Goal: Task Accomplishment & Management: Manage account settings

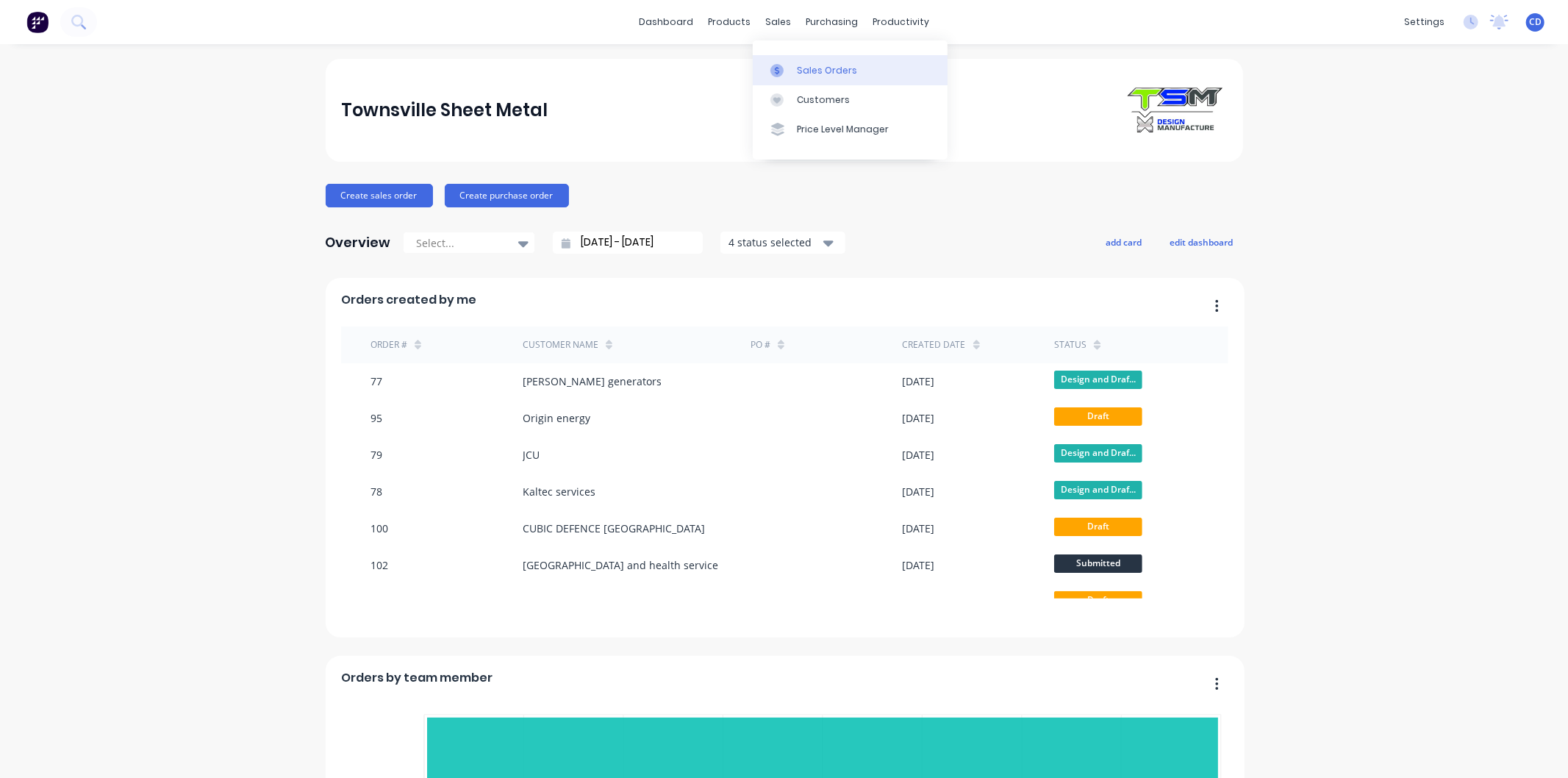
click at [803, 69] on div "Sales Orders" at bounding box center [827, 70] width 60 height 13
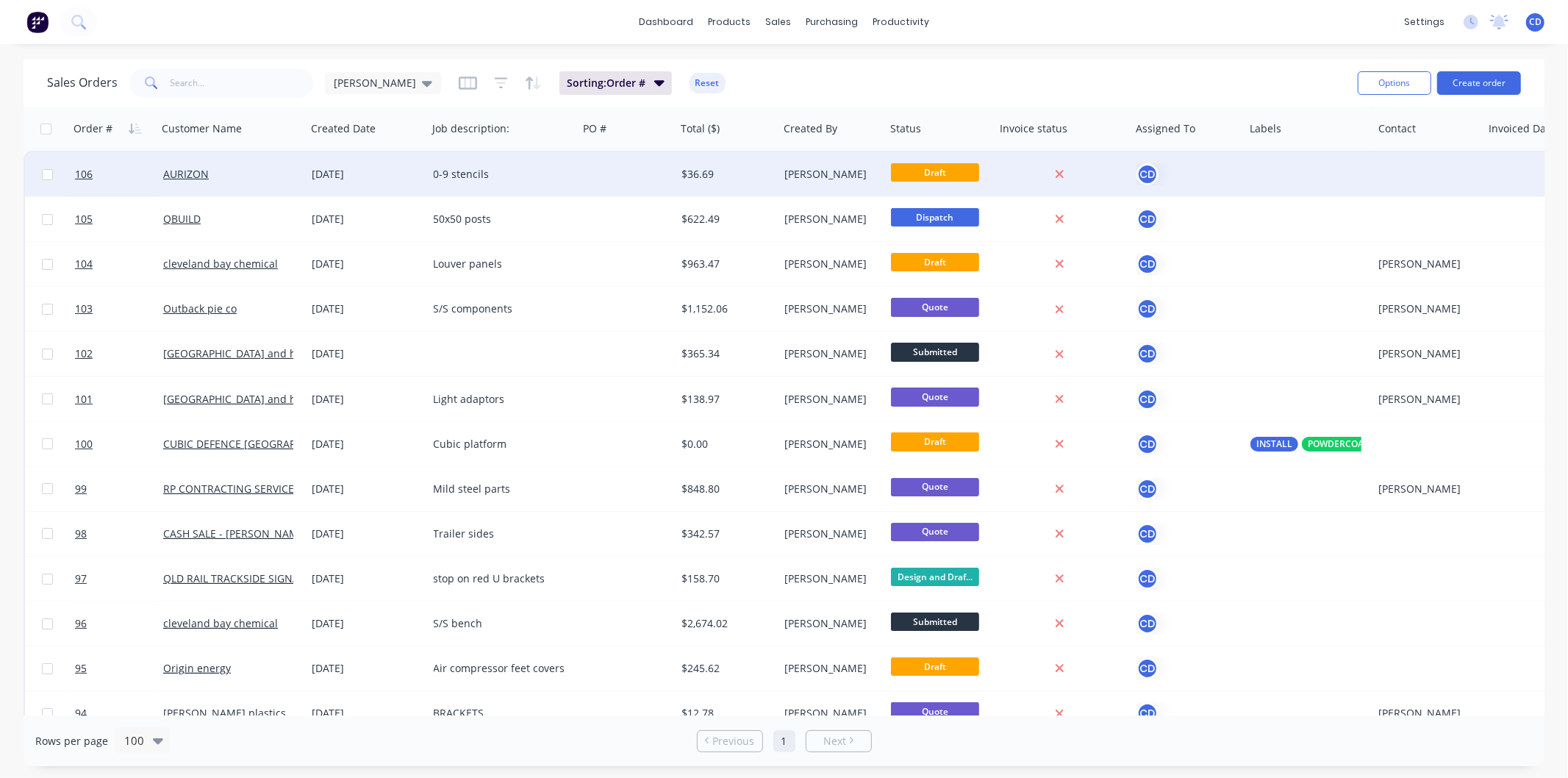
click at [416, 178] on div "05 Sep 2025" at bounding box center [368, 174] width 110 height 15
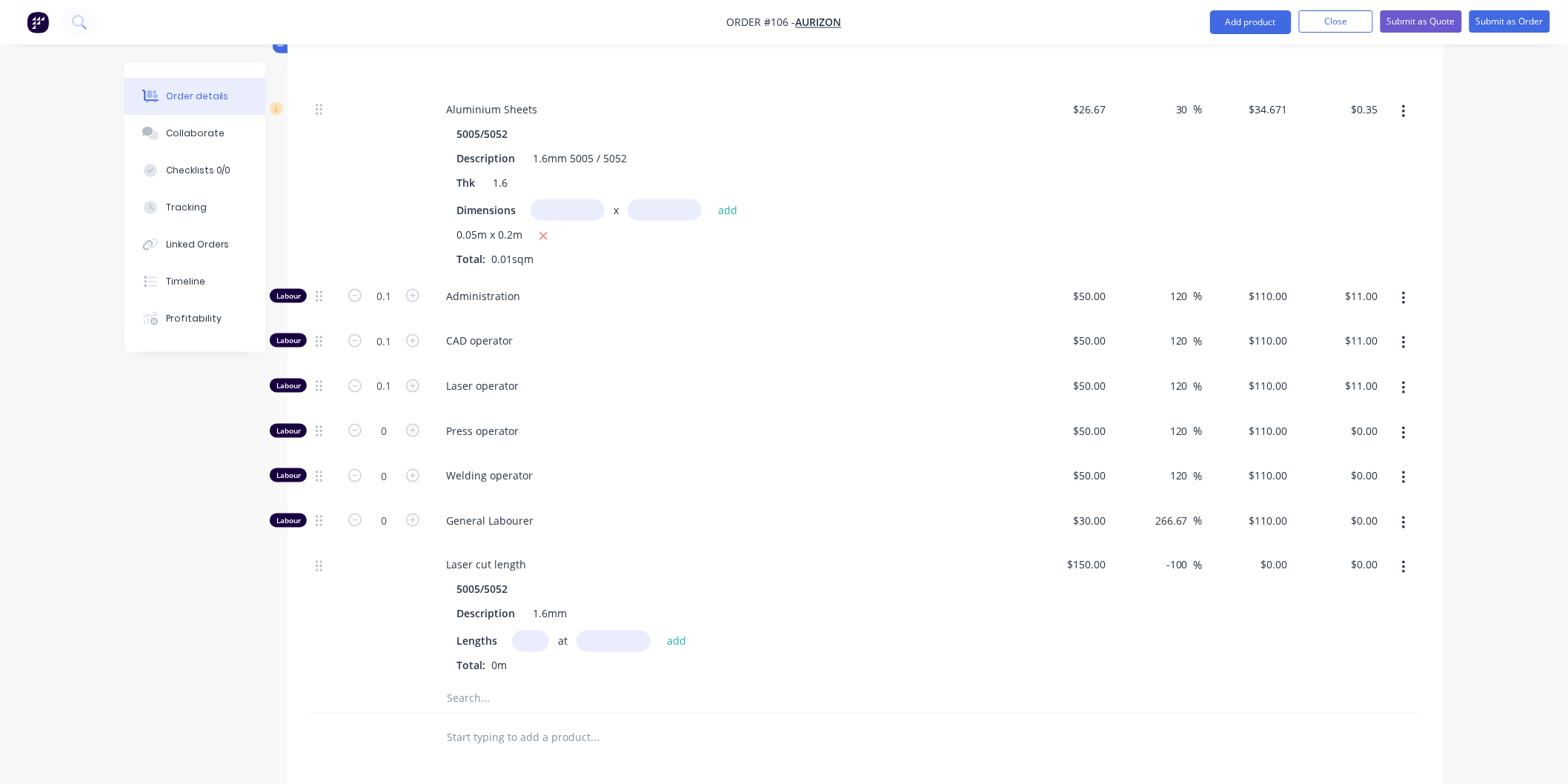
scroll to position [567, 0]
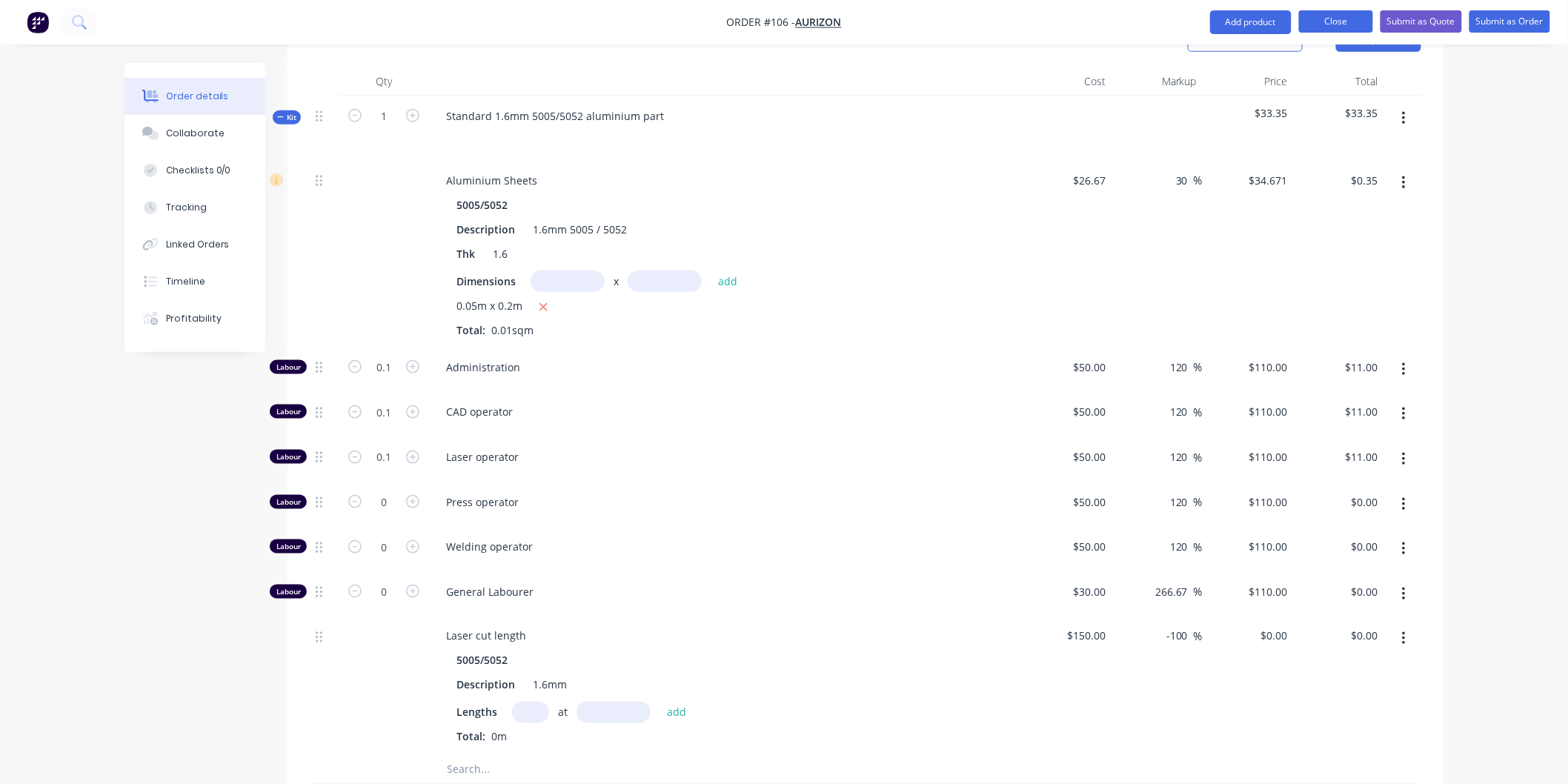
click at [1313, 23] on button "Close" at bounding box center [1336, 21] width 74 height 22
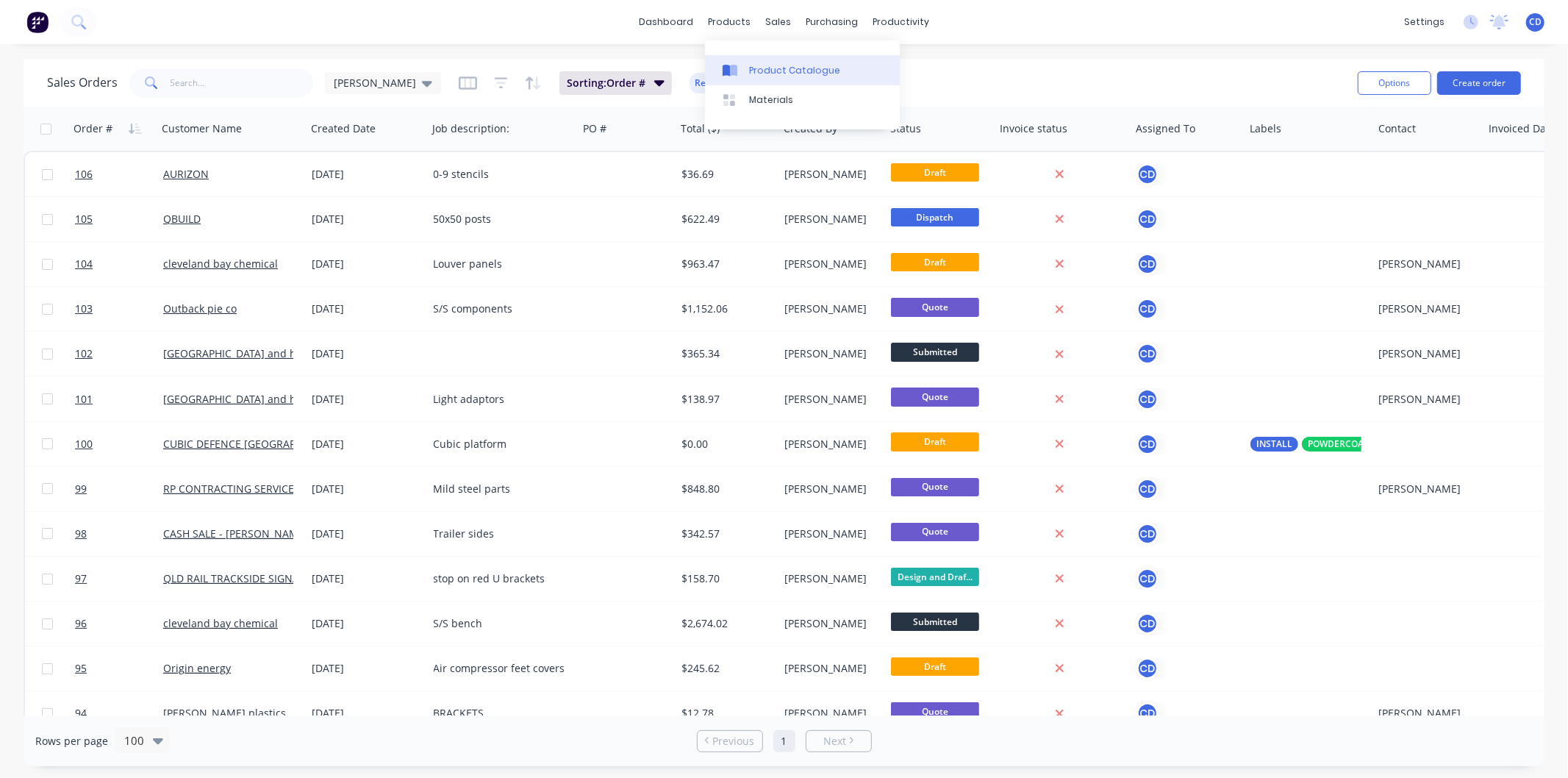
click at [758, 60] on link "Product Catalogue" at bounding box center [802, 70] width 195 height 29
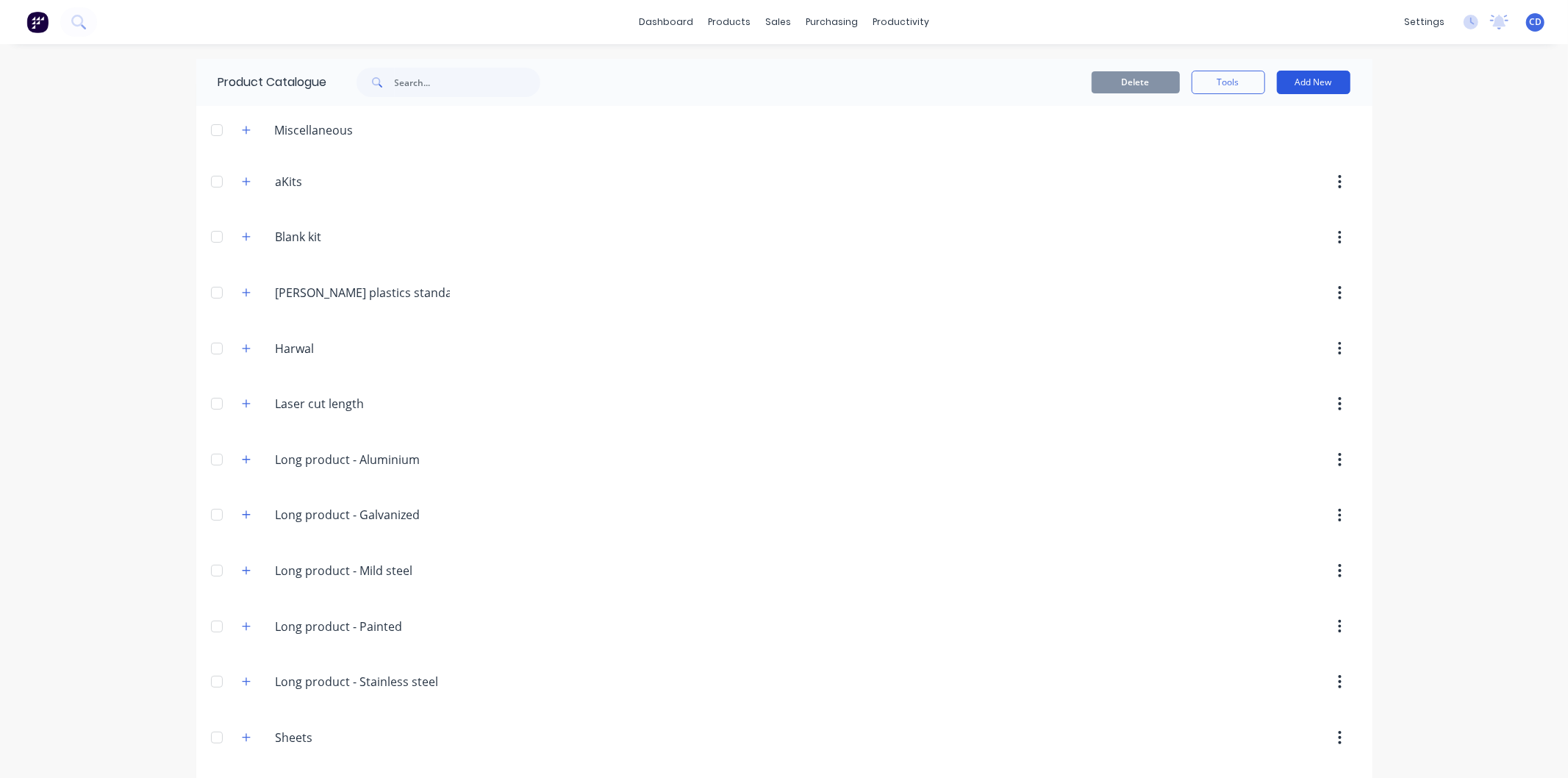
click at [1307, 81] on button "Add New" at bounding box center [1313, 82] width 74 height 24
click at [1291, 124] on div "Category" at bounding box center [1280, 121] width 113 height 22
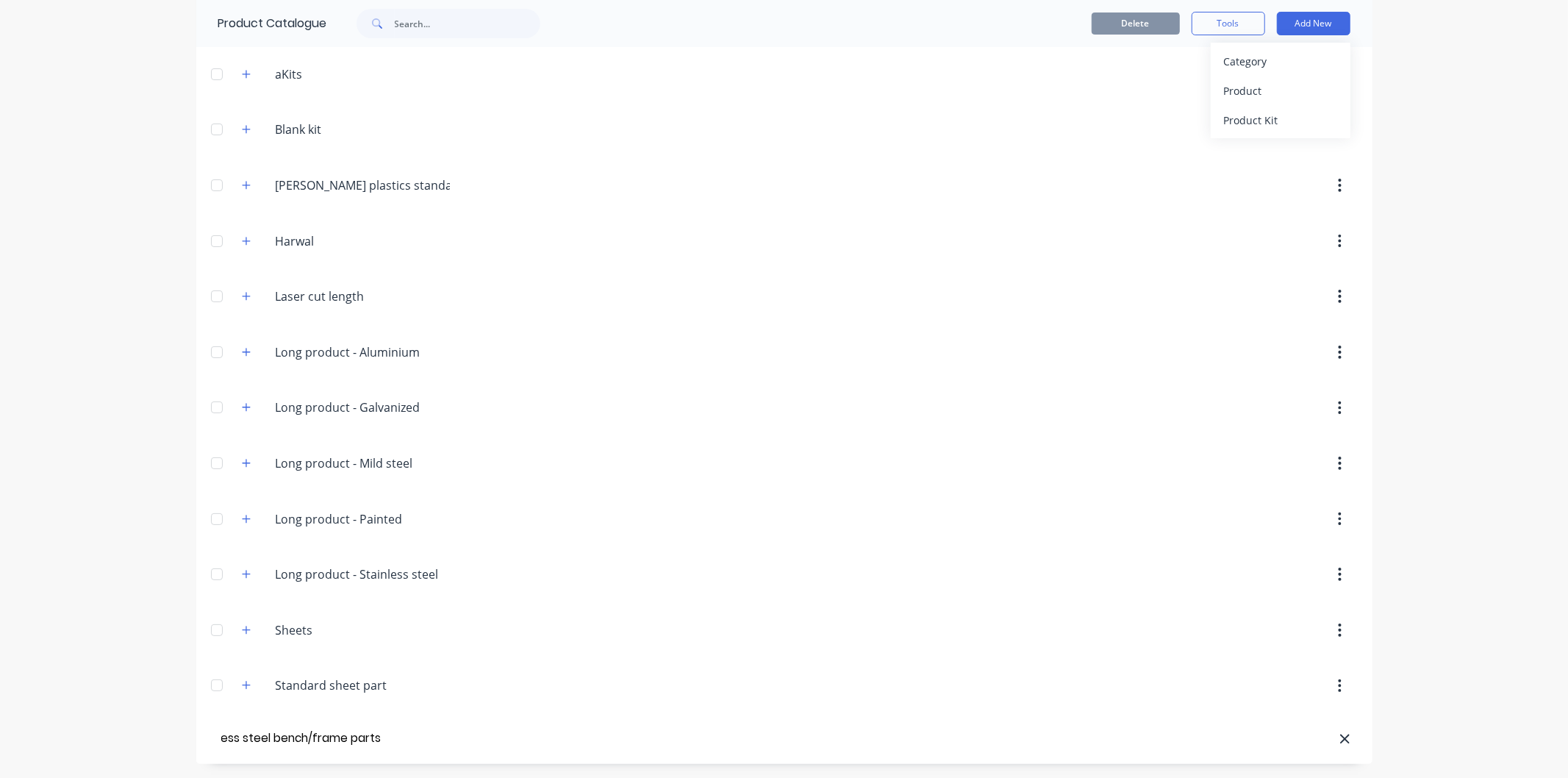
scroll to position [0, 44]
type input "Stainless steel bench/frame parts"
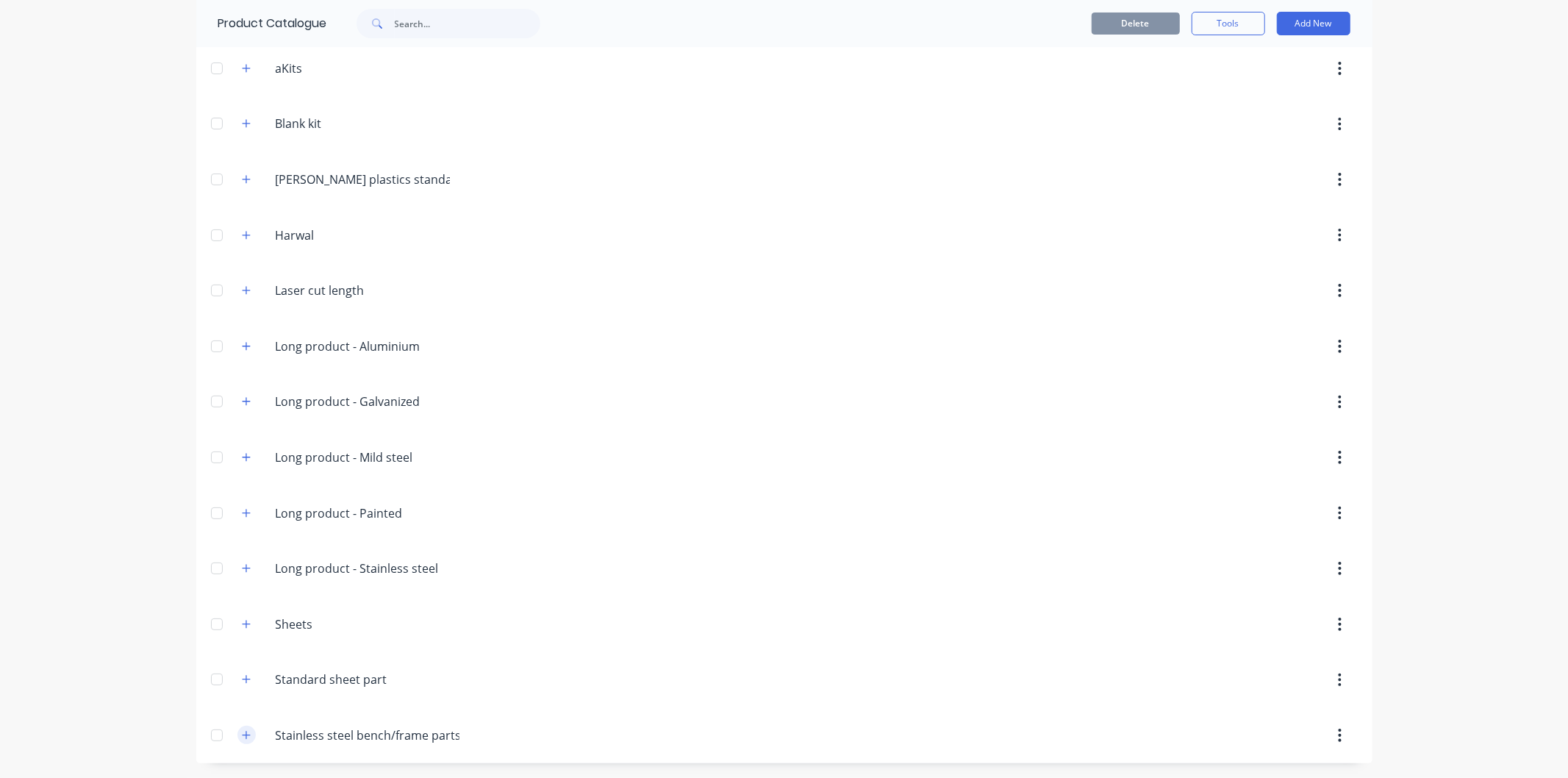
click at [243, 741] on icon "button" at bounding box center [246, 735] width 9 height 10
click at [1338, 739] on icon "button" at bounding box center [1340, 735] width 4 height 16
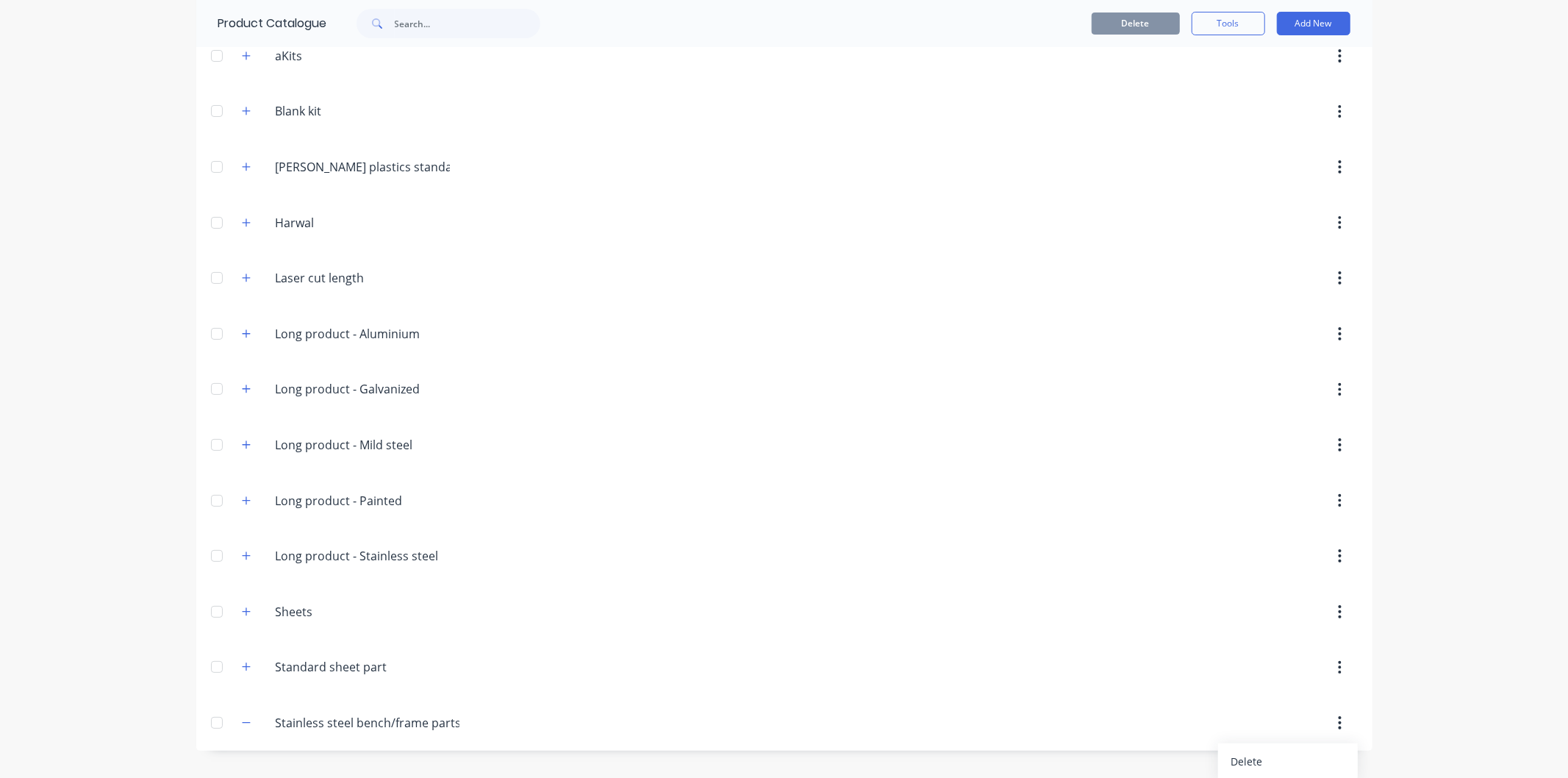
scroll to position [129, 0]
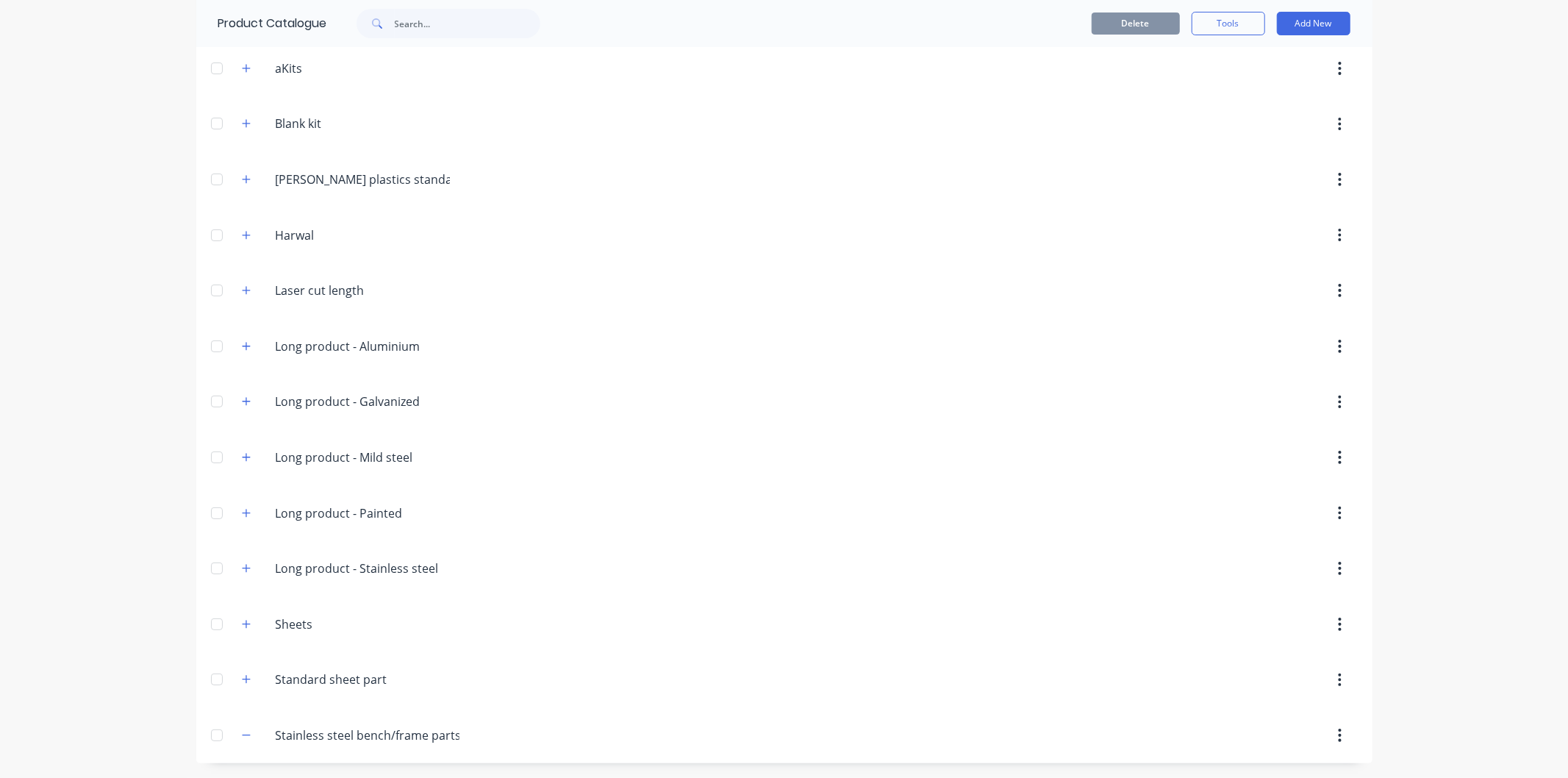
click at [936, 731] on div at bounding box center [914, 735] width 887 height 26
click at [1297, 24] on button "Add New" at bounding box center [1313, 24] width 74 height 24
click at [1270, 89] on div "Product" at bounding box center [1280, 91] width 113 height 22
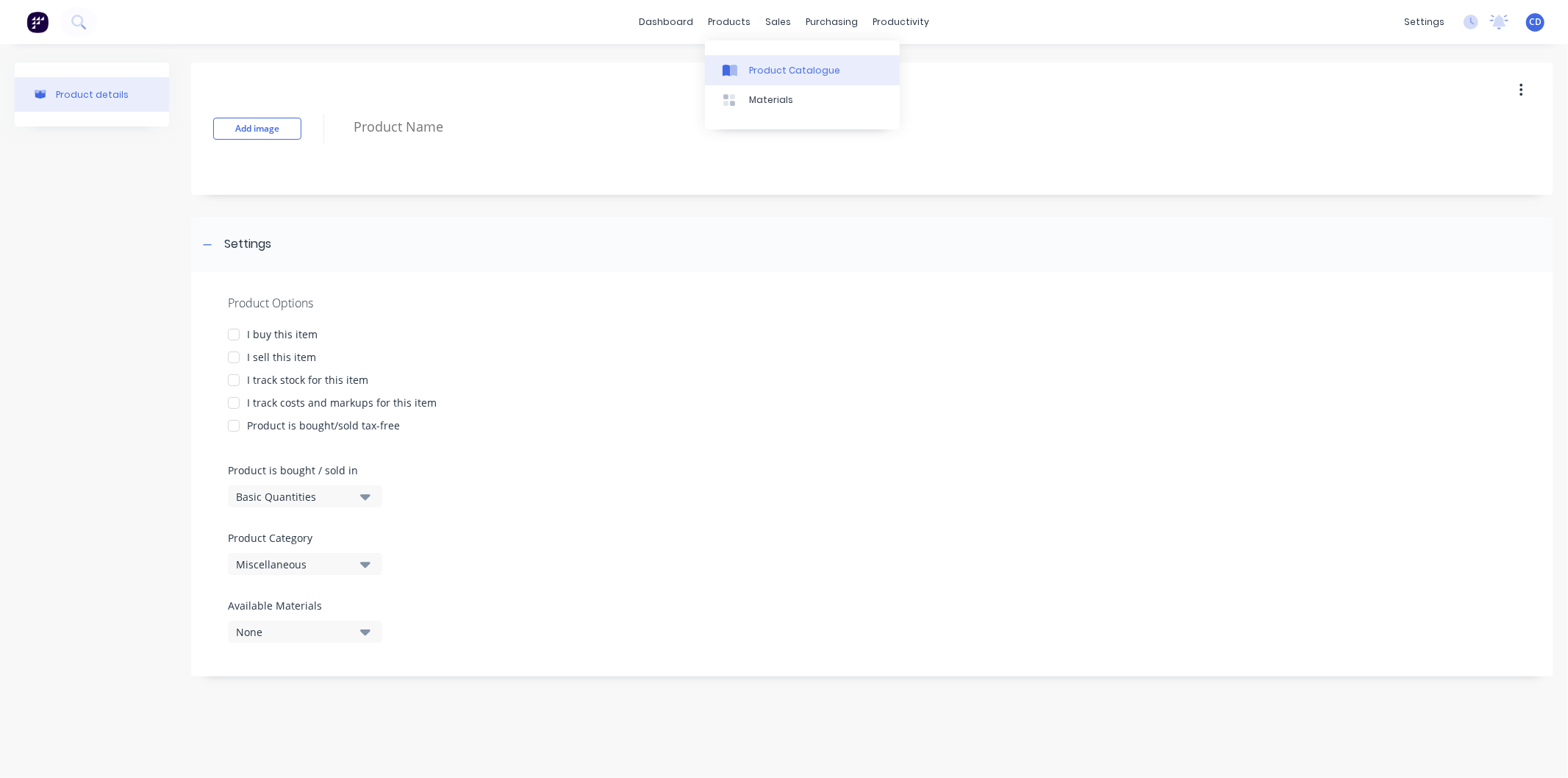
click at [772, 69] on div "Product Catalogue" at bounding box center [794, 70] width 91 height 13
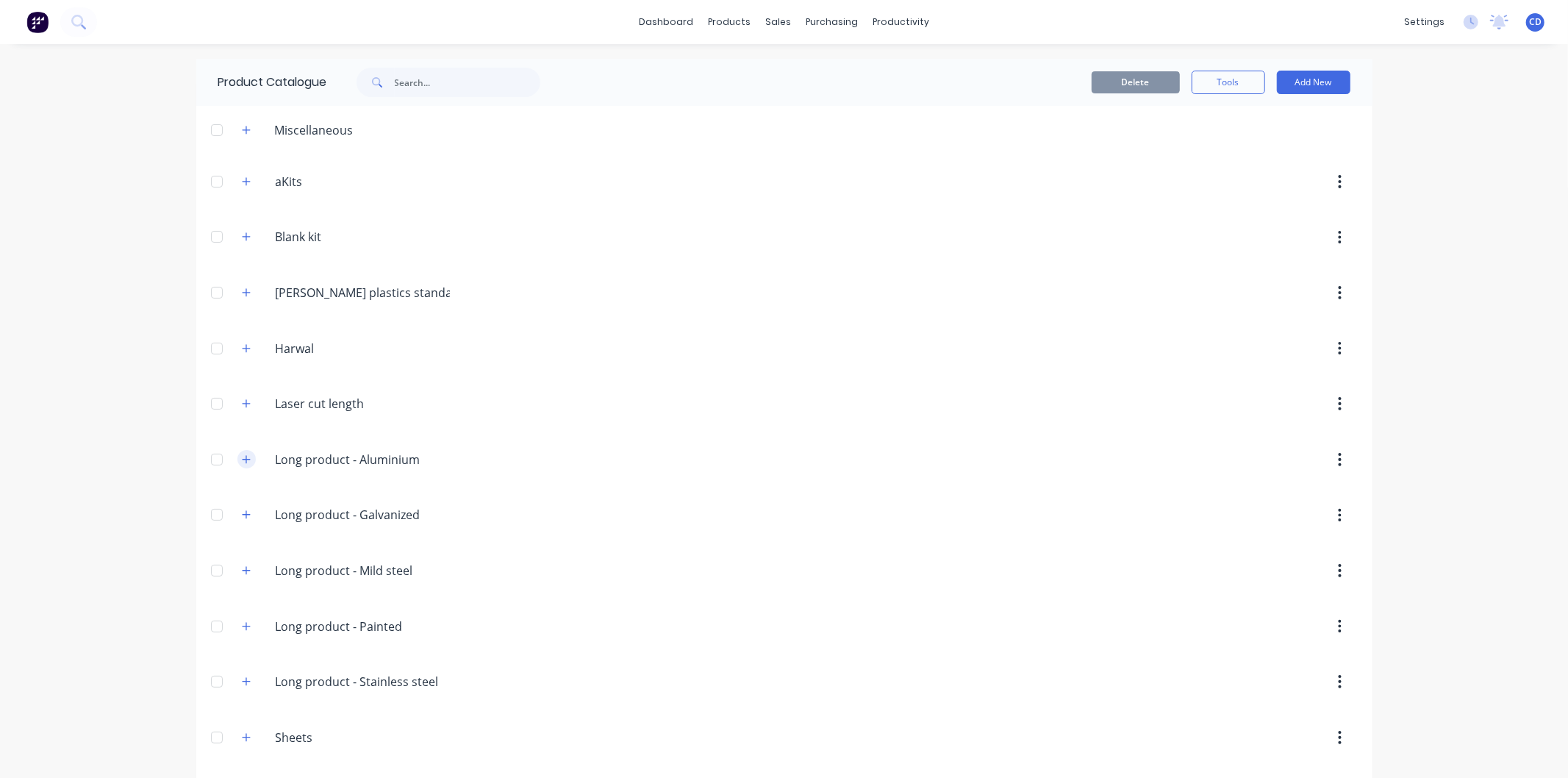
click at [246, 459] on button "button" at bounding box center [246, 459] width 19 height 19
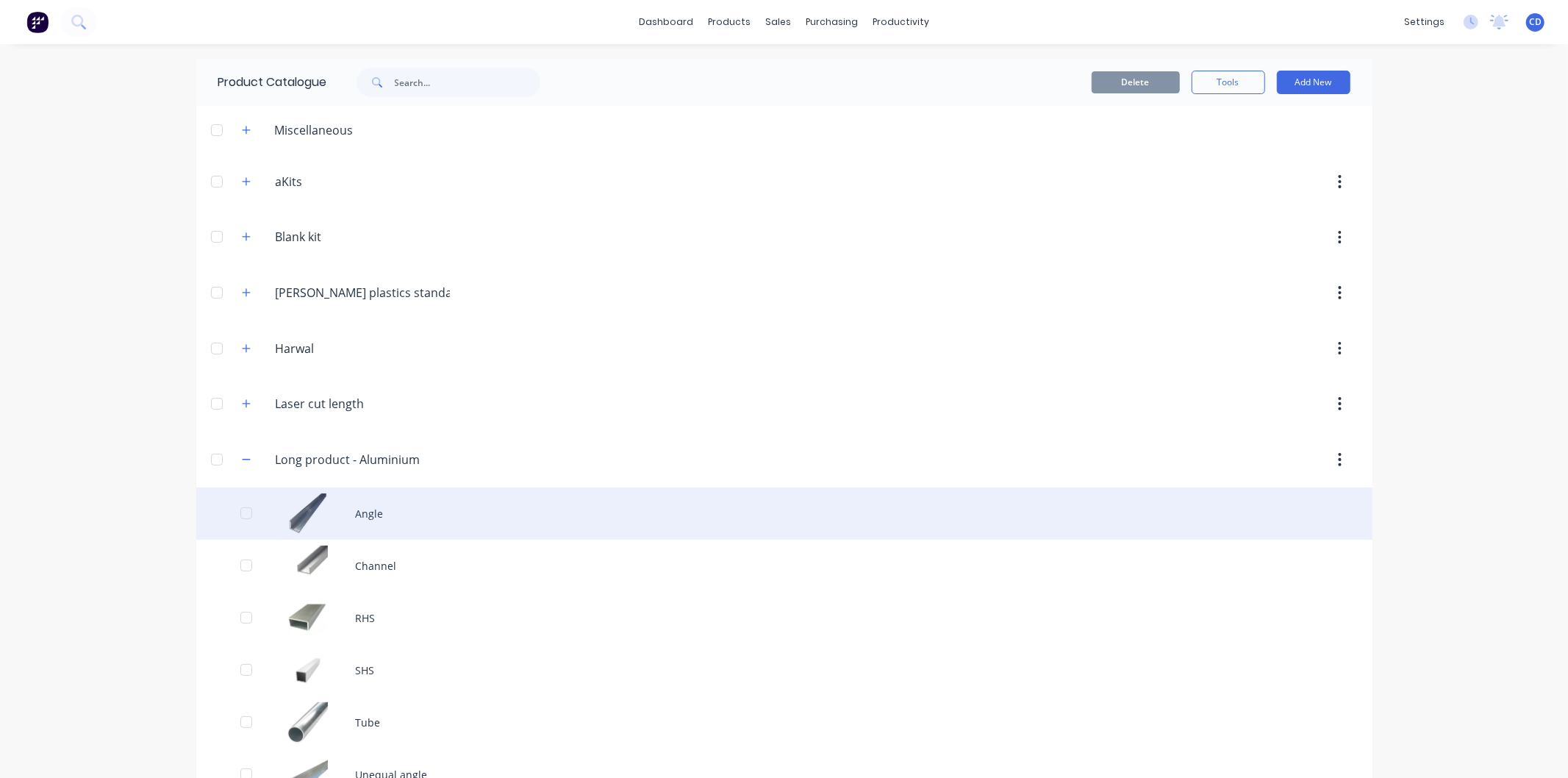
click at [428, 528] on div "Angle" at bounding box center [784, 513] width 1176 height 52
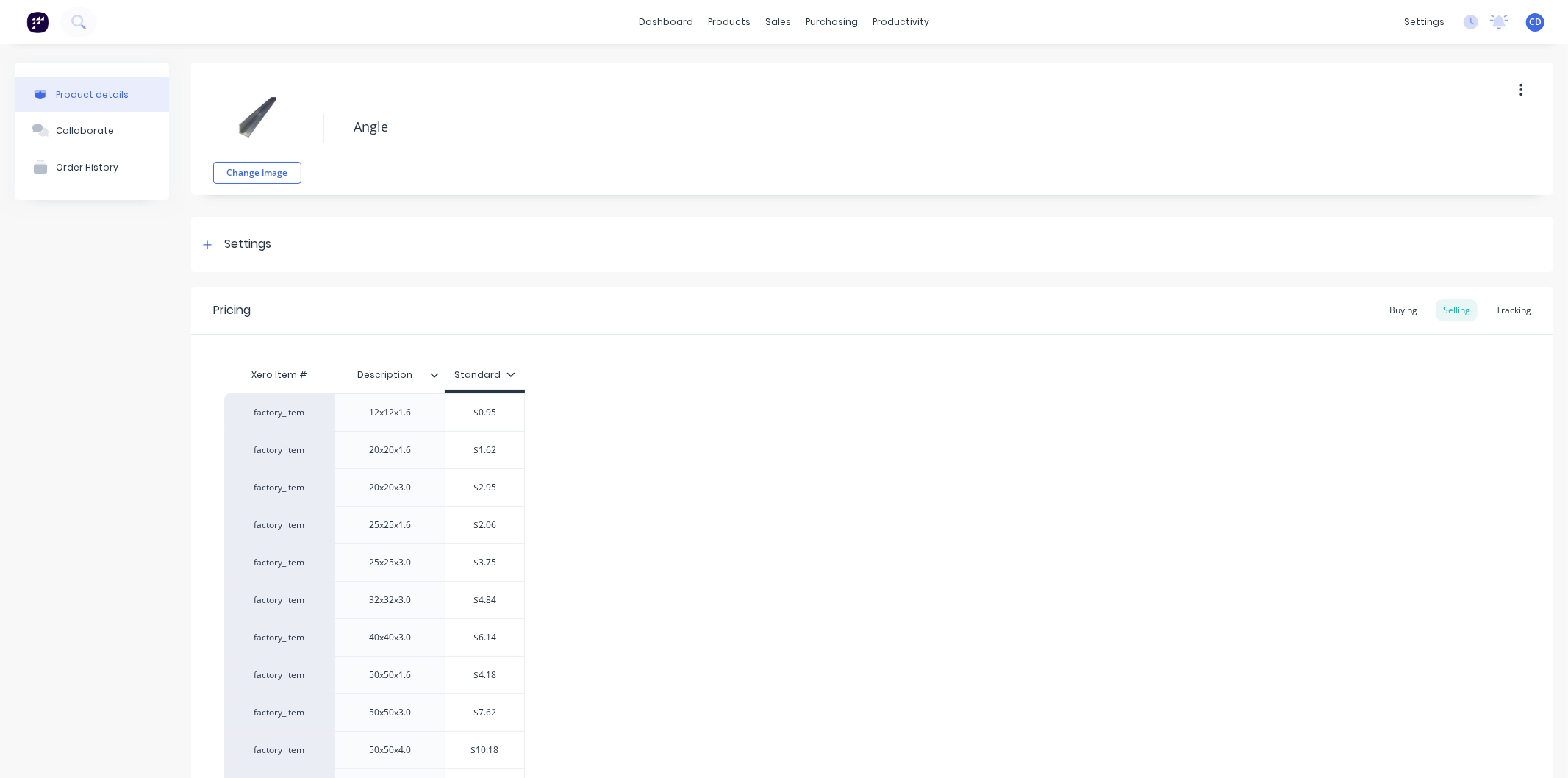
type textarea "x"
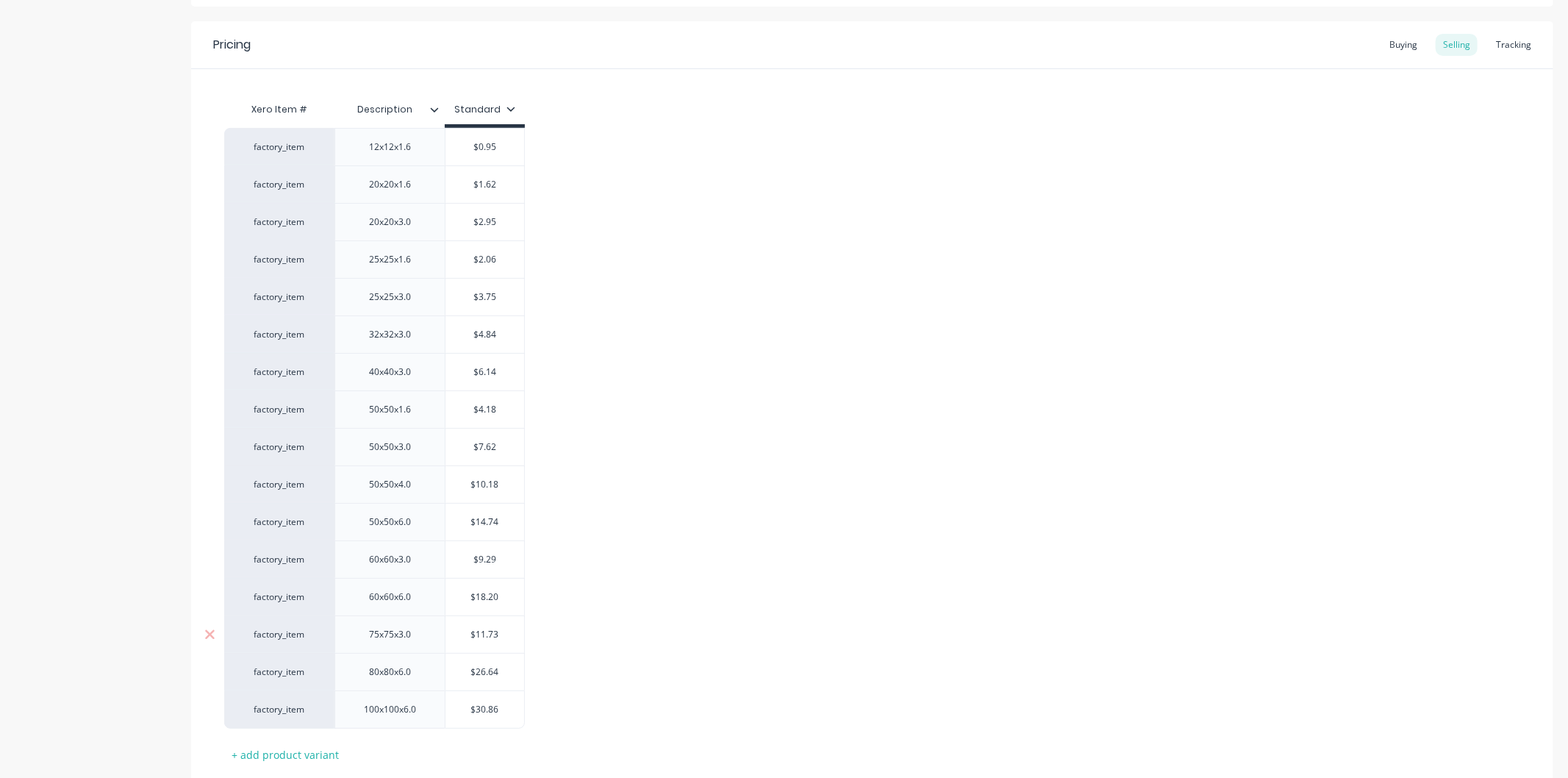
scroll to position [363, 0]
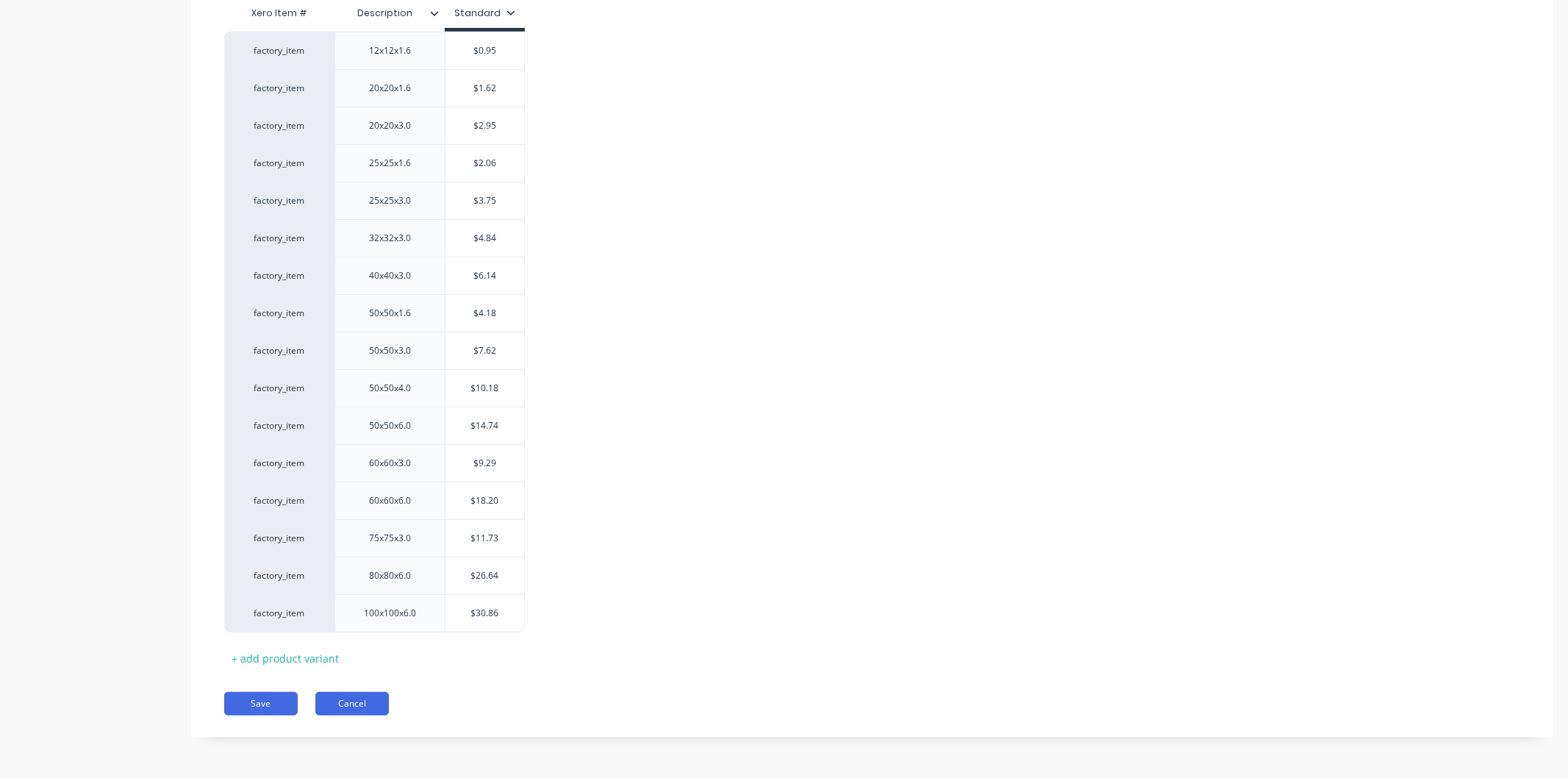
click at [368, 706] on button "Cancel" at bounding box center [352, 703] width 74 height 24
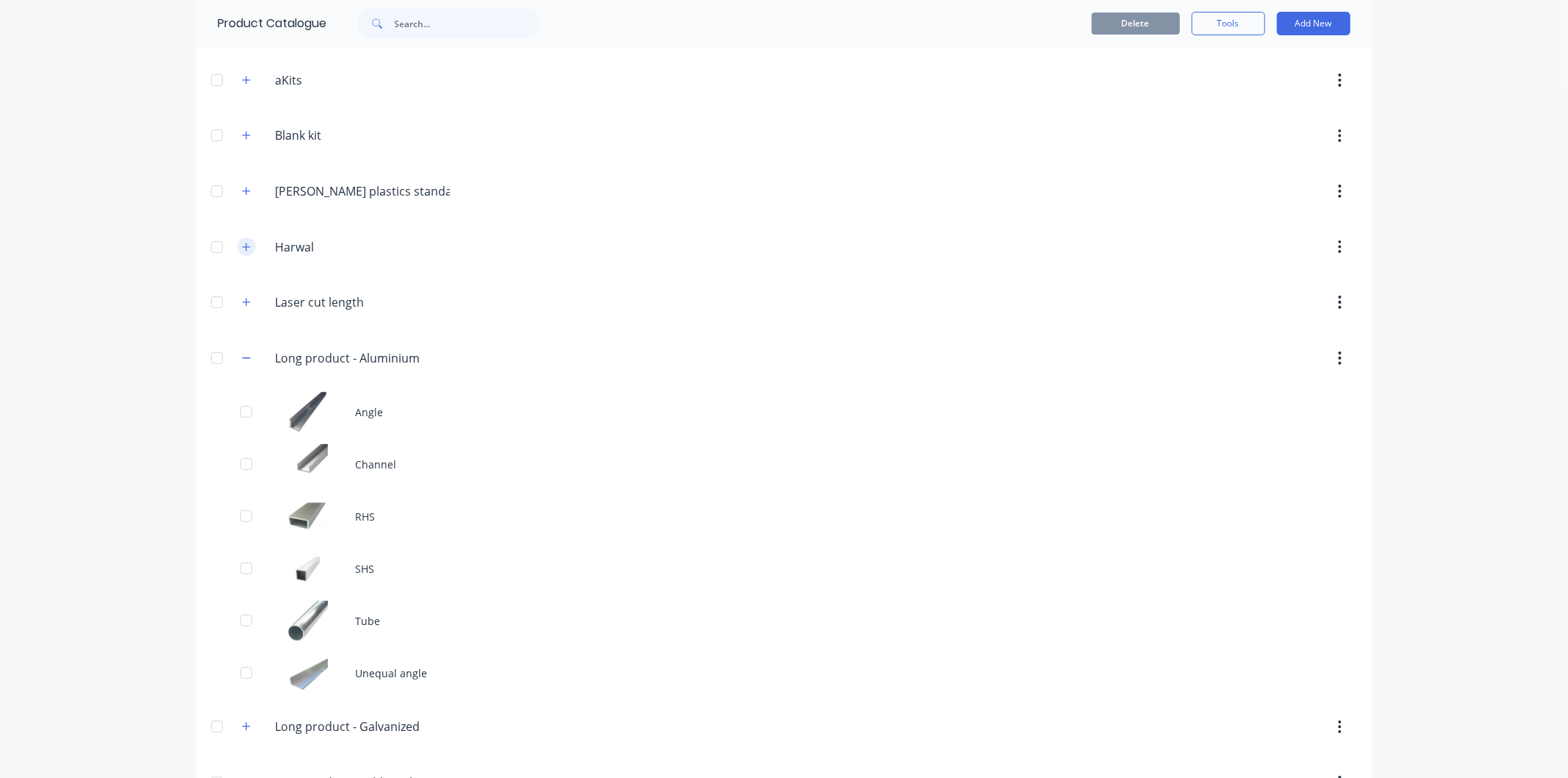
scroll to position [100, 0]
click at [246, 355] on button "button" at bounding box center [246, 359] width 19 height 19
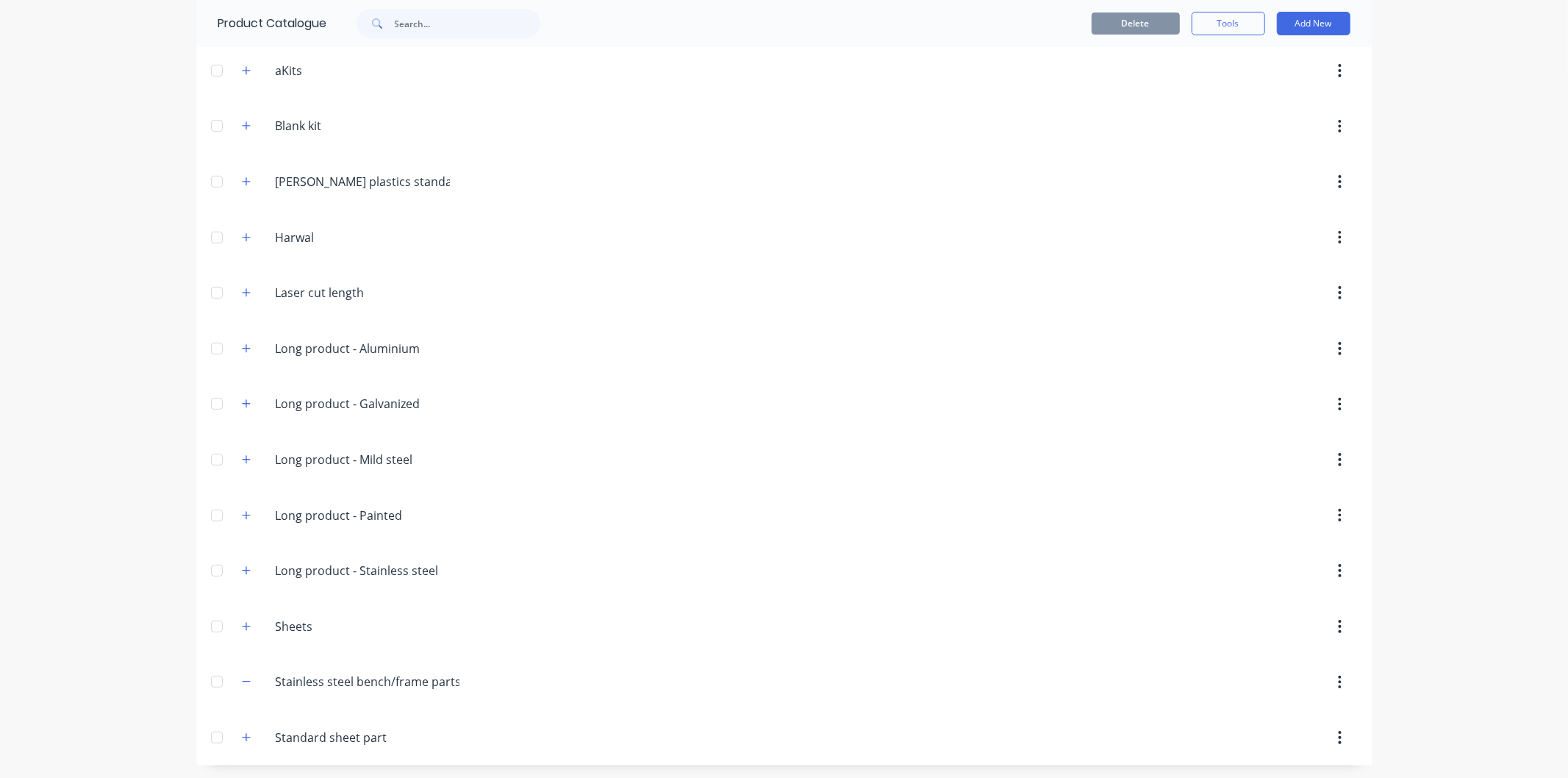
scroll to position [114, 0]
click at [1313, 29] on button "Add New" at bounding box center [1313, 24] width 74 height 24
click at [1289, 119] on div "Product Kit" at bounding box center [1280, 121] width 113 height 22
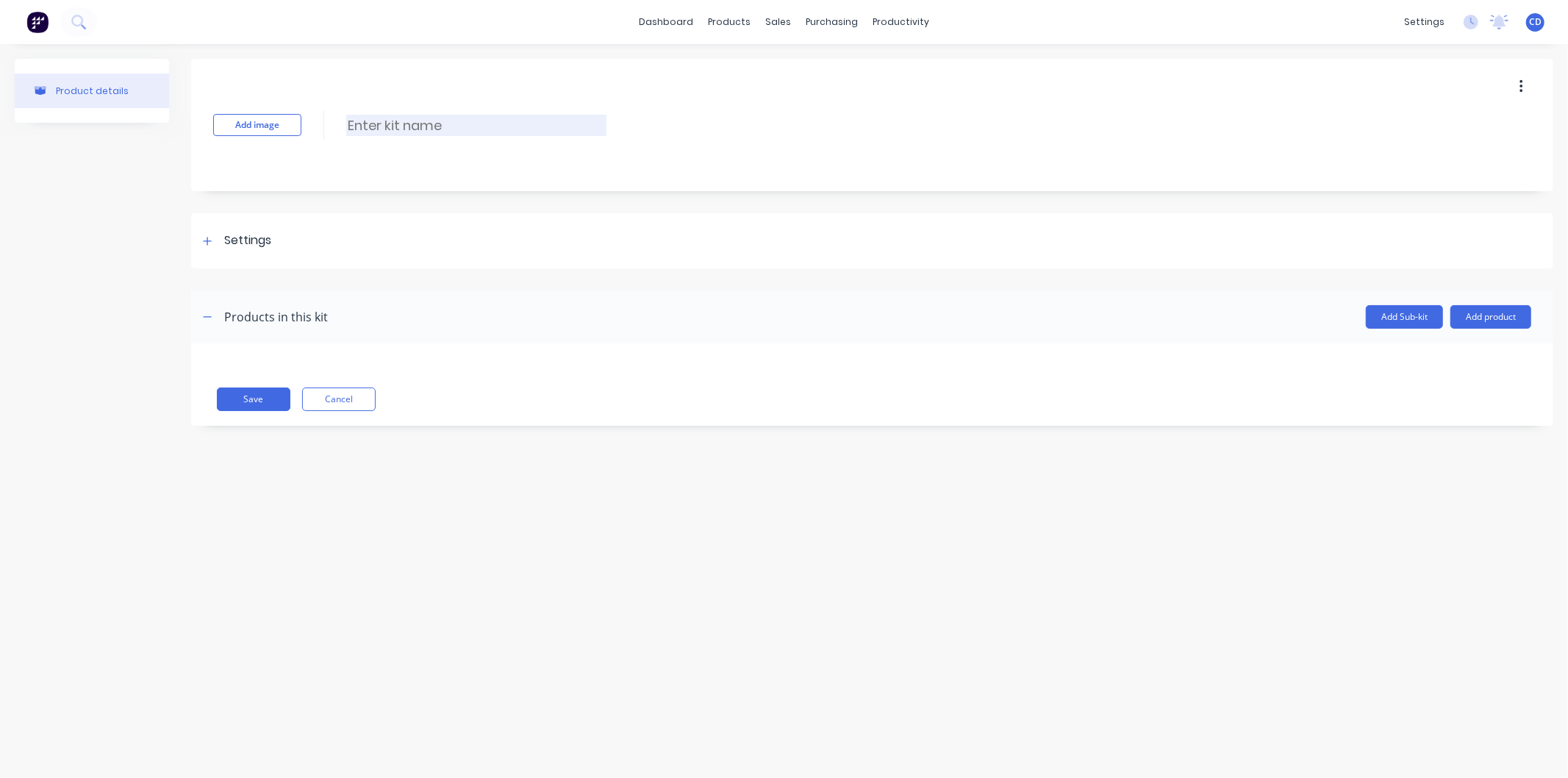
click at [462, 130] on input at bounding box center [476, 126] width 260 height 22
type input "Bench length flat (meters)"
click at [203, 319] on button "button" at bounding box center [207, 317] width 19 height 19
click at [204, 319] on icon "button" at bounding box center [207, 317] width 9 height 10
click at [1472, 315] on button "Add product" at bounding box center [1491, 317] width 80 height 24
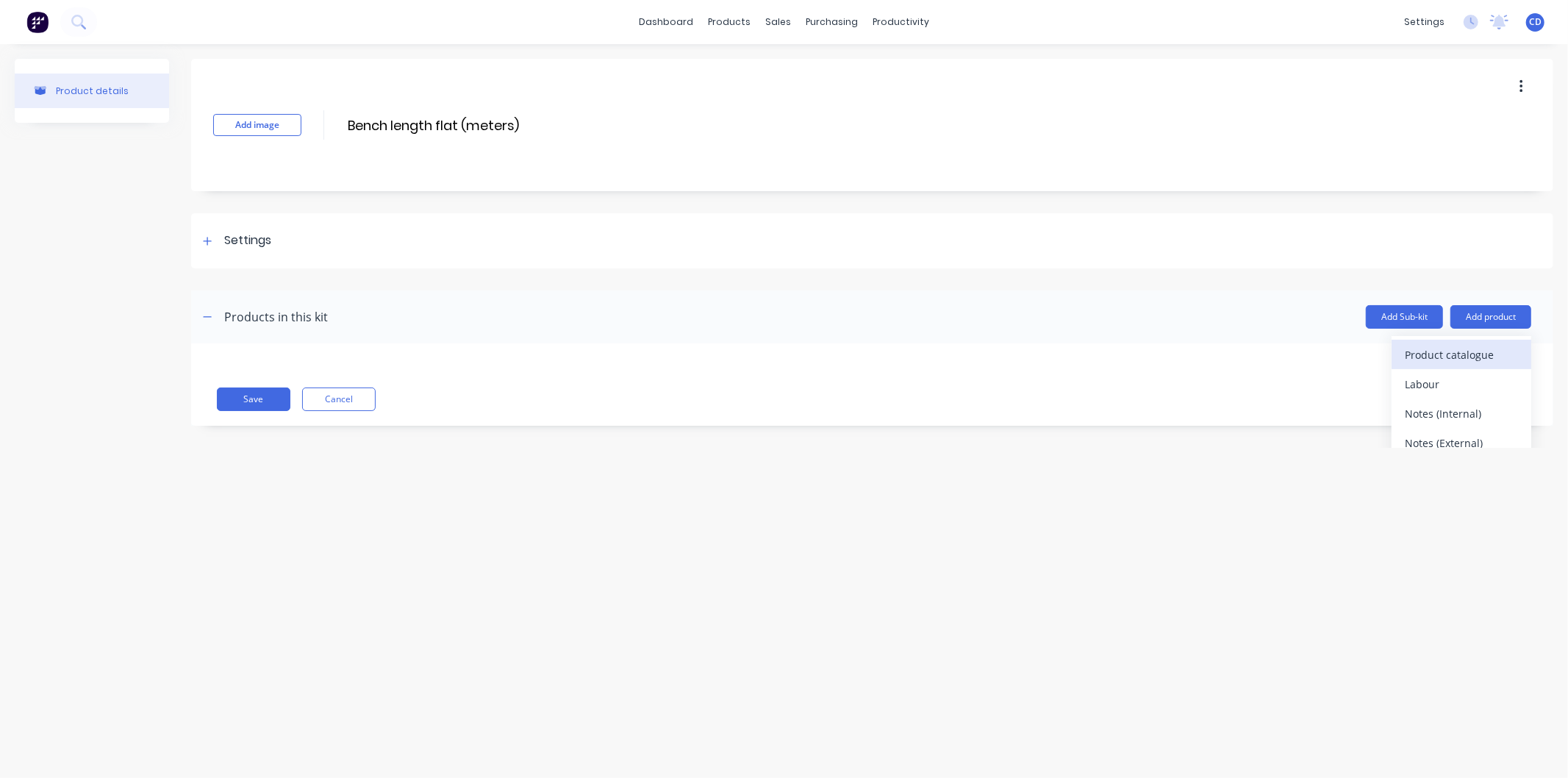
click at [1461, 355] on div "Product catalogue" at bounding box center [1461, 355] width 113 height 22
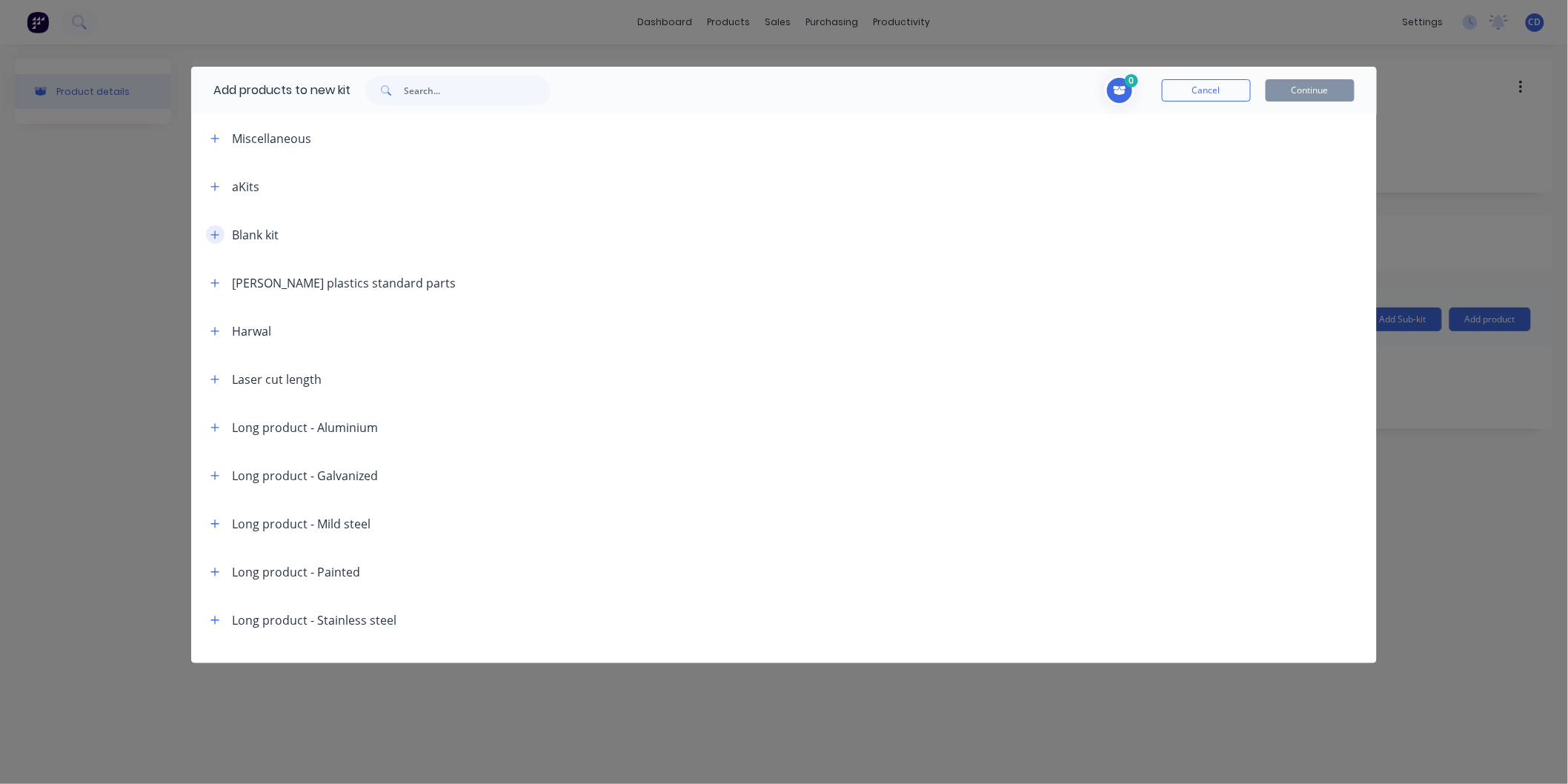
click at [218, 232] on icon "button" at bounding box center [215, 234] width 9 height 10
click at [220, 238] on button "button" at bounding box center [215, 234] width 19 height 19
click at [217, 188] on icon "button" at bounding box center [215, 187] width 9 height 10
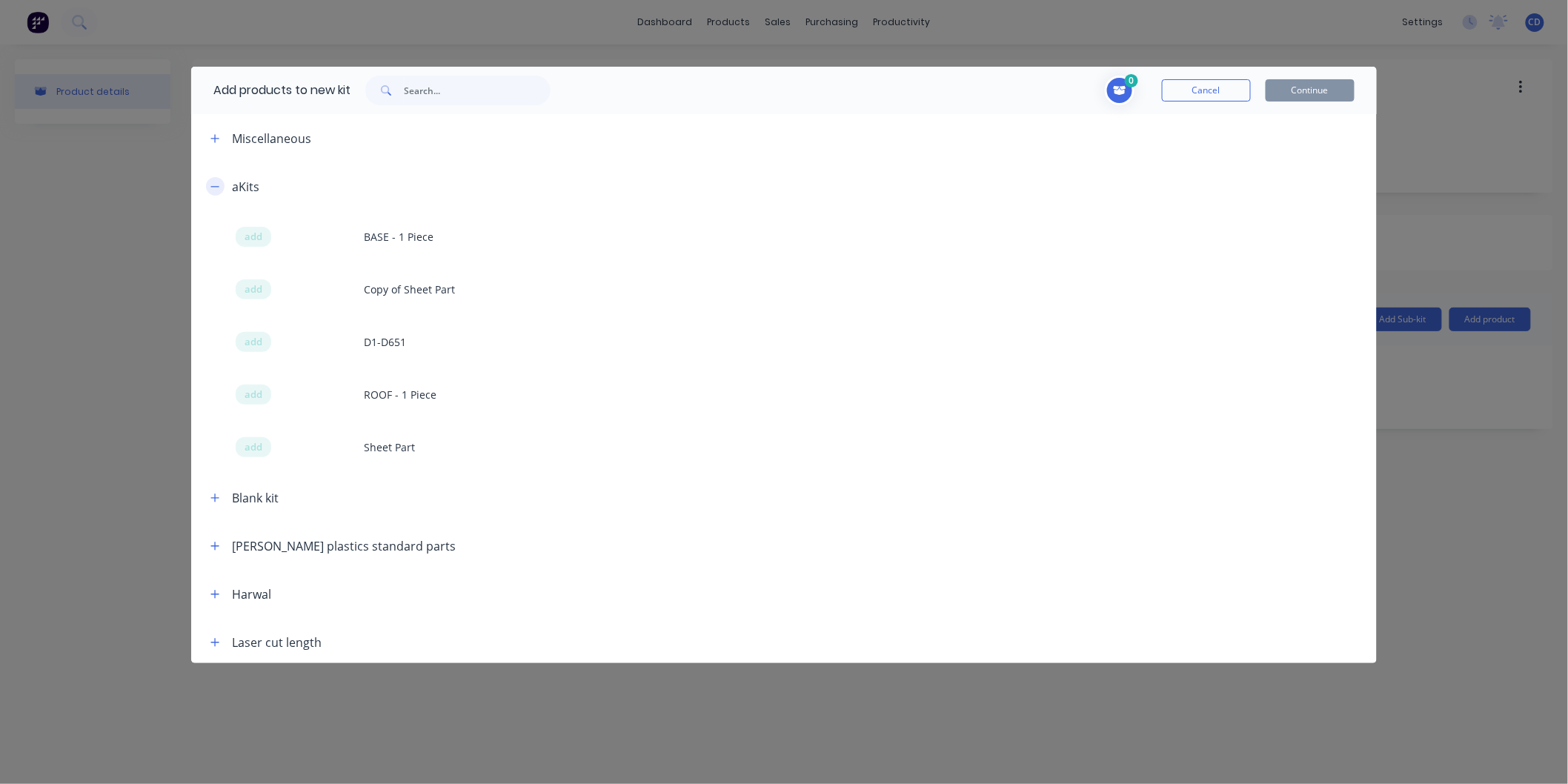
click at [217, 188] on icon "button" at bounding box center [215, 187] width 9 height 10
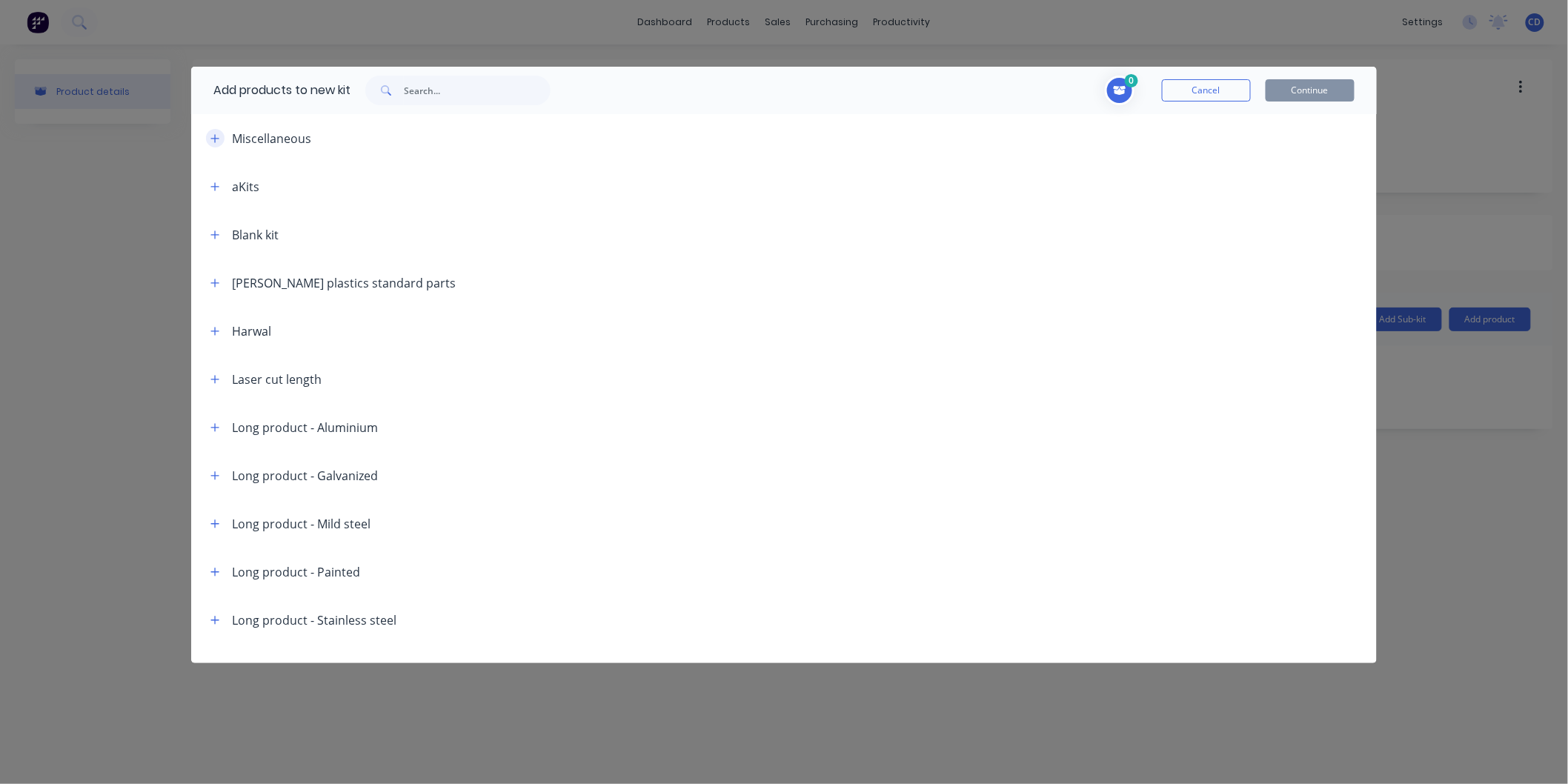
click at [218, 137] on icon "button" at bounding box center [215, 138] width 9 height 10
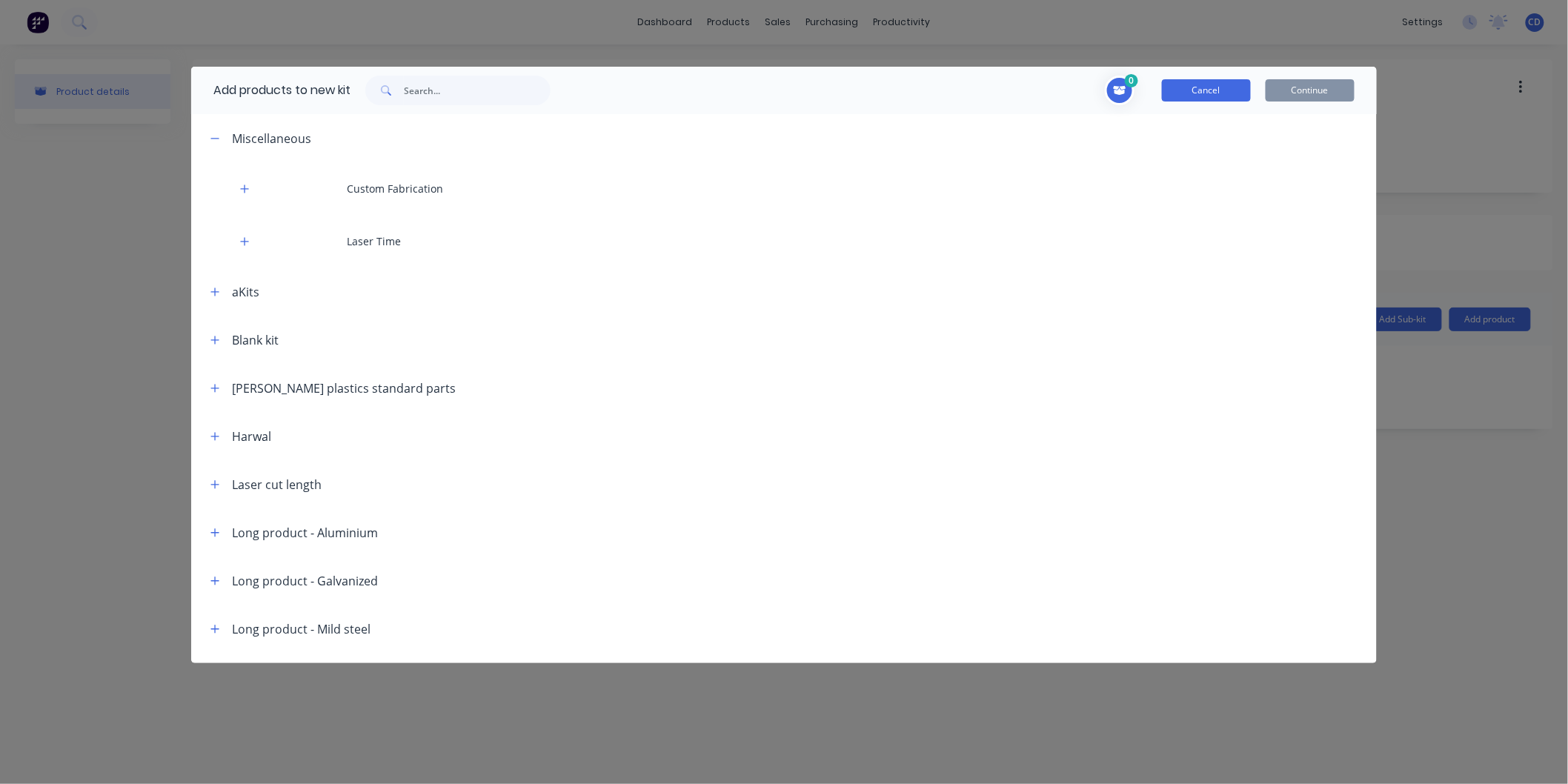
click at [1214, 87] on button "Cancel" at bounding box center [1206, 90] width 89 height 22
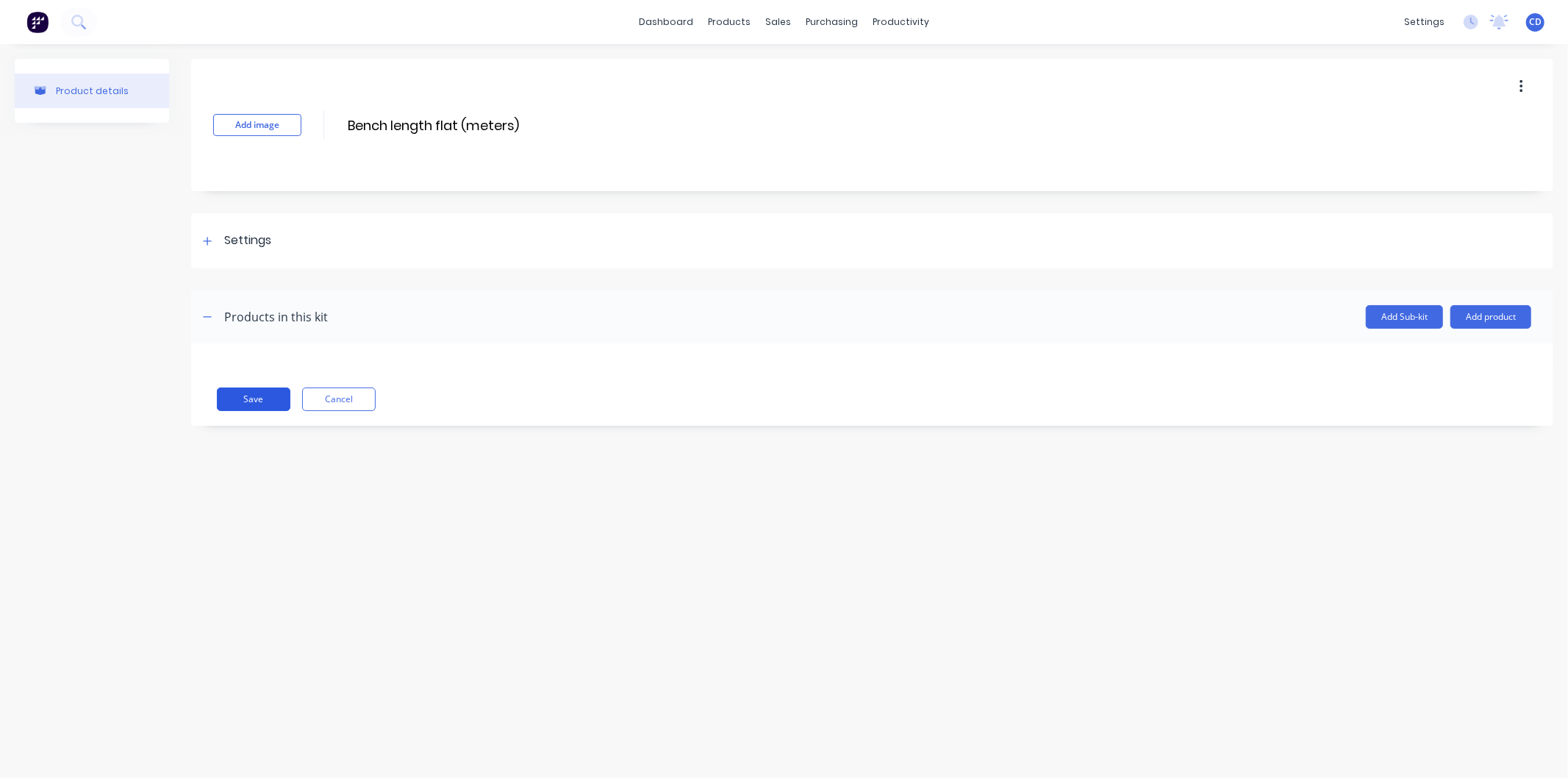
click at [270, 399] on button "Save" at bounding box center [253, 399] width 74 height 24
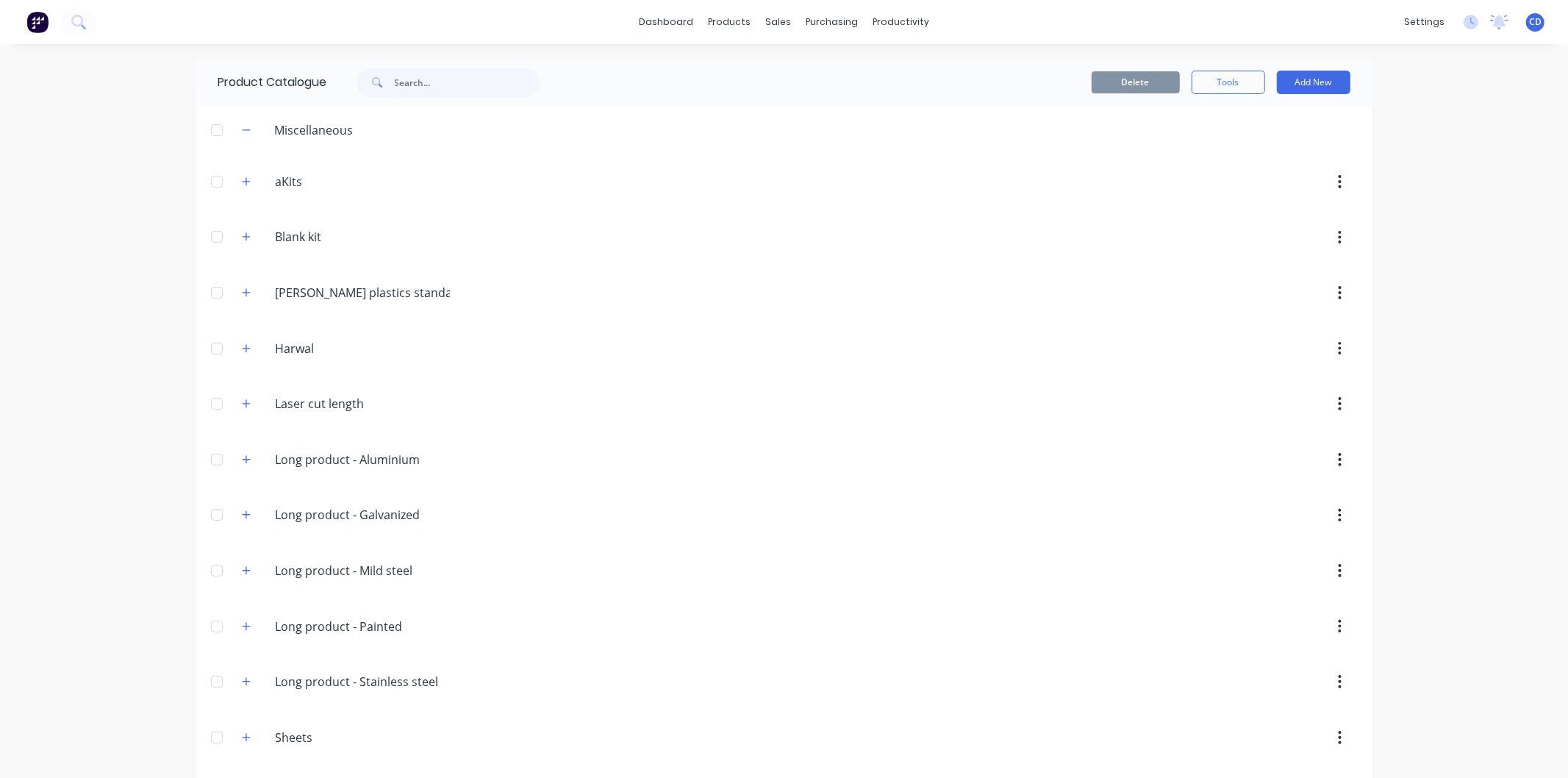
scroll to position [114, 0]
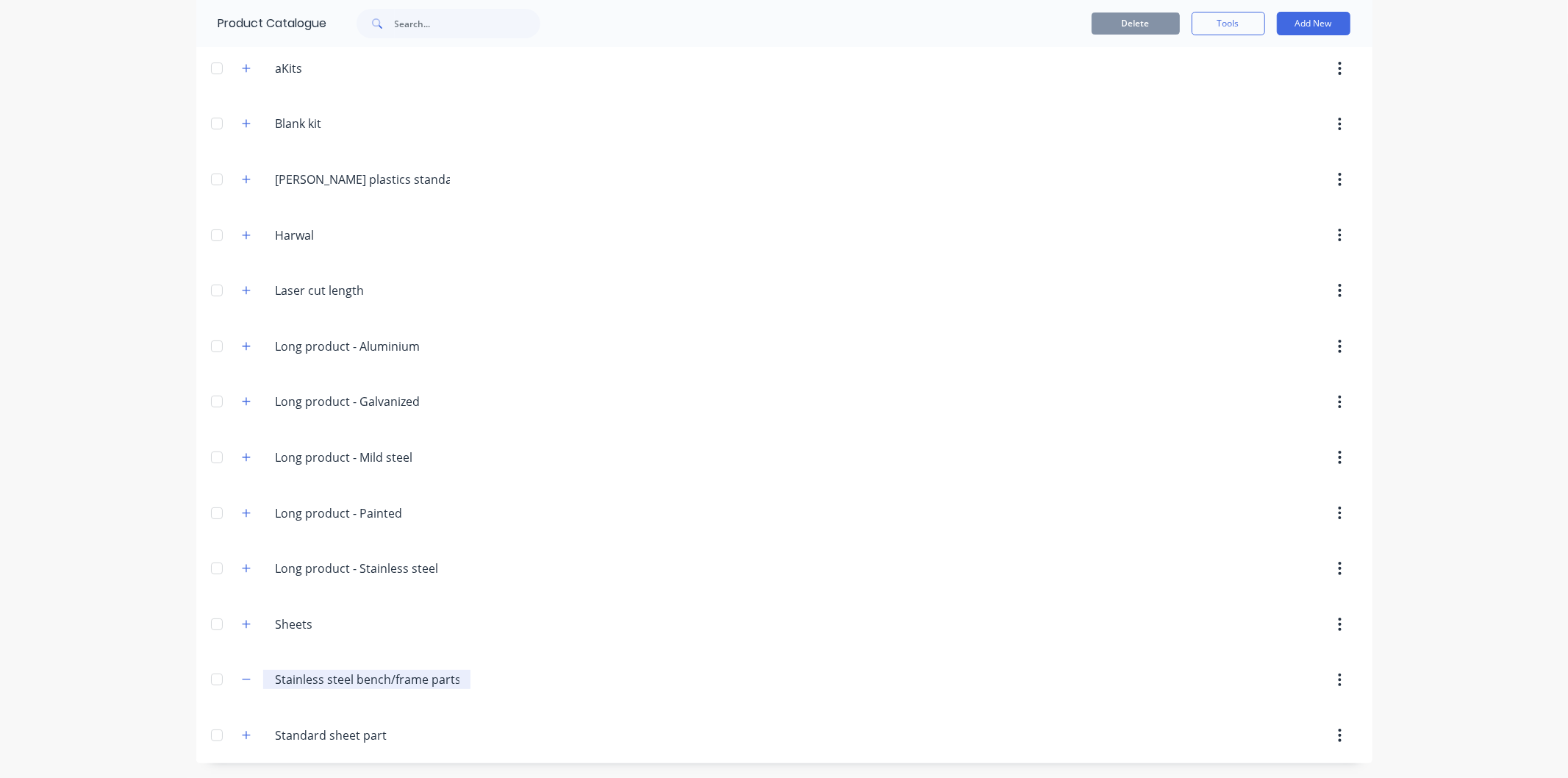
click at [378, 679] on input "Stainless steel bench/frame parts" at bounding box center [367, 680] width 183 height 18
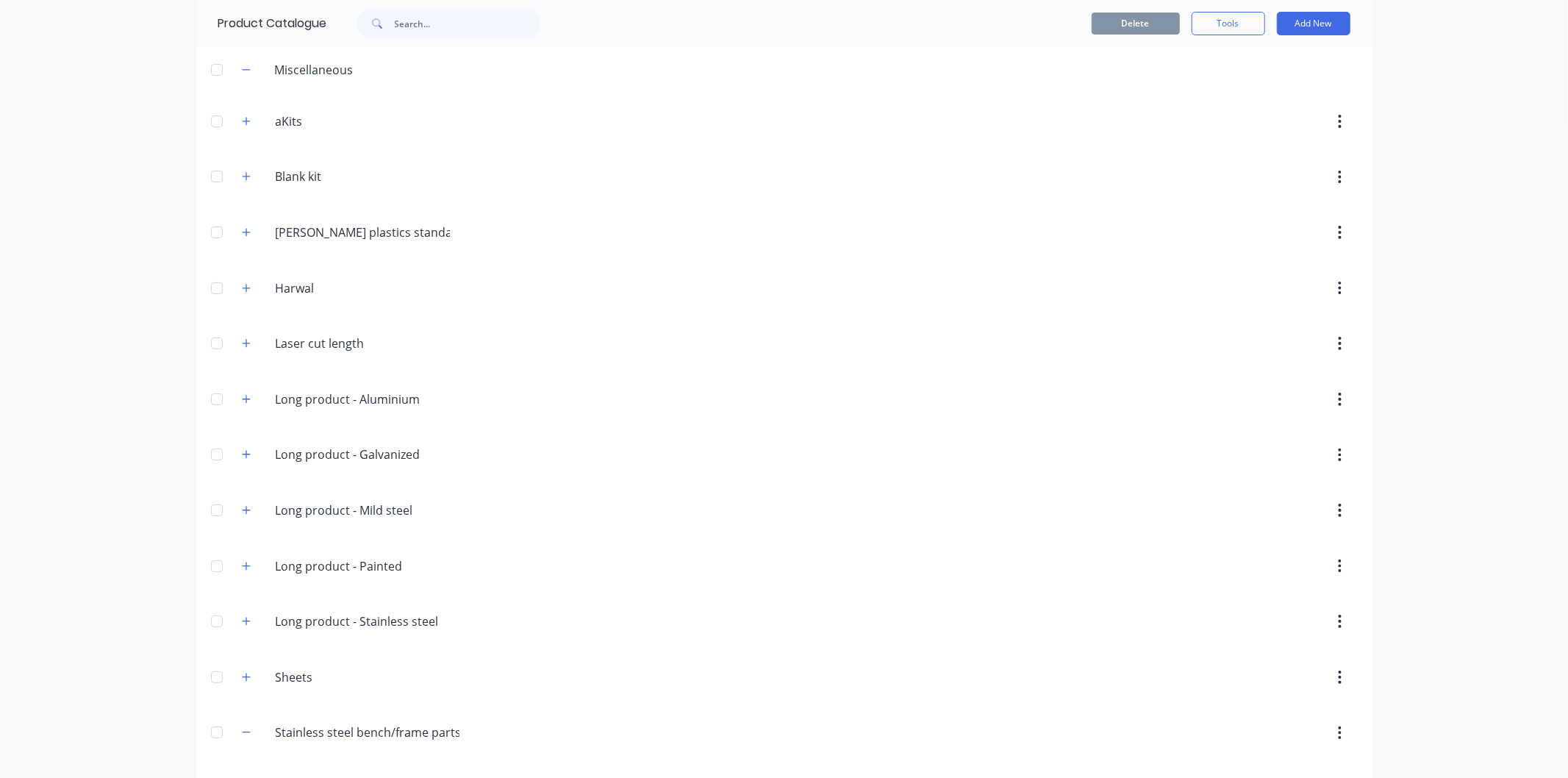
scroll to position [0, 0]
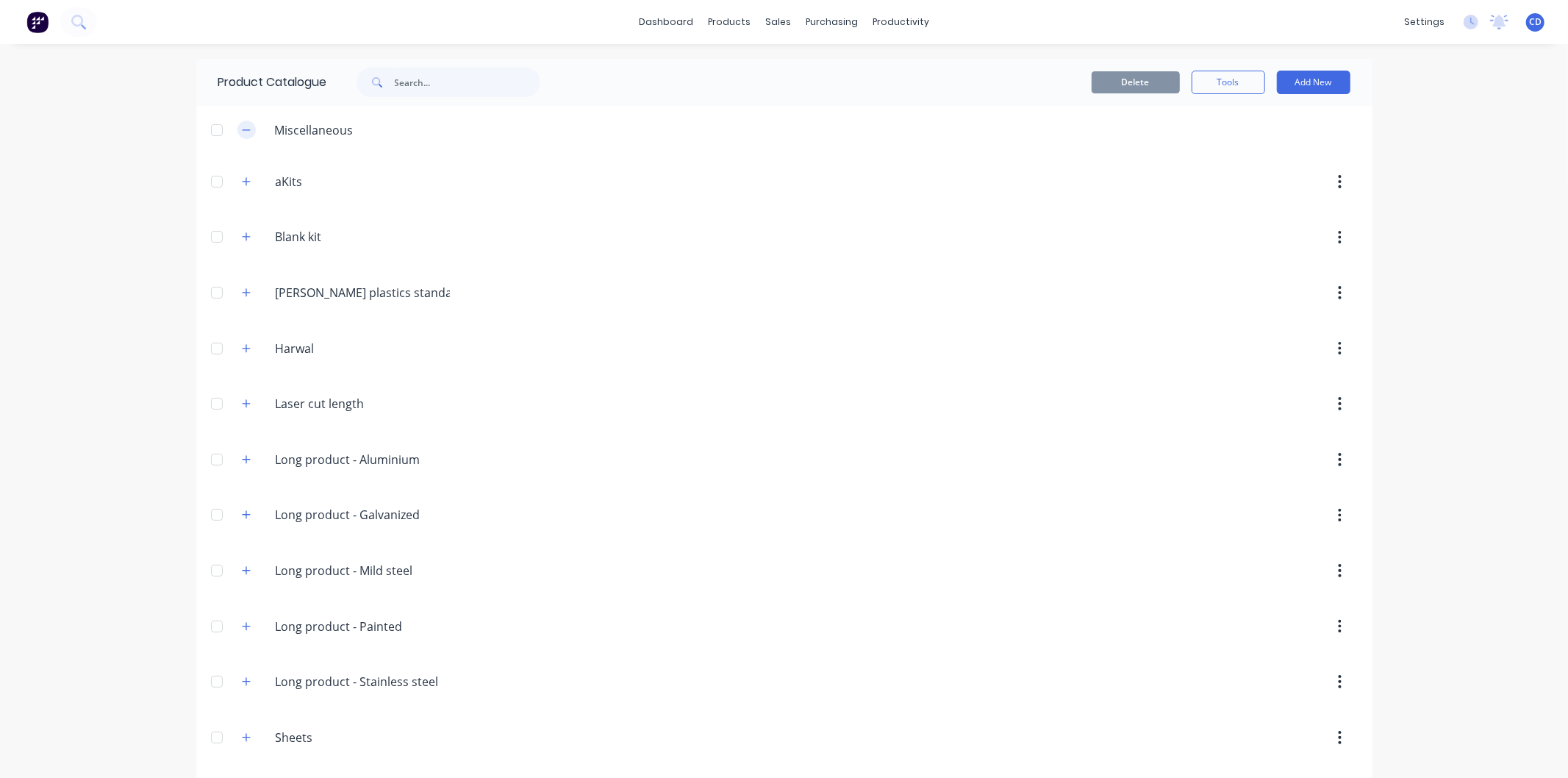
click at [245, 130] on button "button" at bounding box center [246, 130] width 19 height 19
click at [242, 178] on icon "button" at bounding box center [246, 182] width 9 height 10
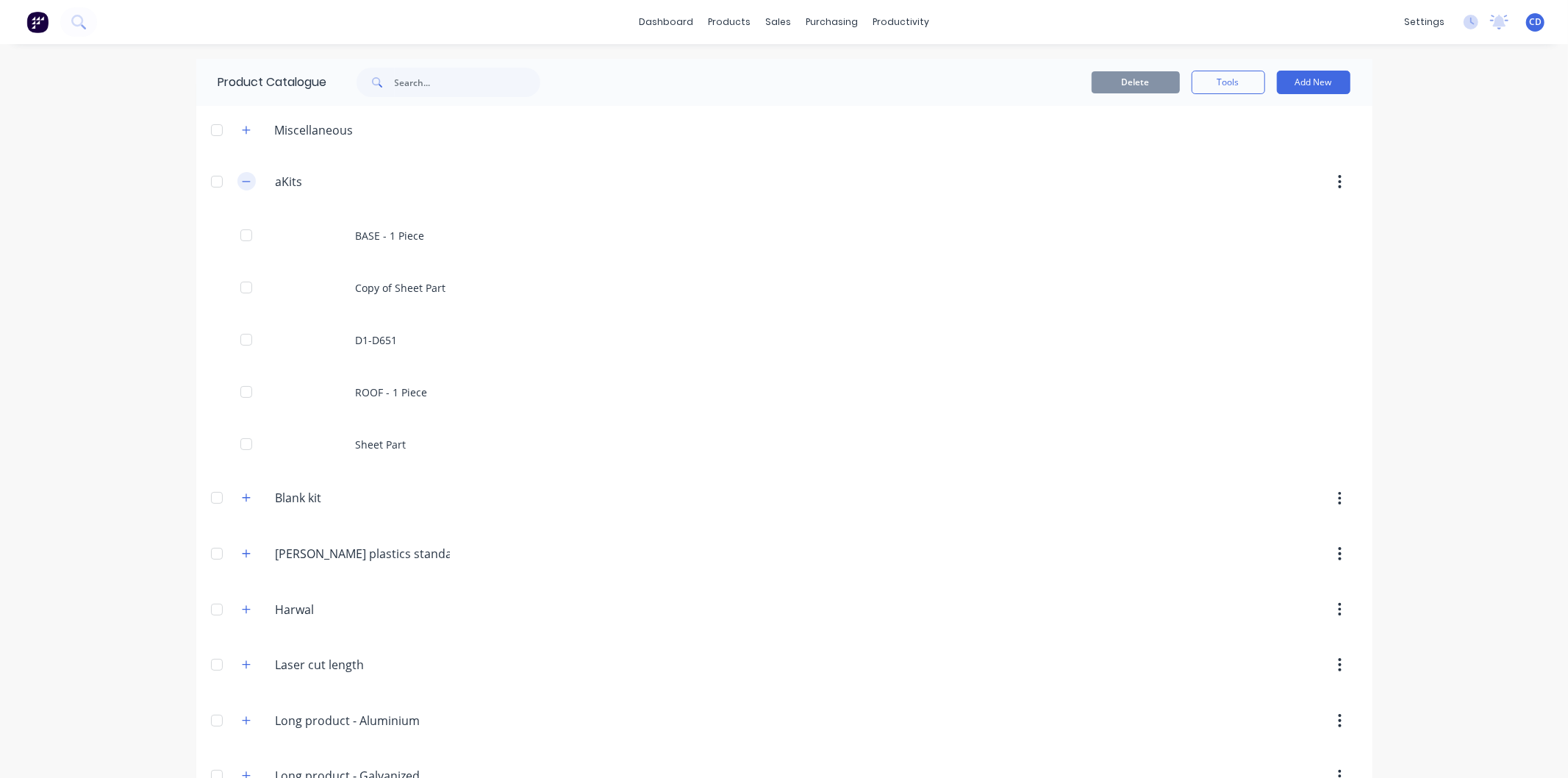
click at [242, 181] on icon "button" at bounding box center [246, 182] width 9 height 10
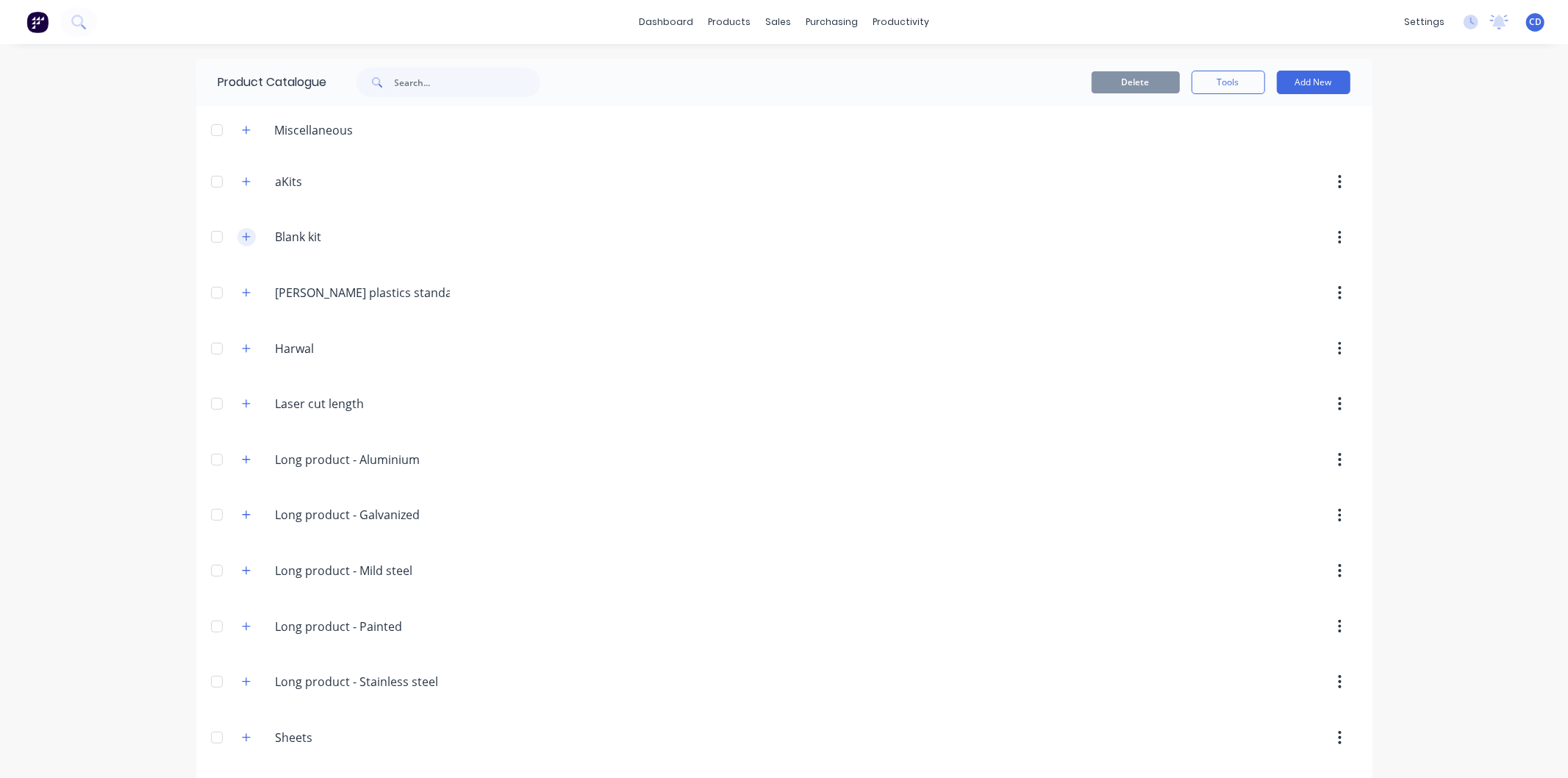
click at [237, 240] on button "button" at bounding box center [246, 236] width 19 height 19
click at [237, 294] on button "button" at bounding box center [246, 292] width 19 height 19
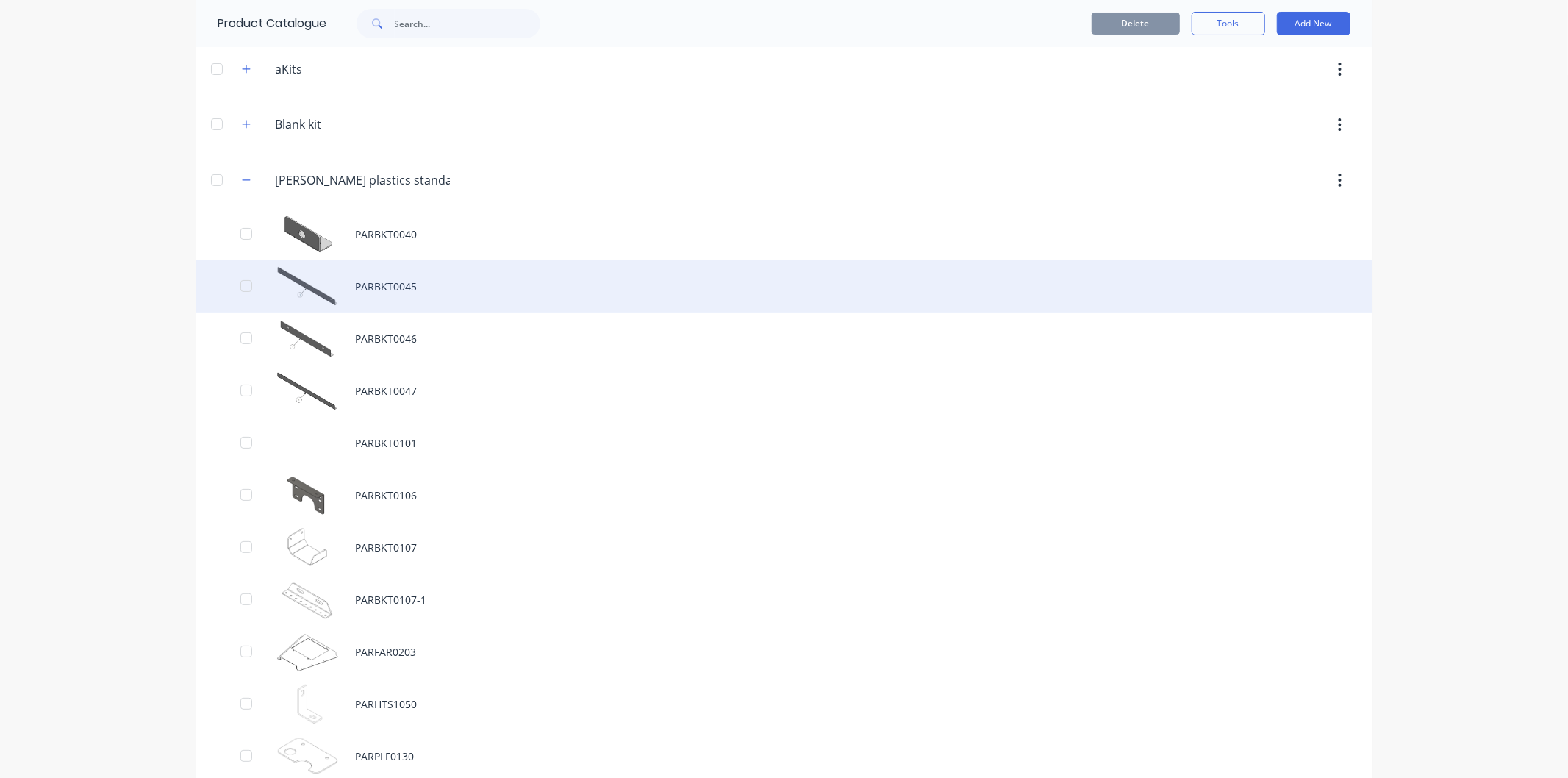
scroll to position [81, 0]
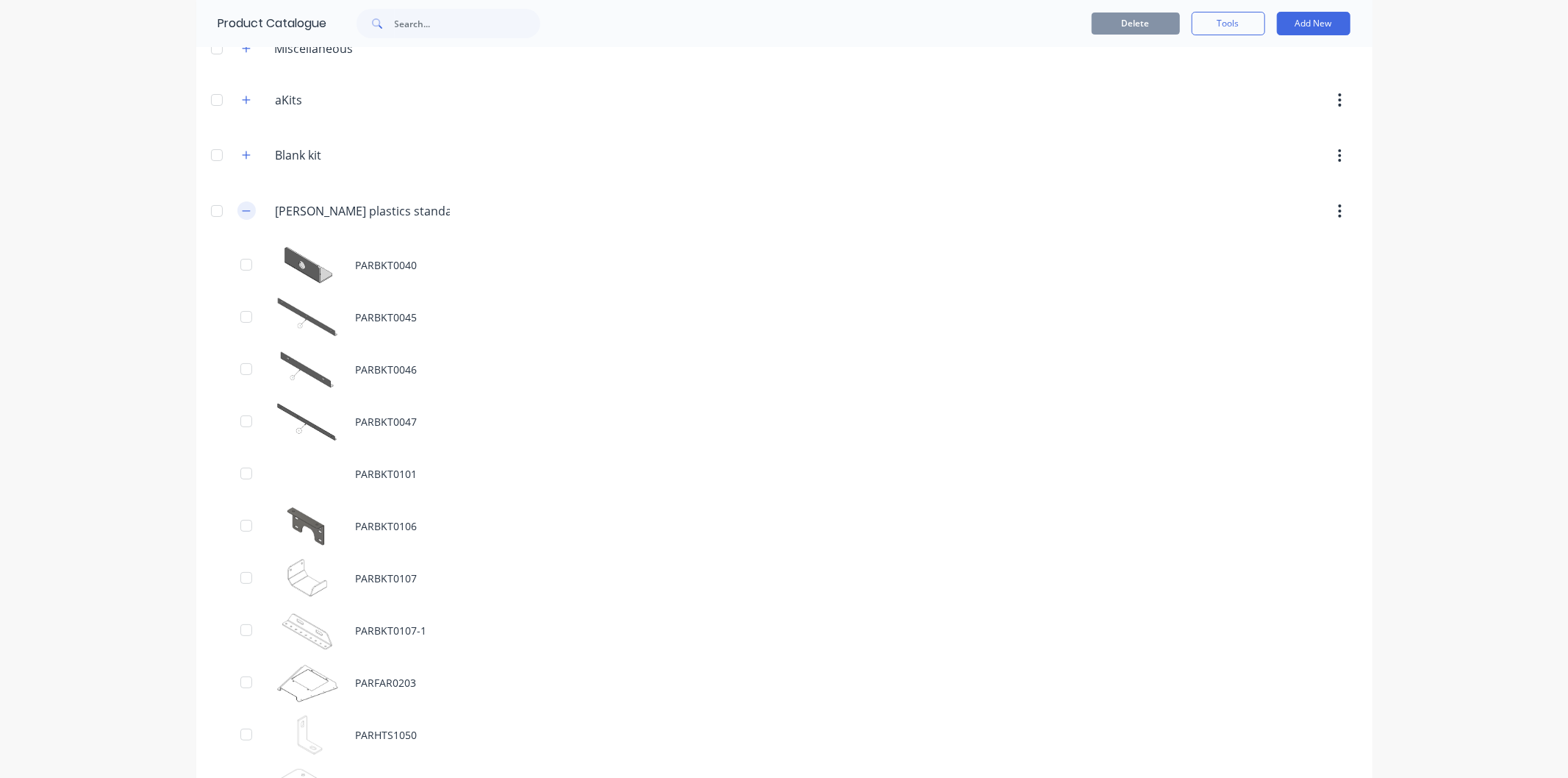
click at [245, 213] on button "button" at bounding box center [246, 210] width 19 height 19
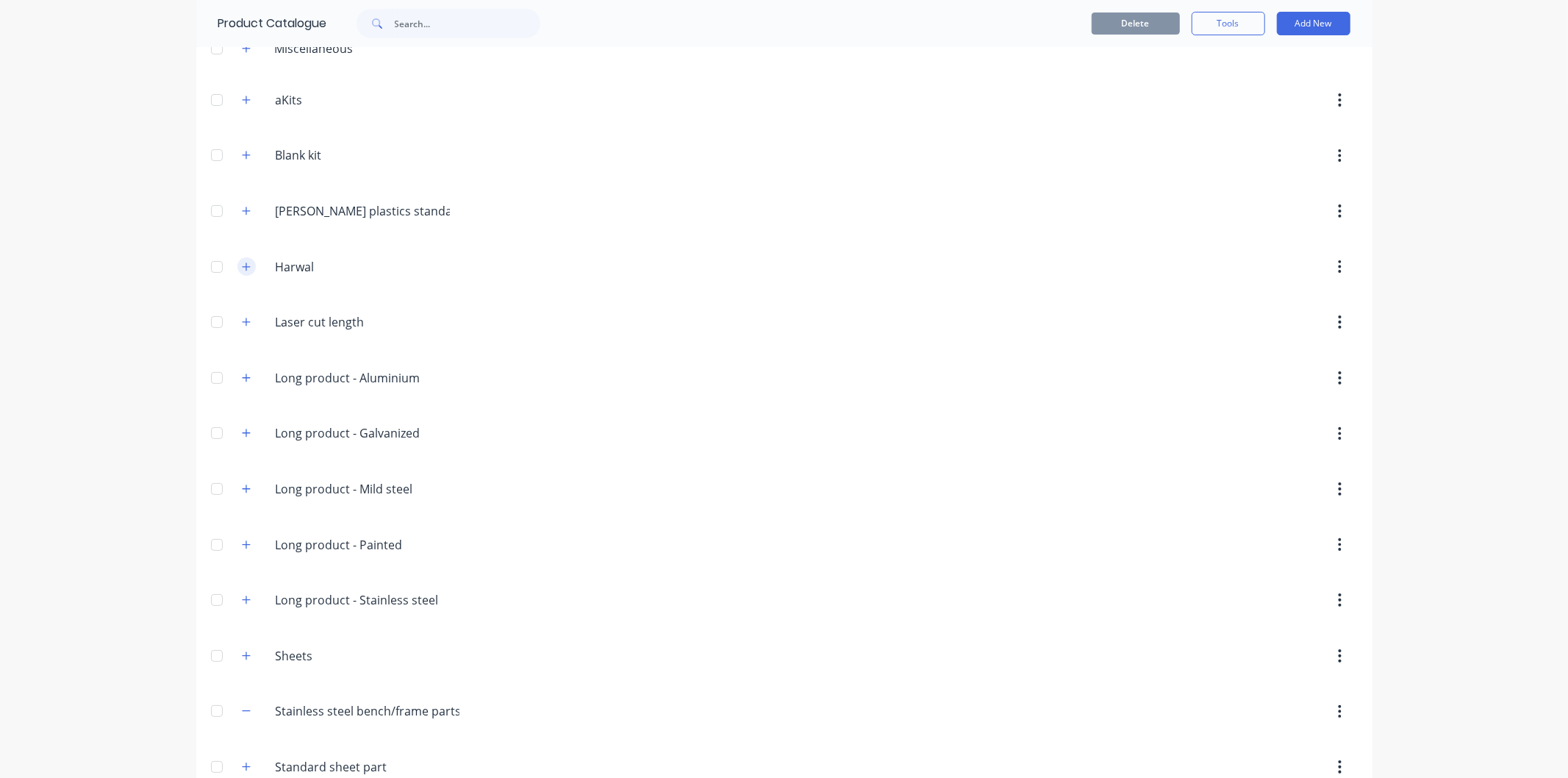
scroll to position [114, 0]
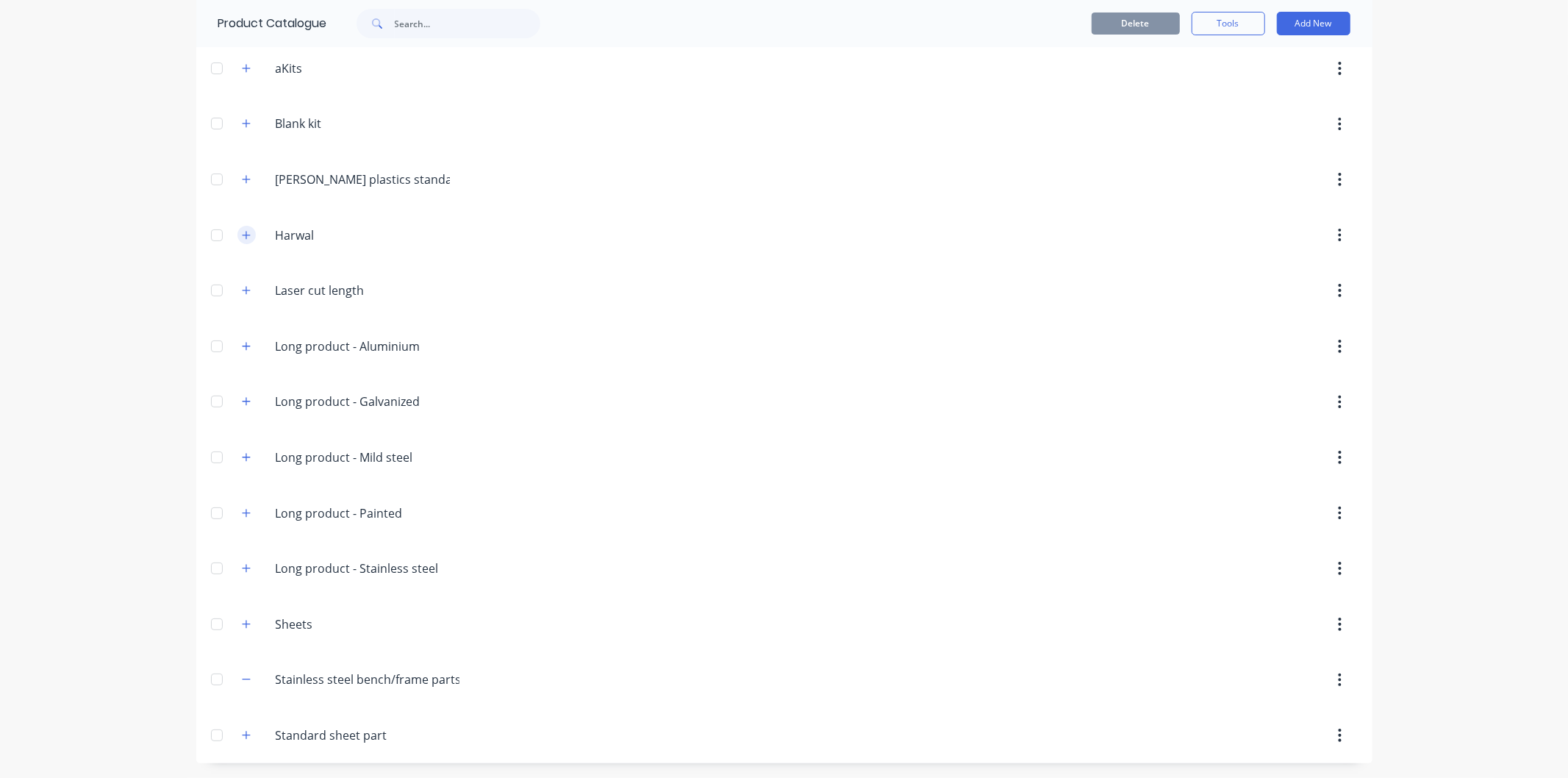
click at [242, 240] on button "button" at bounding box center [246, 234] width 19 height 19
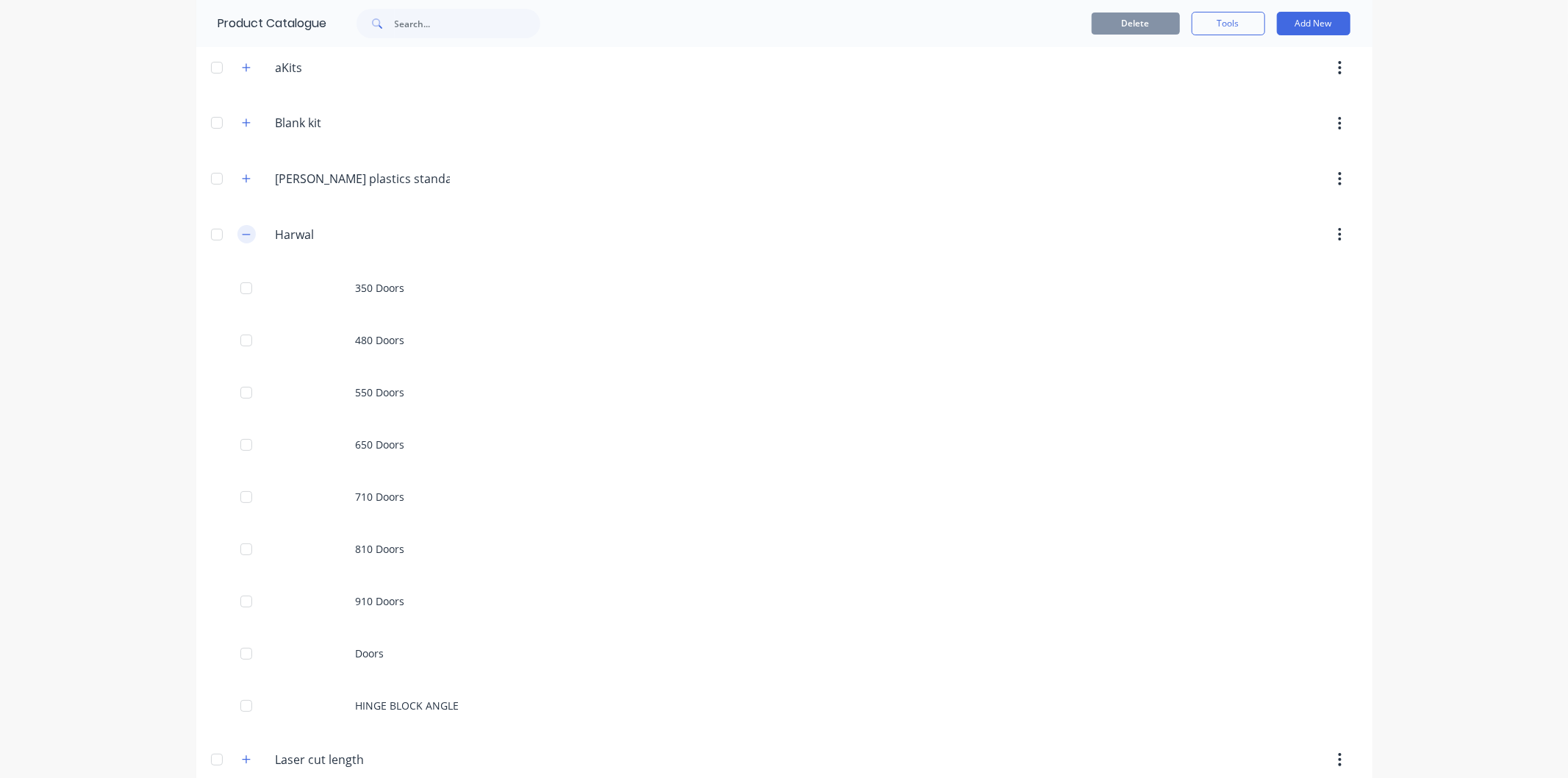
click at [242, 233] on icon "button" at bounding box center [246, 234] width 9 height 10
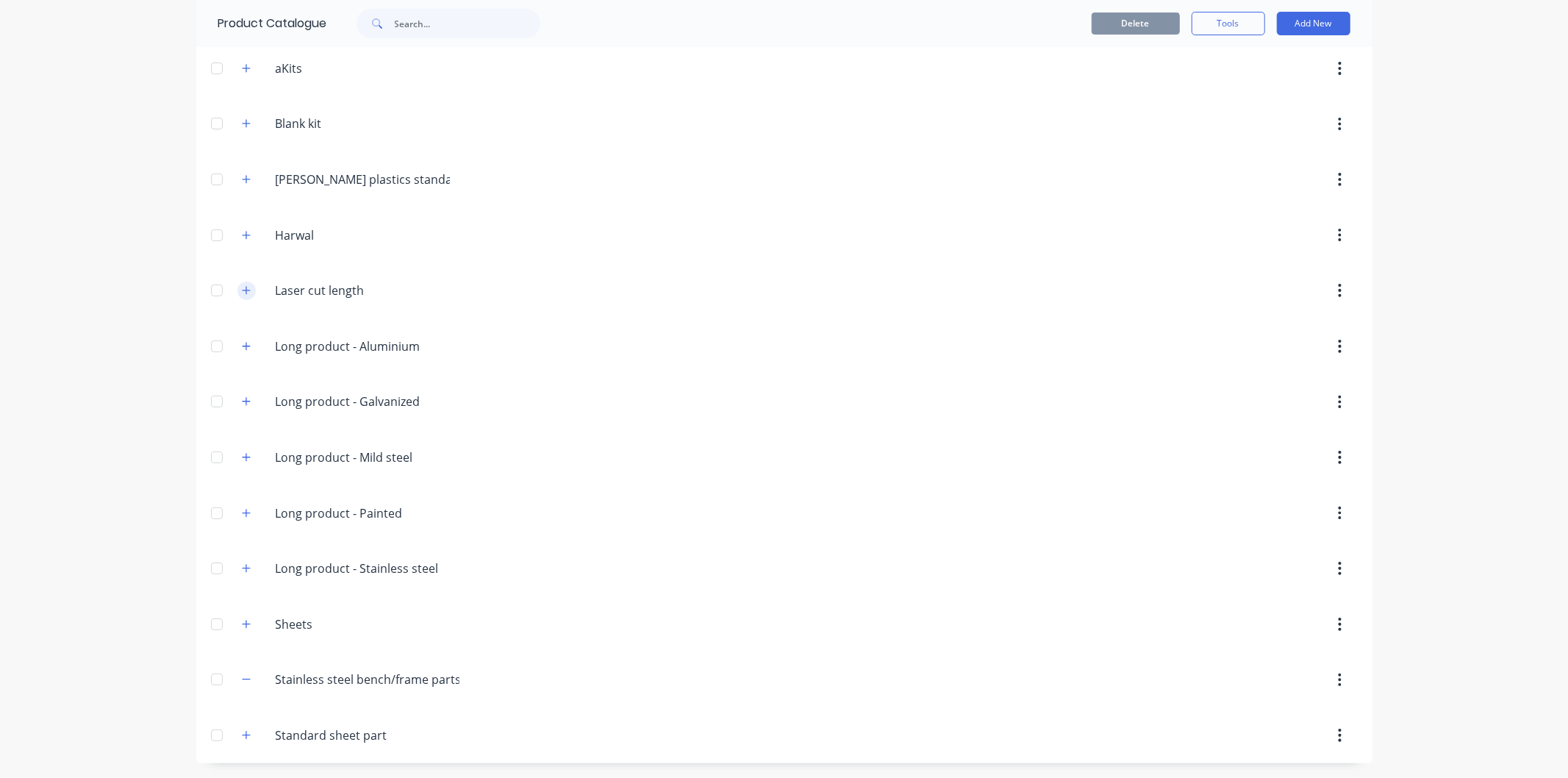
click at [242, 292] on icon "button" at bounding box center [246, 290] width 9 height 10
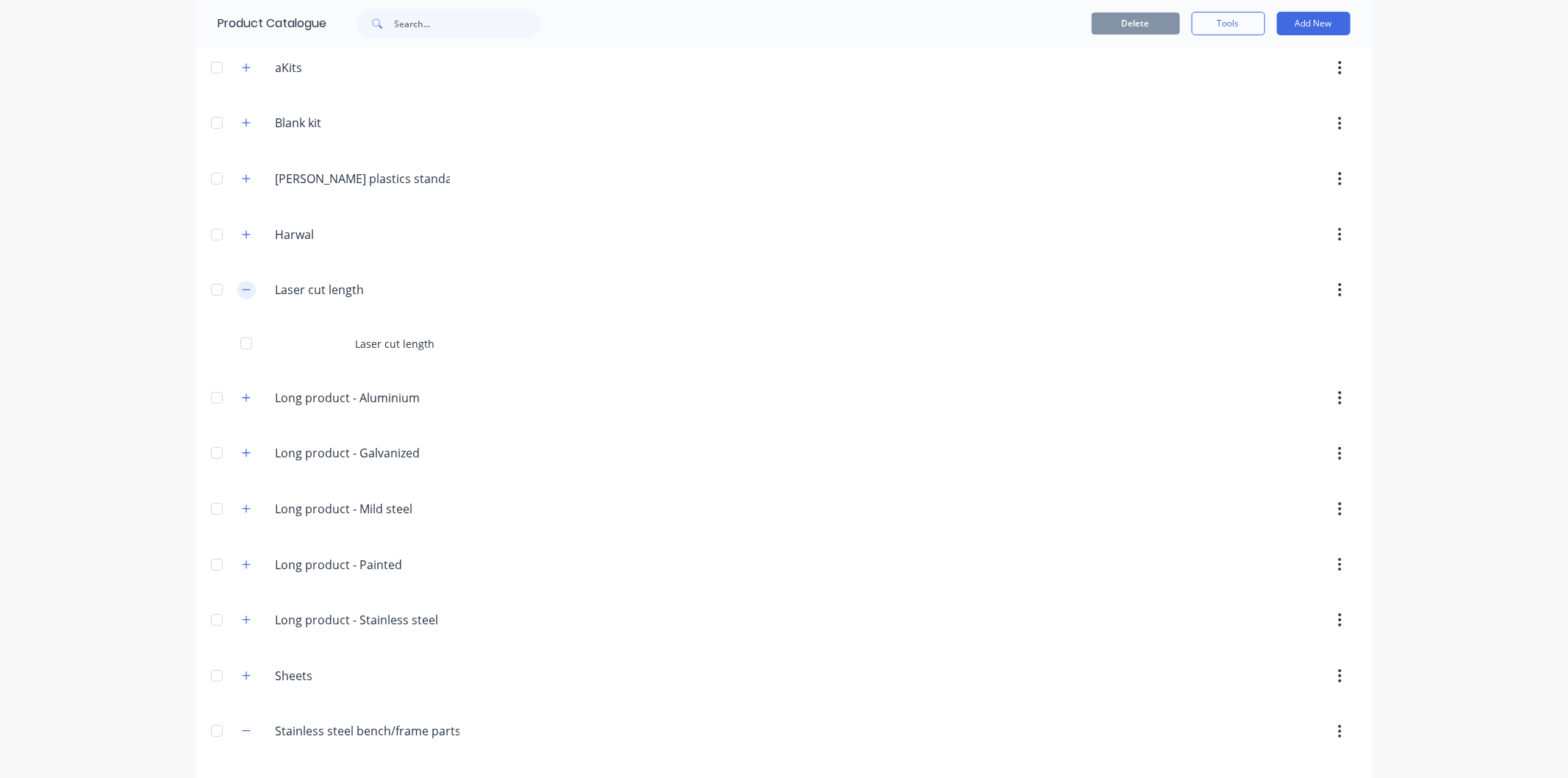
click at [242, 292] on icon "button" at bounding box center [246, 289] width 9 height 10
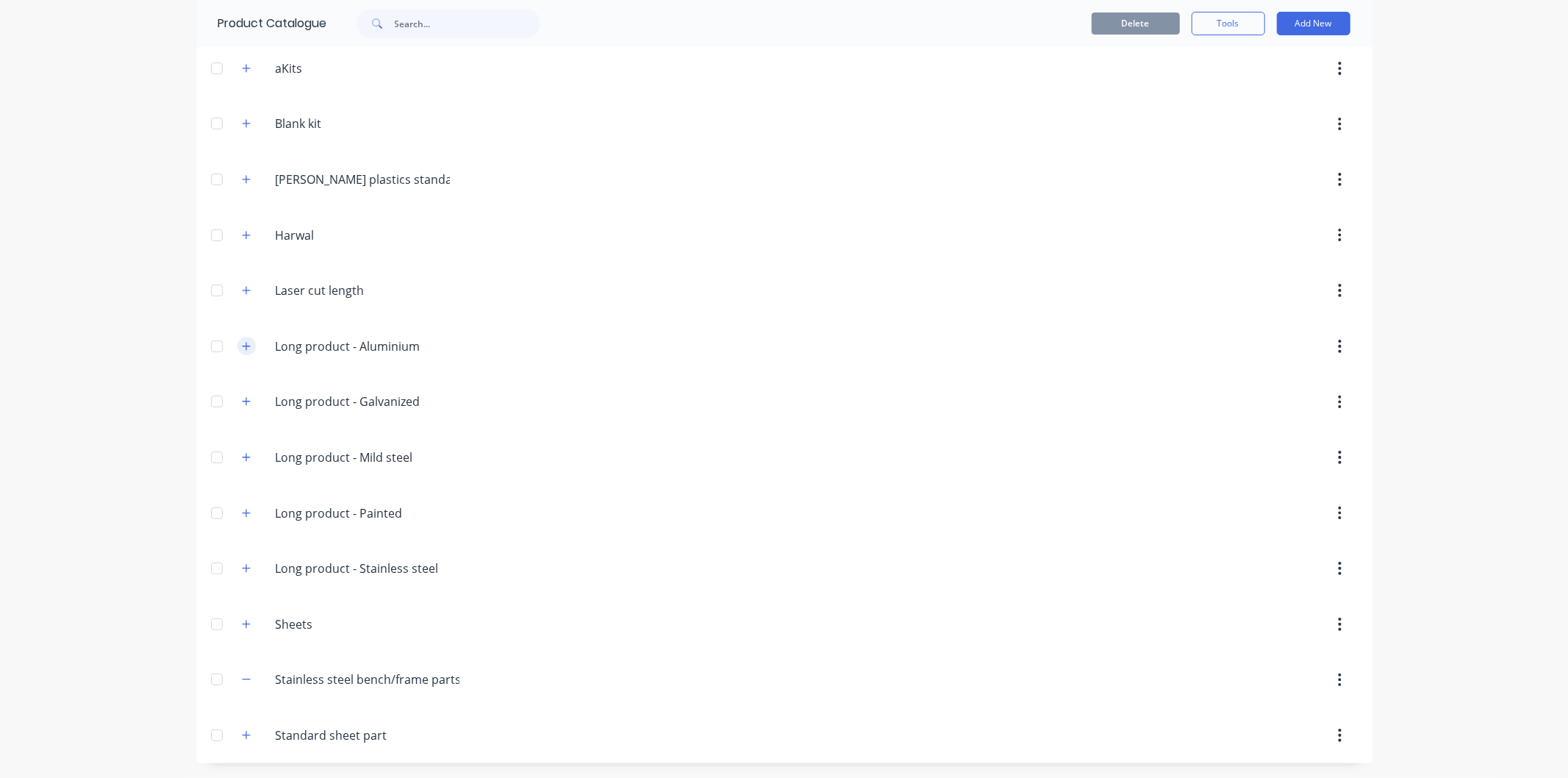
click at [242, 348] on icon "button" at bounding box center [246, 346] width 9 height 10
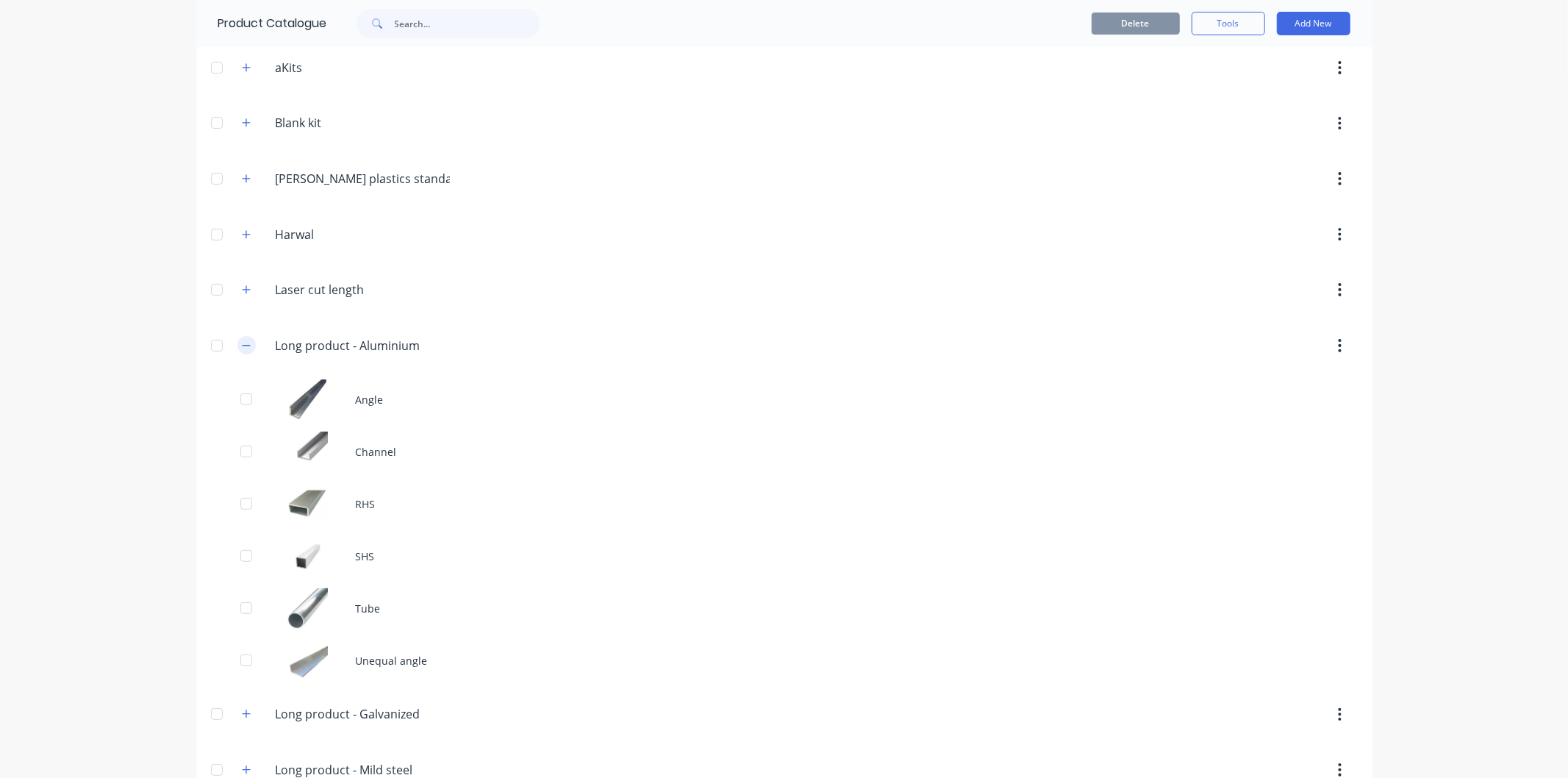
click at [242, 348] on icon "button" at bounding box center [246, 345] width 9 height 10
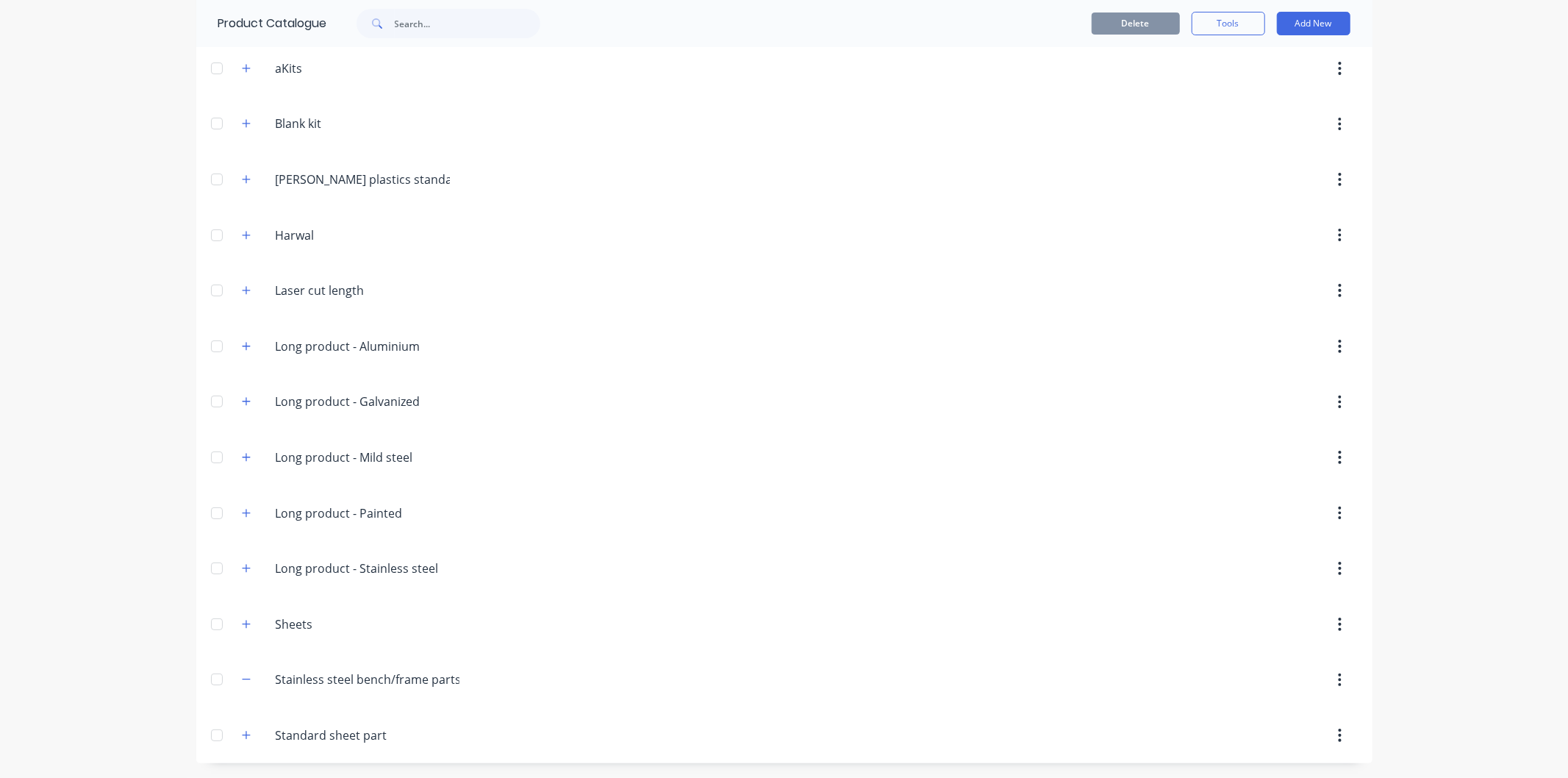
click at [239, 412] on div "Long.product.-.Galvanized Long product - Galvanized" at bounding box center [345, 402] width 230 height 26
click at [242, 405] on icon "button" at bounding box center [246, 401] width 9 height 10
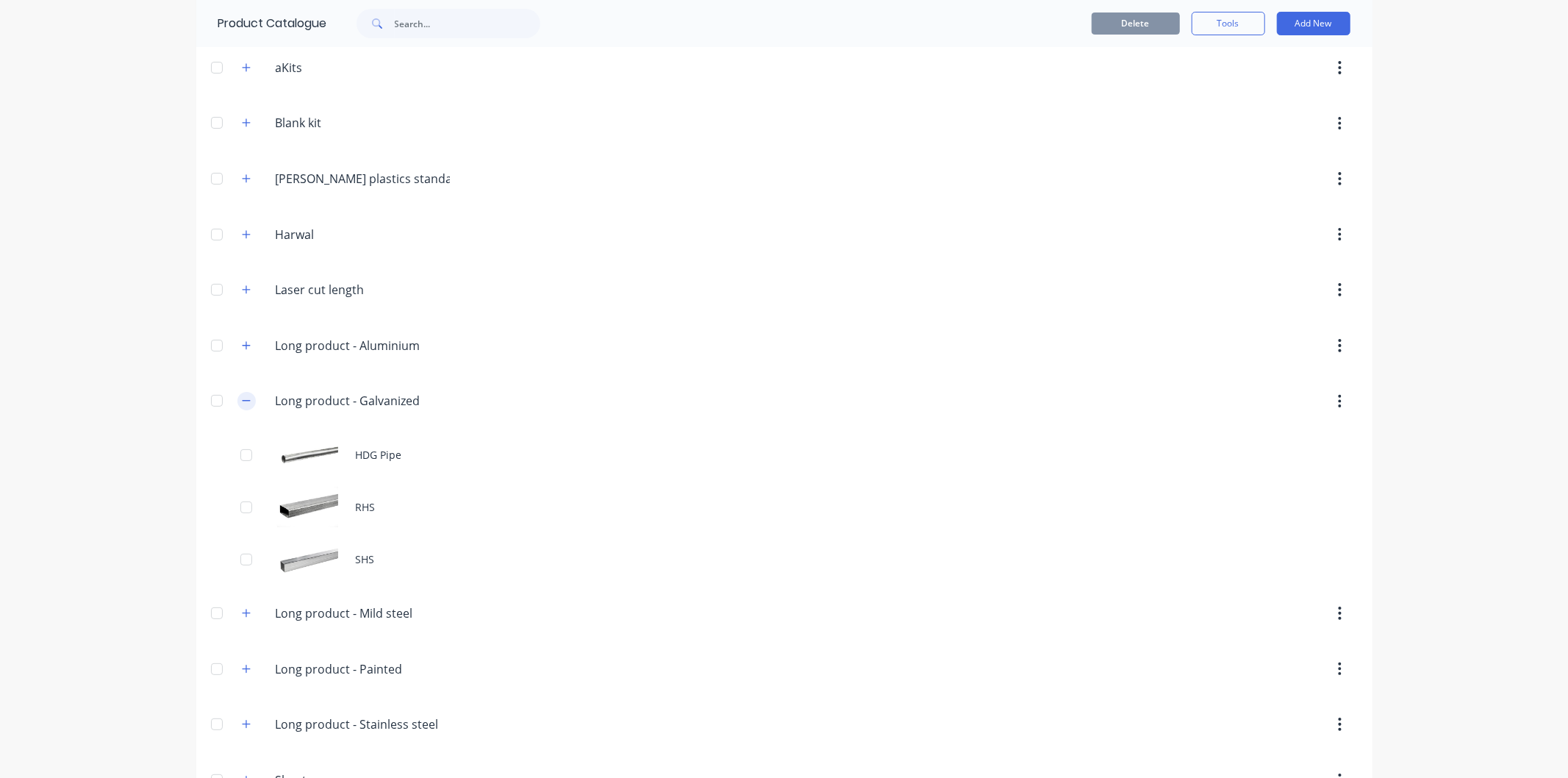
click at [242, 406] on icon "button" at bounding box center [246, 400] width 9 height 10
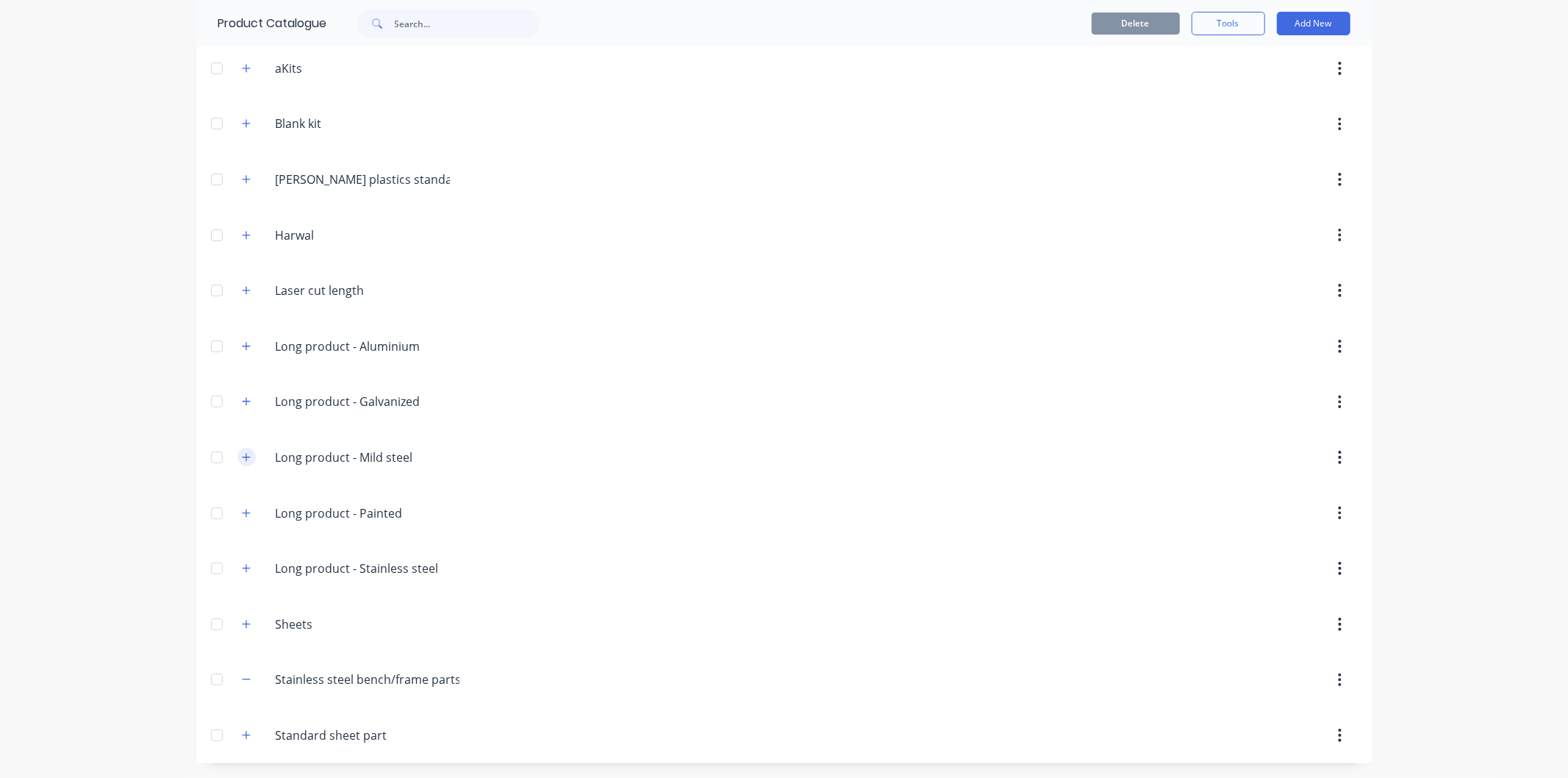
click at [242, 457] on icon "button" at bounding box center [246, 457] width 8 height 8
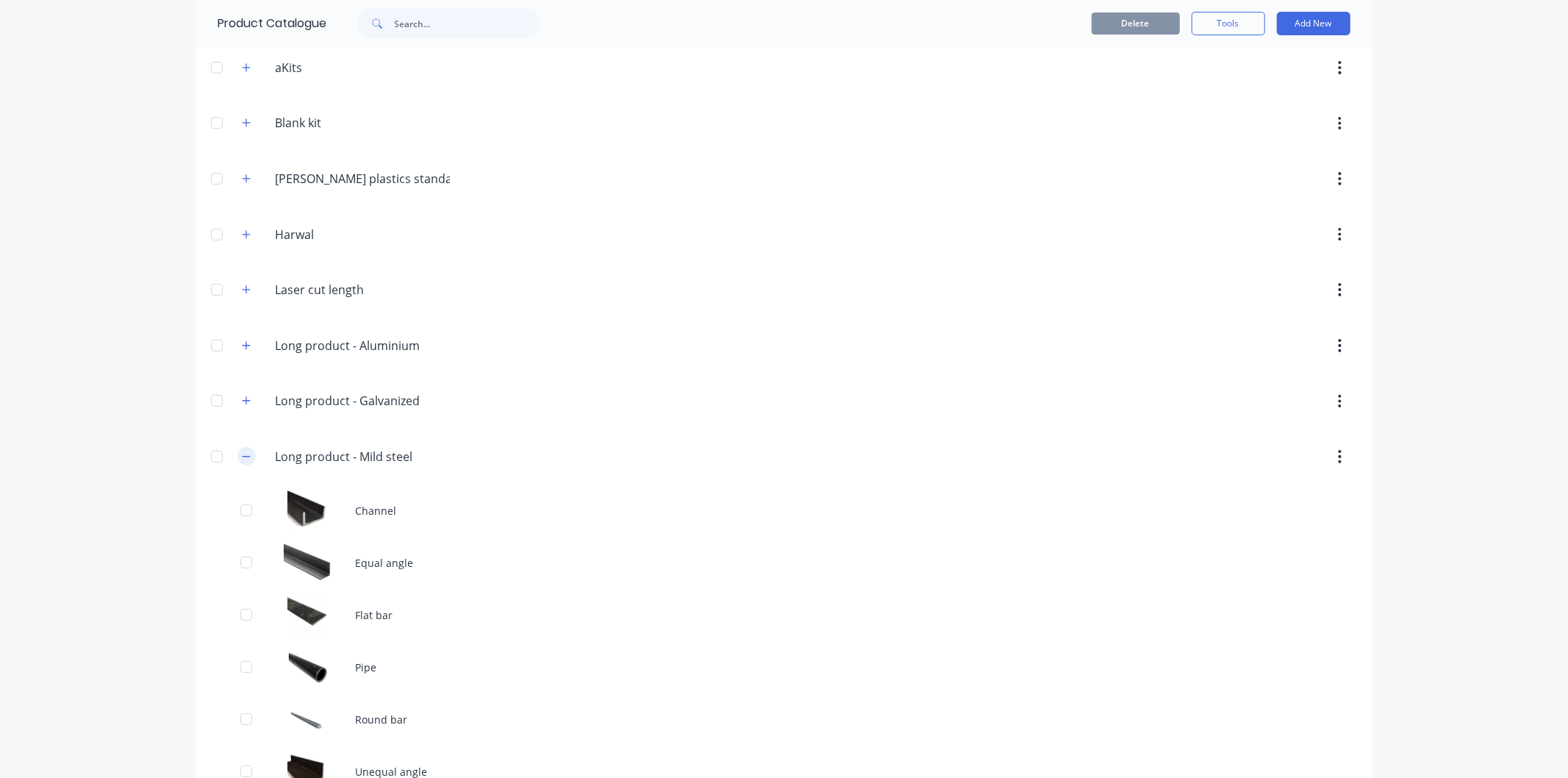
scroll to position [359, 0]
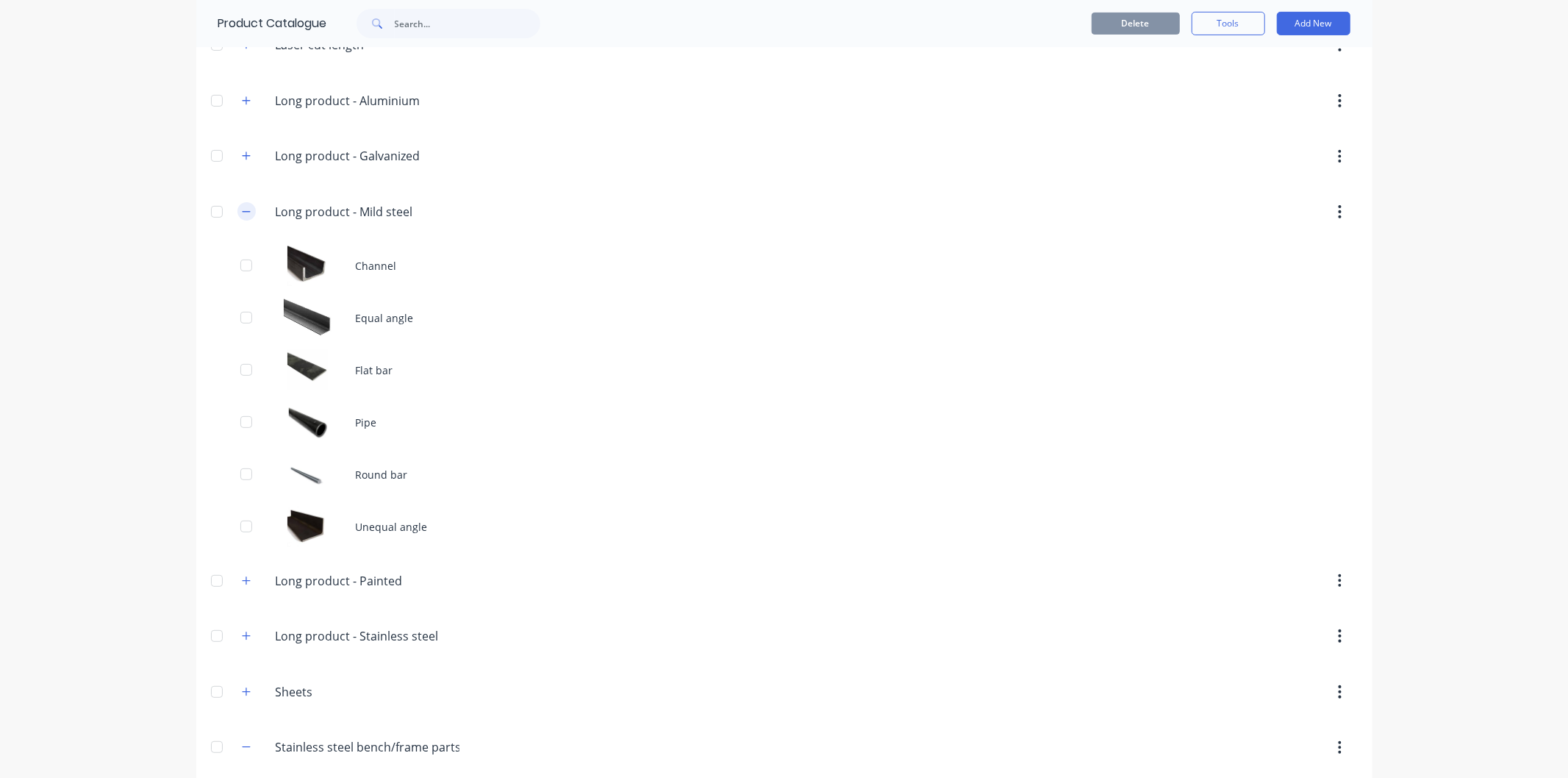
click at [242, 210] on icon "button" at bounding box center [246, 212] width 9 height 10
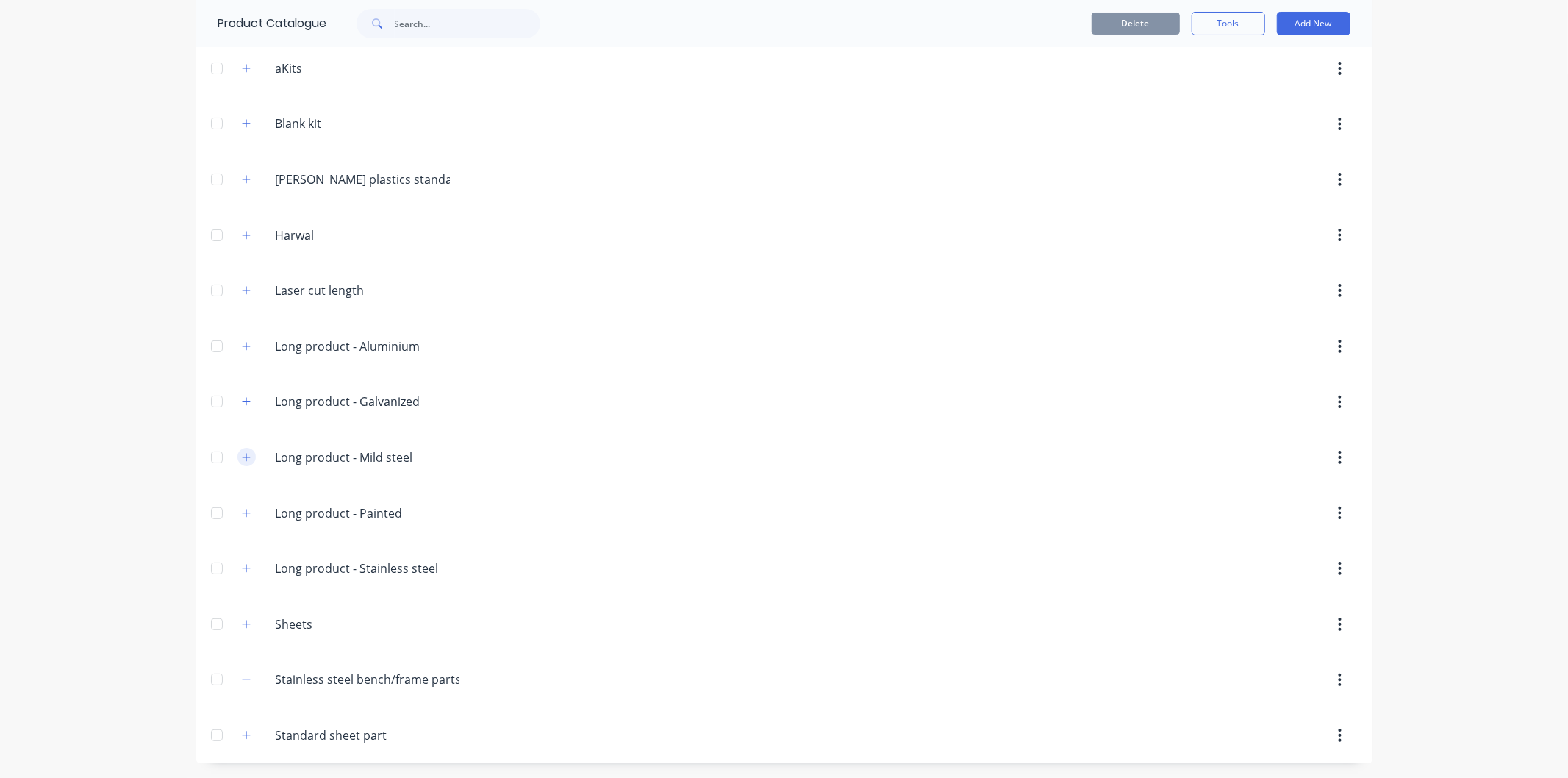
scroll to position [114, 0]
click at [242, 460] on icon "button" at bounding box center [246, 457] width 9 height 10
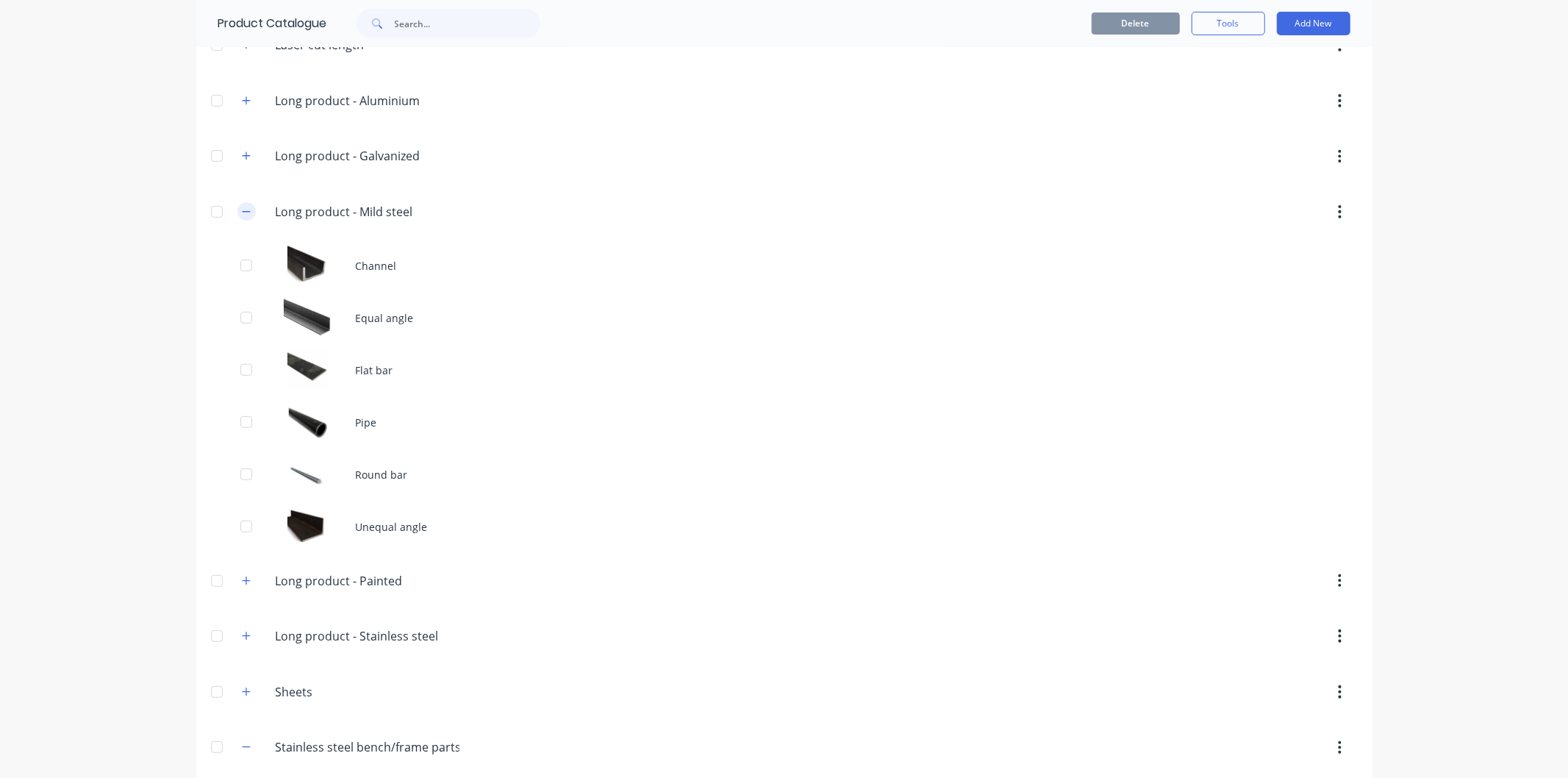
click at [242, 207] on icon "button" at bounding box center [246, 212] width 9 height 10
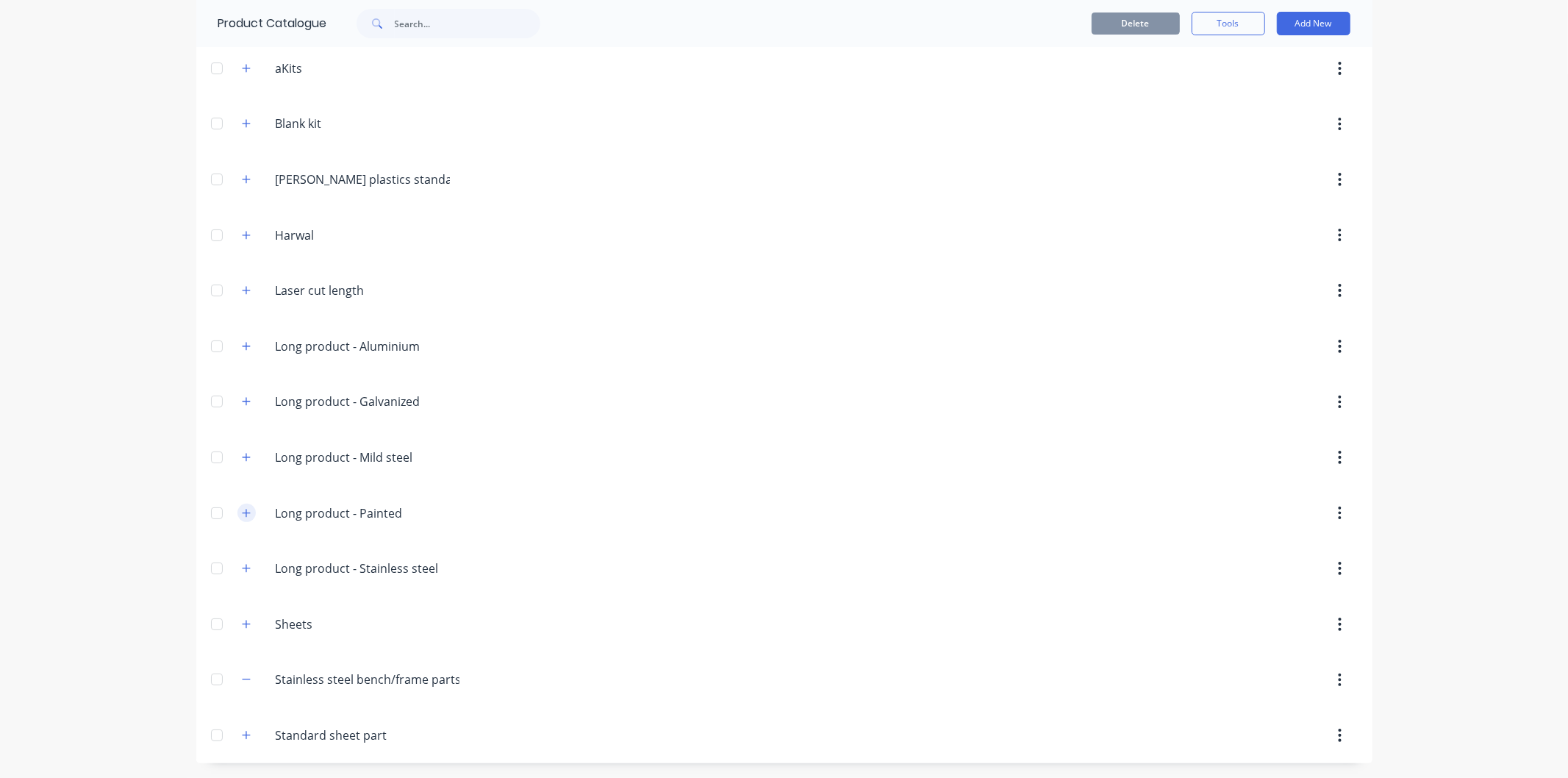
click at [245, 510] on button "button" at bounding box center [246, 513] width 19 height 19
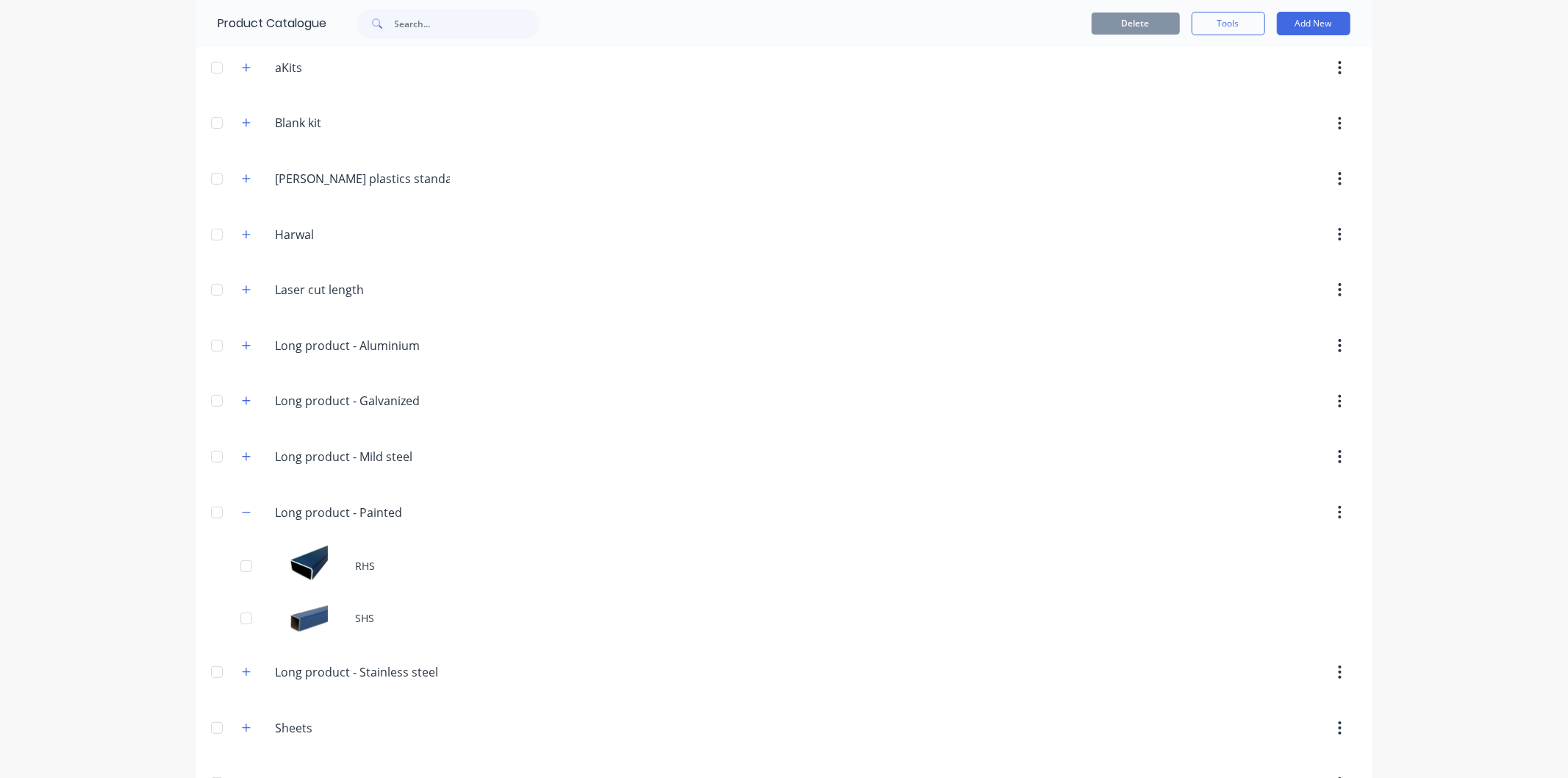
scroll to position [219, 0]
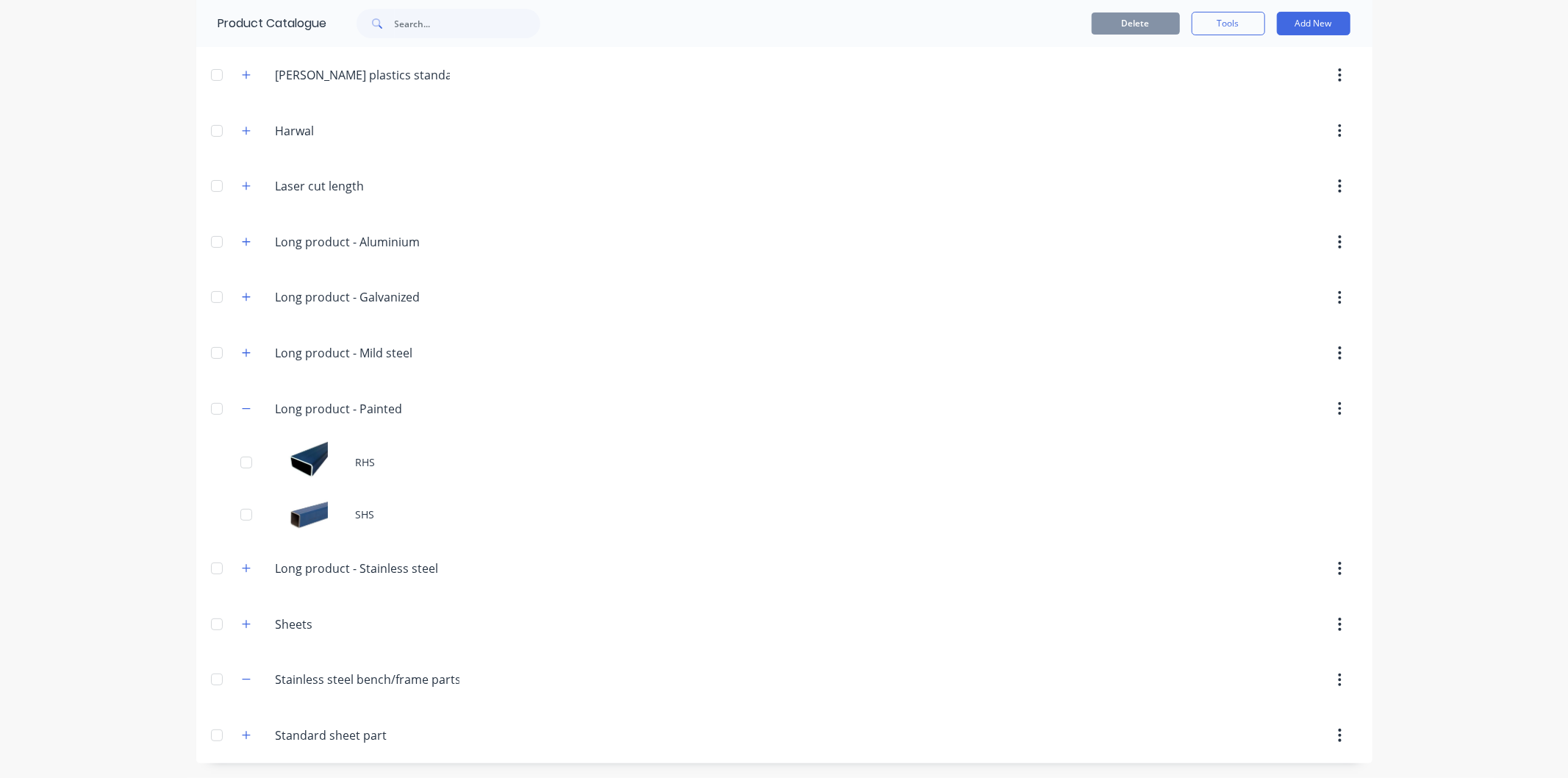
click at [247, 414] on span at bounding box center [246, 408] width 19 height 19
click at [237, 414] on button "button" at bounding box center [246, 408] width 19 height 19
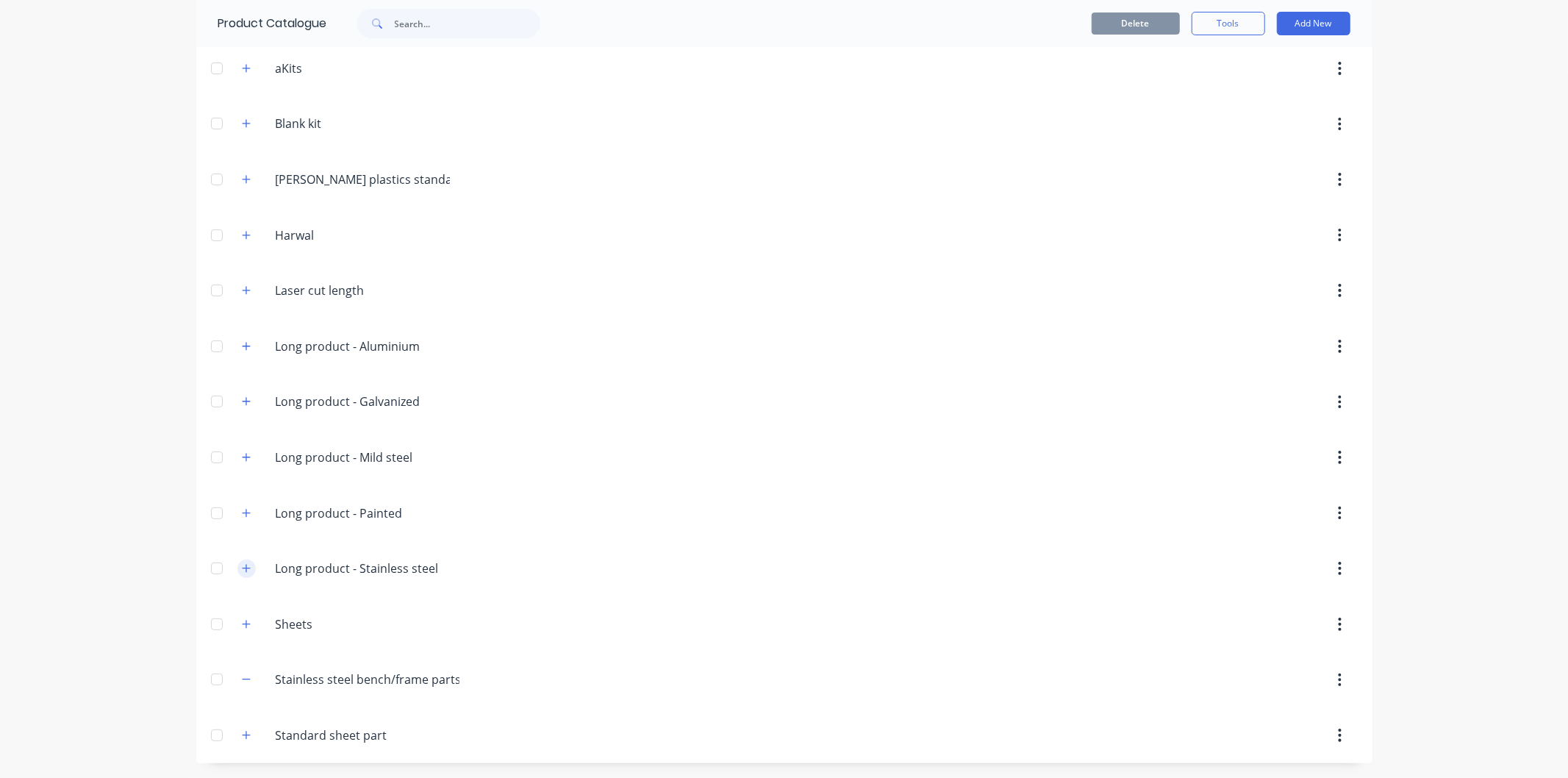
click at [242, 569] on icon "button" at bounding box center [246, 568] width 9 height 10
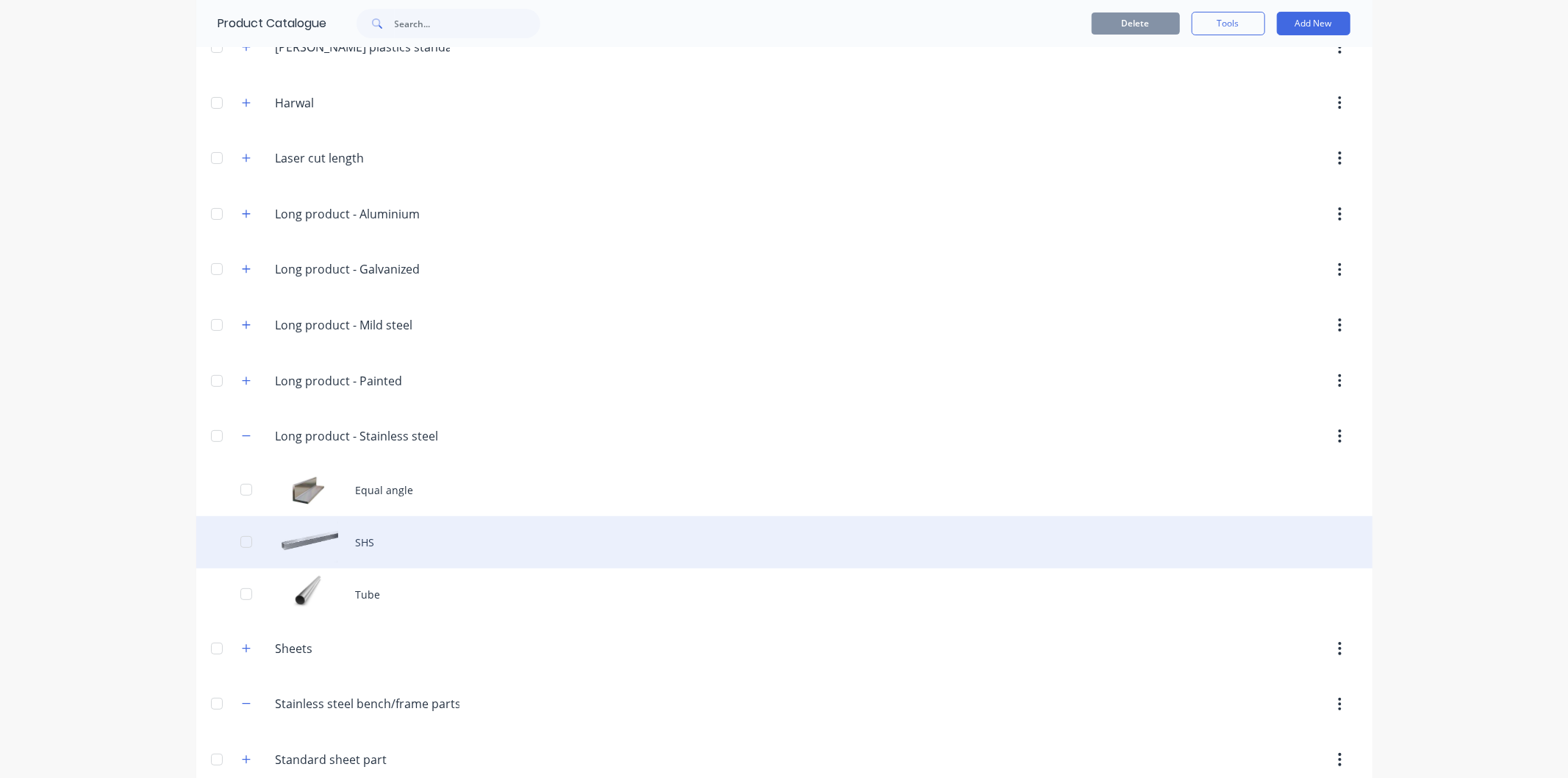
scroll to position [271, 0]
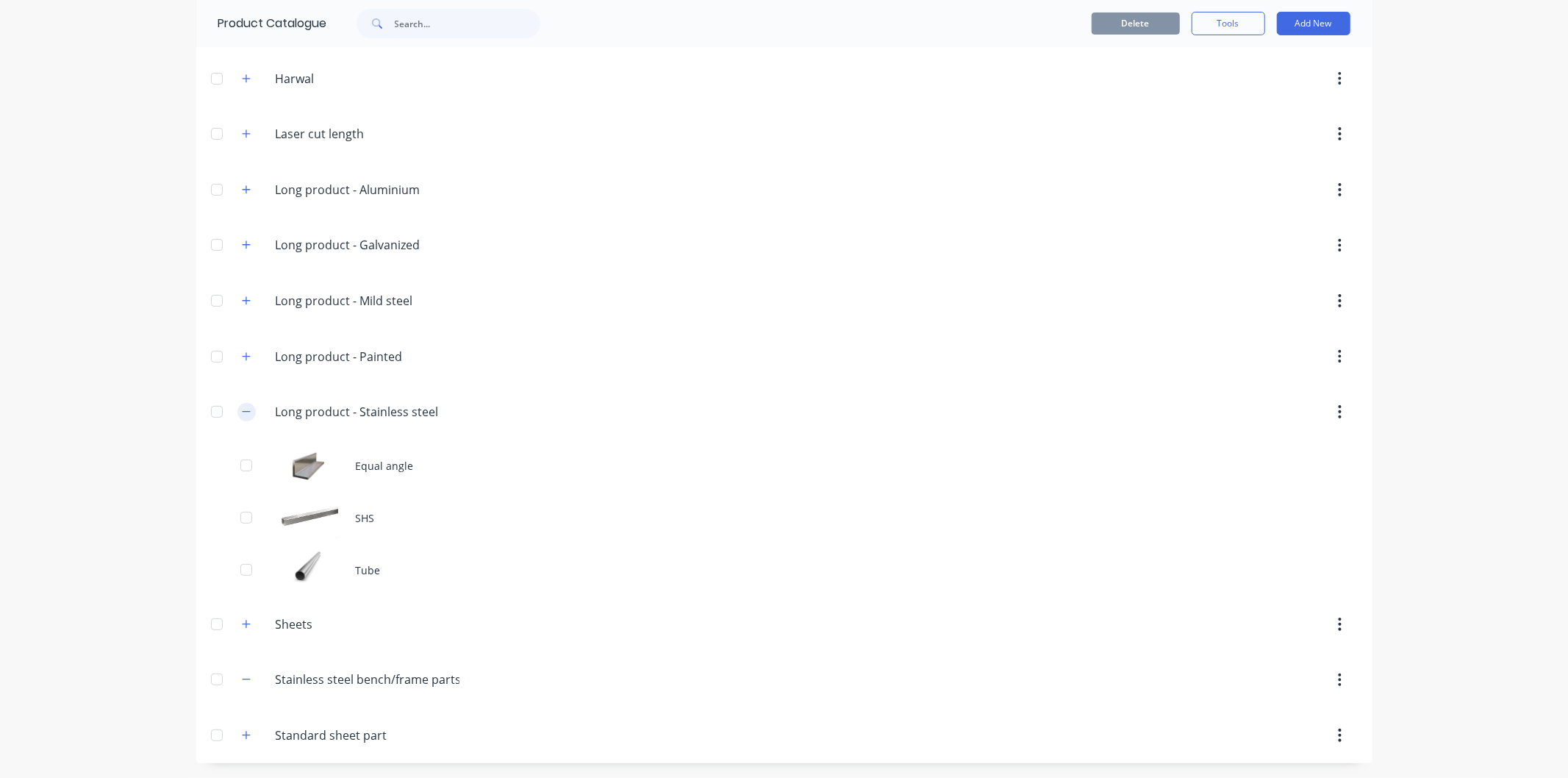
click at [242, 410] on icon "button" at bounding box center [246, 412] width 9 height 10
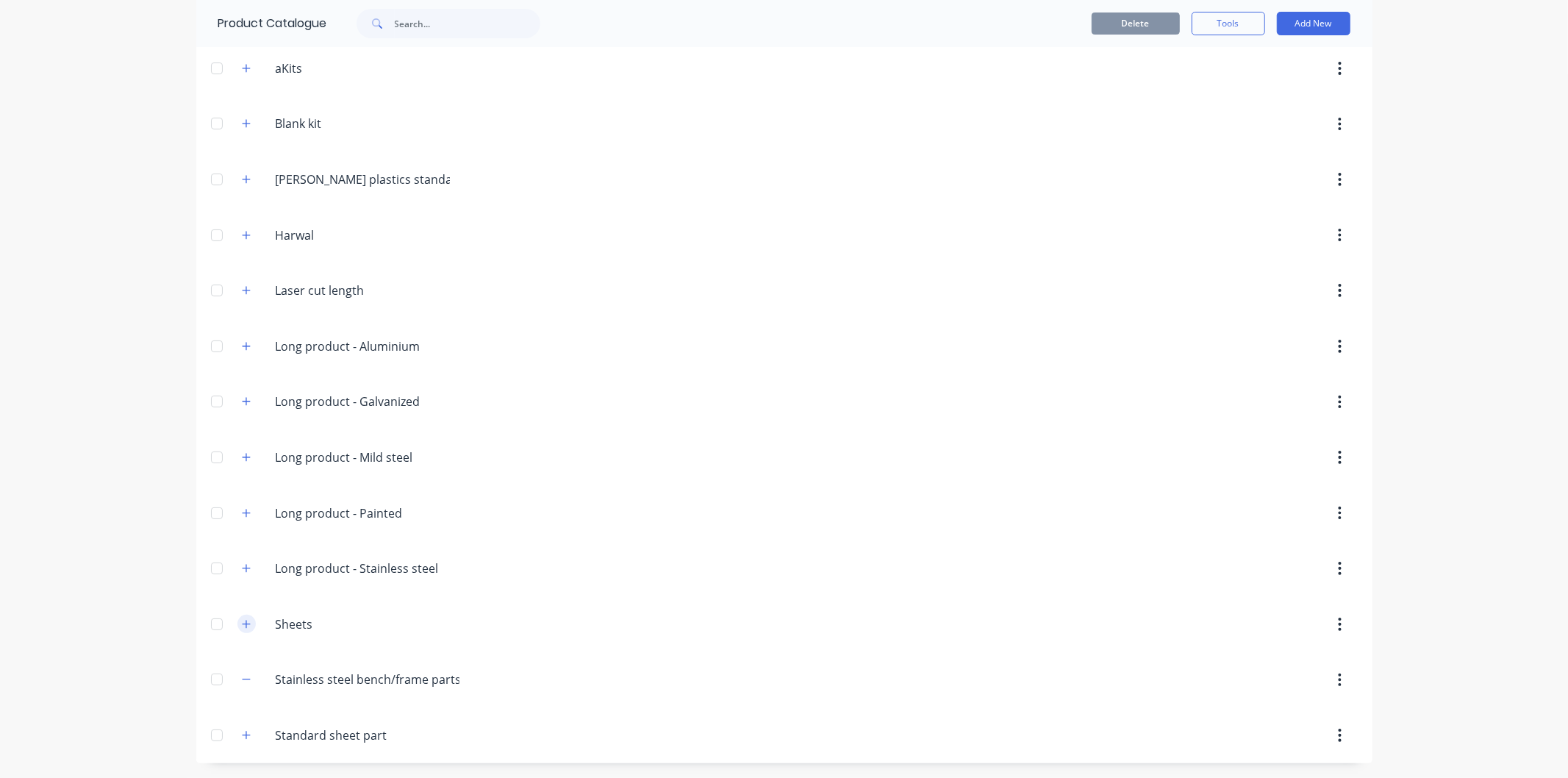
click at [242, 623] on icon "button" at bounding box center [246, 624] width 8 height 8
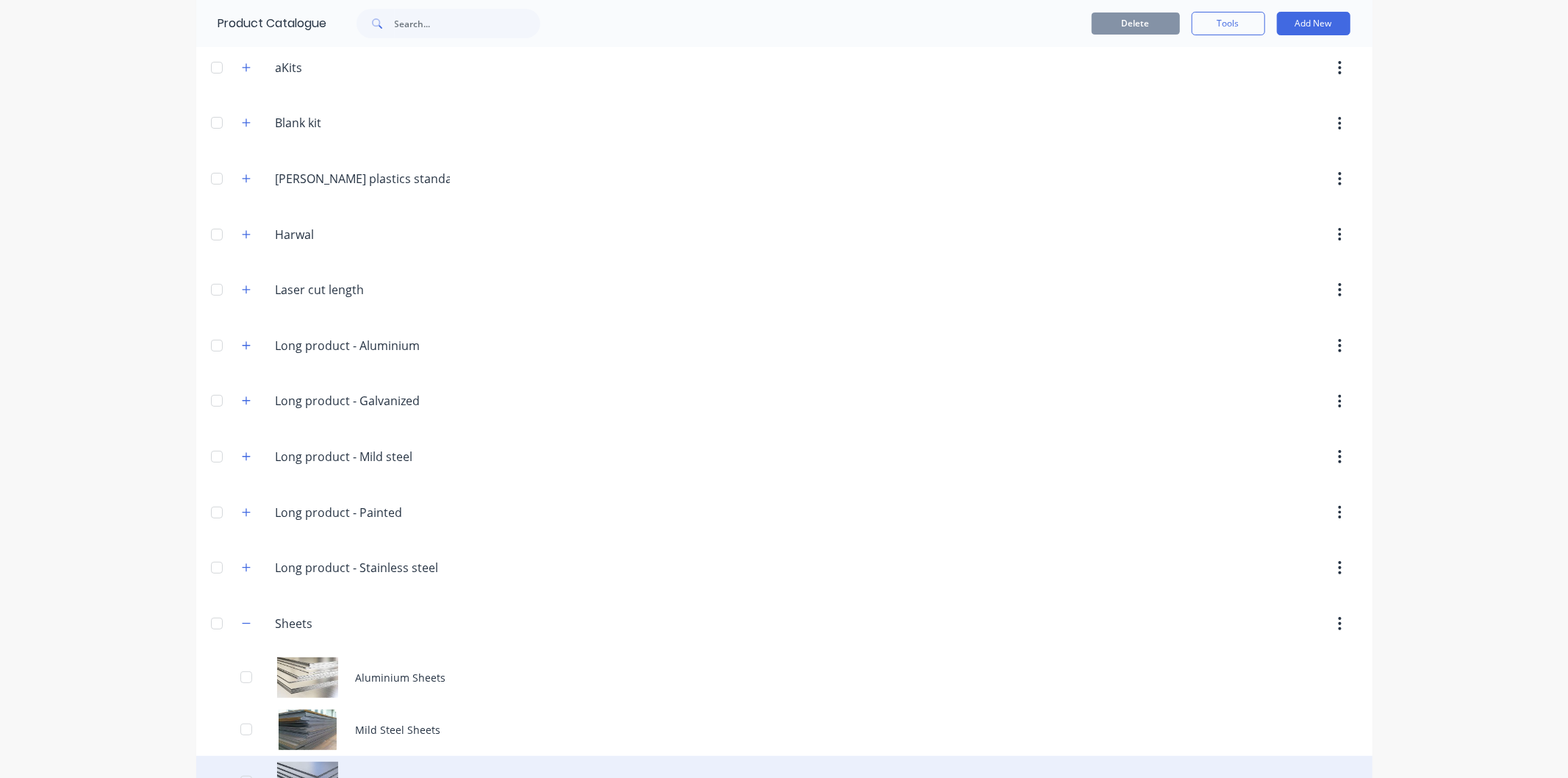
scroll to position [271, 0]
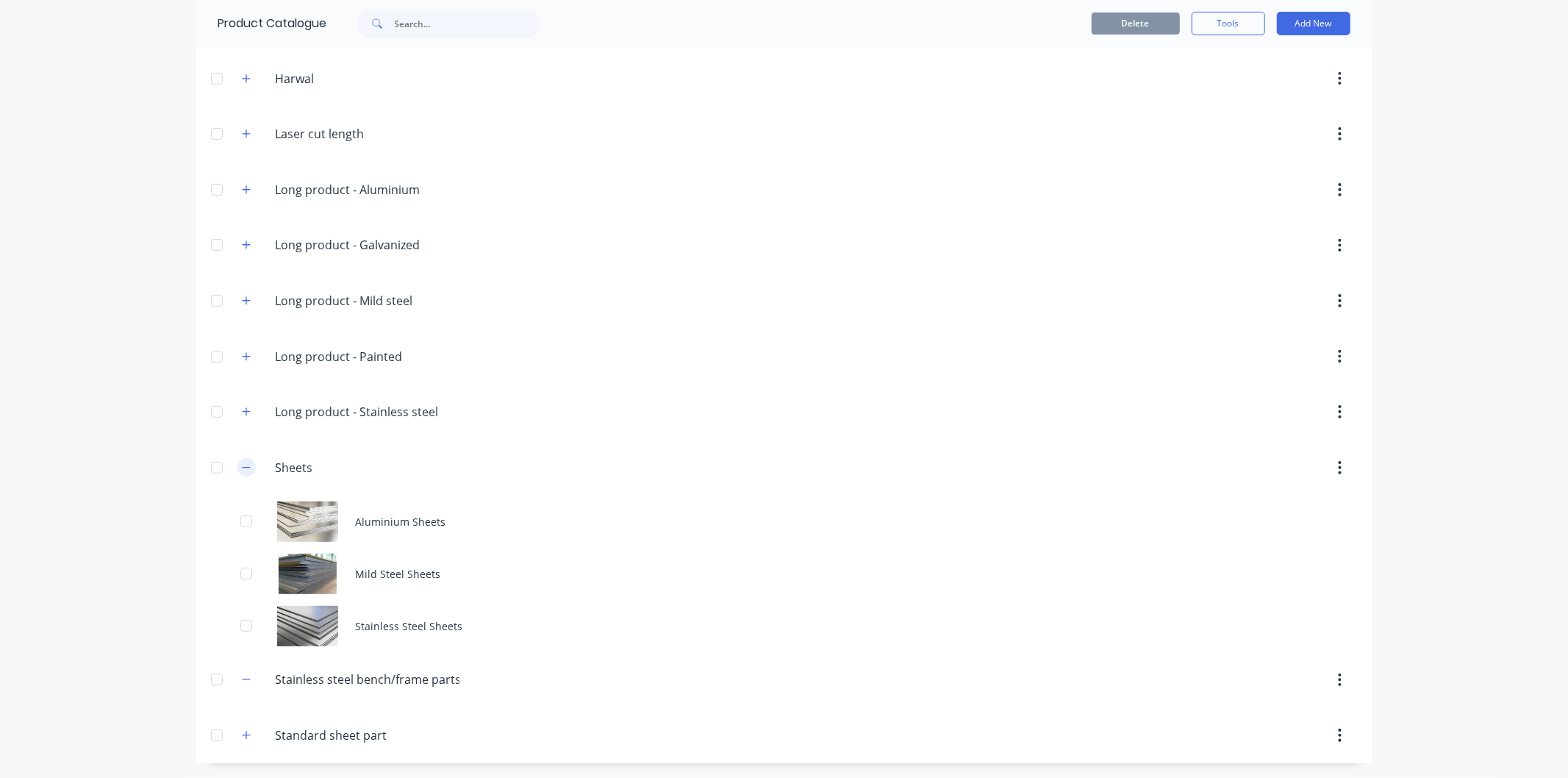
click at [243, 465] on icon "button" at bounding box center [246, 468] width 9 height 10
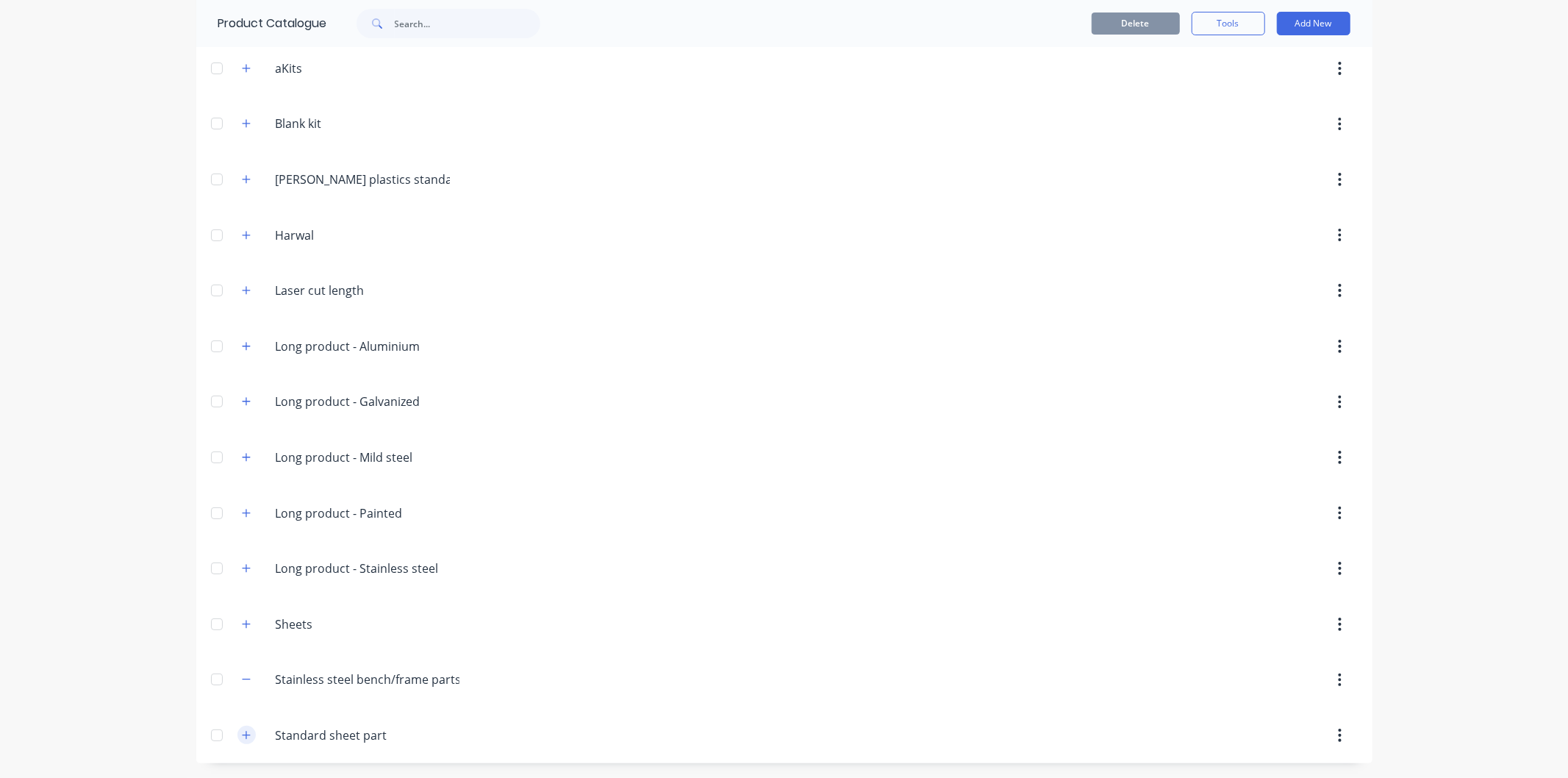
click at [246, 739] on button "button" at bounding box center [246, 735] width 19 height 19
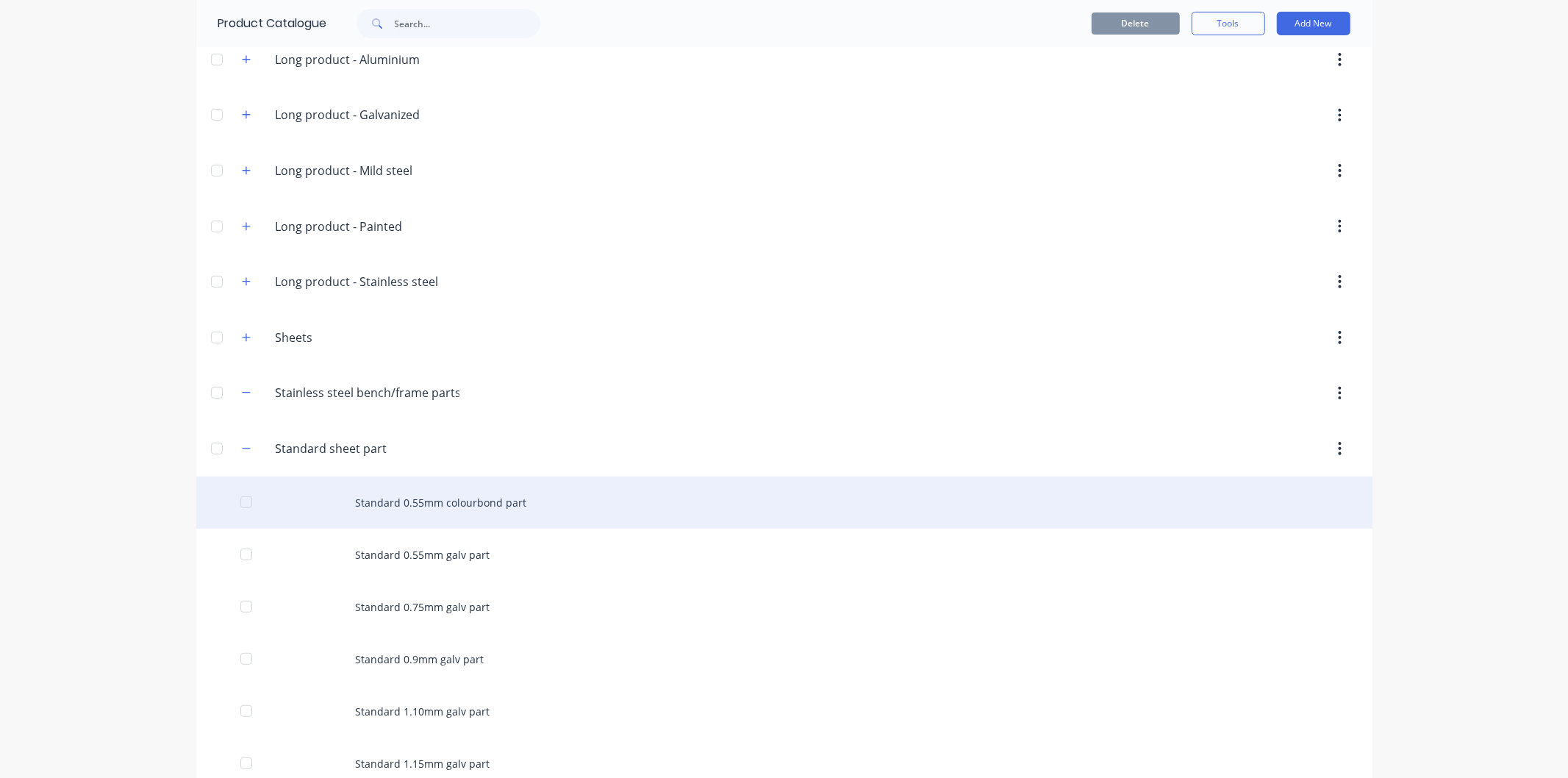
scroll to position [250, 0]
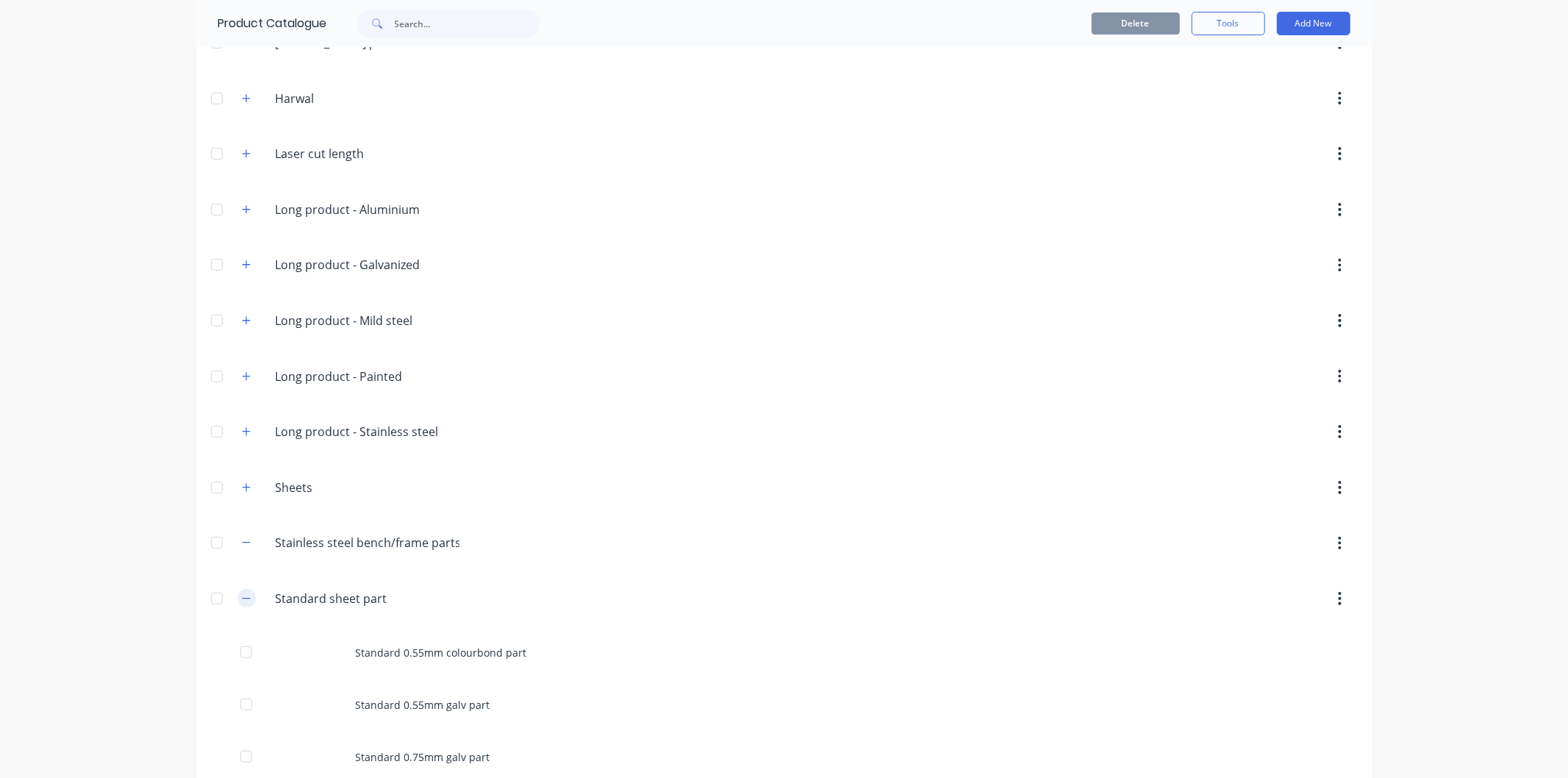
click at [242, 599] on icon "button" at bounding box center [246, 598] width 9 height 10
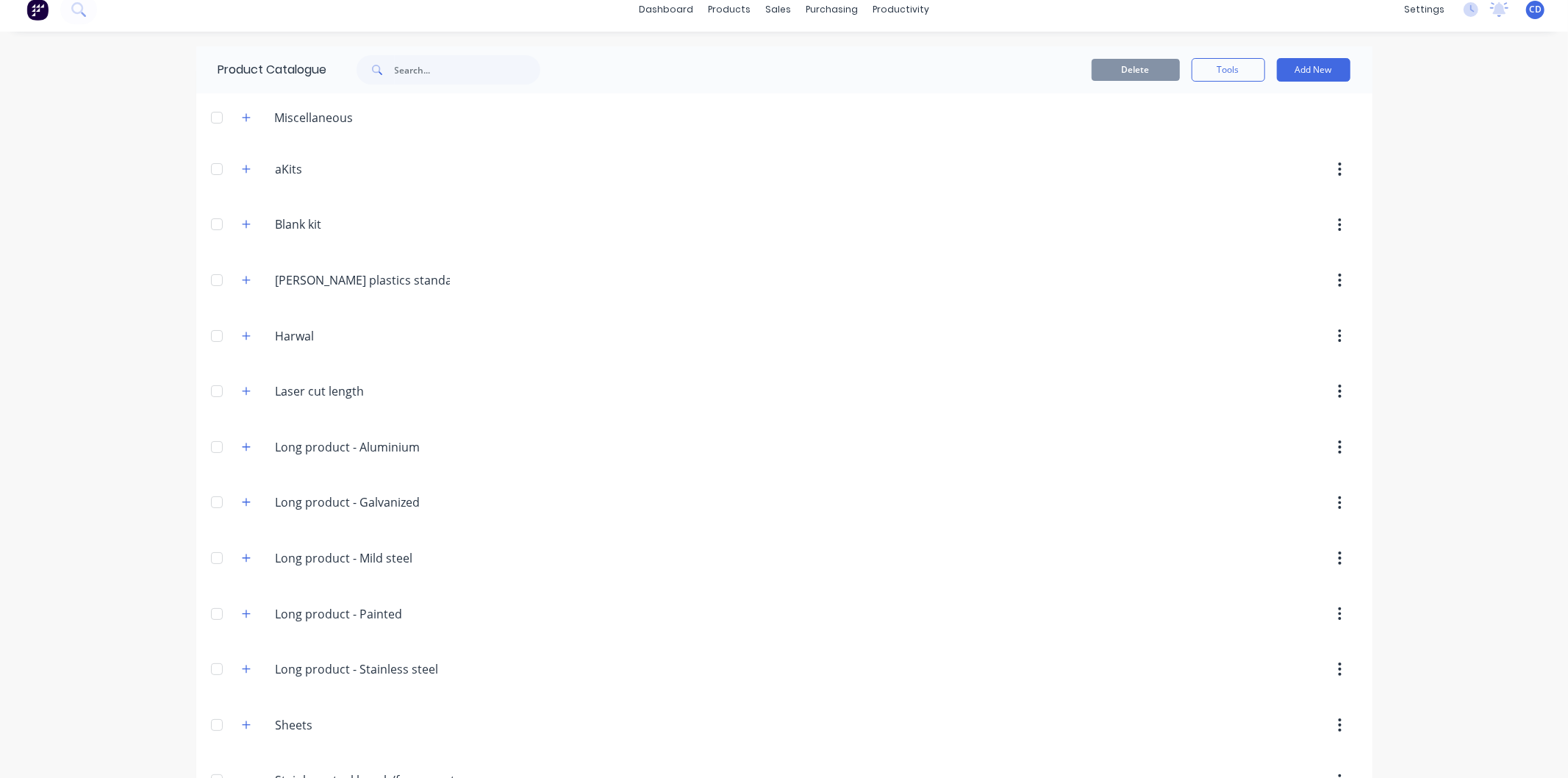
scroll to position [0, 0]
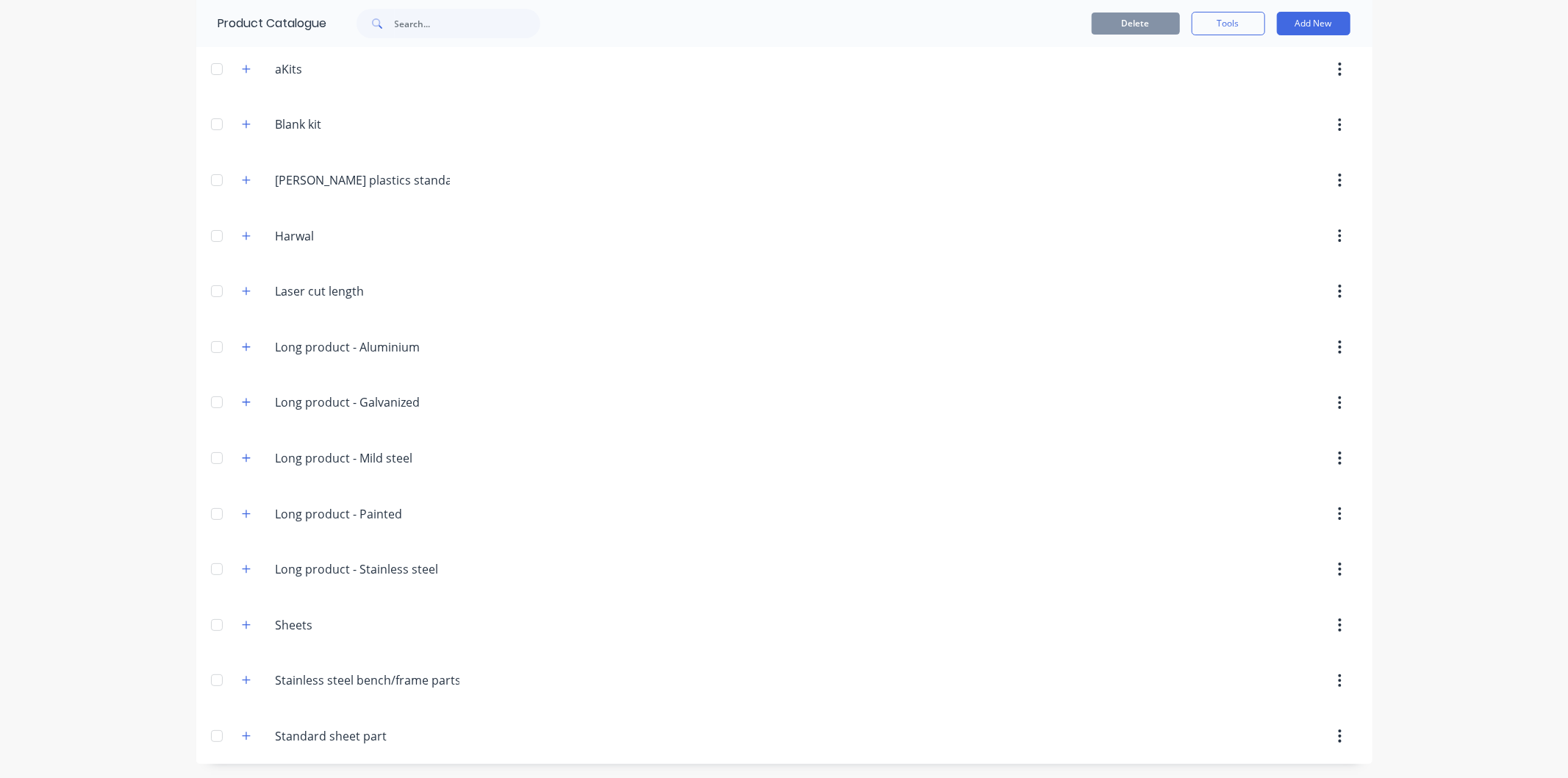
scroll to position [114, 0]
click at [242, 680] on icon "button" at bounding box center [246, 680] width 8 height 8
click at [242, 680] on icon "button" at bounding box center [246, 680] width 8 height 1
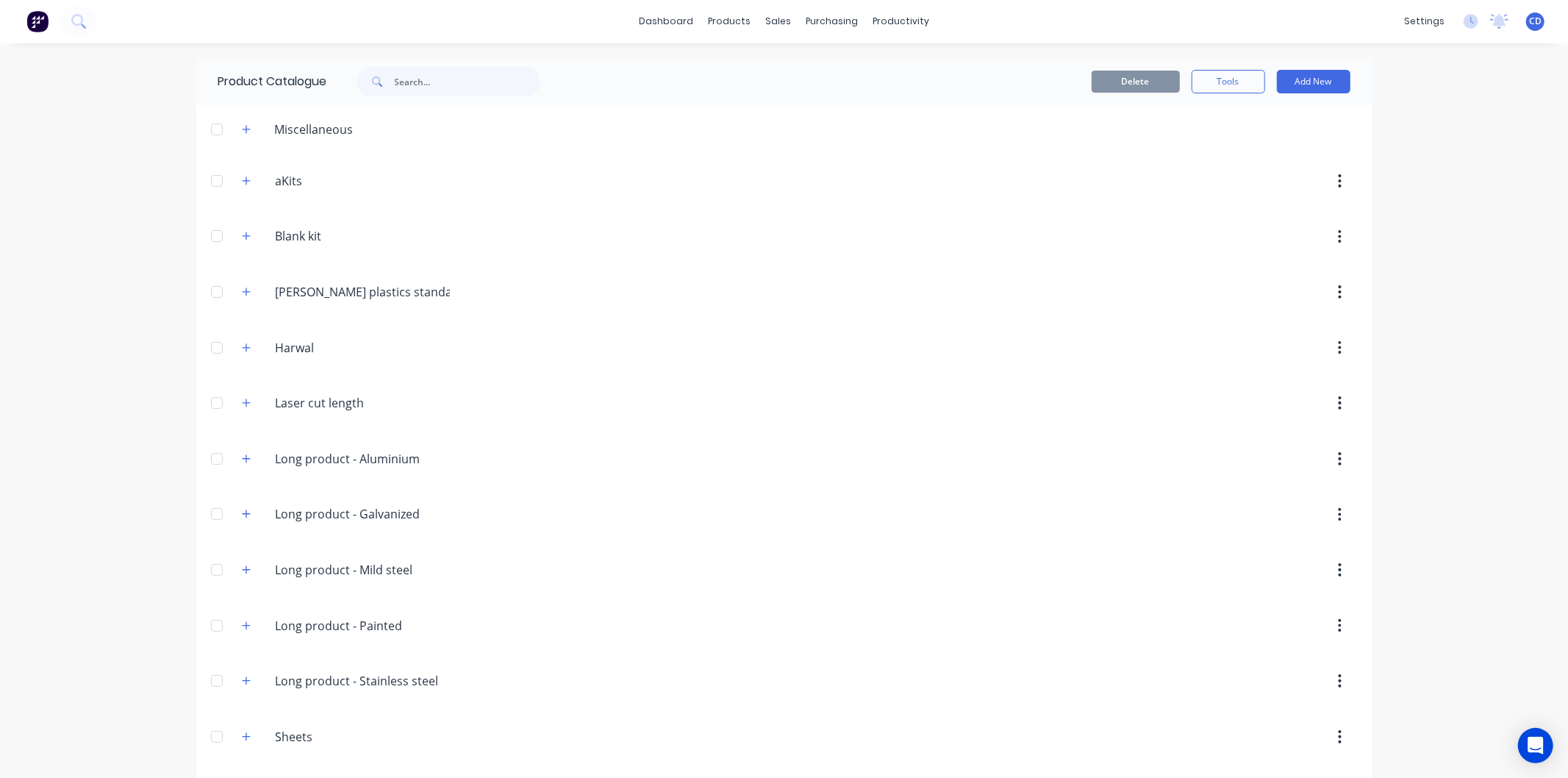
scroll to position [0, 0]
click at [434, 89] on input "text" at bounding box center [468, 82] width 145 height 29
type input "s"
click at [1199, 152] on div "Product Catalogue Delete Tools Add New" at bounding box center [784, 411] width 1176 height 704
click at [242, 128] on icon "button" at bounding box center [246, 130] width 9 height 10
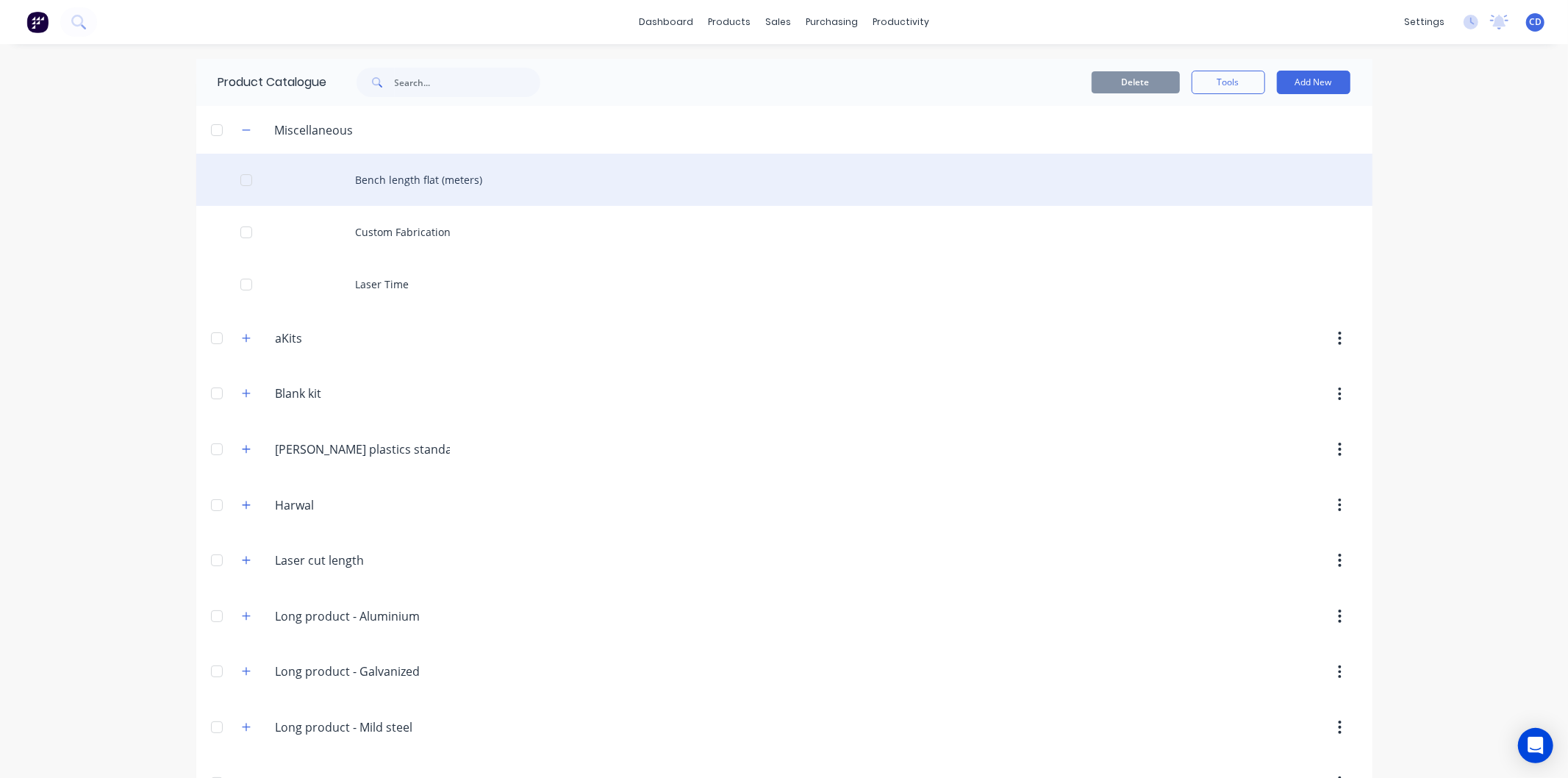
click at [398, 178] on div "Bench length flat (meters)" at bounding box center [784, 180] width 1176 height 52
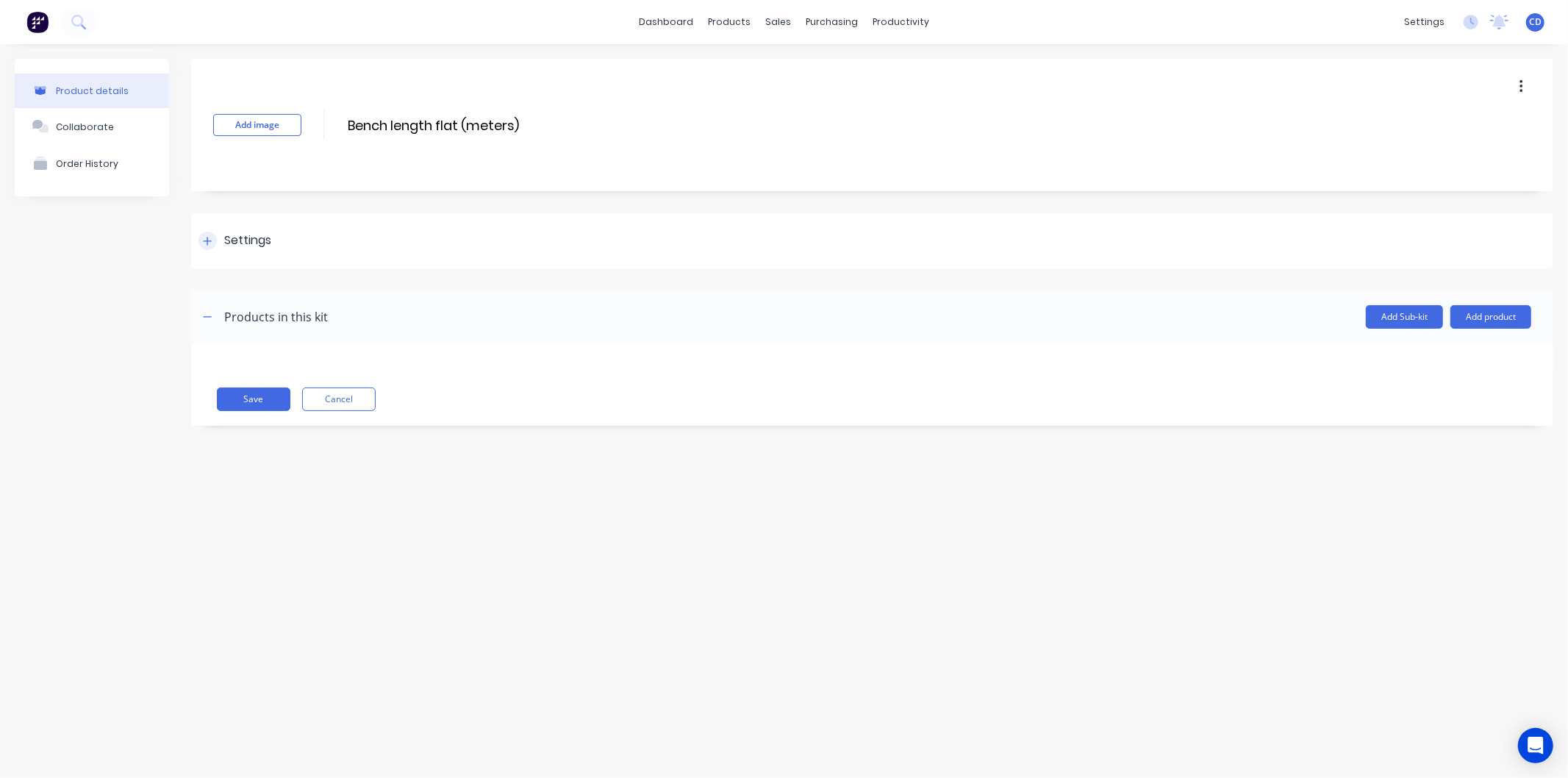
click at [210, 236] on icon at bounding box center [207, 241] width 9 height 10
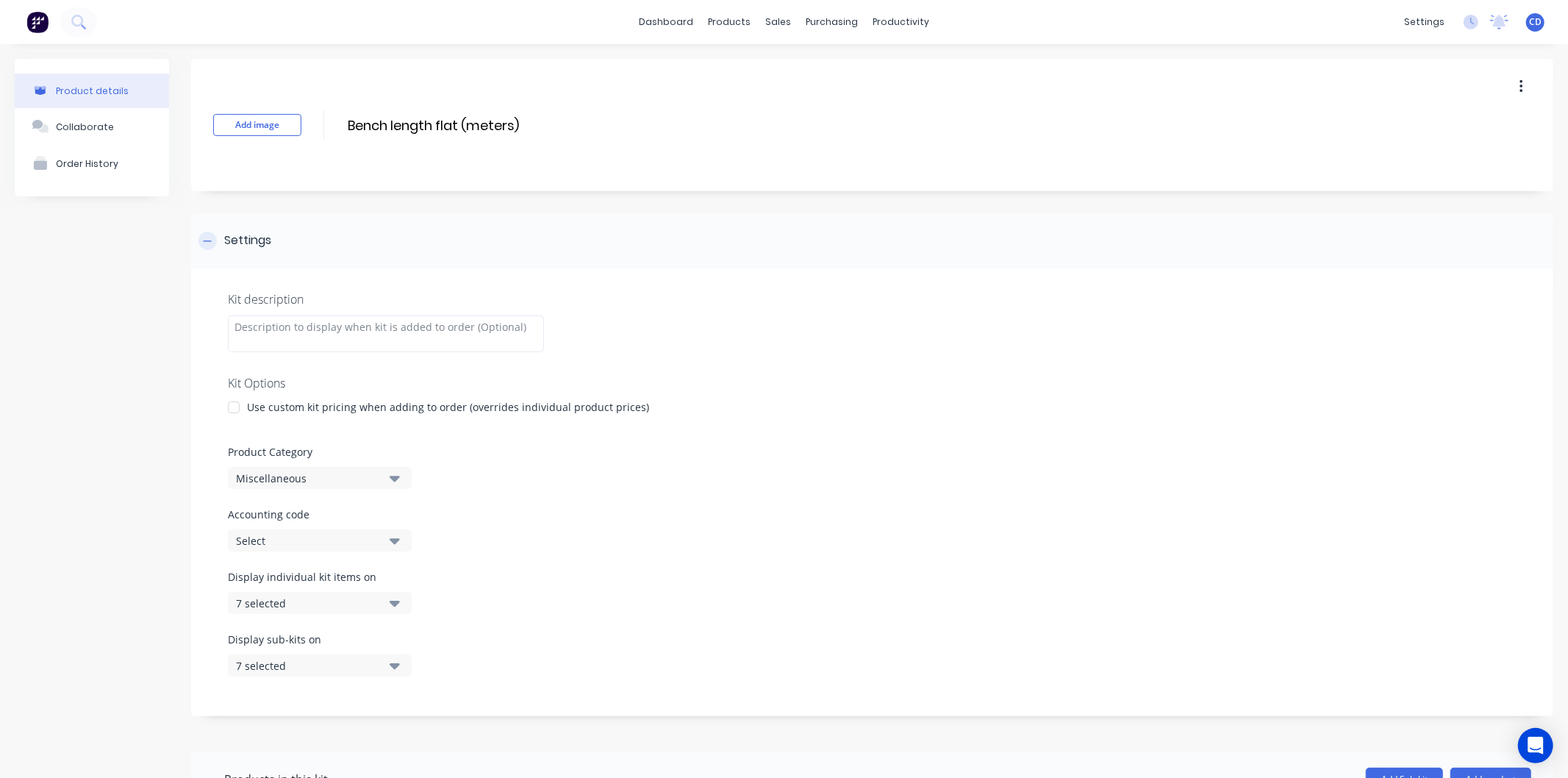
click at [210, 241] on icon at bounding box center [207, 241] width 9 height 10
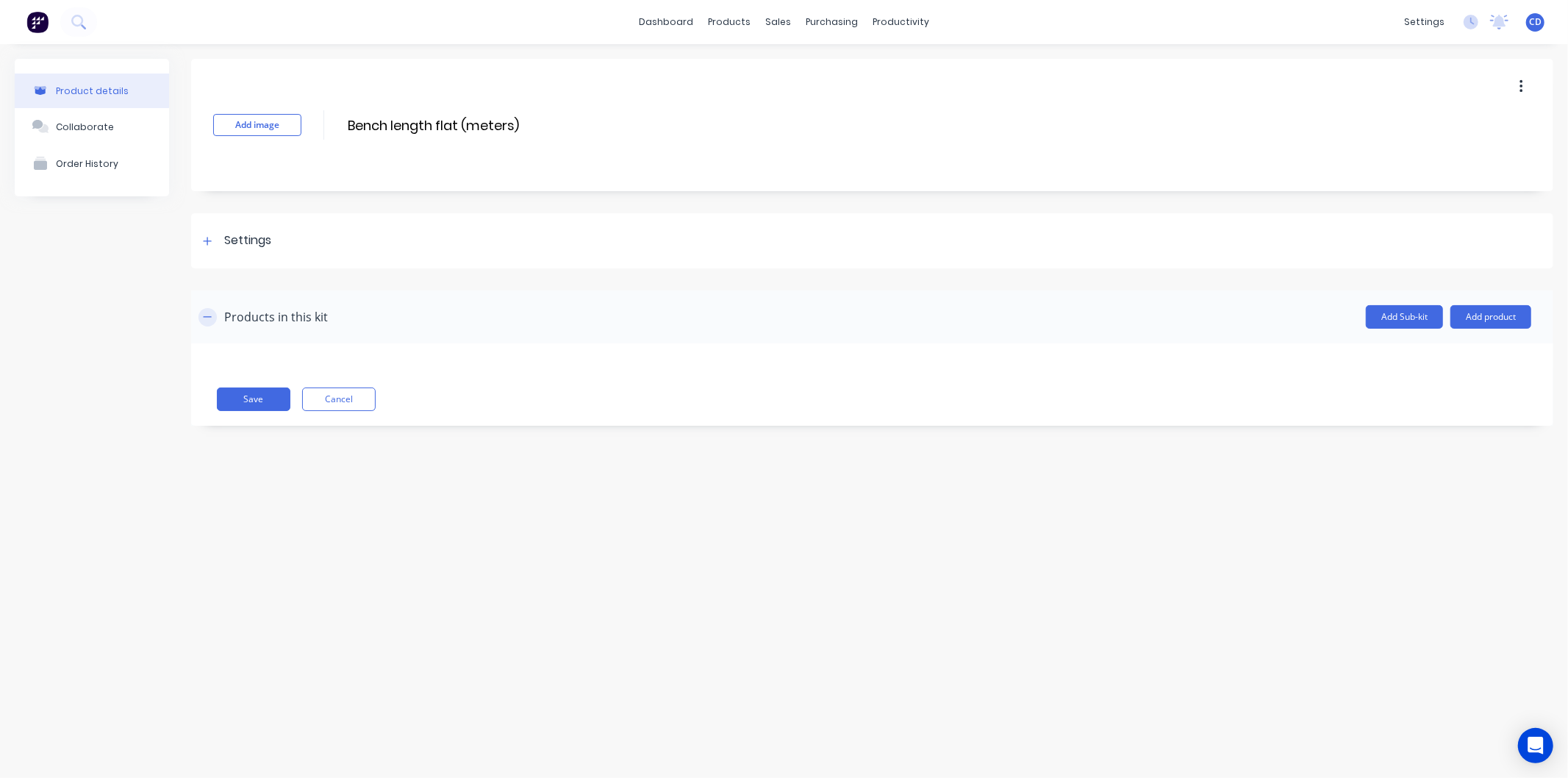
click at [206, 320] on icon "button" at bounding box center [207, 317] width 9 height 10
click at [1500, 317] on button "Add product" at bounding box center [1491, 317] width 80 height 24
click at [1451, 350] on div "Product catalogue" at bounding box center [1461, 355] width 113 height 22
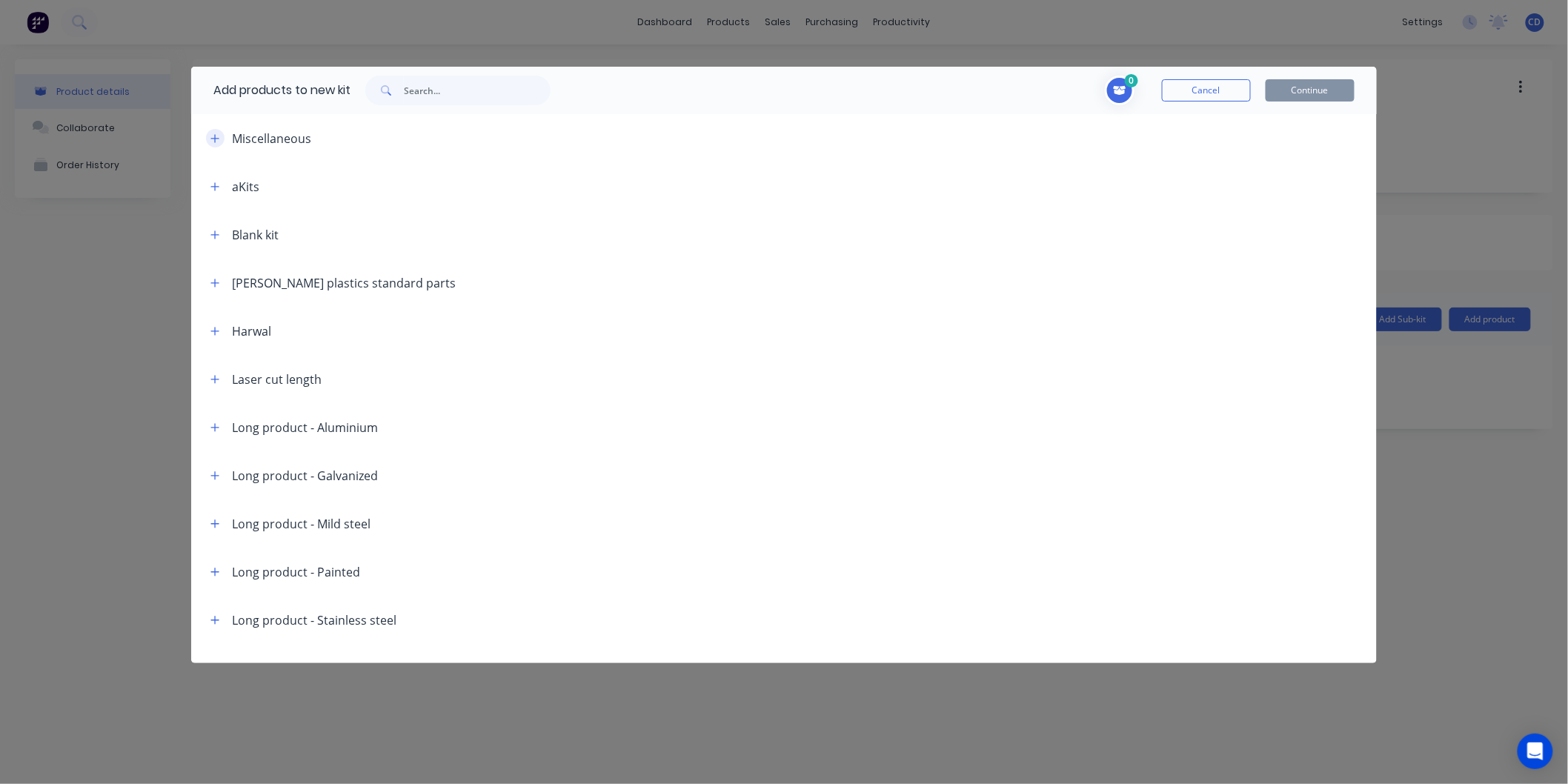
click at [216, 135] on icon "button" at bounding box center [216, 138] width 8 height 8
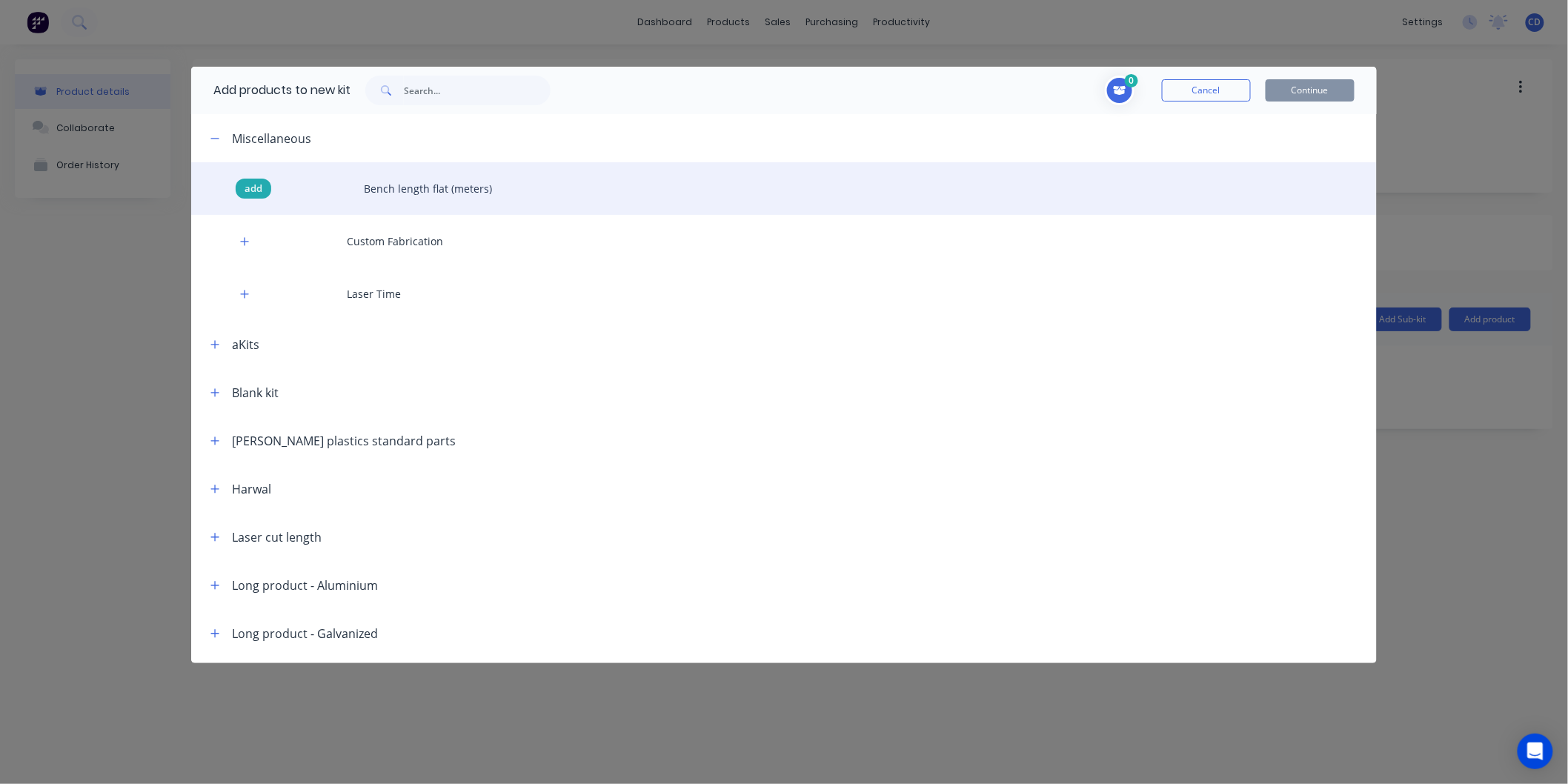
click at [262, 190] on span "add" at bounding box center [253, 189] width 18 height 15
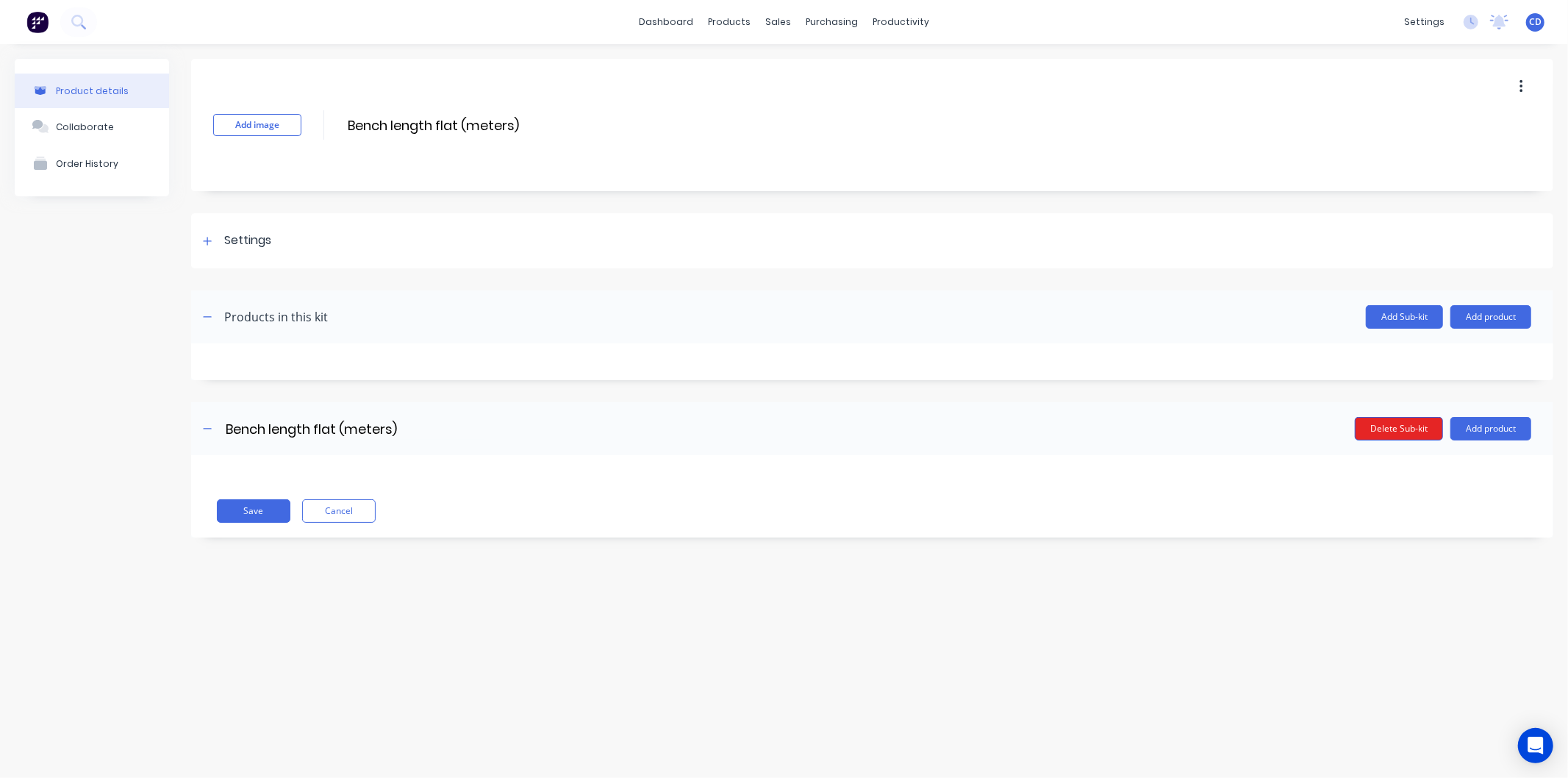
click at [1380, 432] on button "Delete Sub-kit" at bounding box center [1399, 429] width 88 height 24
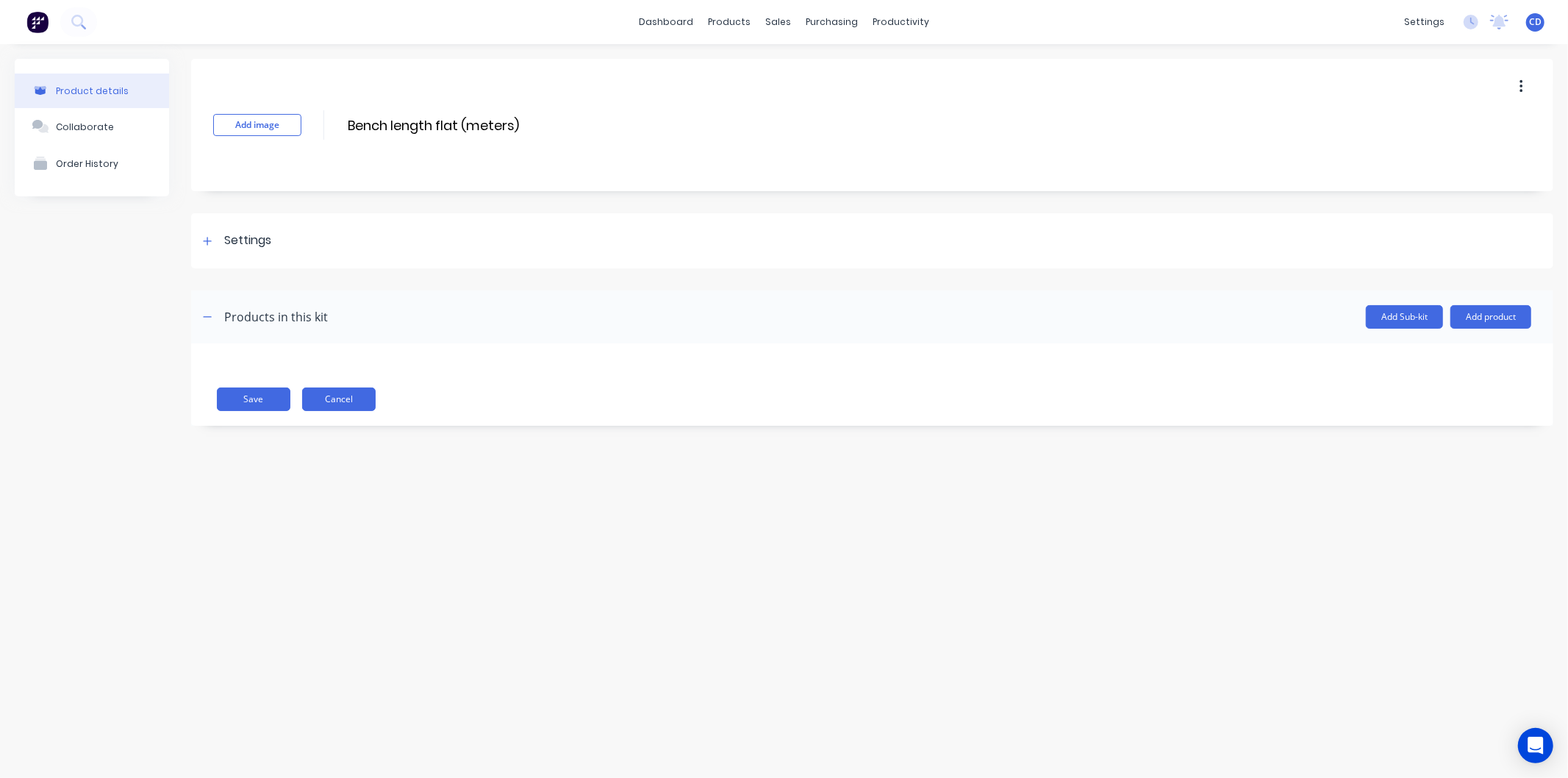
click at [353, 398] on button "Cancel" at bounding box center [338, 399] width 74 height 24
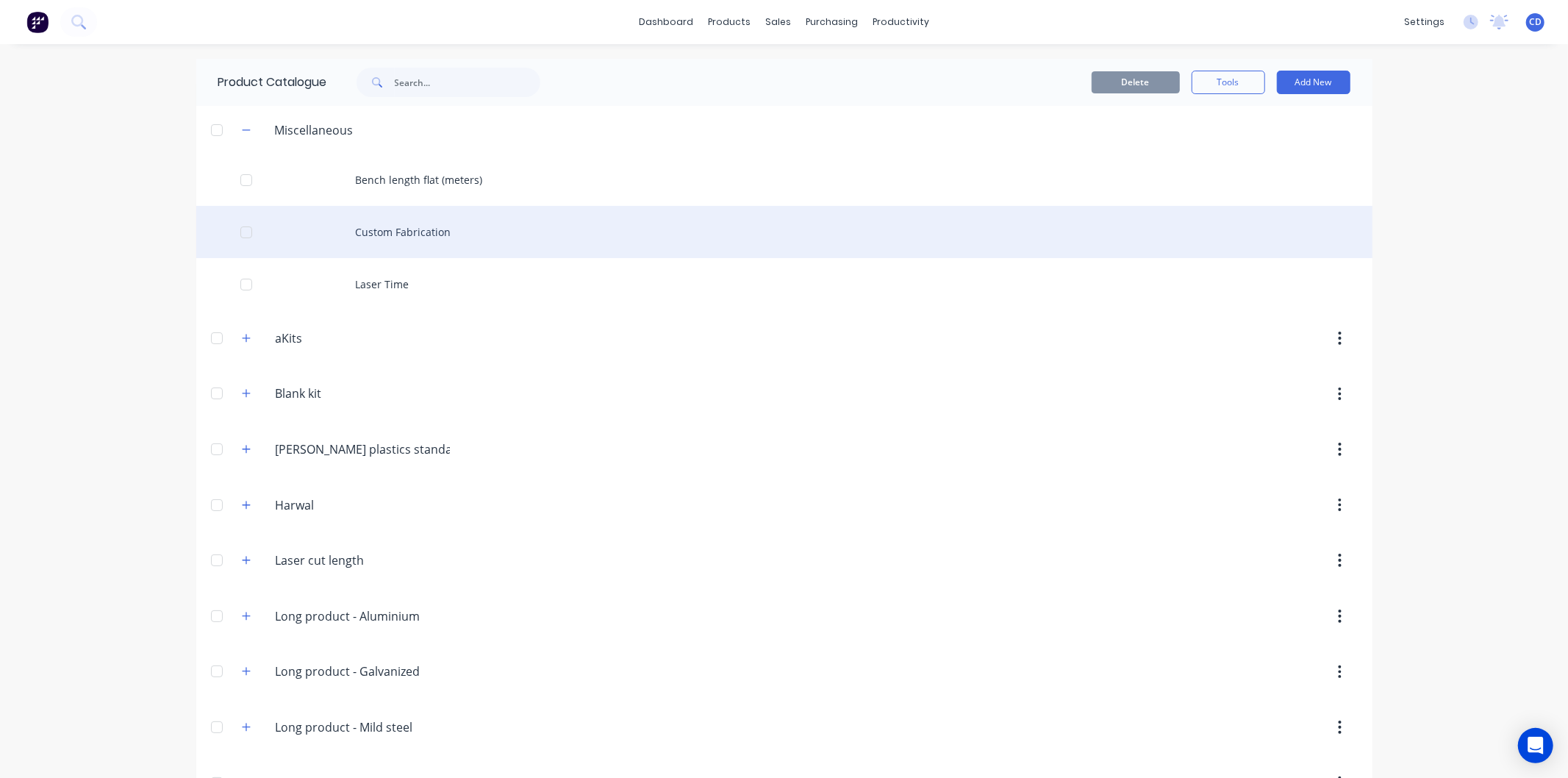
click at [304, 231] on div "Custom Fabrication" at bounding box center [784, 232] width 1176 height 52
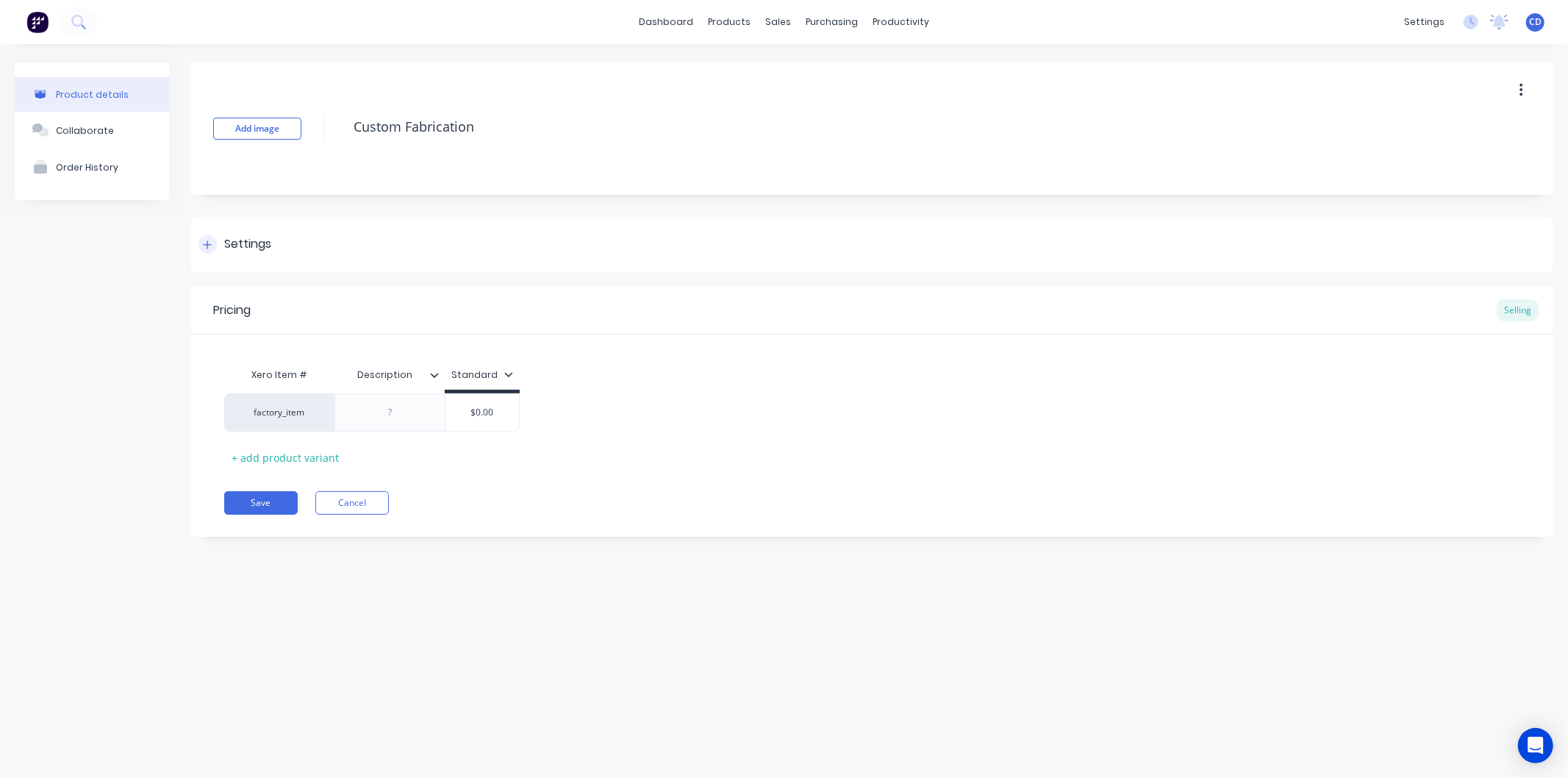
click at [200, 248] on div at bounding box center [207, 244] width 19 height 19
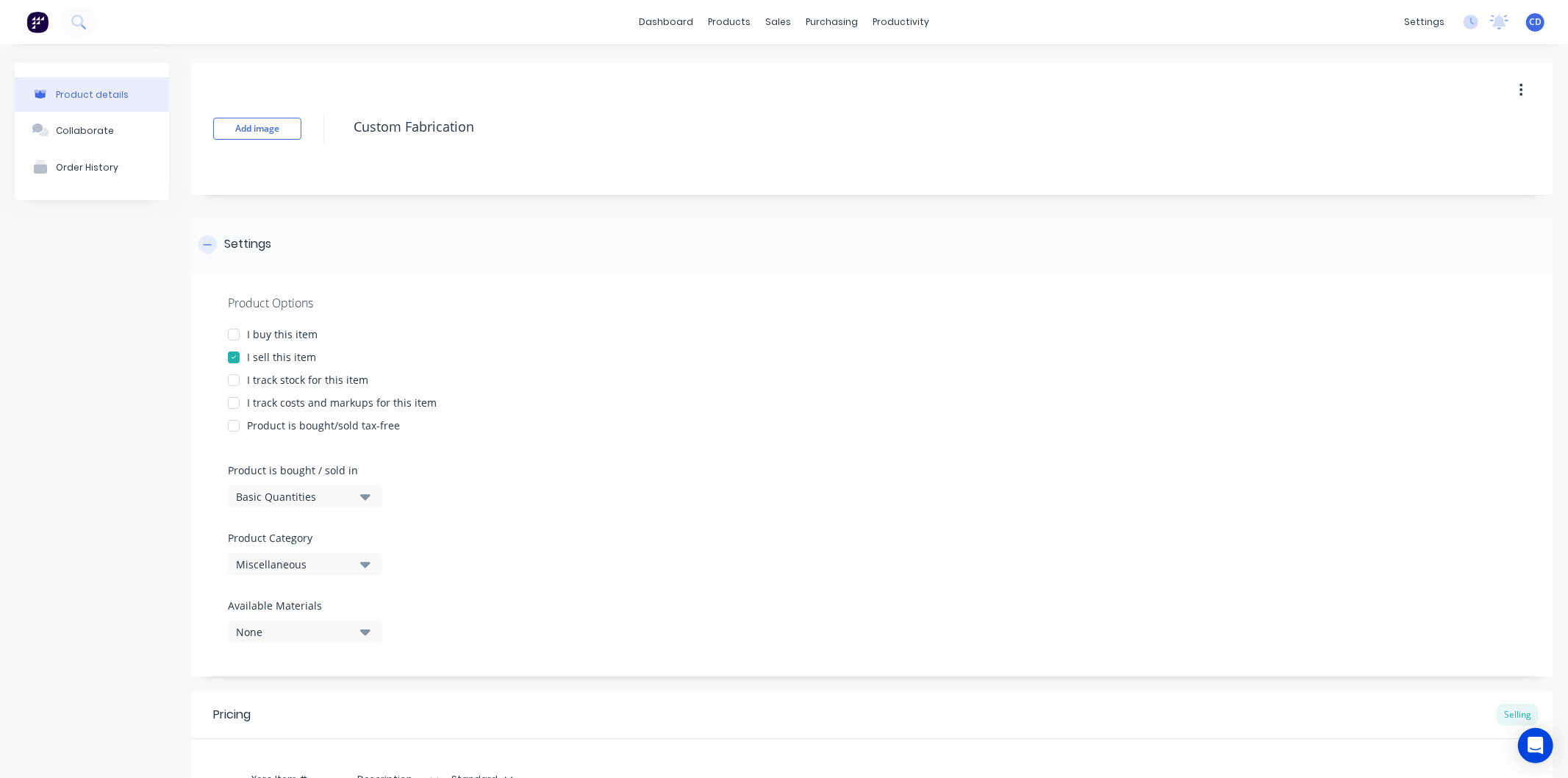
click at [200, 248] on div at bounding box center [207, 244] width 19 height 19
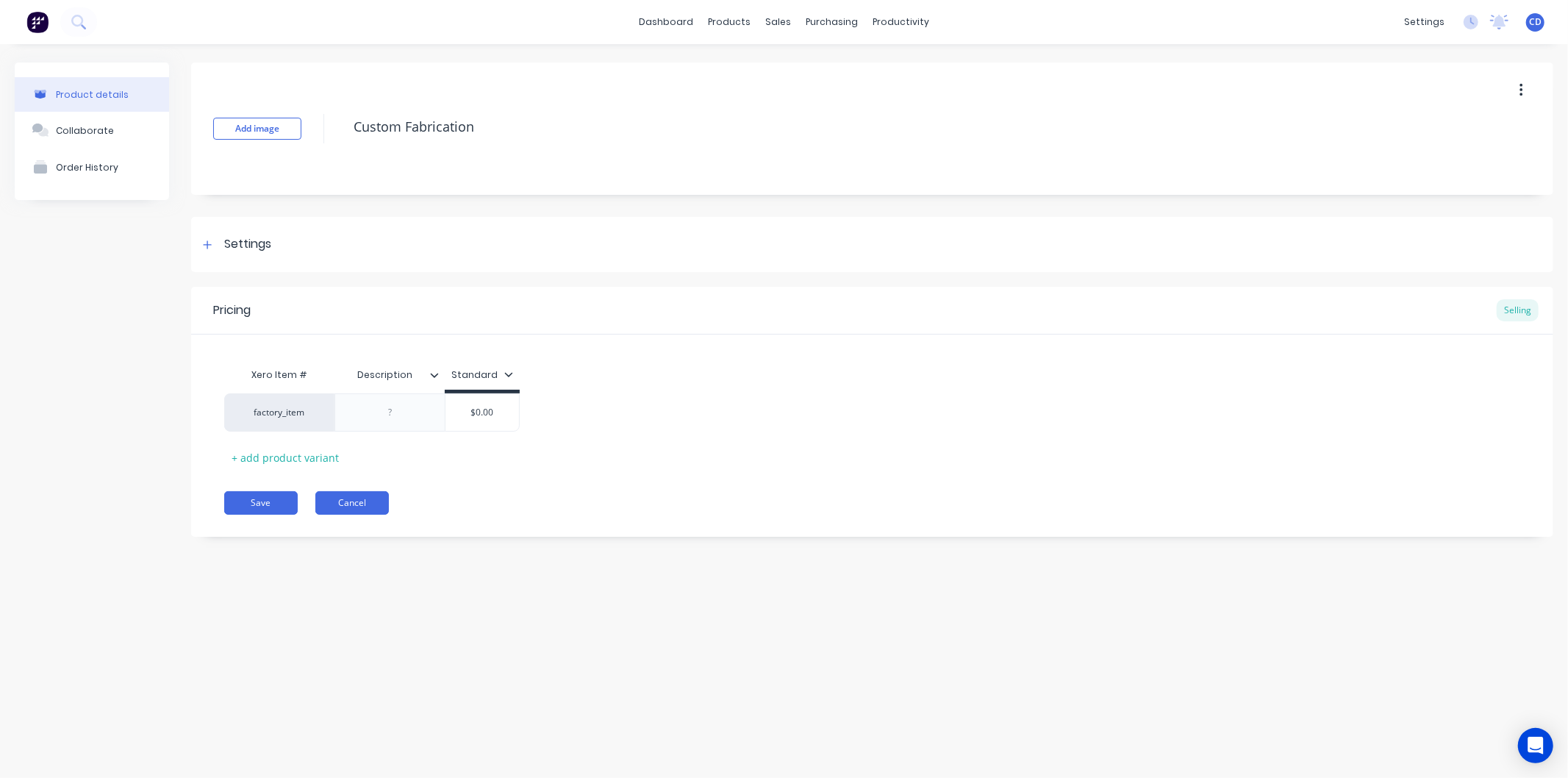
click at [364, 504] on button "Cancel" at bounding box center [352, 503] width 74 height 24
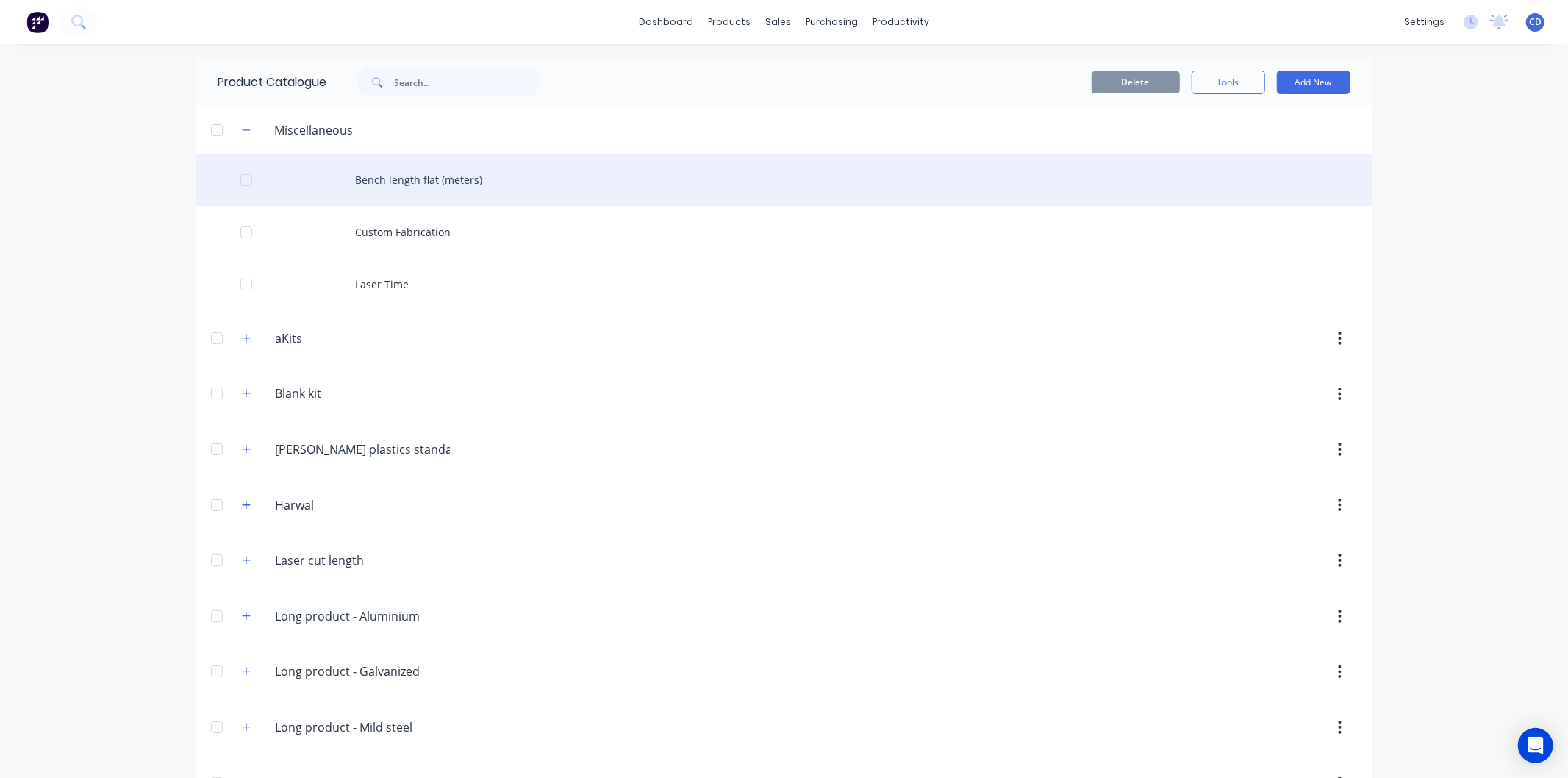
click at [410, 181] on div "Bench length flat (meters)" at bounding box center [784, 180] width 1176 height 52
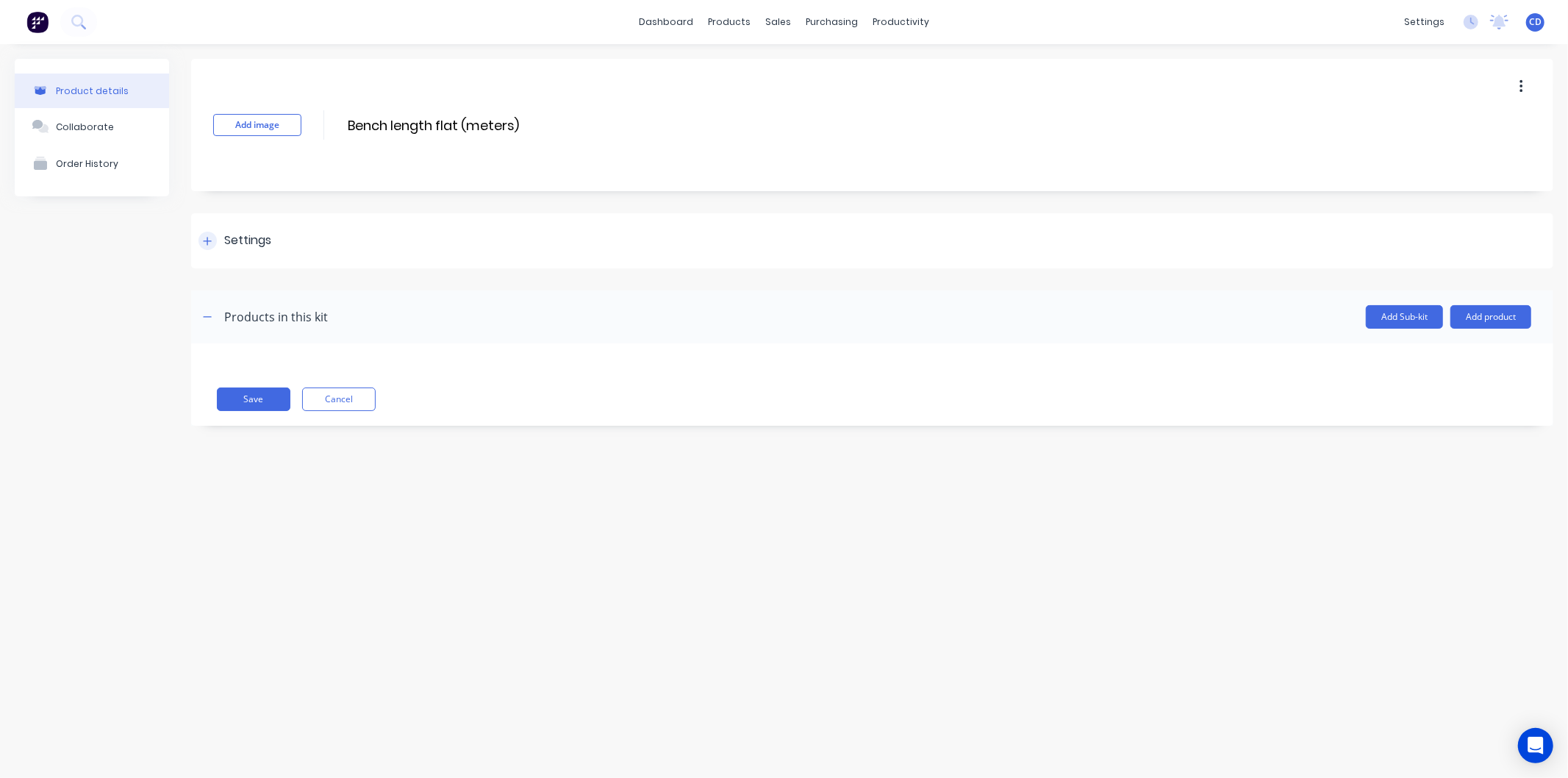
click at [209, 236] on icon at bounding box center [207, 241] width 9 height 10
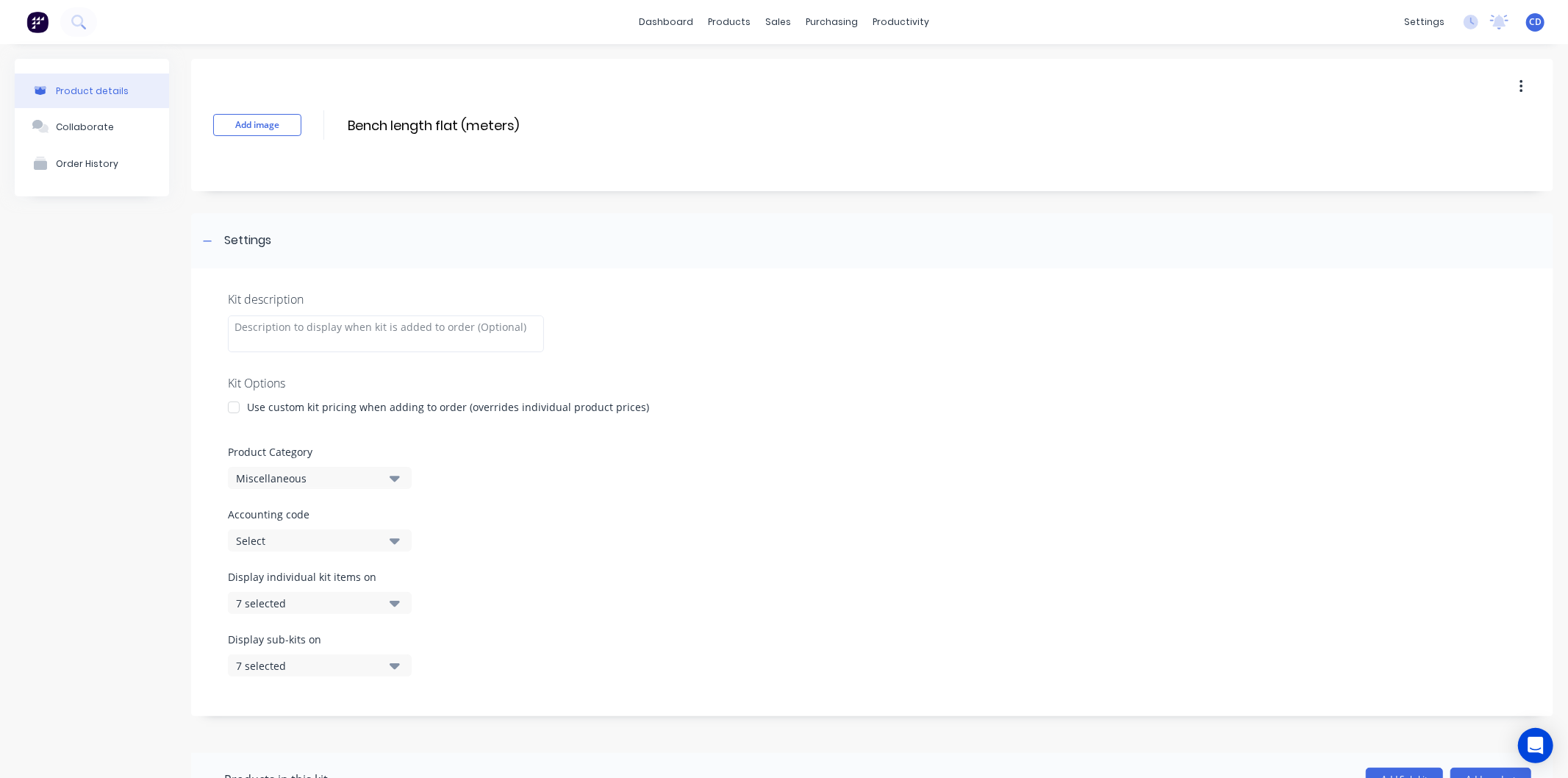
click at [236, 403] on div at bounding box center [233, 407] width 29 height 29
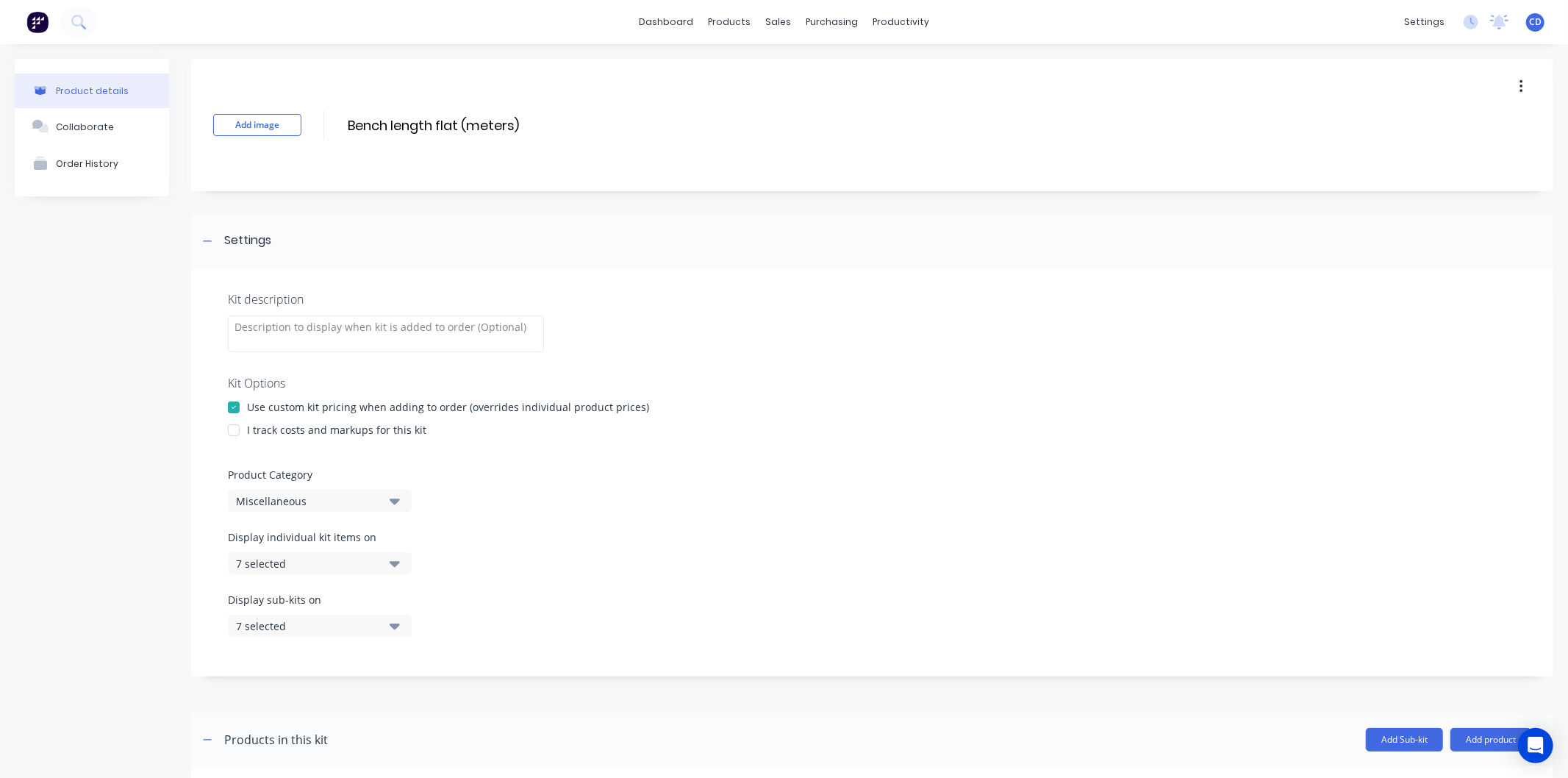
click at [236, 404] on div at bounding box center [233, 407] width 29 height 29
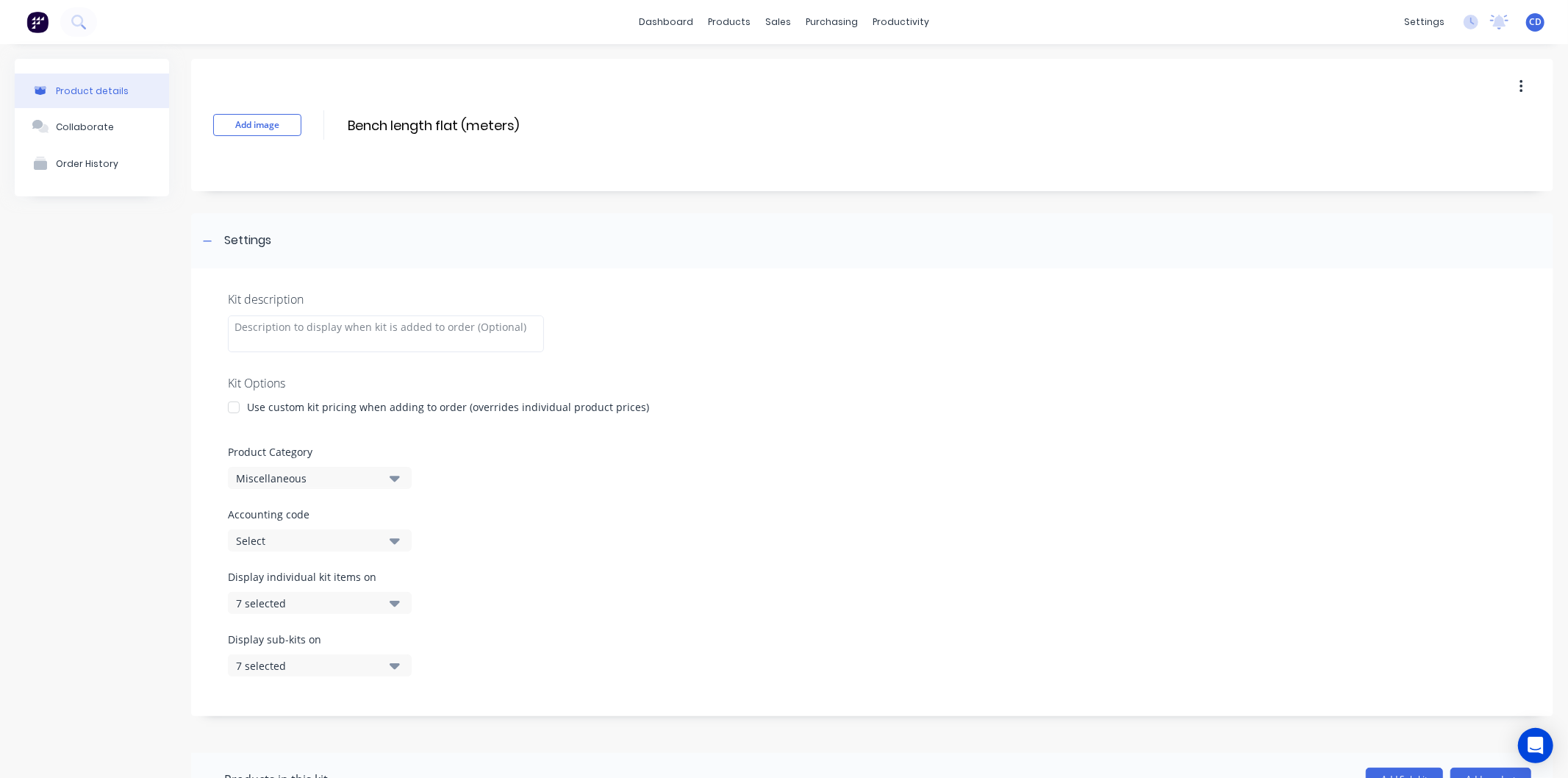
scroll to position [145, 0]
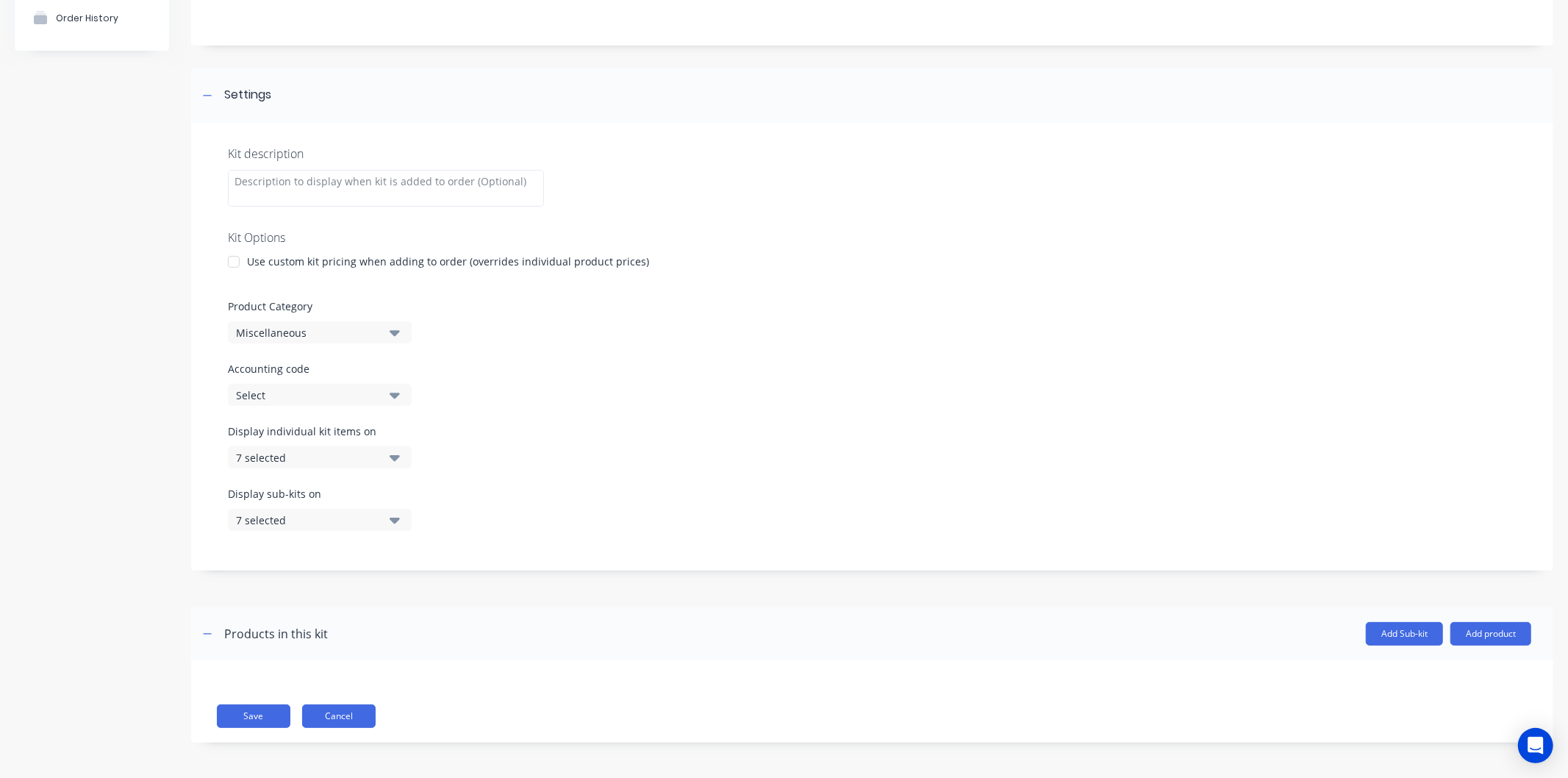
click at [335, 718] on button "Cancel" at bounding box center [338, 716] width 74 height 24
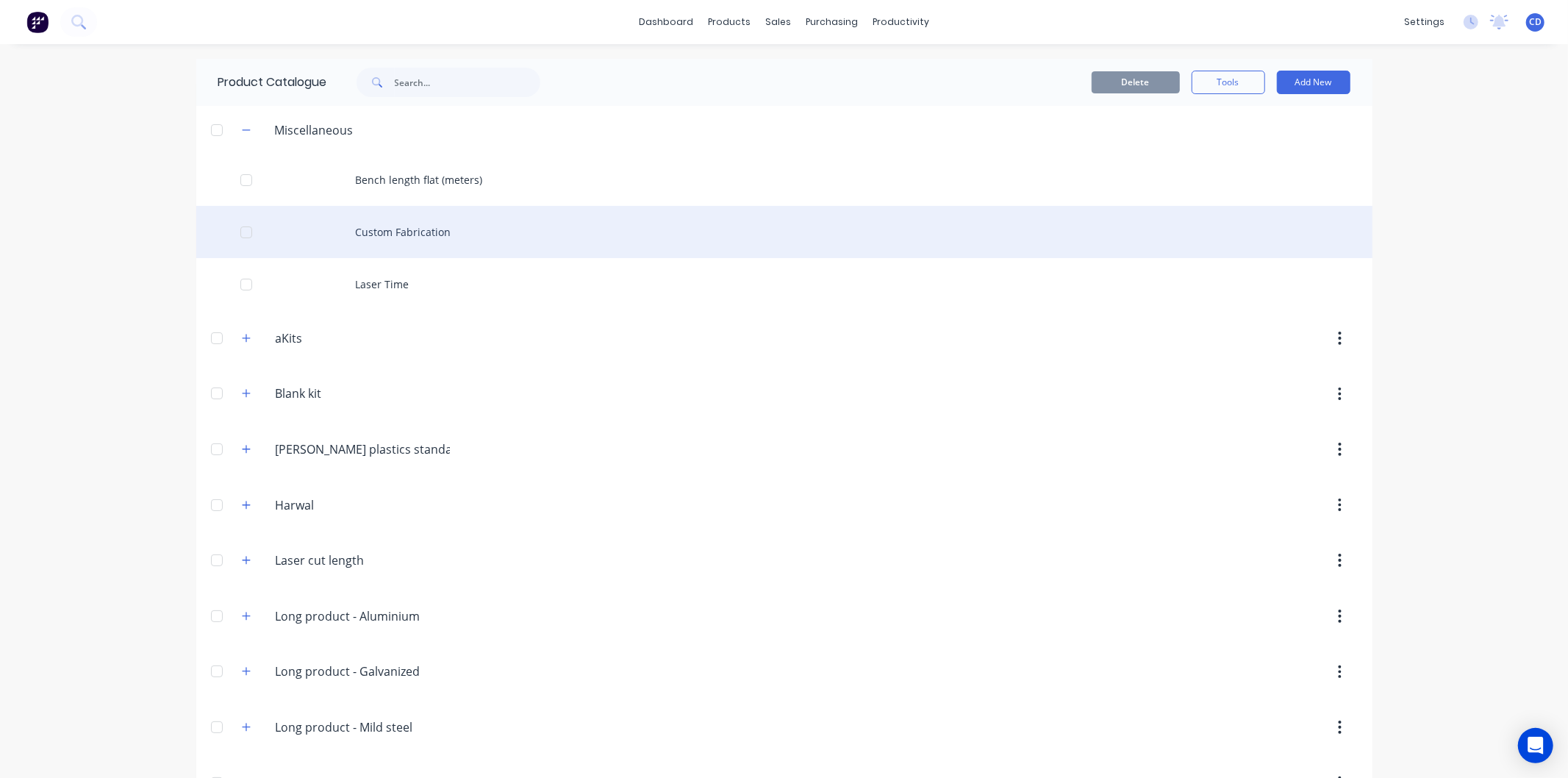
click at [380, 228] on div "Custom Fabrication" at bounding box center [784, 232] width 1176 height 52
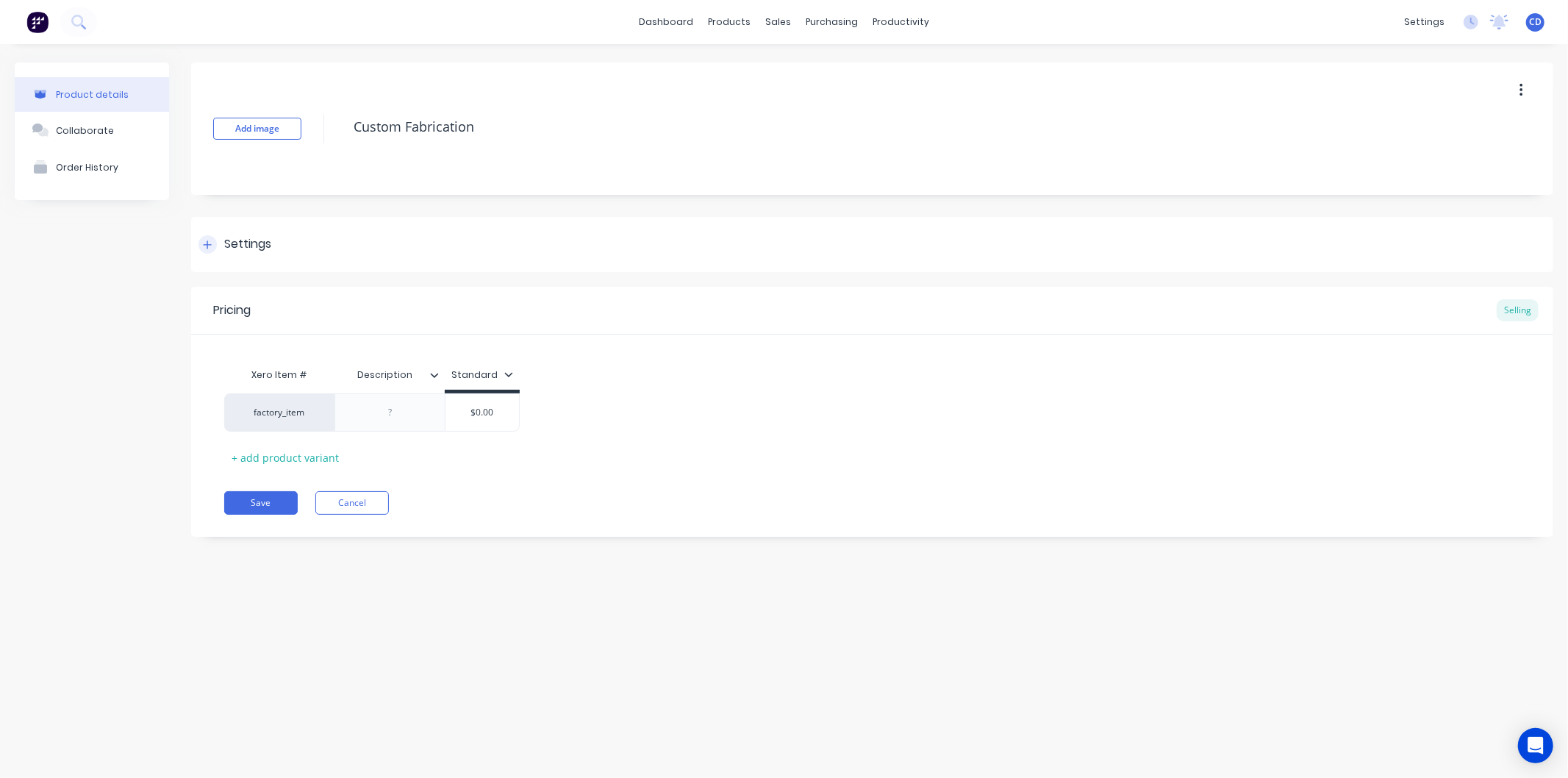
click at [209, 251] on div at bounding box center [207, 244] width 19 height 19
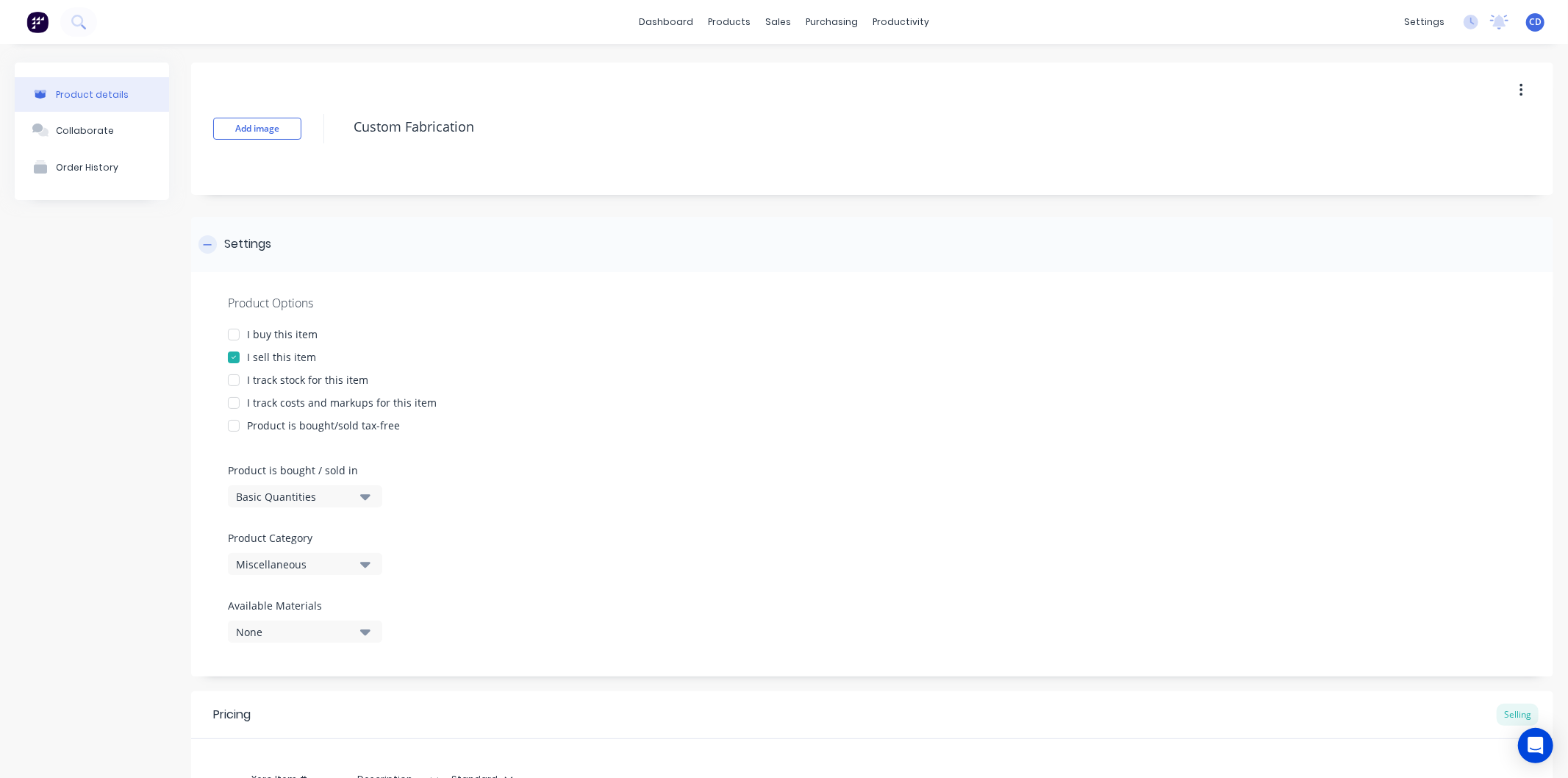
click at [209, 251] on div at bounding box center [207, 244] width 19 height 19
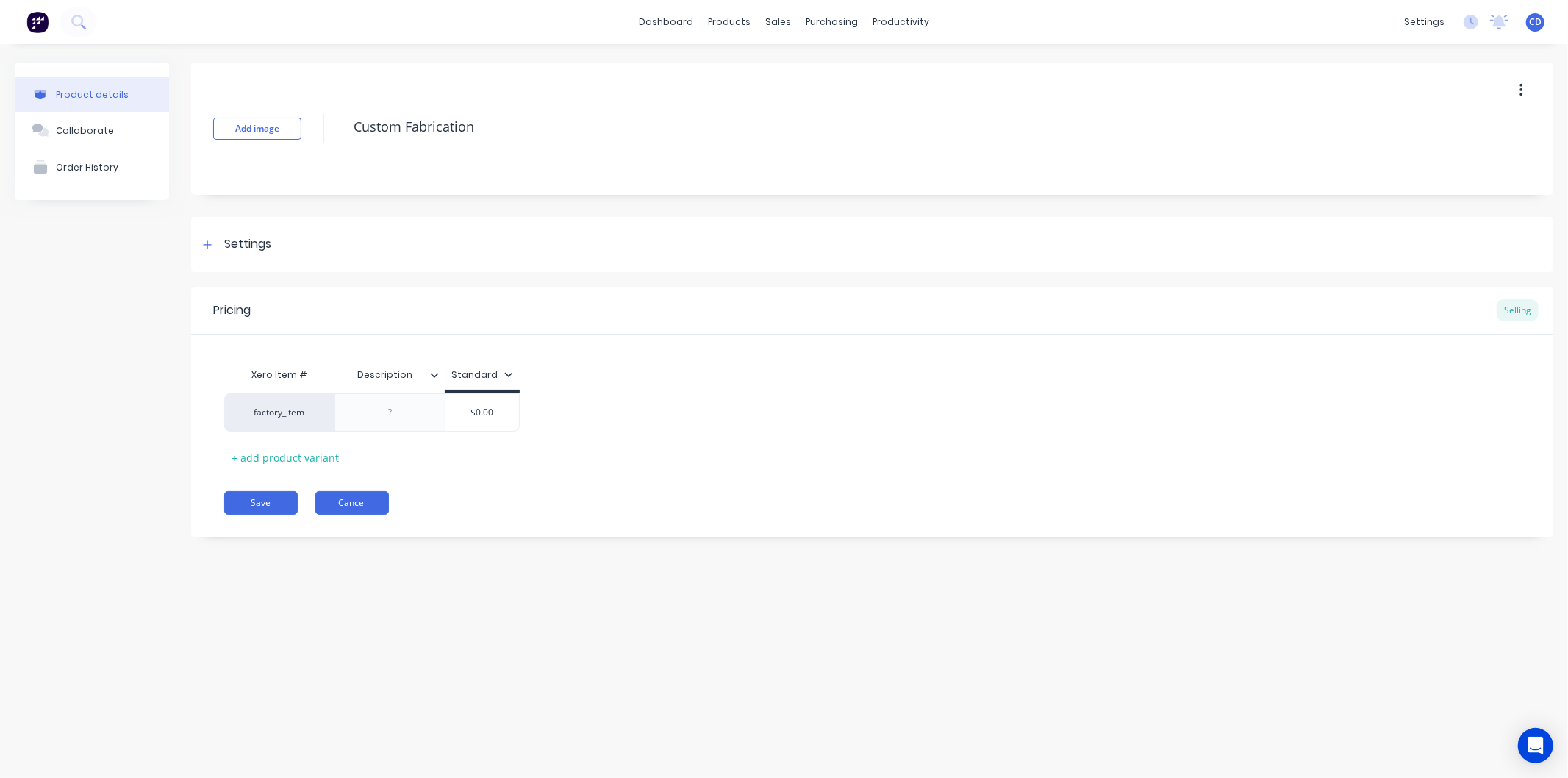
click at [355, 500] on button "Cancel" at bounding box center [352, 503] width 74 height 24
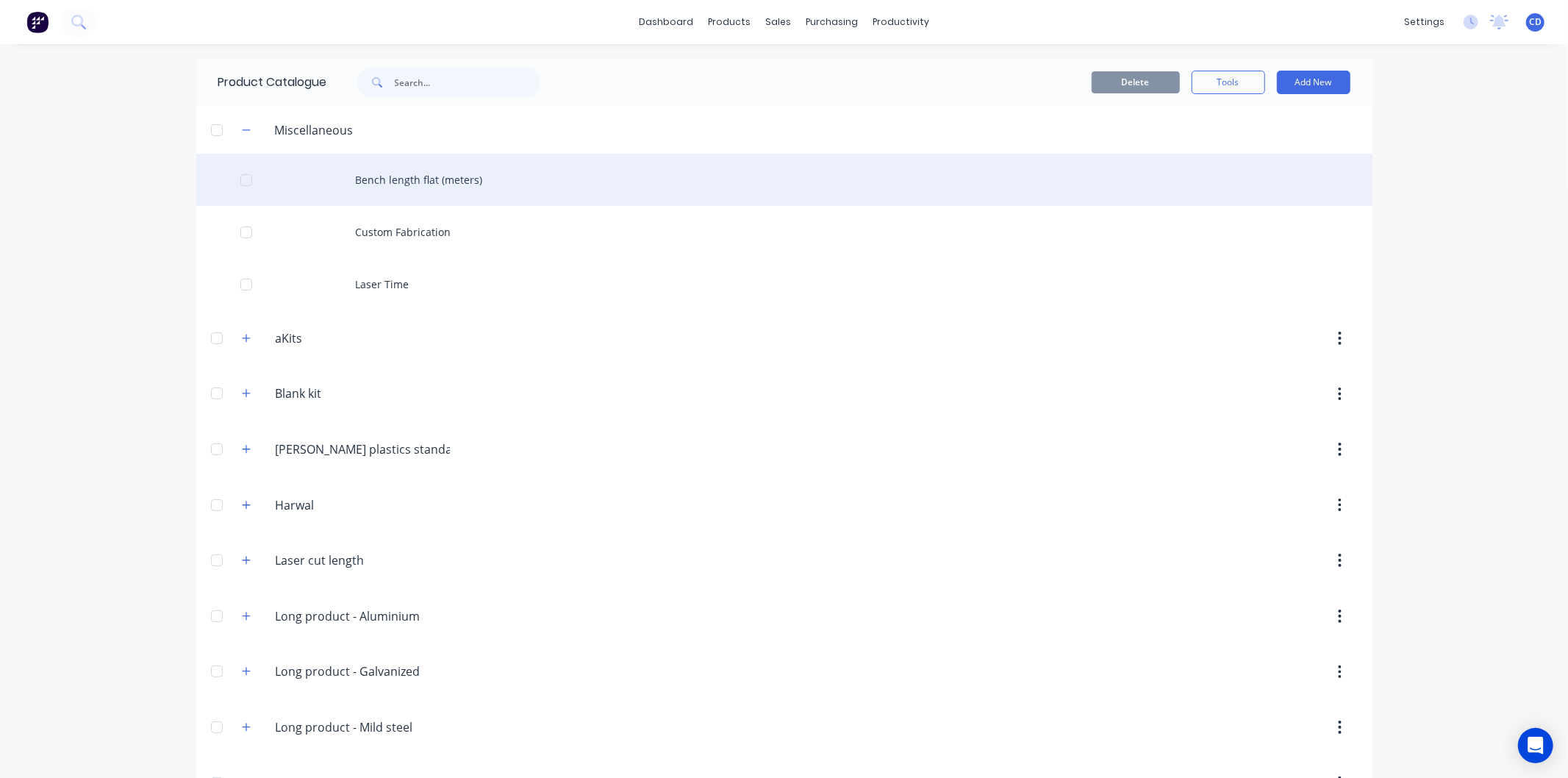
drag, startPoint x: 626, startPoint y: 175, endPoint x: 561, endPoint y: 192, distance: 67.2
click at [561, 192] on div "Bench length flat (meters)" at bounding box center [784, 180] width 1176 height 52
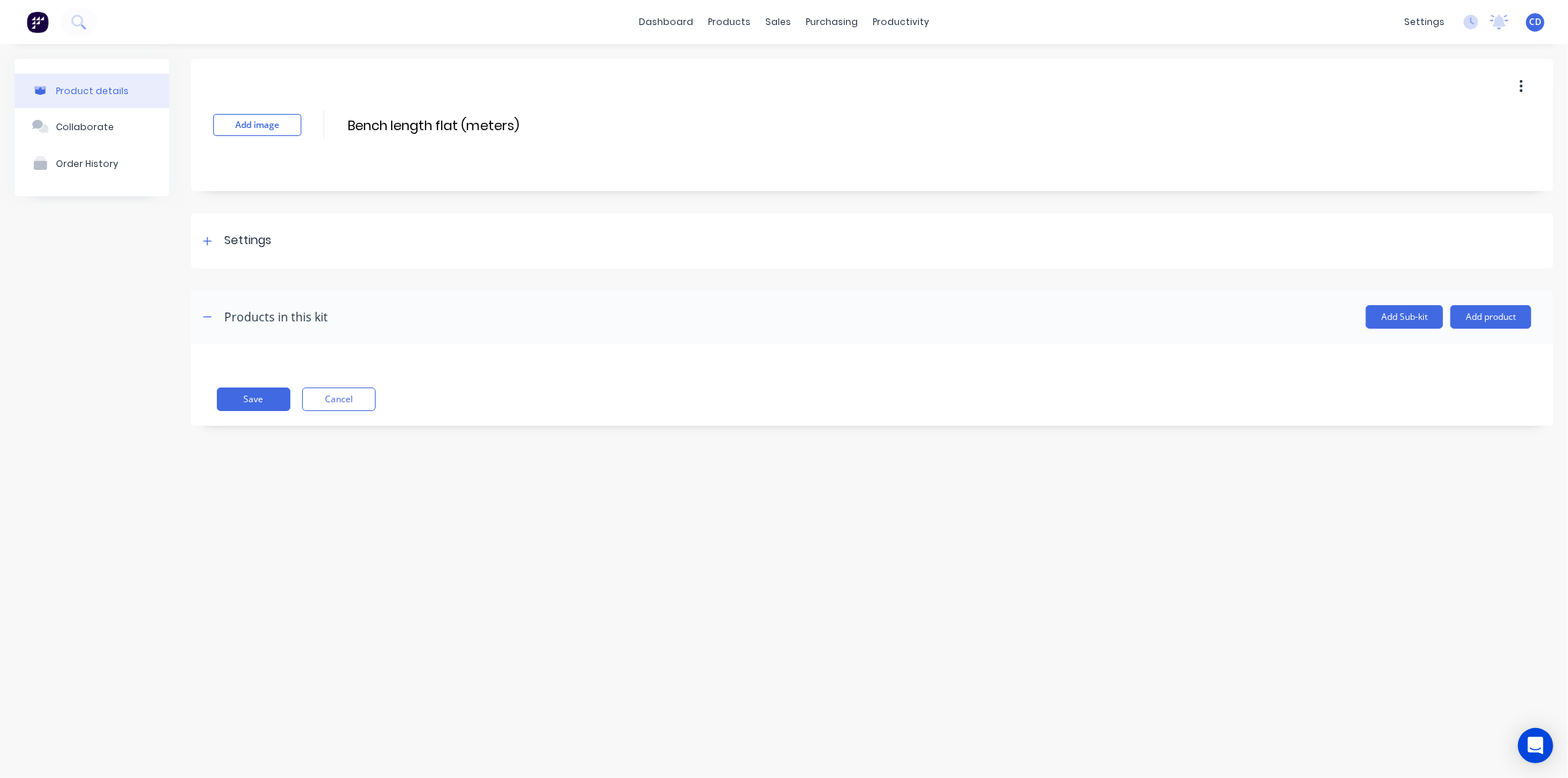
click at [1523, 84] on icon "button" at bounding box center [1522, 86] width 4 height 16
click at [1441, 160] on div "Delete" at bounding box center [1468, 155] width 113 height 22
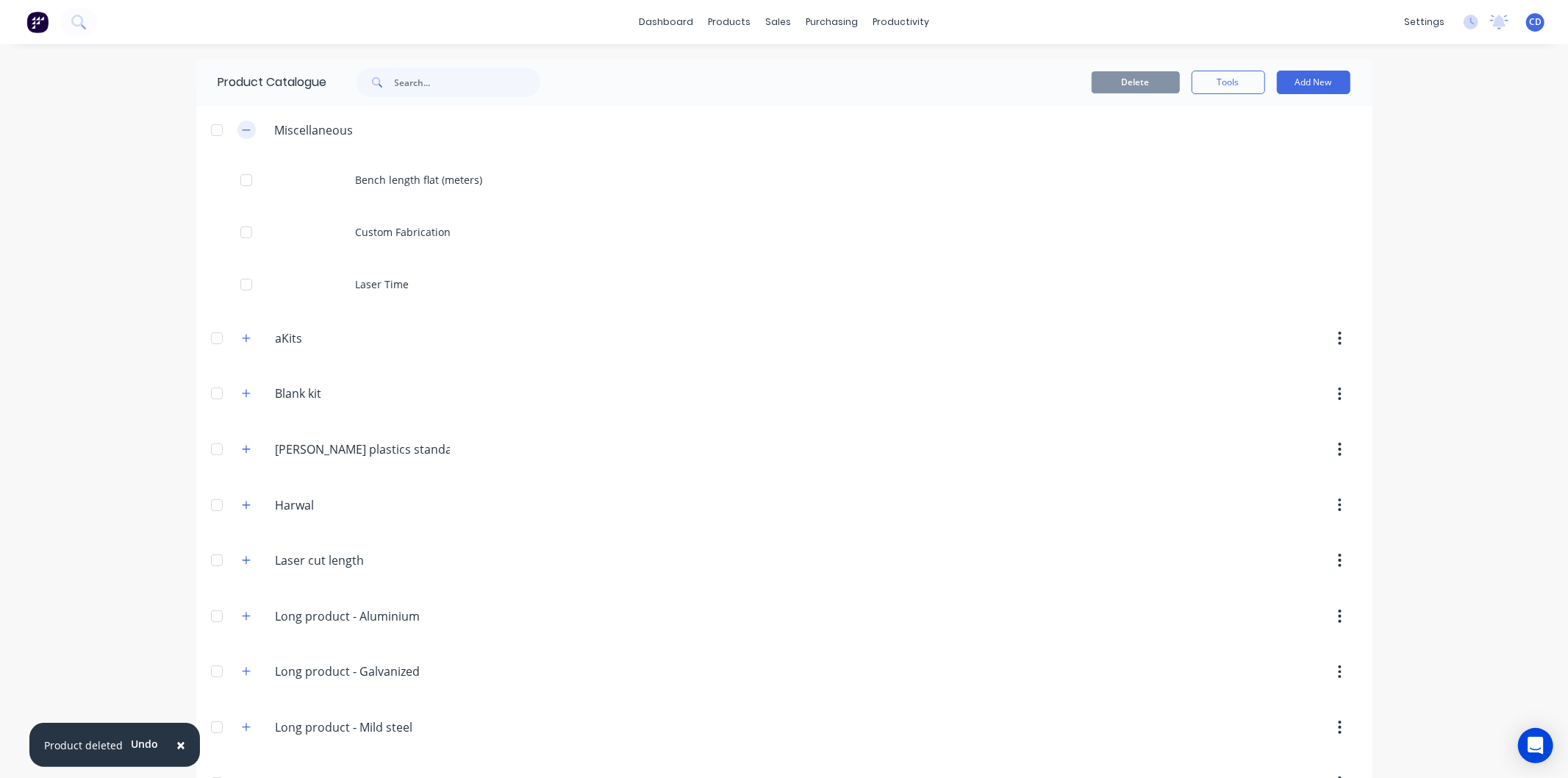
click at [245, 132] on button "button" at bounding box center [246, 130] width 19 height 19
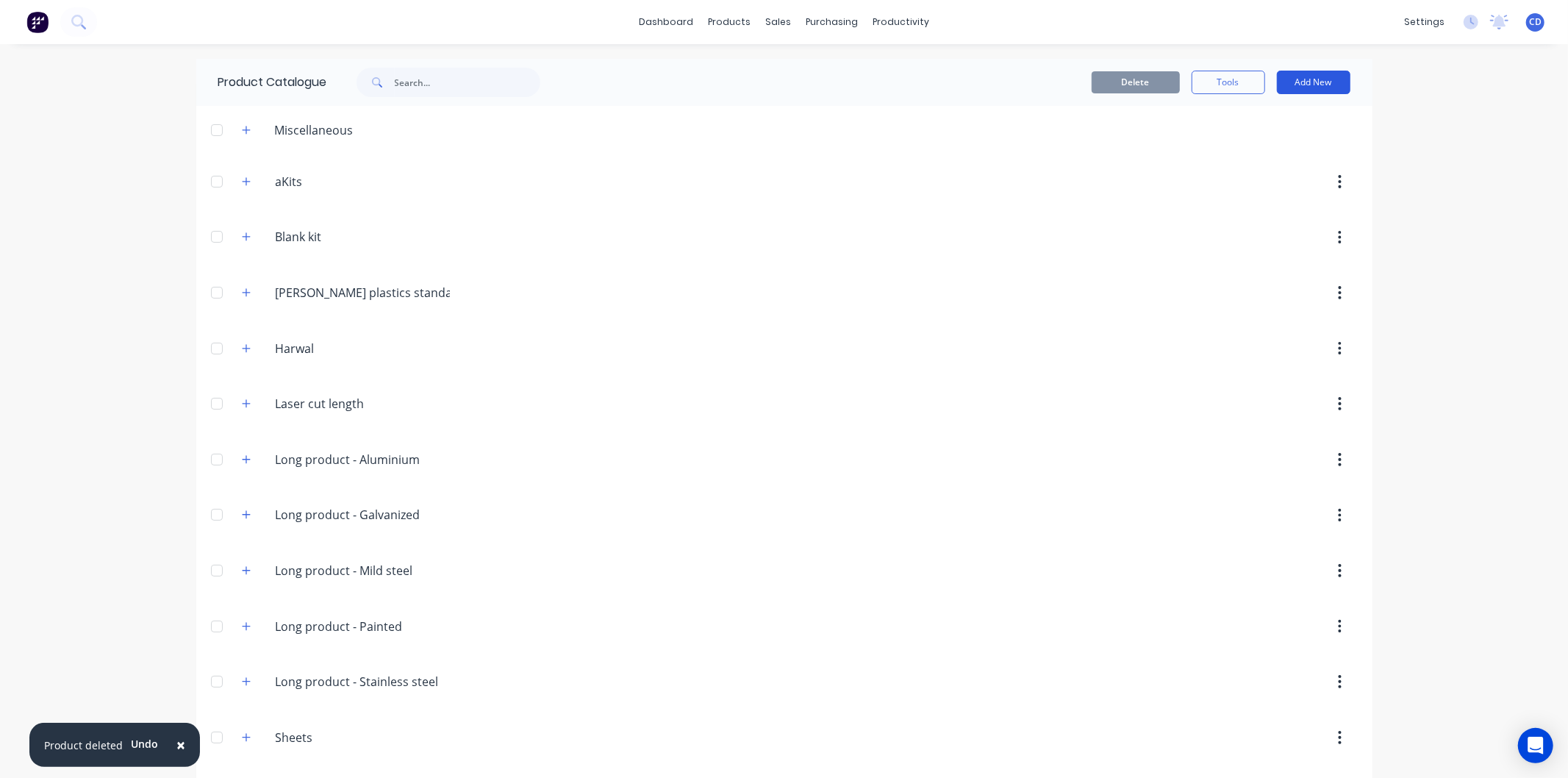
click at [1308, 78] on button "Add New" at bounding box center [1313, 82] width 74 height 24
click at [1269, 155] on div "Product" at bounding box center [1280, 150] width 113 height 22
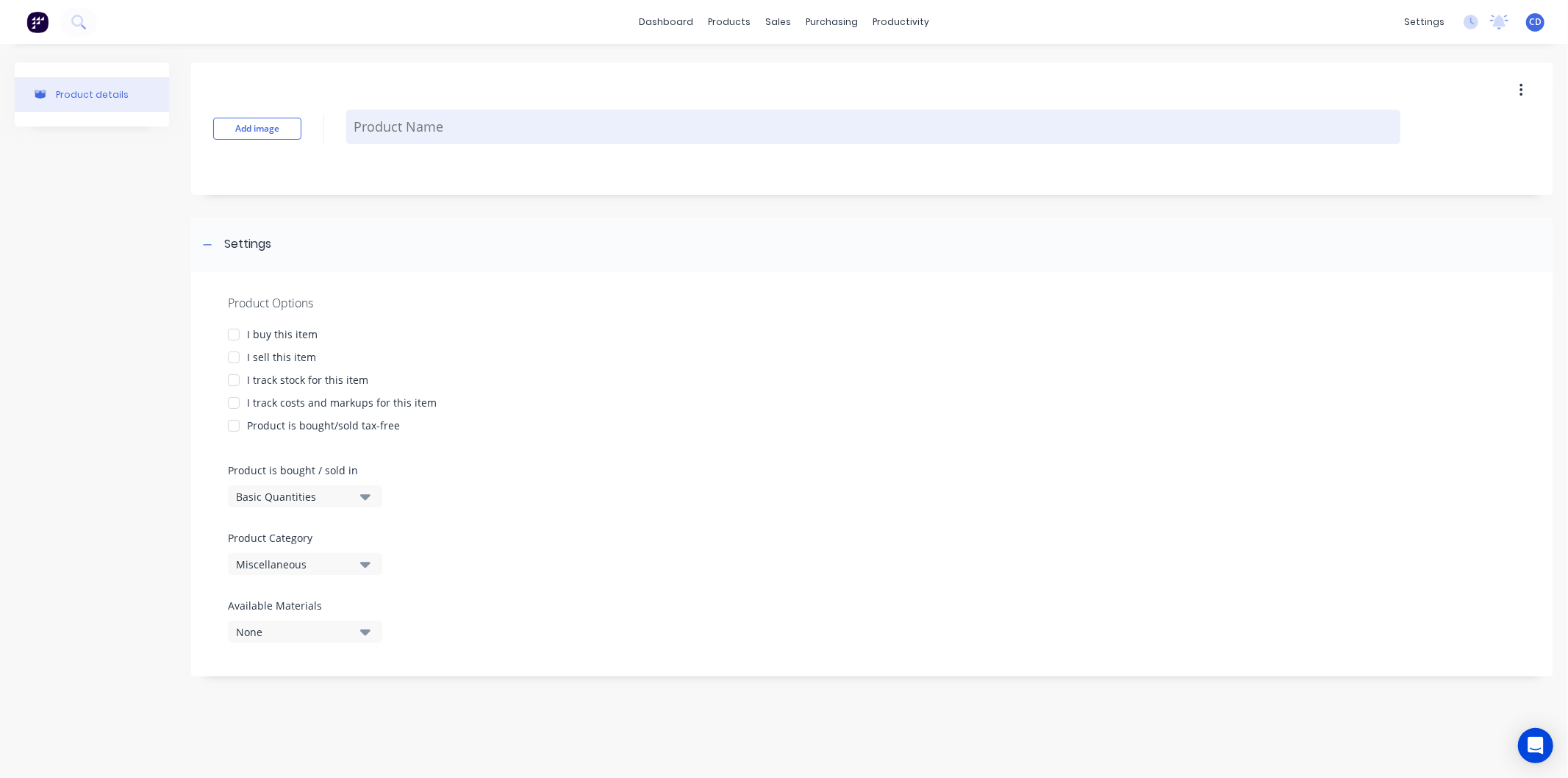
click at [448, 118] on textarea at bounding box center [873, 127] width 1054 height 34
type textarea "x"
type textarea "B"
type textarea "x"
type textarea "Bn"
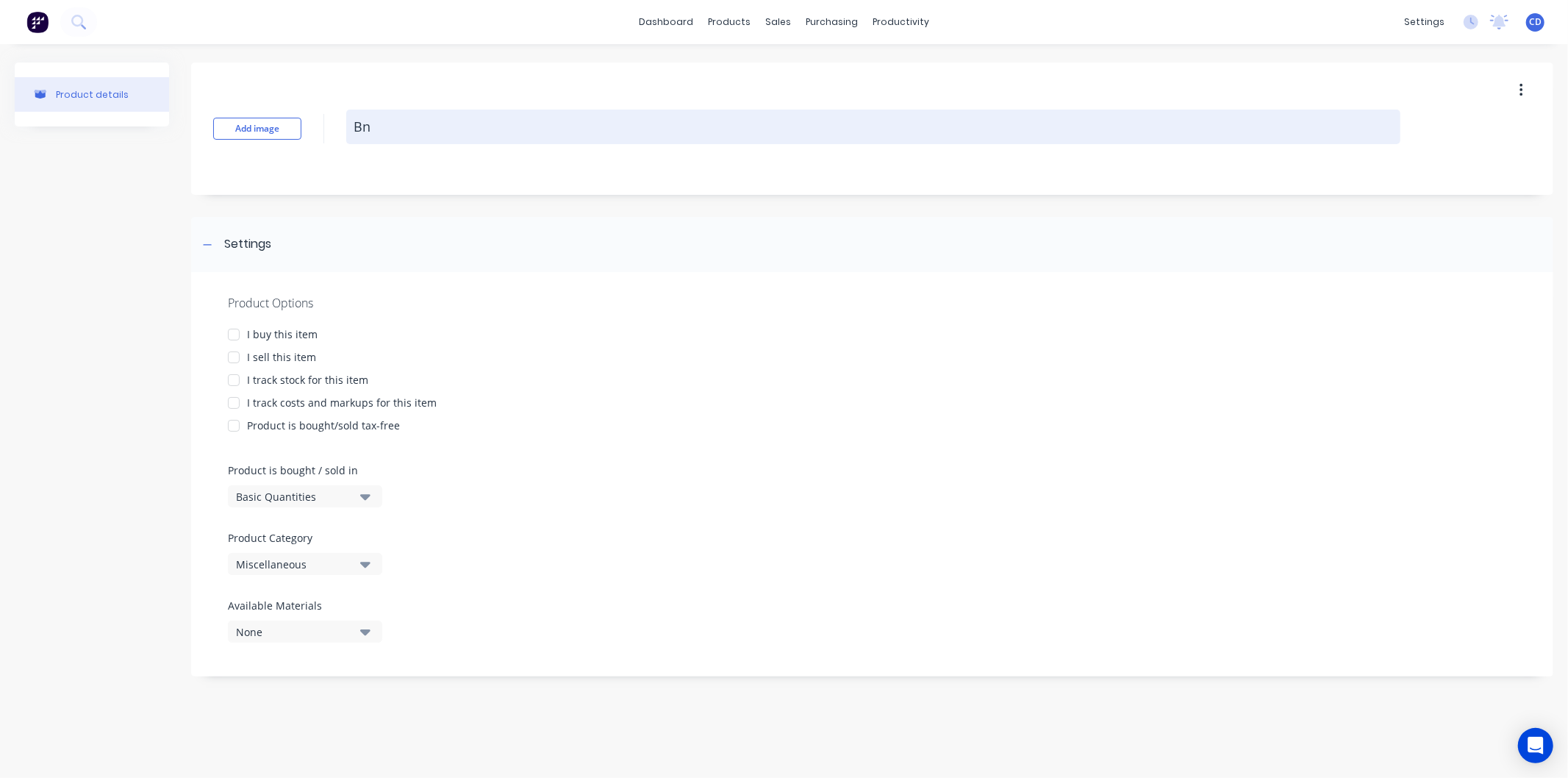
type textarea "x"
type textarea "Bne"
type textarea "x"
type textarea "Bnec"
type textarea "x"
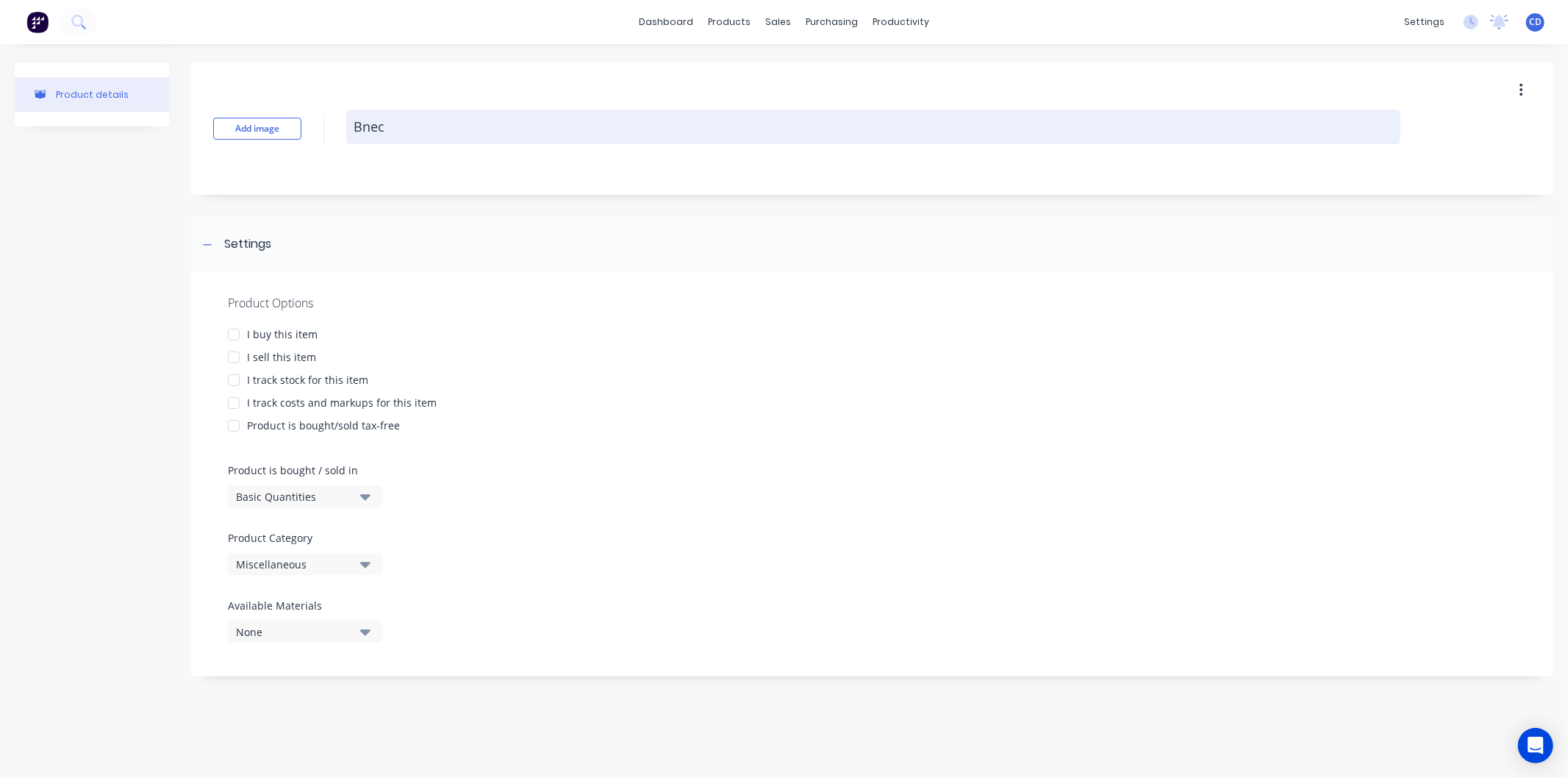
type textarea "Bnech"
type textarea "x"
type textarea "Bnec"
type textarea "x"
type textarea "Bne"
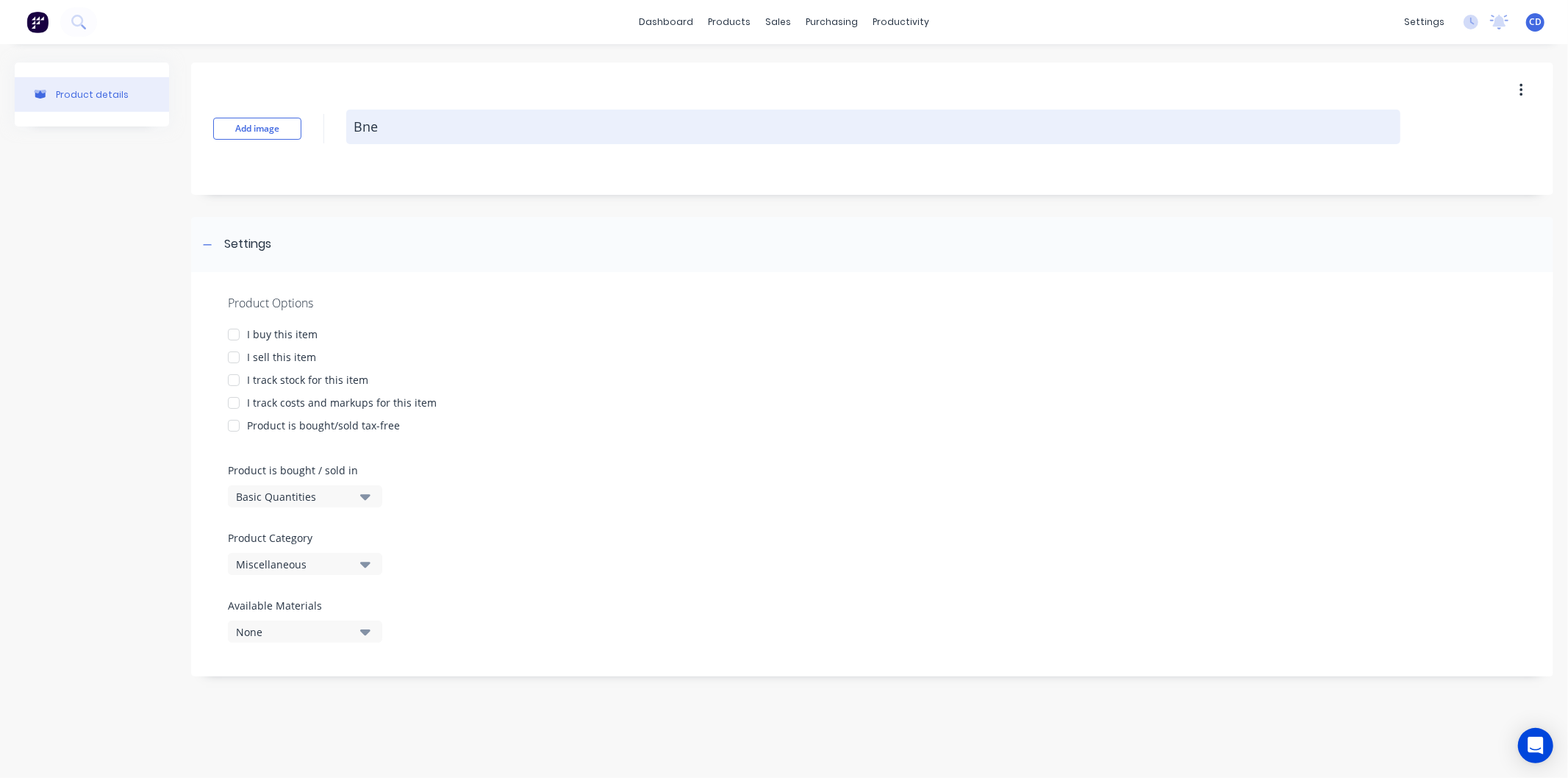
type textarea "x"
type textarea "Bn"
type textarea "x"
type textarea "B"
type textarea "x"
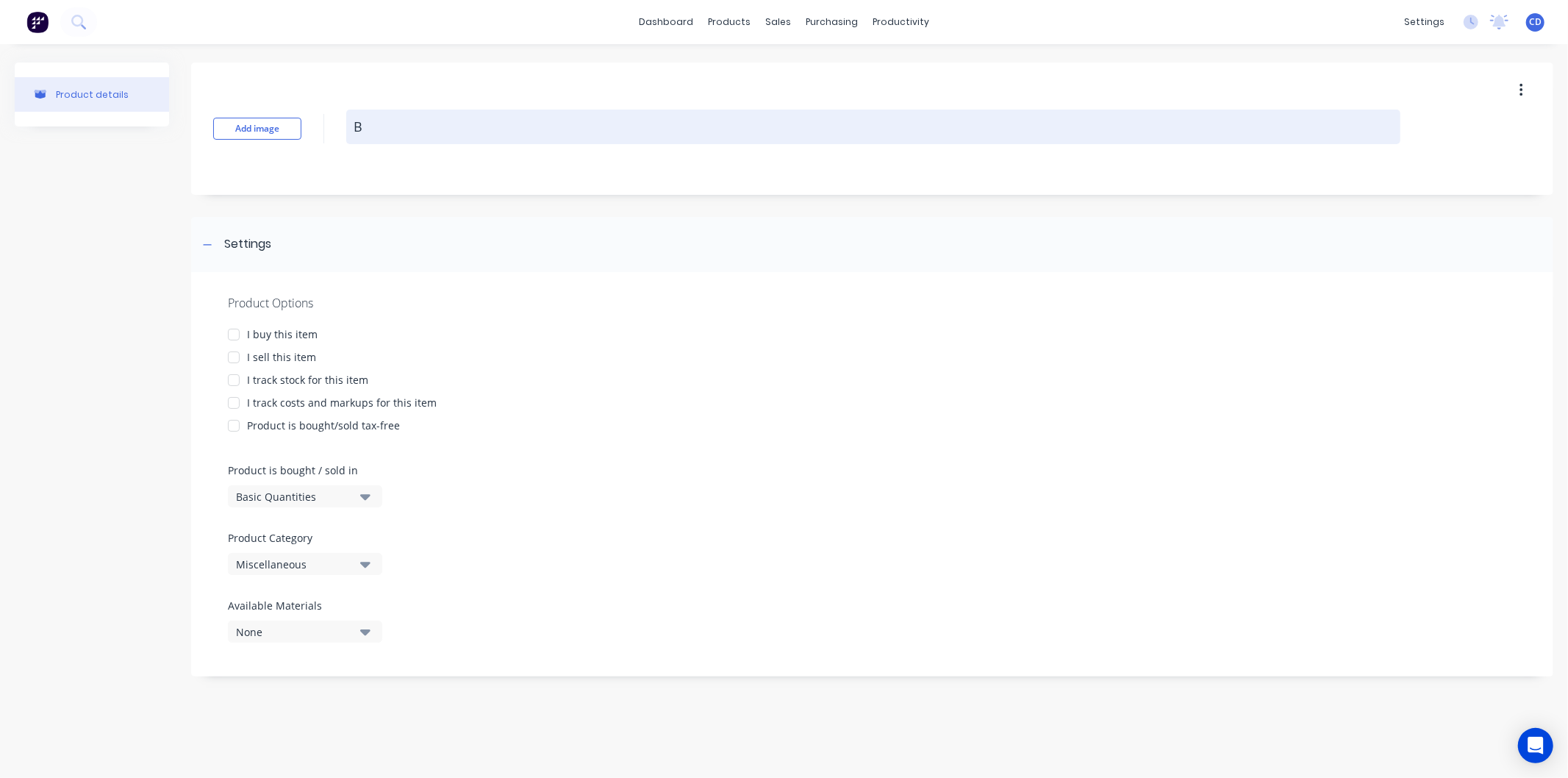
type textarea "Be"
type textarea "x"
type textarea "Ben"
type textarea "x"
type textarea "Benc"
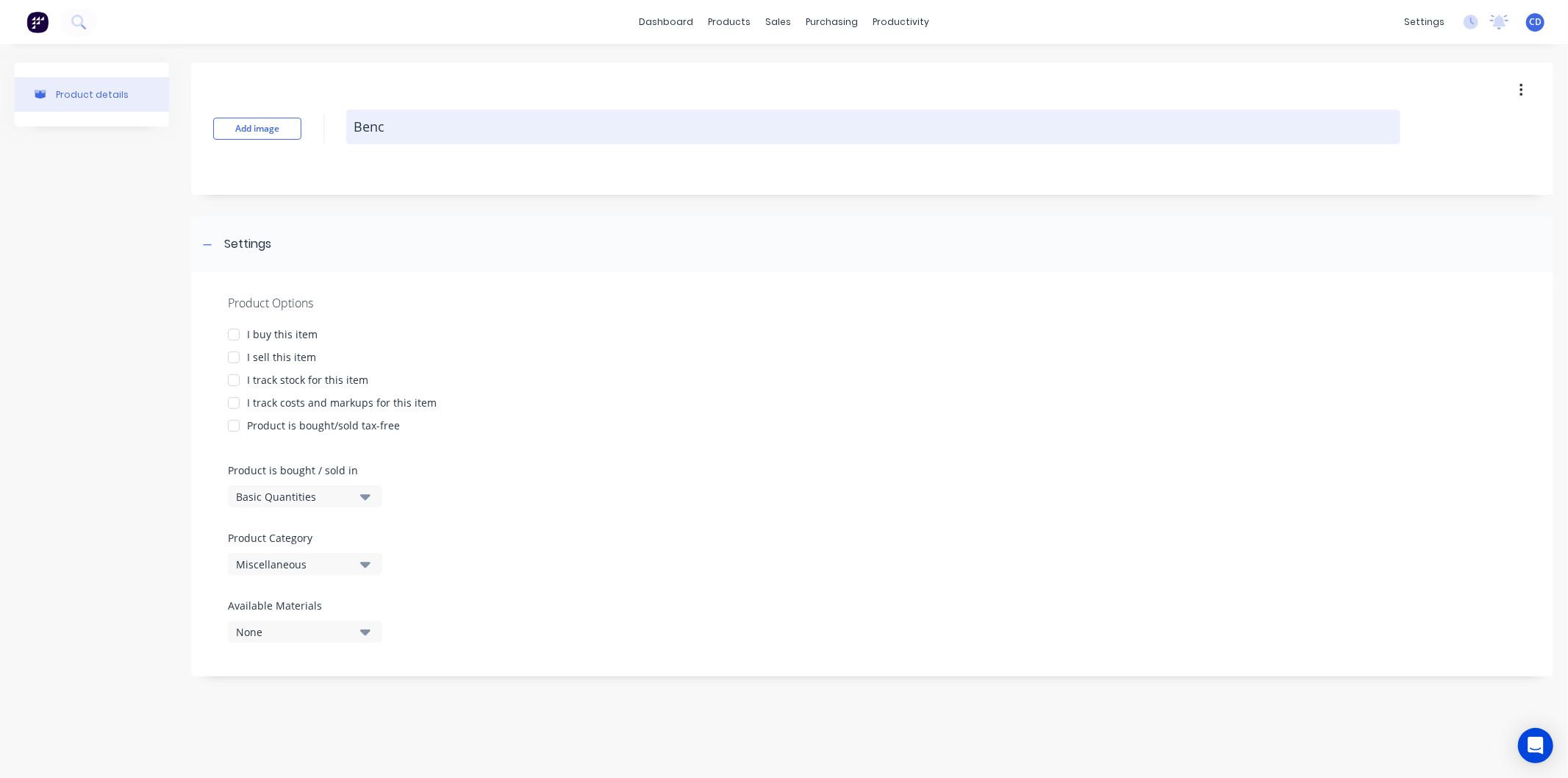
type textarea "x"
type textarea "Bench"
type textarea "x"
type textarea "Bench"
type textarea "x"
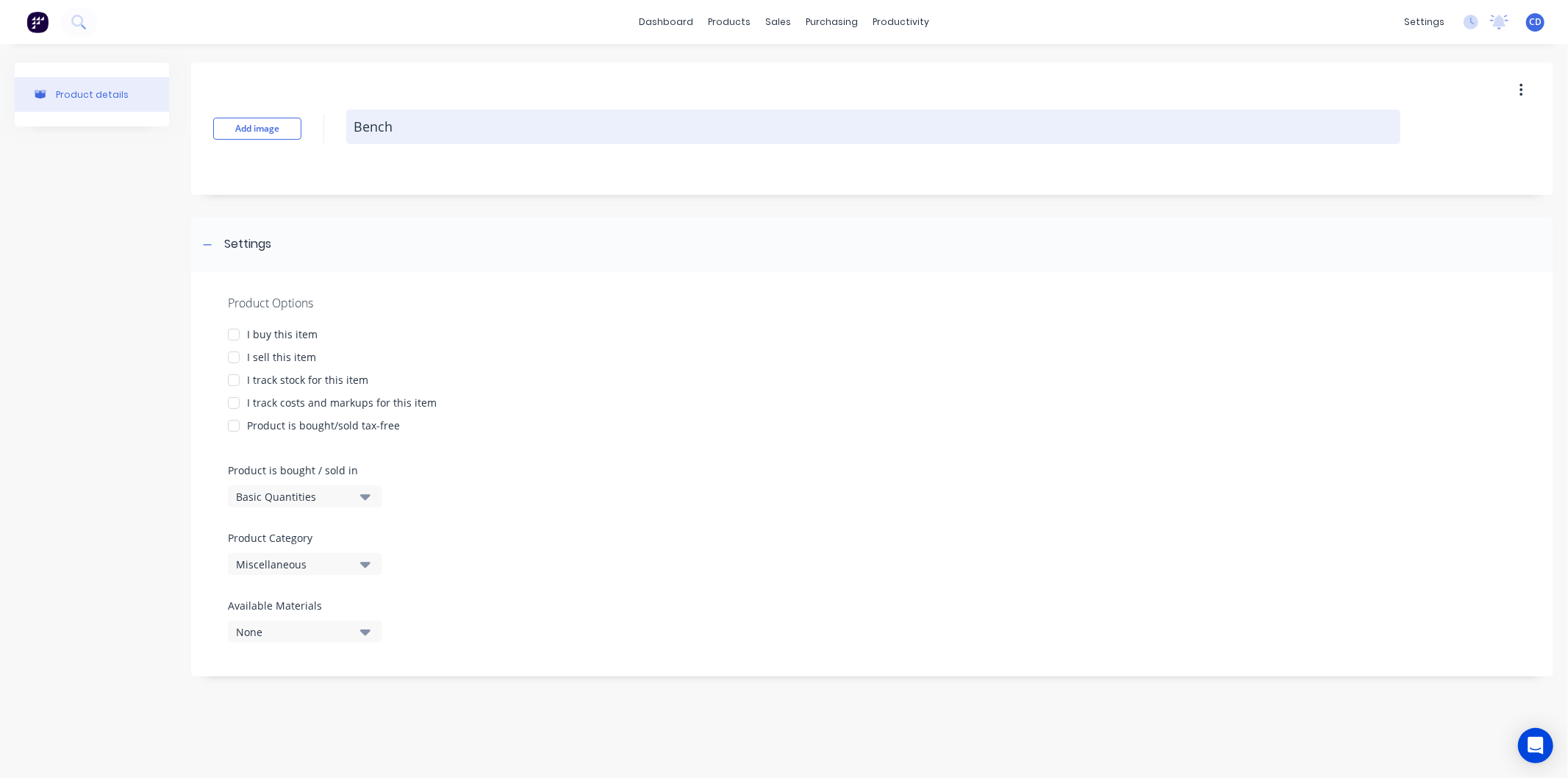
type textarea "Bench l"
type textarea "x"
type textarea "Bench le"
type textarea "x"
type textarea "Bench len"
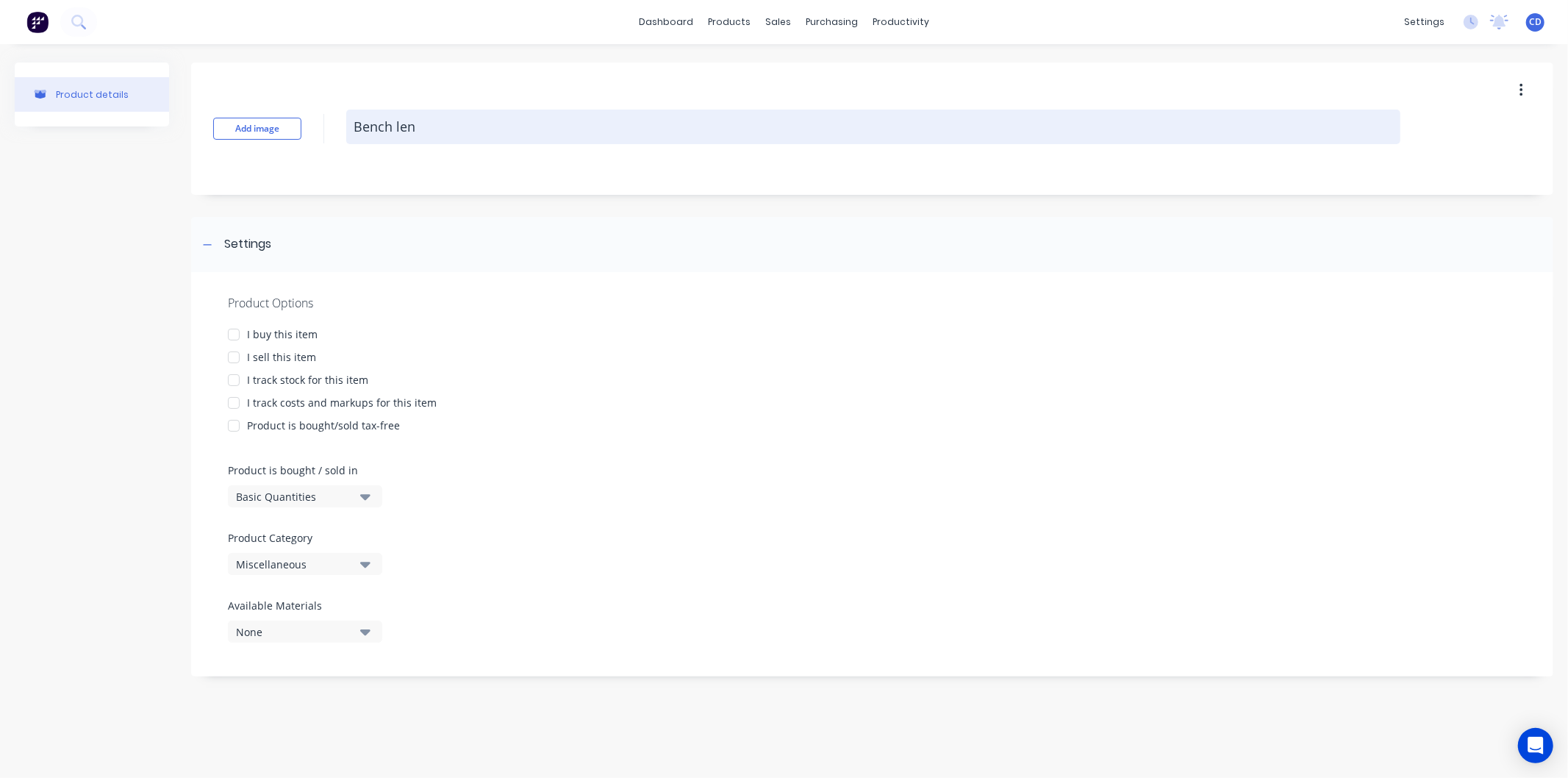
type textarea "x"
type textarea "Bench leng"
type textarea "x"
type textarea "Bench lengt"
type textarea "x"
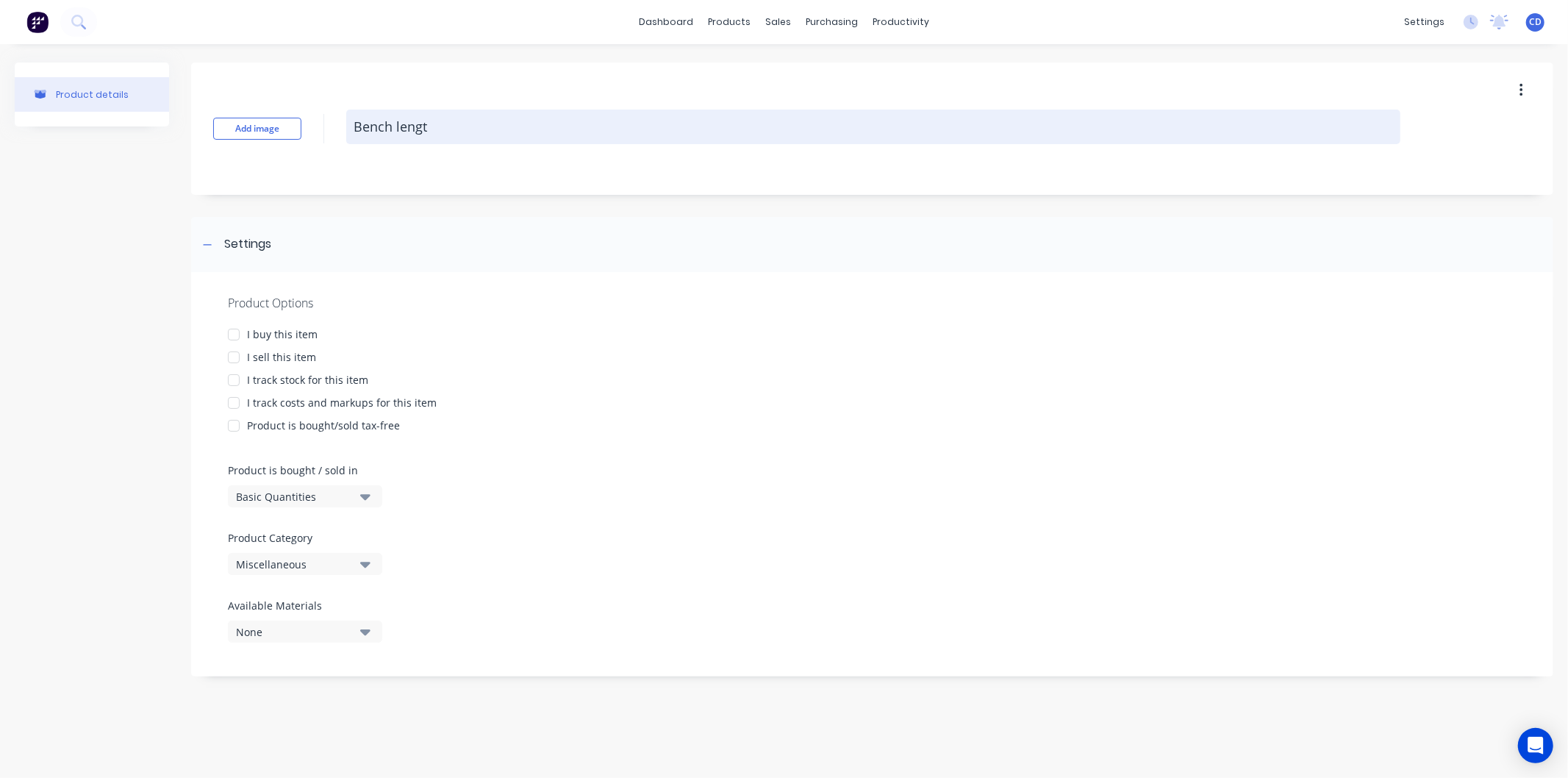
type textarea "Bench length"
type textarea "x"
type textarea "Bench length"
type textarea "x"
type textarea "Bench length f"
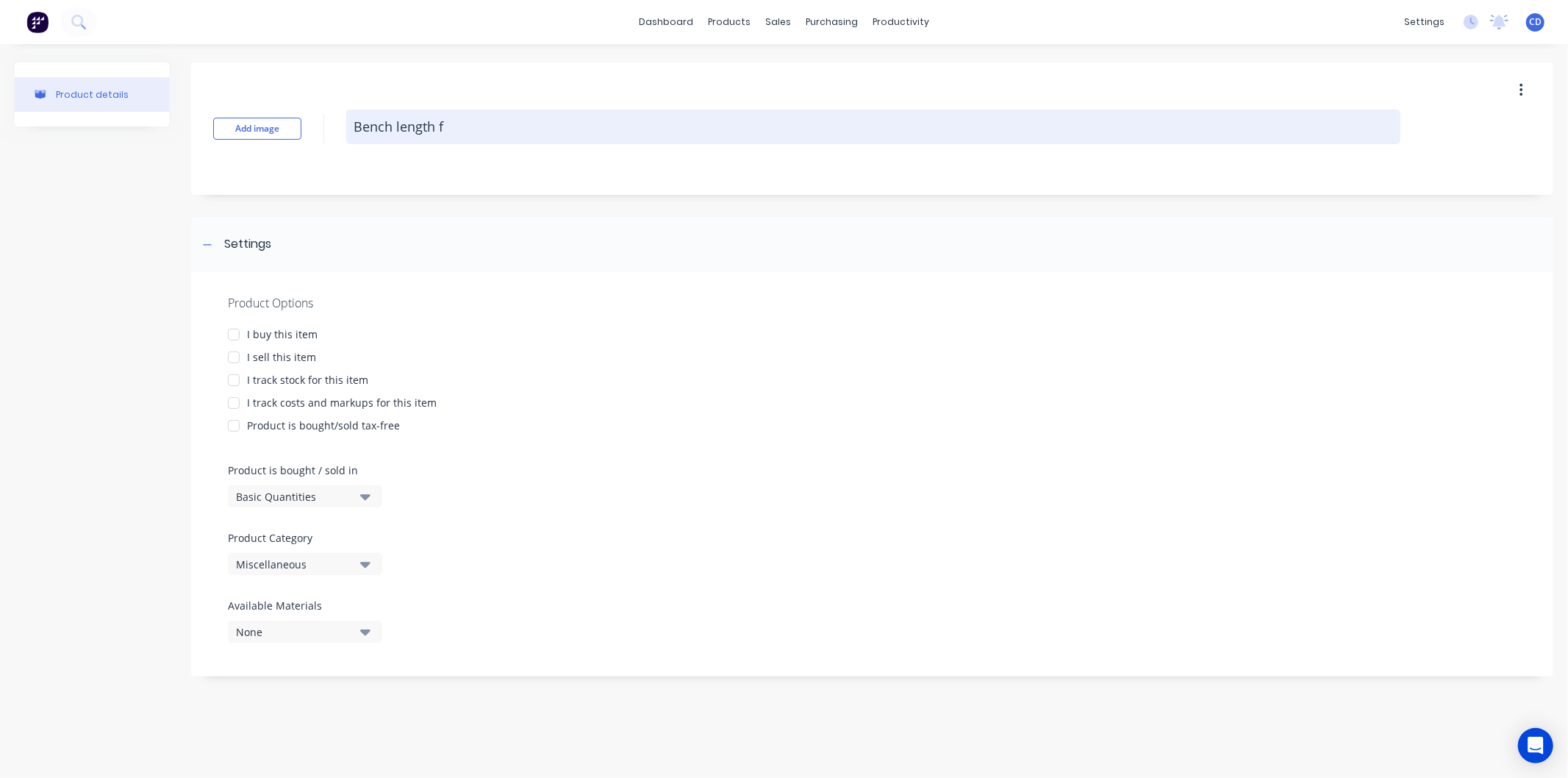
type textarea "x"
type textarea "Bench length fl"
type textarea "x"
type textarea "Bench length fla"
type textarea "x"
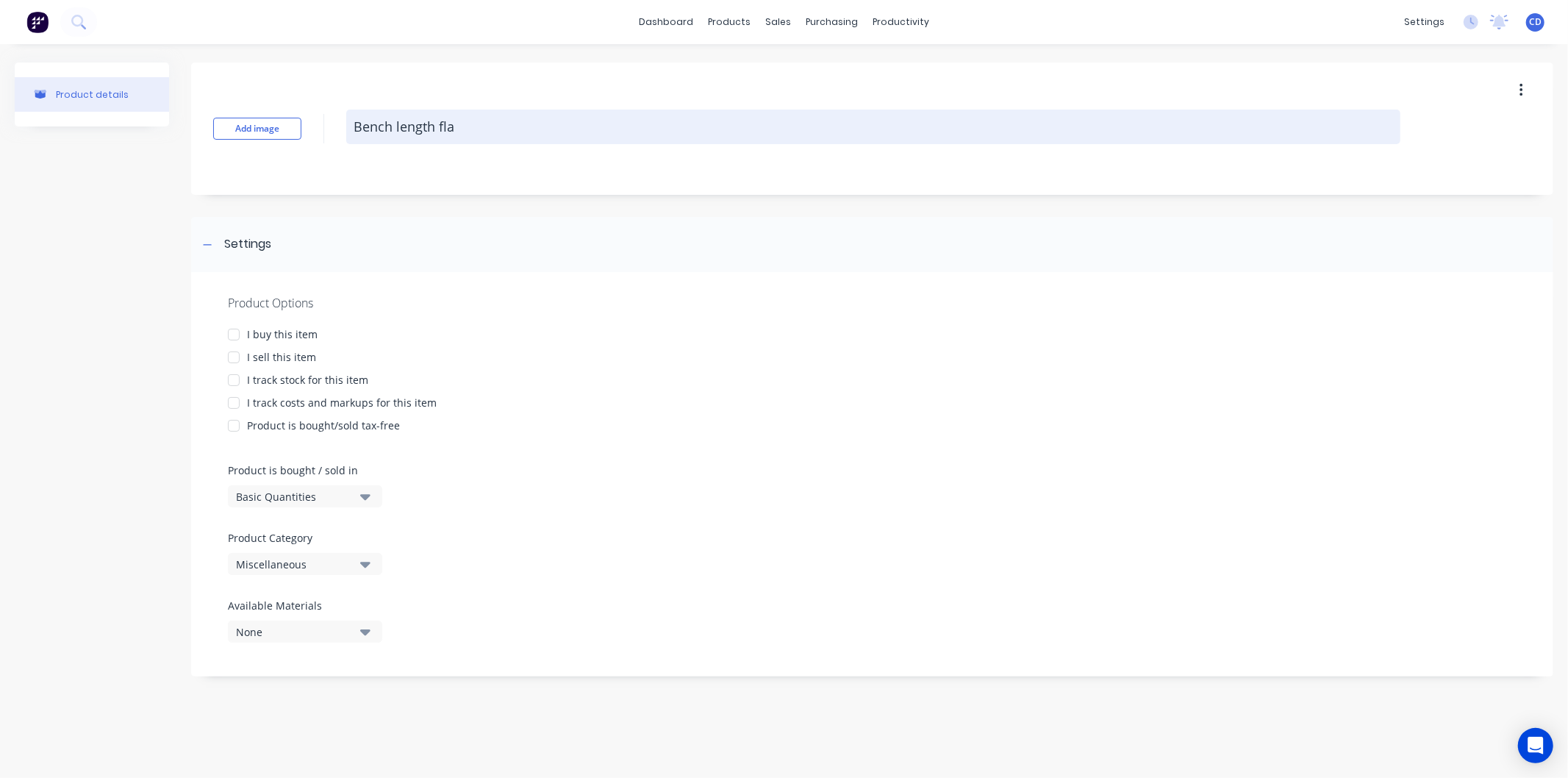
type textarea "Bench length flat"
type textarea "x"
type textarea "Bench length flat"
type textarea "x"
type textarea "Bench length flat ("
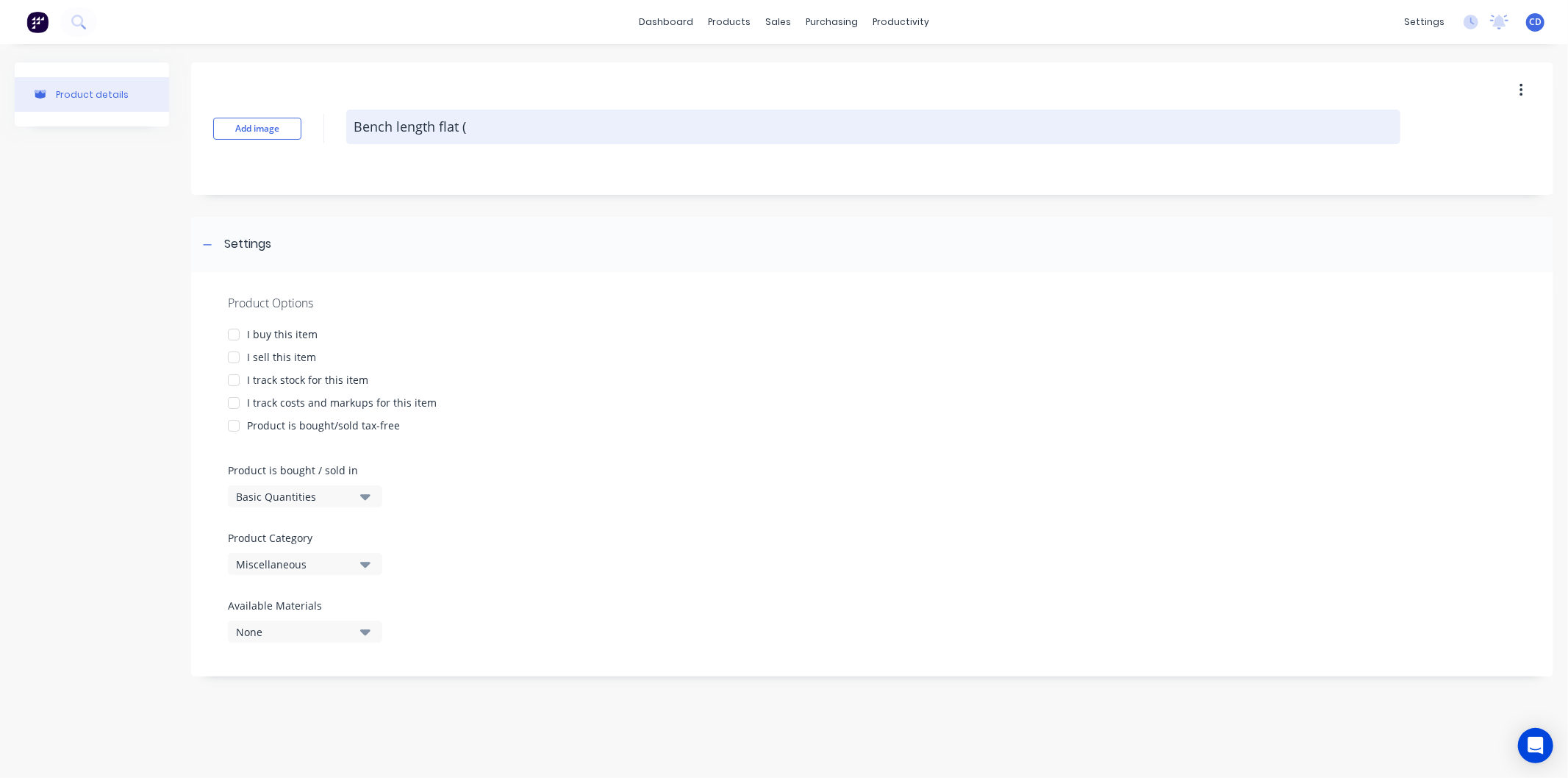
type textarea "x"
type textarea "Bench length flat (m"
type textarea "x"
type textarea "Bench length flat (me"
type textarea "x"
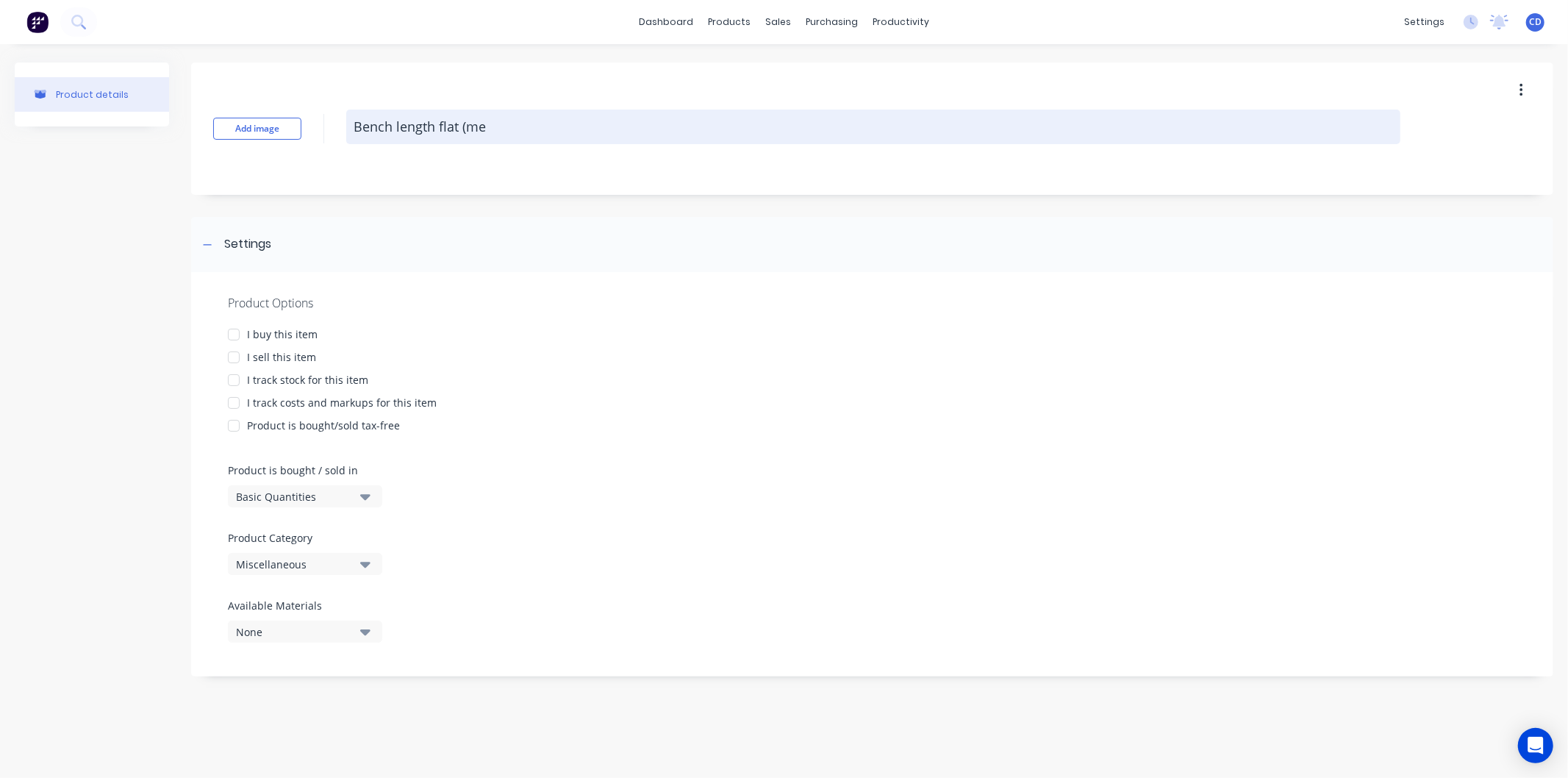
type textarea "Bench length flat (met"
type textarea "x"
type textarea "Bench length flat (mete"
type textarea "x"
type textarea "Bench length flat (meter"
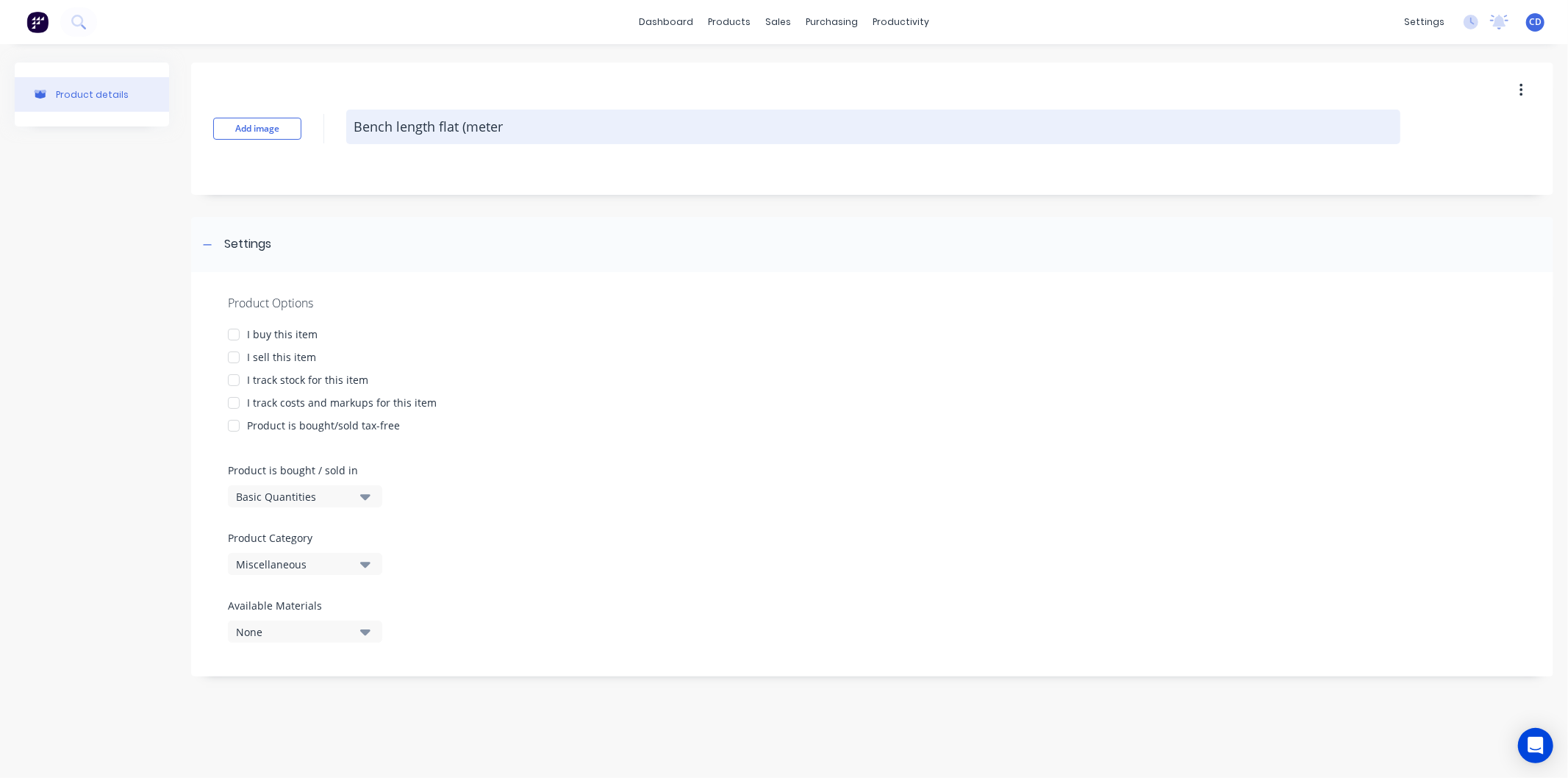
type textarea "x"
type textarea "Bench length flat (meters"
type textarea "x"
type textarea "Bench length flat (meters)"
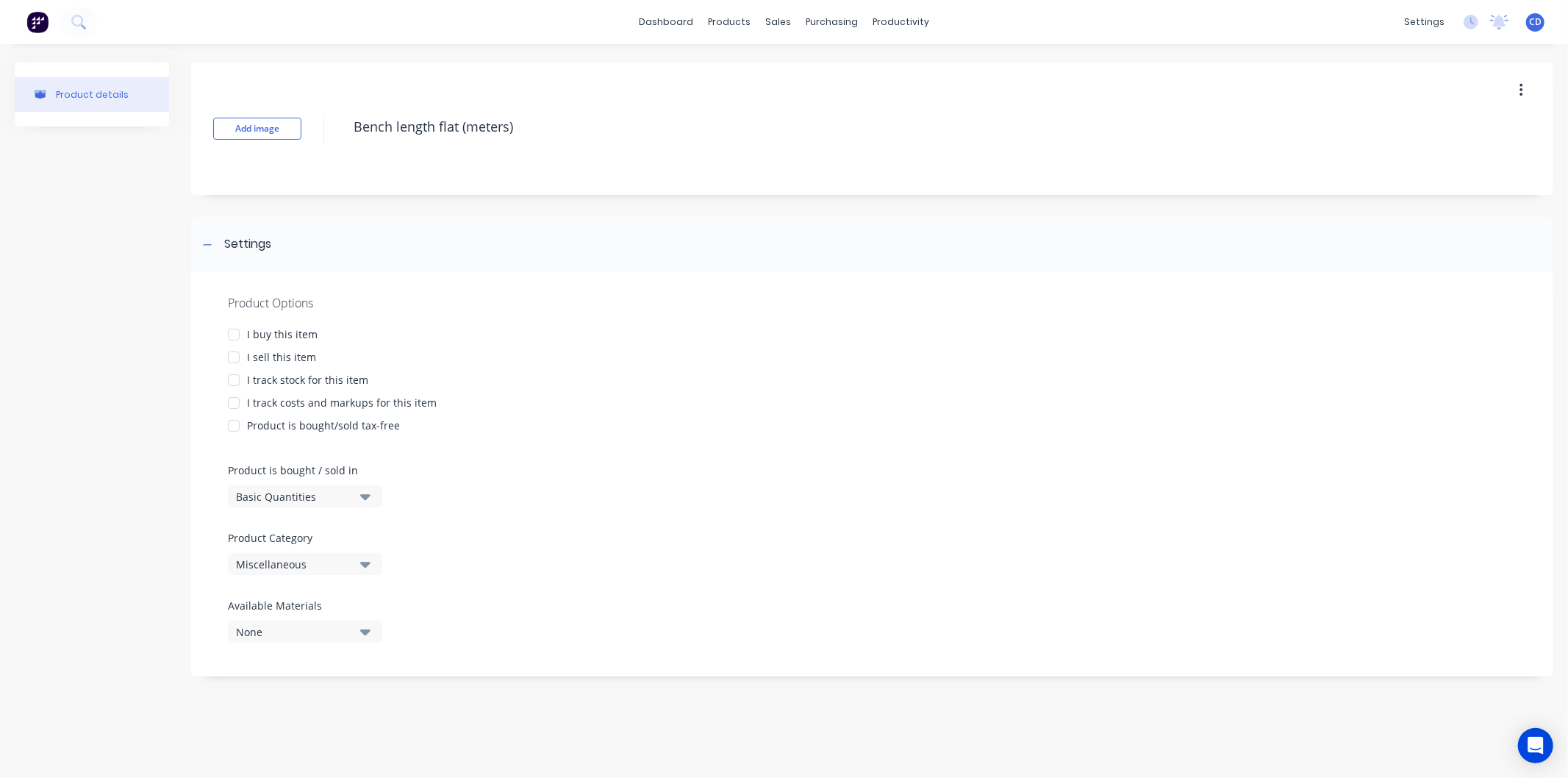
click at [233, 357] on div at bounding box center [233, 357] width 29 height 29
type textarea "x"
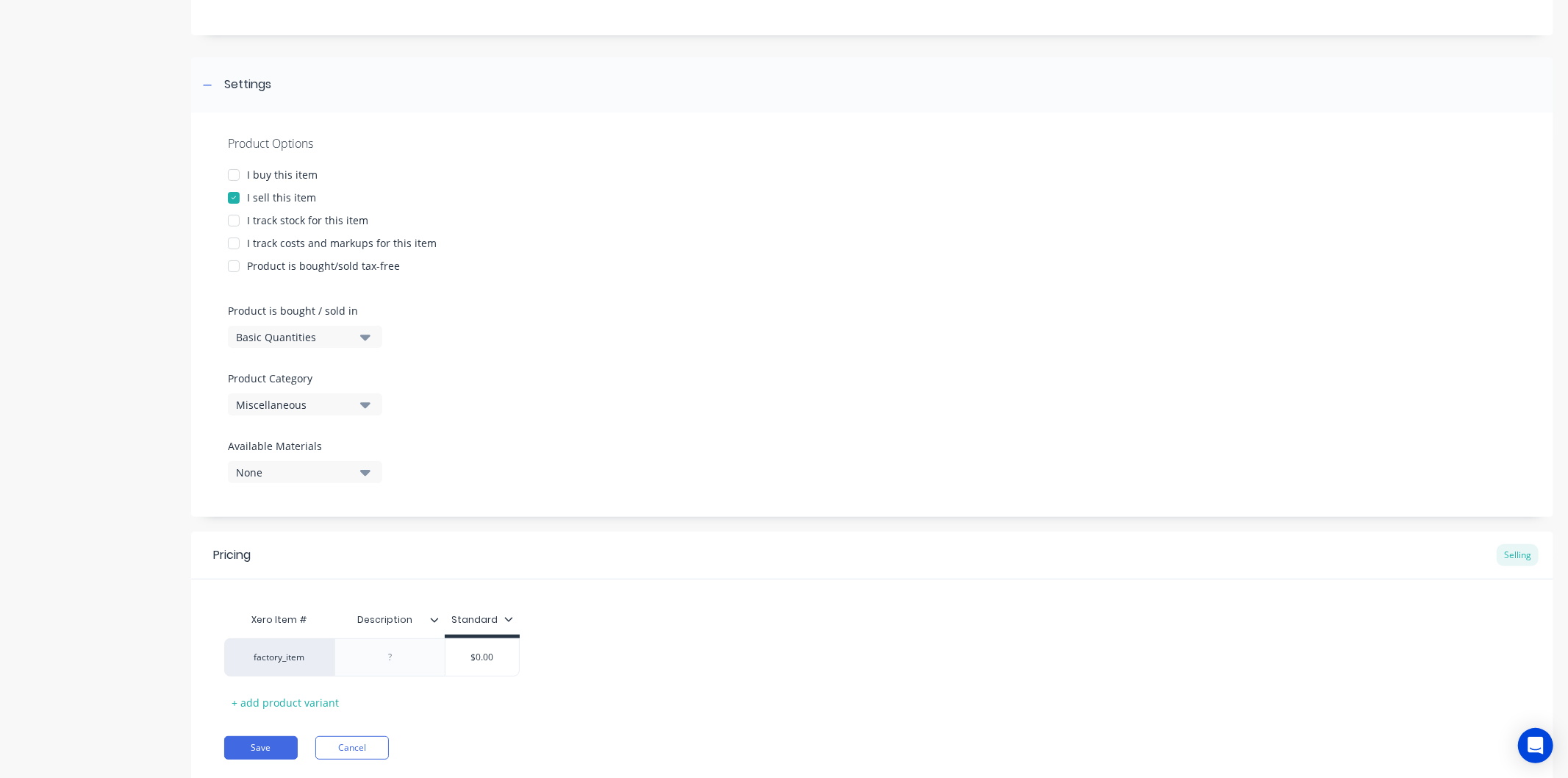
scroll to position [163, 0]
type textarea "Bench length flat (meters)"
type textarea "x"
type textarea "Bench length flat (meters)"
click at [366, 336] on icon "button" at bounding box center [365, 334] width 10 height 6
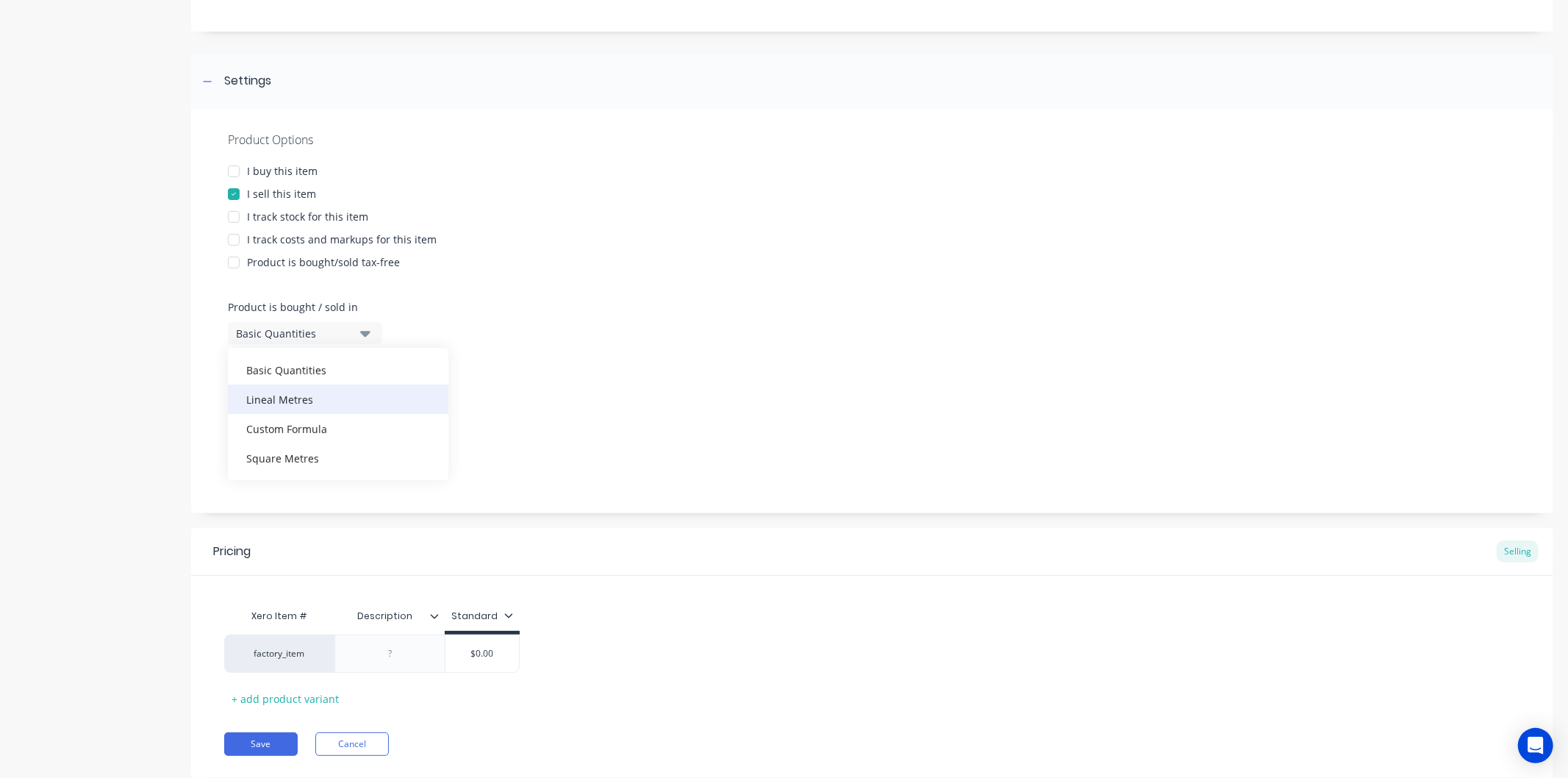
click at [334, 395] on div "Lineal Metres" at bounding box center [337, 399] width 221 height 29
click at [365, 400] on icon "button" at bounding box center [365, 401] width 10 height 6
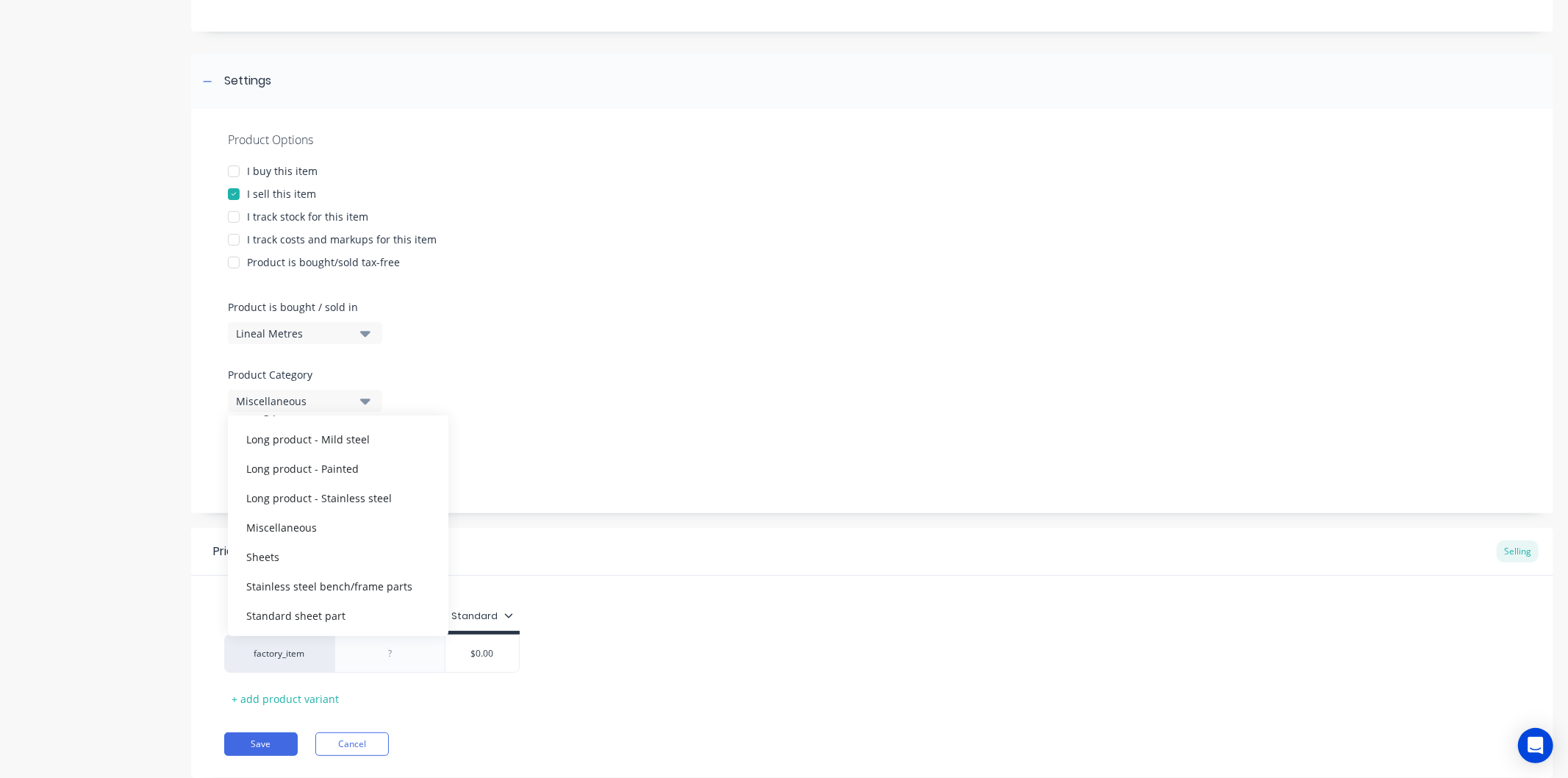
scroll to position [250, 0]
click at [375, 581] on div "Stainless steel bench/frame parts" at bounding box center [337, 585] width 221 height 29
type textarea "x"
click at [483, 468] on div "Product Options I buy this item I sell this item I track stock for this item I …" at bounding box center [872, 311] width 1362 height 404
click at [354, 471] on button "None" at bounding box center [304, 468] width 154 height 22
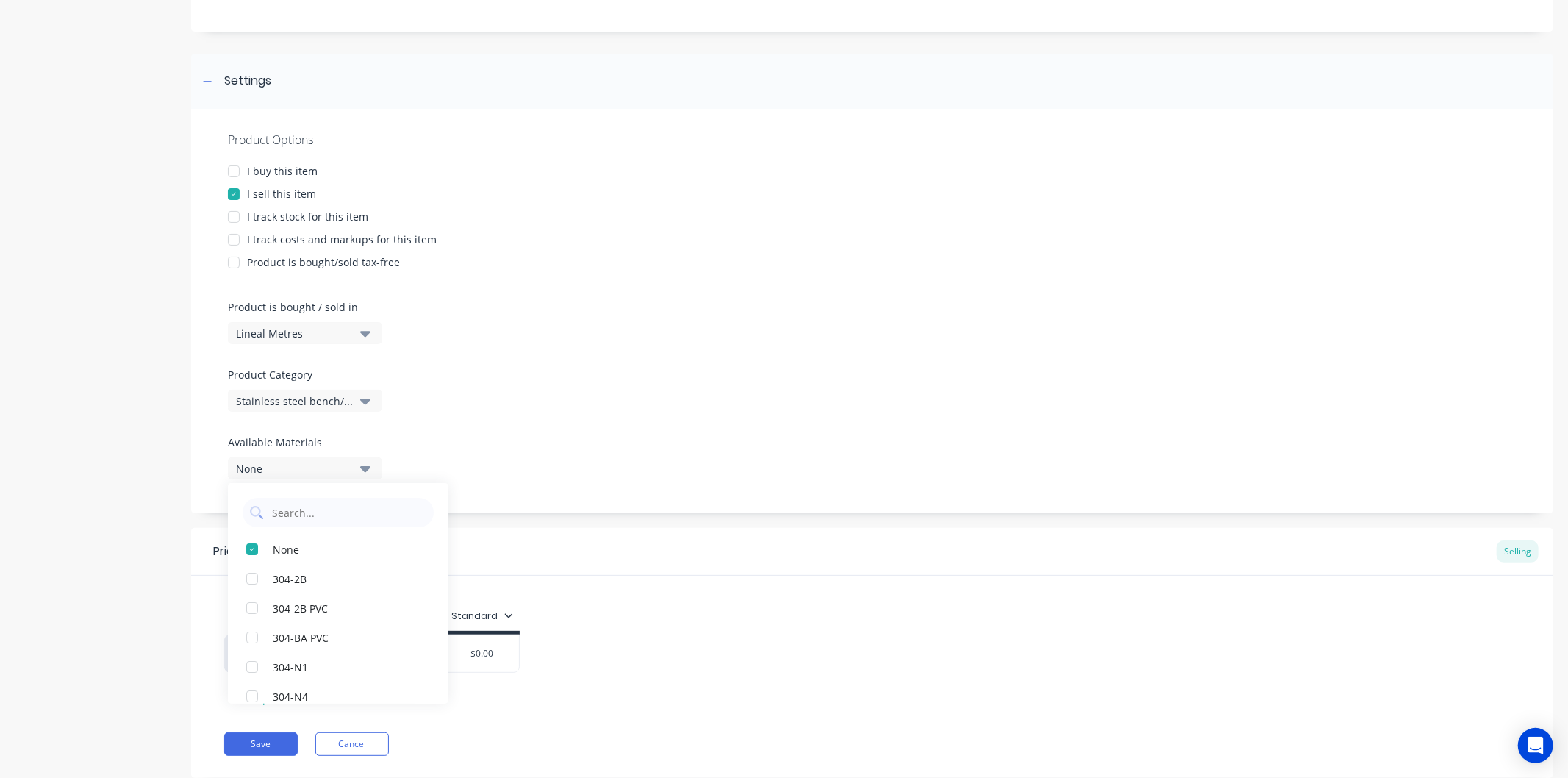
click at [616, 412] on div "Product Options I buy this item I sell this item I track stock for this item I …" at bounding box center [872, 311] width 1362 height 404
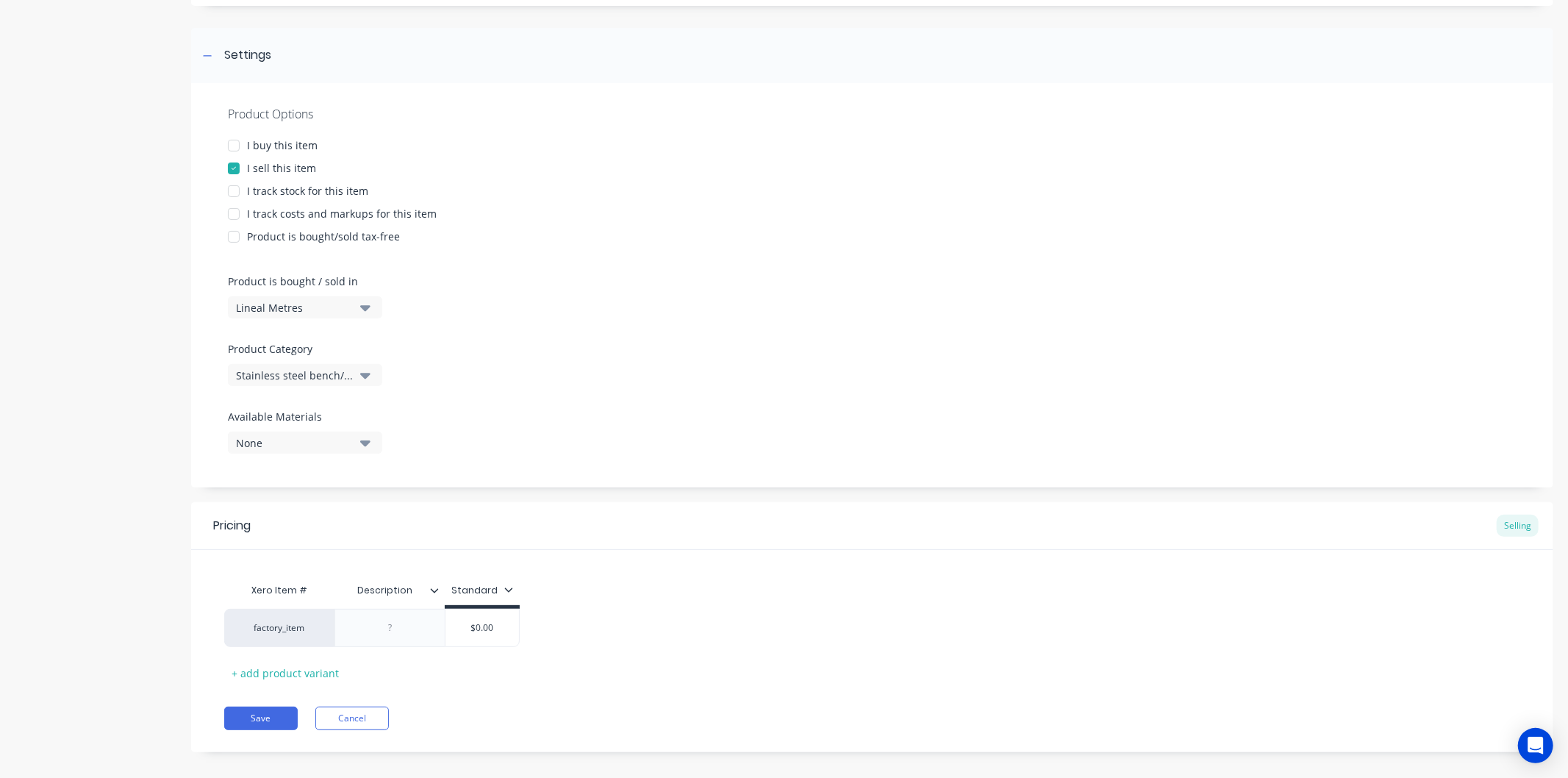
scroll to position [203, 0]
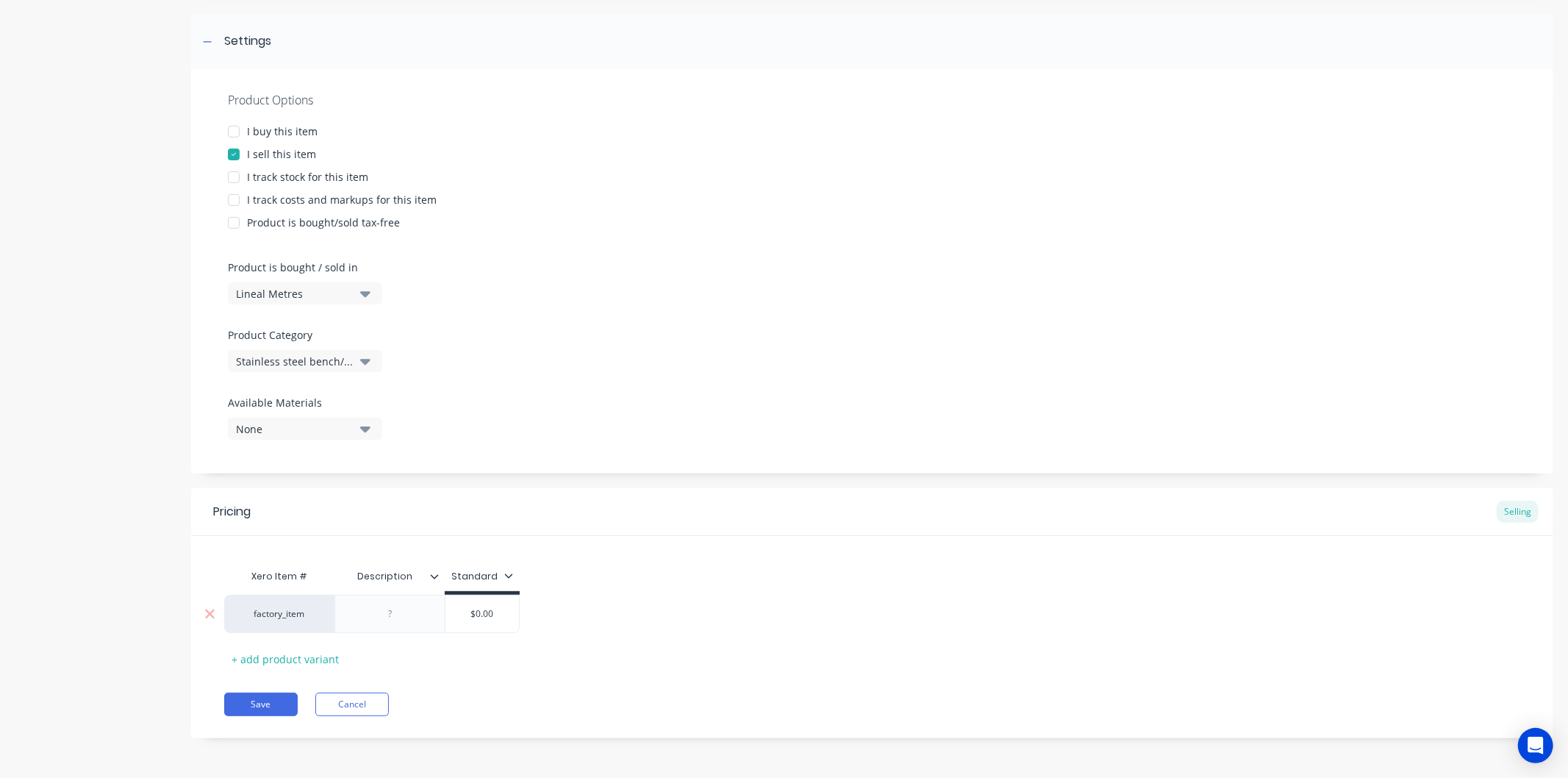
click at [405, 615] on div at bounding box center [390, 613] width 74 height 19
type textarea "x"
type input "$0.00"
click at [504, 614] on input "$0.00" at bounding box center [481, 613] width 74 height 13
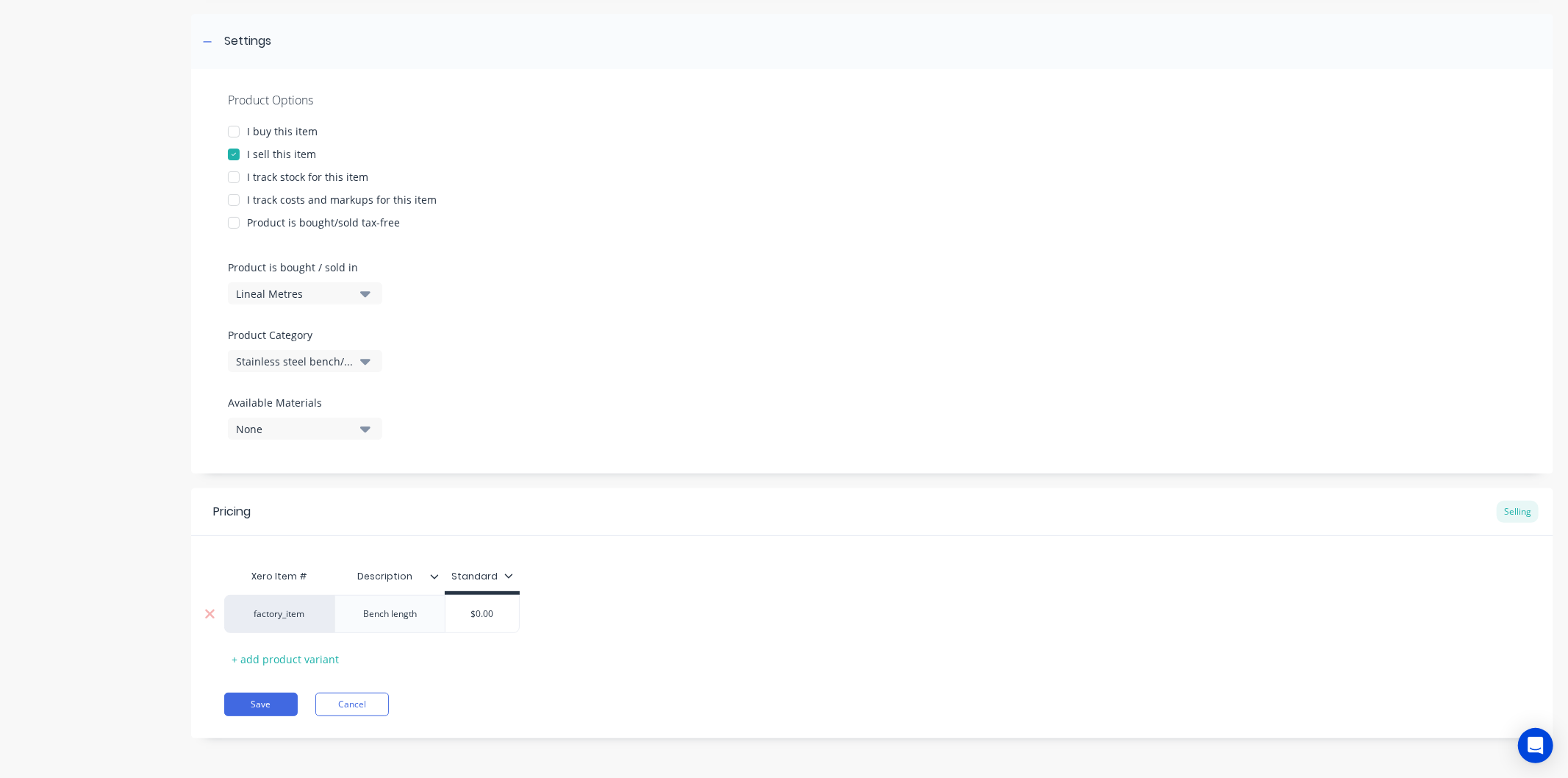
click at [504, 614] on input "$0.00" at bounding box center [481, 613] width 74 height 13
type textarea "x"
type input "8"
type textarea "x"
type input "80"
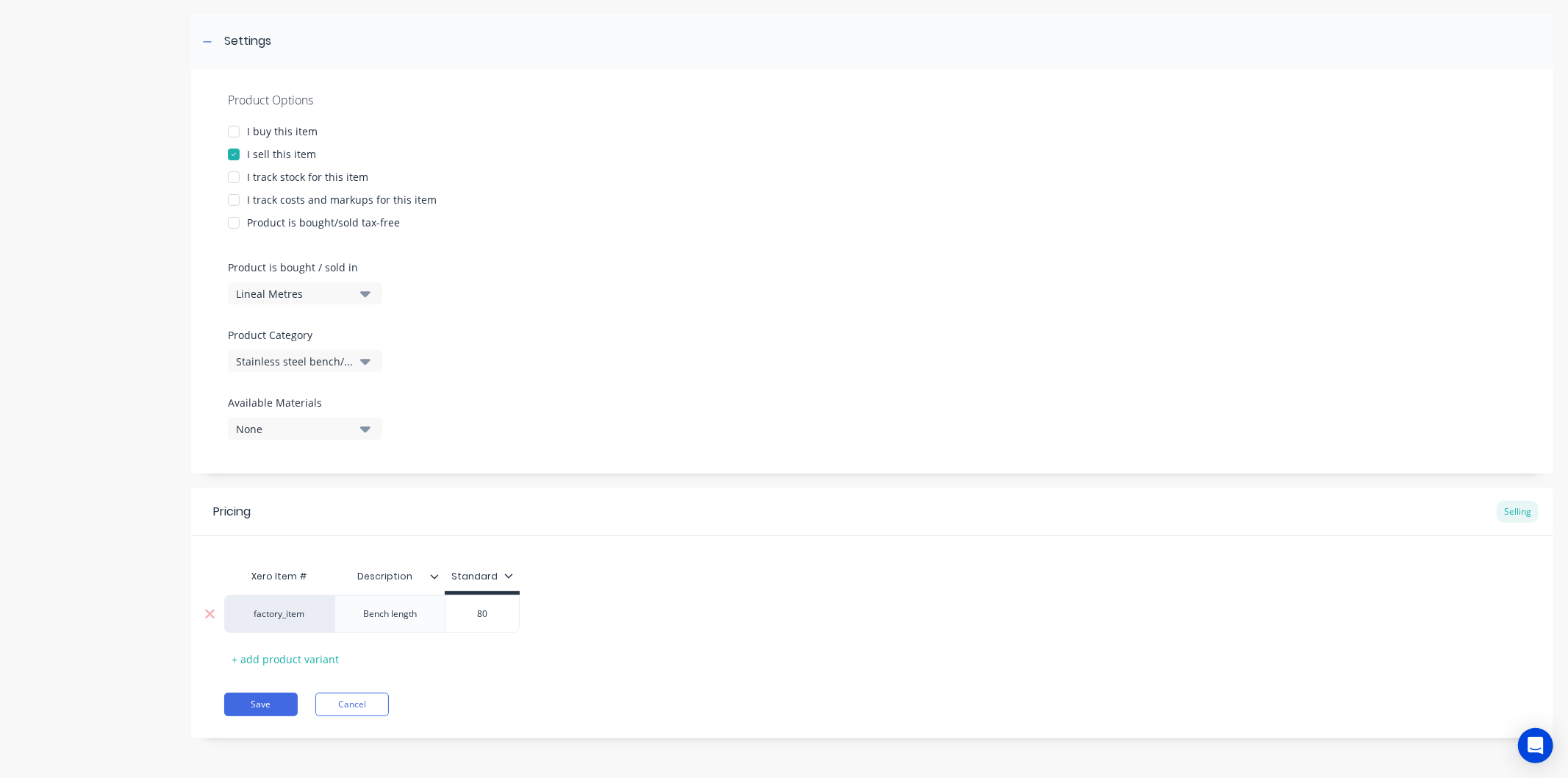
type textarea "x"
type input "800"
click at [525, 643] on div "Xero Item # Description Standard factory_item Bench length $800.00 800 + add pr…" at bounding box center [873, 616] width 1296 height 109
click at [276, 702] on button "Save" at bounding box center [261, 704] width 74 height 24
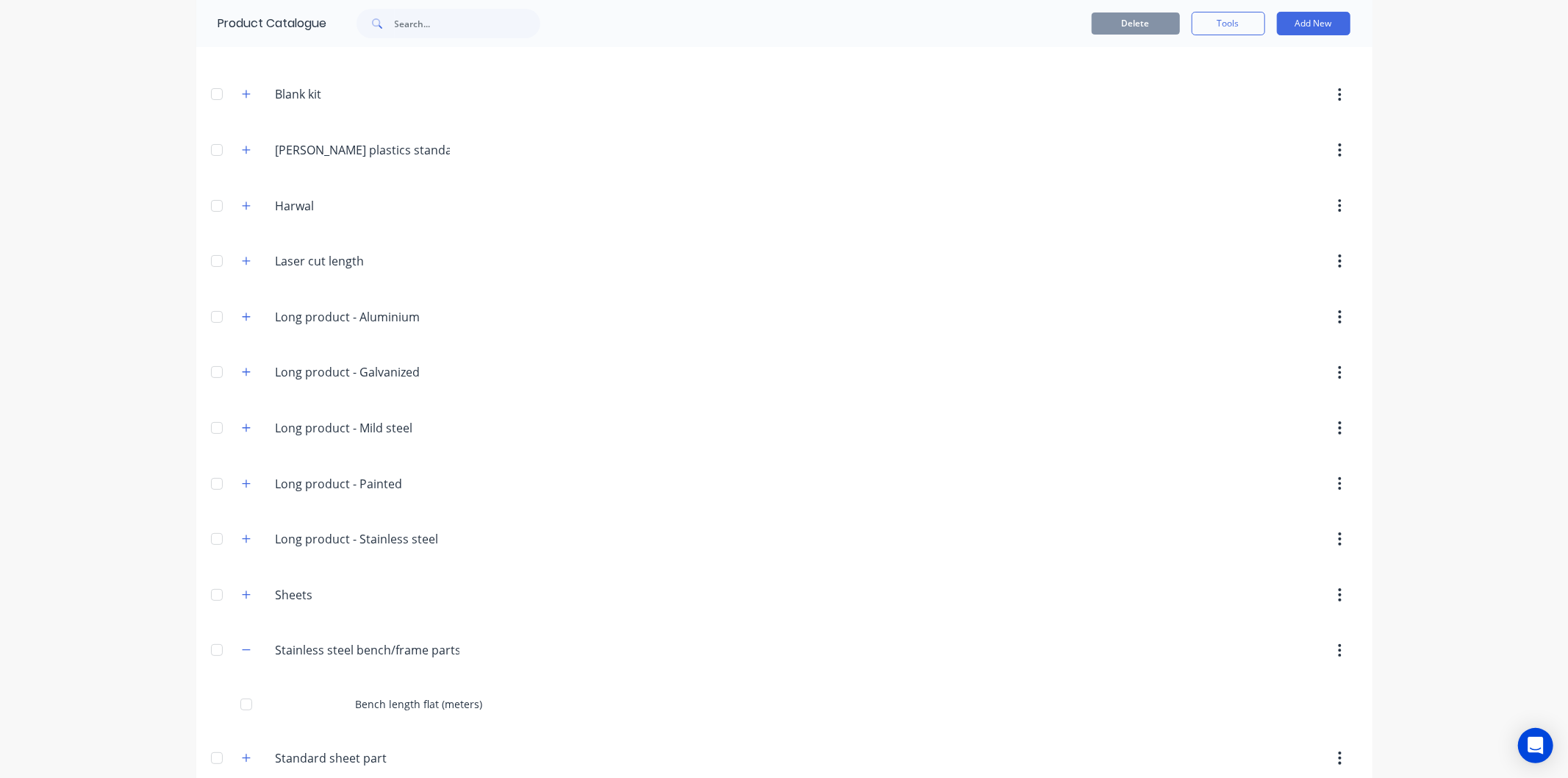
scroll to position [166, 0]
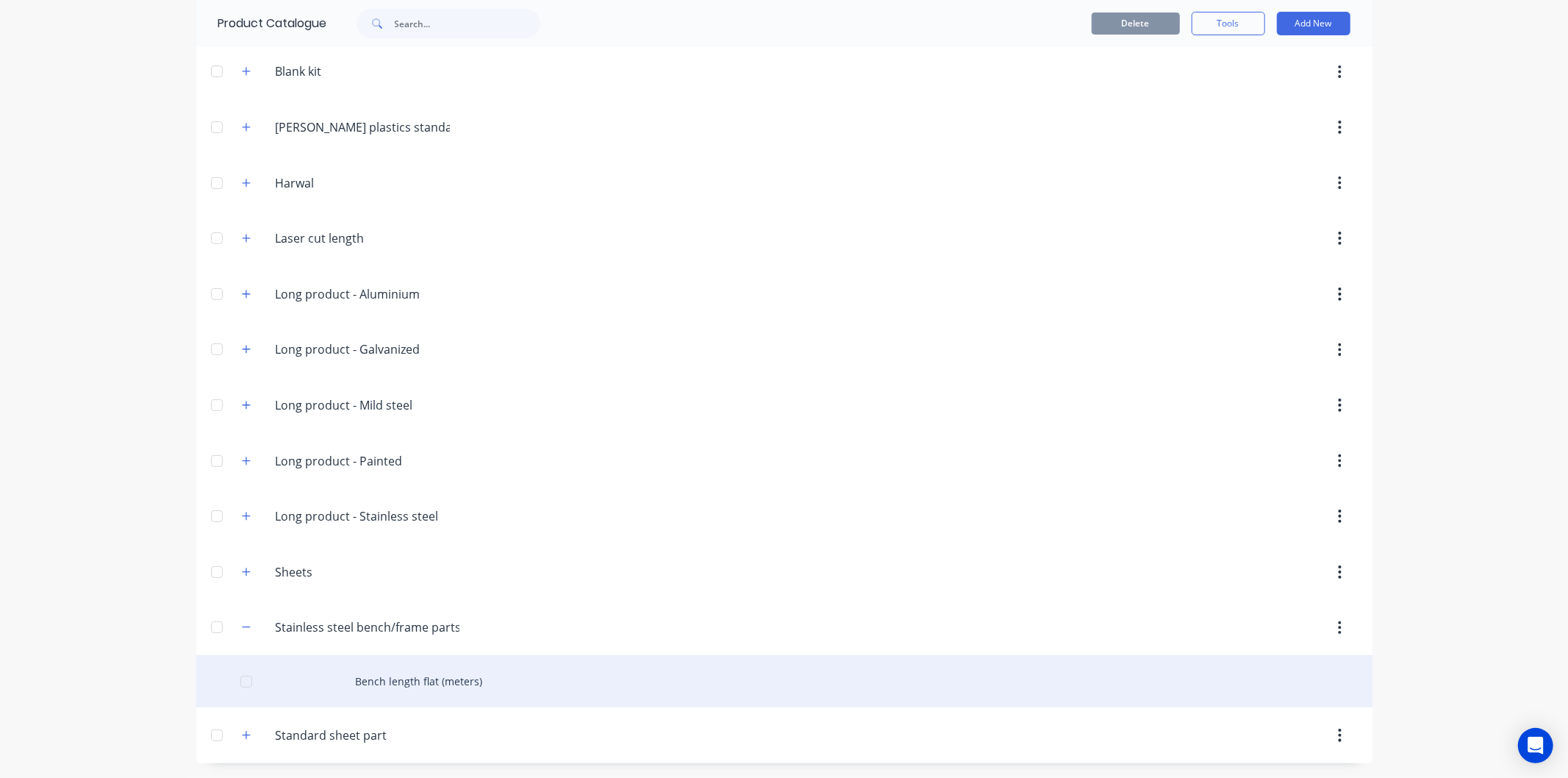
click at [435, 681] on div "Bench length flat (meters)" at bounding box center [784, 681] width 1176 height 52
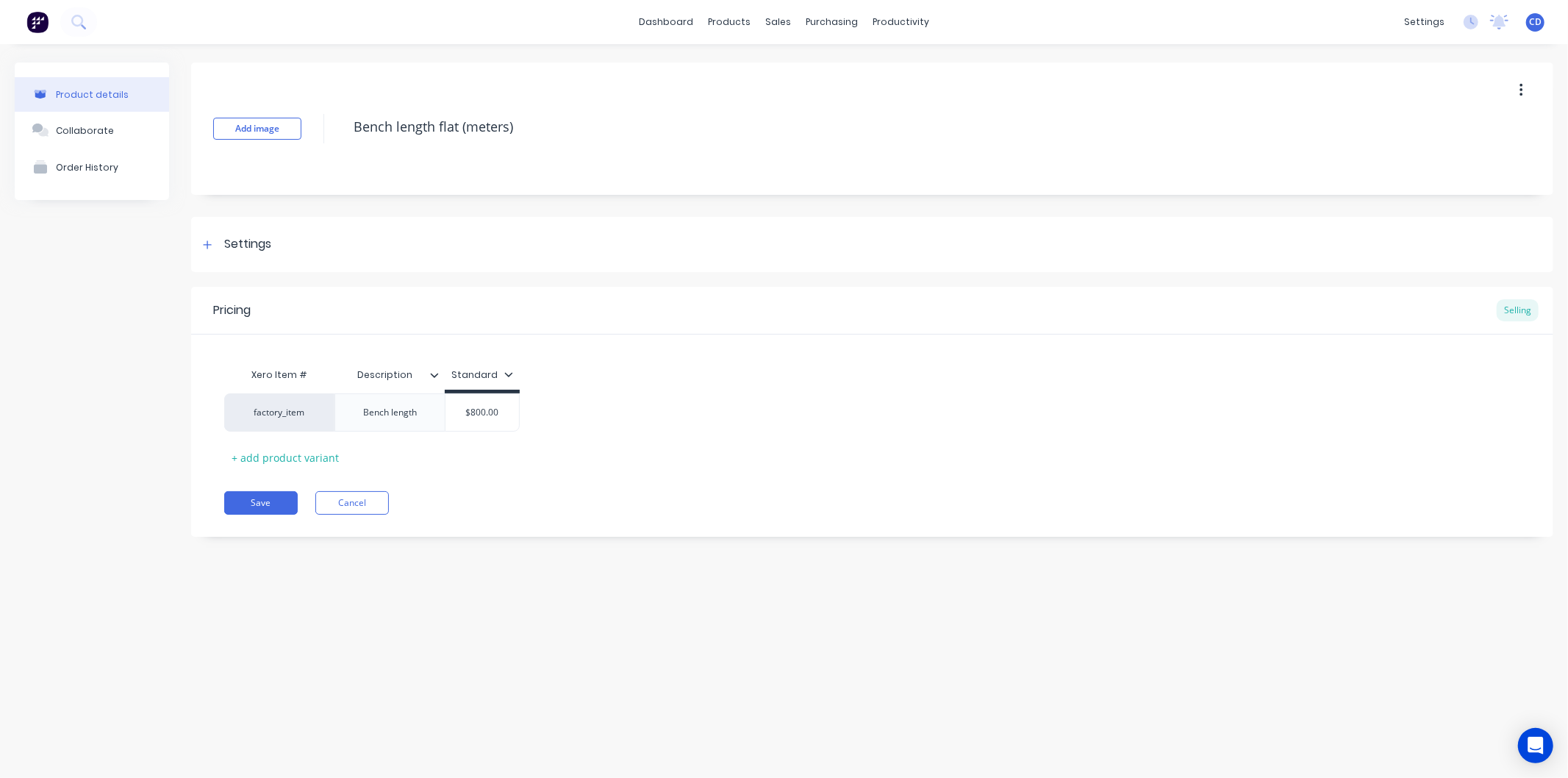
click at [1525, 85] on button "button" at bounding box center [1521, 90] width 34 height 26
click at [429, 414] on div "Bench length" at bounding box center [389, 412] width 110 height 38
click at [422, 416] on div "Bench length" at bounding box center [389, 412] width 77 height 19
click at [357, 503] on button "Cancel" at bounding box center [352, 503] width 74 height 24
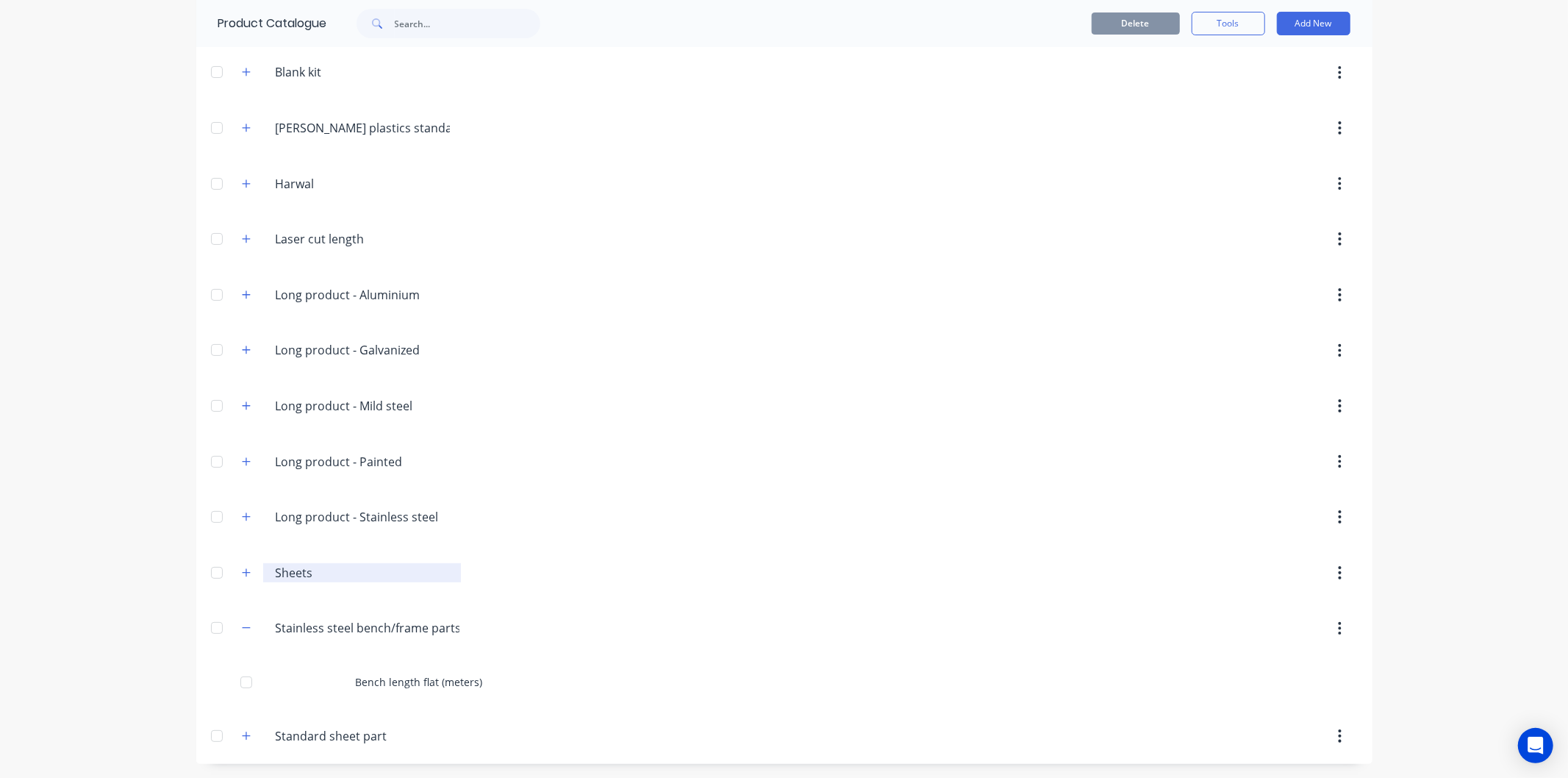
scroll to position [166, 0]
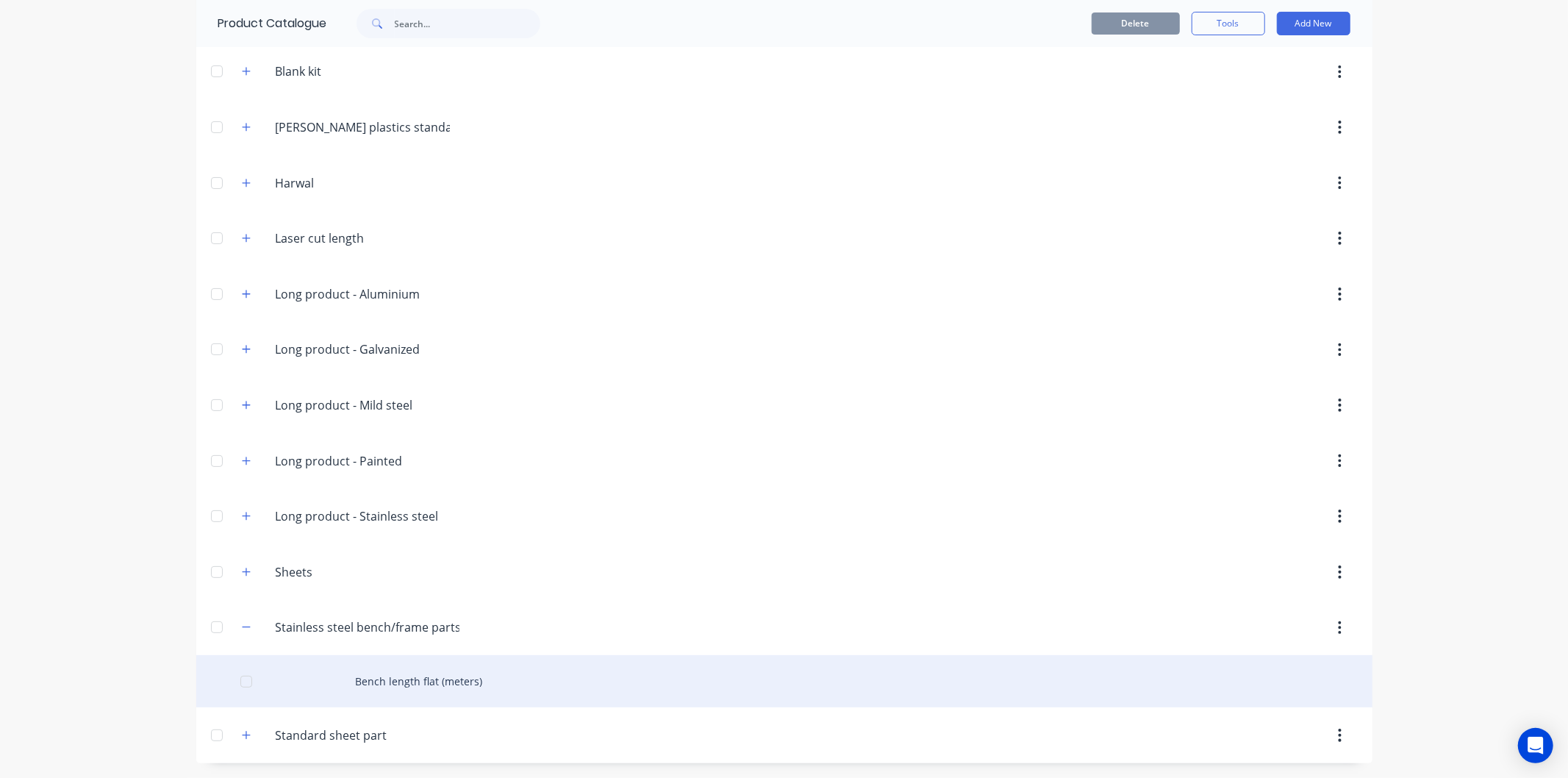
click at [420, 693] on div "Bench length flat (meters)" at bounding box center [784, 681] width 1176 height 52
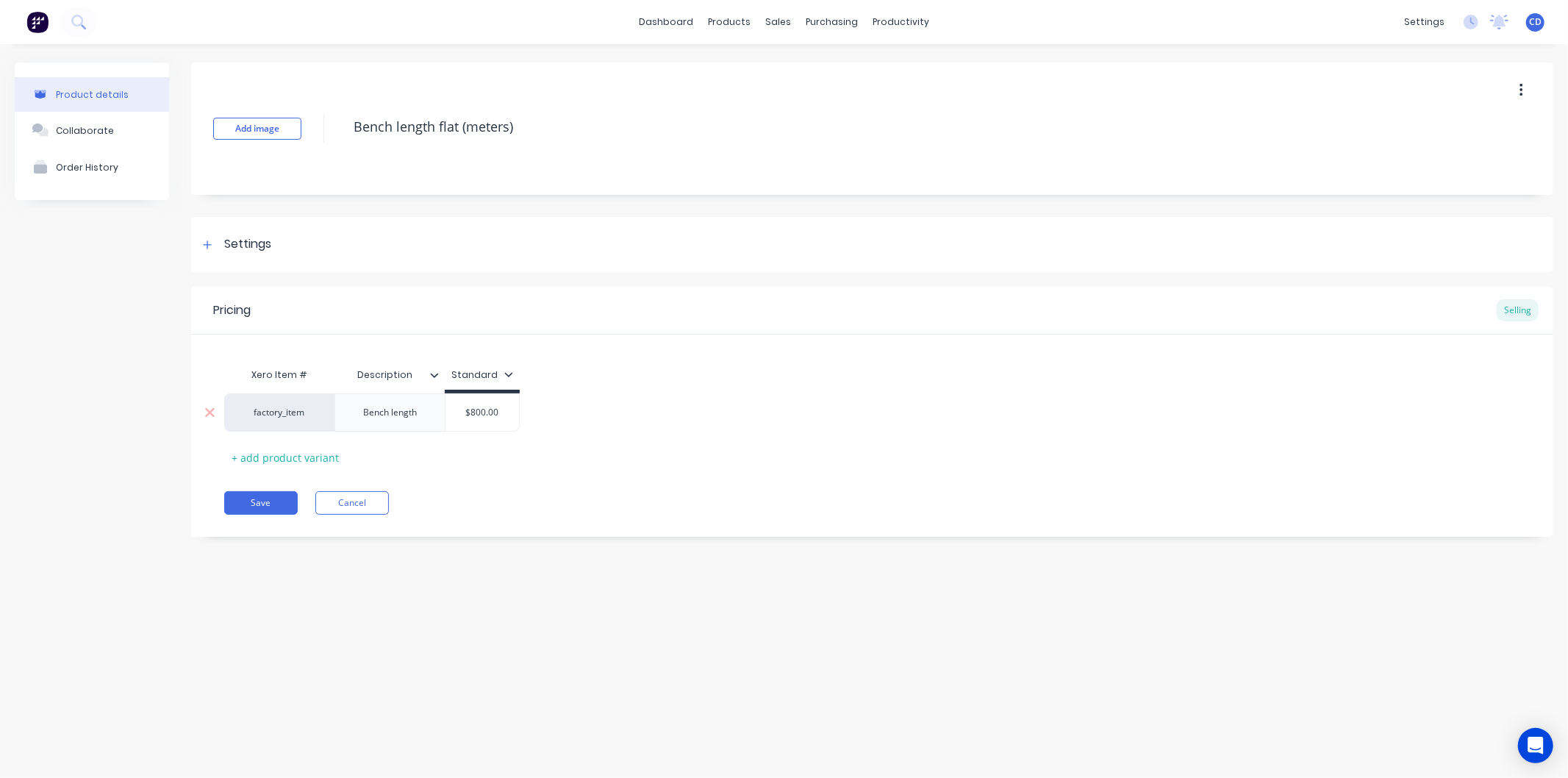
click at [312, 414] on div "factory_item" at bounding box center [279, 412] width 80 height 13
click at [424, 410] on div "Bench length" at bounding box center [389, 412] width 77 height 19
type textarea "x"
click at [431, 410] on div "Bench length" at bounding box center [389, 412] width 110 height 38
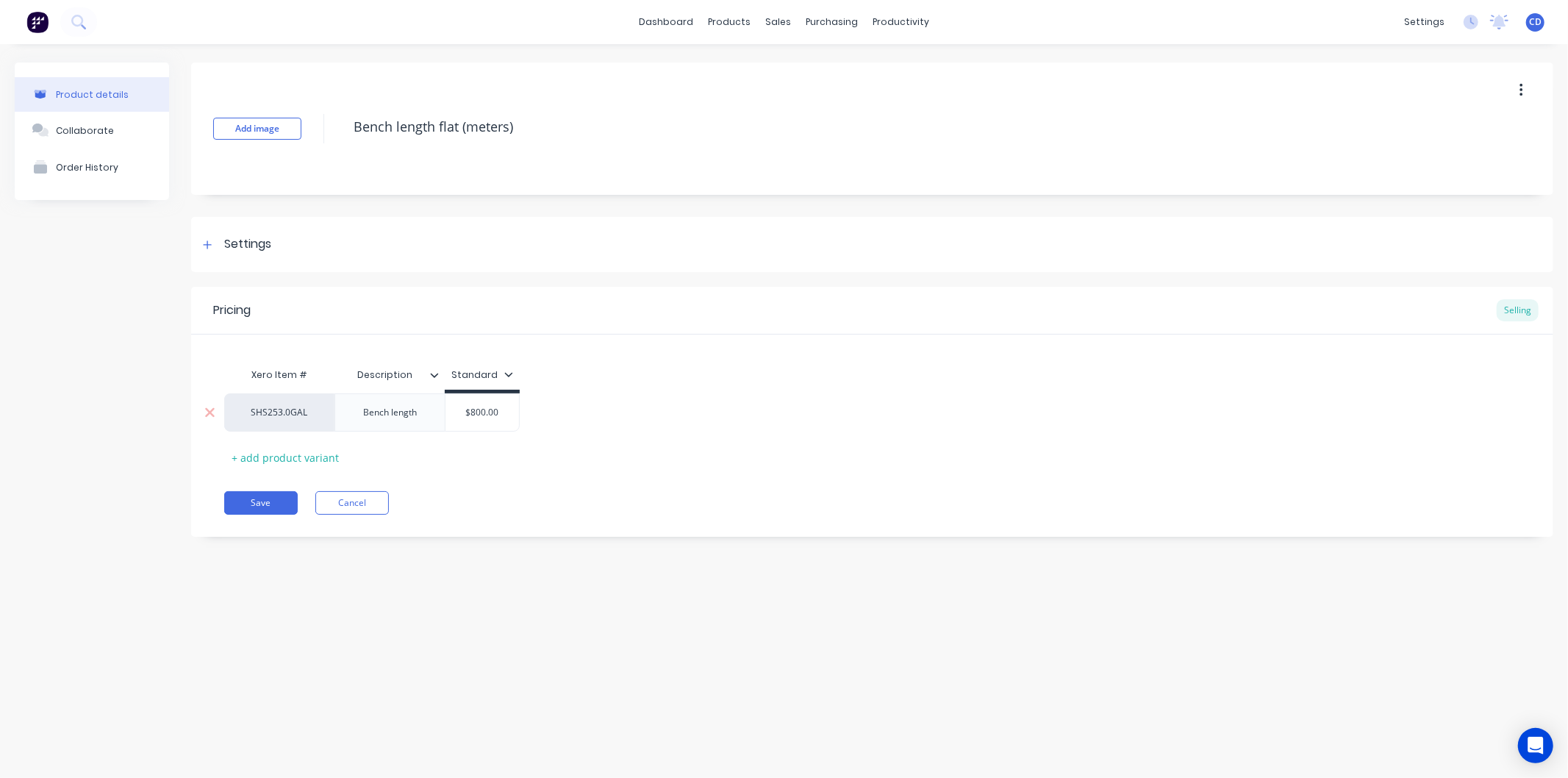
click at [431, 410] on div "Bench length" at bounding box center [389, 412] width 110 height 38
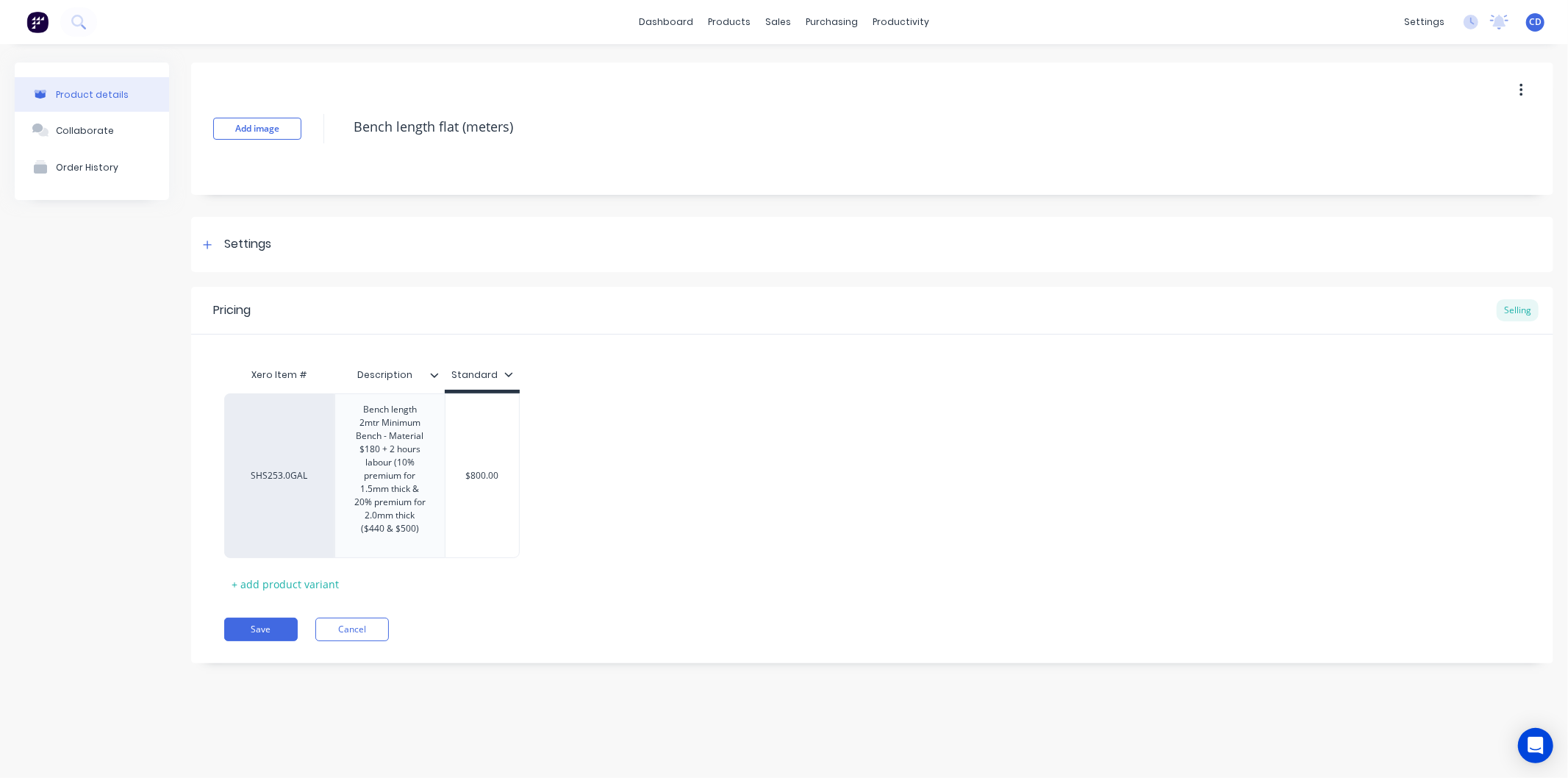
click at [679, 453] on div "SHS253.0GAL Bench length 2mtr Minimum Bench - Material $180 + 2 hours labour (1…" at bounding box center [873, 476] width 1296 height 165
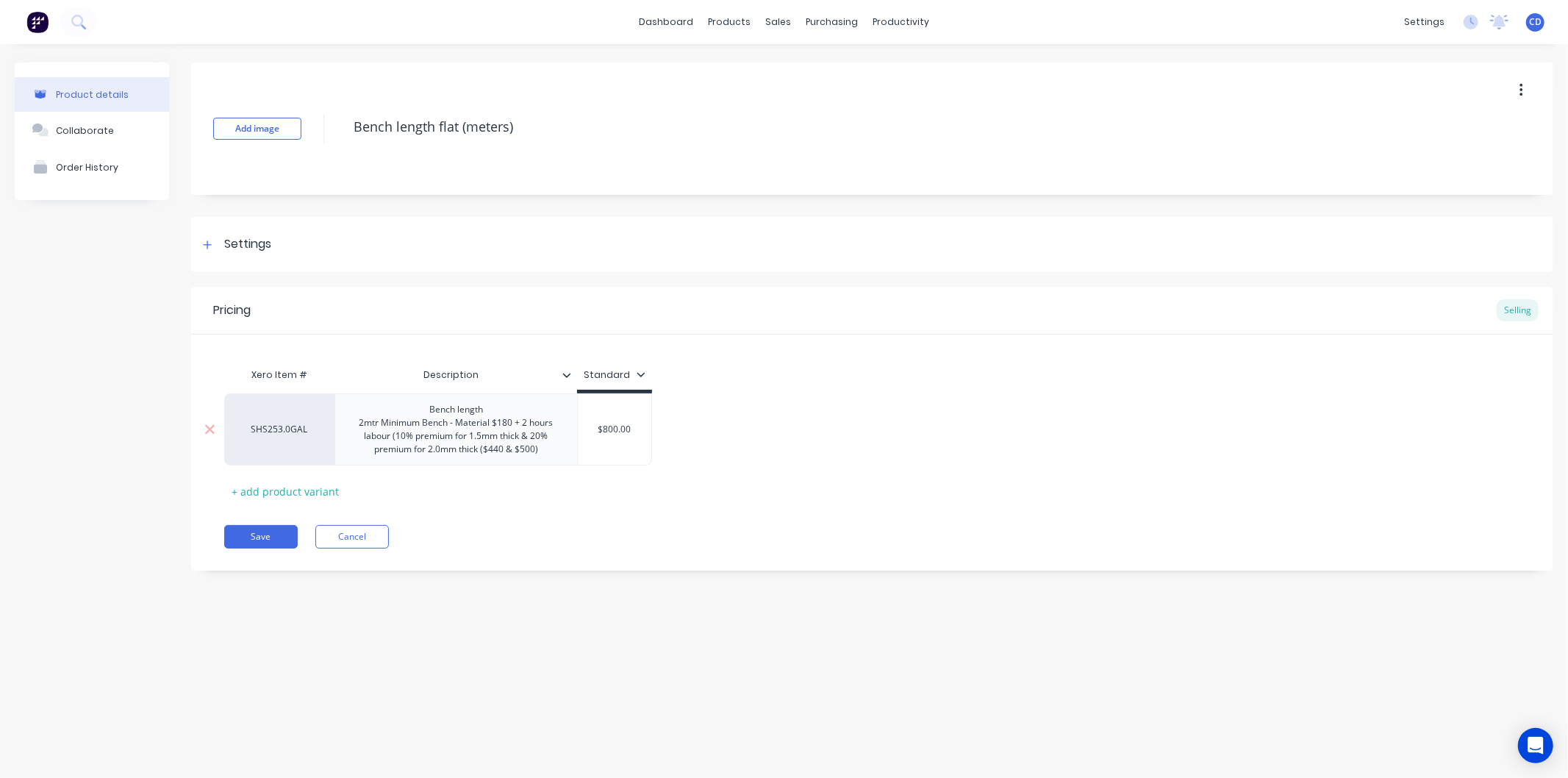
click at [289, 437] on div "SHS253.0GAL" at bounding box center [279, 429] width 110 height 72
click at [327, 433] on div "SHS253.0GAL" at bounding box center [279, 429] width 110 height 72
click at [315, 436] on div "SHS253.0GAL" at bounding box center [279, 429] width 80 height 13
click at [212, 431] on icon at bounding box center [209, 429] width 11 height 15
click at [208, 430] on icon at bounding box center [210, 430] width 10 height 10
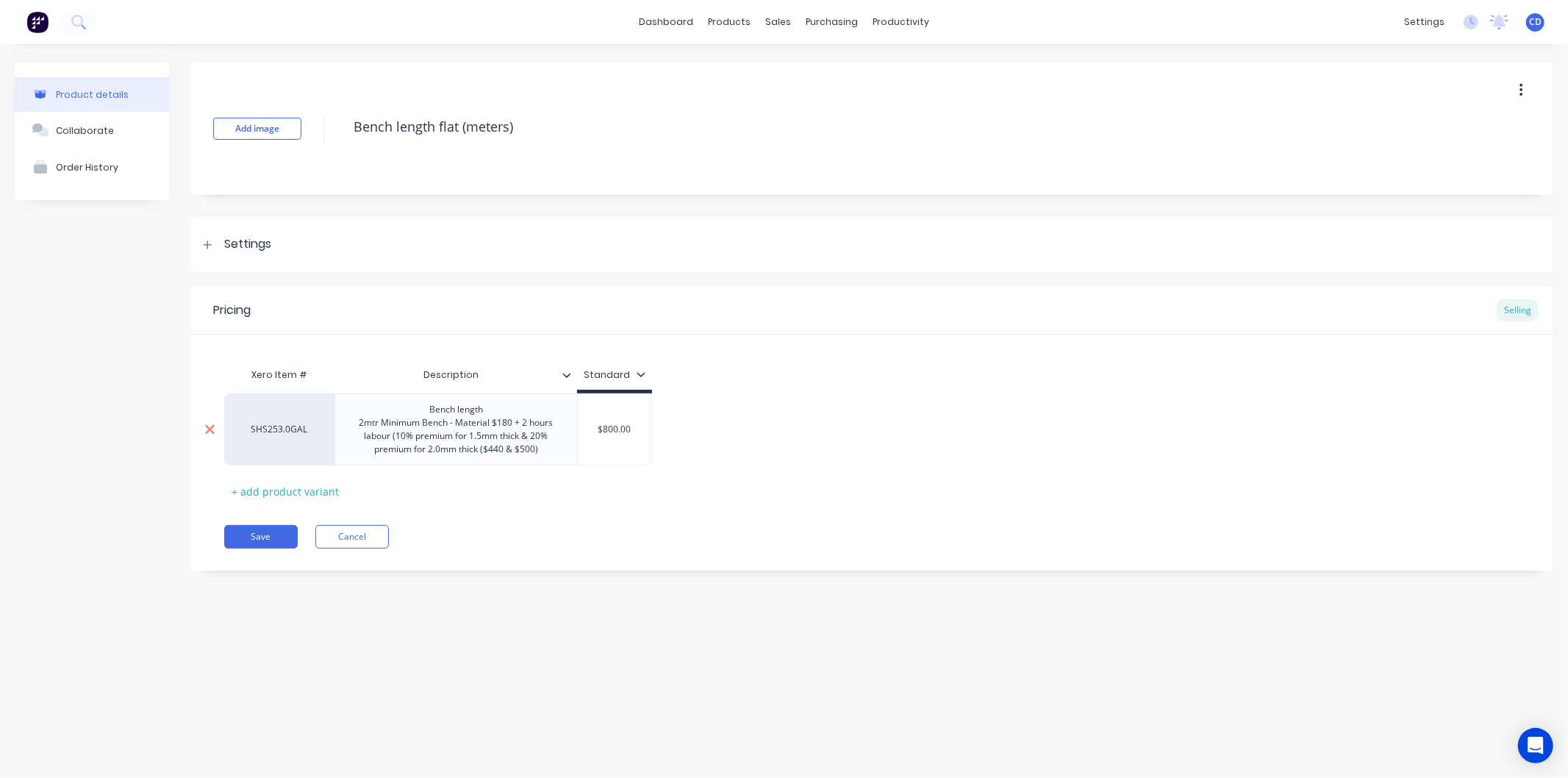
click at [208, 430] on icon at bounding box center [210, 430] width 10 height 10
click at [282, 434] on div "SHS253.0GAL" at bounding box center [279, 429] width 80 height 13
click at [350, 540] on button "Cancel" at bounding box center [352, 537] width 74 height 24
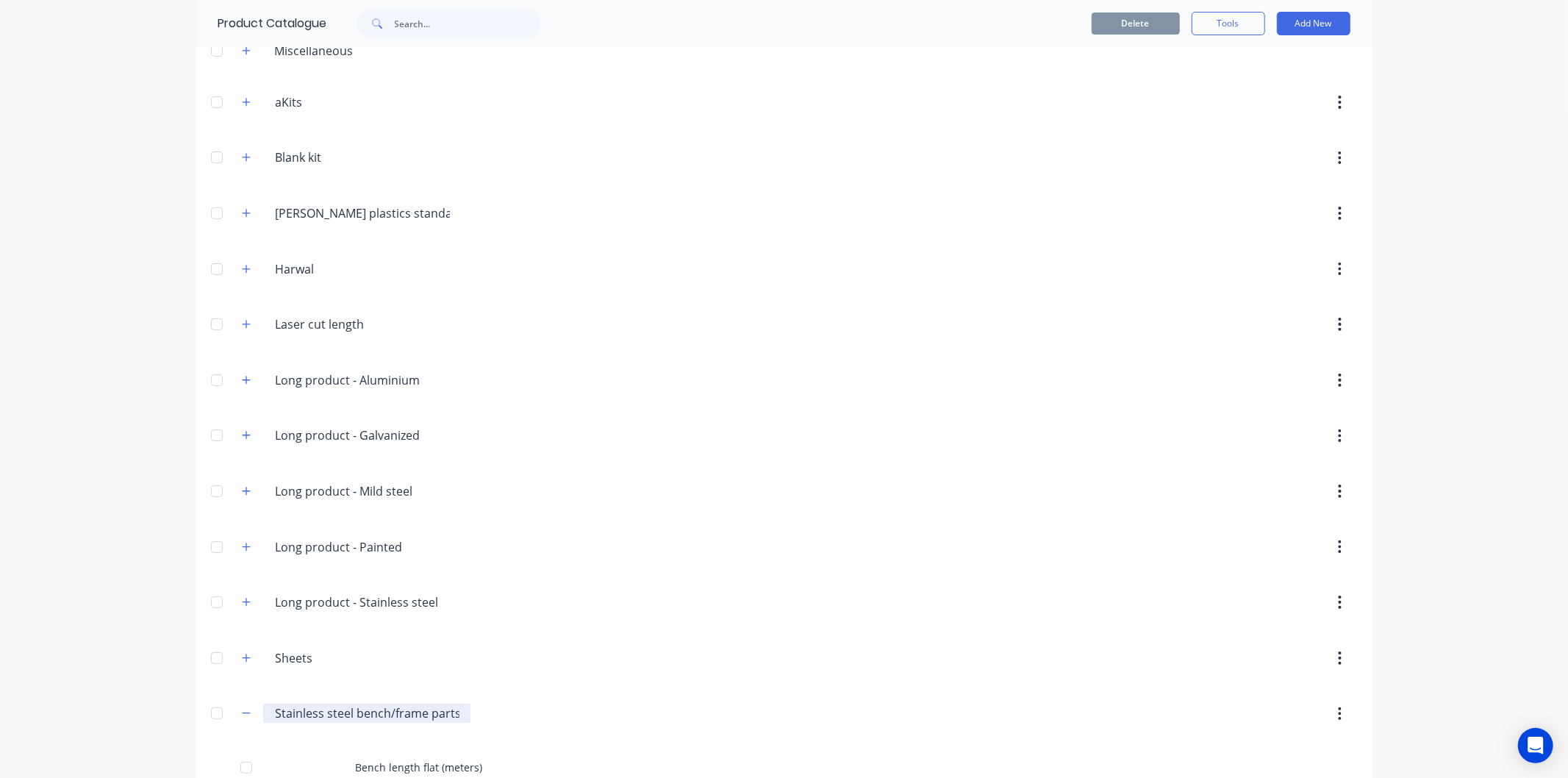
scroll to position [166, 0]
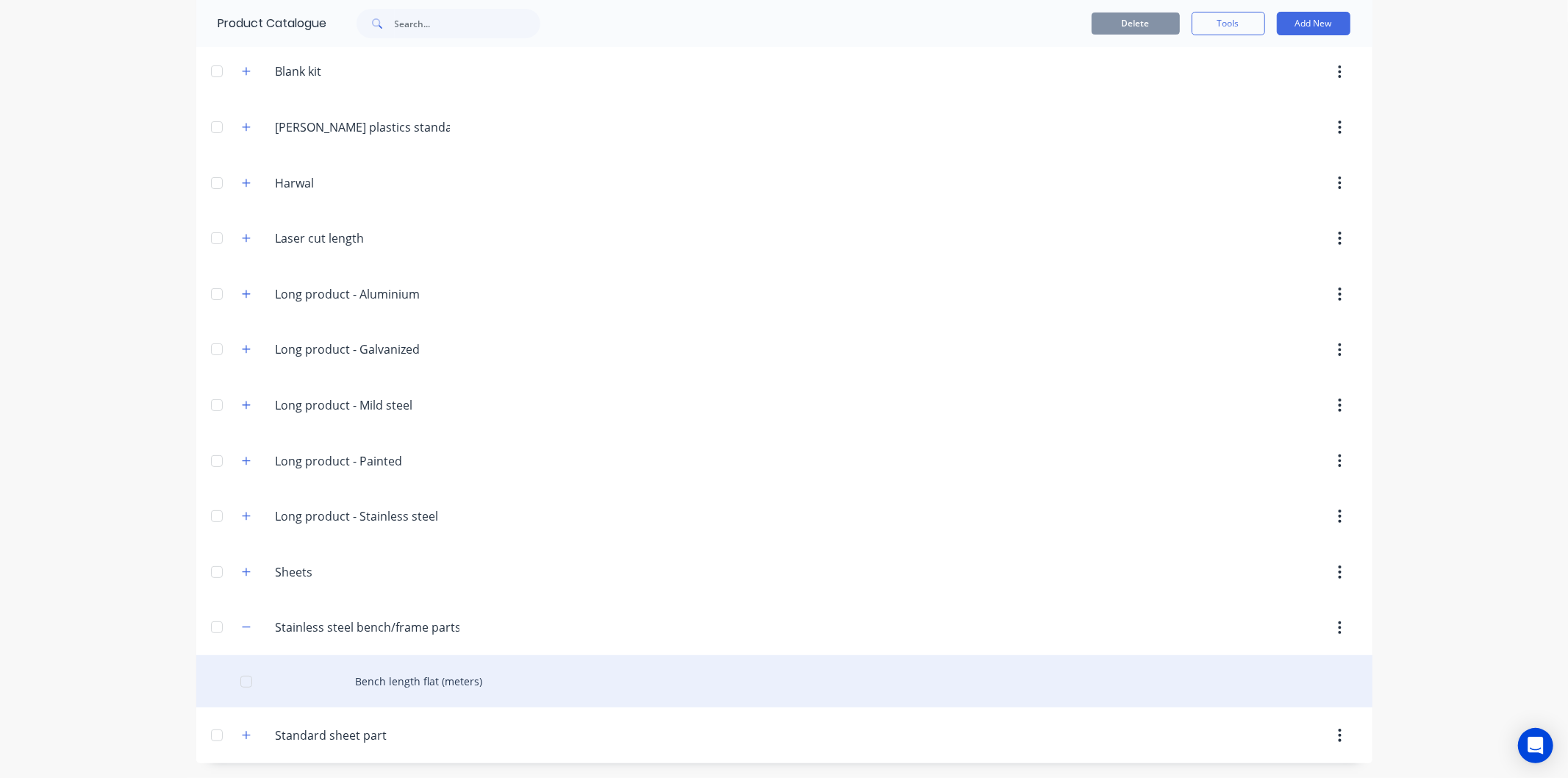
click at [378, 677] on div "Bench length flat (meters)" at bounding box center [784, 681] width 1176 height 52
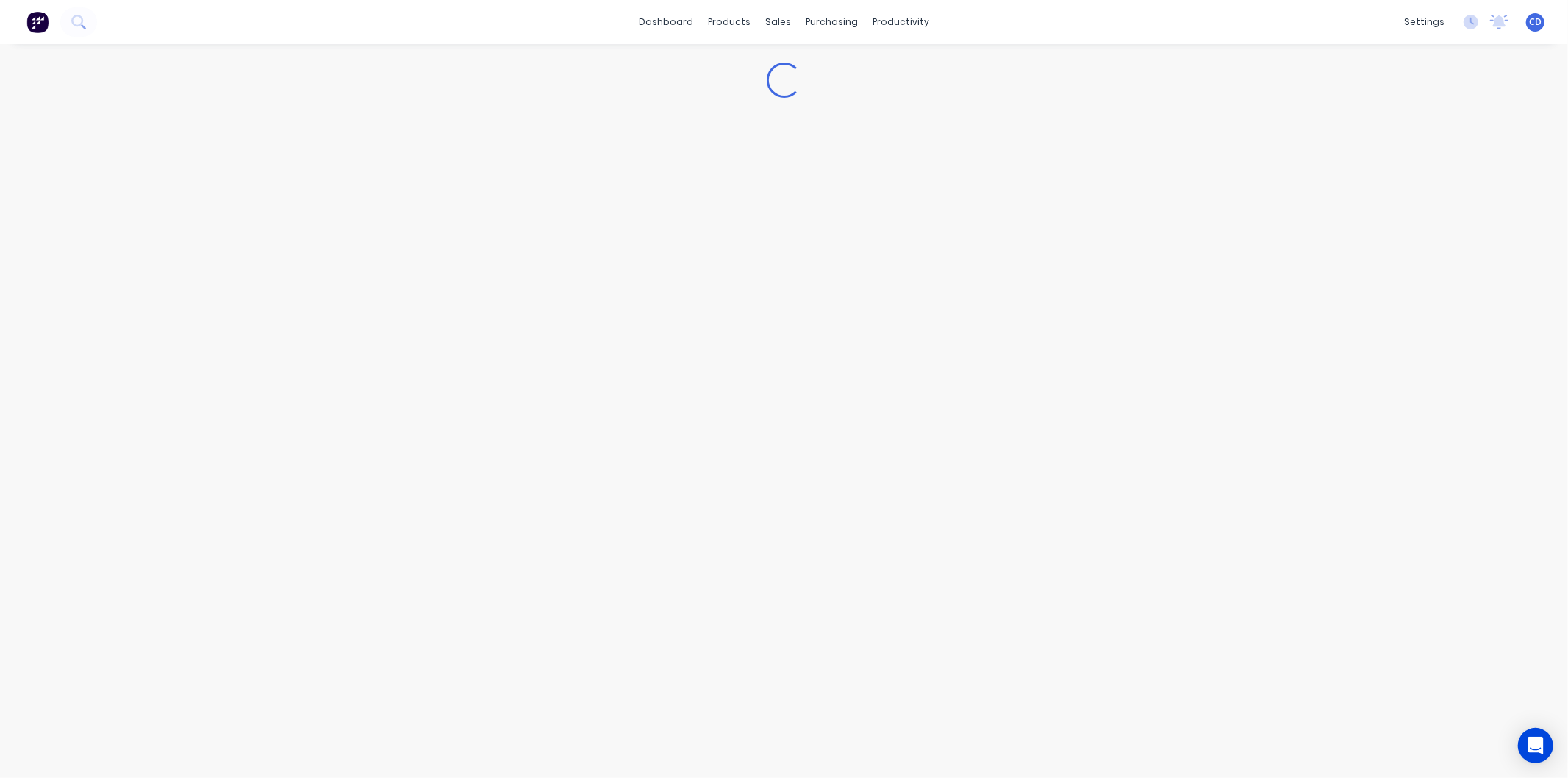
type textarea "x"
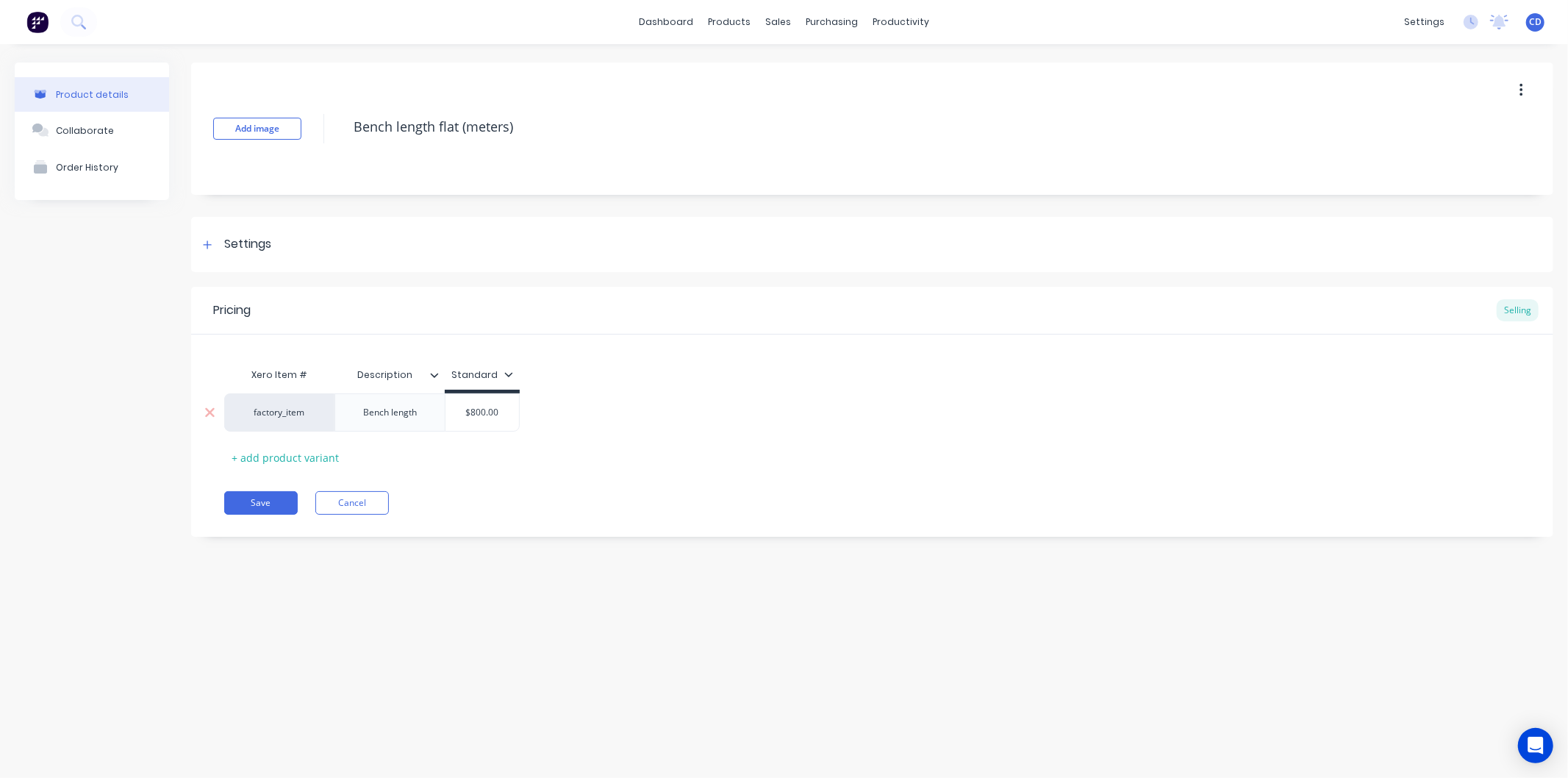
click at [428, 419] on div "Bench length" at bounding box center [389, 412] width 77 height 19
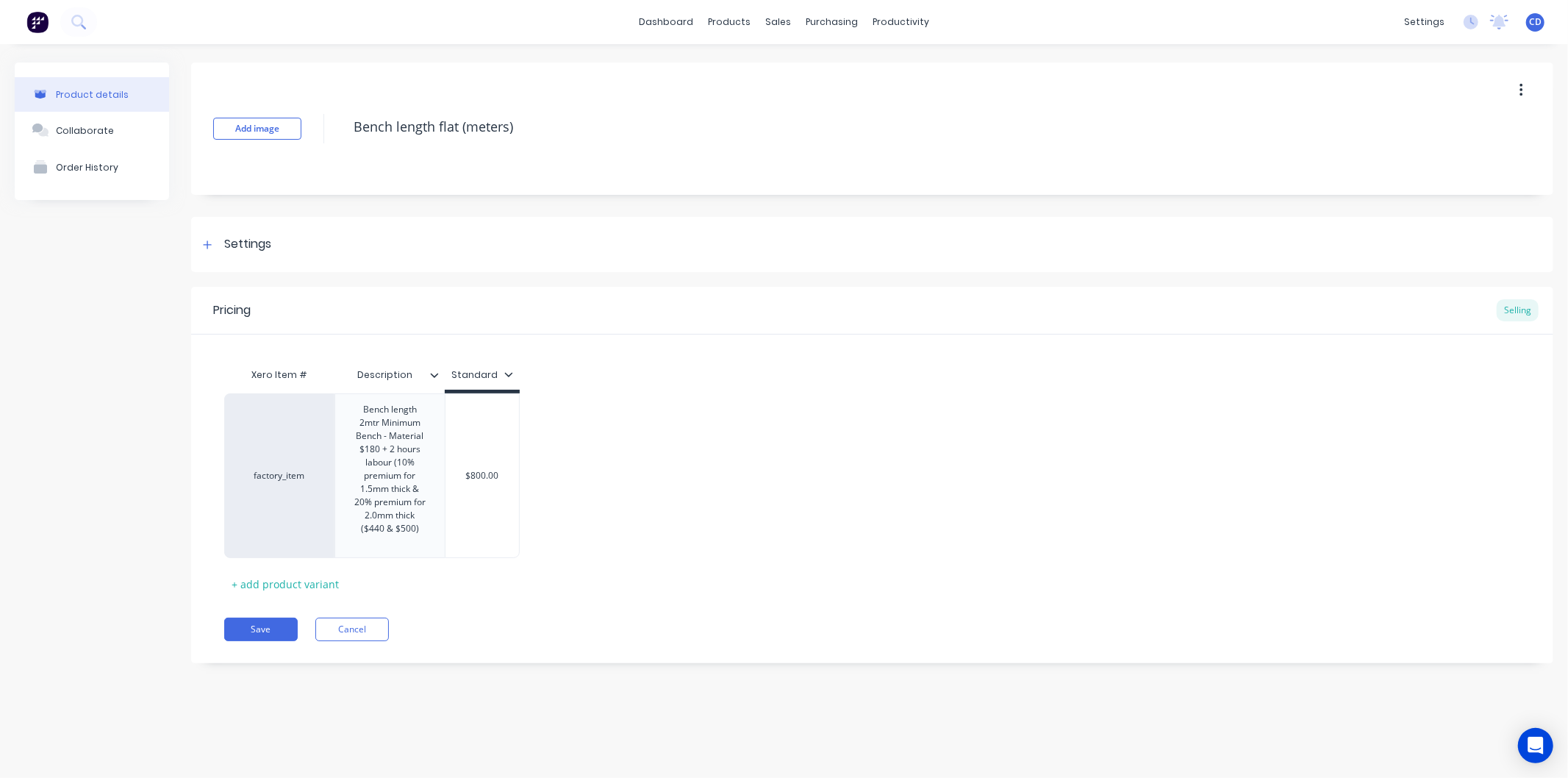
click at [829, 537] on div "Pricing Selling Xero Item # Description Standard factory_item Bench length 2mtr…" at bounding box center [872, 475] width 1362 height 377
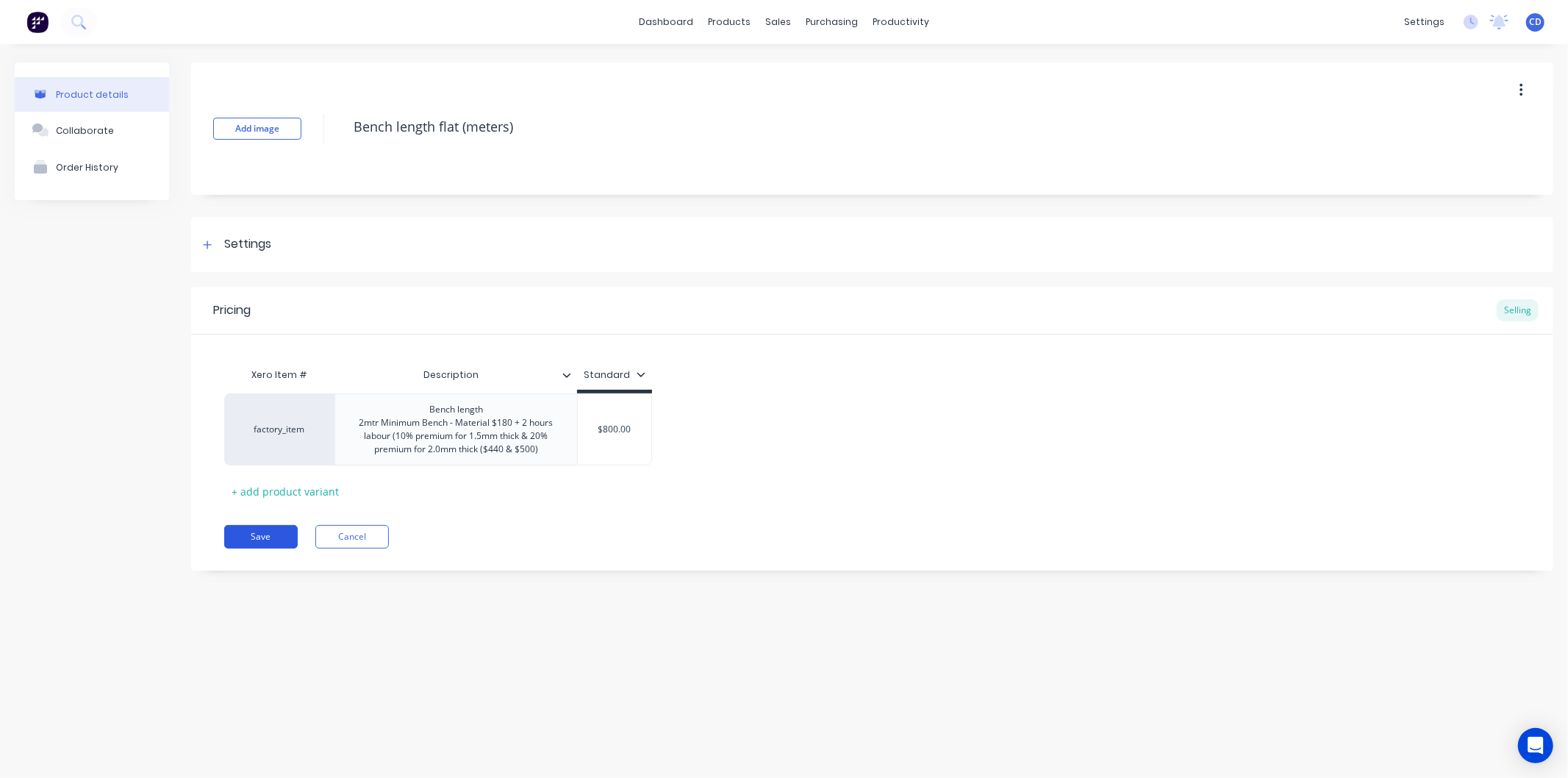
click at [280, 535] on button "Save" at bounding box center [261, 537] width 74 height 24
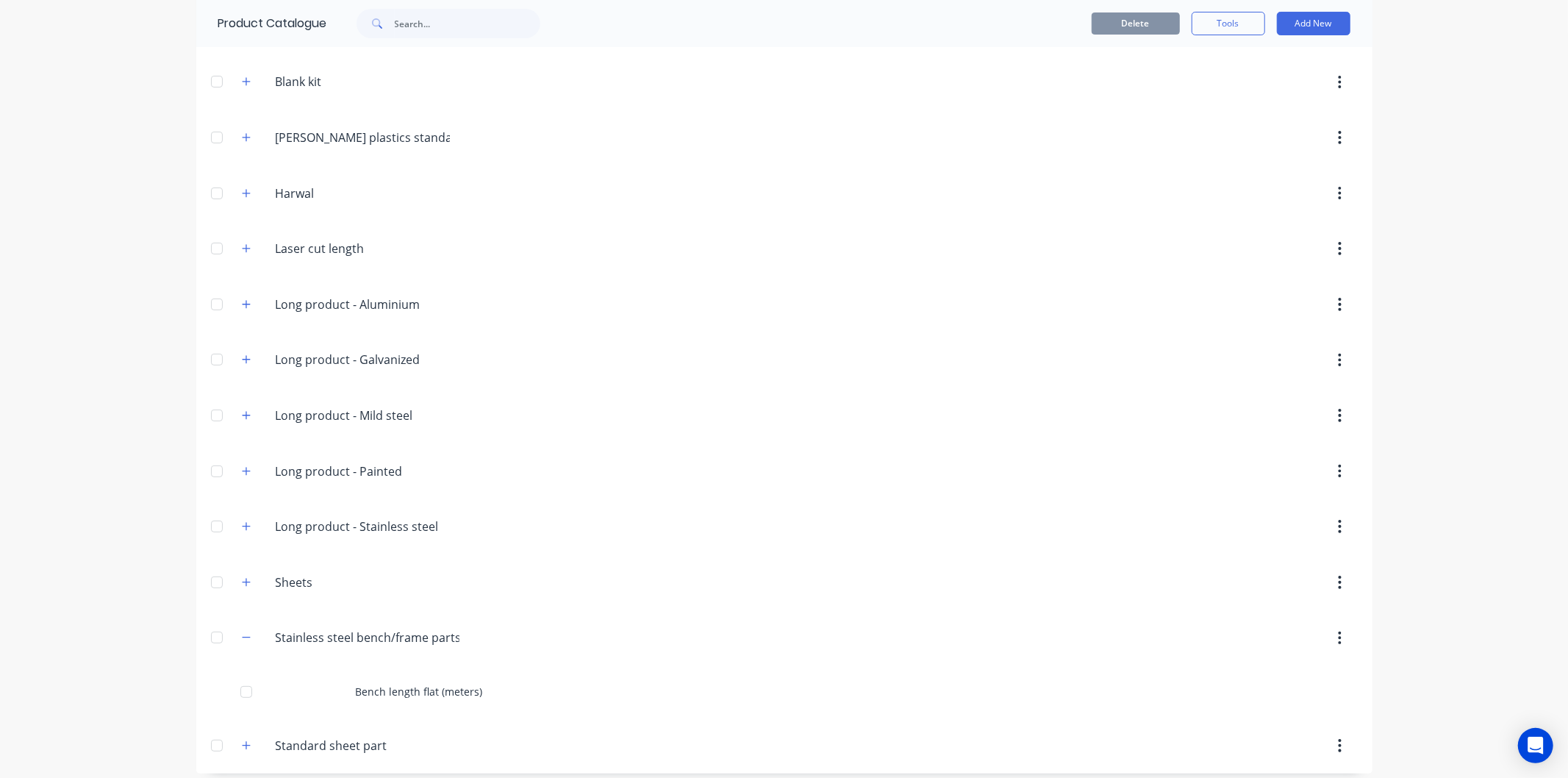
scroll to position [166, 0]
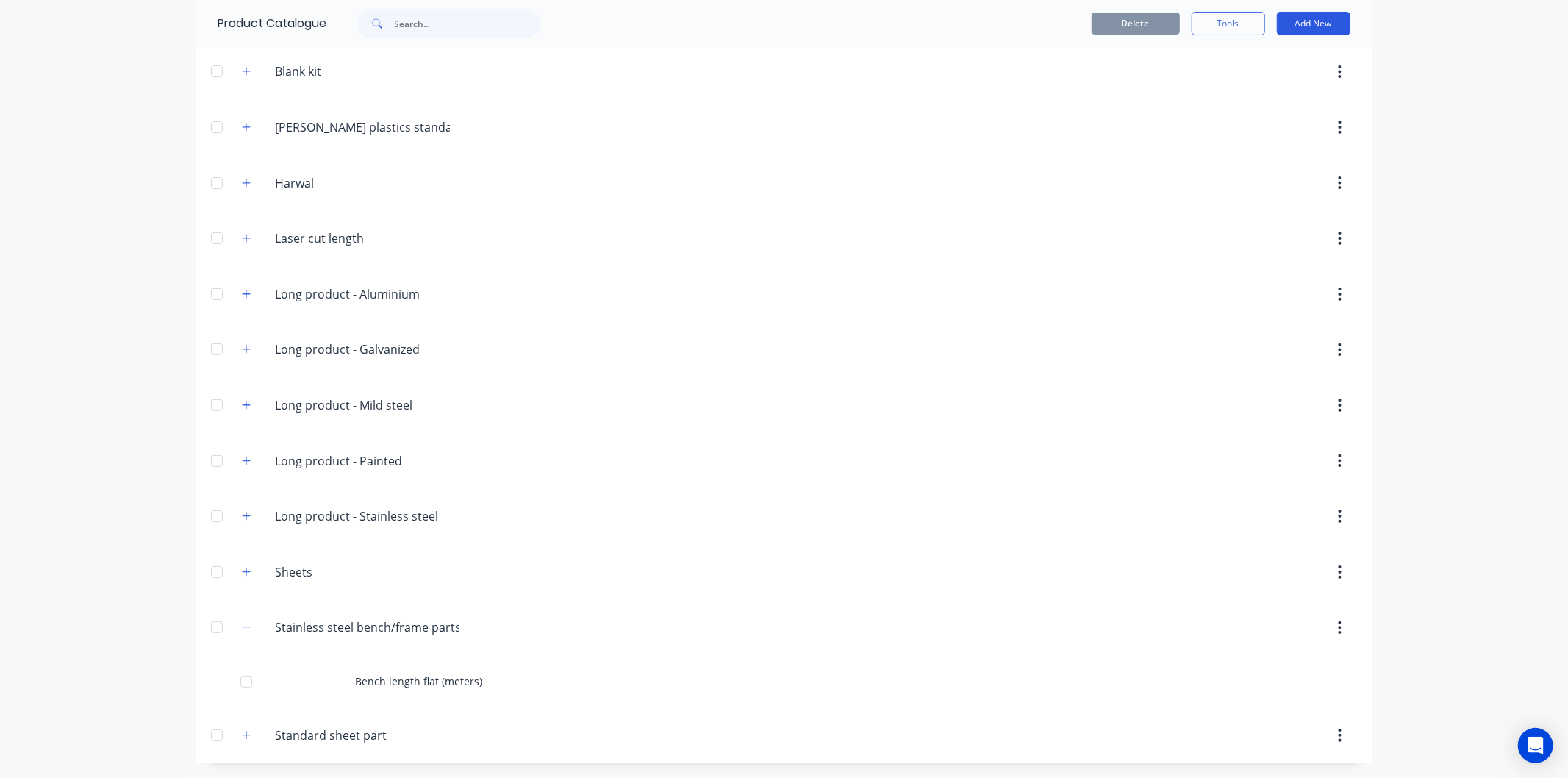
click at [1314, 32] on button "Add New" at bounding box center [1313, 24] width 74 height 24
click at [1267, 86] on div "Product" at bounding box center [1280, 91] width 113 height 22
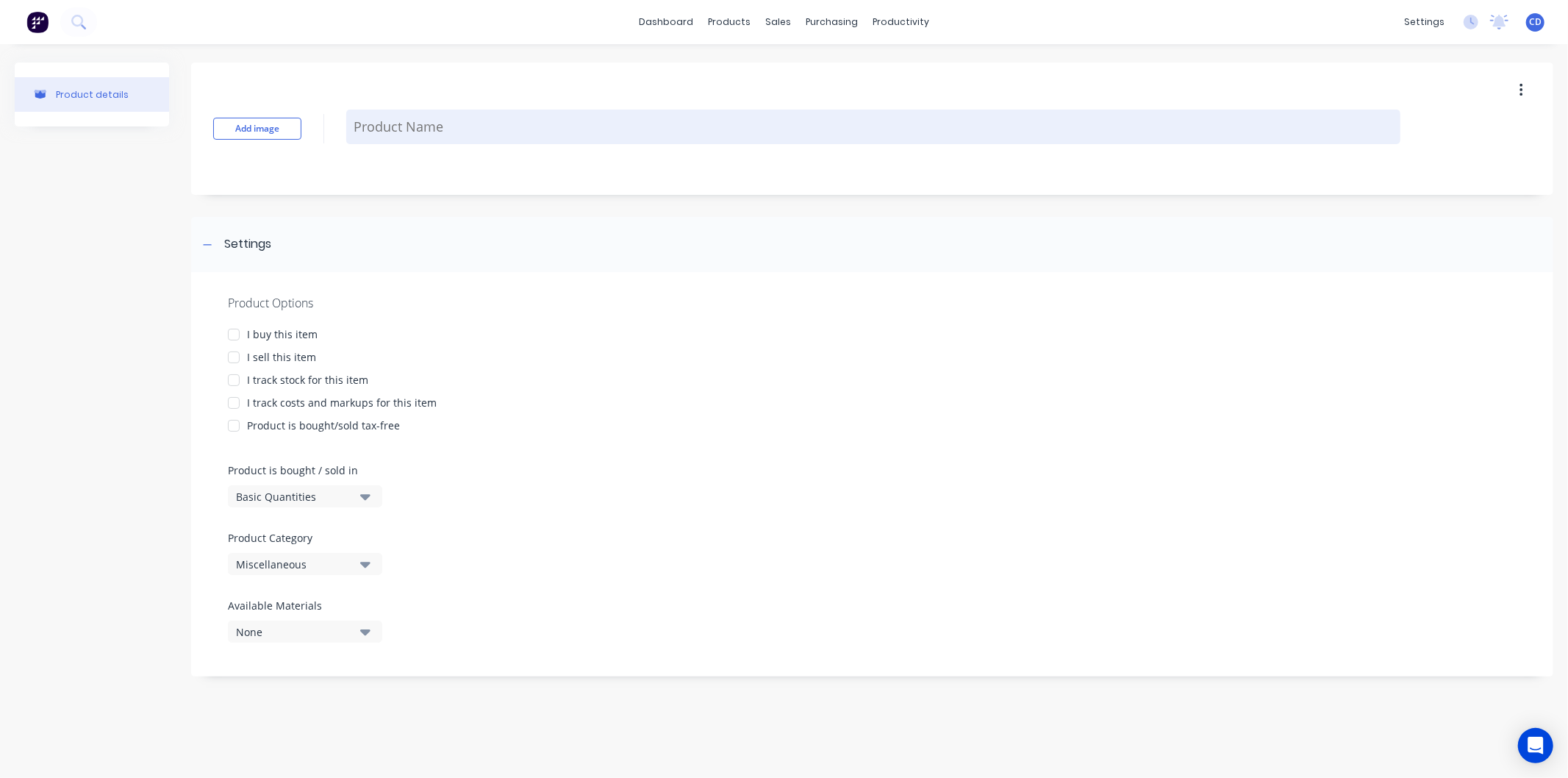
click at [458, 128] on textarea at bounding box center [873, 127] width 1054 height 34
type textarea "x"
type textarea "F"
type textarea "x"
type textarea "Fr"
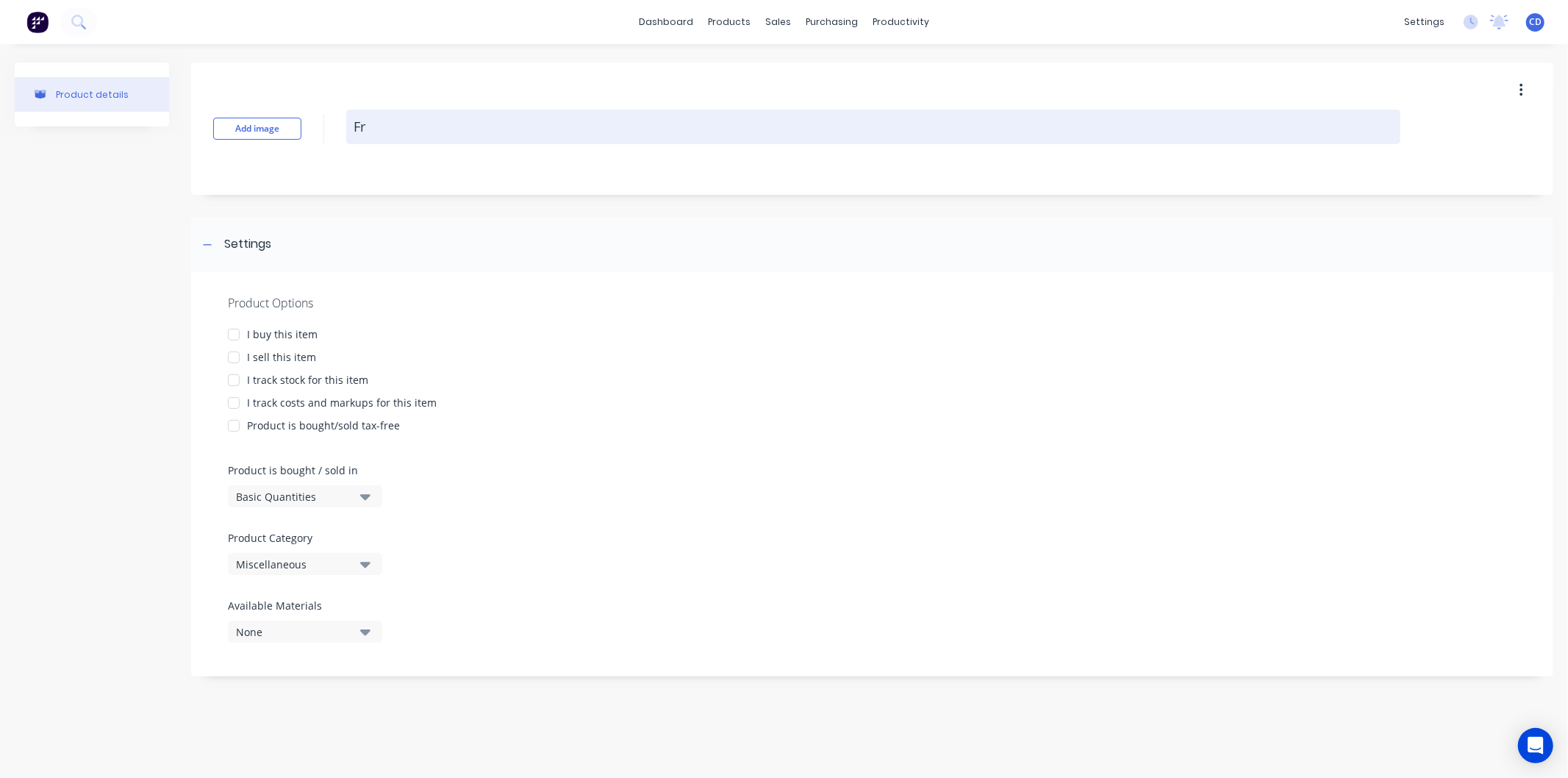
type textarea "x"
type textarea "Fra"
type textarea "x"
type textarea "Fram"
type textarea "x"
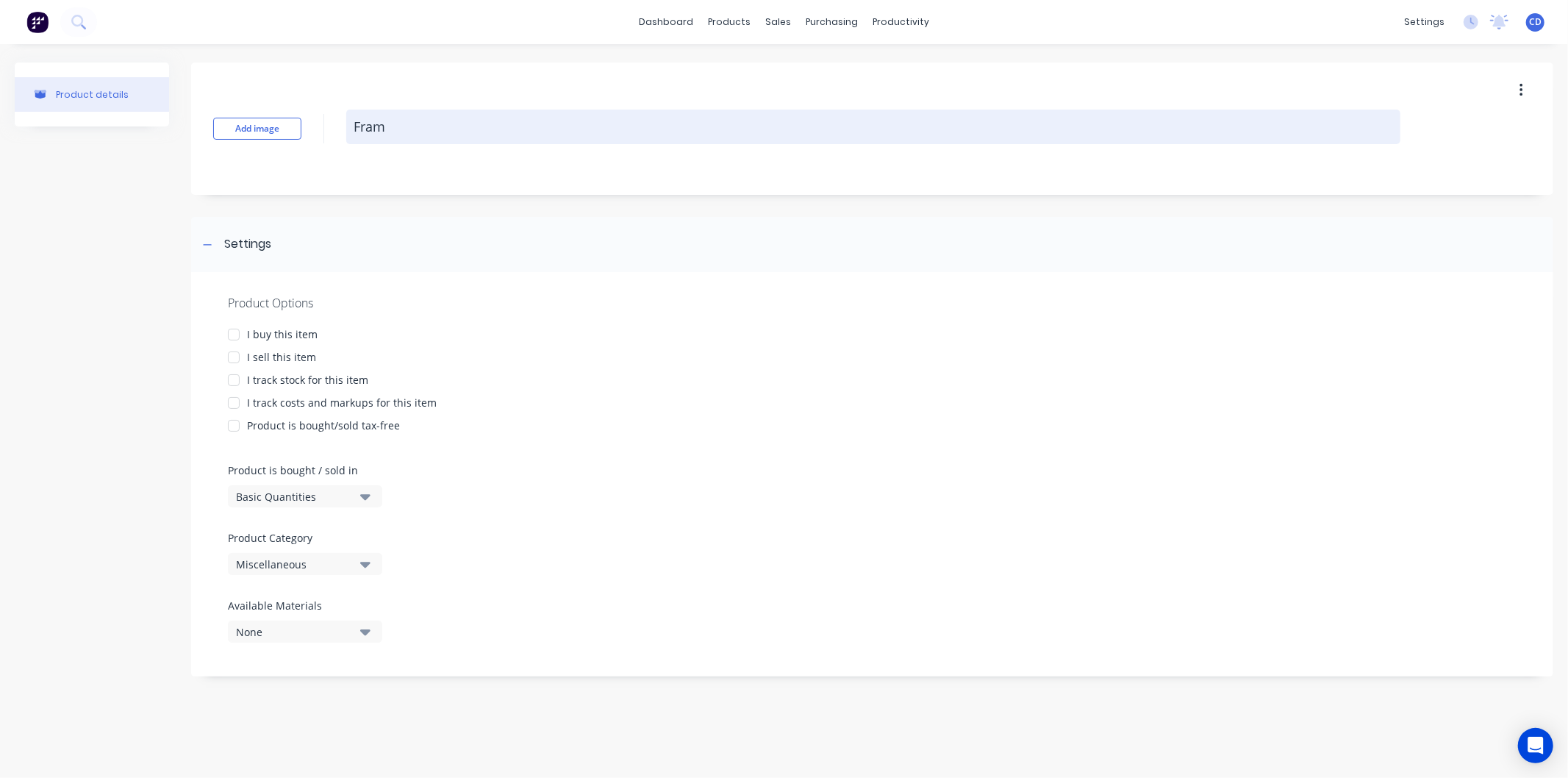
type textarea "Frame"
type textarea "x"
type textarea "Frame"
type textarea "x"
type textarea "Frame ("
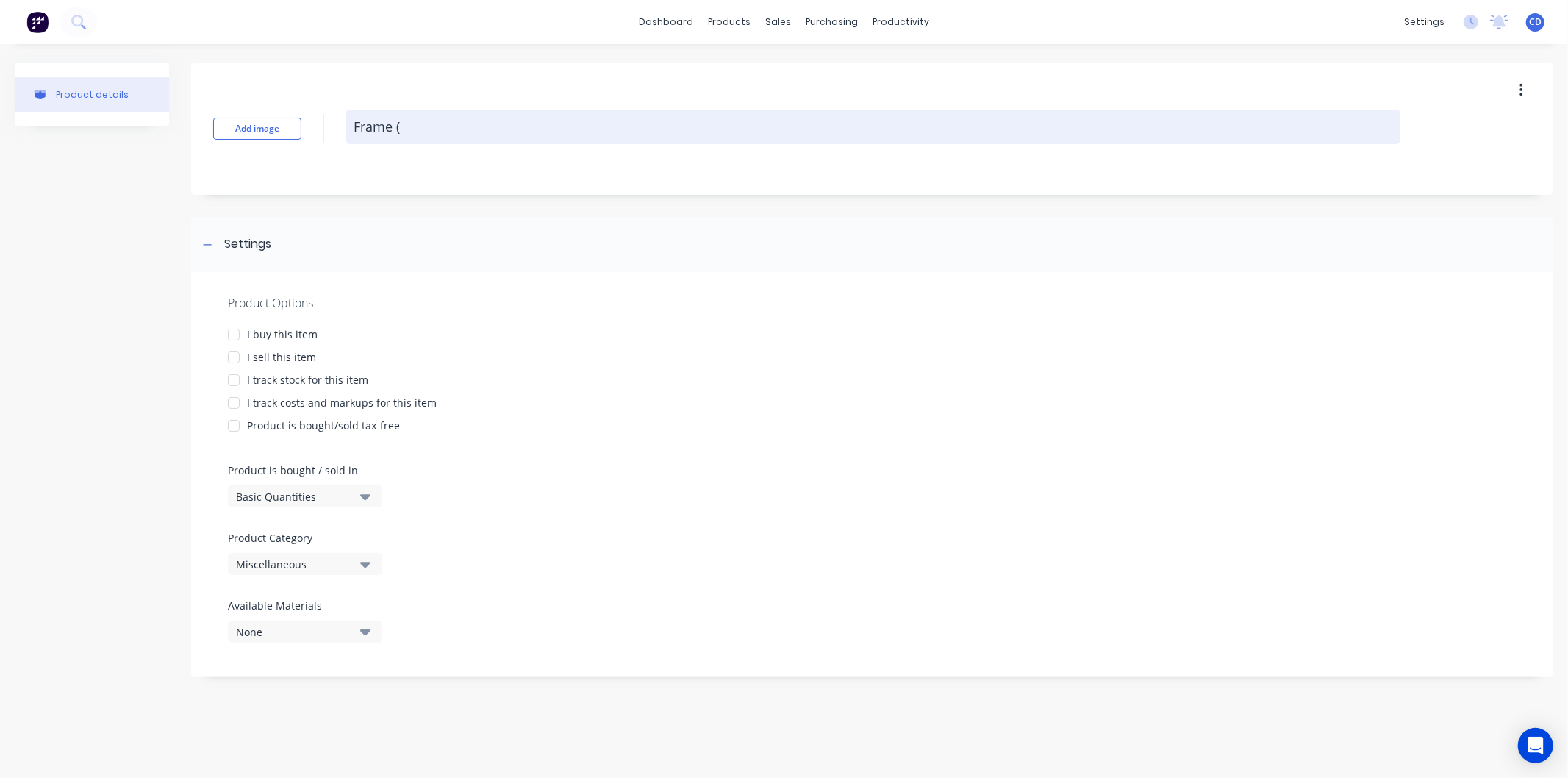
type textarea "x"
type textarea "Frame (m"
type textarea "x"
type textarea "Frame (me"
type textarea "x"
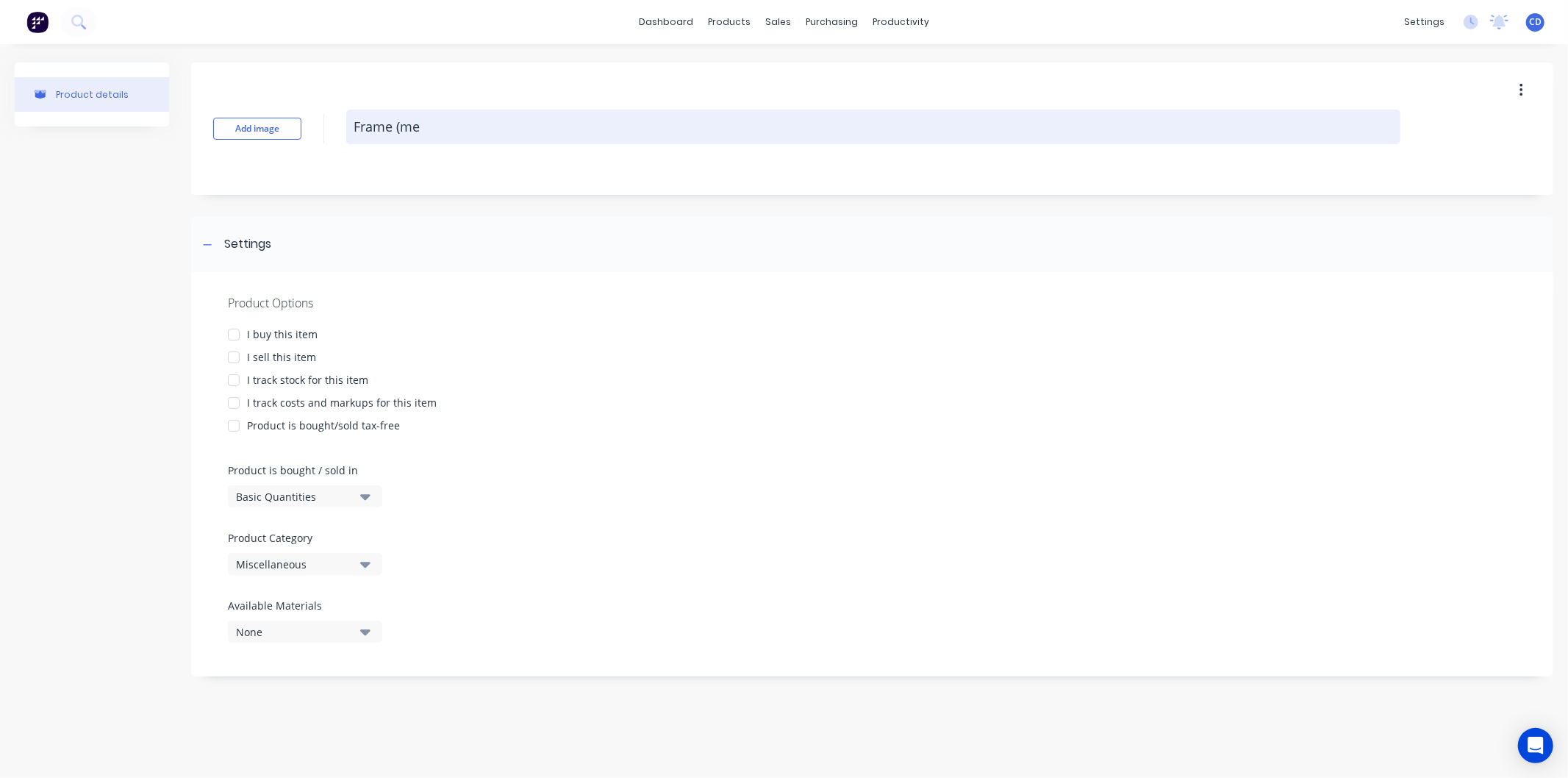
type textarea "Frame (met"
type textarea "x"
type textarea "Frame (mete"
type textarea "x"
type textarea "Frame (meter"
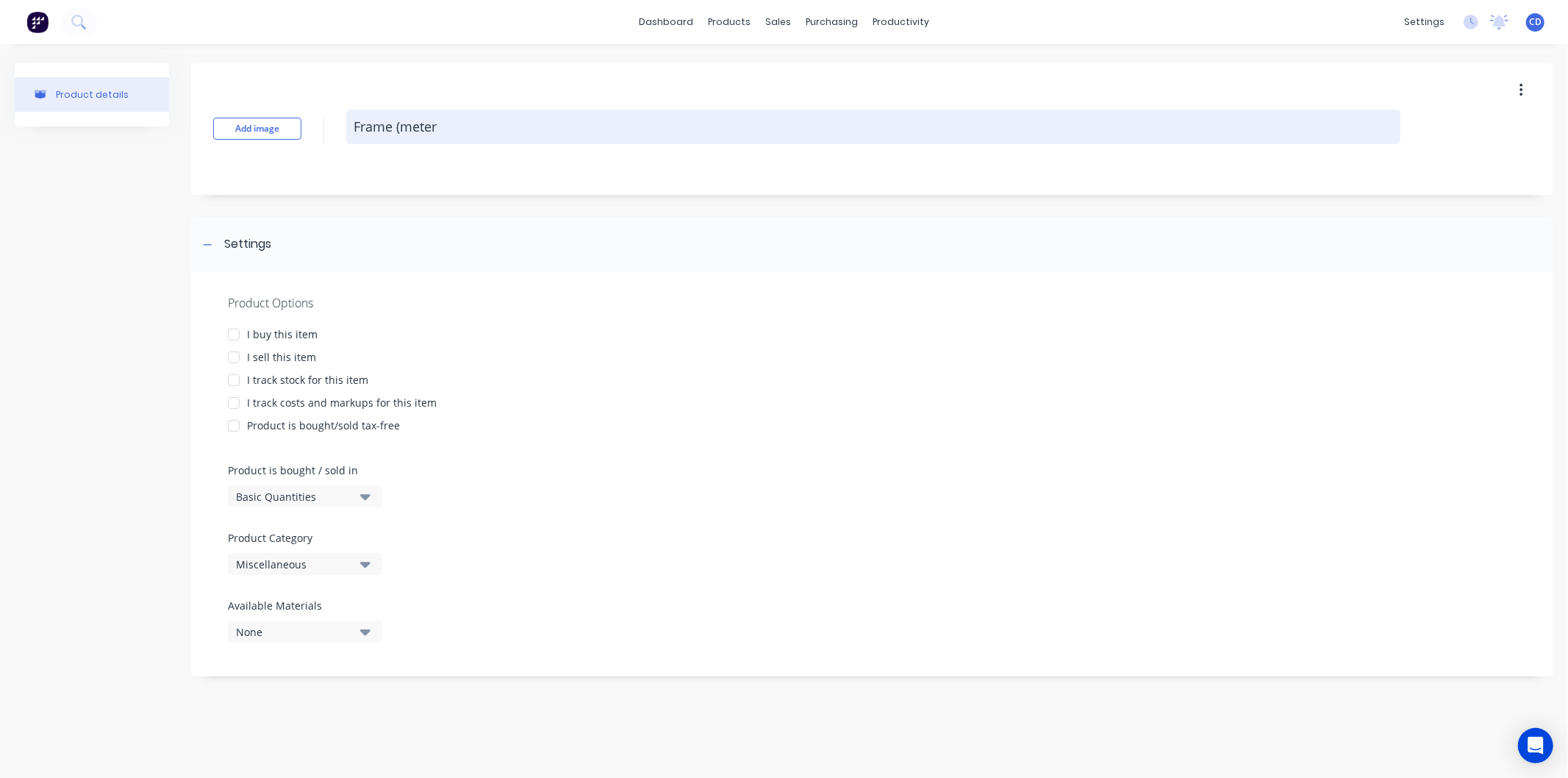
type textarea "x"
type textarea "Frame (meters)"
type textarea "x"
type textarea "Frame (meters)"
type textarea "x"
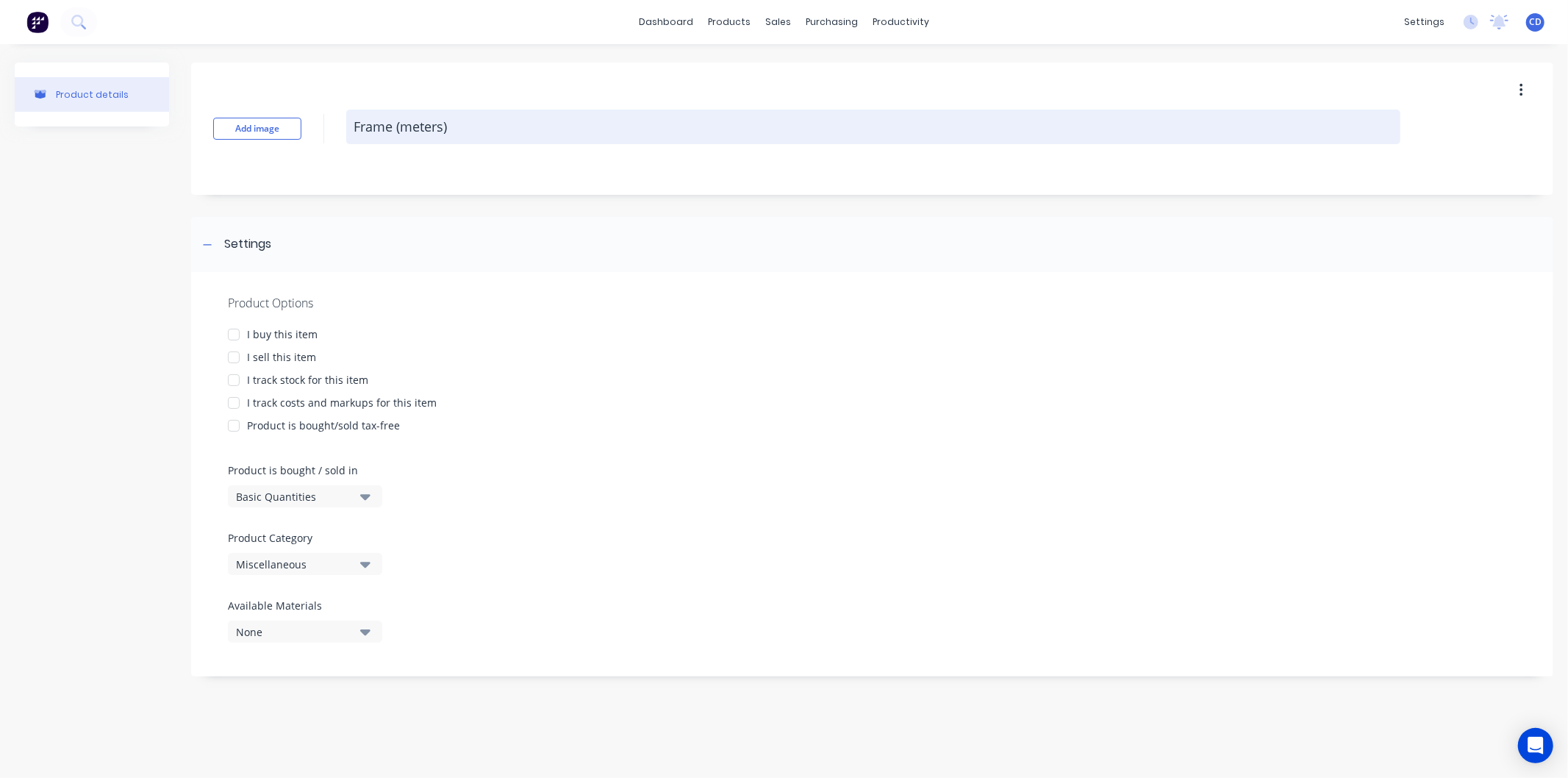
type textarea "Frame (meters) i"
type textarea "x"
type textarea "Frame (meters) in"
type textarea "x"
type textarea "Frame (meters) inc"
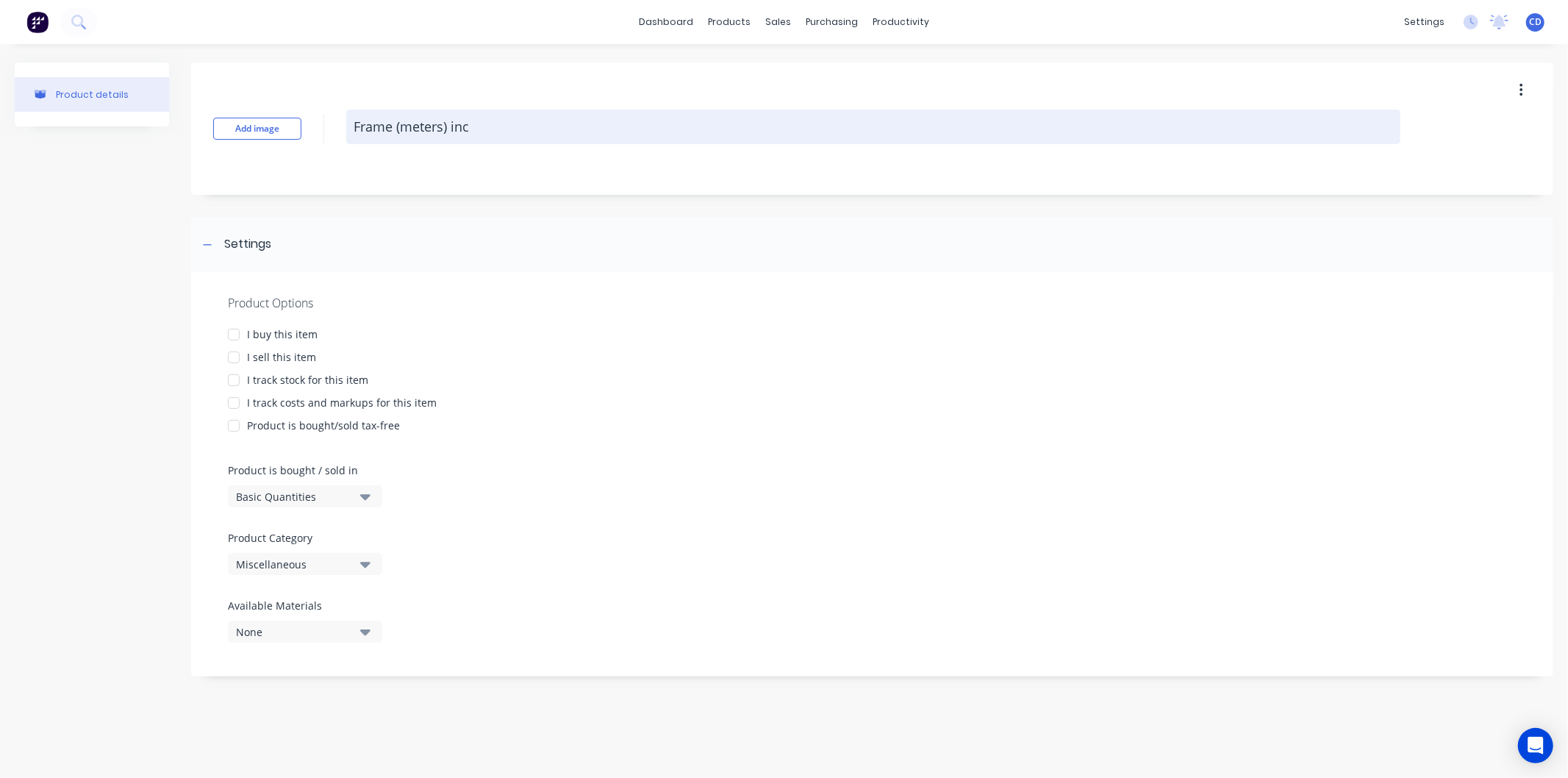
type textarea "x"
type textarea "Frame (meters) inc"
type textarea "x"
type textarea "Frame (meters) inc f"
type textarea "x"
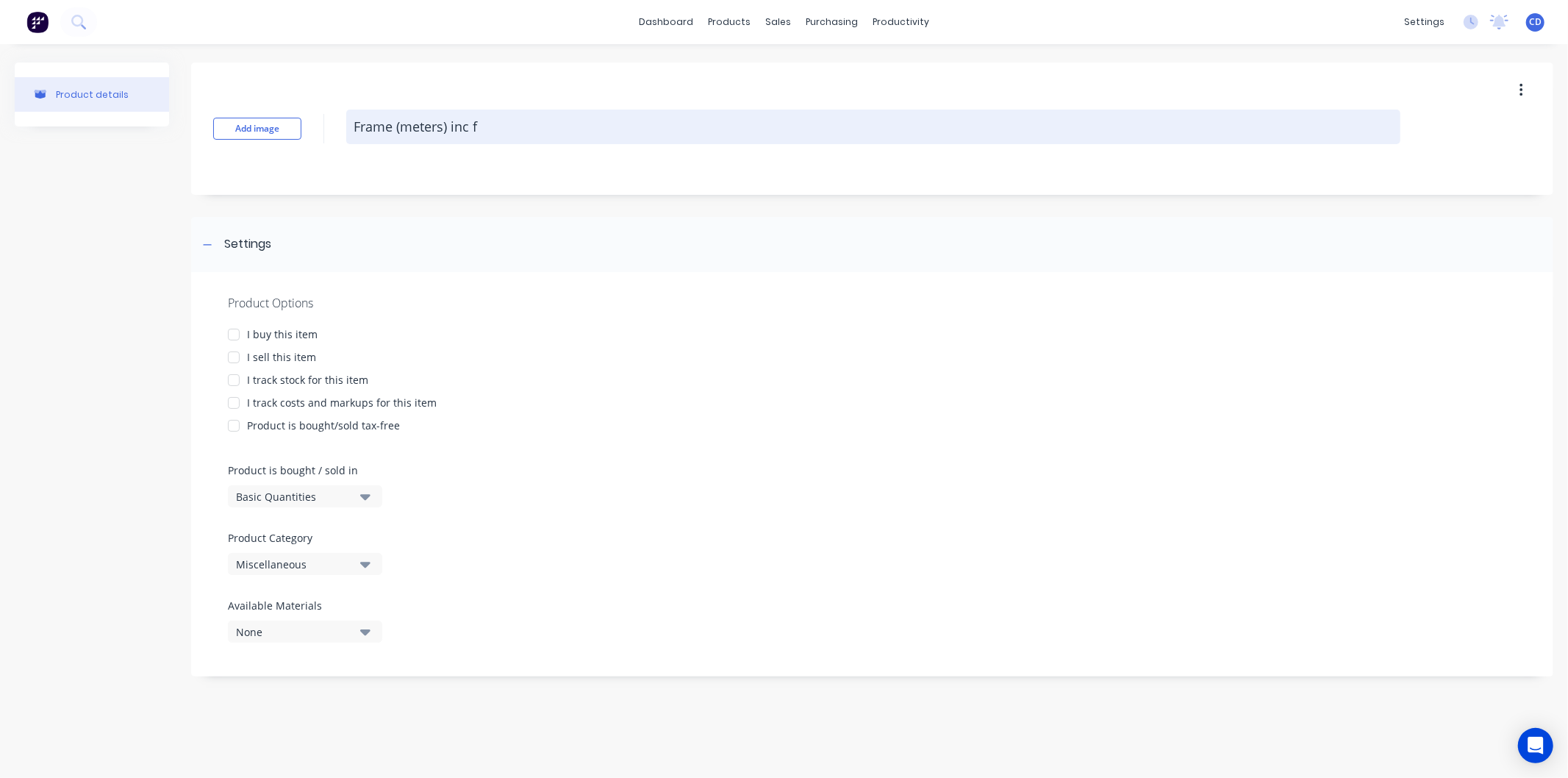
type textarea "Frame (meters) inc fl"
type textarea "x"
type textarea "Frame (meters) inc f"
type textarea "x"
type textarea "Frame (meters) inc fe"
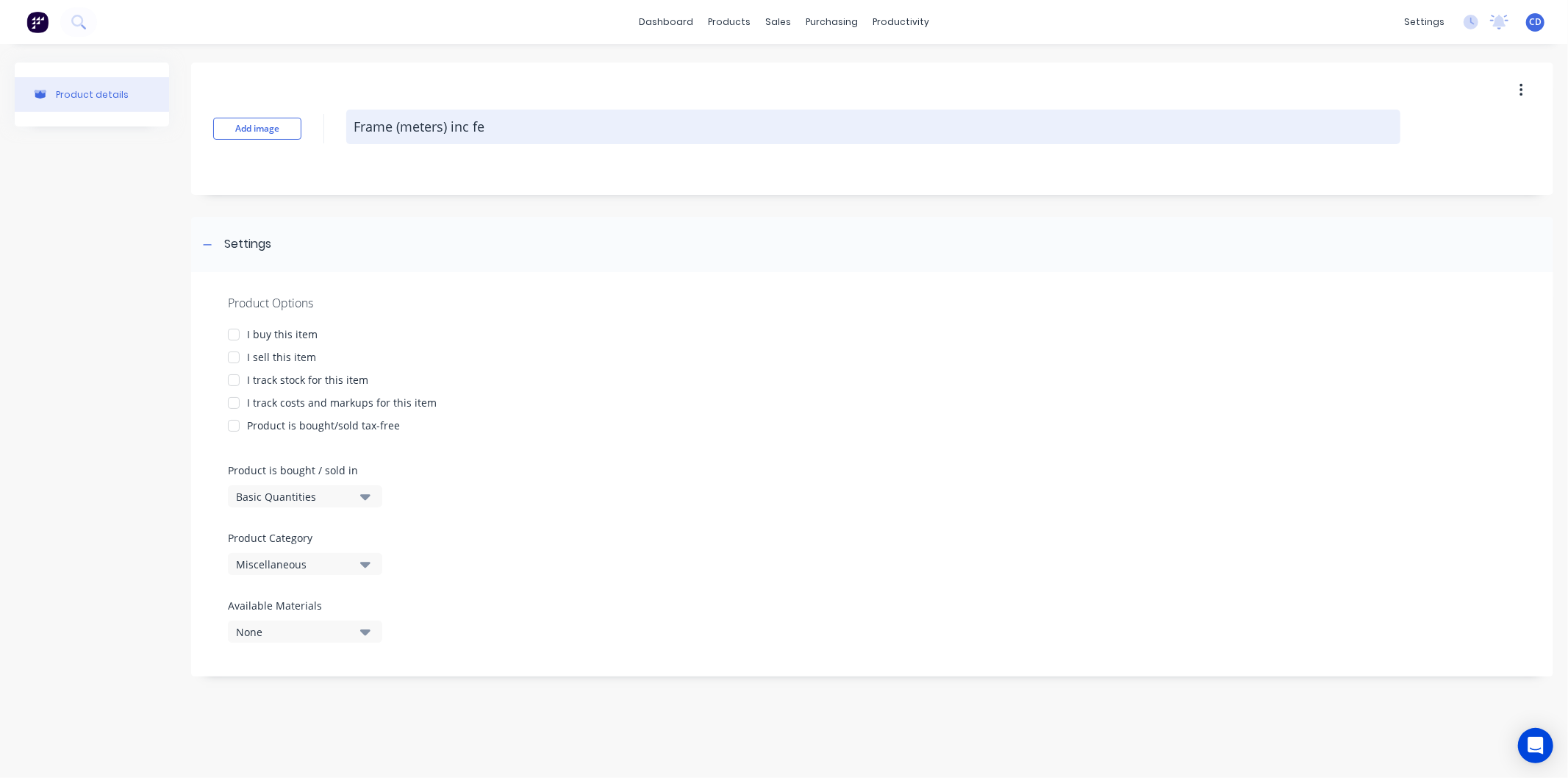
type textarea "x"
type textarea "Frame (meters) inc fee"
type textarea "x"
type textarea "Frame (meters) inc feet"
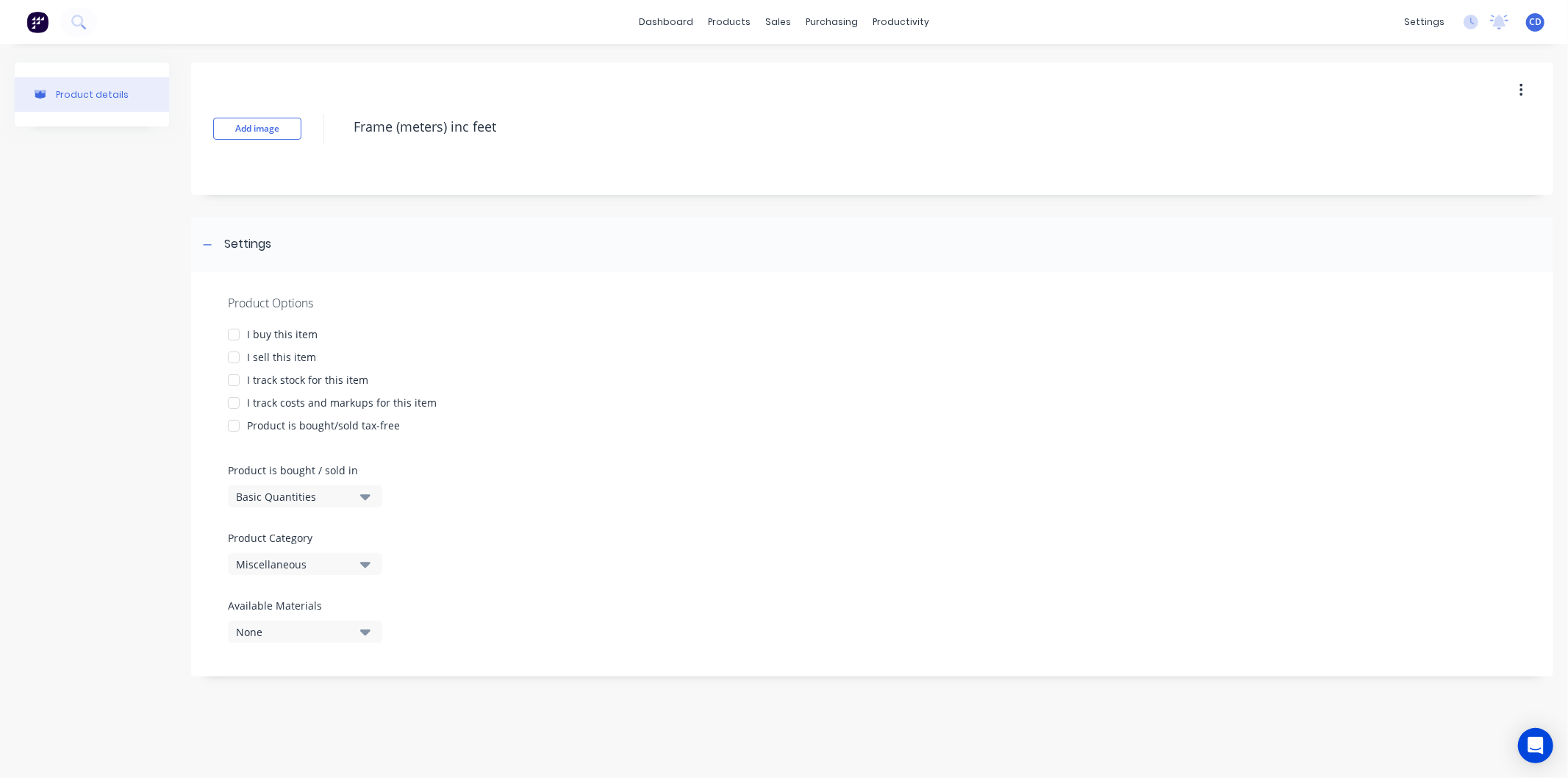
click at [233, 356] on div at bounding box center [233, 357] width 29 height 29
type textarea "x"
type textarea "Frame (meters) inc feet"
type textarea "x"
type textarea "Frame (meters) inc feet"
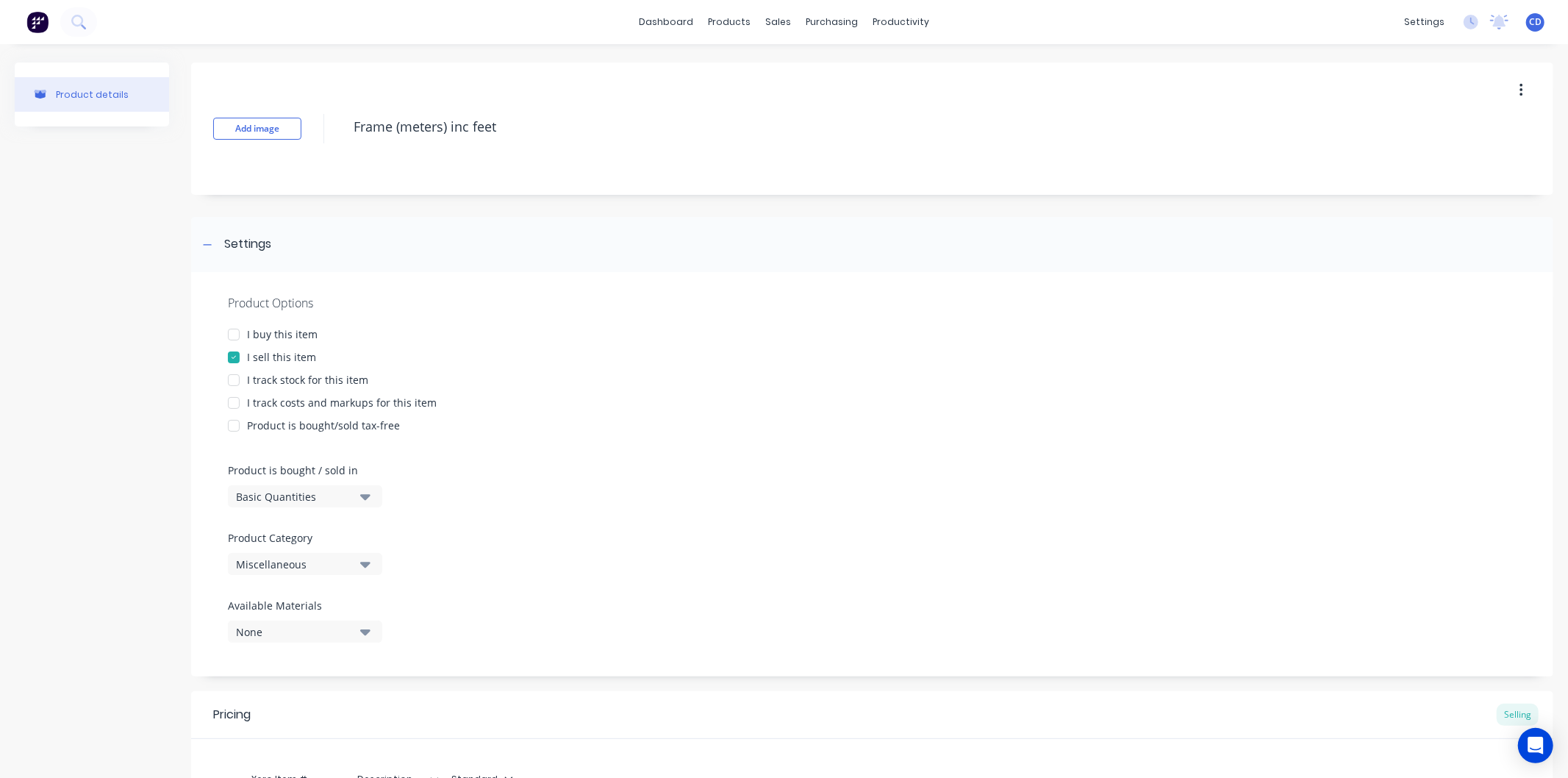
click at [363, 496] on icon "button" at bounding box center [365, 497] width 10 height 6
click at [319, 560] on div "Lineal Metres" at bounding box center [337, 563] width 221 height 29
type textarea "x"
click at [365, 627] on icon "button" at bounding box center [365, 632] width 10 height 16
click at [366, 627] on icon "button" at bounding box center [365, 632] width 10 height 16
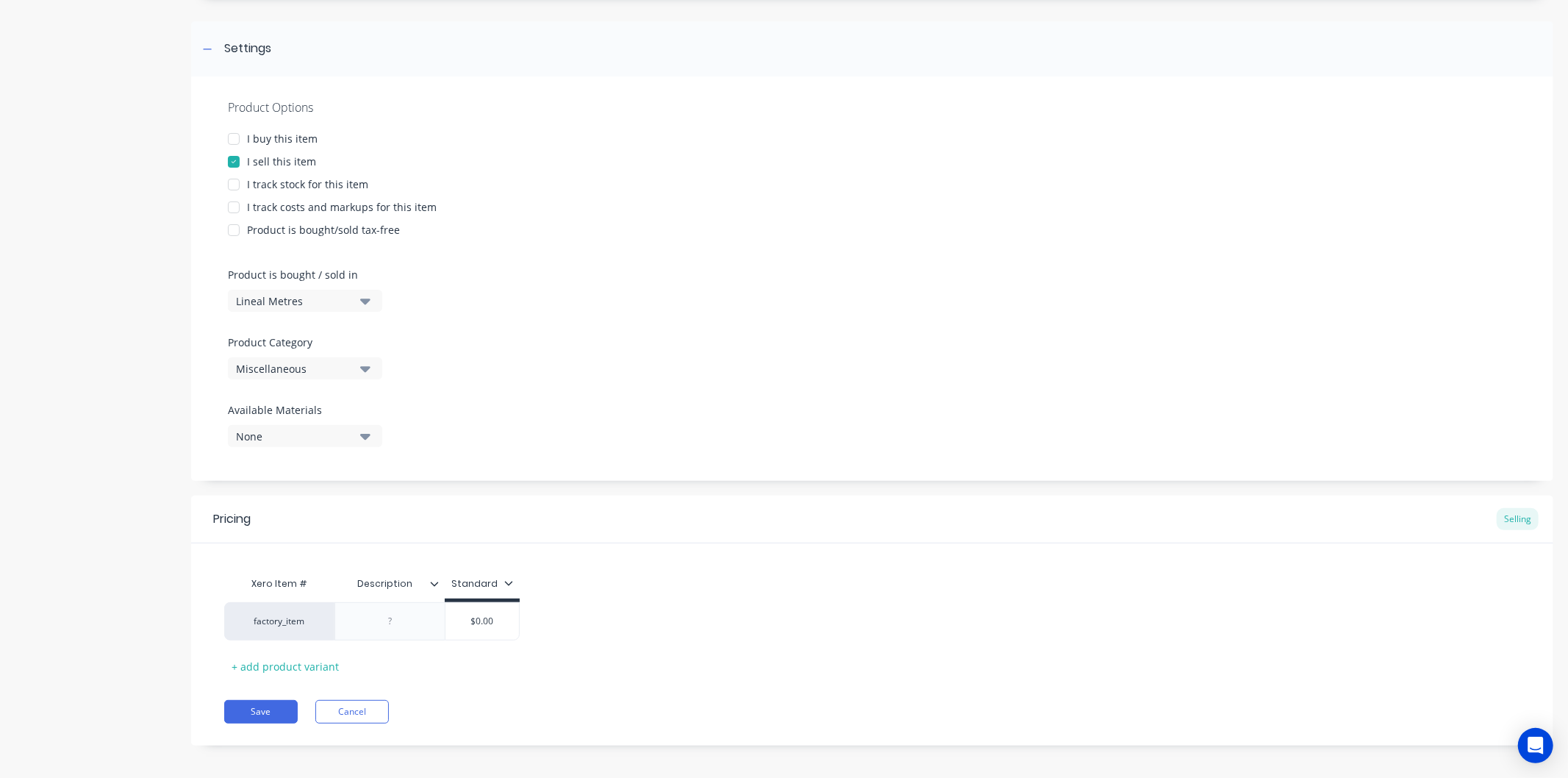
scroll to position [203, 0]
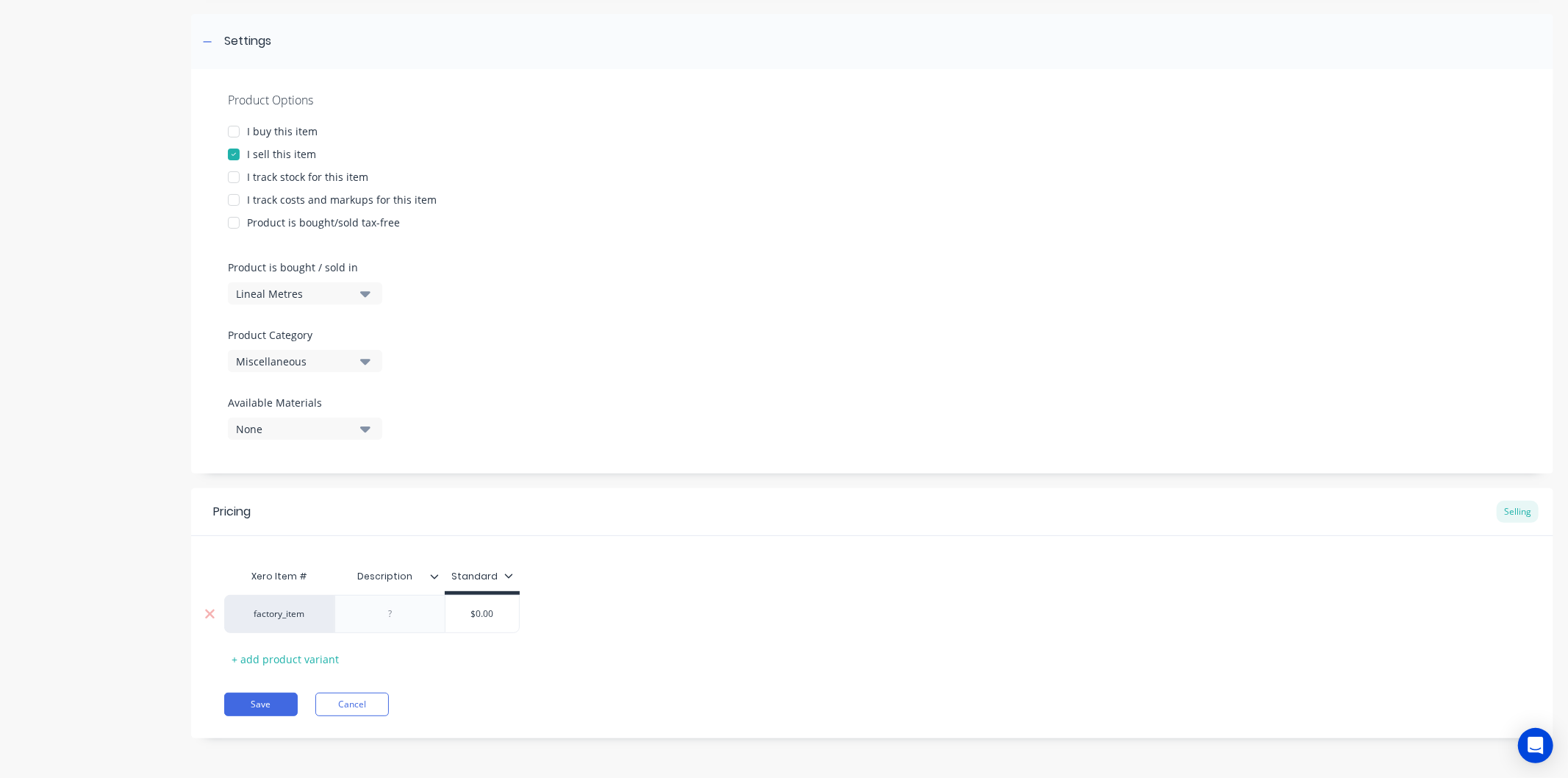
click at [407, 616] on div at bounding box center [390, 613] width 74 height 19
click at [439, 612] on div "Frame" at bounding box center [389, 613] width 110 height 38
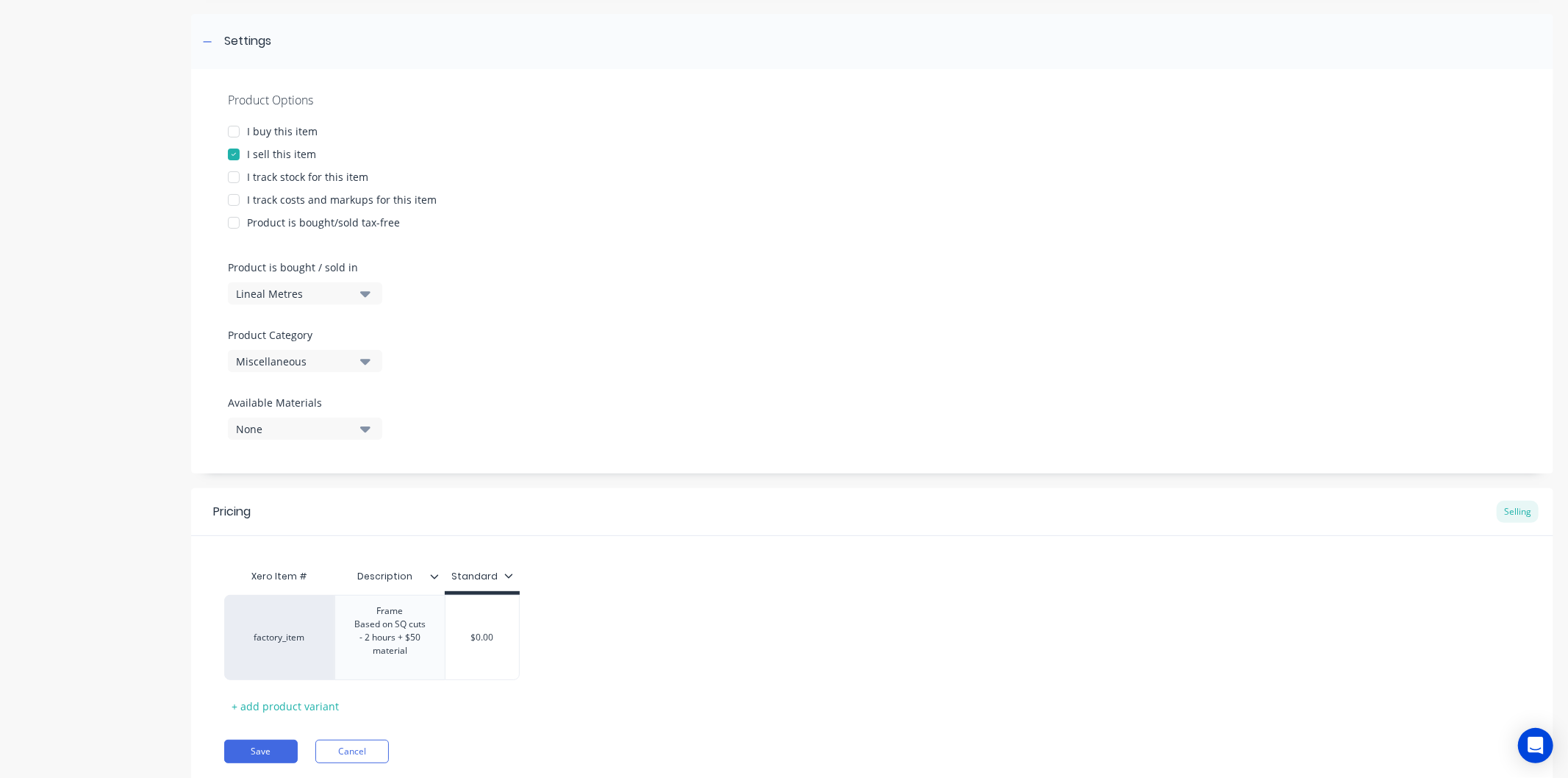
type textarea "x"
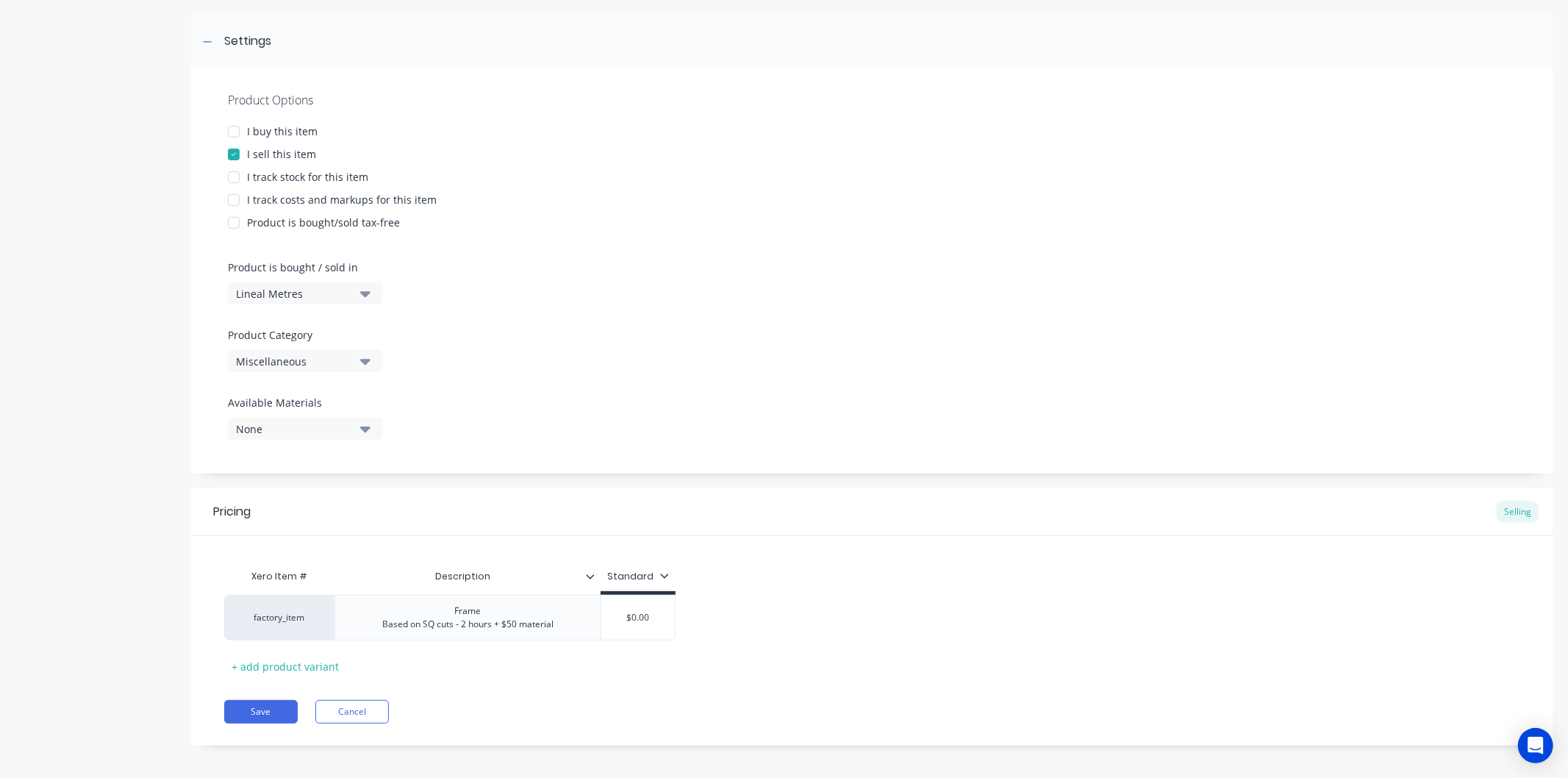
click at [639, 651] on div "Xero Item # Description Standard factory_item Frame Based on SQ cuts - 2 hours …" at bounding box center [873, 620] width 1296 height 116
click at [658, 616] on input "$0.00" at bounding box center [637, 617] width 74 height 13
type input "$4"
type textarea "x"
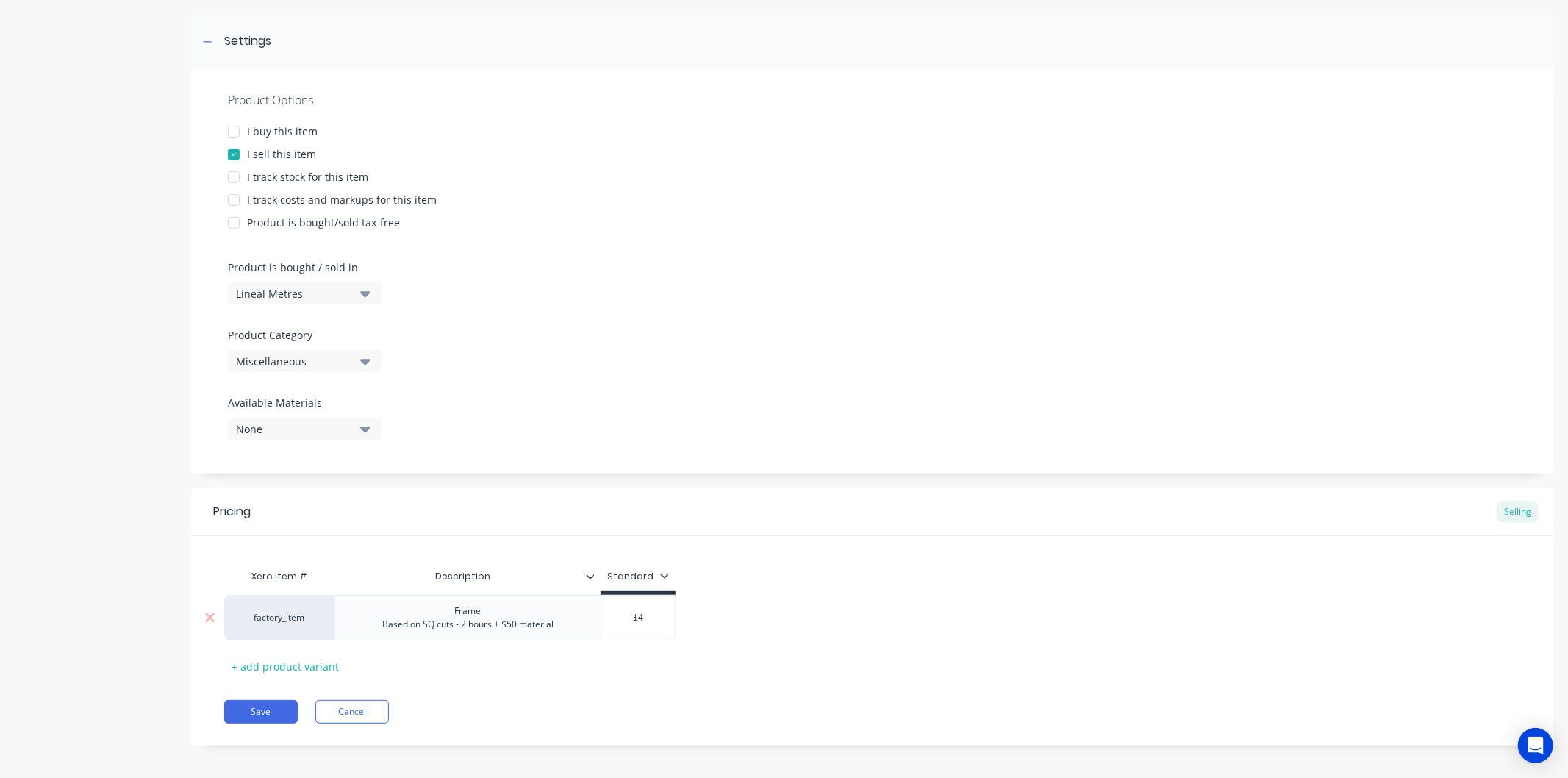
type input "$45"
type textarea "x"
type input "$450"
click at [706, 677] on div "Xero Item # Description Standard factory_item Frame Based on SQ cuts - 2 hours …" at bounding box center [873, 620] width 1296 height 116
click at [370, 354] on icon "button" at bounding box center [365, 361] width 10 height 16
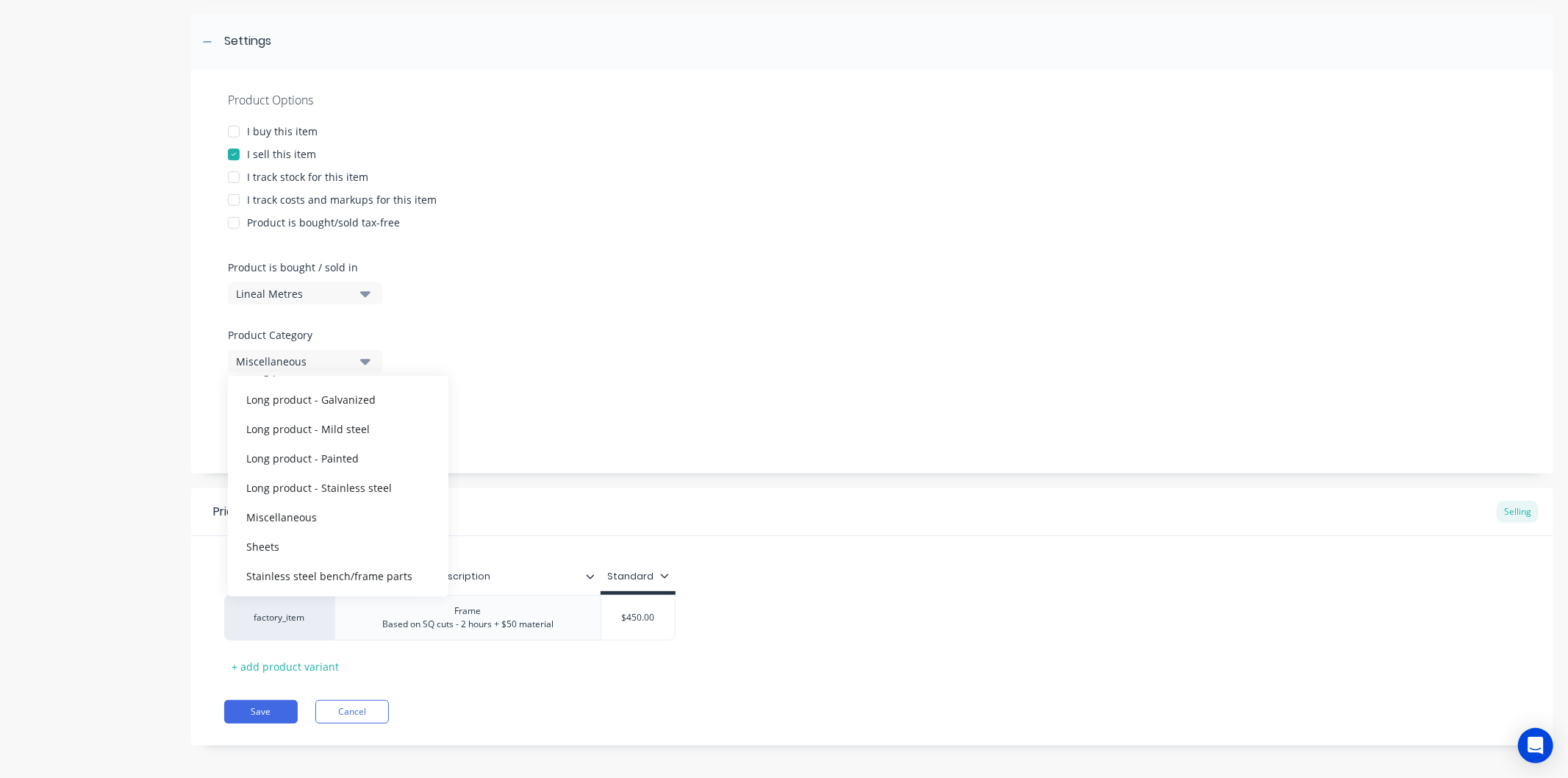
scroll to position [250, 0]
click at [366, 540] on div "Stainless steel bench/frame parts" at bounding box center [337, 545] width 221 height 29
click at [280, 715] on button "Save" at bounding box center [261, 712] width 74 height 24
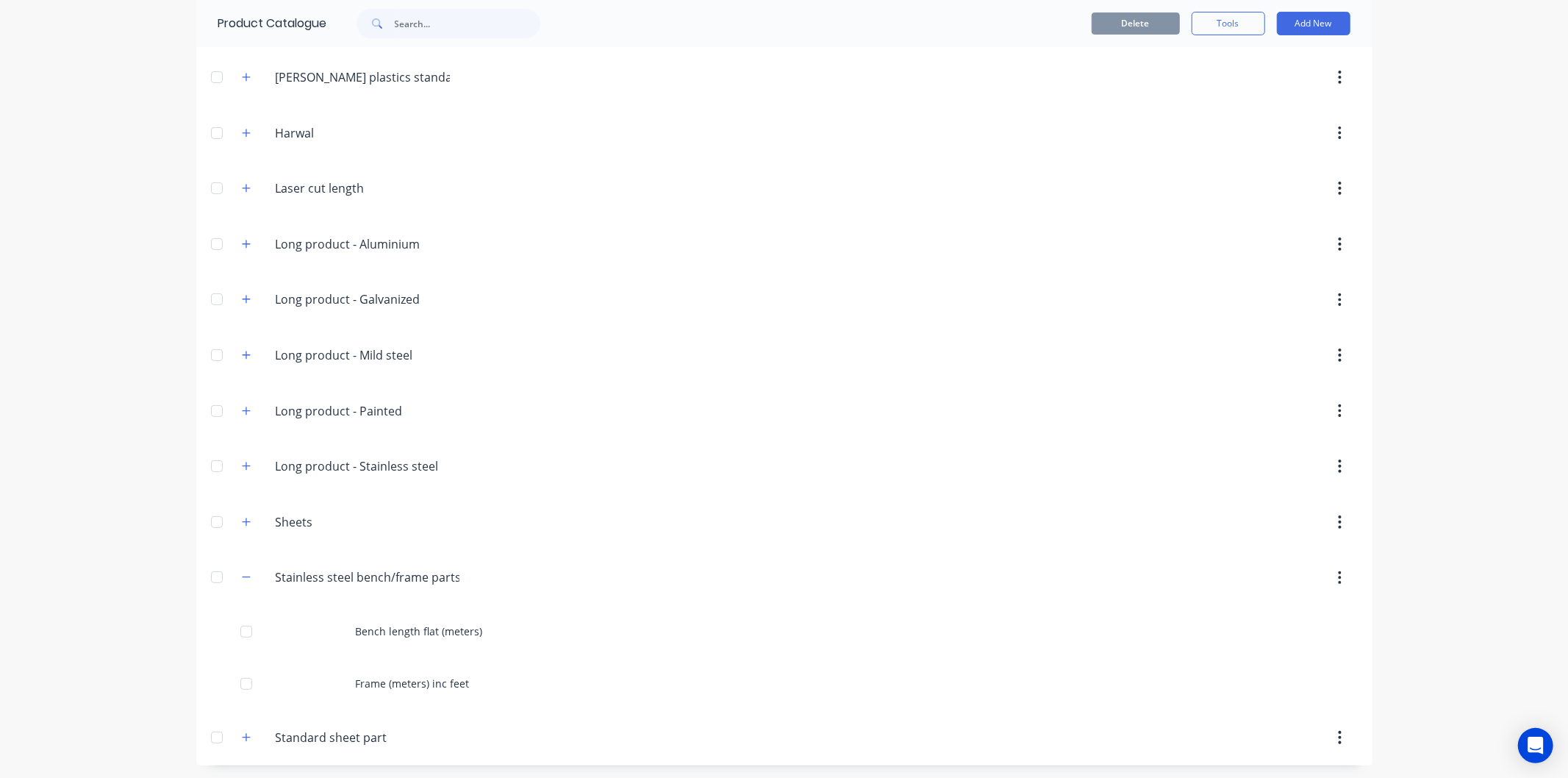
scroll to position [219, 0]
click at [1305, 26] on button "Add New" at bounding box center [1313, 24] width 74 height 24
click at [1276, 91] on div "Product" at bounding box center [1280, 91] width 113 height 22
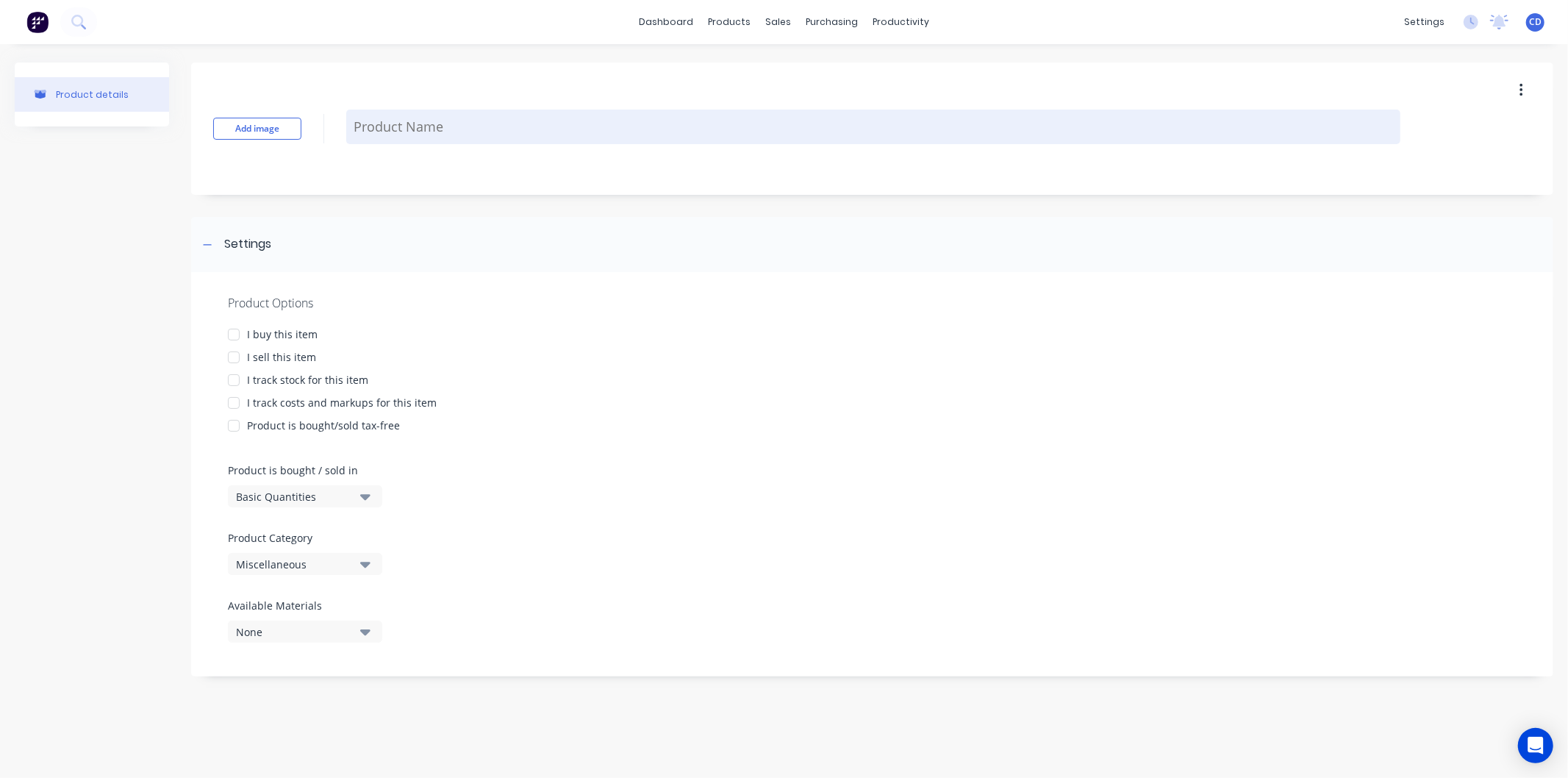
click at [423, 128] on textarea at bounding box center [873, 127] width 1054 height 34
type textarea "x"
type textarea "b"
type textarea "x"
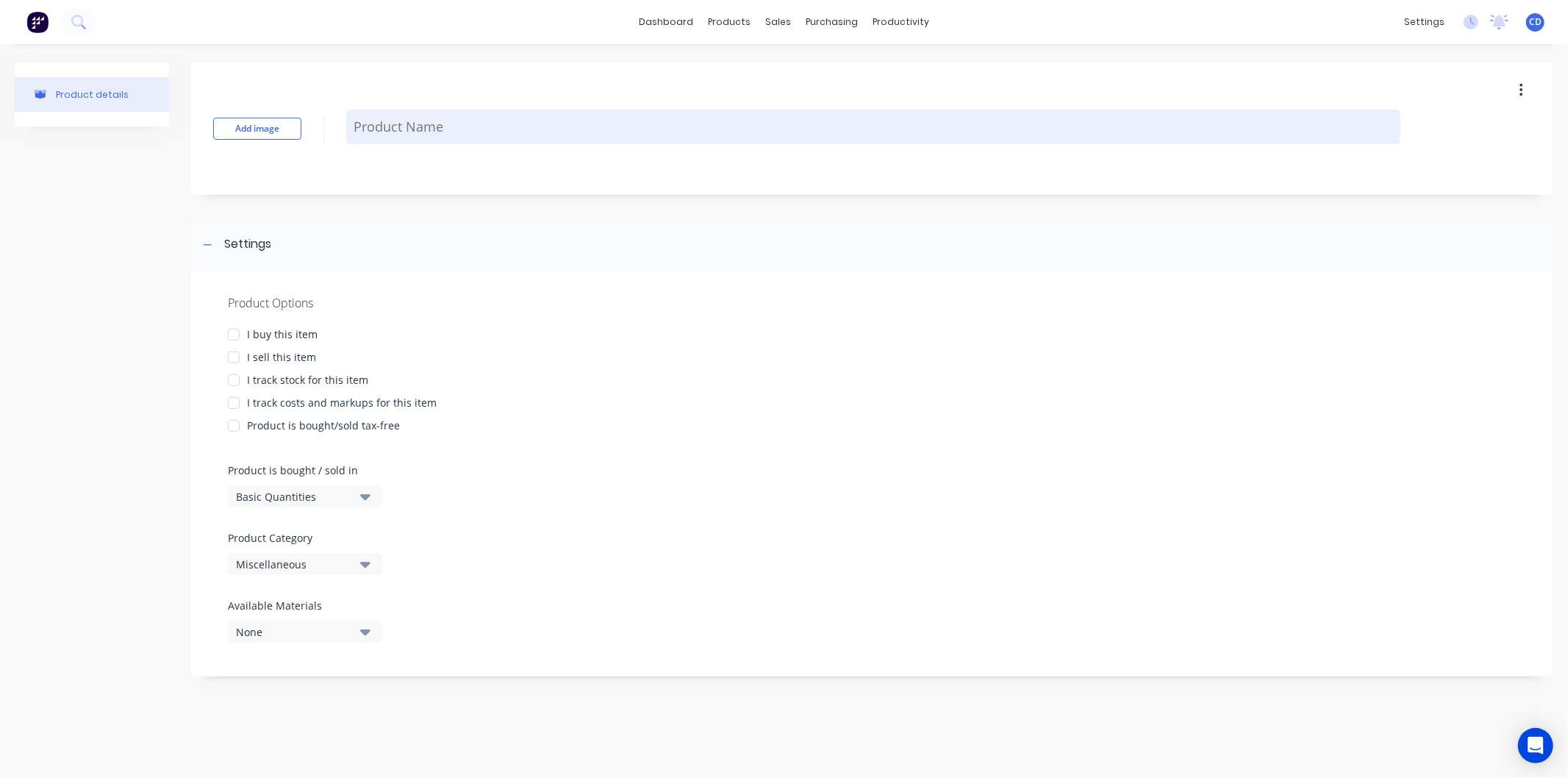
type textarea "b"
type textarea "x"
type textarea "bO"
type textarea "x"
type textarea "bOW"
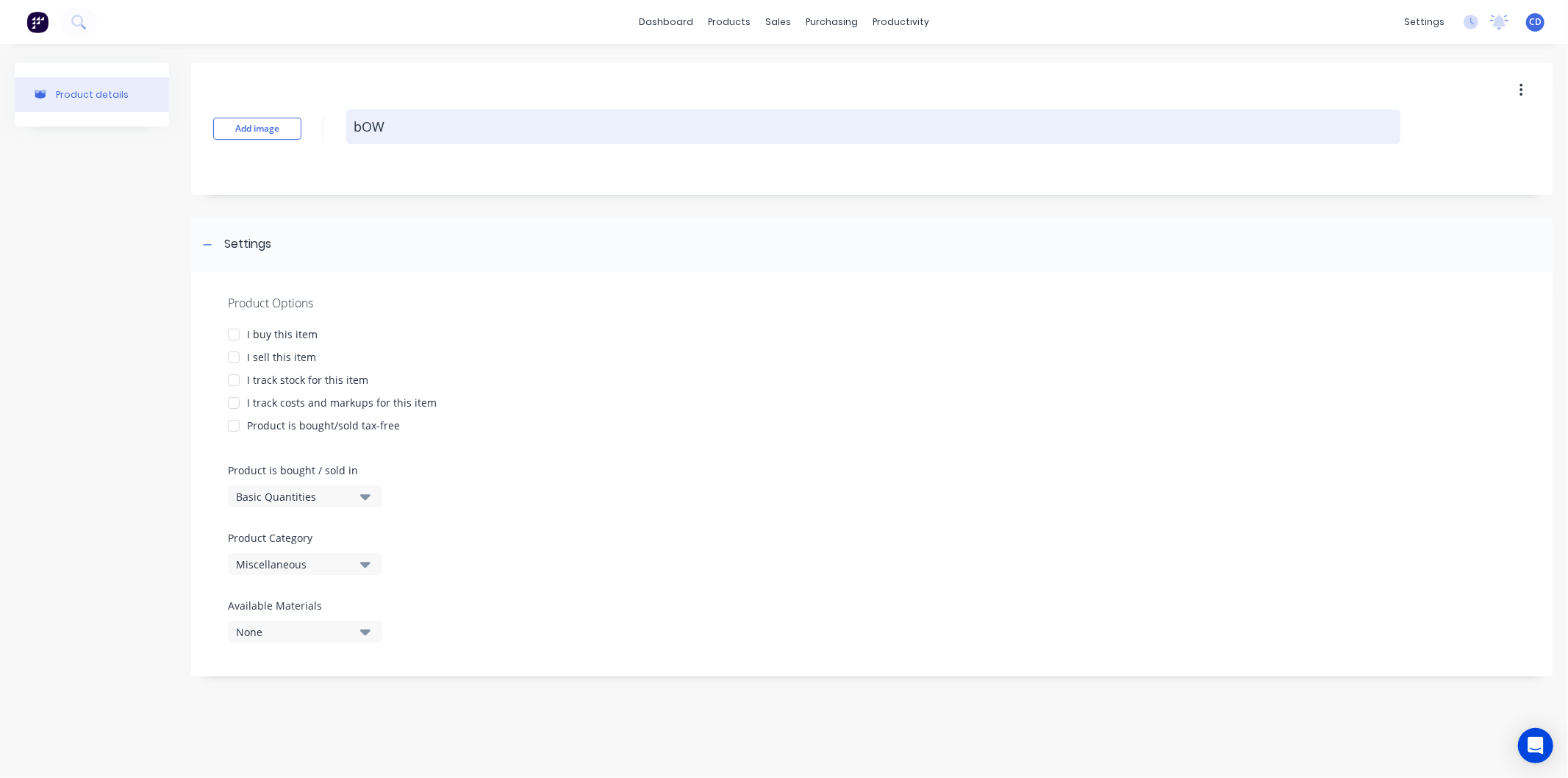
type textarea "x"
type textarea "bOWL"
type textarea "x"
type textarea "bOWLS"
type textarea "x"
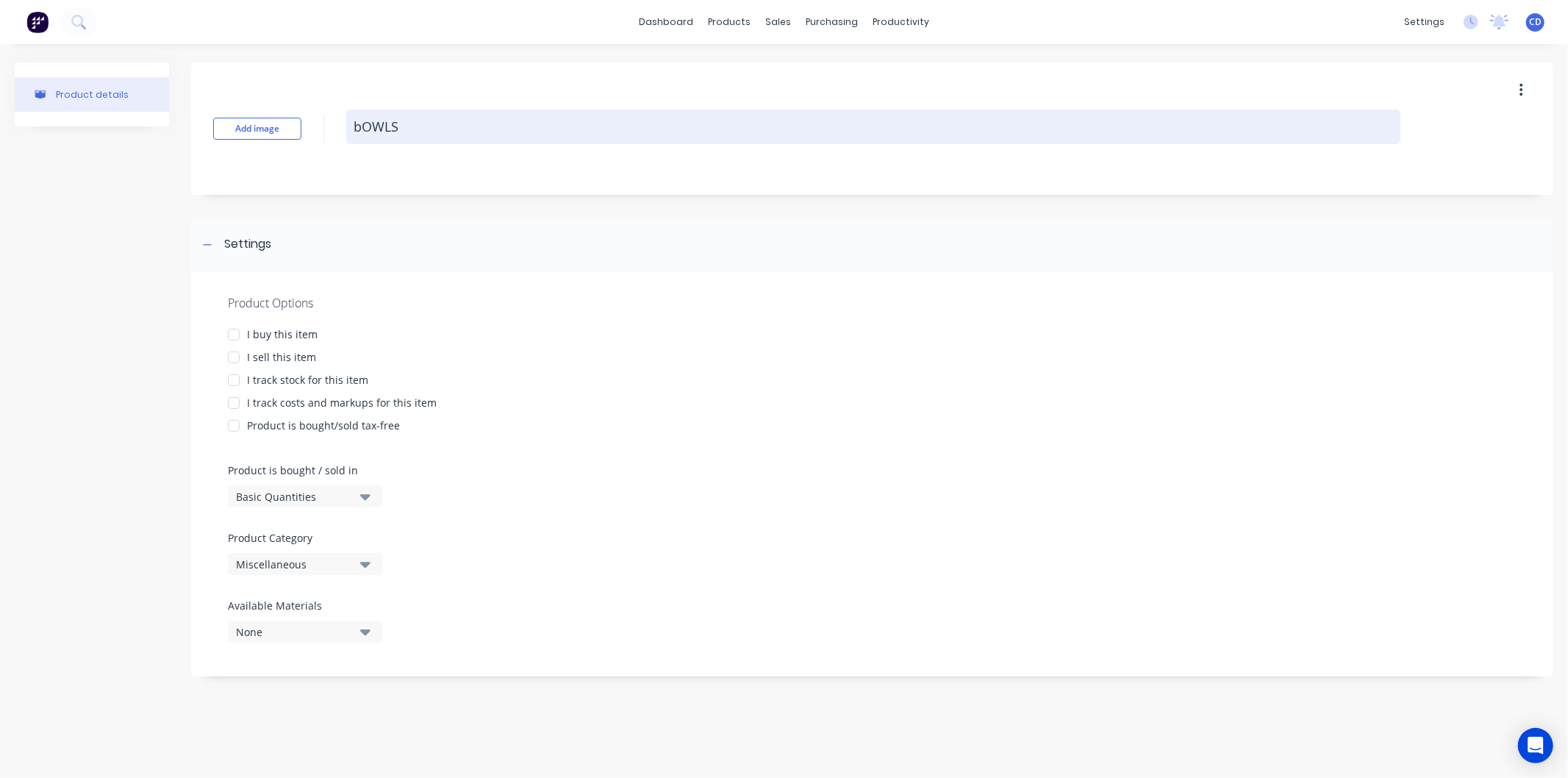
type textarea "bOWL"
type textarea "x"
type textarea "bOW"
type textarea "x"
type textarea "bO"
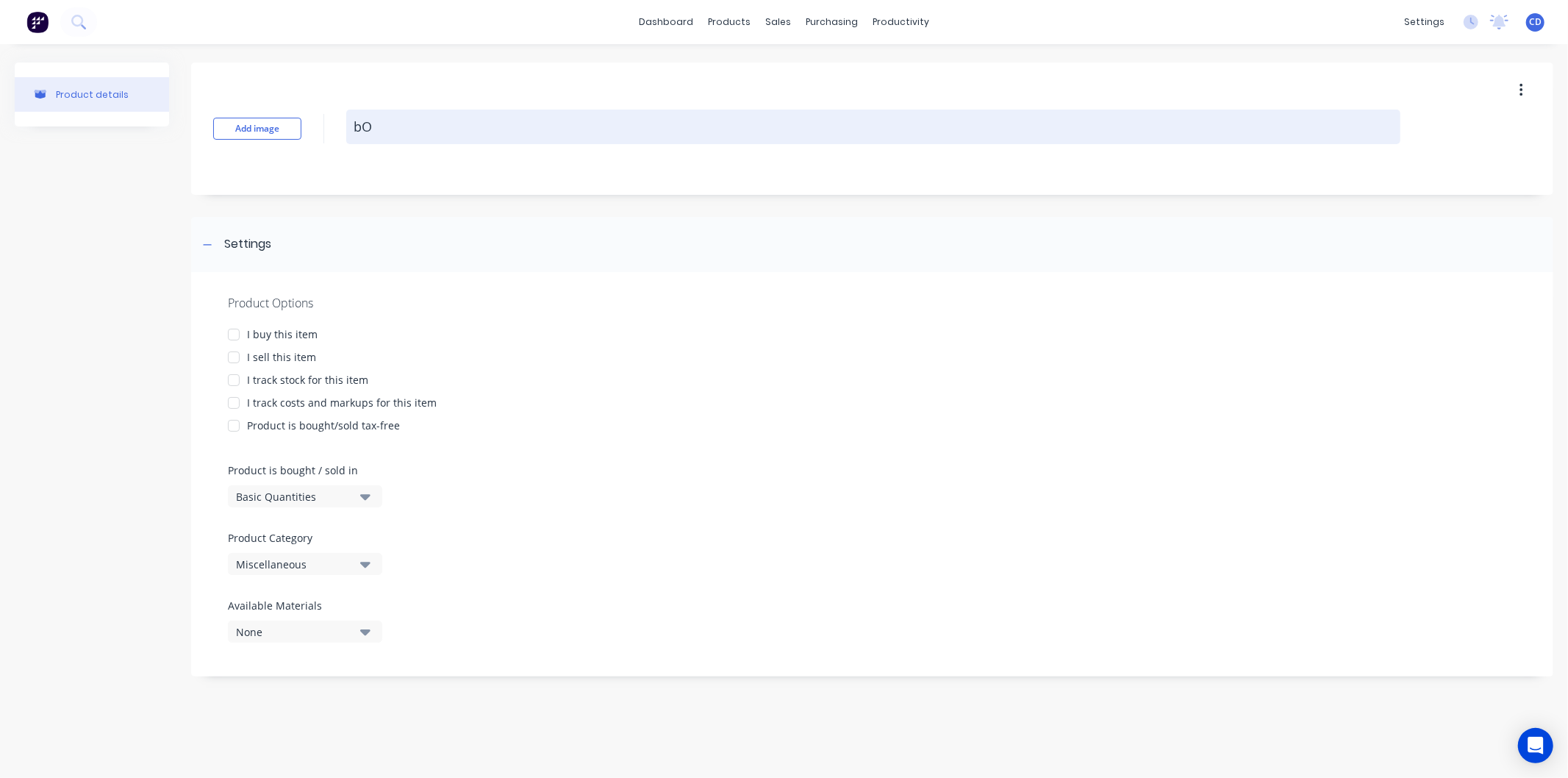
type textarea "x"
type textarea "b"
type textarea "x"
type textarea "B"
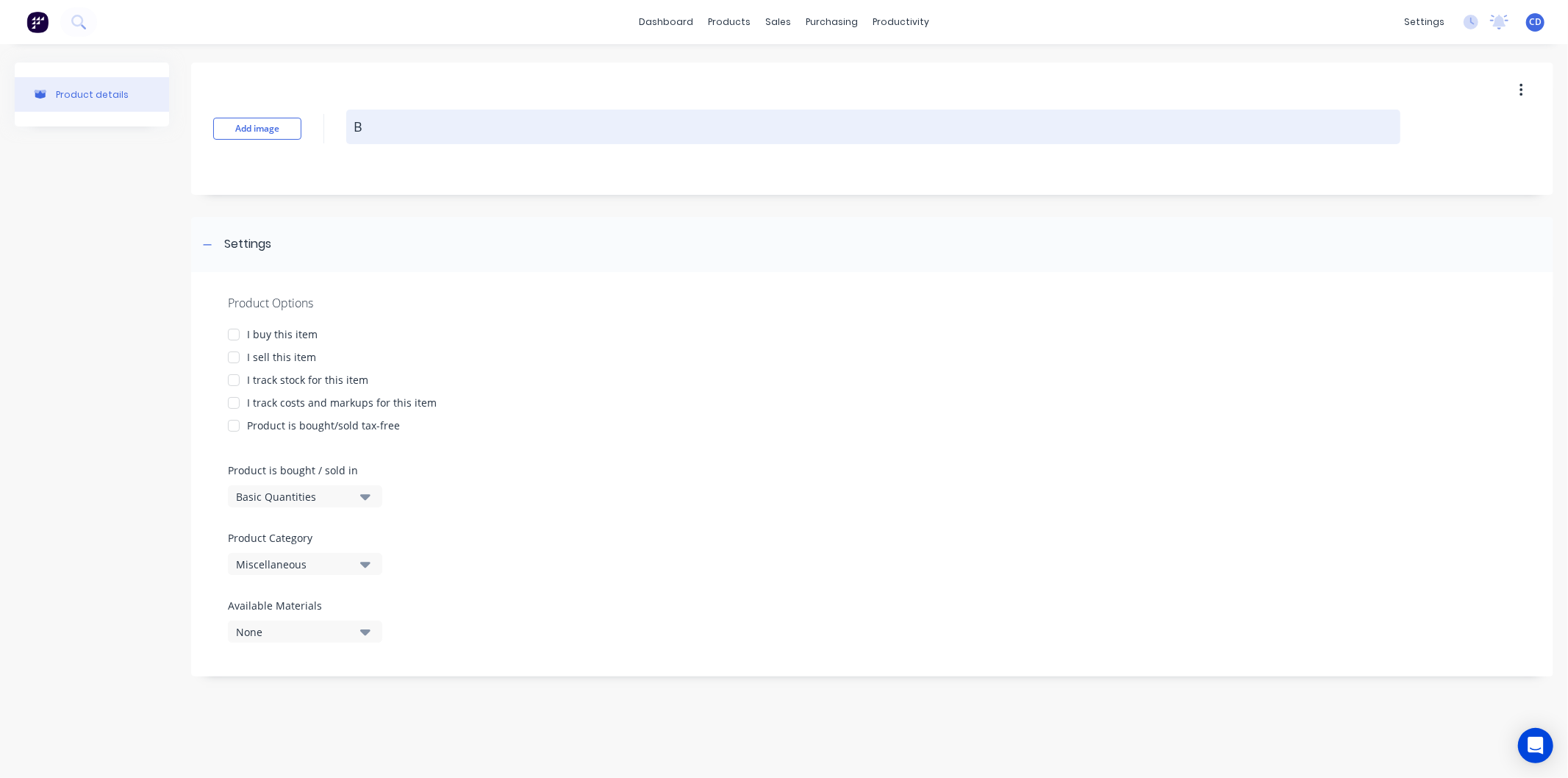
type textarea "x"
type textarea "Bo"
type textarea "x"
type textarea "Bow"
type textarea "x"
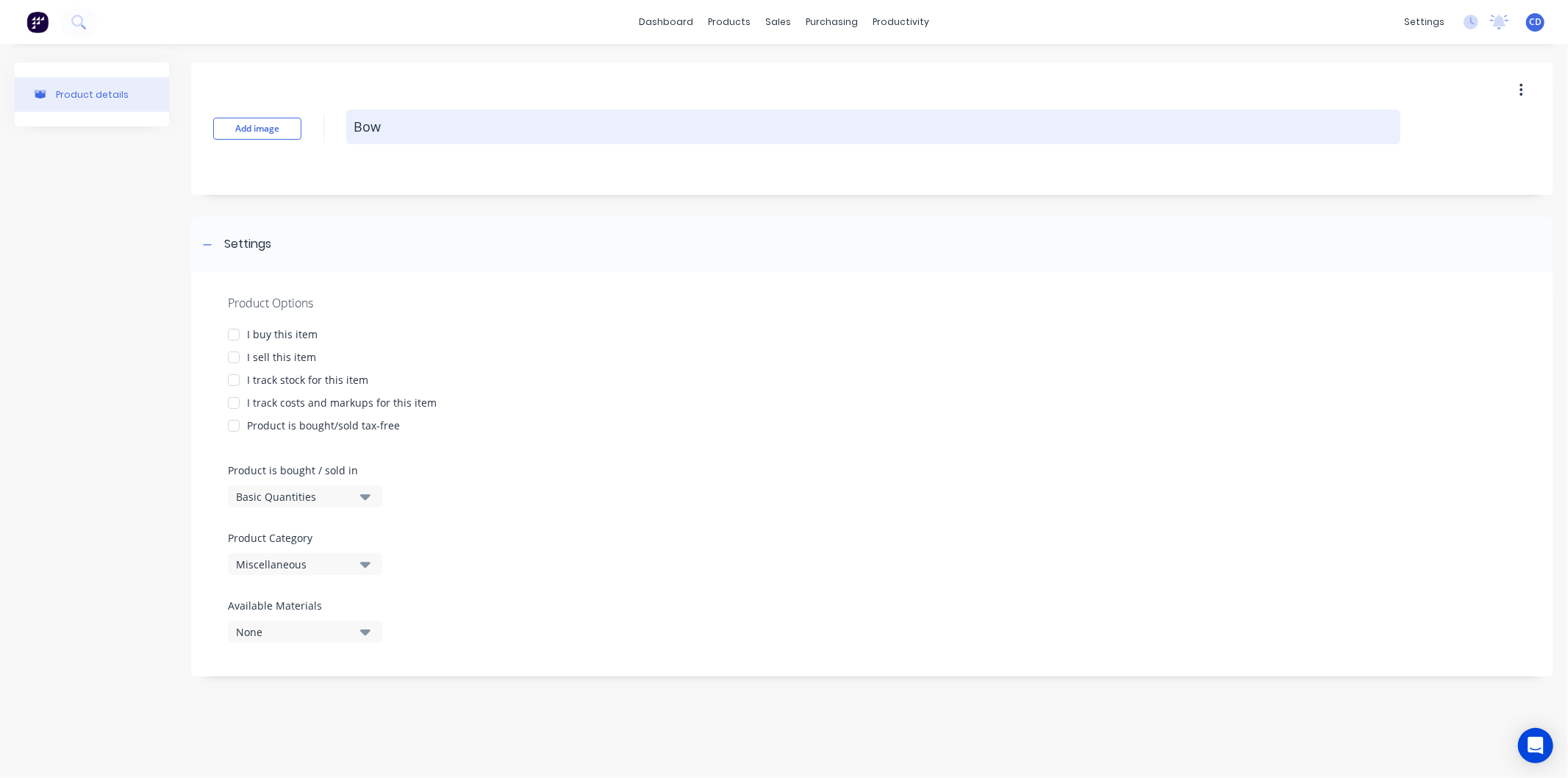
type textarea "Bowl"
type textarea "x"
type textarea "Bowls"
type textarea "x"
type textarea "Bowls"
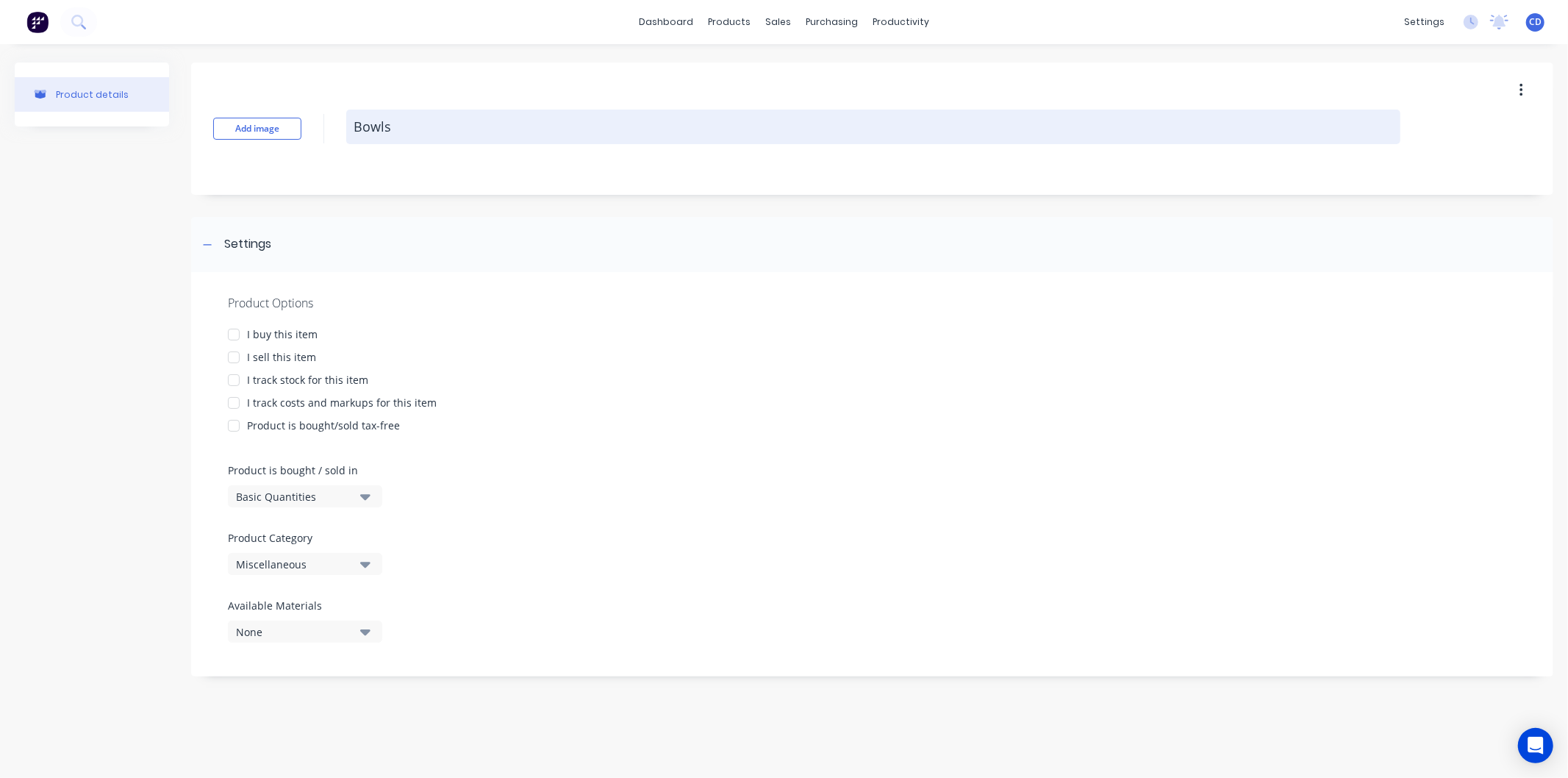
type textarea "x"
type textarea "Bowls ("
type textarea "x"
type textarea "Bowls (l"
type textarea "x"
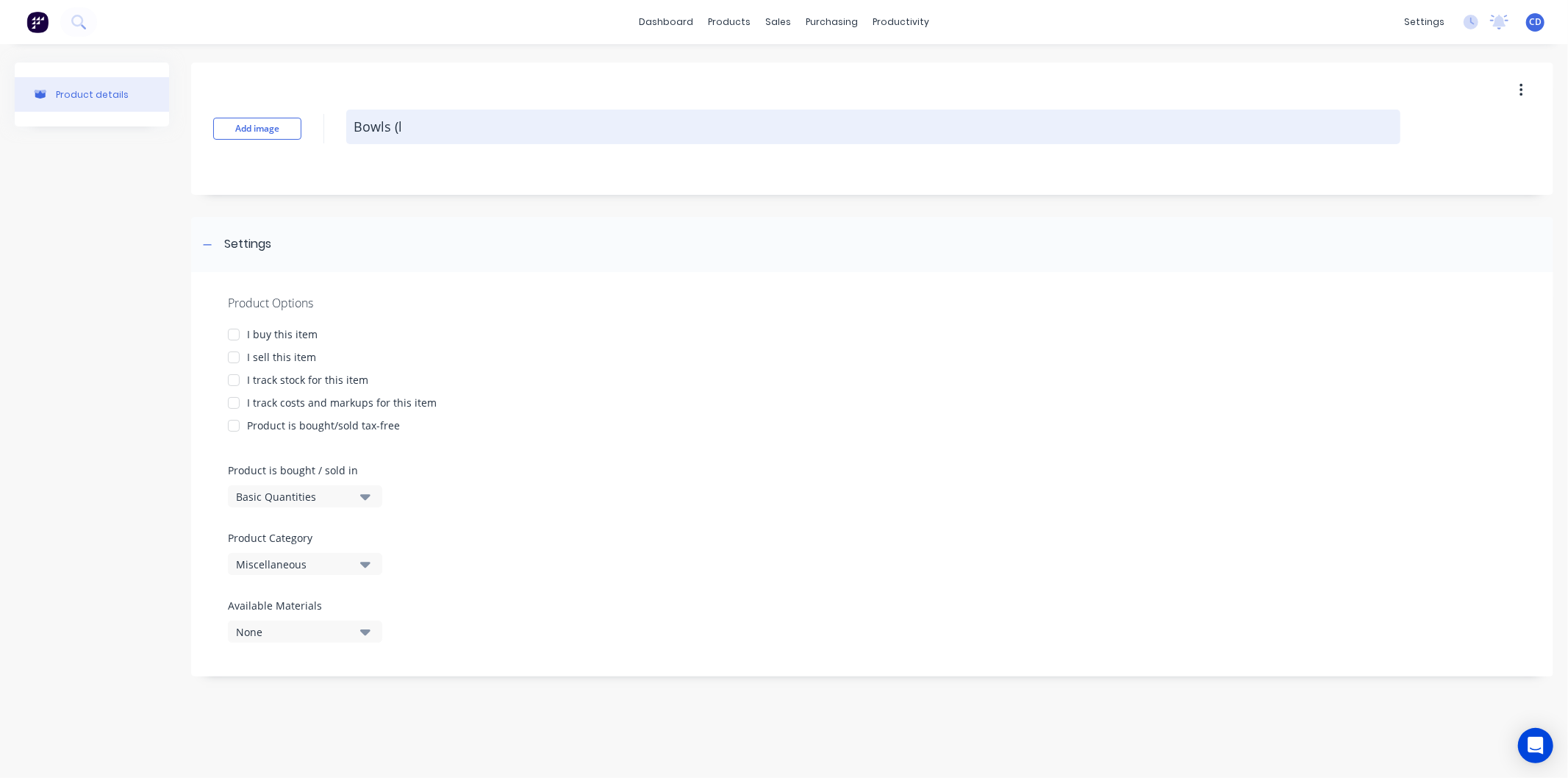
type textarea "Bowls (la"
type textarea "x"
type textarea "Bowls (lab"
type textarea "x"
type textarea "Bowls (labo"
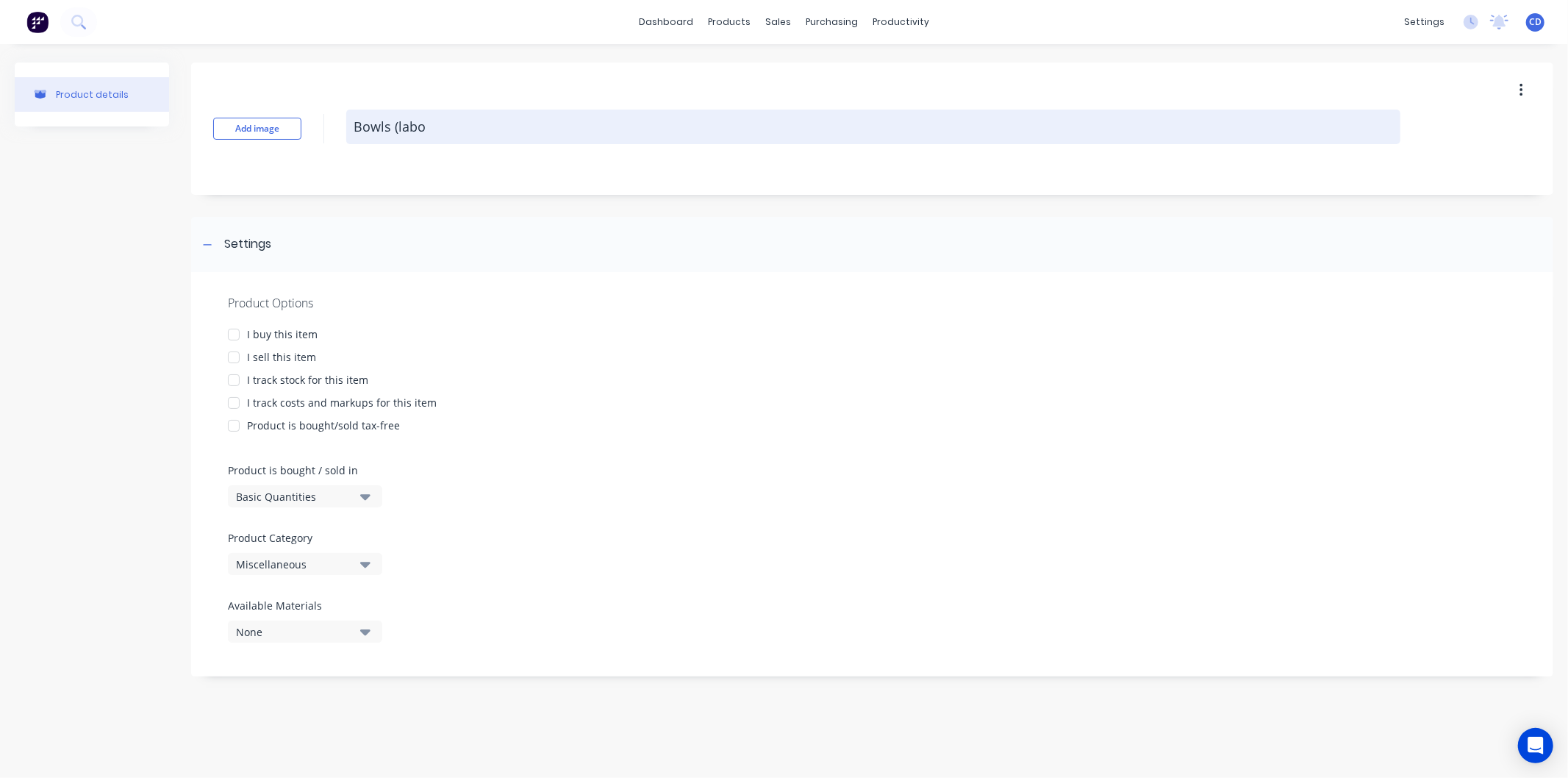
type textarea "x"
type textarea "Bowls (labou"
type textarea "x"
type textarea "Bowls (labour"
type textarea "x"
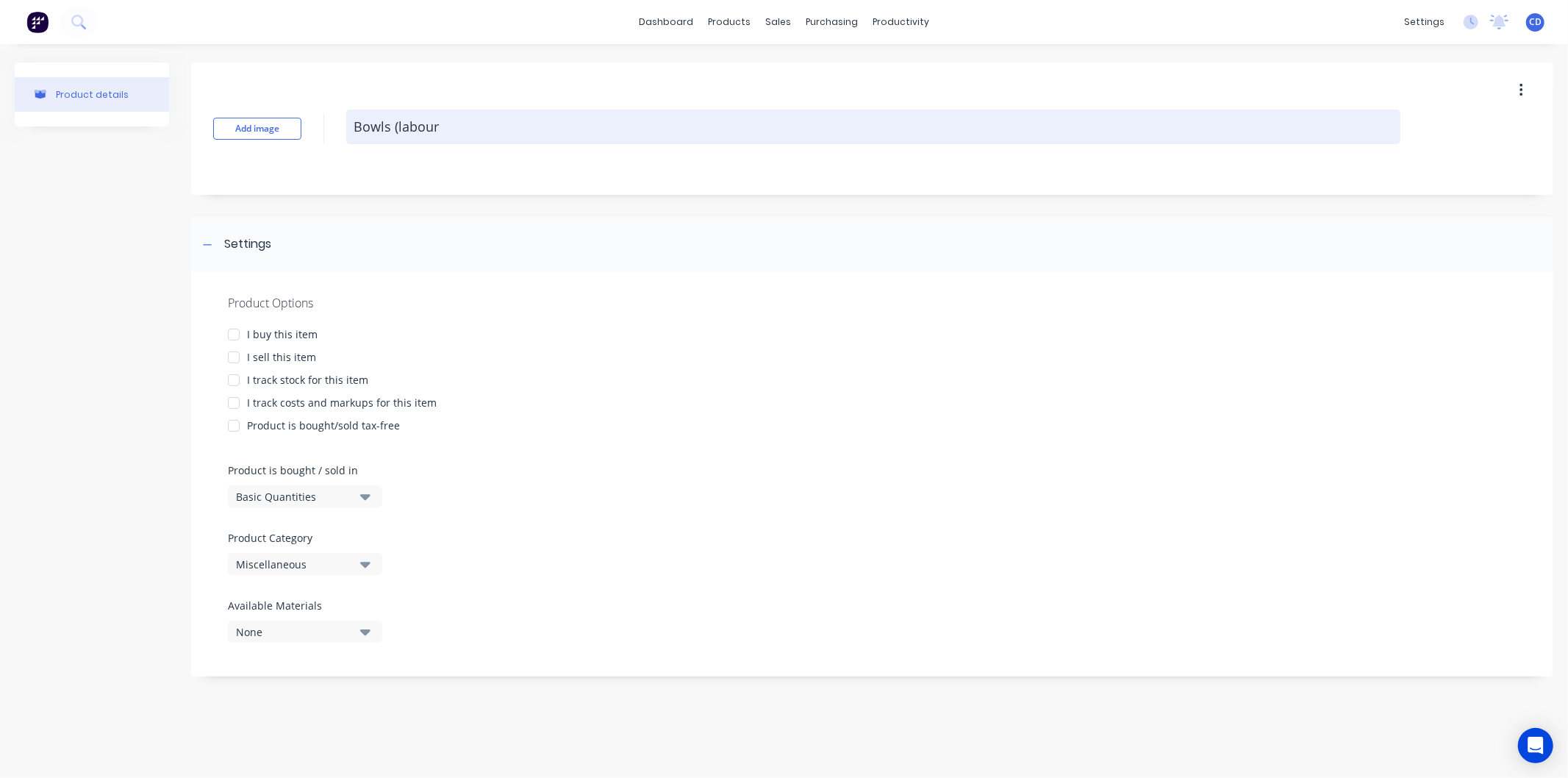
type textarea "Bowls (labour)"
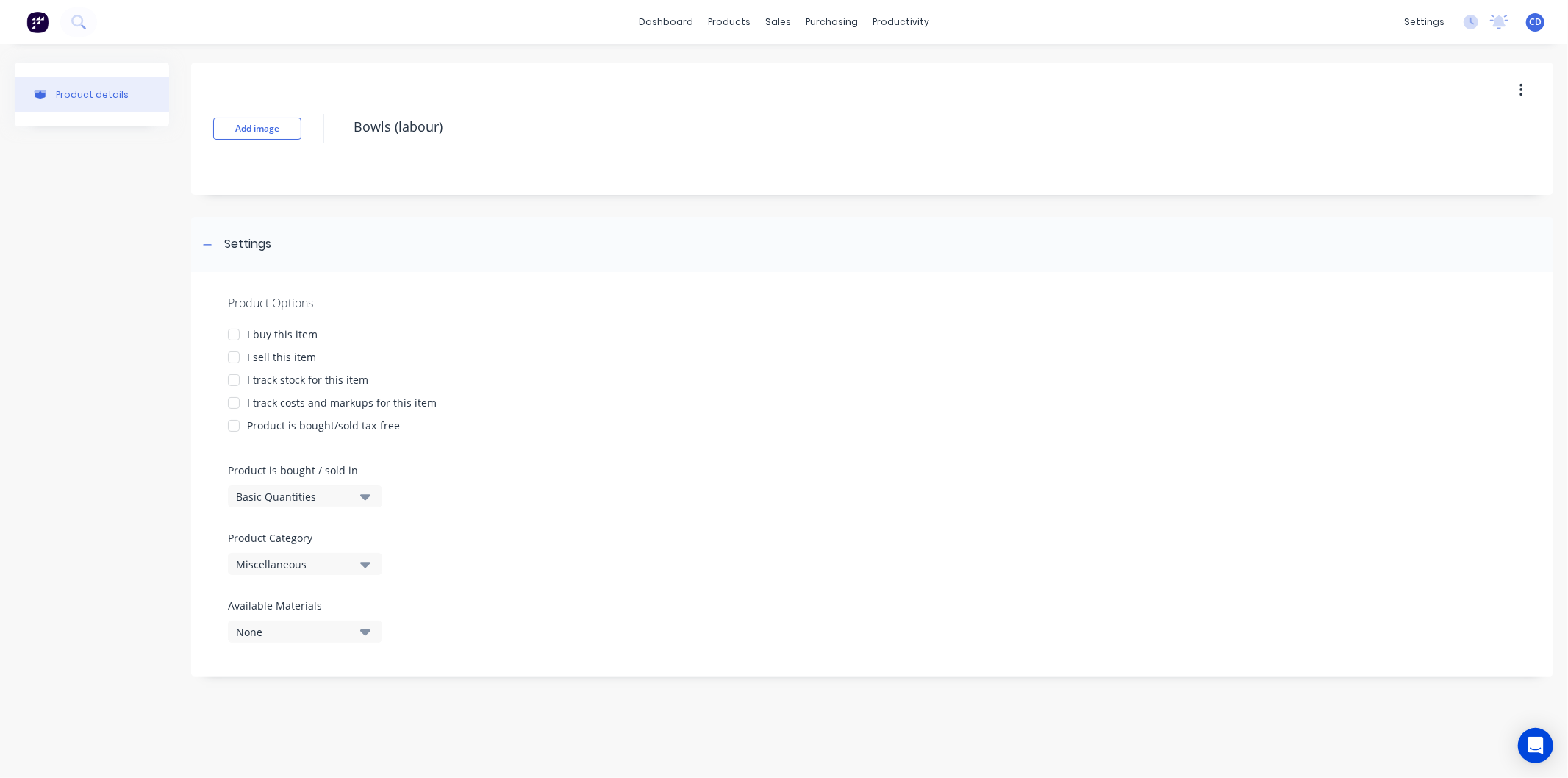
click at [233, 357] on div at bounding box center [233, 357] width 29 height 29
click at [358, 498] on button "Basic Quantities" at bounding box center [304, 496] width 154 height 22
click at [369, 564] on icon "button" at bounding box center [365, 565] width 10 height 6
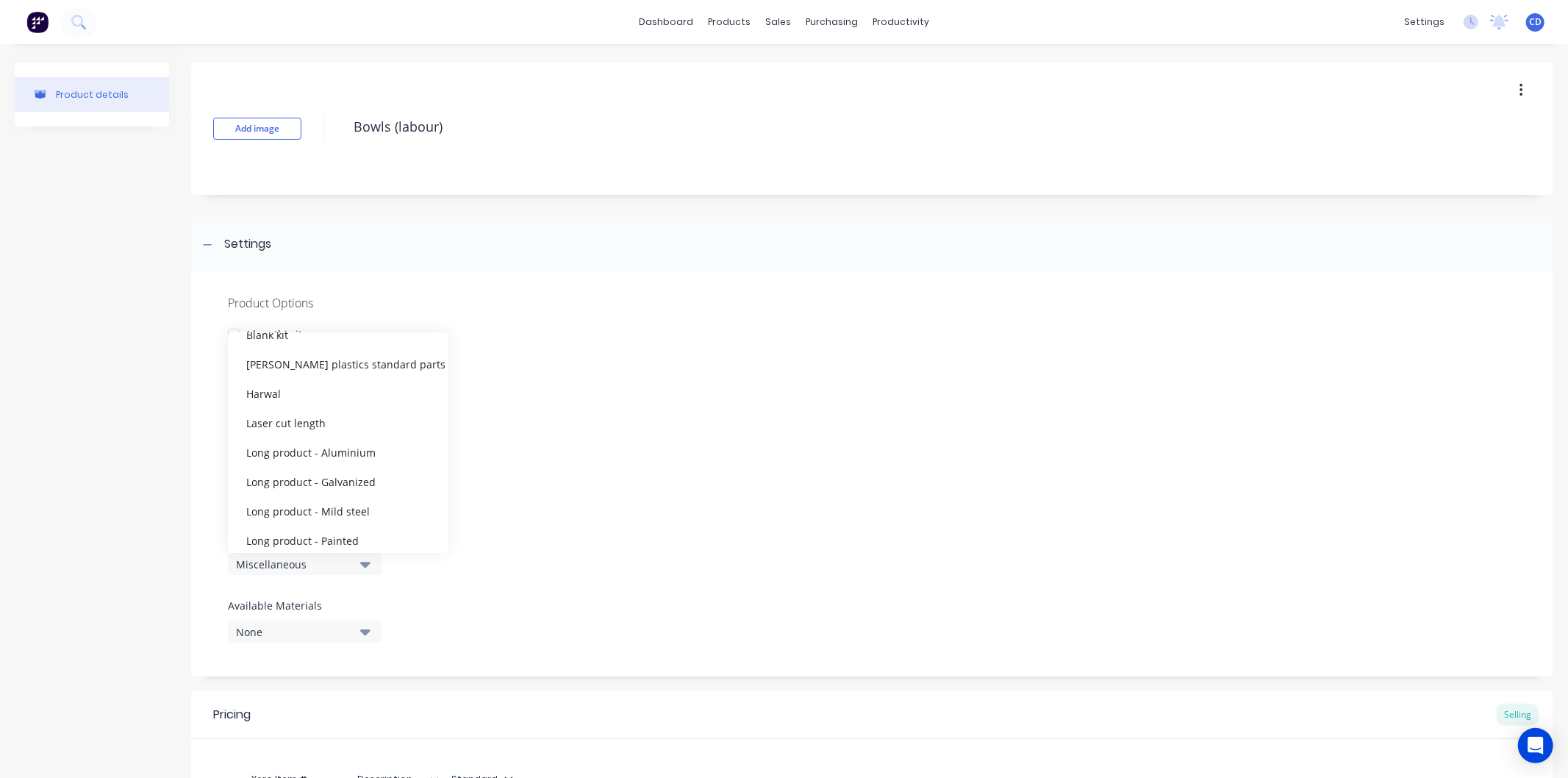
scroll to position [250, 0]
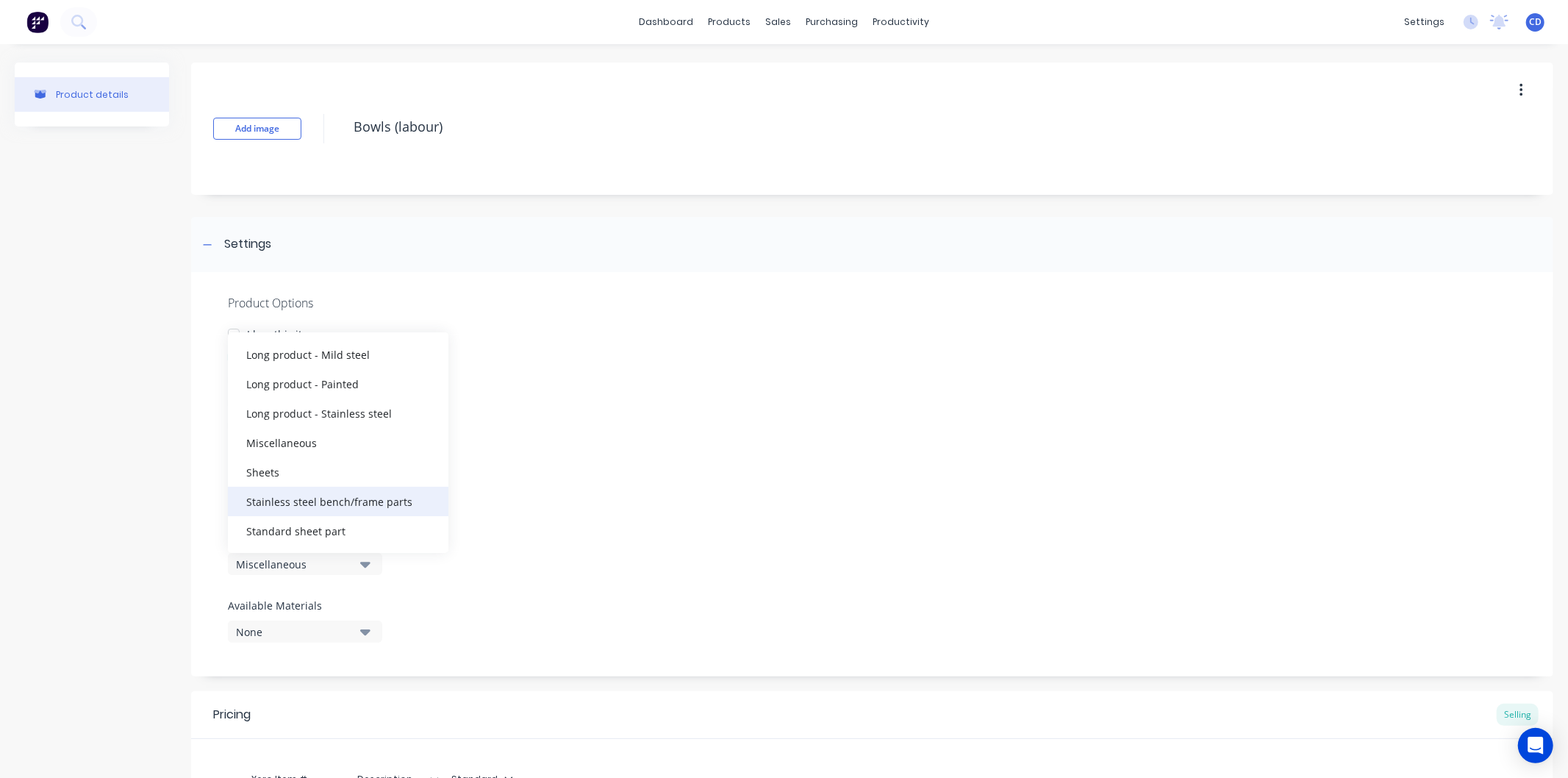
click at [336, 503] on div "Stainless steel bench/frame parts" at bounding box center [337, 501] width 221 height 29
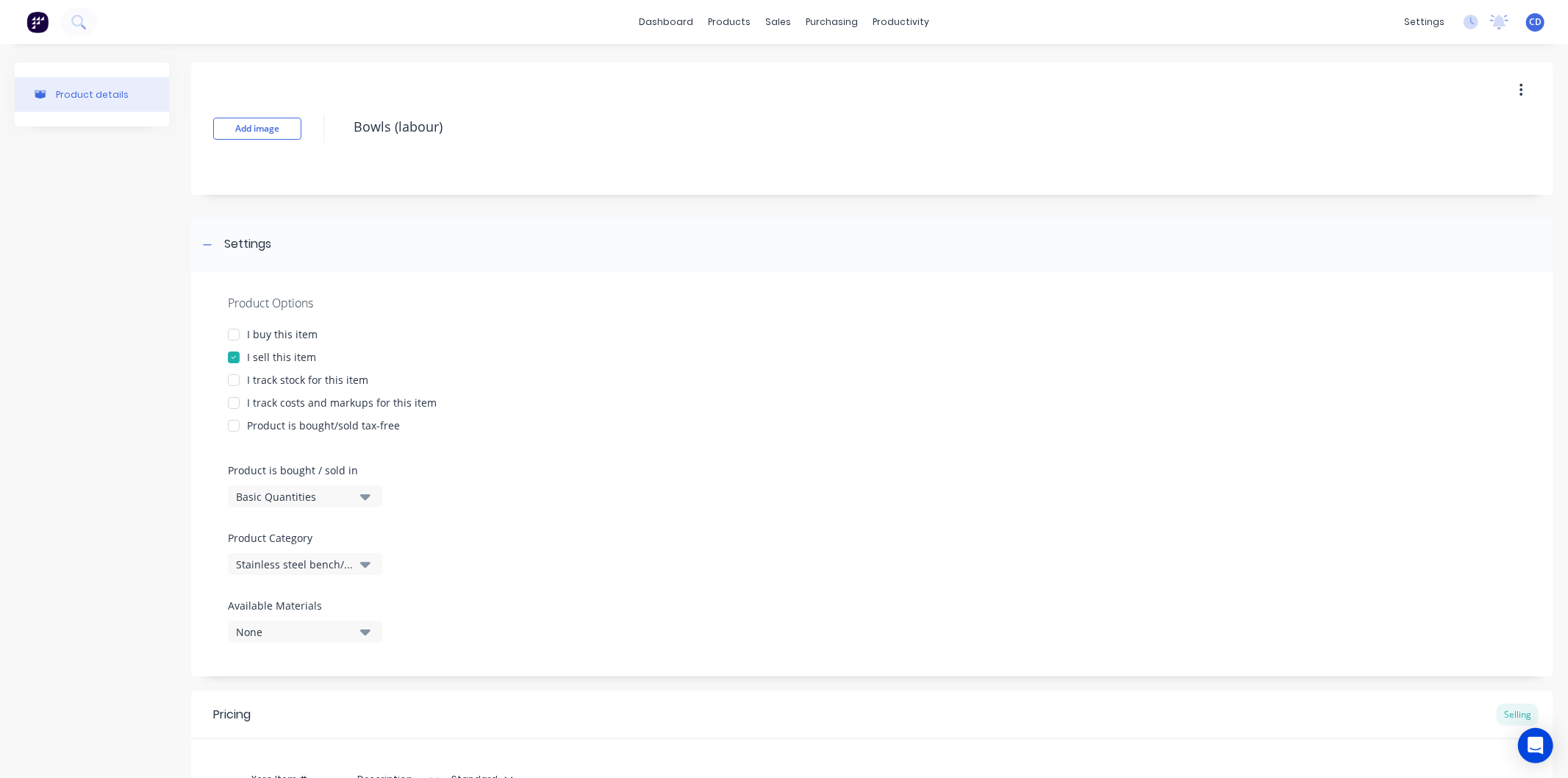
click at [435, 579] on div "Product Options I buy this item I sell this item I track stock for this item I …" at bounding box center [872, 474] width 1362 height 404
click at [359, 500] on button "Basic Quantities" at bounding box center [304, 496] width 154 height 22
click at [332, 527] on div "Basic Quantities" at bounding box center [337, 534] width 221 height 29
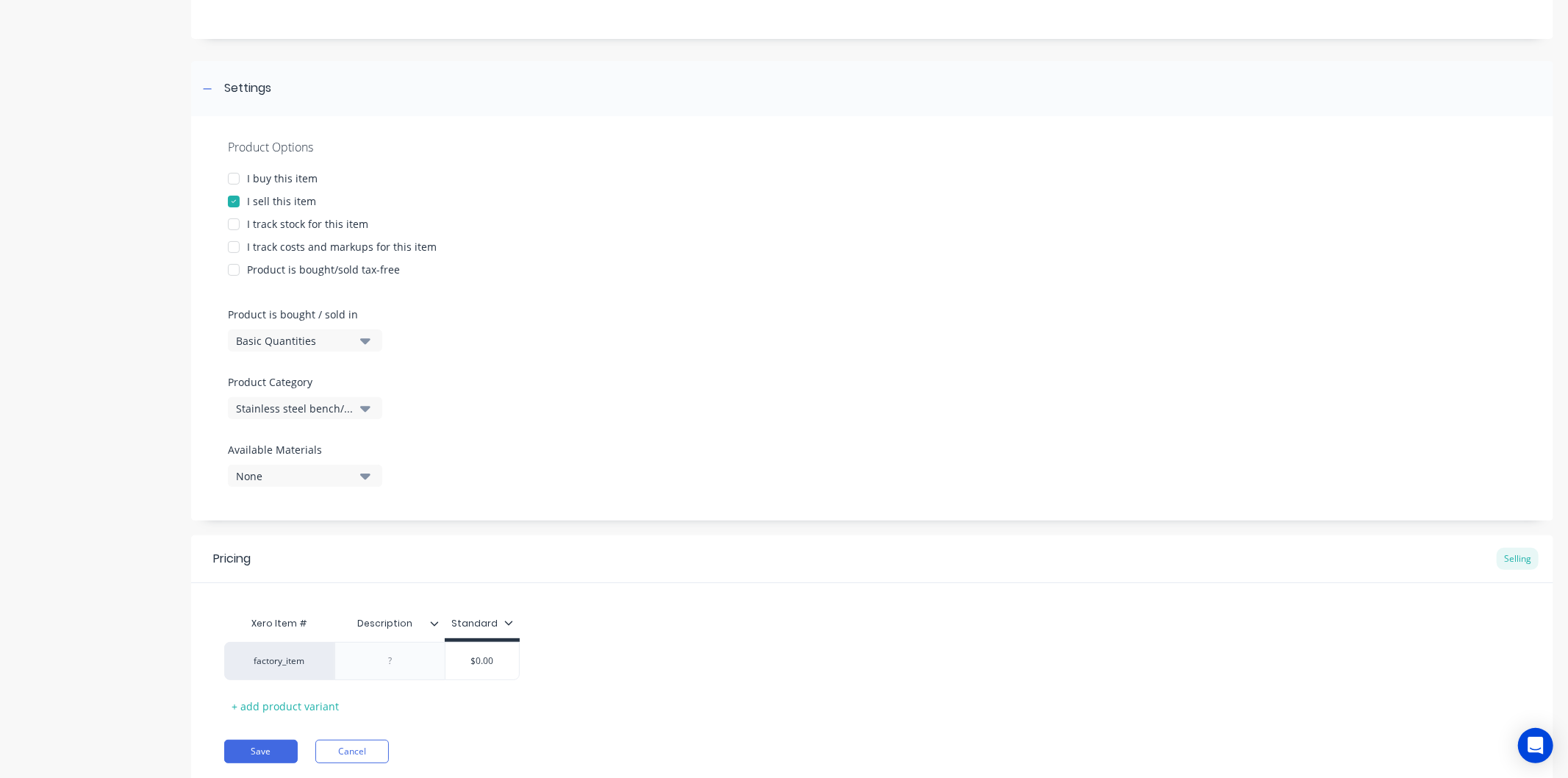
scroll to position [203, 0]
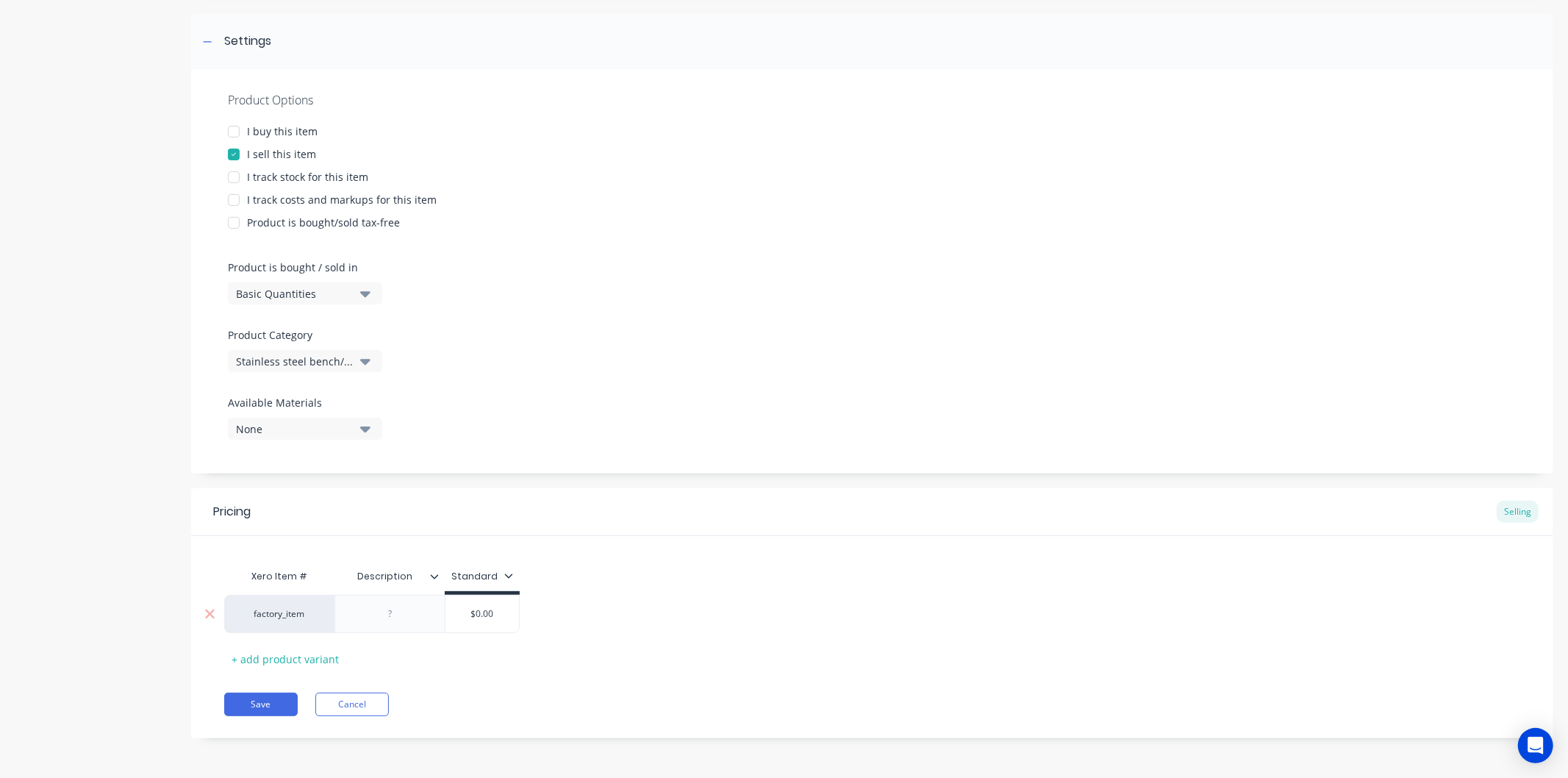
click at [414, 609] on div at bounding box center [390, 613] width 74 height 19
click at [416, 612] on div "Bowls" at bounding box center [390, 613] width 74 height 19
click at [630, 650] on div "Xero Item # Description Standard factory_item Bowls Based on 4 hours per bowl $…" at bounding box center [873, 620] width 1296 height 116
click at [582, 608] on div "$0.00" at bounding box center [561, 617] width 74 height 36
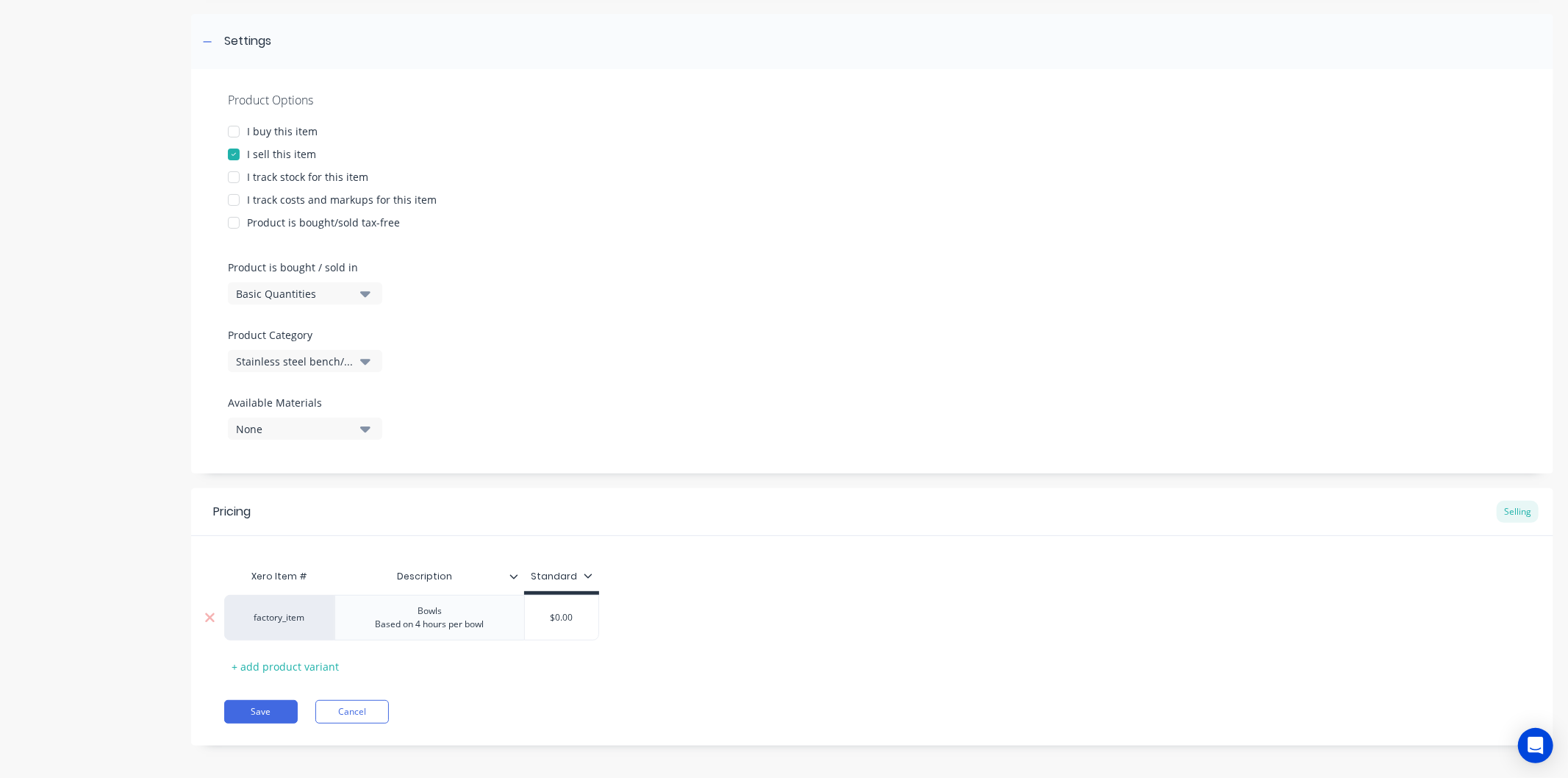
click at [585, 619] on input "$0.00" at bounding box center [561, 617] width 74 height 13
click at [576, 618] on input "$0.00" at bounding box center [561, 617] width 74 height 13
click at [575, 618] on input "$0.00" at bounding box center [561, 617] width 74 height 13
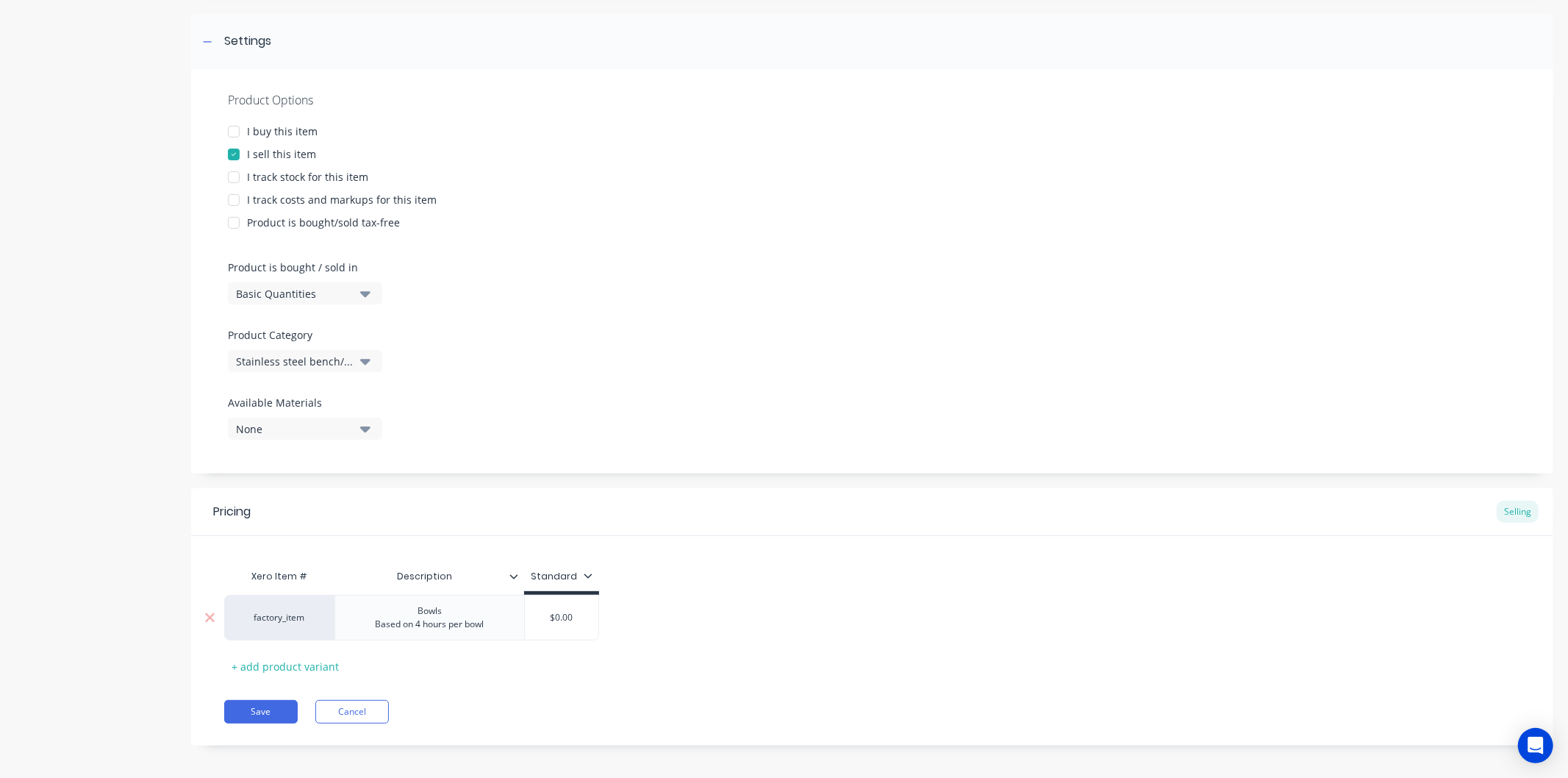
click at [445, 611] on div "Bowls Based on 4 hours per bowl" at bounding box center [430, 617] width 132 height 32
click at [581, 621] on input "$0.00" at bounding box center [561, 617] width 74 height 13
click at [579, 650] on div "Xero Item # Description Standard factory_item Bowls Based on 4 hours per bowl $…" at bounding box center [873, 620] width 1296 height 116
click at [262, 709] on button "Save" at bounding box center [261, 712] width 74 height 24
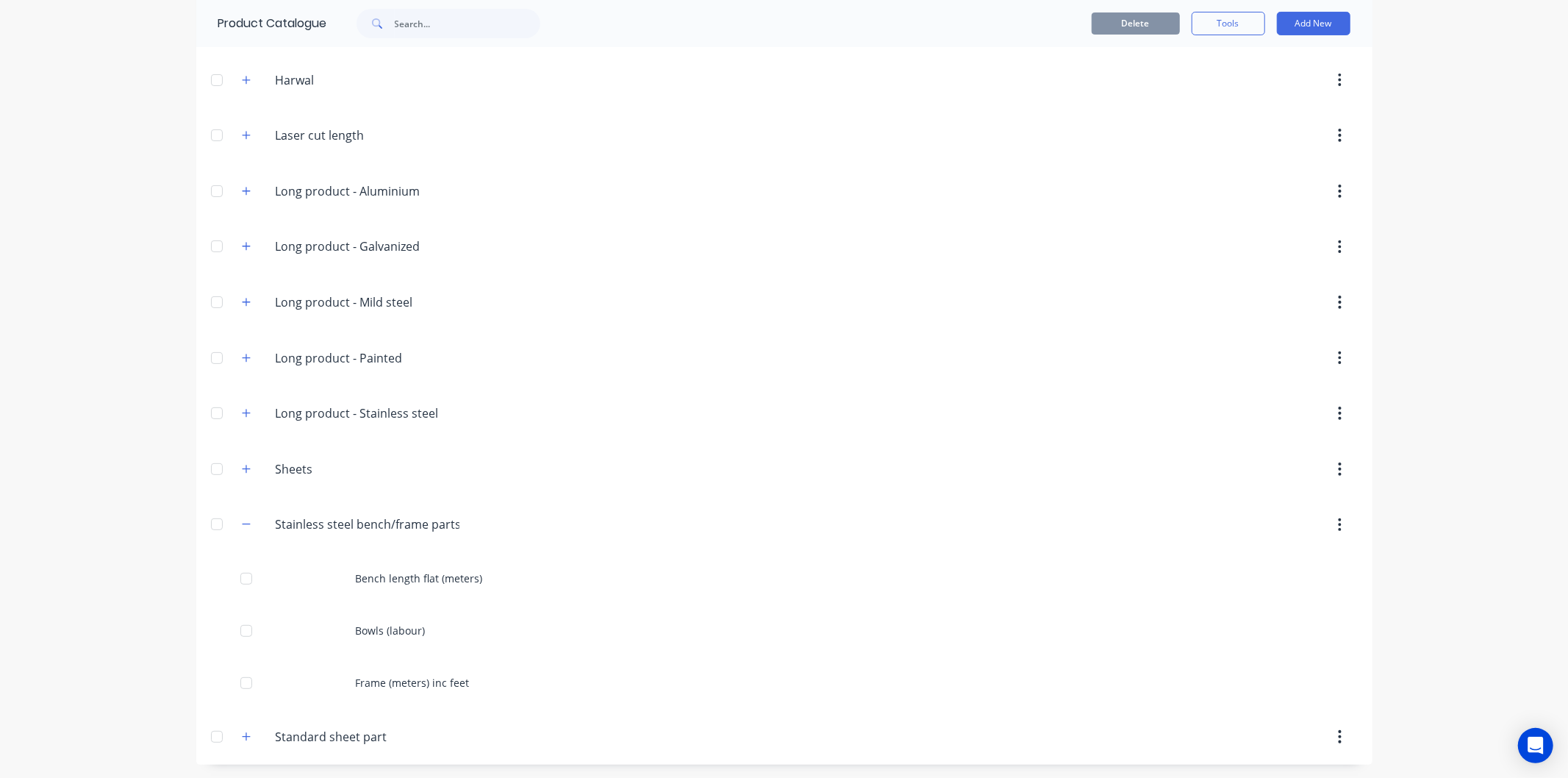
scroll to position [271, 0]
click at [1321, 23] on button "Add New" at bounding box center [1313, 24] width 74 height 24
click at [1267, 97] on div "Product" at bounding box center [1280, 91] width 113 height 22
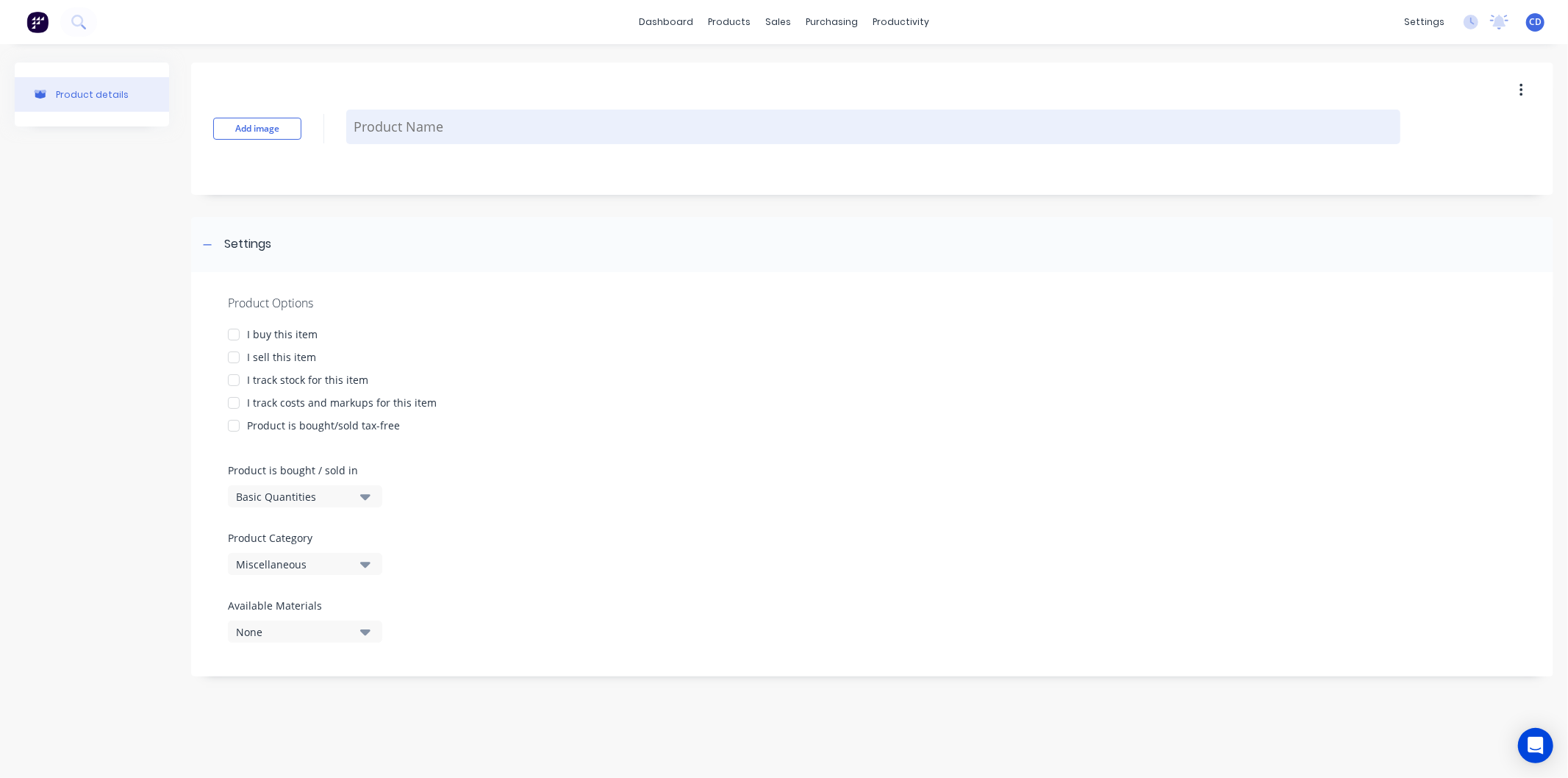
click at [410, 133] on textarea at bounding box center [873, 127] width 1054 height 34
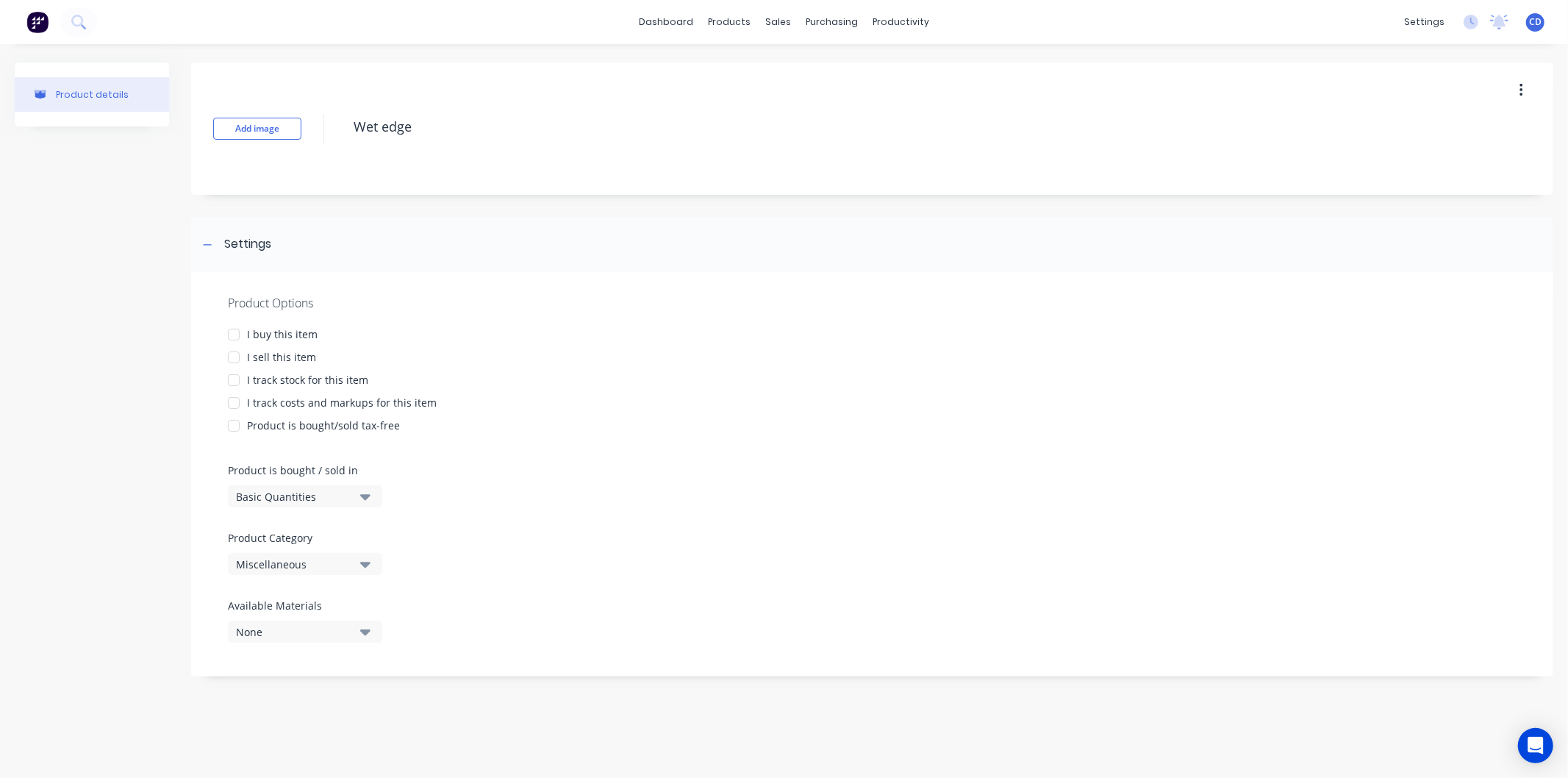
click at [236, 360] on div at bounding box center [233, 357] width 29 height 29
click at [370, 563] on icon "button" at bounding box center [365, 565] width 10 height 6
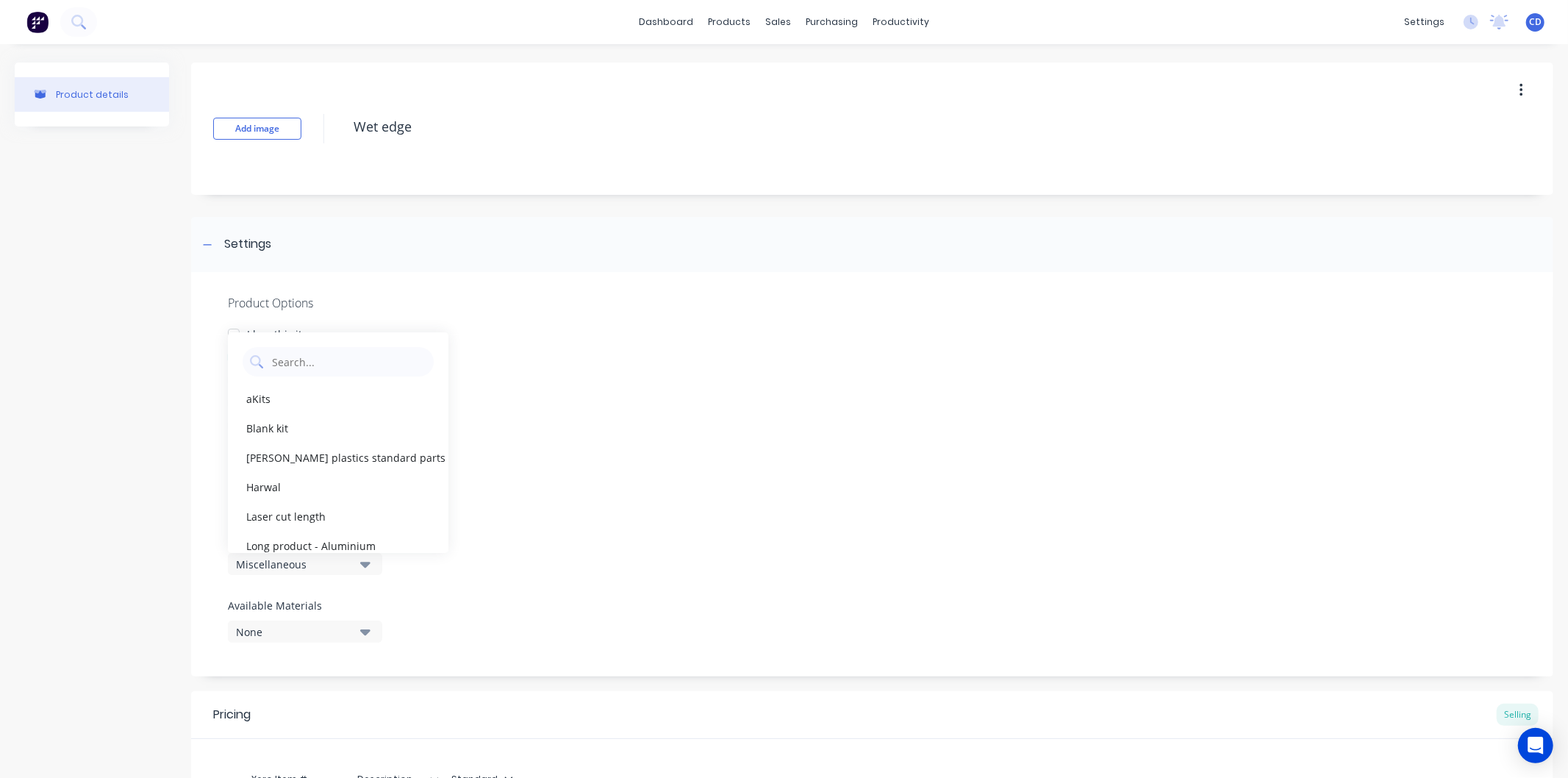
scroll to position [250, 0]
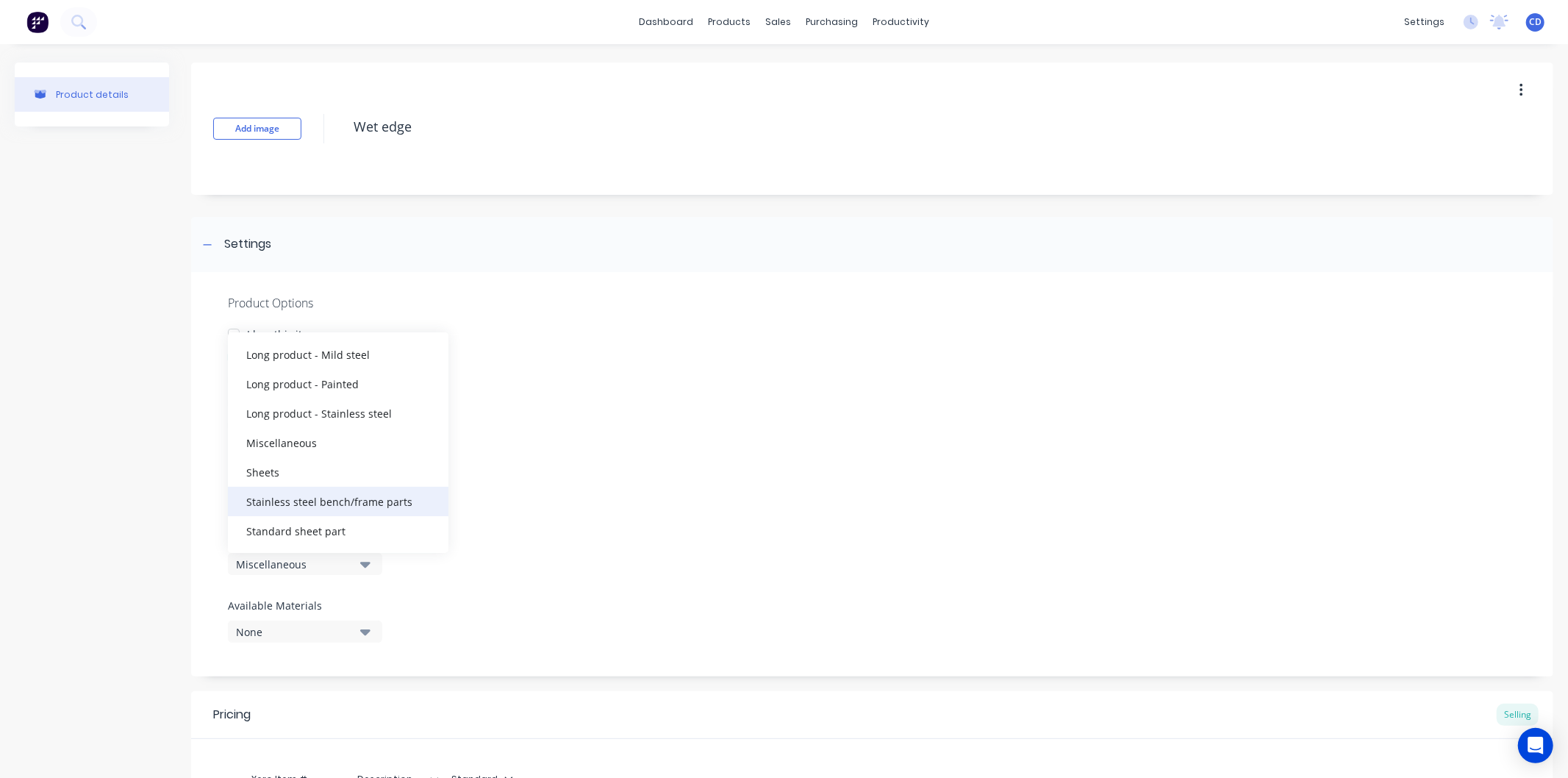
click at [378, 502] on div "Stainless steel bench/frame parts" at bounding box center [337, 501] width 221 height 29
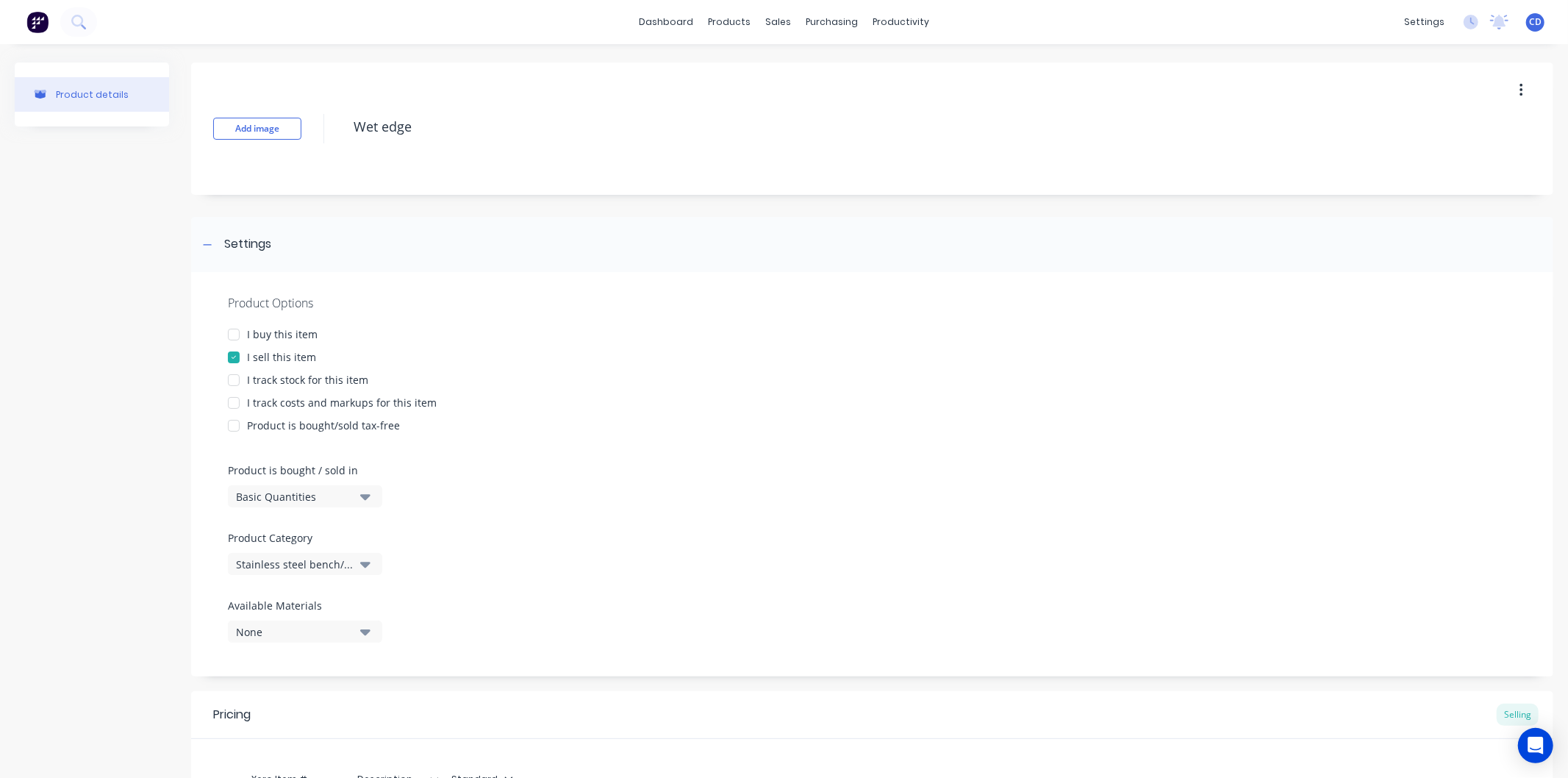
scroll to position [203, 0]
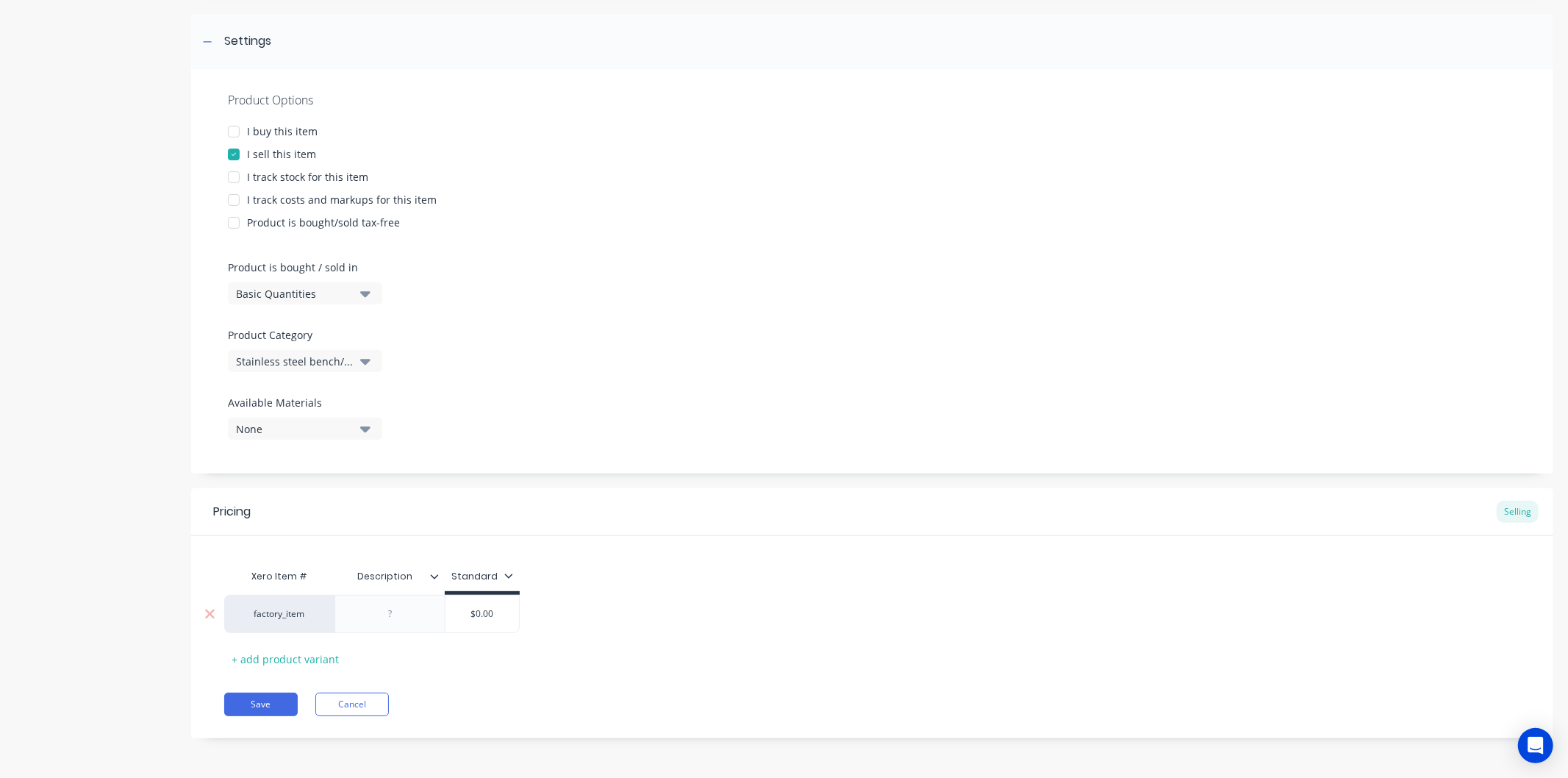
click at [418, 607] on div at bounding box center [390, 613] width 74 height 19
click at [506, 616] on input "$0.00" at bounding box center [509, 613] width 74 height 13
click at [537, 683] on div "Pricing Selling Xero Item # Description Standard factory_item Wet edge (per cor…" at bounding box center [872, 613] width 1362 height 250
click at [260, 709] on button "Save" at bounding box center [261, 704] width 74 height 24
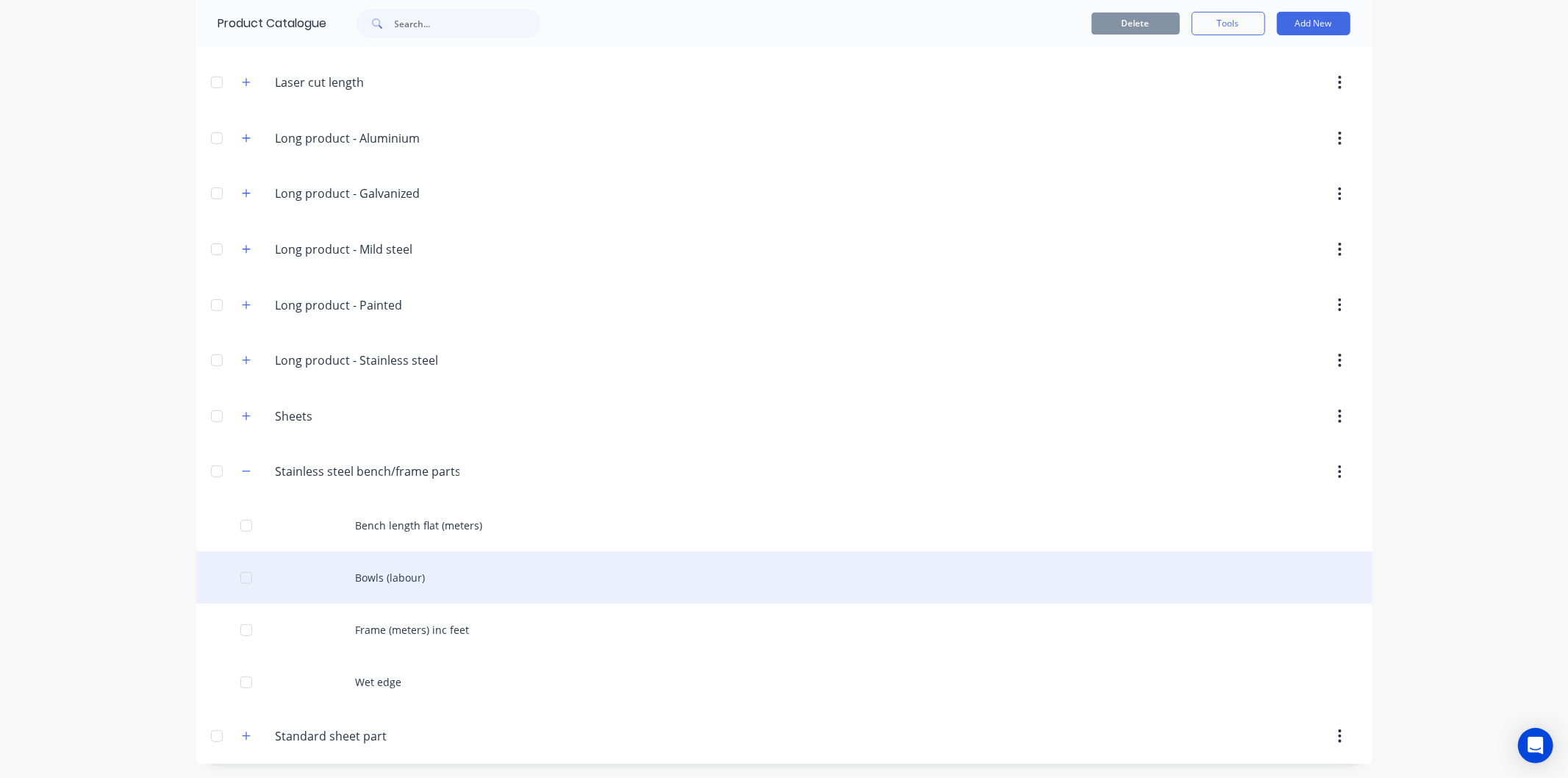
scroll to position [322, 0]
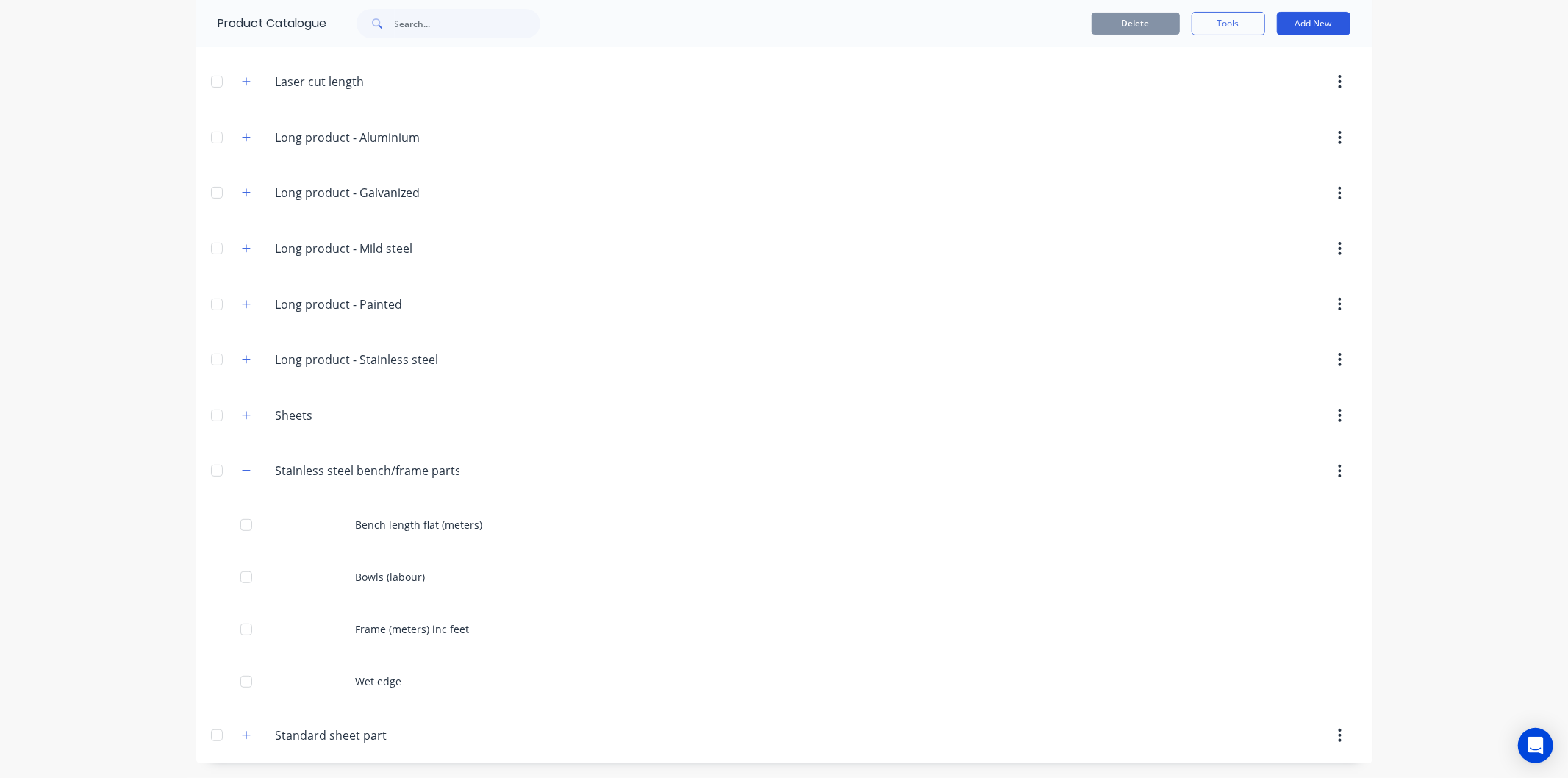
click at [1339, 25] on button "Add New" at bounding box center [1313, 24] width 74 height 24
click at [1273, 80] on div "Product" at bounding box center [1280, 91] width 113 height 22
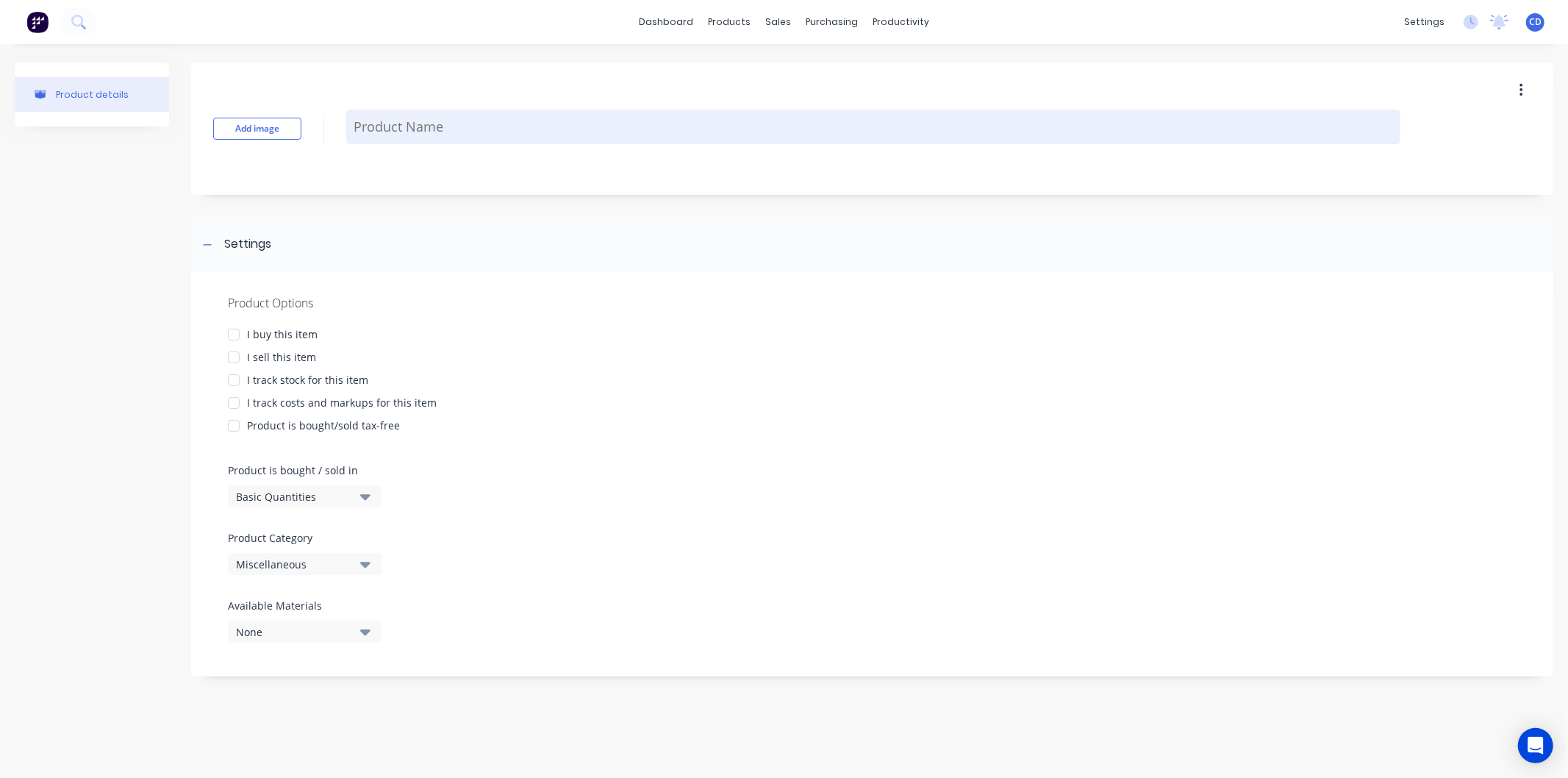
click at [506, 125] on textarea at bounding box center [873, 127] width 1054 height 34
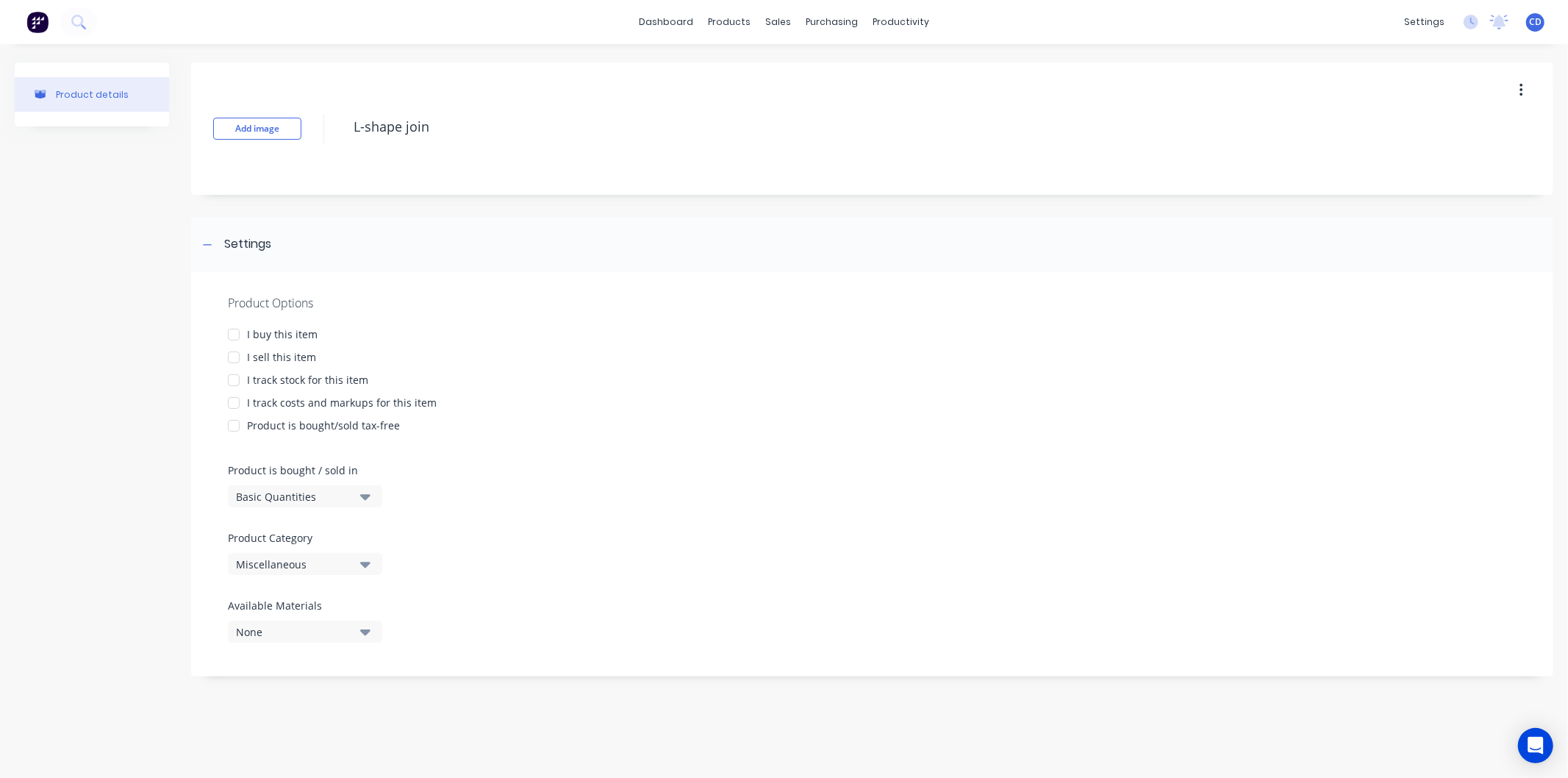
click at [233, 355] on div at bounding box center [233, 357] width 29 height 29
click at [364, 501] on icon "button" at bounding box center [365, 496] width 10 height 16
click at [342, 530] on div "Basic Quantities" at bounding box center [337, 534] width 221 height 29
click at [369, 565] on icon "button" at bounding box center [365, 564] width 10 height 16
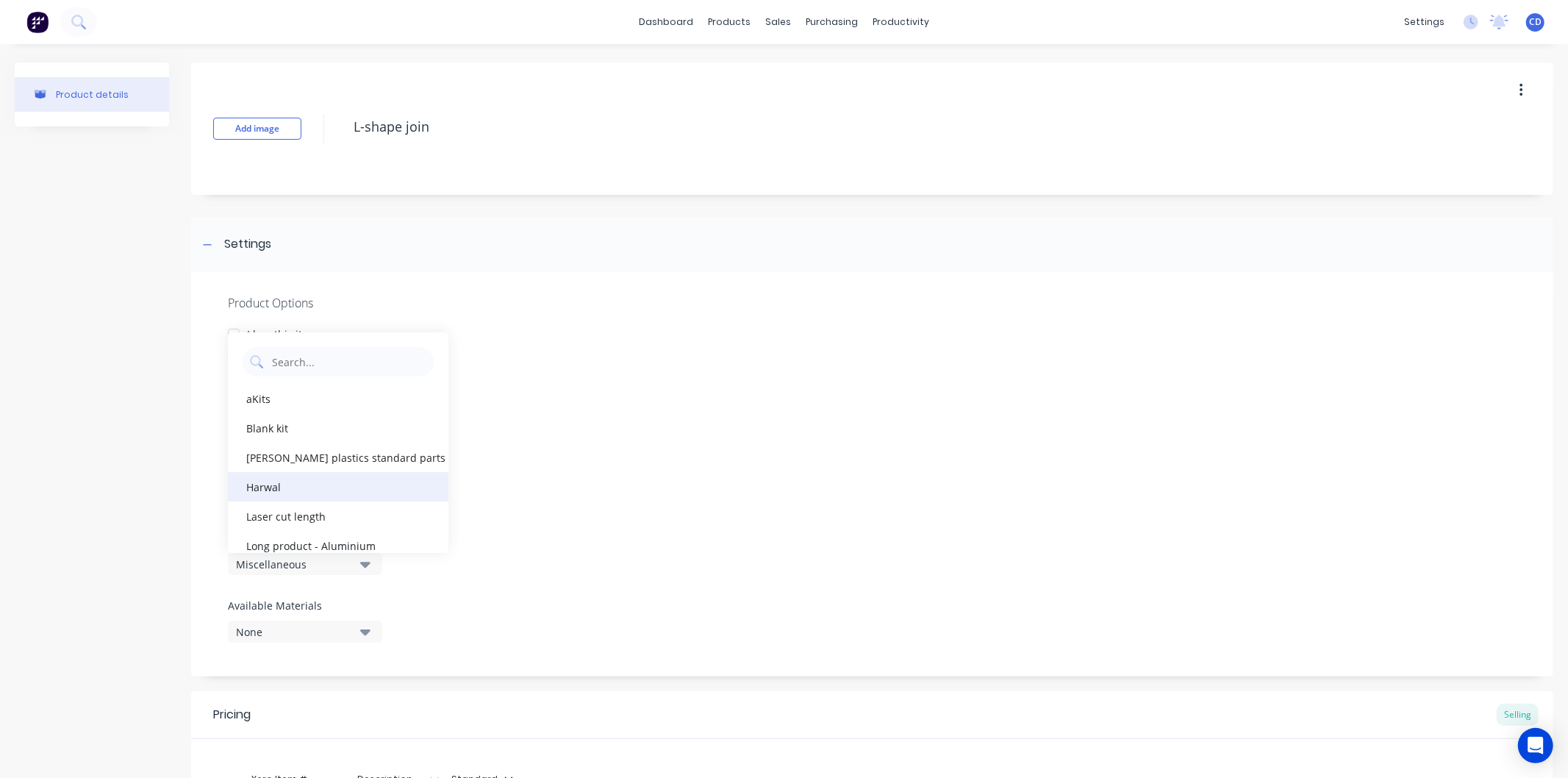
scroll to position [250, 0]
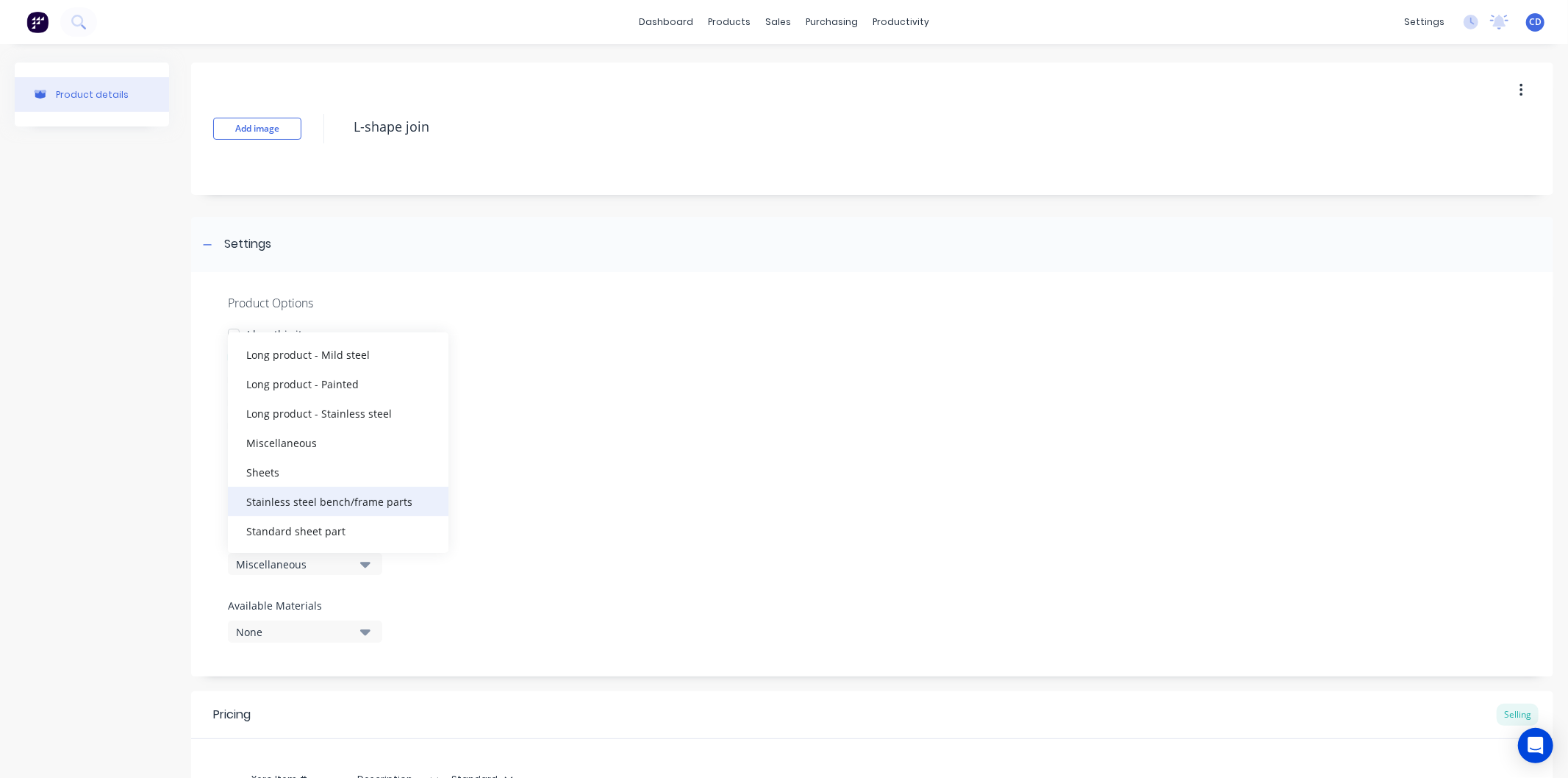
click at [366, 503] on div "Stainless steel bench/frame parts" at bounding box center [337, 501] width 221 height 29
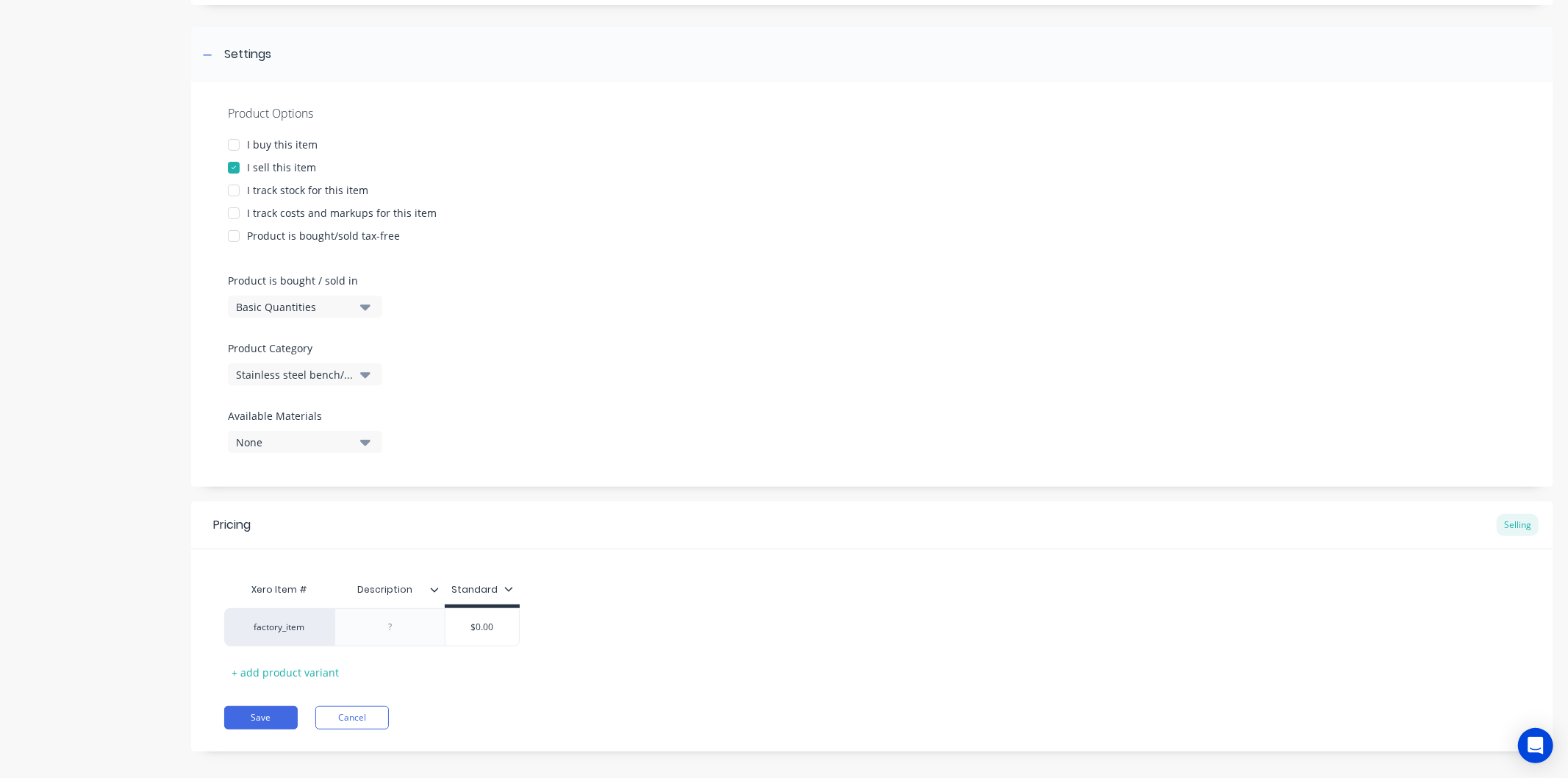
scroll to position [203, 0]
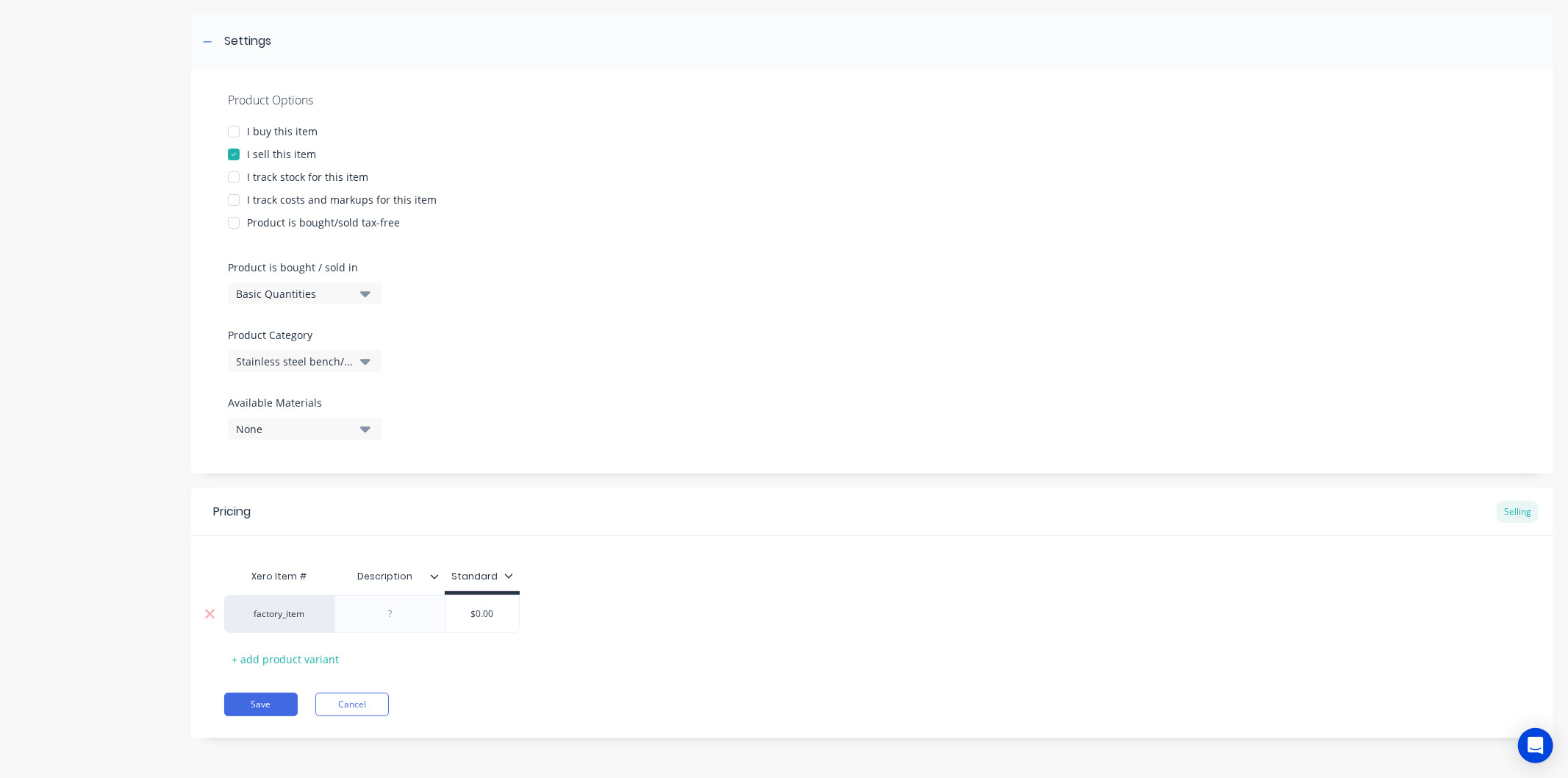
click at [402, 614] on div at bounding box center [390, 613] width 74 height 19
click at [502, 612] on input "$0.00" at bounding box center [481, 613] width 74 height 13
click at [277, 711] on button "Save" at bounding box center [261, 704] width 74 height 24
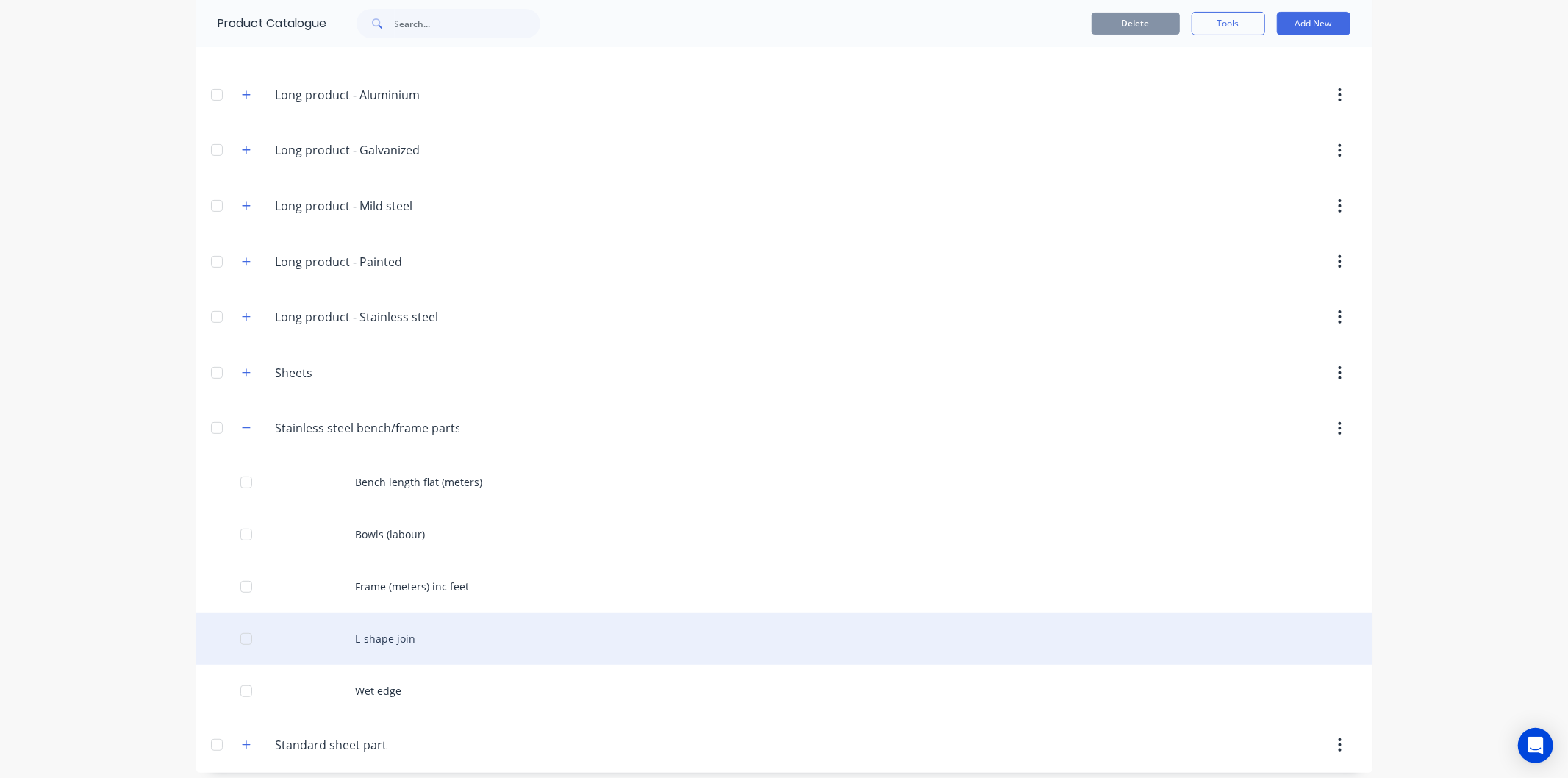
scroll to position [375, 0]
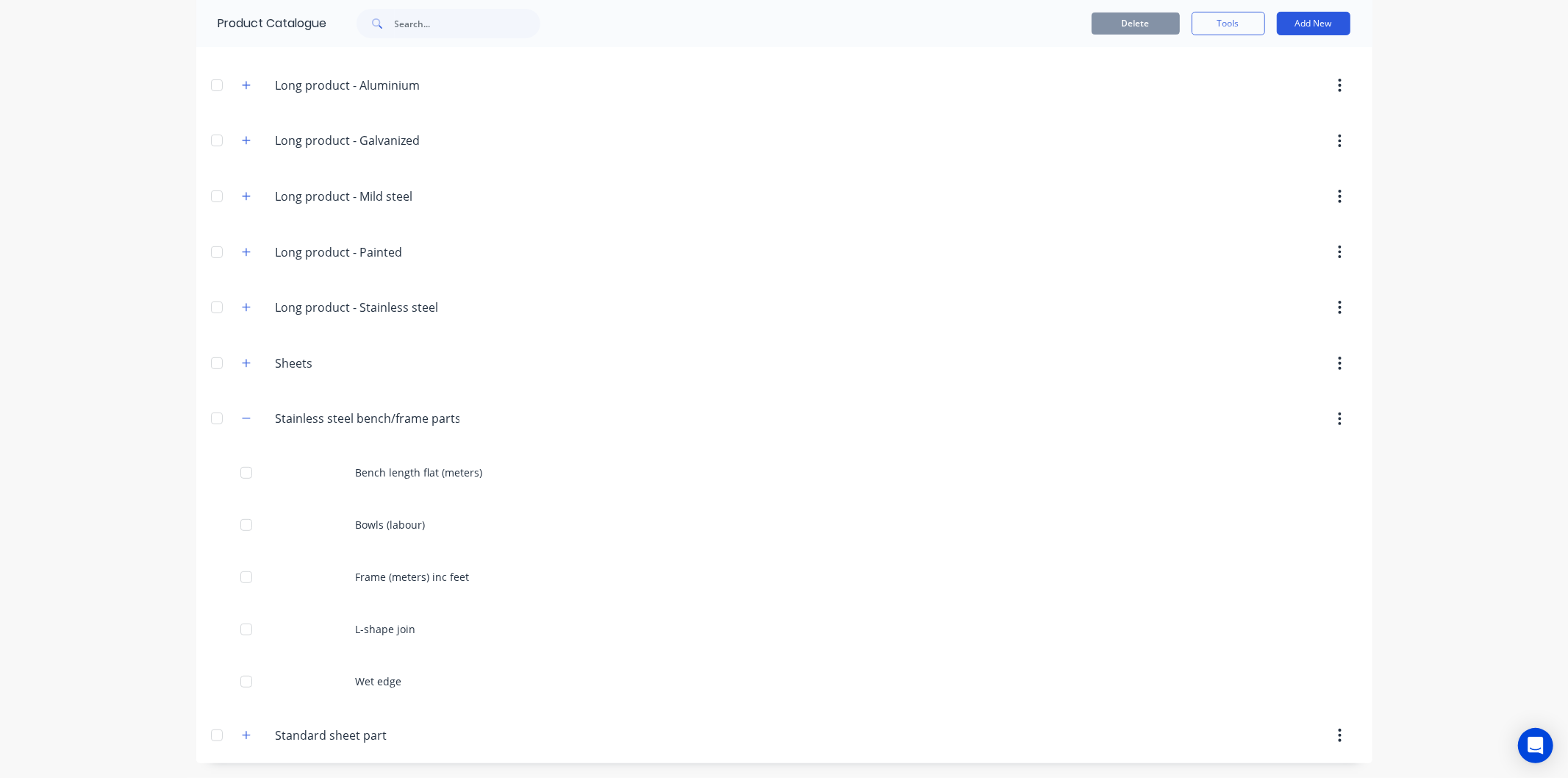
click at [1289, 30] on button "Add New" at bounding box center [1313, 24] width 74 height 24
click at [1255, 89] on div "Product" at bounding box center [1280, 91] width 113 height 22
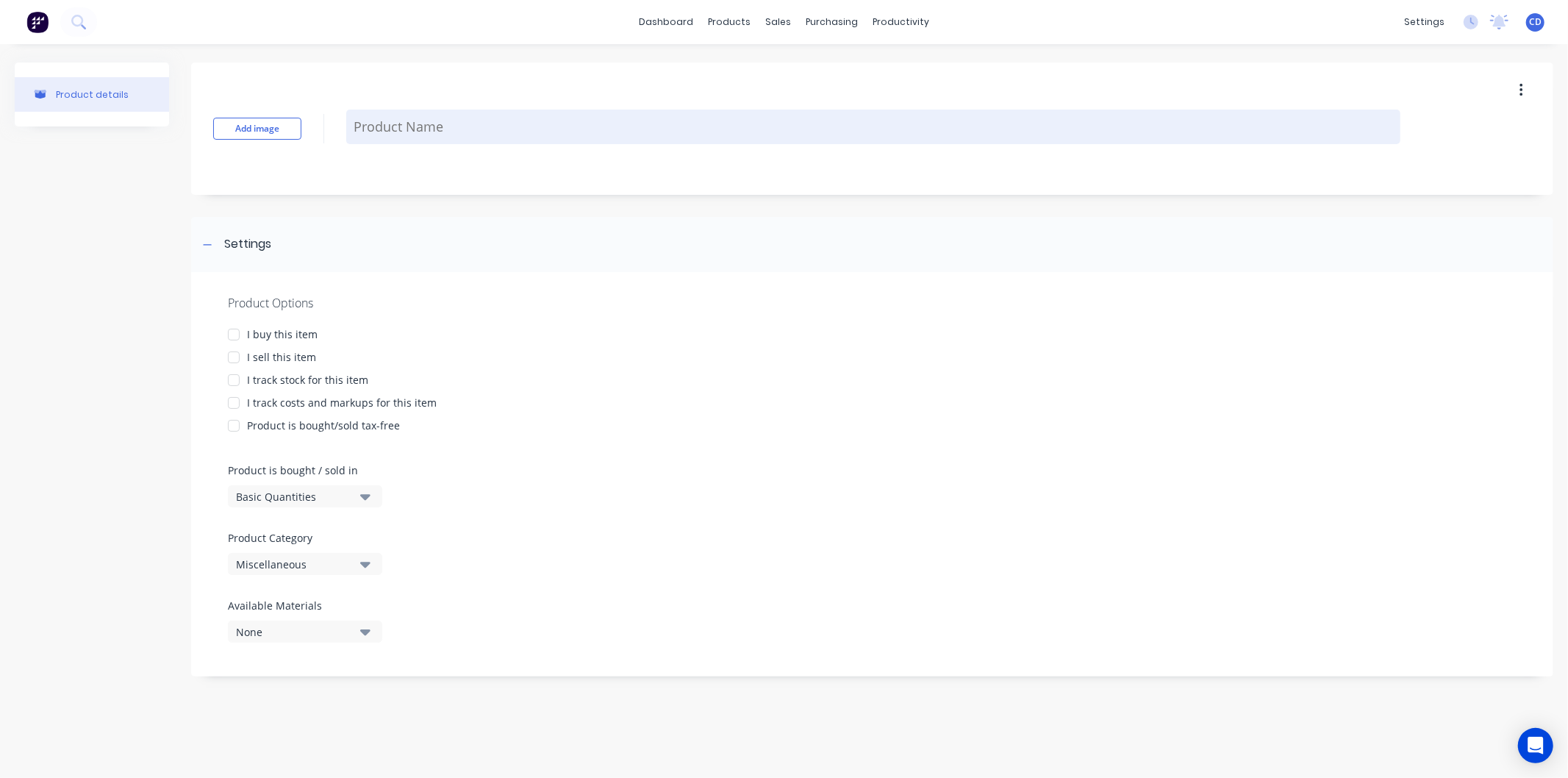
click at [430, 115] on textarea at bounding box center [873, 127] width 1054 height 34
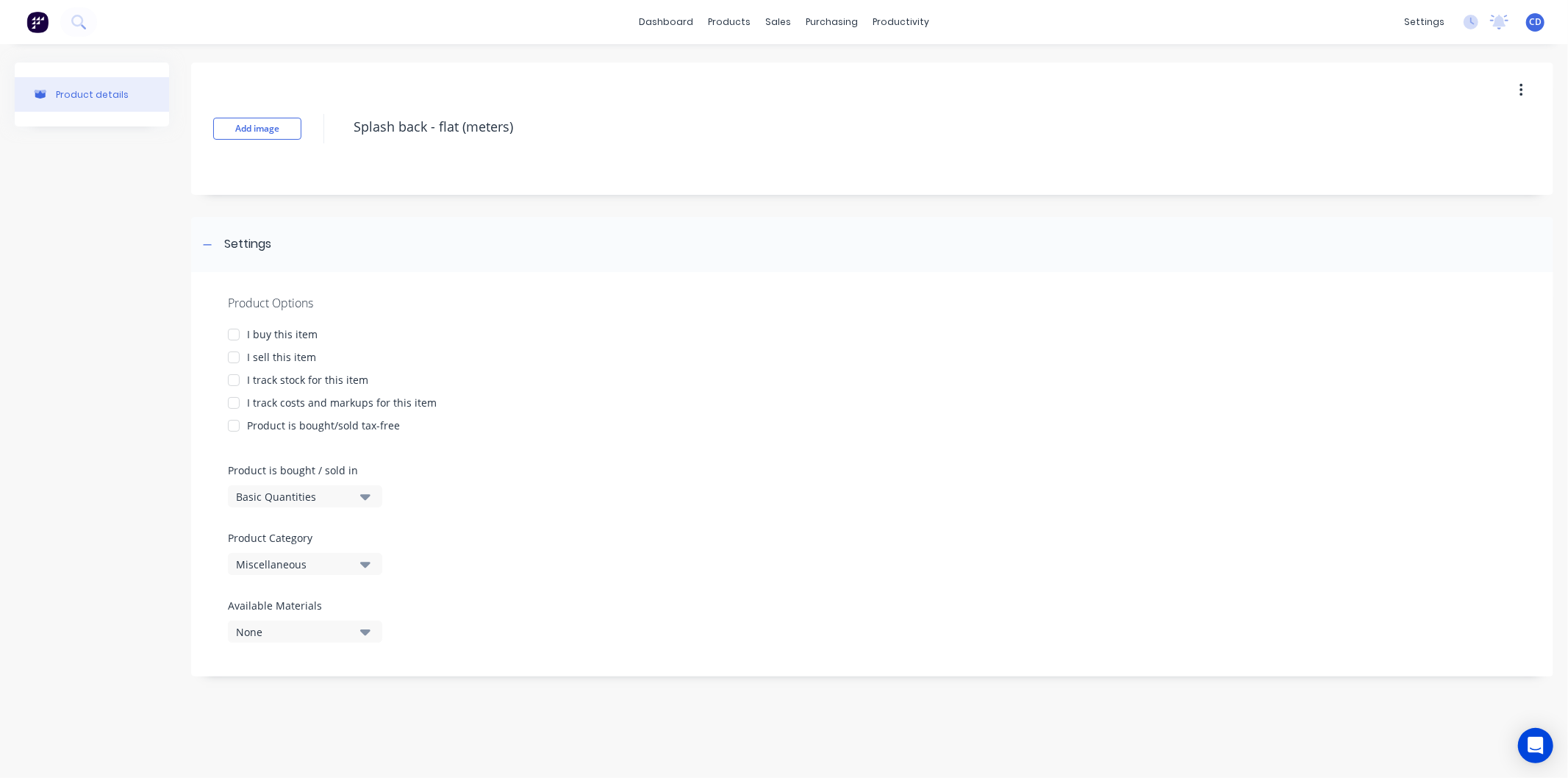
click at [235, 355] on div at bounding box center [233, 357] width 29 height 29
click at [360, 493] on icon "button" at bounding box center [365, 496] width 10 height 16
click at [331, 567] on div "Lineal Metres" at bounding box center [337, 563] width 221 height 29
click at [488, 552] on div "Product Options I buy this item I sell this item I track stock for this item I …" at bounding box center [872, 474] width 1362 height 404
click at [365, 560] on icon "button" at bounding box center [365, 564] width 10 height 16
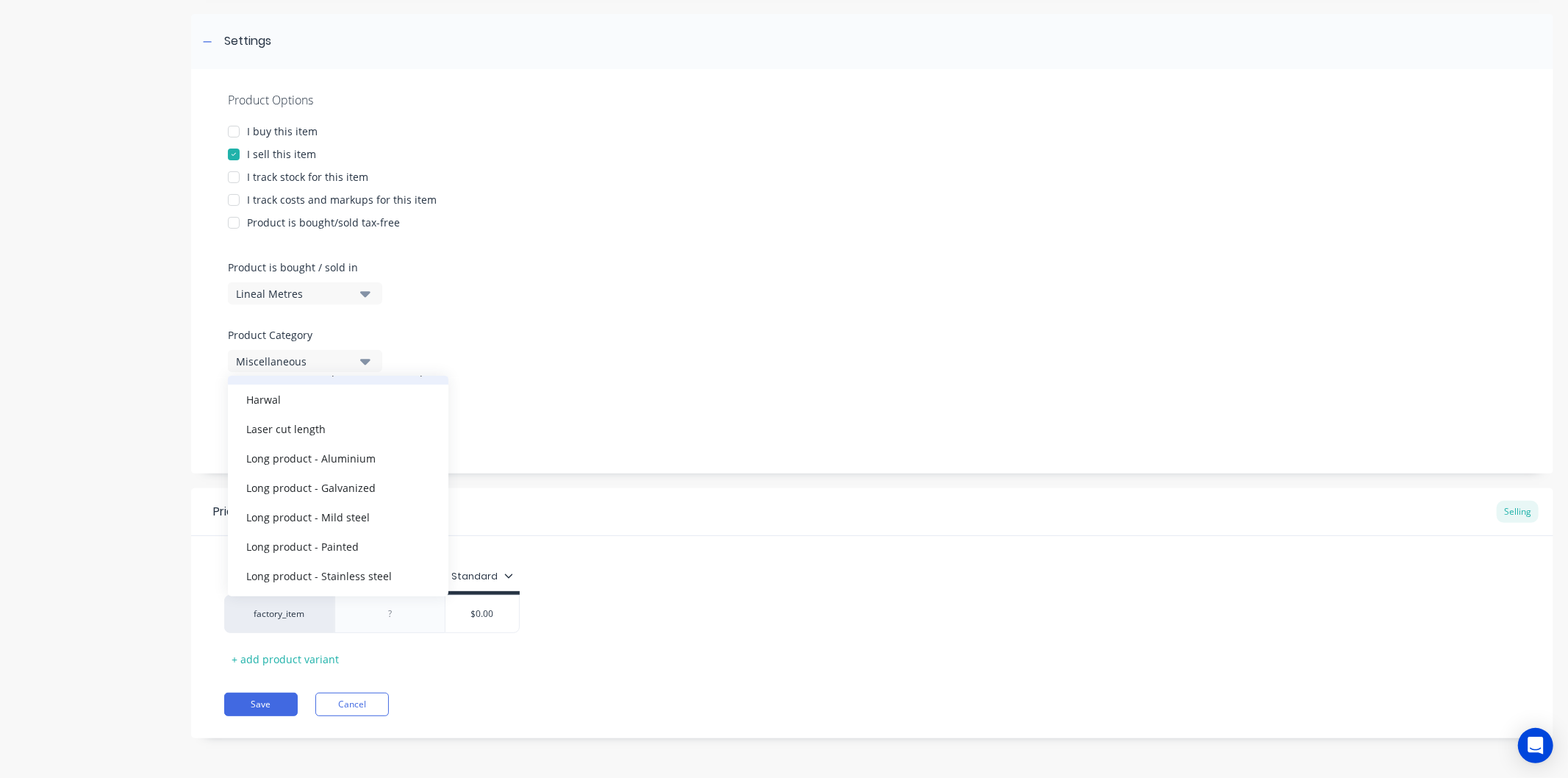
scroll to position [250, 0]
click at [378, 537] on div "Stainless steel bench/frame parts" at bounding box center [337, 545] width 221 height 29
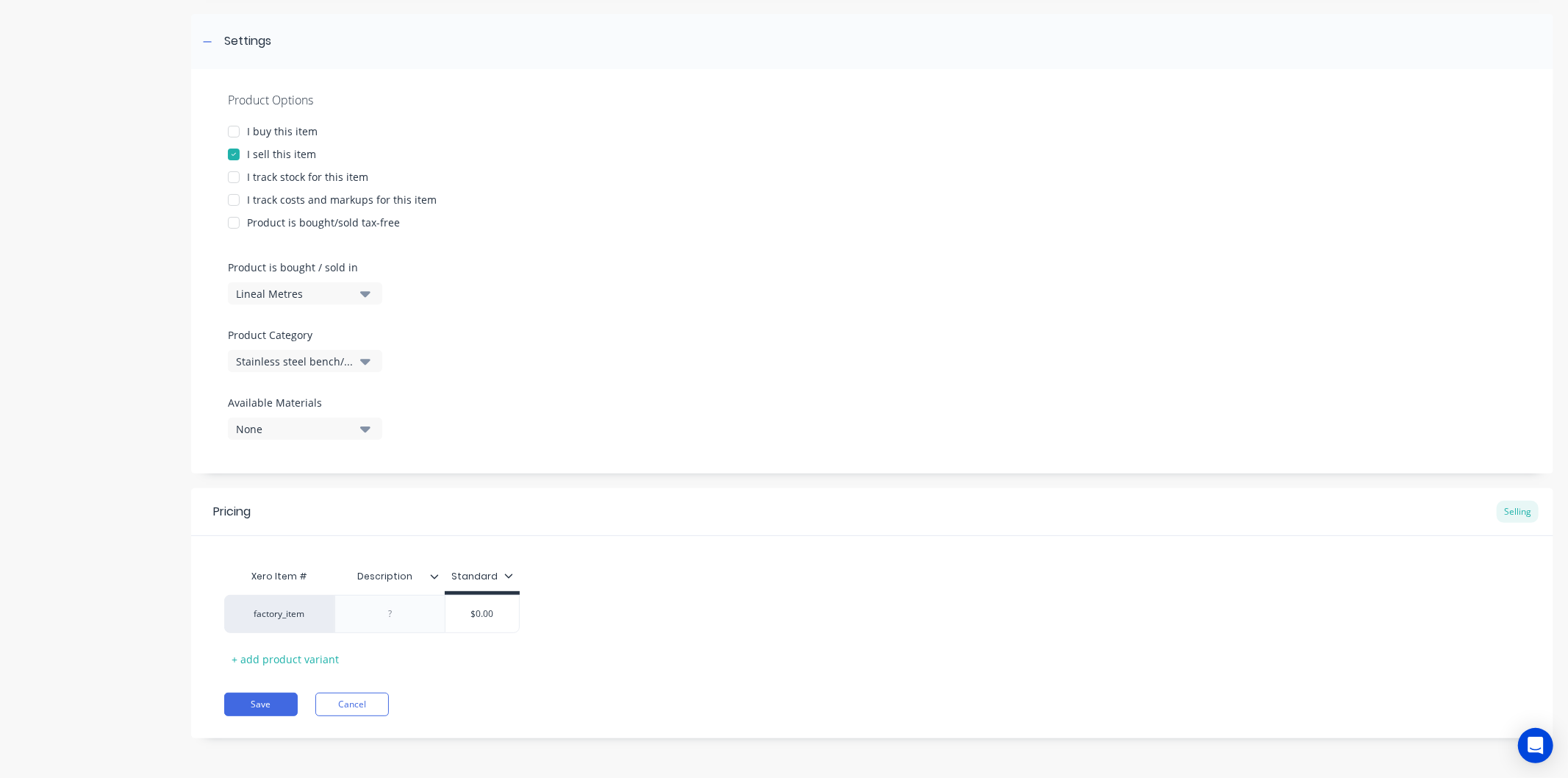
click at [539, 429] on div "Product Options I buy this item I sell this item I track stock for this item I …" at bounding box center [872, 271] width 1362 height 404
click at [422, 619] on div at bounding box center [390, 613] width 74 height 19
click at [566, 613] on input "$0.00" at bounding box center [537, 613] width 74 height 13
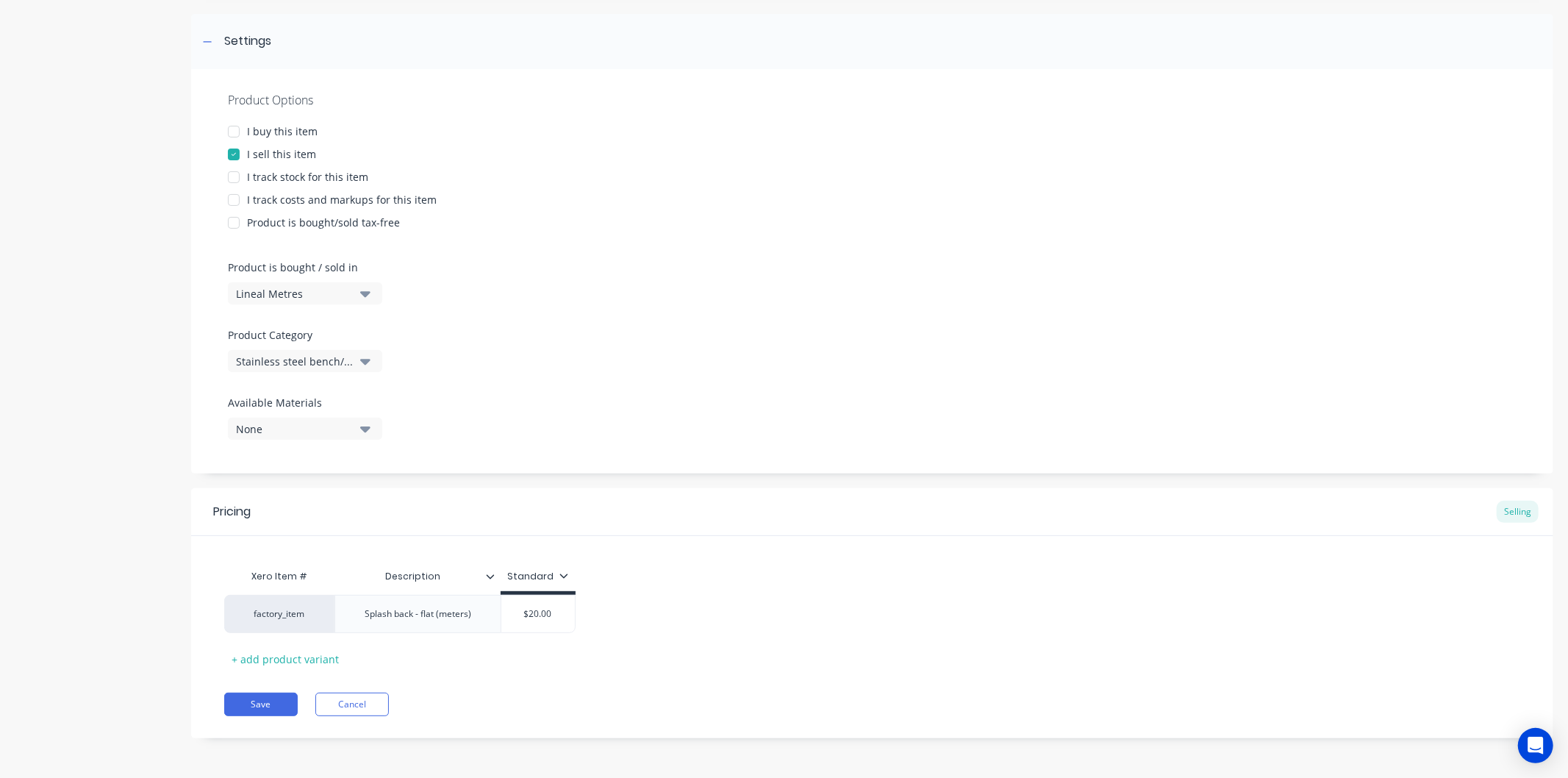
click at [710, 415] on div "Product Options I buy this item I sell this item I track stock for this item I …" at bounding box center [872, 271] width 1362 height 404
click at [278, 707] on button "Save" at bounding box center [261, 704] width 74 height 24
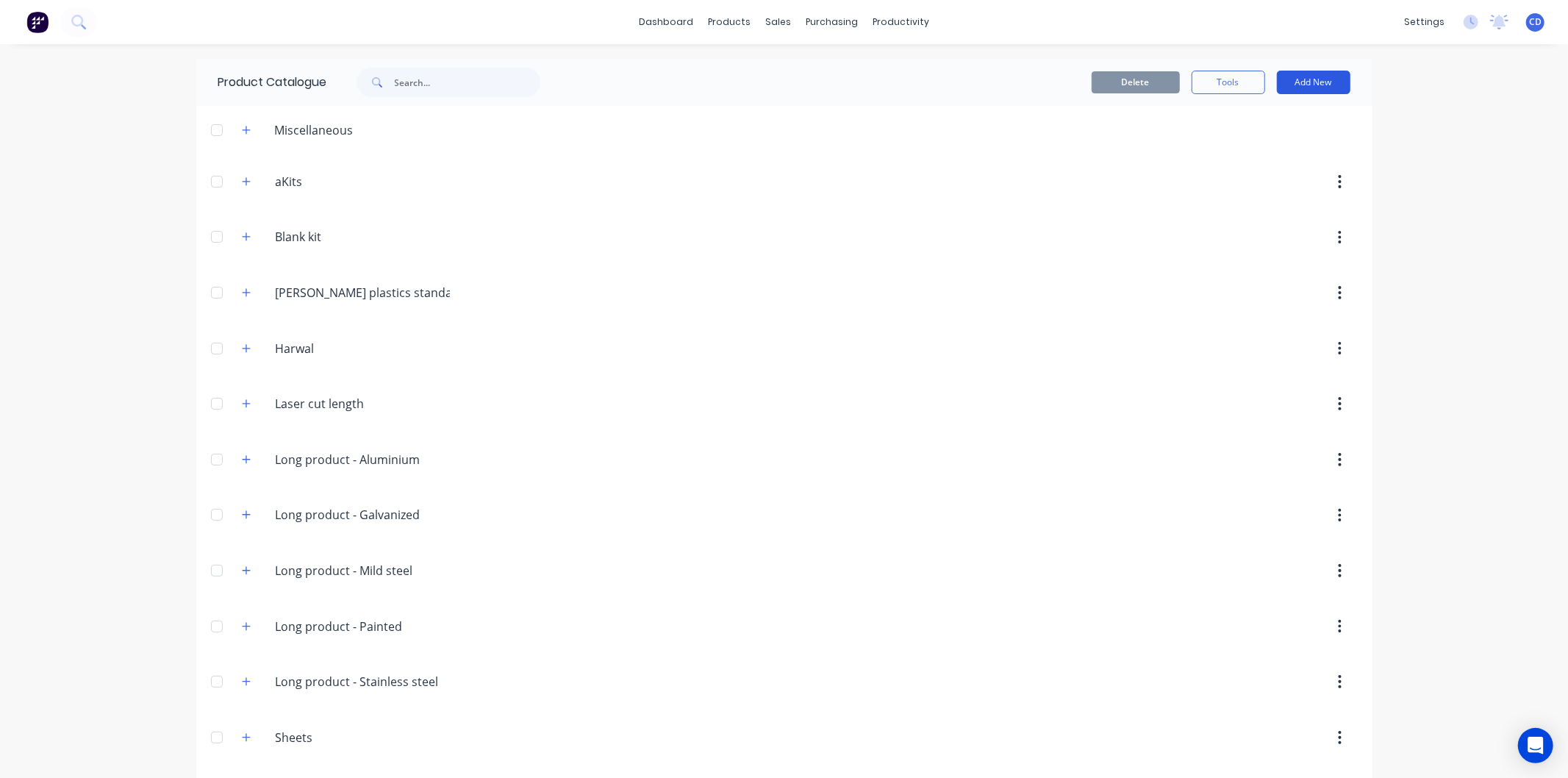
click at [1301, 86] on button "Add New" at bounding box center [1313, 82] width 74 height 24
click at [1277, 149] on div "Product" at bounding box center [1280, 150] width 113 height 22
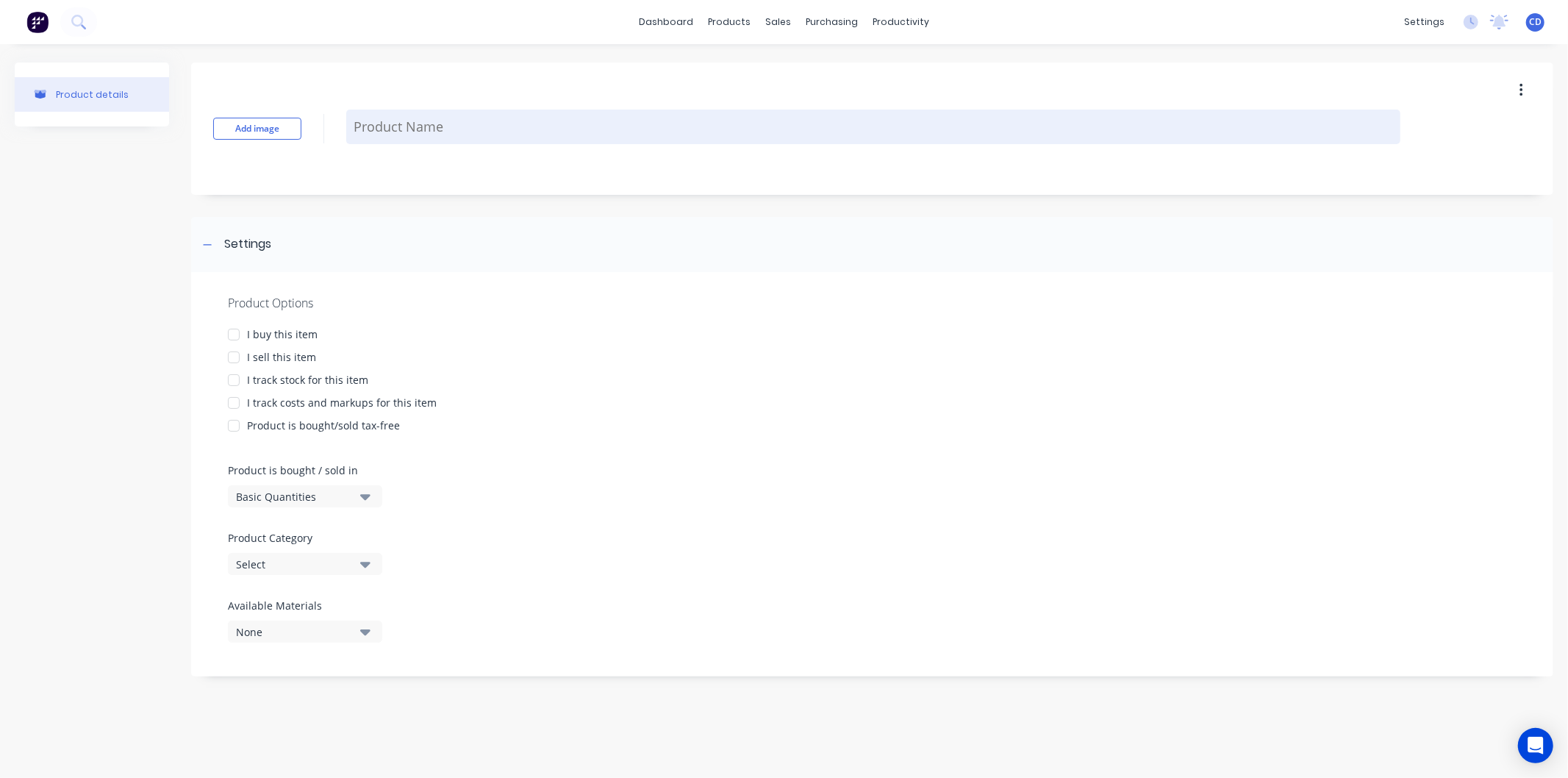
click at [434, 132] on textarea at bounding box center [873, 127] width 1054 height 34
click at [452, 114] on textarea at bounding box center [873, 127] width 1054 height 34
paste textarea "300 high (with fibro) (Meters)"
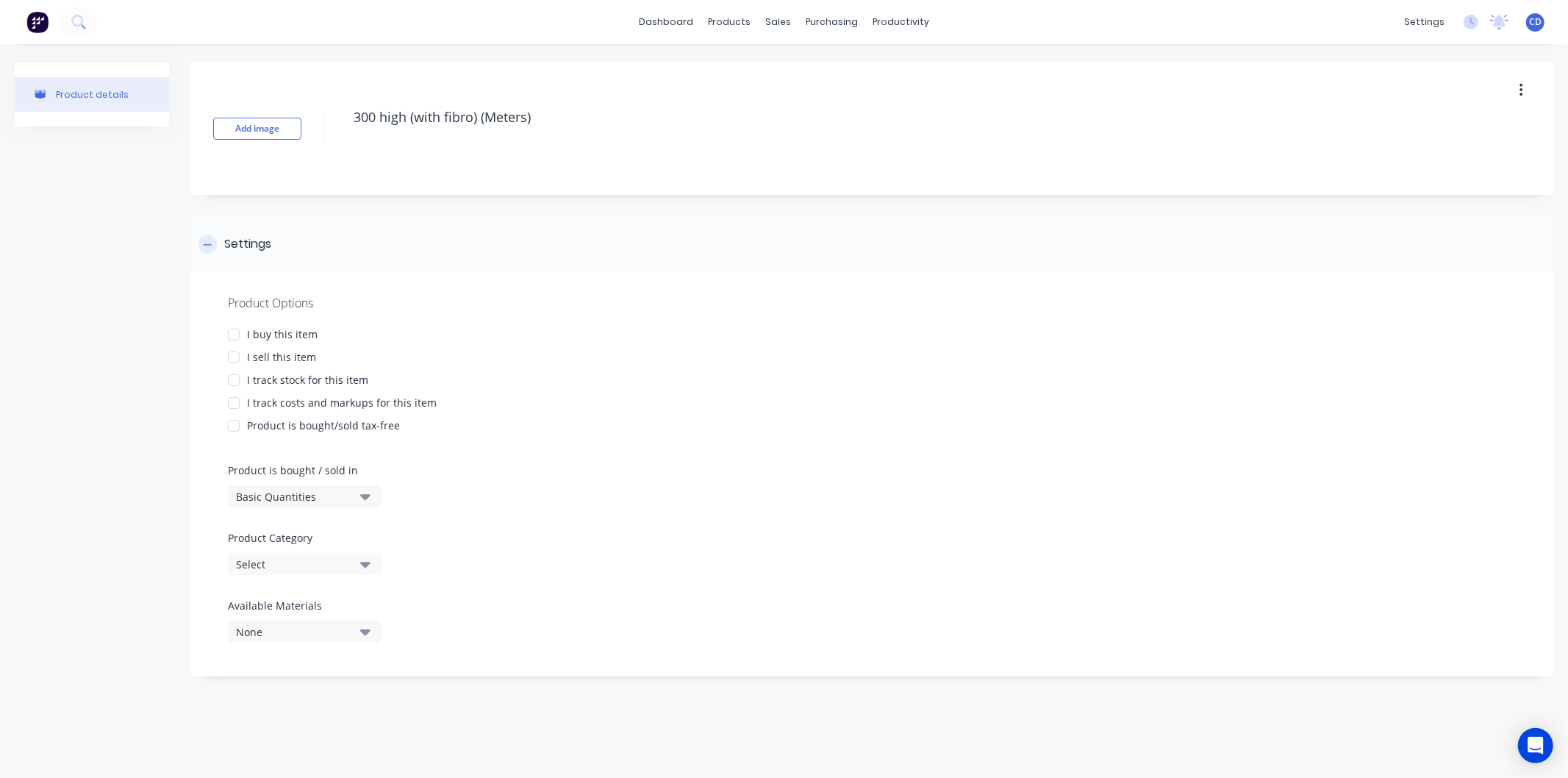
click at [541, 236] on div "Settings" at bounding box center [872, 244] width 1362 height 55
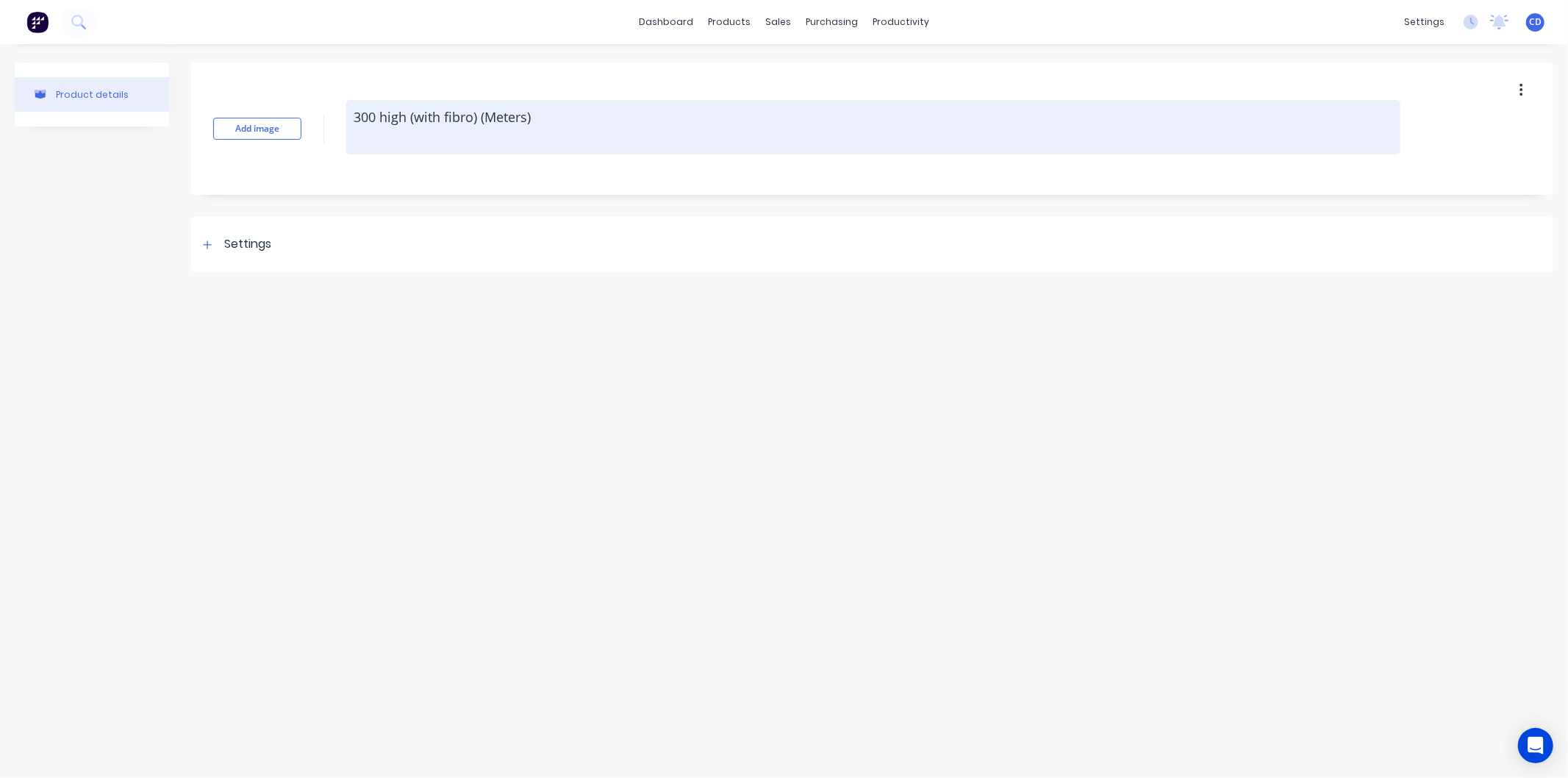
click at [566, 122] on textarea "300 high (with fibro) (Meters)" at bounding box center [873, 127] width 1054 height 54
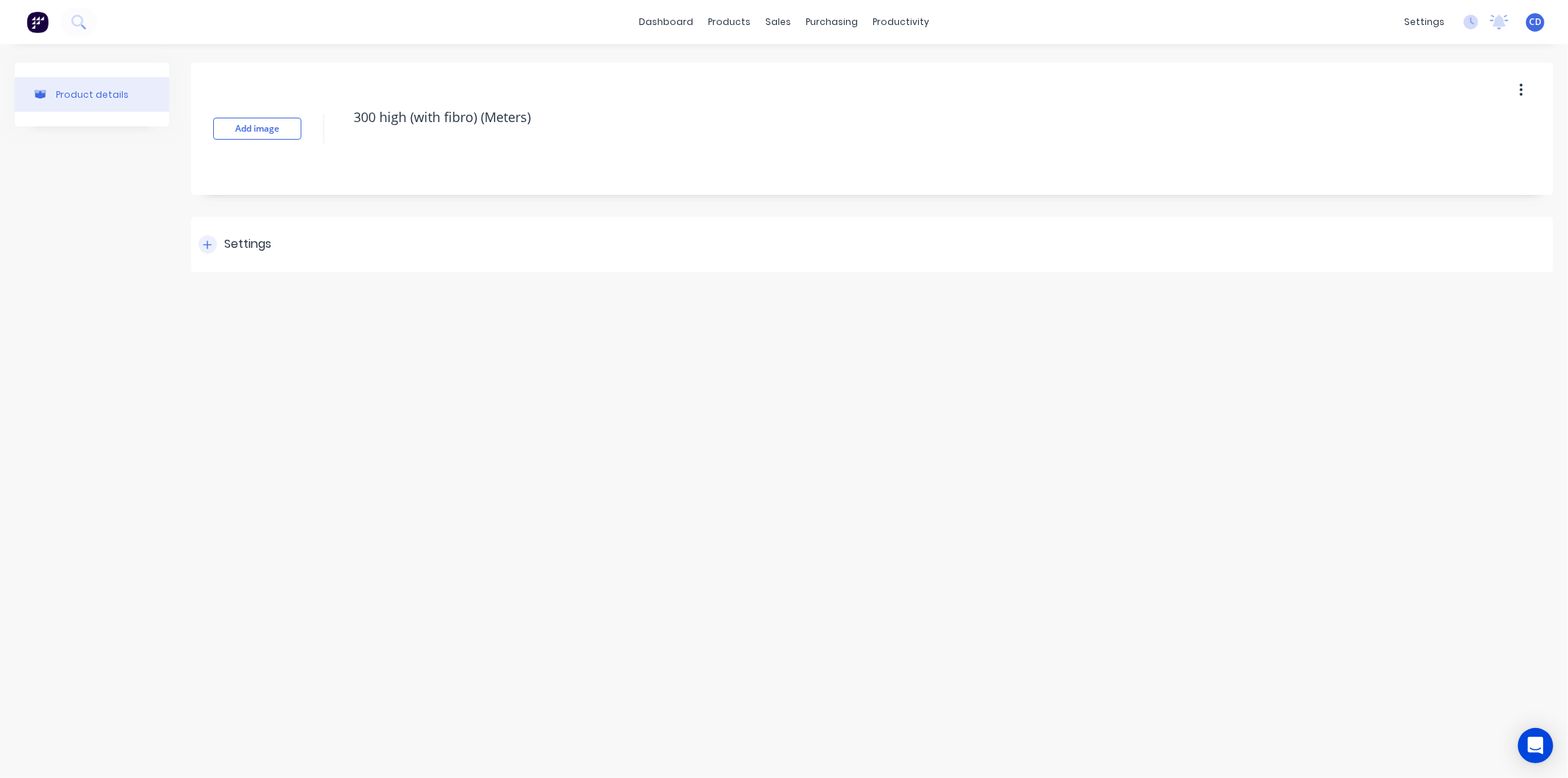
click at [217, 245] on div "Settings" at bounding box center [234, 244] width 73 height 19
click at [236, 357] on div at bounding box center [233, 357] width 29 height 29
click at [362, 497] on icon "button" at bounding box center [365, 496] width 10 height 16
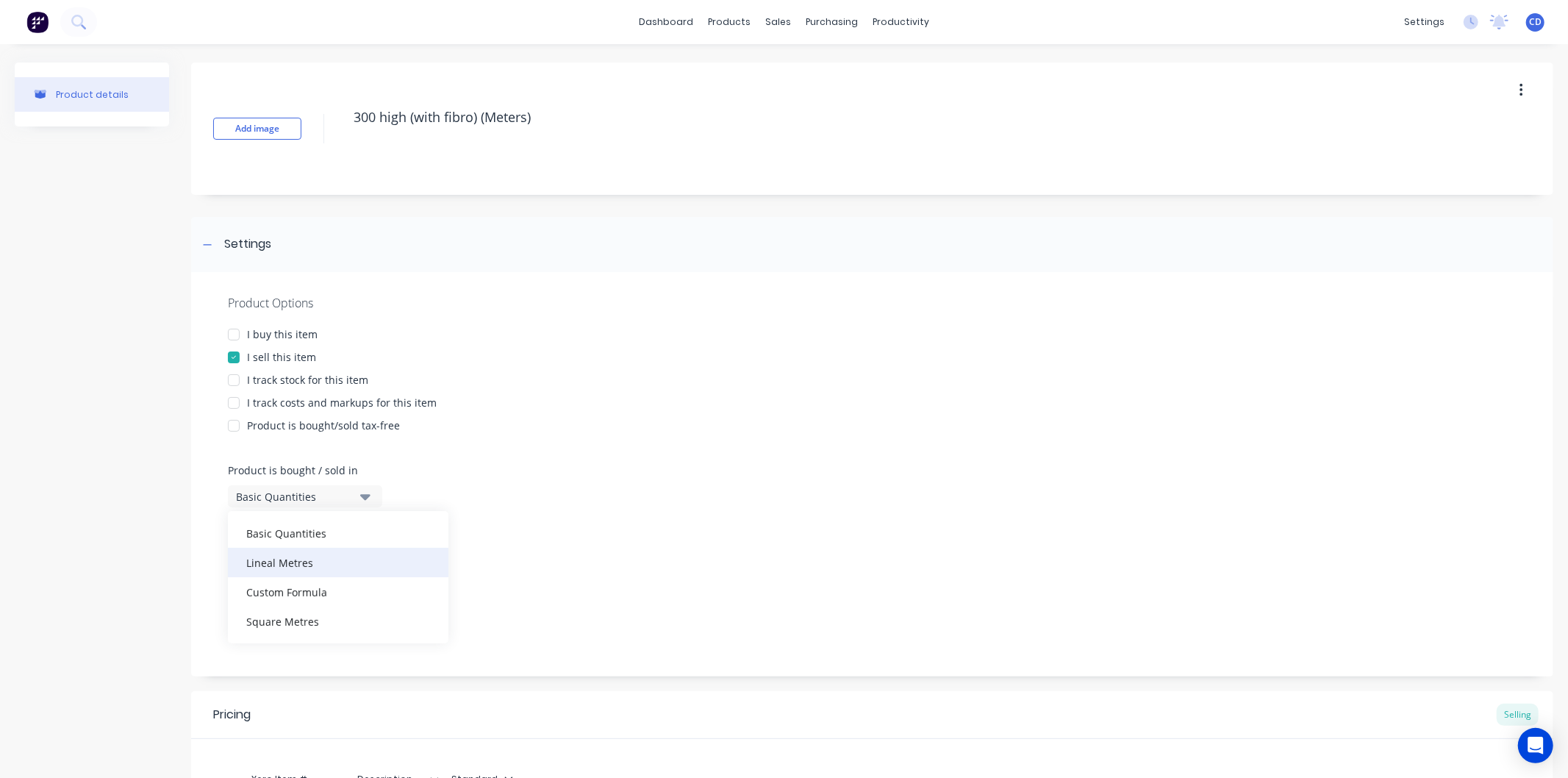
click at [322, 569] on div "Lineal Metres" at bounding box center [337, 563] width 221 height 29
click at [360, 569] on icon "button" at bounding box center [365, 564] width 10 height 16
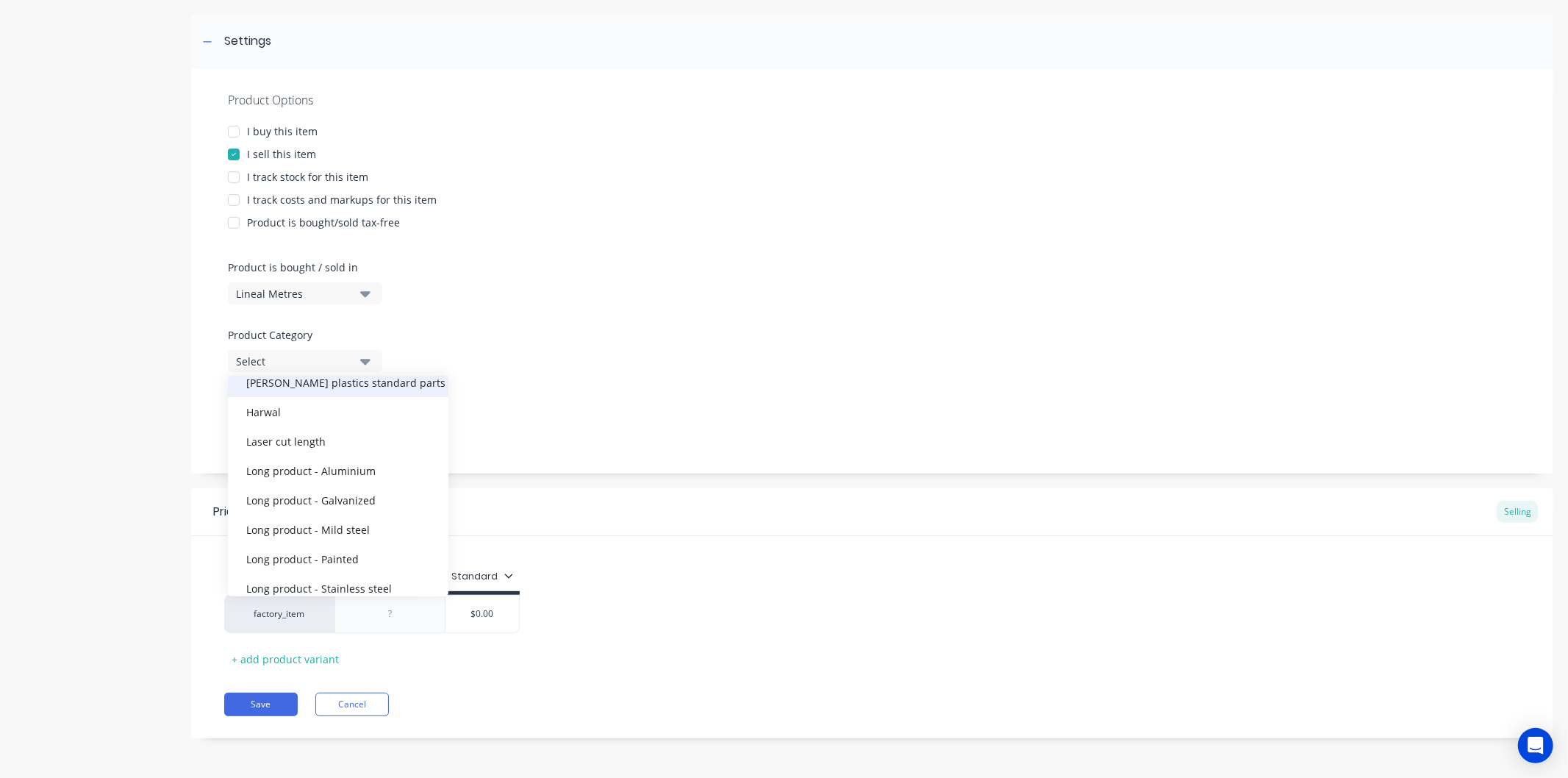
scroll to position [250, 0]
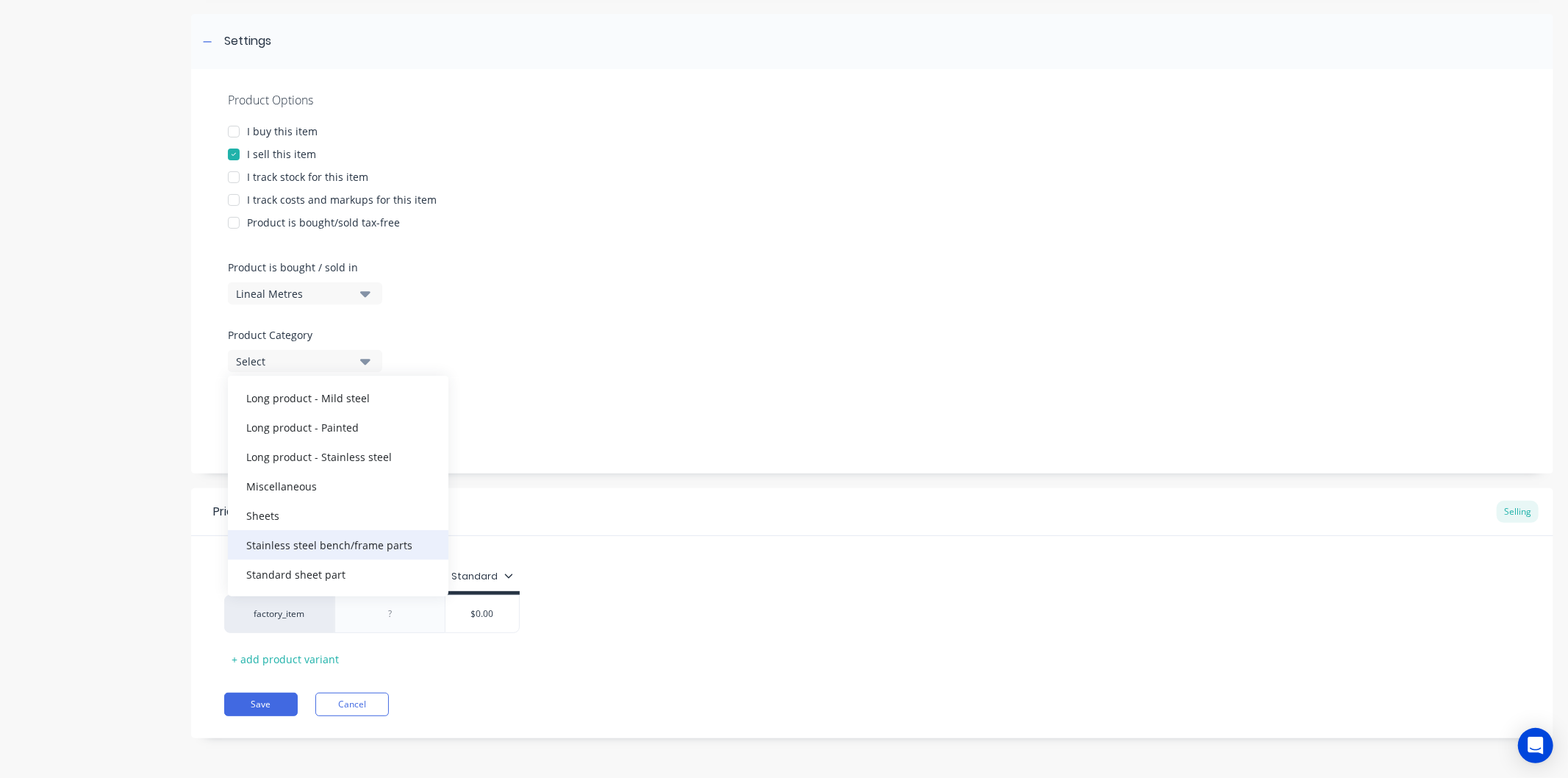
click at [380, 539] on div "Stainless steel bench/frame parts" at bounding box center [337, 545] width 221 height 29
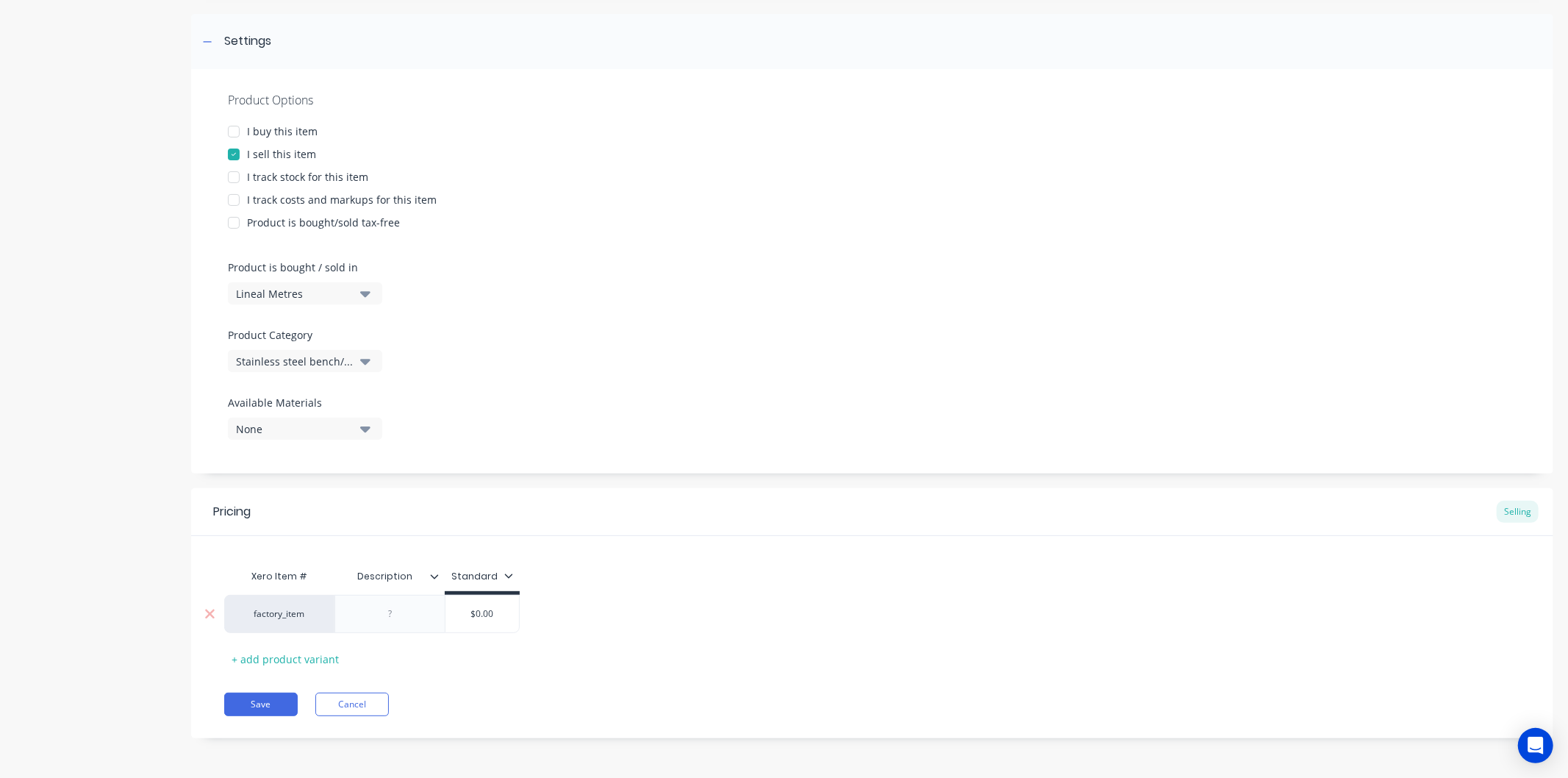
click at [415, 618] on div at bounding box center [390, 613] width 74 height 19
paste div
click at [505, 627] on div "factory_item 300 high (with fibro) (Meters) $0.00 $0.00" at bounding box center [410, 613] width 371 height 38
click at [271, 703] on button "Save" at bounding box center [261, 704] width 74 height 24
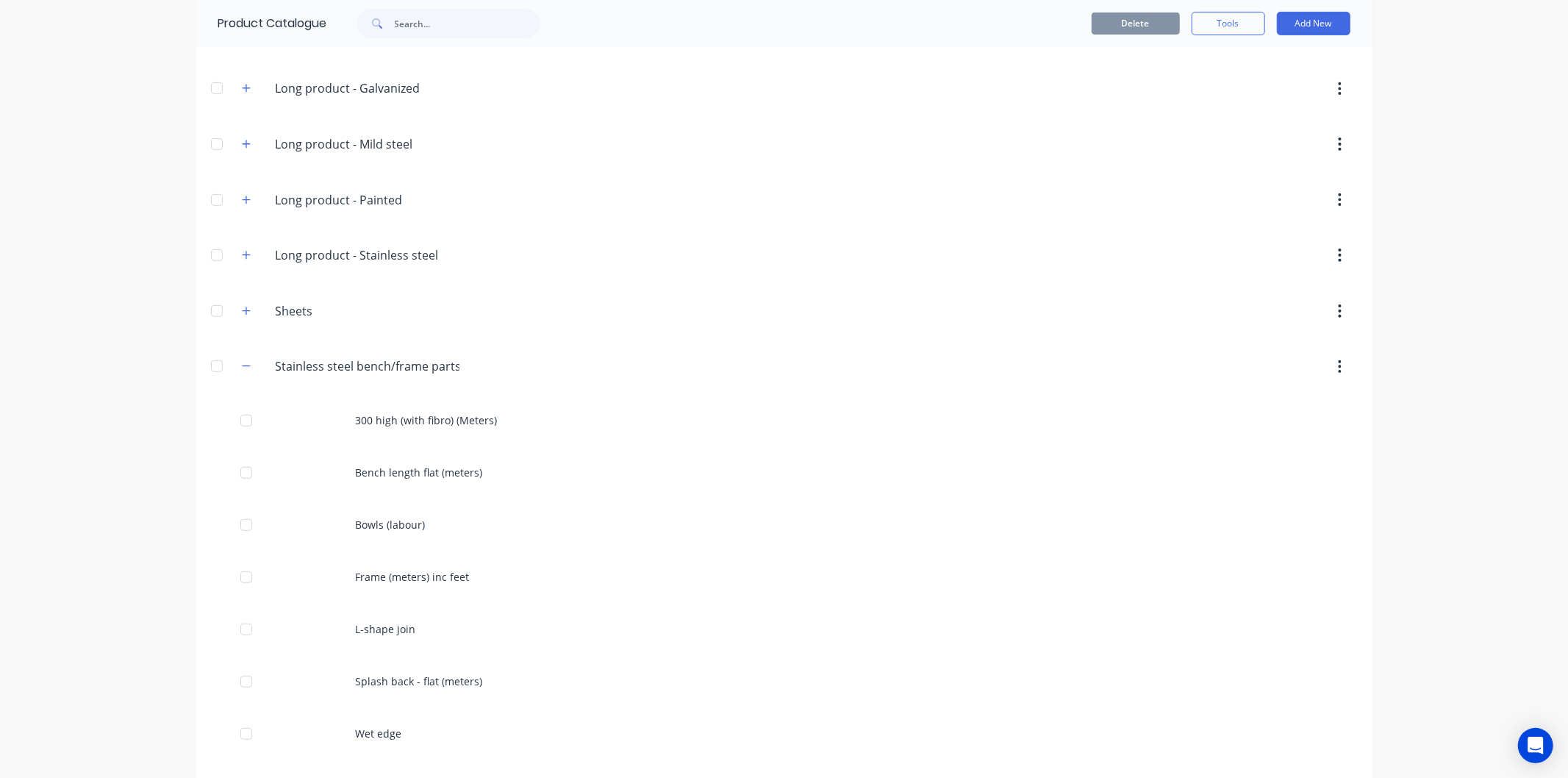
scroll to position [398, 0]
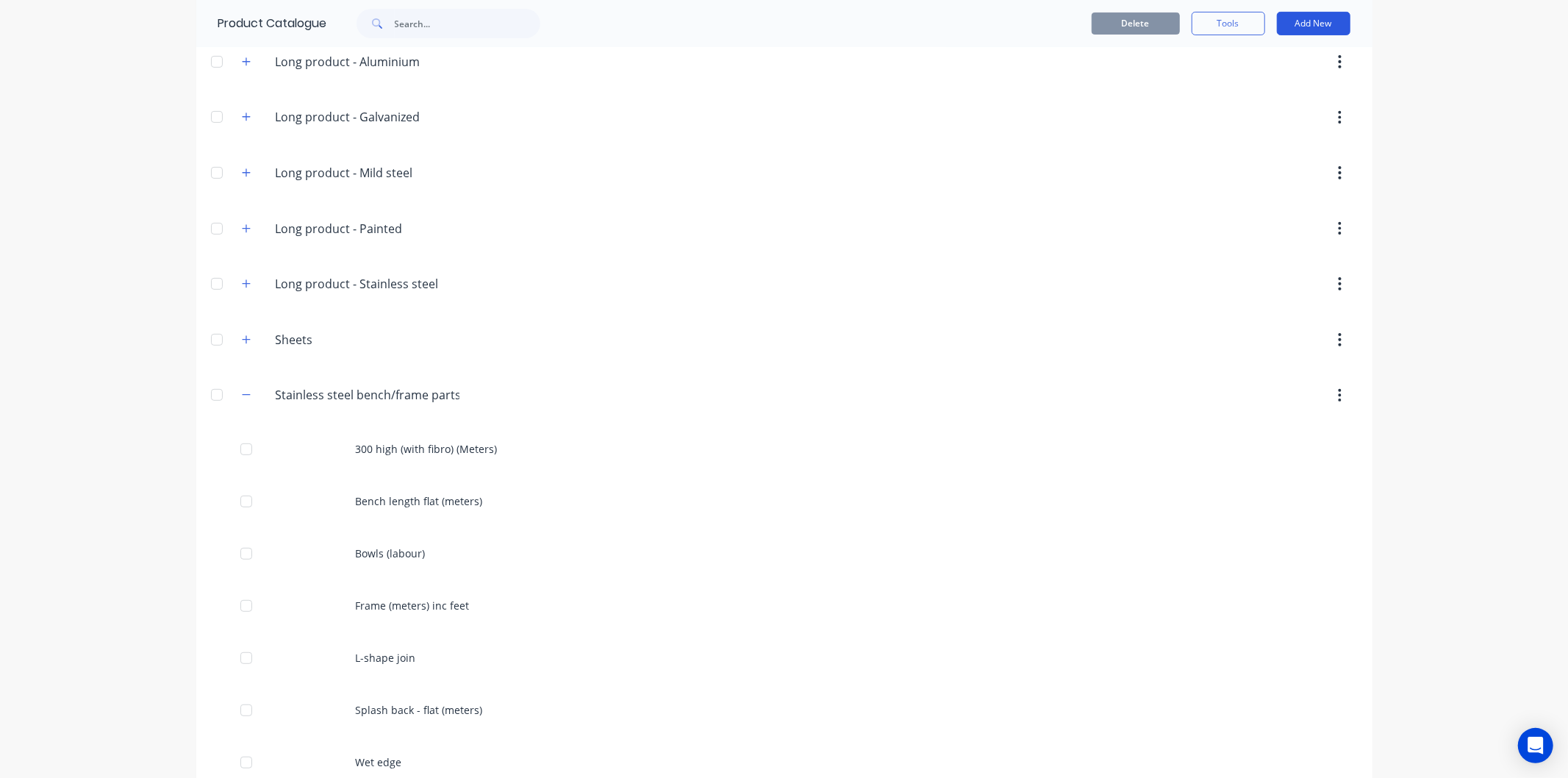
click at [1298, 29] on button "Add New" at bounding box center [1313, 24] width 74 height 24
click at [1268, 89] on div "Product" at bounding box center [1280, 91] width 113 height 22
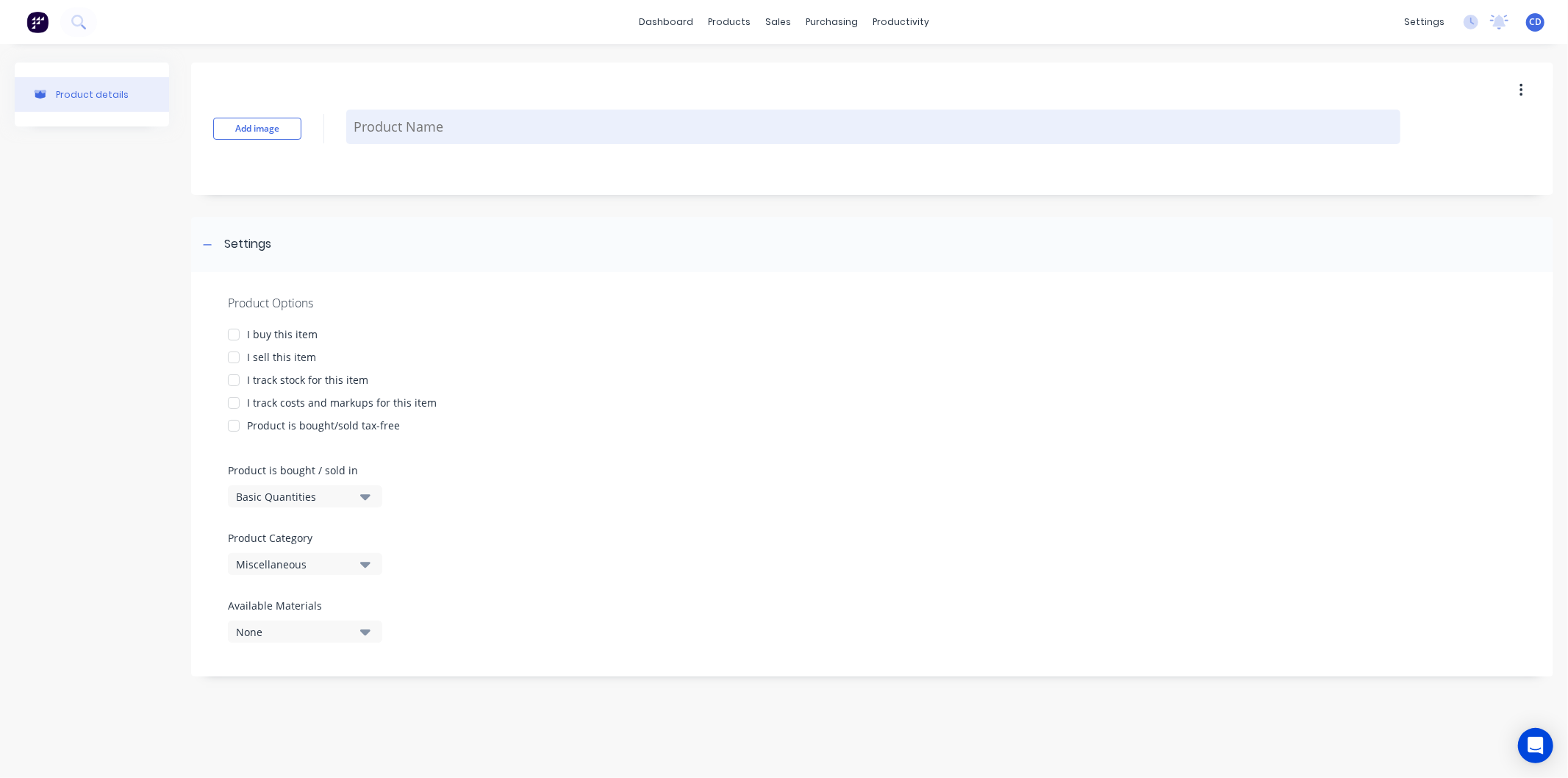
click at [452, 119] on textarea at bounding box center [873, 127] width 1054 height 34
paste textarea "600 high (with fibro) (Meters)"
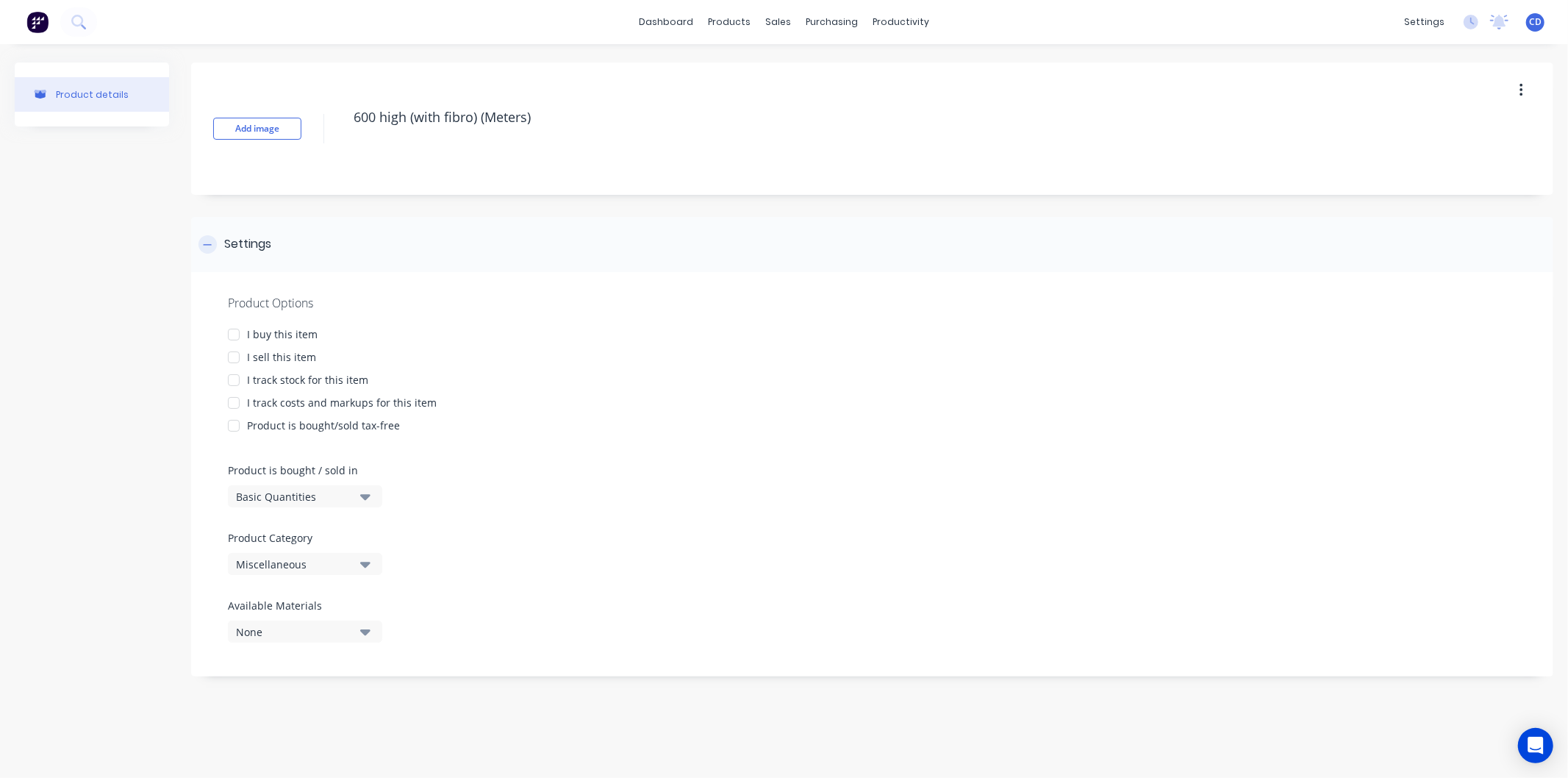
click at [482, 260] on div "Settings" at bounding box center [872, 244] width 1362 height 55
click at [211, 236] on div at bounding box center [207, 244] width 19 height 19
click at [232, 354] on div at bounding box center [233, 357] width 29 height 29
click at [360, 498] on icon "button" at bounding box center [365, 496] width 10 height 16
click at [322, 564] on div "Lineal Metres" at bounding box center [337, 563] width 221 height 29
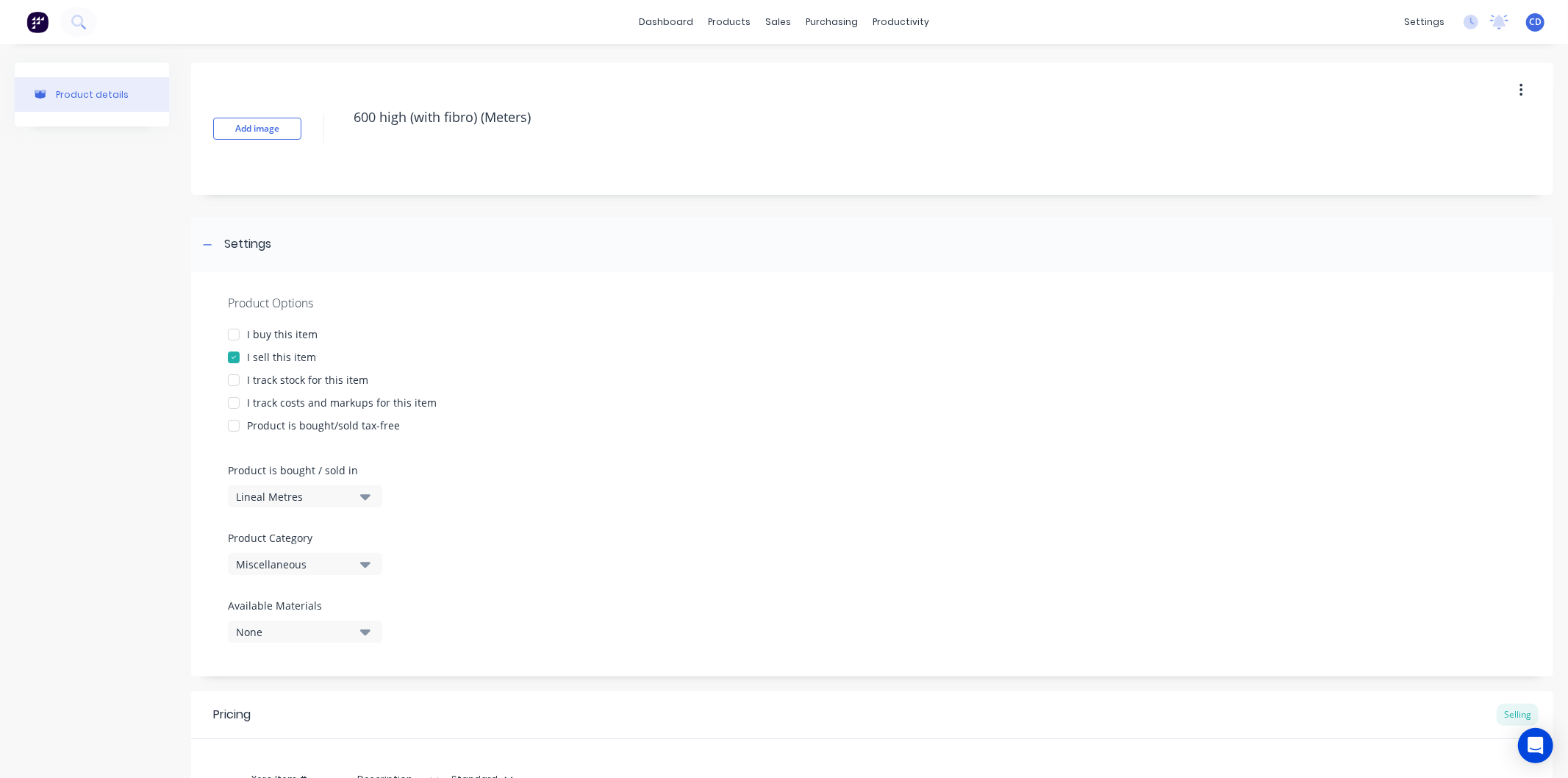
click at [517, 557] on div "Product Options I buy this item I sell this item I track stock for this item I …" at bounding box center [872, 474] width 1362 height 404
click at [363, 563] on icon "button" at bounding box center [365, 565] width 10 height 6
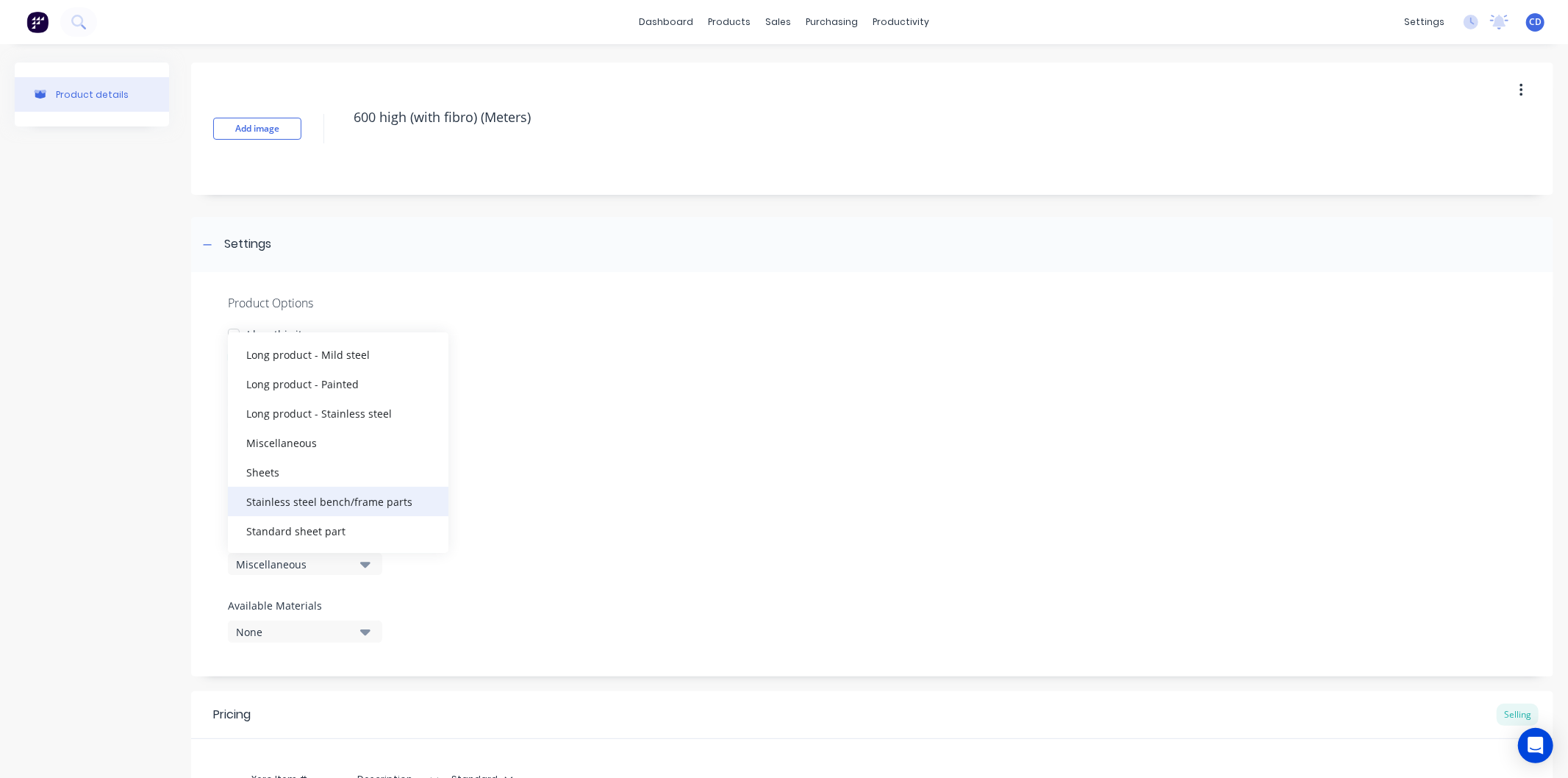
click at [369, 493] on div "Stainless steel bench/frame parts" at bounding box center [337, 501] width 221 height 29
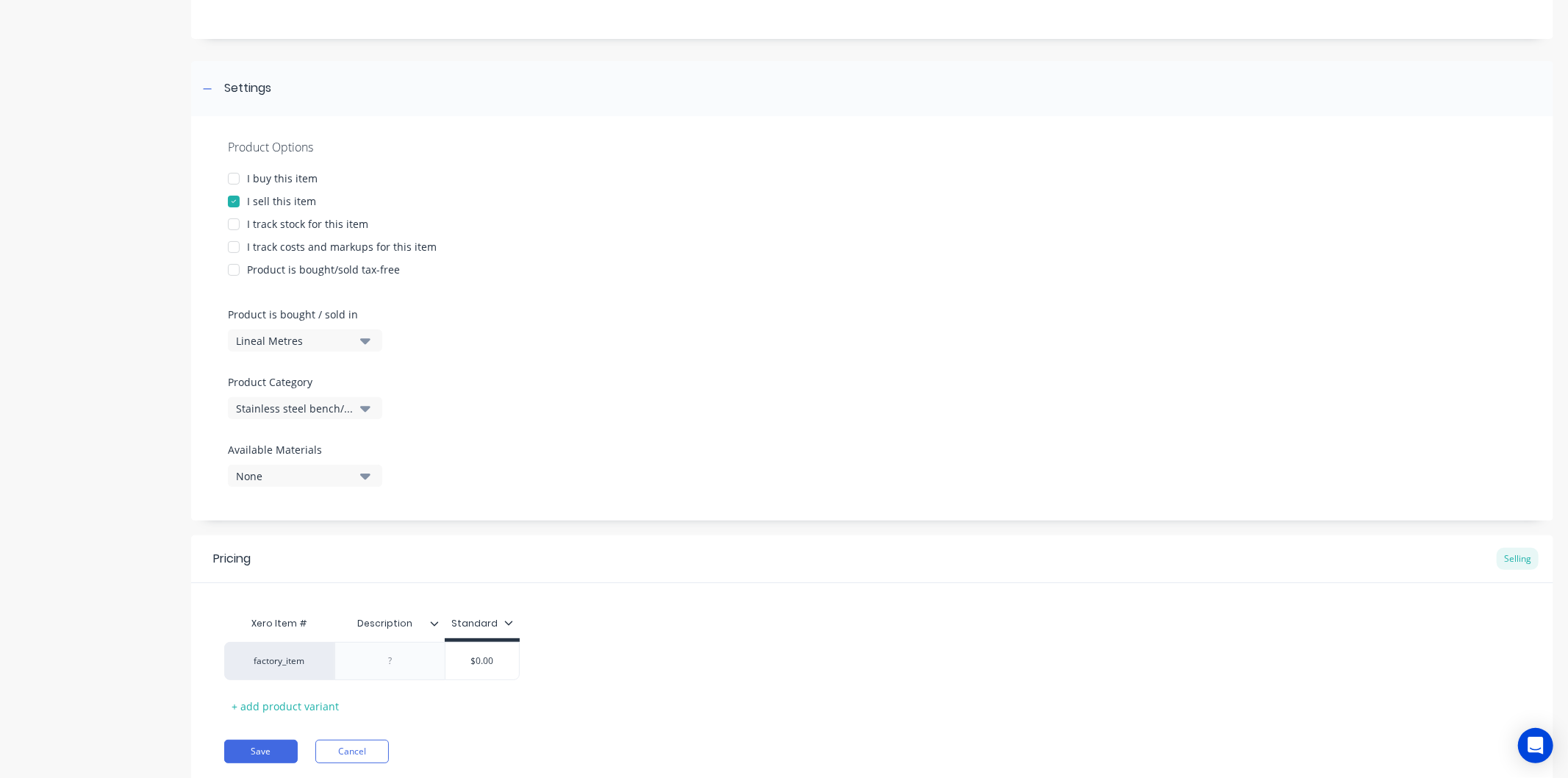
scroll to position [203, 0]
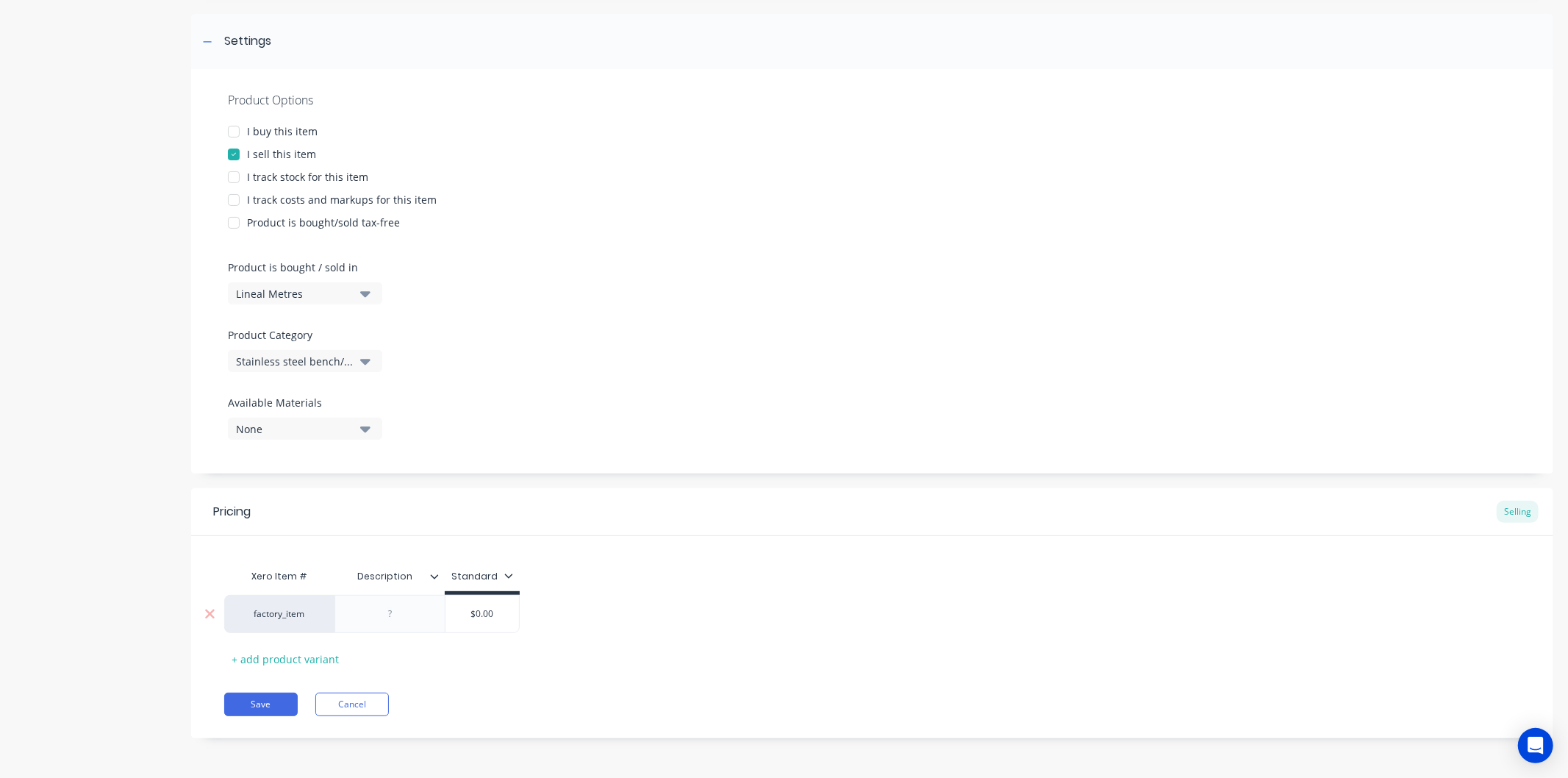
click at [409, 615] on div at bounding box center [390, 613] width 74 height 19
paste div
click at [505, 619] on div "factory_item 600 high (with fibro) (Meters) $0.00 $0.00" at bounding box center [410, 613] width 371 height 38
click at [578, 618] on input "$0.00" at bounding box center [557, 613] width 74 height 13
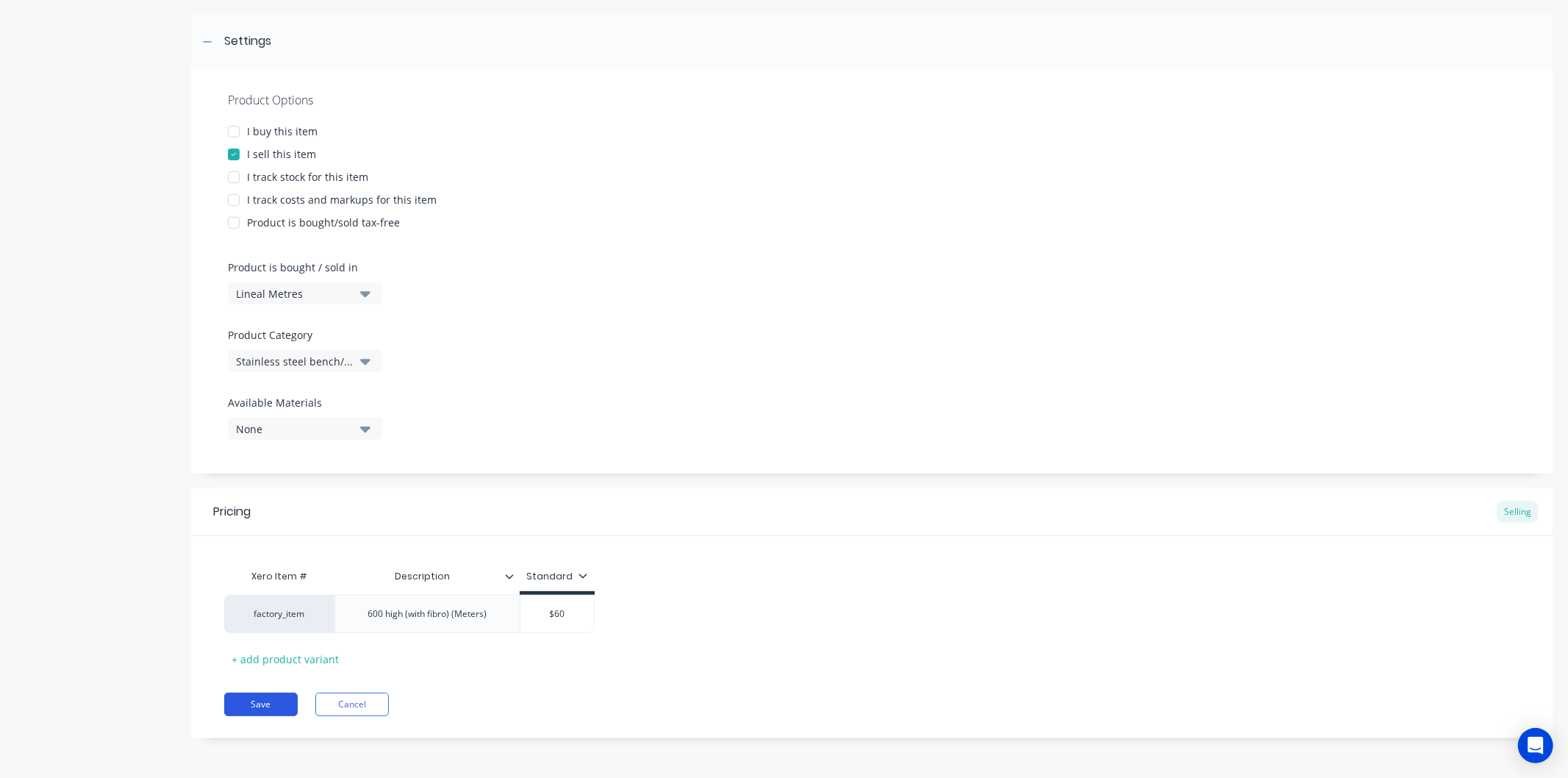
click at [256, 703] on button "Save" at bounding box center [261, 704] width 74 height 24
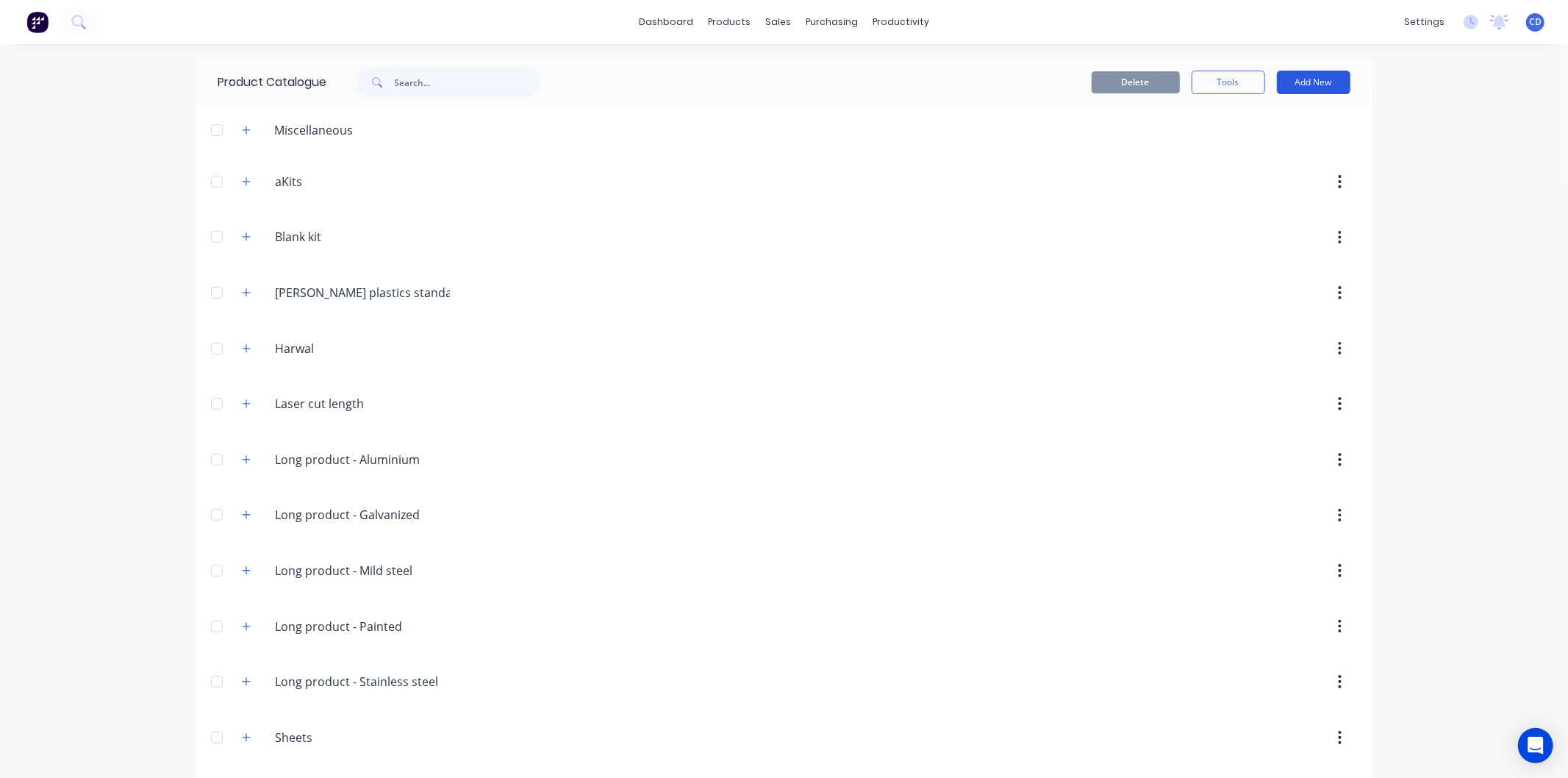
click at [1318, 92] on button "Add New" at bounding box center [1313, 82] width 74 height 24
click at [1274, 153] on div "Product" at bounding box center [1280, 150] width 113 height 22
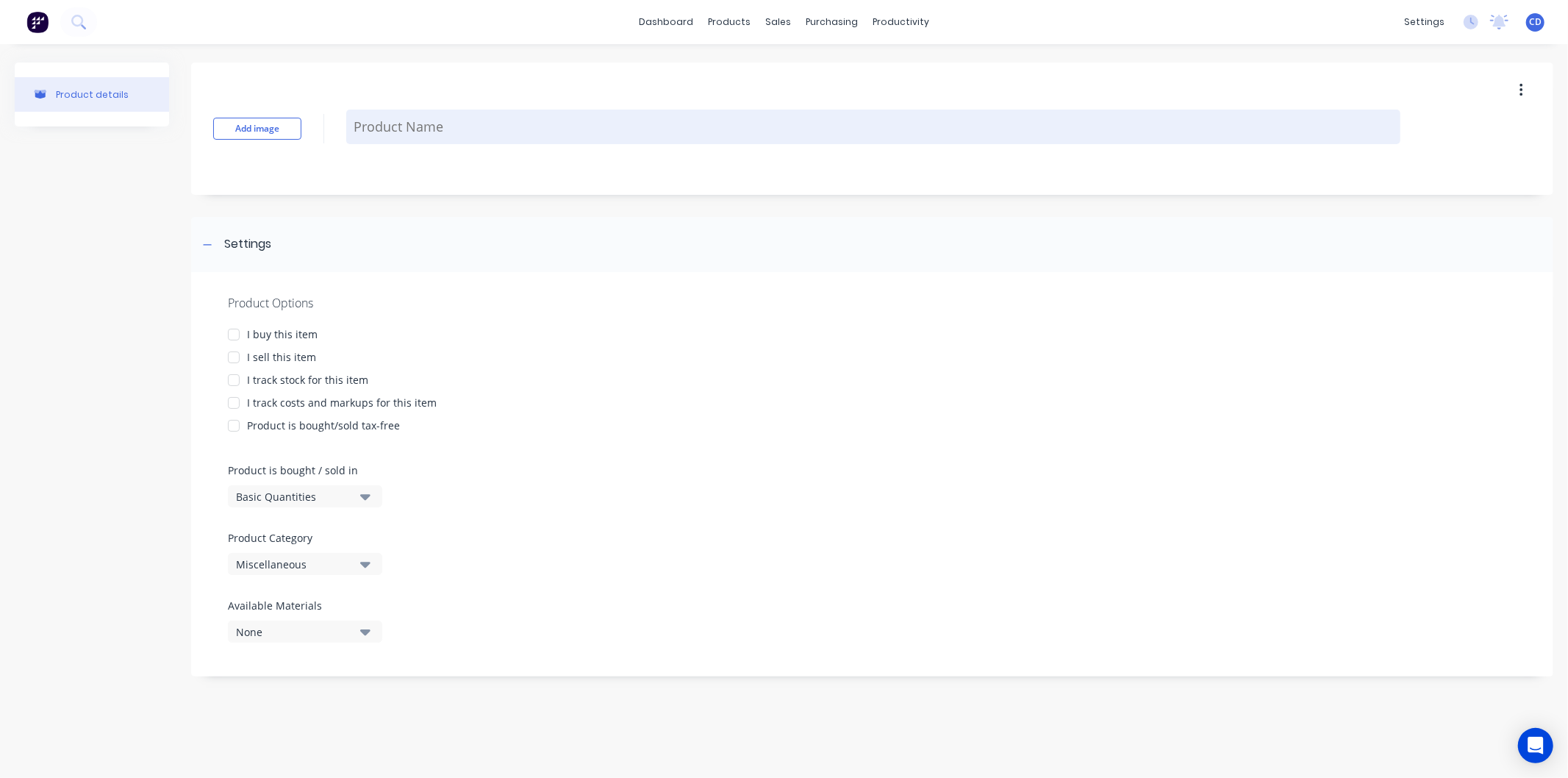
click at [454, 132] on textarea at bounding box center [873, 127] width 1054 height 34
paste textarea "300 high (45 deg) (Meters)"
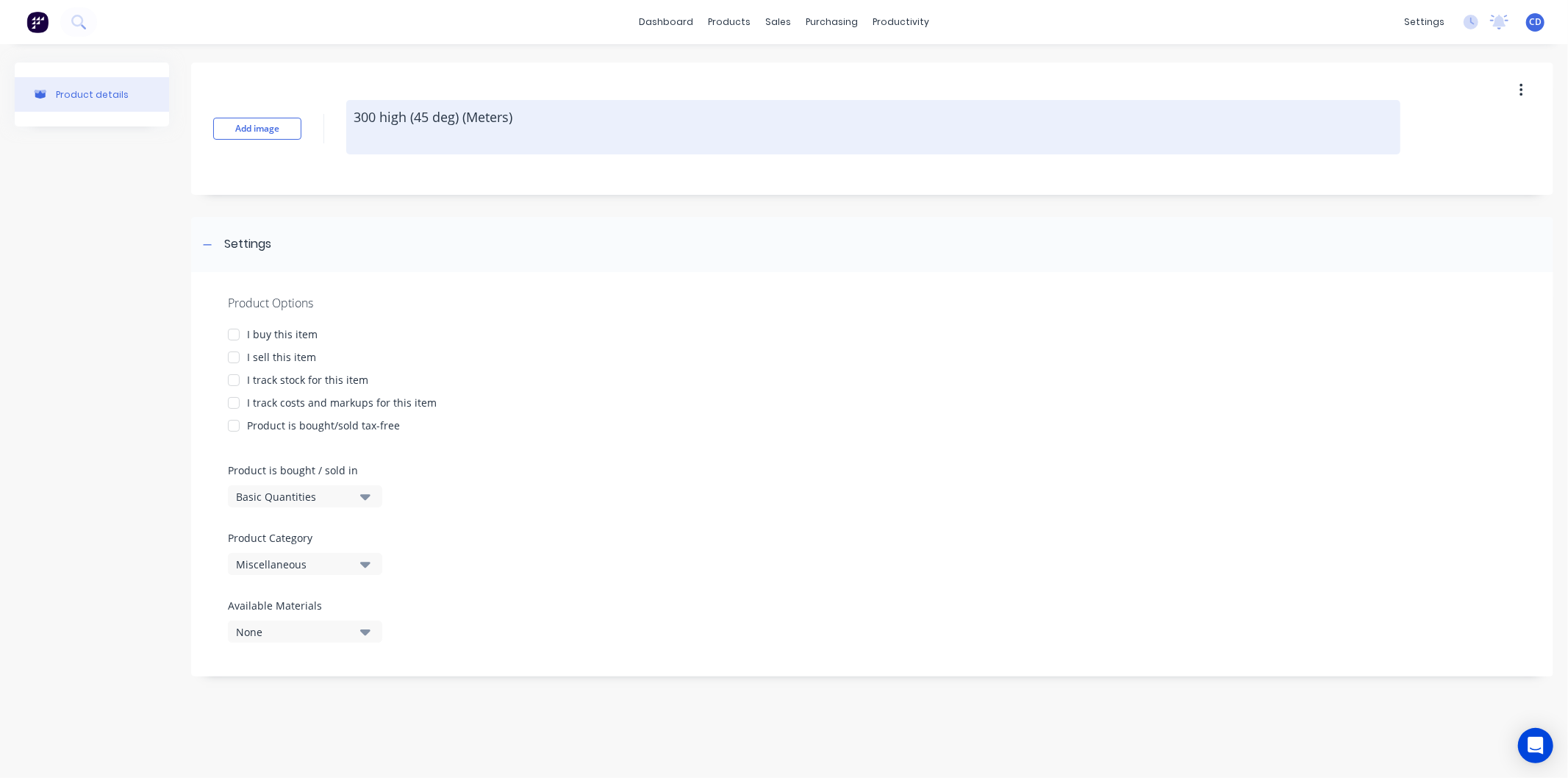
click at [353, 114] on textarea "300 high (45 deg) (Meters)" at bounding box center [873, 127] width 1054 height 54
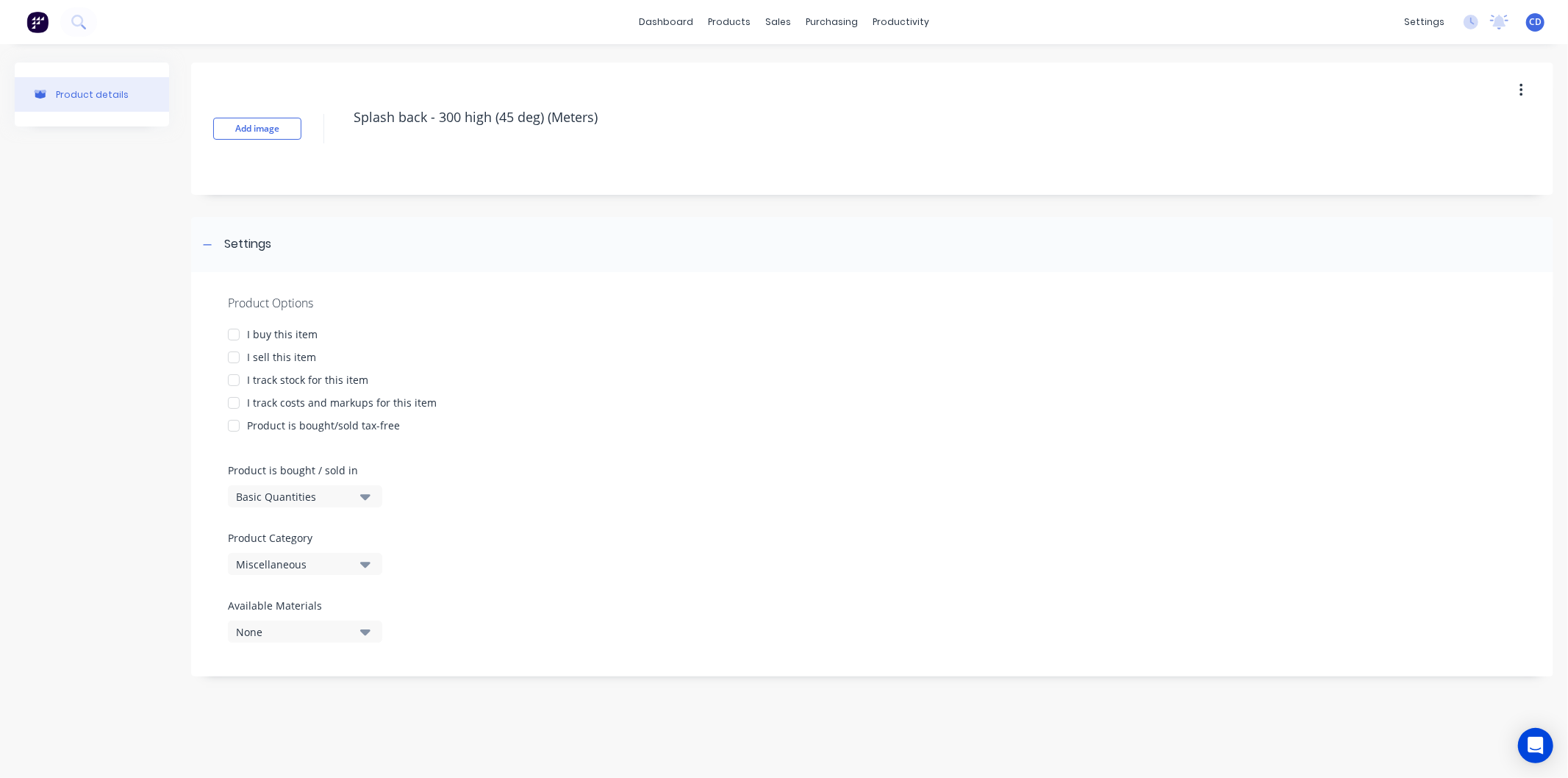
click at [236, 351] on div at bounding box center [233, 357] width 29 height 29
click at [366, 493] on icon "button" at bounding box center [365, 496] width 10 height 16
click at [335, 561] on div "Lineal Metres" at bounding box center [337, 563] width 221 height 29
click at [369, 562] on icon "button" at bounding box center [365, 565] width 10 height 6
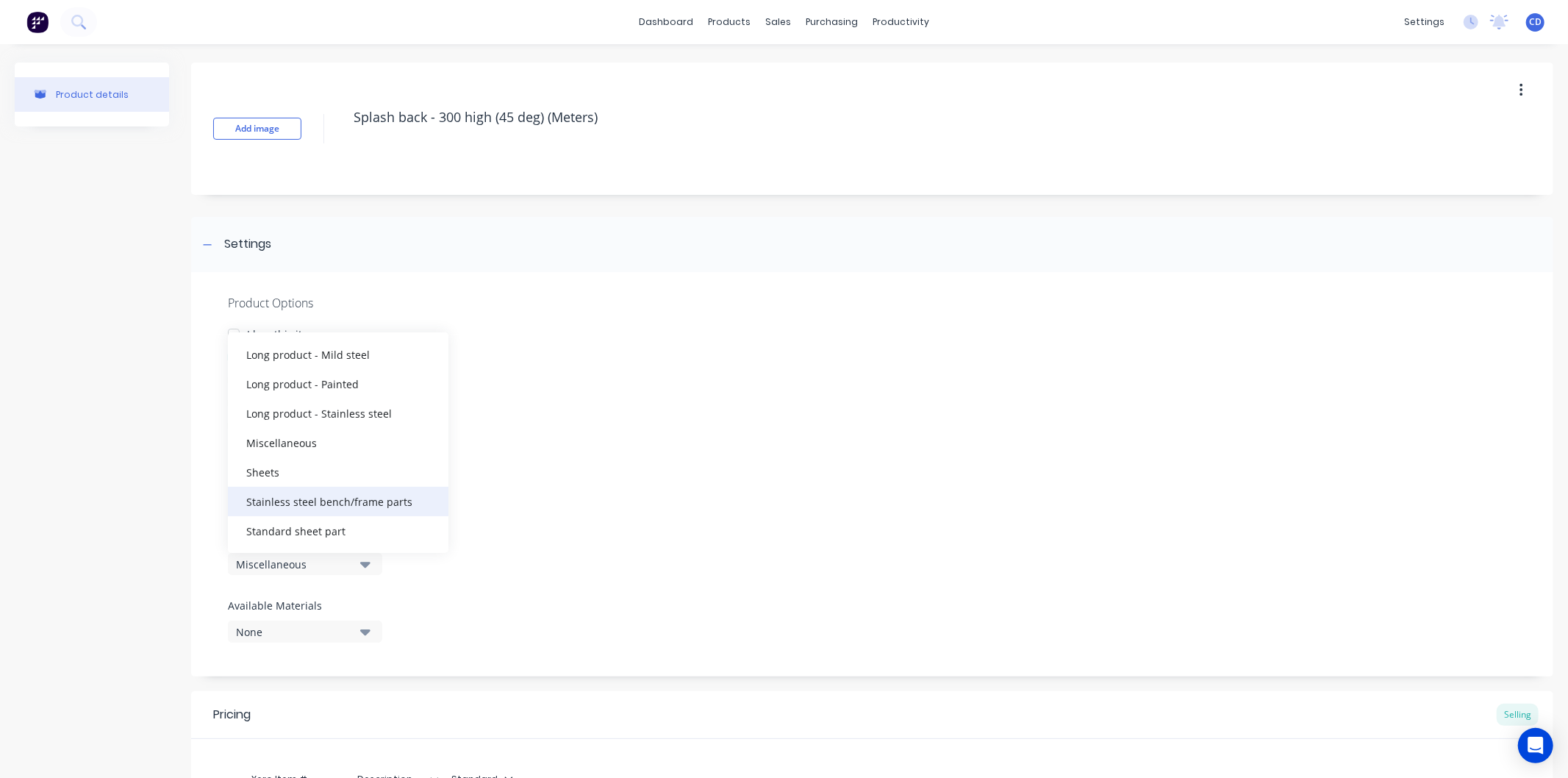
click at [357, 492] on div "Stainless steel bench/frame parts" at bounding box center [337, 501] width 221 height 29
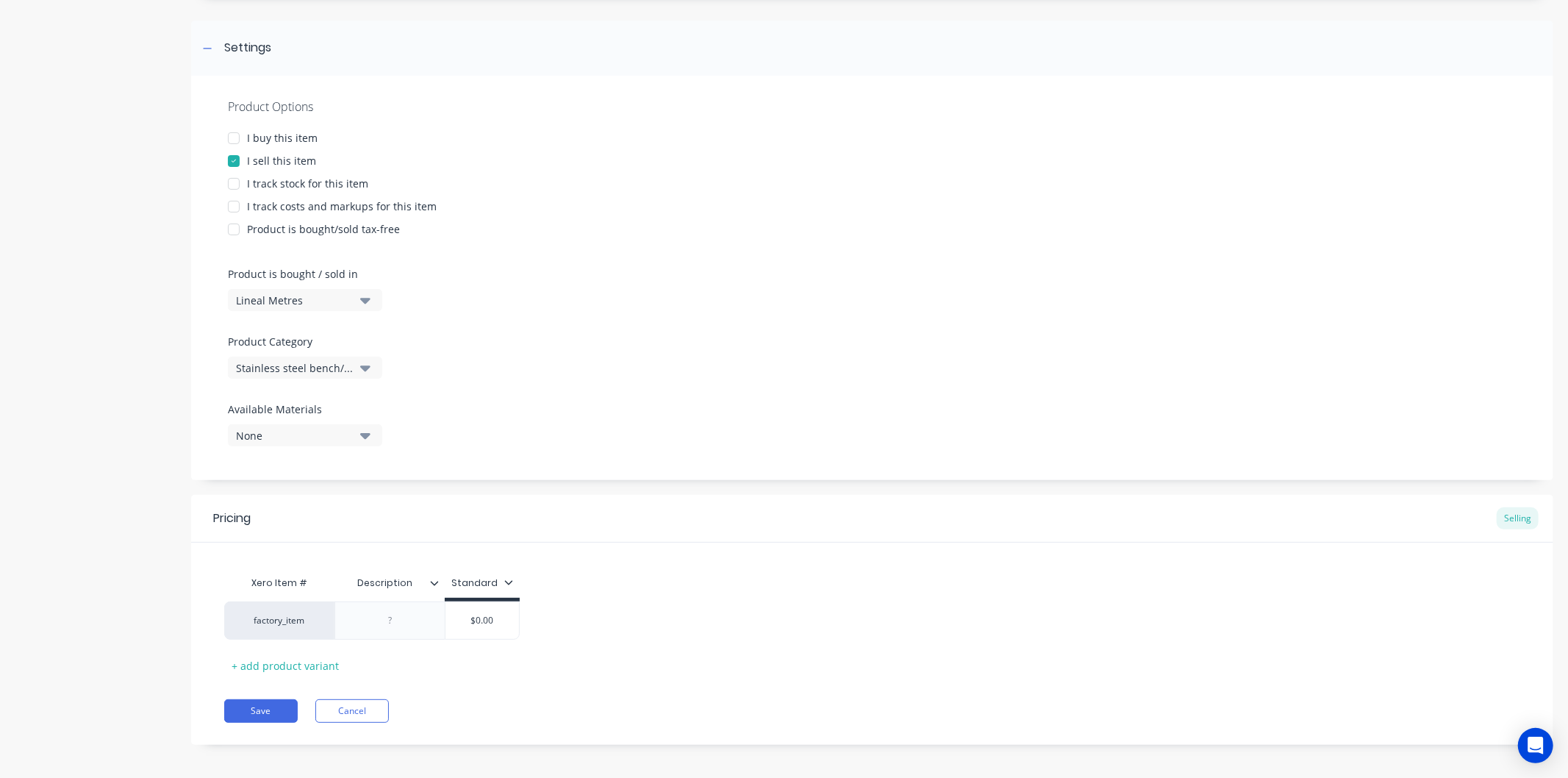
scroll to position [203, 0]
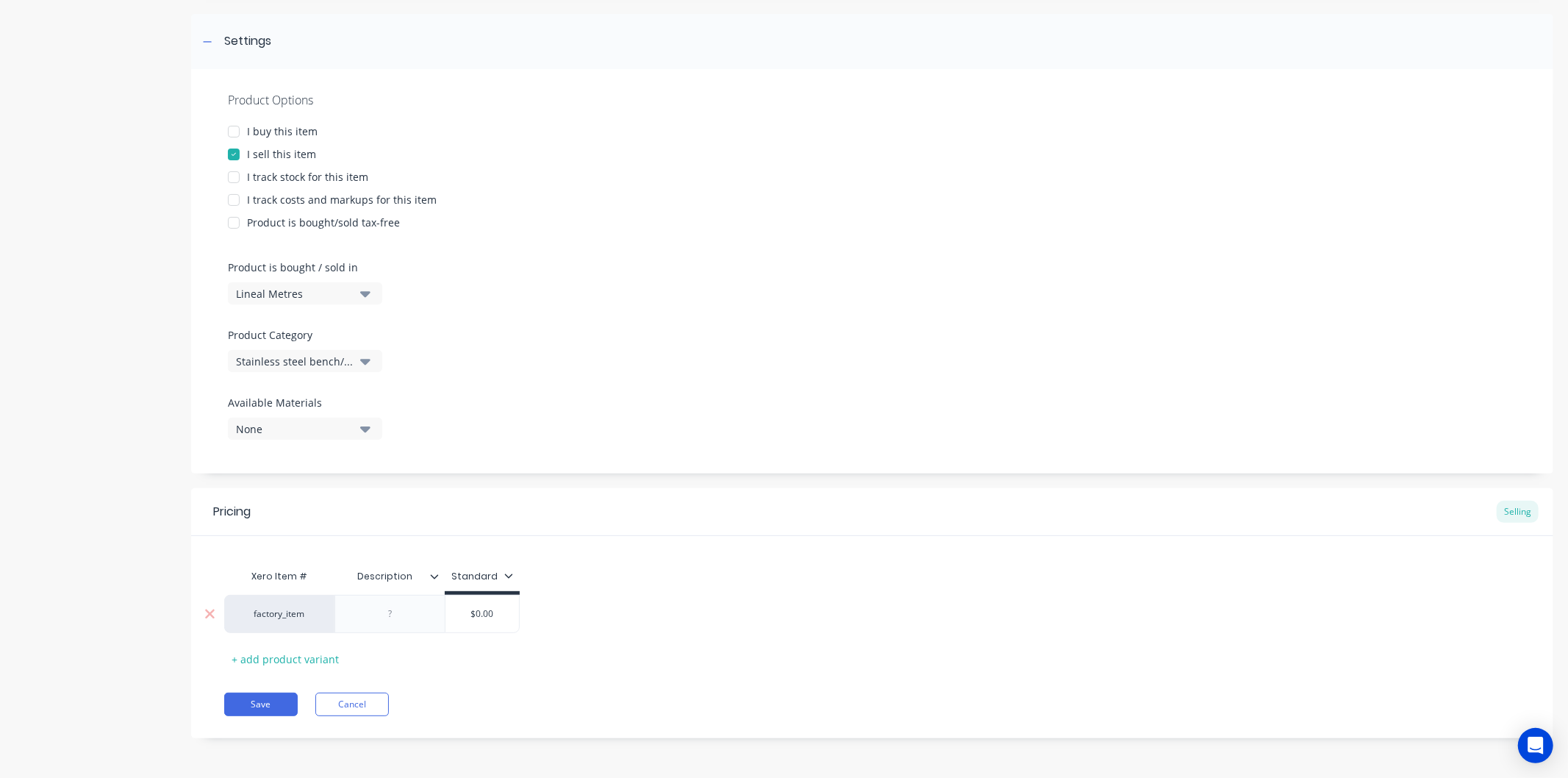
click at [409, 607] on div at bounding box center [390, 613] width 74 height 19
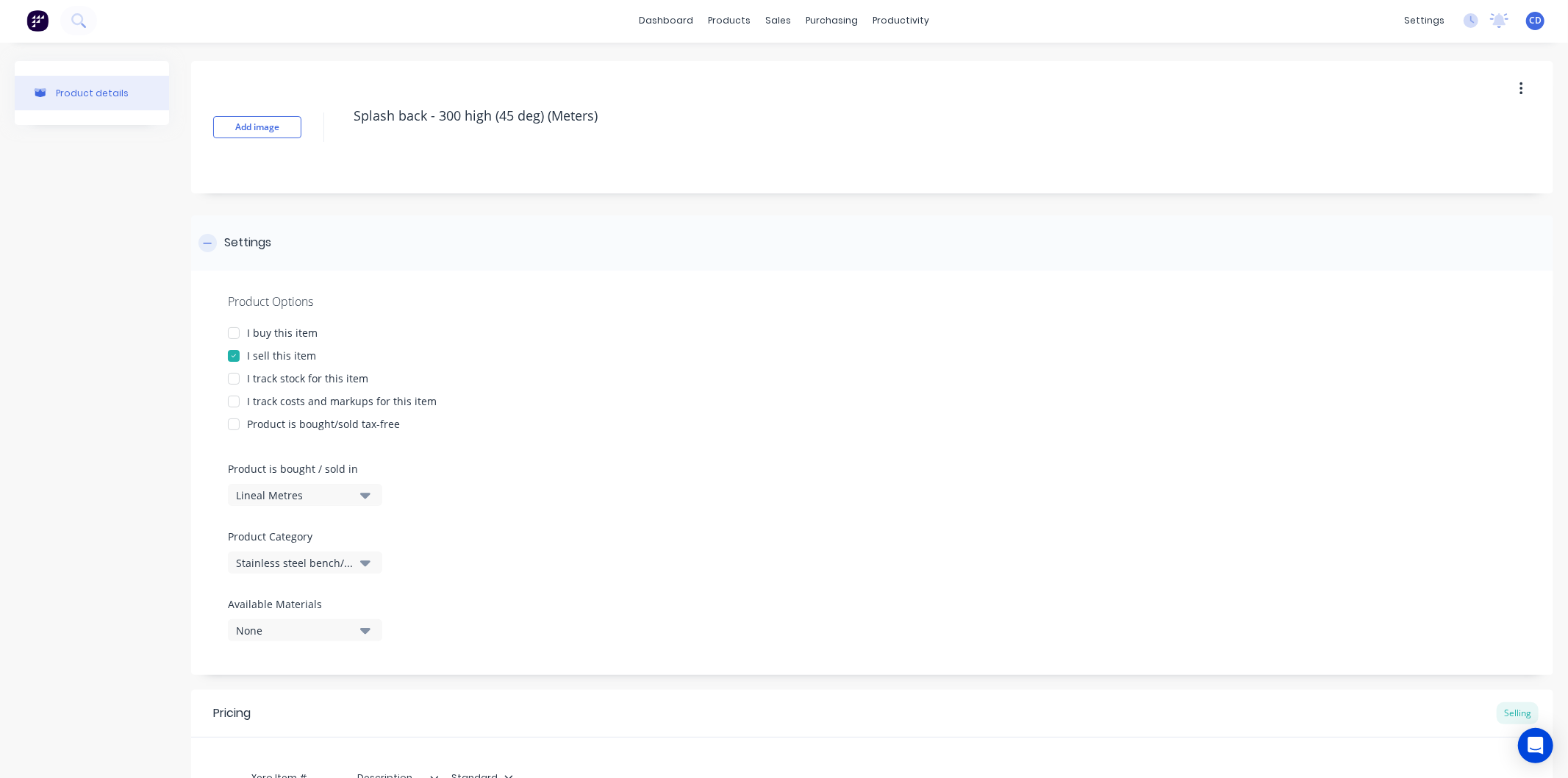
scroll to position [0, 0]
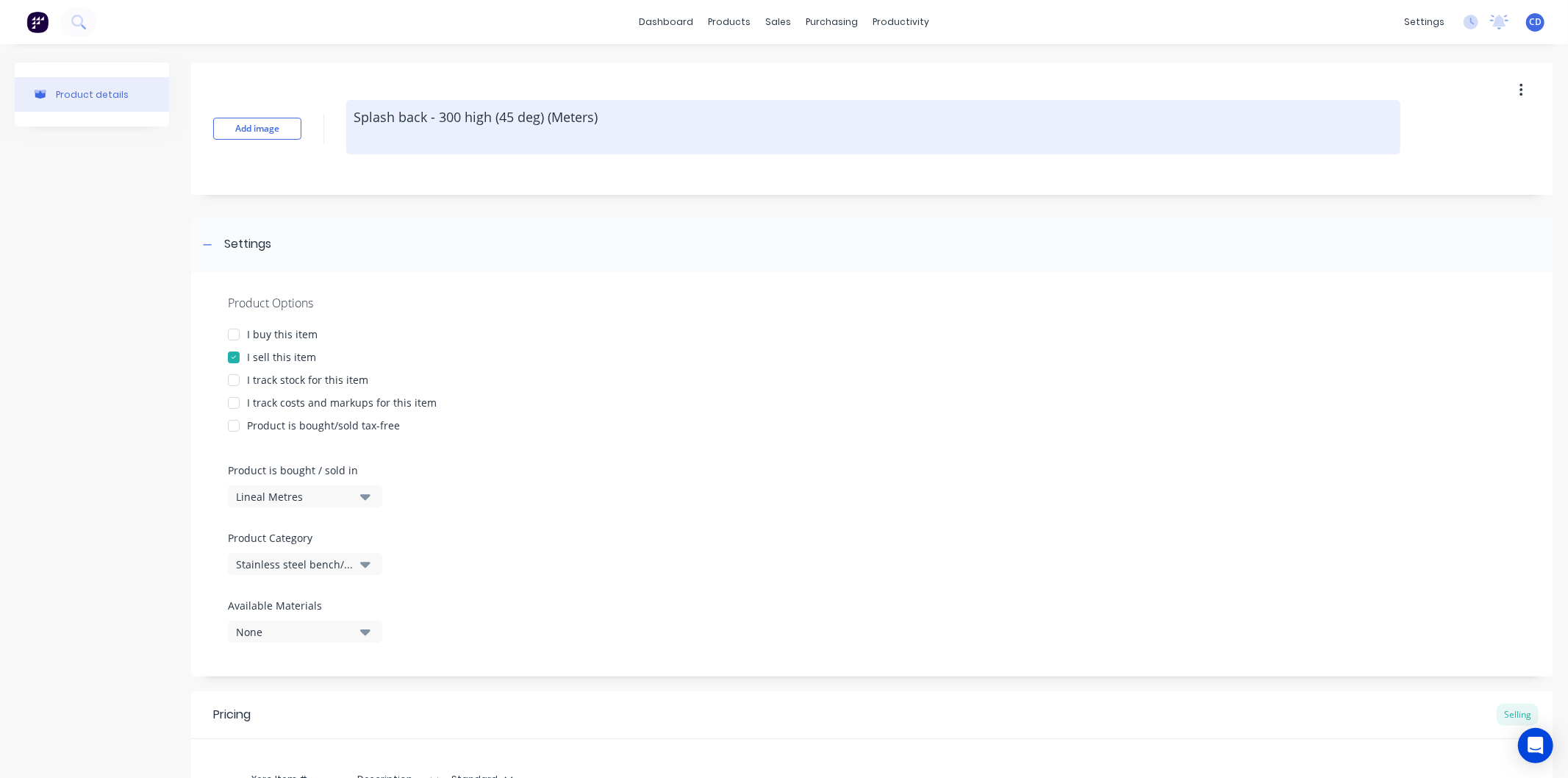
click at [581, 105] on textarea "Splash back - 300 high (45 deg) (Meters)" at bounding box center [873, 127] width 1054 height 54
drag, startPoint x: 606, startPoint y: 113, endPoint x: 348, endPoint y: 119, distance: 258.1
click at [348, 119] on textarea "Splash back - 300 high (45 deg) (Meters)" at bounding box center [873, 127] width 1054 height 54
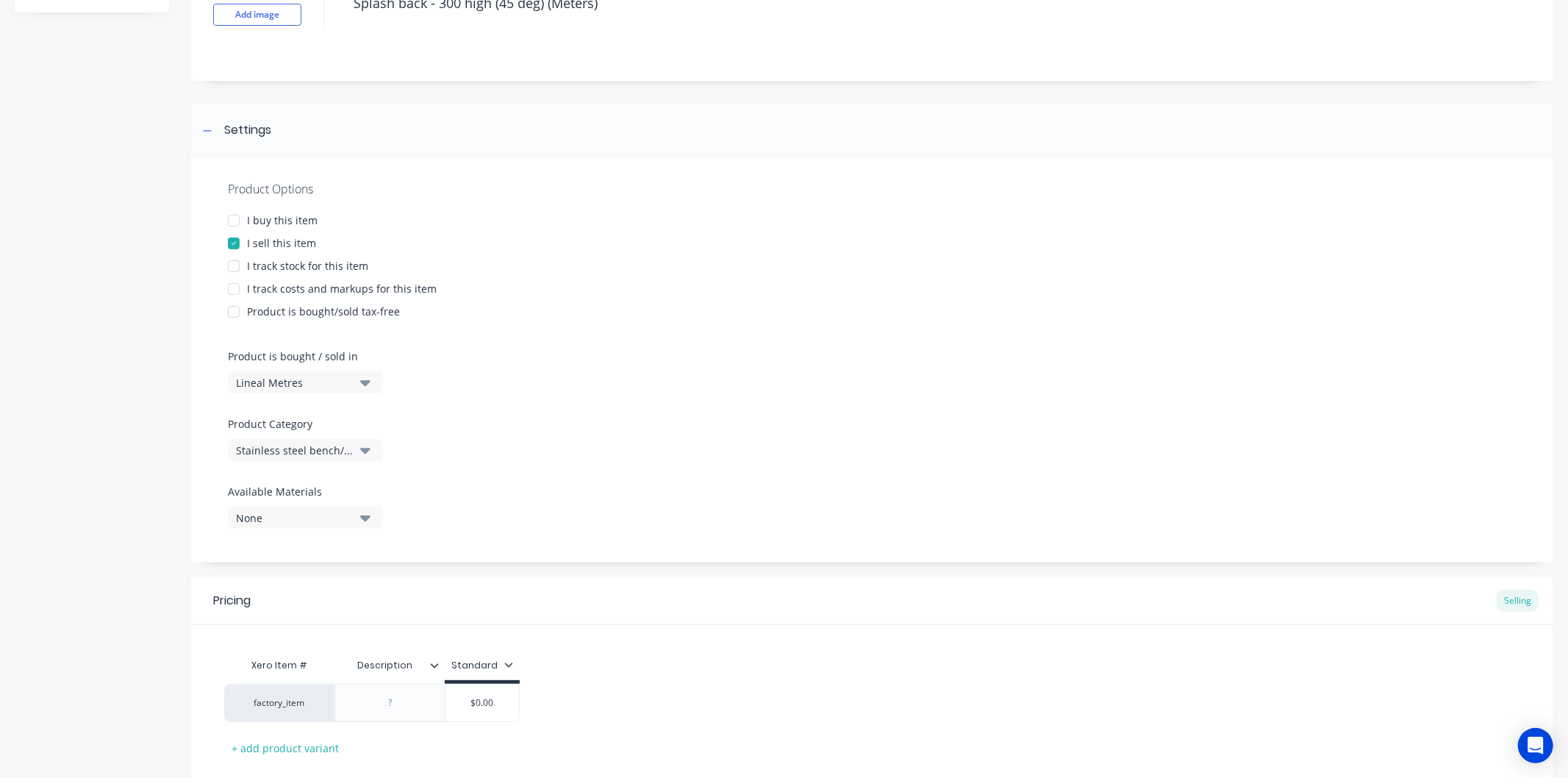
scroll to position [203, 0]
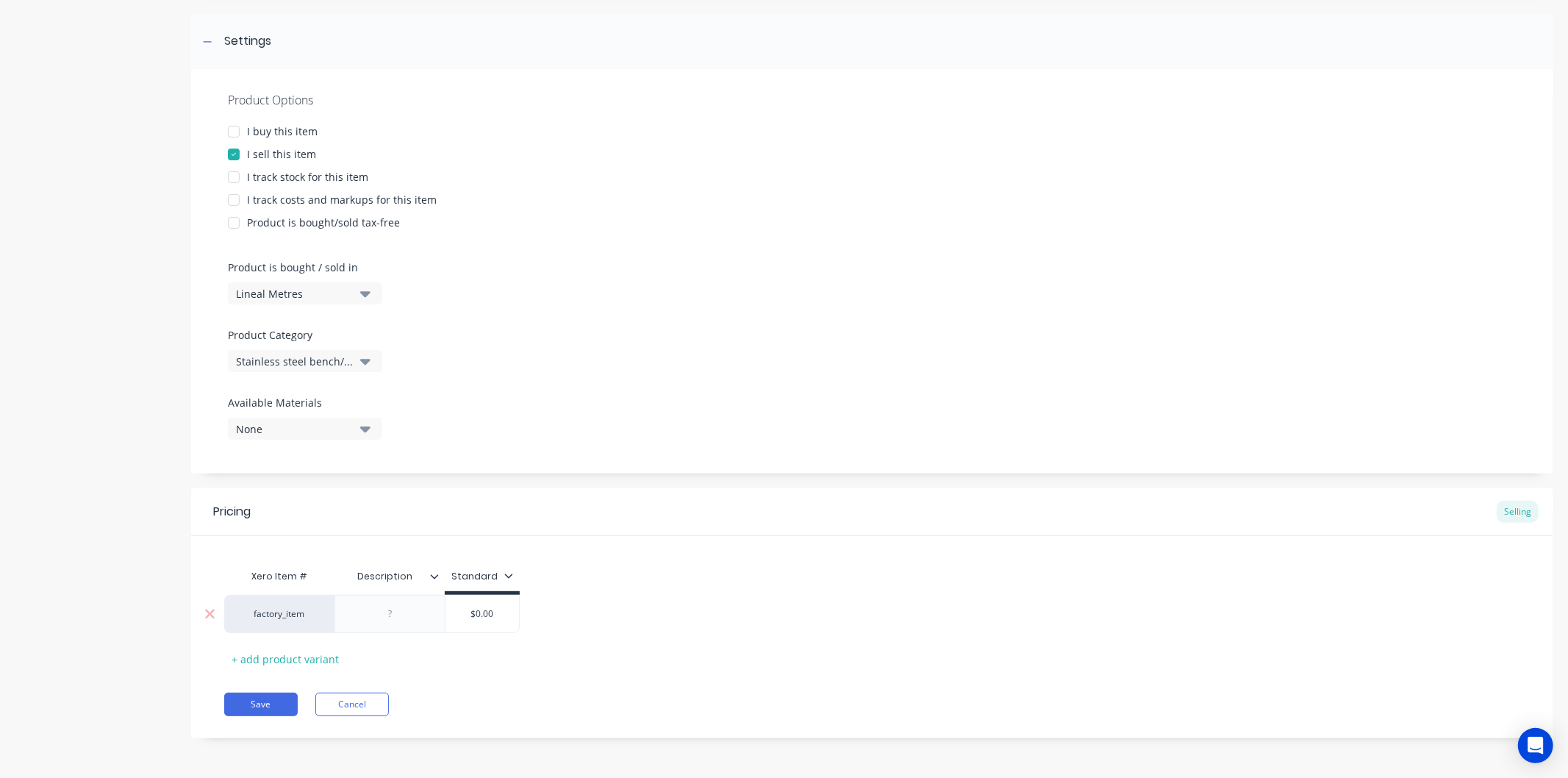
click at [410, 620] on div at bounding box center [390, 613] width 74 height 19
paste div
click at [503, 627] on div "factory_item Splash back - 300 high (45 deg) (Meters) $0.00 $0.00" at bounding box center [372, 624] width 295 height 59
click at [503, 627] on div "Splash back - 300 high (45 deg) (Meters)" at bounding box center [448, 613] width 228 height 38
click at [616, 615] on input "$0.00" at bounding box center [599, 613] width 74 height 13
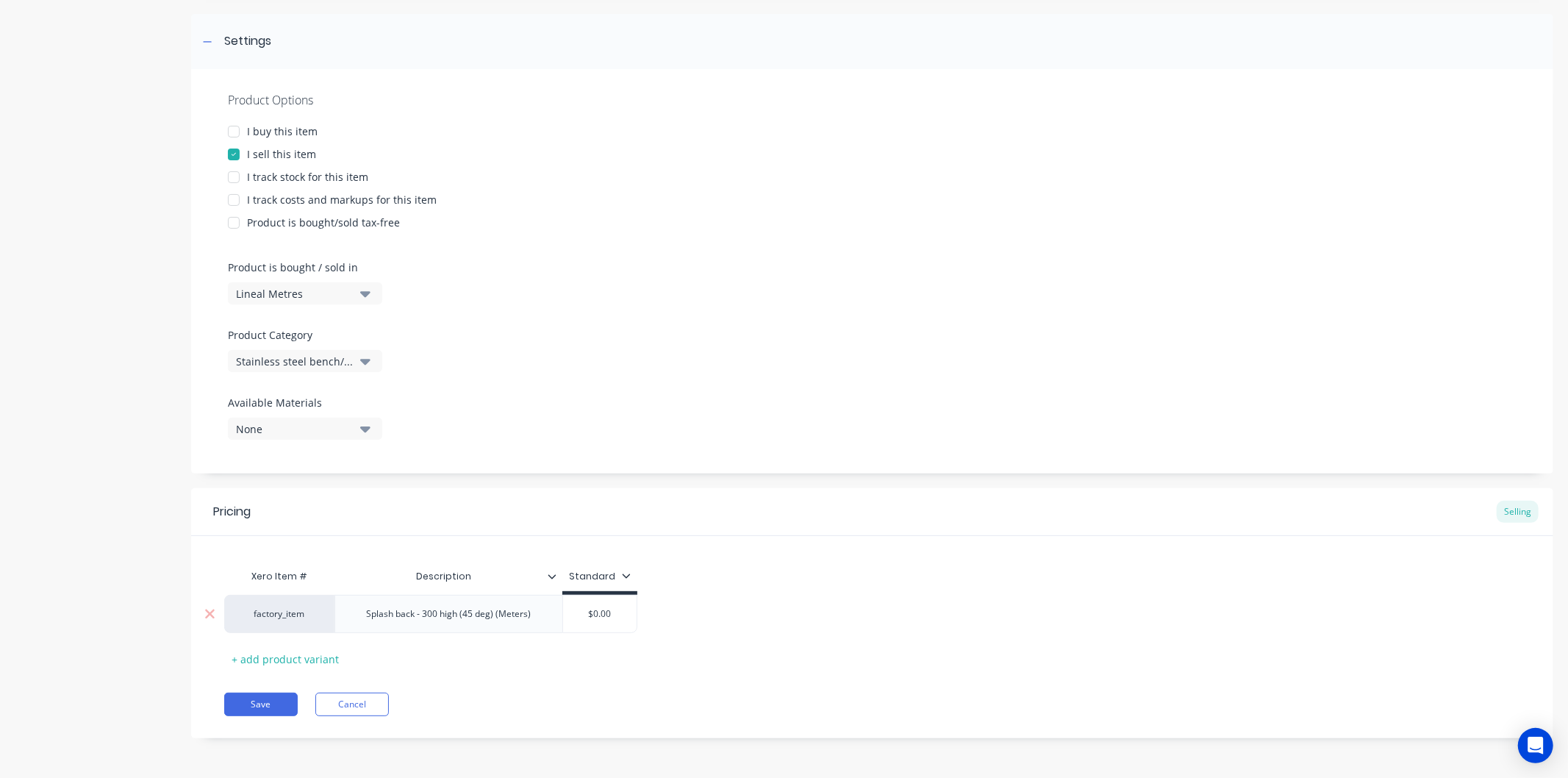
click at [616, 615] on input "$0.00" at bounding box center [599, 613] width 74 height 13
click at [615, 614] on input "$0.00" at bounding box center [599, 613] width 74 height 13
click at [533, 615] on div "Splash back - 300 high (45 deg) (Meters)" at bounding box center [449, 613] width 188 height 19
click at [610, 613] on input "$0.00" at bounding box center [599, 613] width 74 height 13
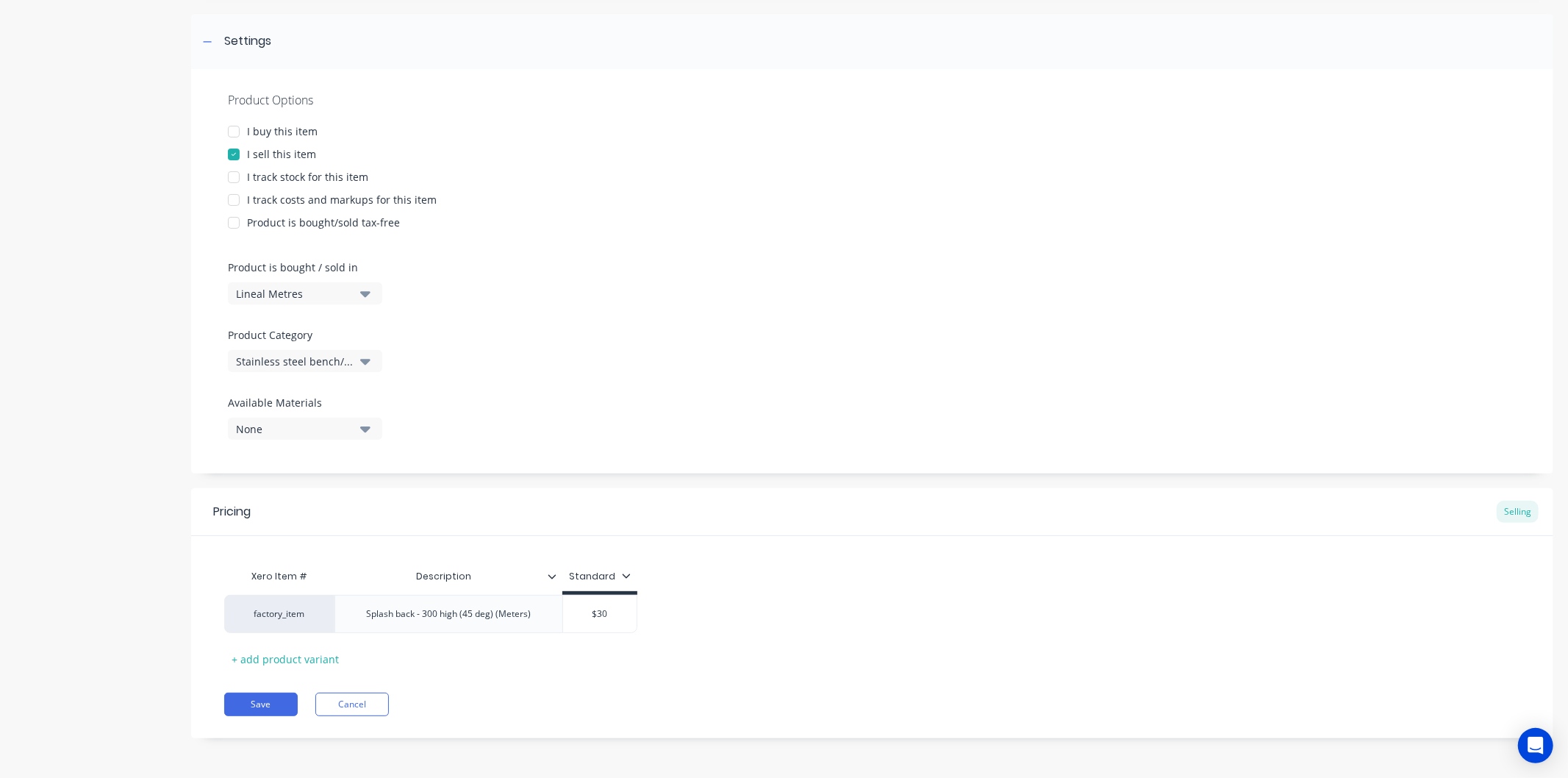
click at [505, 658] on div "Xero Item # Description Standard factory_item Splash back - 300 high (45 deg) (…" at bounding box center [873, 616] width 1296 height 109
click at [270, 703] on button "Save" at bounding box center [261, 704] width 74 height 24
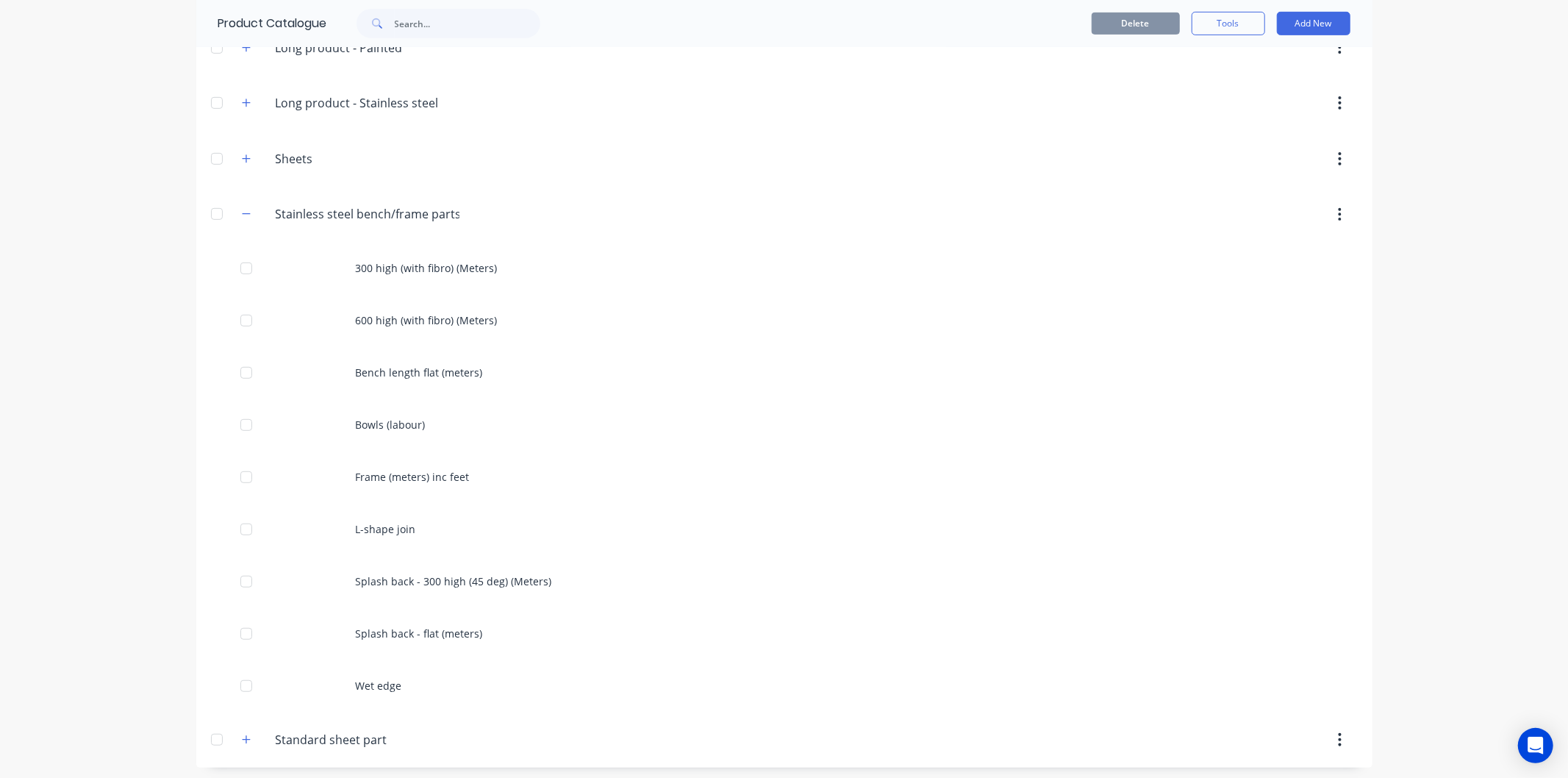
scroll to position [584, 0]
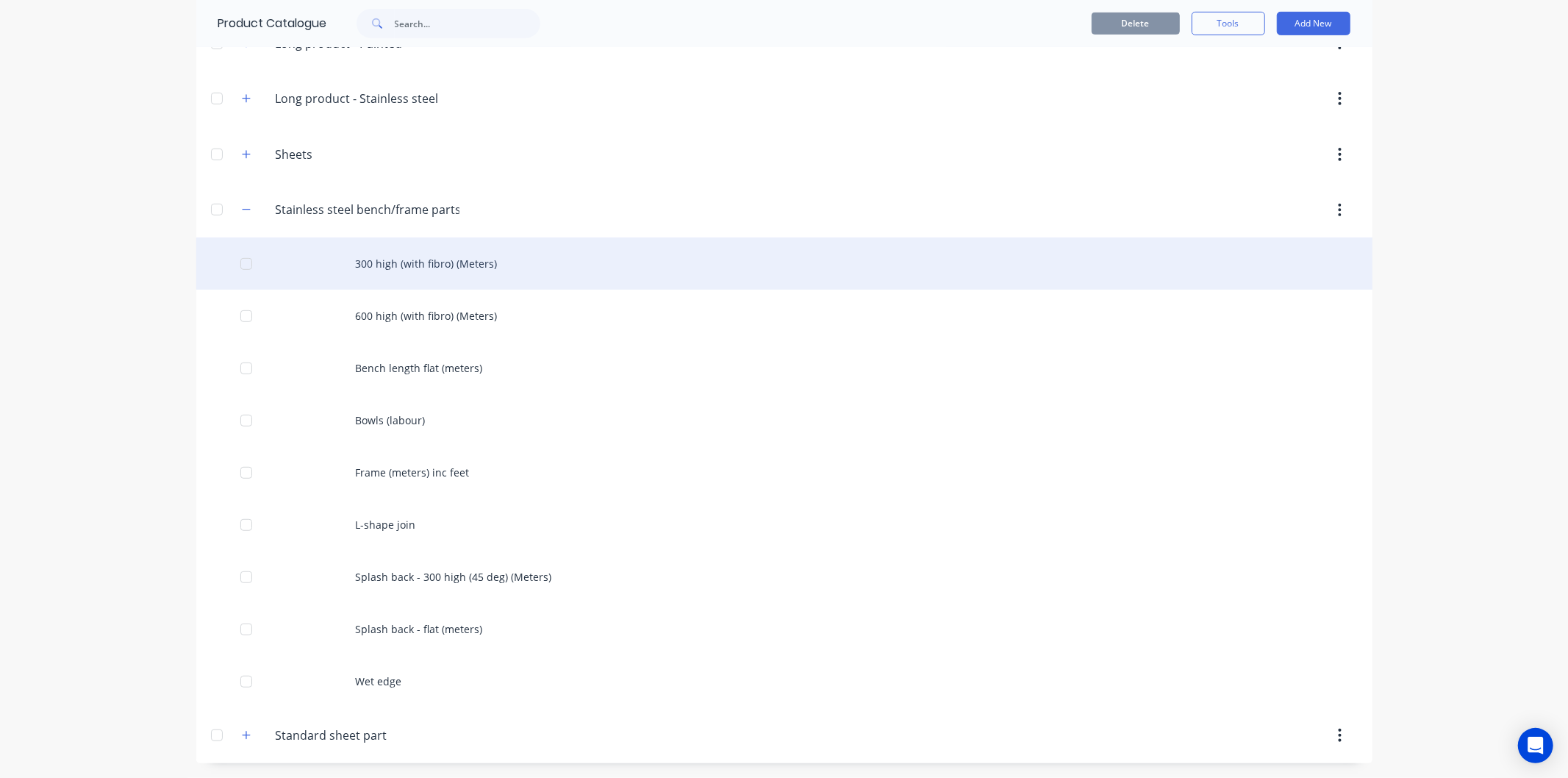
click at [436, 260] on div "300 high (with fibro) (Meters)" at bounding box center [784, 263] width 1176 height 52
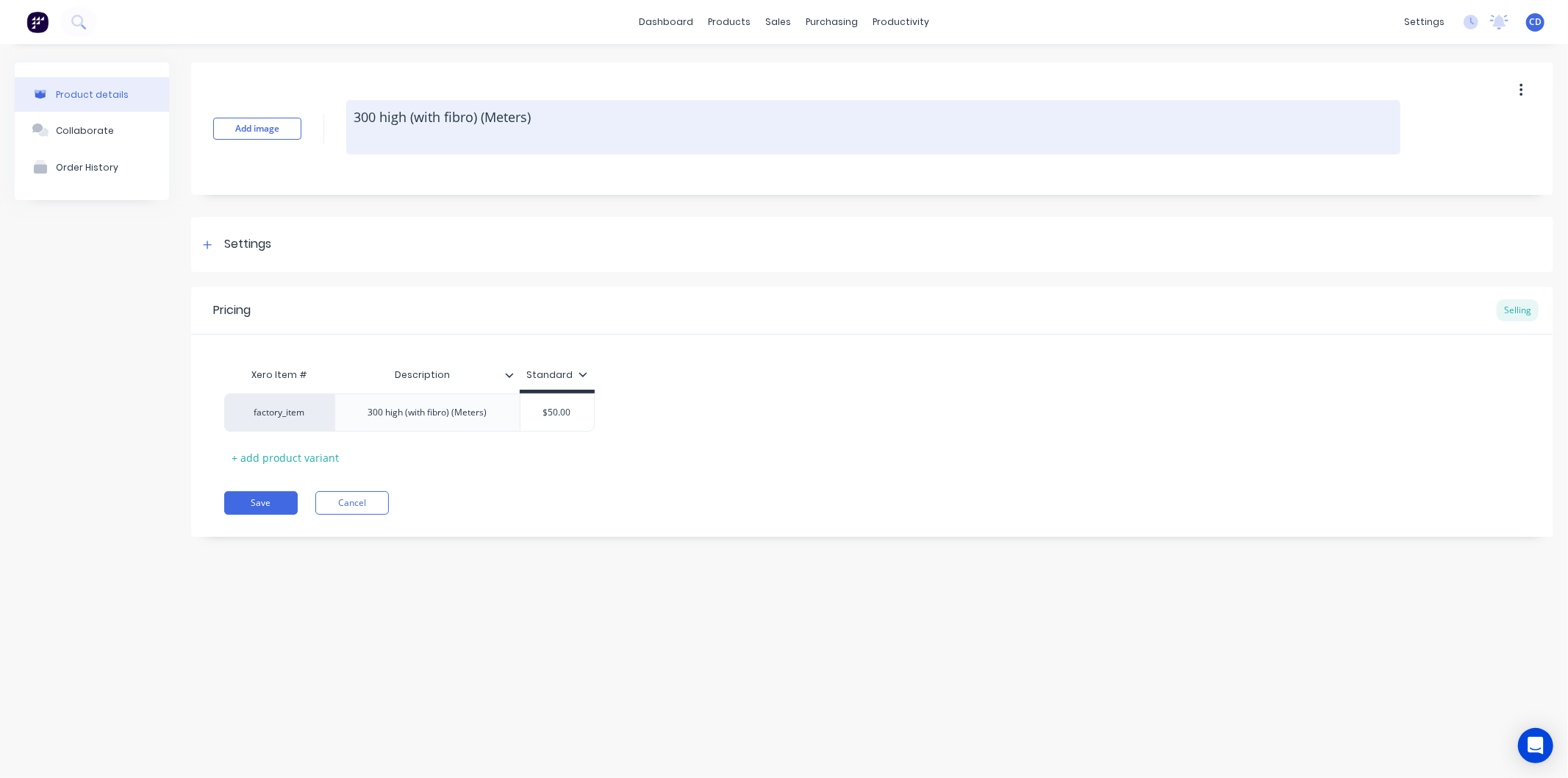
click at [348, 111] on textarea "300 high (with fibro) (Meters)" at bounding box center [873, 127] width 1054 height 54
drag, startPoint x: 350, startPoint y: 107, endPoint x: 614, endPoint y: 122, distance: 264.4
click at [614, 122] on textarea "Splash back - 300 high (with fibro) (Meters)" at bounding box center [873, 127] width 1054 height 54
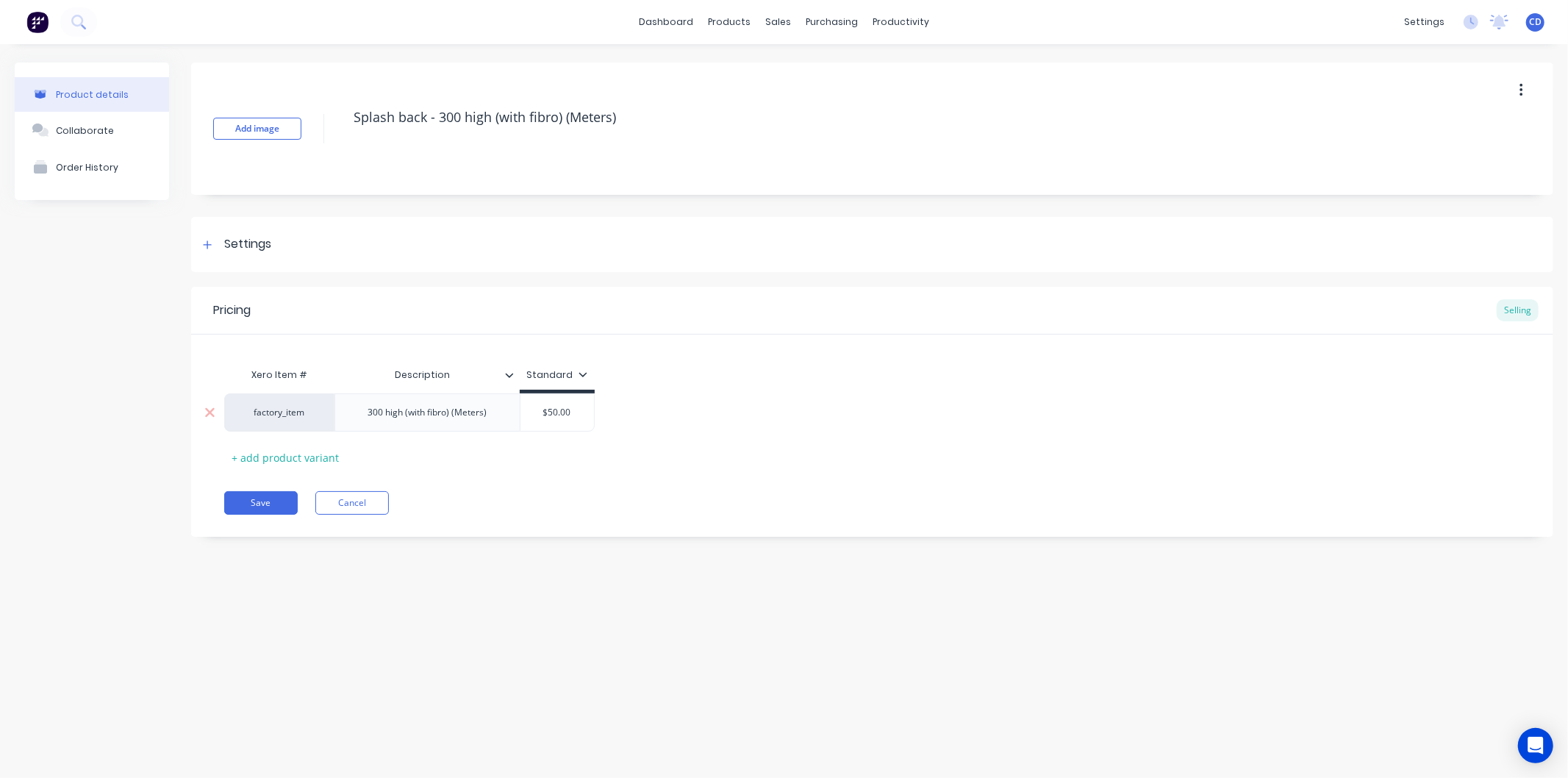
click at [497, 405] on div "300 high (with fibro) (Meters)" at bounding box center [427, 412] width 142 height 19
click at [496, 412] on div "300 high (with fibro) (Meters)" at bounding box center [427, 412] width 142 height 19
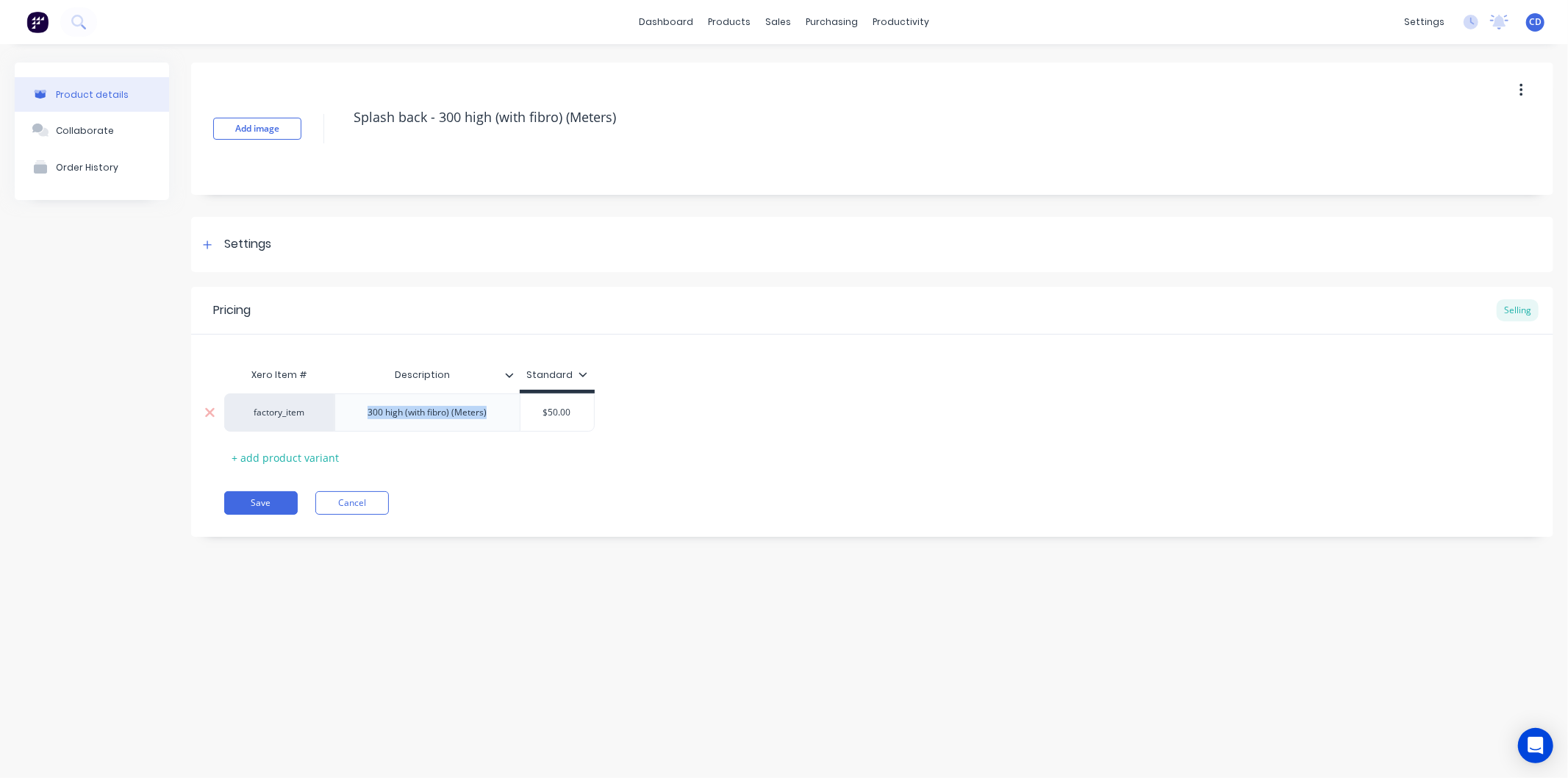
paste div
click at [282, 509] on button "Save" at bounding box center [261, 510] width 74 height 24
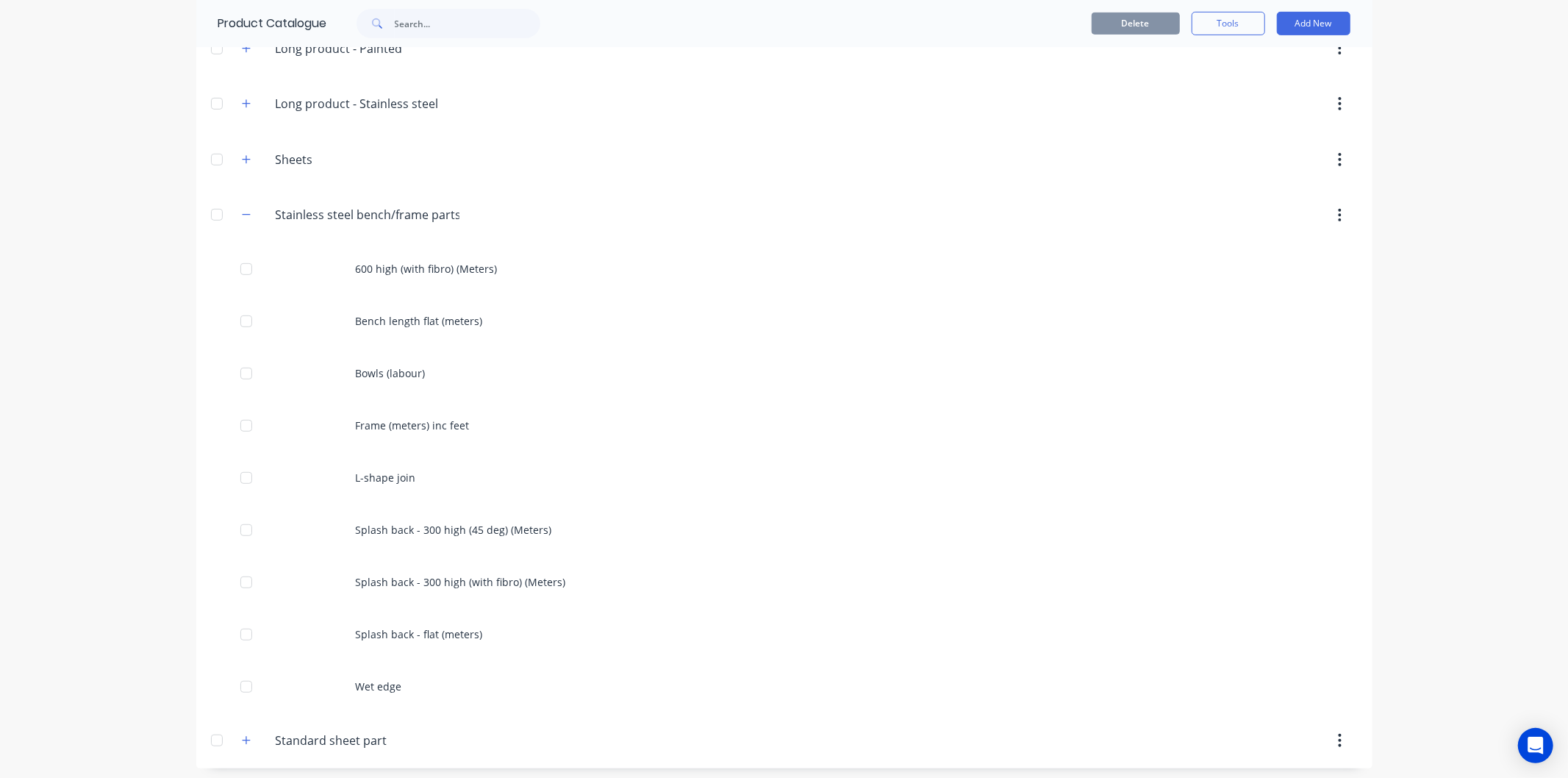
scroll to position [584, 0]
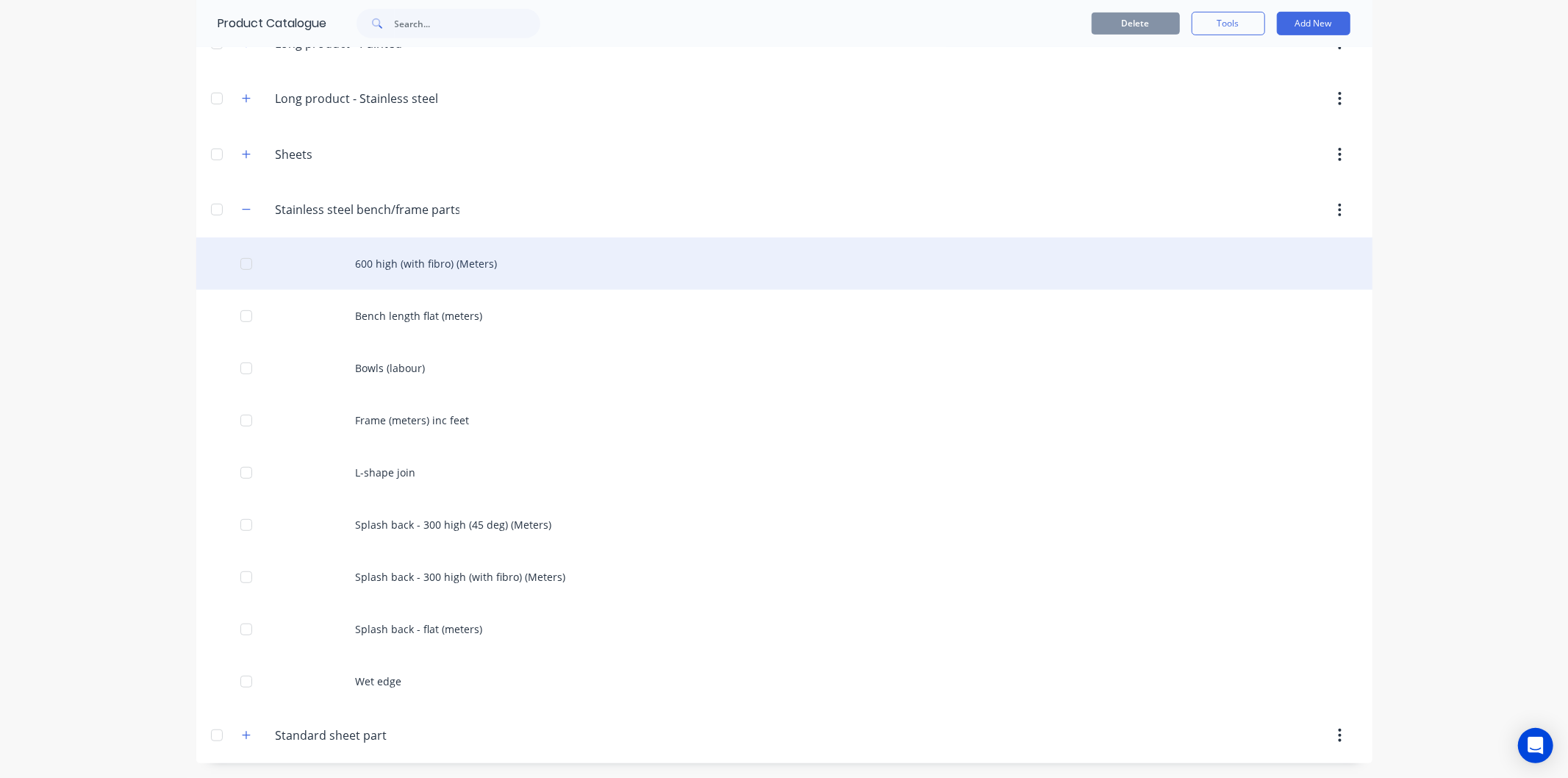
click at [336, 260] on div "600 high (with fibro) (Meters)" at bounding box center [784, 263] width 1176 height 52
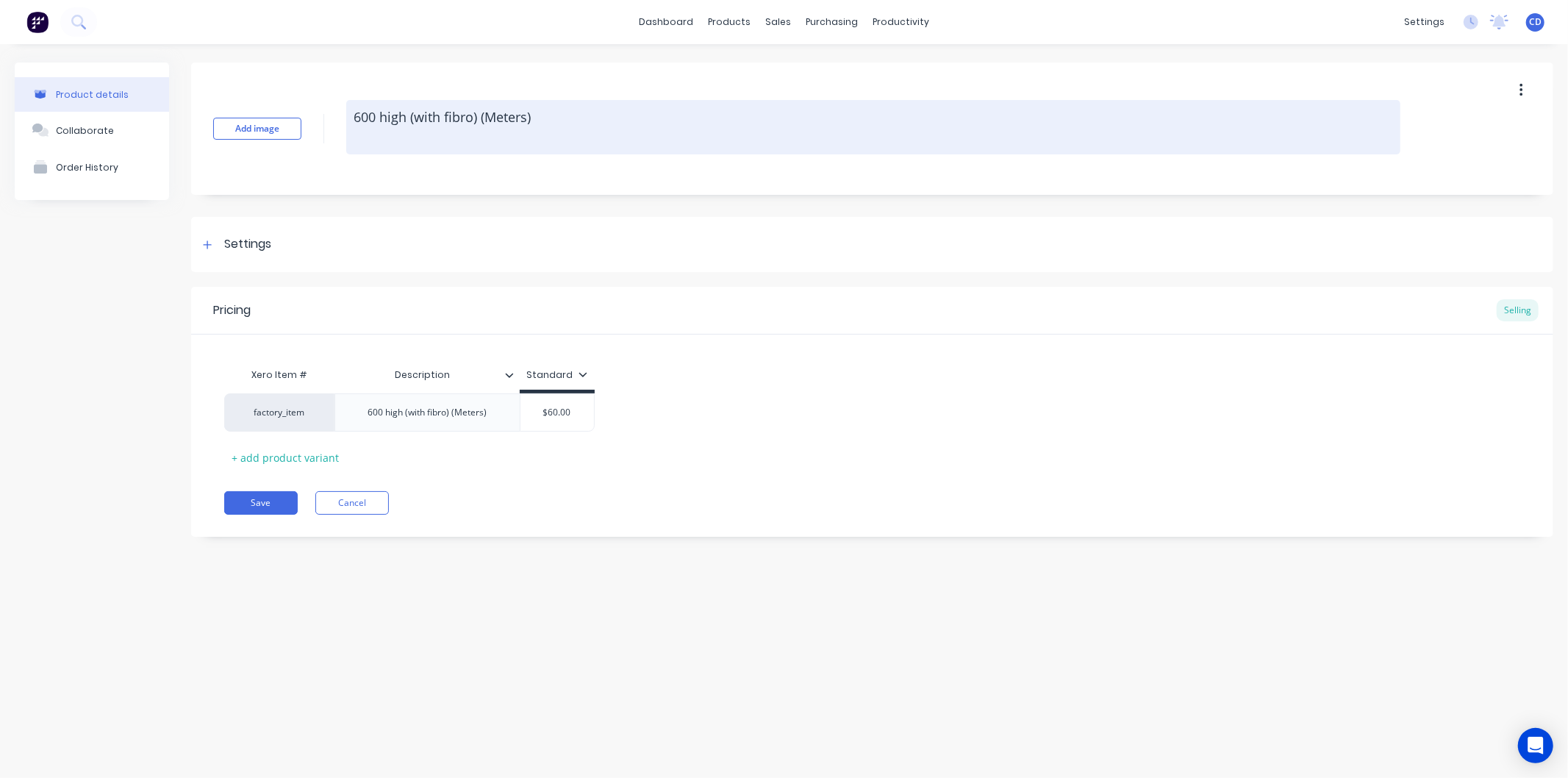
click at [353, 115] on textarea "600 high (with fibro) (Meters)" at bounding box center [873, 127] width 1054 height 54
drag, startPoint x: 348, startPoint y: 110, endPoint x: 582, endPoint y: 128, distance: 234.7
click at [582, 128] on textarea "Splash back - 600 high (with fibro) (Meters)" at bounding box center [873, 127] width 1054 height 54
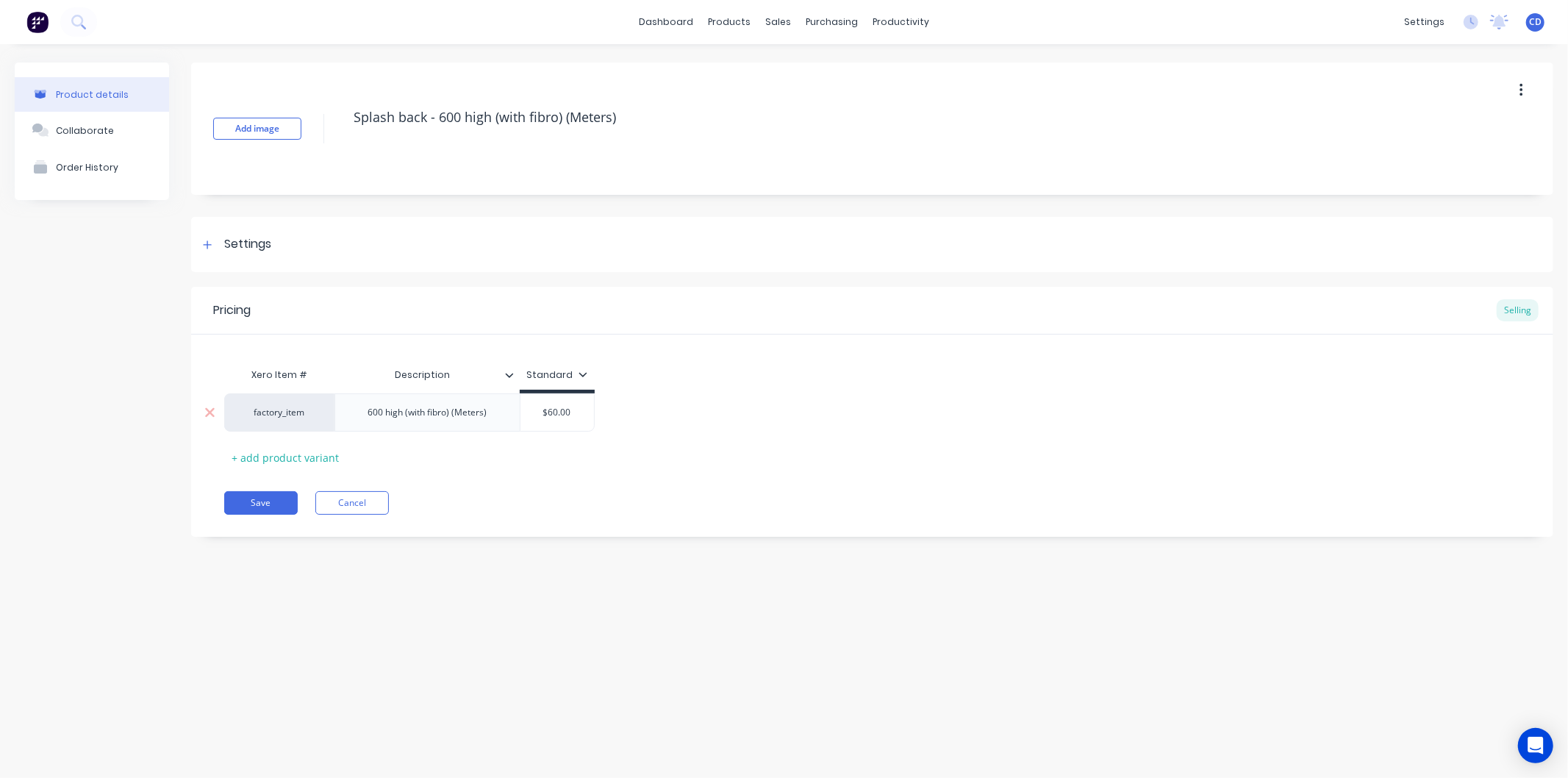
click at [493, 415] on div "600 high (with fibro) (Meters)" at bounding box center [427, 412] width 142 height 19
paste div
click at [263, 521] on div "Pricing Selling Xero Item # Description Standard factory_item Splash back - 600…" at bounding box center [872, 422] width 1362 height 271
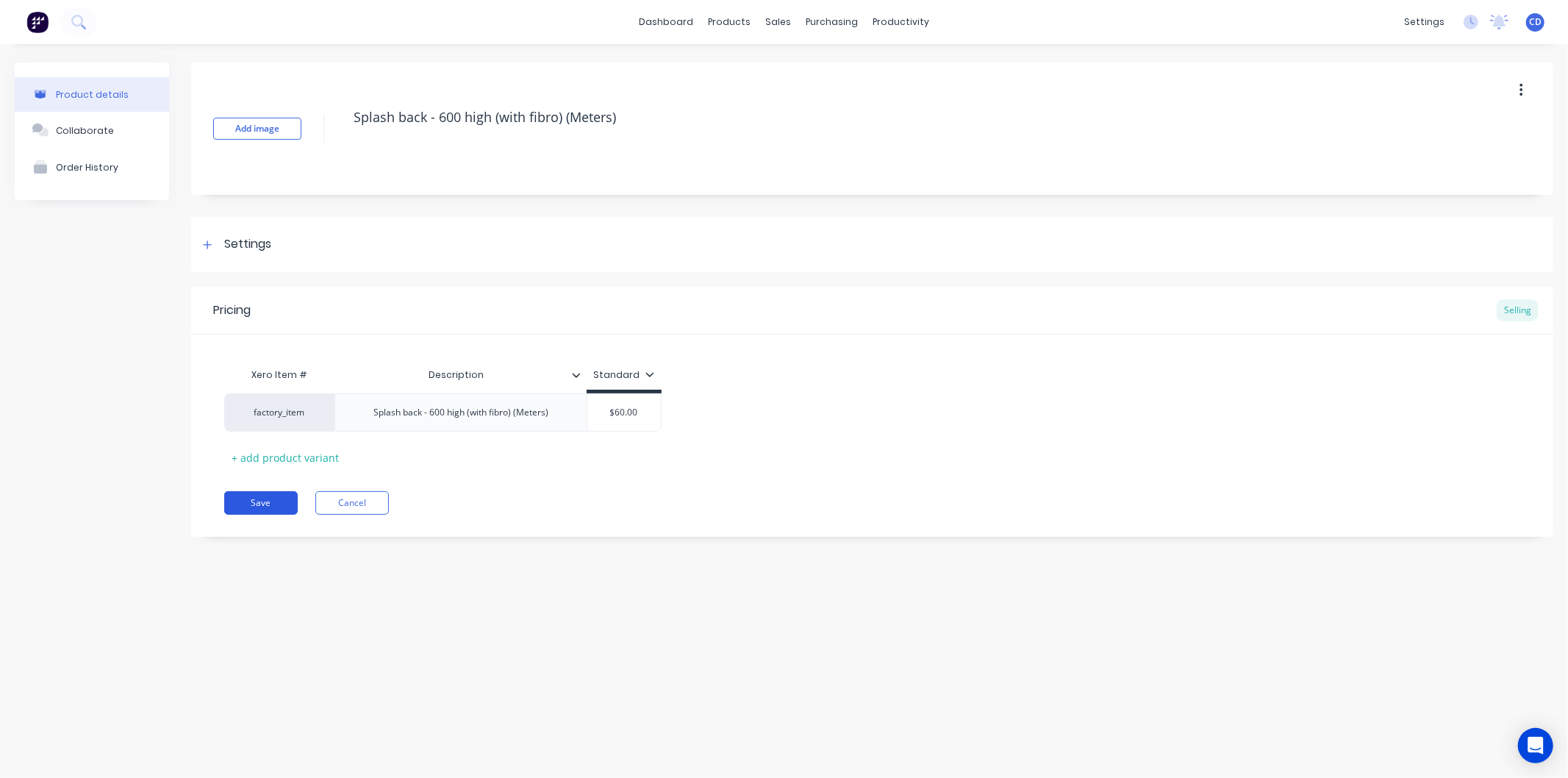
click at [265, 501] on button "Save" at bounding box center [261, 503] width 74 height 24
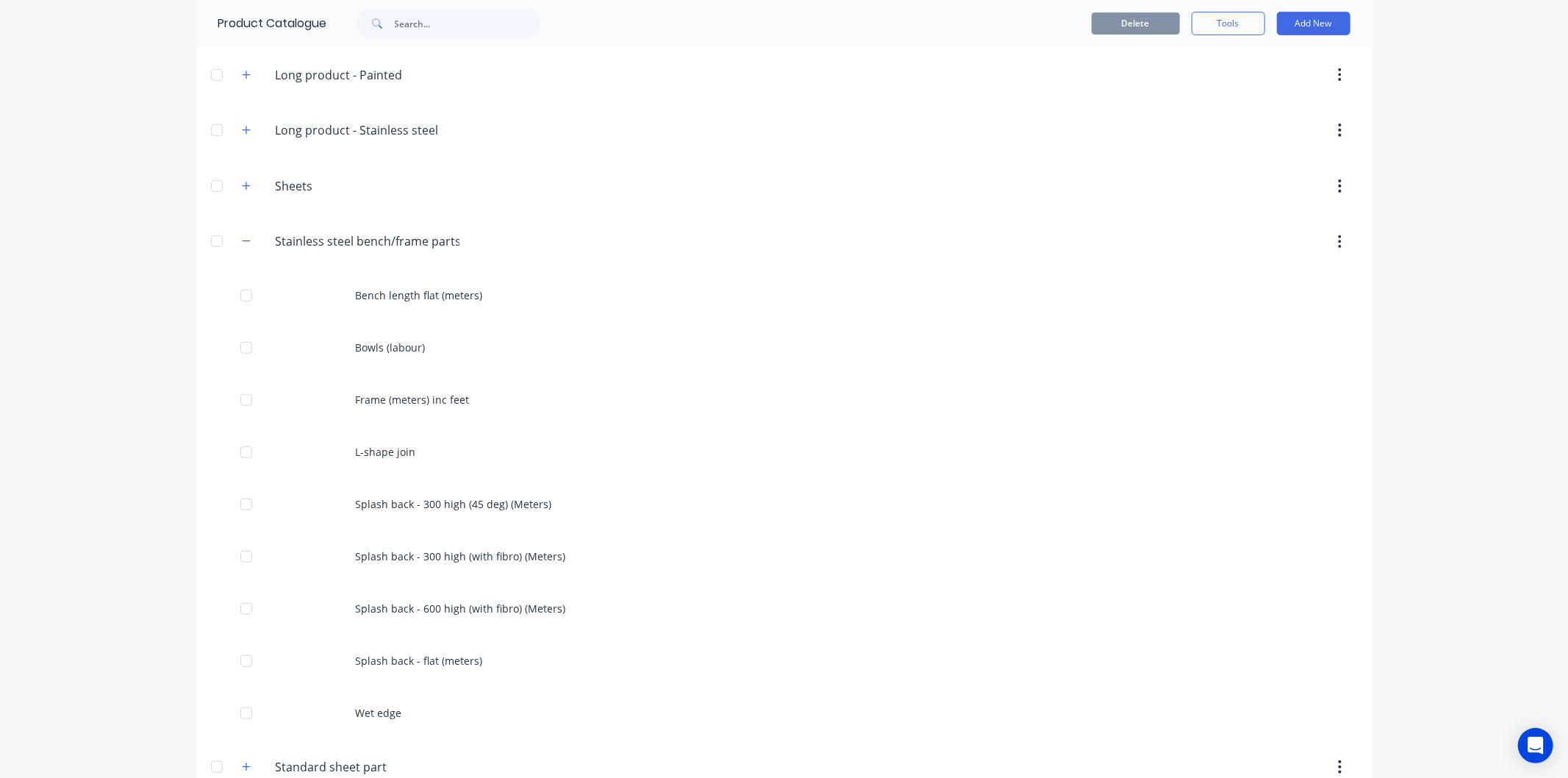
scroll to position [584, 0]
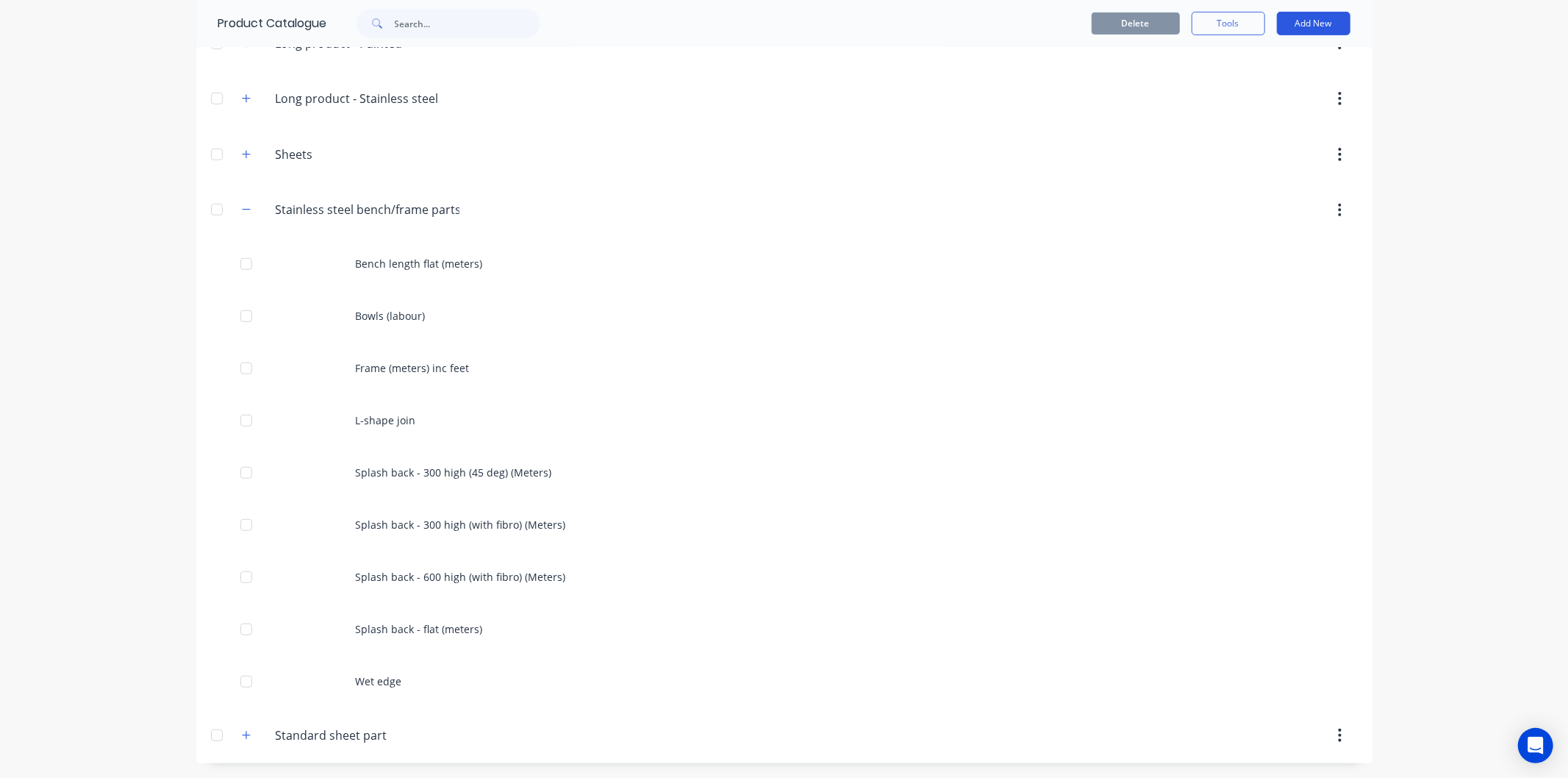
click at [1313, 21] on button "Add New" at bounding box center [1313, 24] width 74 height 24
click at [1275, 86] on div "Product" at bounding box center [1280, 91] width 113 height 22
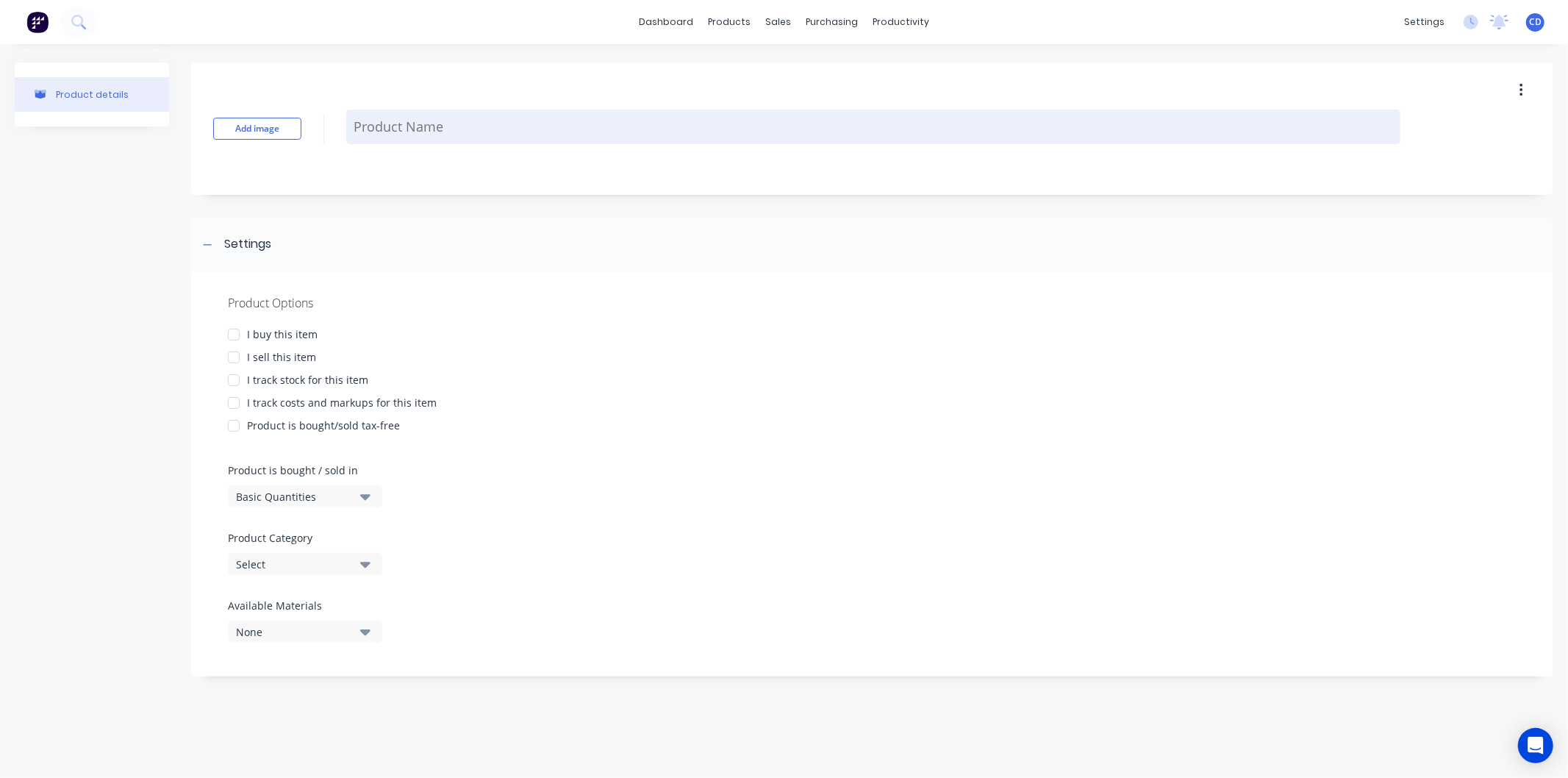
click at [416, 114] on textarea at bounding box center [873, 127] width 1054 height 34
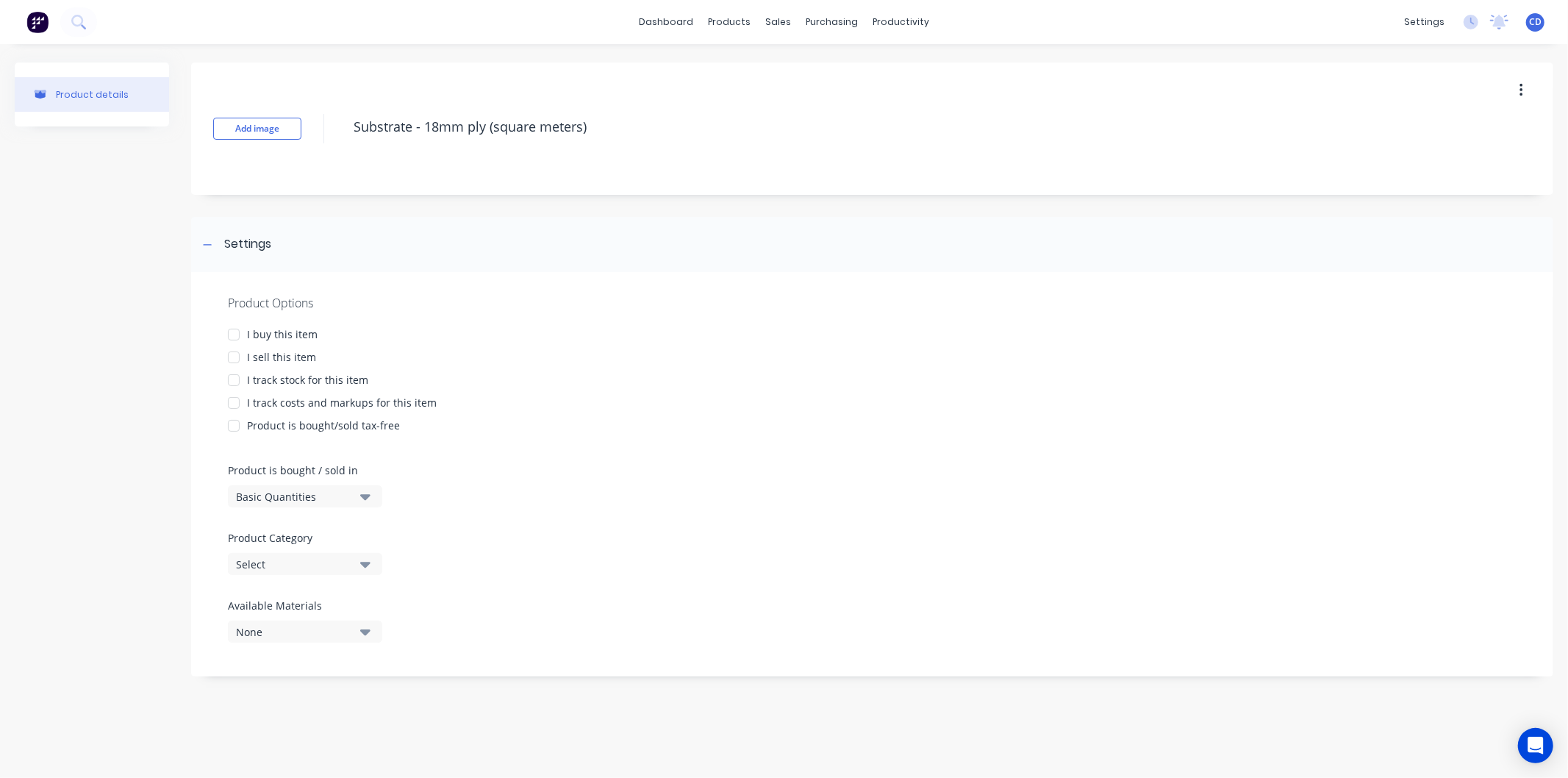
click at [233, 354] on div at bounding box center [233, 357] width 29 height 29
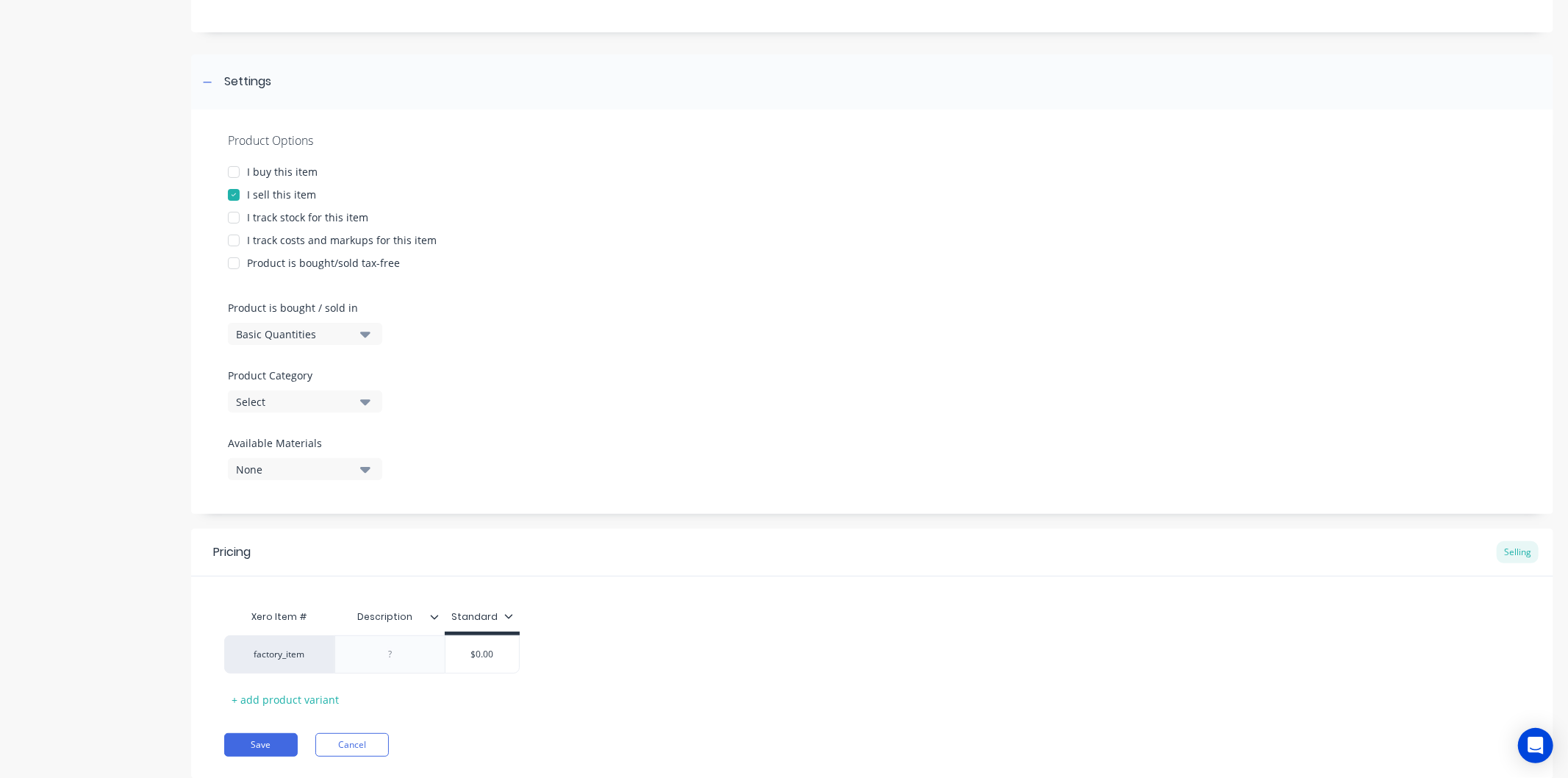
scroll to position [163, 0]
click at [371, 334] on button "Basic Quantities" at bounding box center [304, 333] width 154 height 22
click at [334, 454] on div "Square Metres" at bounding box center [337, 458] width 221 height 29
click at [501, 372] on div "Product Options I buy this item I sell this item I track stock for this item I …" at bounding box center [872, 311] width 1362 height 404
click at [363, 398] on icon "button" at bounding box center [365, 400] width 10 height 16
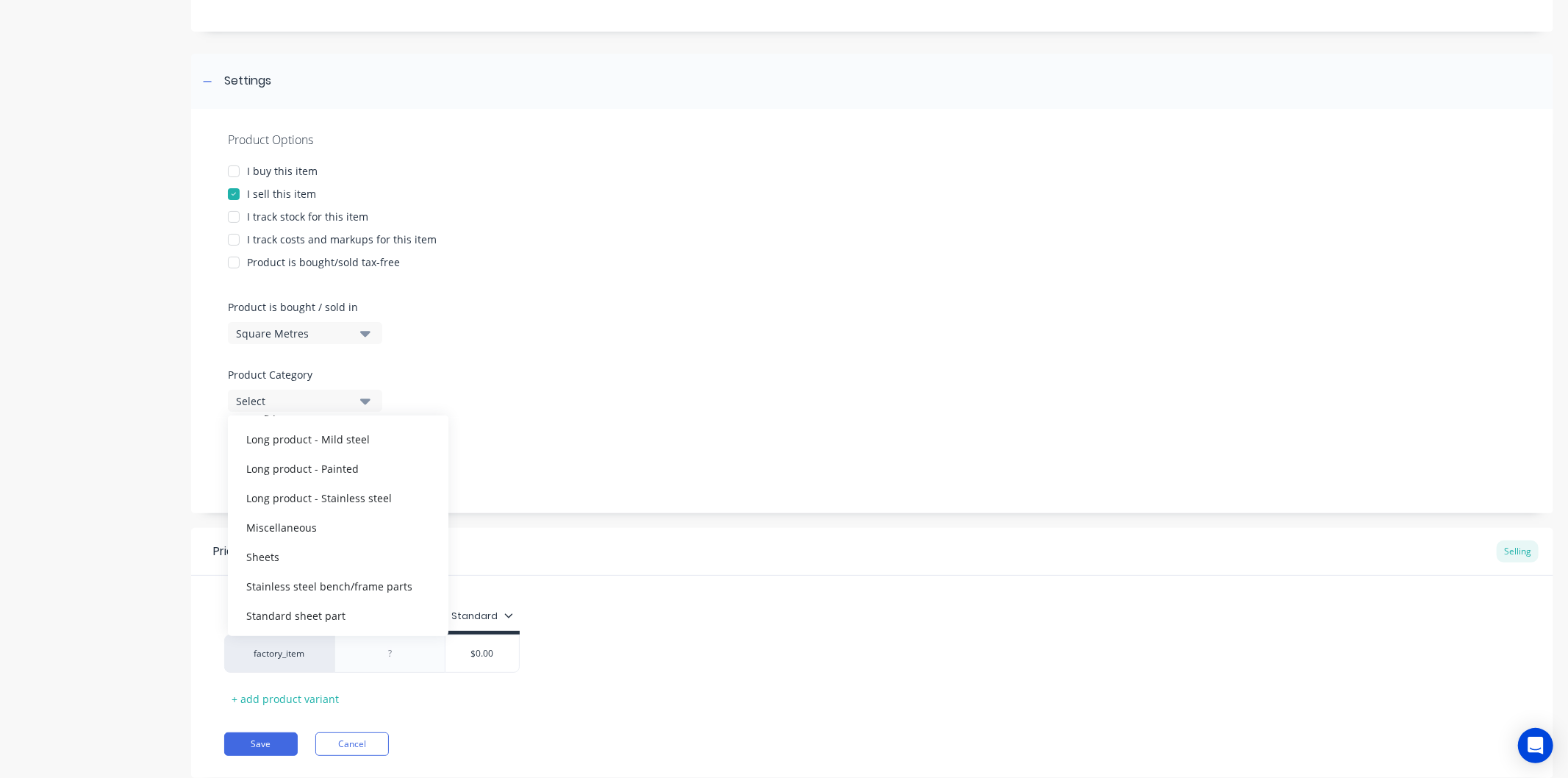
scroll to position [250, 0]
click at [378, 577] on div "Stainless steel bench/frame parts" at bounding box center [337, 585] width 221 height 29
click at [584, 407] on div "Product Options I buy this item I sell this item I track stock for this item I …" at bounding box center [872, 311] width 1362 height 404
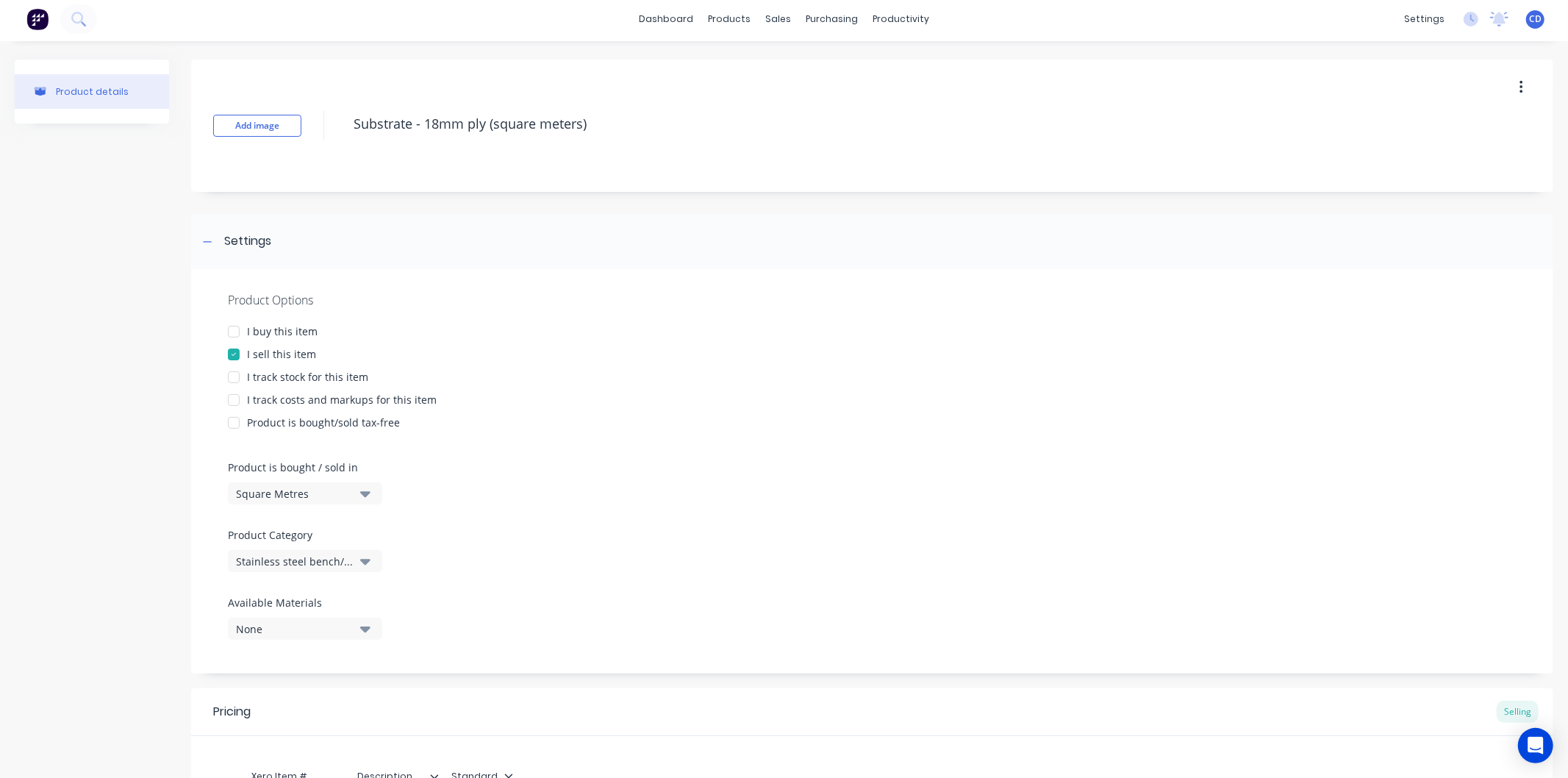
scroll to position [0, 0]
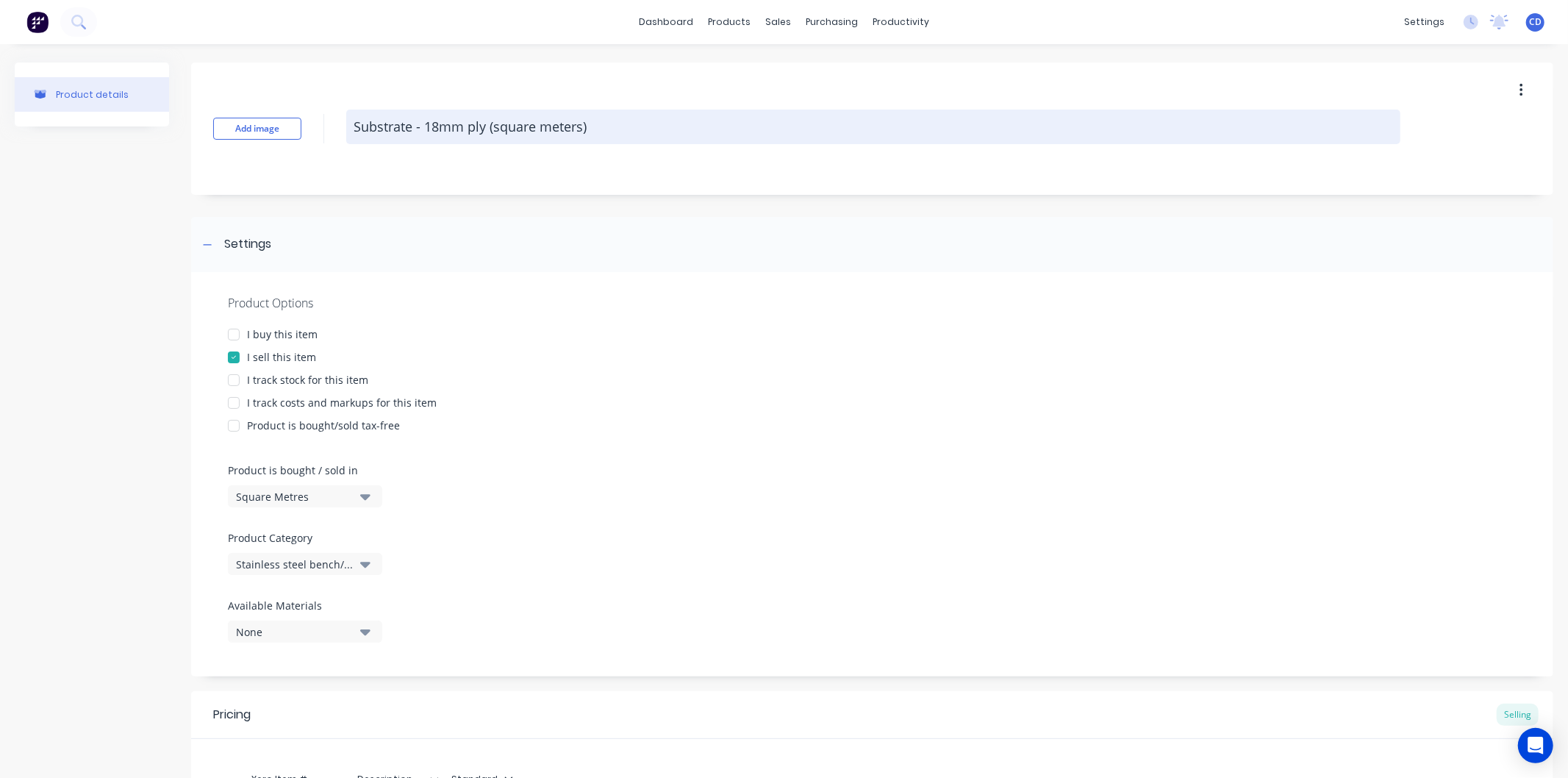
drag, startPoint x: 351, startPoint y: 119, endPoint x: 591, endPoint y: 136, distance: 240.6
click at [591, 136] on textarea "Substrate - 18mm ply (square meters)" at bounding box center [873, 127] width 1054 height 34
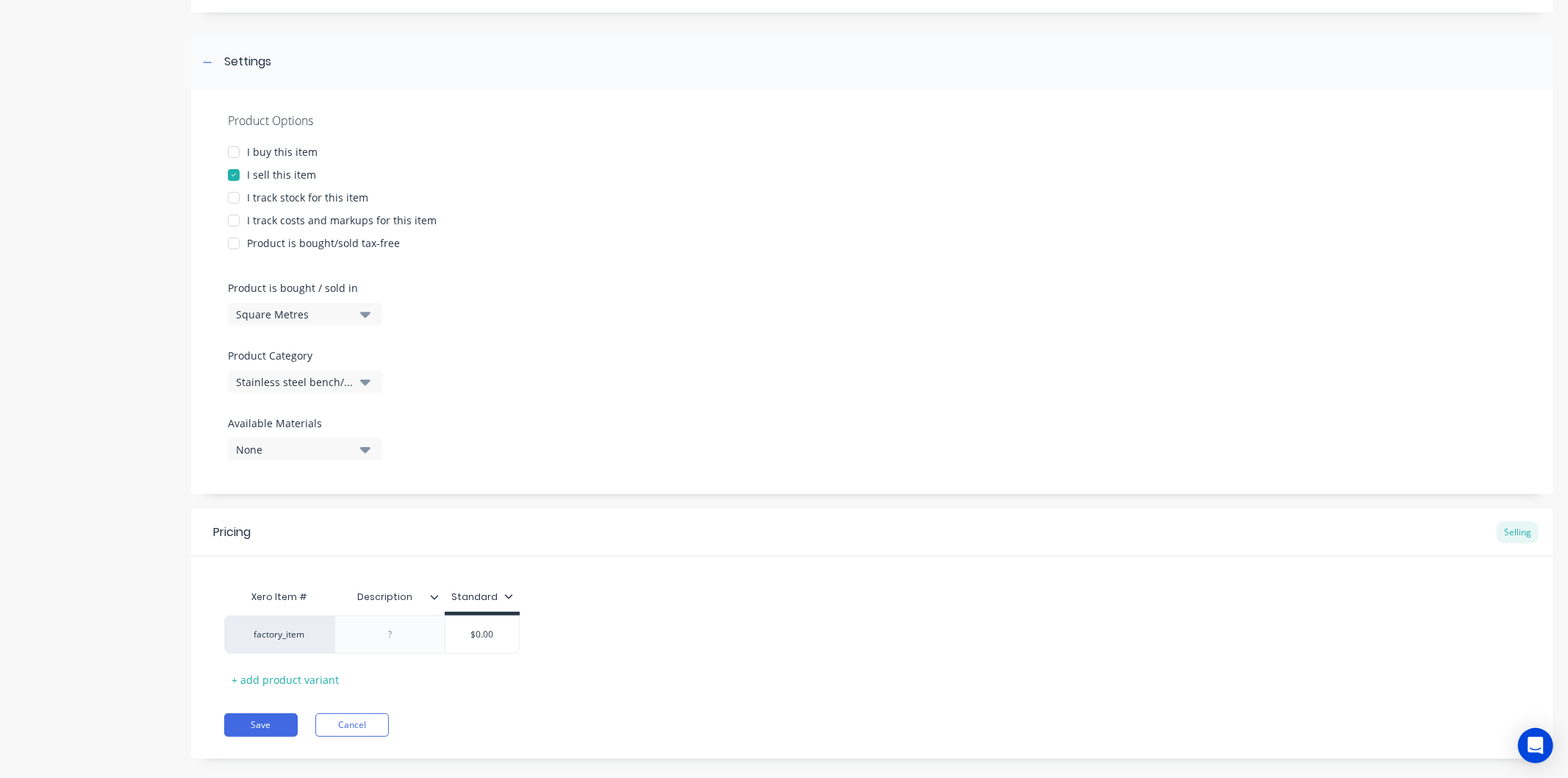
scroll to position [203, 0]
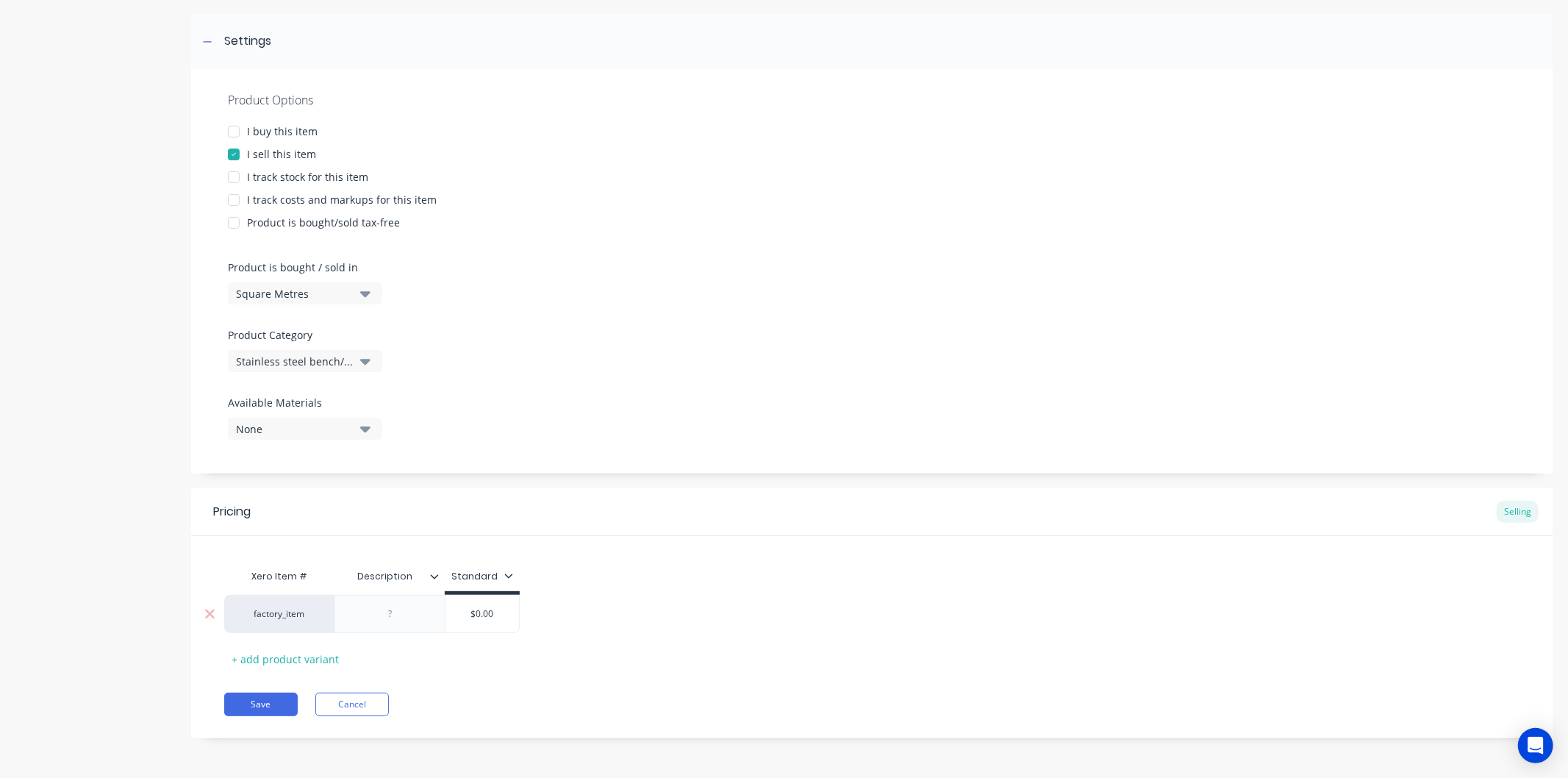
click at [403, 613] on div at bounding box center [390, 613] width 74 height 19
click at [406, 611] on div at bounding box center [390, 613] width 74 height 19
paste div
click at [503, 620] on div "factory_item Substrate - 18mm ply (square meters) $0.00" at bounding box center [372, 624] width 295 height 59
click at [503, 620] on div "Substrate - 18mm ply (square meters)" at bounding box center [439, 613] width 179 height 19
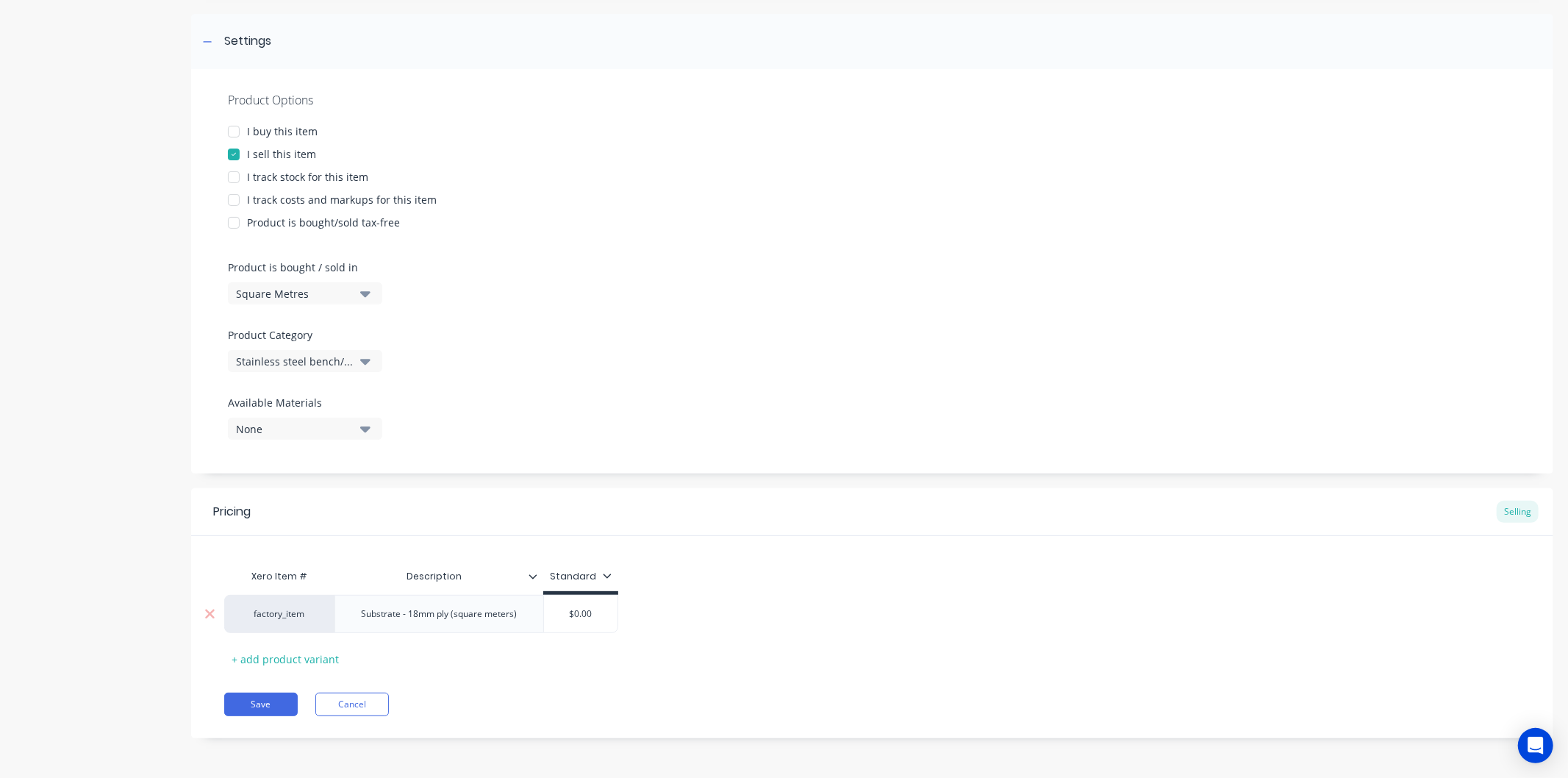
click at [597, 614] on input "$0.00" at bounding box center [581, 613] width 74 height 13
click at [569, 678] on div "Pricing Selling Xero Item # Description Standard factory_item Substrate - 18mm …" at bounding box center [872, 613] width 1362 height 250
click at [288, 700] on button "Save" at bounding box center [261, 704] width 74 height 24
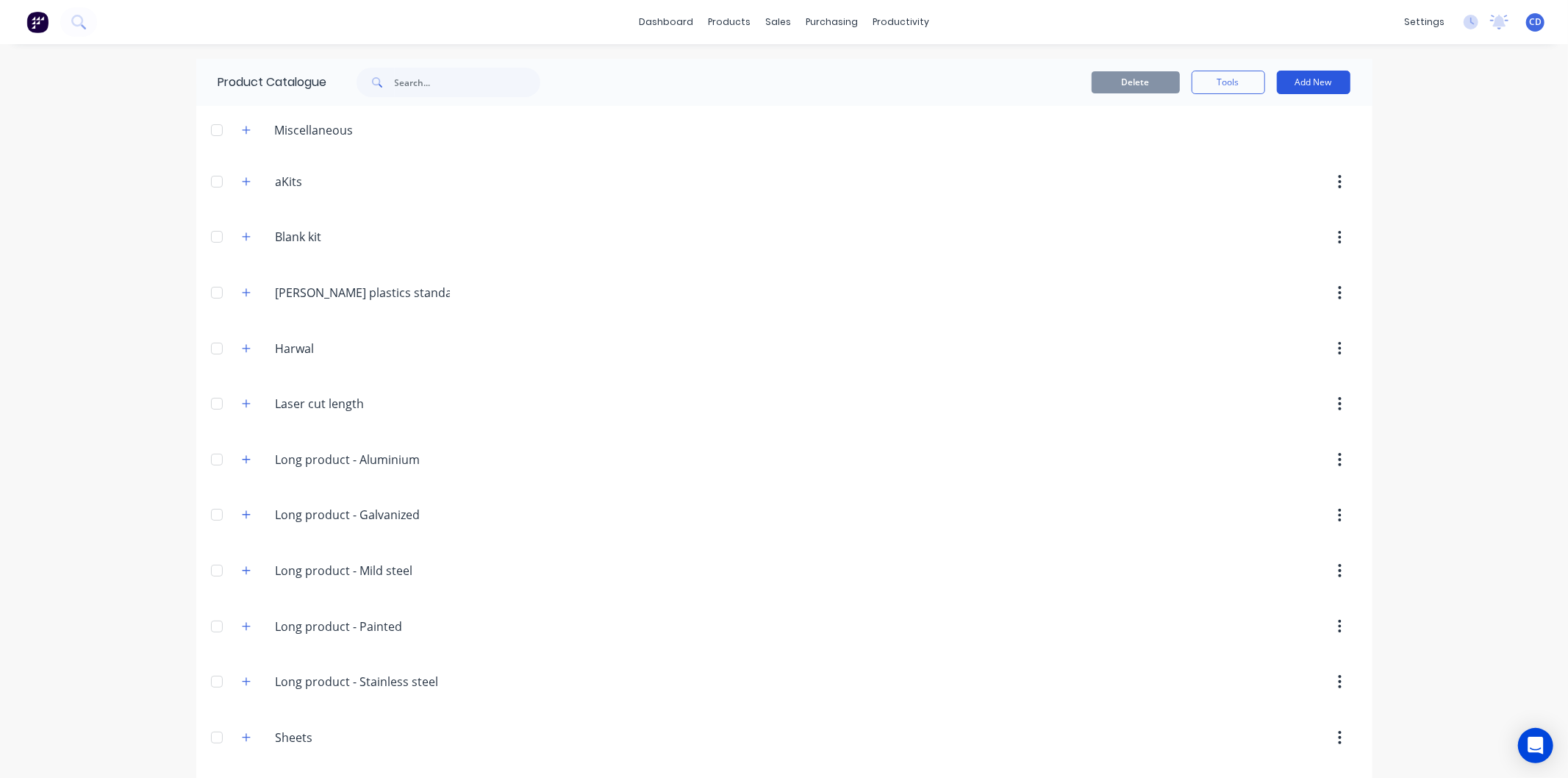
click at [1322, 84] on button "Add New" at bounding box center [1313, 82] width 74 height 24
click at [1260, 153] on div "Product" at bounding box center [1280, 150] width 113 height 22
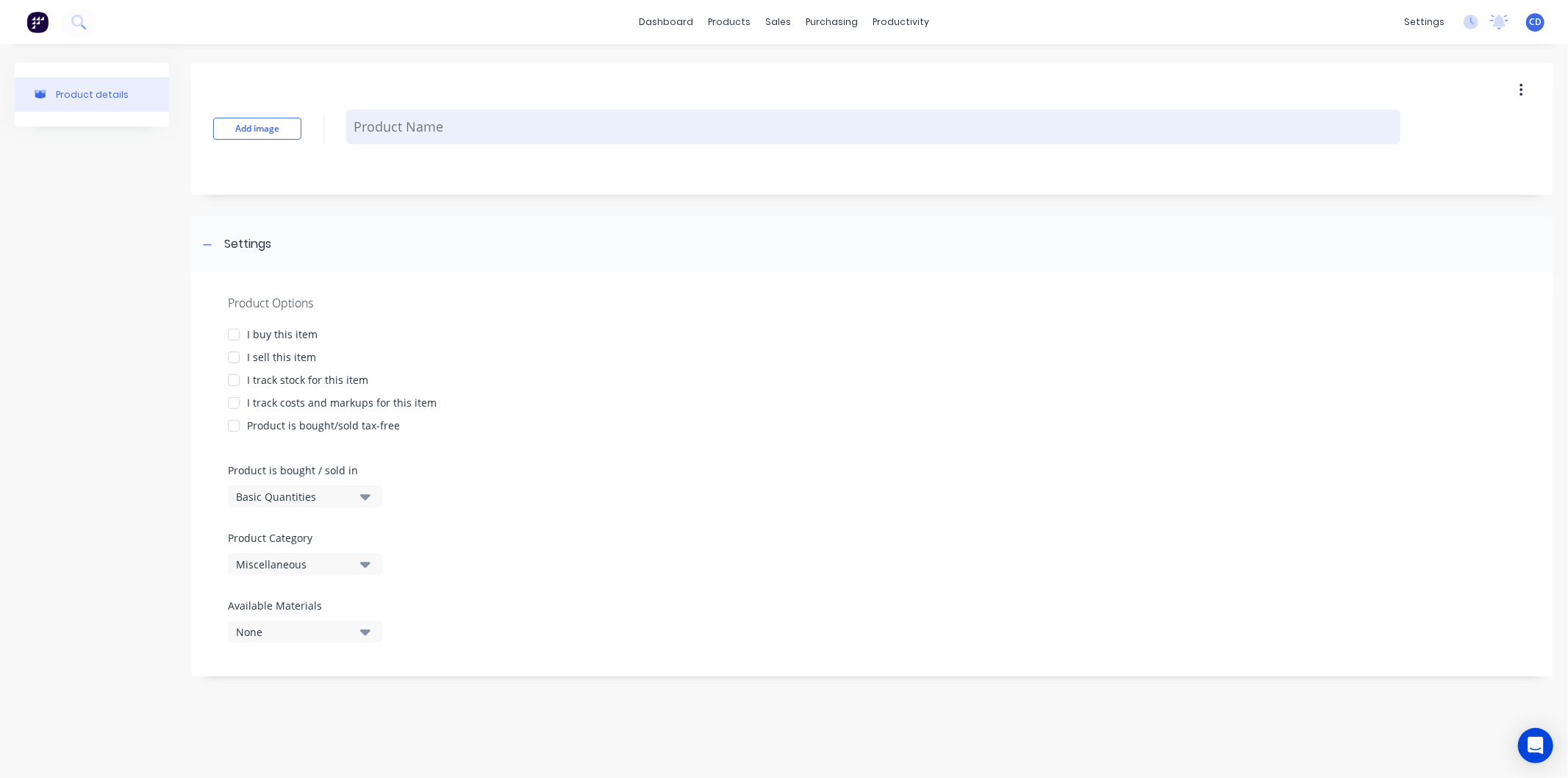
click at [459, 130] on textarea at bounding box center [873, 127] width 1054 height 34
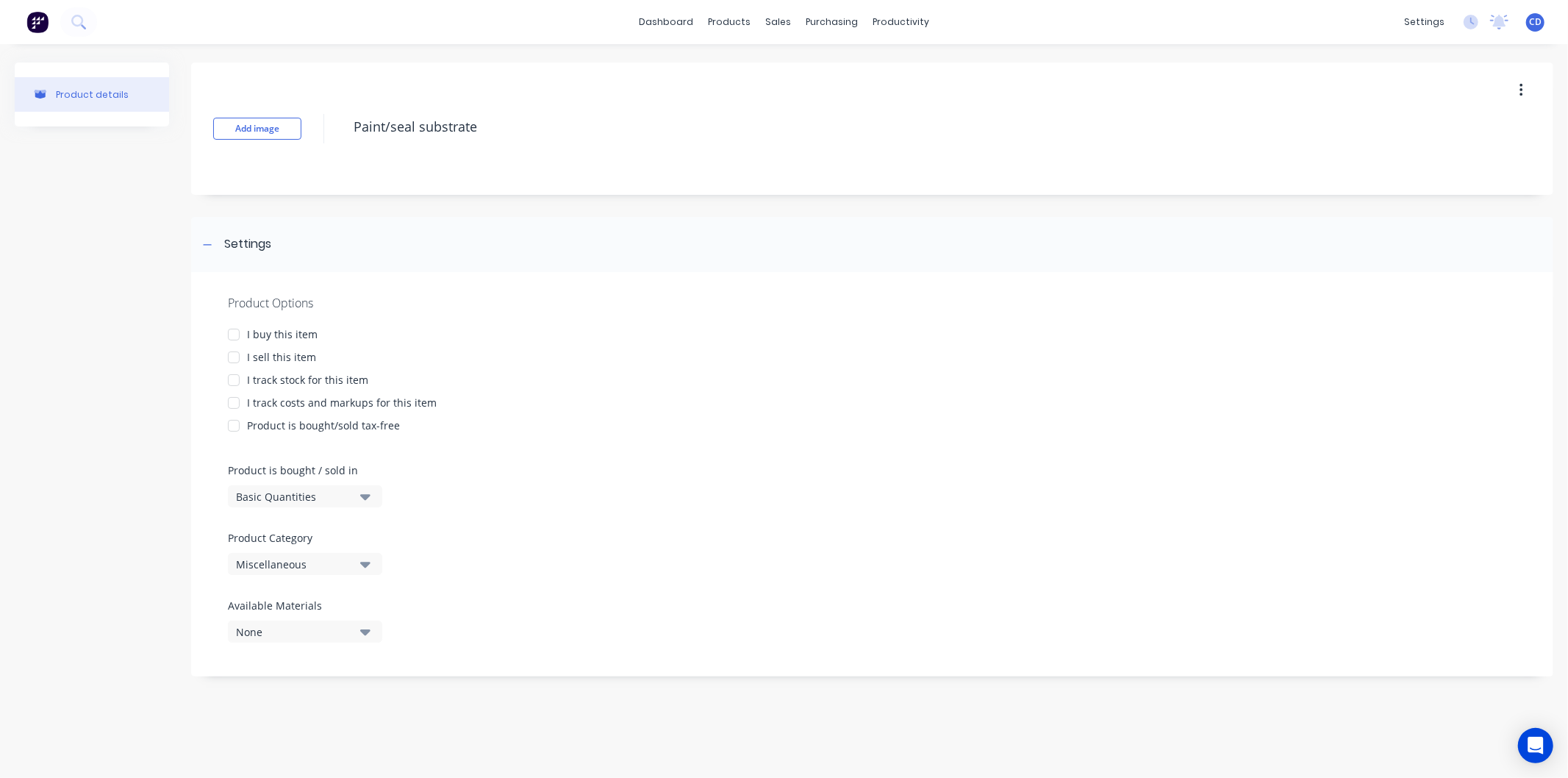
click at [236, 359] on div at bounding box center [233, 357] width 29 height 29
click at [366, 494] on icon "button" at bounding box center [365, 497] width 10 height 6
click at [350, 560] on div "Lineal Metres" at bounding box center [337, 563] width 221 height 29
click at [366, 565] on icon "button" at bounding box center [365, 565] width 10 height 6
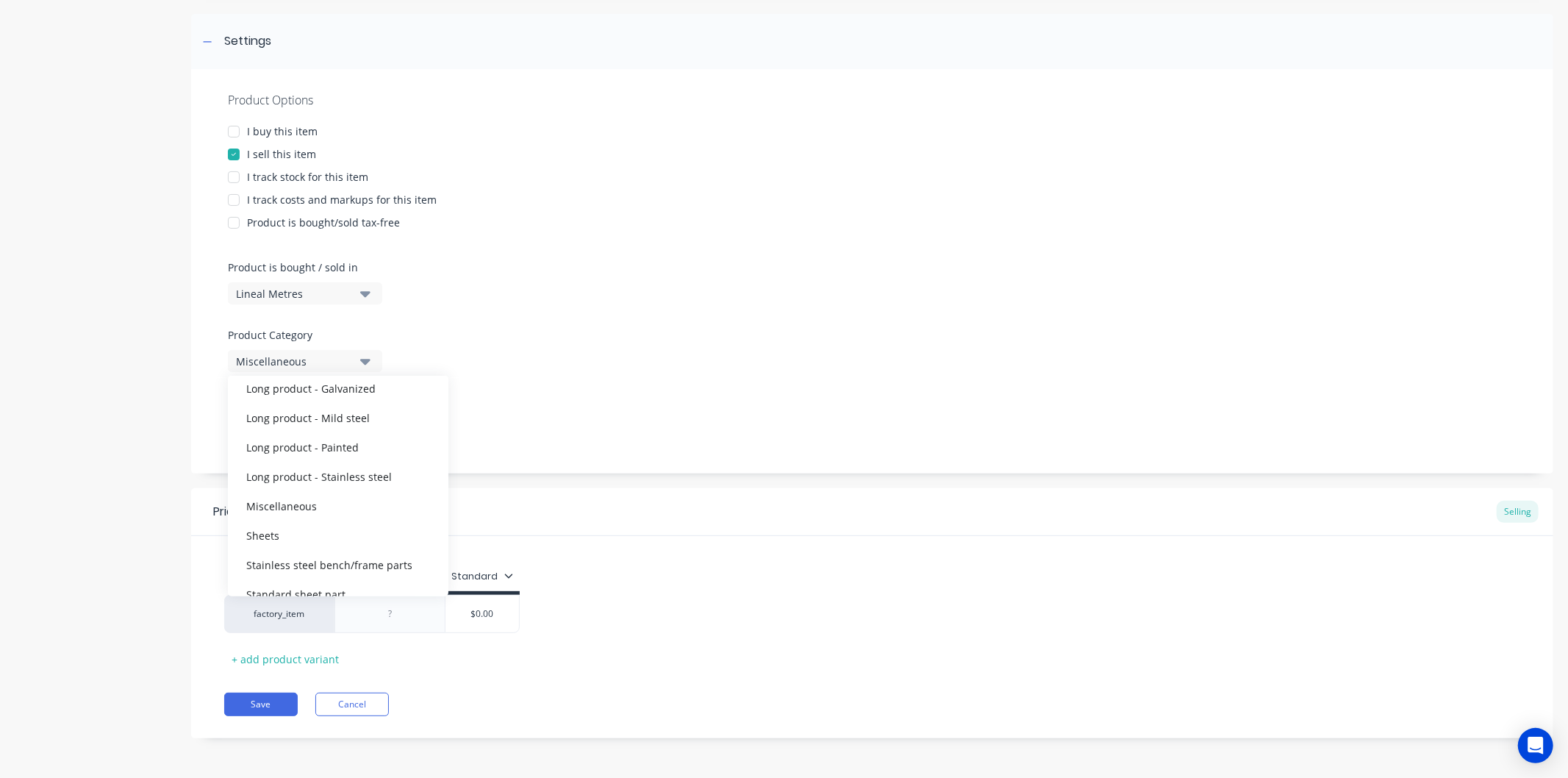
scroll to position [250, 0]
click at [380, 543] on div "Stainless steel bench/frame parts" at bounding box center [337, 545] width 221 height 29
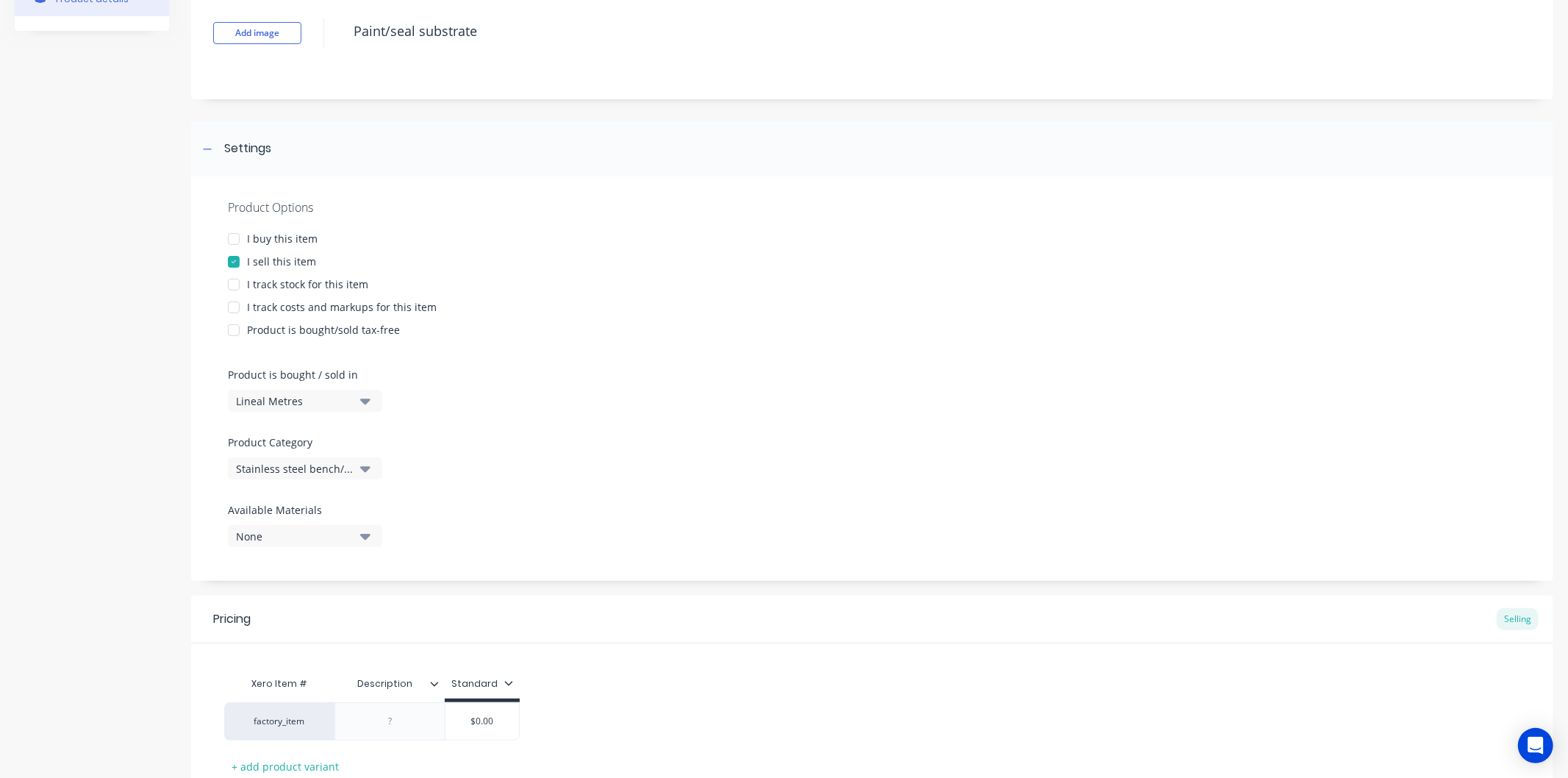
scroll to position [0, 0]
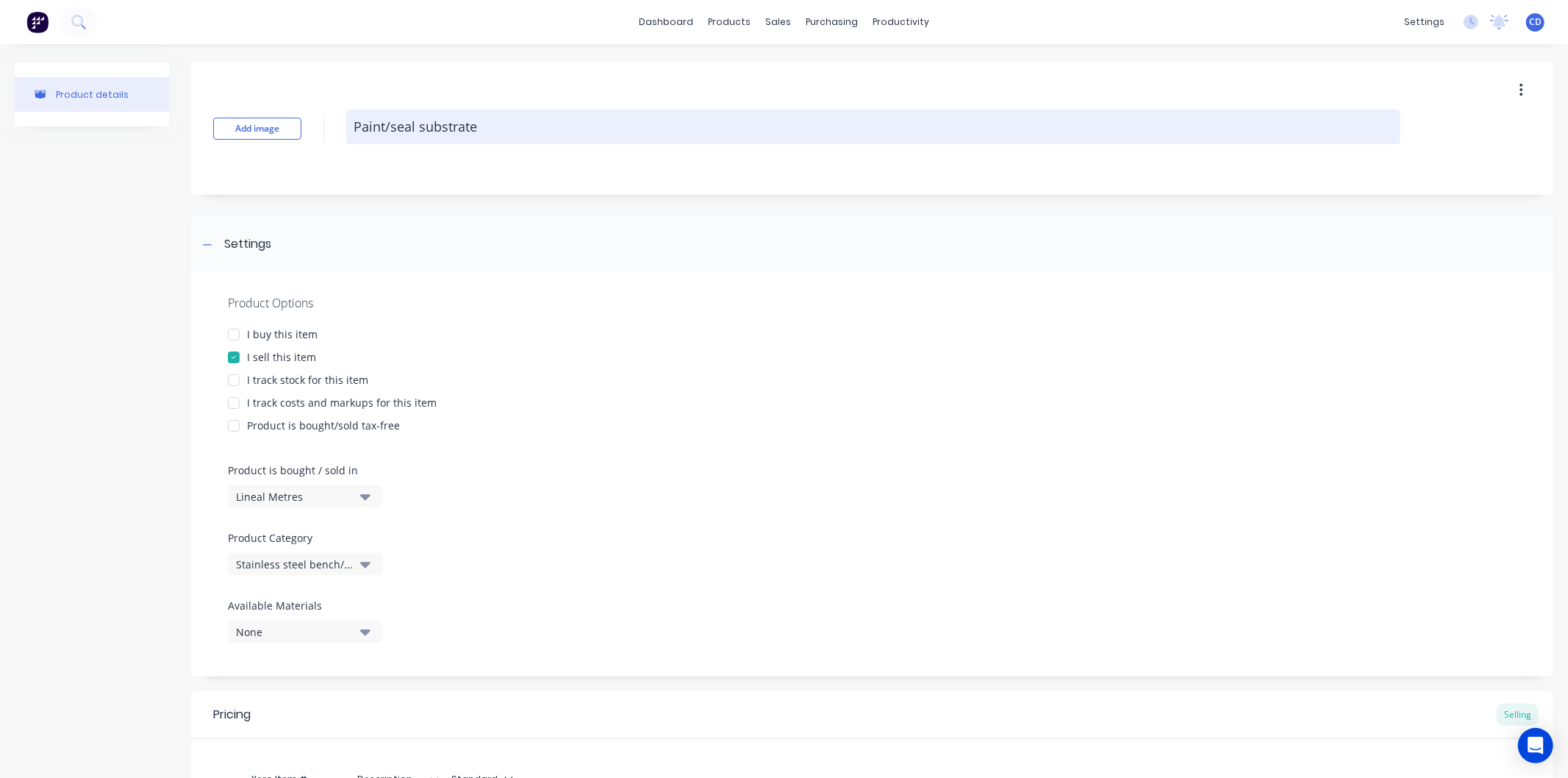
drag, startPoint x: 353, startPoint y: 119, endPoint x: 480, endPoint y: 128, distance: 127.3
click at [480, 128] on textarea "Paint/seal substrate" at bounding box center [873, 127] width 1054 height 34
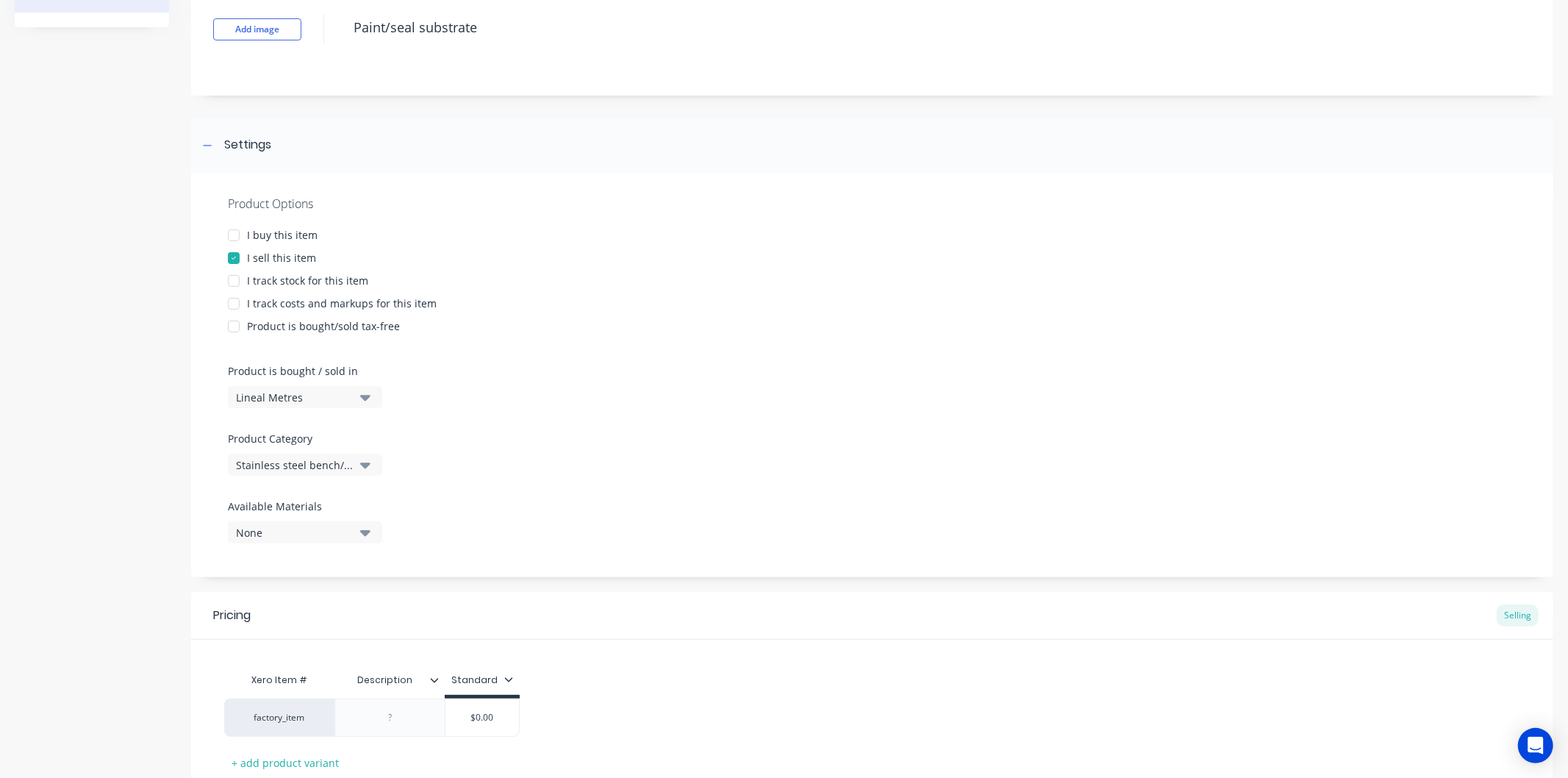
scroll to position [203, 0]
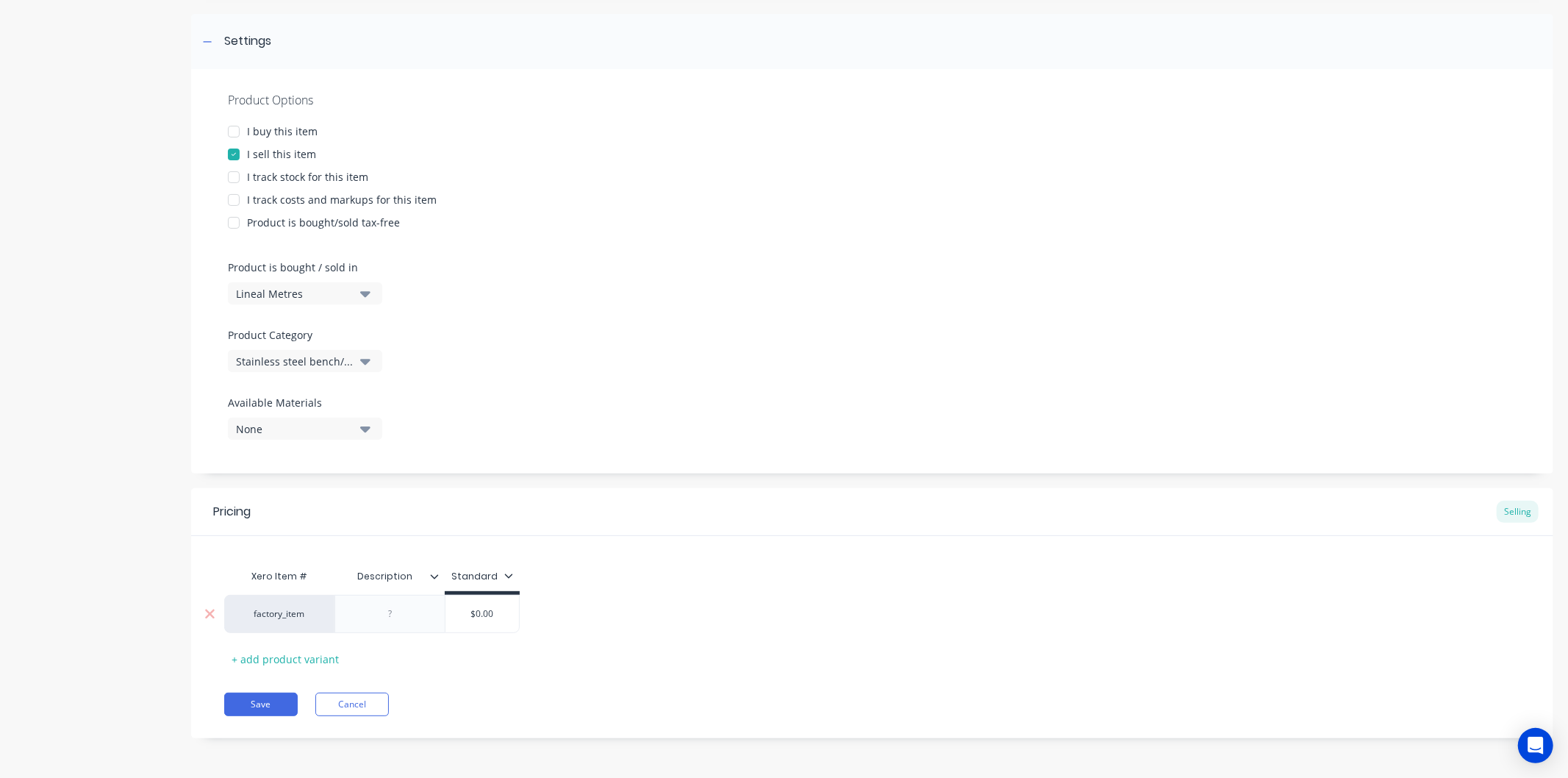
click at [416, 618] on div at bounding box center [390, 613] width 74 height 19
click at [414, 618] on div at bounding box center [390, 613] width 74 height 19
paste div
click at [498, 618] on input "$0.00" at bounding box center [504, 613] width 74 height 13
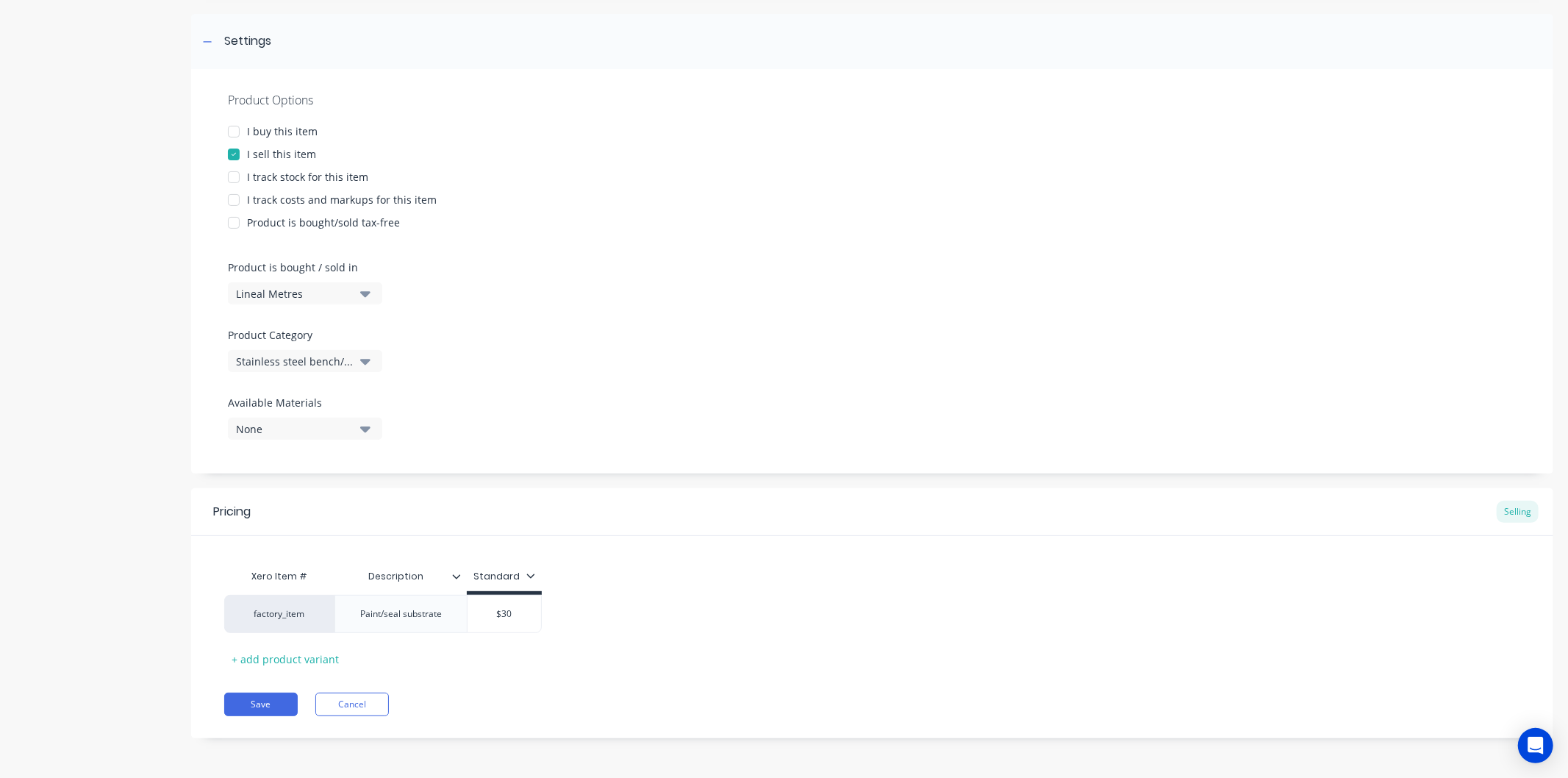
click at [500, 684] on div "Pricing Selling Xero Item # Description Standard factory_item Paint/seal substr…" at bounding box center [872, 613] width 1362 height 250
click at [242, 700] on button "Save" at bounding box center [261, 704] width 74 height 24
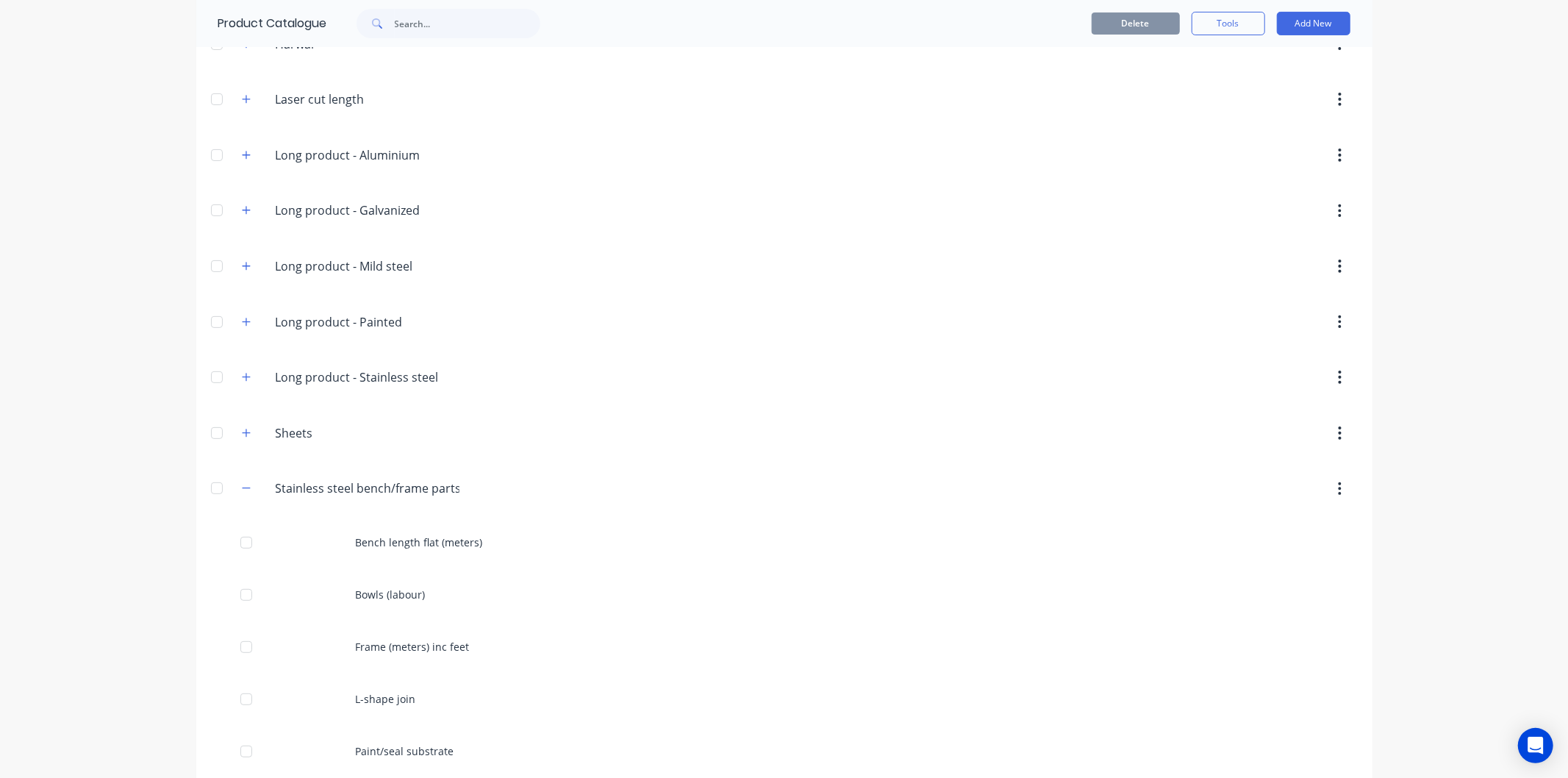
scroll to position [281, 0]
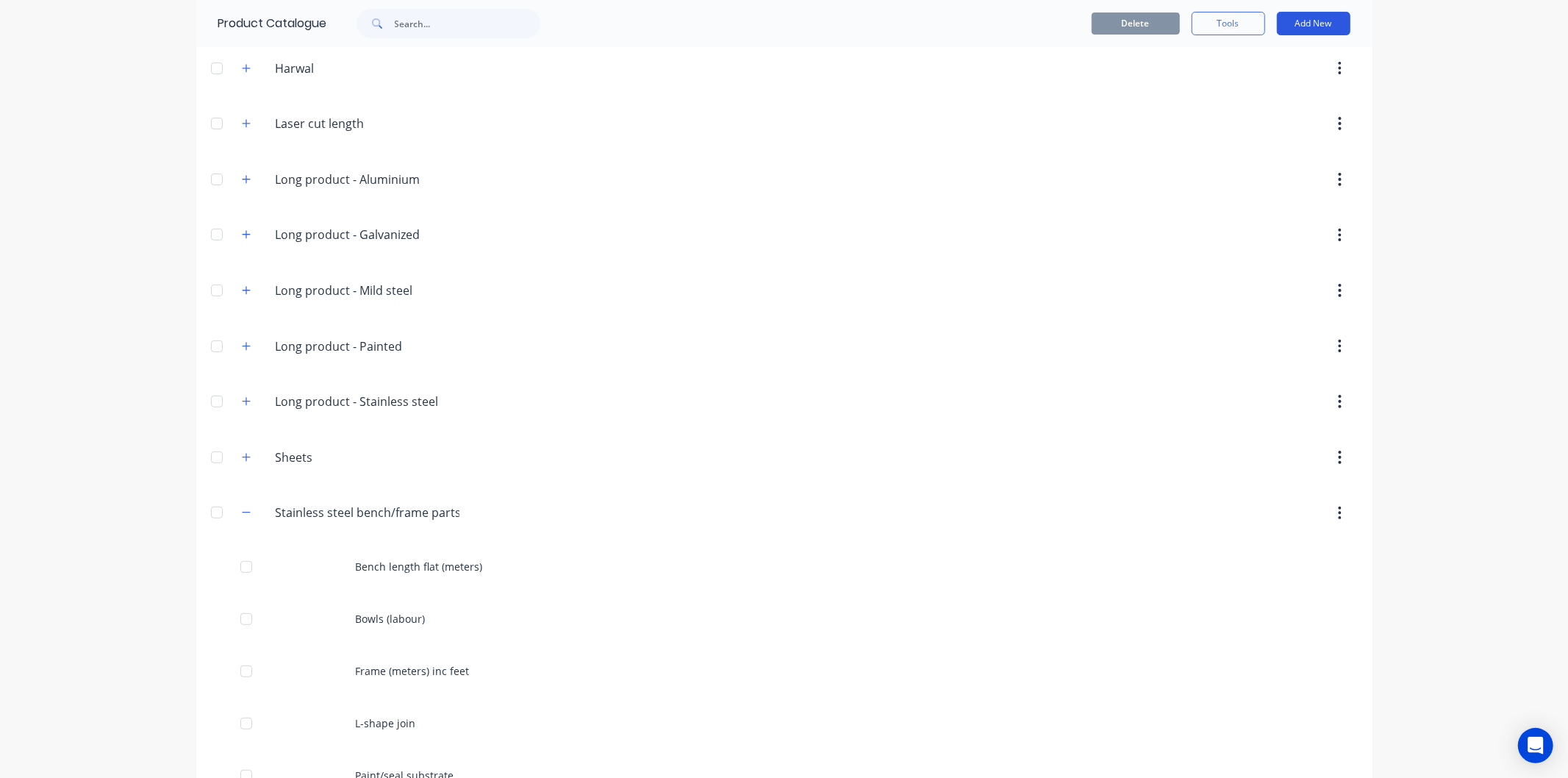
click at [1325, 21] on button "Add New" at bounding box center [1313, 24] width 74 height 24
click at [1273, 85] on div "Product" at bounding box center [1280, 91] width 113 height 22
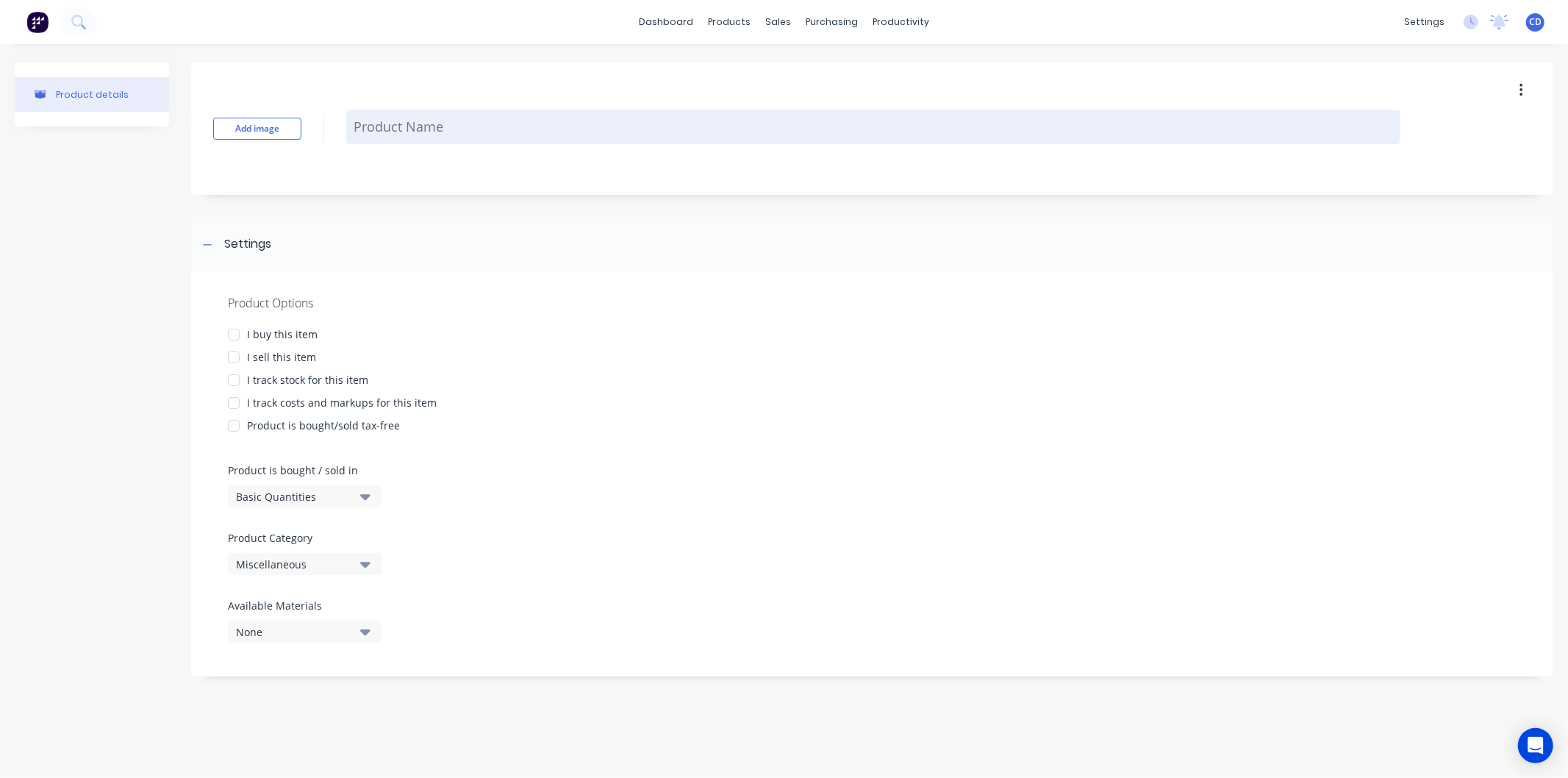
click at [448, 133] on textarea at bounding box center [873, 127] width 1054 height 34
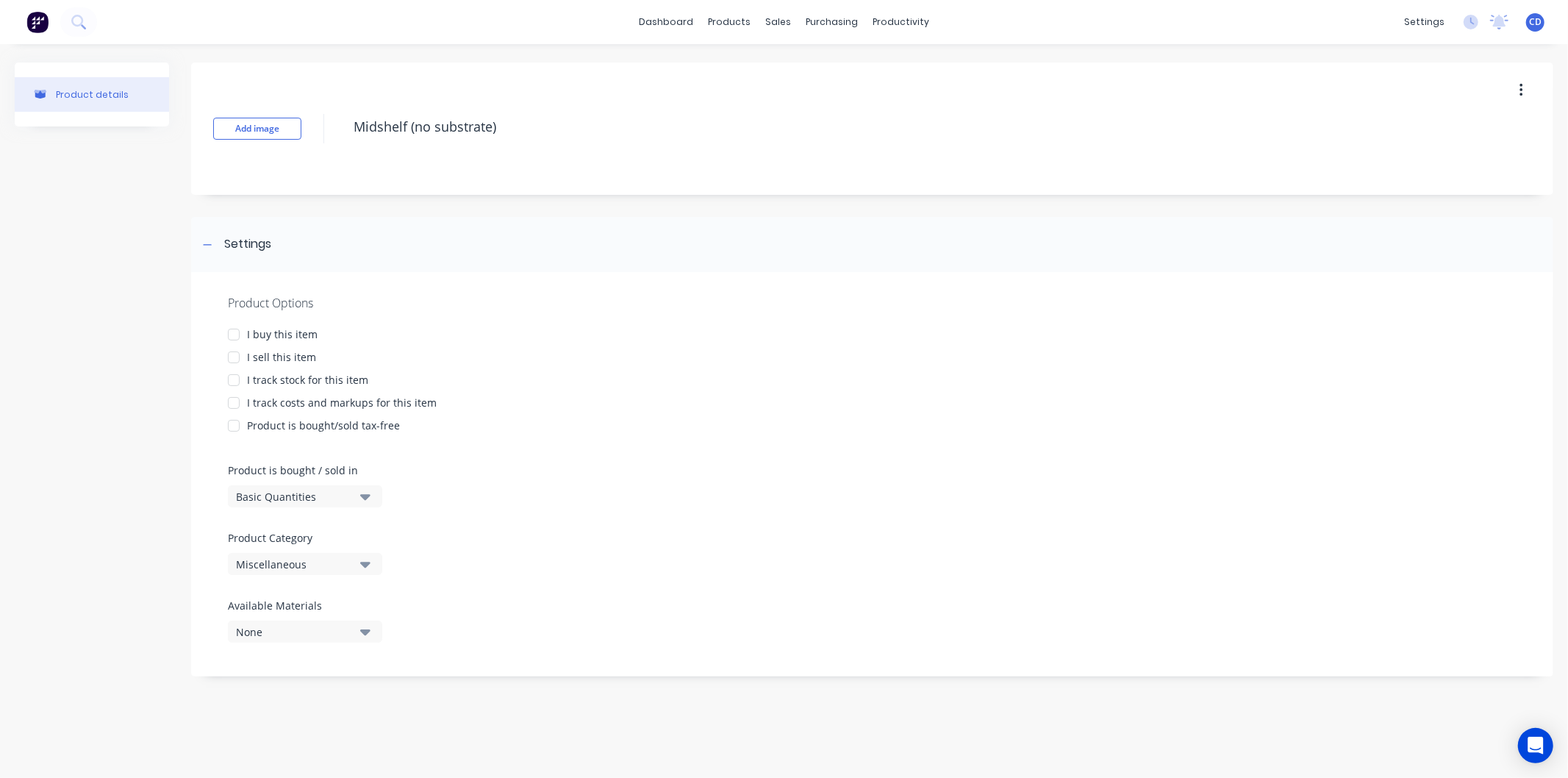
click at [370, 495] on icon "button" at bounding box center [365, 497] width 10 height 6
click at [327, 563] on div "Lineal Metres" at bounding box center [337, 563] width 221 height 29
click at [228, 351] on div at bounding box center [233, 357] width 29 height 29
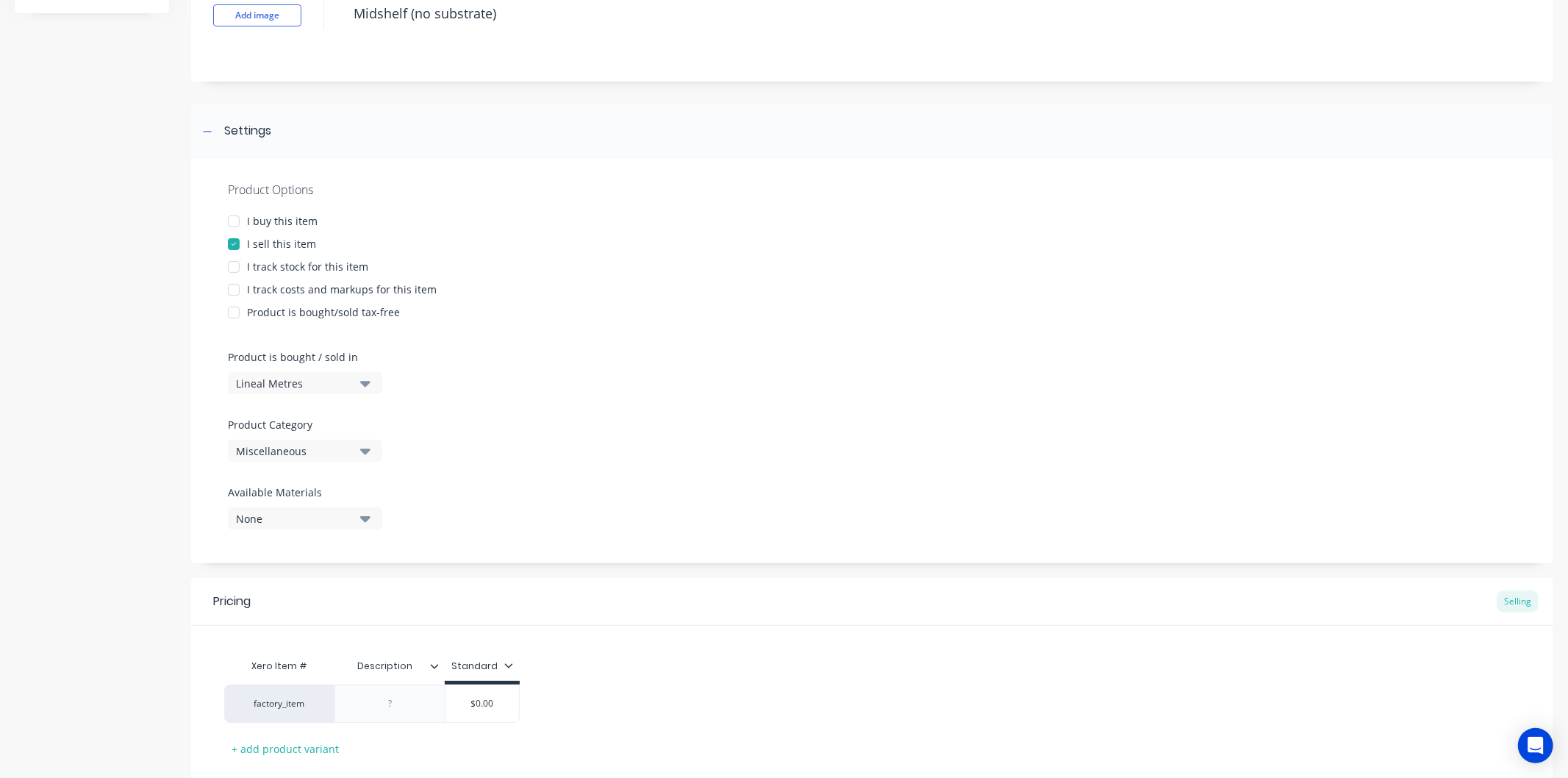
scroll to position [163, 0]
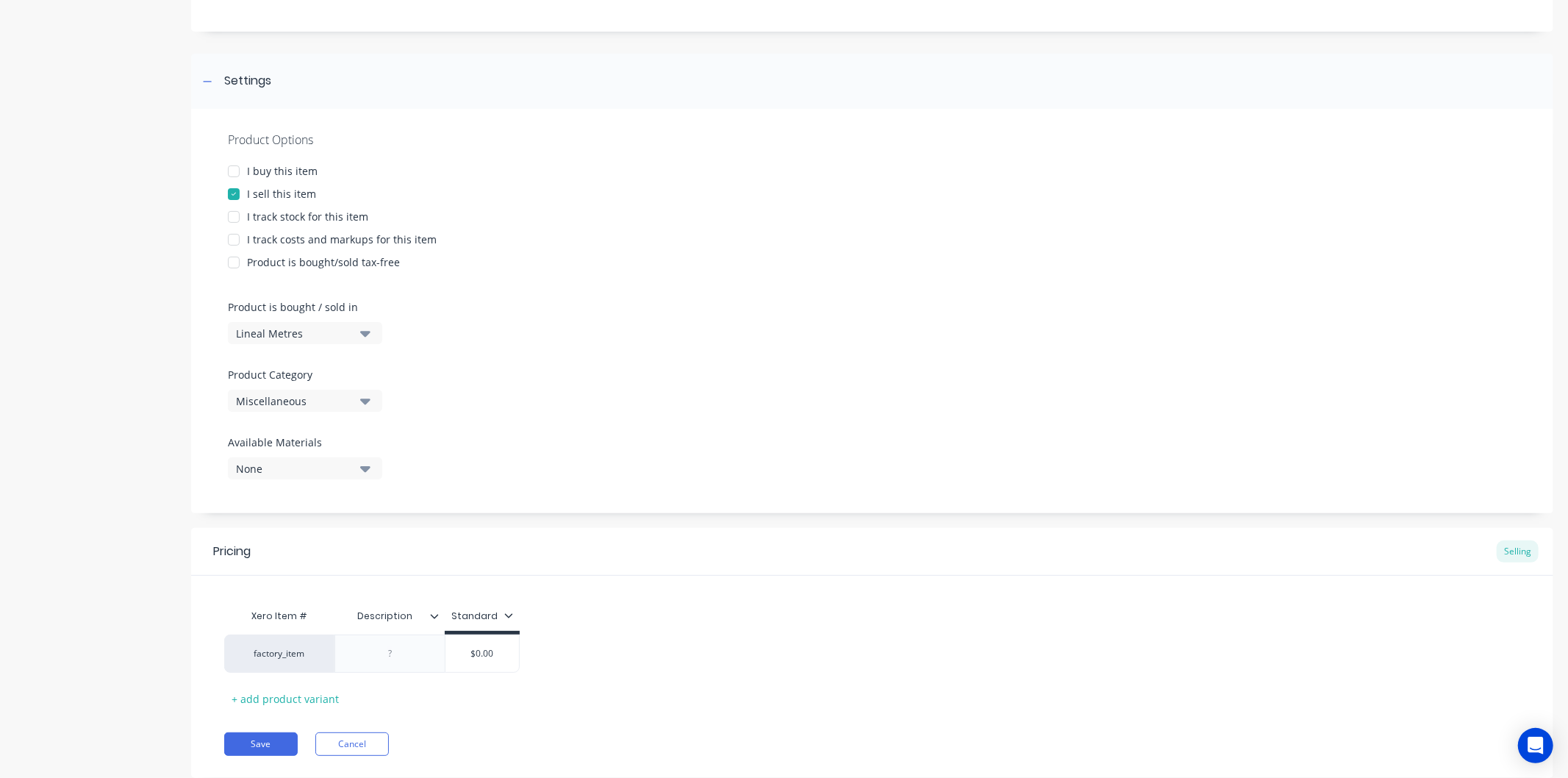
click at [358, 397] on button "Miscellaneous" at bounding box center [304, 400] width 154 height 22
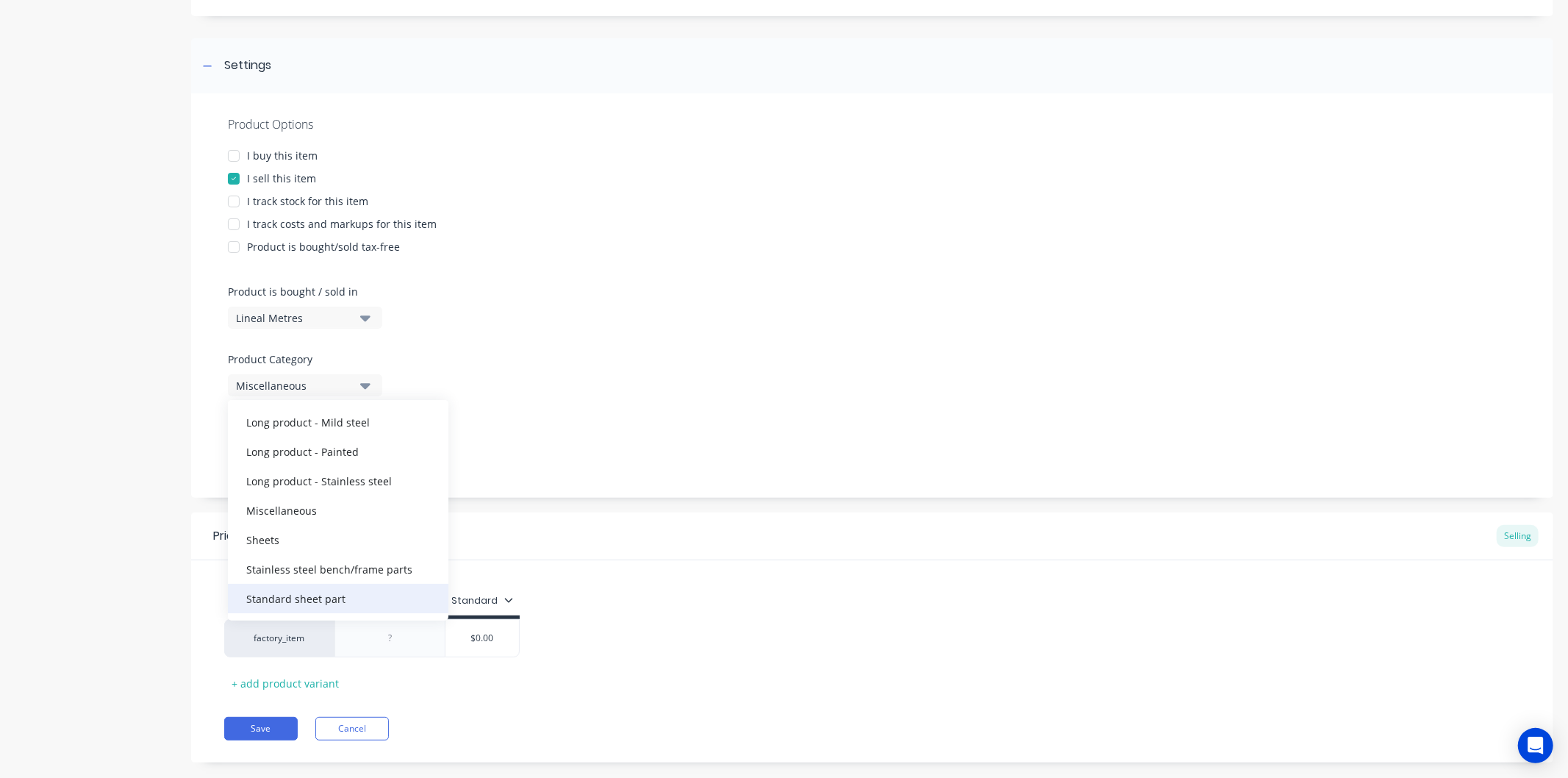
scroll to position [203, 0]
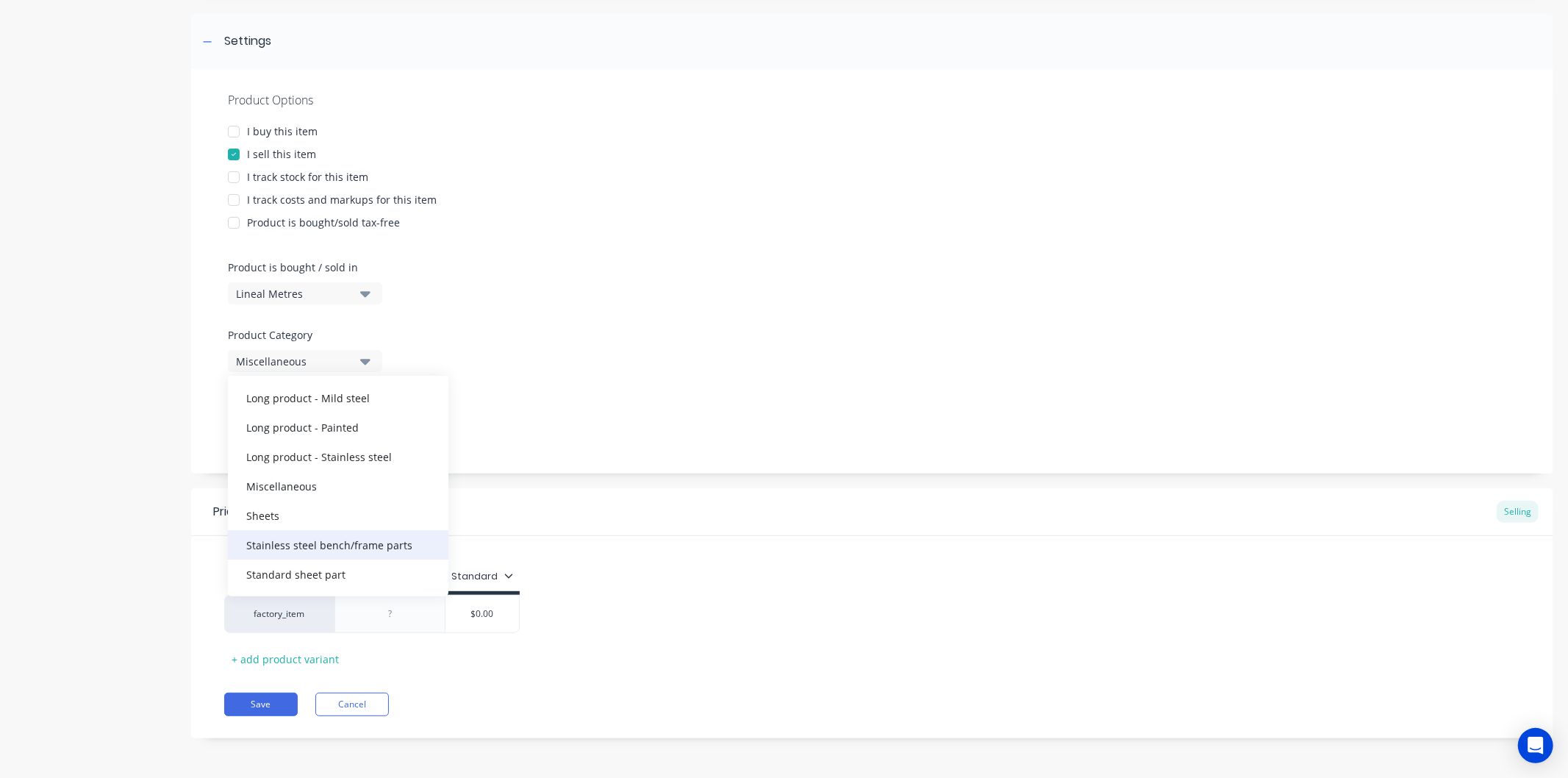
click at [361, 545] on div "Stainless steel bench/frame parts" at bounding box center [337, 545] width 221 height 29
click at [599, 398] on div "Product Options I buy this item I sell this item I track stock for this item I …" at bounding box center [872, 271] width 1362 height 404
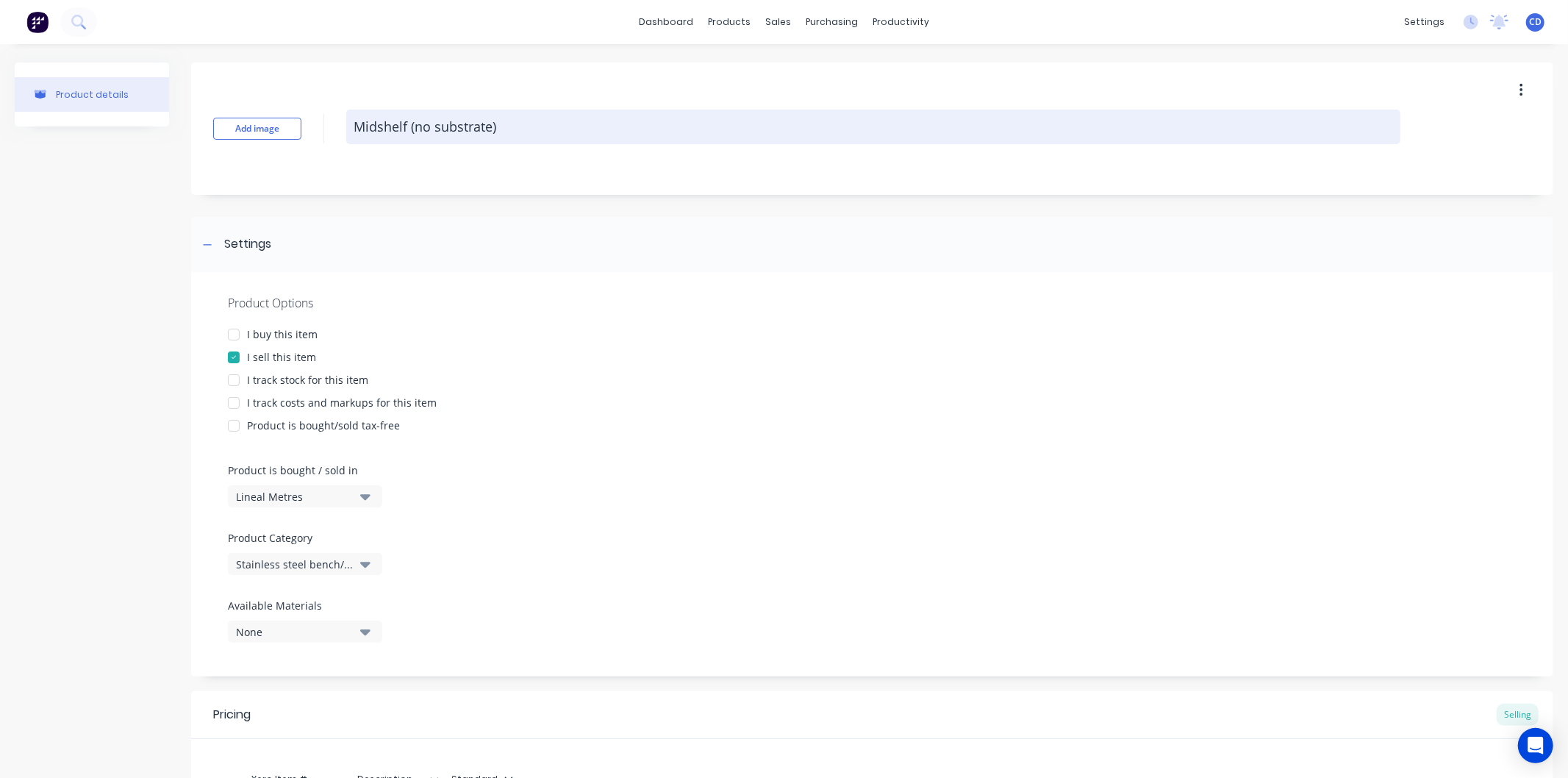
drag, startPoint x: 353, startPoint y: 122, endPoint x: 500, endPoint y: 133, distance: 147.4
click at [500, 133] on textarea "Midshelf (no substrate)" at bounding box center [873, 127] width 1054 height 34
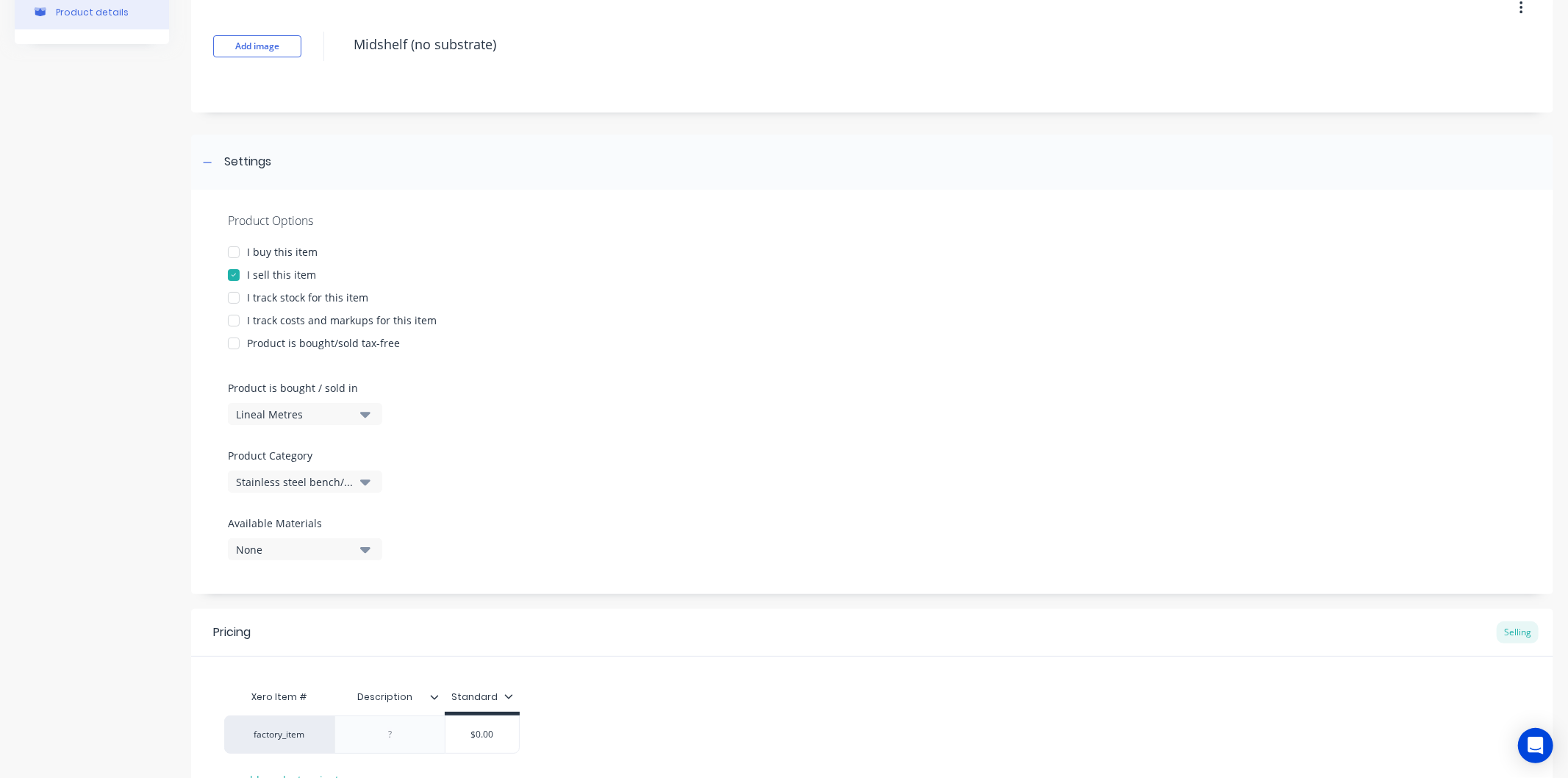
scroll to position [203, 0]
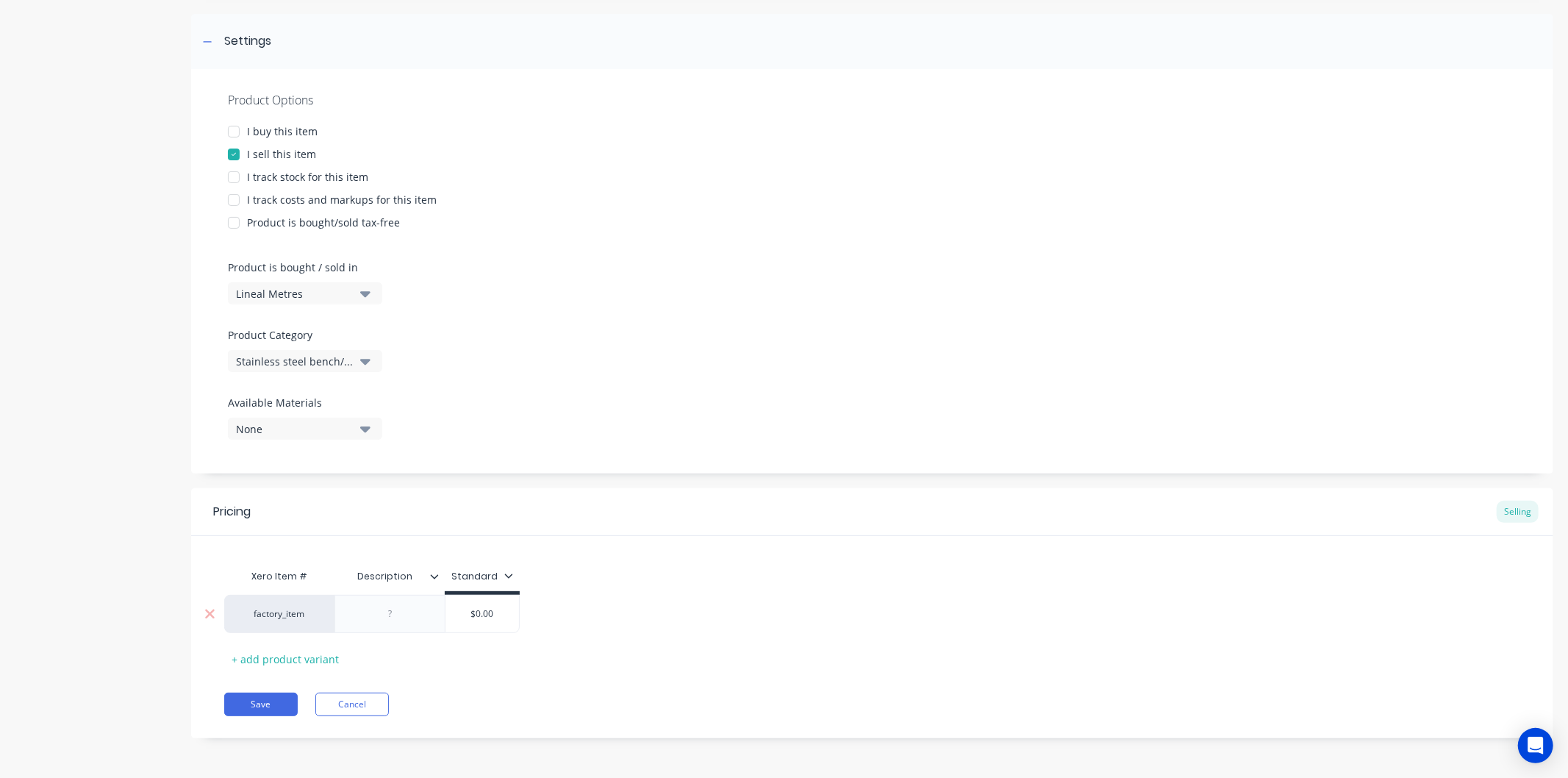
click at [413, 607] on div at bounding box center [390, 613] width 74 height 19
paste div
click at [500, 615] on input "$0.00" at bounding box center [481, 617] width 74 height 13
click at [501, 615] on input "$0.00" at bounding box center [519, 613] width 74 height 13
click at [534, 607] on input "$0.00" at bounding box center [519, 613] width 74 height 13
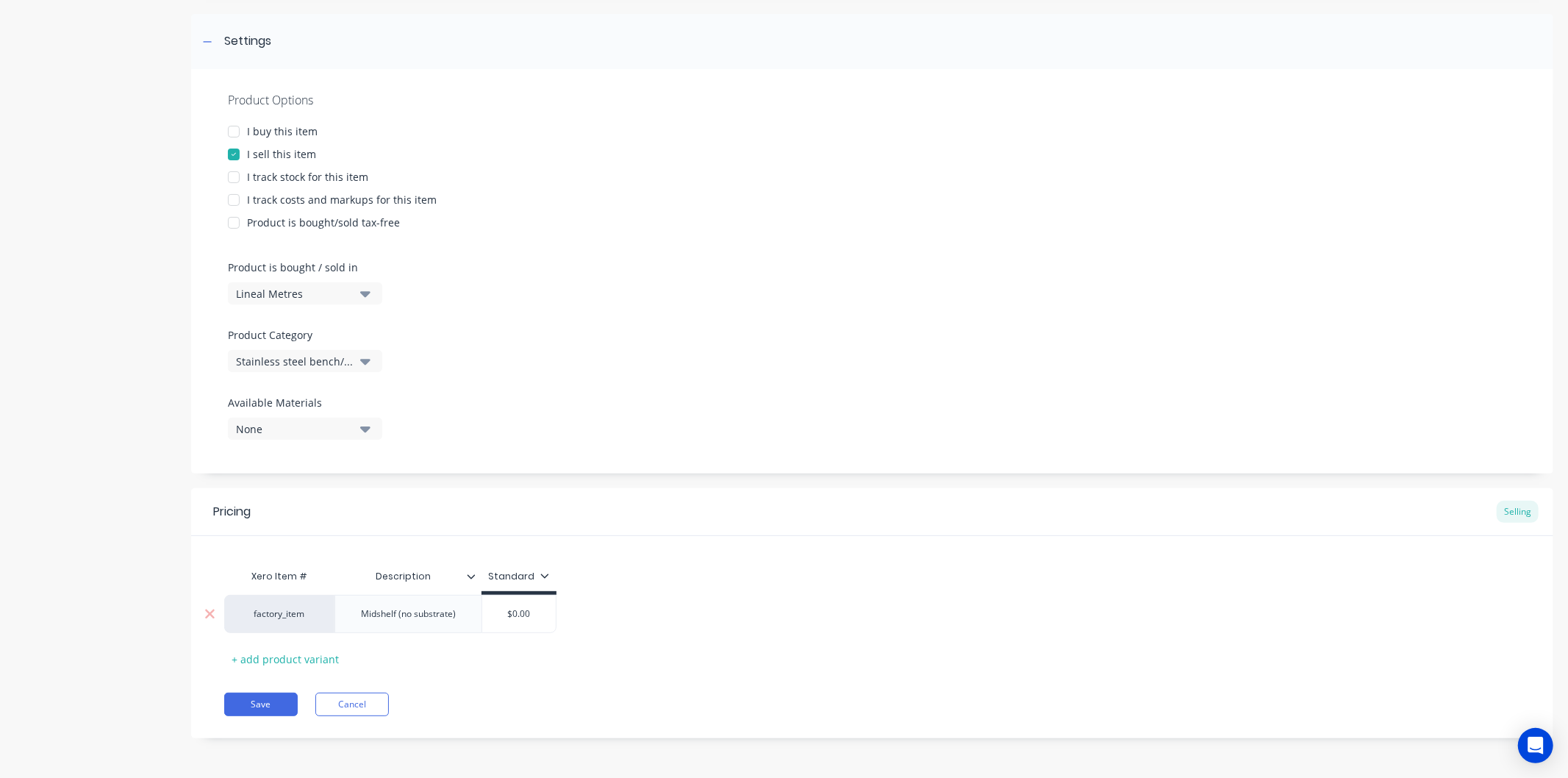
click at [534, 607] on input "$0.00" at bounding box center [519, 613] width 74 height 13
click at [766, 668] on div "Xero Item # Description Standard factory_item Midshelf (no substrate) $100.00 $…" at bounding box center [873, 616] width 1296 height 109
click at [267, 706] on button "Save" at bounding box center [261, 704] width 74 height 24
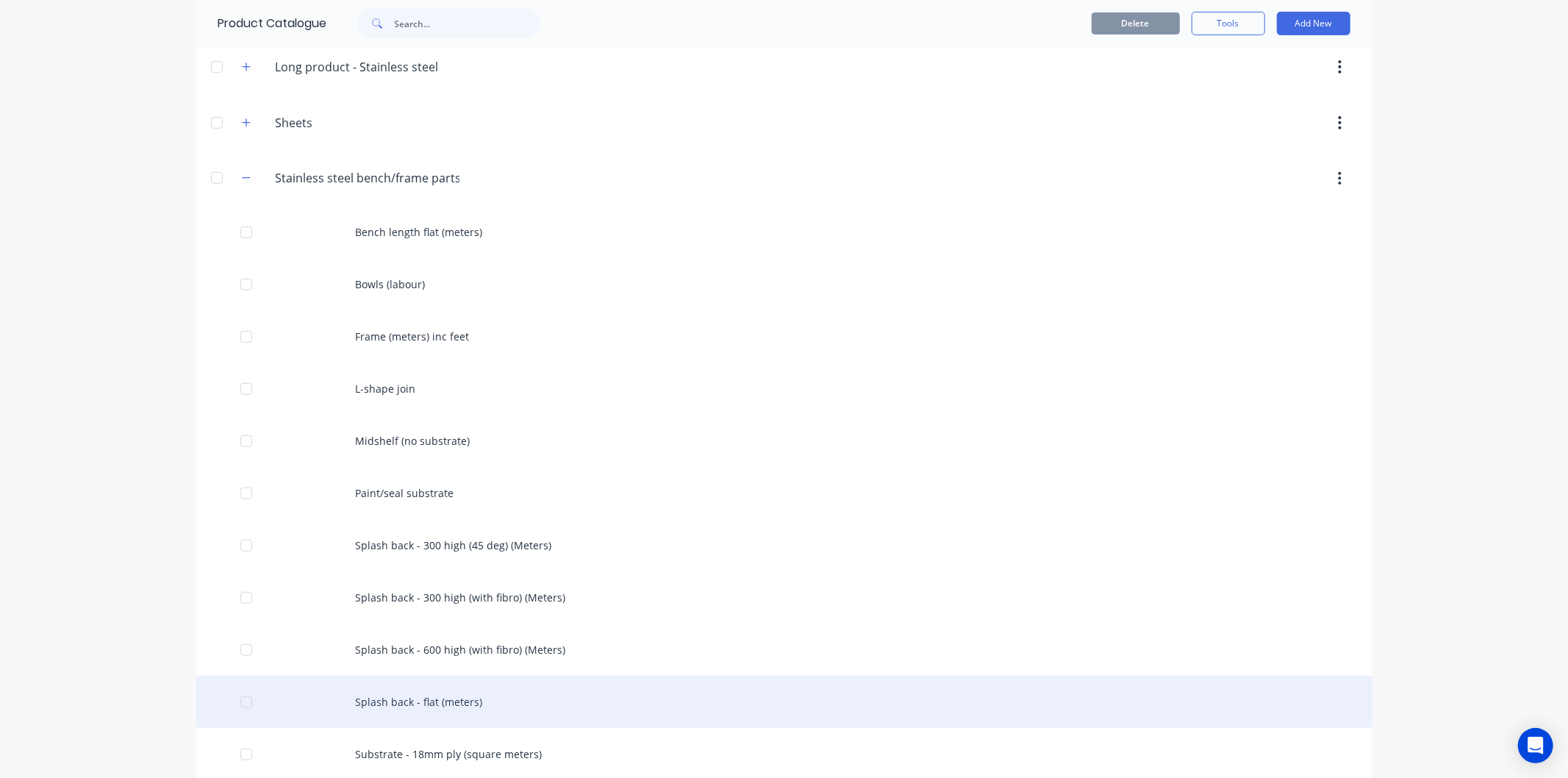
scroll to position [577, 0]
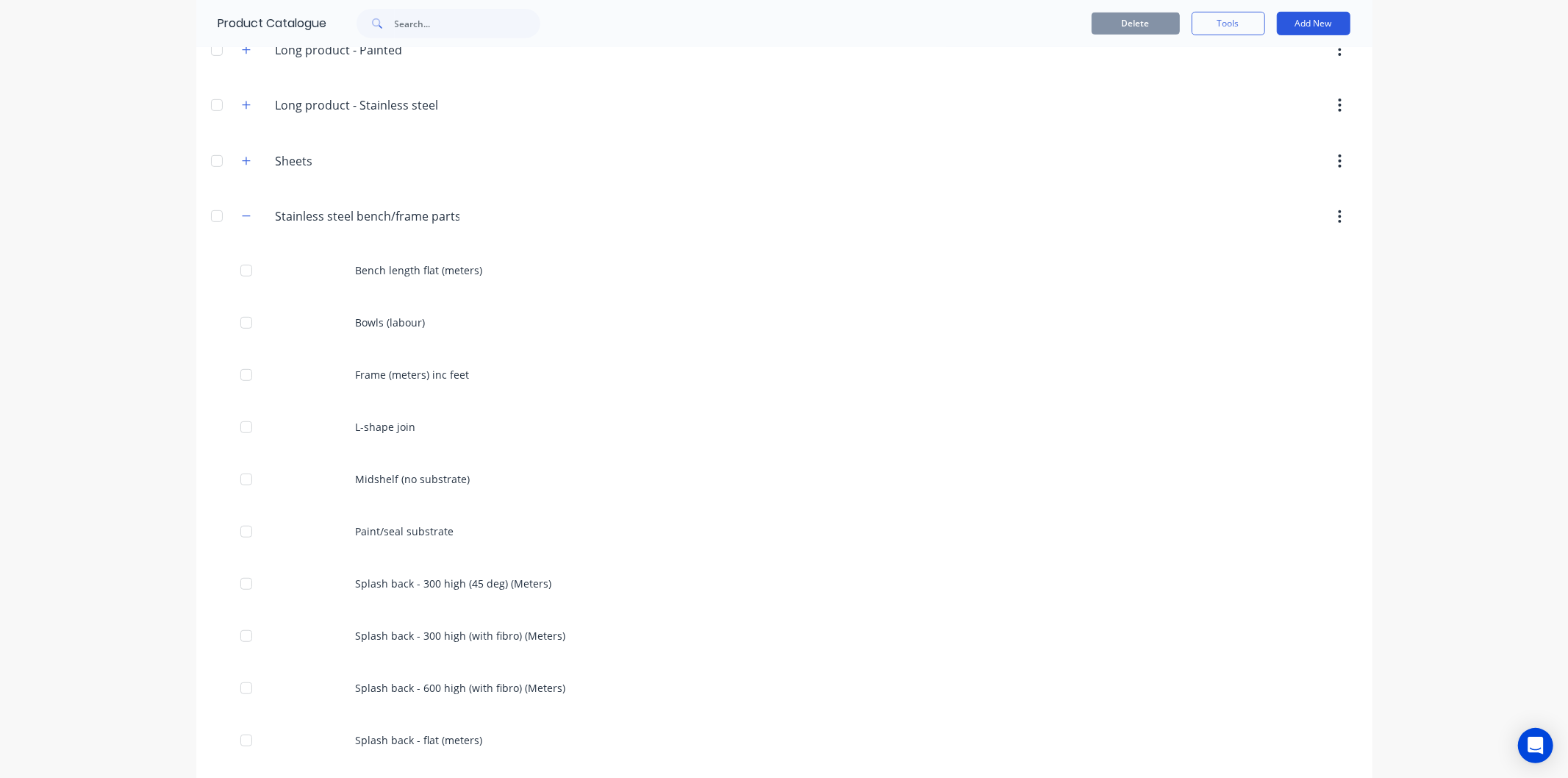
click at [1305, 30] on button "Add New" at bounding box center [1313, 24] width 74 height 24
click at [1278, 118] on div "Product Kit" at bounding box center [1280, 121] width 113 height 22
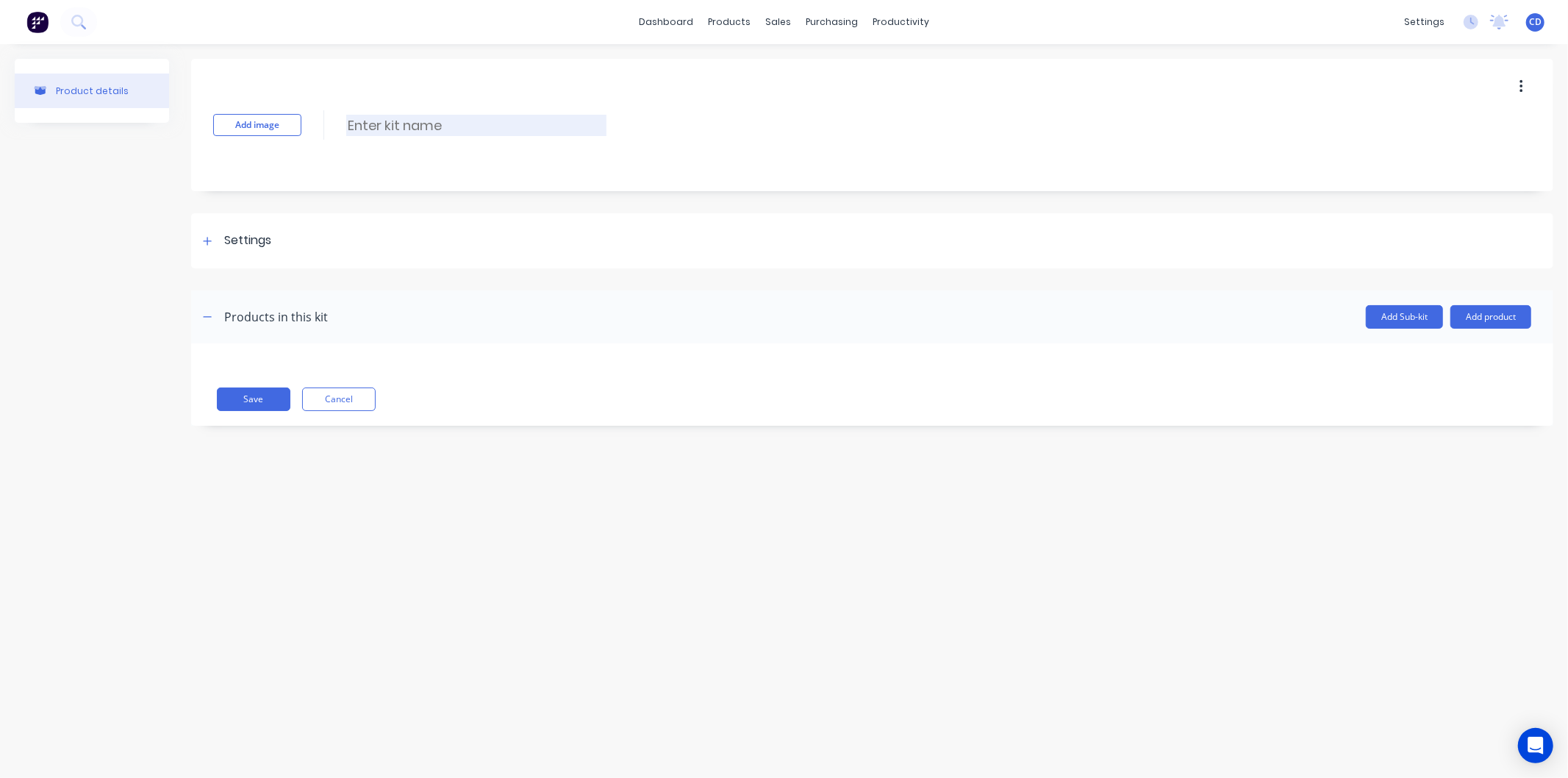
click at [463, 122] on input at bounding box center [476, 126] width 260 height 22
click at [207, 245] on icon at bounding box center [207, 241] width 9 height 10
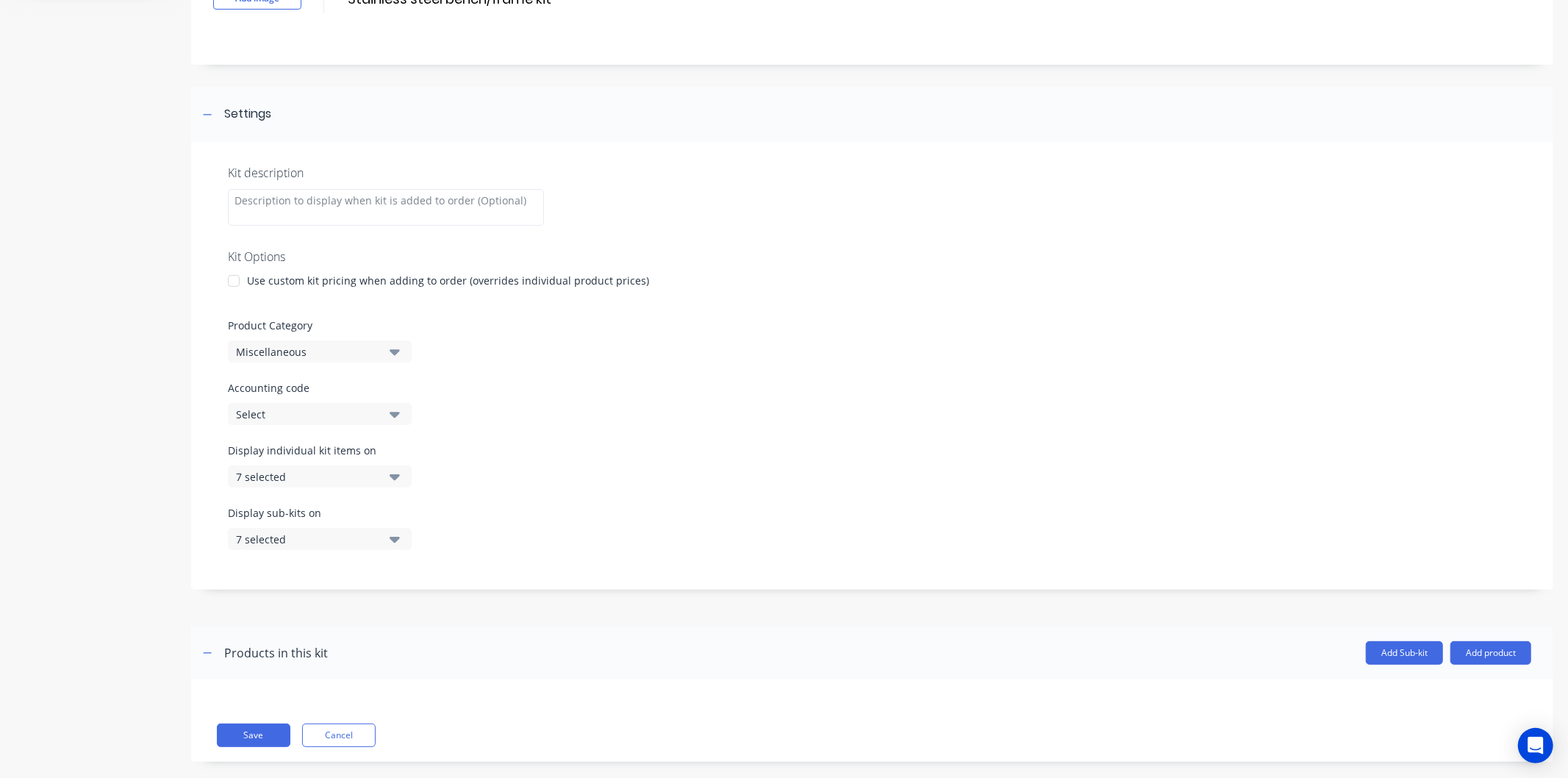
scroll to position [145, 0]
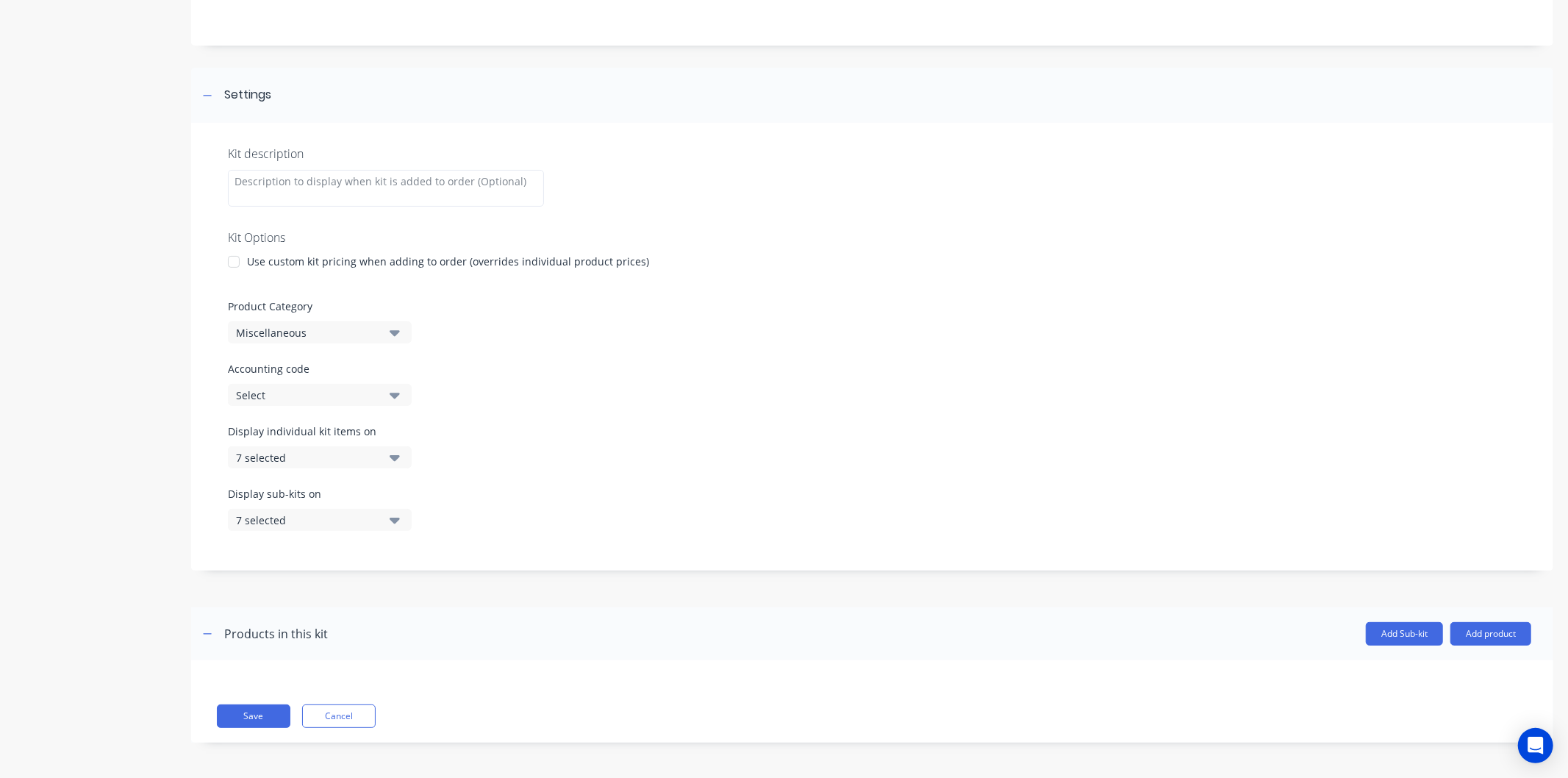
click at [398, 328] on icon "button" at bounding box center [394, 333] width 10 height 16
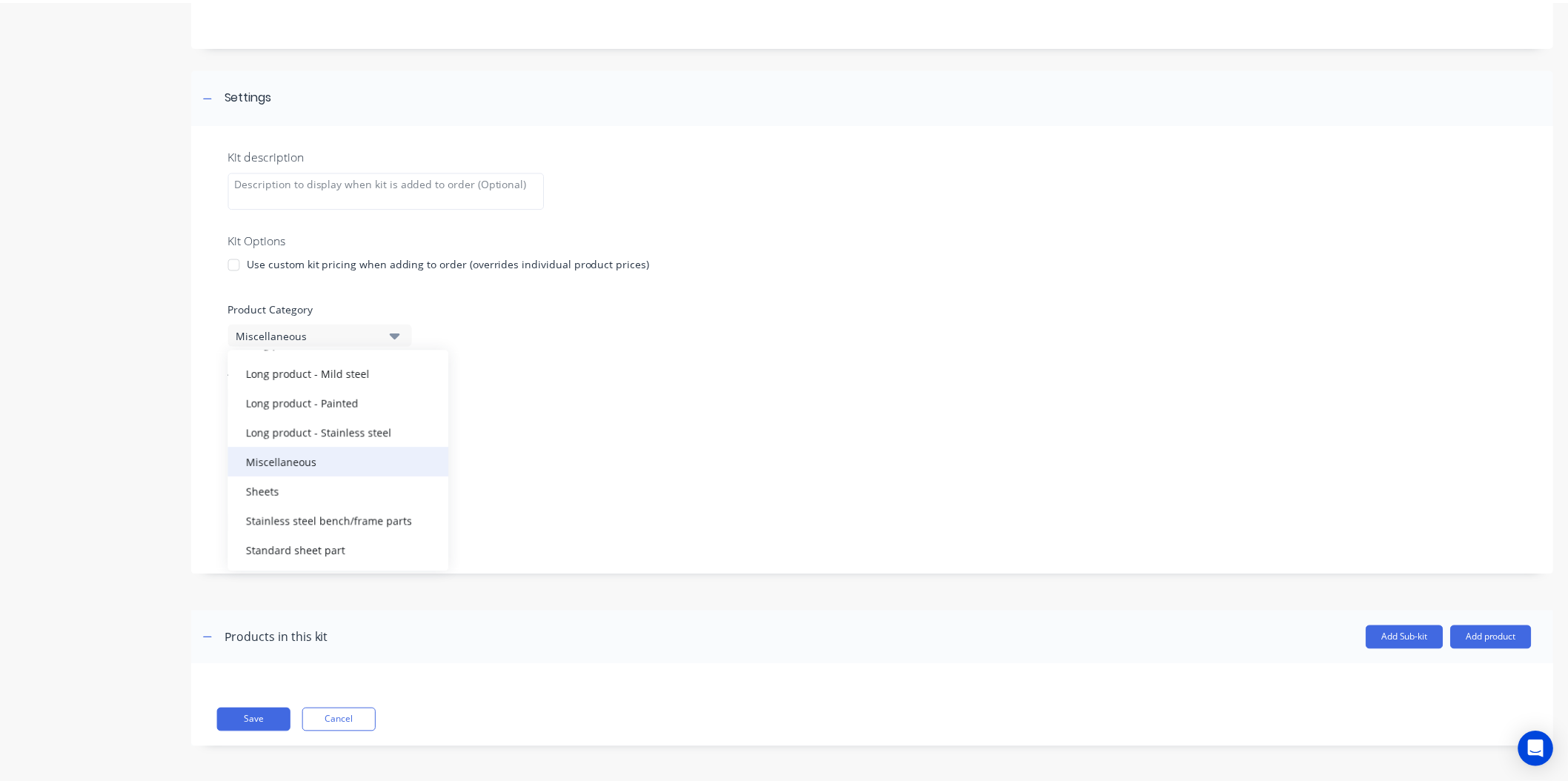
scroll to position [252, 0]
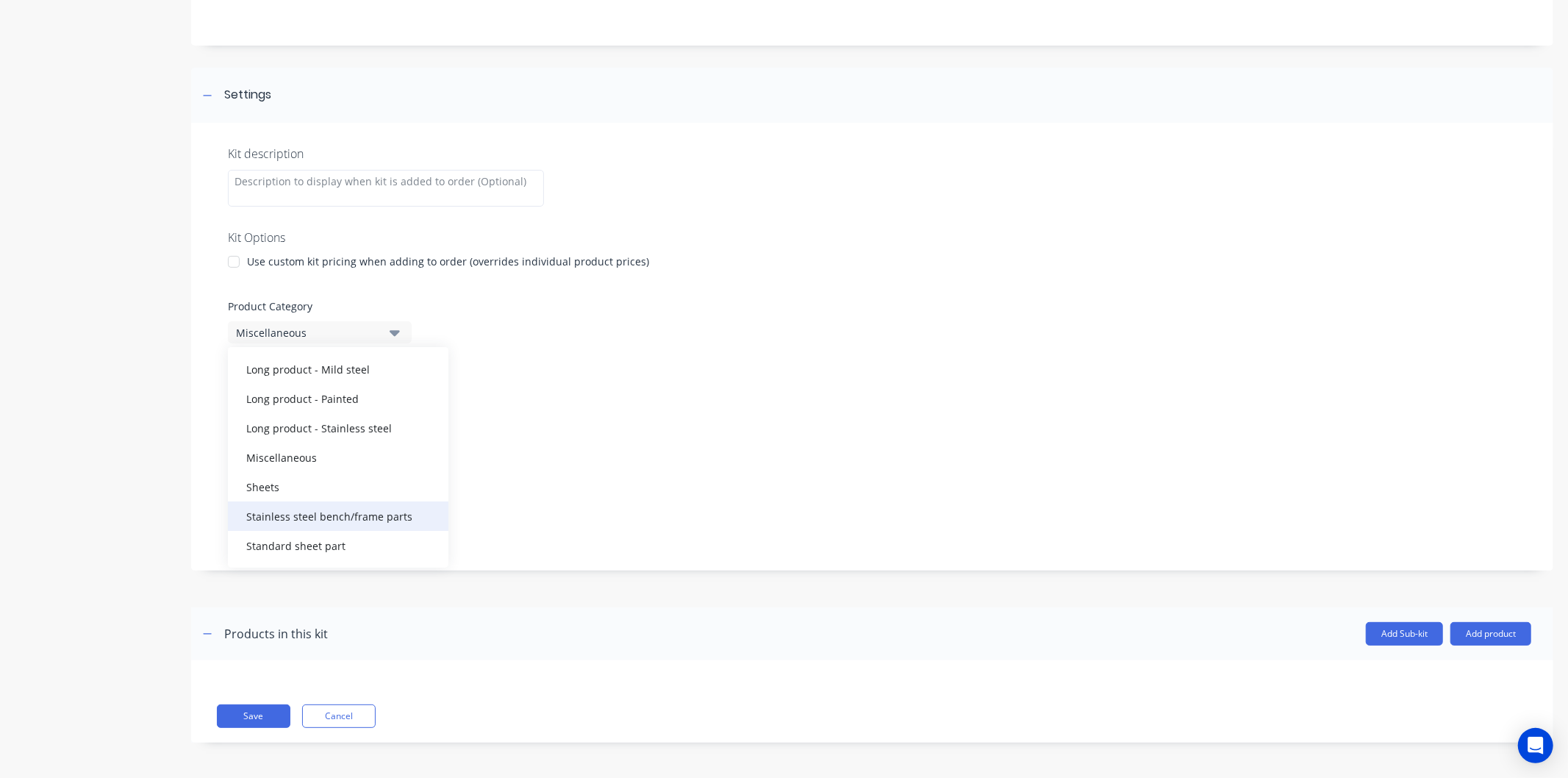
click at [354, 506] on div "Stainless steel bench/frame parts" at bounding box center [337, 516] width 221 height 29
click at [506, 417] on div "Kit description Kit Options Use custom kit pricing when adding to order (overri…" at bounding box center [872, 346] width 1362 height 448
click at [386, 459] on button "7 selected" at bounding box center [319, 457] width 183 height 22
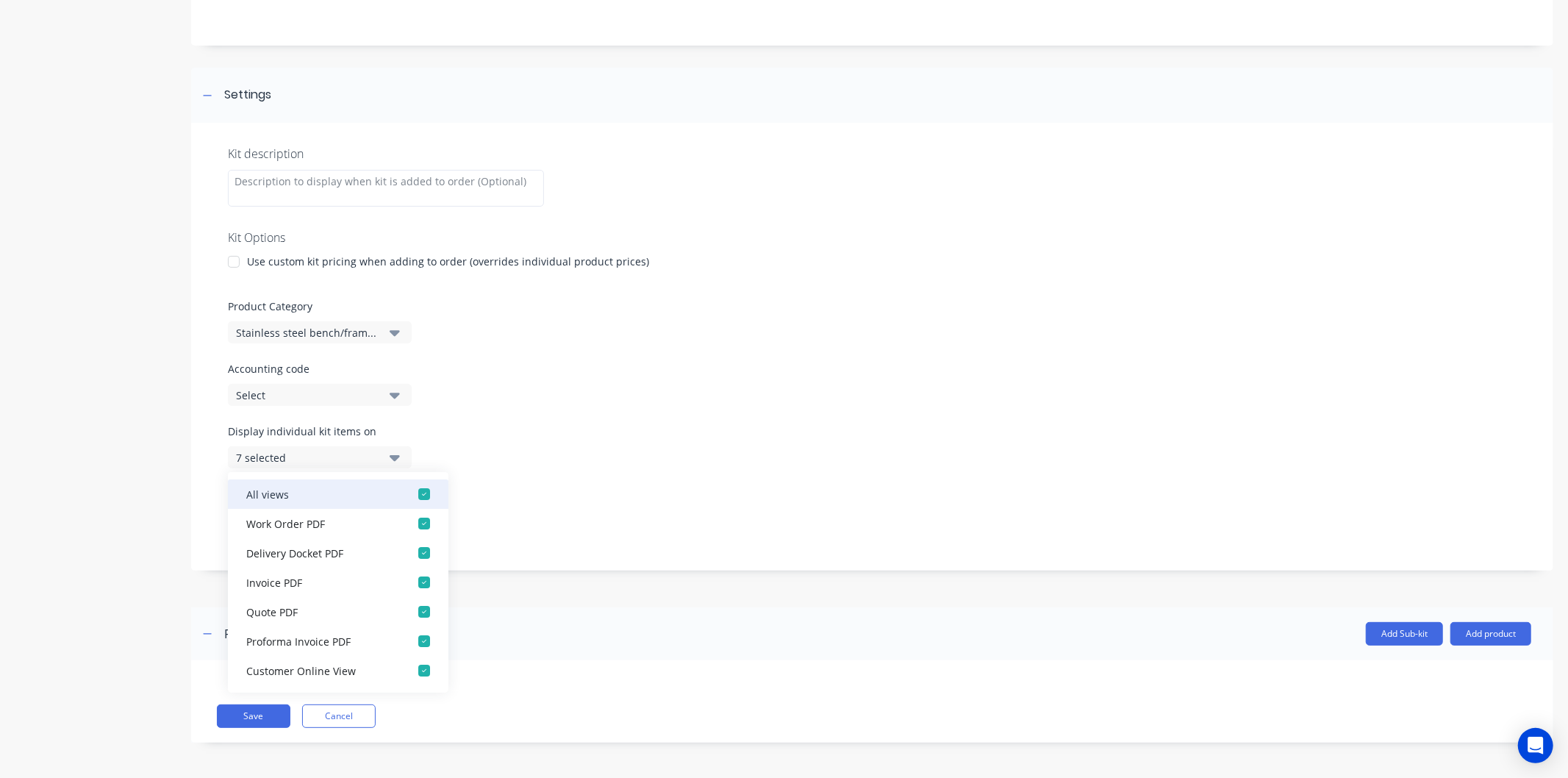
click at [410, 495] on div "button" at bounding box center [425, 494] width 29 height 29
click at [495, 496] on div "Display sub-kits on 7 selected" at bounding box center [872, 518] width 1289 height 63
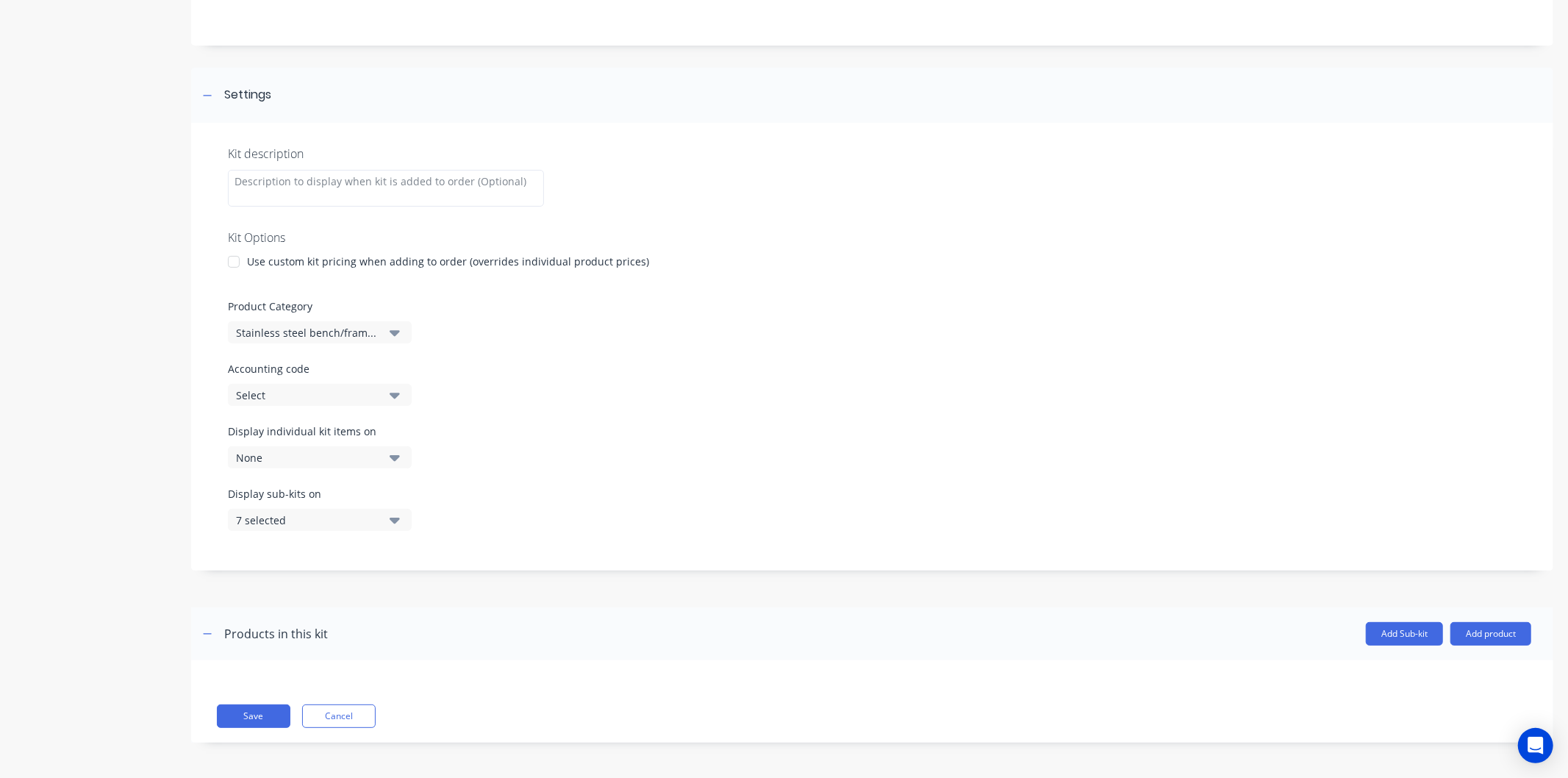
click at [387, 522] on button "7 selected" at bounding box center [319, 520] width 183 height 22
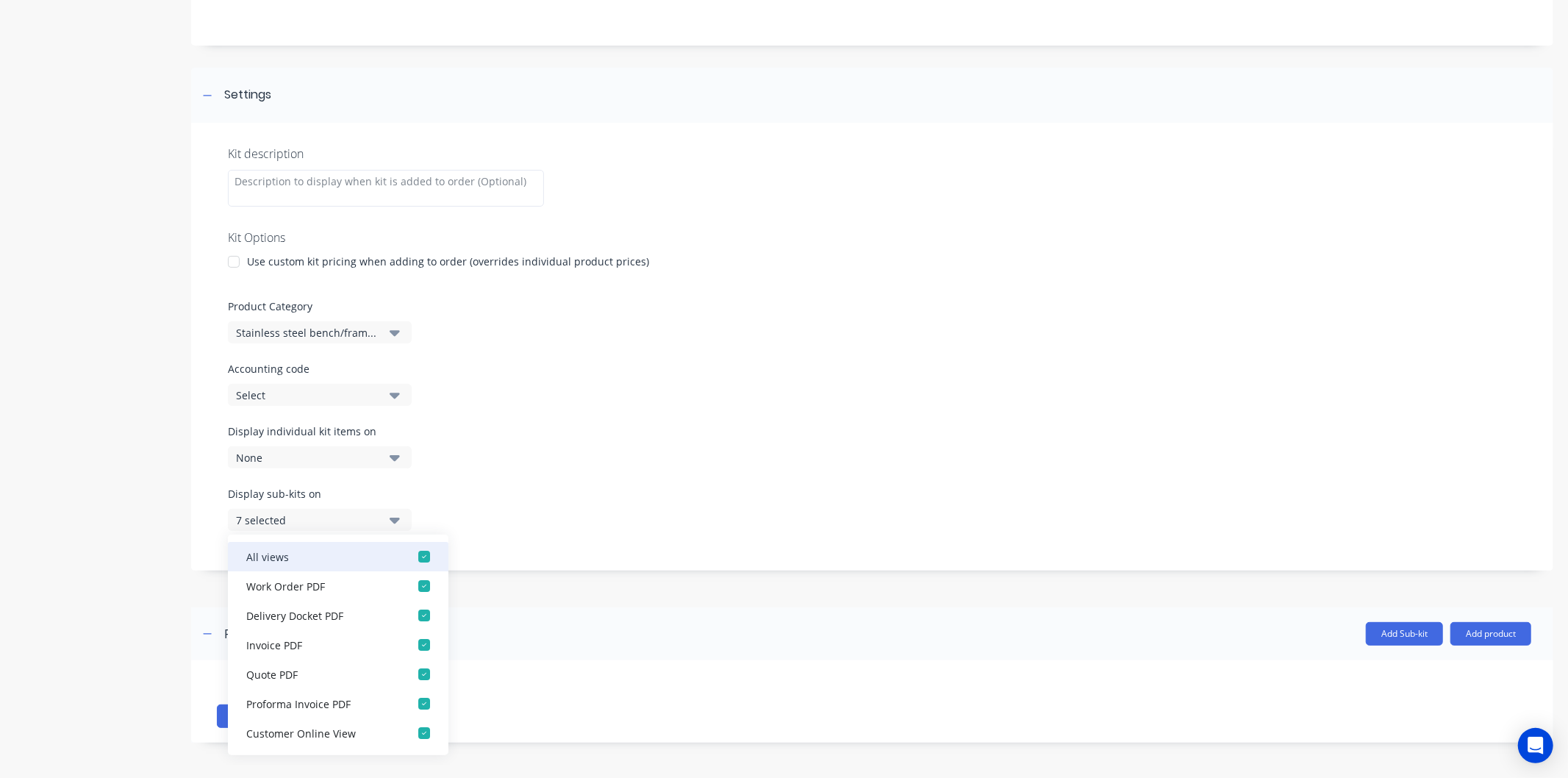
click at [410, 560] on div "button" at bounding box center [425, 557] width 29 height 29
click at [533, 493] on div "Display sub-kits on None" at bounding box center [872, 518] width 1289 height 63
click at [542, 487] on div "Display sub-kits on None" at bounding box center [872, 518] width 1289 height 63
click at [583, 560] on div "Kit description Kit Options Use custom kit pricing when adding to order (overri…" at bounding box center [872, 346] width 1362 height 448
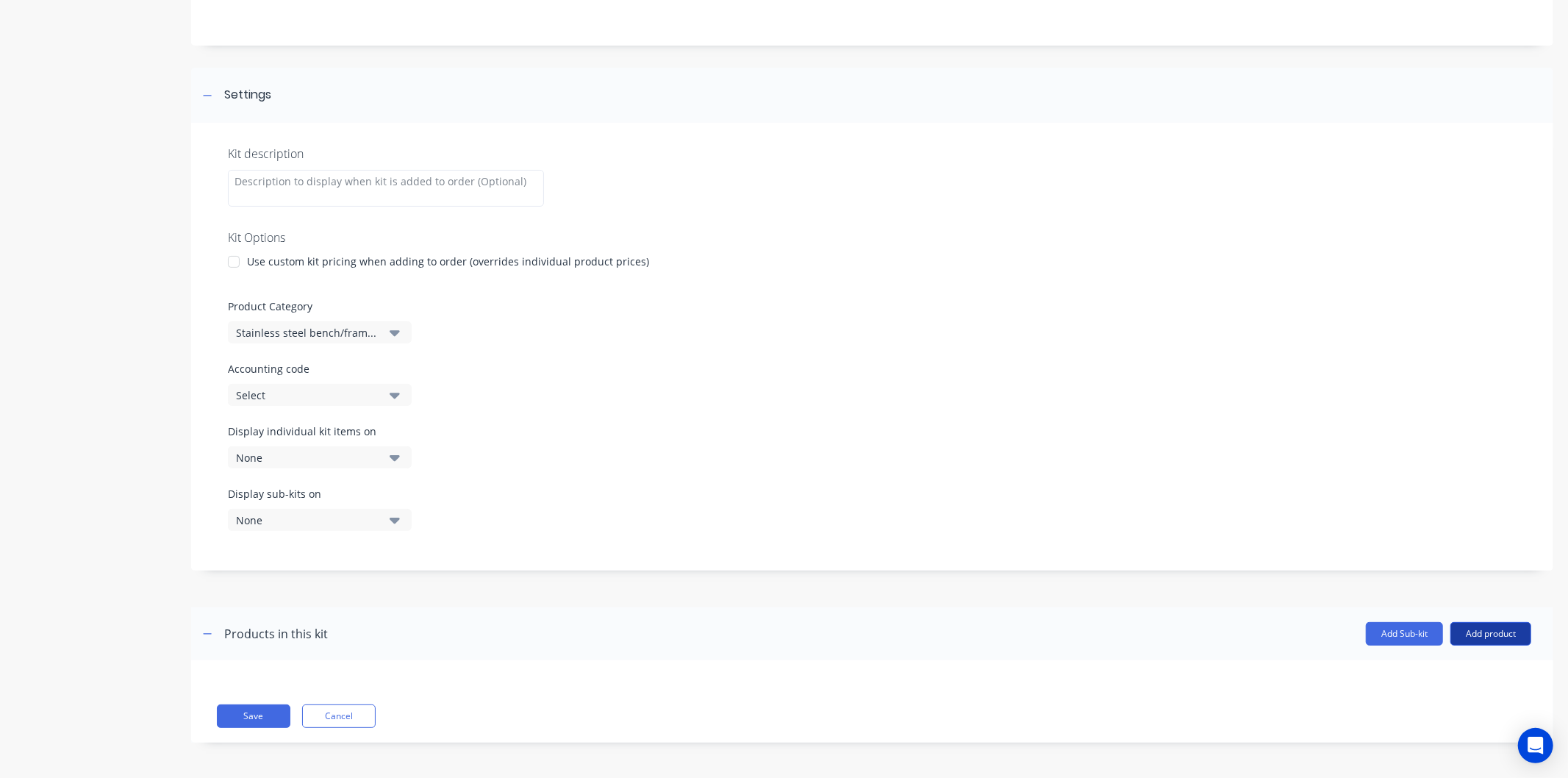
click at [1485, 642] on button "Add product" at bounding box center [1491, 634] width 80 height 24
click at [1435, 670] on div "Product catalogue" at bounding box center [1461, 672] width 113 height 22
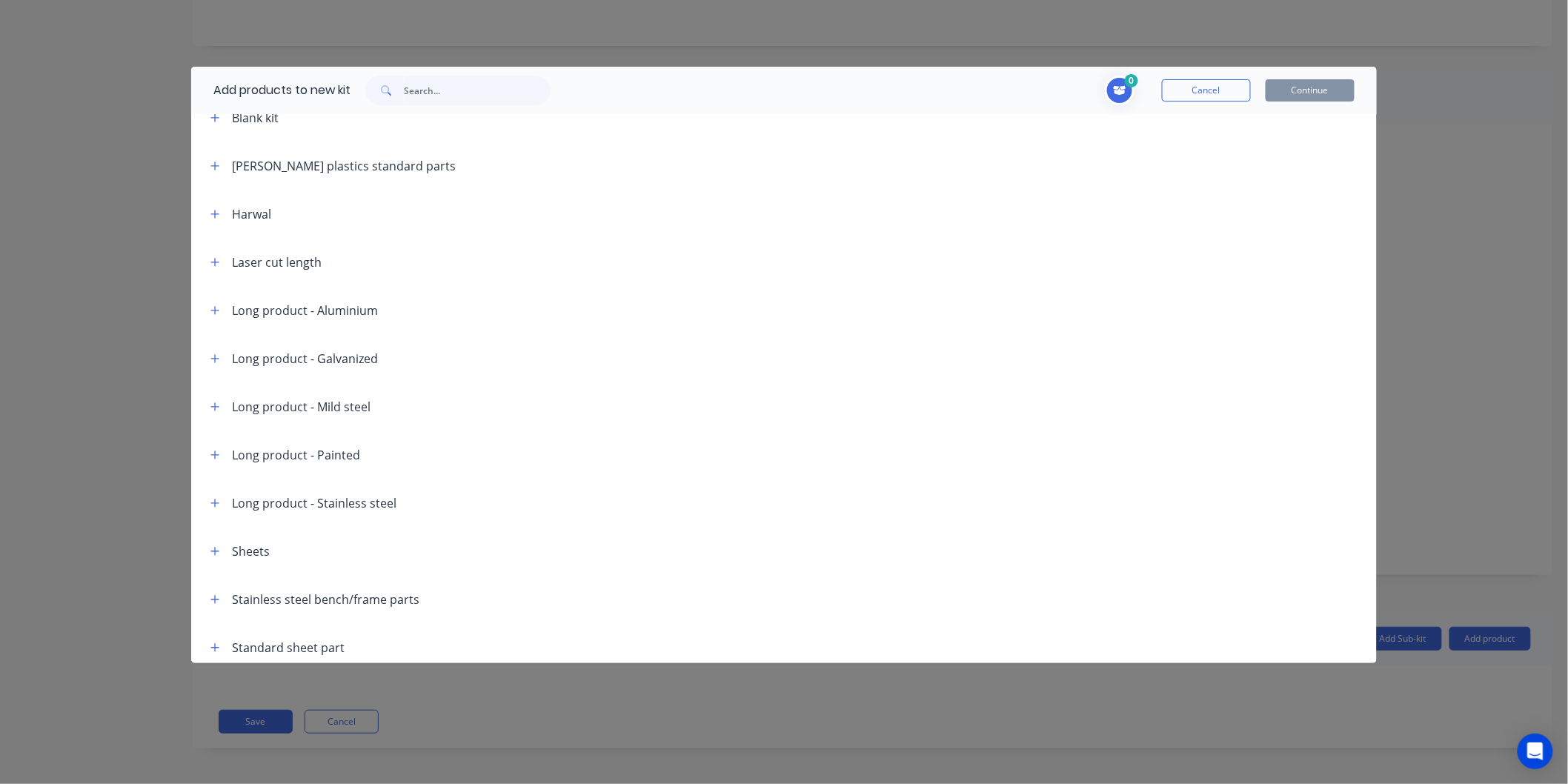
scroll to position [125, 0]
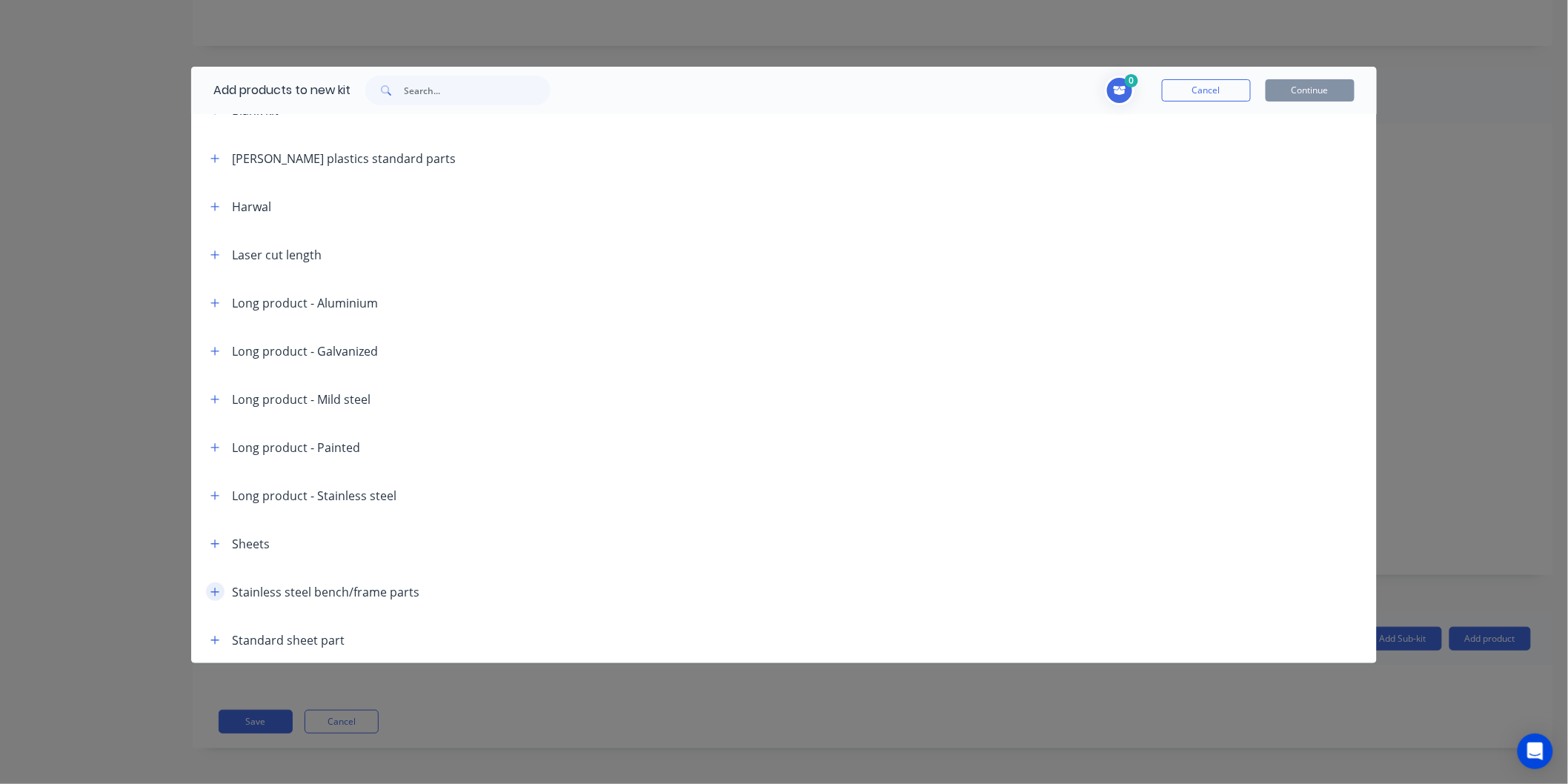
click at [216, 590] on icon "button" at bounding box center [216, 591] width 8 height 8
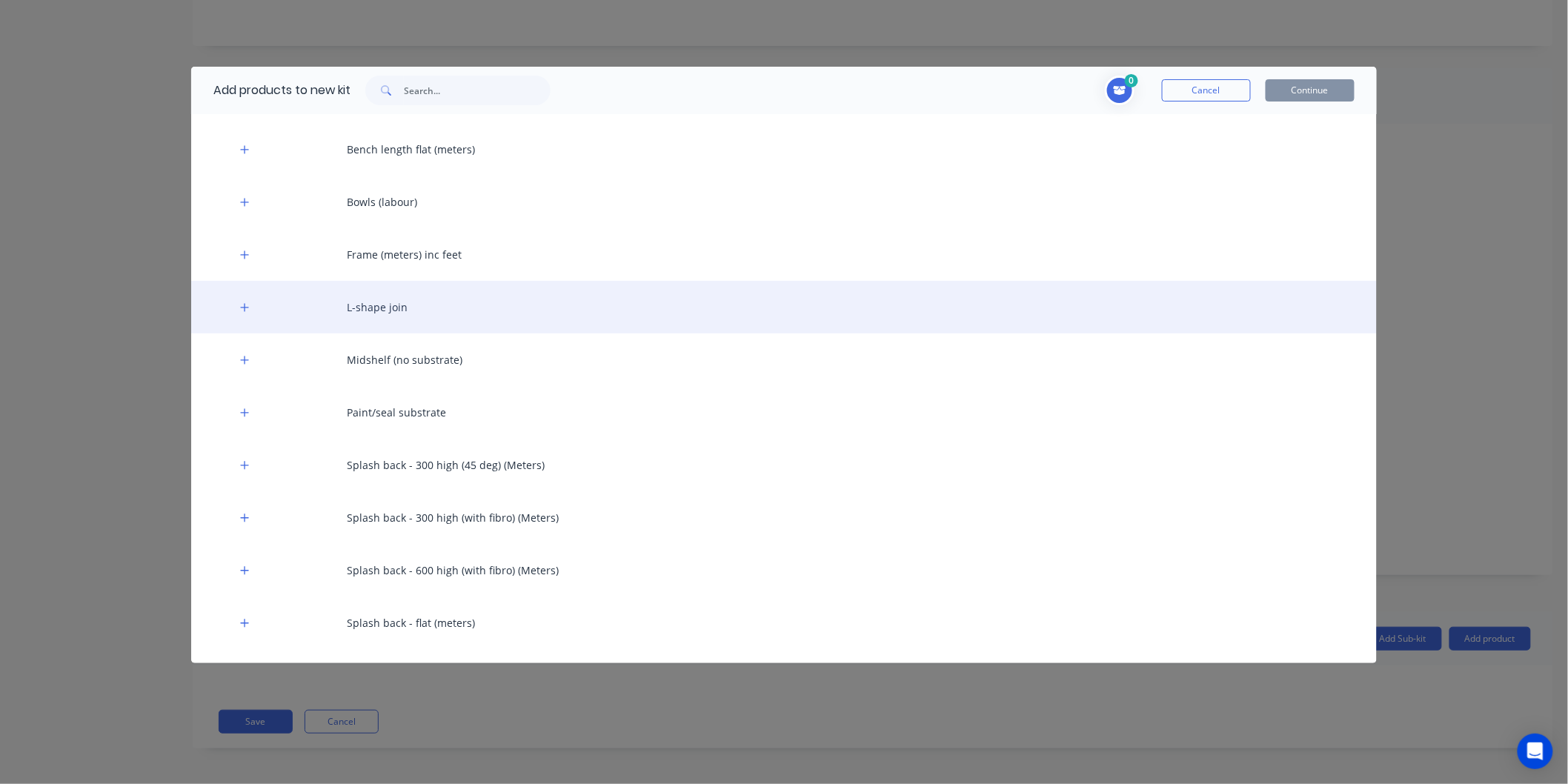
scroll to position [619, 0]
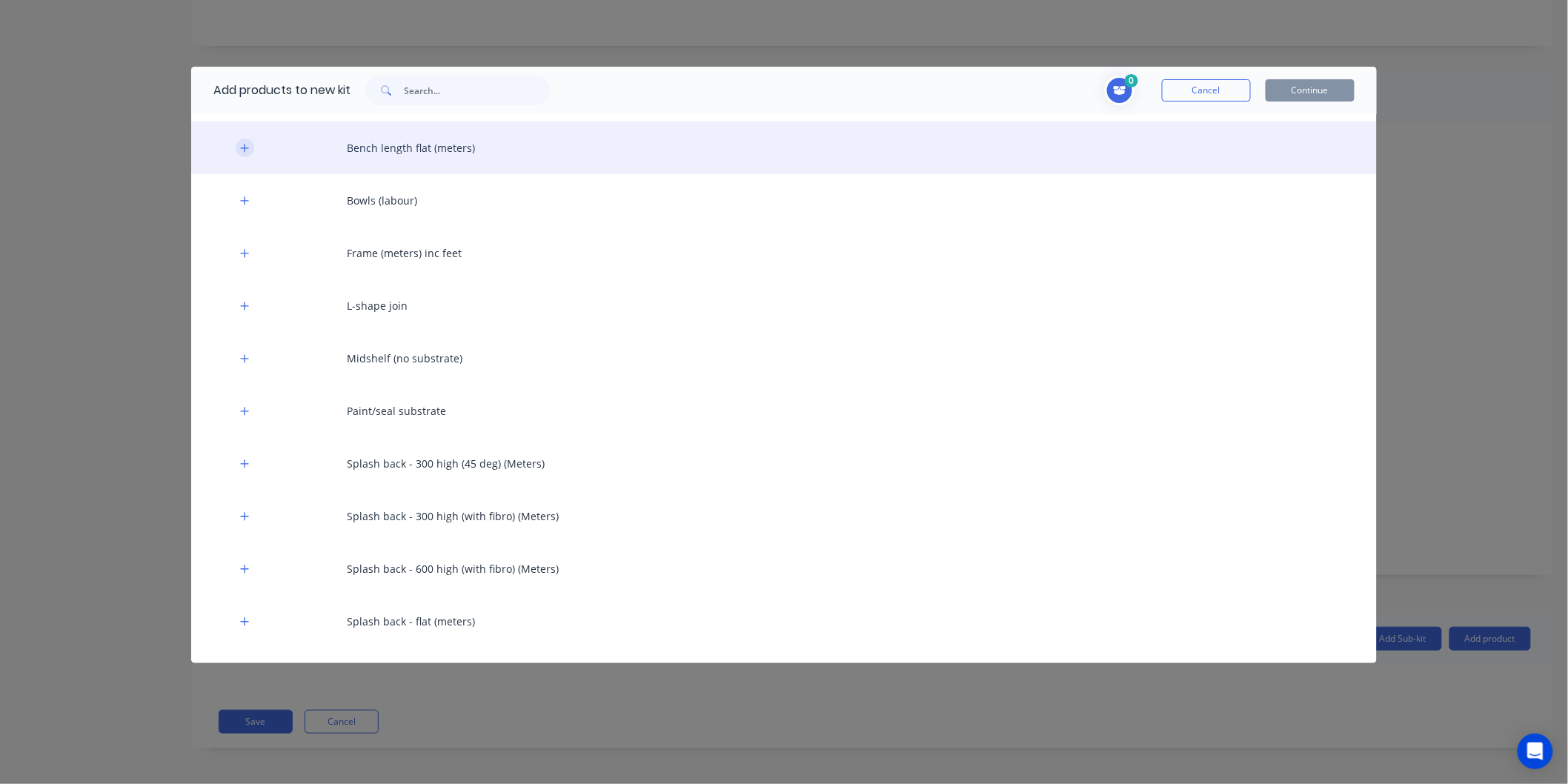
click at [244, 145] on icon "button" at bounding box center [244, 148] width 9 height 10
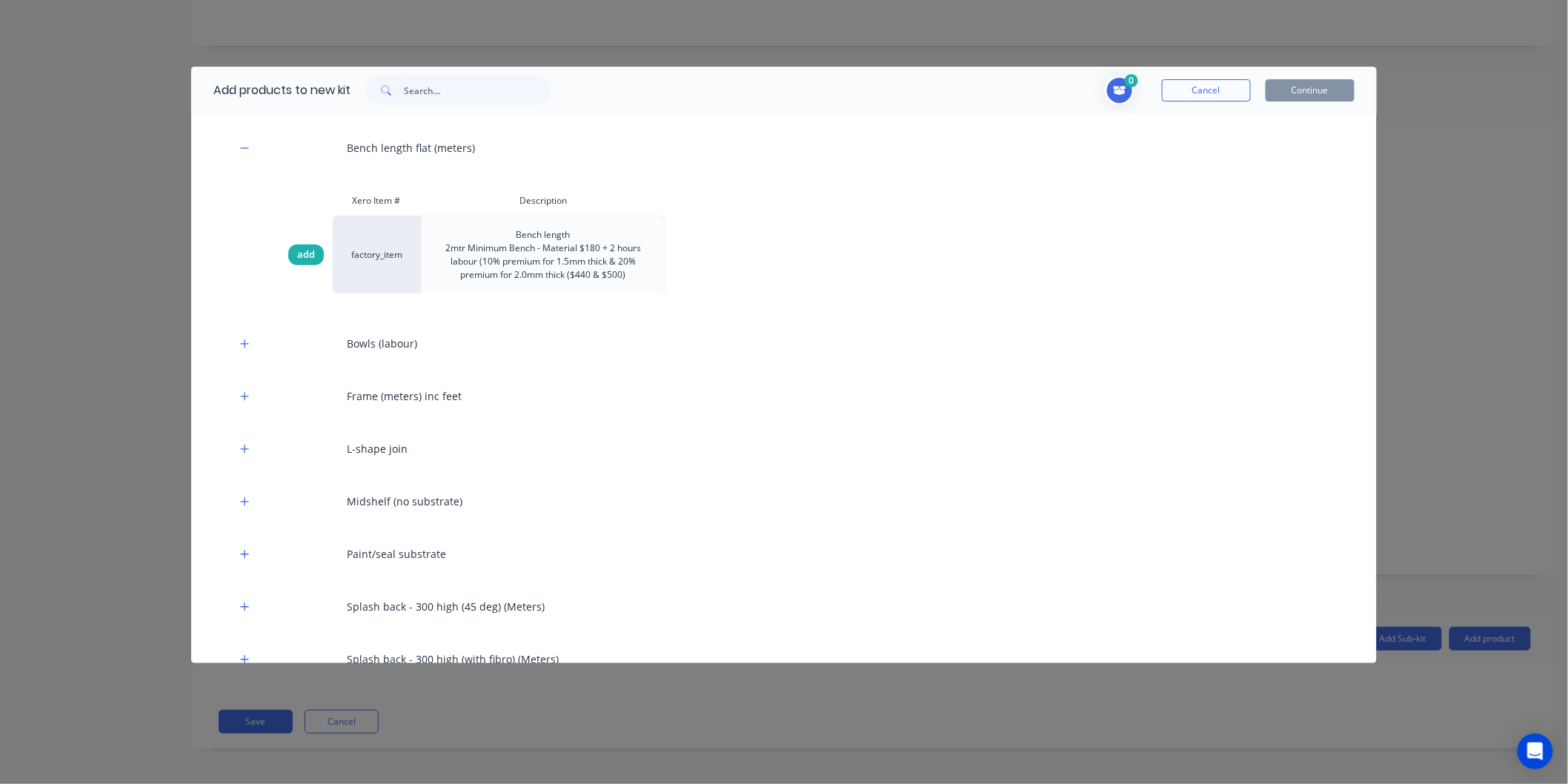
click at [309, 256] on span "add" at bounding box center [306, 254] width 18 height 15
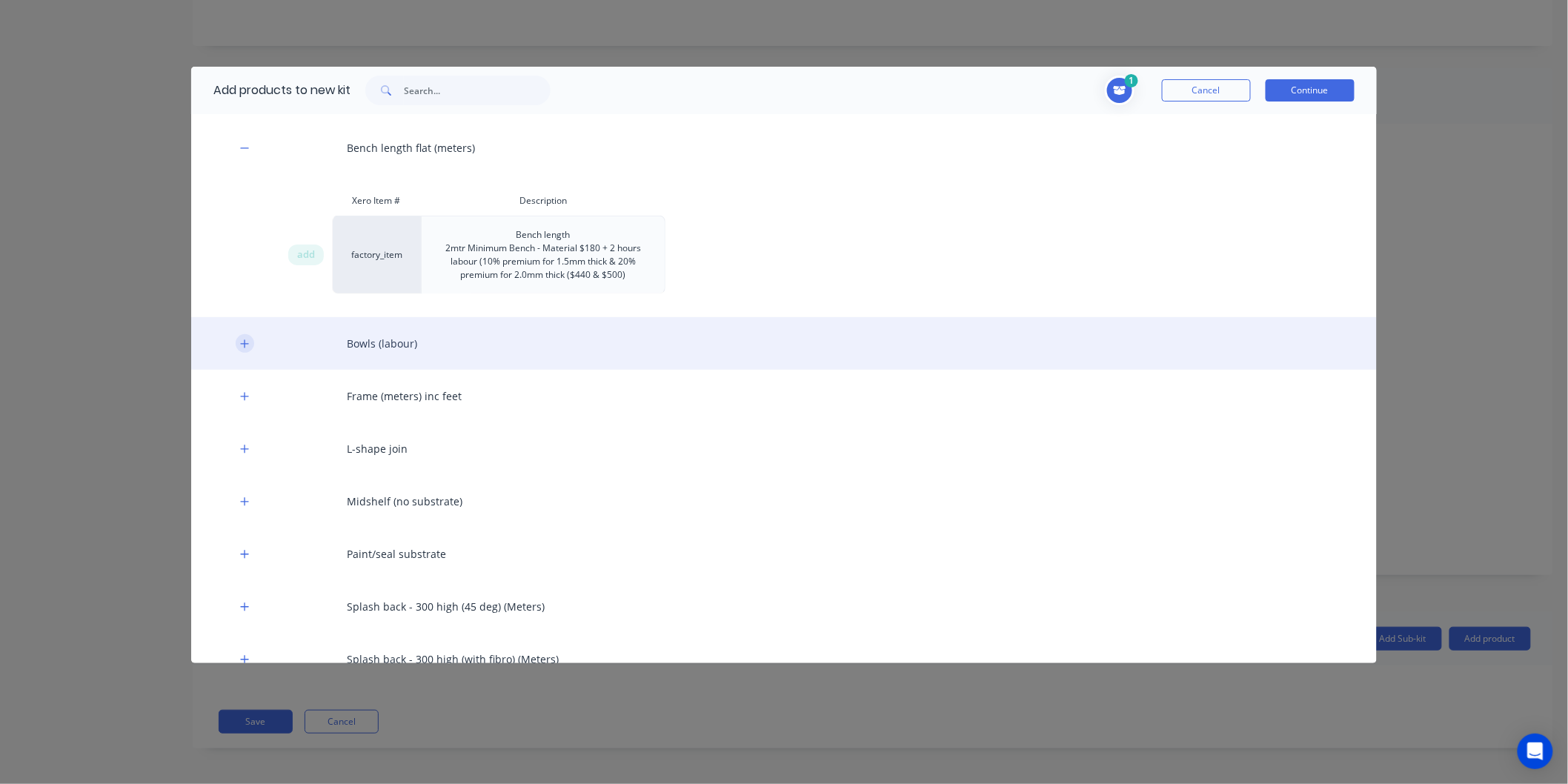
click at [246, 339] on icon "button" at bounding box center [244, 344] width 9 height 10
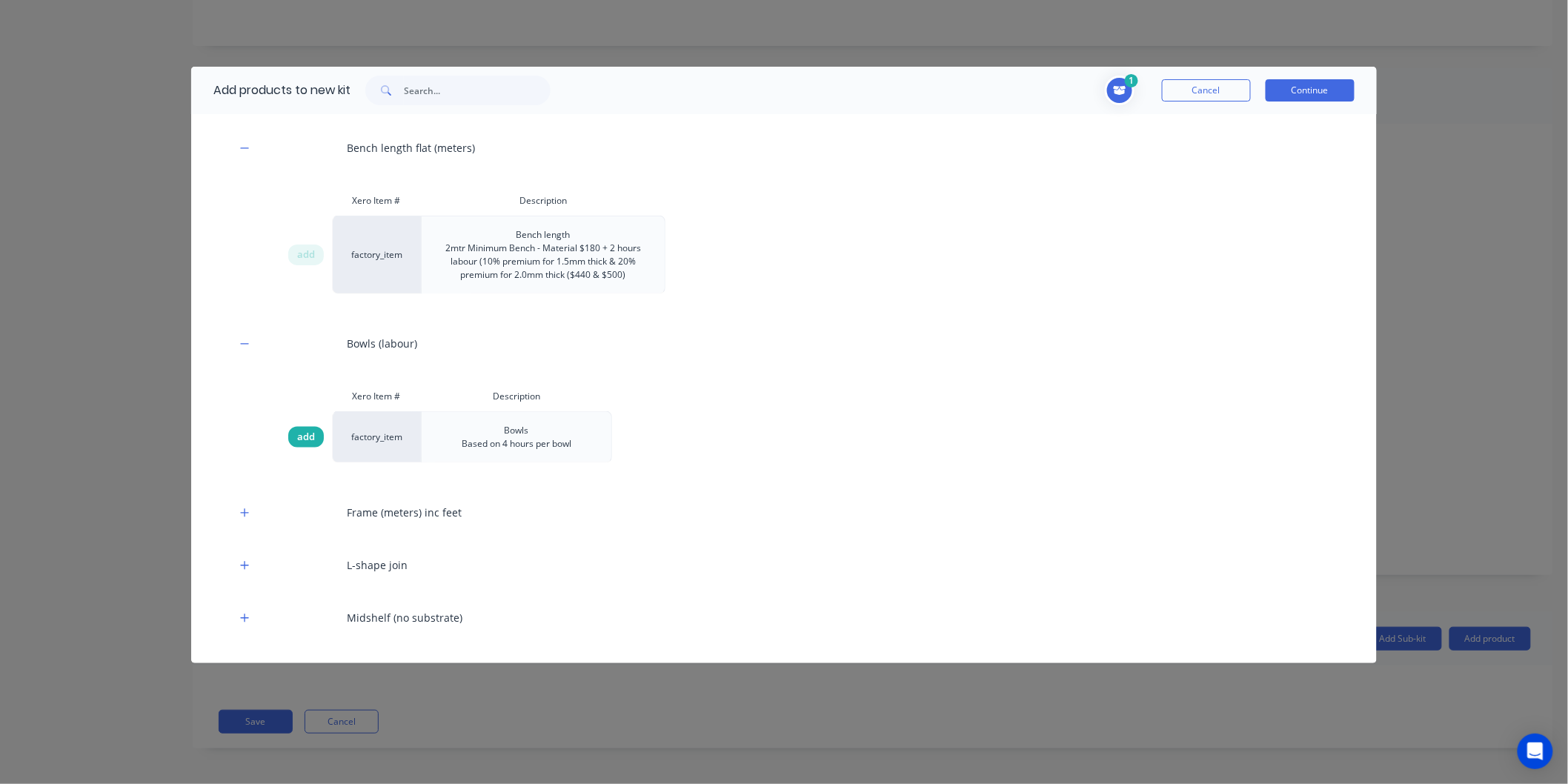
click at [306, 443] on span "add" at bounding box center [306, 437] width 18 height 15
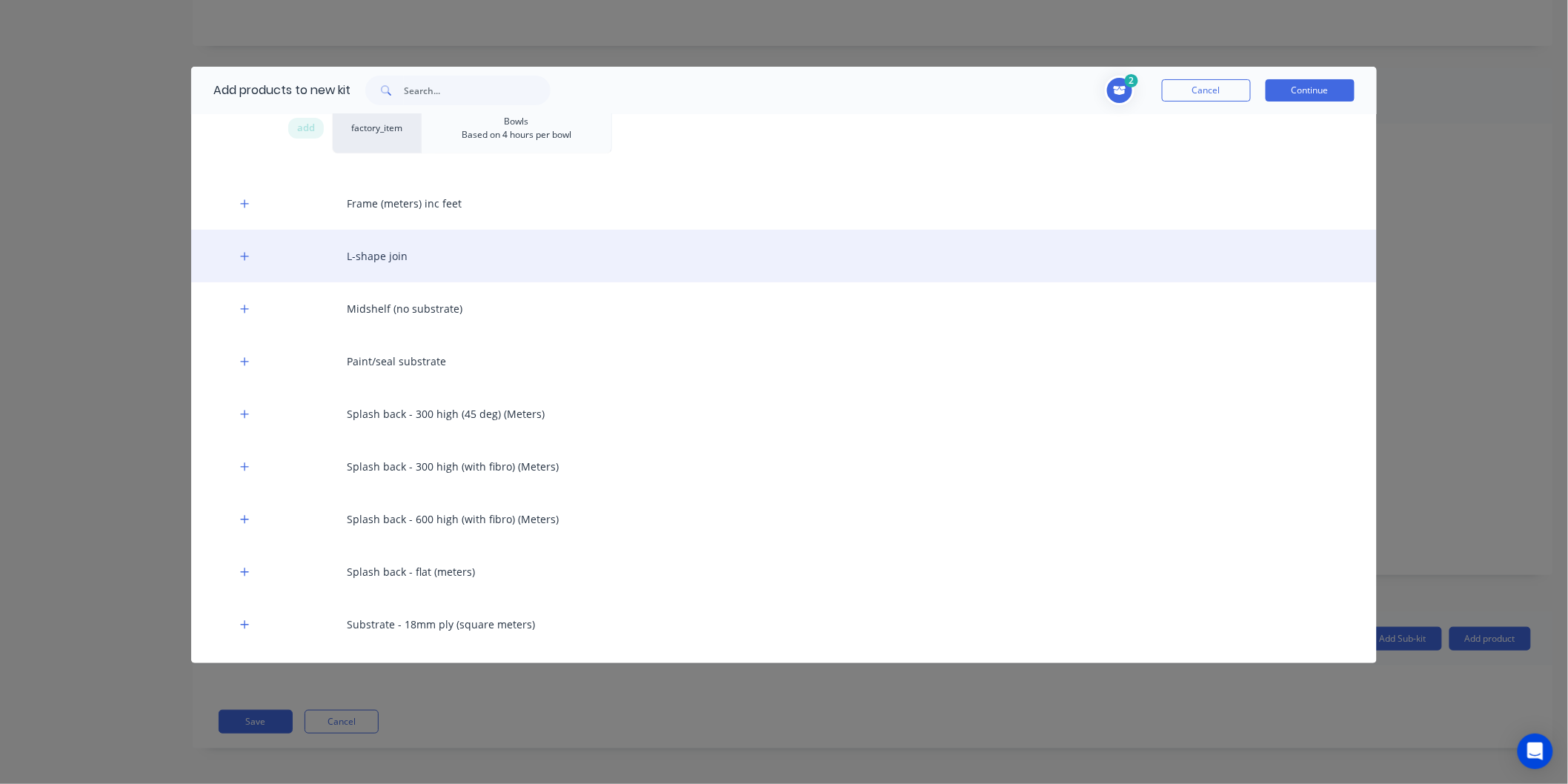
scroll to position [949, 0]
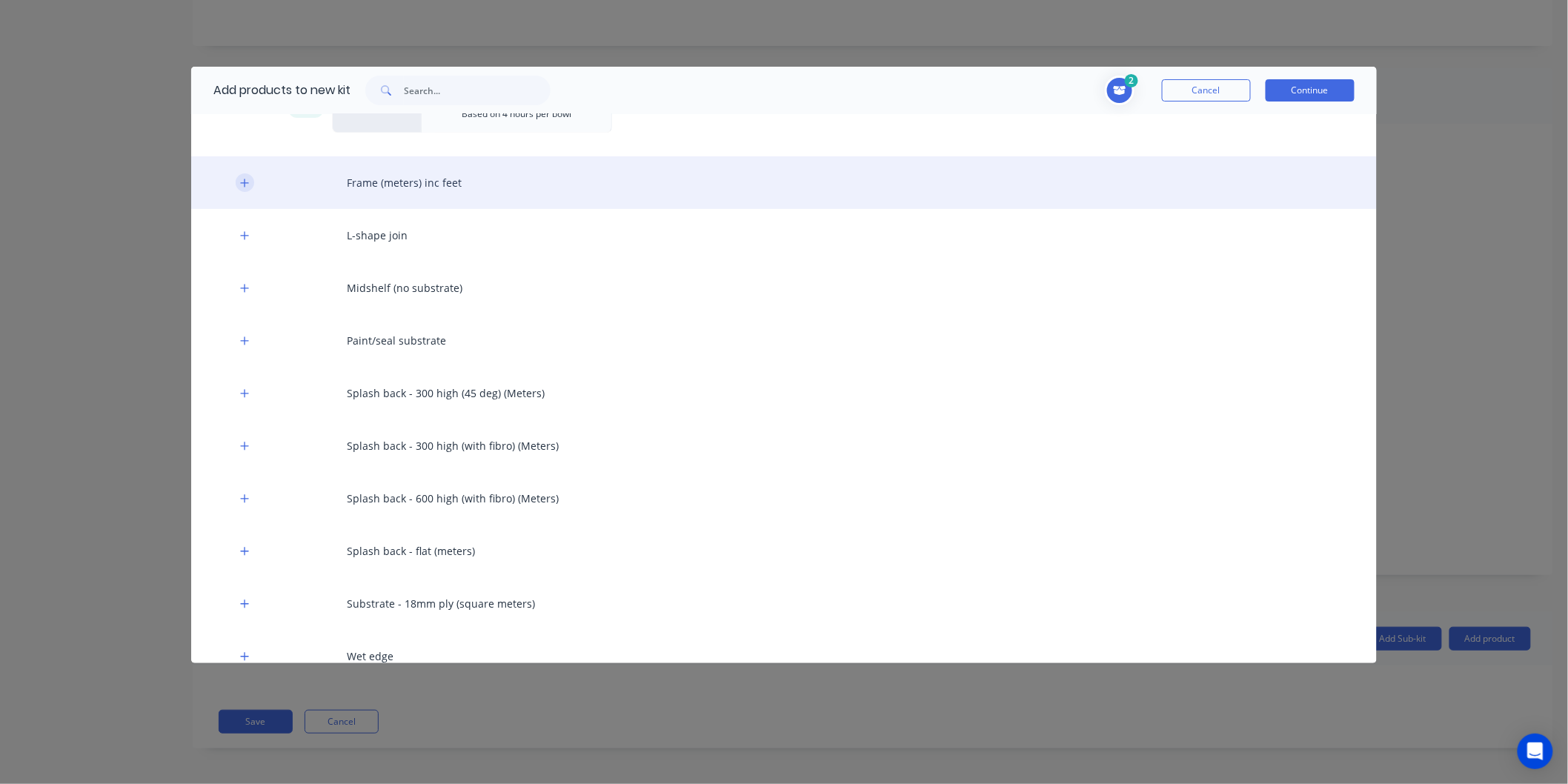
click at [253, 184] on button "button" at bounding box center [244, 182] width 19 height 19
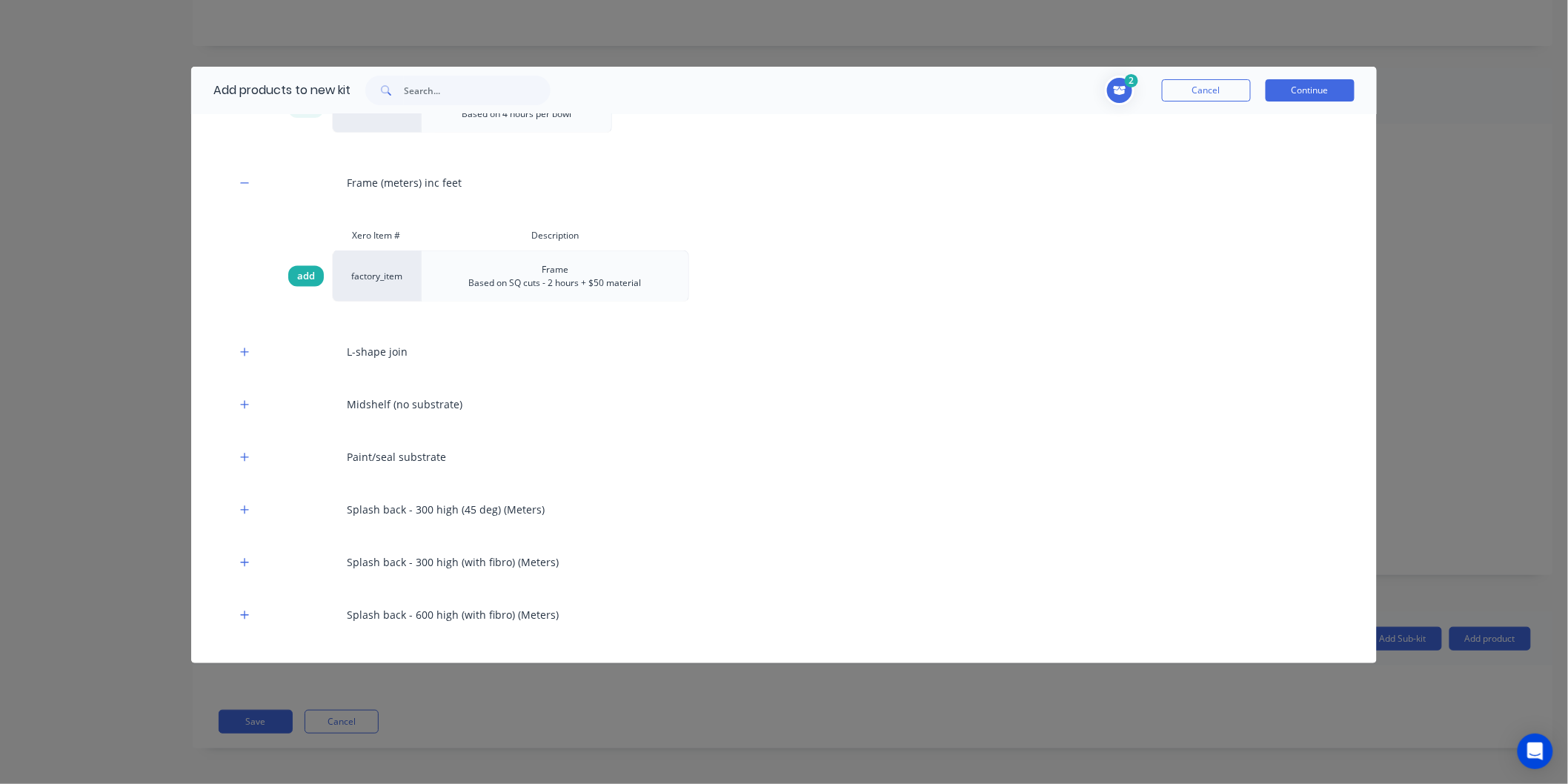
click at [299, 277] on span "add" at bounding box center [306, 276] width 18 height 15
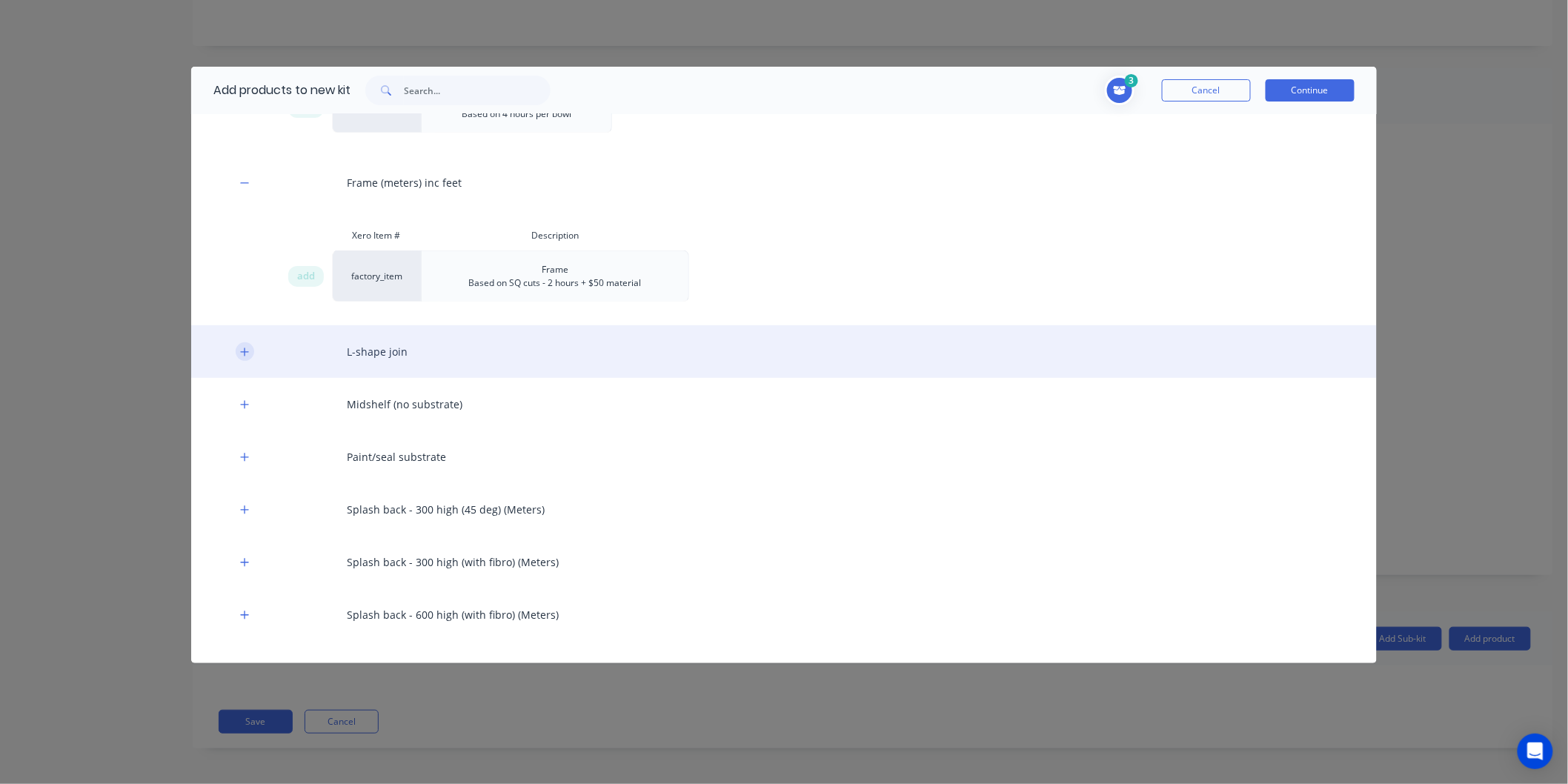
click at [239, 359] on button "button" at bounding box center [244, 351] width 19 height 19
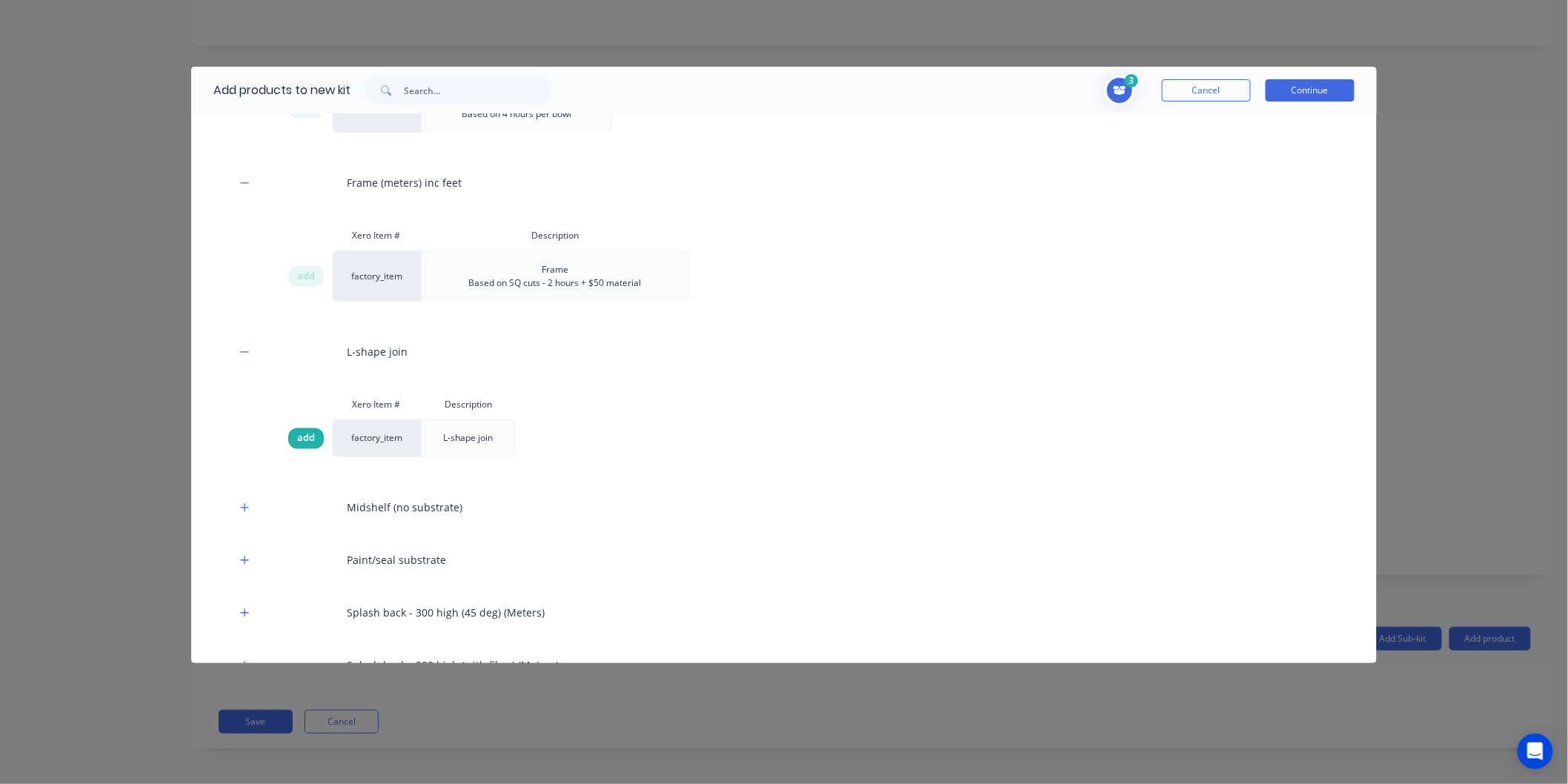
click at [303, 434] on span "add" at bounding box center [306, 438] width 18 height 15
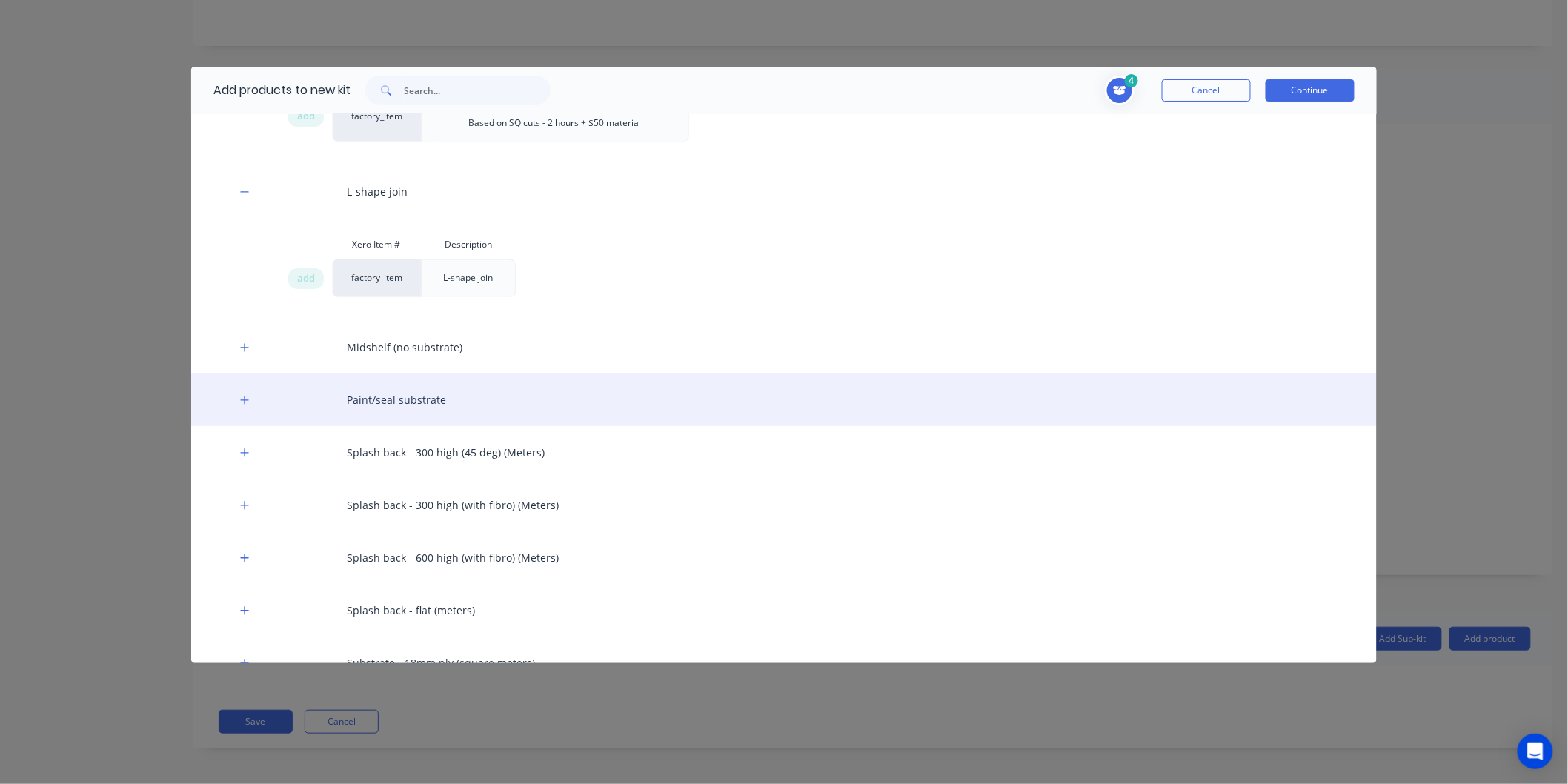
scroll to position [1113, 0]
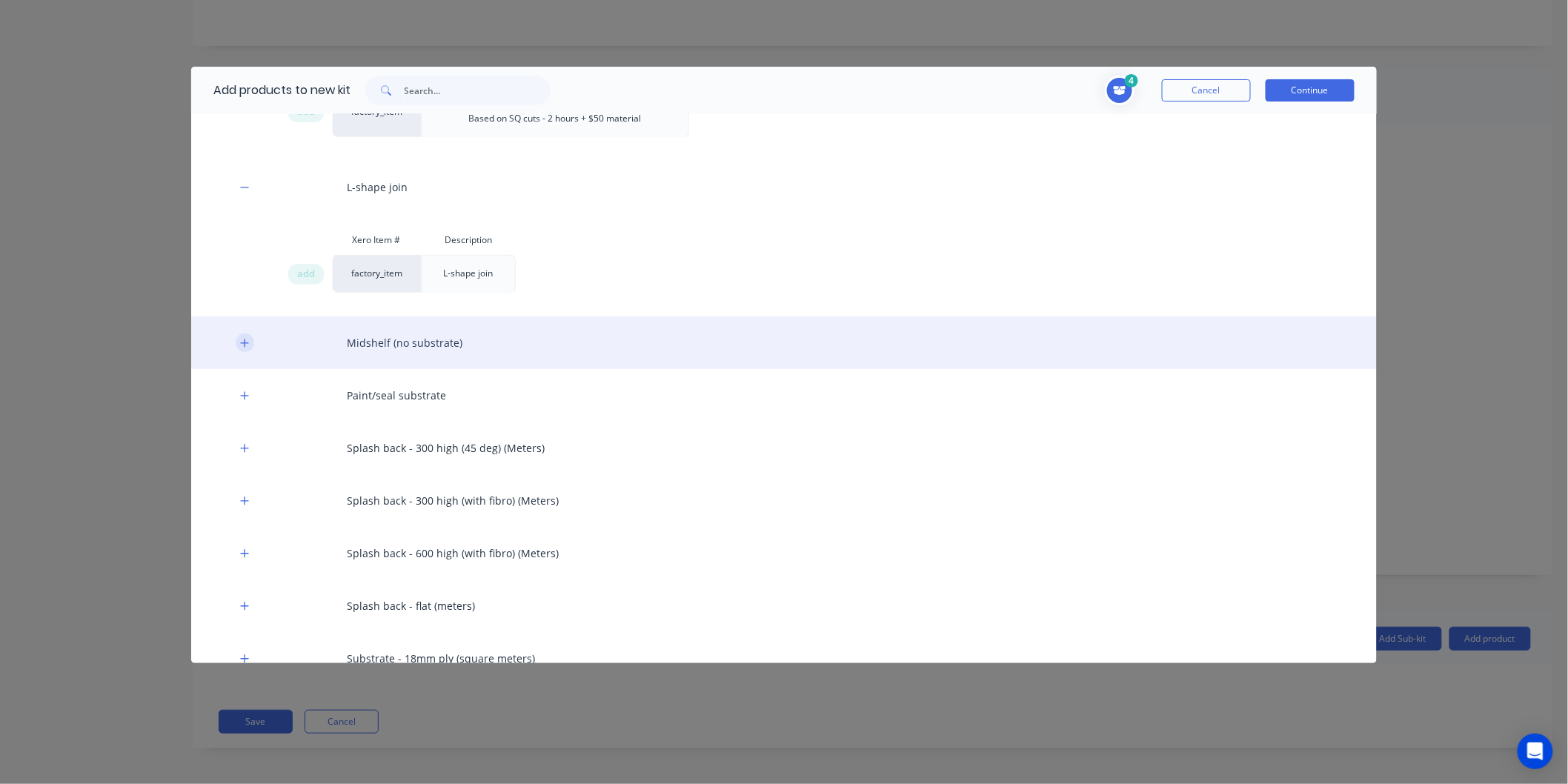
click at [238, 346] on button "button" at bounding box center [244, 342] width 19 height 19
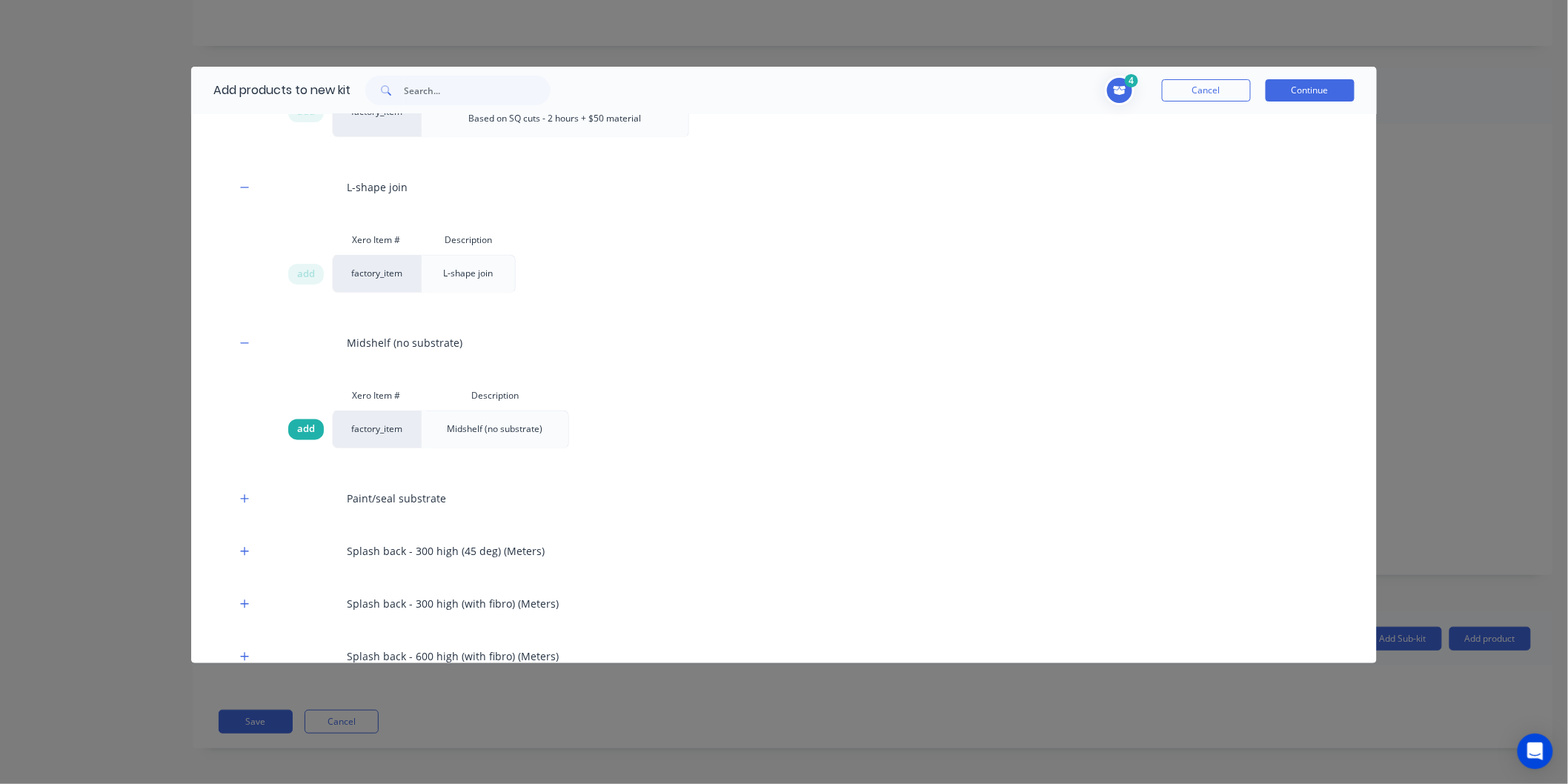
click at [308, 428] on span "add" at bounding box center [306, 429] width 18 height 15
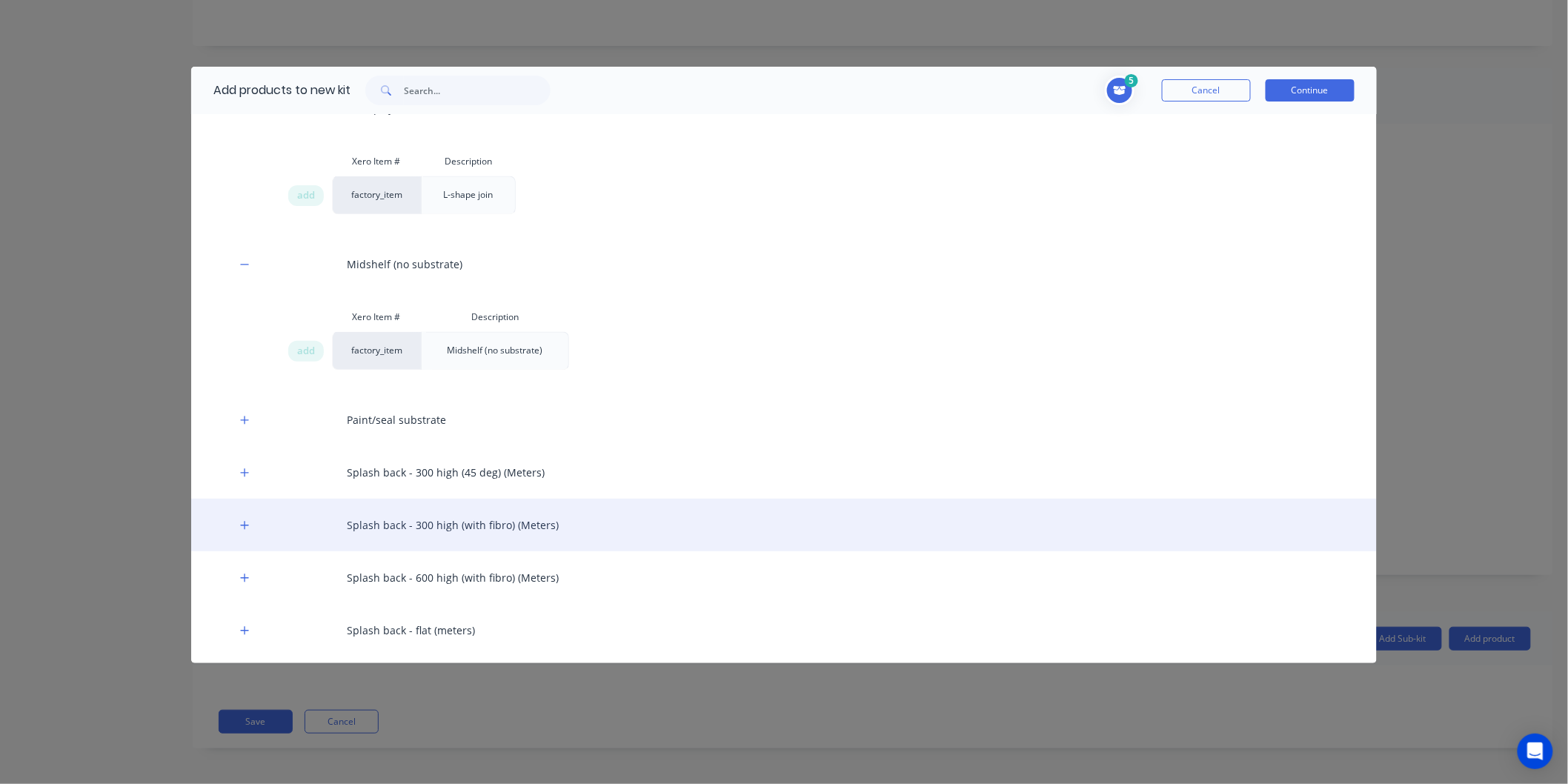
scroll to position [1277, 0]
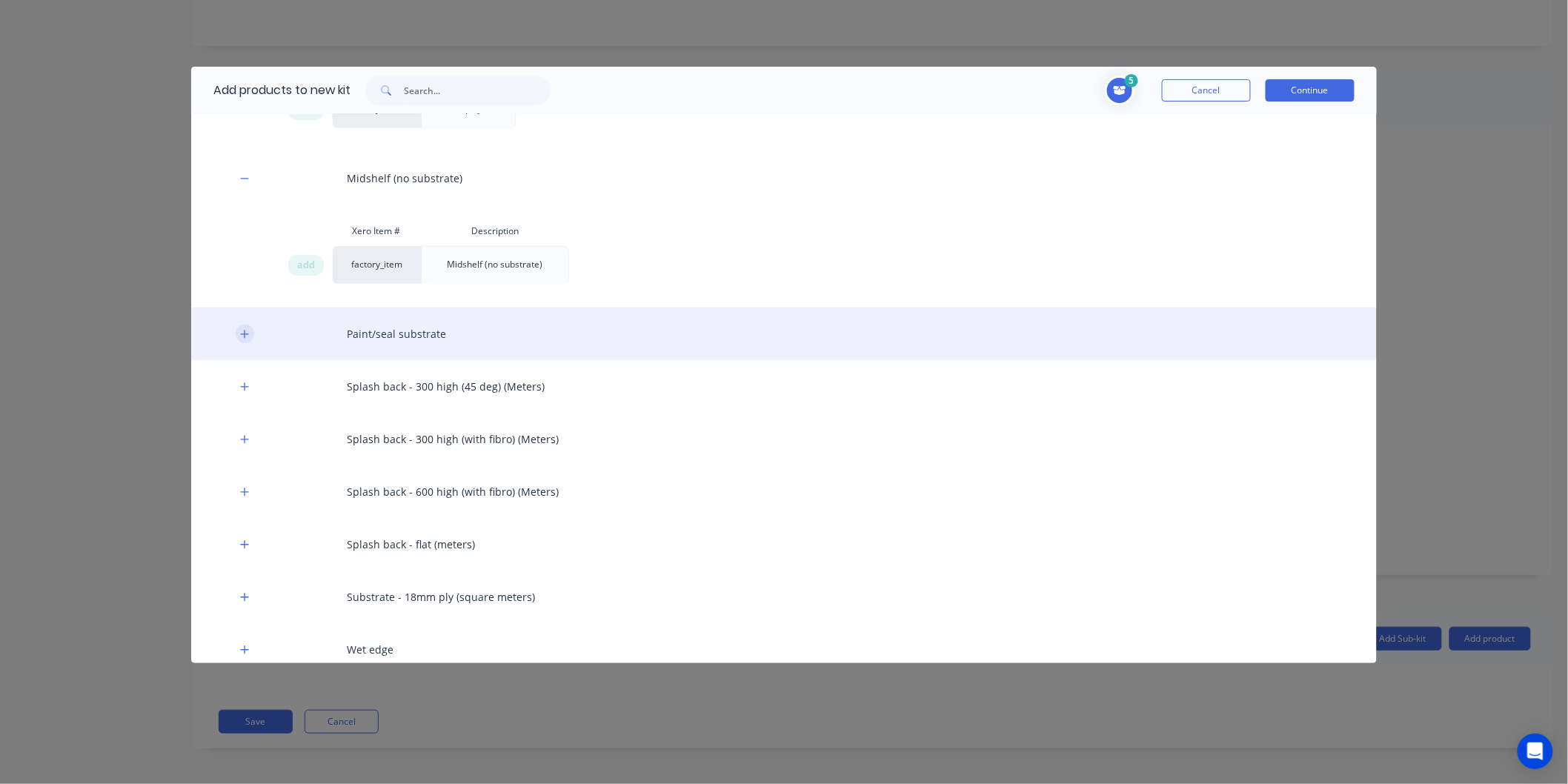
click at [247, 336] on icon "button" at bounding box center [244, 334] width 9 height 10
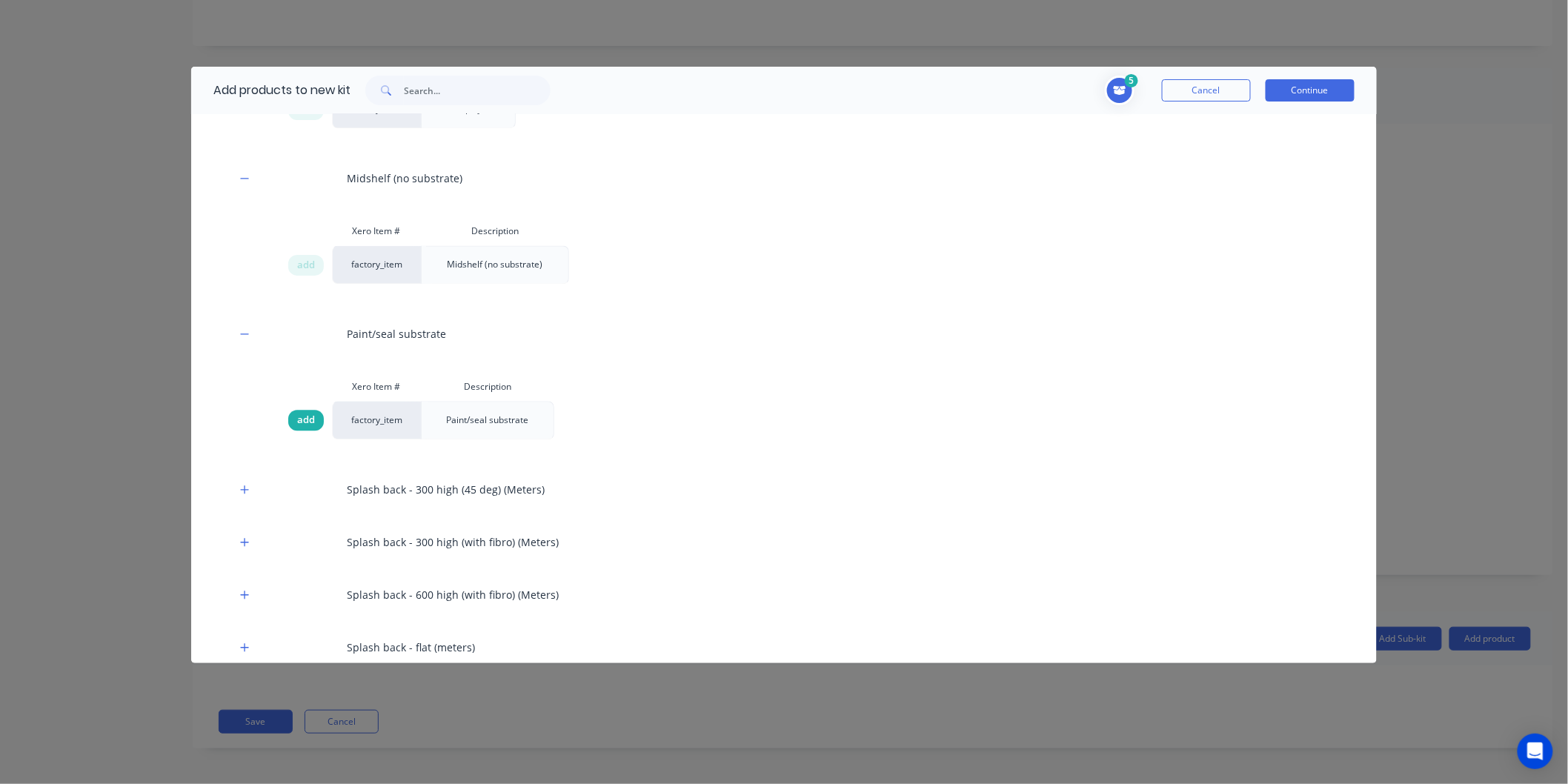
click at [297, 416] on div "add" at bounding box center [306, 420] width 36 height 21
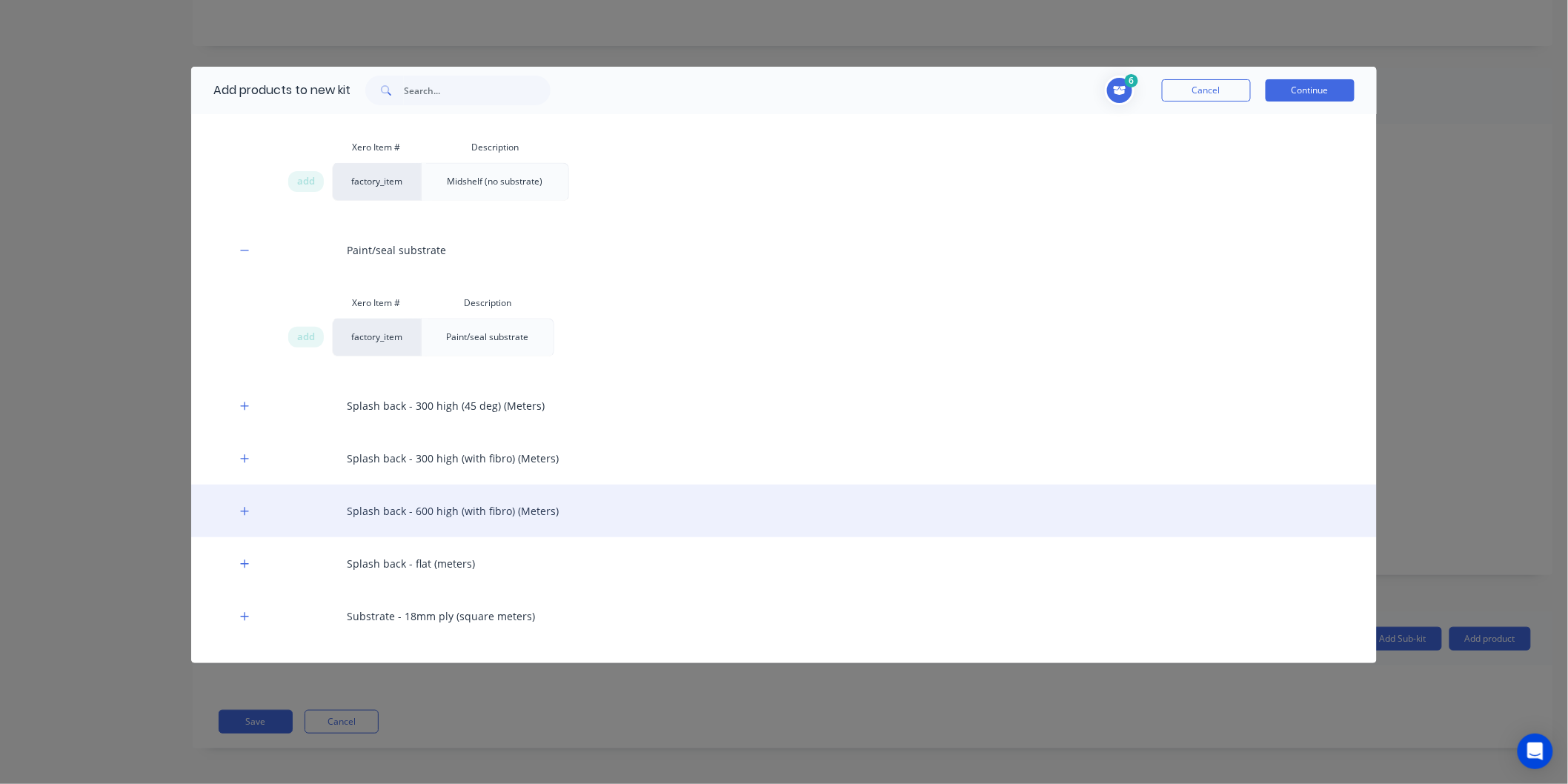
scroll to position [1441, 0]
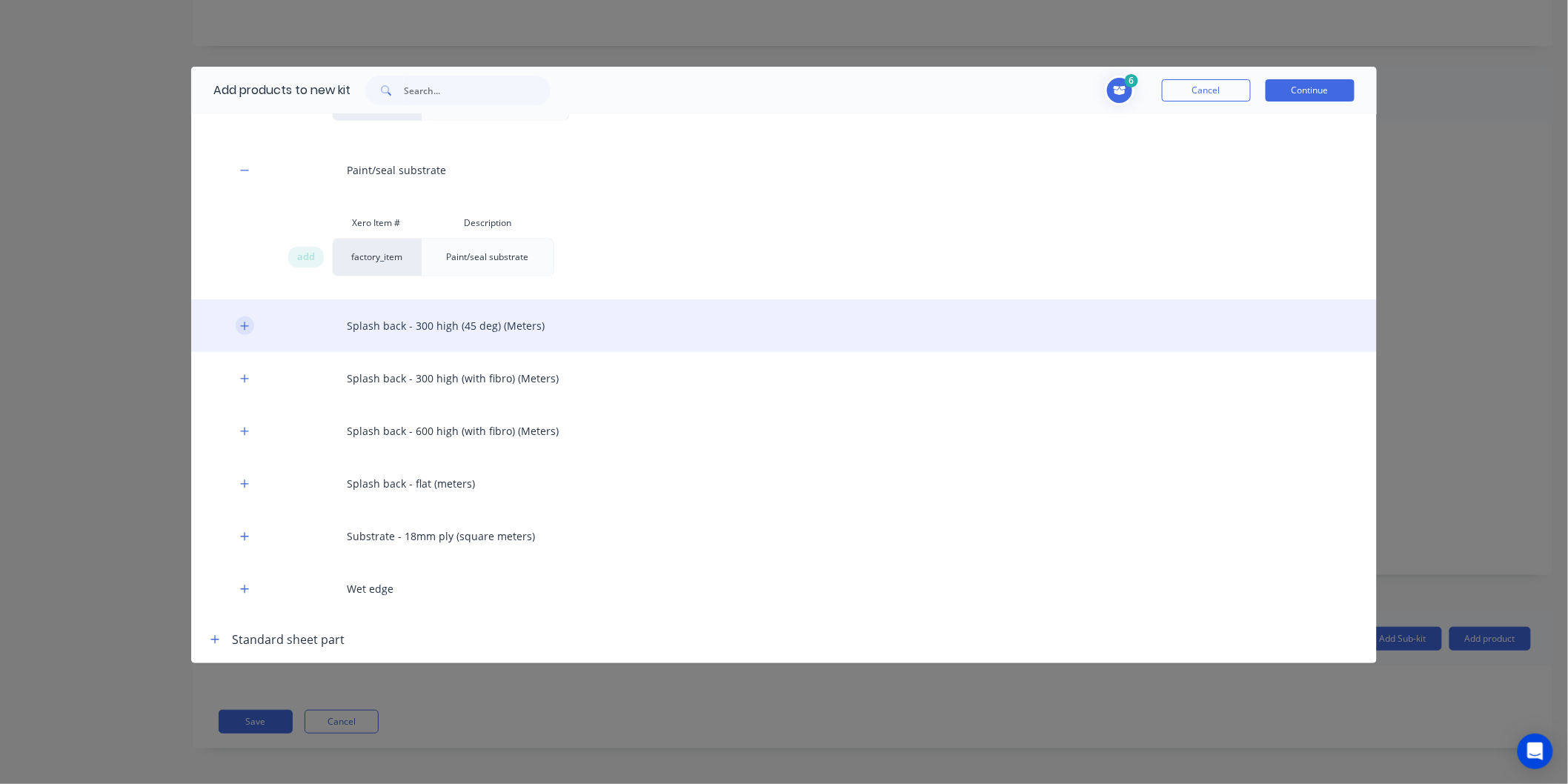
click at [238, 328] on button "button" at bounding box center [244, 325] width 19 height 19
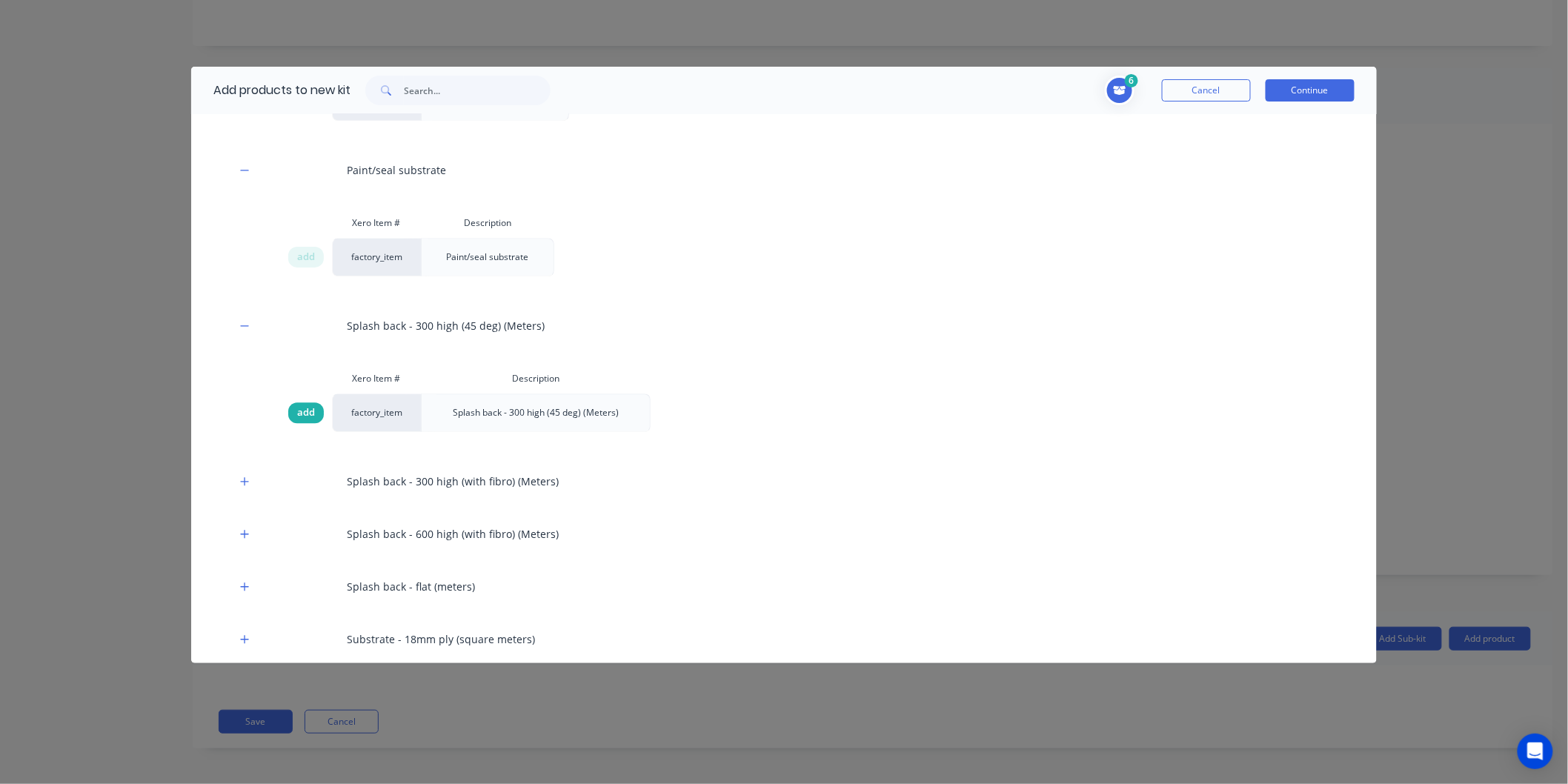
click at [305, 413] on span "add" at bounding box center [306, 412] width 18 height 15
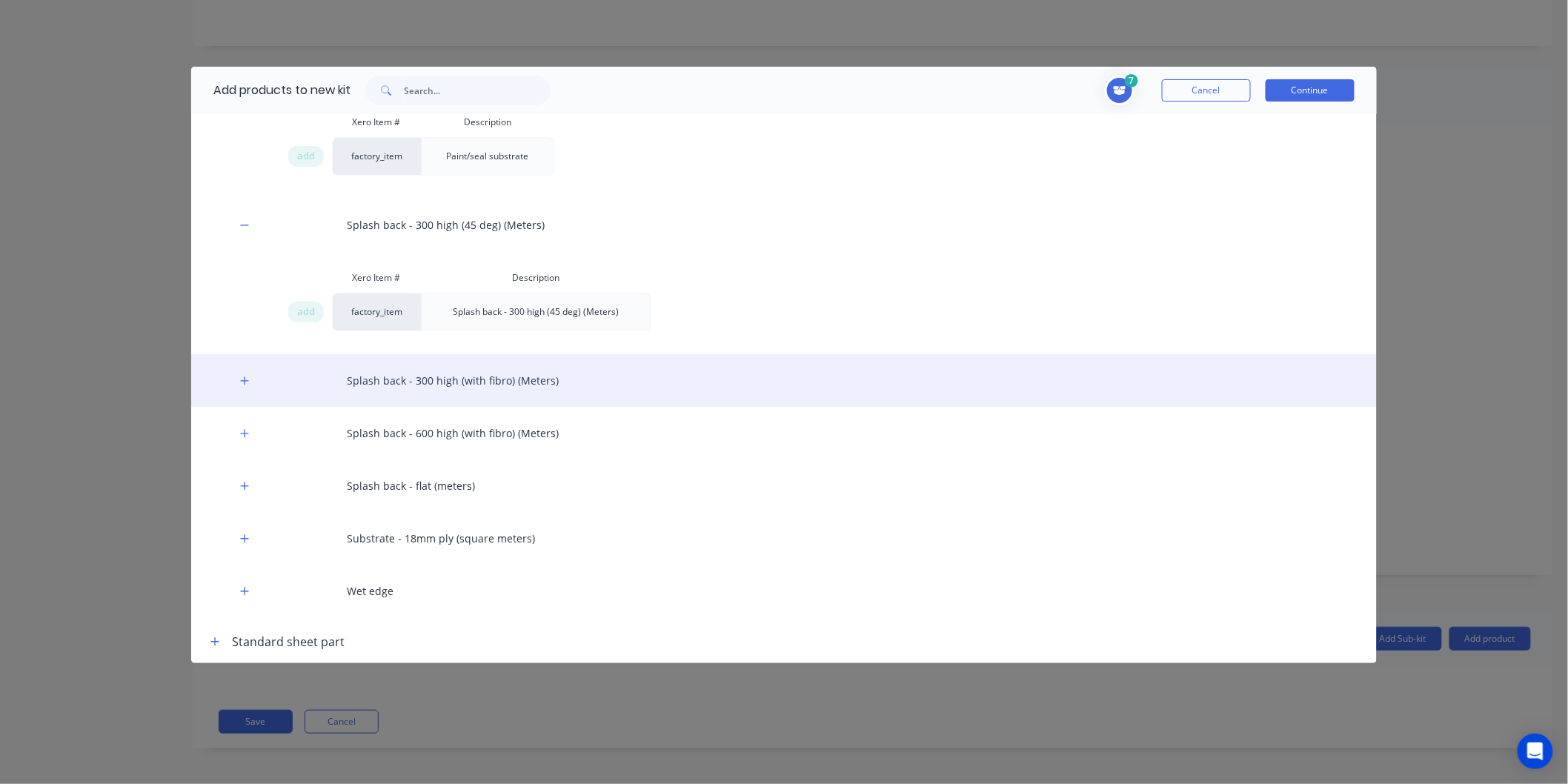
scroll to position [1544, 0]
click at [246, 374] on icon "button" at bounding box center [244, 379] width 9 height 10
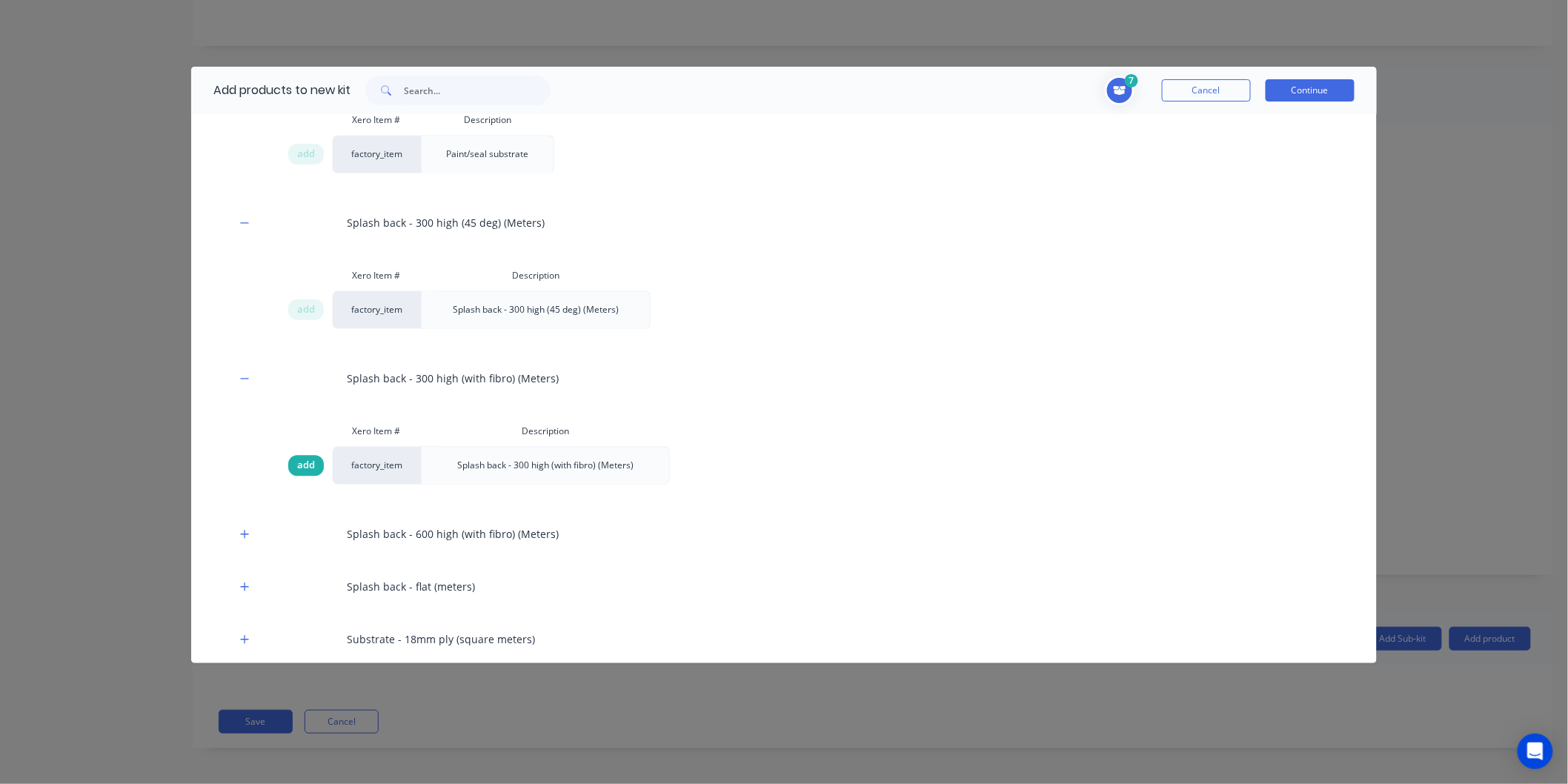
click at [306, 473] on div "add" at bounding box center [306, 465] width 36 height 21
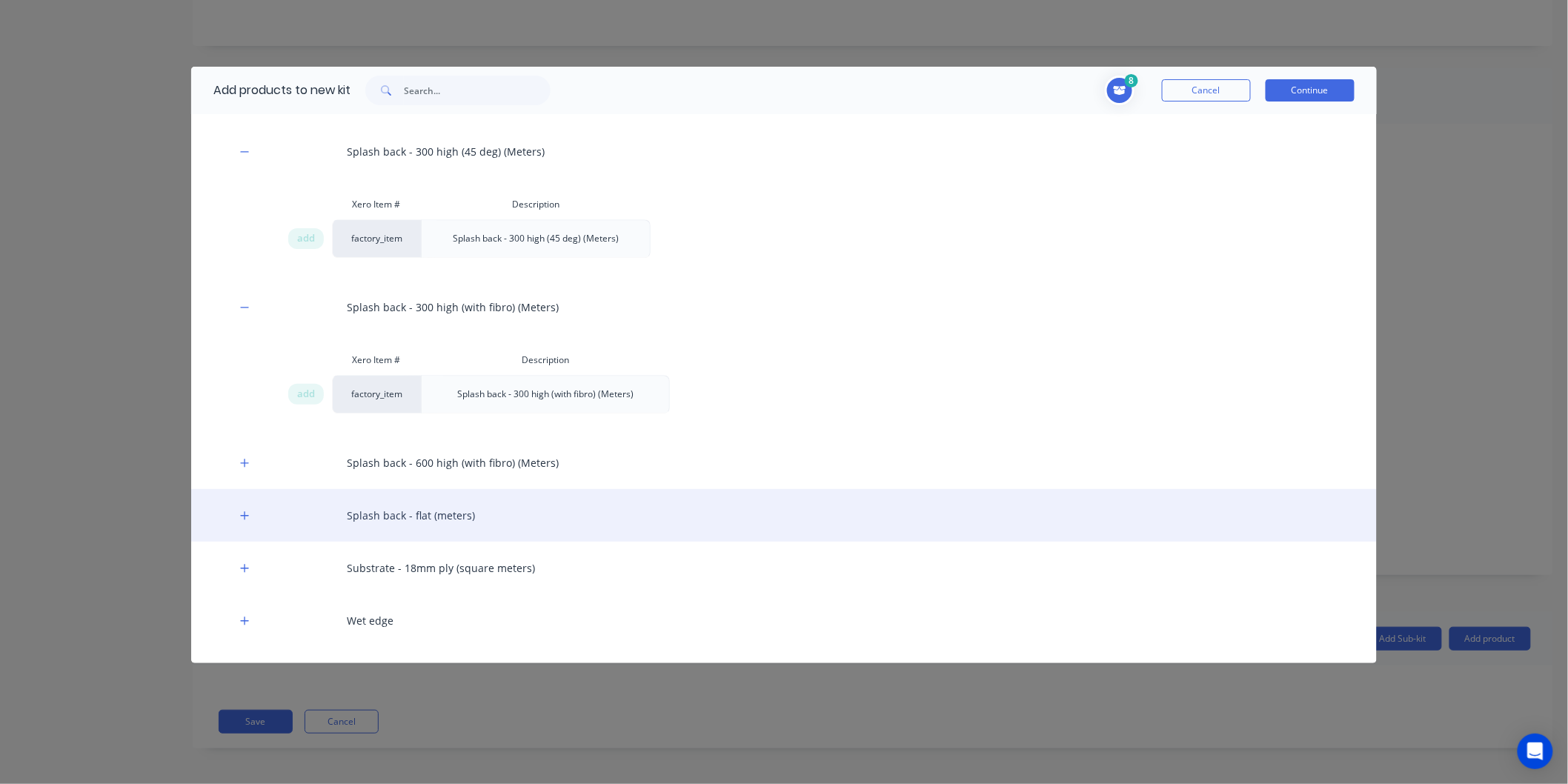
scroll to position [1648, 0]
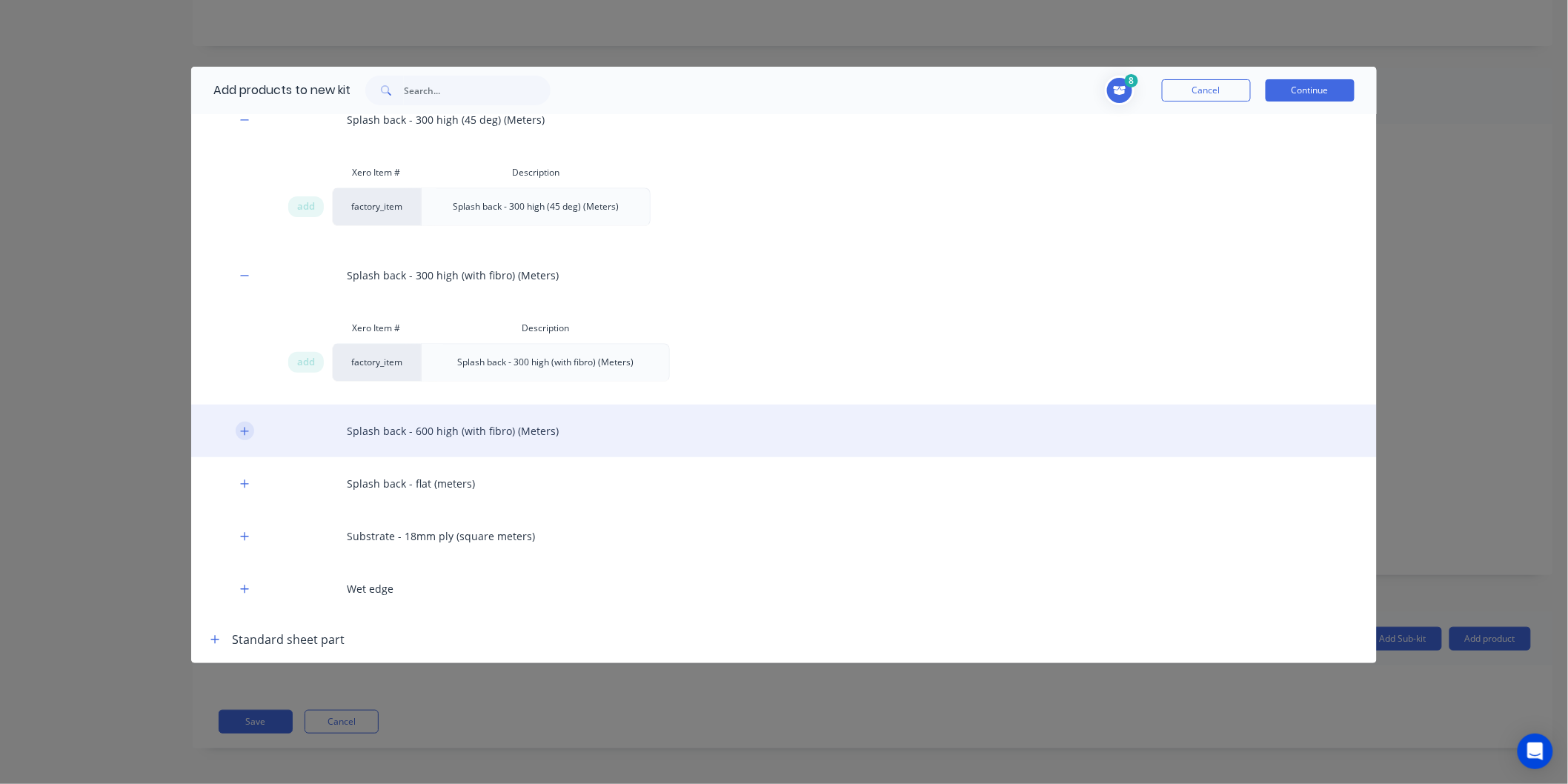
click at [242, 430] on icon "button" at bounding box center [244, 431] width 9 height 10
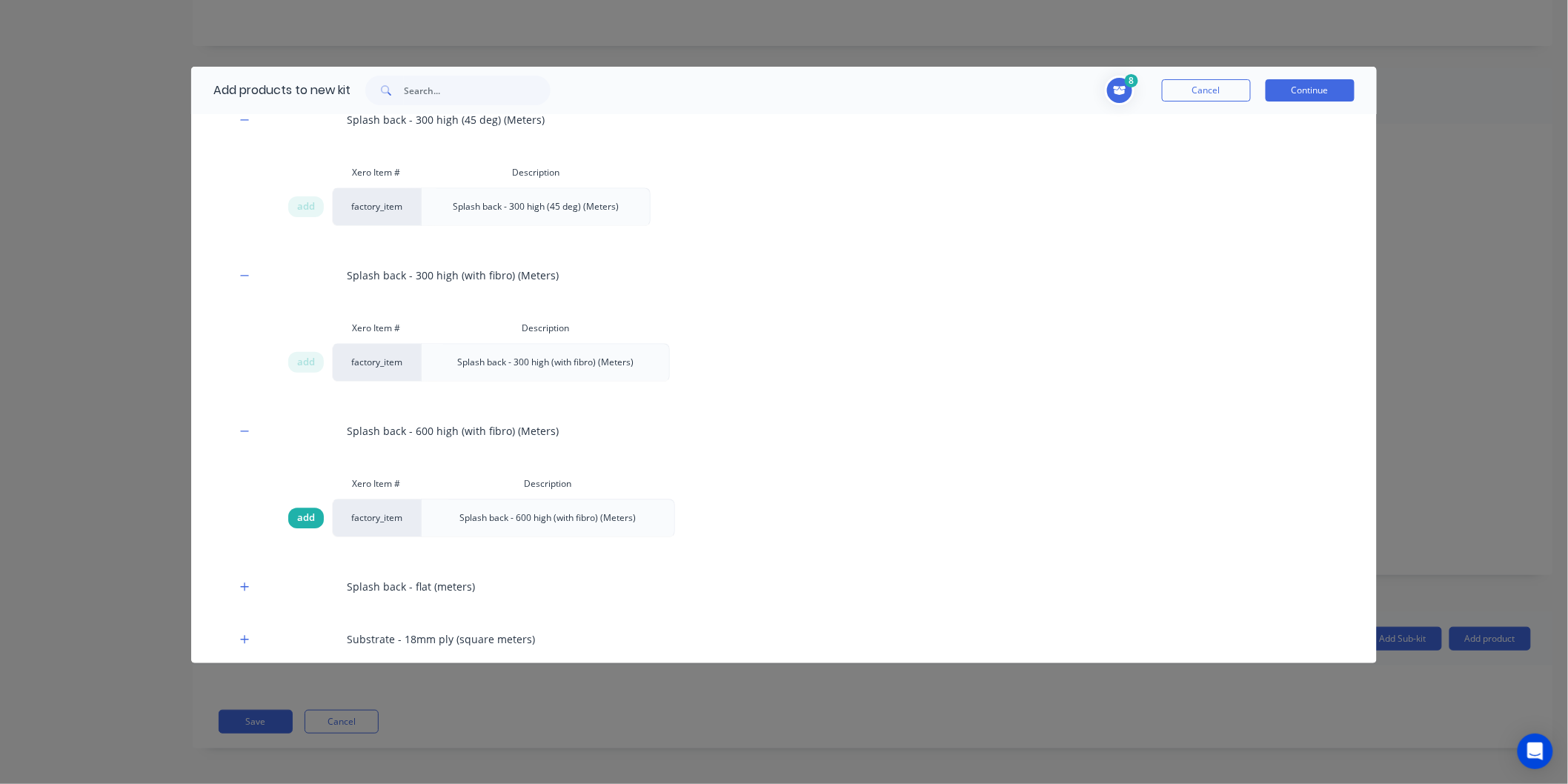
click at [303, 519] on span "add" at bounding box center [306, 518] width 18 height 15
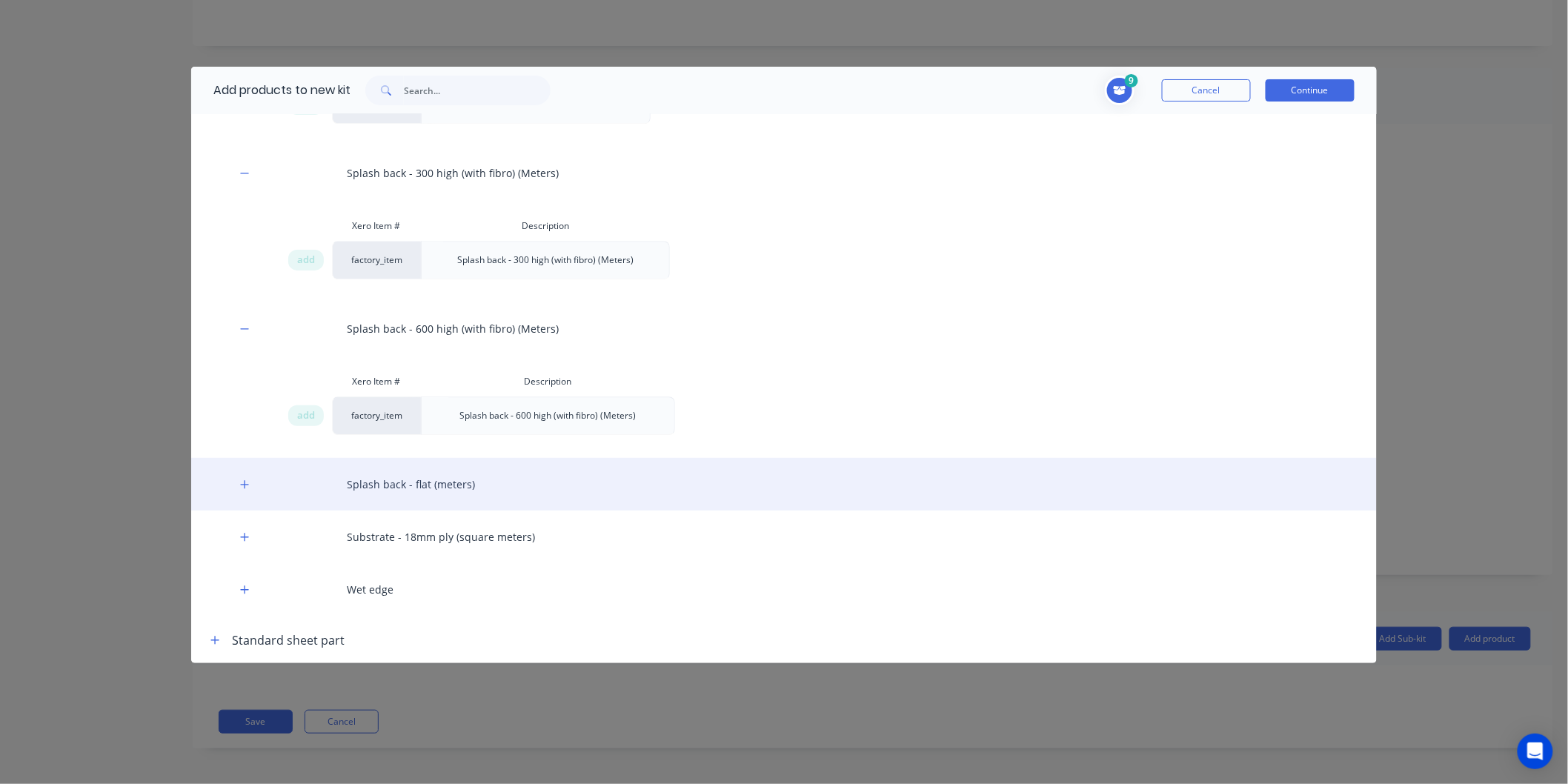
scroll to position [1751, 0]
click at [249, 482] on icon "button" at bounding box center [244, 483] width 9 height 10
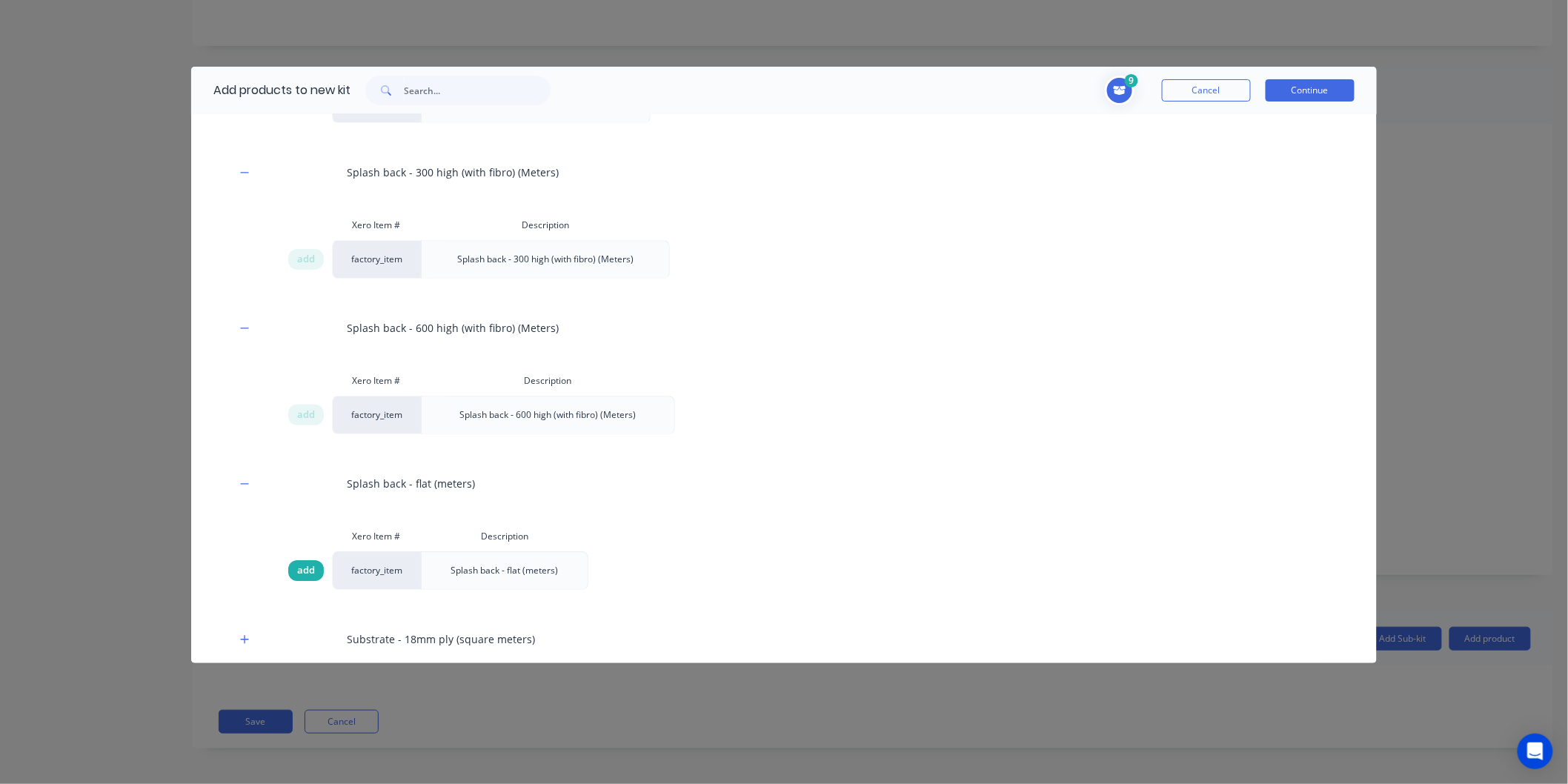
click at [306, 565] on span "add" at bounding box center [306, 570] width 18 height 15
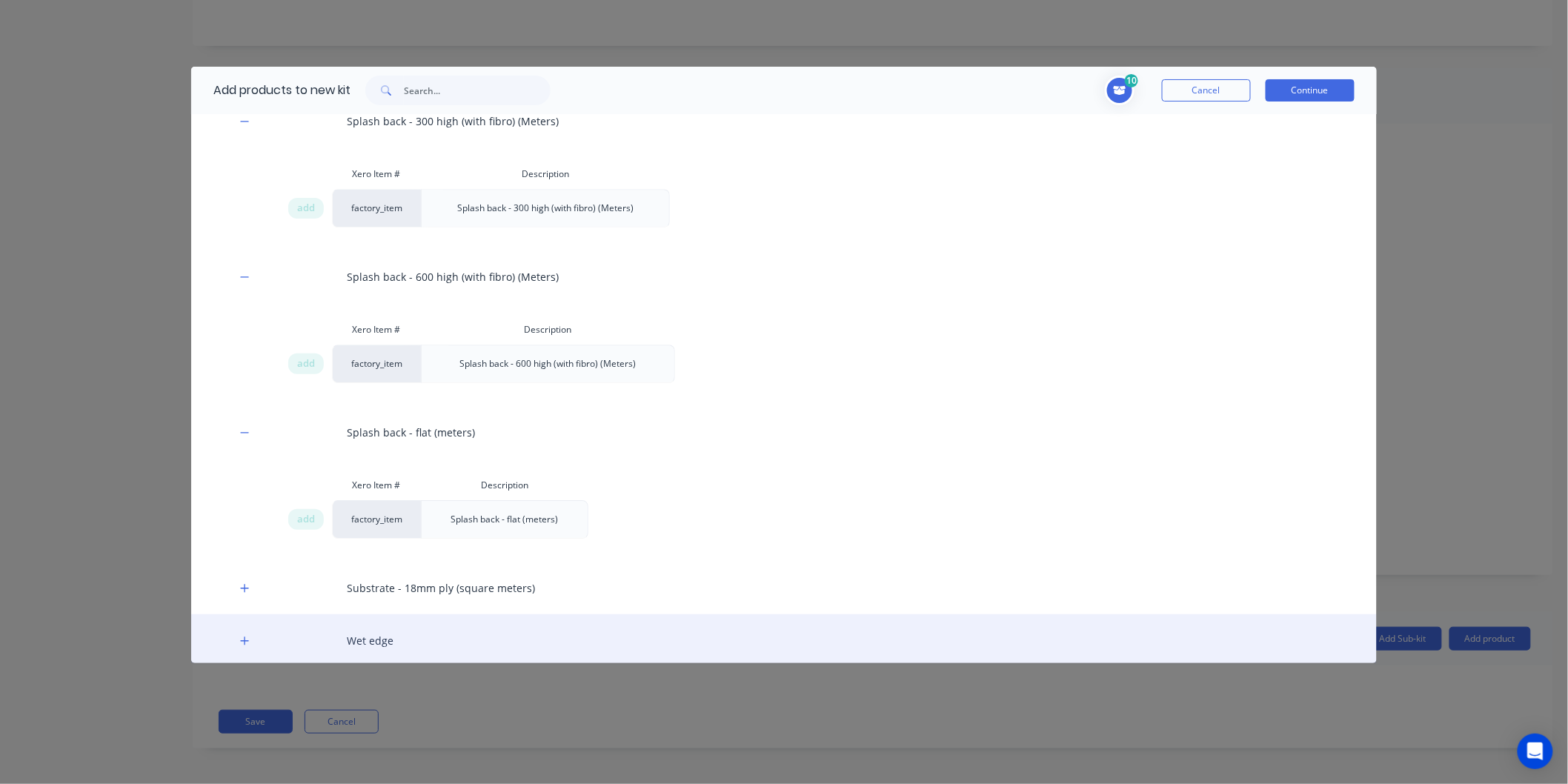
scroll to position [1855, 0]
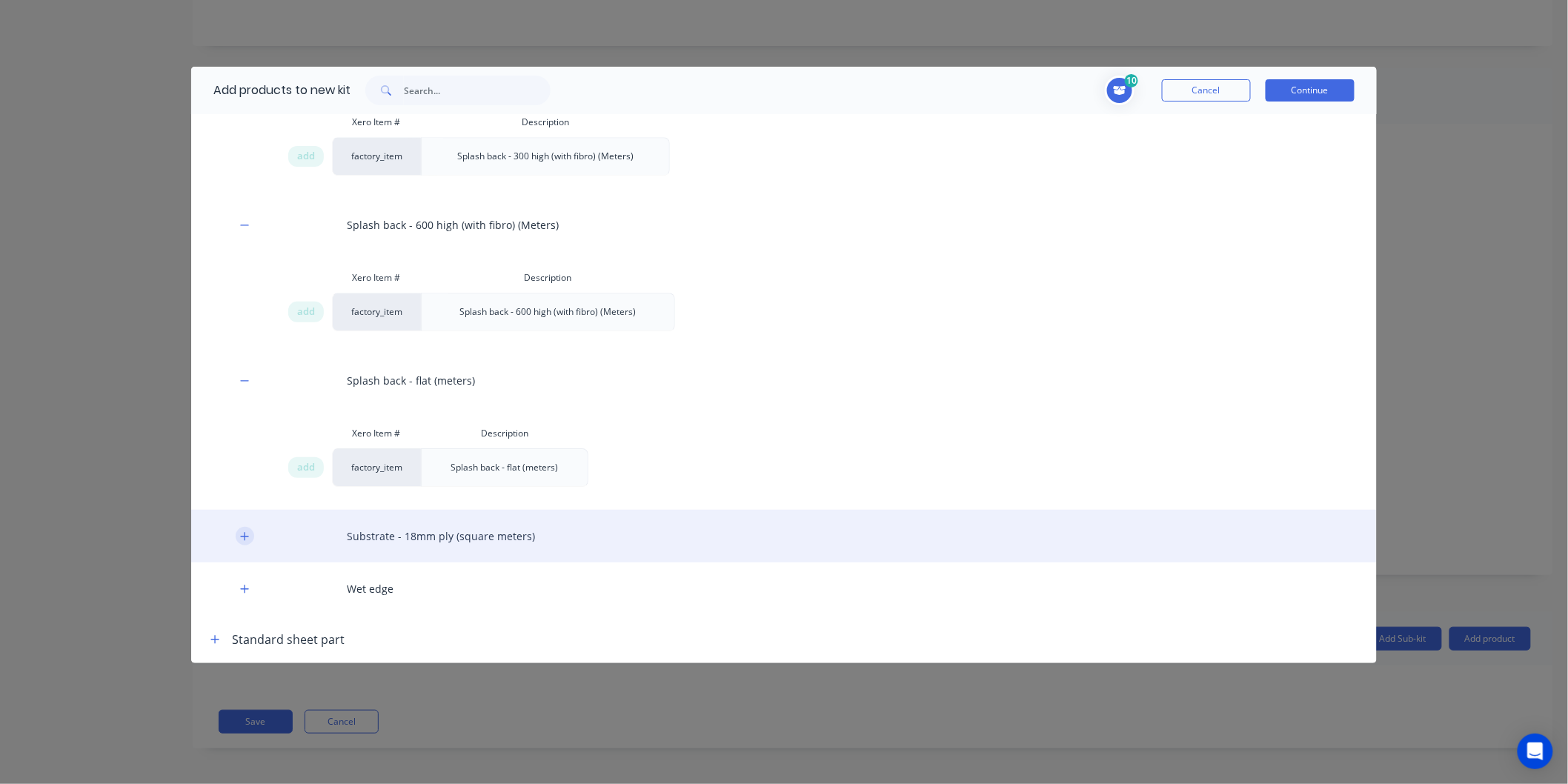
click at [239, 542] on button "button" at bounding box center [244, 536] width 19 height 19
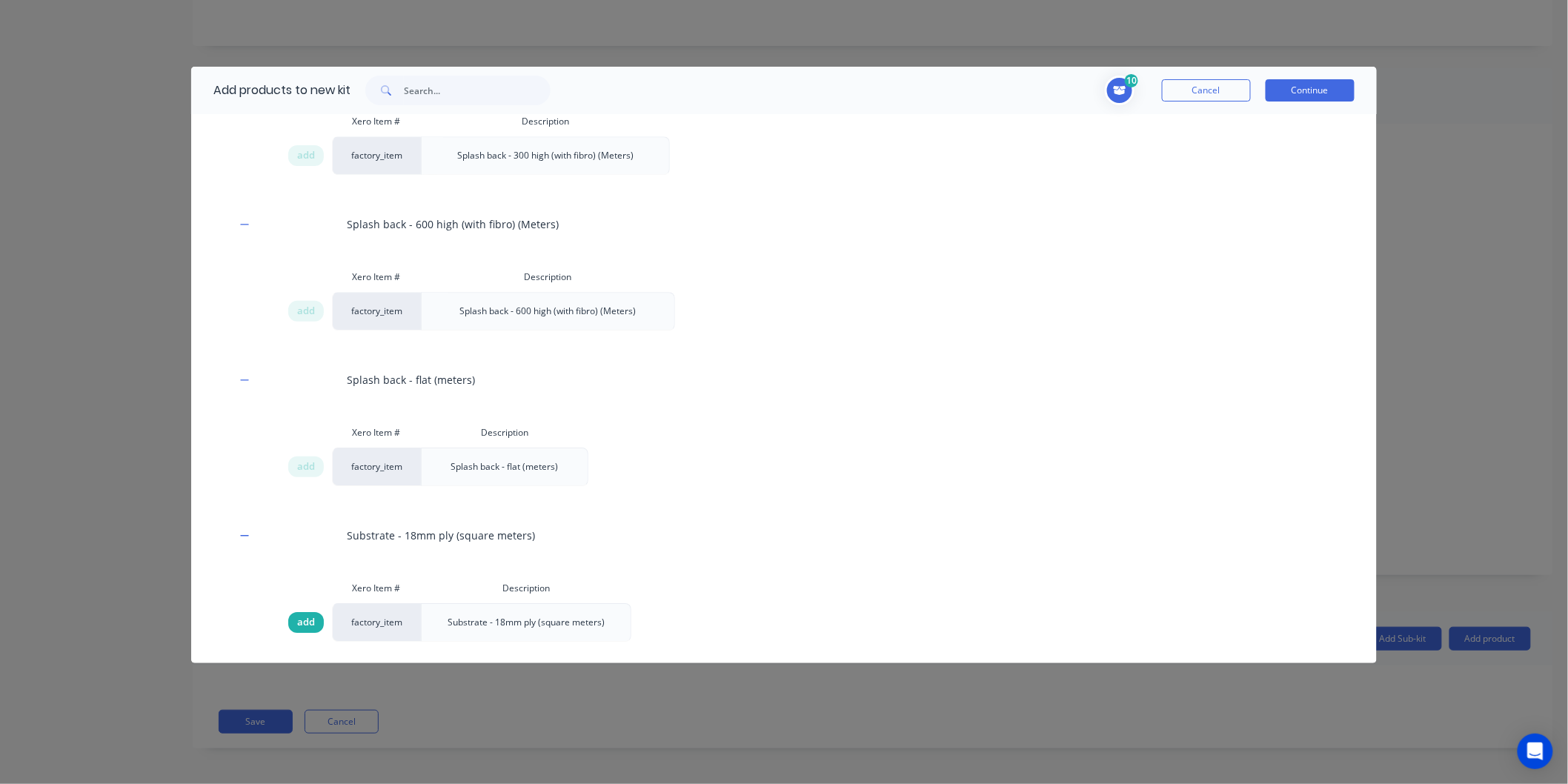
click at [319, 618] on div "add" at bounding box center [306, 622] width 36 height 21
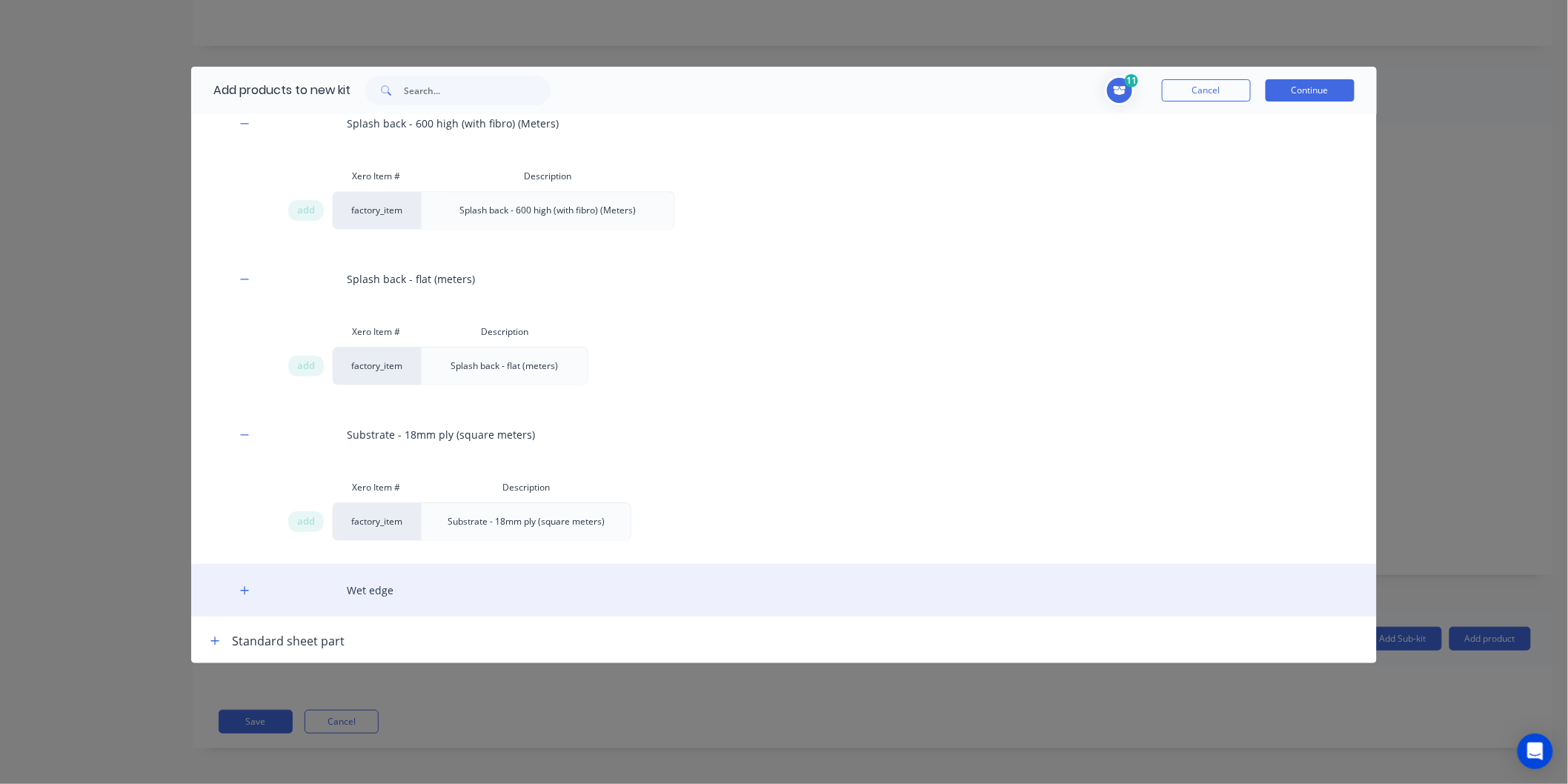
scroll to position [1958, 0]
click at [246, 586] on icon "button" at bounding box center [244, 589] width 9 height 10
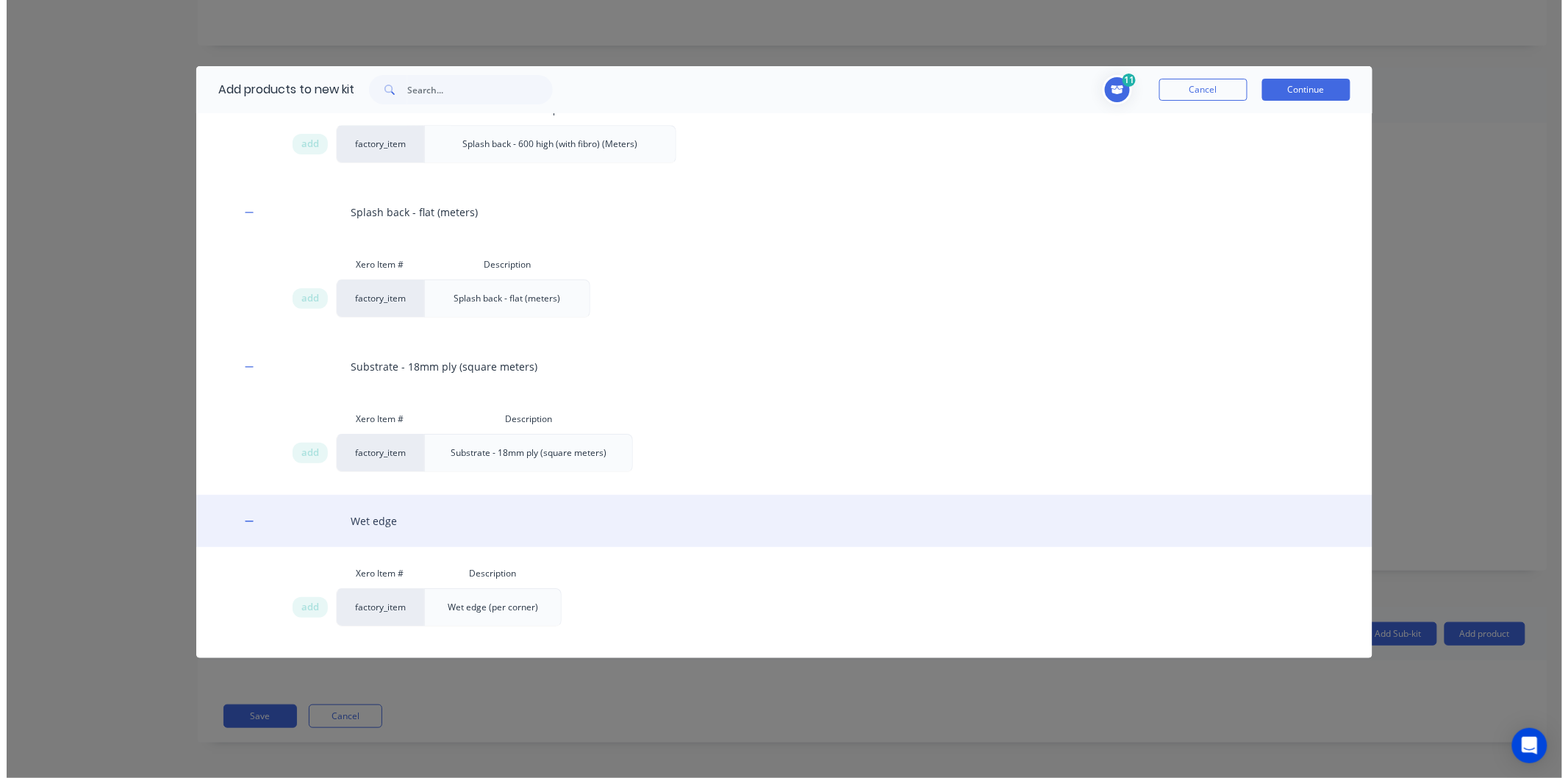
scroll to position [2045, 0]
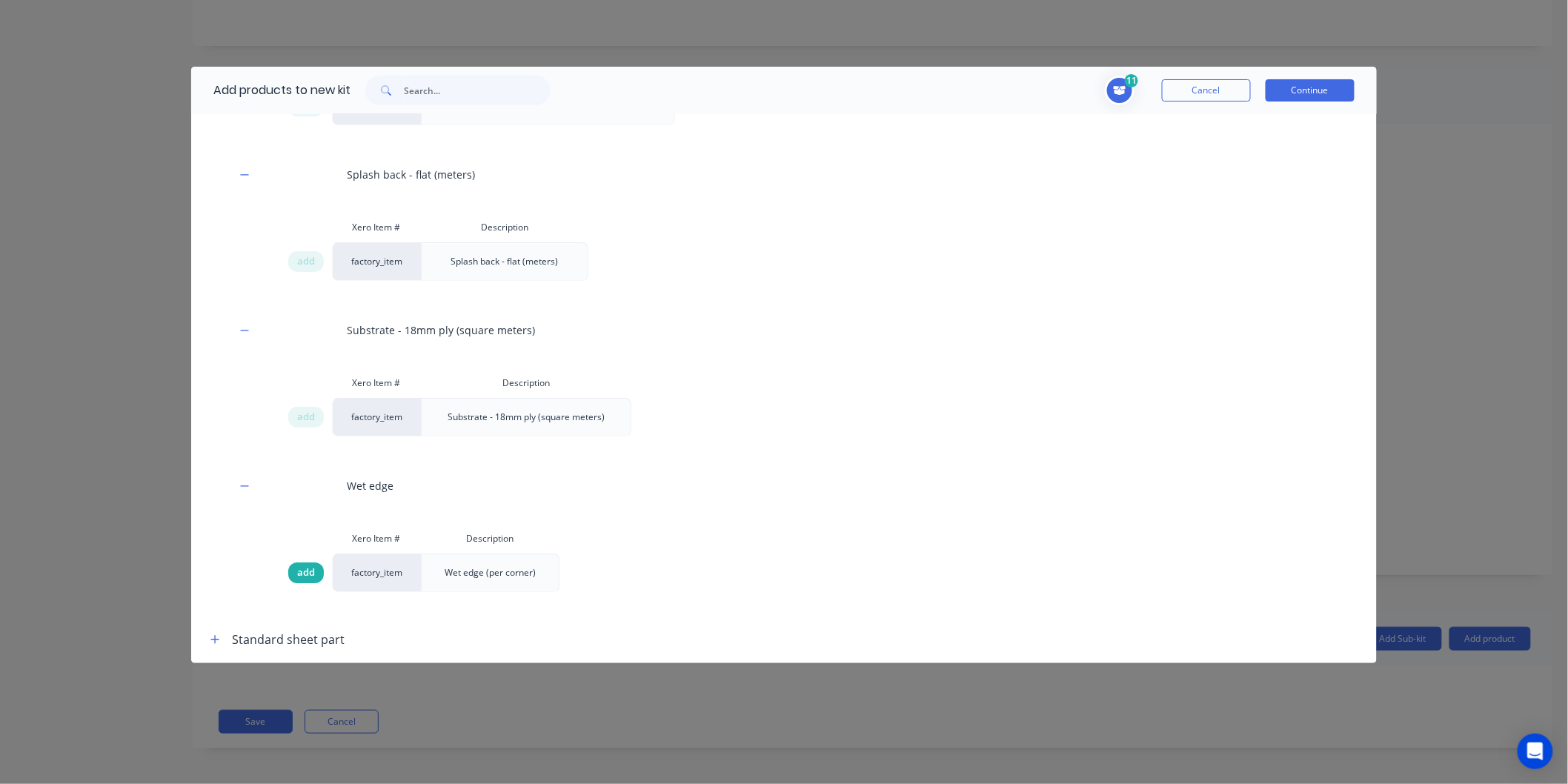
click at [301, 581] on div "add" at bounding box center [306, 572] width 36 height 21
click at [1317, 90] on button "Continue" at bounding box center [1310, 90] width 89 height 22
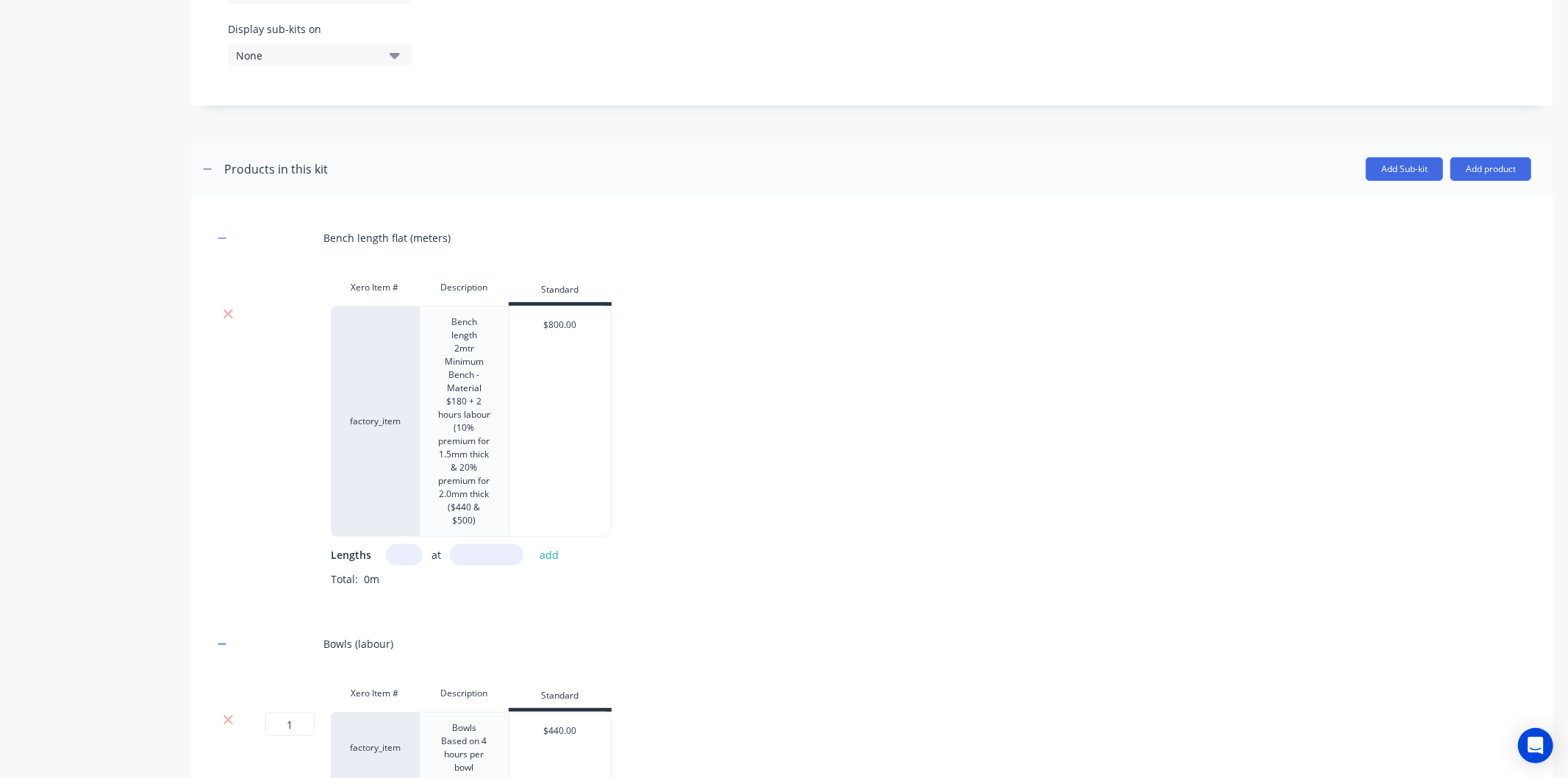
scroll to position [636, 0]
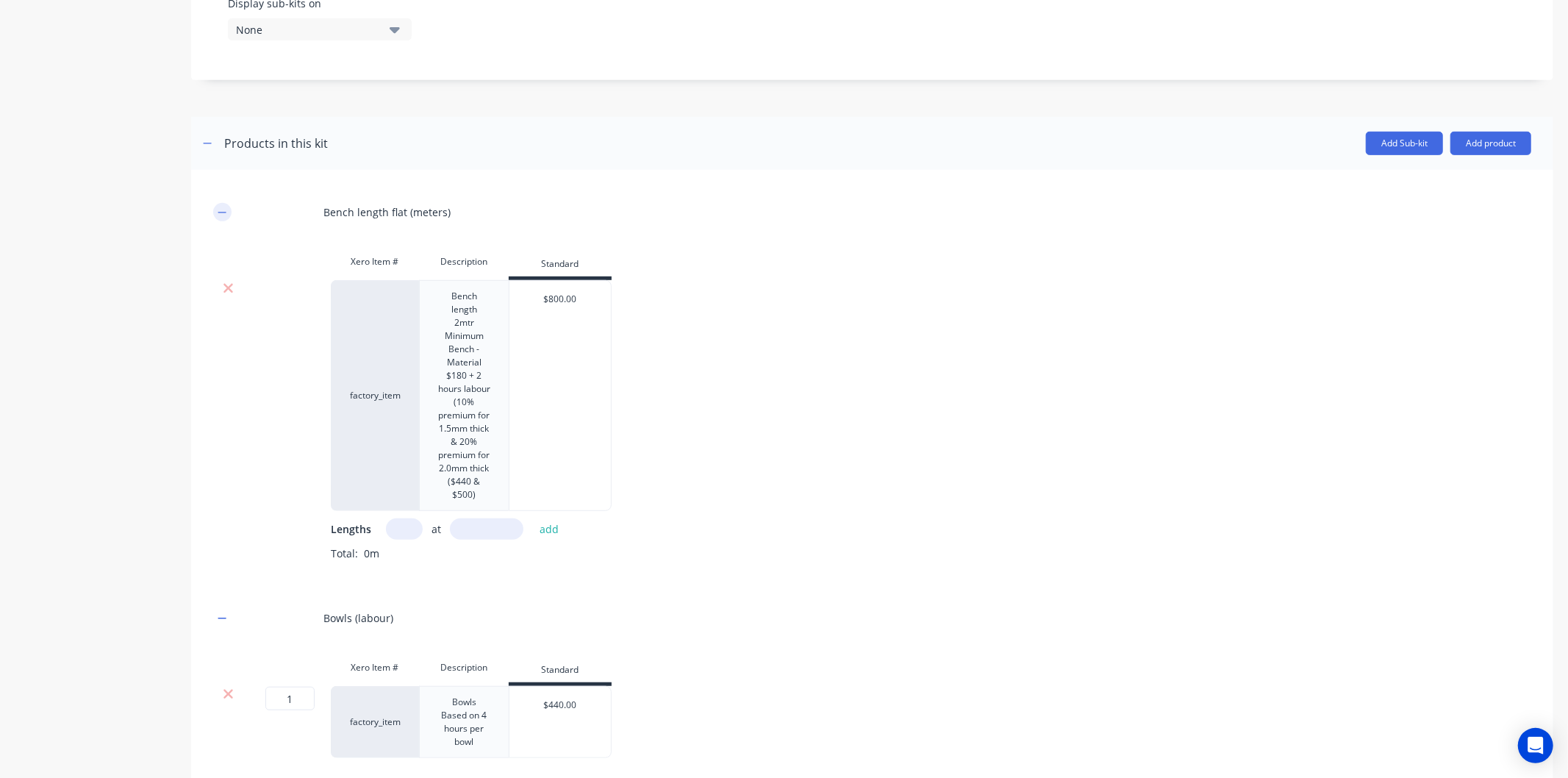
click at [218, 214] on icon "button" at bounding box center [222, 212] width 9 height 10
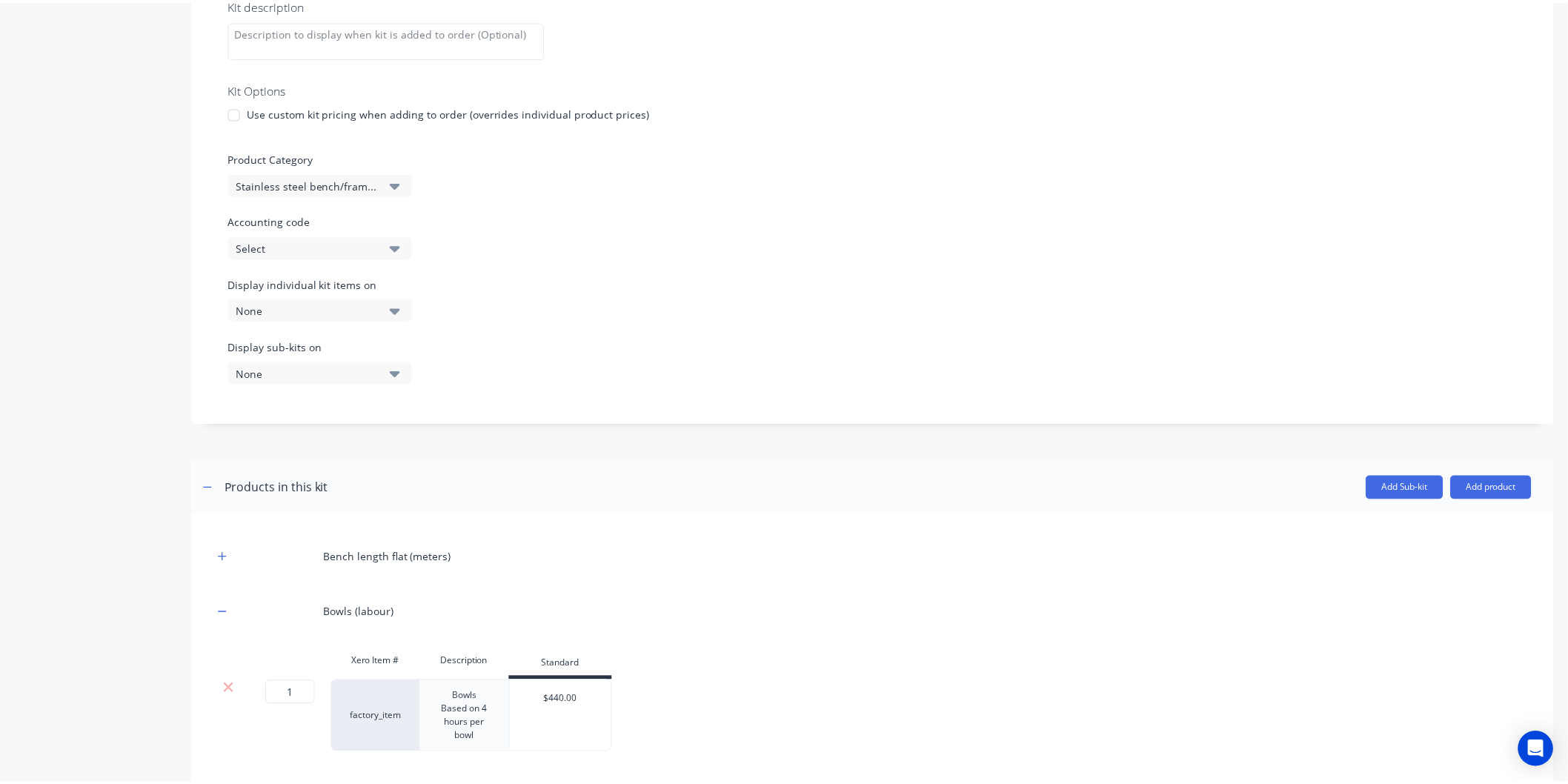
scroll to position [553, 0]
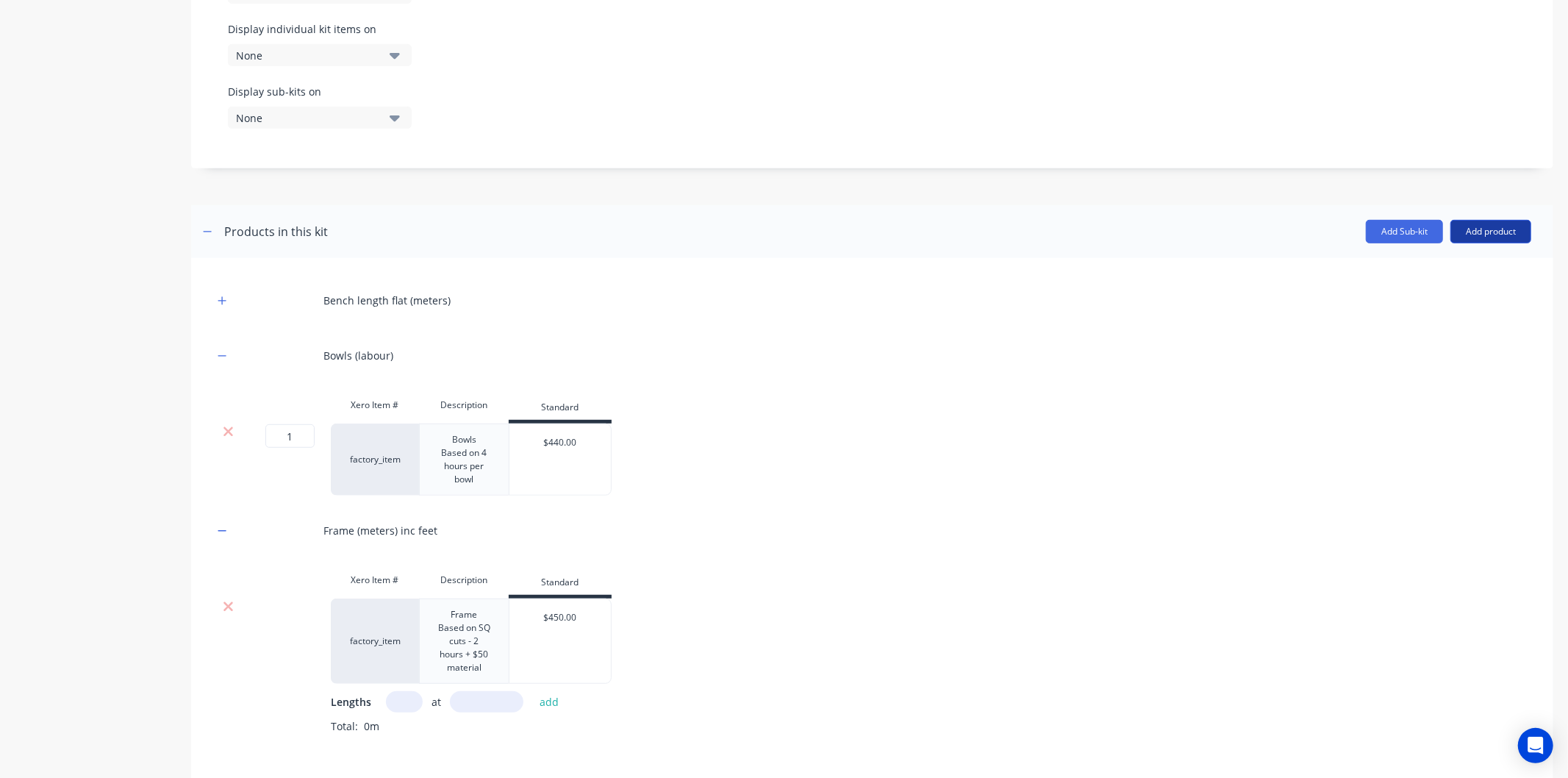
click at [1488, 230] on button "Add product" at bounding box center [1491, 232] width 80 height 24
click at [1473, 269] on div "Product catalogue" at bounding box center [1461, 270] width 113 height 22
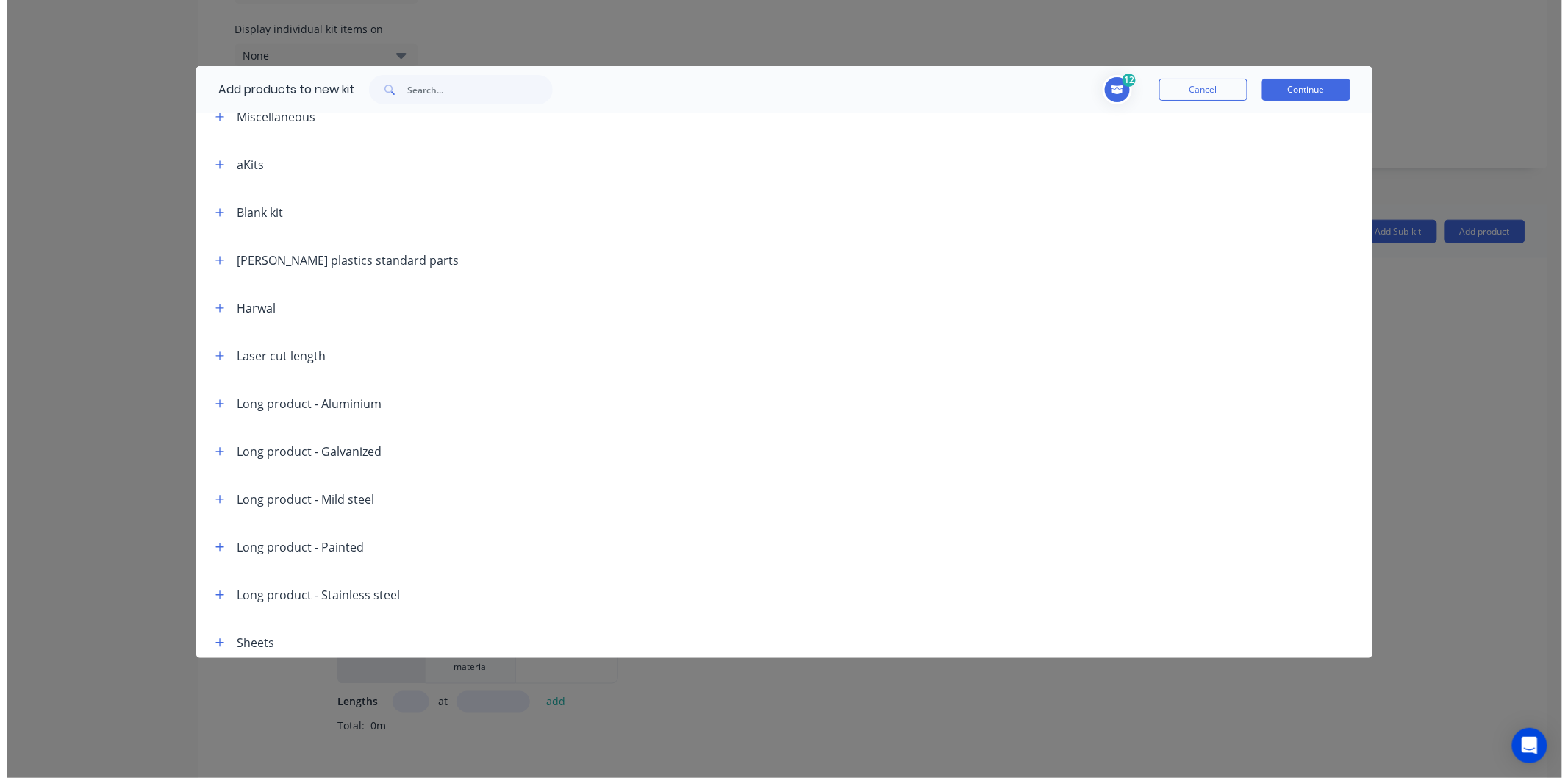
scroll to position [0, 0]
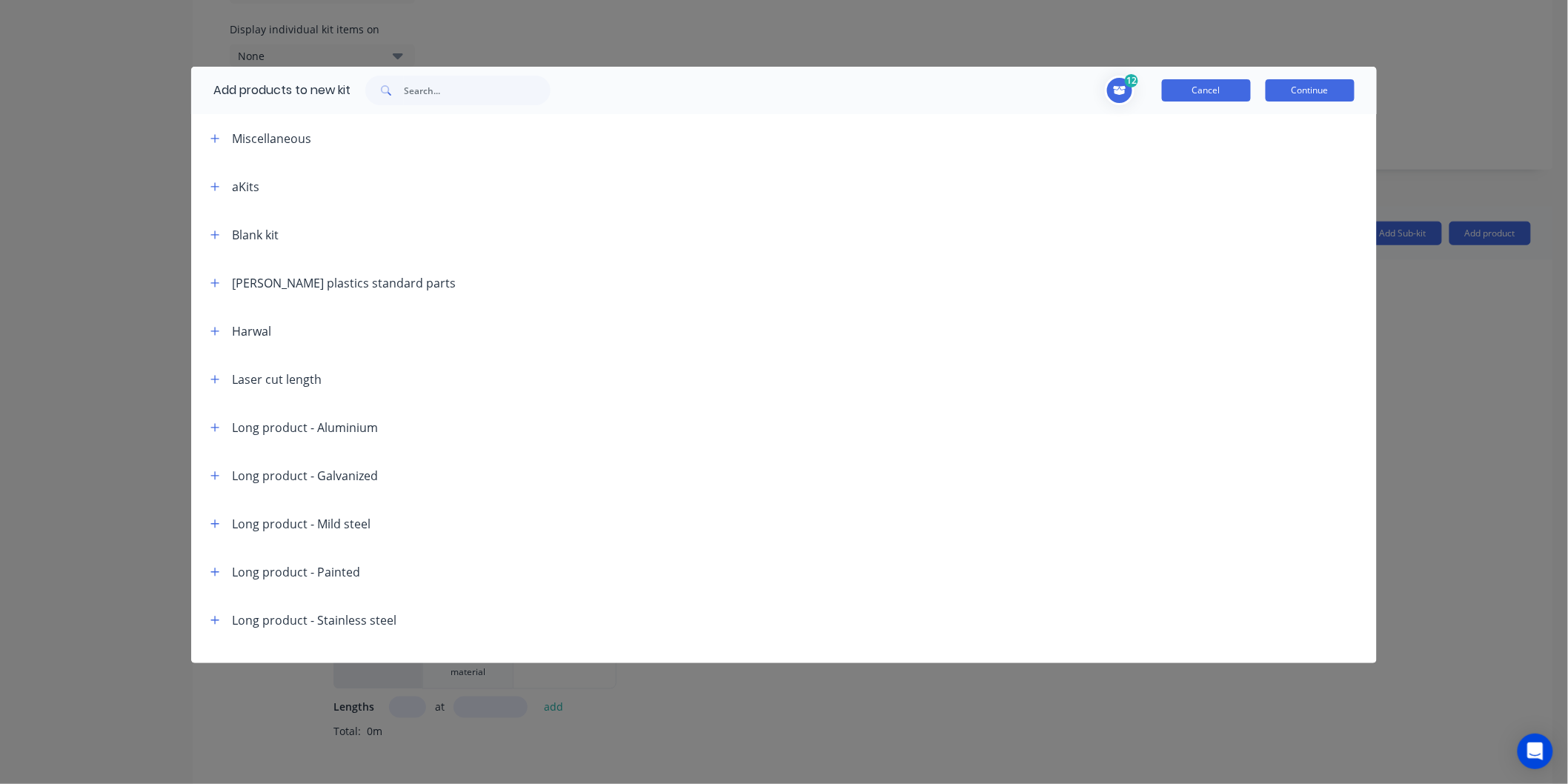
click at [1211, 89] on button "Cancel" at bounding box center [1206, 90] width 89 height 22
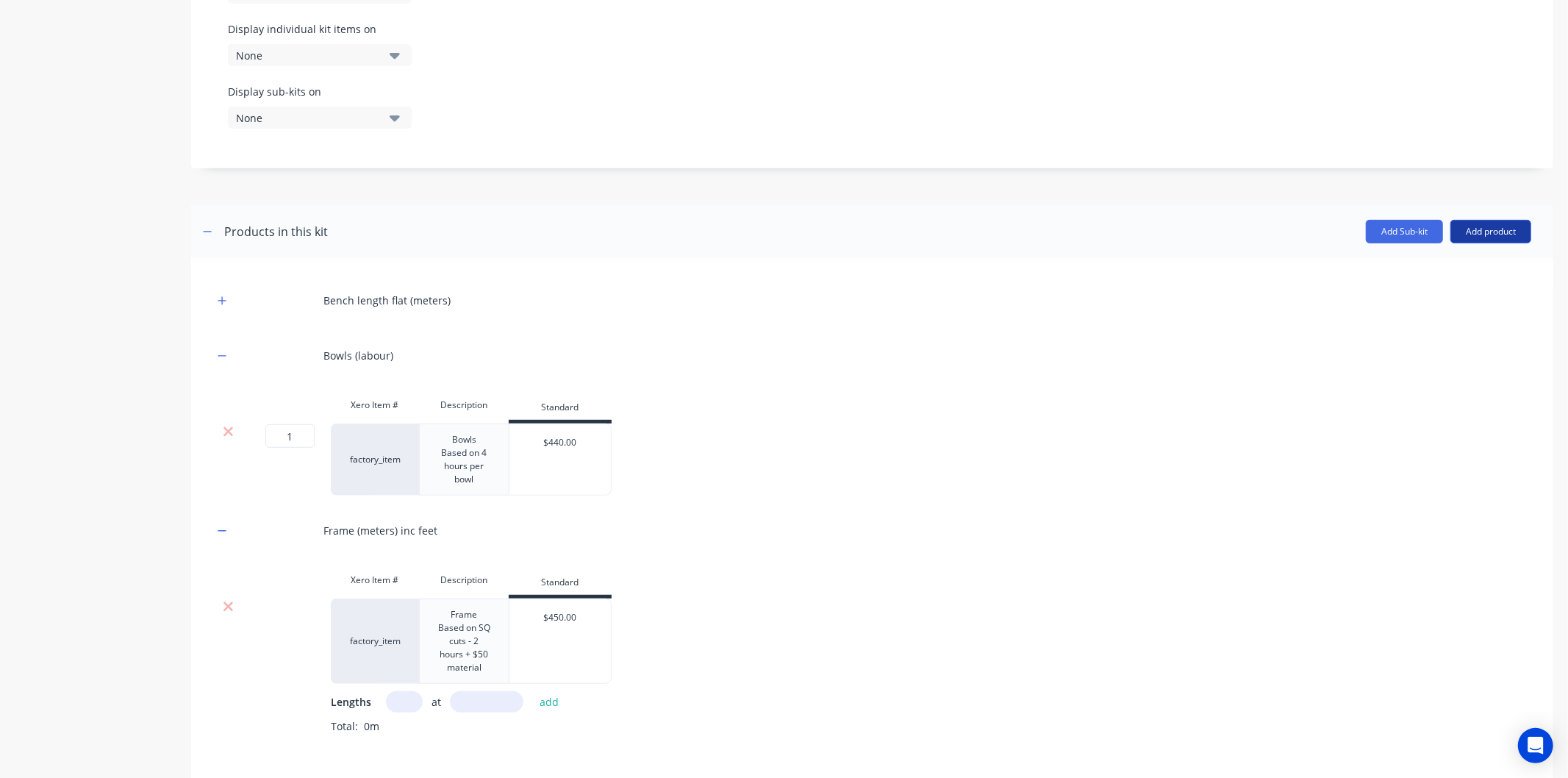
click at [1472, 228] on button "Add product" at bounding box center [1491, 232] width 80 height 24
click at [1432, 296] on div "Labour" at bounding box center [1461, 299] width 113 height 22
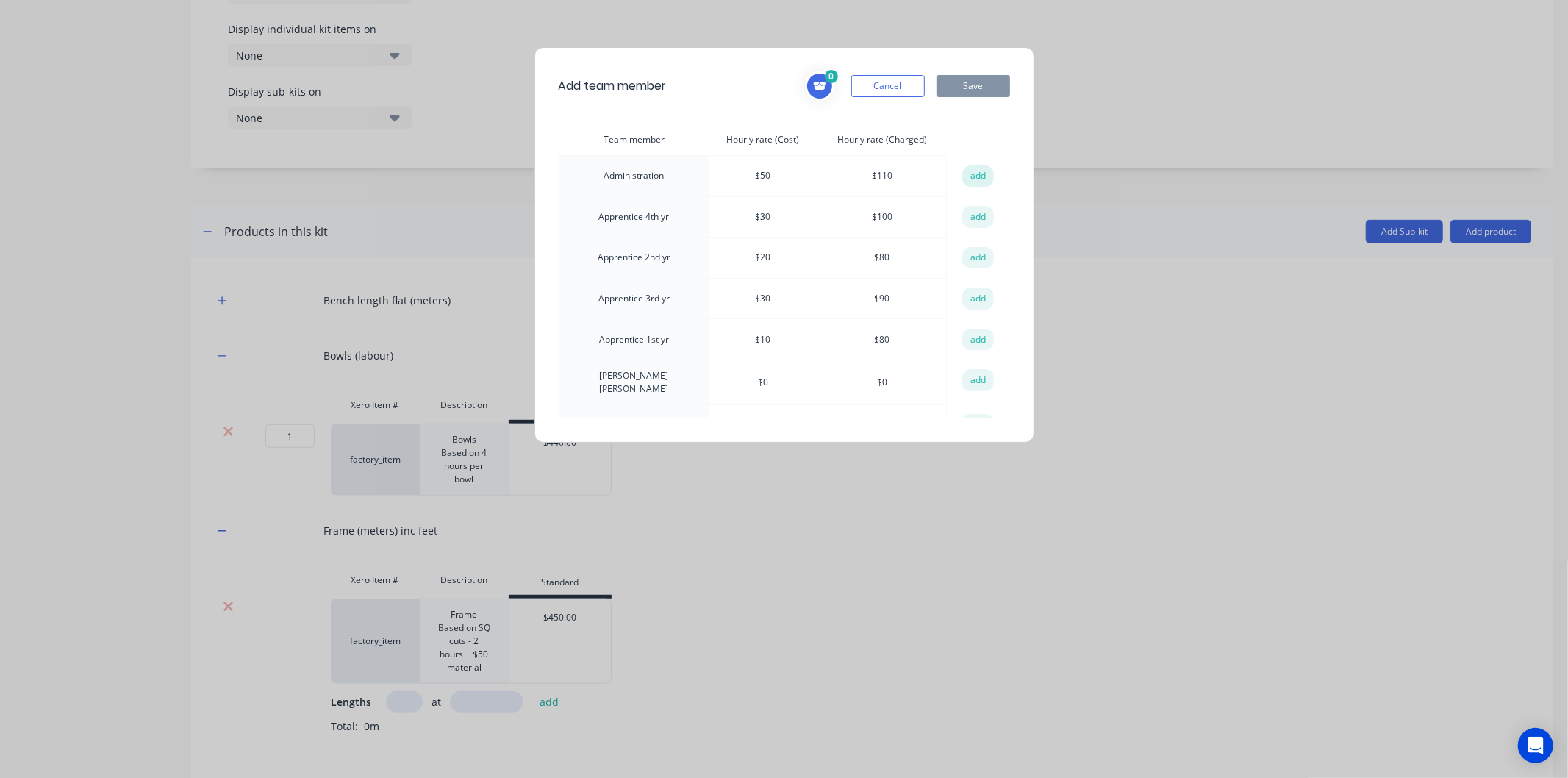
click at [976, 175] on button "add" at bounding box center [978, 177] width 32 height 22
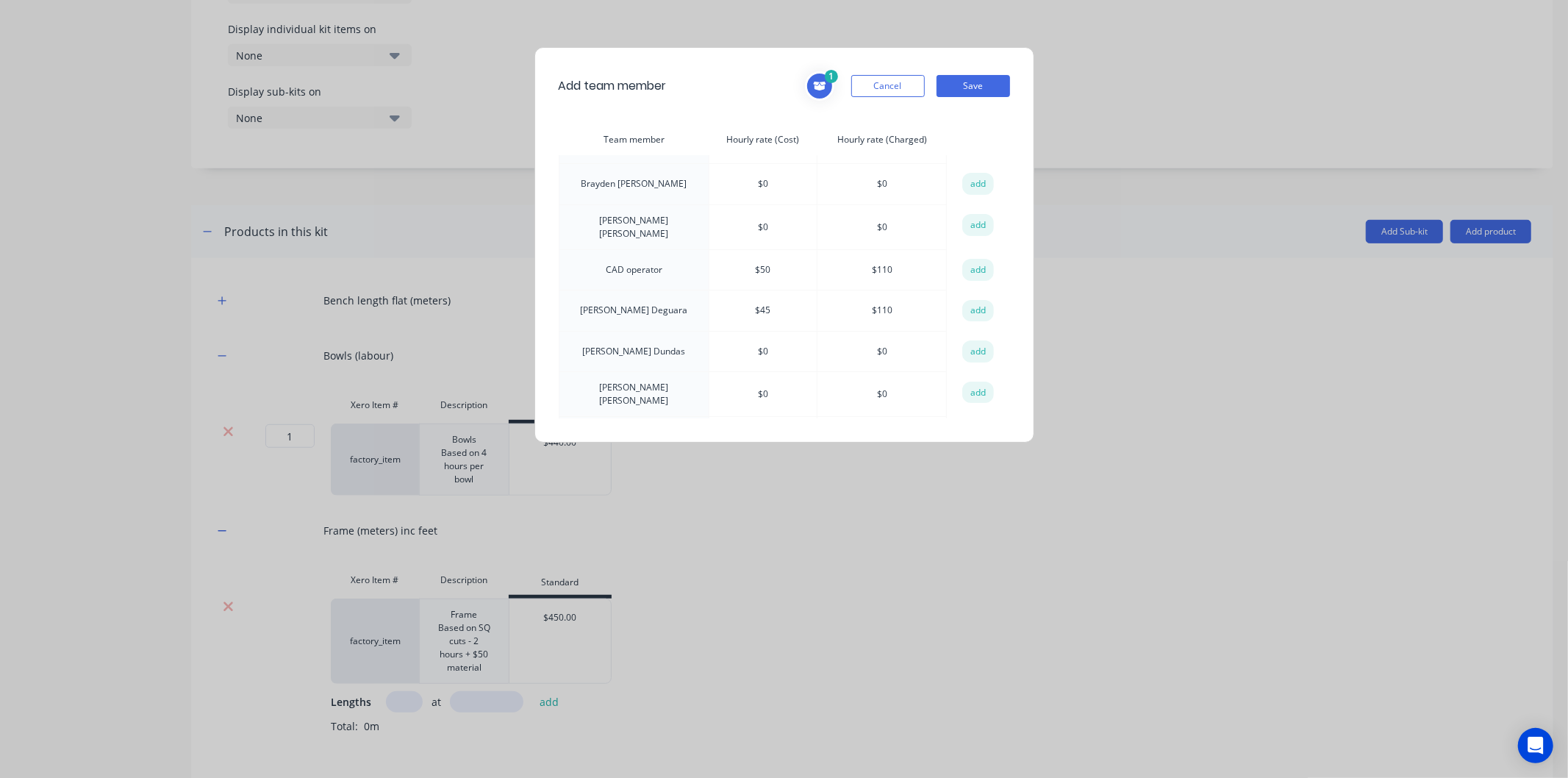
scroll to position [245, 0]
click at [968, 260] on button "add" at bounding box center [978, 266] width 32 height 22
click at [965, 265] on button "add" at bounding box center [978, 275] width 32 height 22
click at [962, 306] on button "add" at bounding box center [978, 315] width 32 height 22
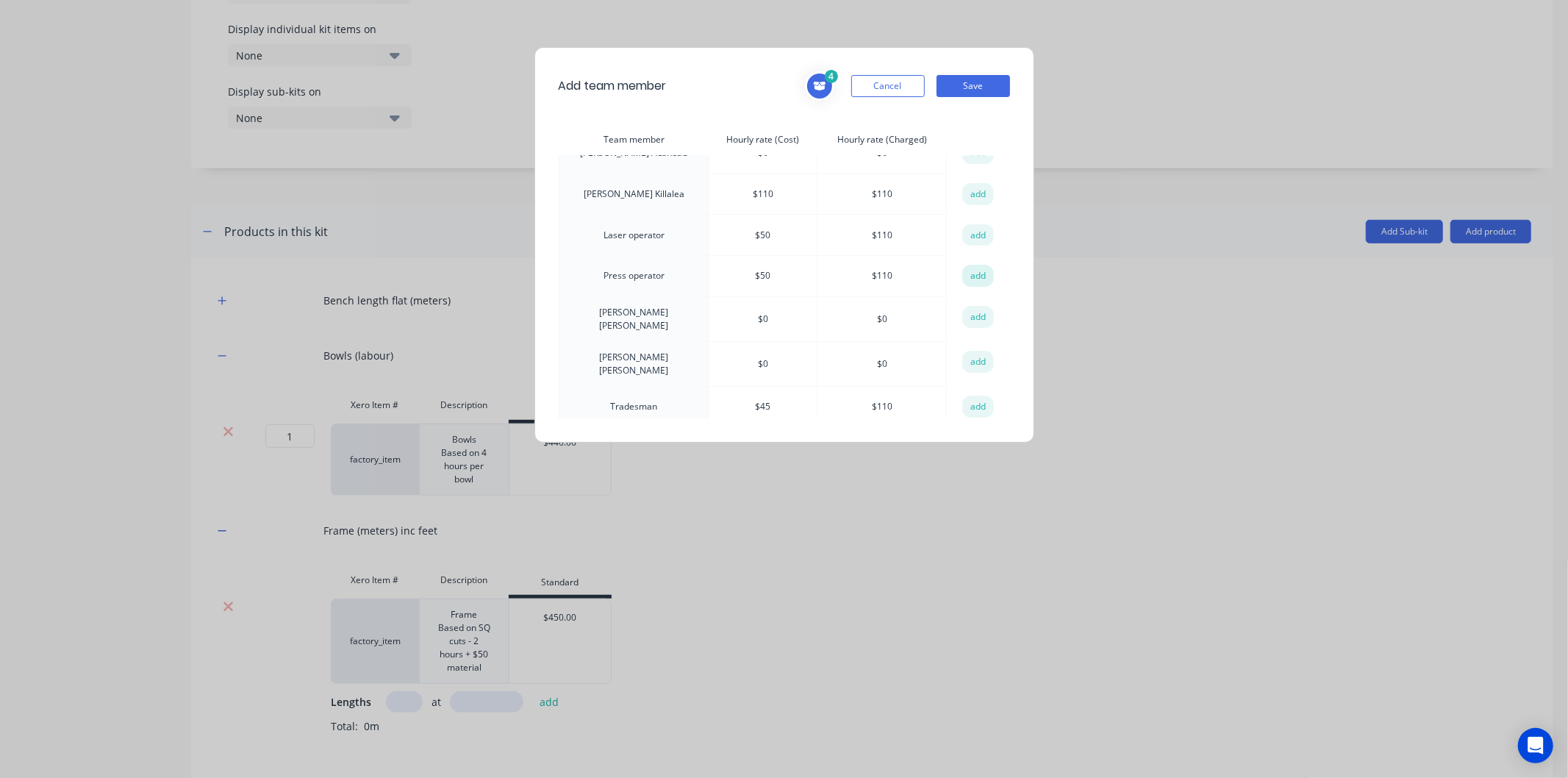
scroll to position [726, 0]
click at [972, 363] on button "add" at bounding box center [978, 374] width 32 height 22
click at [969, 404] on button "add" at bounding box center [978, 415] width 32 height 22
click at [972, 83] on button "Save" at bounding box center [973, 85] width 74 height 22
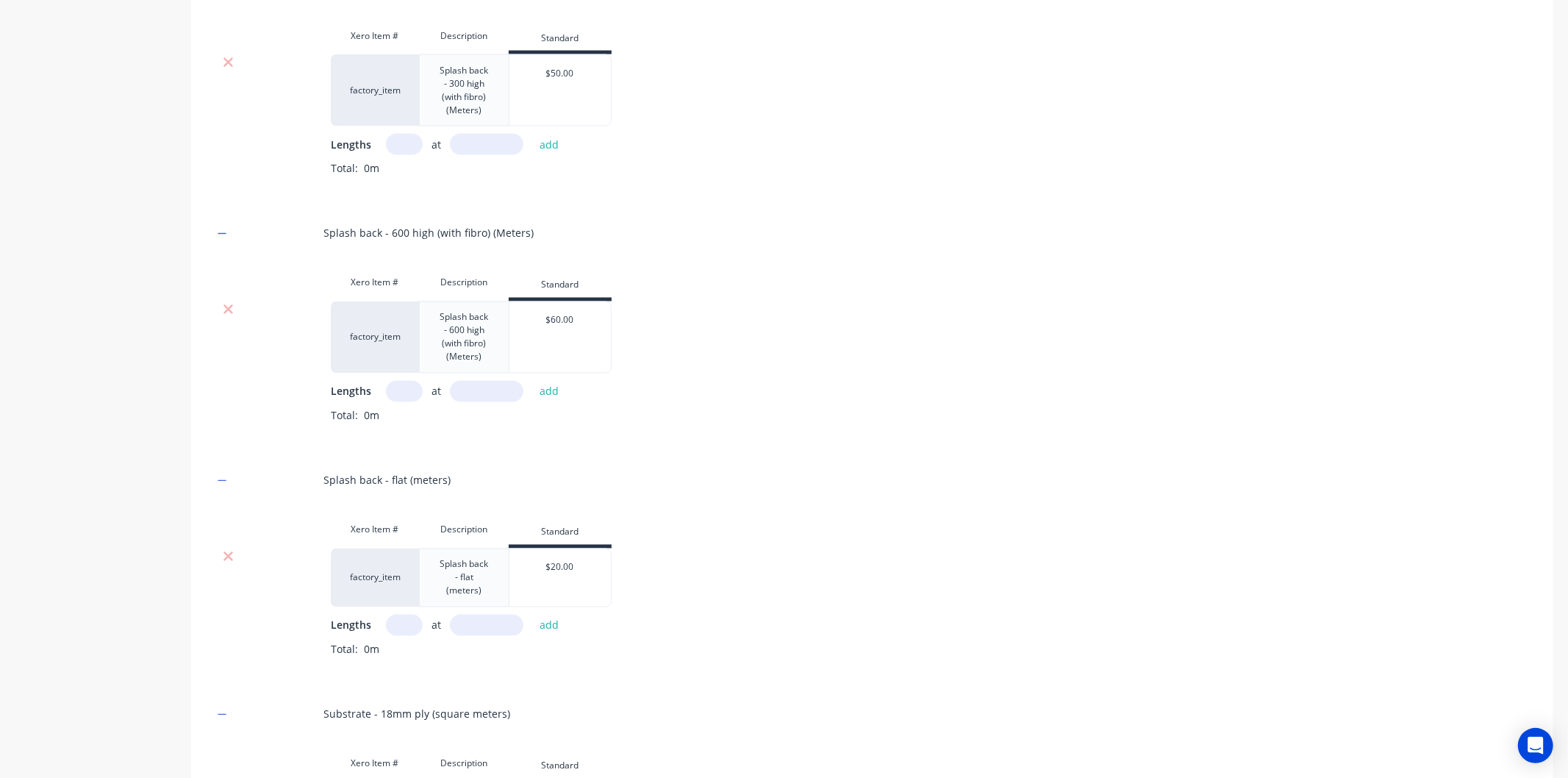
scroll to position [2624, 0]
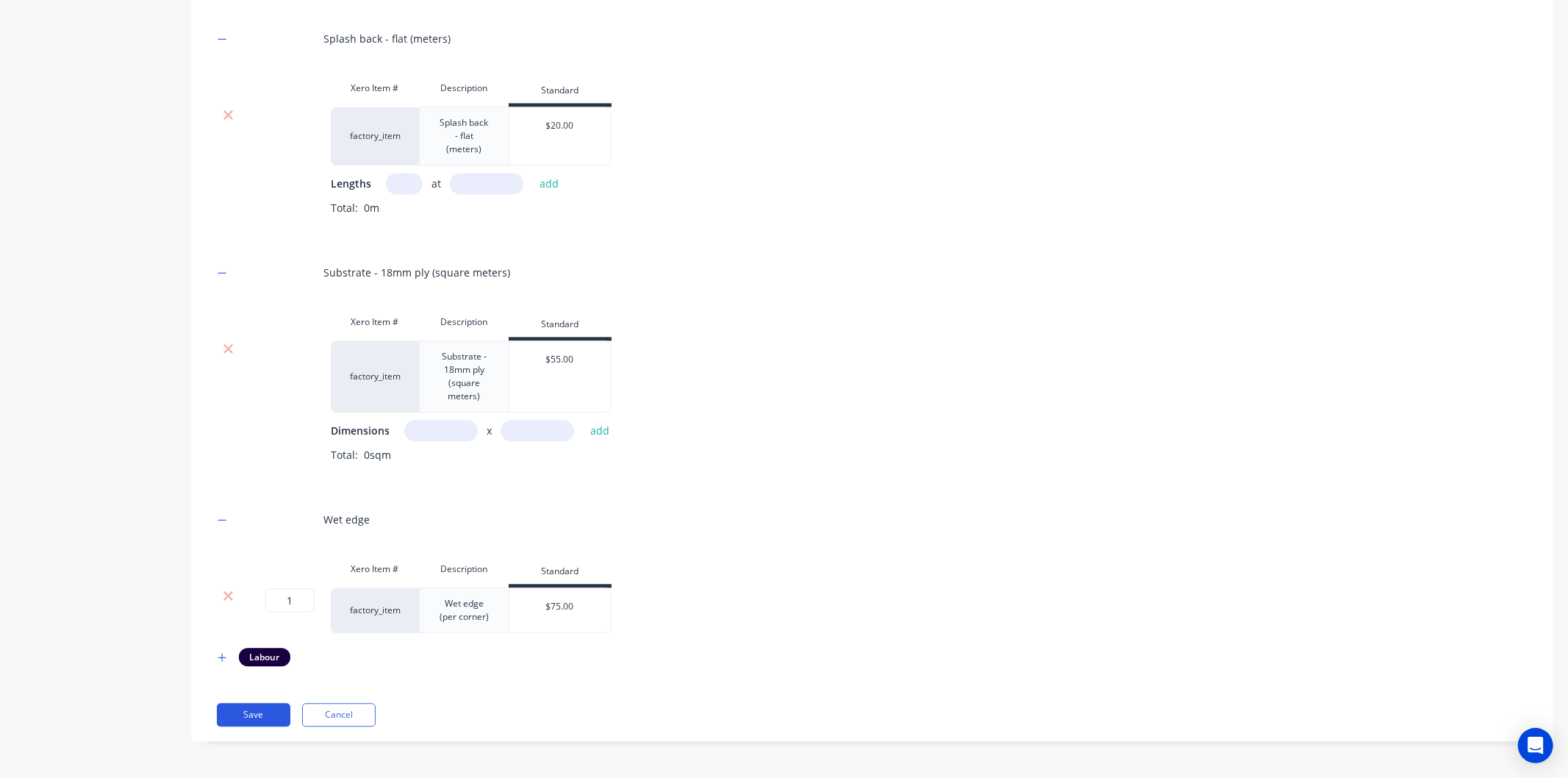
click at [271, 710] on button "Save" at bounding box center [253, 715] width 74 height 24
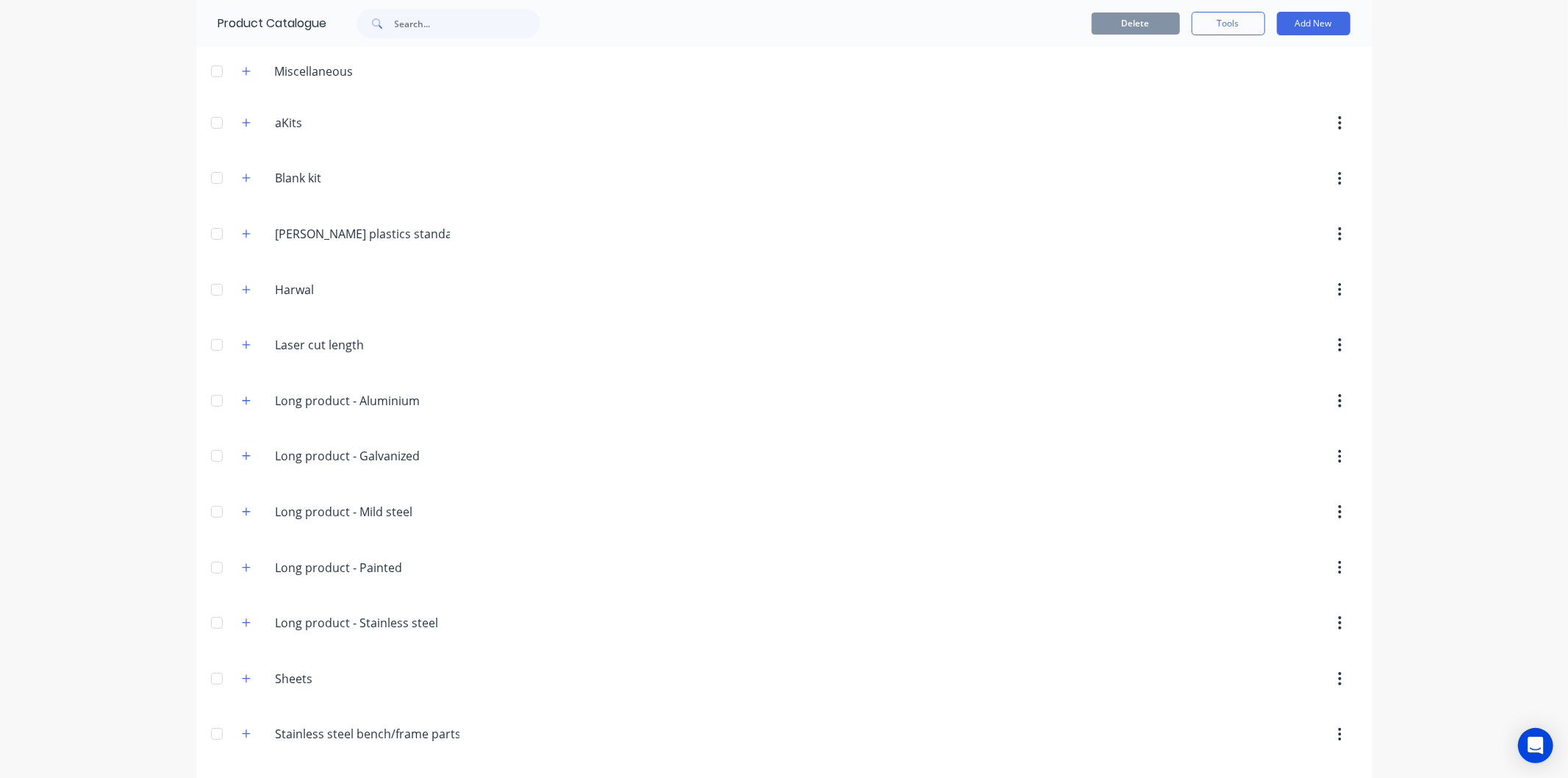
scroll to position [114, 0]
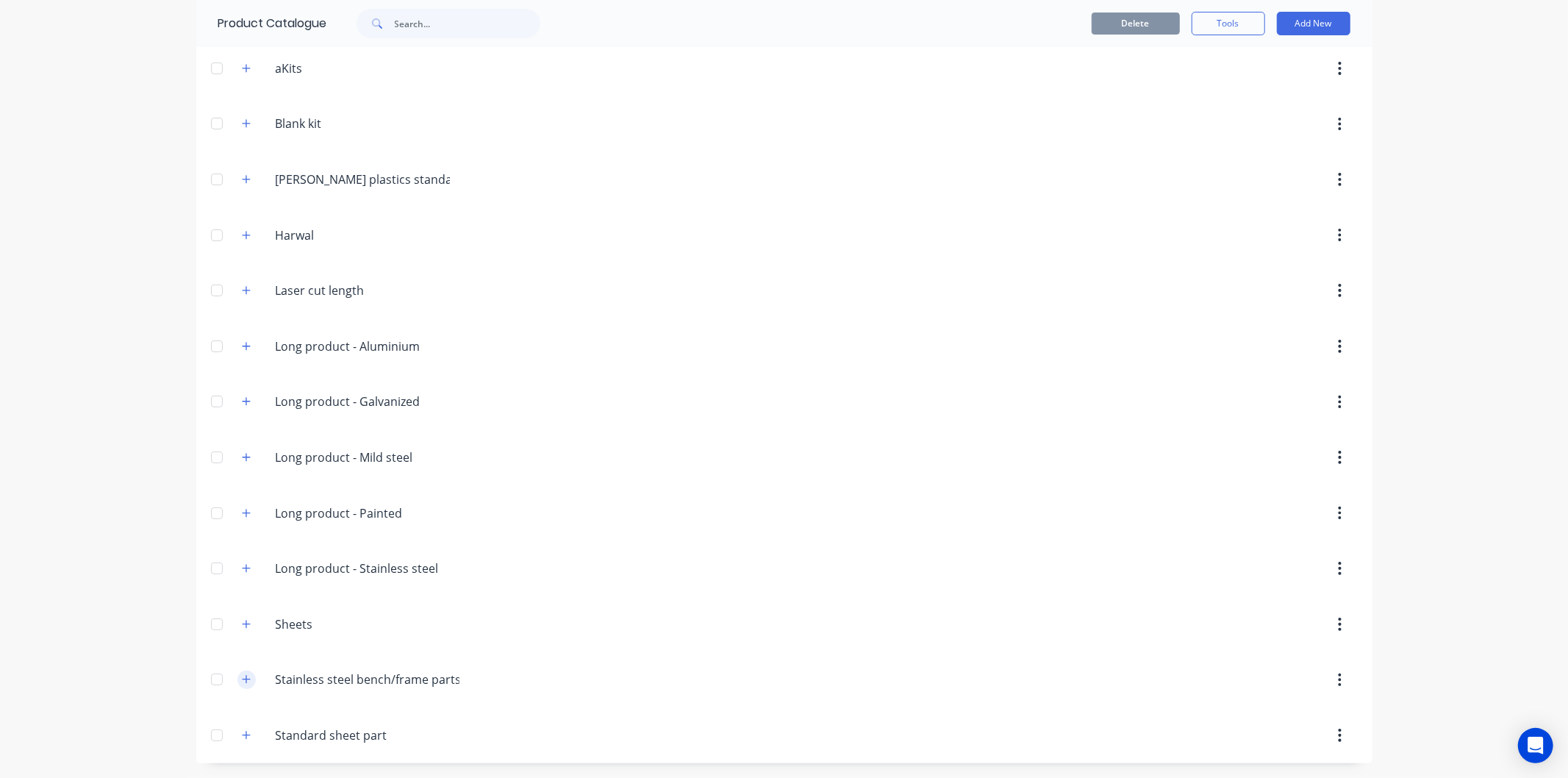
click at [242, 683] on icon "button" at bounding box center [246, 679] width 9 height 10
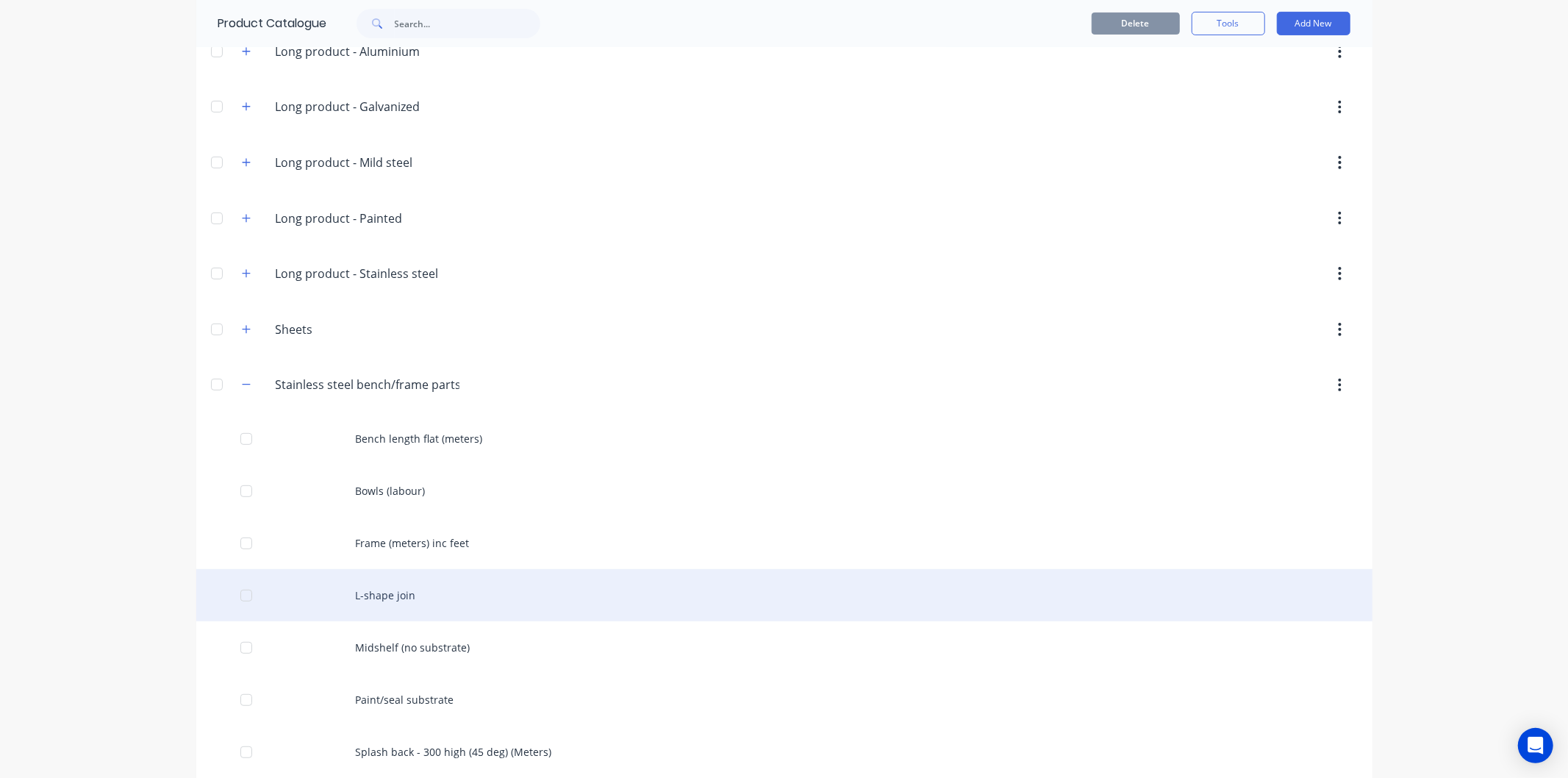
scroll to position [490, 0]
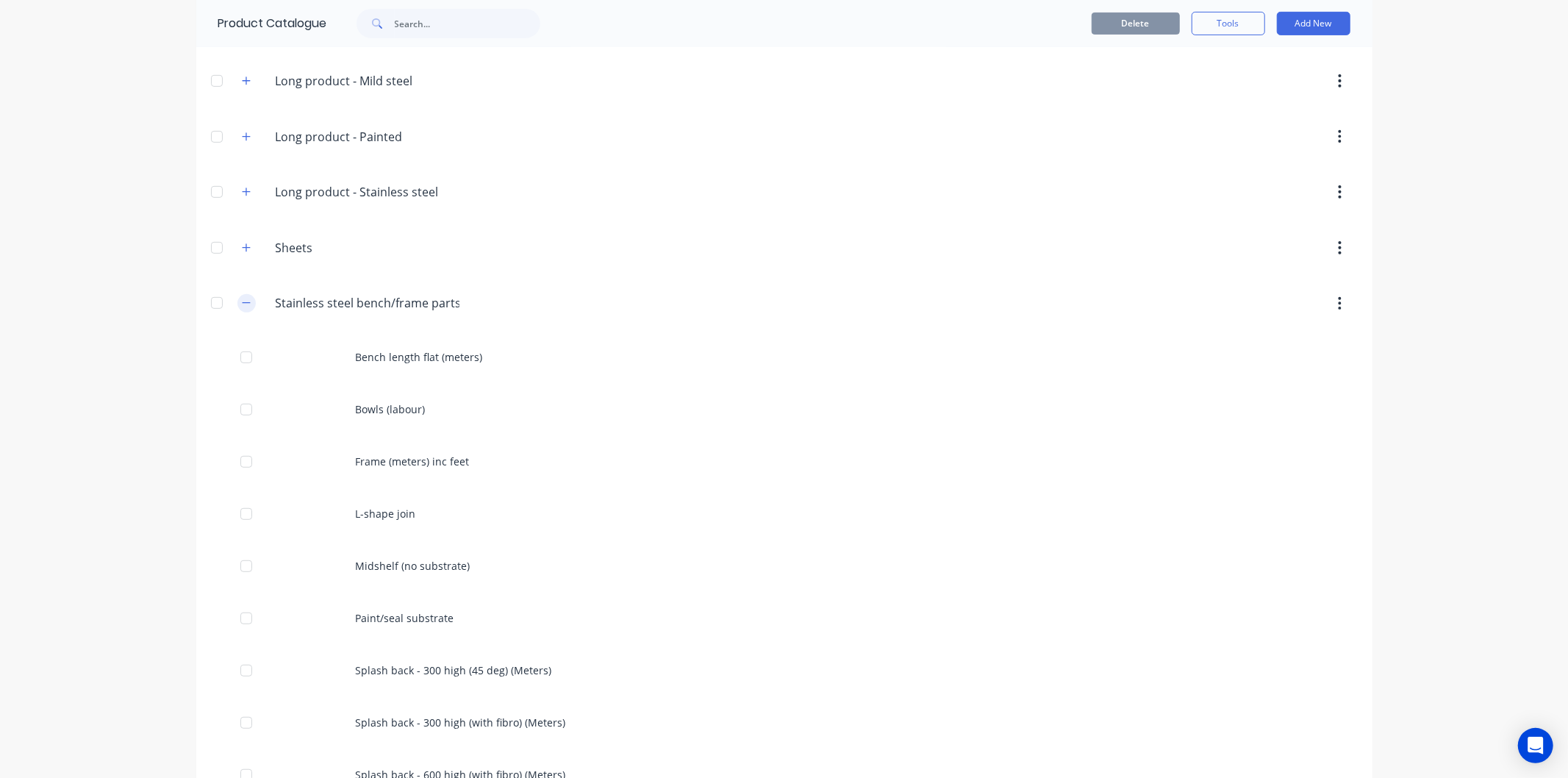
click at [245, 304] on button "button" at bounding box center [246, 303] width 19 height 19
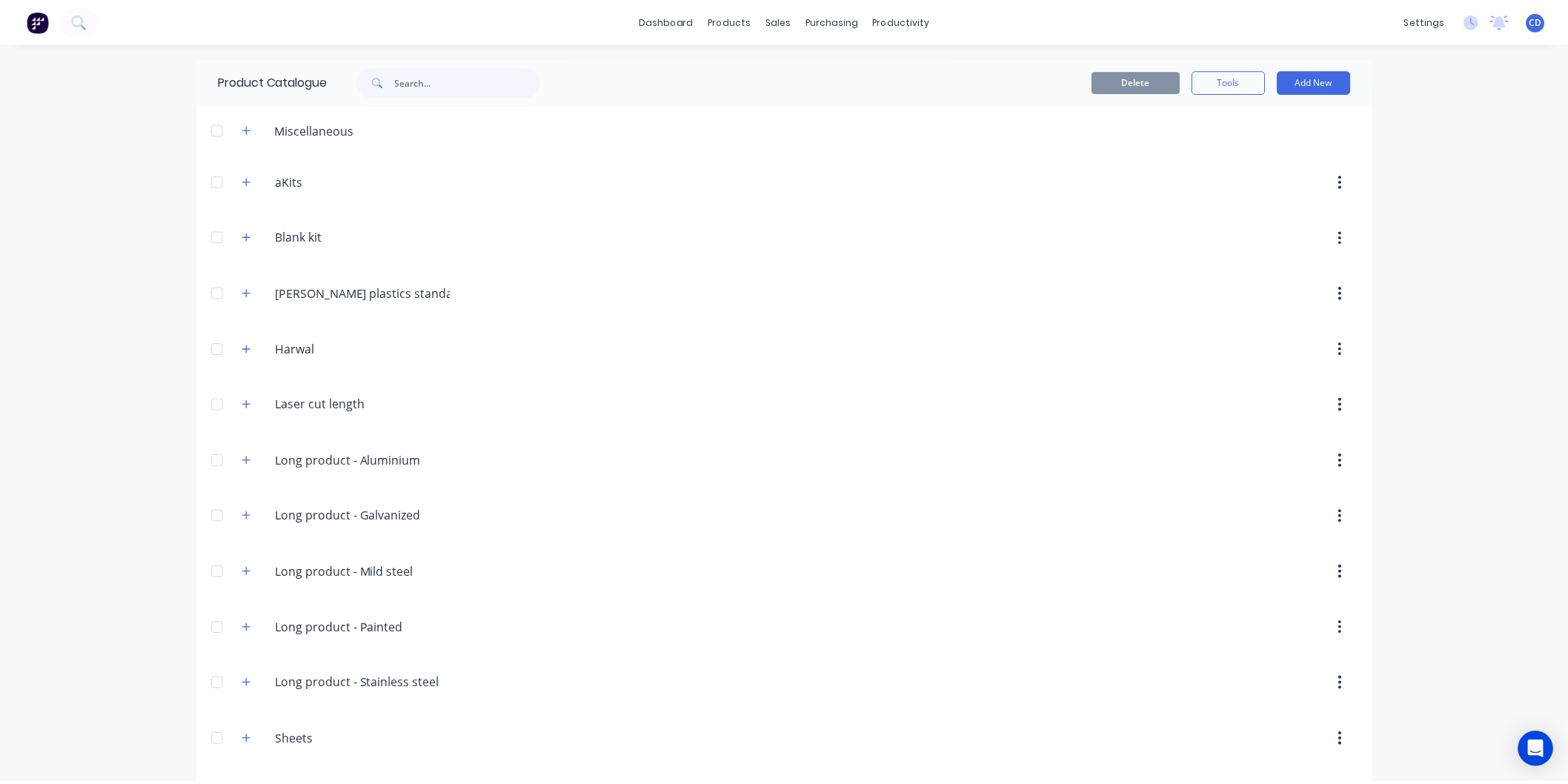
scroll to position [0, 0]
click at [817, 75] on div "Sales Orders" at bounding box center [833, 70] width 60 height 13
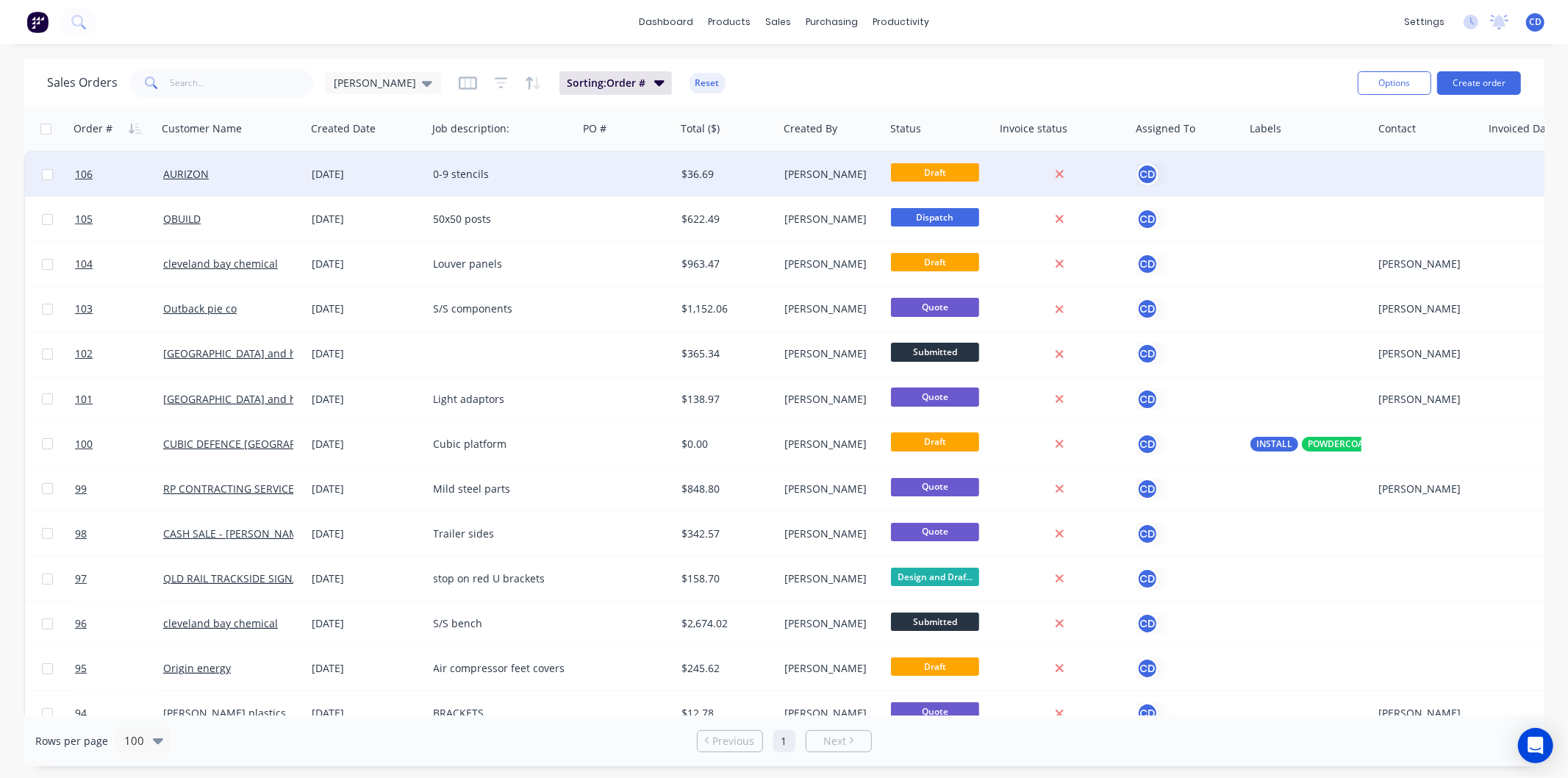
click at [356, 175] on div "05 Sep 2025" at bounding box center [368, 174] width 110 height 15
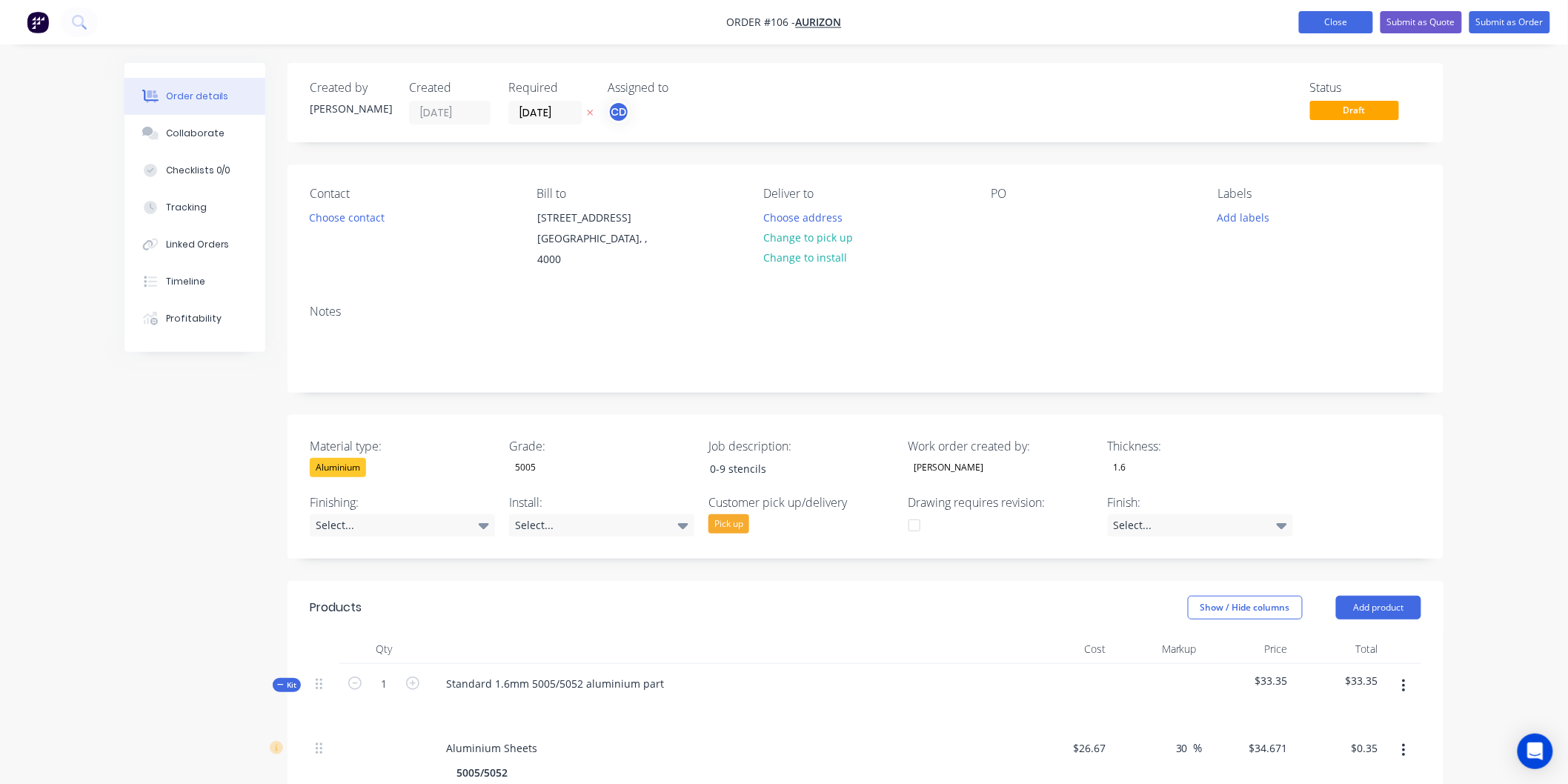
click at [1334, 16] on button "Close" at bounding box center [1336, 22] width 74 height 22
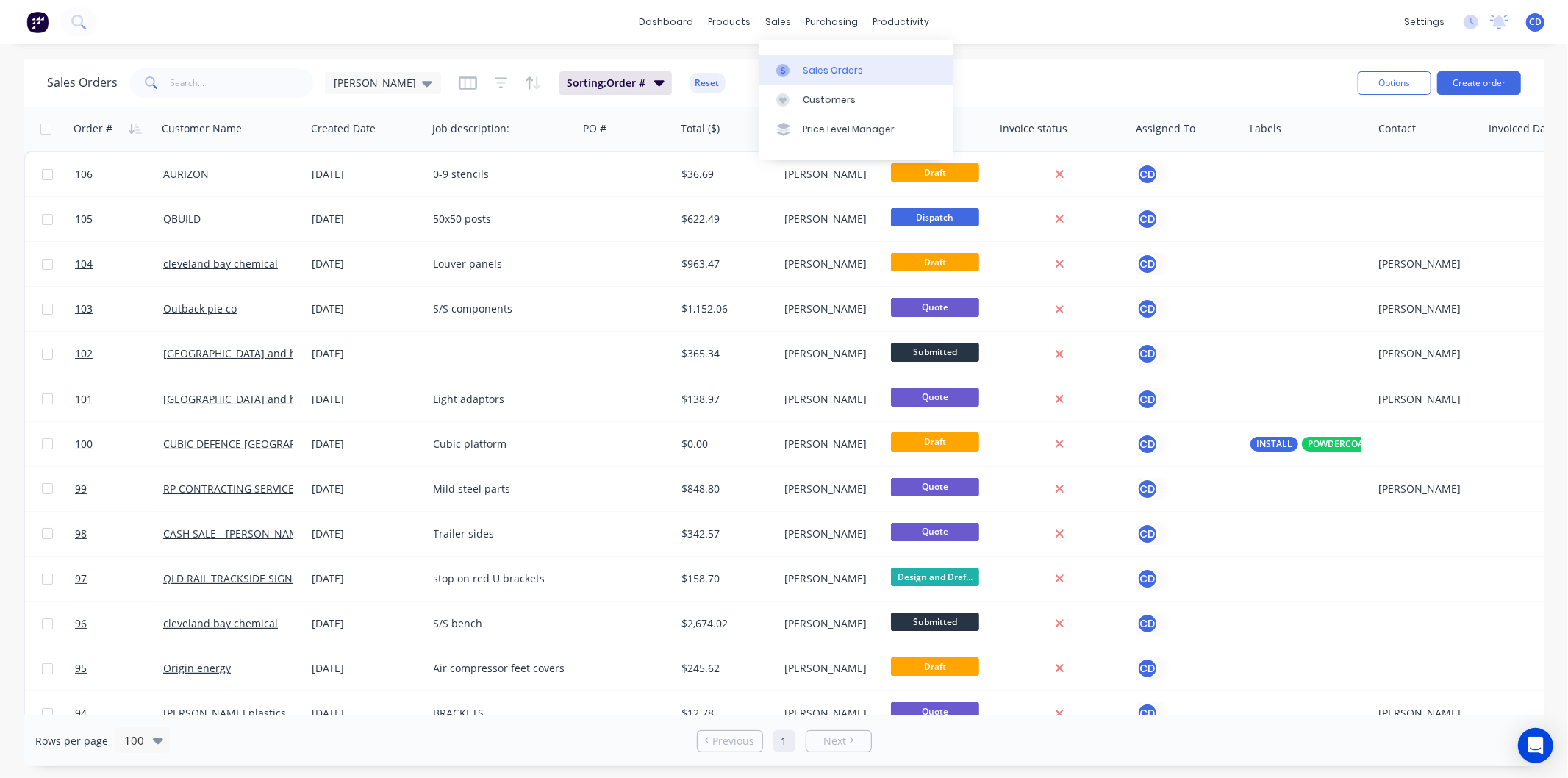
click at [827, 69] on div "Sales Orders" at bounding box center [833, 70] width 60 height 13
click at [1476, 84] on button "Create order" at bounding box center [1479, 83] width 83 height 24
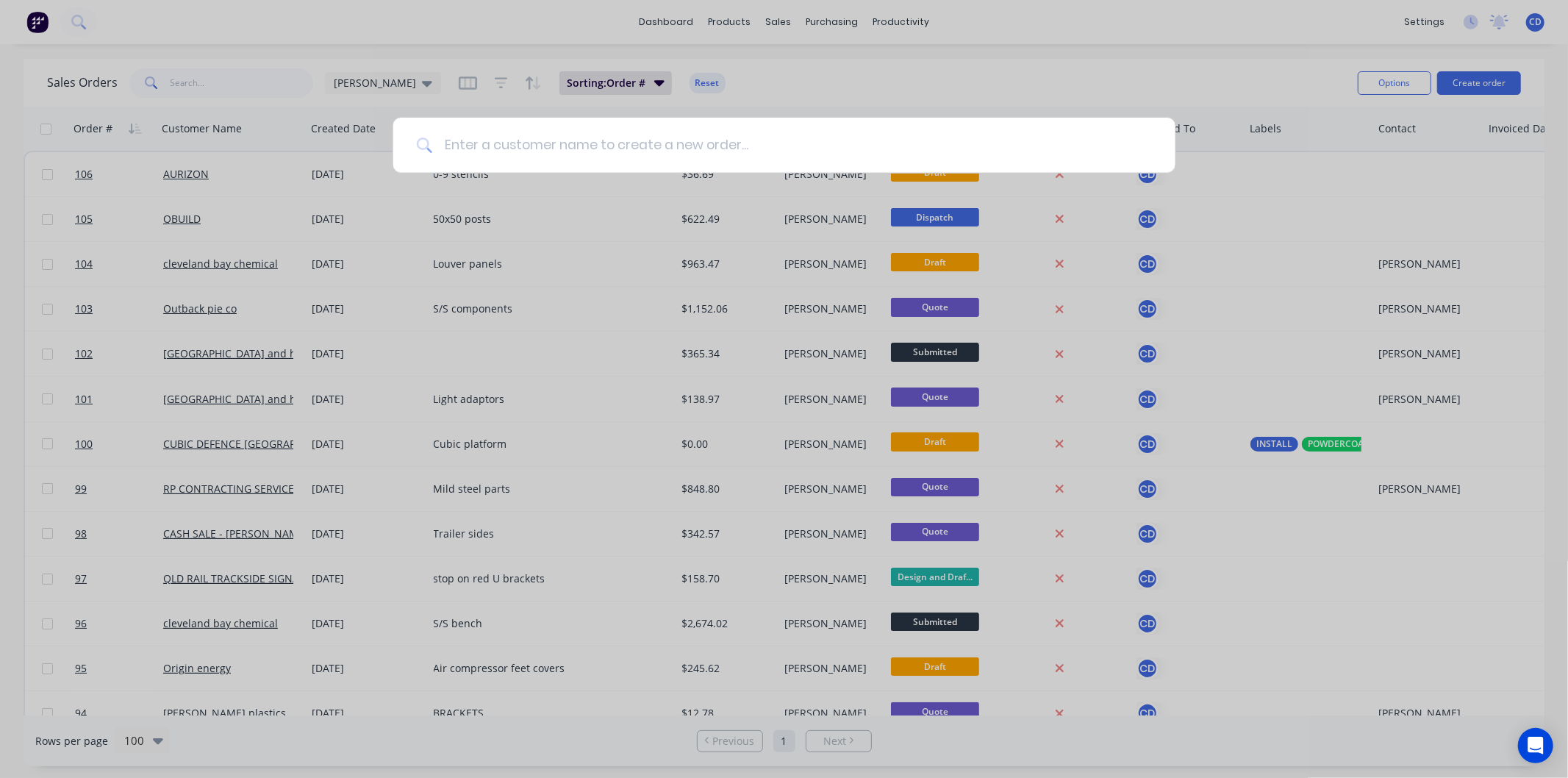
click at [564, 144] on input at bounding box center [792, 145] width 720 height 55
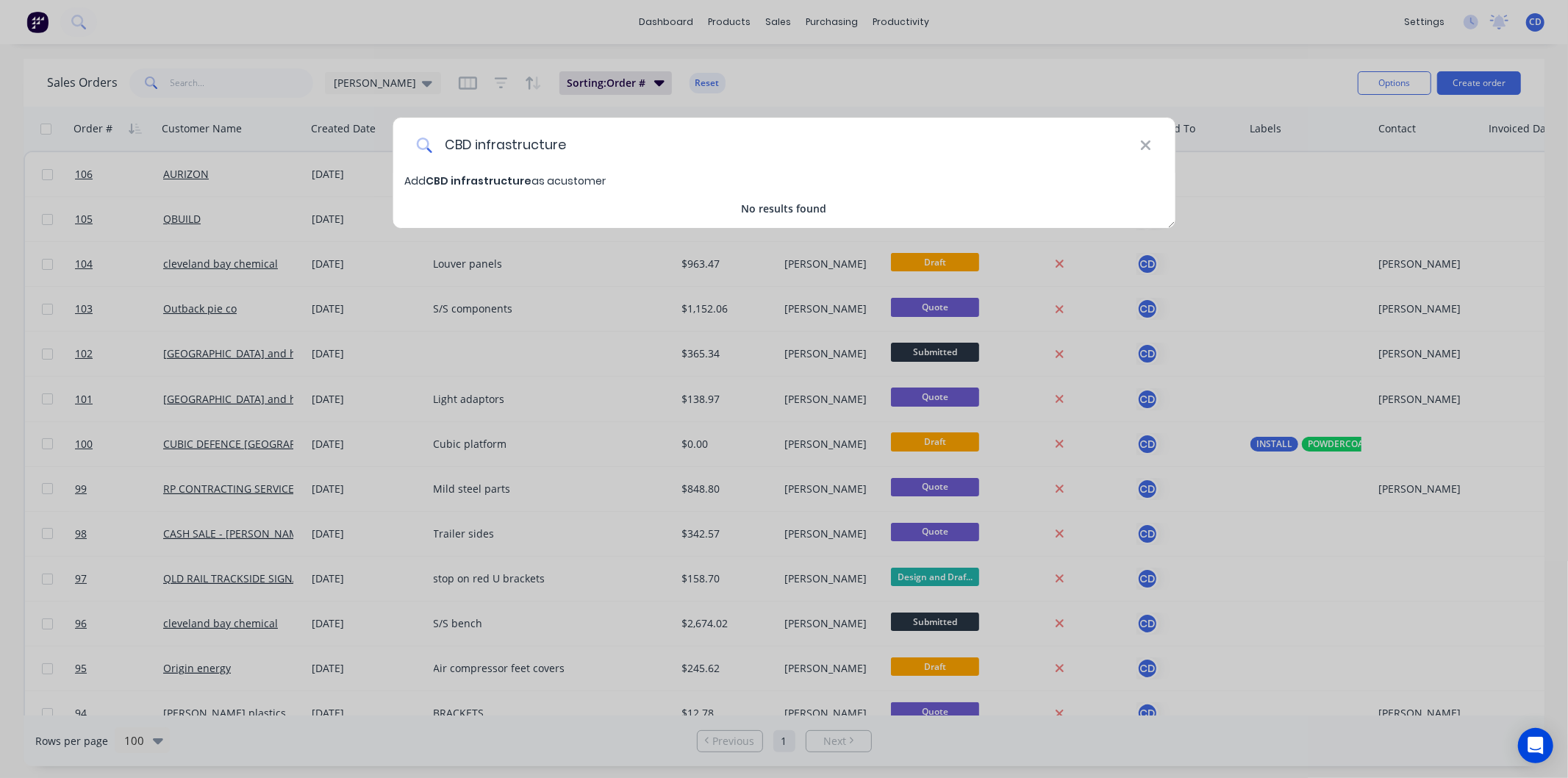
type input "CBD infrastructure"
click at [492, 181] on span "CBD infrastructure" at bounding box center [479, 181] width 106 height 15
select select "AU"
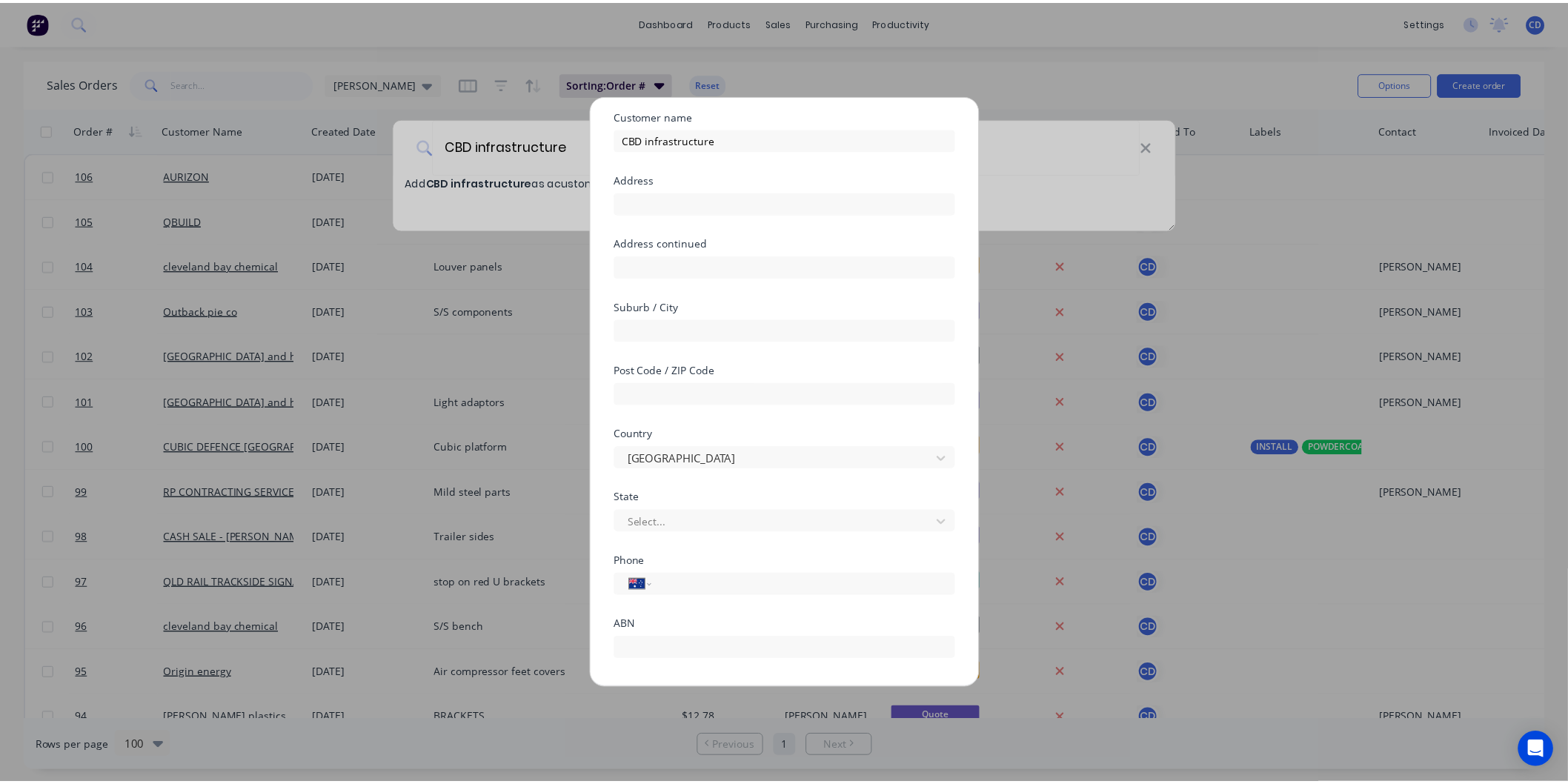
scroll to position [130, 0]
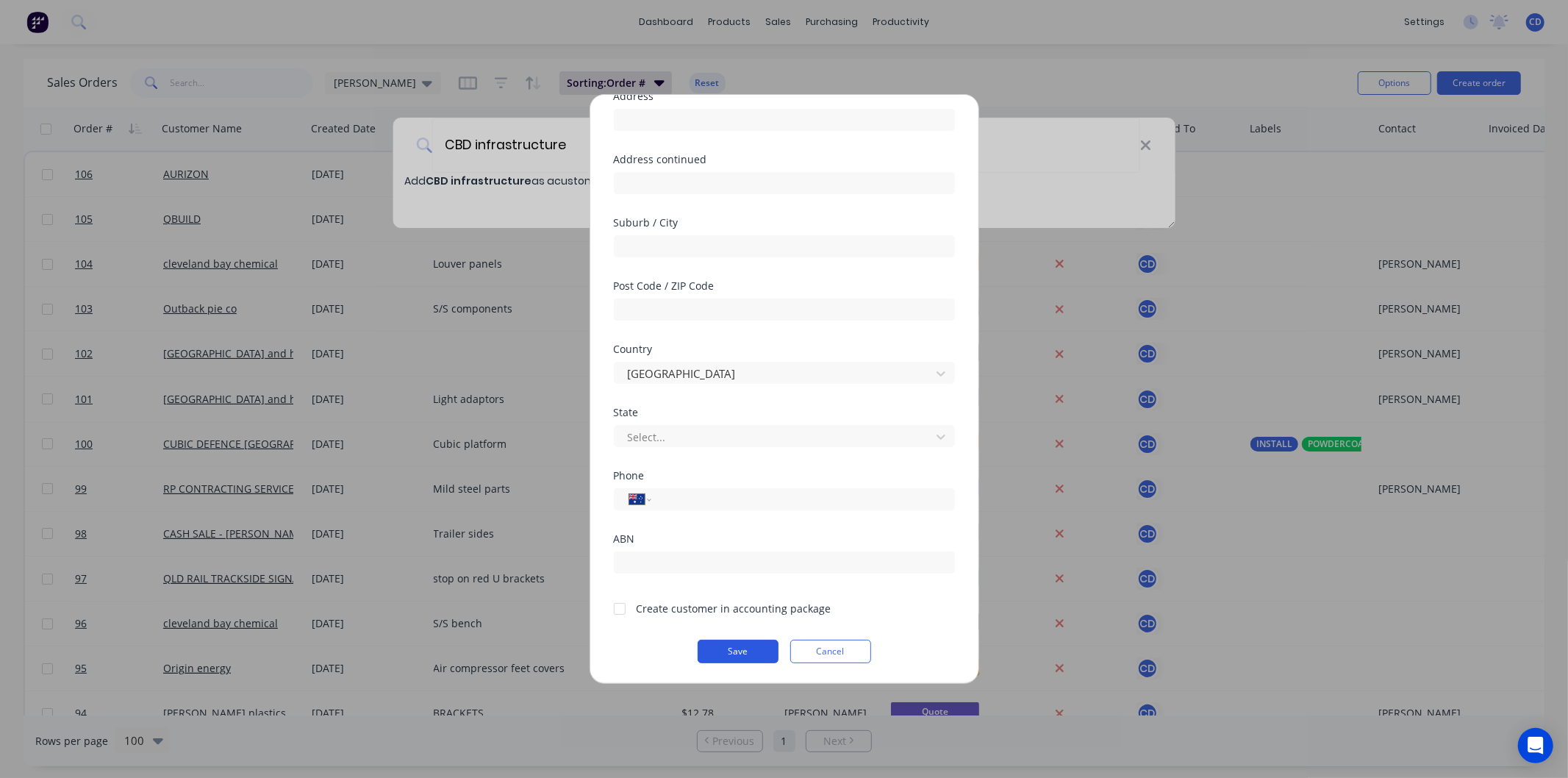
click at [744, 648] on button "Save" at bounding box center [737, 651] width 80 height 24
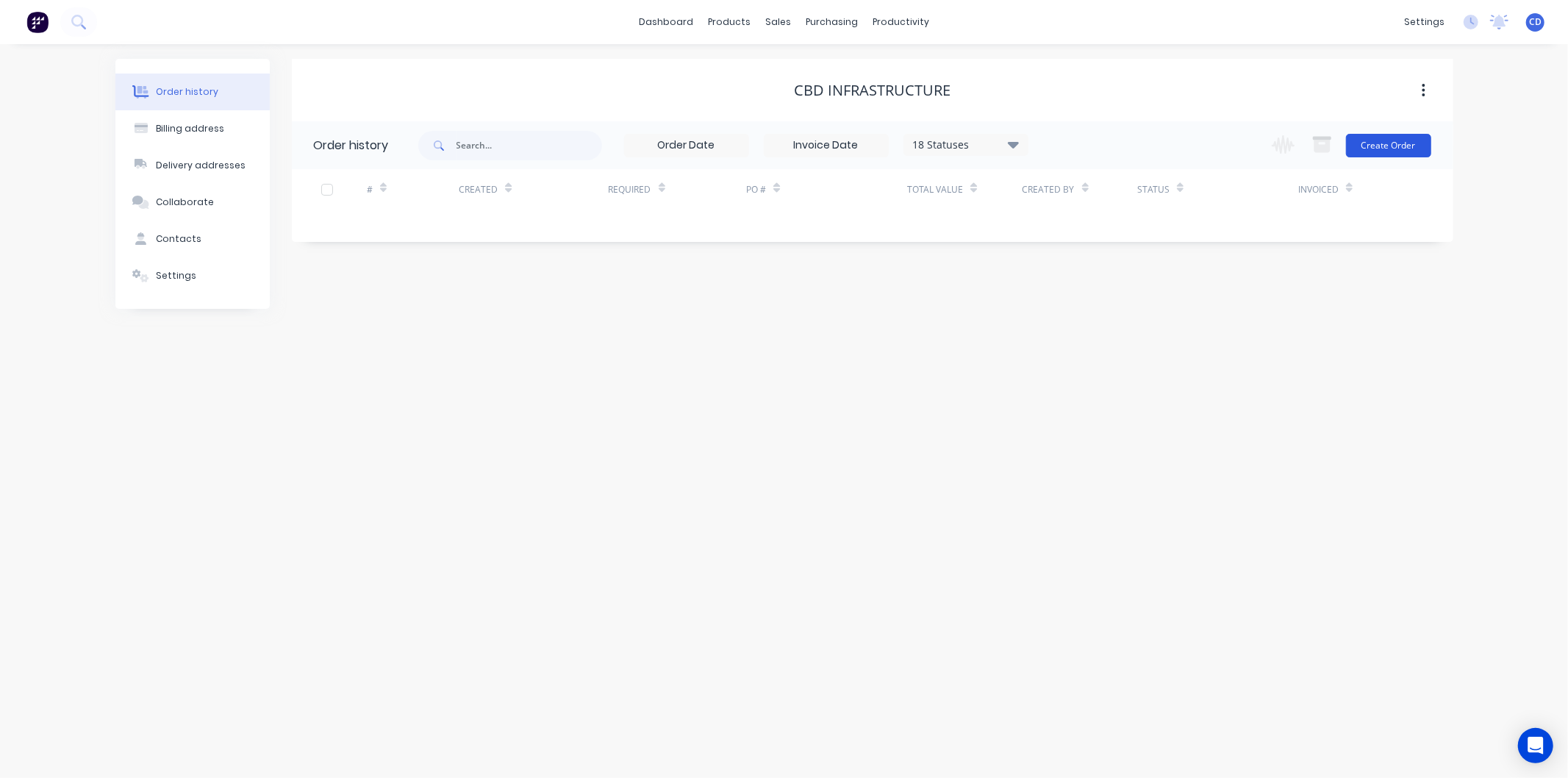
click at [1385, 143] on button "Create Order" at bounding box center [1389, 145] width 85 height 24
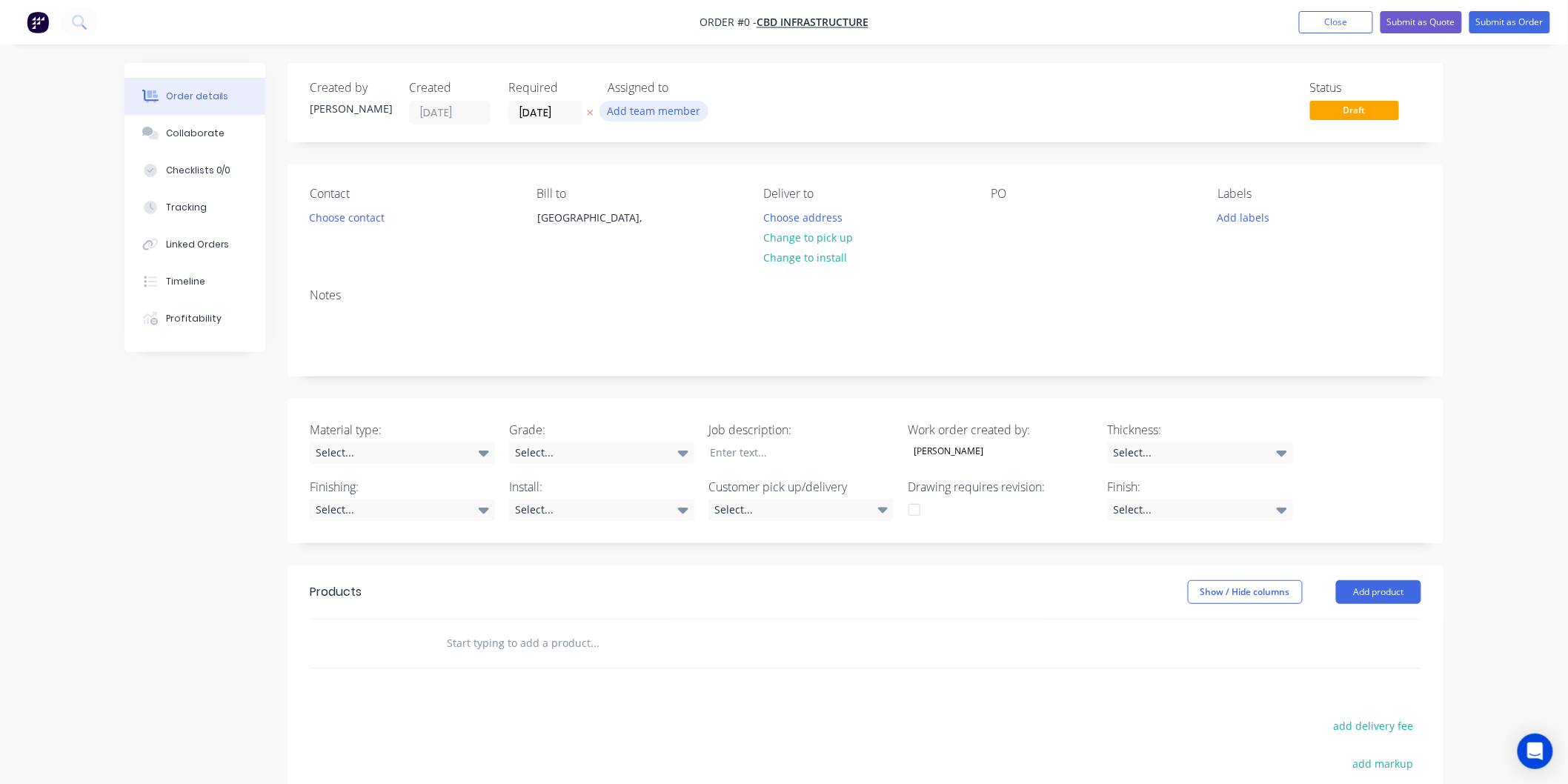
click at [644, 101] on button "Add team member" at bounding box center [653, 111] width 109 height 20
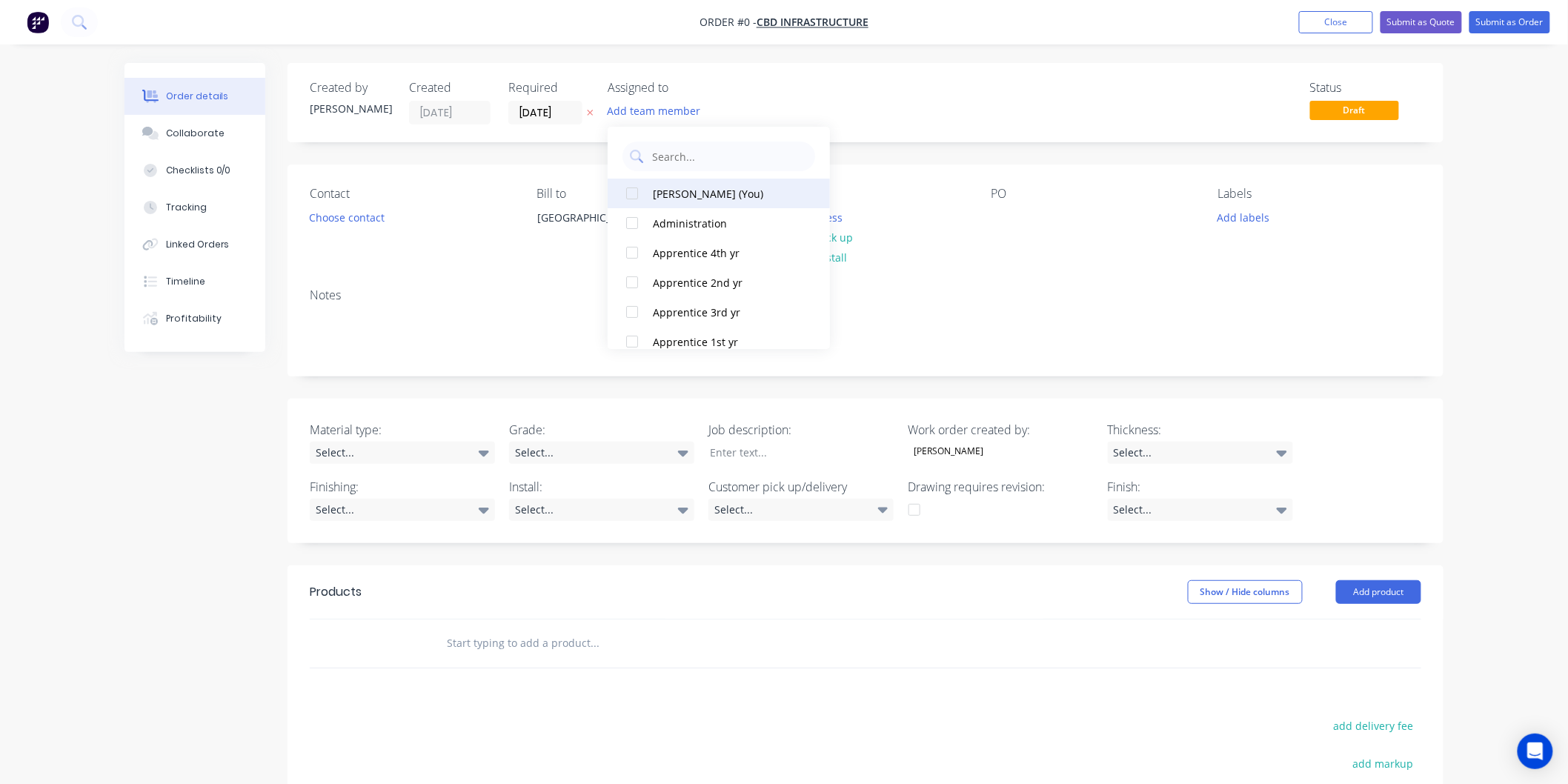
click at [672, 197] on div "Chris Deguara (You)" at bounding box center [727, 194] width 148 height 16
click at [502, 273] on div "Order details Collaborate Checklists 0/0 Tracking Linked Orders Timeline Profit…" at bounding box center [784, 555] width 1349 height 984
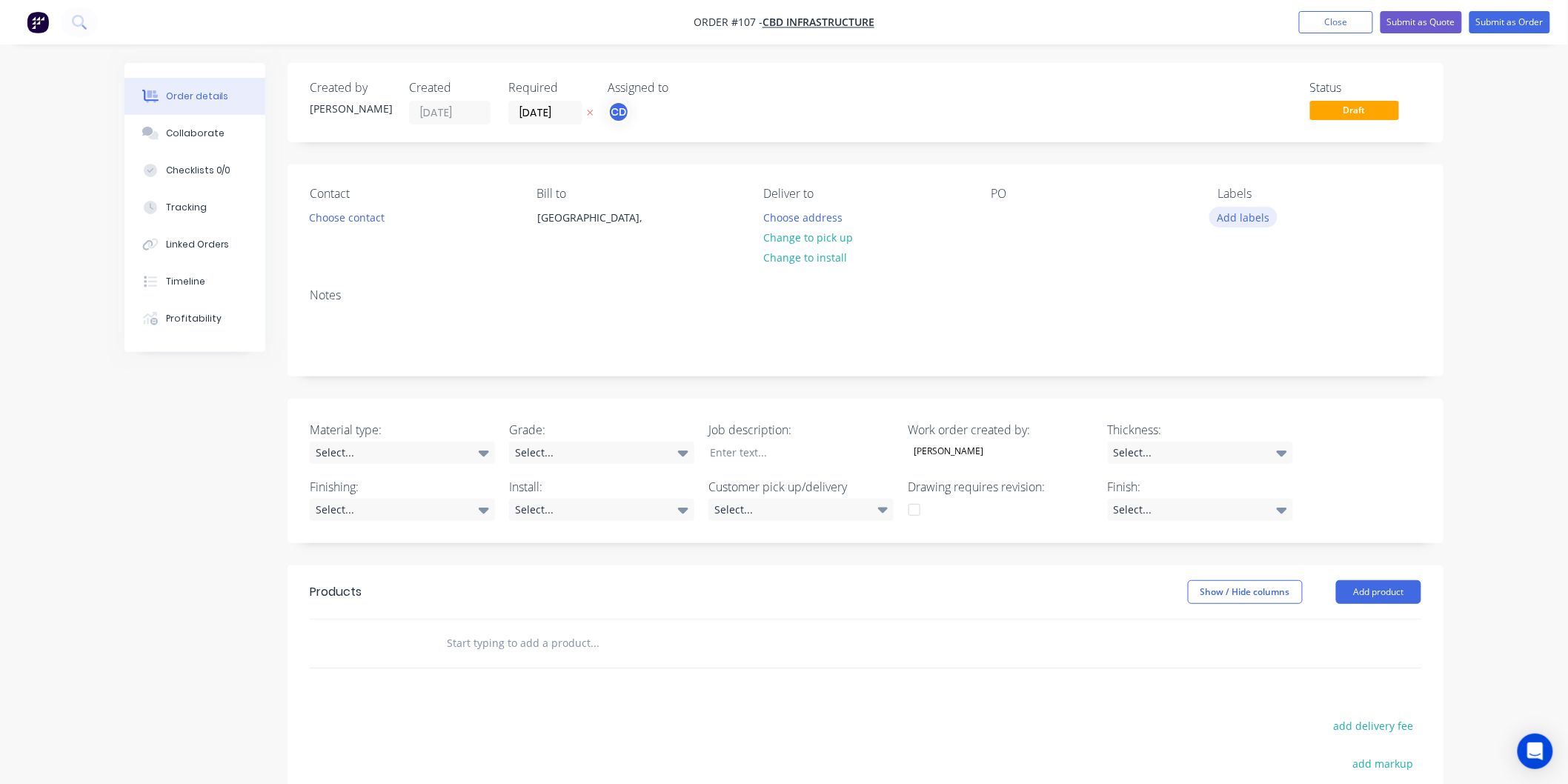
click at [1254, 220] on button "Add labels" at bounding box center [1243, 217] width 68 height 20
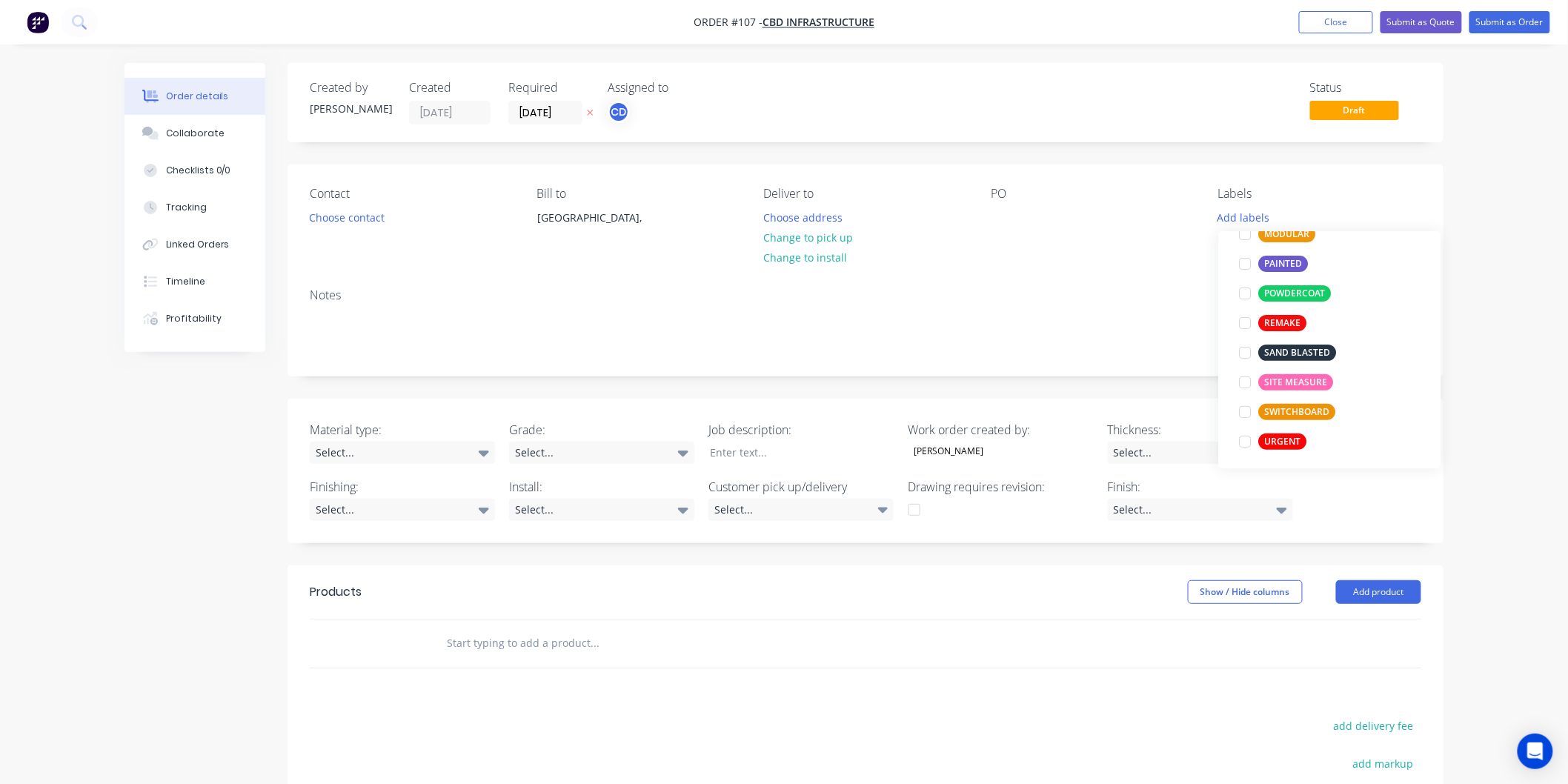
scroll to position [178, 0]
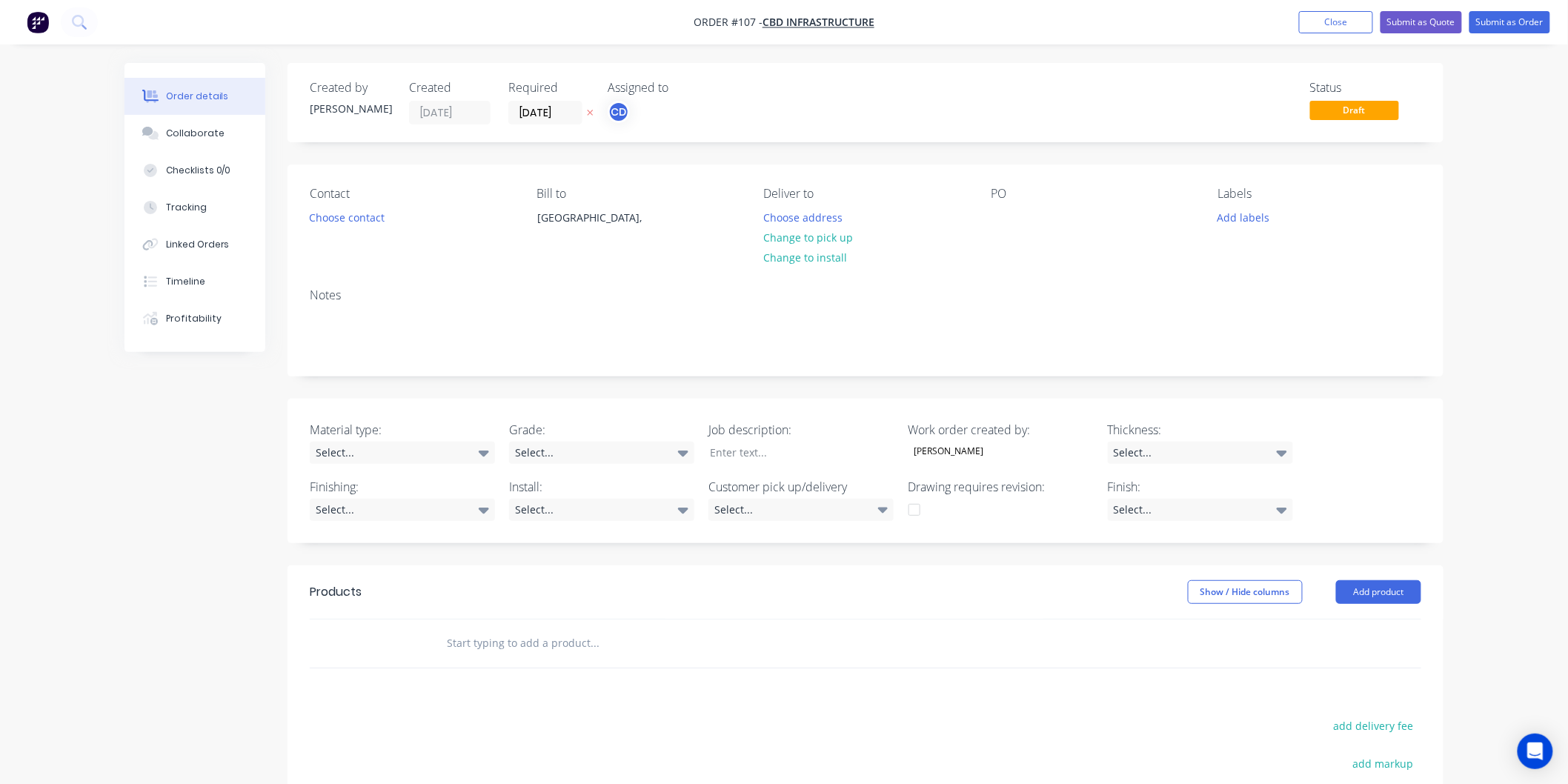
click at [1503, 180] on div "Order details Collaborate Checklists 0/0 Tracking Linked Orders Timeline Profit…" at bounding box center [784, 523] width 1568 height 1047
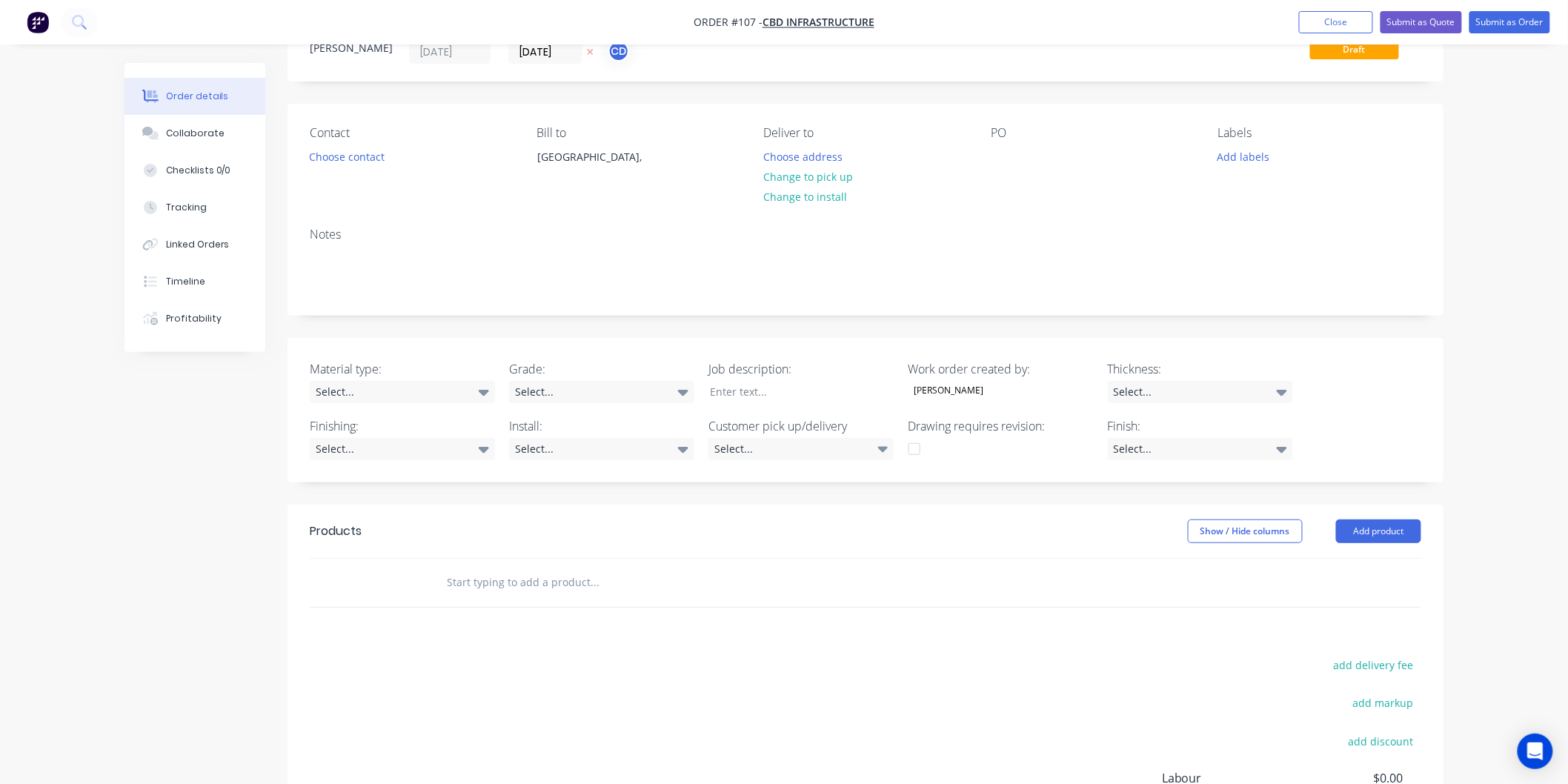
scroll to position [164, 0]
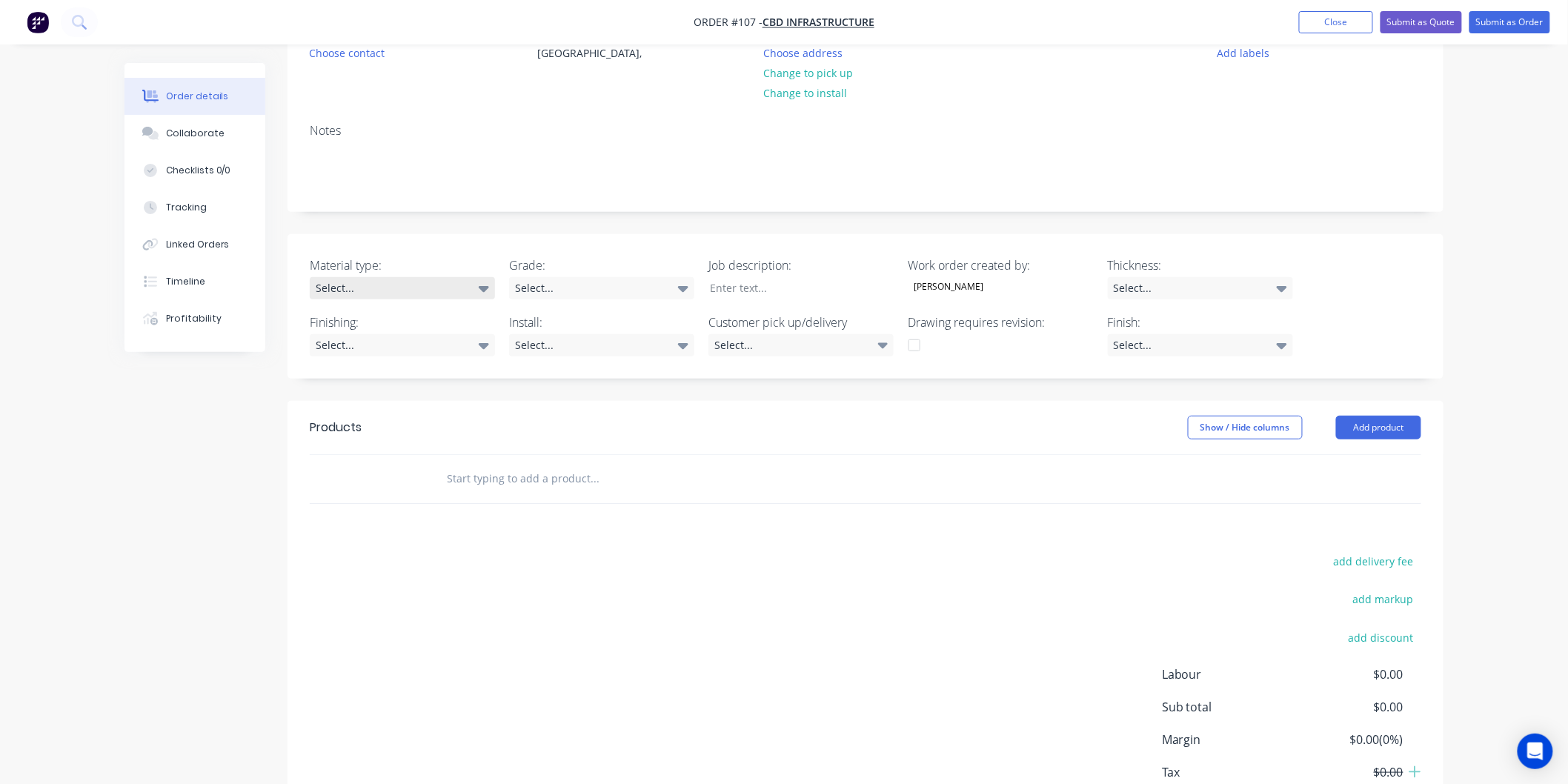
click at [485, 295] on icon at bounding box center [483, 288] width 10 height 16
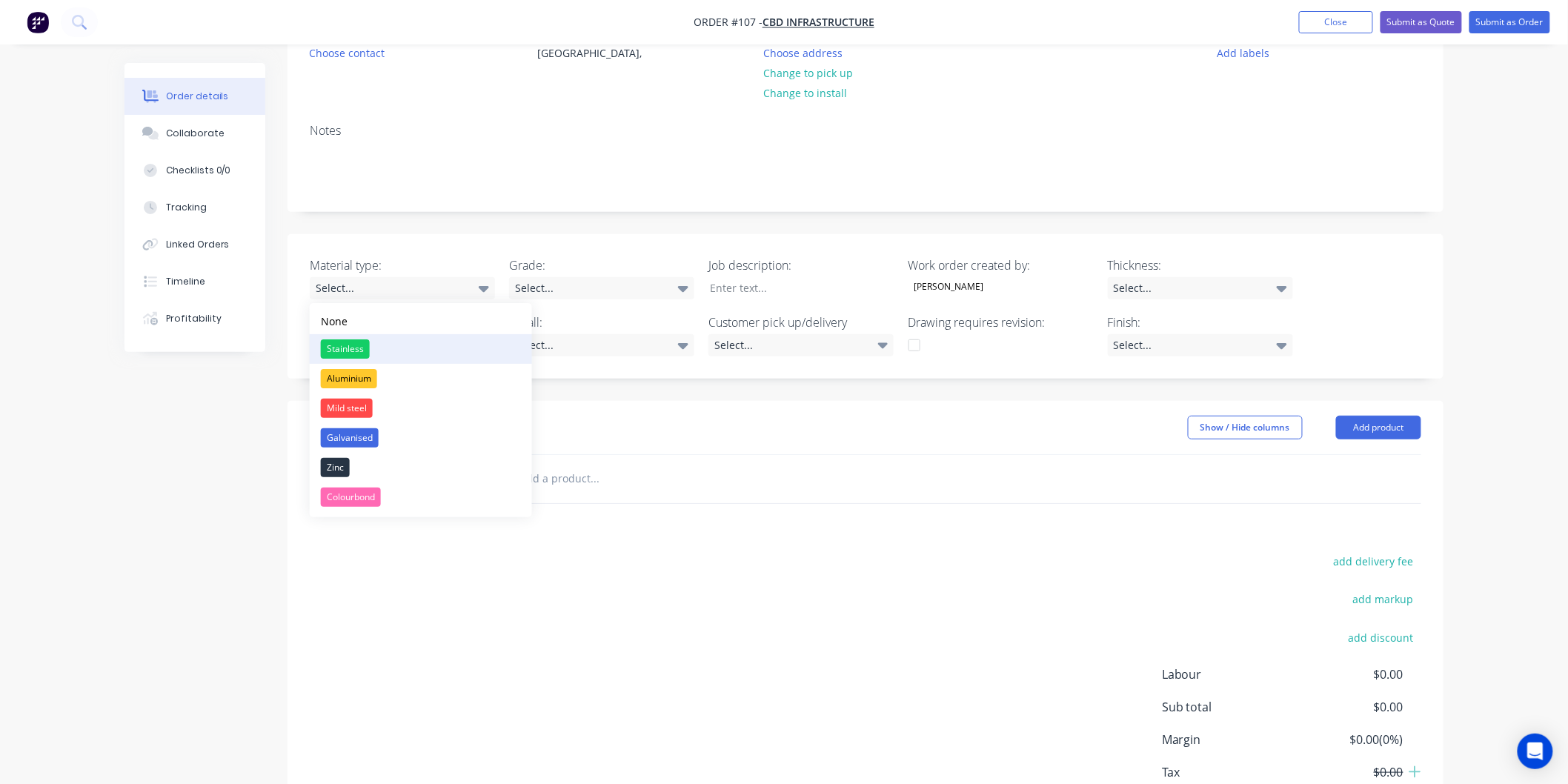
click at [400, 339] on button "Stainless" at bounding box center [420, 349] width 222 height 30
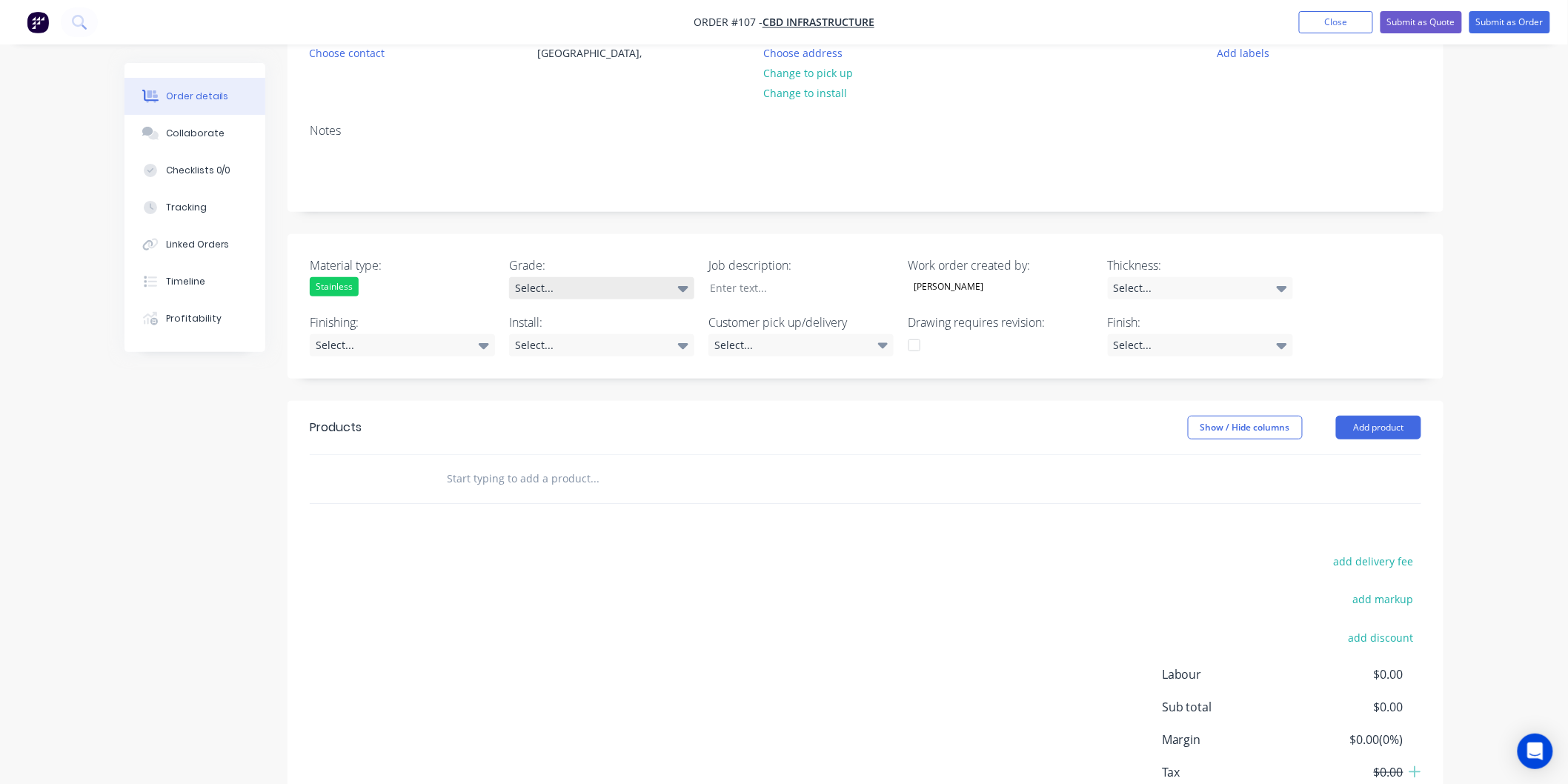
click at [692, 286] on div "Select..." at bounding box center [601, 288] width 185 height 22
click at [583, 376] on button "304" at bounding box center [621, 379] width 222 height 30
click at [492, 341] on div "Select..." at bounding box center [401, 345] width 185 height 22
click at [689, 346] on div "Select..." at bounding box center [601, 345] width 185 height 22
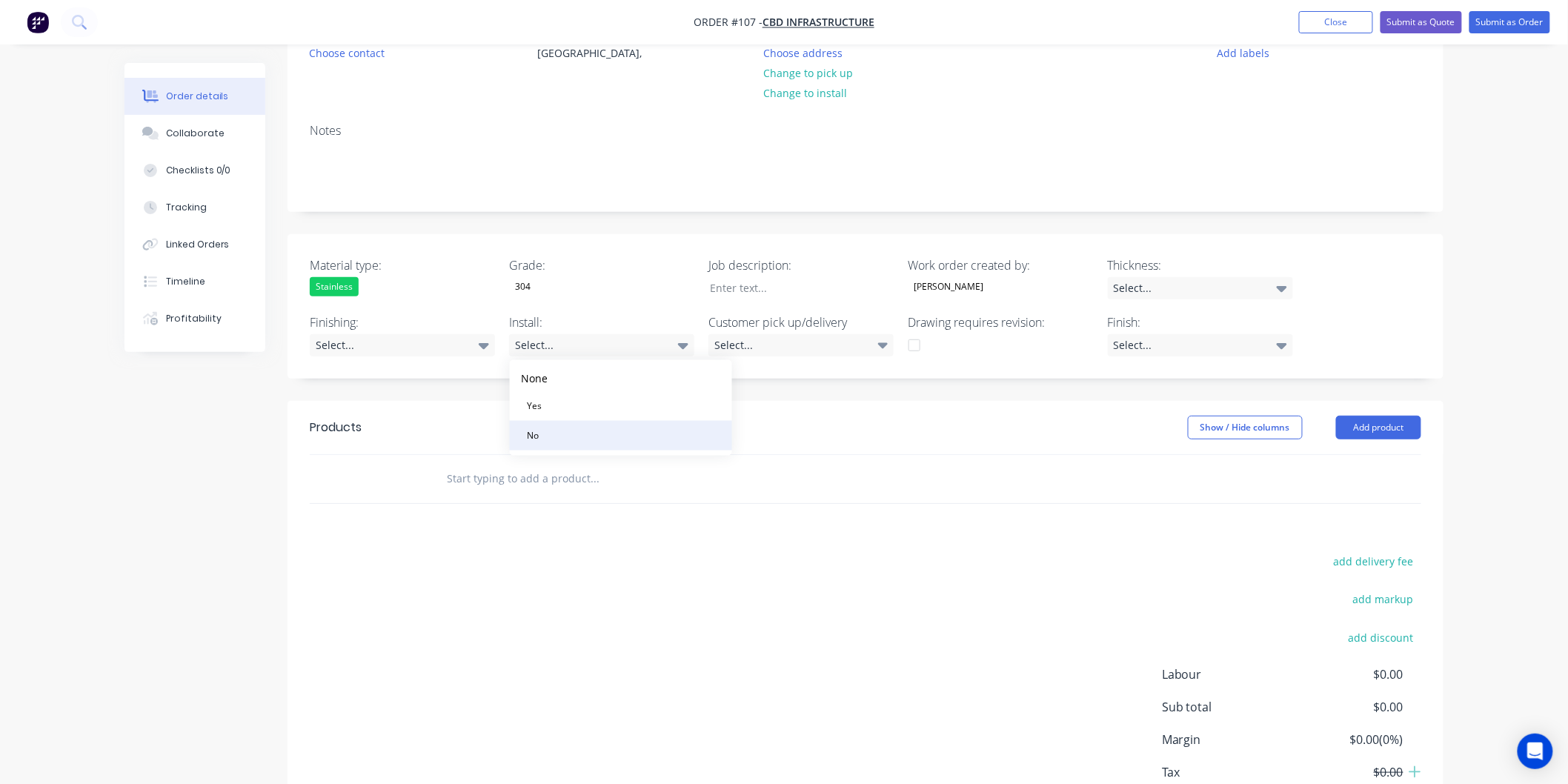
click at [604, 433] on button "No" at bounding box center [621, 436] width 222 height 30
click at [827, 292] on div at bounding box center [790, 288] width 185 height 22
click at [1285, 286] on icon at bounding box center [1282, 288] width 10 height 16
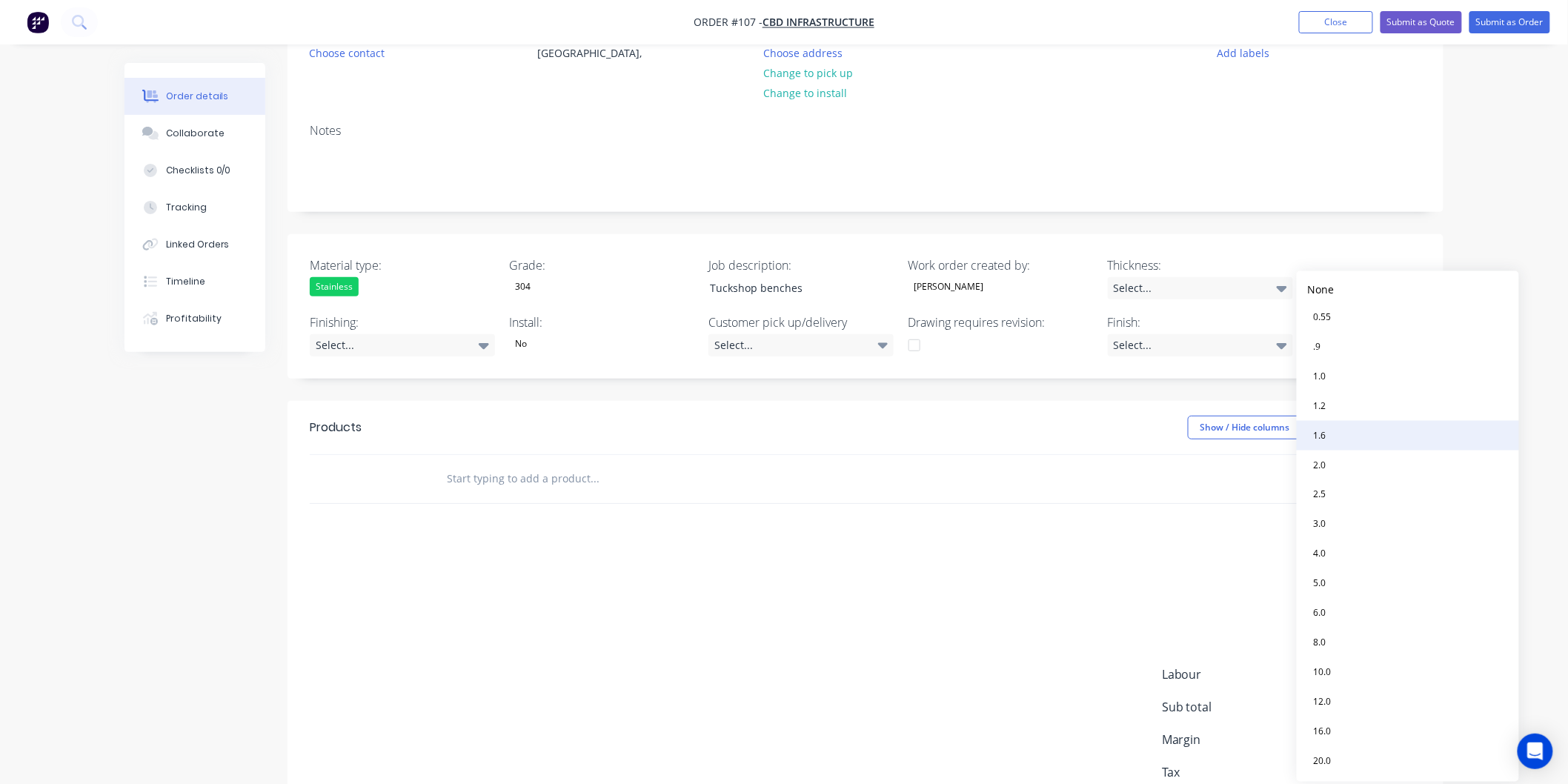
click at [1328, 435] on div "1.6" at bounding box center [1320, 435] width 25 height 19
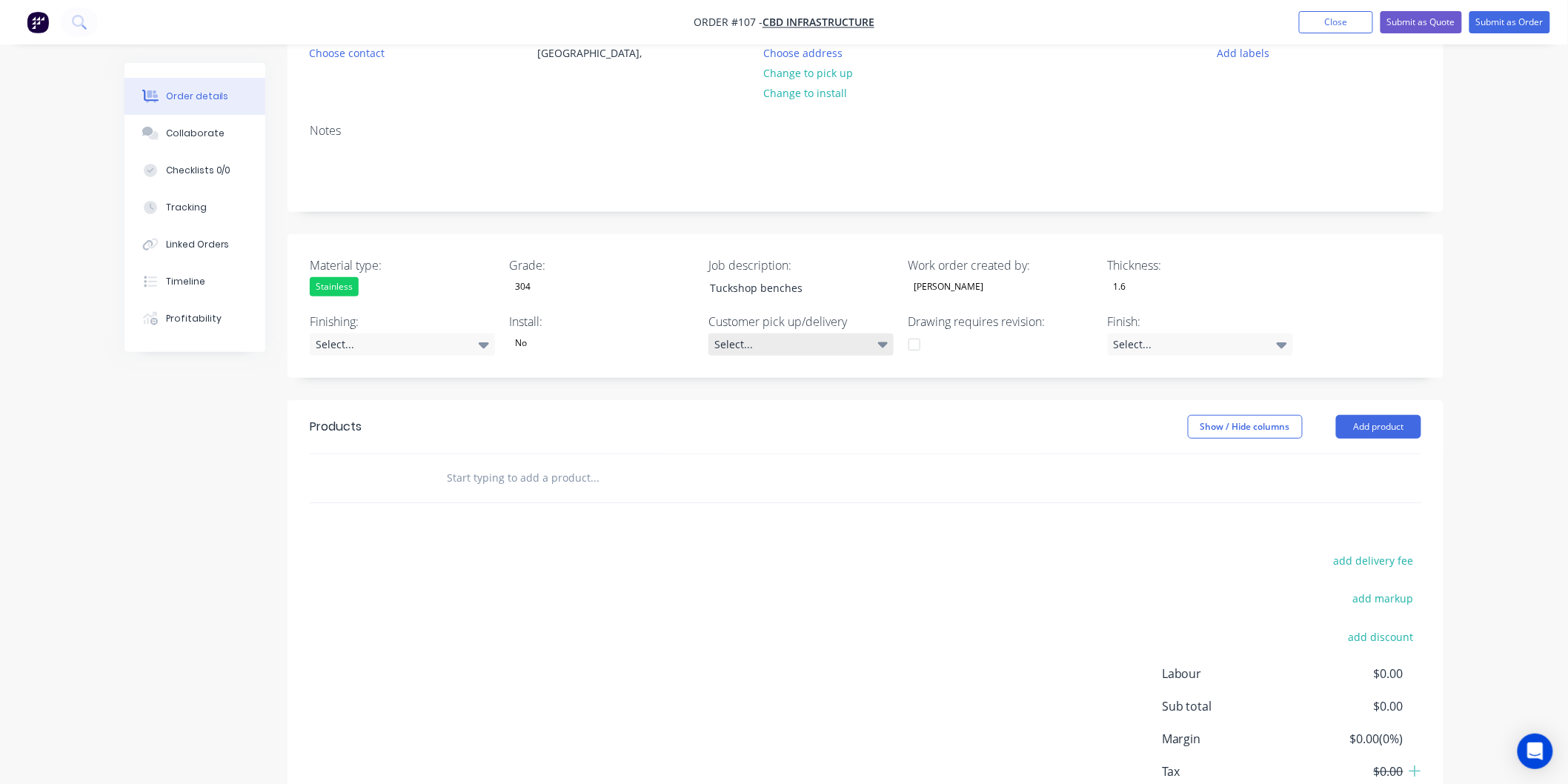
click at [883, 342] on icon at bounding box center [883, 344] width 10 height 16
click at [837, 381] on button "Pick up" at bounding box center [820, 380] width 222 height 30
click at [1023, 338] on div at bounding box center [1001, 344] width 185 height 22
click at [1280, 345] on icon at bounding box center [1282, 345] width 10 height 6
click at [1217, 407] on button "No4" at bounding box center [1220, 405] width 222 height 30
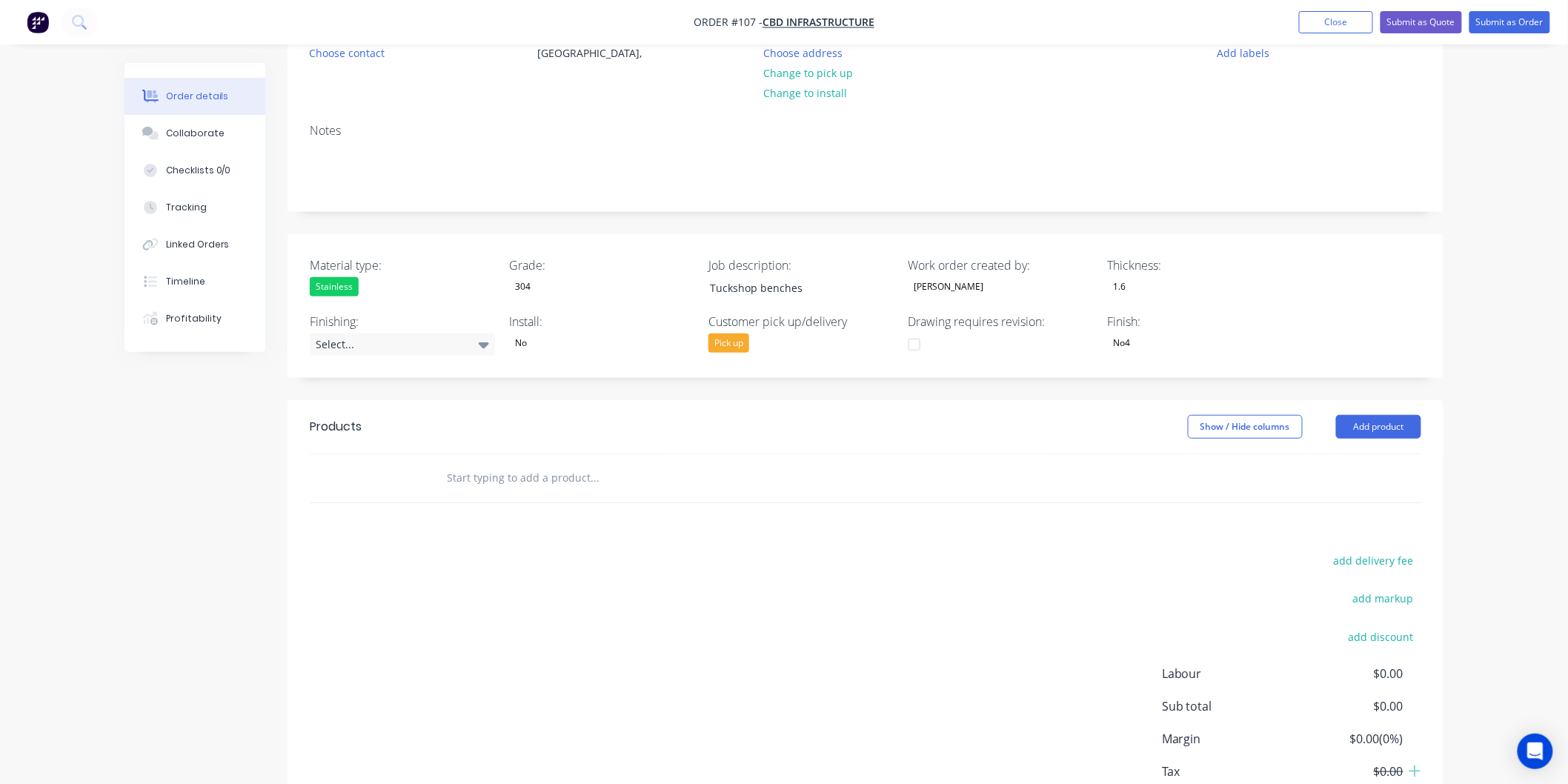
click at [979, 517] on div "Products Show / Hide columns Add product add delivery fee add markup add discou…" at bounding box center [866, 630] width 1157 height 459
click at [1383, 434] on button "Add product" at bounding box center [1379, 427] width 85 height 24
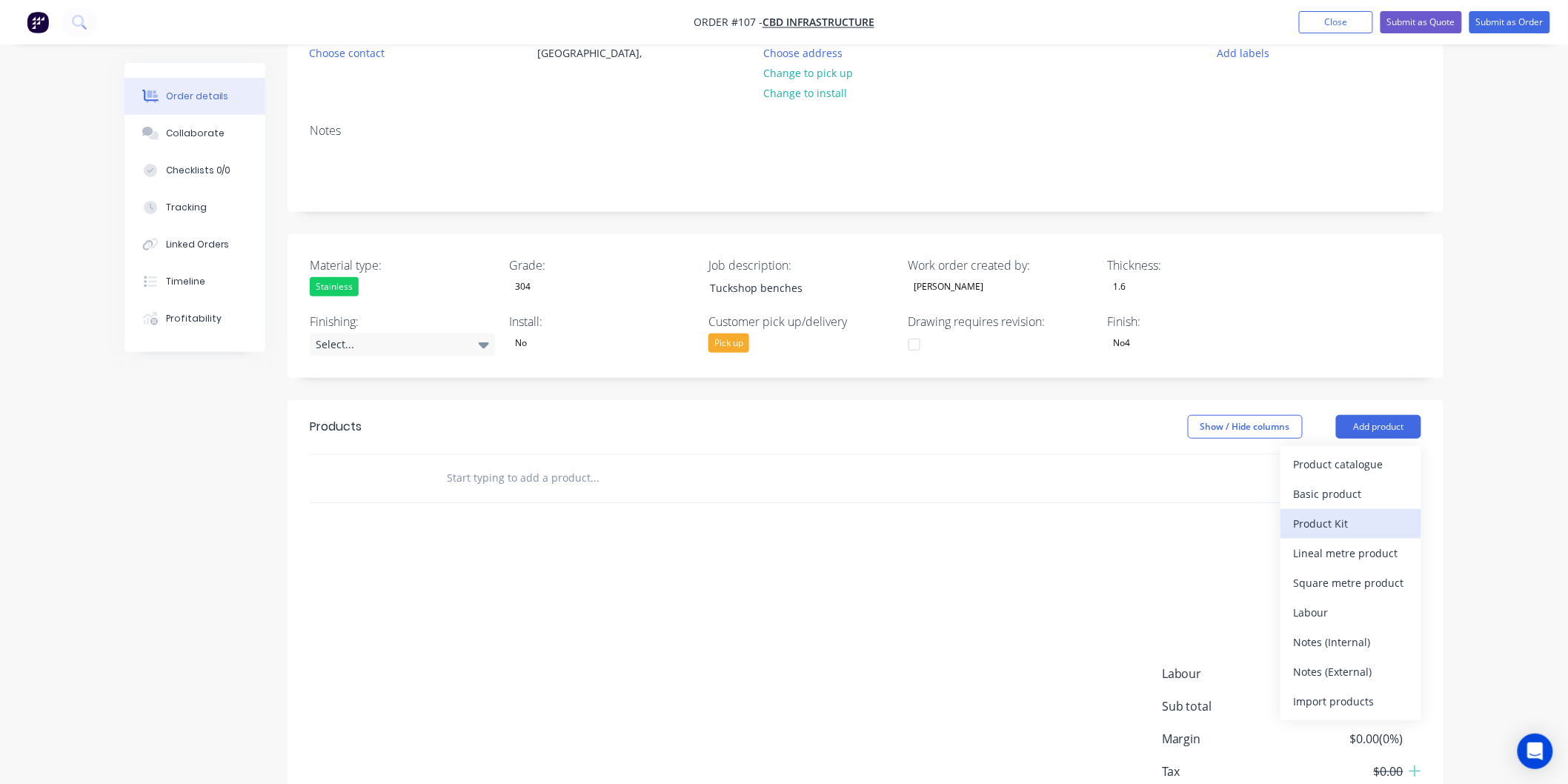
click at [1346, 520] on div "Product Kit" at bounding box center [1350, 524] width 114 height 22
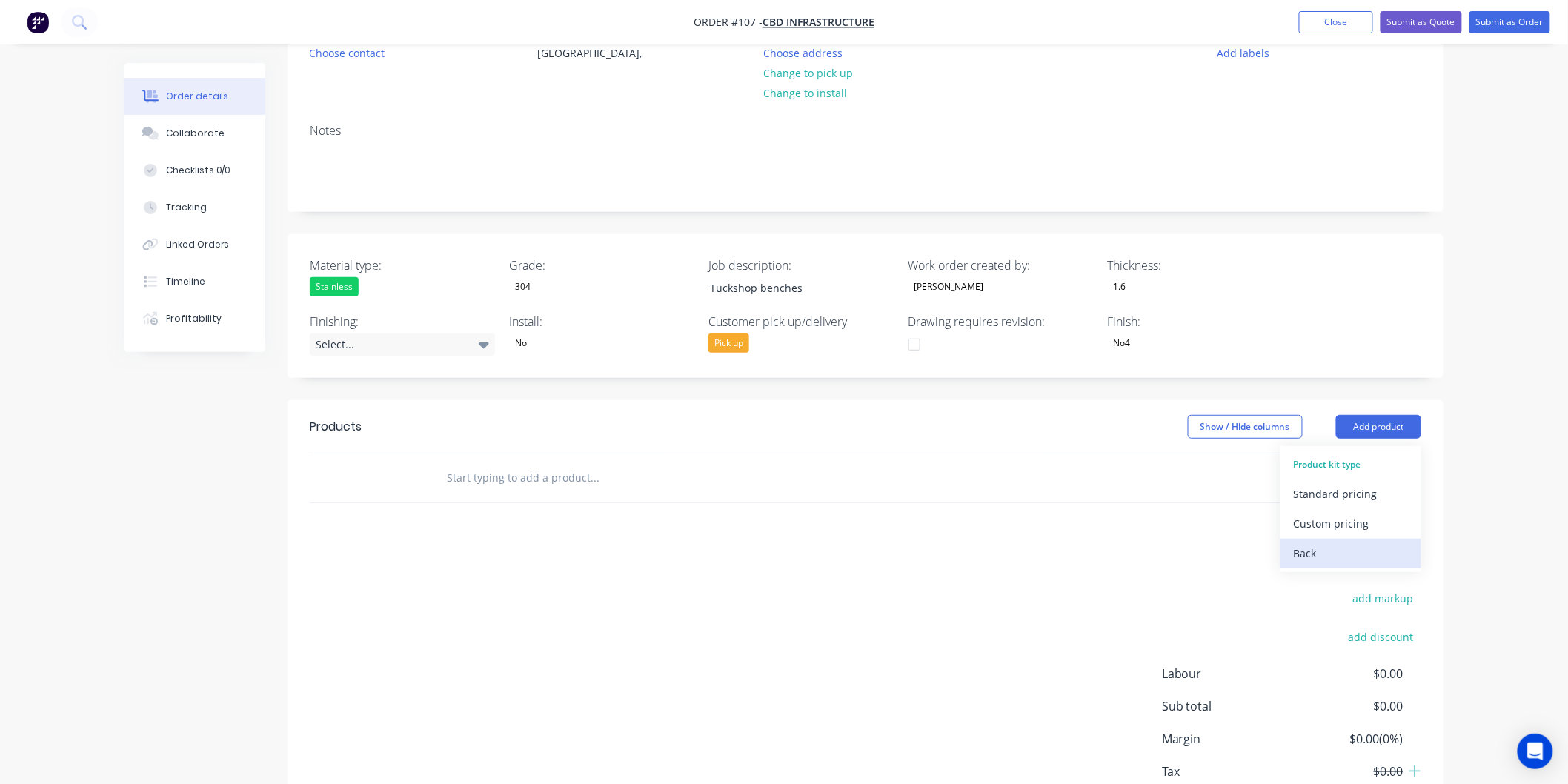
click at [1319, 552] on div "Back" at bounding box center [1350, 554] width 114 height 22
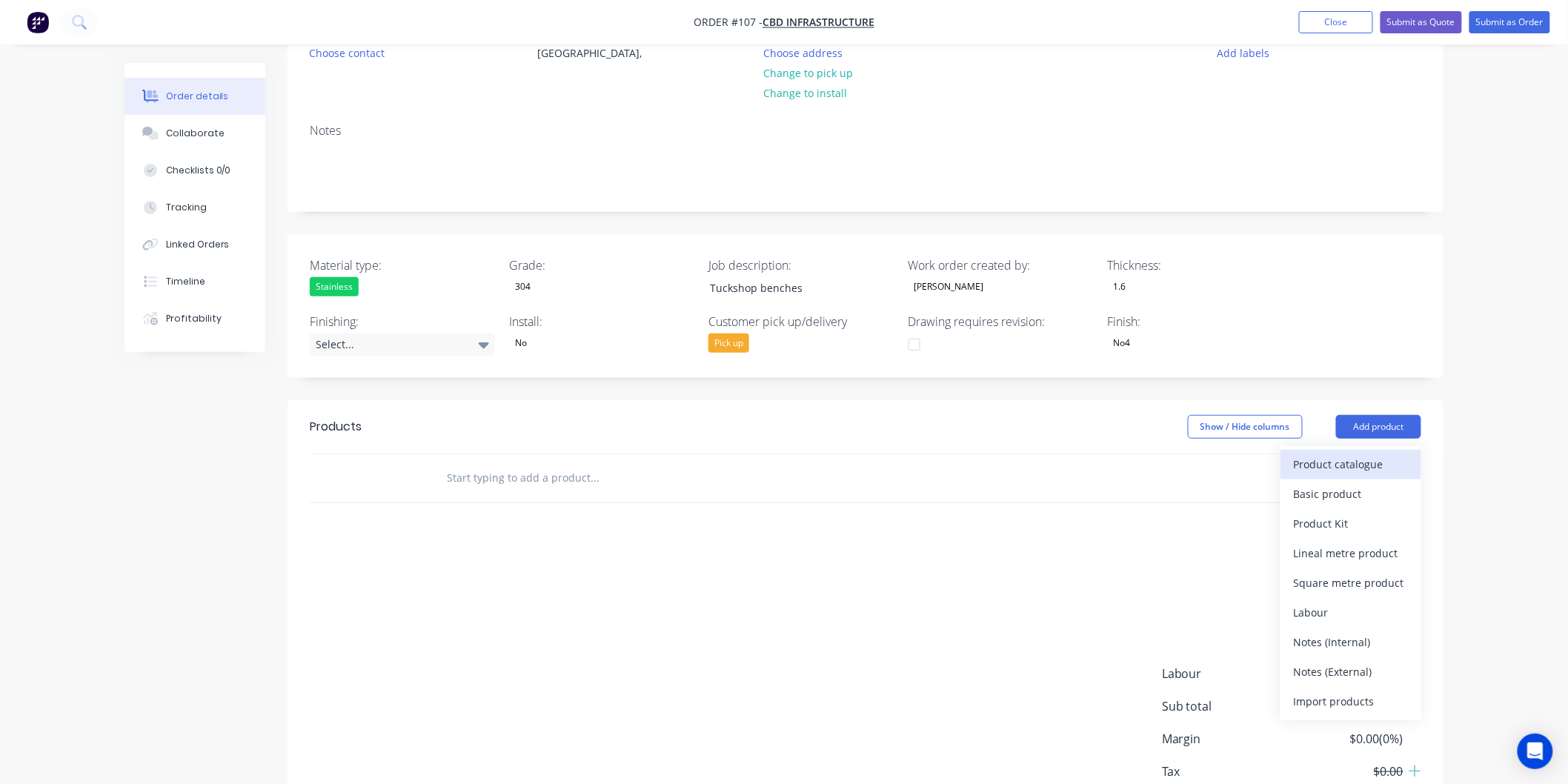
click at [1334, 469] on div "Product catalogue" at bounding box center [1350, 465] width 114 height 22
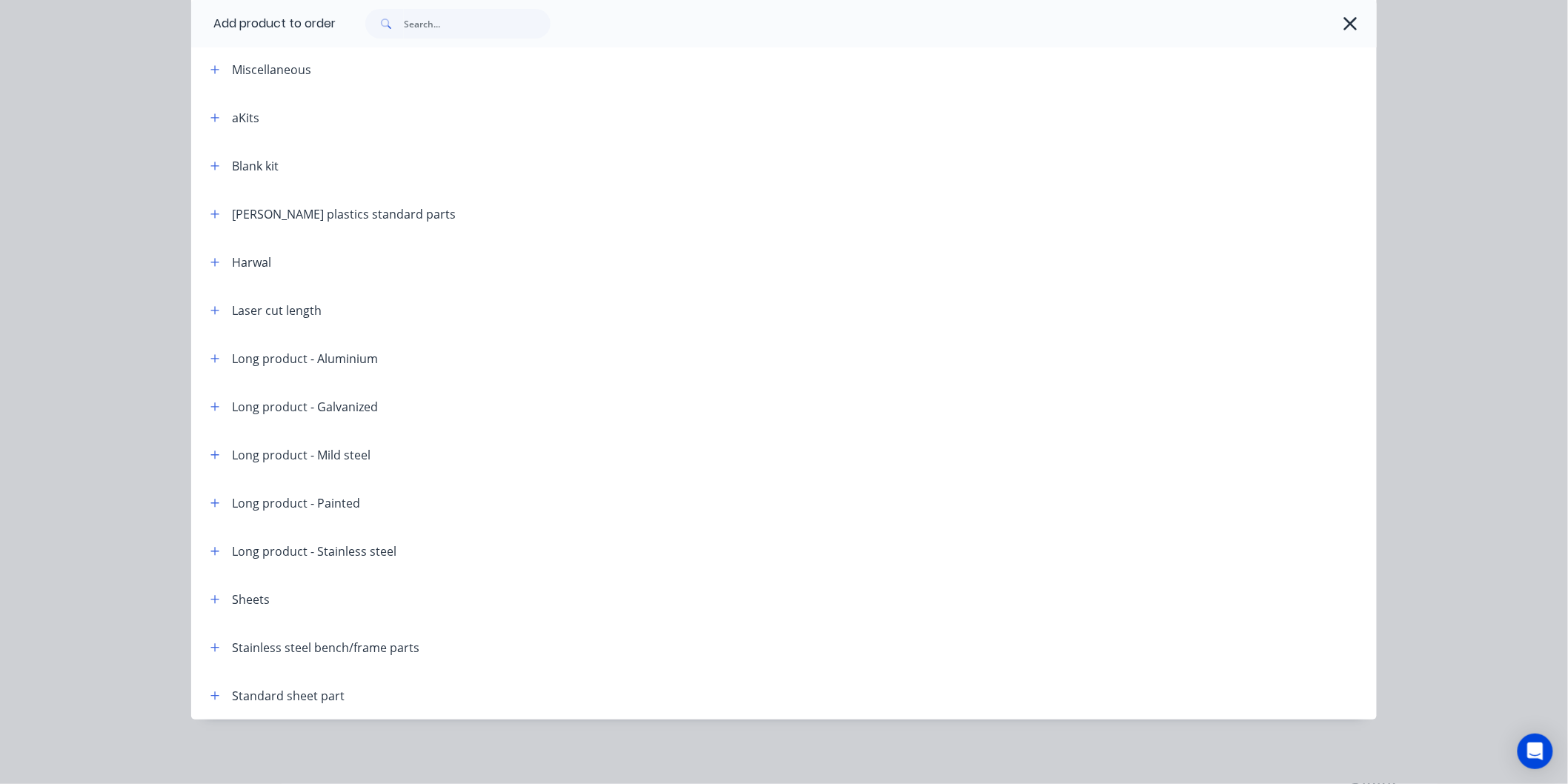
scroll to position [283, 0]
click at [211, 648] on icon "button" at bounding box center [215, 648] width 9 height 10
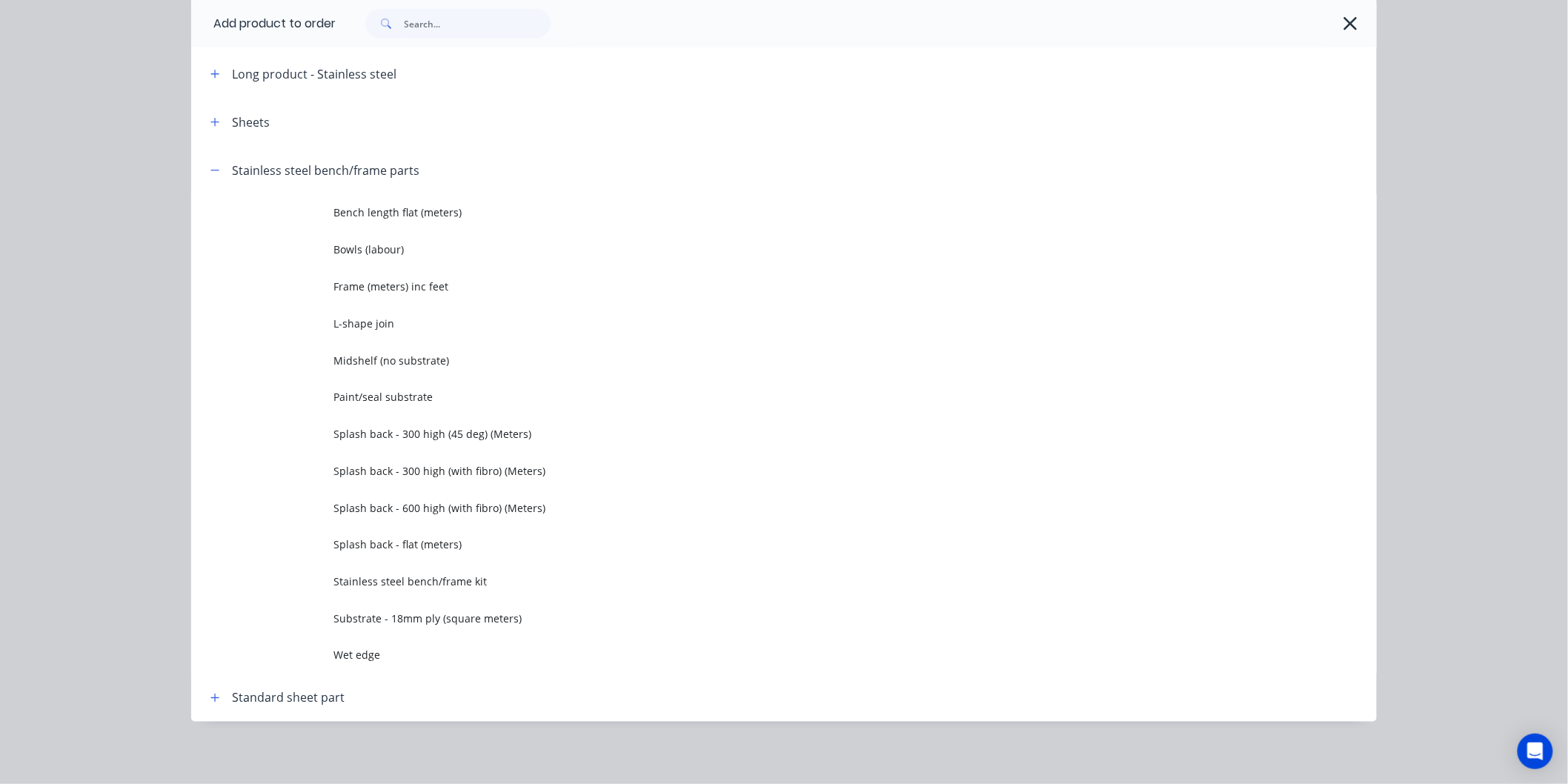
scroll to position [549, 0]
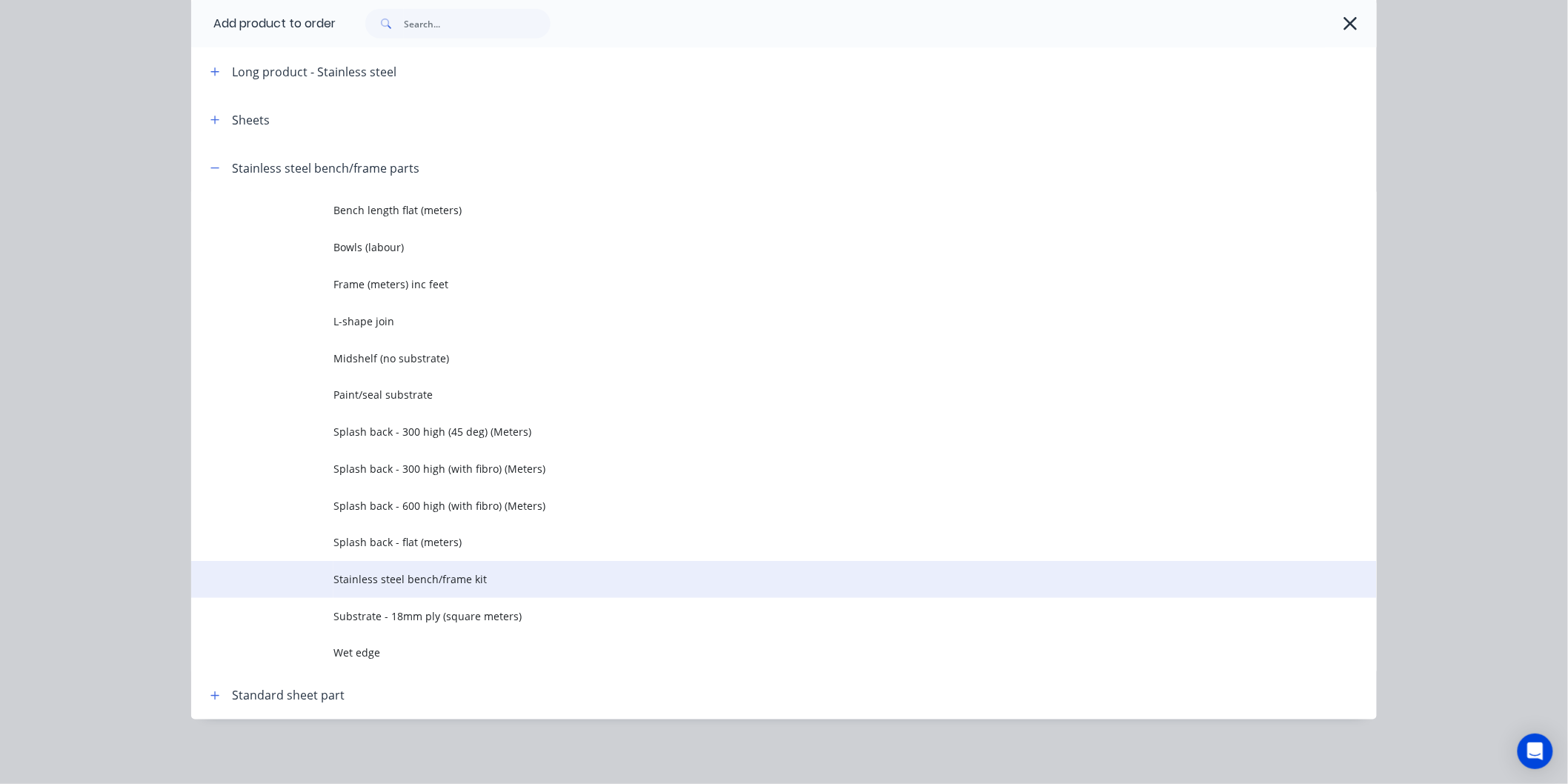
click at [384, 582] on span "Stainless steel bench/frame kit" at bounding box center [750, 579] width 834 height 16
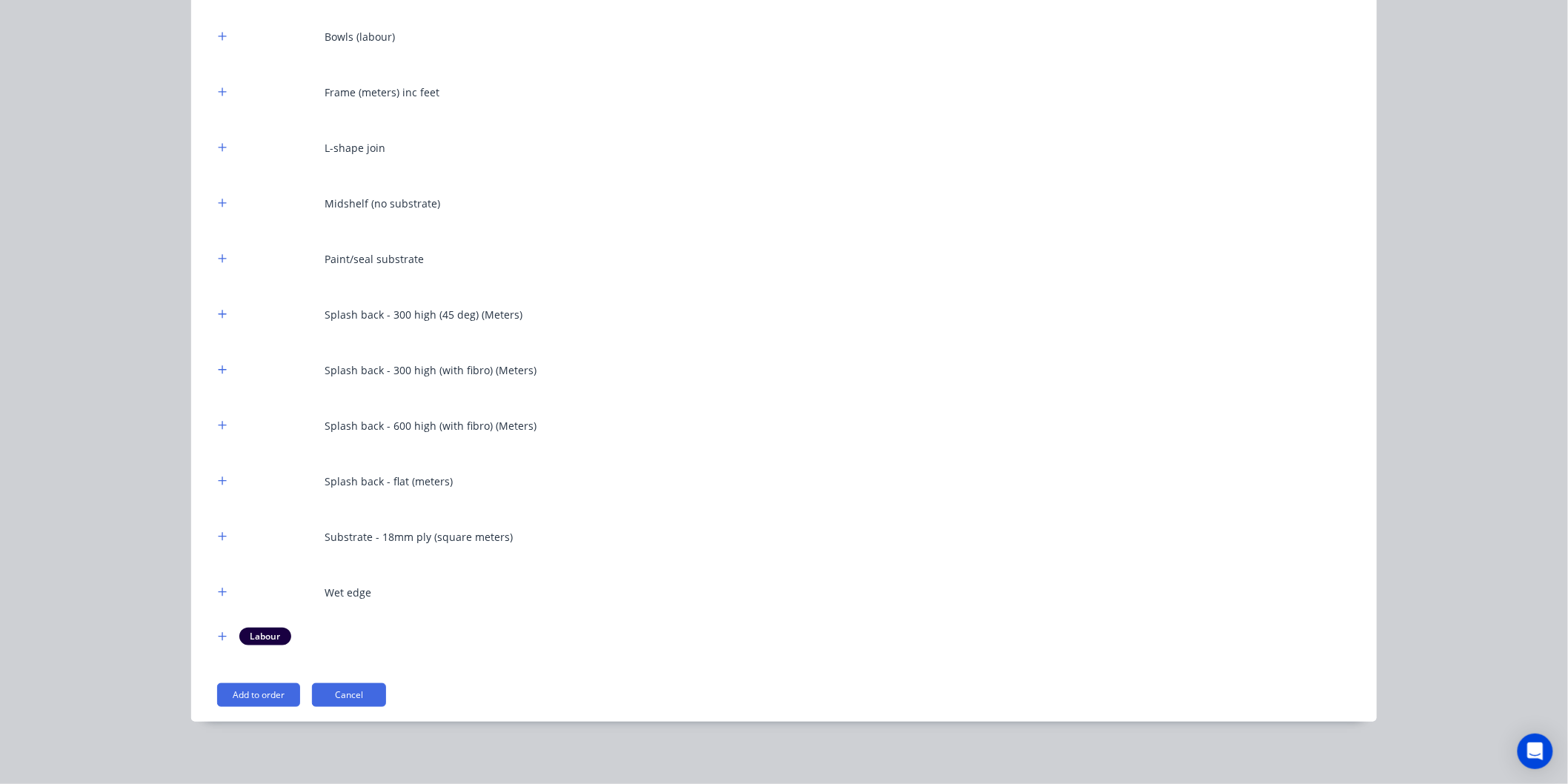
scroll to position [250, 0]
click at [268, 686] on button "Add to order" at bounding box center [259, 694] width 83 height 24
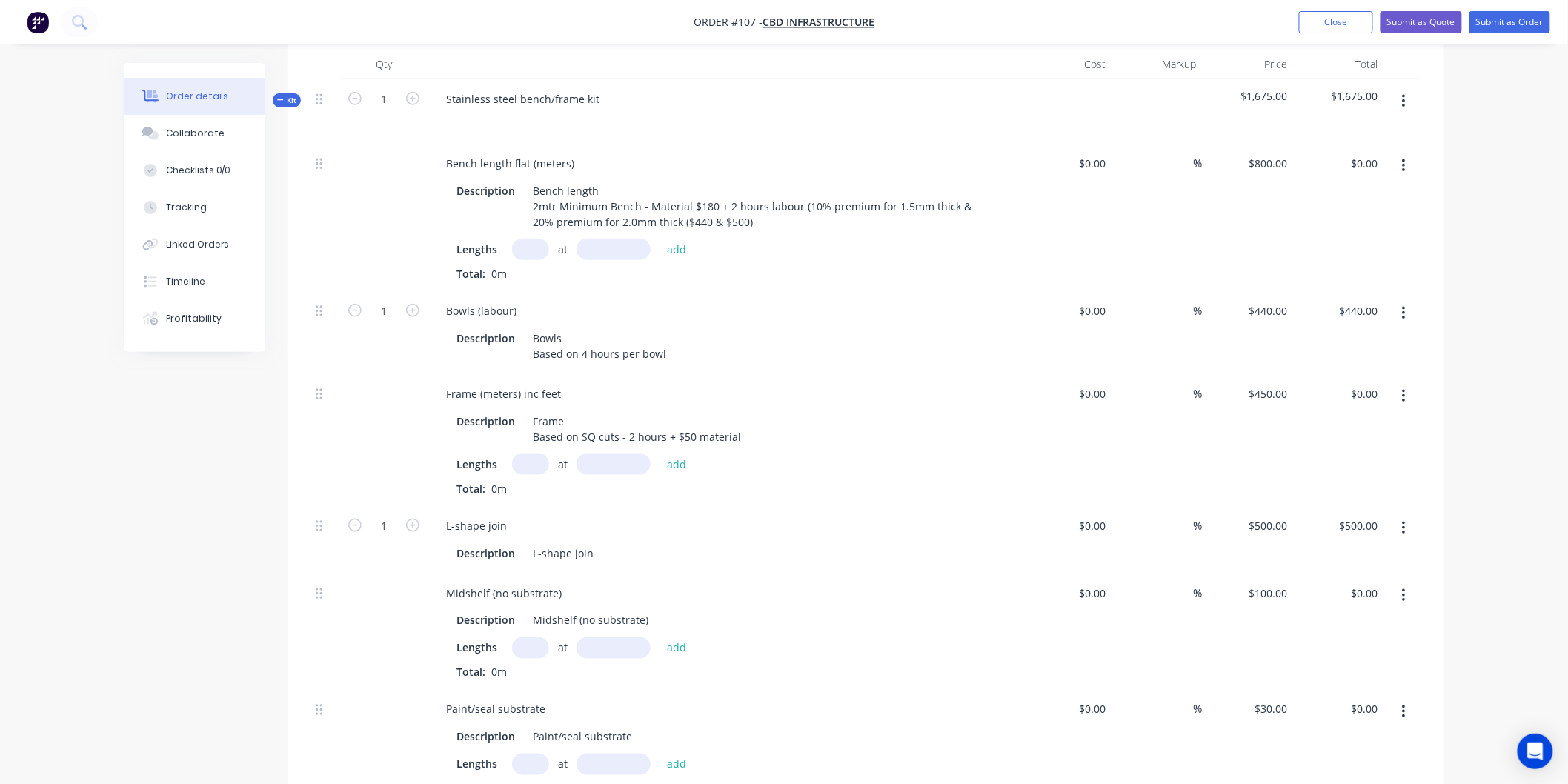
scroll to position [529, 0]
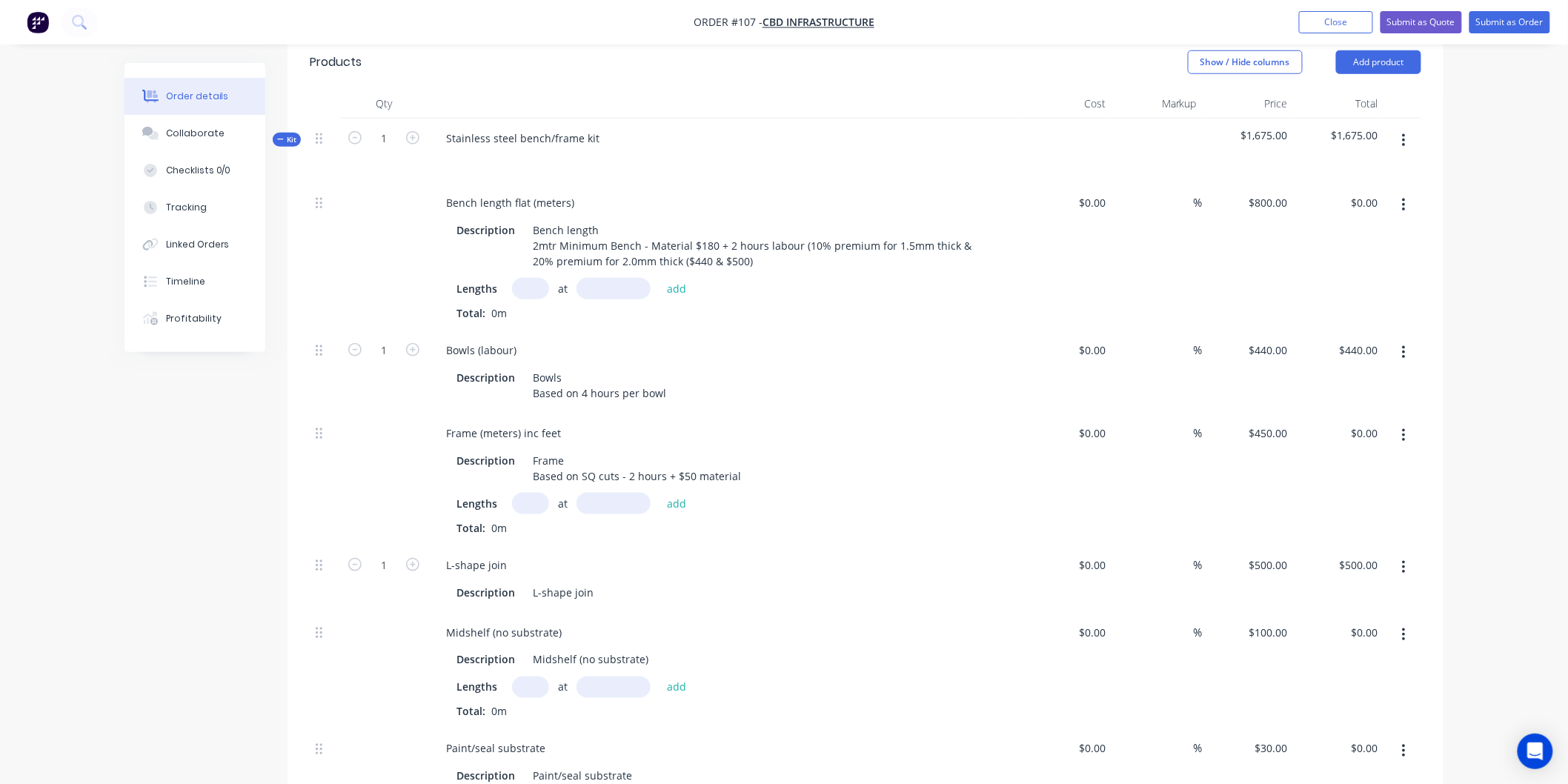
click at [538, 290] on input "text" at bounding box center [530, 289] width 37 height 22
type input "1"
click at [611, 286] on input "text" at bounding box center [613, 289] width 74 height 22
type input "6mm"
click at [675, 292] on button "add" at bounding box center [676, 289] width 35 height 20
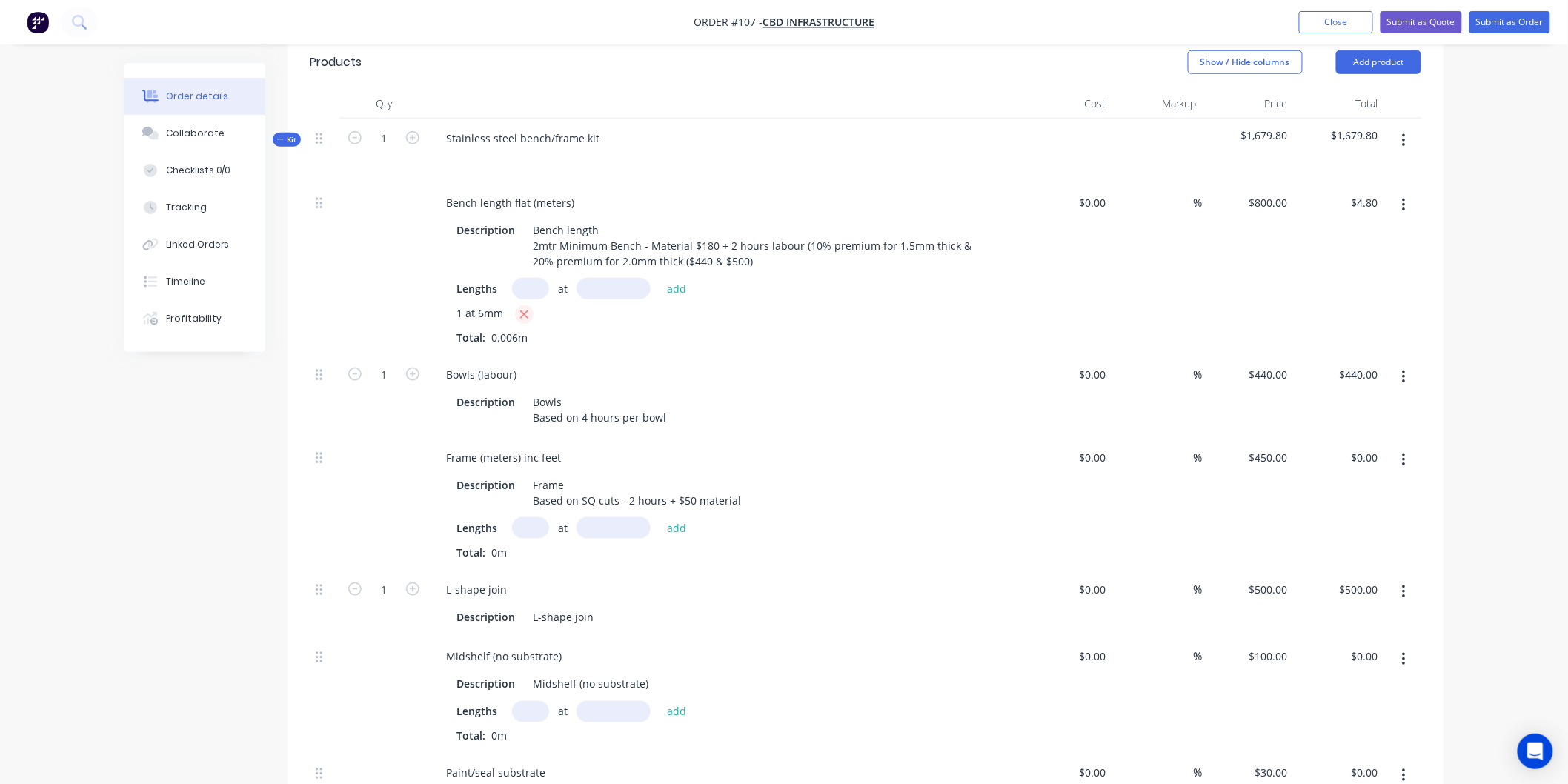
click at [525, 312] on icon "button" at bounding box center [524, 314] width 8 height 8
type input "$0.00"
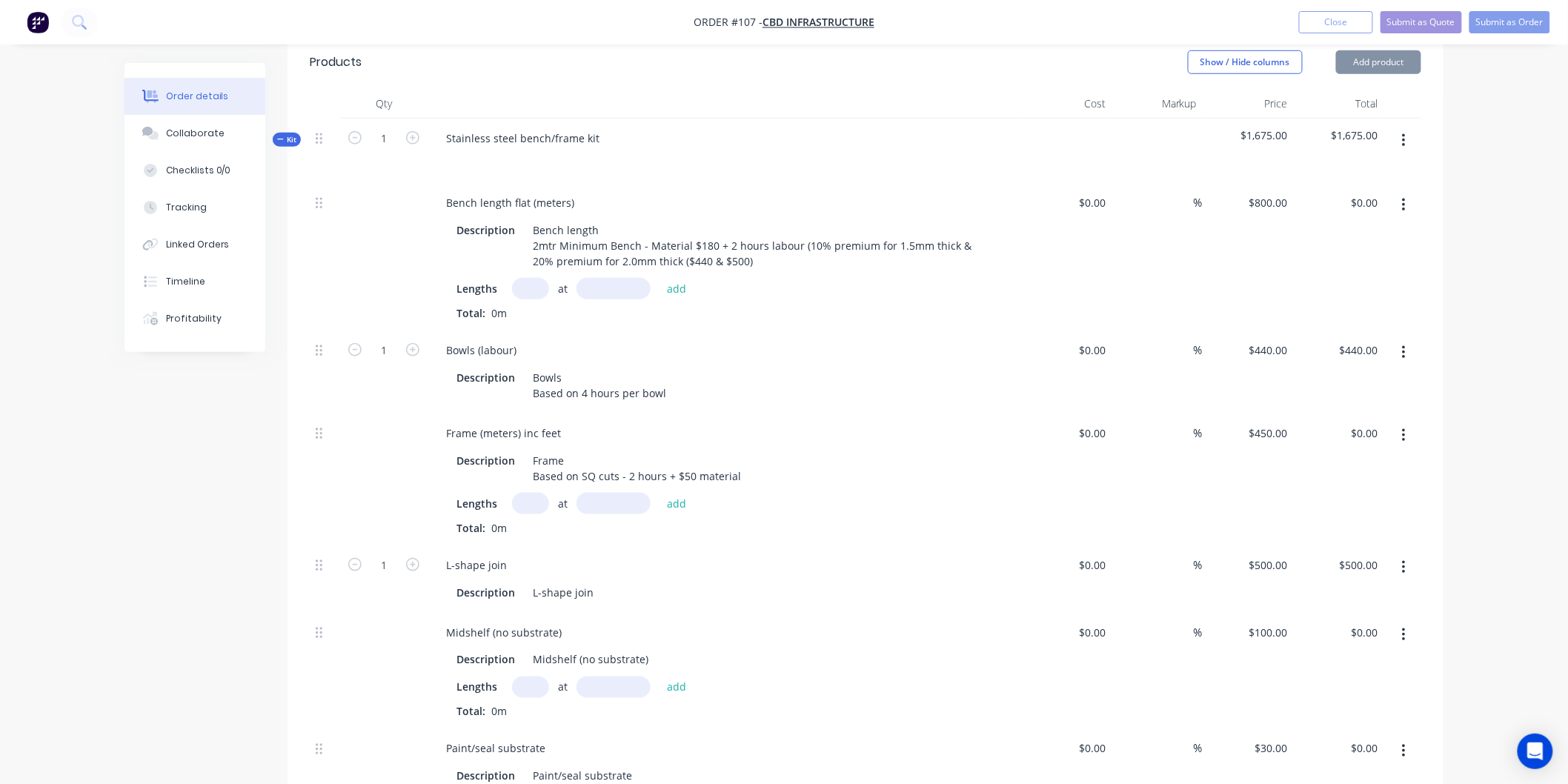
click at [532, 289] on input "text" at bounding box center [530, 289] width 37 height 22
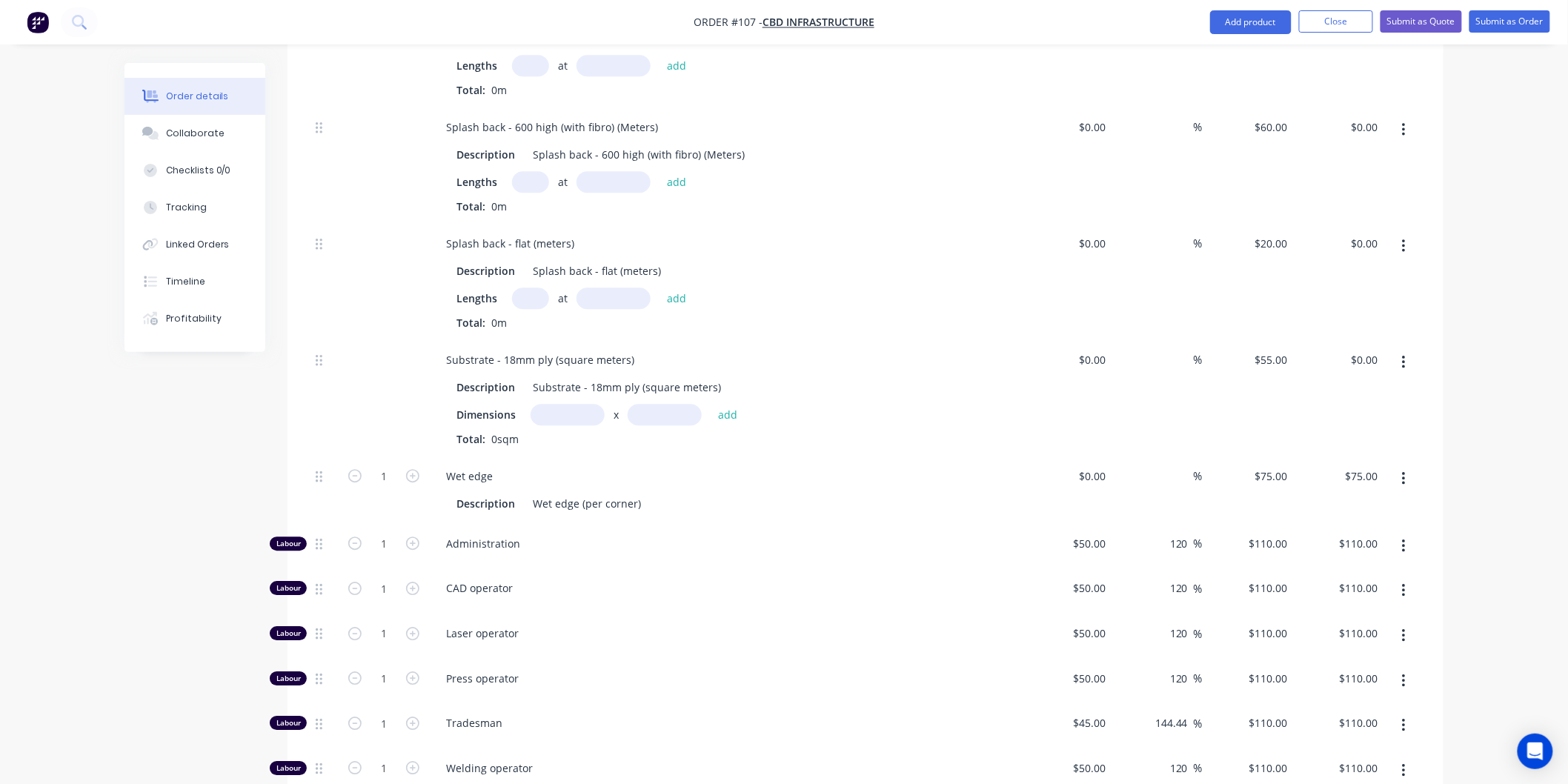
scroll to position [1765, 0]
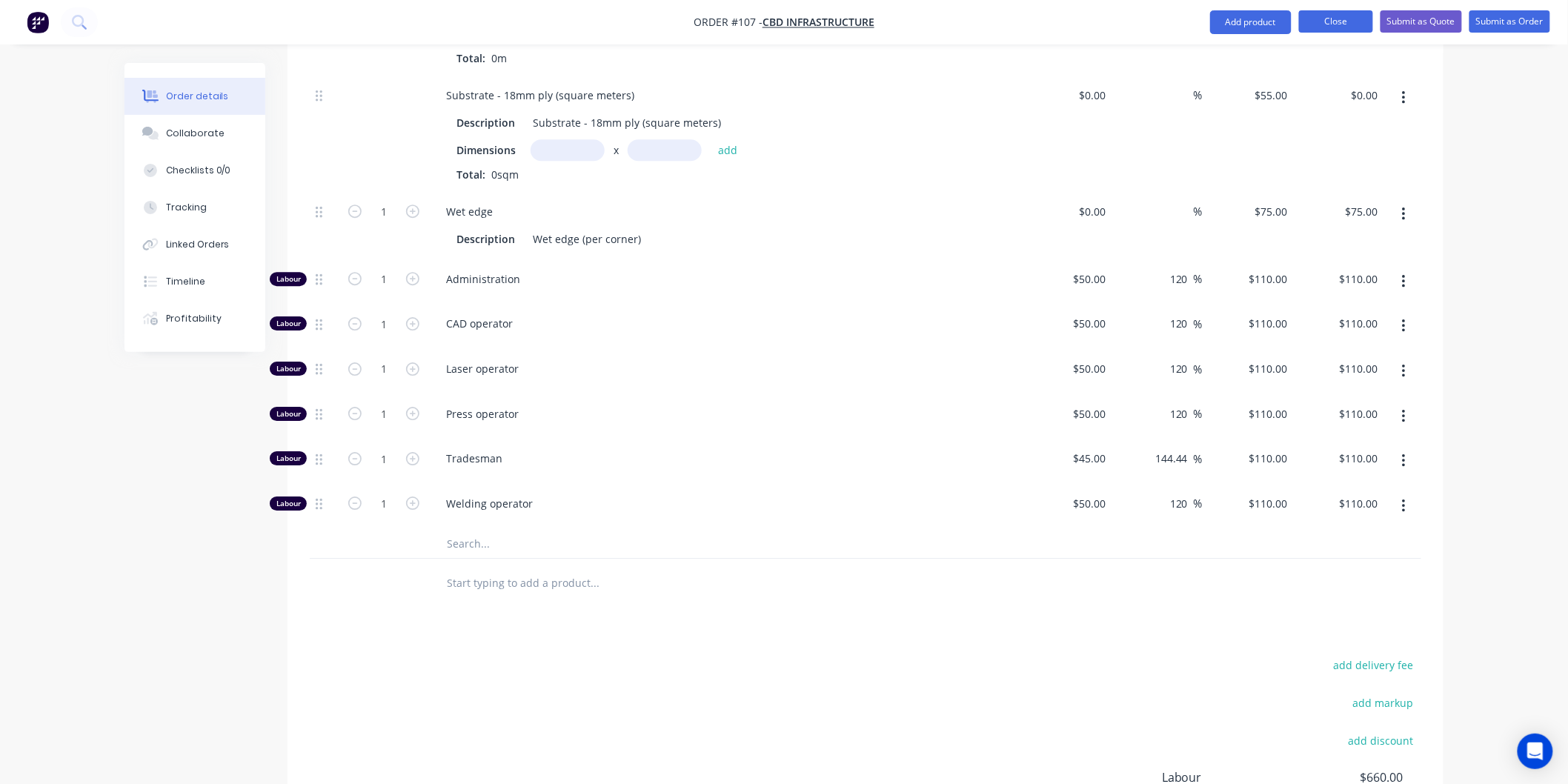
type input "1"
click at [1335, 24] on button "Close" at bounding box center [1336, 21] width 74 height 22
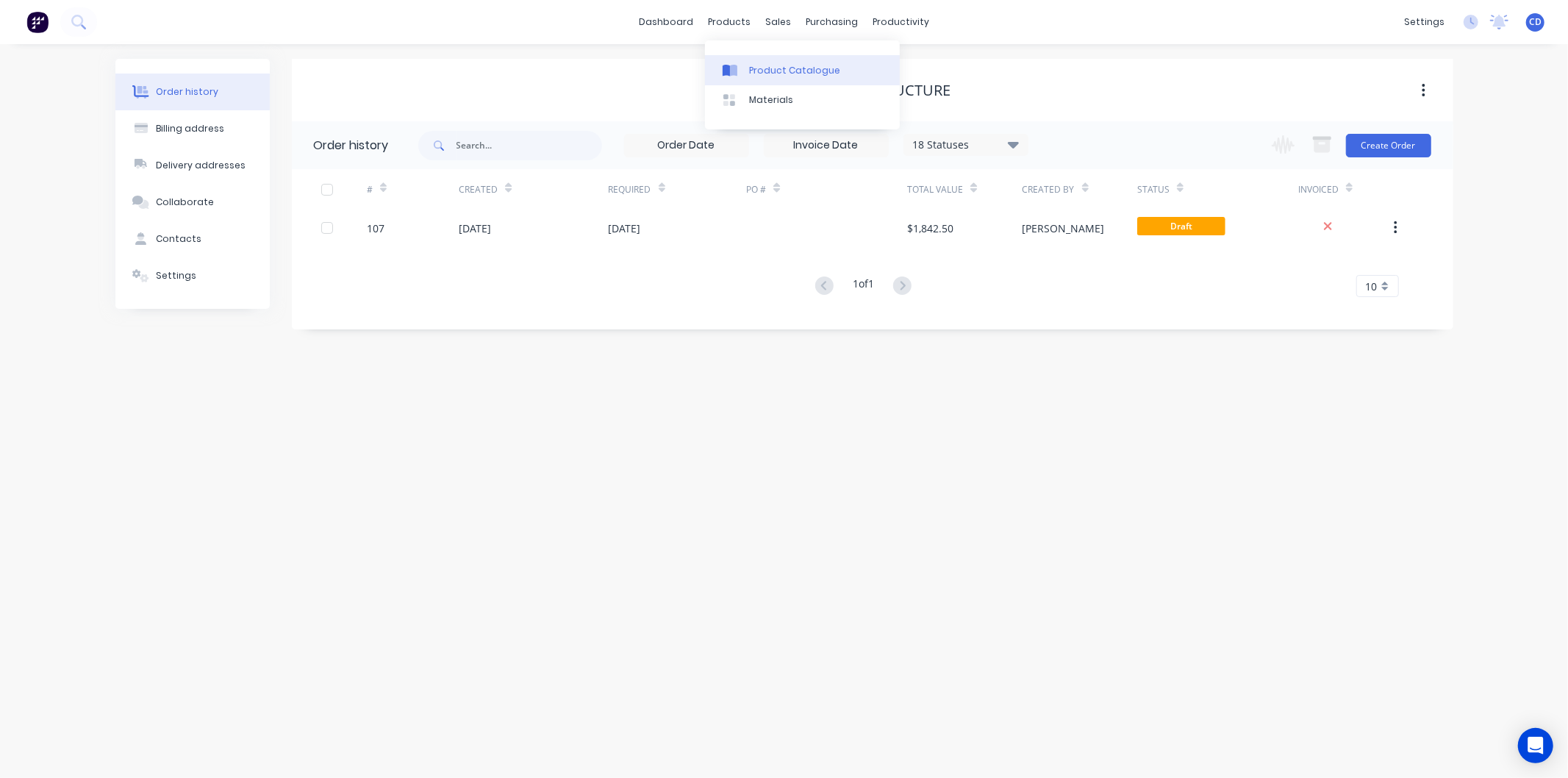
click at [765, 69] on div "Product Catalogue" at bounding box center [794, 70] width 91 height 13
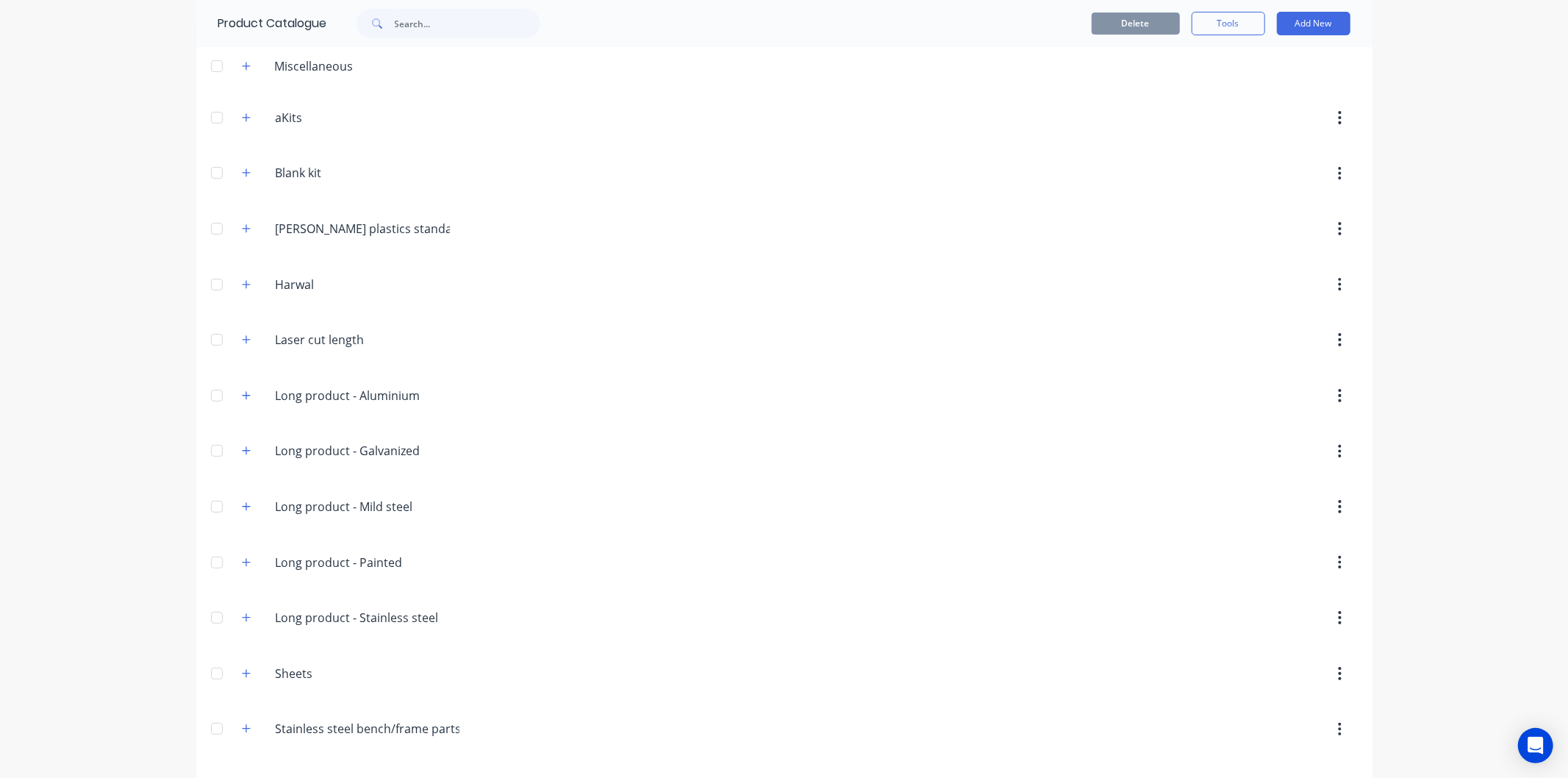
scroll to position [114, 0]
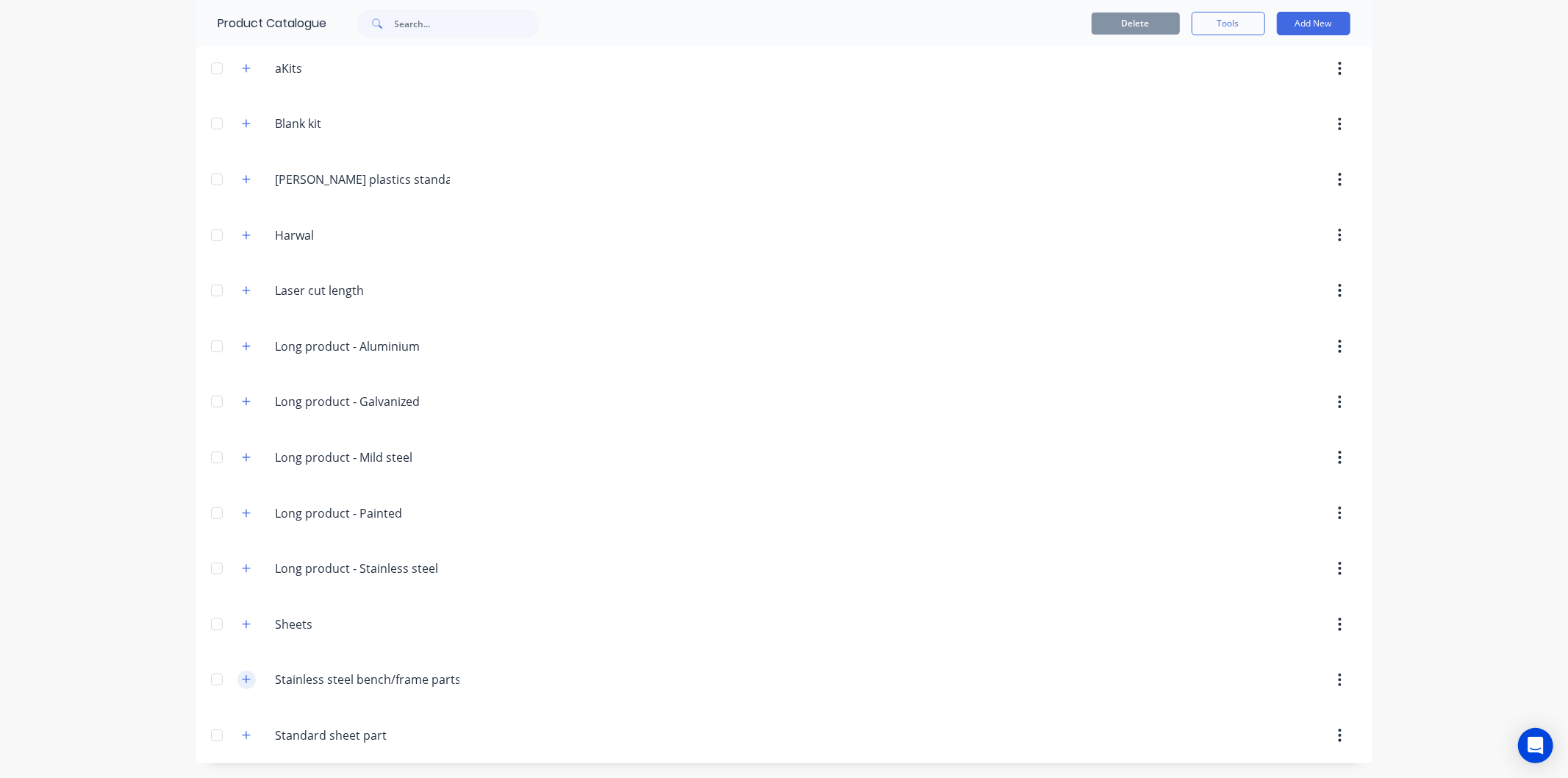
click at [243, 679] on icon "button" at bounding box center [246, 679] width 9 height 10
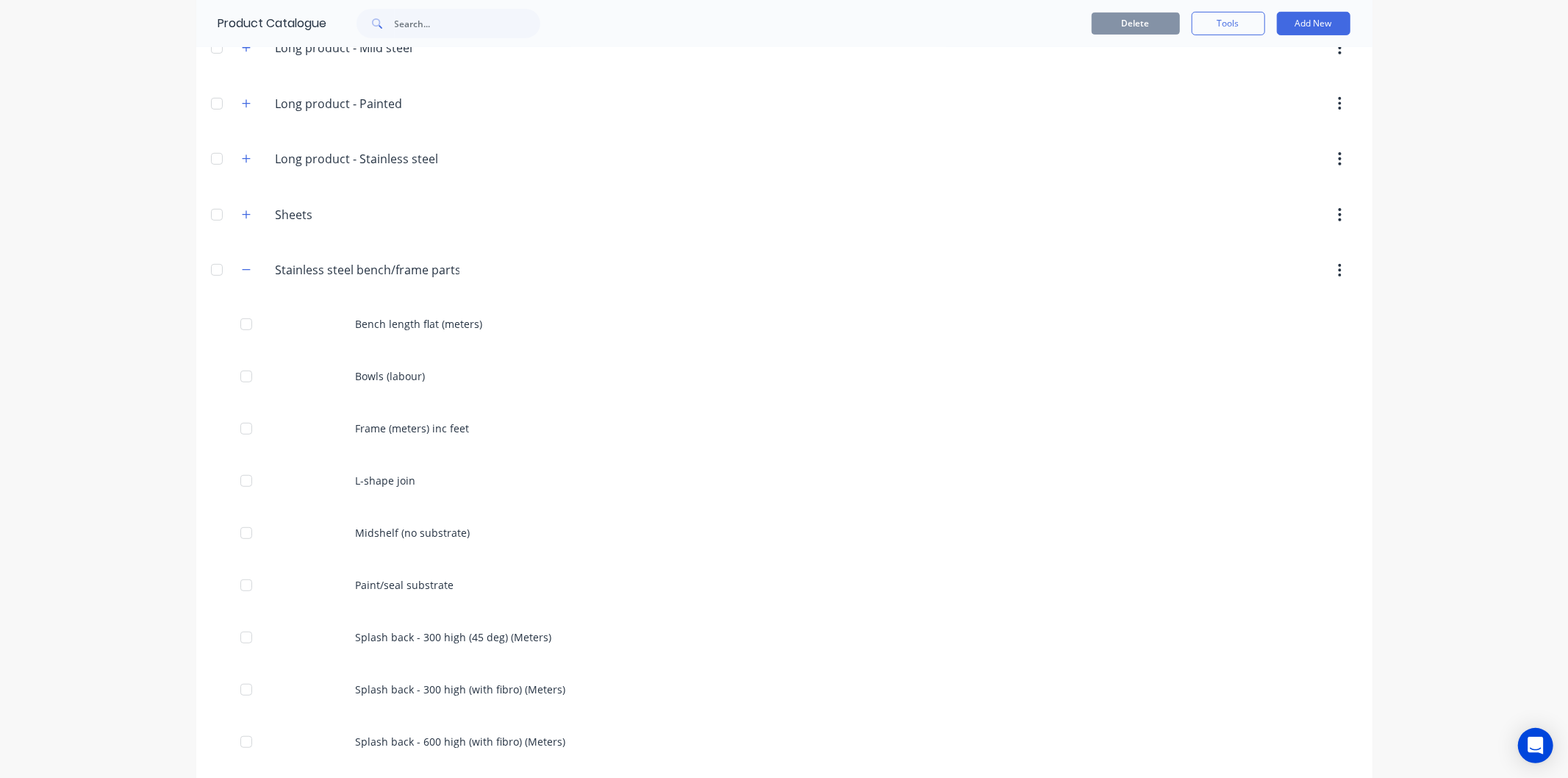
scroll to position [792, 0]
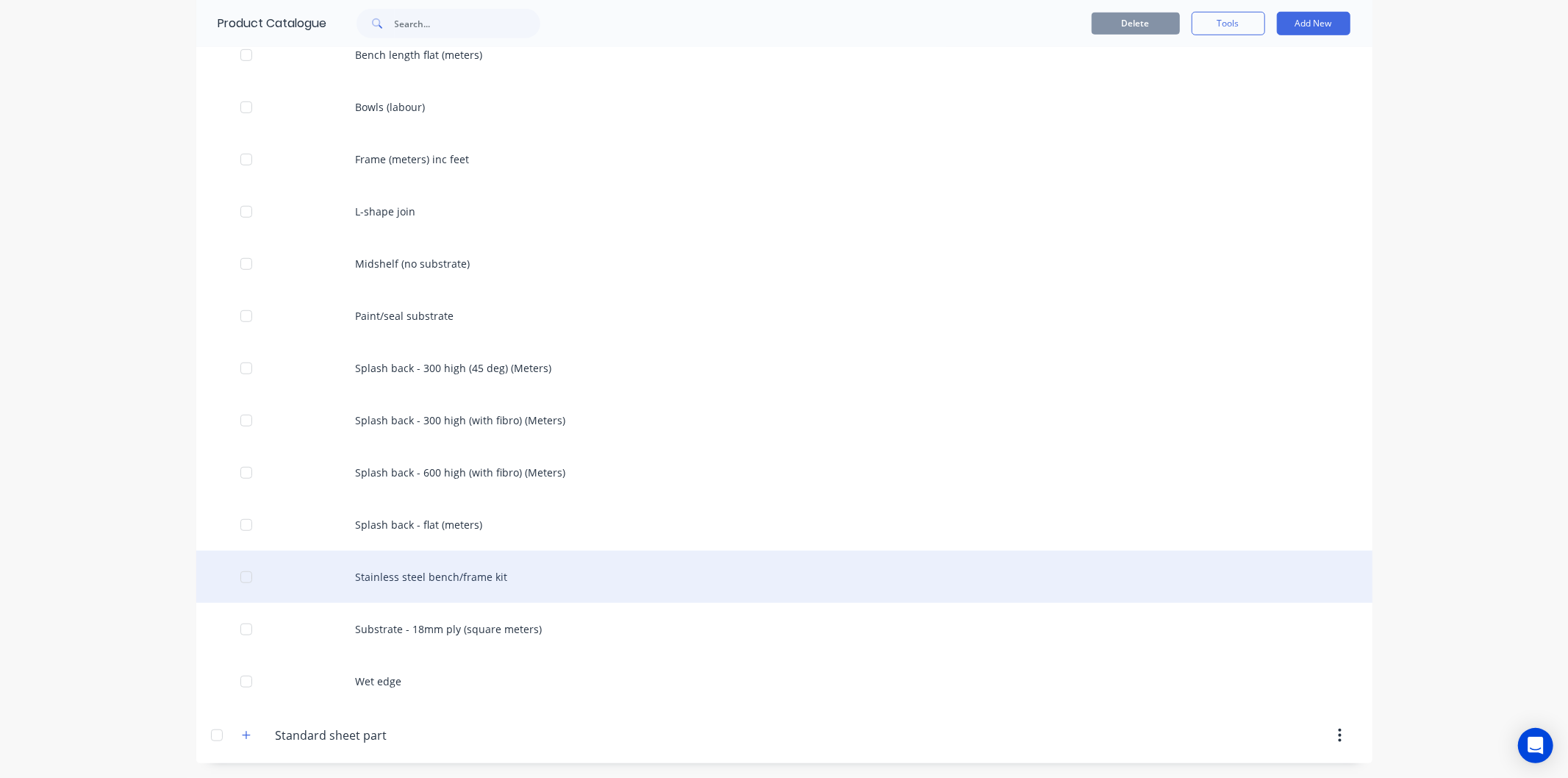
click at [432, 583] on div "Stainless steel bench/frame kit" at bounding box center [784, 577] width 1176 height 52
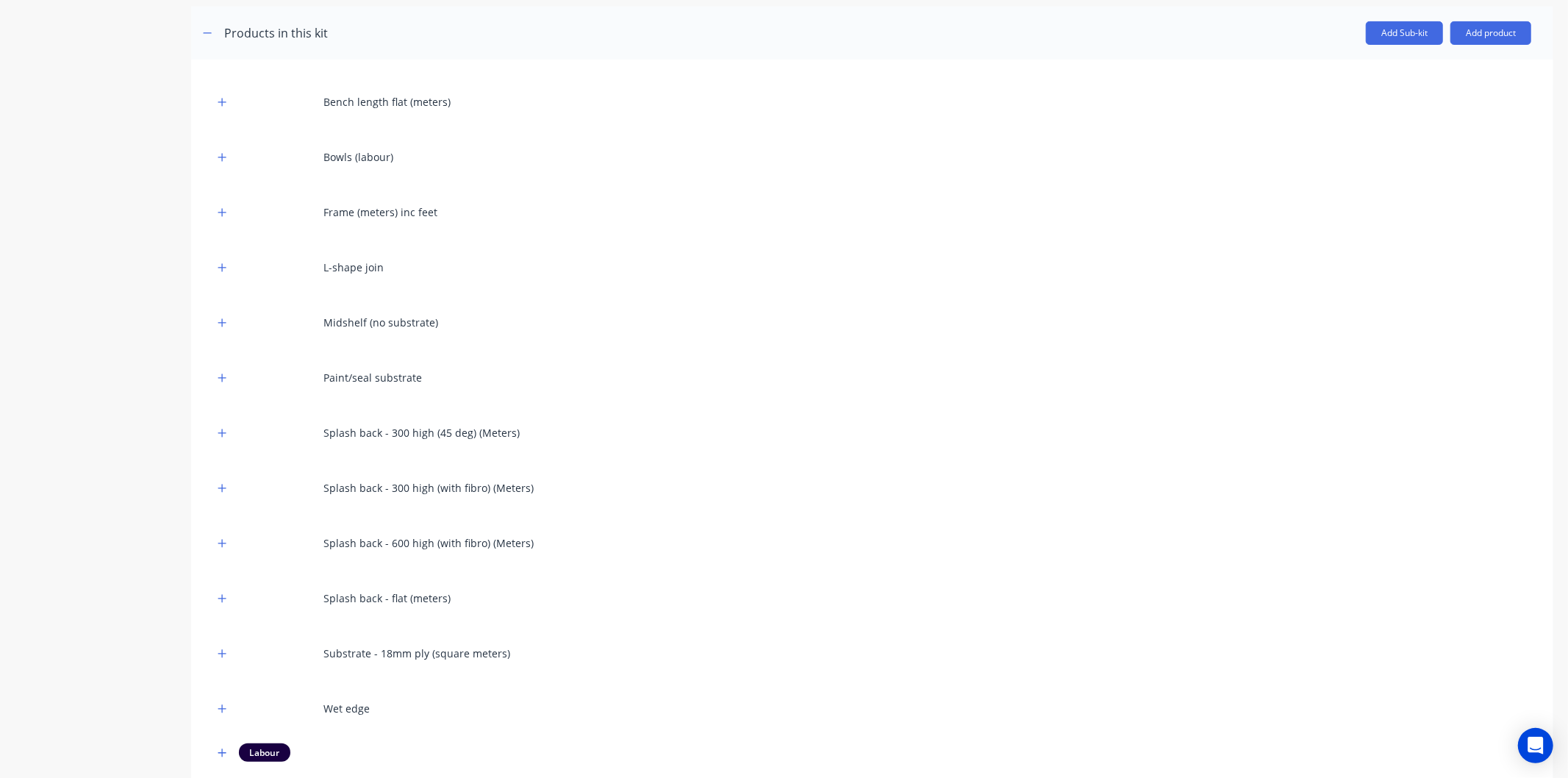
scroll to position [379, 0]
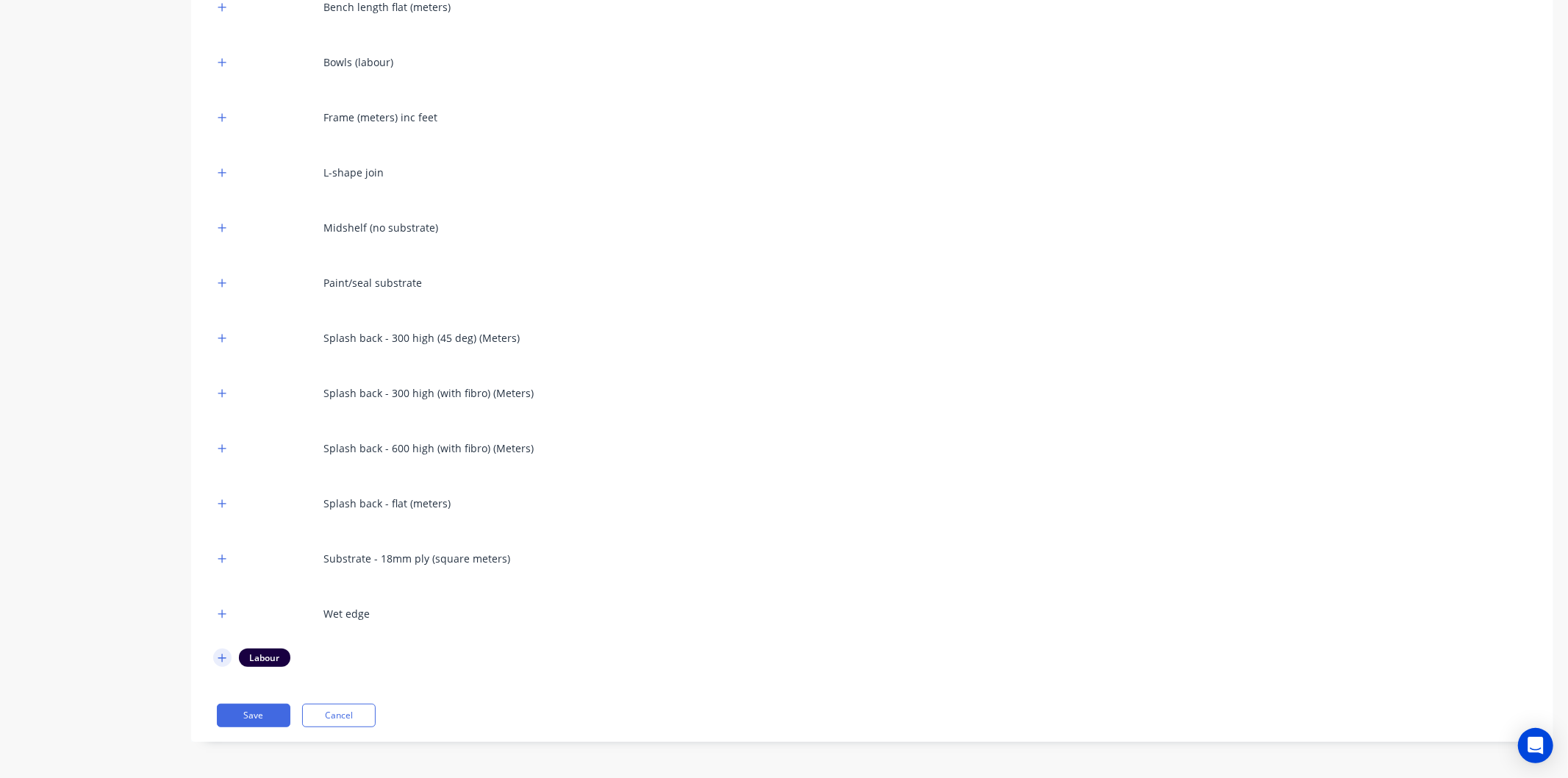
click at [221, 656] on icon "button" at bounding box center [222, 658] width 9 height 10
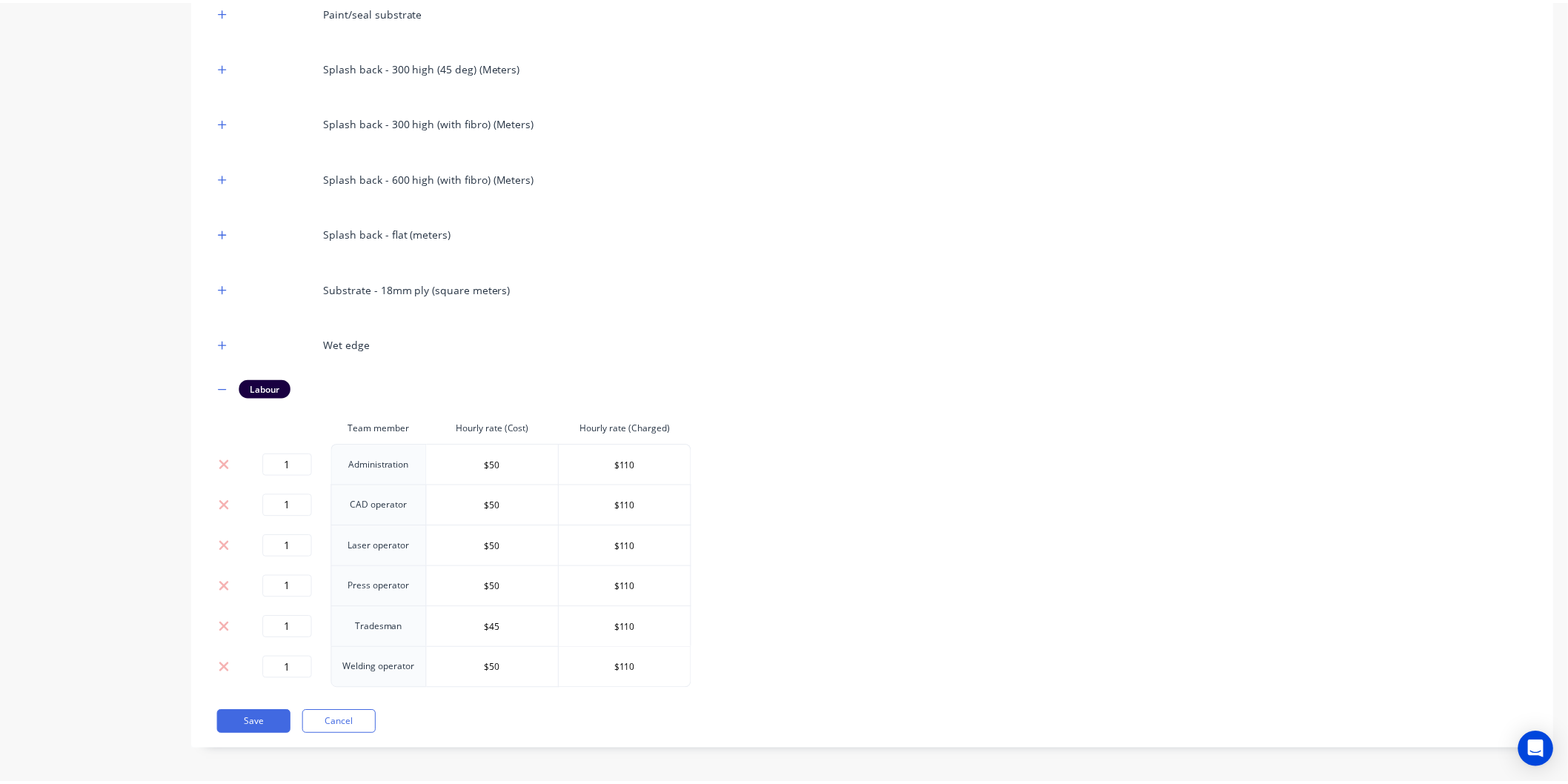
scroll to position [658, 0]
click at [308, 461] on input "1" at bounding box center [290, 463] width 49 height 22
type input "0"
click at [298, 499] on input "1" at bounding box center [290, 503] width 49 height 22
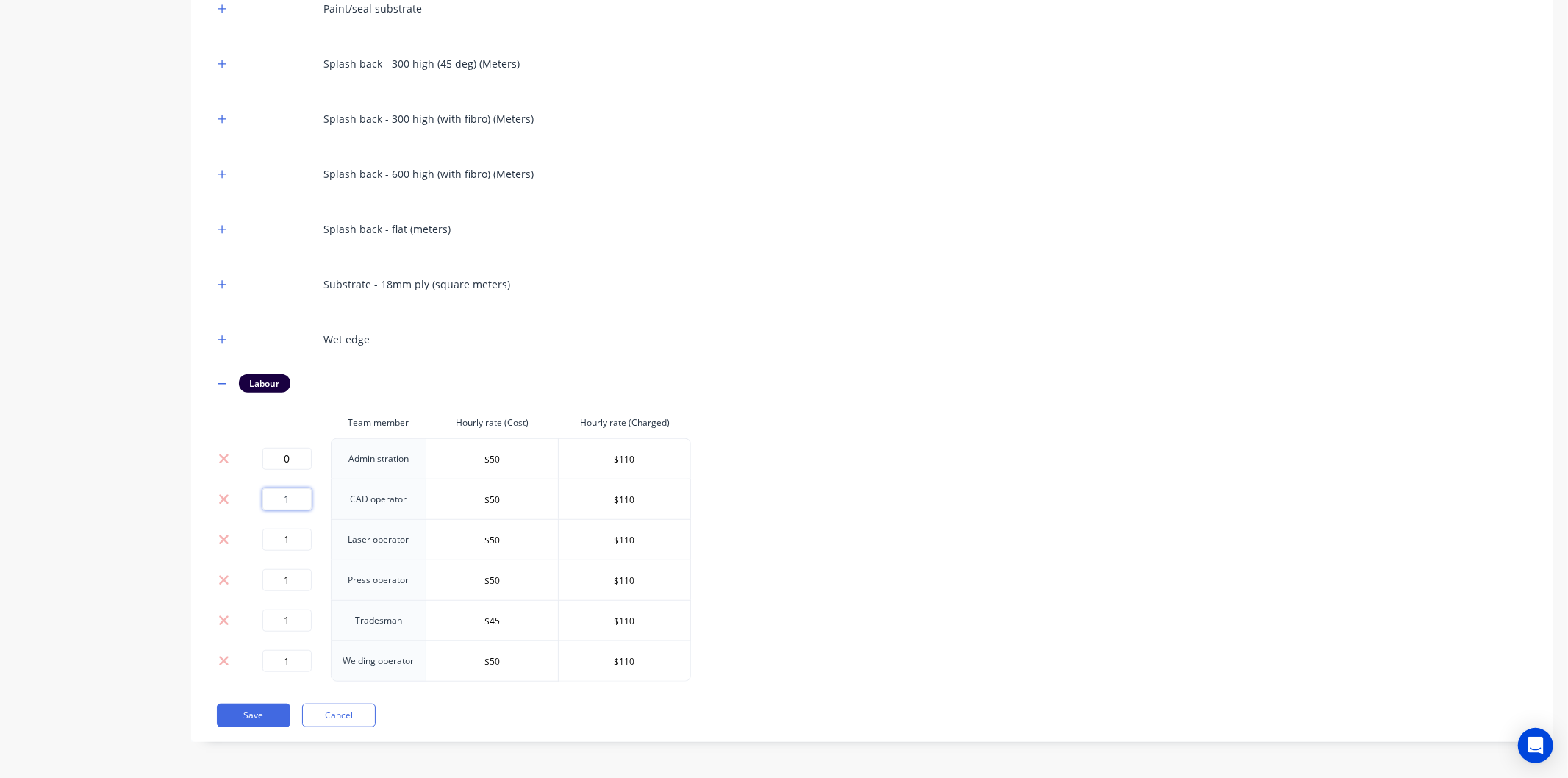
click at [295, 495] on input "1" at bounding box center [287, 499] width 49 height 22
type input "0"
click at [298, 536] on input "1" at bounding box center [287, 540] width 49 height 22
type input "0"
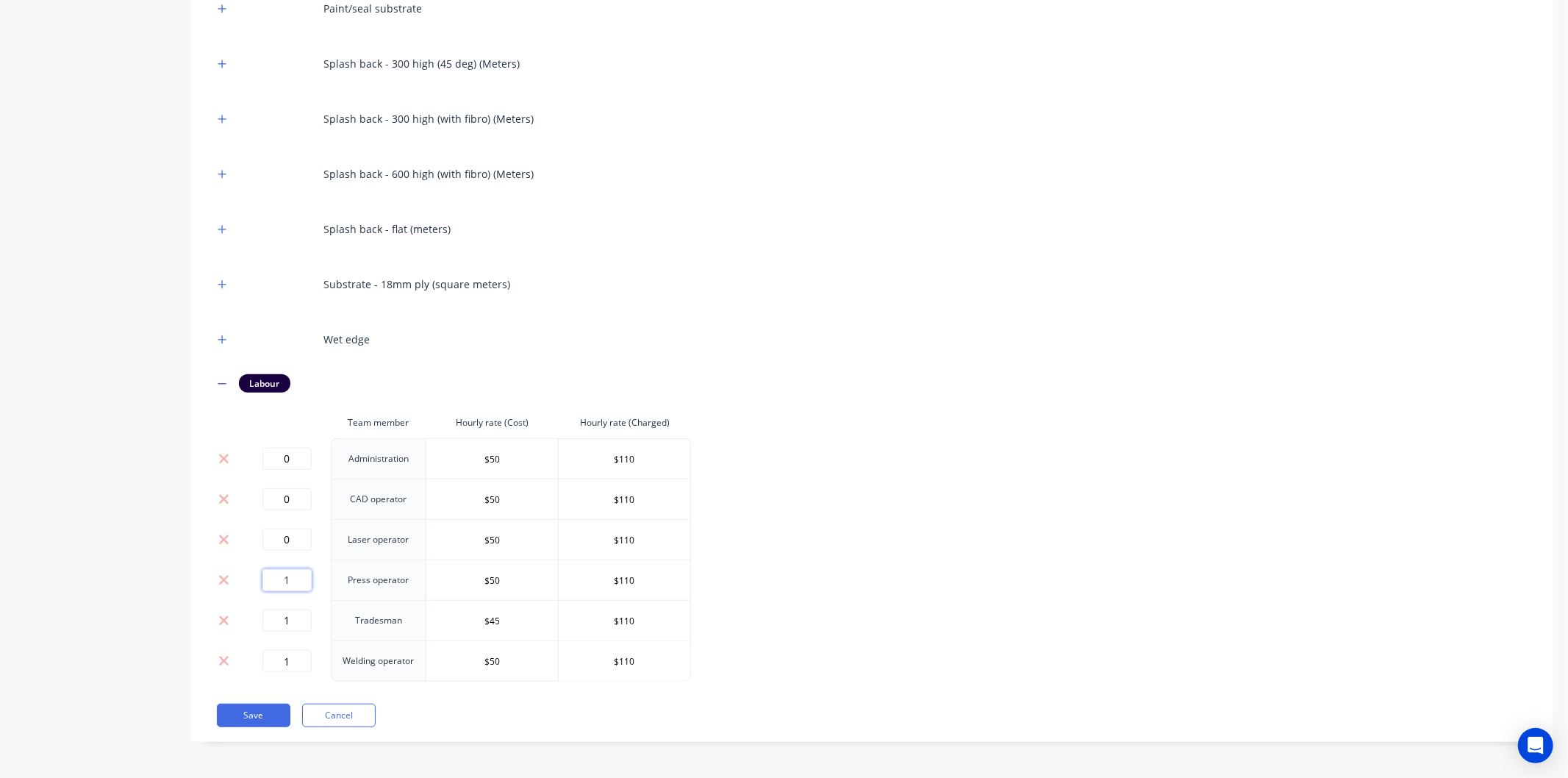
click at [291, 578] on input "1" at bounding box center [287, 580] width 49 height 22
click at [292, 578] on input "1" at bounding box center [287, 580] width 49 height 22
type input "0"
click at [295, 616] on input "1" at bounding box center [287, 620] width 49 height 22
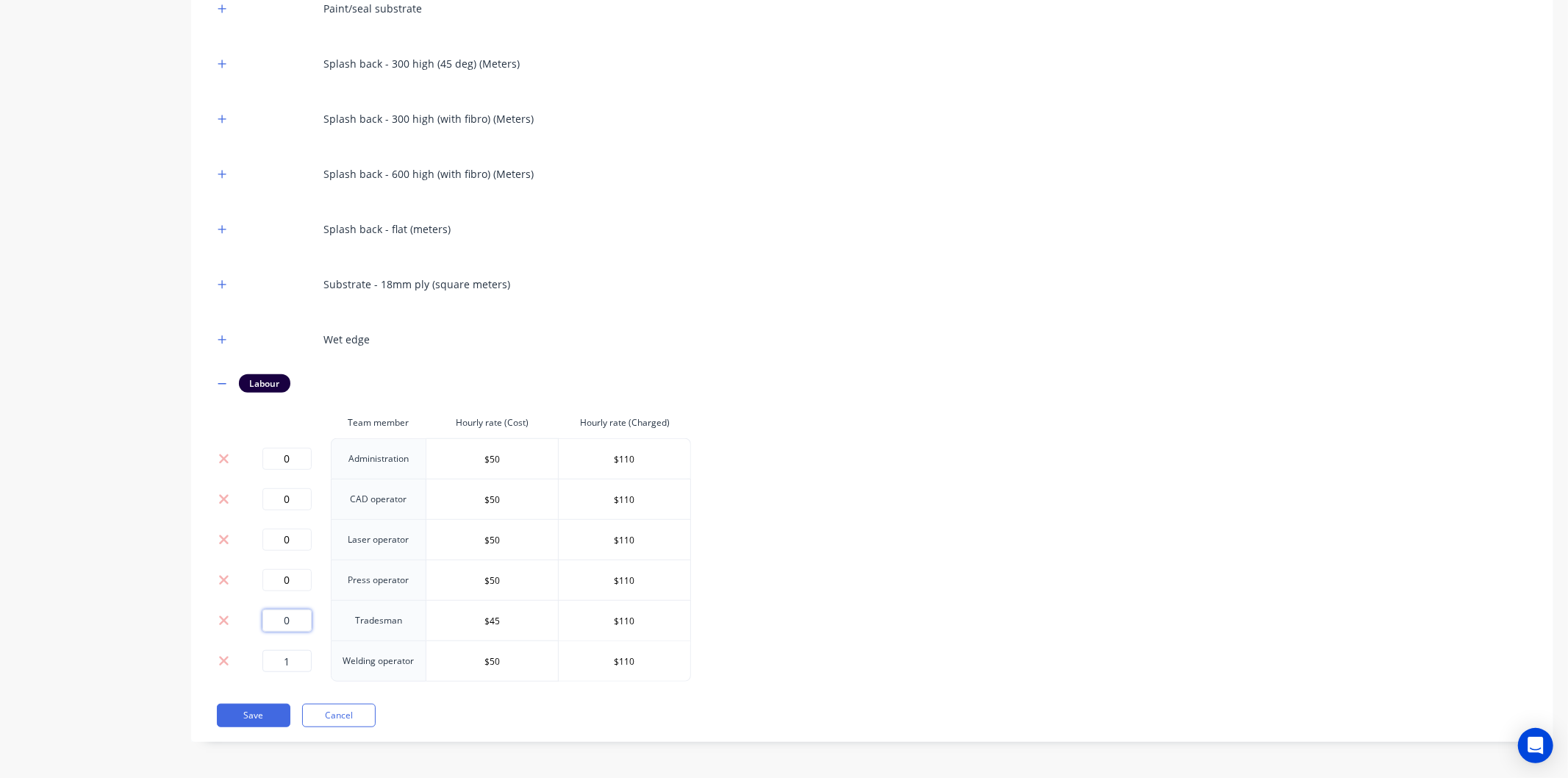
type input "0"
click at [294, 664] on input "1" at bounding box center [287, 661] width 49 height 22
type input "0"
click at [263, 714] on button "Save" at bounding box center [253, 715] width 74 height 24
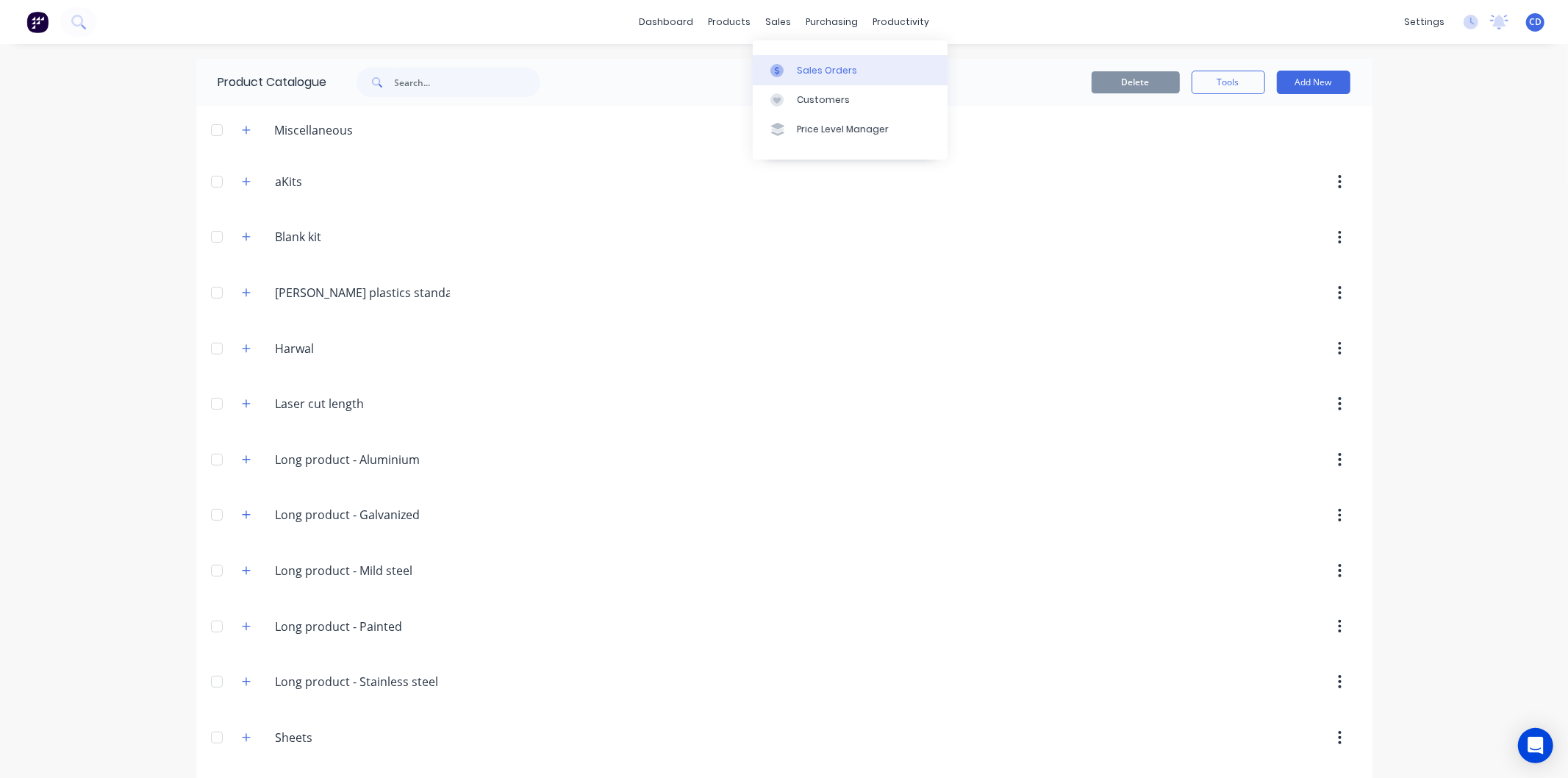
click at [812, 72] on div "Sales Orders" at bounding box center [827, 70] width 60 height 13
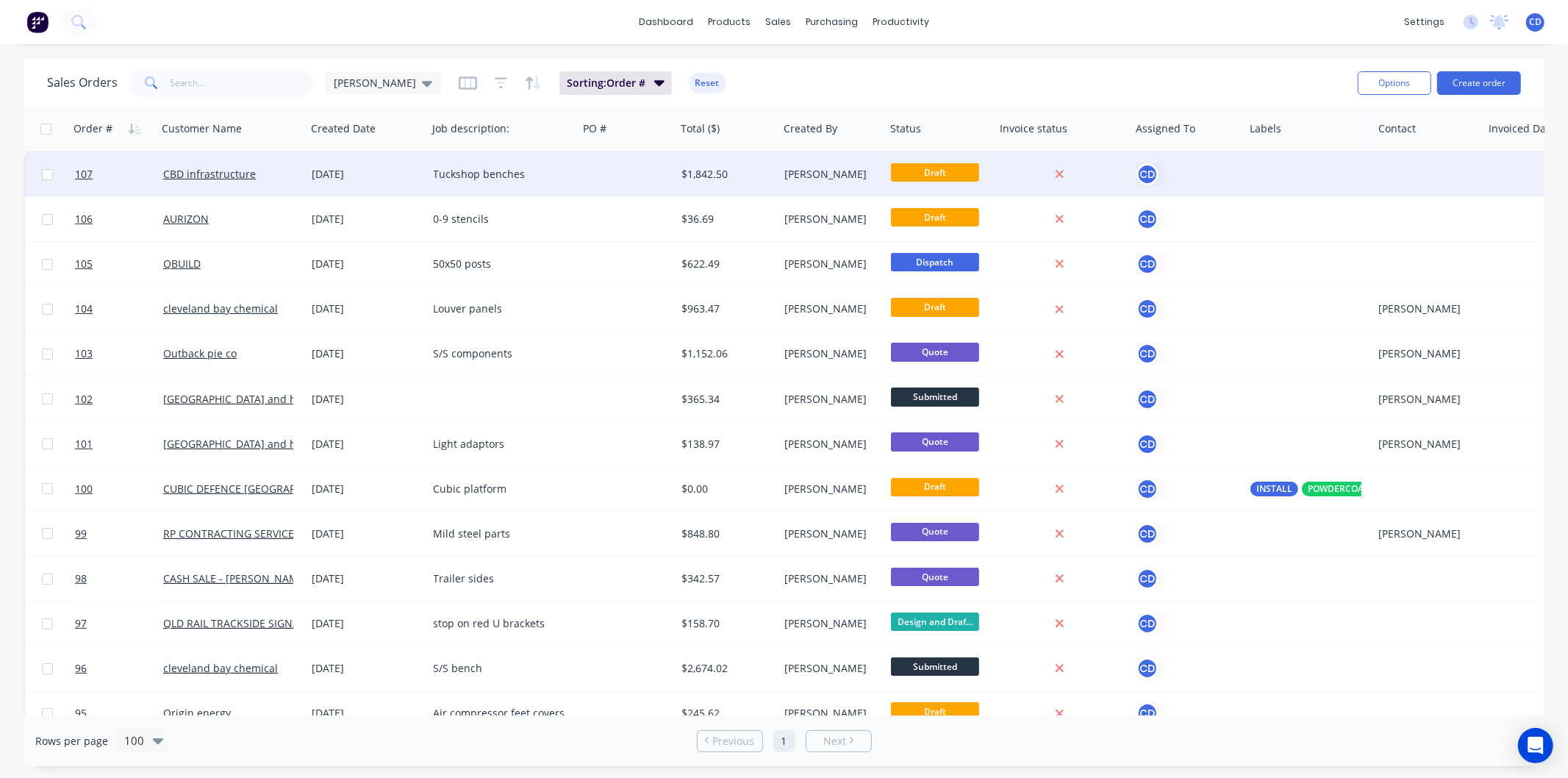
click at [378, 172] on div "08 Sep 2025" at bounding box center [368, 174] width 110 height 15
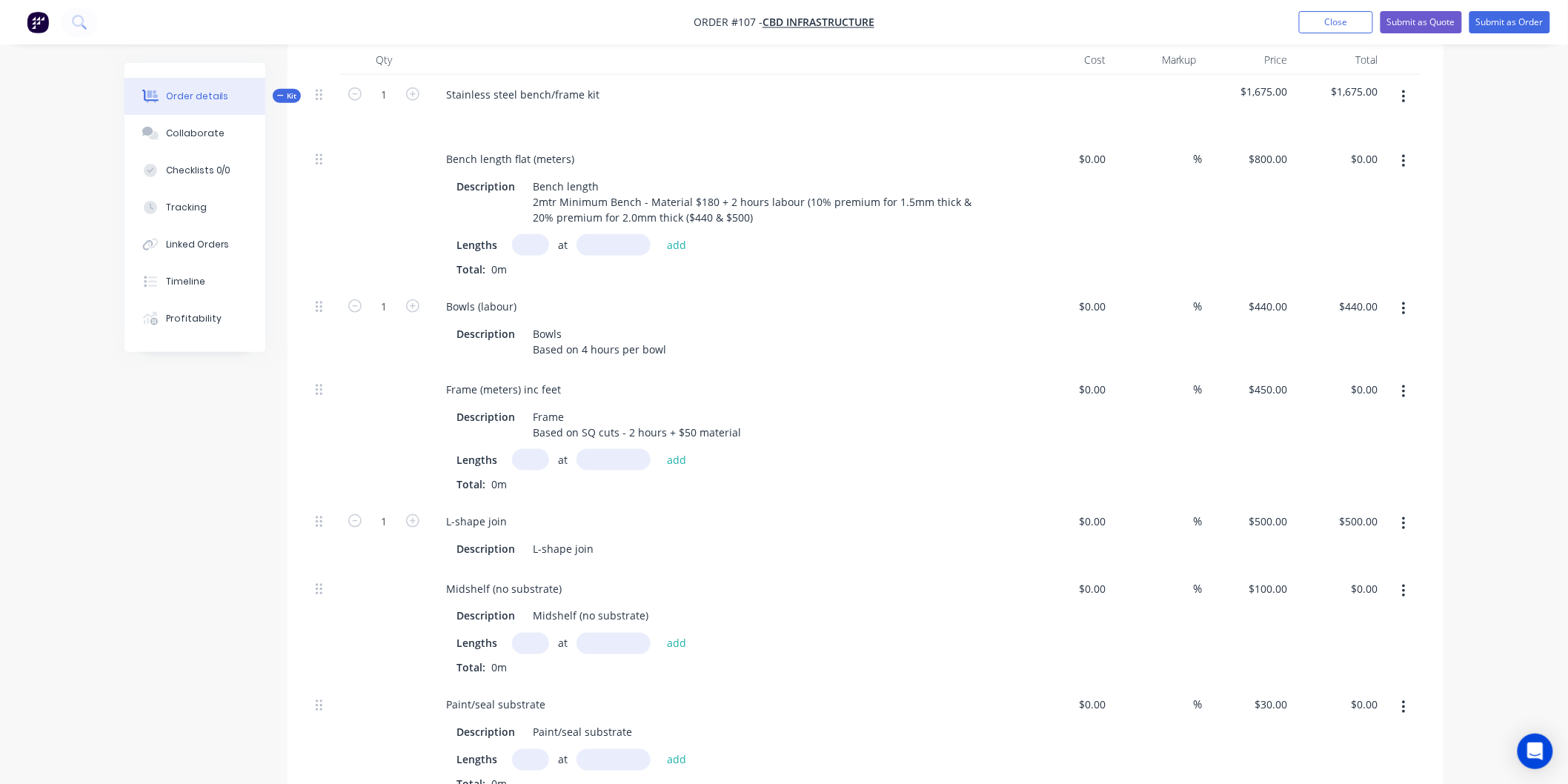
scroll to position [576, 0]
click at [412, 304] on icon "button" at bounding box center [412, 303] width 13 height 13
type input "2"
type input "$880.00"
click at [354, 305] on icon "button" at bounding box center [354, 303] width 13 height 13
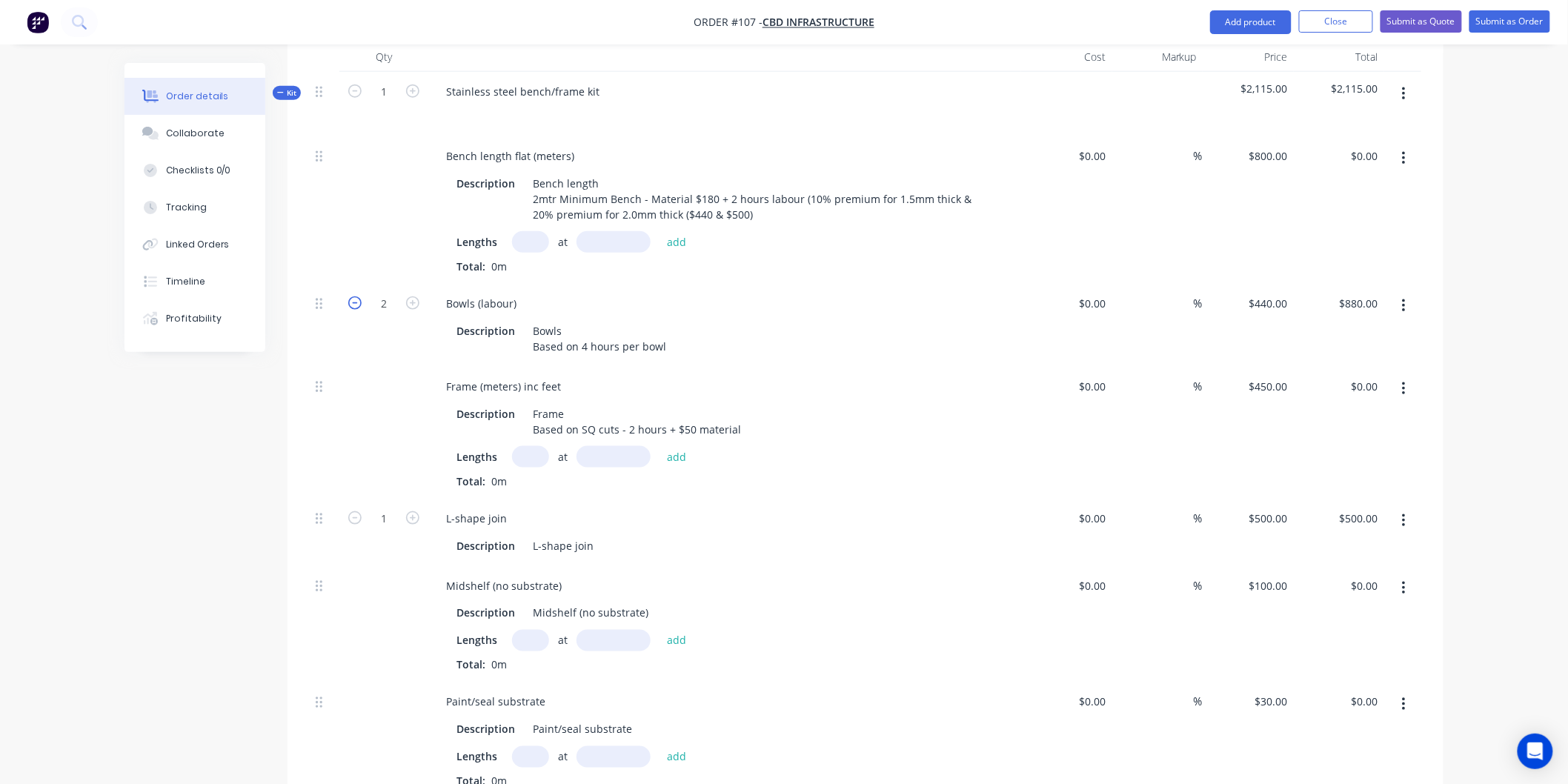
type input "1"
type input "$440.00"
click at [1332, 17] on button "Close" at bounding box center [1336, 21] width 74 height 22
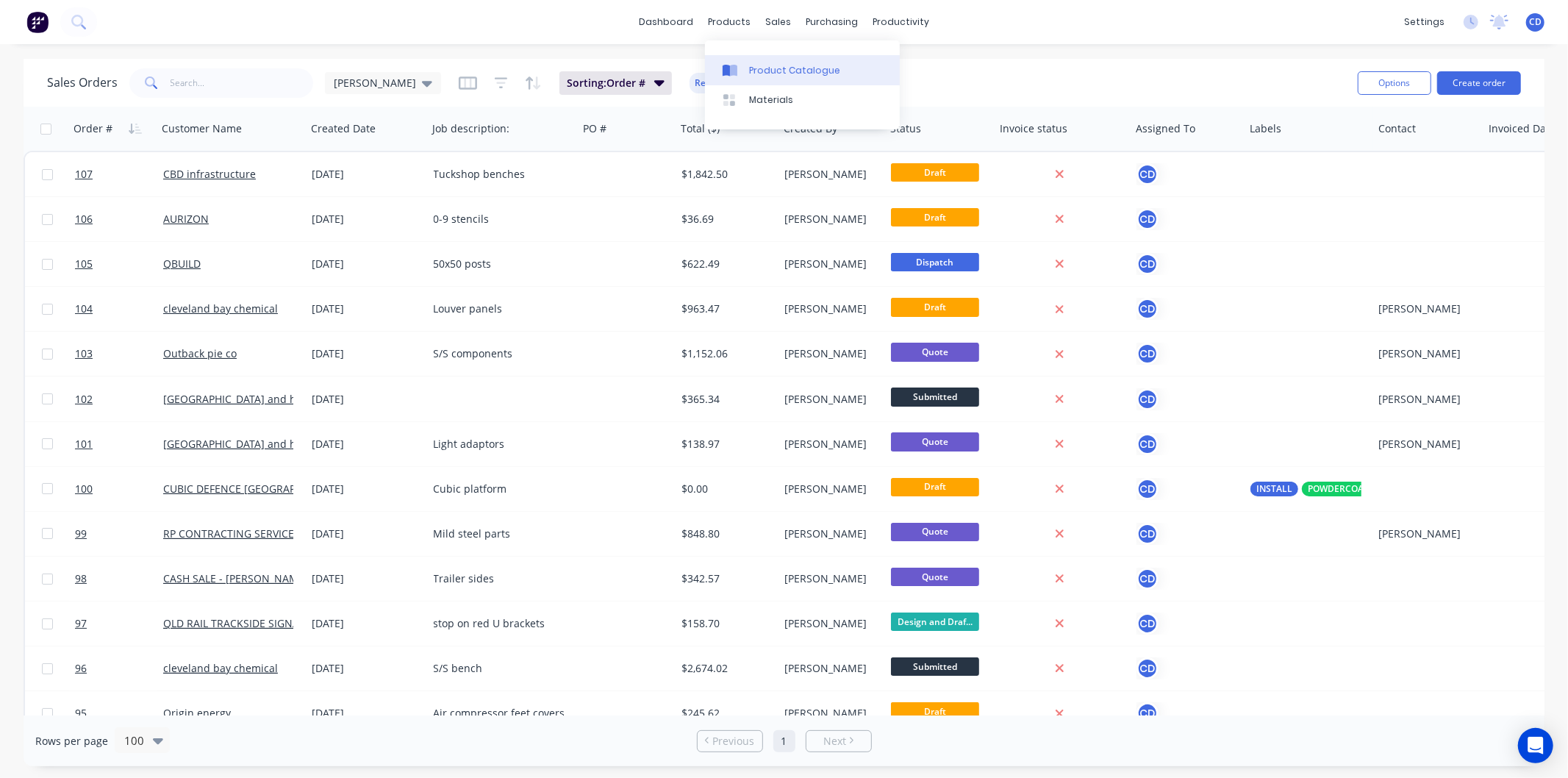
click at [763, 70] on div "Product Catalogue" at bounding box center [794, 70] width 91 height 13
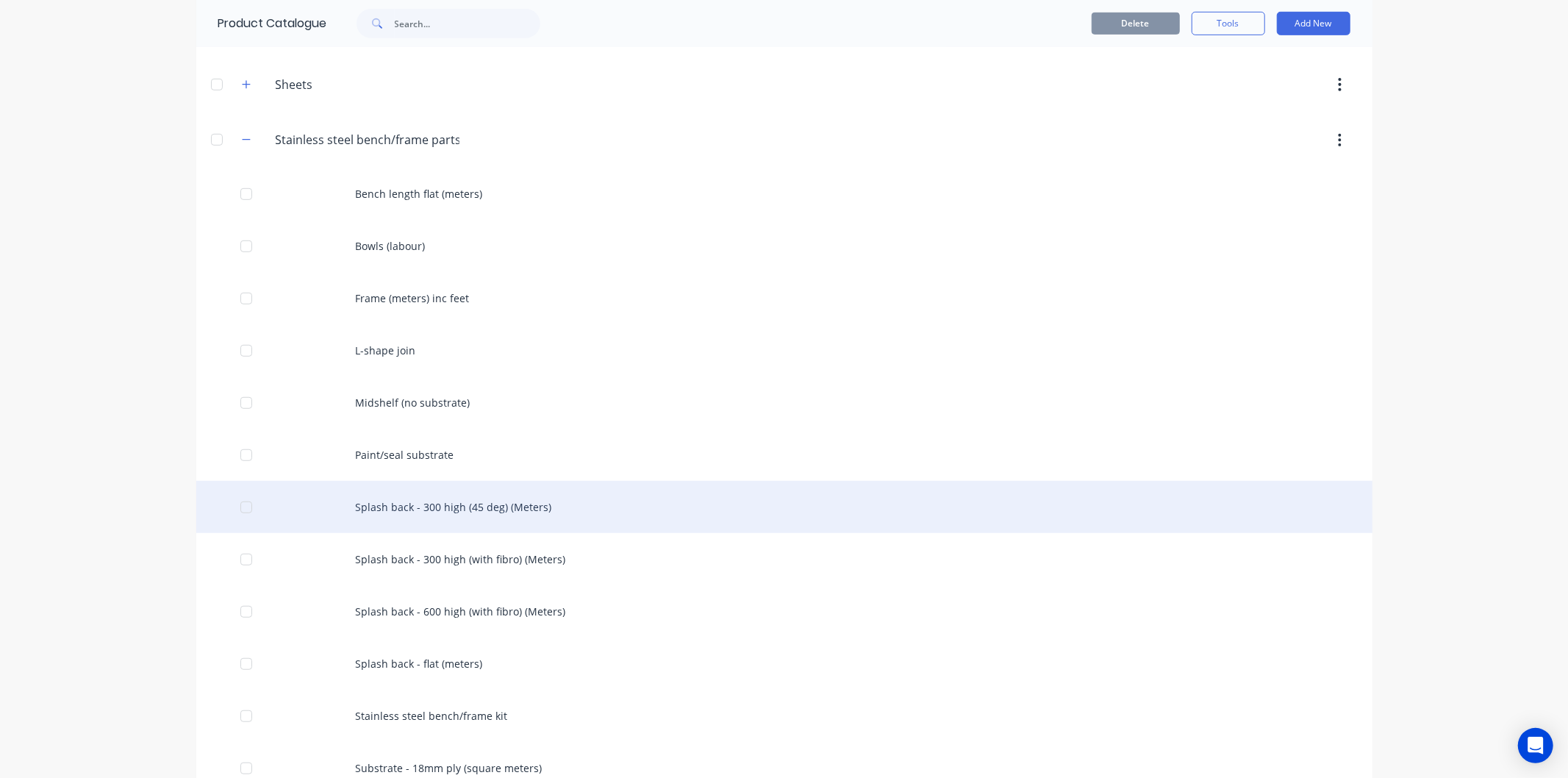
scroll to position [792, 0]
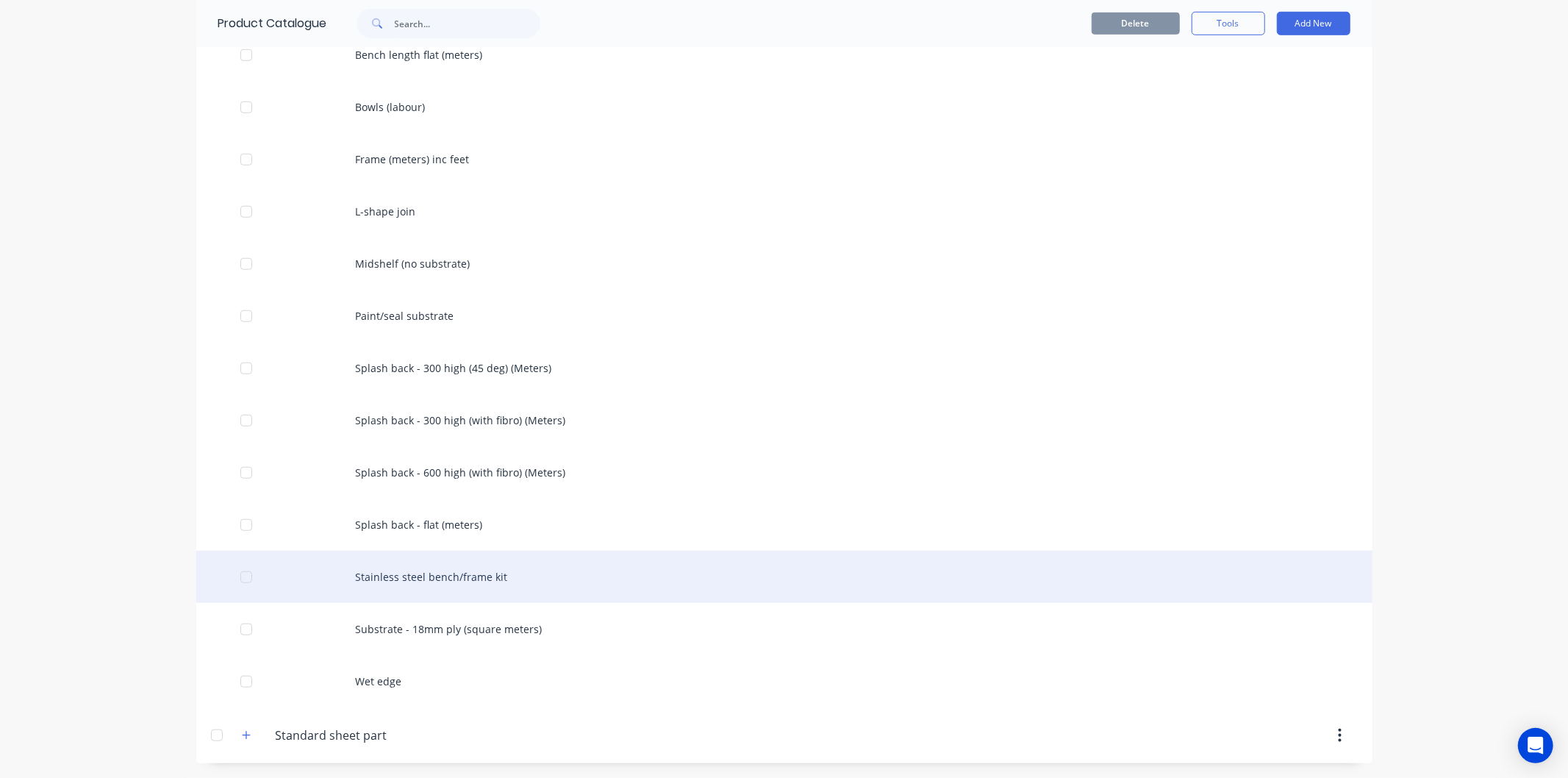
click at [418, 577] on div "Stainless steel bench/frame kit" at bounding box center [784, 577] width 1176 height 52
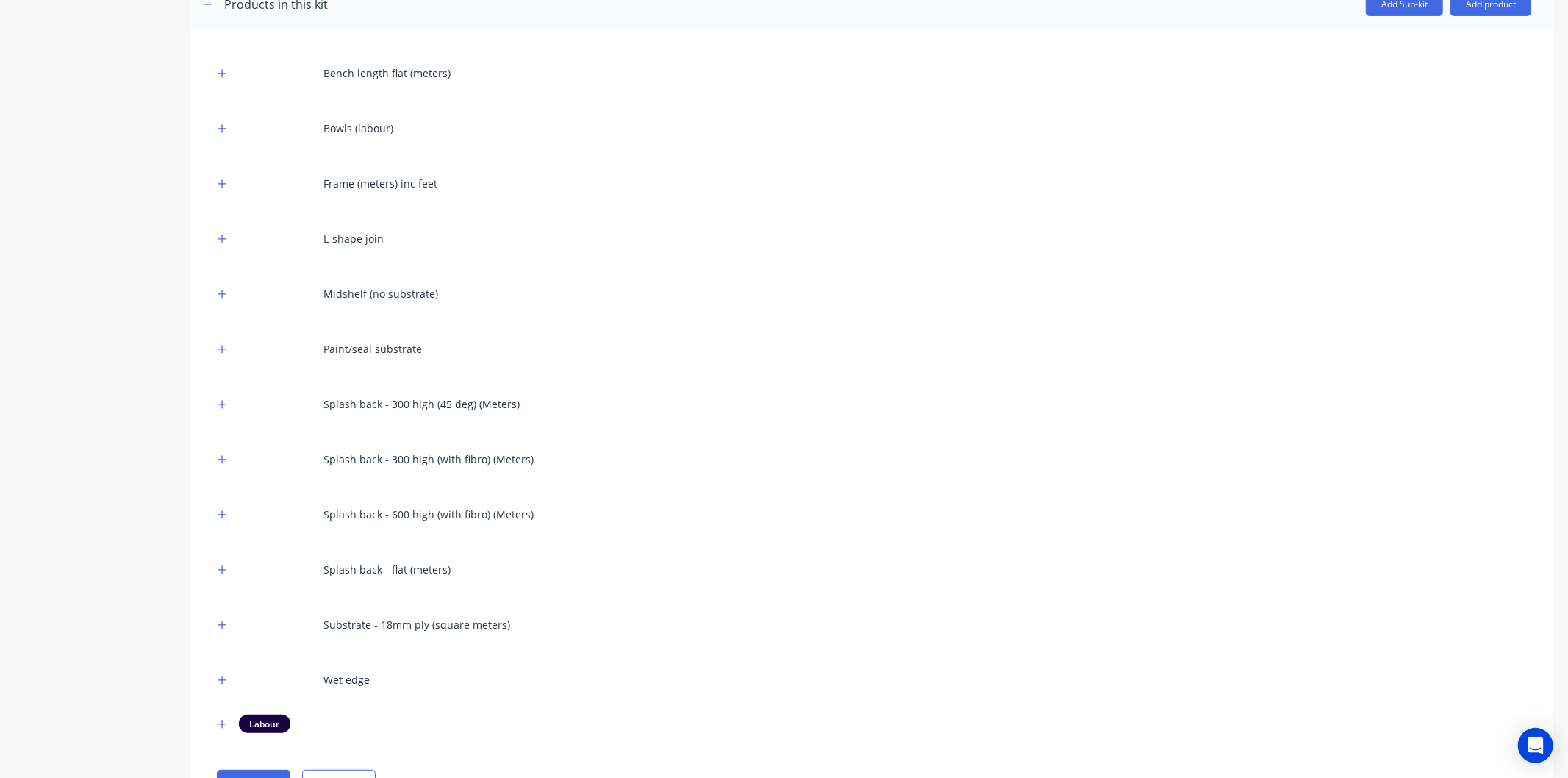
scroll to position [327, 0]
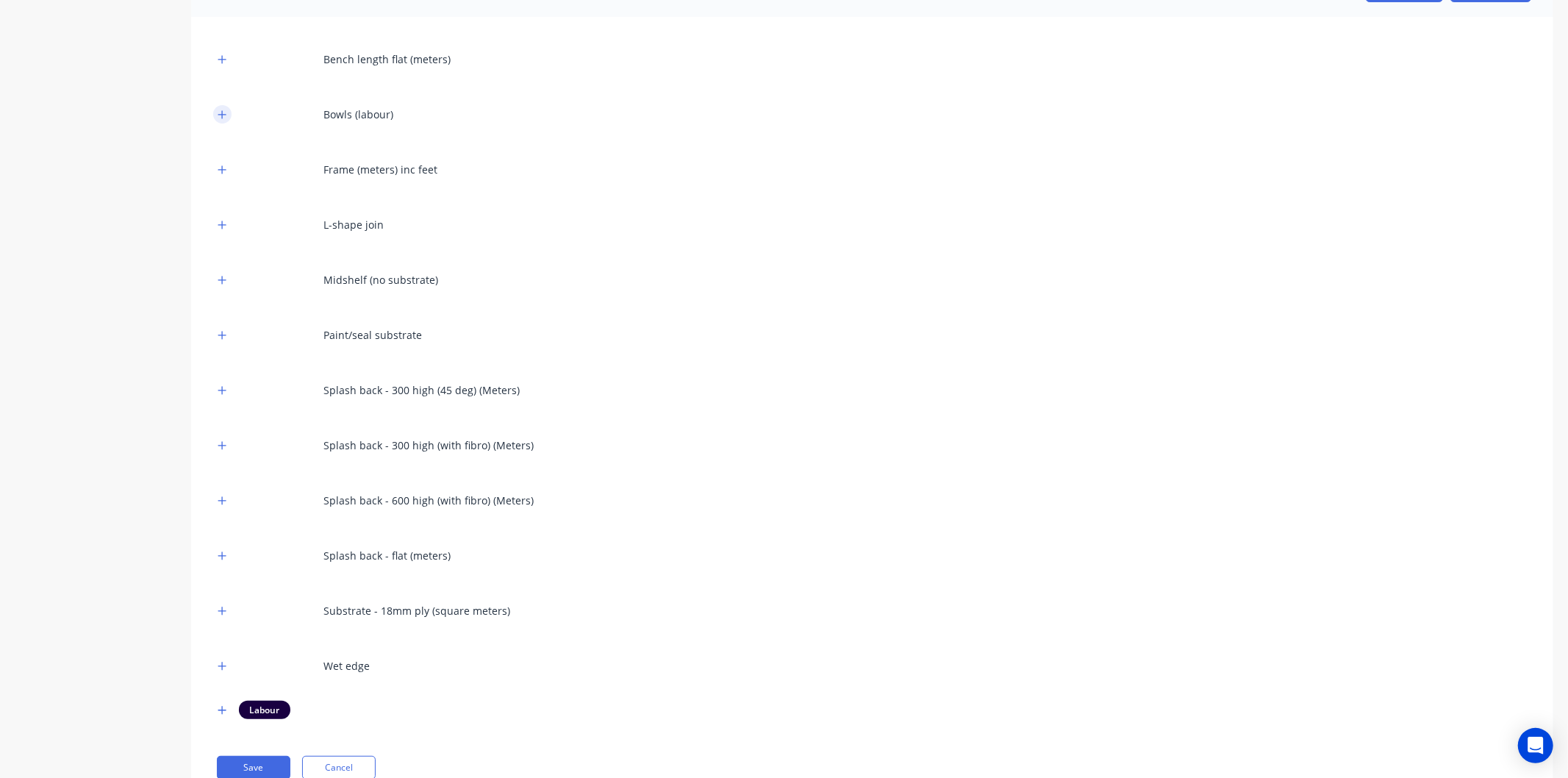
click at [228, 112] on button "button" at bounding box center [222, 114] width 19 height 19
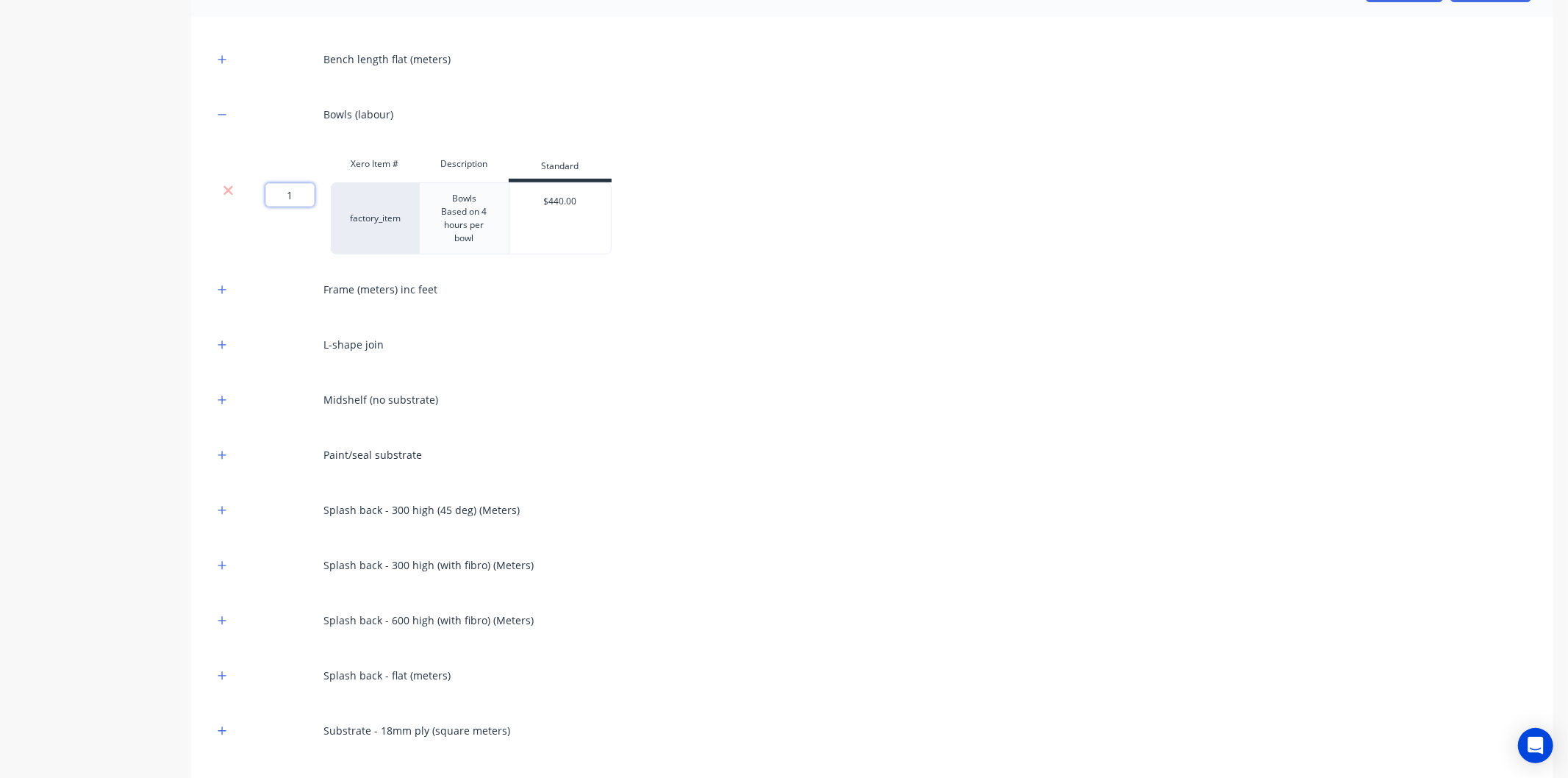
click at [302, 189] on input "1" at bounding box center [290, 195] width 49 height 24
type input "0"
click at [744, 410] on div "Midshelf (no substrate)" at bounding box center [872, 399] width 1318 height 40
click at [226, 343] on icon "button" at bounding box center [223, 344] width 8 height 8
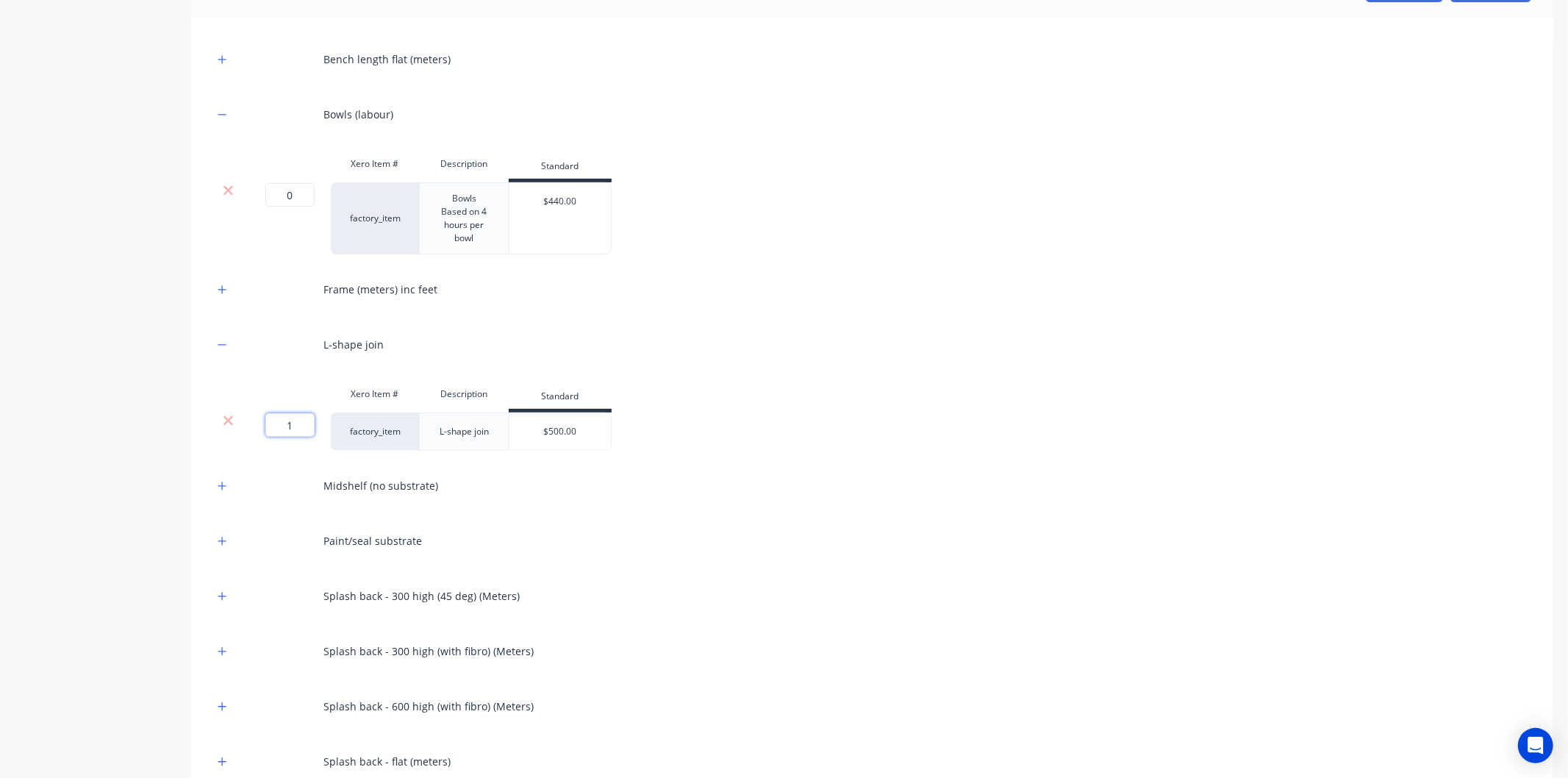
click at [307, 417] on input "1" at bounding box center [290, 425] width 49 height 24
type input "0"
click at [838, 460] on div "Bench length flat (meters) Bowls (labour) Xero Item # Description Standard 0 0 …" at bounding box center [872, 482] width 1318 height 886
click at [224, 541] on icon "button" at bounding box center [223, 541] width 8 height 8
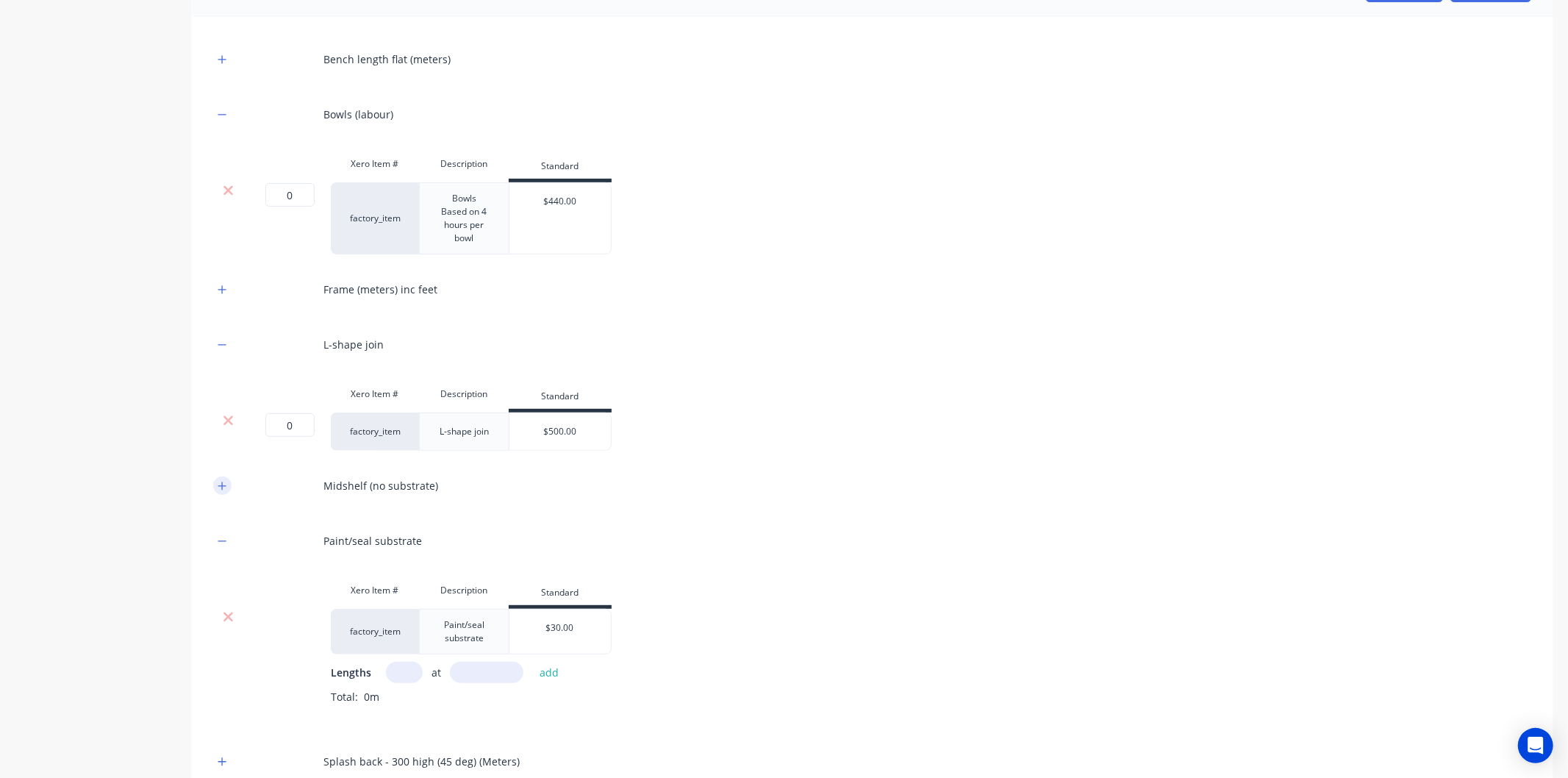
click at [218, 487] on icon "button" at bounding box center [222, 486] width 9 height 10
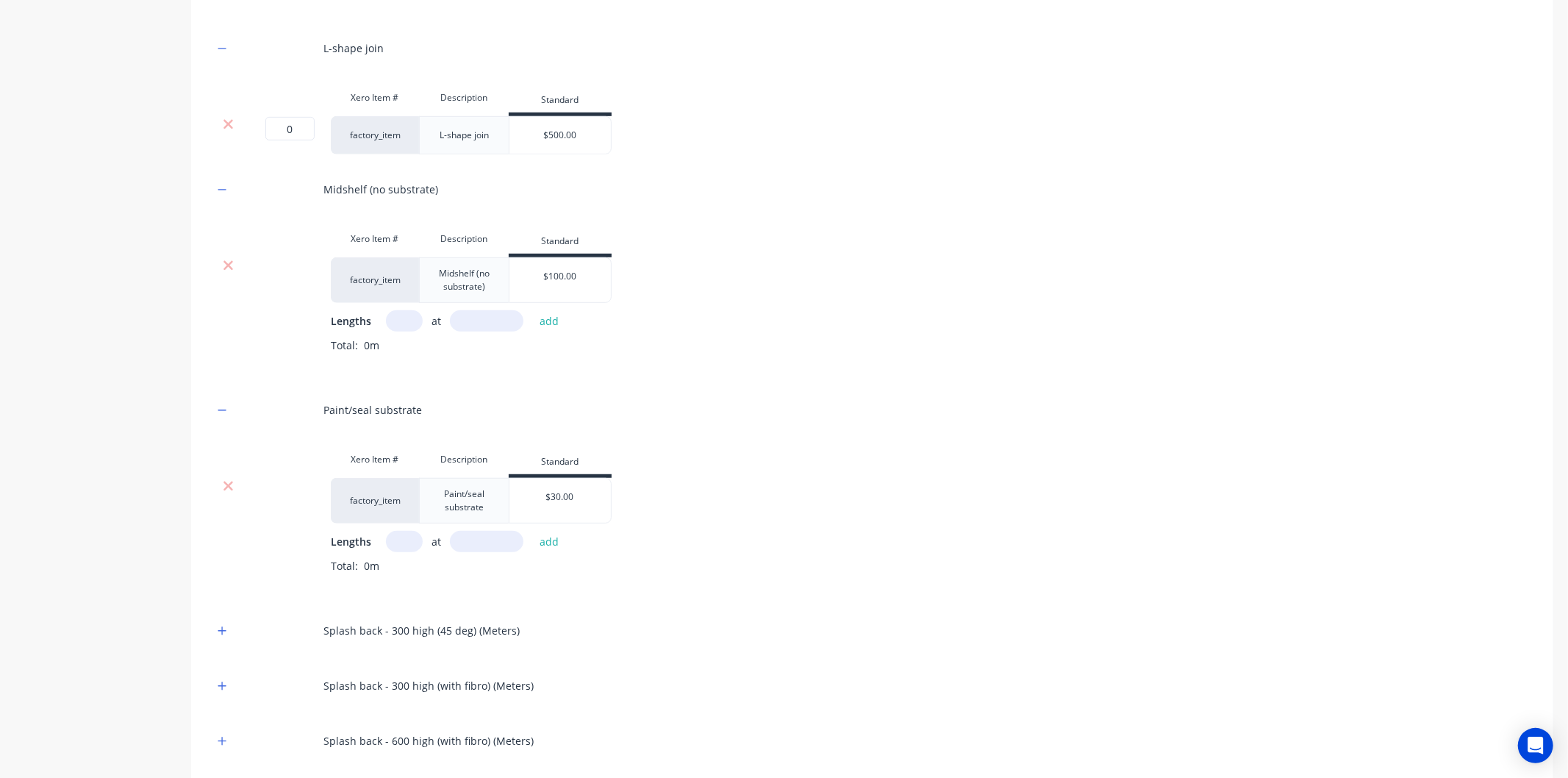
scroll to position [653, 0]
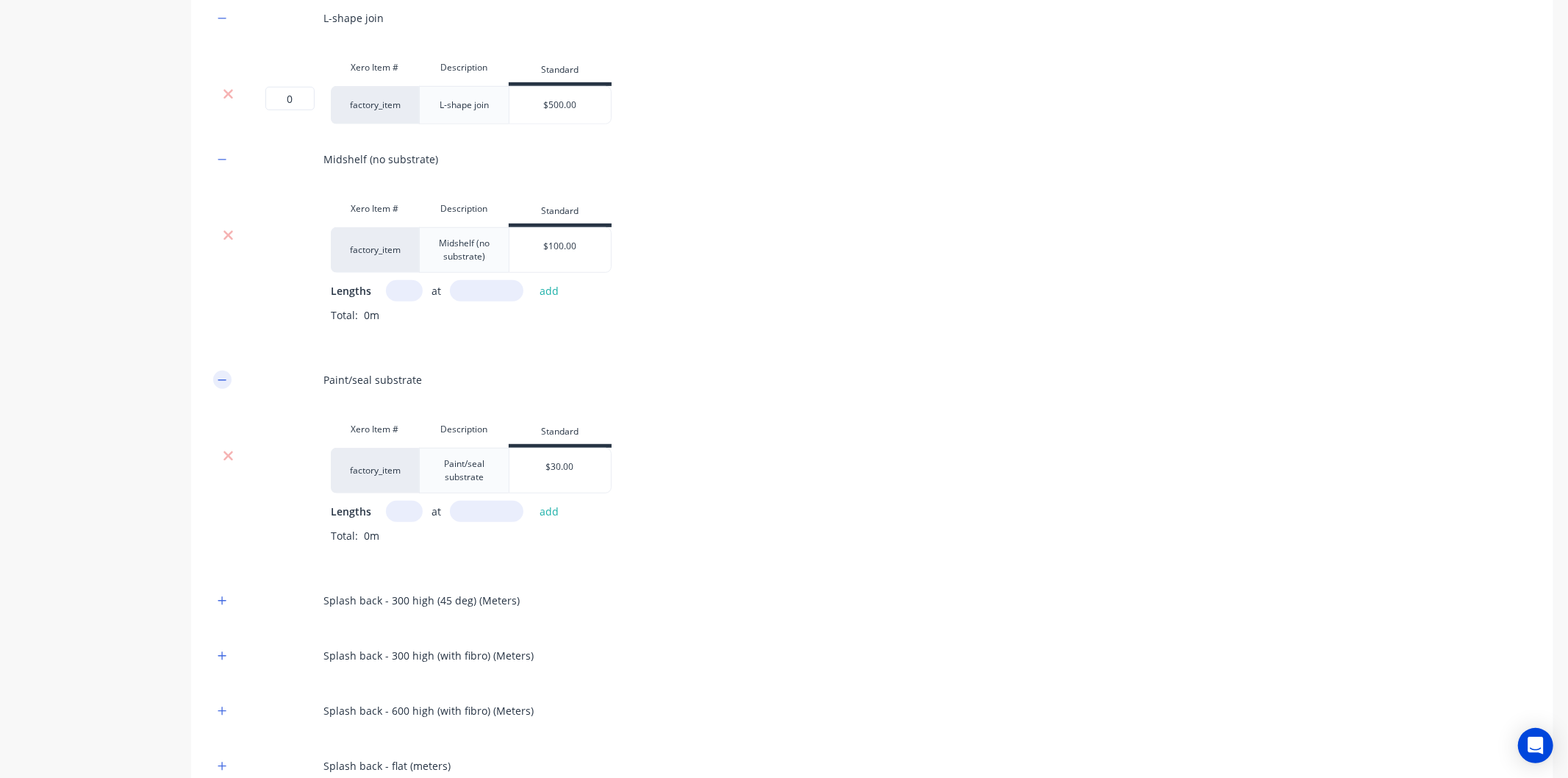
click at [225, 383] on icon "button" at bounding box center [222, 380] width 9 height 10
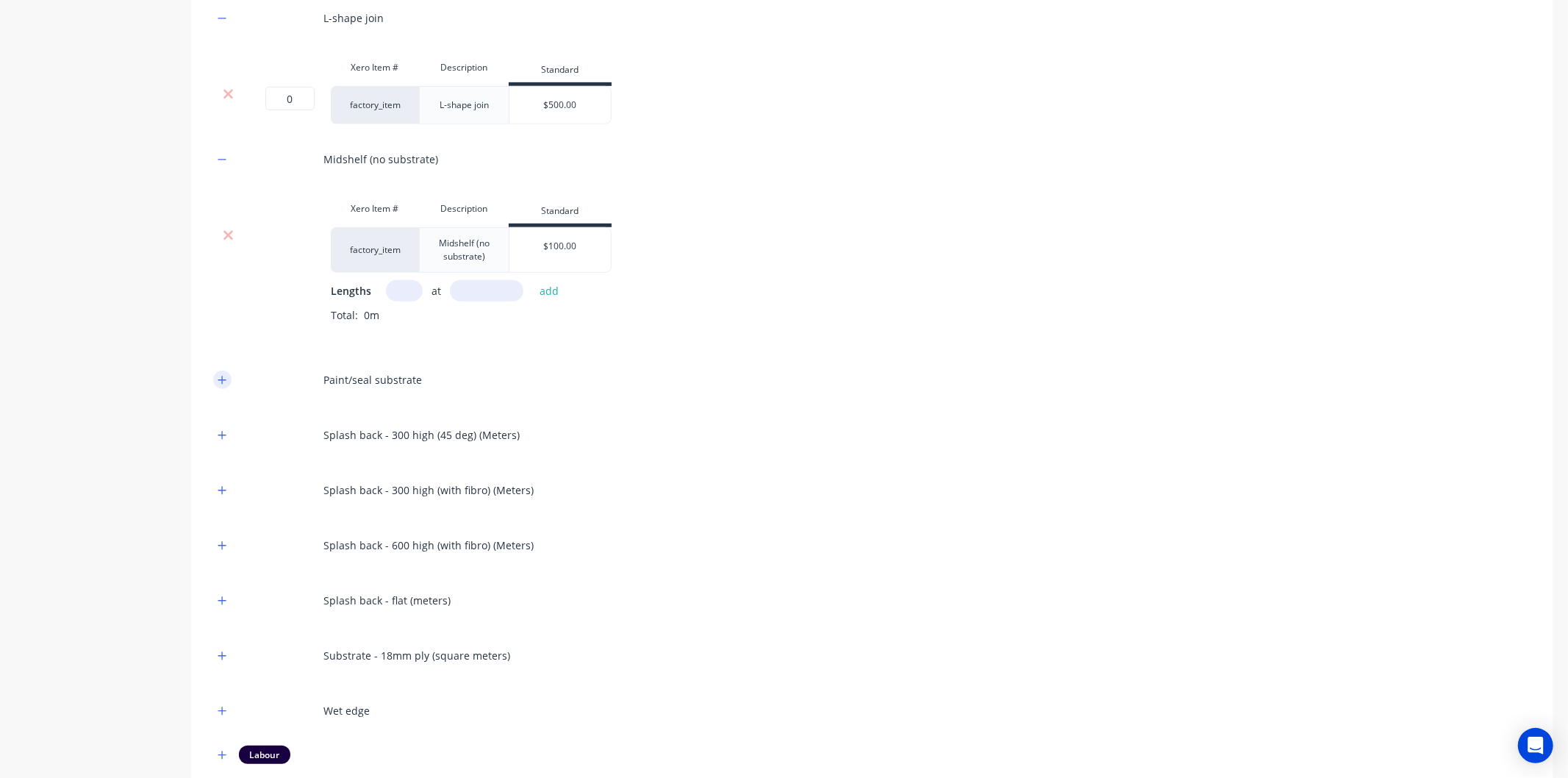
click at [225, 383] on icon "button" at bounding box center [222, 380] width 9 height 10
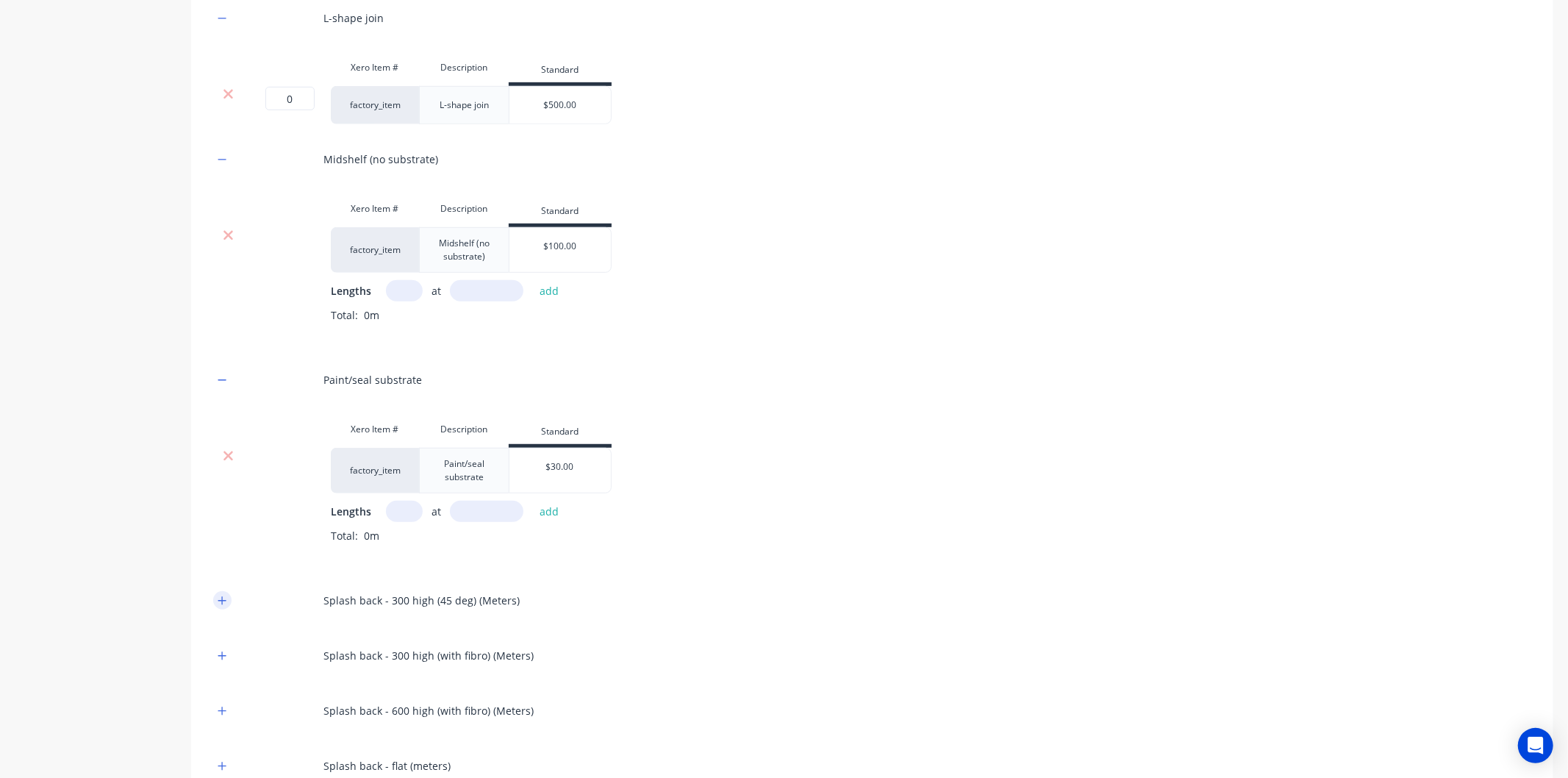
click at [224, 599] on icon "button" at bounding box center [222, 600] width 9 height 10
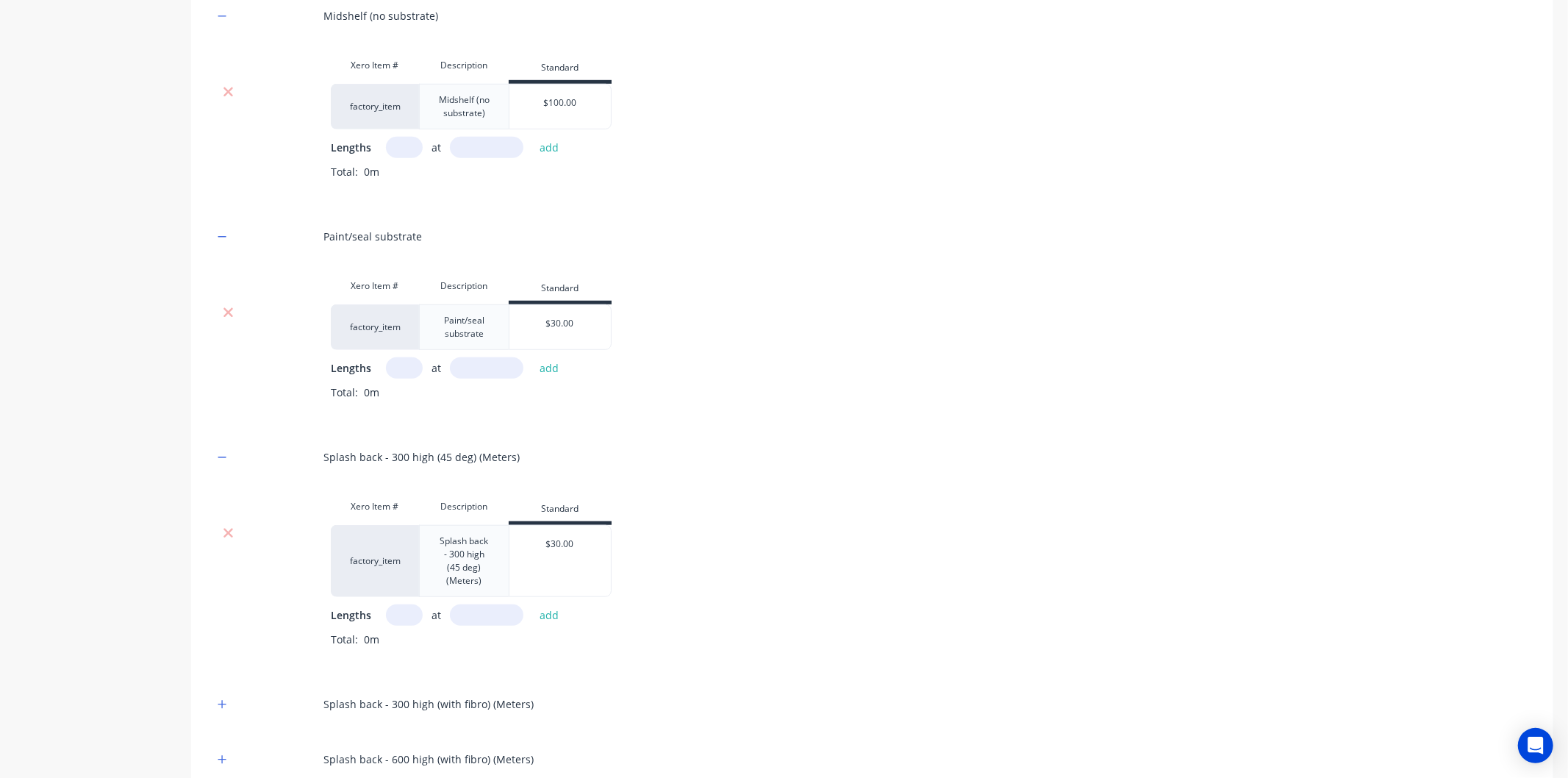
scroll to position [980, 0]
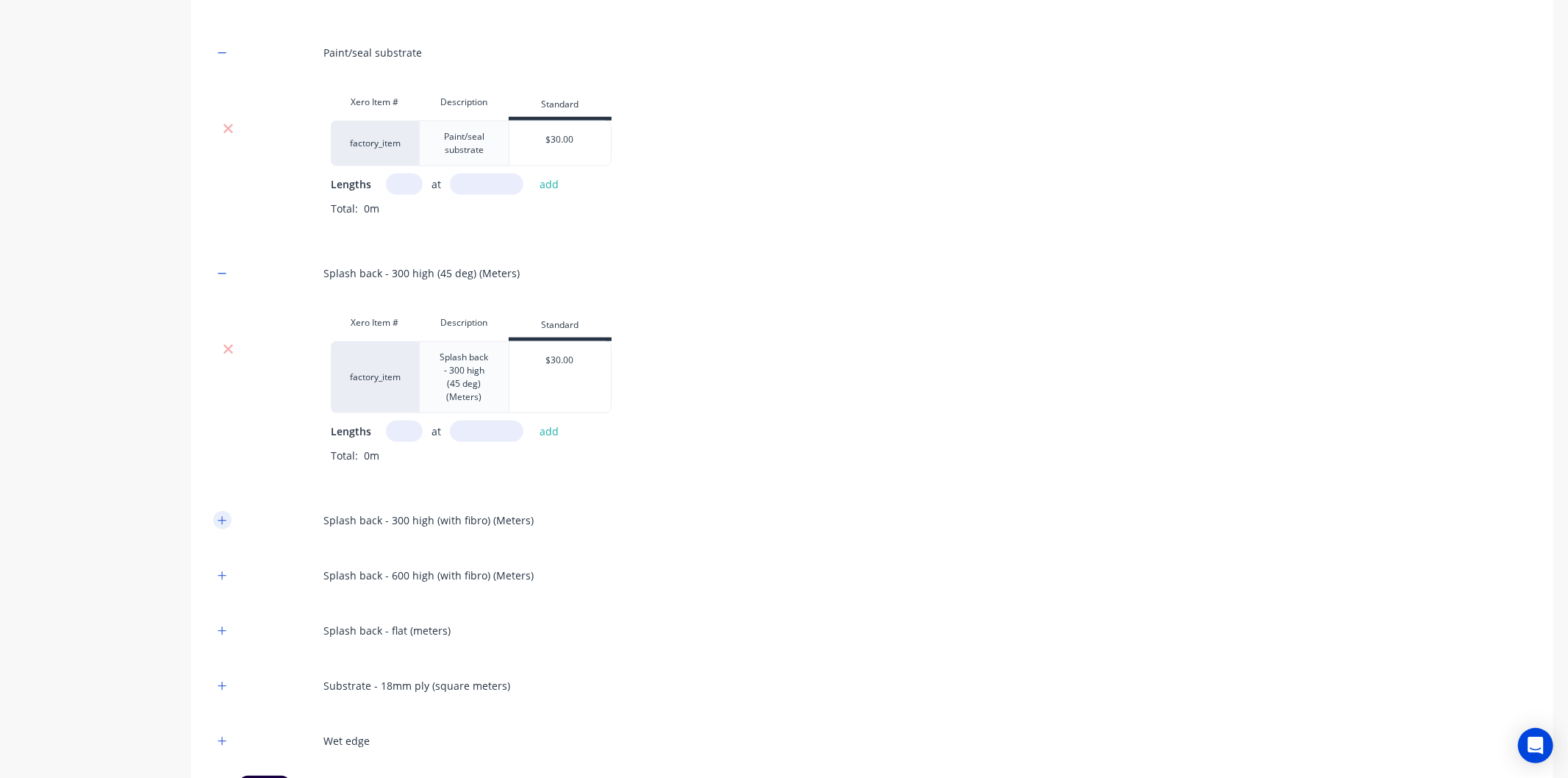
click at [218, 523] on icon "button" at bounding box center [222, 521] width 9 height 10
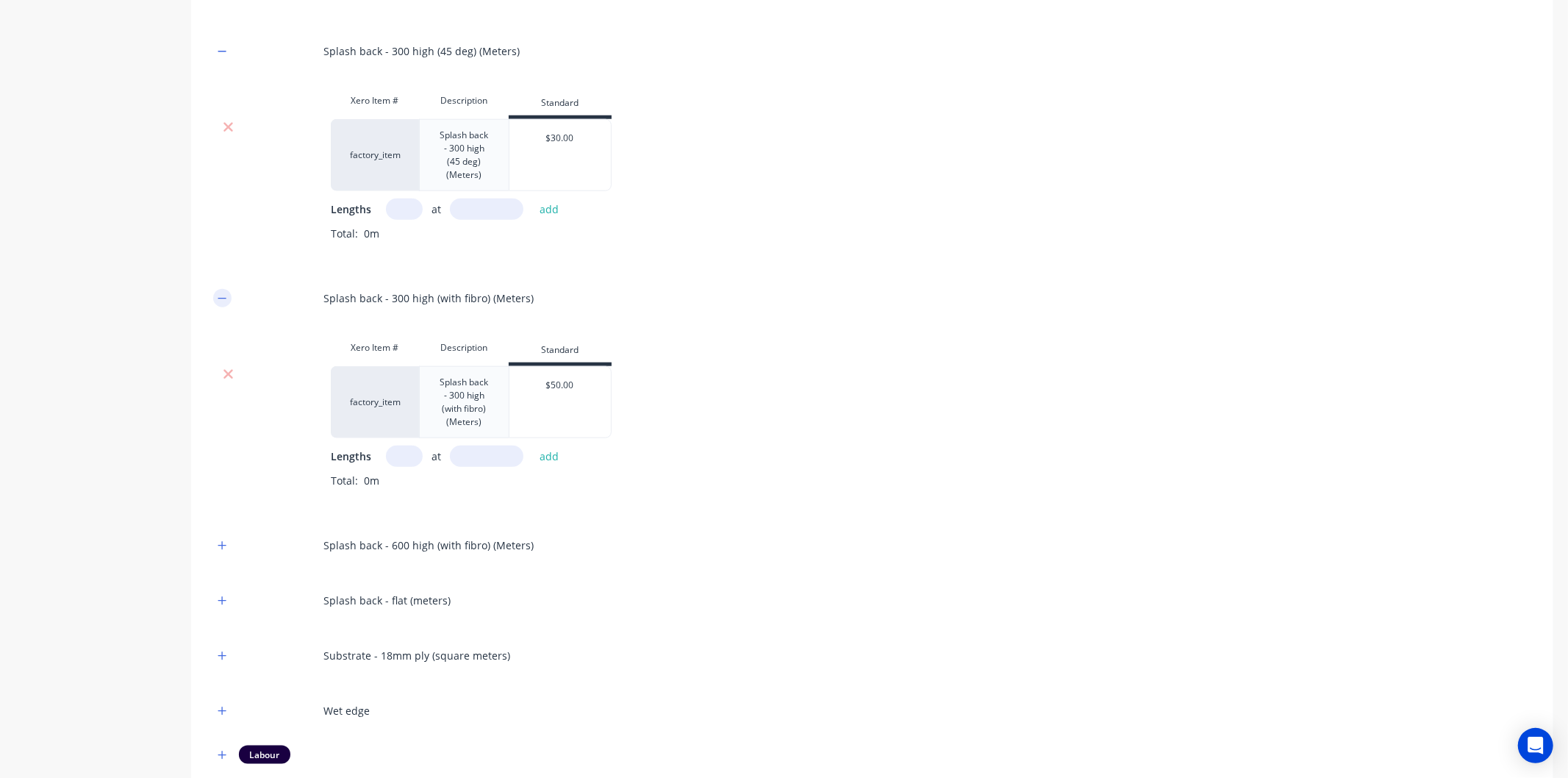
scroll to position [1300, 0]
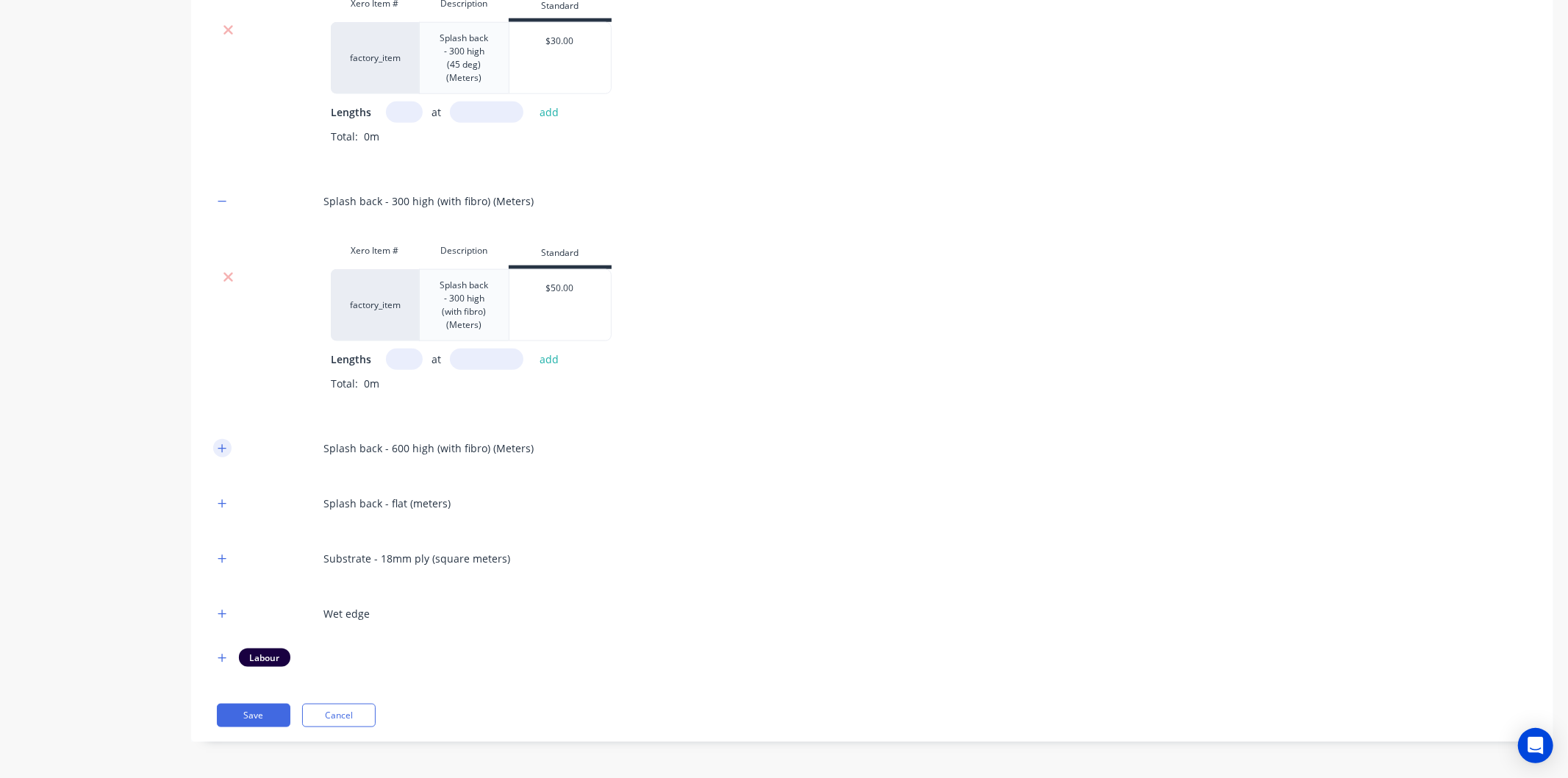
click at [224, 454] on button "button" at bounding box center [222, 448] width 19 height 19
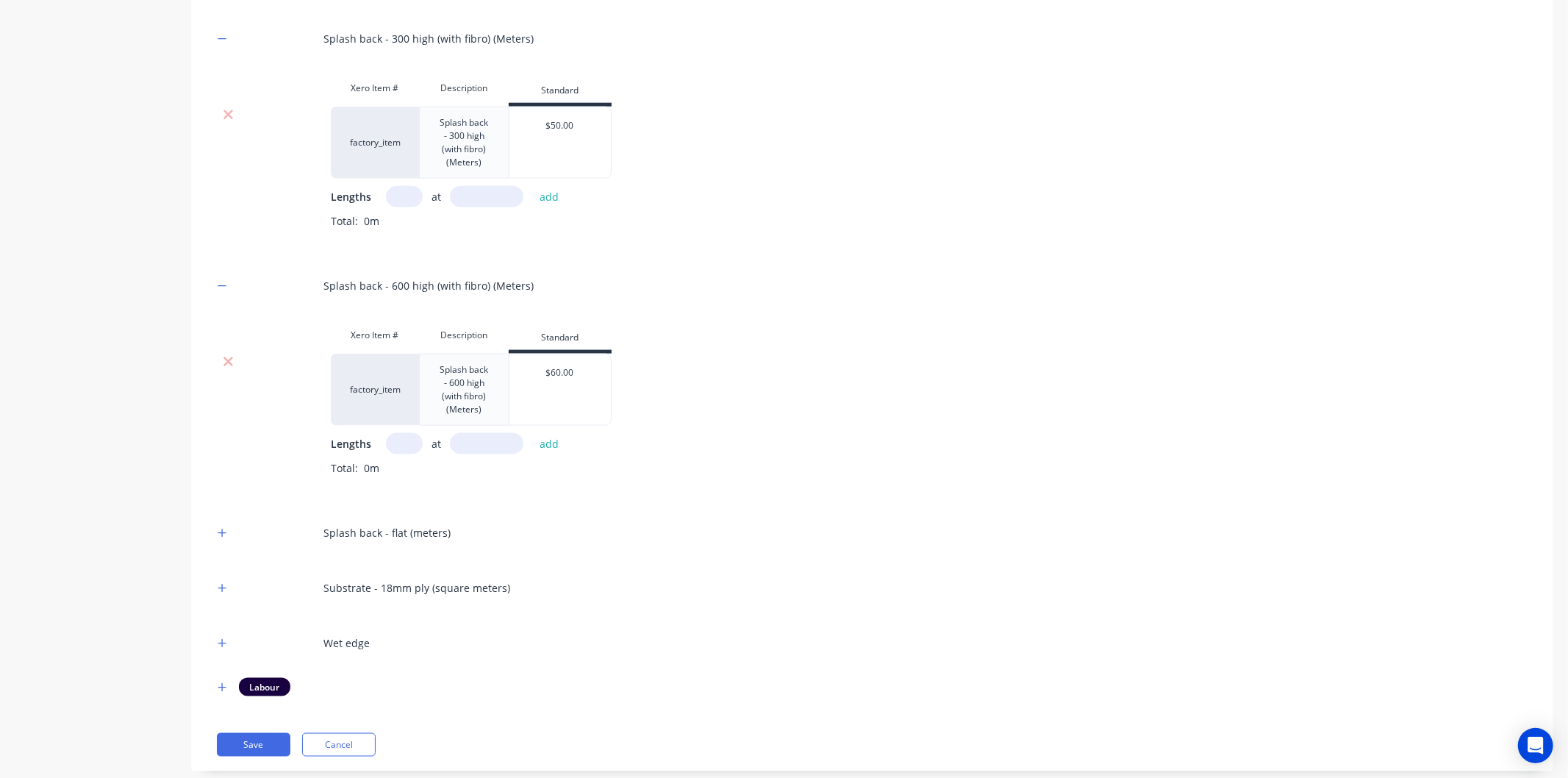
scroll to position [1464, 0]
click at [223, 527] on icon "button" at bounding box center [222, 532] width 9 height 10
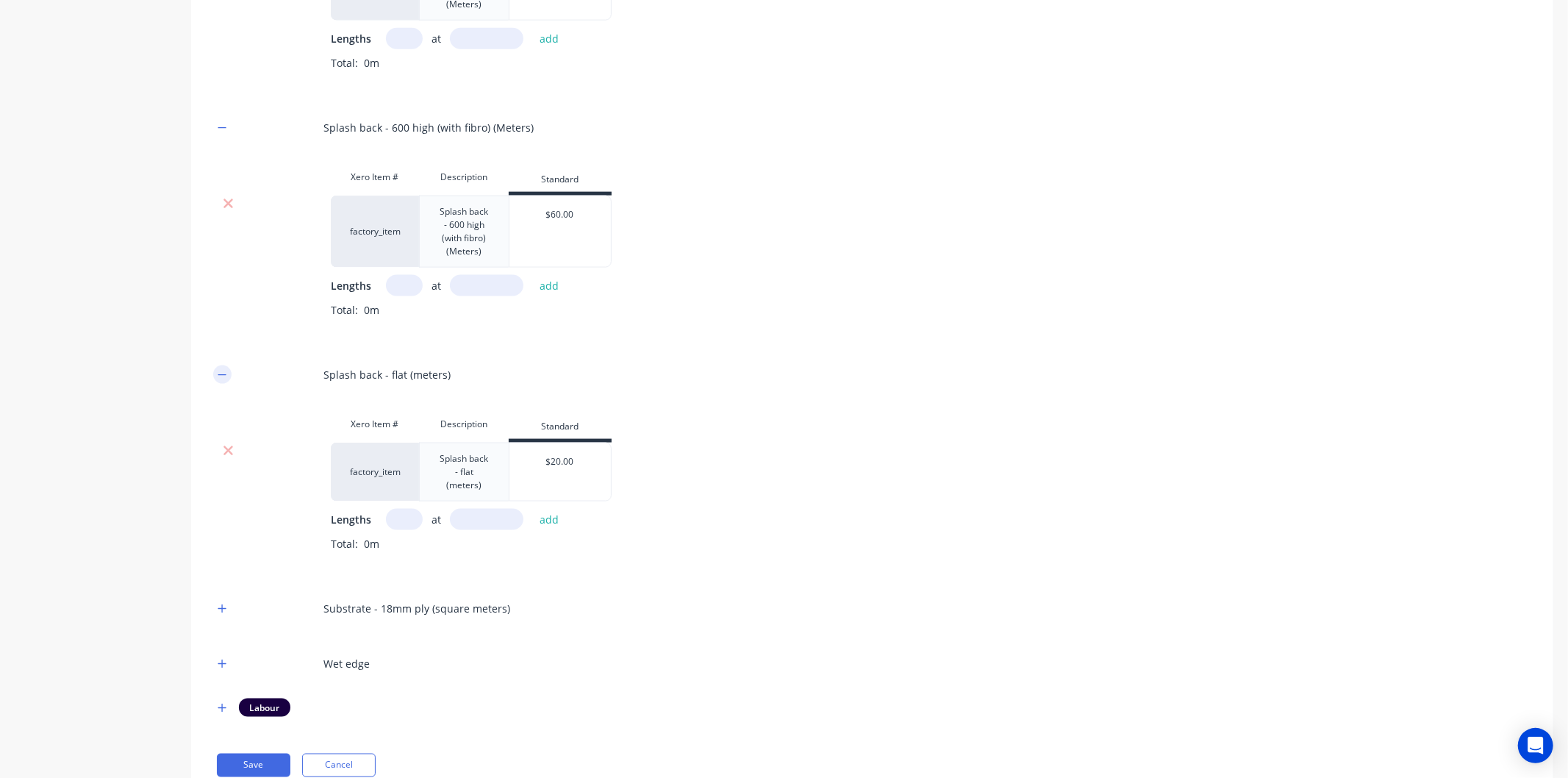
scroll to position [1671, 0]
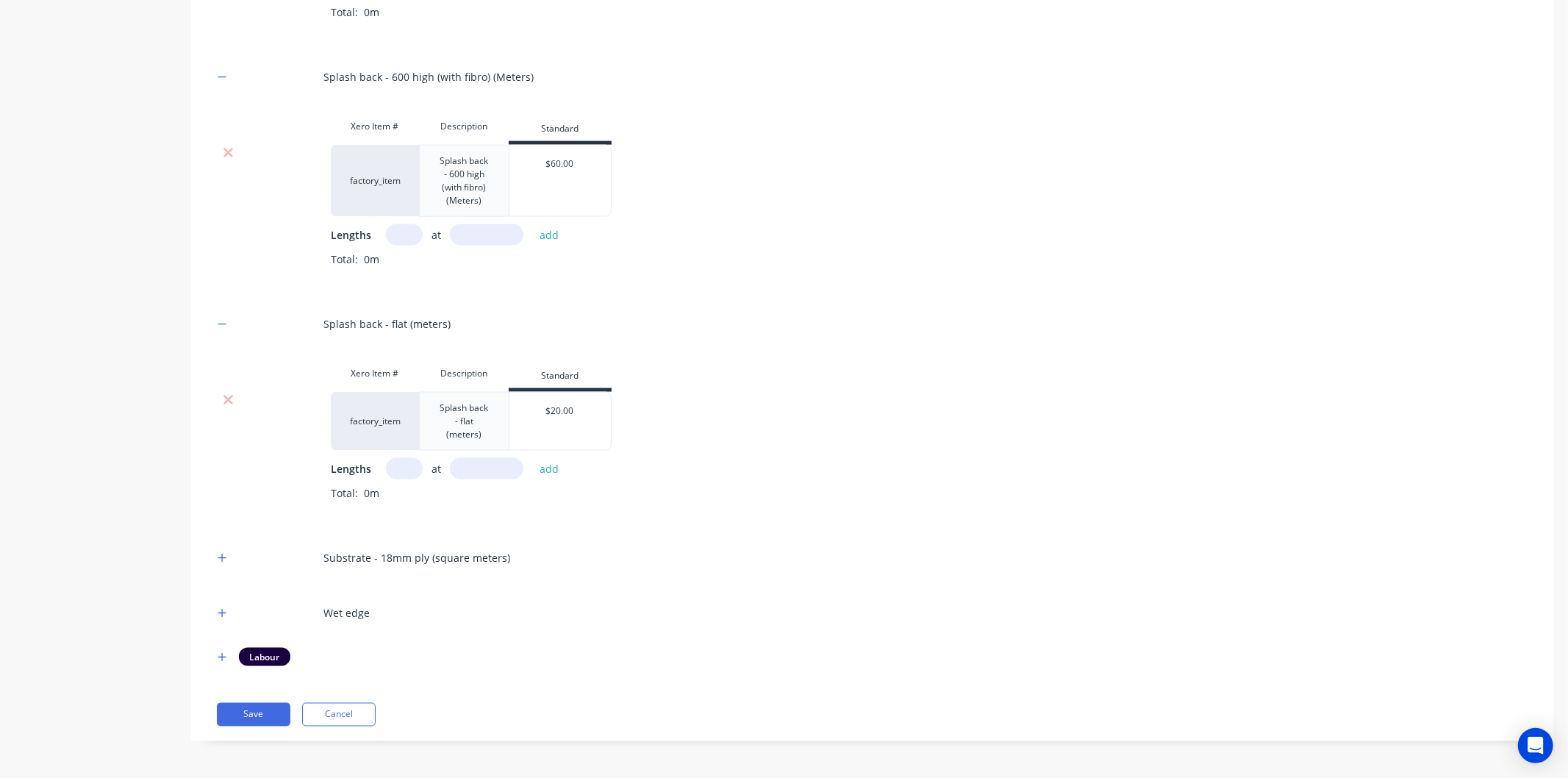
click at [230, 564] on div at bounding box center [222, 557] width 19 height 19
click at [225, 561] on icon "button" at bounding box center [222, 558] width 9 height 10
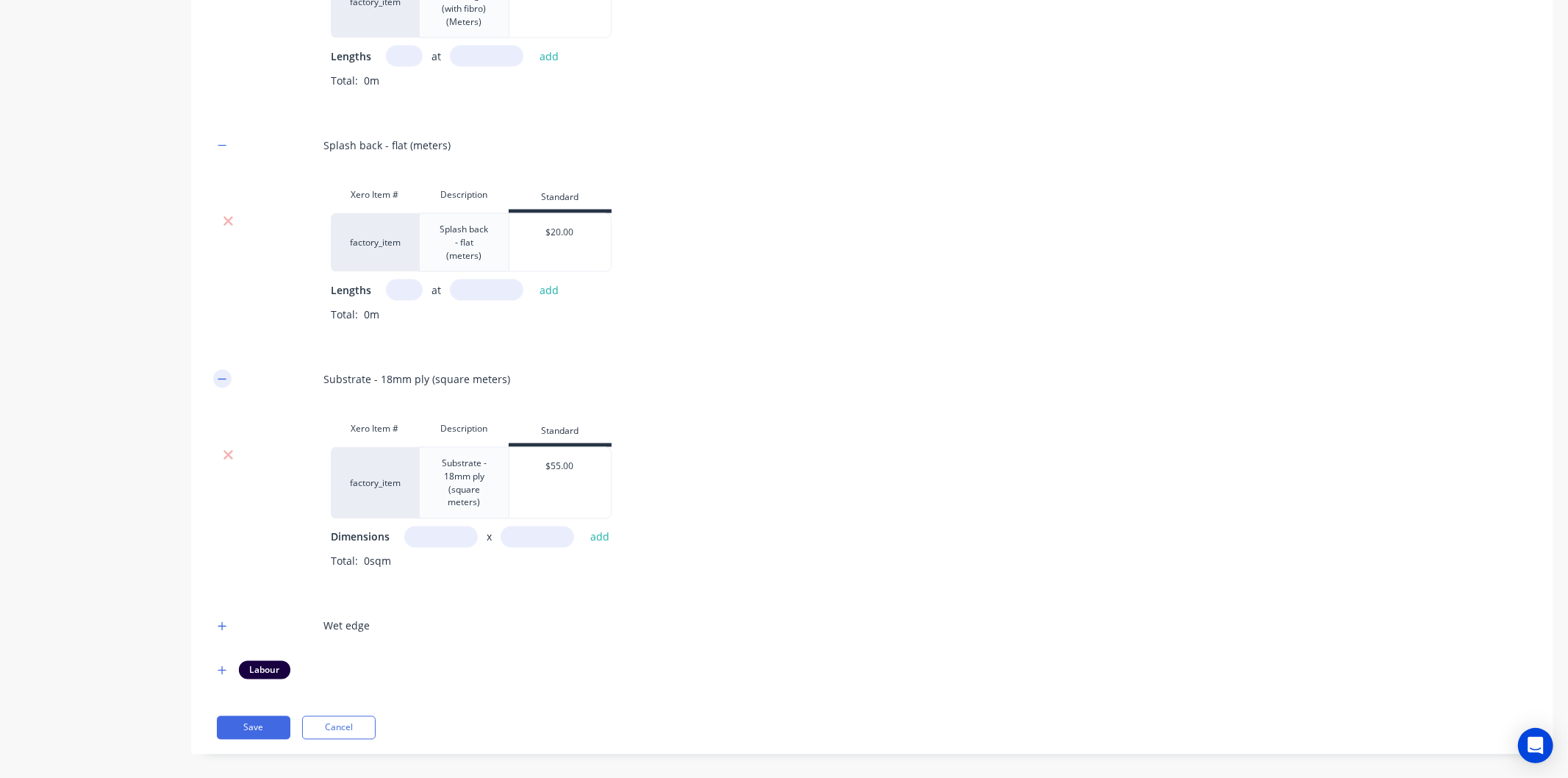
scroll to position [1863, 0]
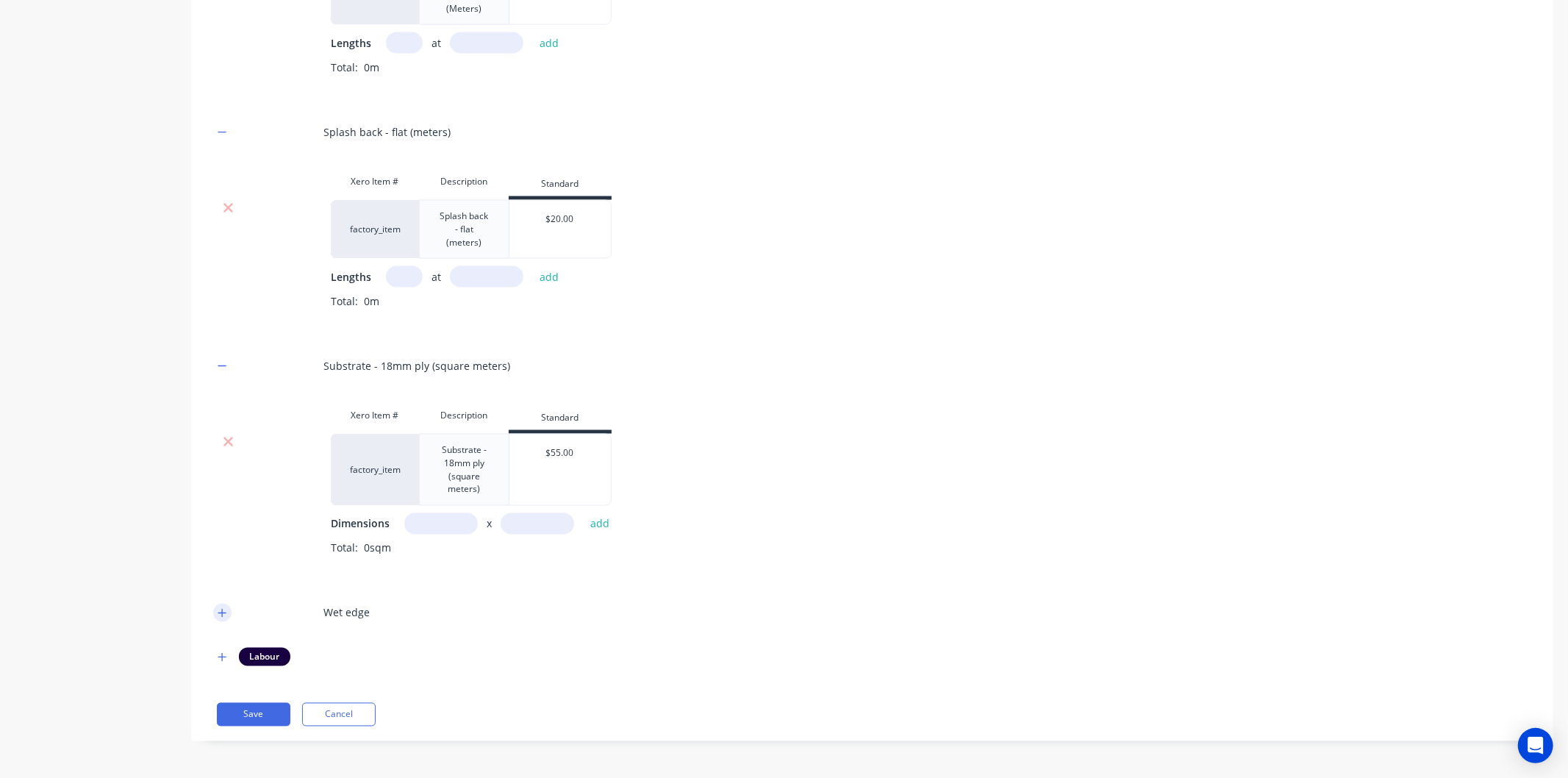
click at [224, 613] on icon "button" at bounding box center [222, 613] width 9 height 10
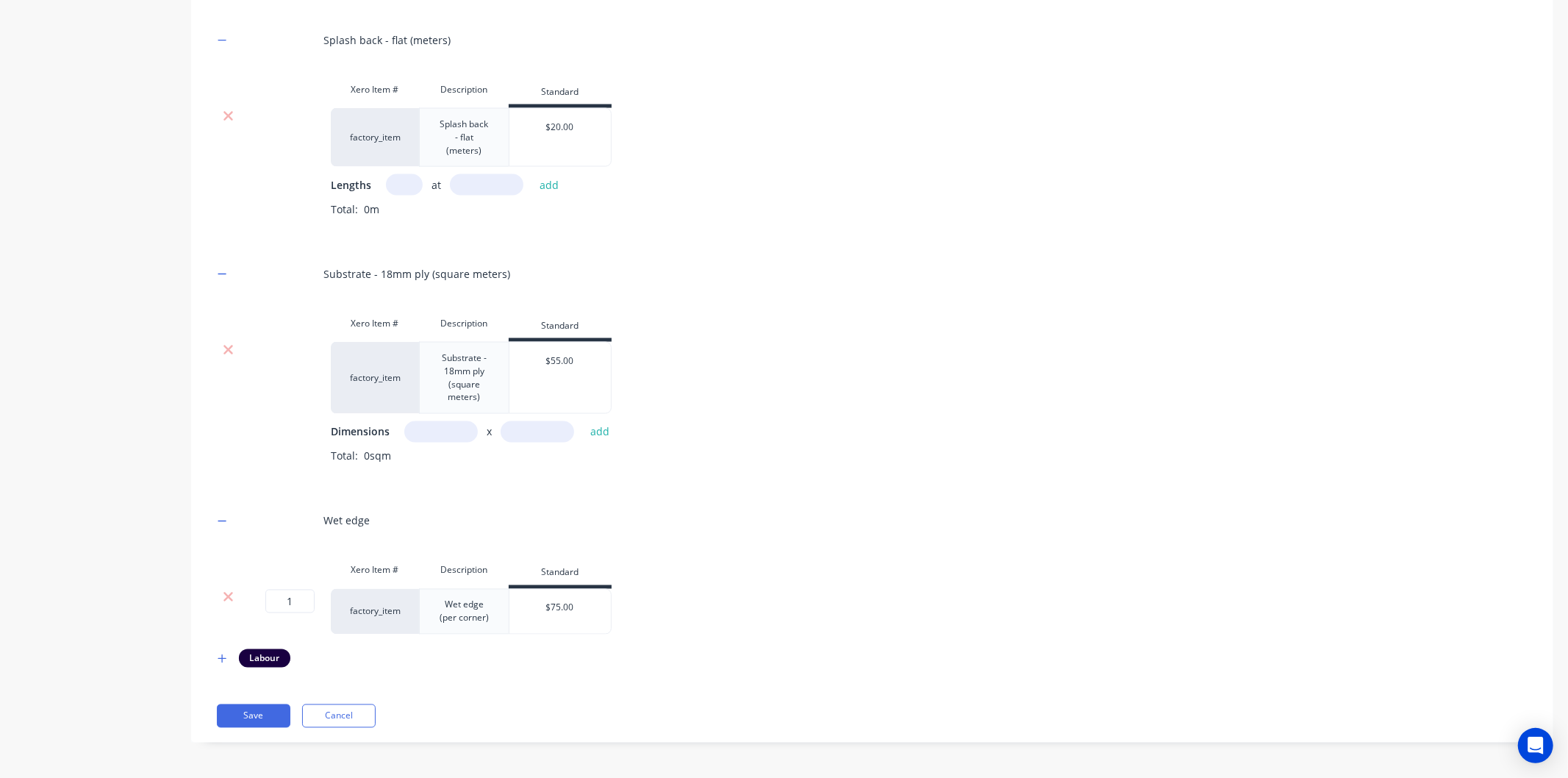
scroll to position [1957, 0]
click at [301, 600] on input "1" at bounding box center [290, 600] width 49 height 24
type input "0"
click at [744, 501] on div "Wet edge" at bounding box center [872, 519] width 1318 height 40
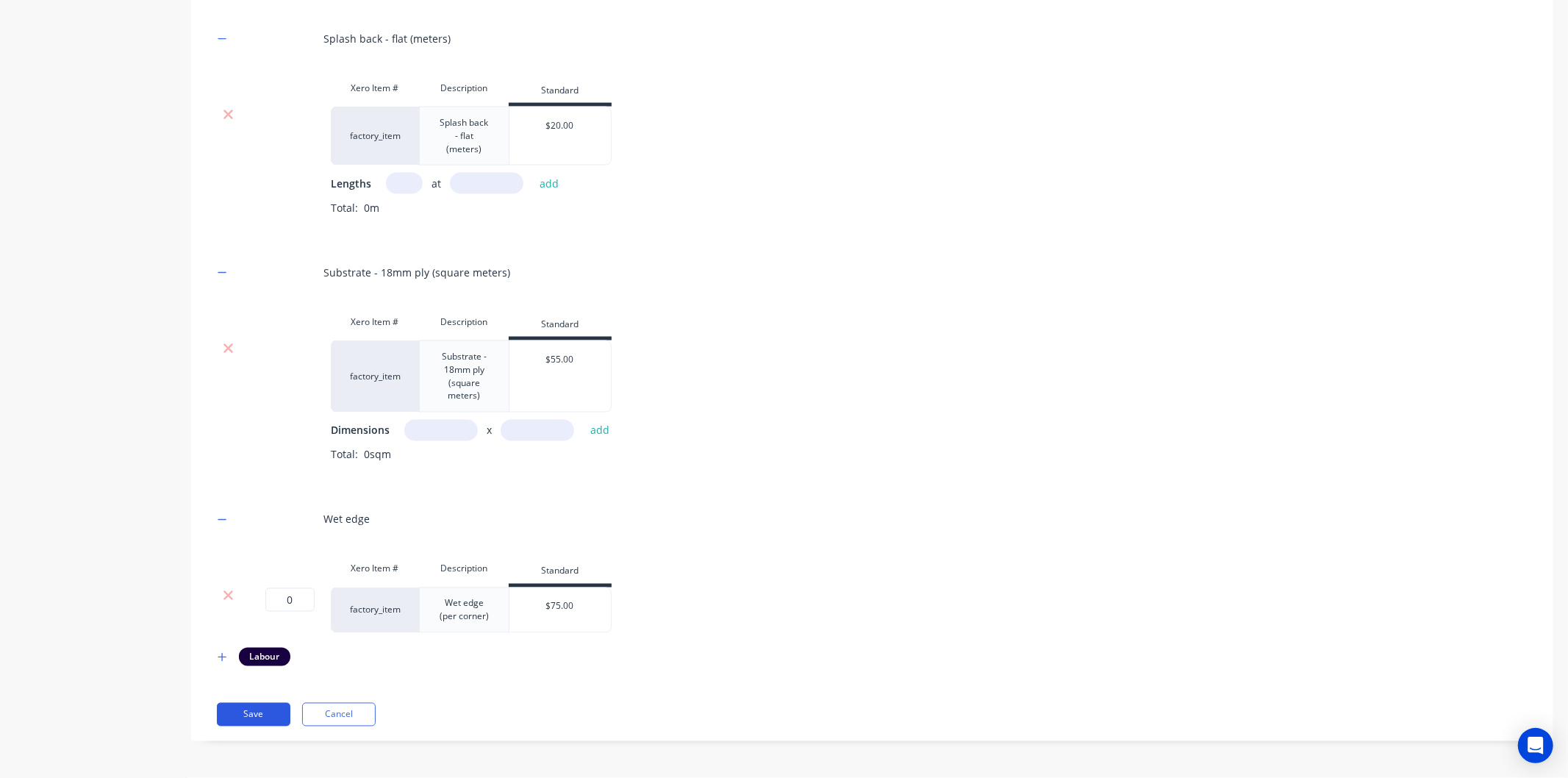
click at [251, 721] on button "Save" at bounding box center [253, 715] width 74 height 24
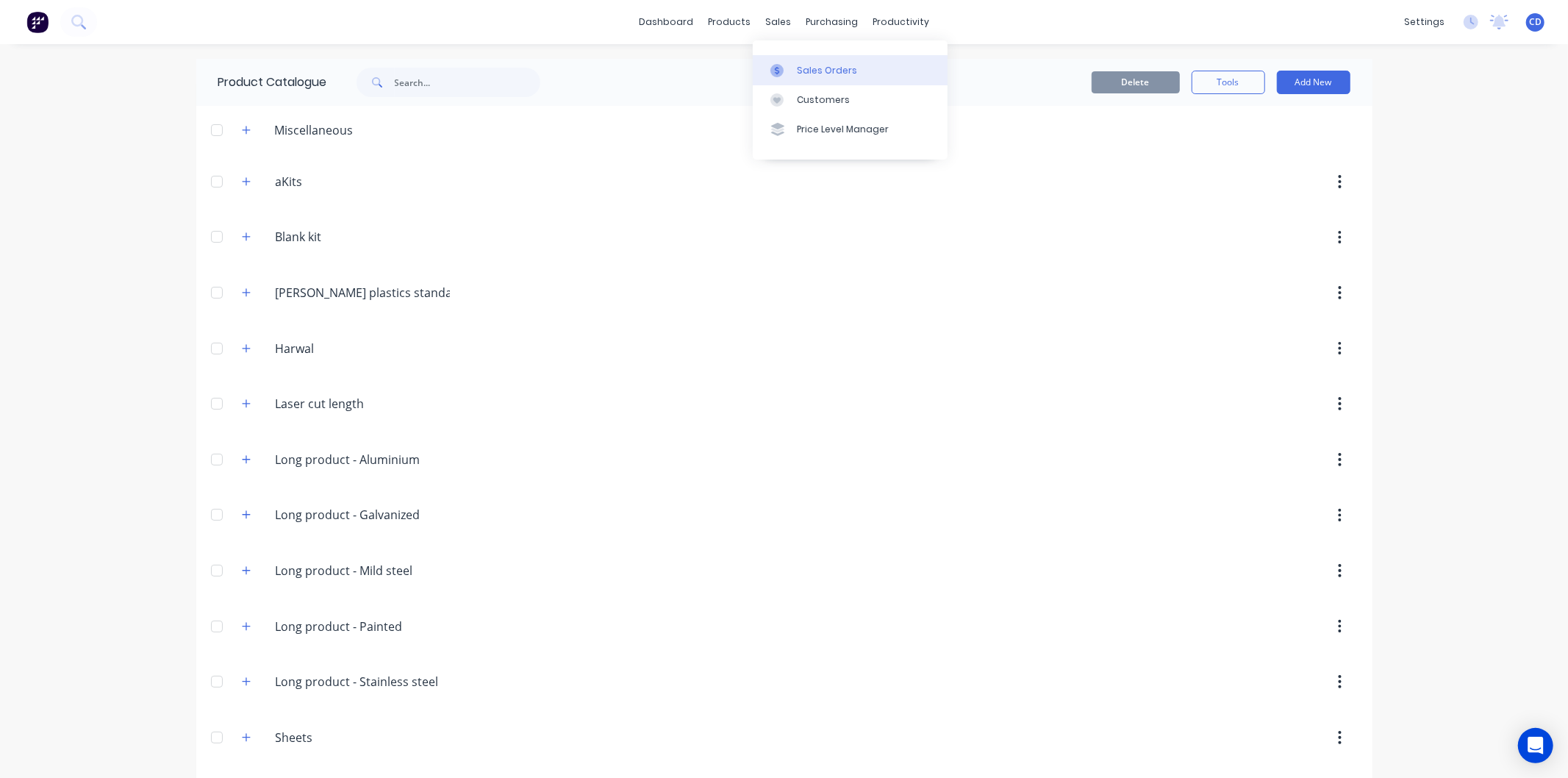
click at [826, 75] on div "Sales Orders" at bounding box center [827, 70] width 60 height 13
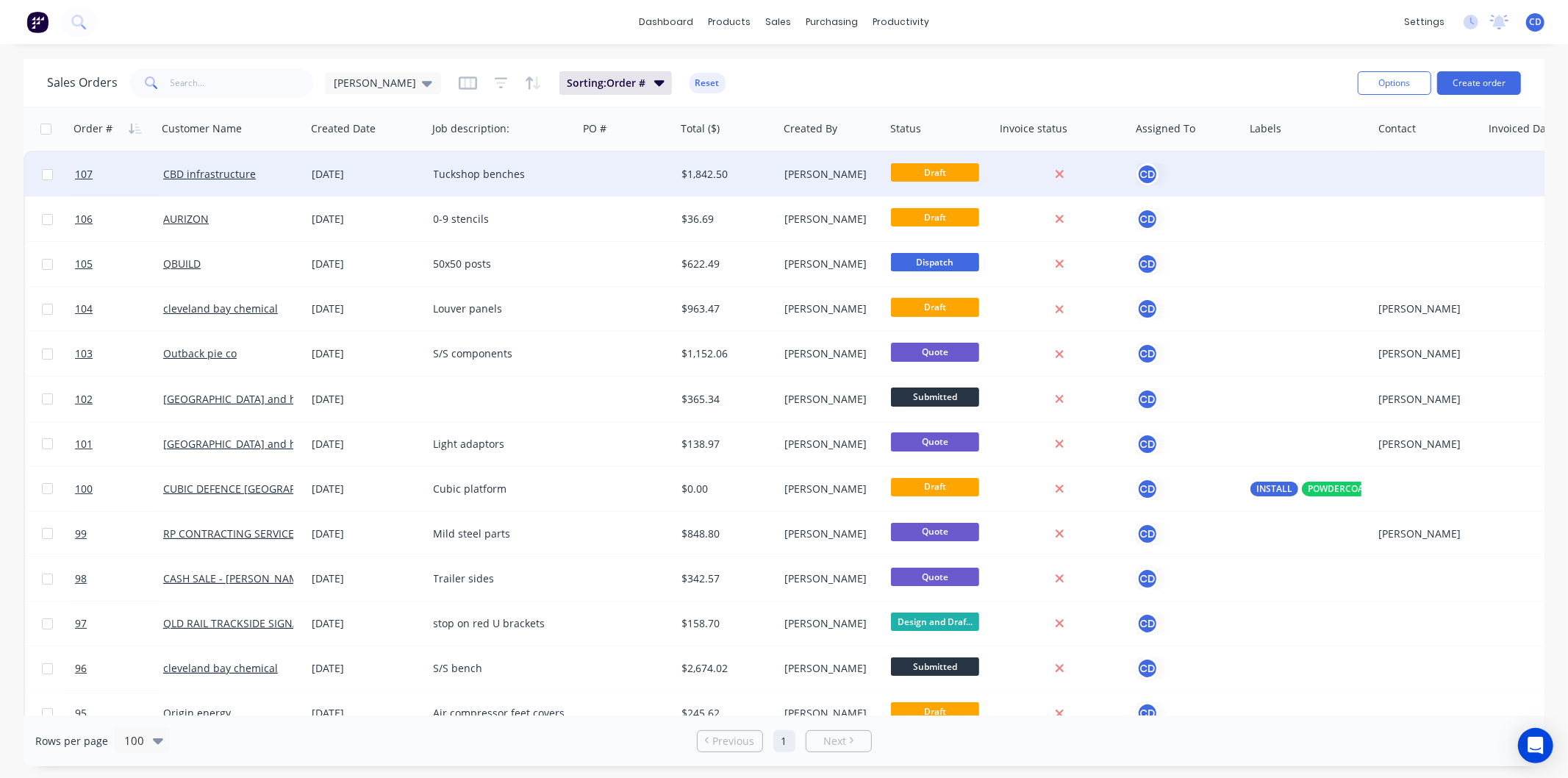
click at [358, 172] on div "08 Sep 2025" at bounding box center [368, 174] width 110 height 15
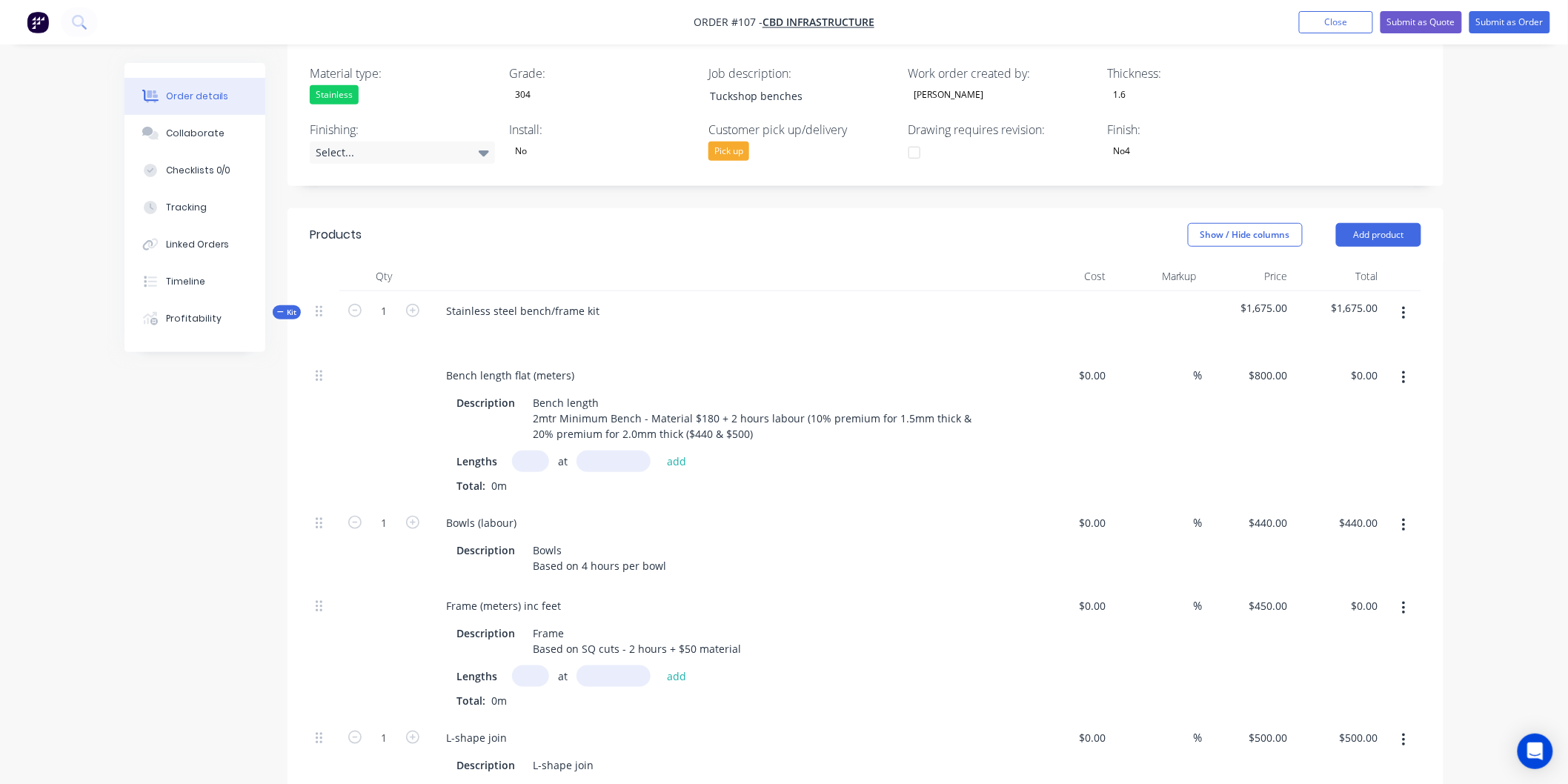
scroll to position [411, 0]
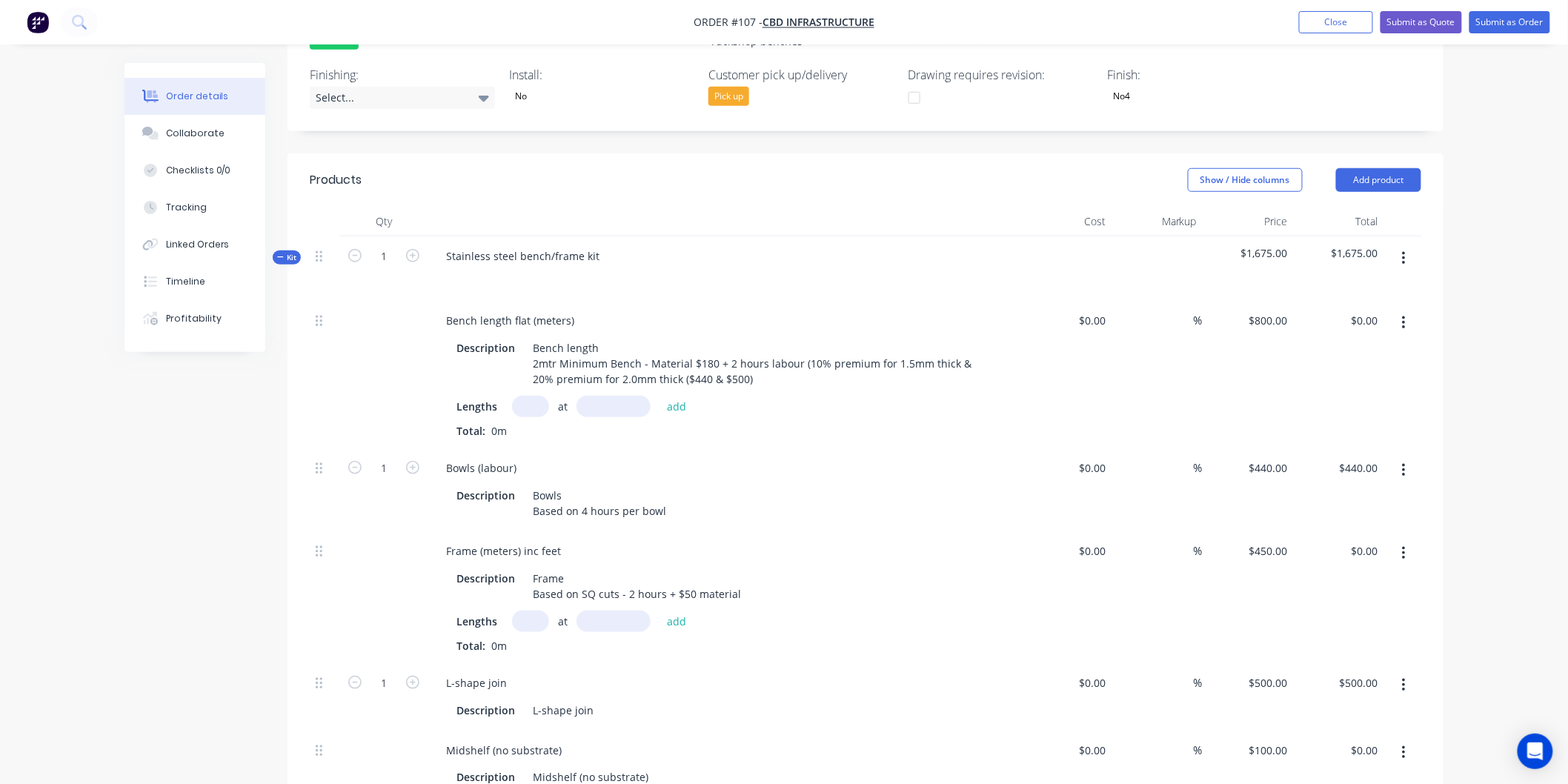
click at [1403, 253] on icon "button" at bounding box center [1403, 258] width 3 height 13
click at [1350, 381] on div "Delete" at bounding box center [1350, 387] width 114 height 22
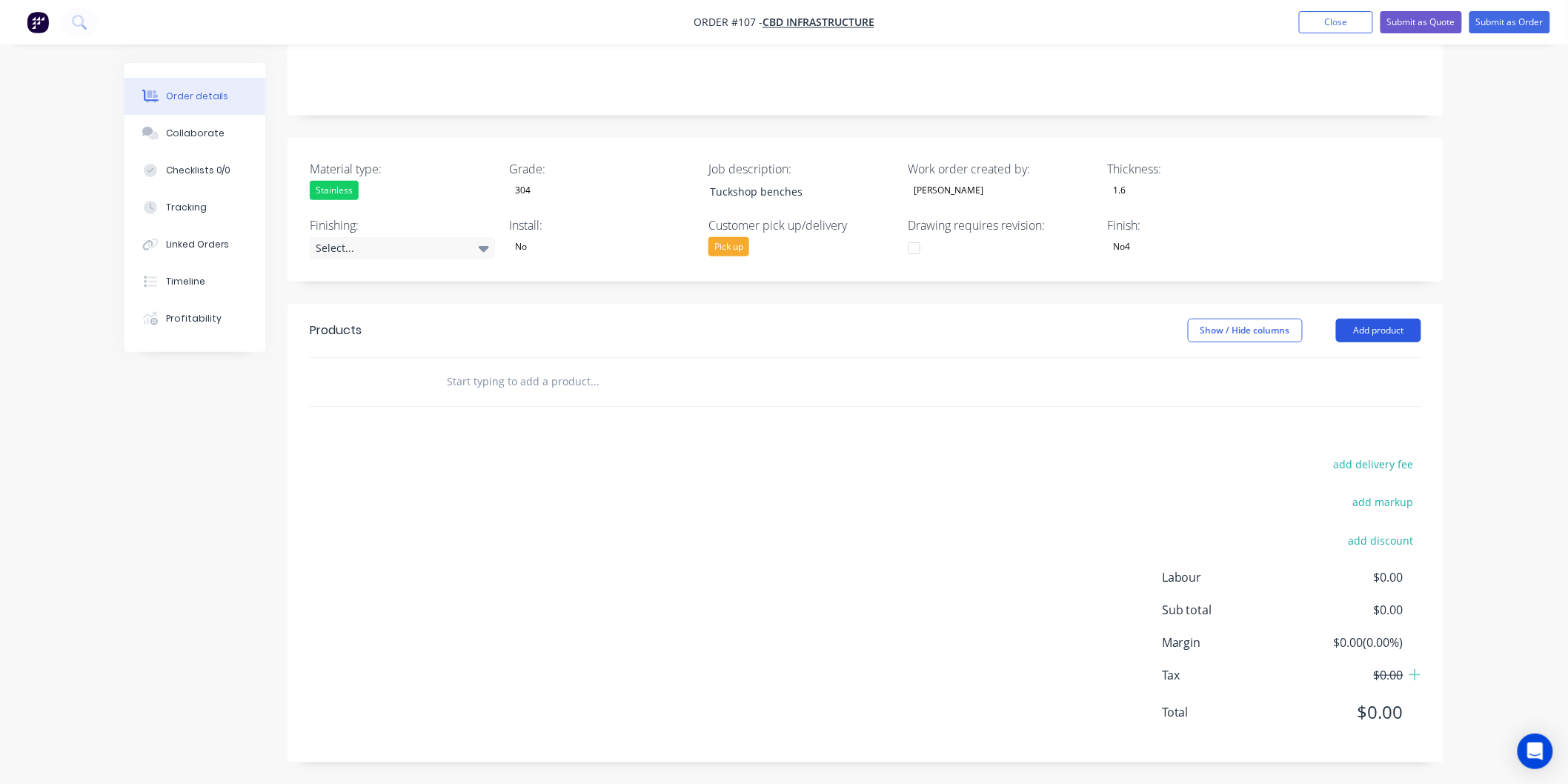
click at [1382, 333] on button "Add product" at bounding box center [1379, 330] width 85 height 24
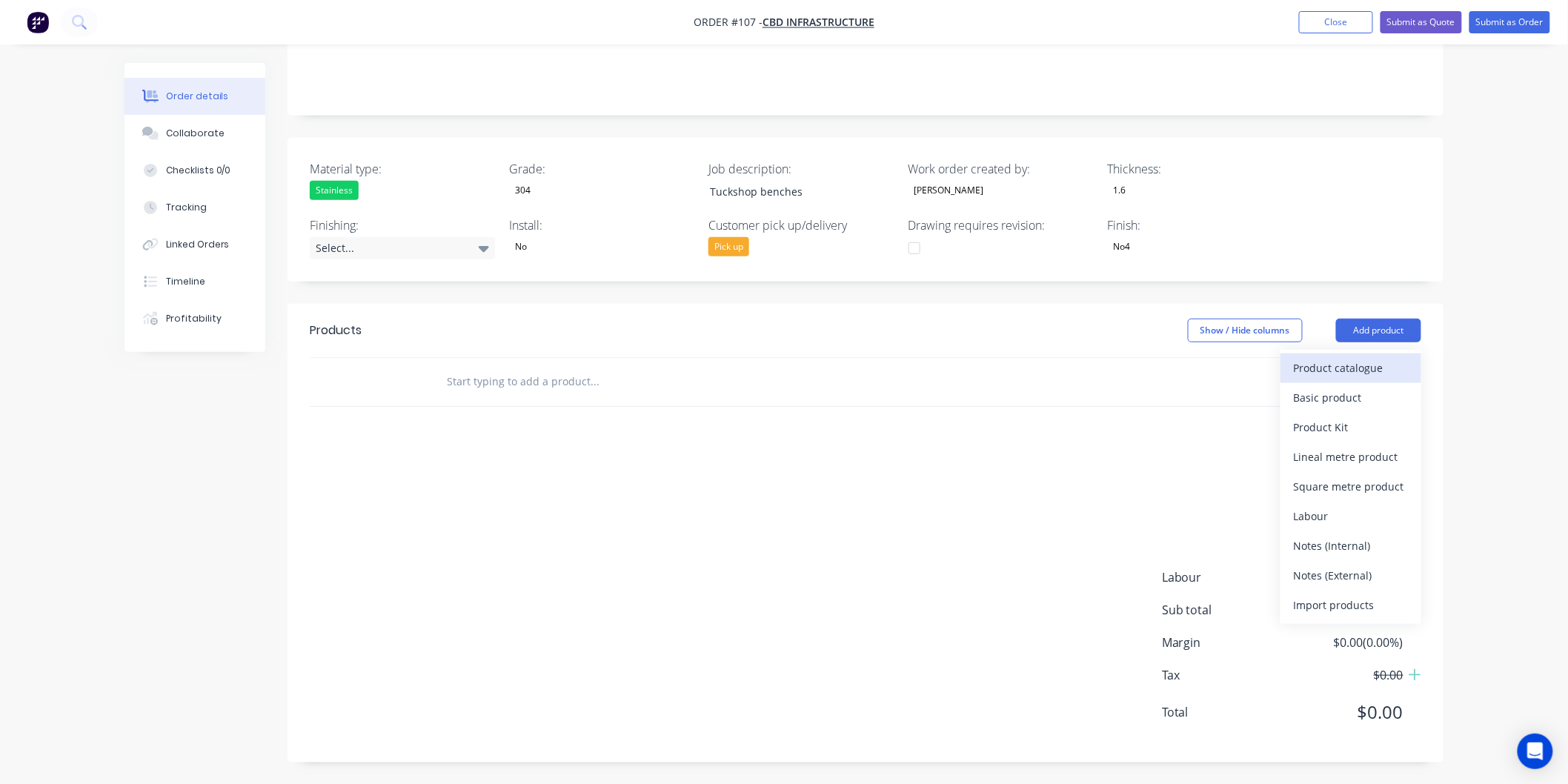
click at [1356, 371] on div "Product catalogue" at bounding box center [1350, 368] width 114 height 22
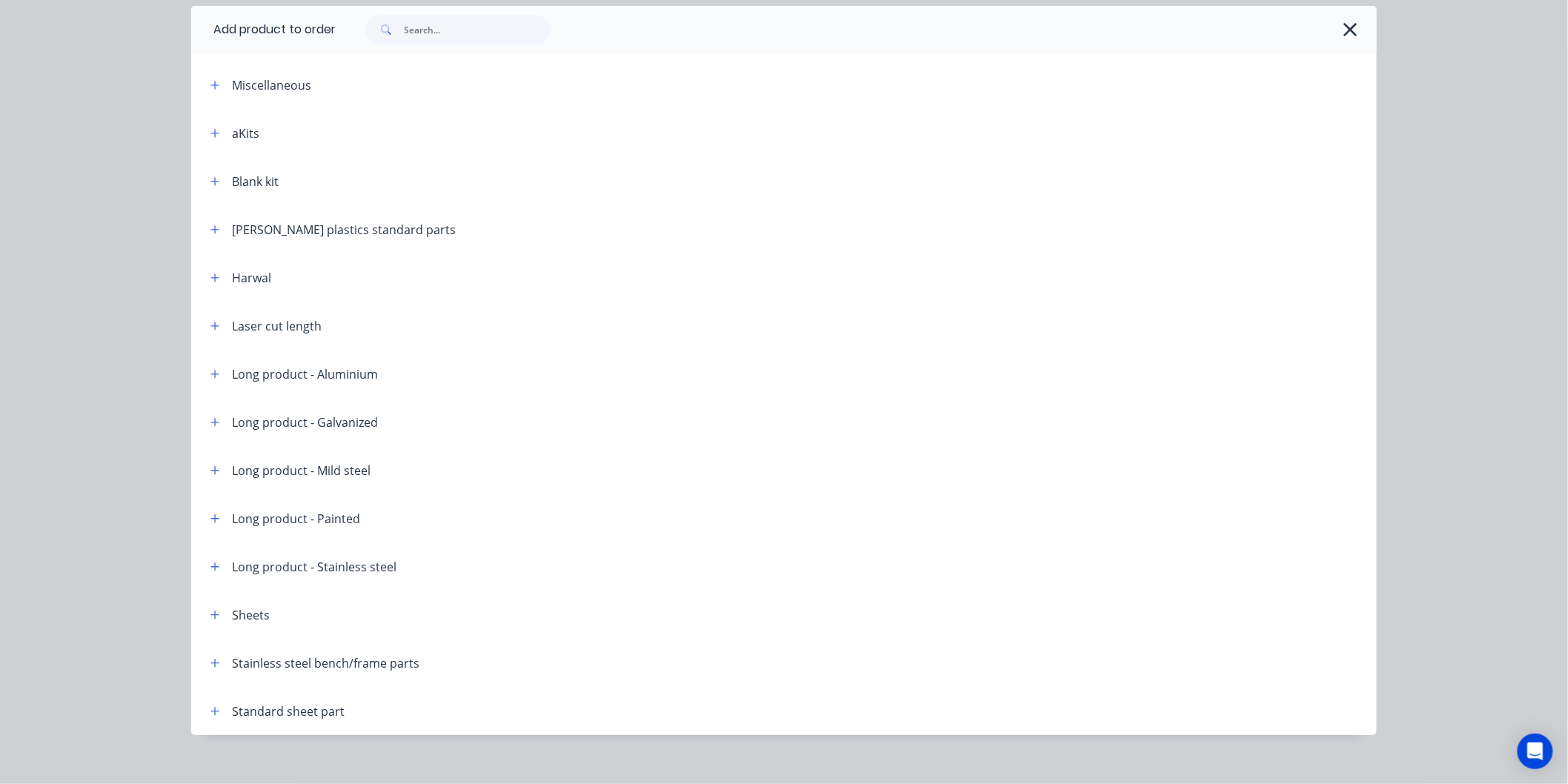
scroll to position [69, 0]
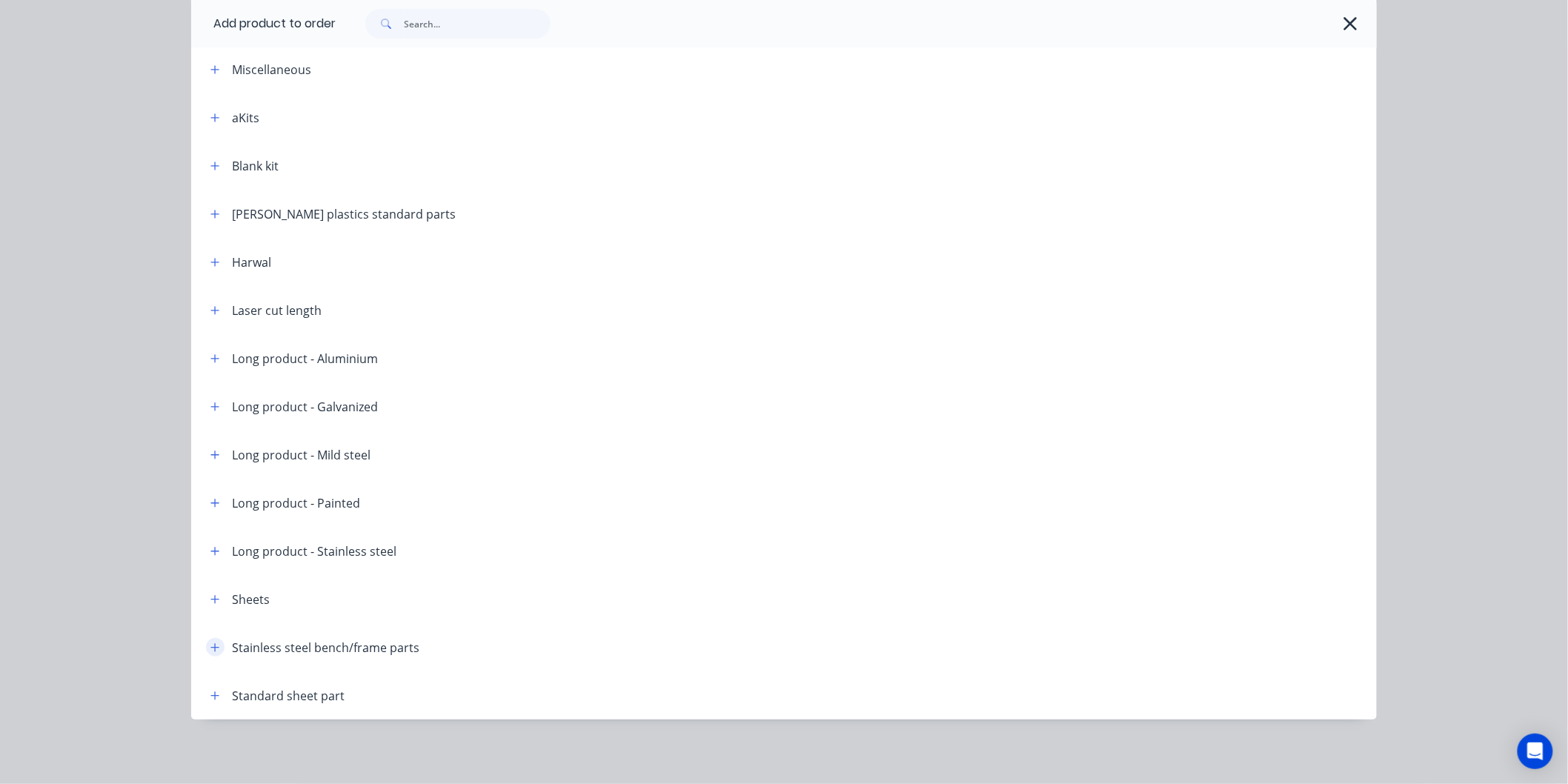
click at [211, 650] on icon "button" at bounding box center [215, 648] width 9 height 10
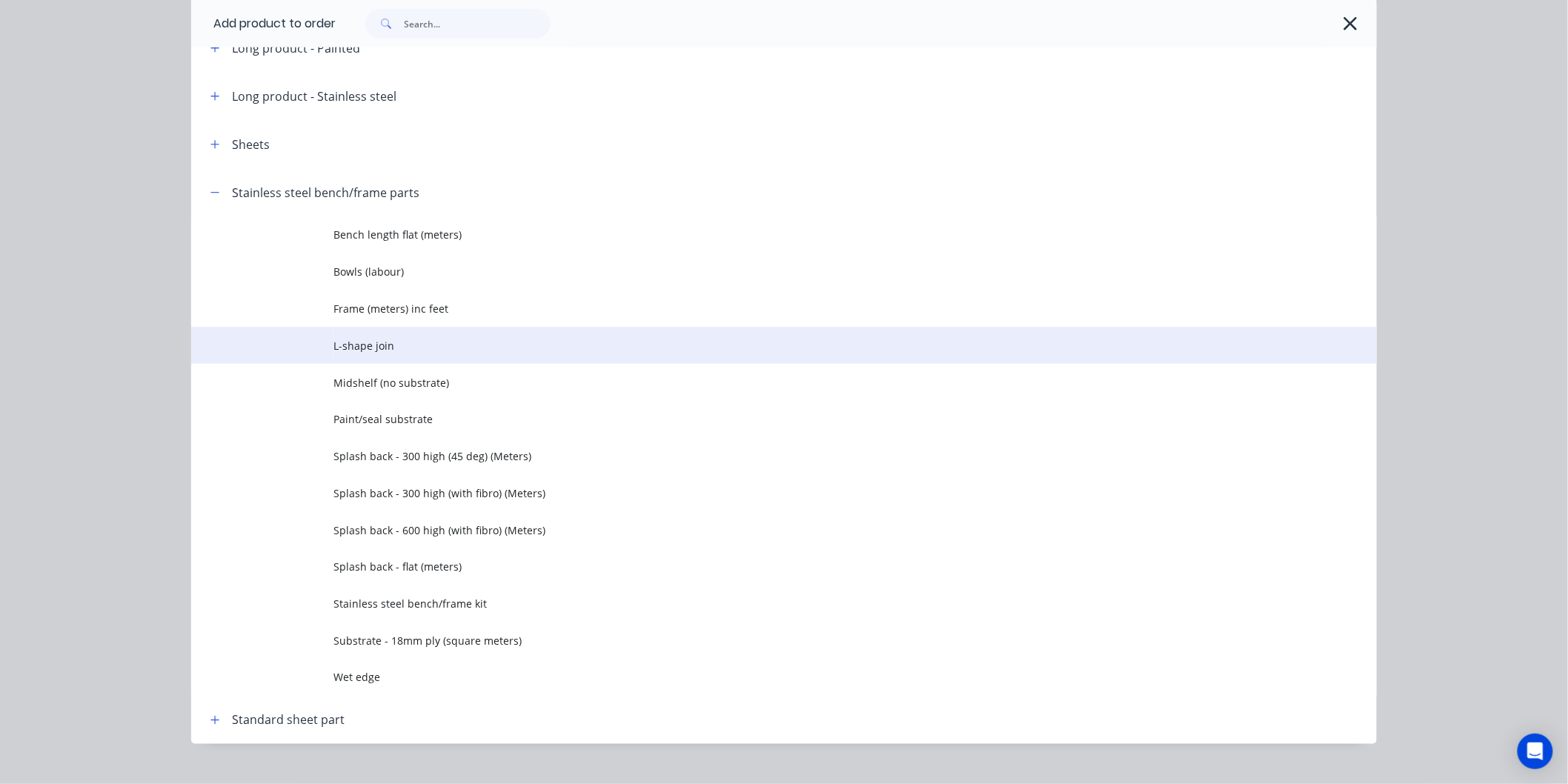
scroll to position [549, 0]
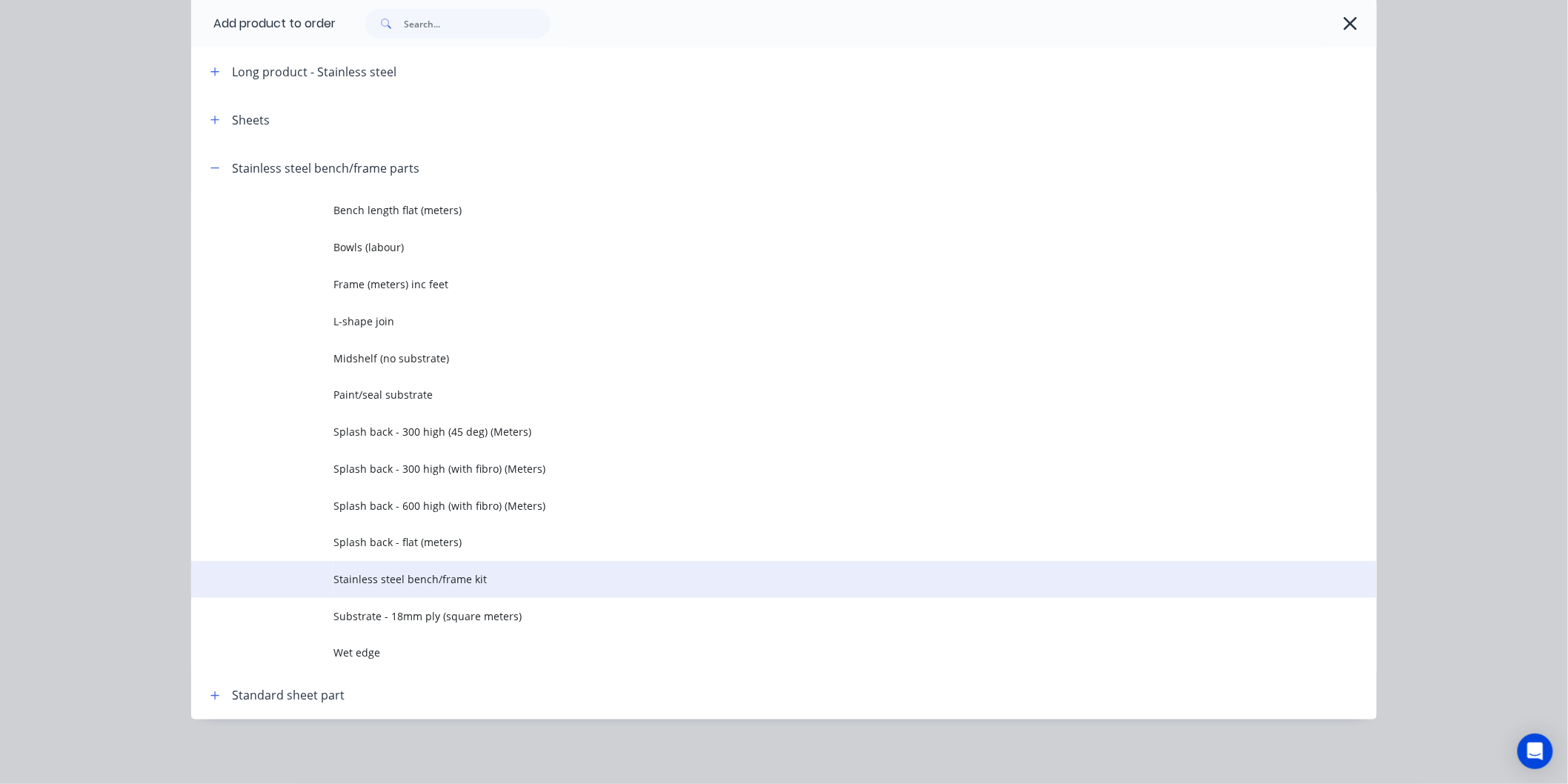
click at [357, 581] on span "Stainless steel bench/frame kit" at bounding box center [750, 579] width 834 height 16
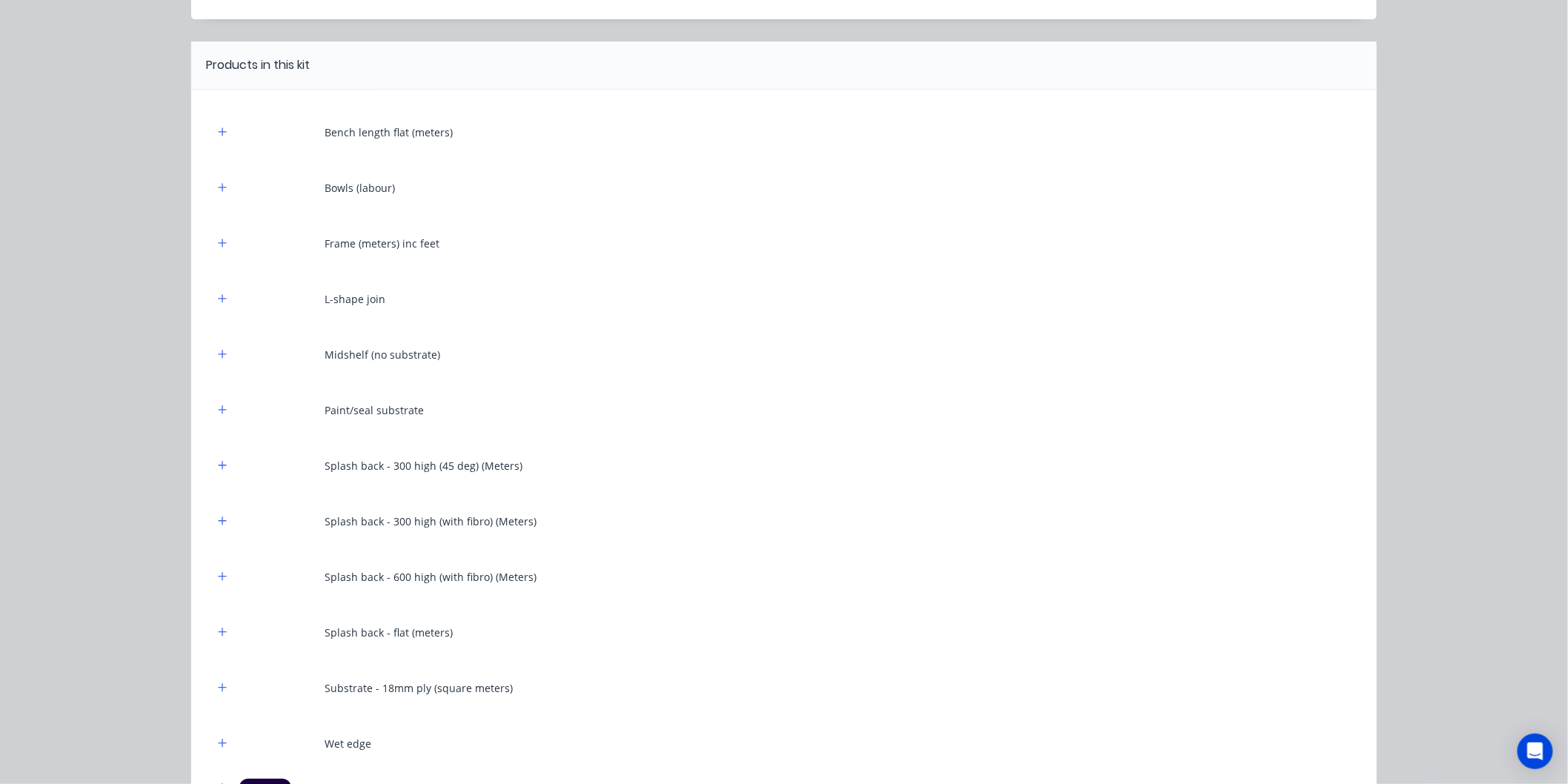
scroll to position [250, 0]
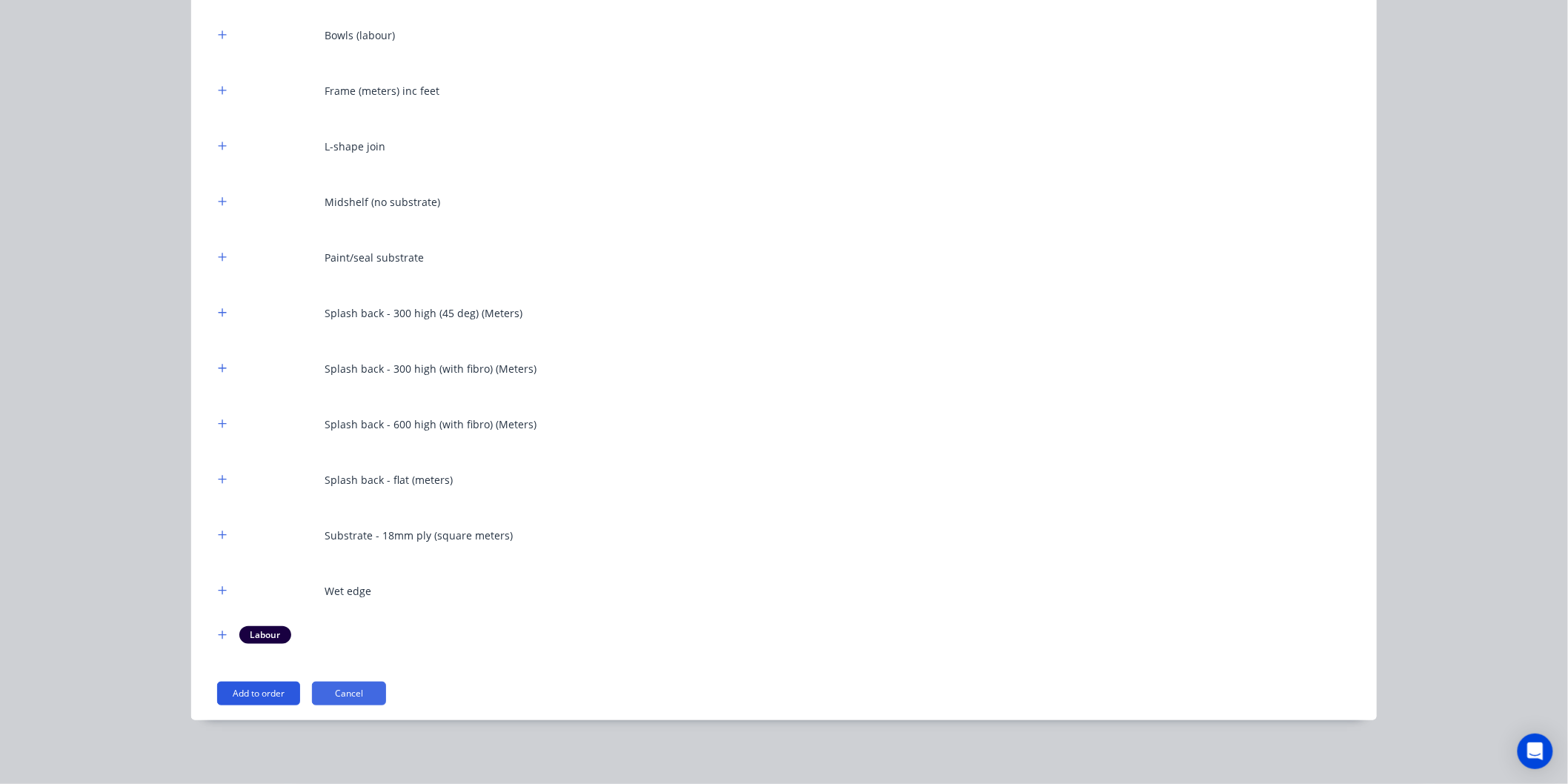
click at [267, 690] on button "Add to order" at bounding box center [259, 694] width 83 height 24
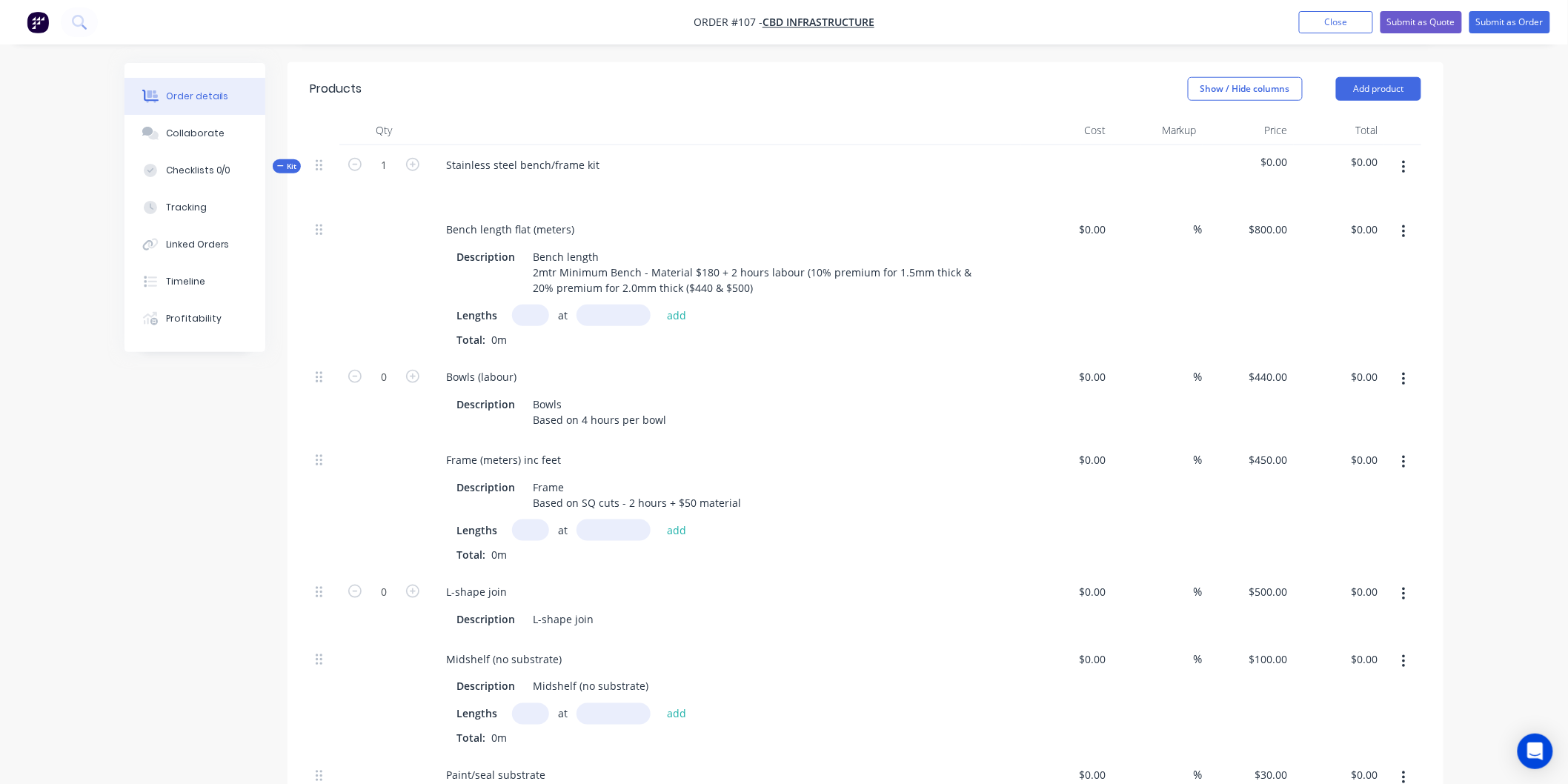
scroll to position [508, 0]
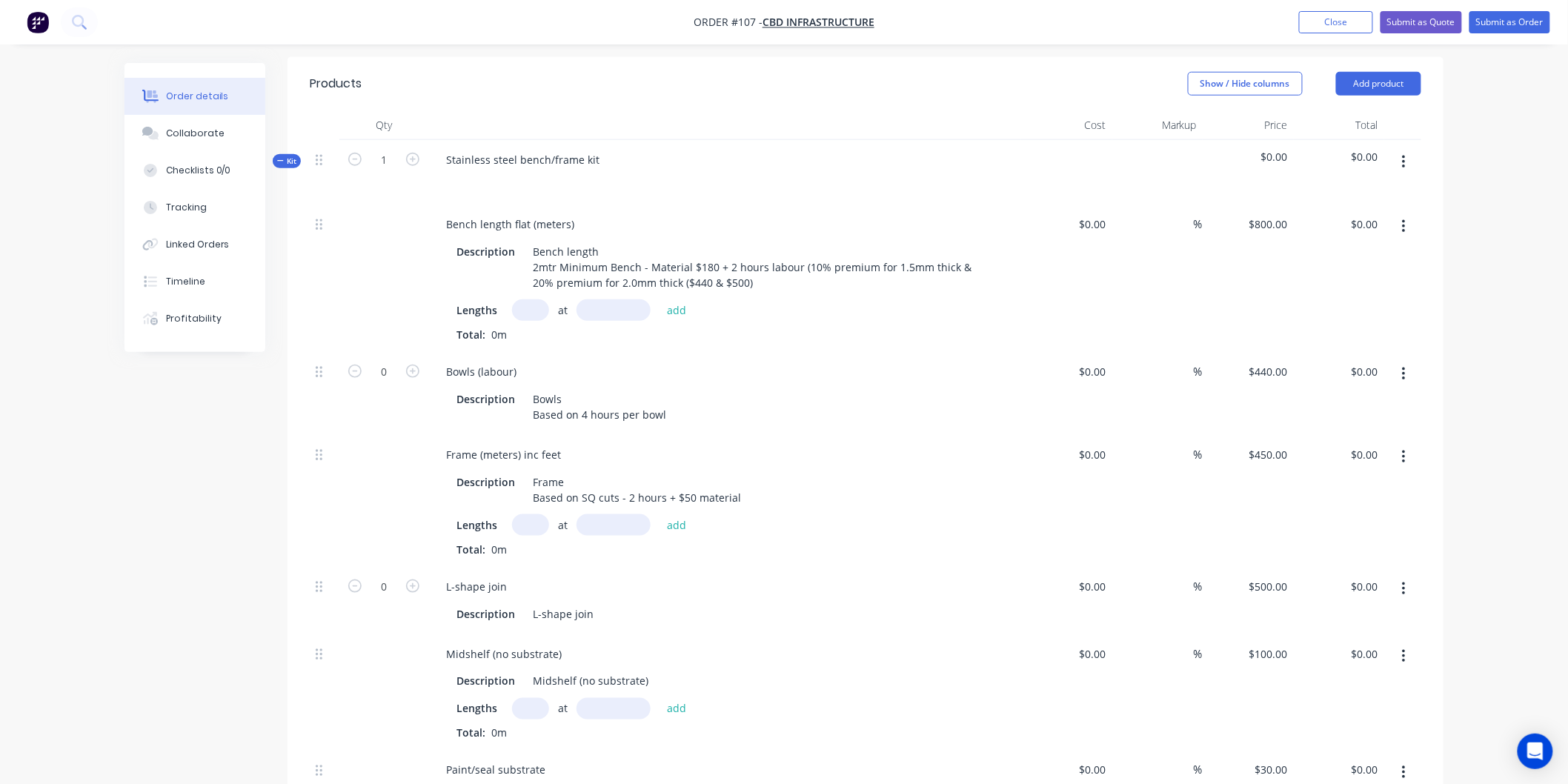
click at [529, 311] on input "text" at bounding box center [530, 310] width 37 height 22
type input "4"
type input "1"
click at [623, 315] on input "text" at bounding box center [613, 310] width 74 height 22
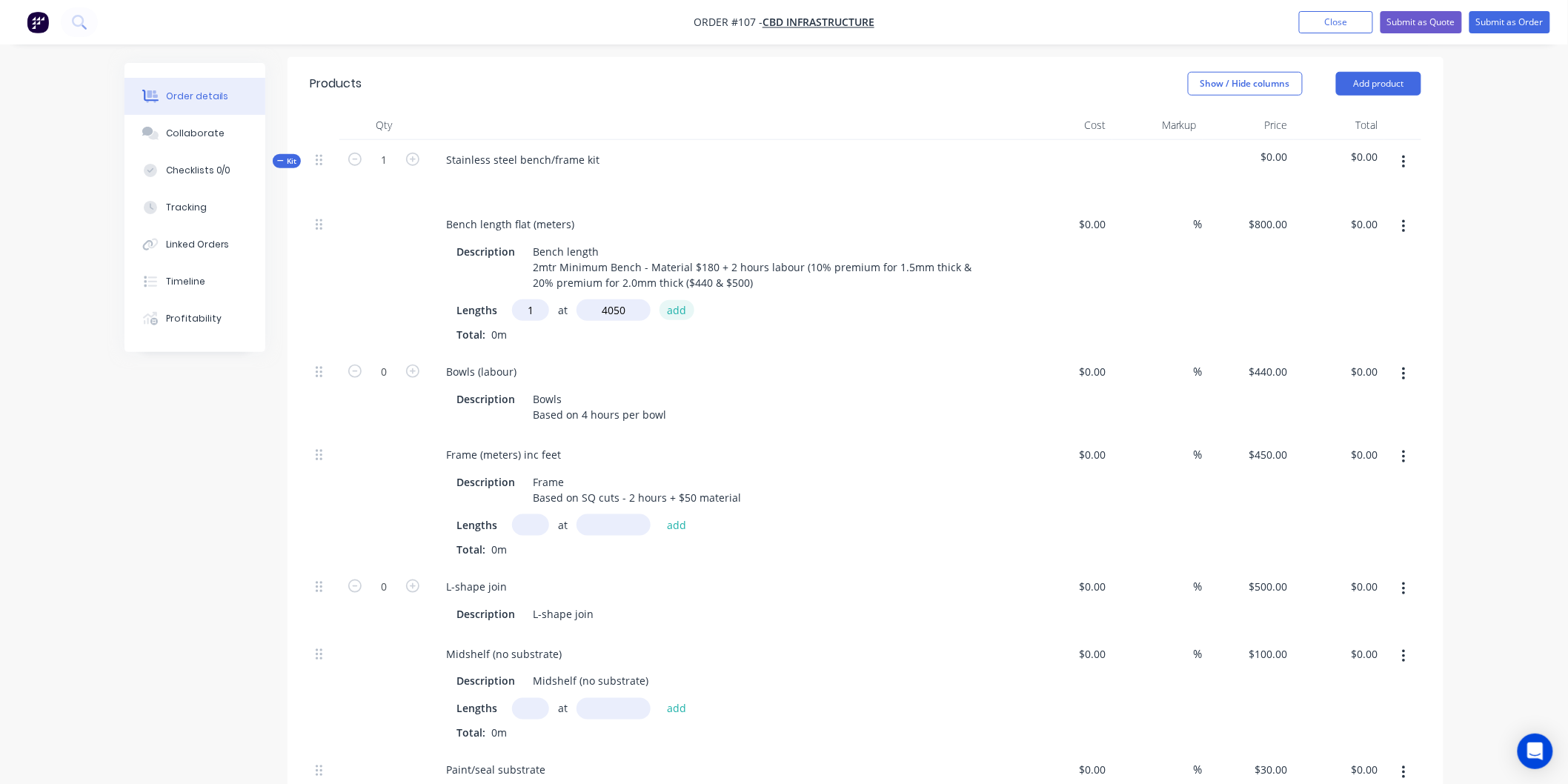
type input "4050mm"
click at [674, 309] on button "add" at bounding box center [676, 310] width 35 height 20
type input "$3,240.00"
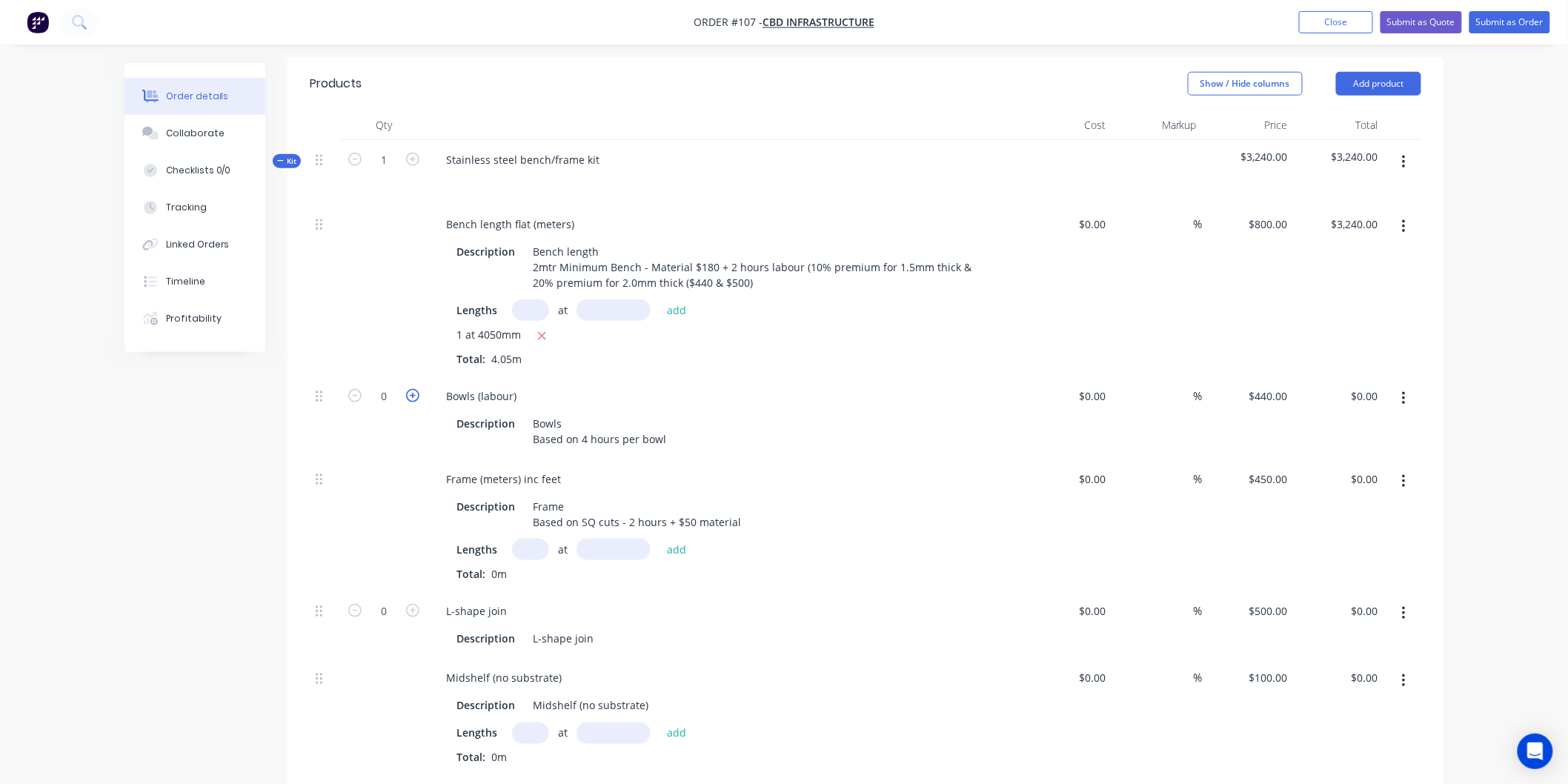
click at [418, 395] on icon "button" at bounding box center [412, 395] width 13 height 13
type input "1"
type input "$440.00"
click at [418, 395] on icon "button" at bounding box center [412, 395] width 13 height 13
type input "2"
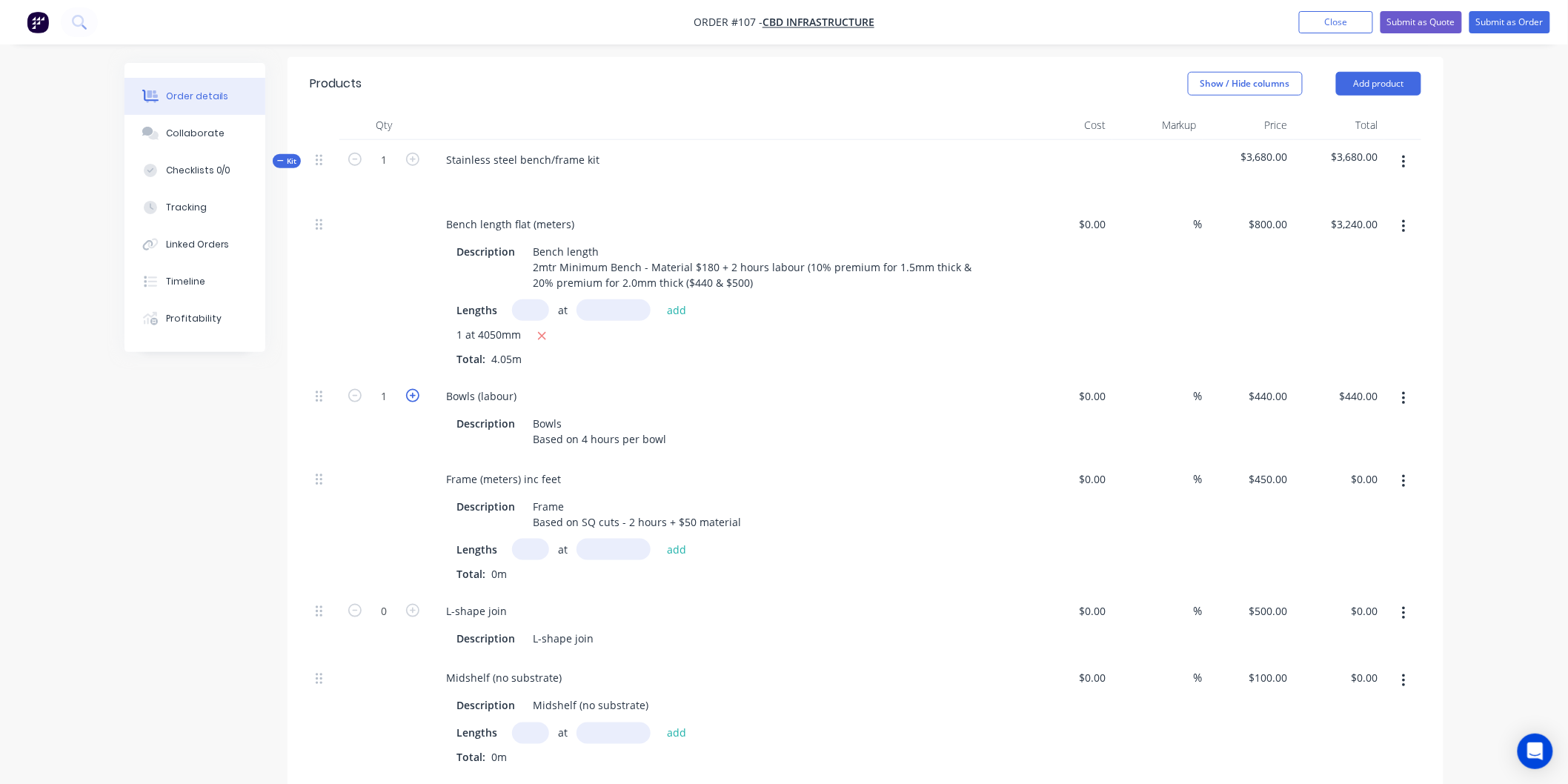
type input "$880.00"
click at [418, 395] on icon "button" at bounding box center [412, 395] width 13 height 13
type input "3"
type input "$1,320.00"
click at [528, 309] on input "text" at bounding box center [530, 310] width 37 height 22
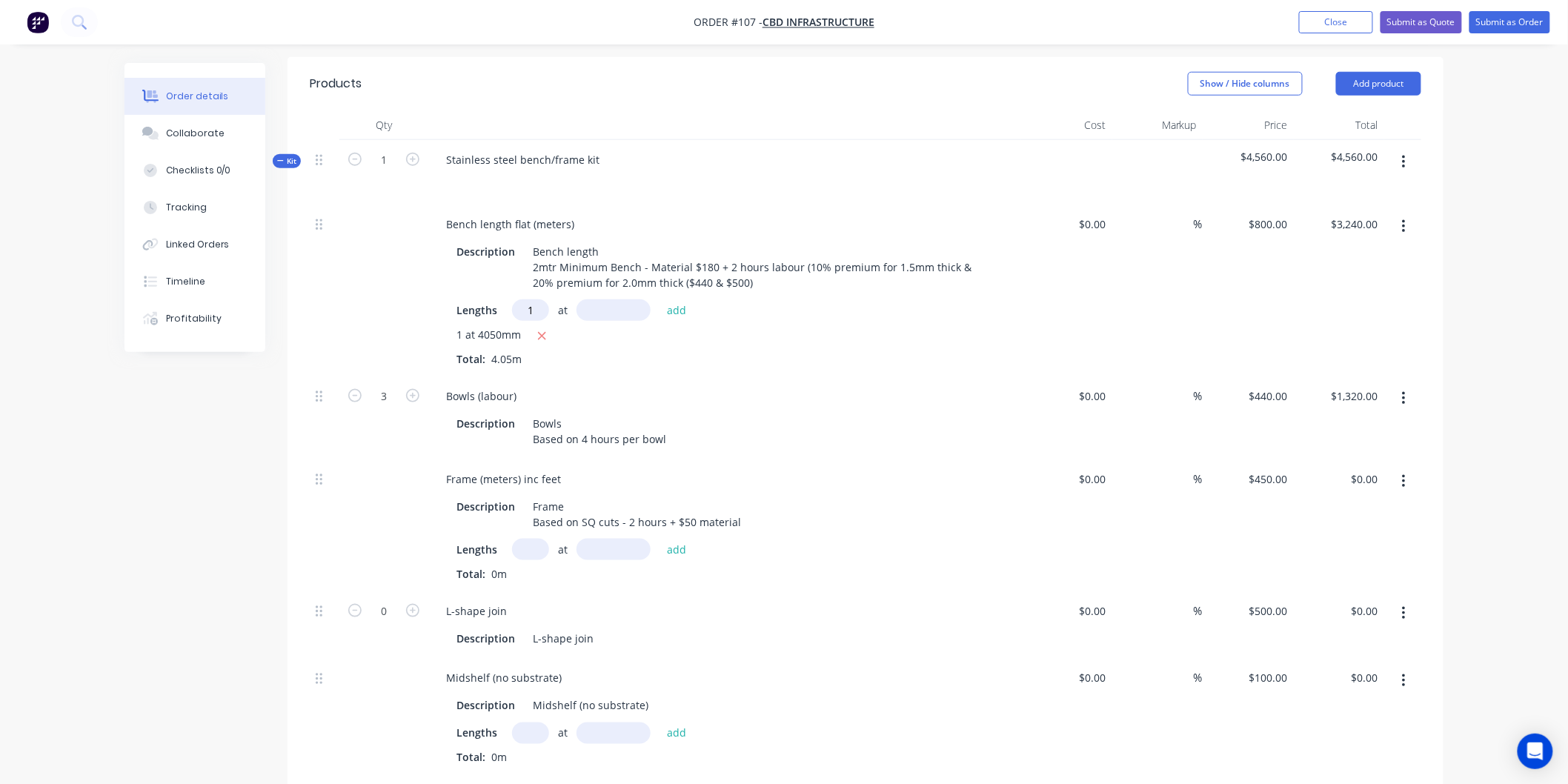
type input "1"
click at [621, 316] on input "text" at bounding box center [613, 310] width 74 height 22
type input "2400mm"
click at [676, 307] on button "add" at bounding box center [676, 310] width 35 height 20
type input "$5,160.00"
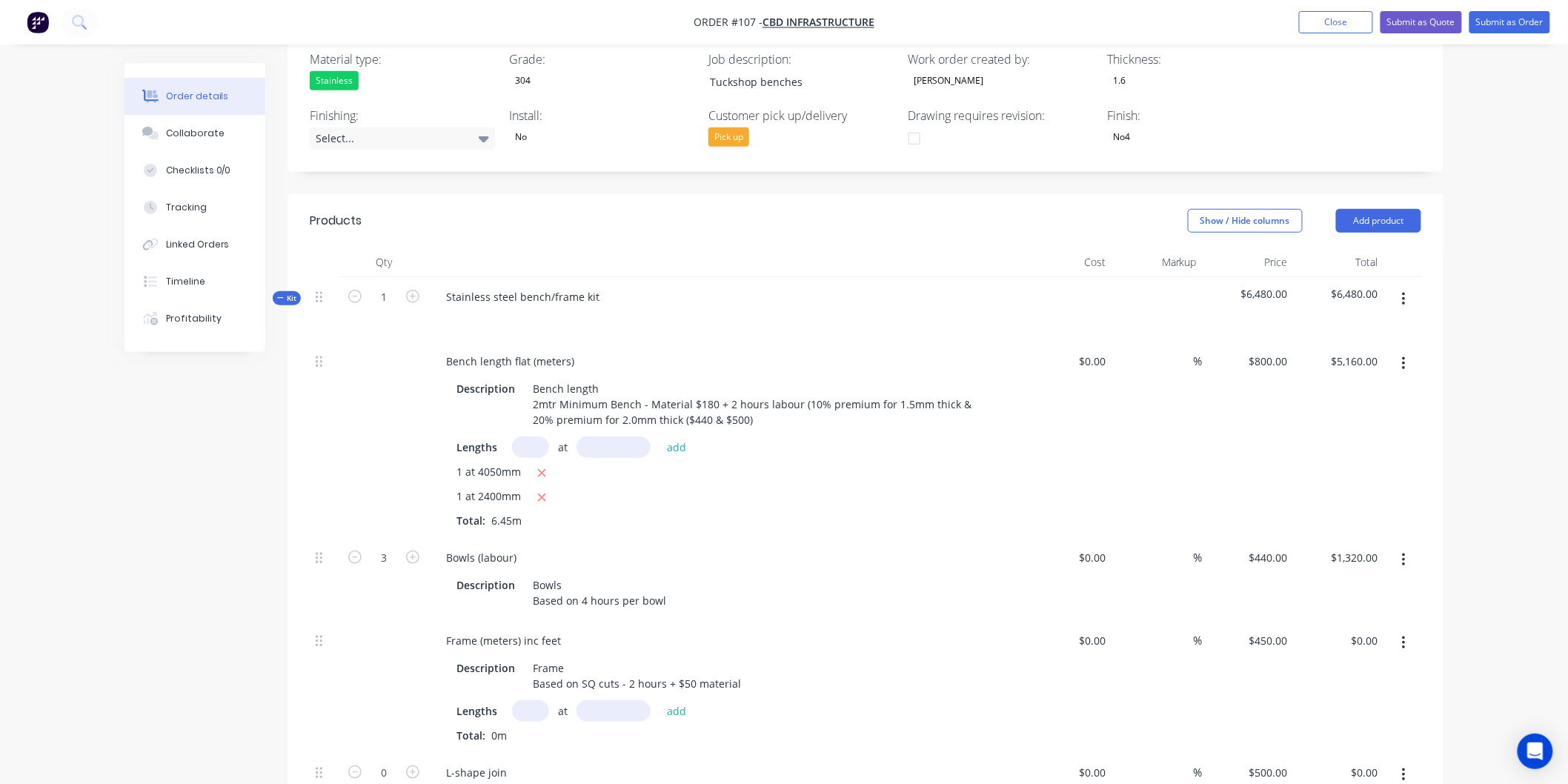
scroll to position [369, 0]
type input "1"
click at [633, 446] on input "text" at bounding box center [613, 450] width 74 height 22
type input "3400mm"
click at [679, 446] on button "add" at bounding box center [676, 450] width 35 height 20
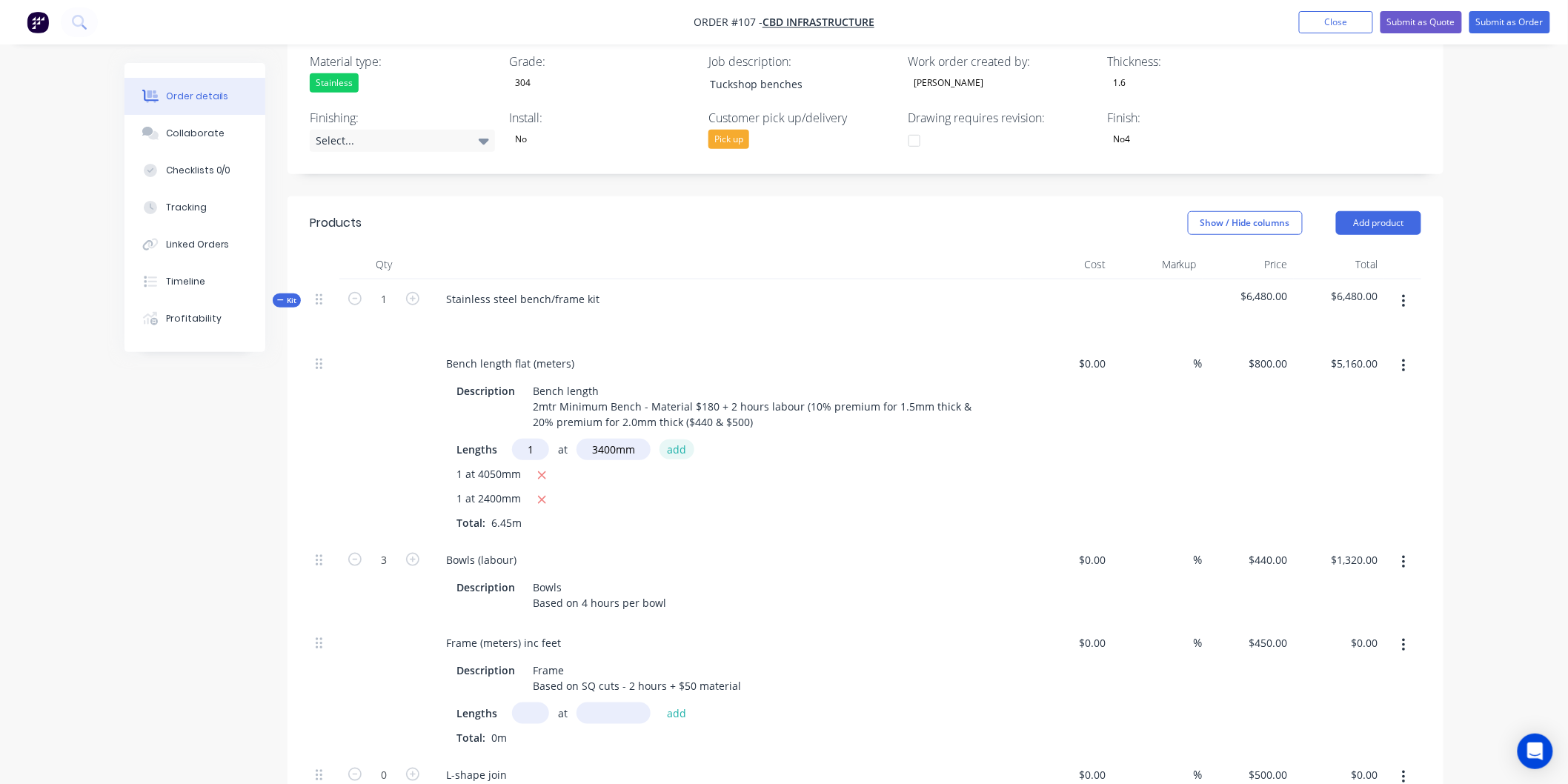
type input "$7,880.00"
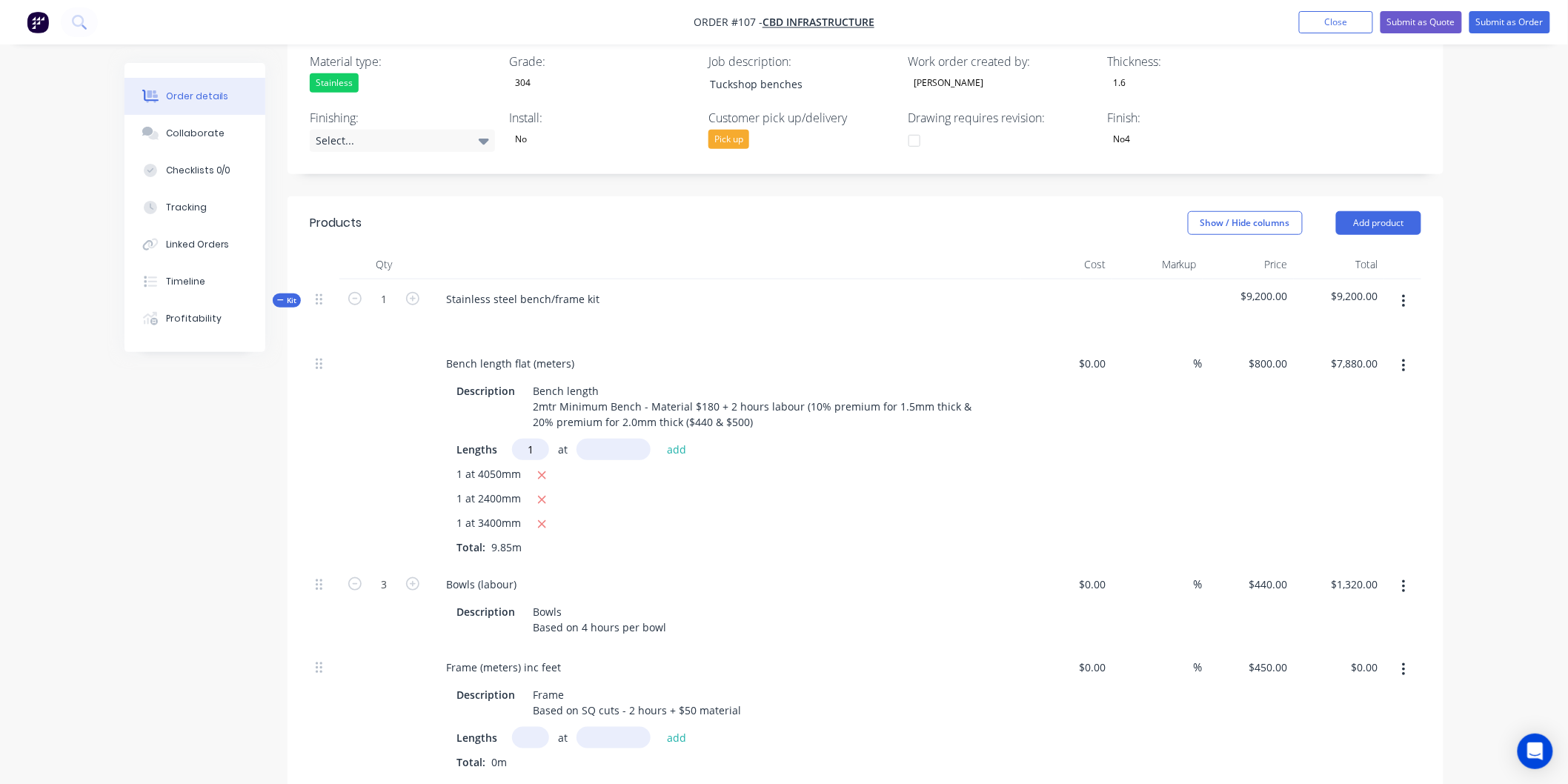
type input "1"
click at [635, 443] on input "text" at bounding box center [613, 450] width 74 height 22
type input "1700mm"
click at [679, 449] on button "add" at bounding box center [676, 450] width 35 height 20
type input "$9,240.00"
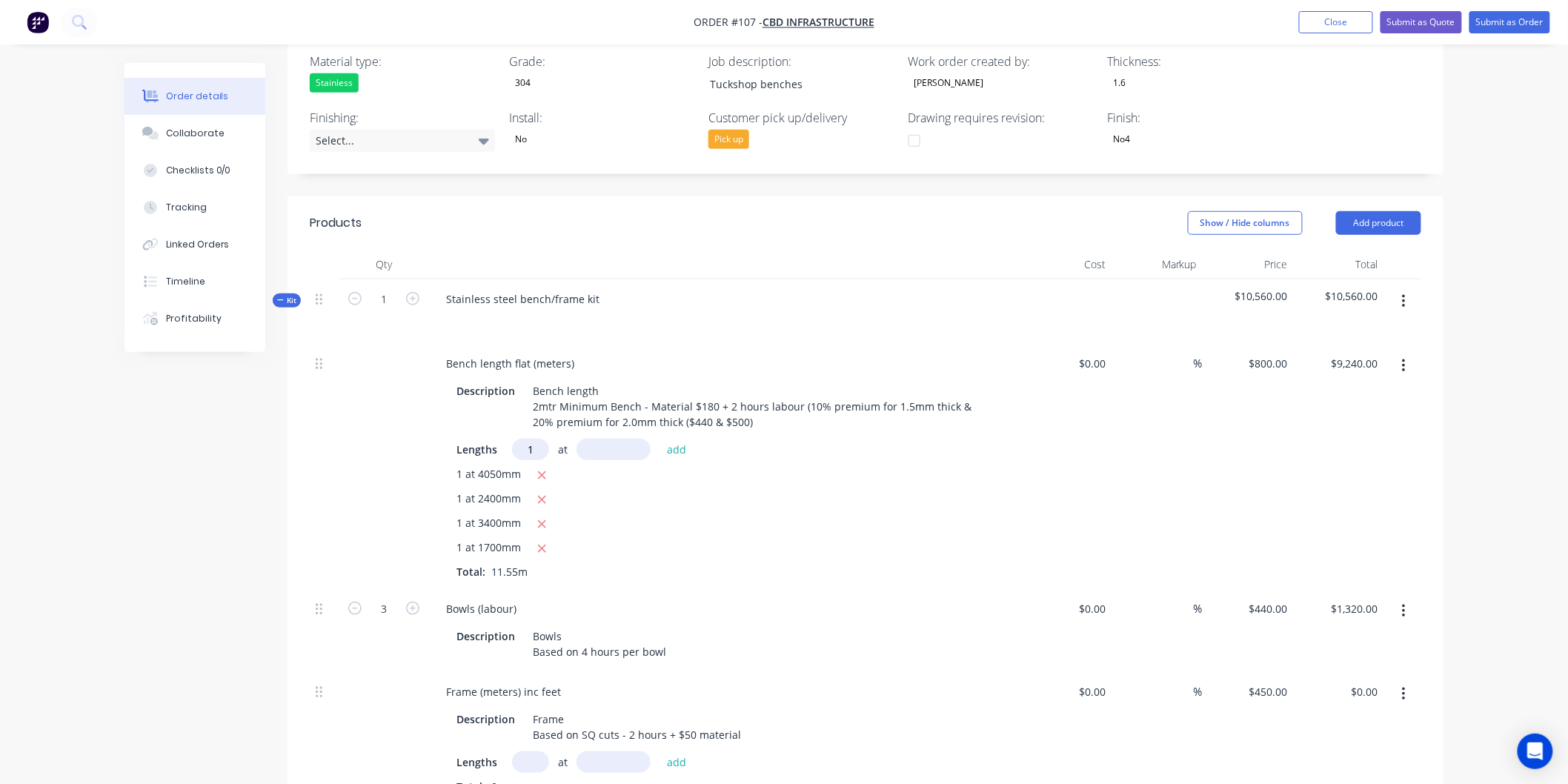
type input "1"
click at [629, 450] on input "text" at bounding box center [613, 450] width 74 height 22
type input "7000mm"
click at [670, 449] on button "add" at bounding box center [676, 450] width 35 height 20
type input "$14,840.00"
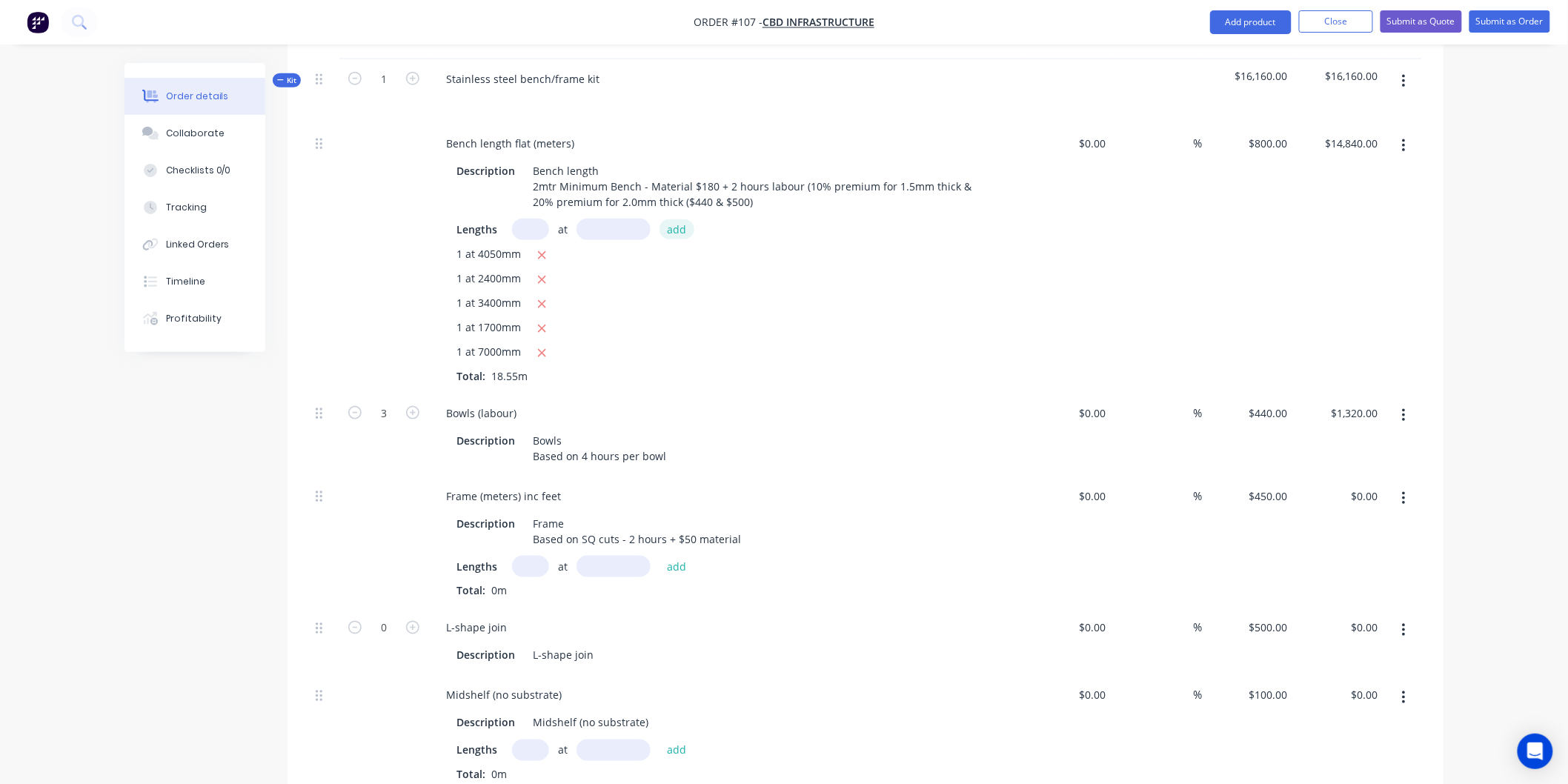
scroll to position [616, 0]
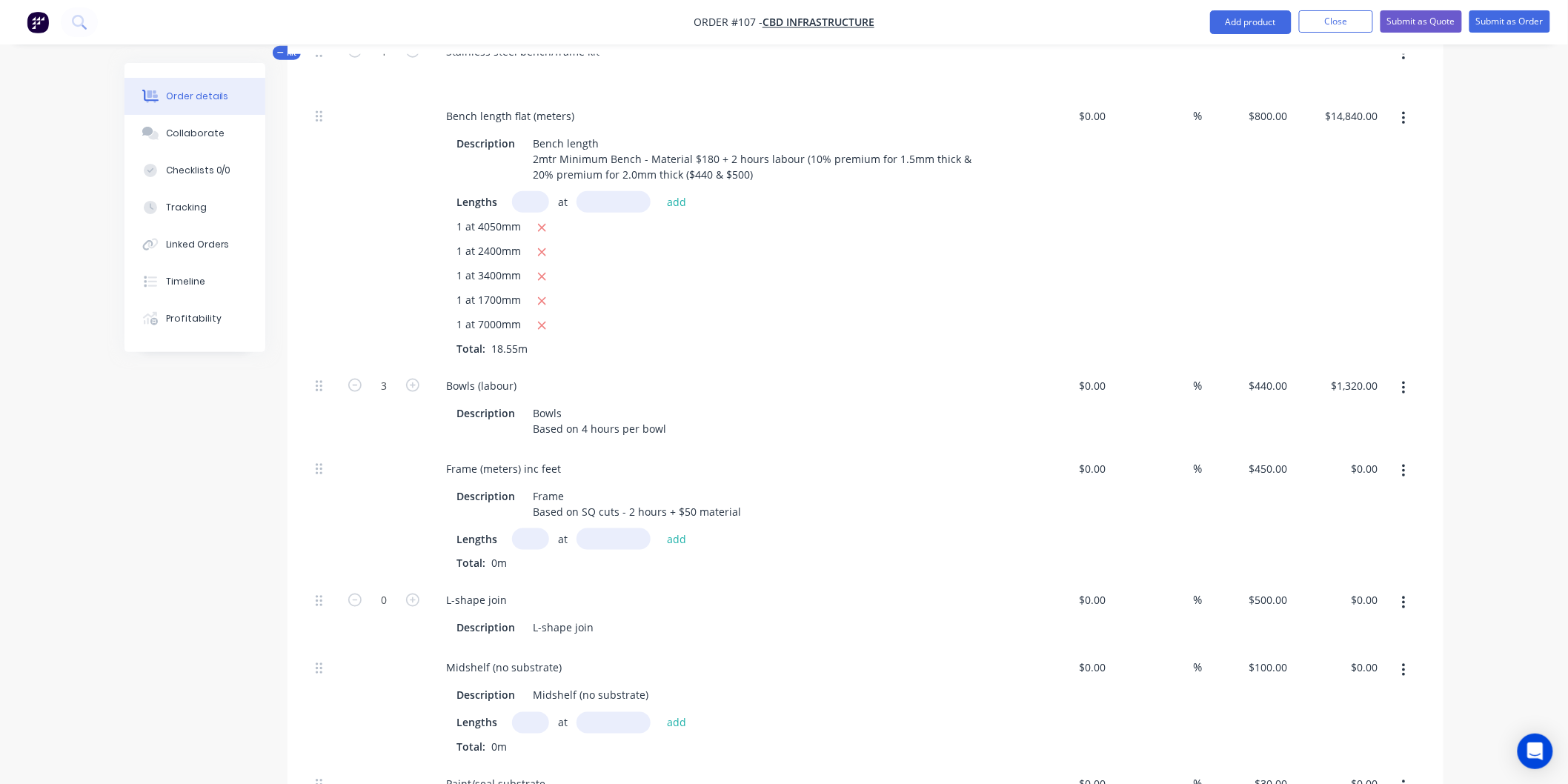
click at [529, 538] on input "text" at bounding box center [530, 540] width 37 height 22
type input "1"
click at [635, 546] on input "text" at bounding box center [613, 540] width 74 height 22
type input "7000mm"
click at [672, 532] on button "add" at bounding box center [676, 539] width 35 height 20
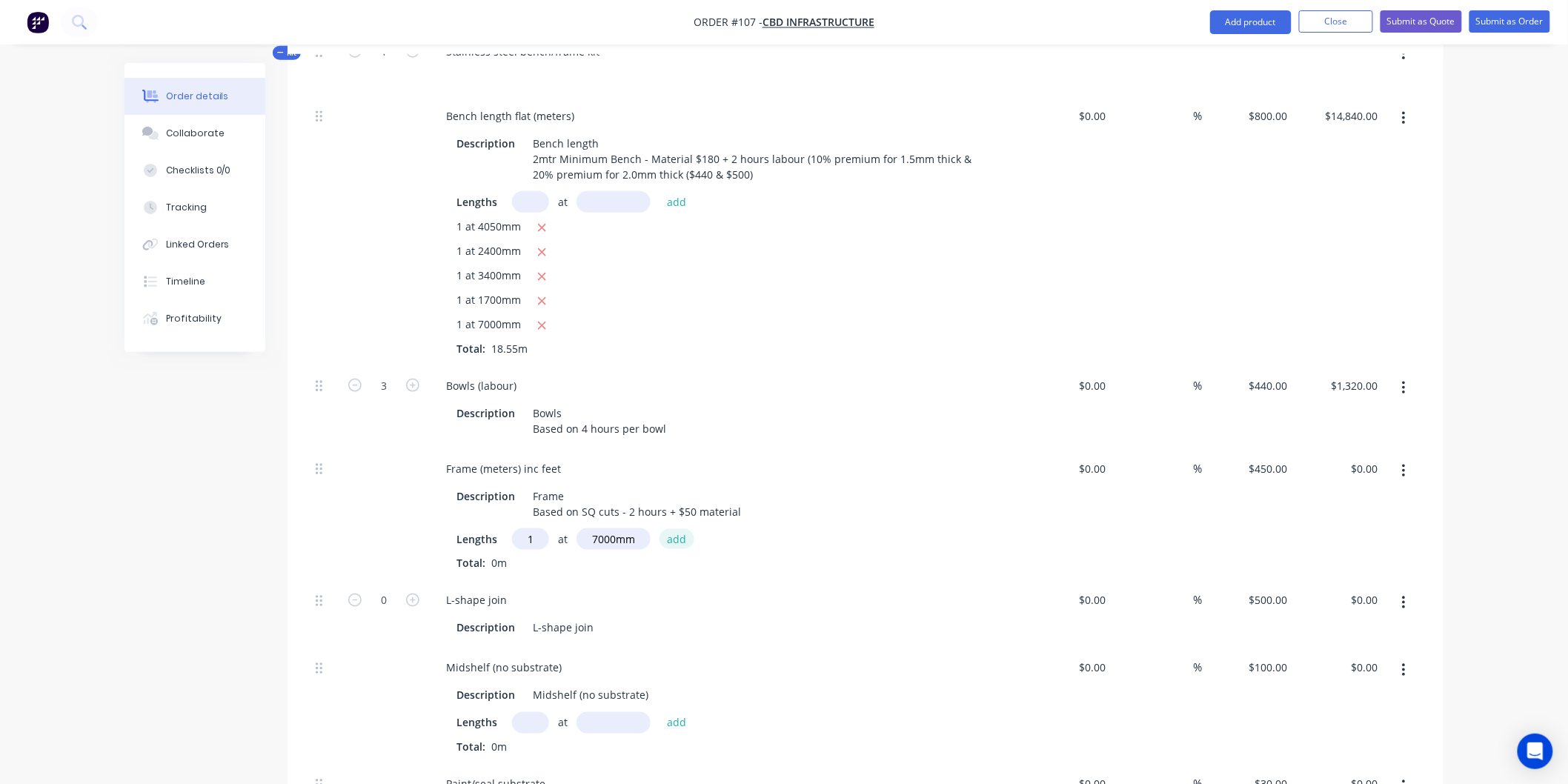
type input "$3,150.00"
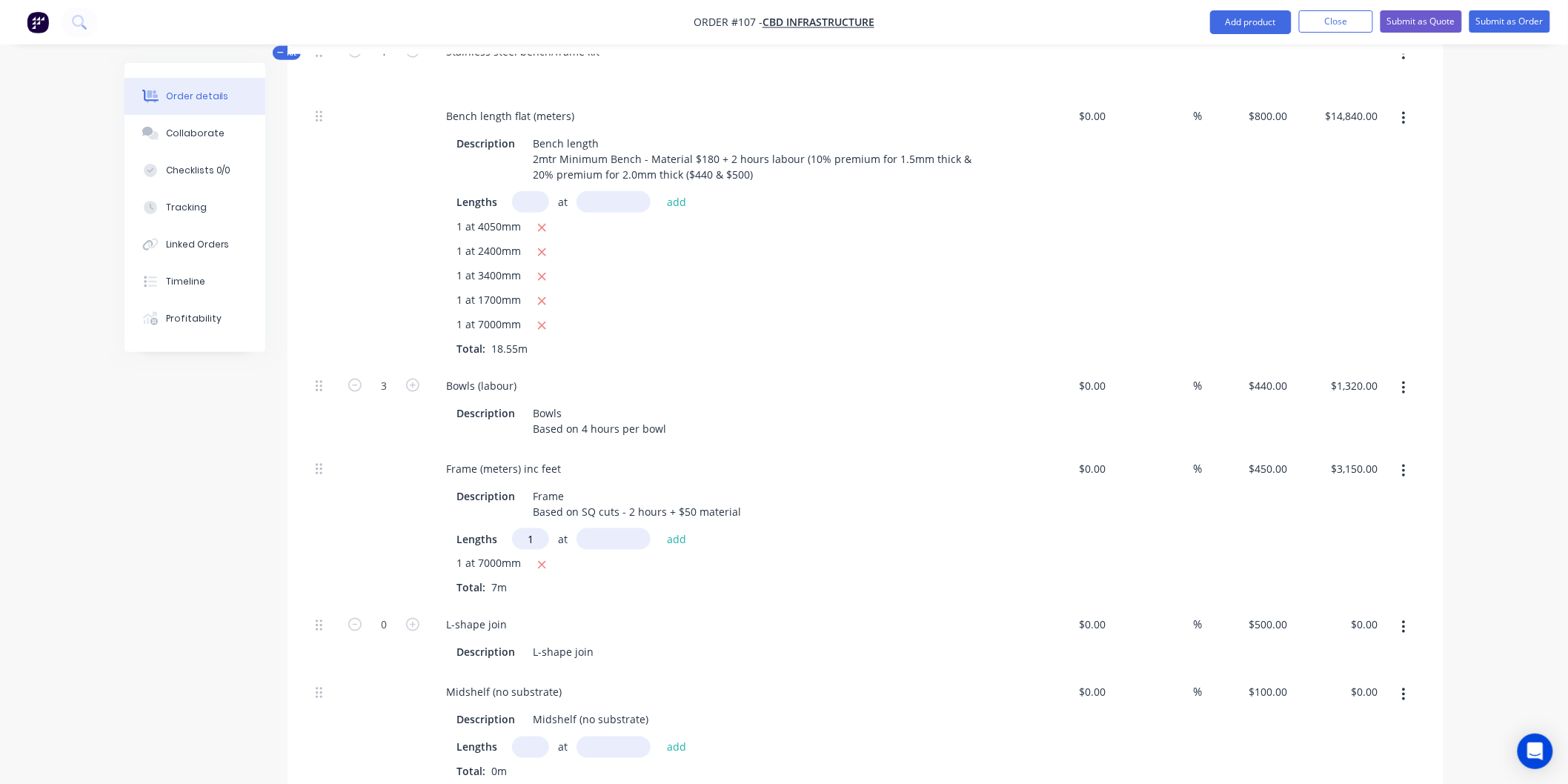
type input "1"
click at [610, 531] on input "text" at bounding box center [613, 540] width 74 height 22
type input "1700mm"
click at [670, 543] on button "add" at bounding box center [676, 539] width 35 height 20
type input "$3,915.00"
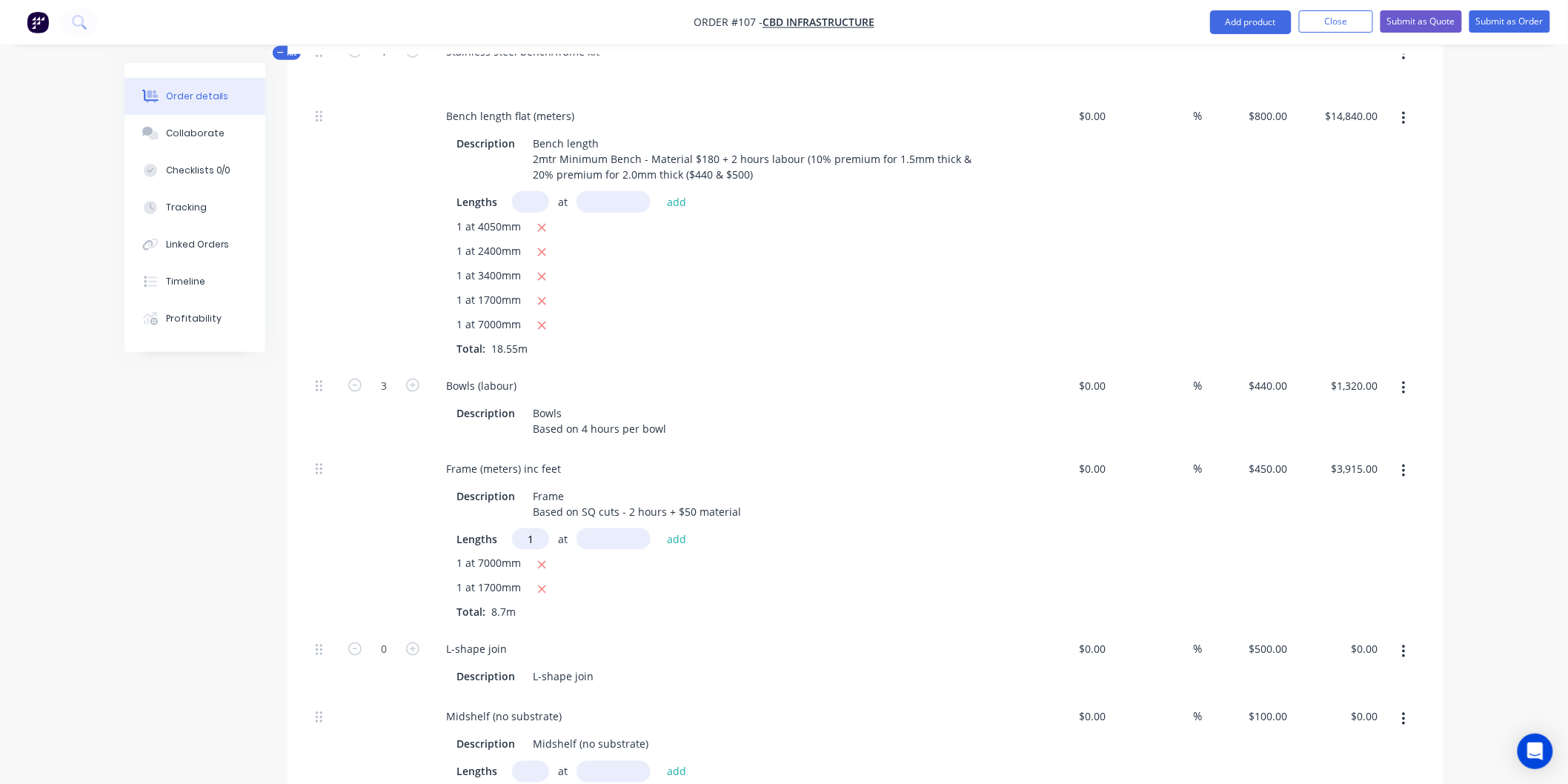
type input "1"
click at [617, 538] on input "text" at bounding box center [613, 540] width 74 height 22
type input "3400mm"
click at [668, 536] on button "add" at bounding box center [676, 539] width 35 height 20
type input "$5,445.00"
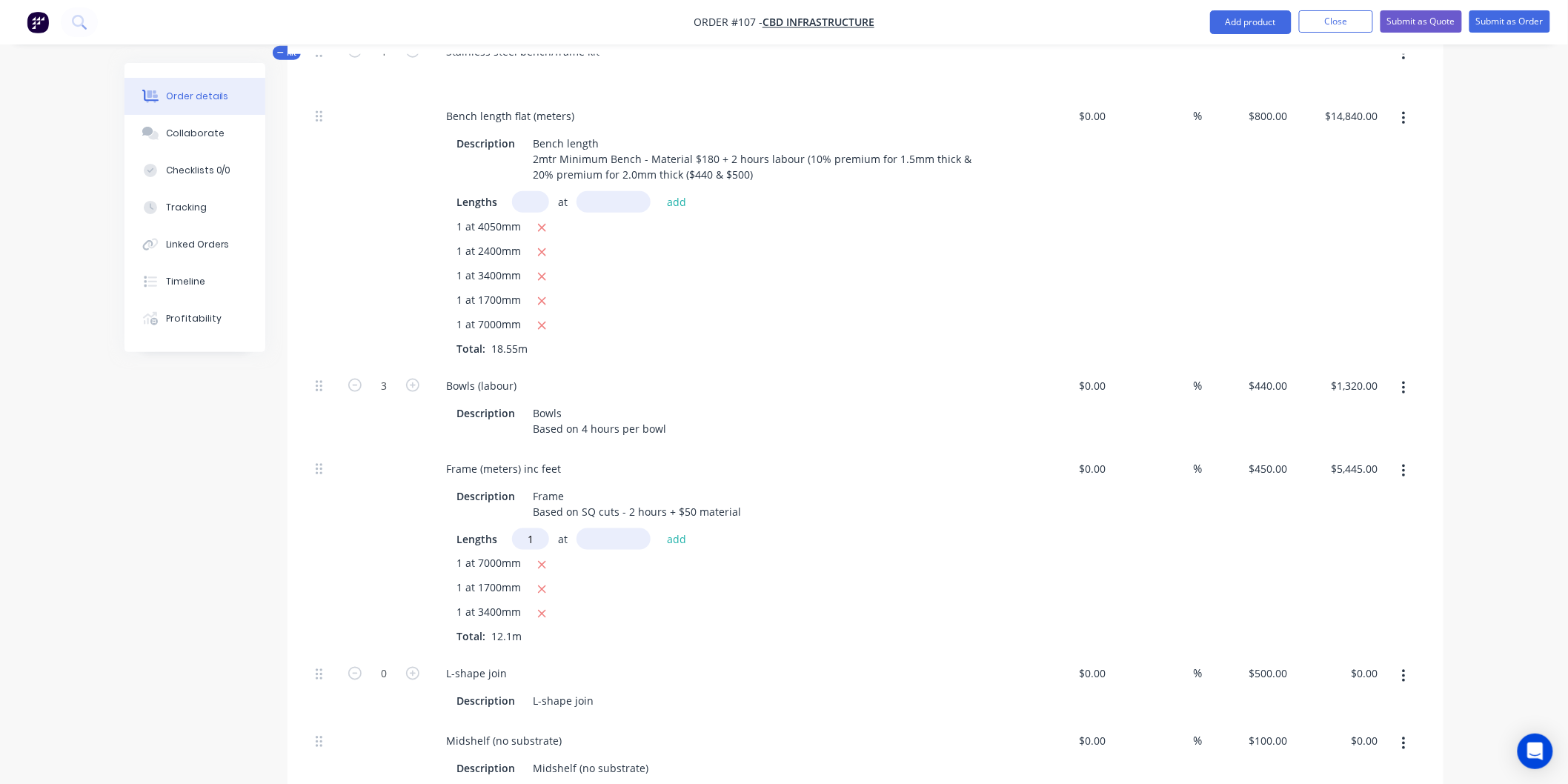
type input "1"
click at [618, 534] on input "text" at bounding box center [613, 540] width 74 height 22
type input "2400mm"
click at [683, 544] on button "add" at bounding box center [676, 539] width 35 height 20
type input "$6,525.00"
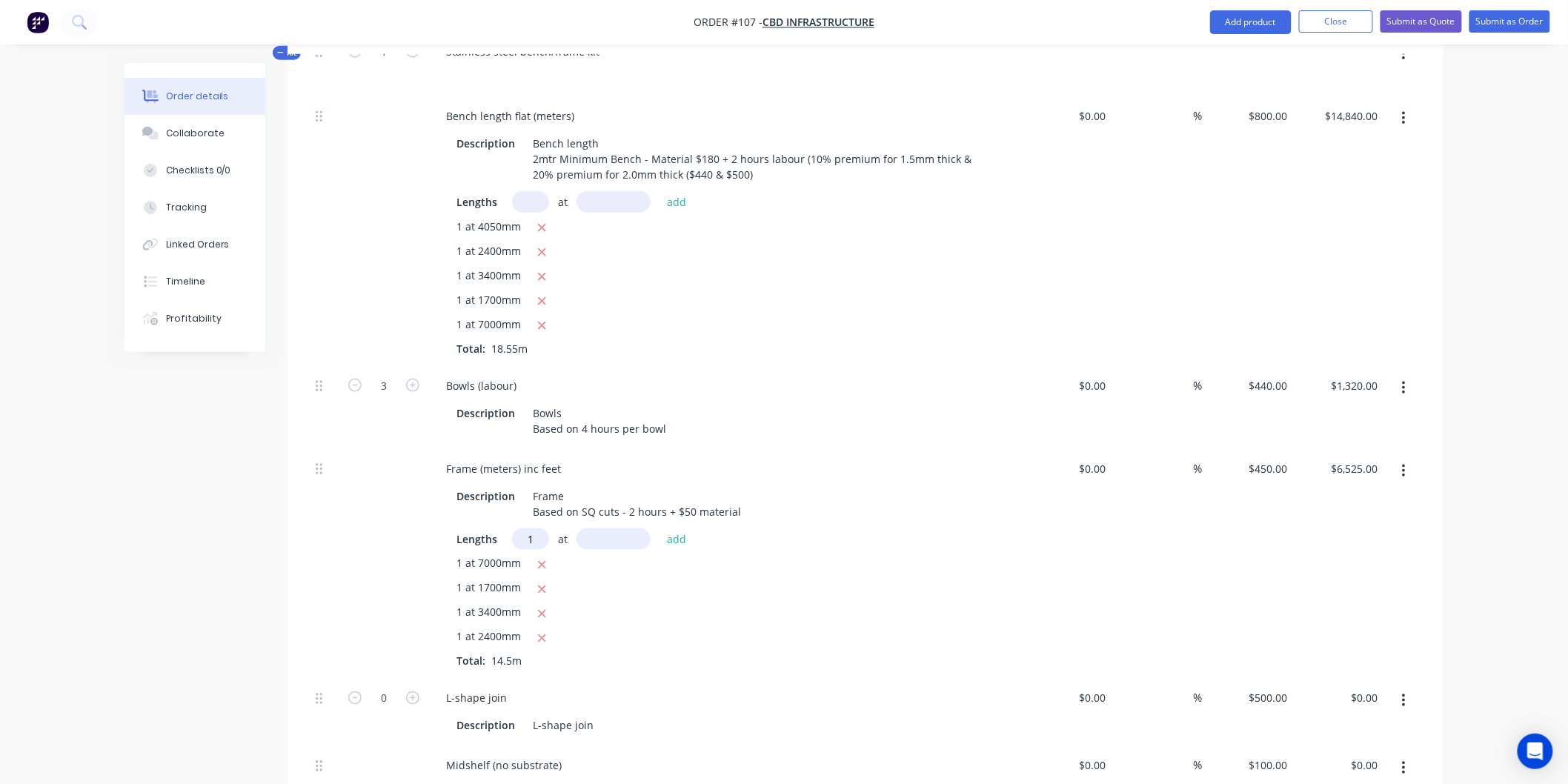
type input "1"
click at [605, 538] on input "text" at bounding box center [613, 540] width 74 height 22
type input "4050mm"
click at [678, 535] on button "add" at bounding box center [676, 539] width 35 height 20
type input "$8,347.50"
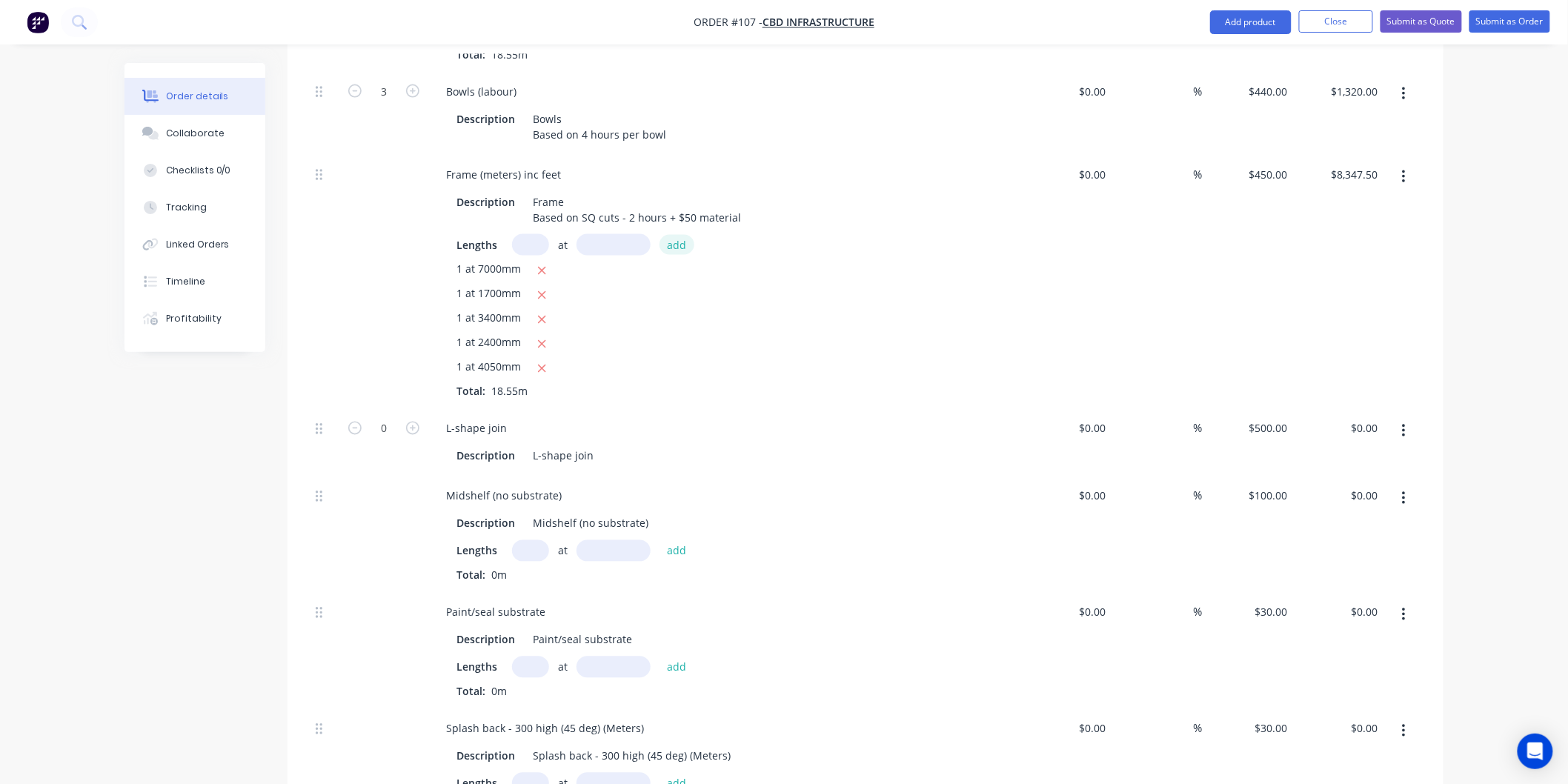
scroll to position [945, 0]
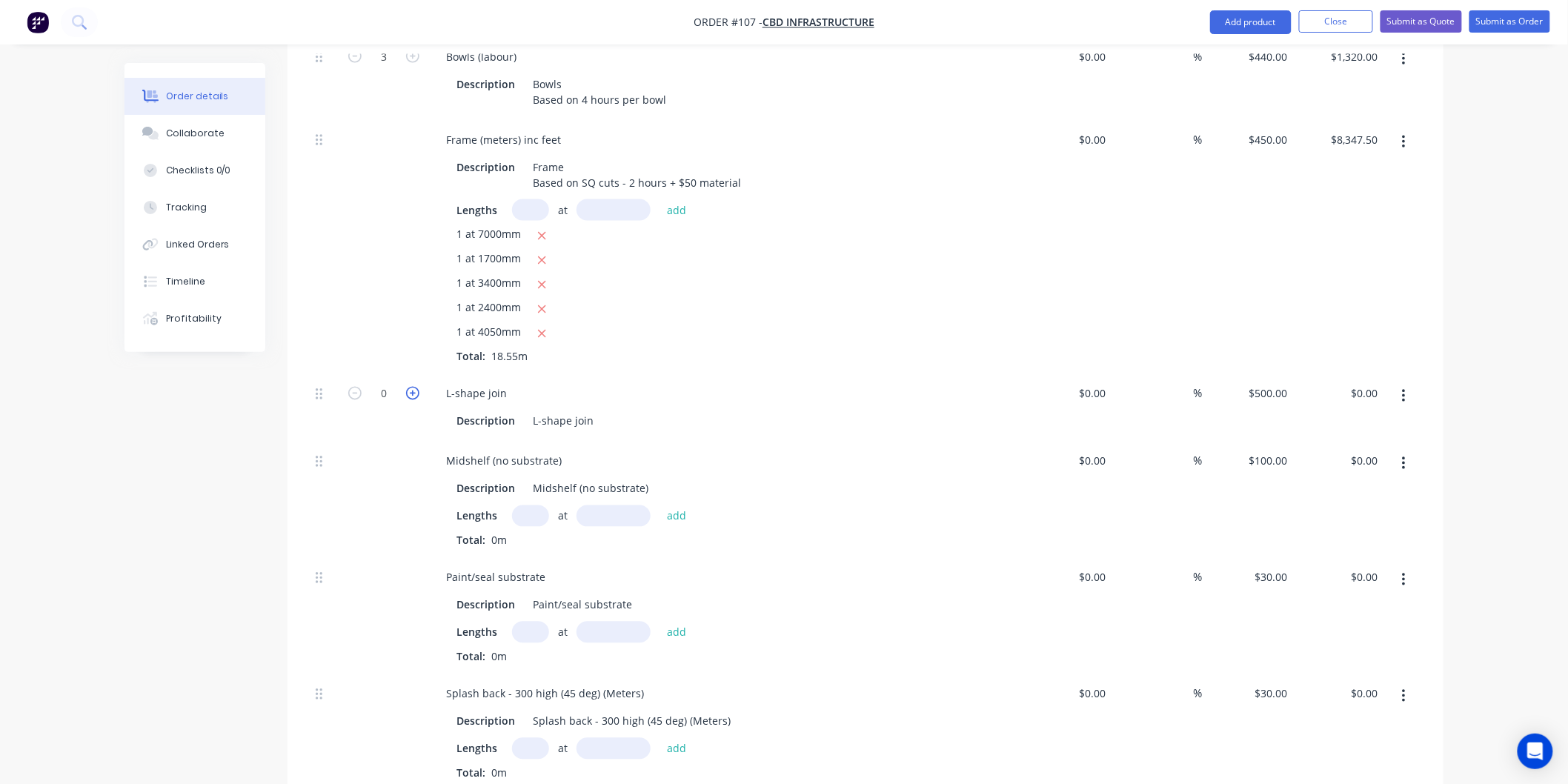
click at [410, 390] on icon "button" at bounding box center [412, 392] width 13 height 13
type input "1"
type input "$500.00"
click at [410, 390] on icon "button" at bounding box center [412, 392] width 13 height 13
type input "2"
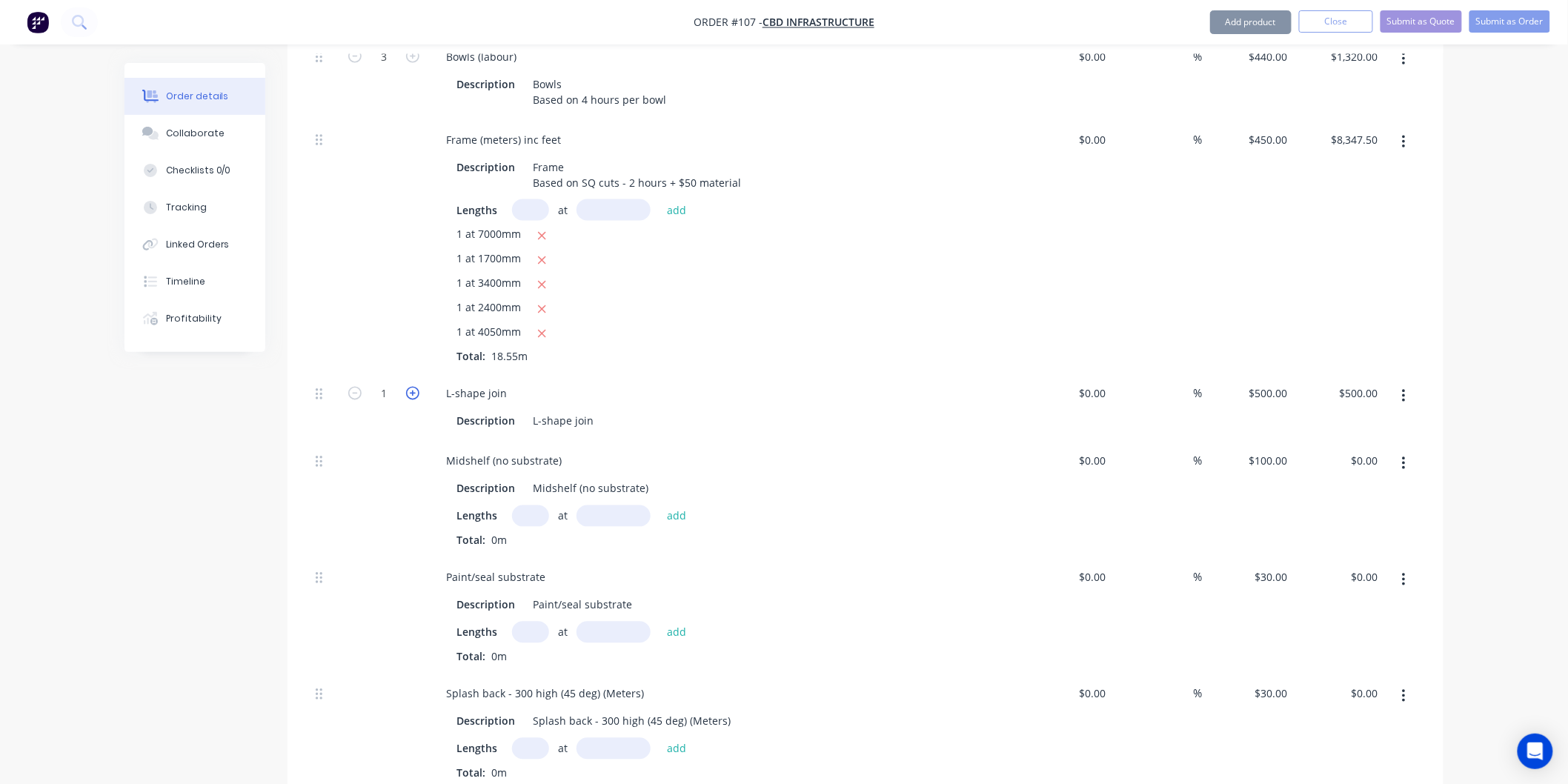
type input "$1,000.00"
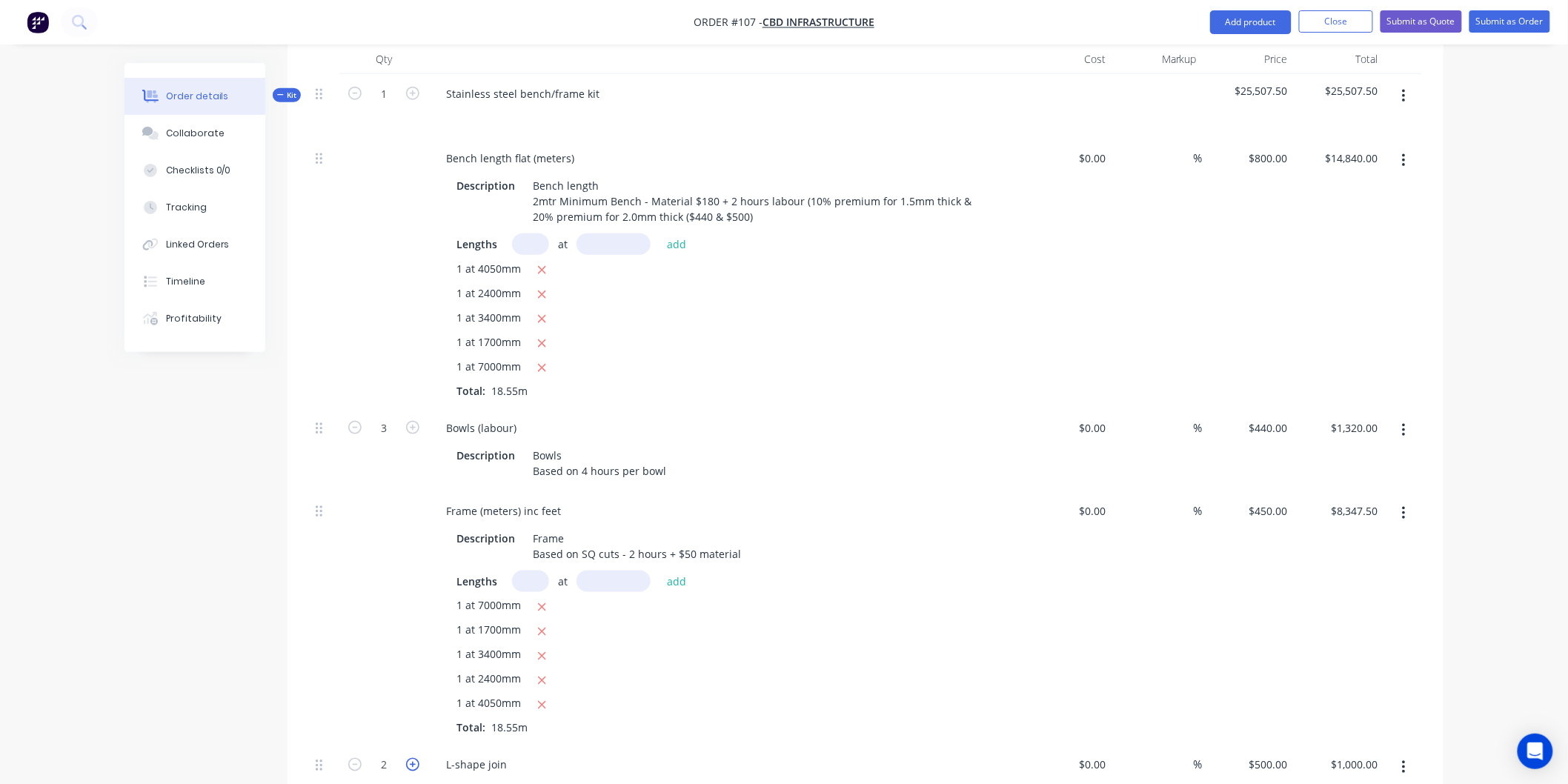
scroll to position [534, 0]
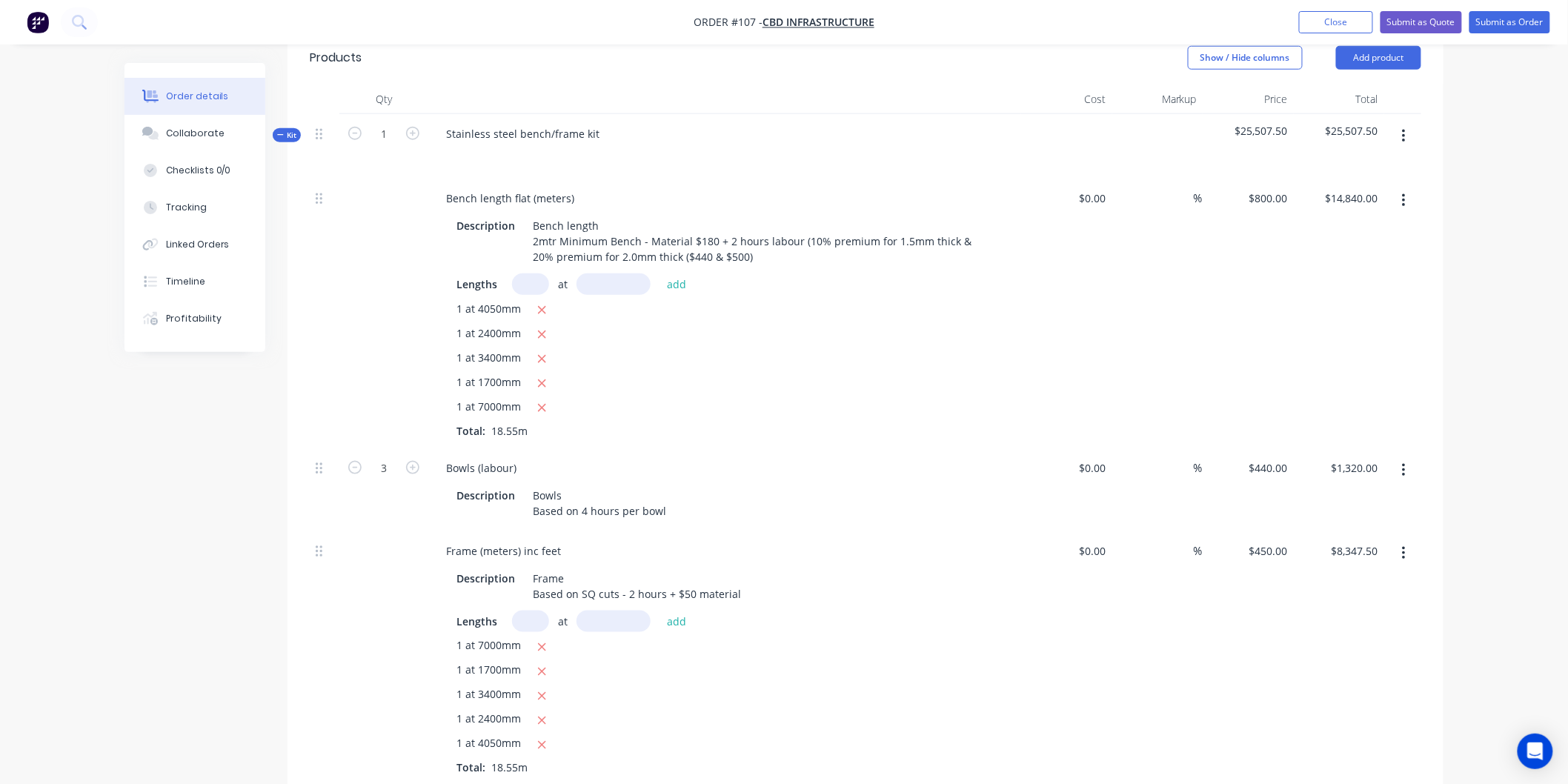
click at [541, 280] on input "text" at bounding box center [530, 285] width 37 height 22
type input "2"
click at [626, 284] on input "text" at bounding box center [613, 285] width 74 height 22
type input "7000mm"
click at [686, 284] on button "add" at bounding box center [676, 284] width 35 height 20
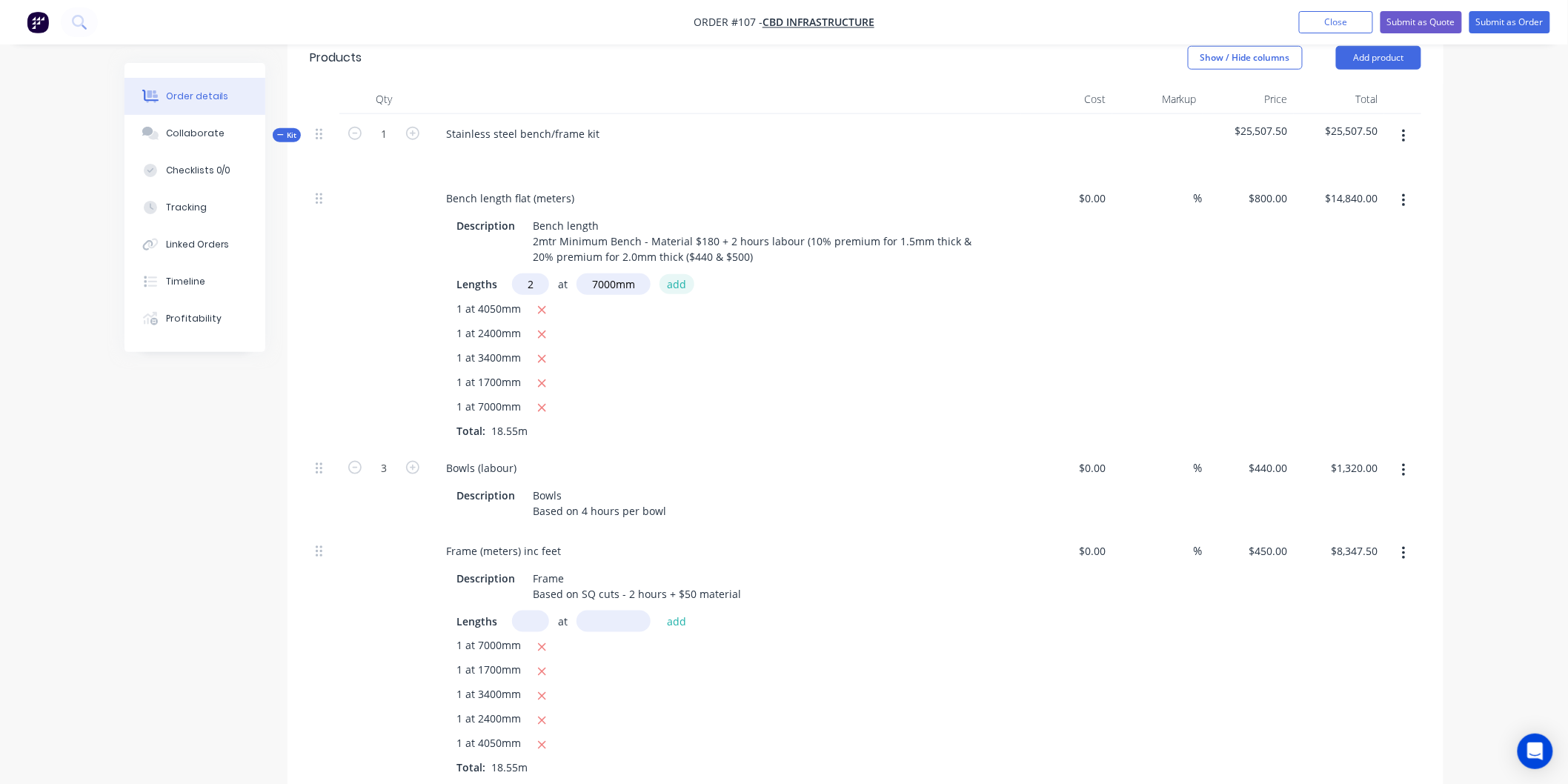
type input "$26,040.00"
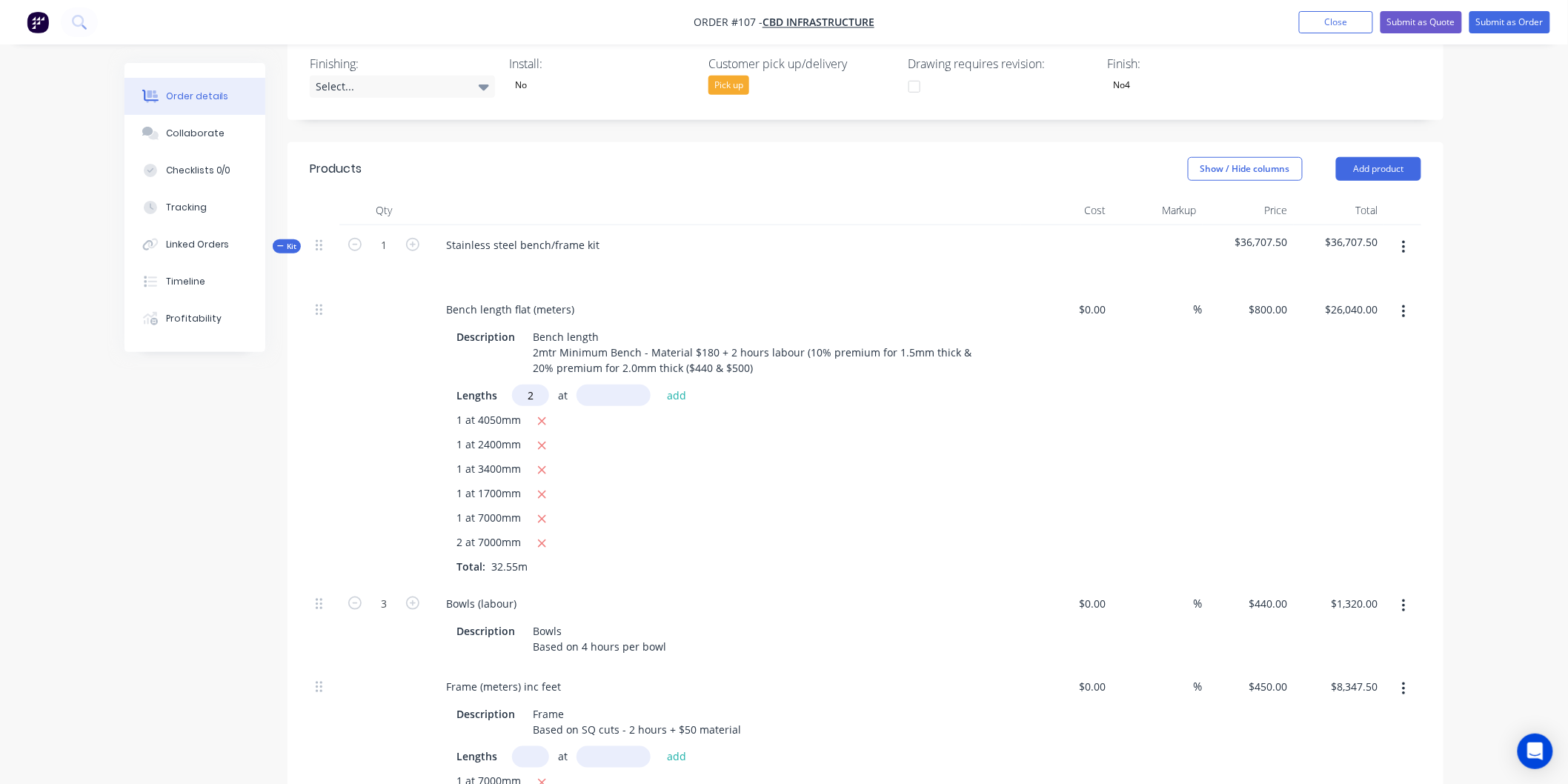
scroll to position [451, 0]
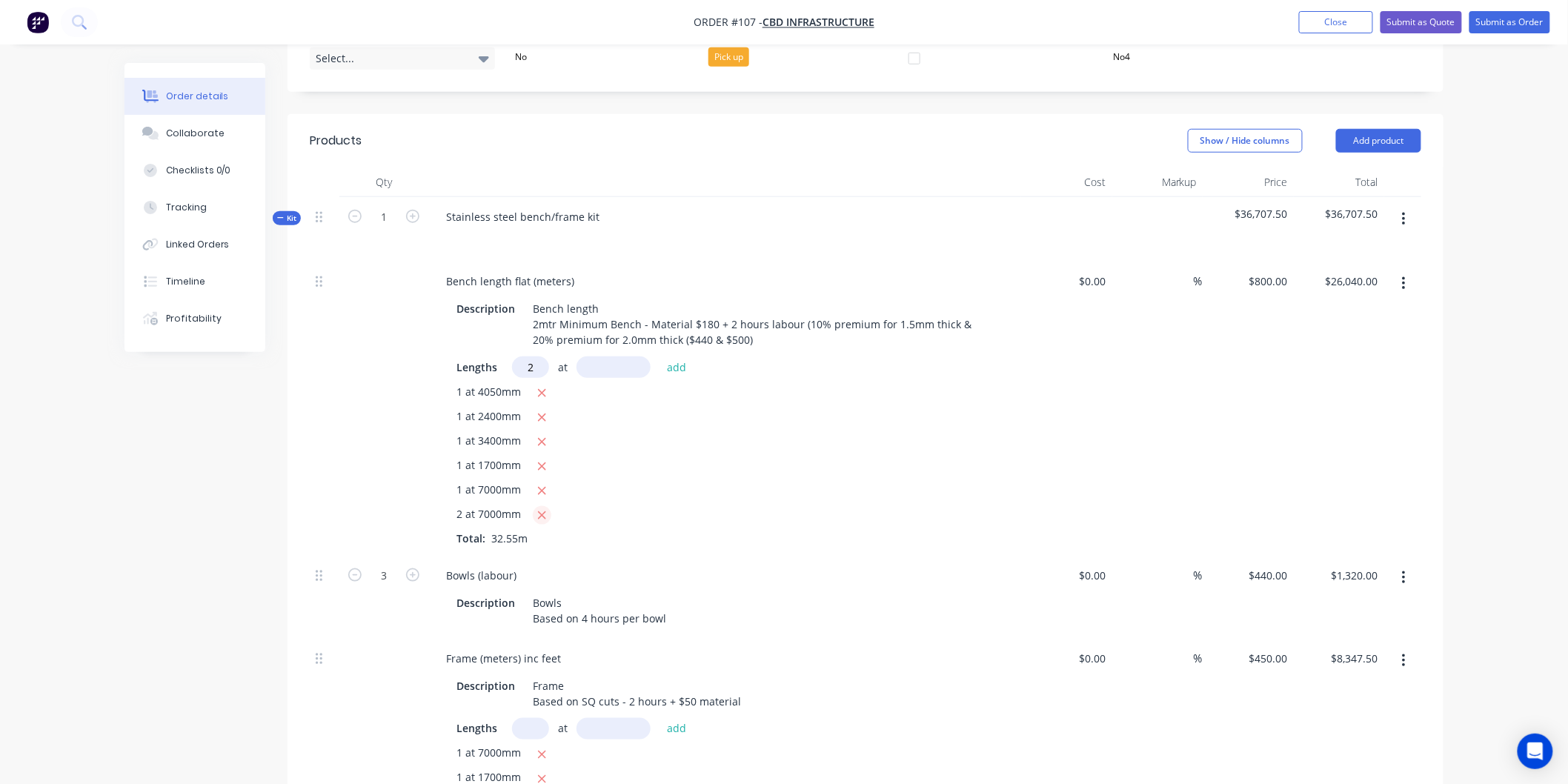
type input "2"
click at [542, 513] on icon "button" at bounding box center [543, 515] width 10 height 13
type input "$14,840.00"
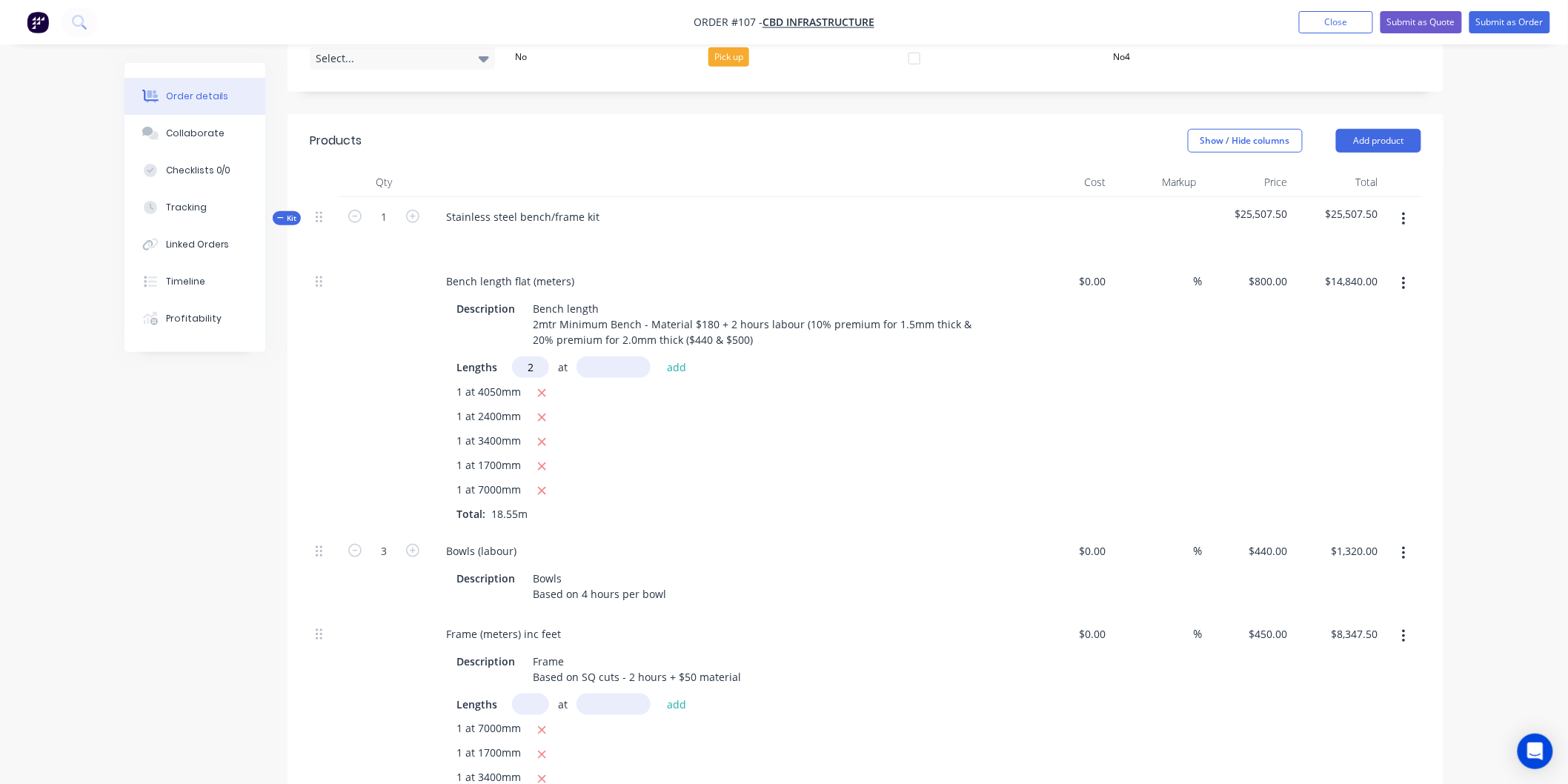
click at [535, 364] on input "2" at bounding box center [530, 368] width 37 height 22
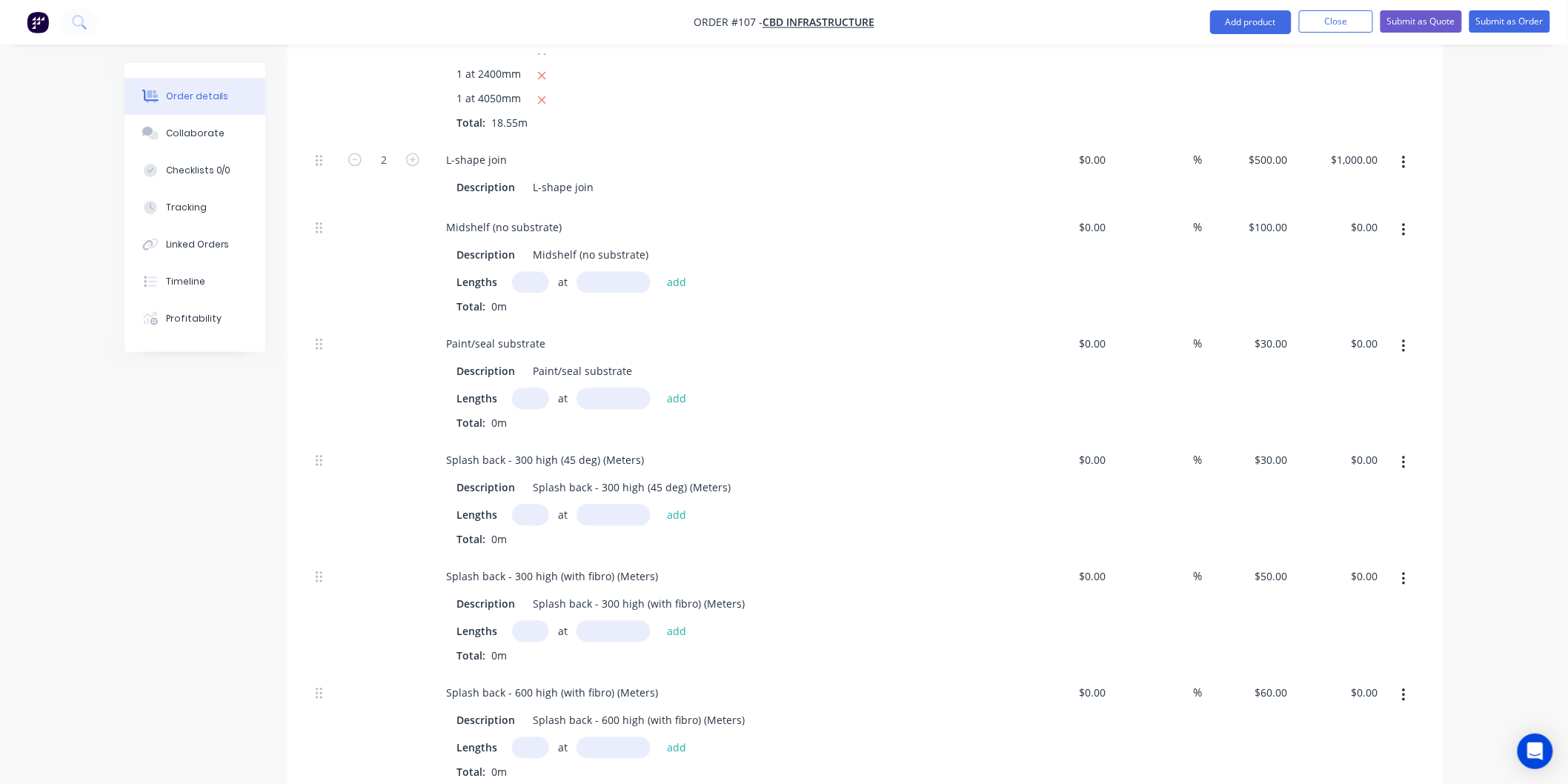
scroll to position [1191, 0]
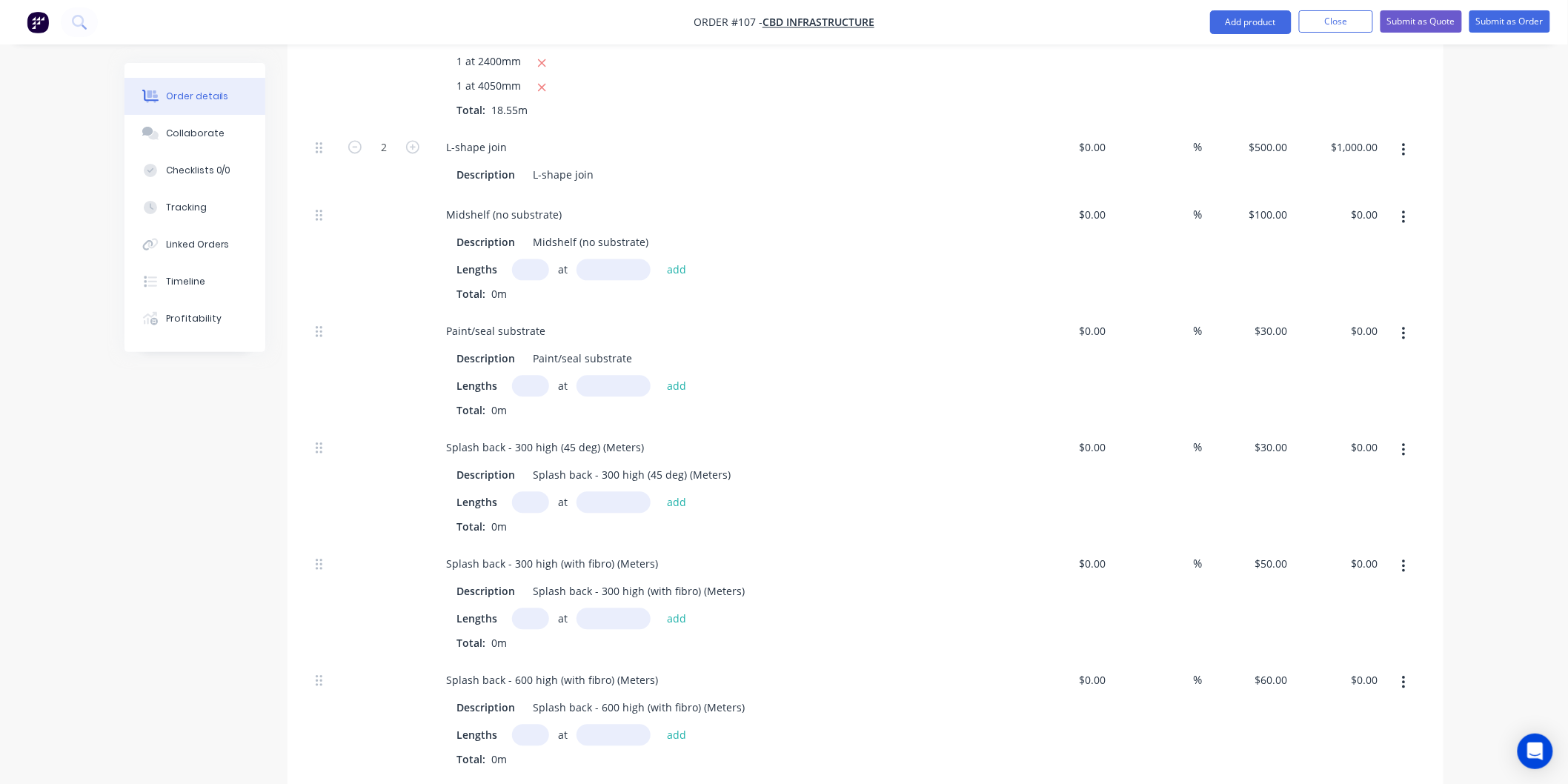
click at [528, 268] on input "text" at bounding box center [530, 270] width 37 height 22
type input "2"
click at [612, 271] on input "text" at bounding box center [613, 270] width 74 height 22
type input "7000mm"
click at [671, 268] on button "add" at bounding box center [676, 269] width 35 height 20
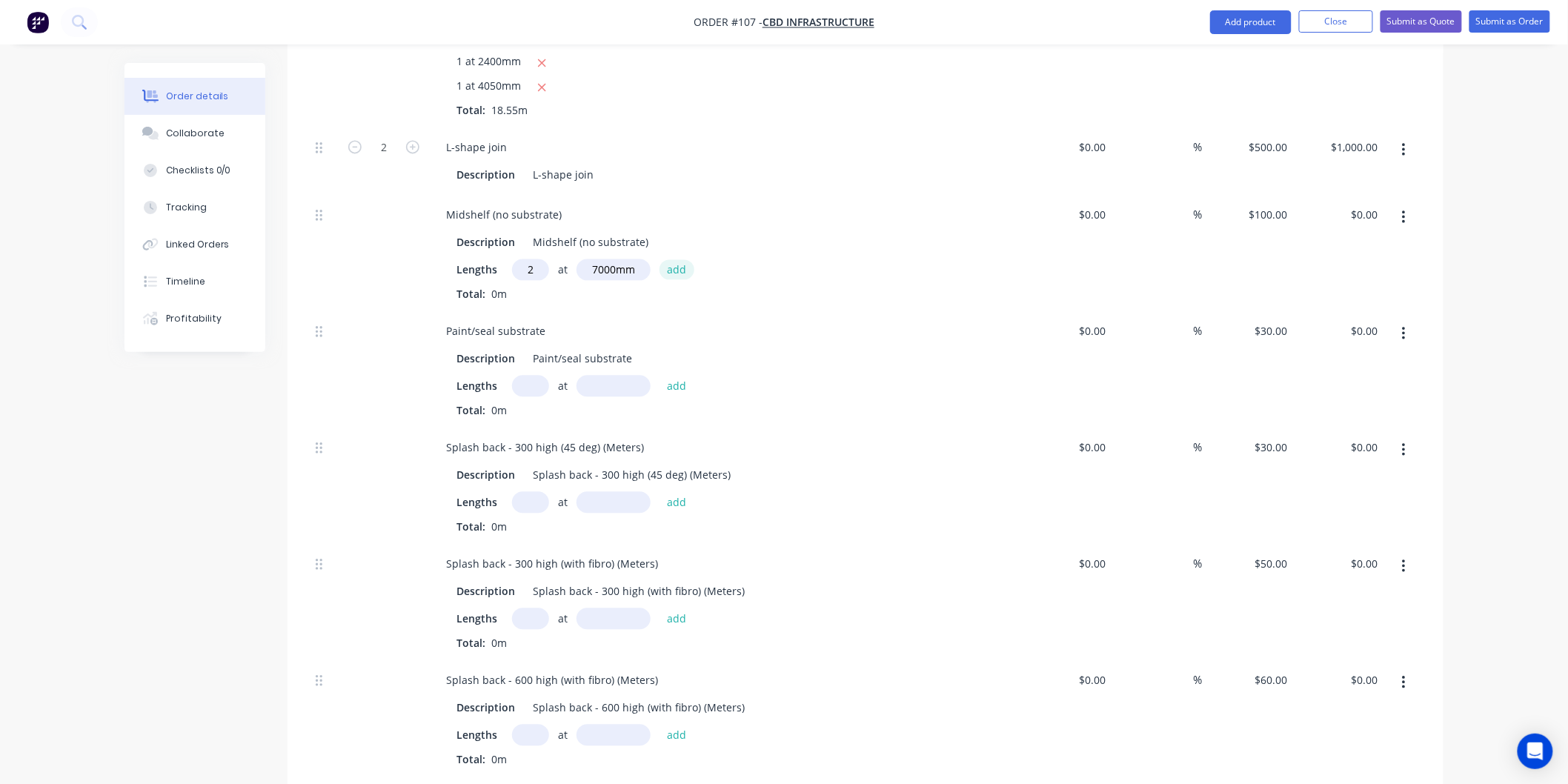
type input "$1,400.00"
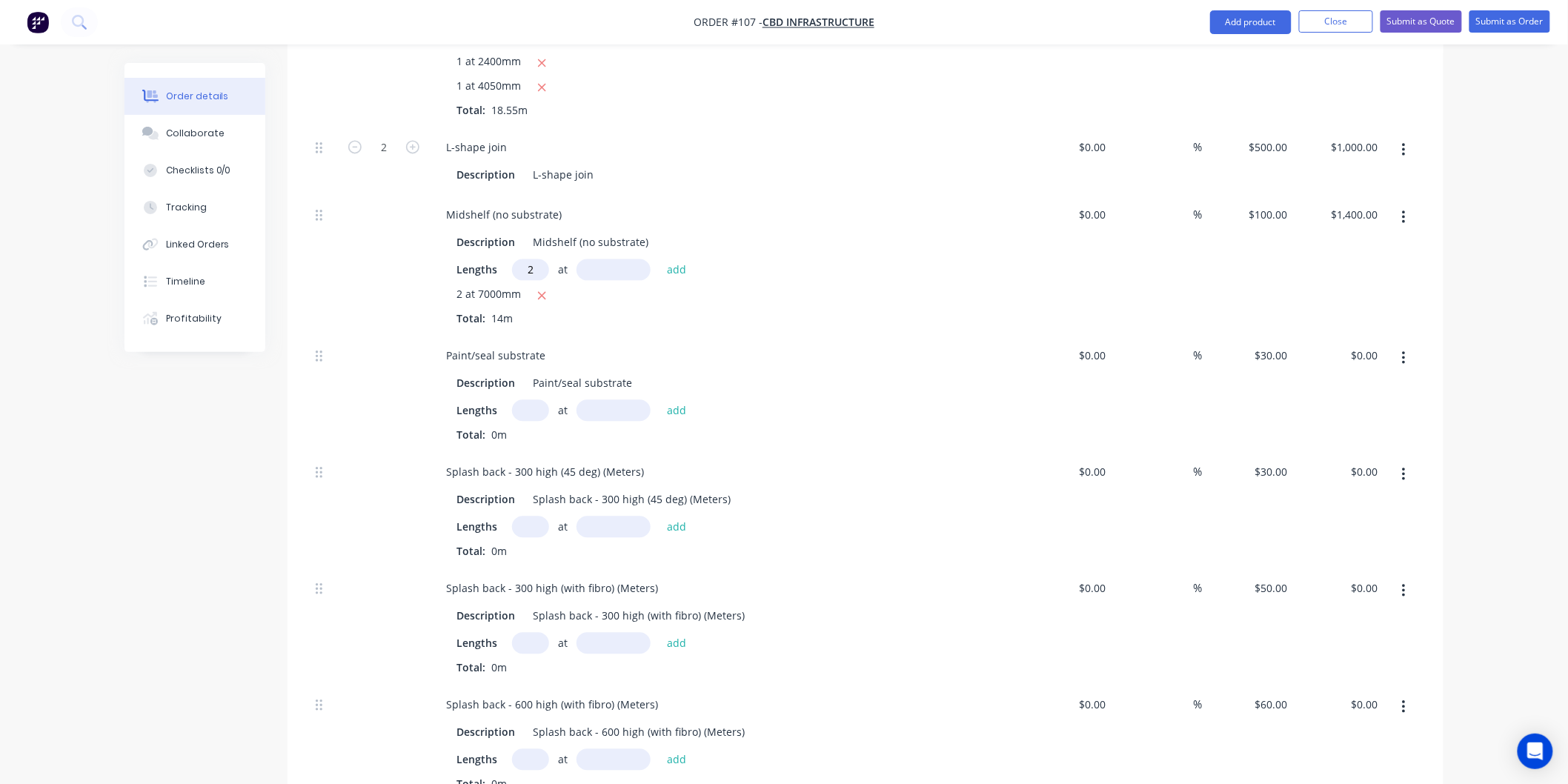
type input "2"
click at [603, 267] on input "text" at bounding box center [613, 270] width 74 height 22
type input "2800mm"
click at [676, 269] on button "add" at bounding box center [676, 269] width 35 height 20
type input "$1,960.00"
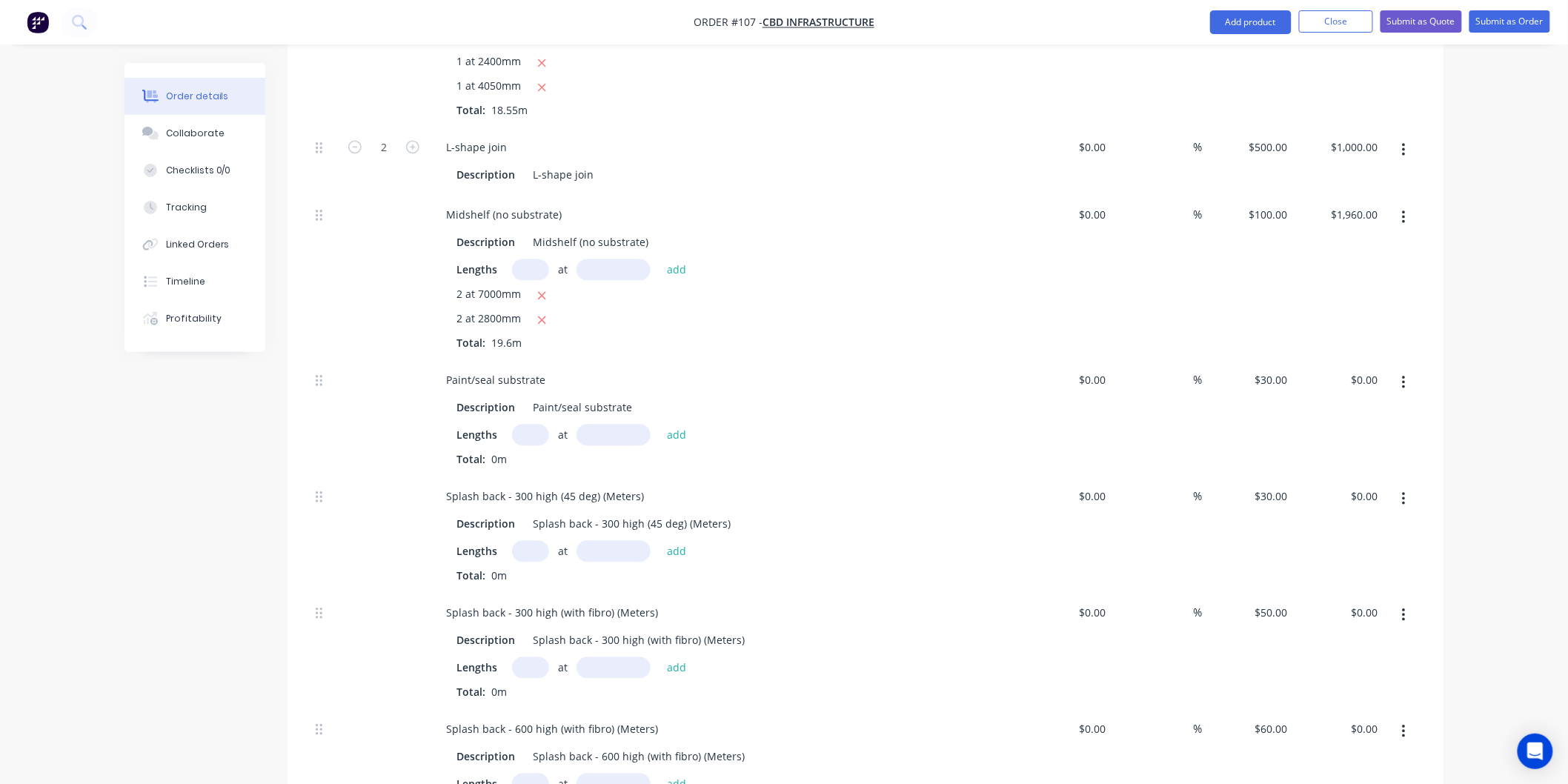
scroll to position [1274, 0]
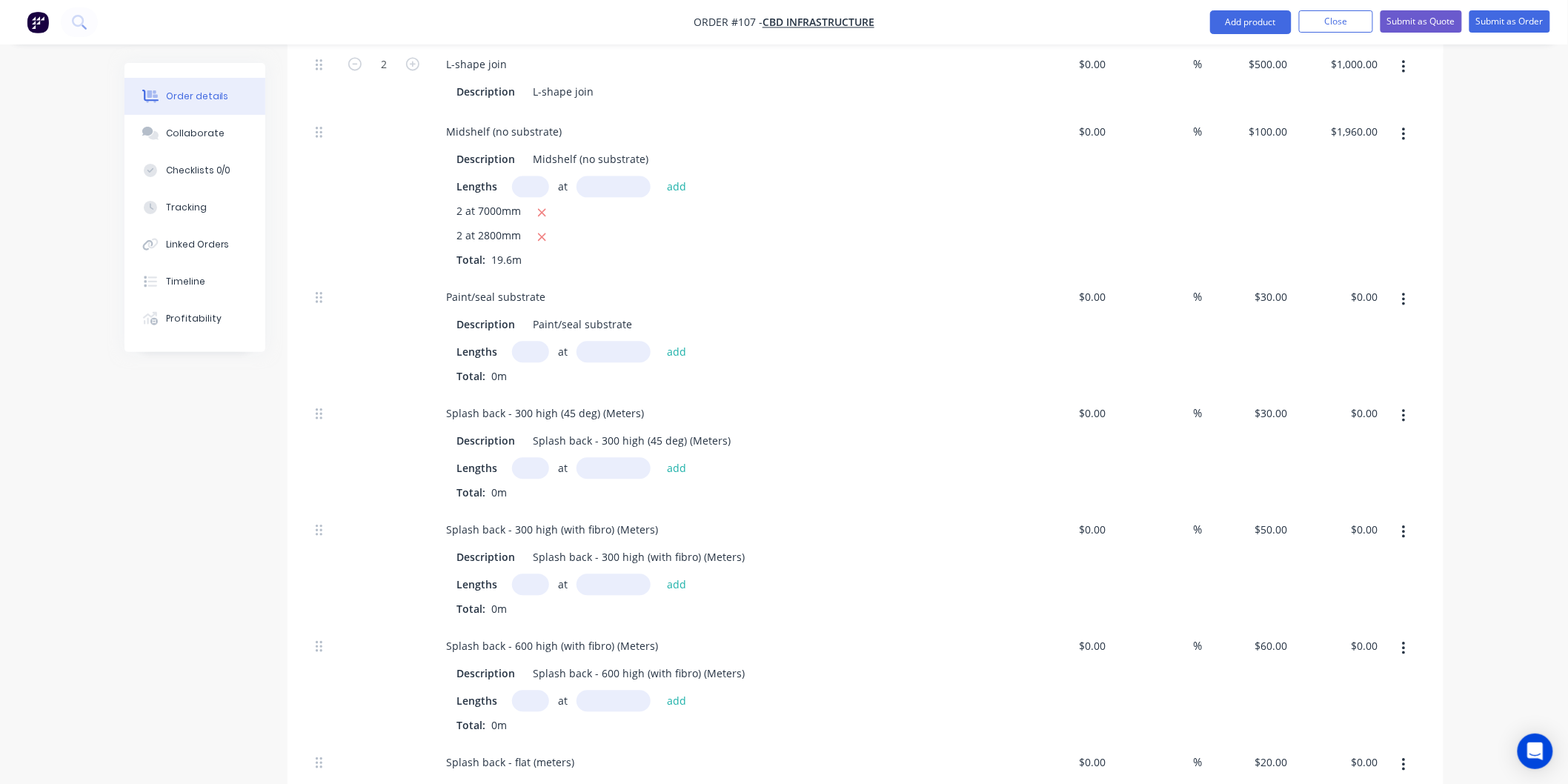
click at [531, 352] on input "text" at bounding box center [530, 352] width 37 height 22
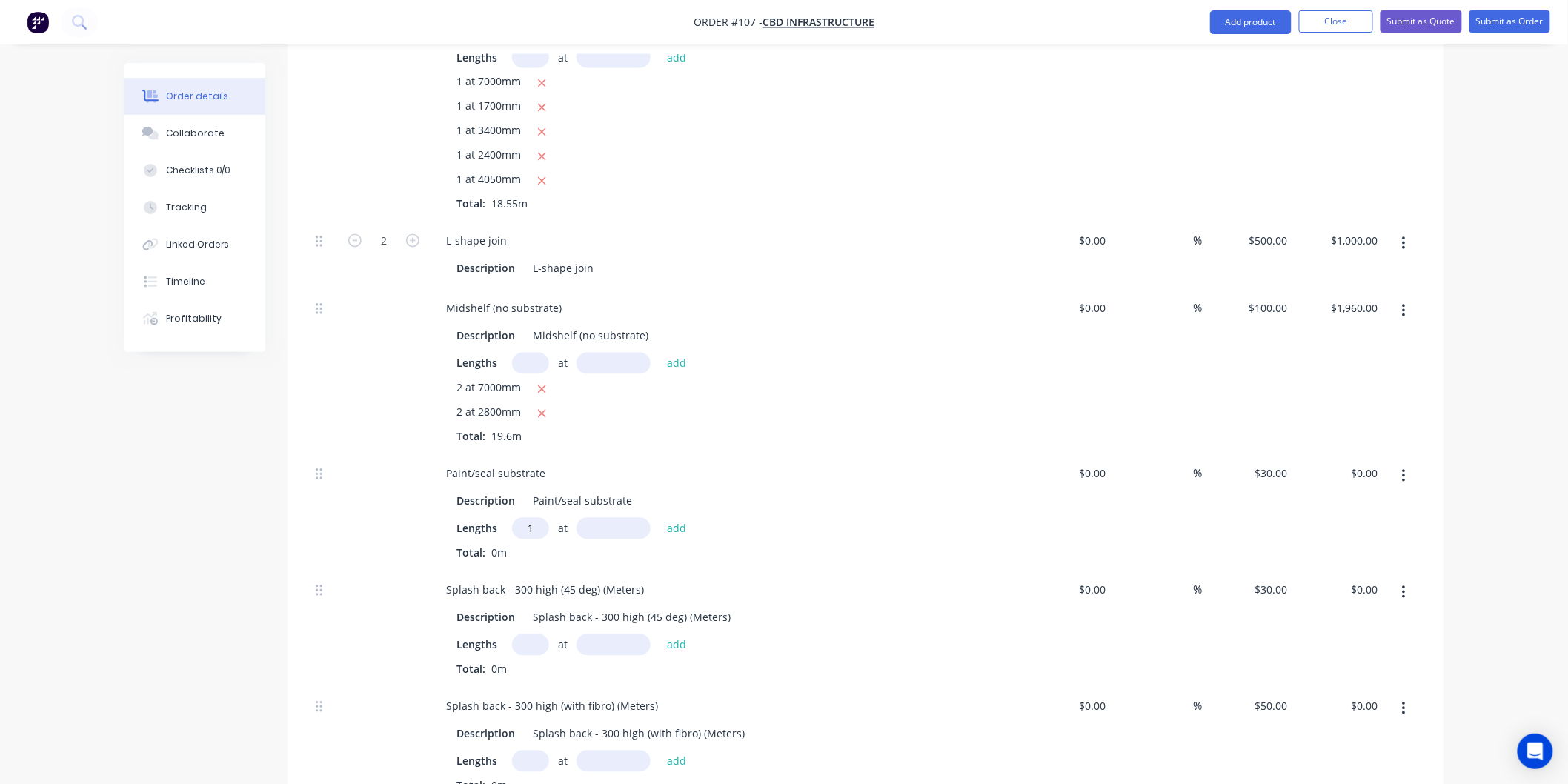
scroll to position [1109, 0]
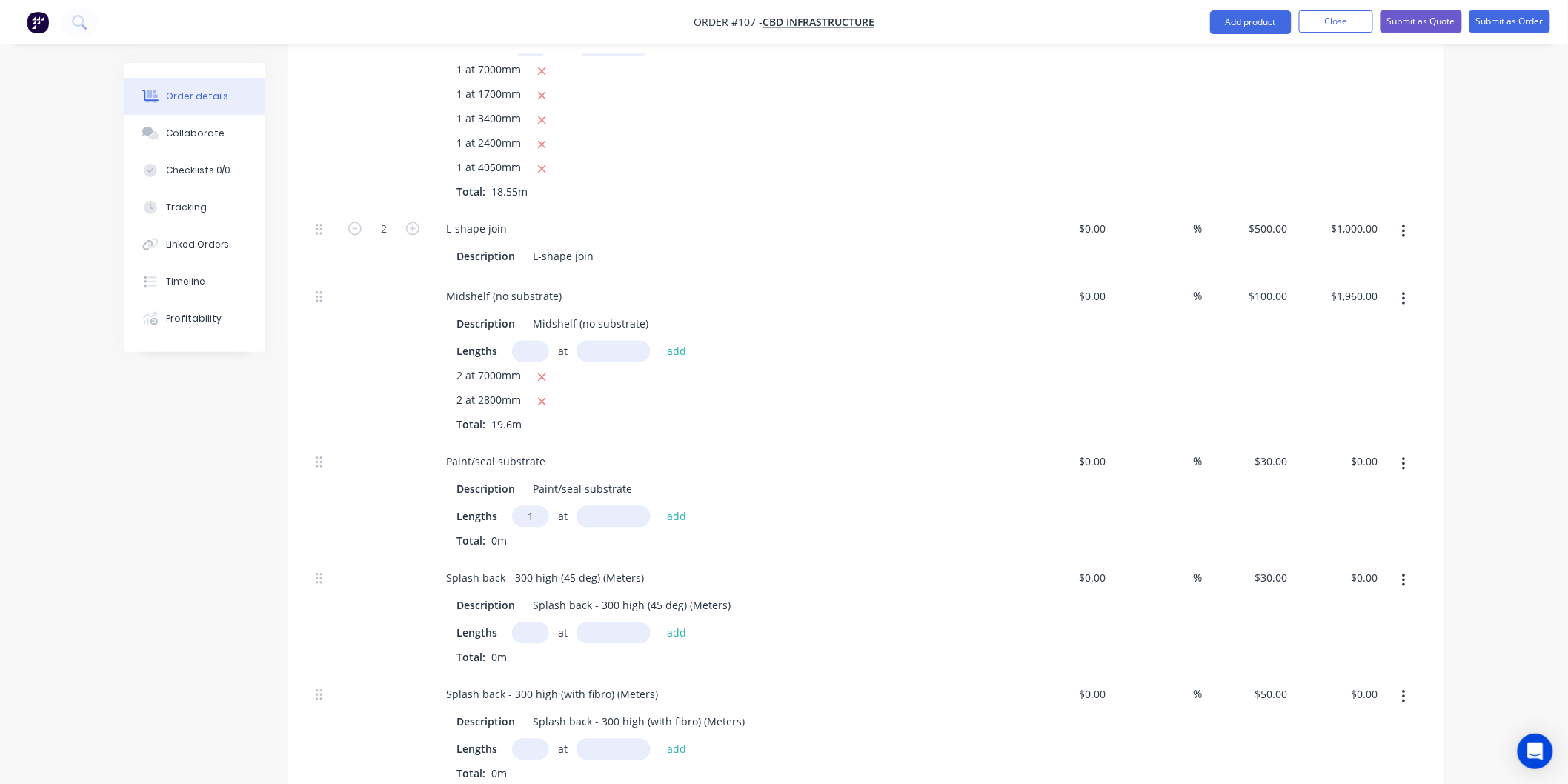
type input "1"
click at [623, 520] on input "text" at bounding box center [613, 517] width 74 height 22
type input "7000mm"
click at [682, 517] on button "add" at bounding box center [676, 517] width 35 height 20
type input "$210.00"
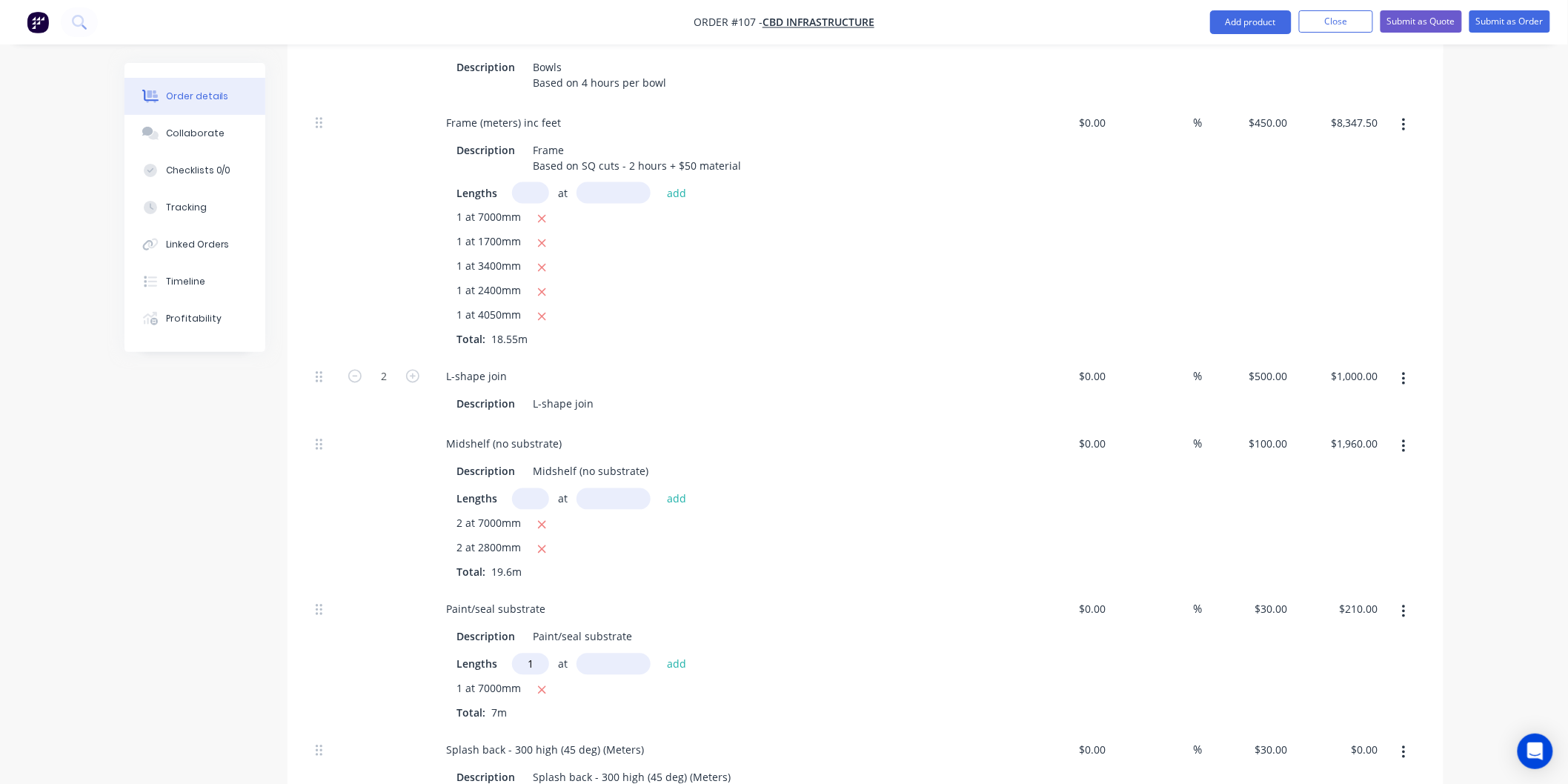
scroll to position [1027, 0]
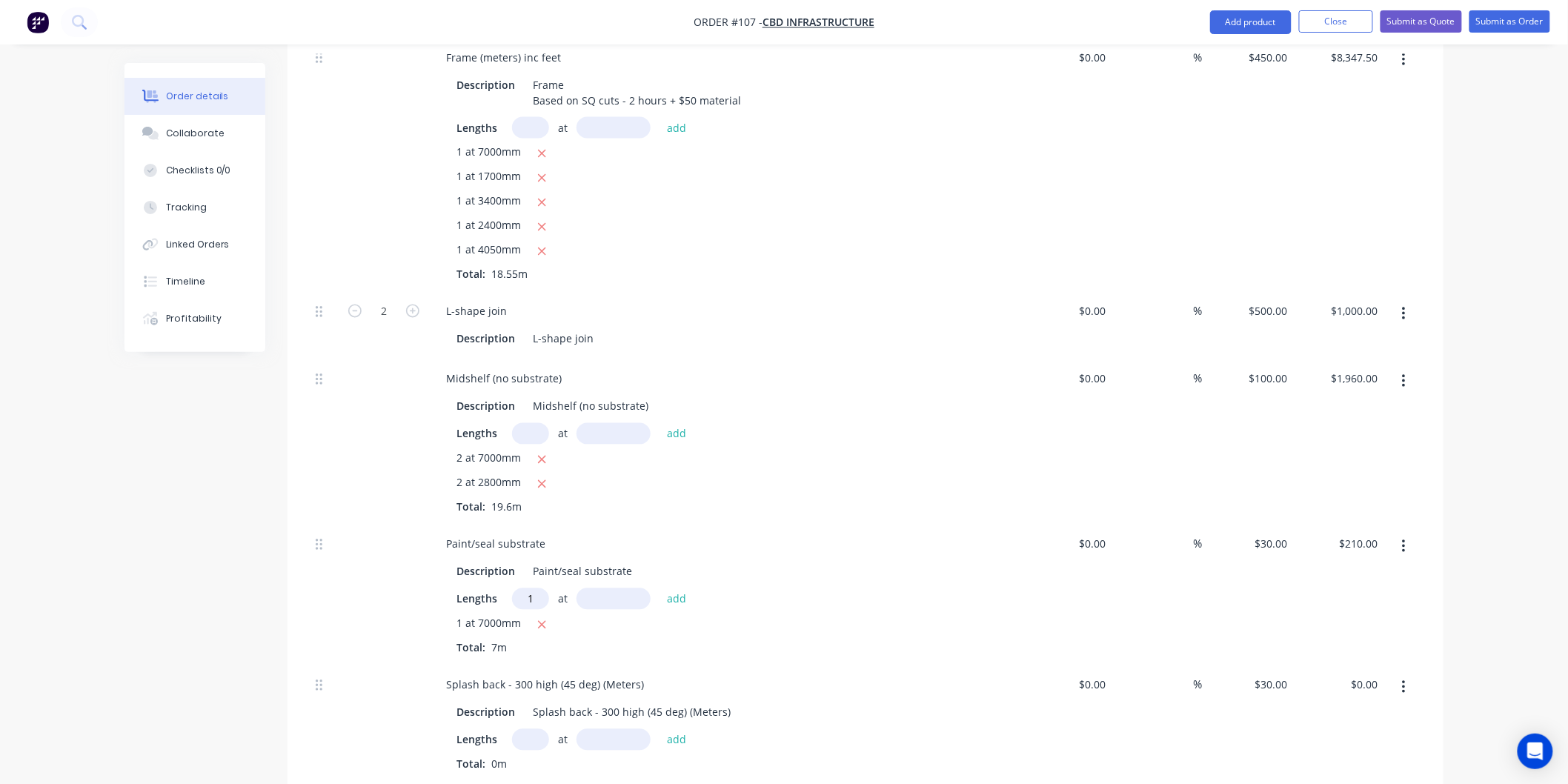
type input "1"
click at [611, 596] on input "text" at bounding box center [613, 599] width 74 height 22
type input "1700mm"
click at [667, 594] on button "add" at bounding box center [676, 599] width 35 height 20
type input "$261.00"
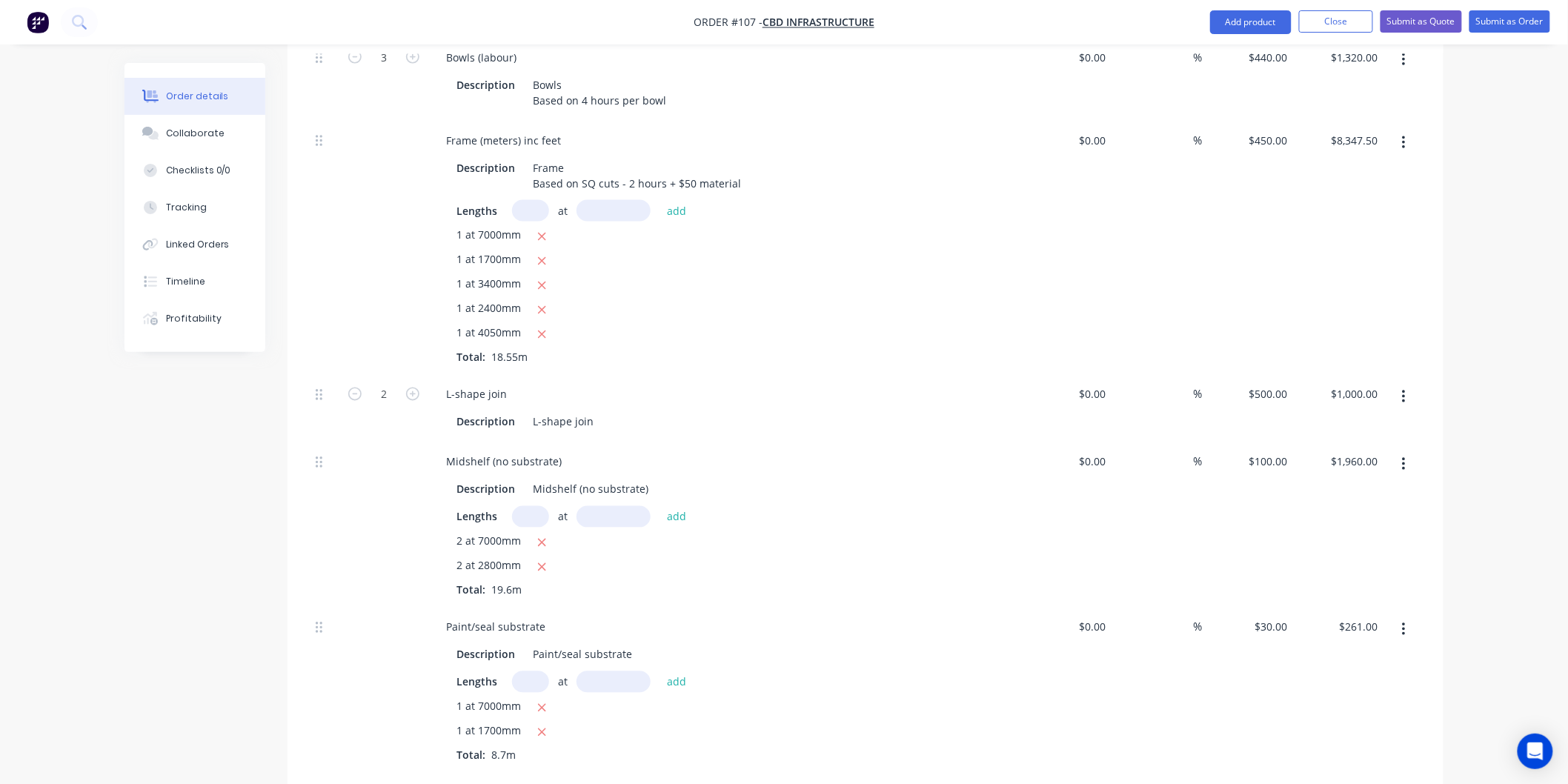
scroll to position [945, 0]
click at [531, 514] on input "text" at bounding box center [530, 516] width 37 height 22
type input "1"
click at [608, 519] on input "text" at bounding box center [613, 516] width 74 height 22
type input "3400mm"
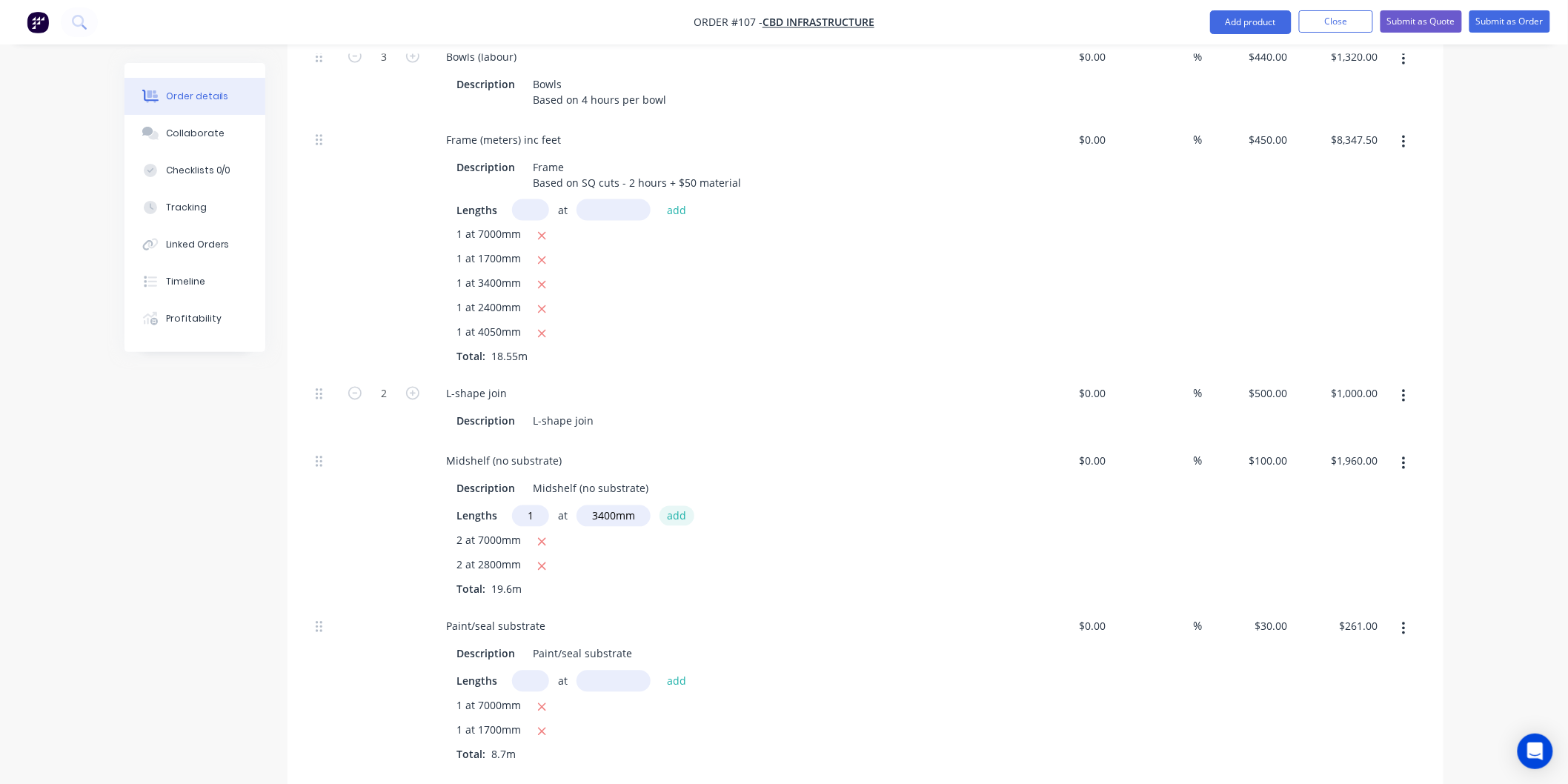
click at [676, 512] on button "add" at bounding box center [676, 516] width 35 height 20
type input "$2,300.00"
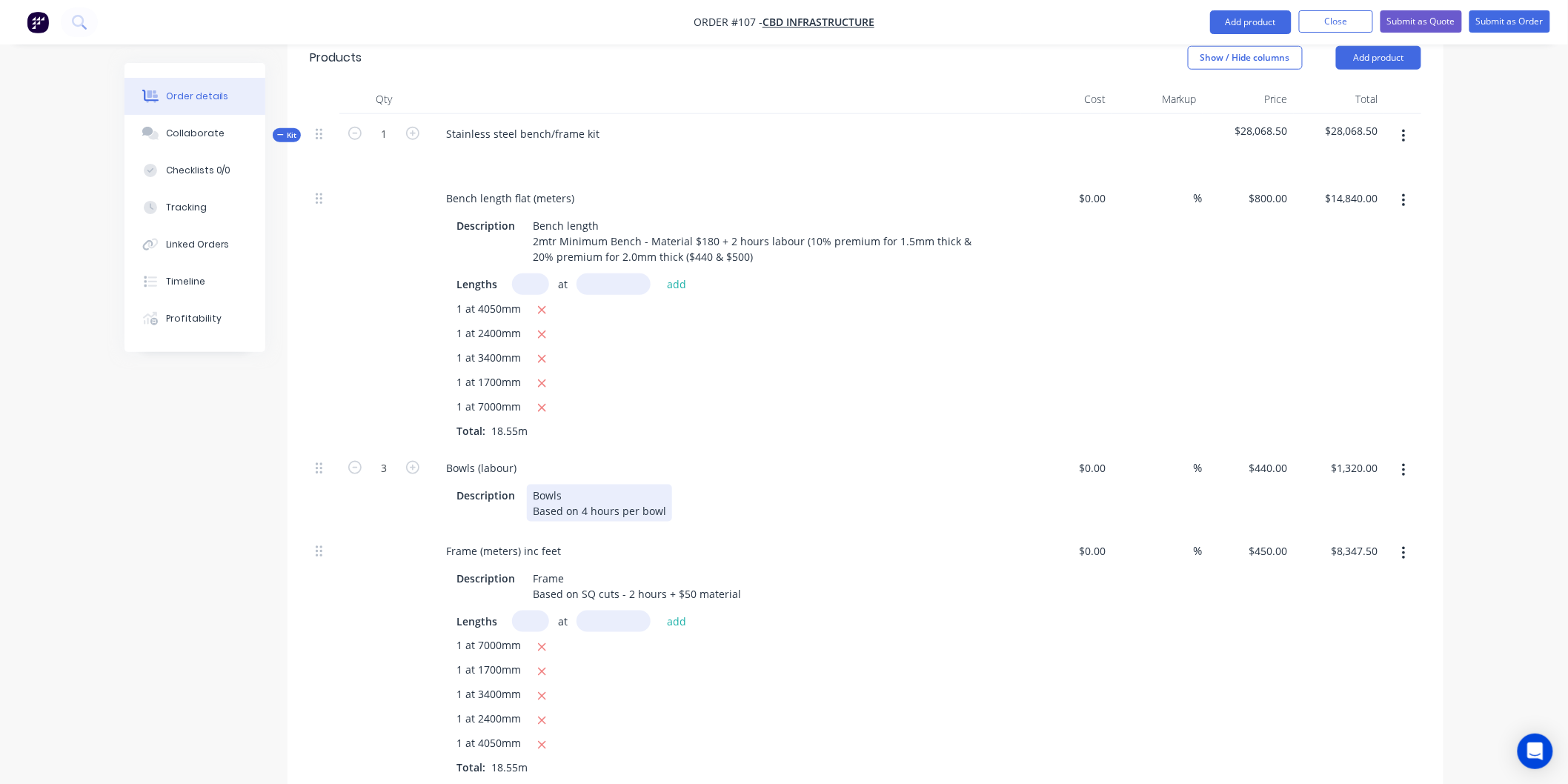
scroll to position [1027, 0]
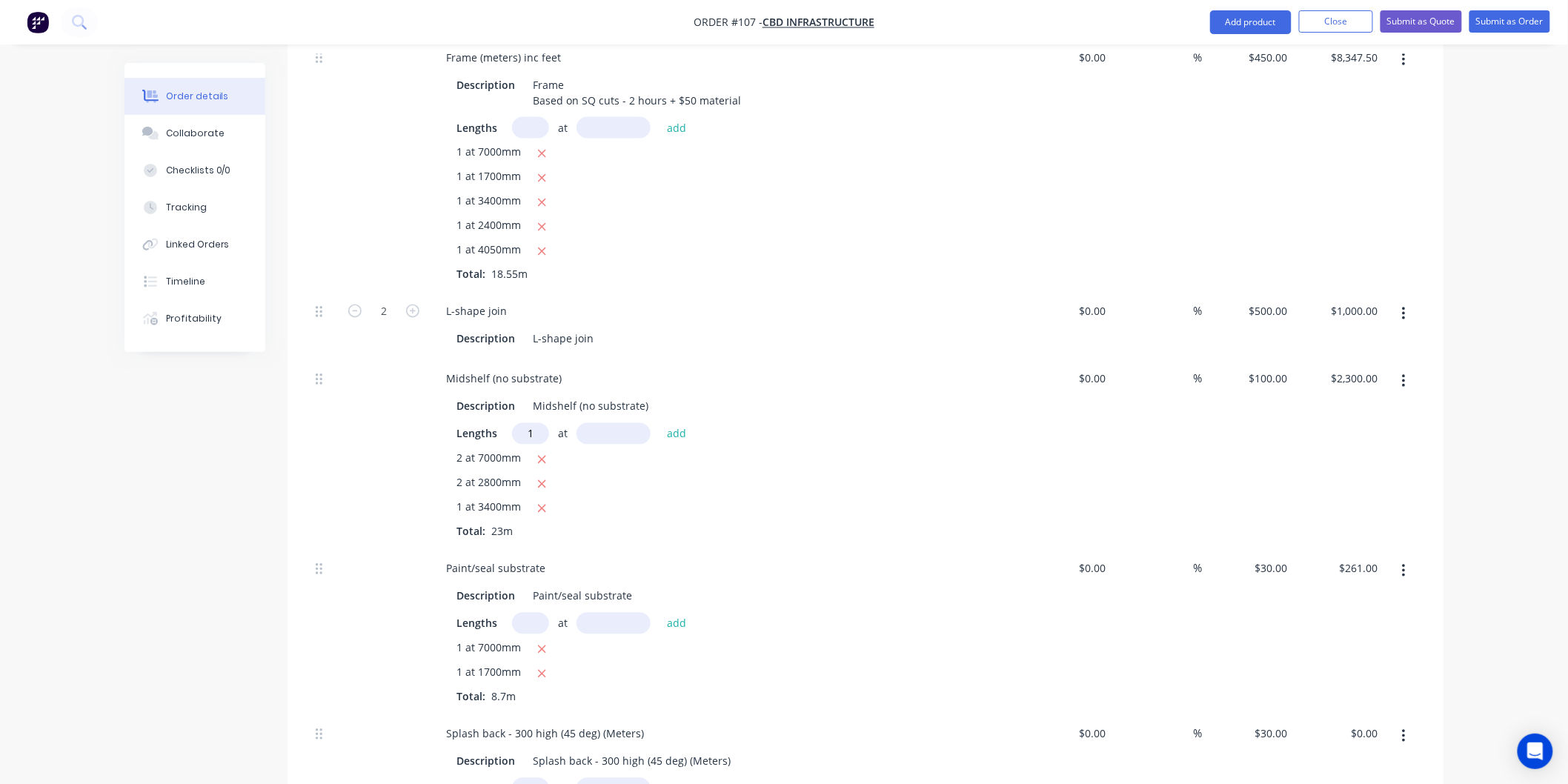
type input "1"
click at [596, 431] on input "text" at bounding box center [613, 434] width 74 height 22
type input "2400mm"
click at [677, 437] on button "add" at bounding box center [676, 434] width 35 height 20
type input "$2,540.00"
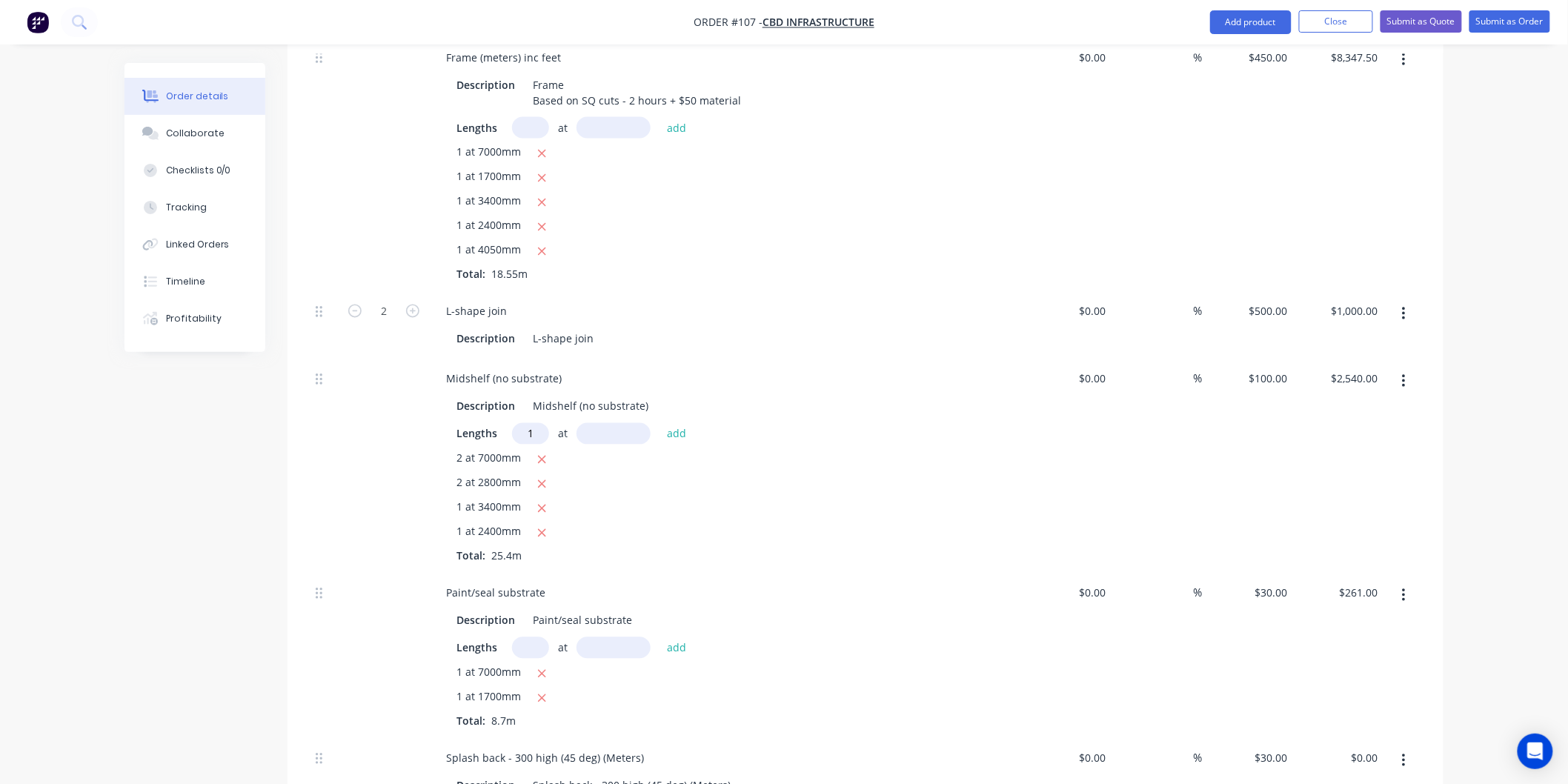
type input "1"
click at [616, 433] on input "text" at bounding box center [613, 434] width 74 height 22
type input "4050mm"
click at [673, 431] on button "add" at bounding box center [676, 434] width 35 height 20
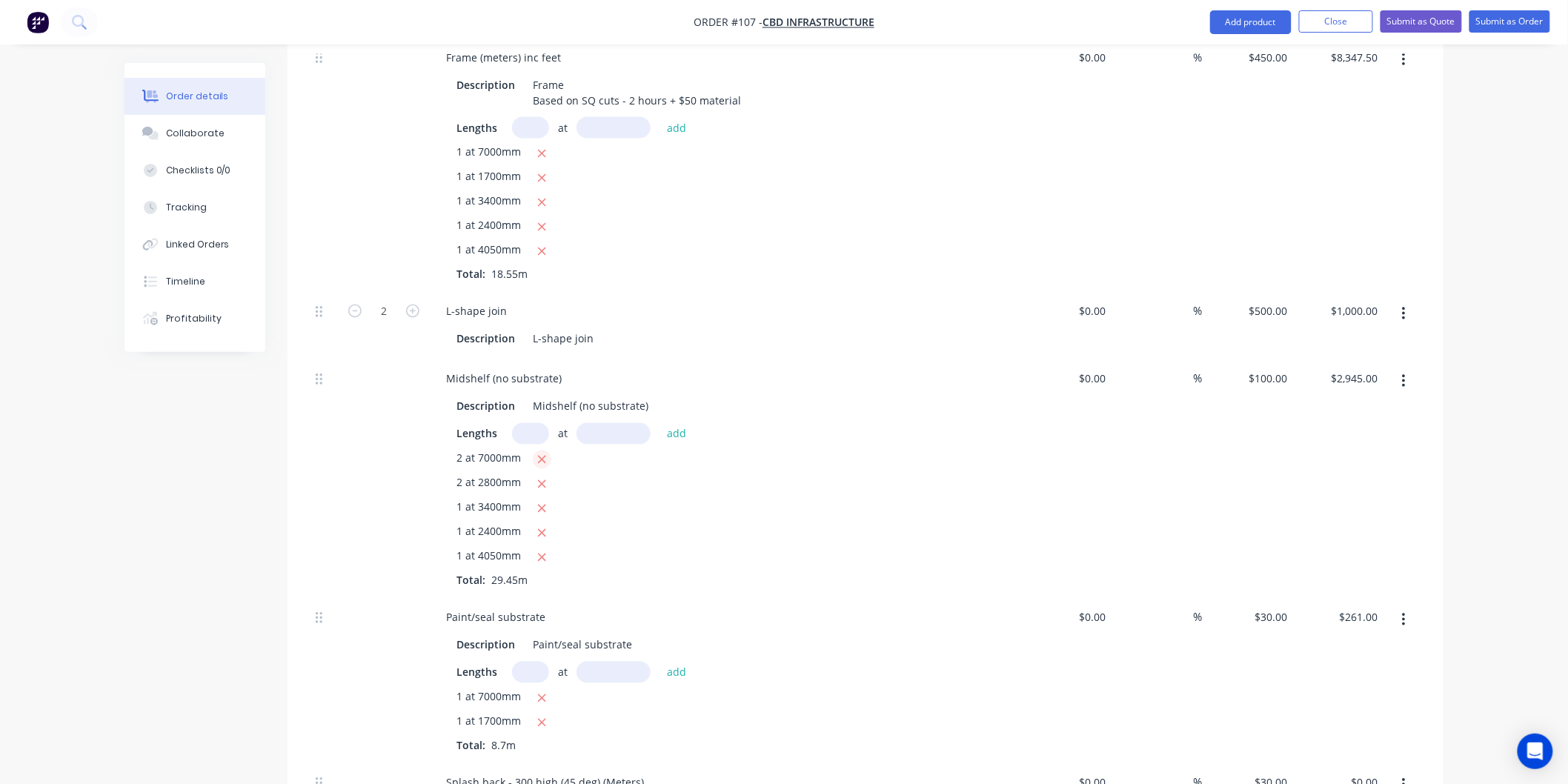
click at [540, 456] on icon "button" at bounding box center [543, 460] width 10 height 13
type input "$1,545.00"
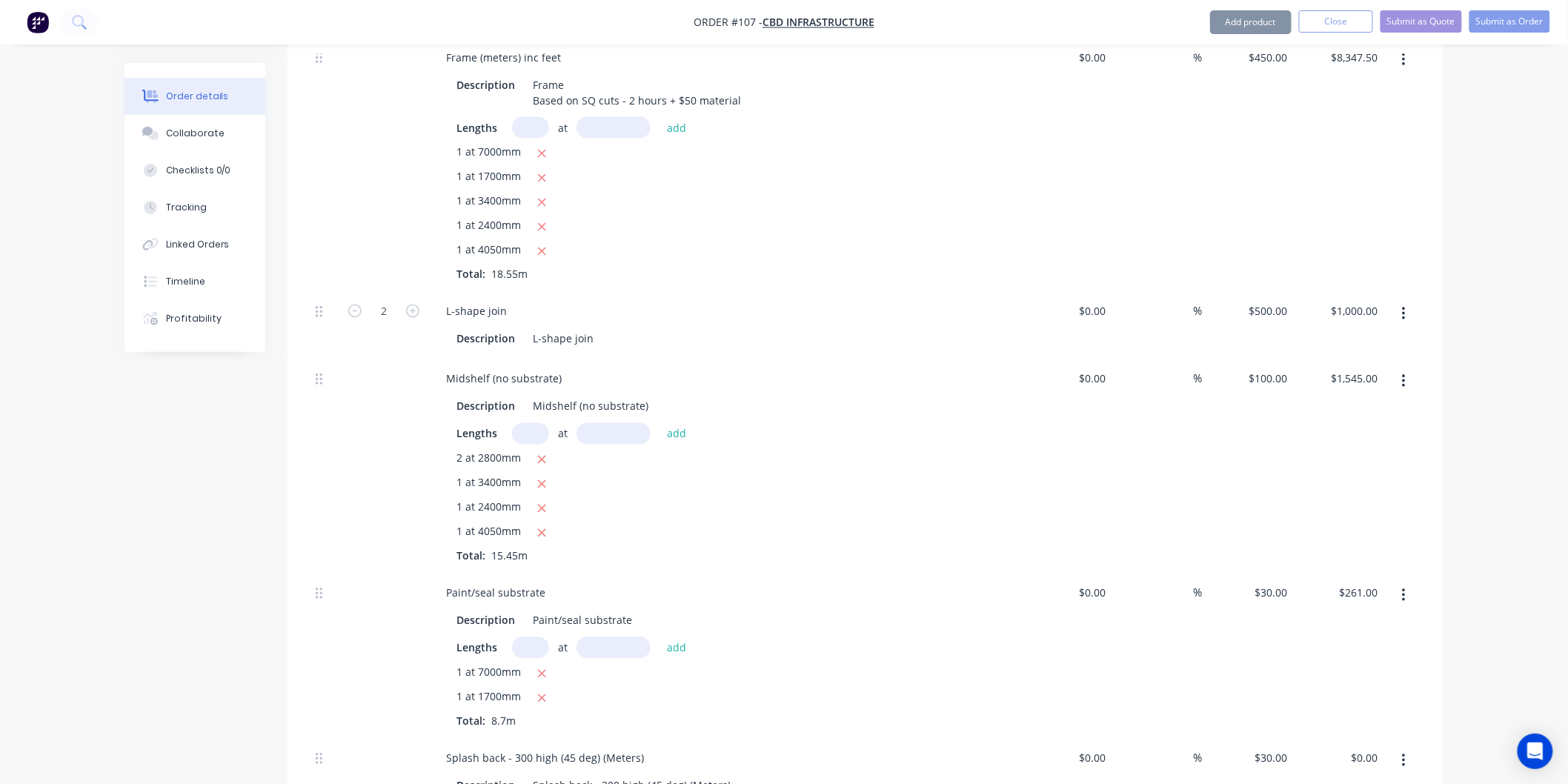
click at [531, 435] on input "text" at bounding box center [530, 434] width 37 height 22
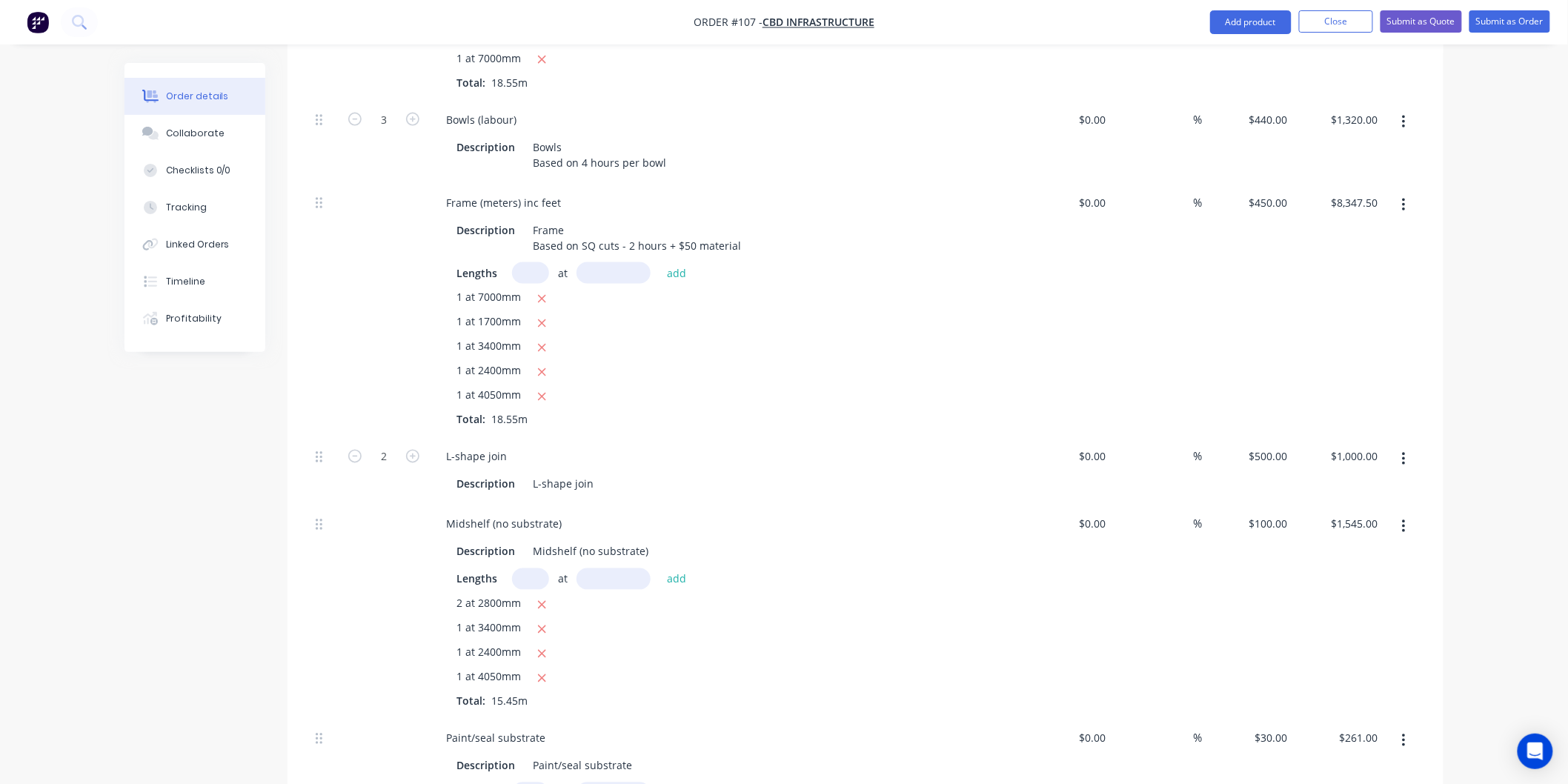
scroll to position [945, 0]
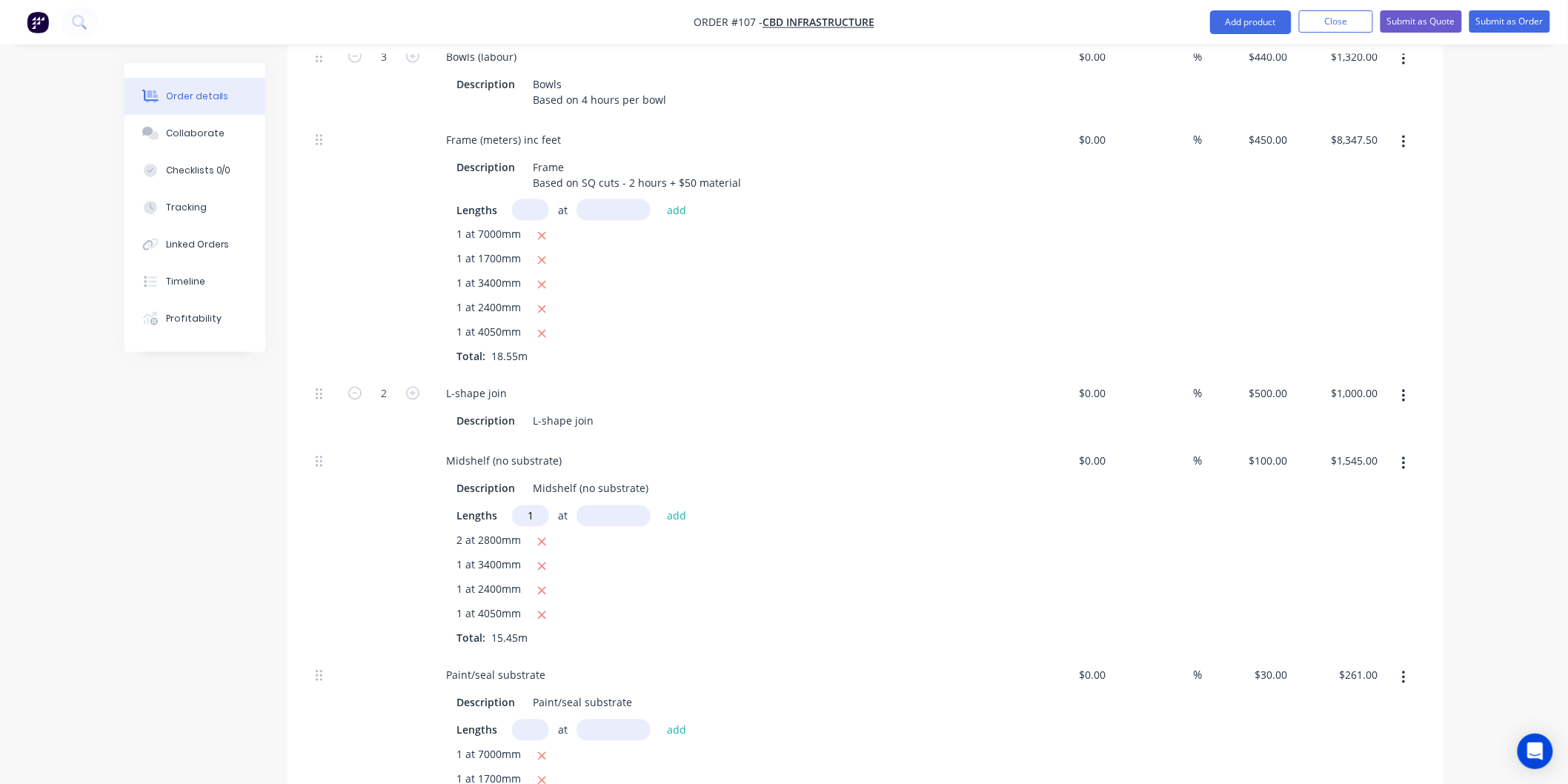
type input "1"
click at [612, 510] on input "text" at bounding box center [613, 516] width 74 height 22
type input "7000mm"
click at [664, 517] on button "add" at bounding box center [676, 516] width 35 height 20
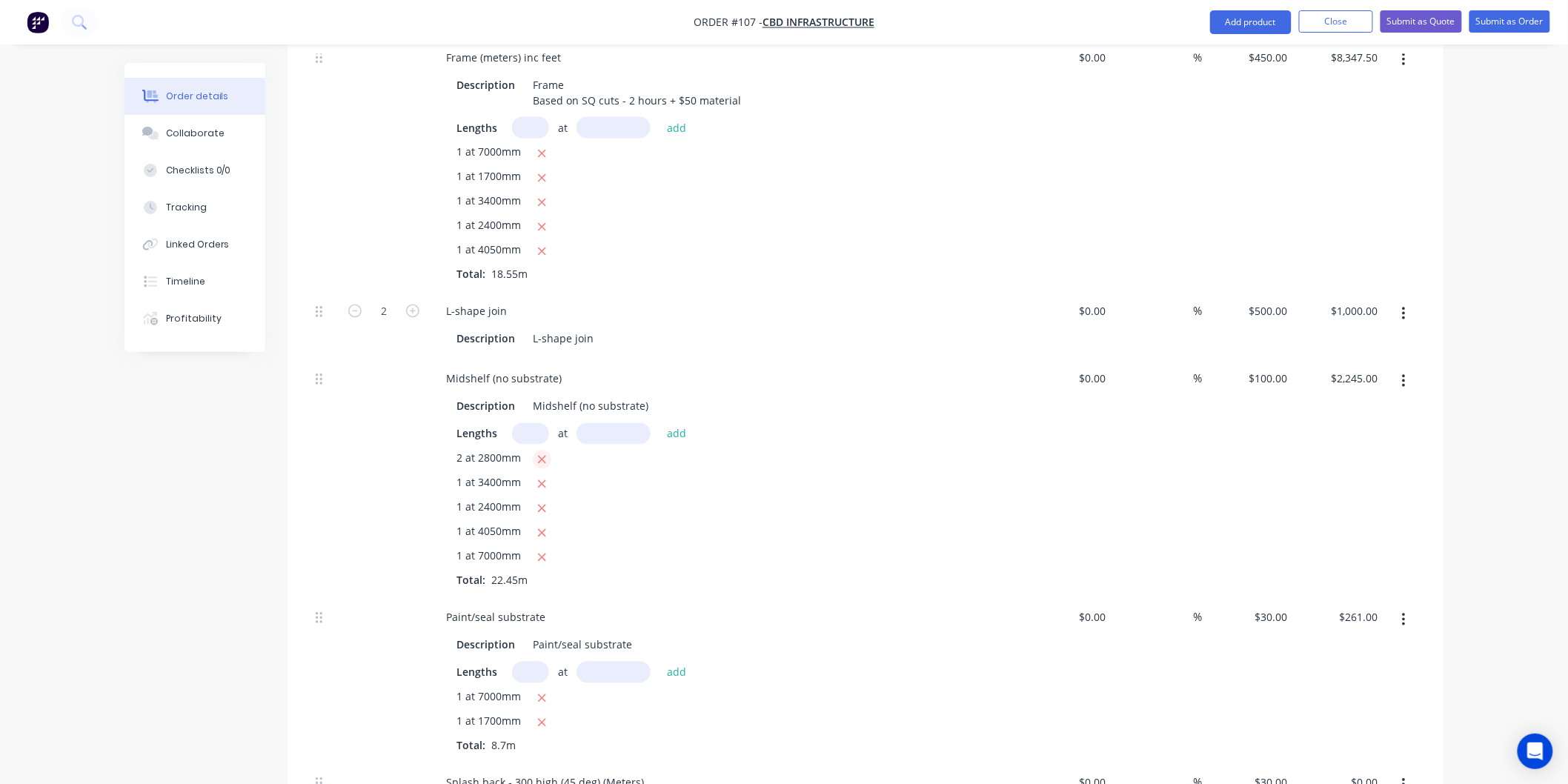
click at [538, 455] on icon "button" at bounding box center [543, 460] width 10 height 13
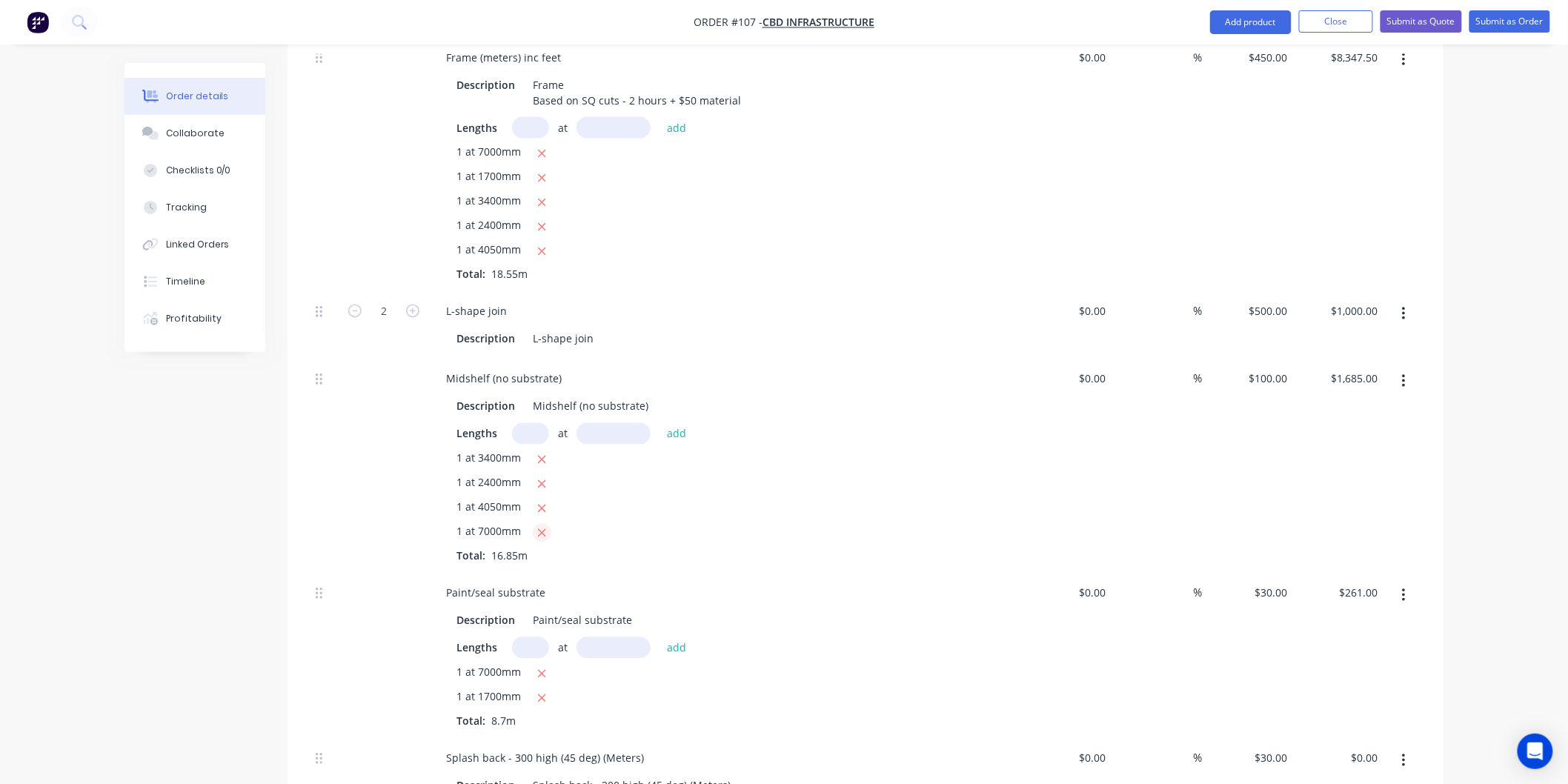
click at [539, 536] on icon "button" at bounding box center [543, 533] width 10 height 13
type input "$985.00"
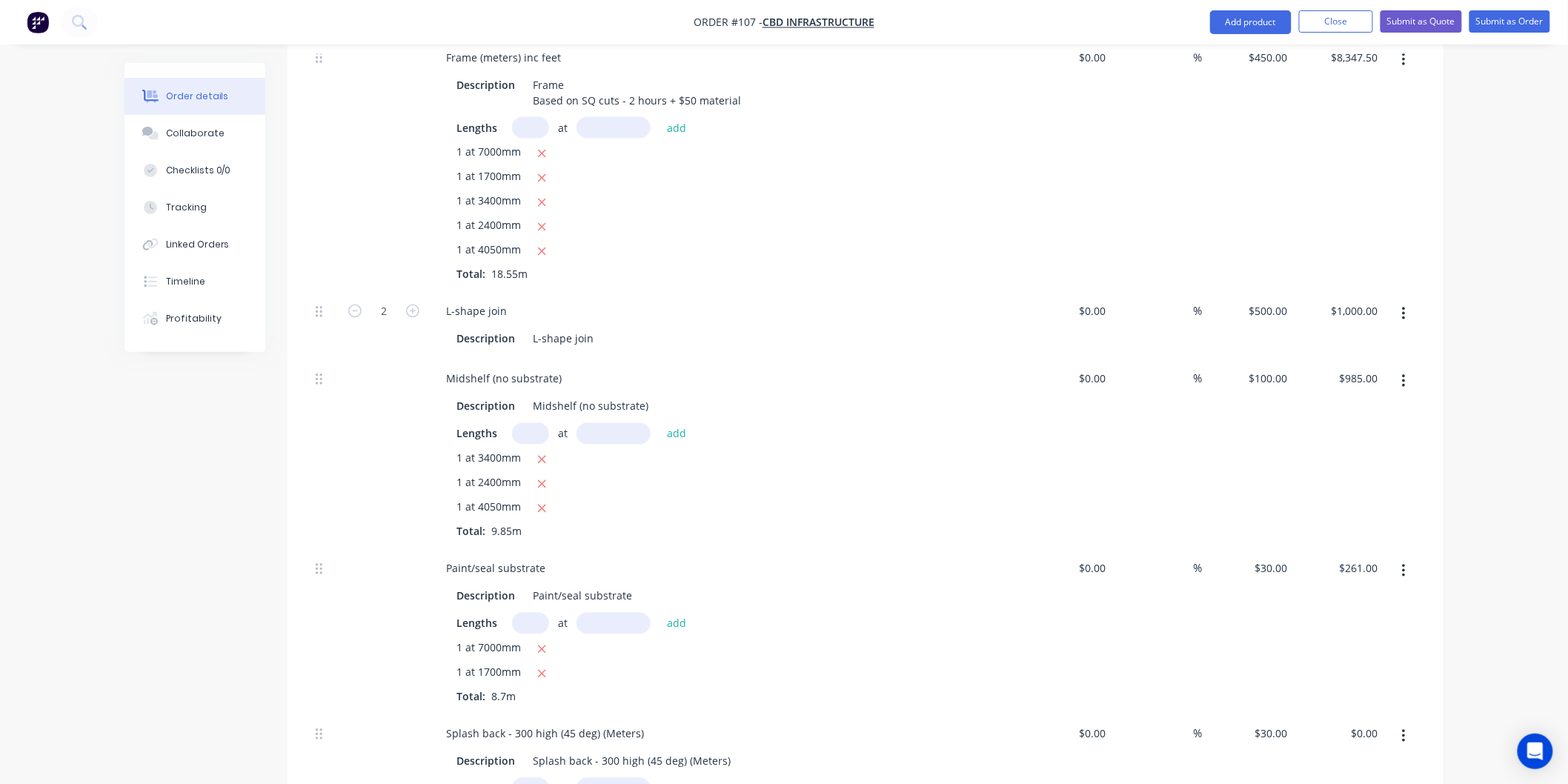
click at [532, 432] on input "text" at bounding box center [530, 434] width 37 height 22
type input "2"
click at [620, 433] on input "text" at bounding box center [613, 434] width 74 height 22
type input "7000mm"
click at [670, 432] on button "add" at bounding box center [676, 434] width 35 height 20
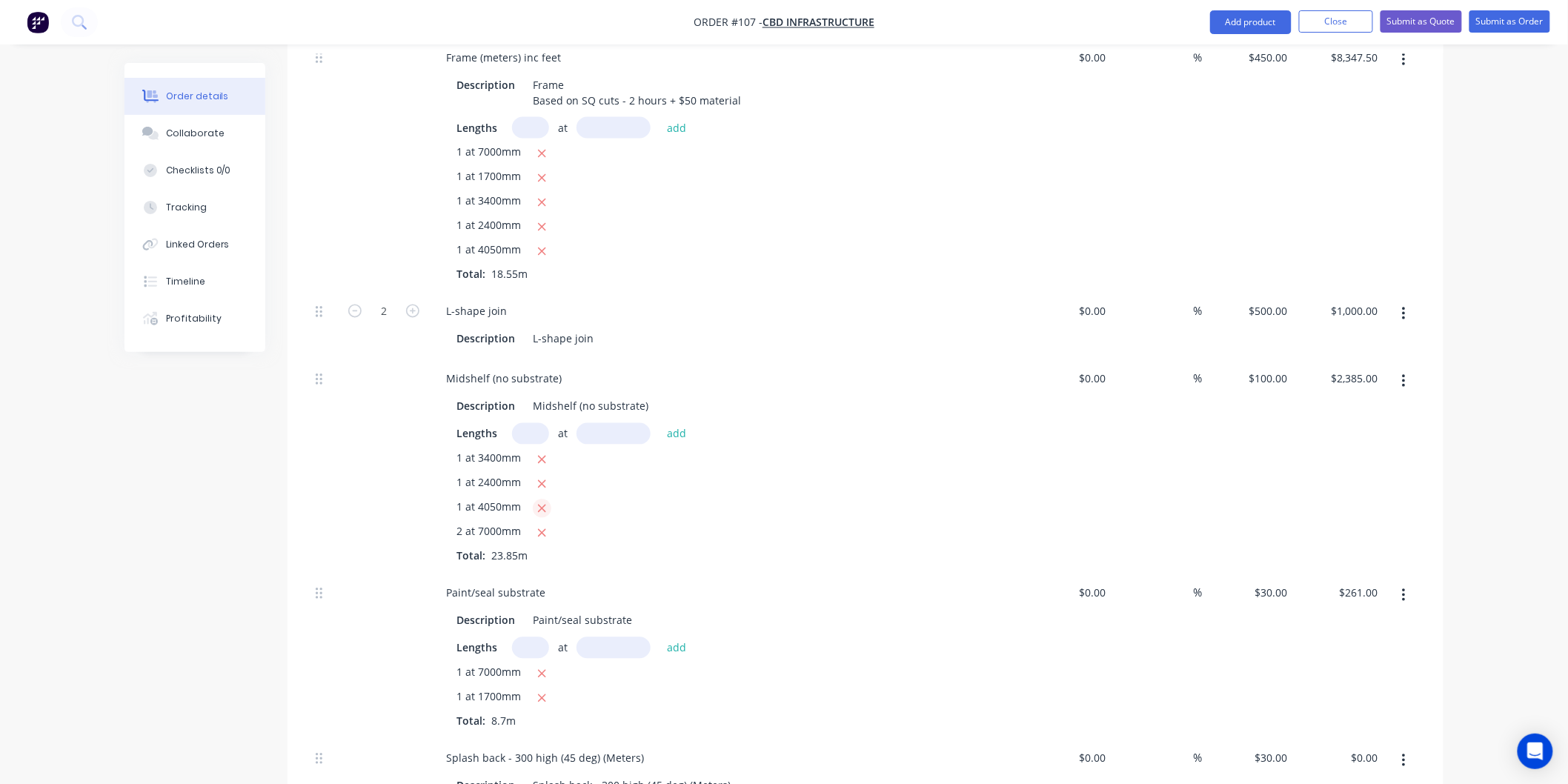
click at [540, 505] on icon "button" at bounding box center [543, 508] width 10 height 13
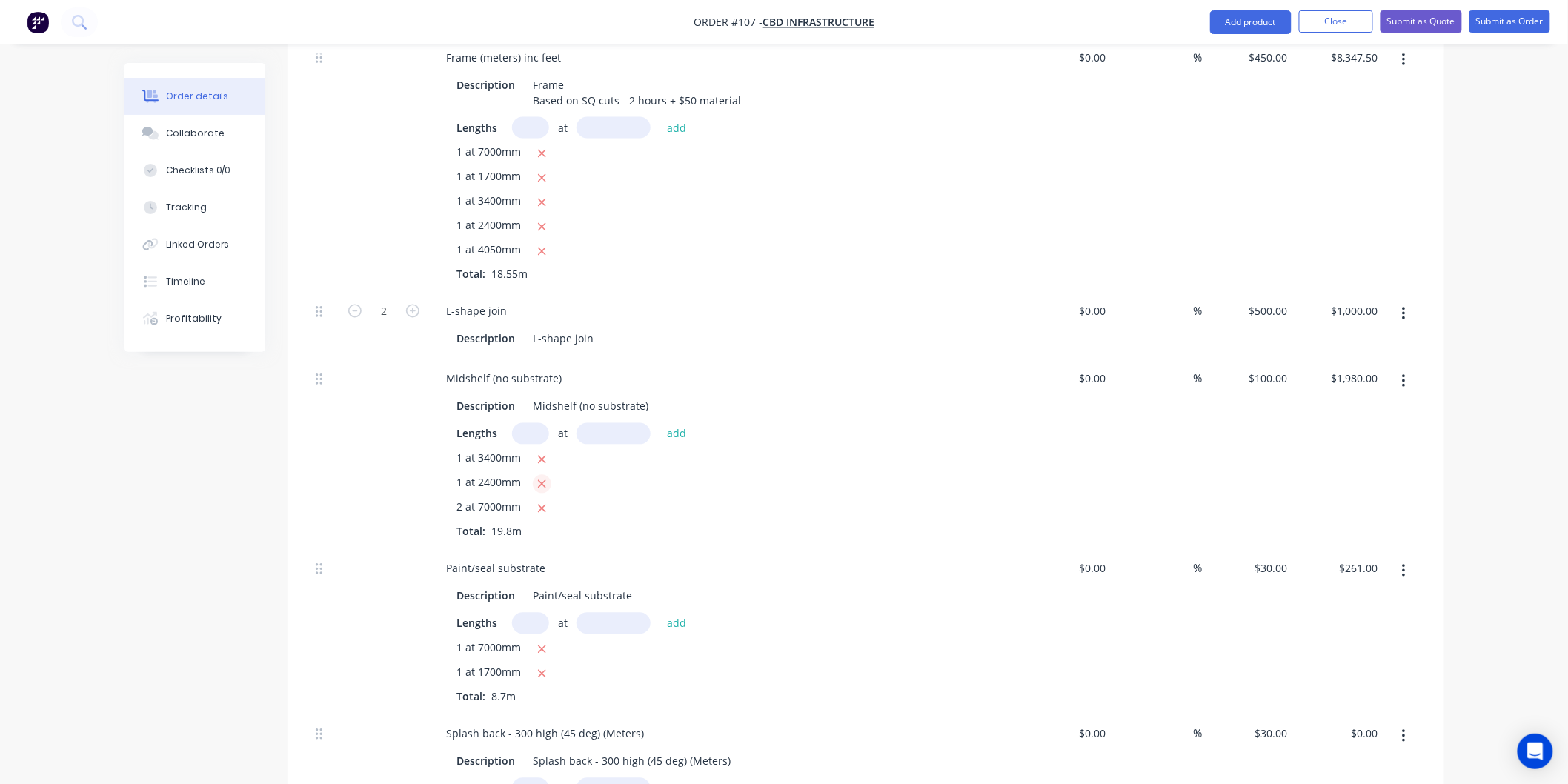
click at [539, 484] on icon "button" at bounding box center [543, 484] width 10 height 13
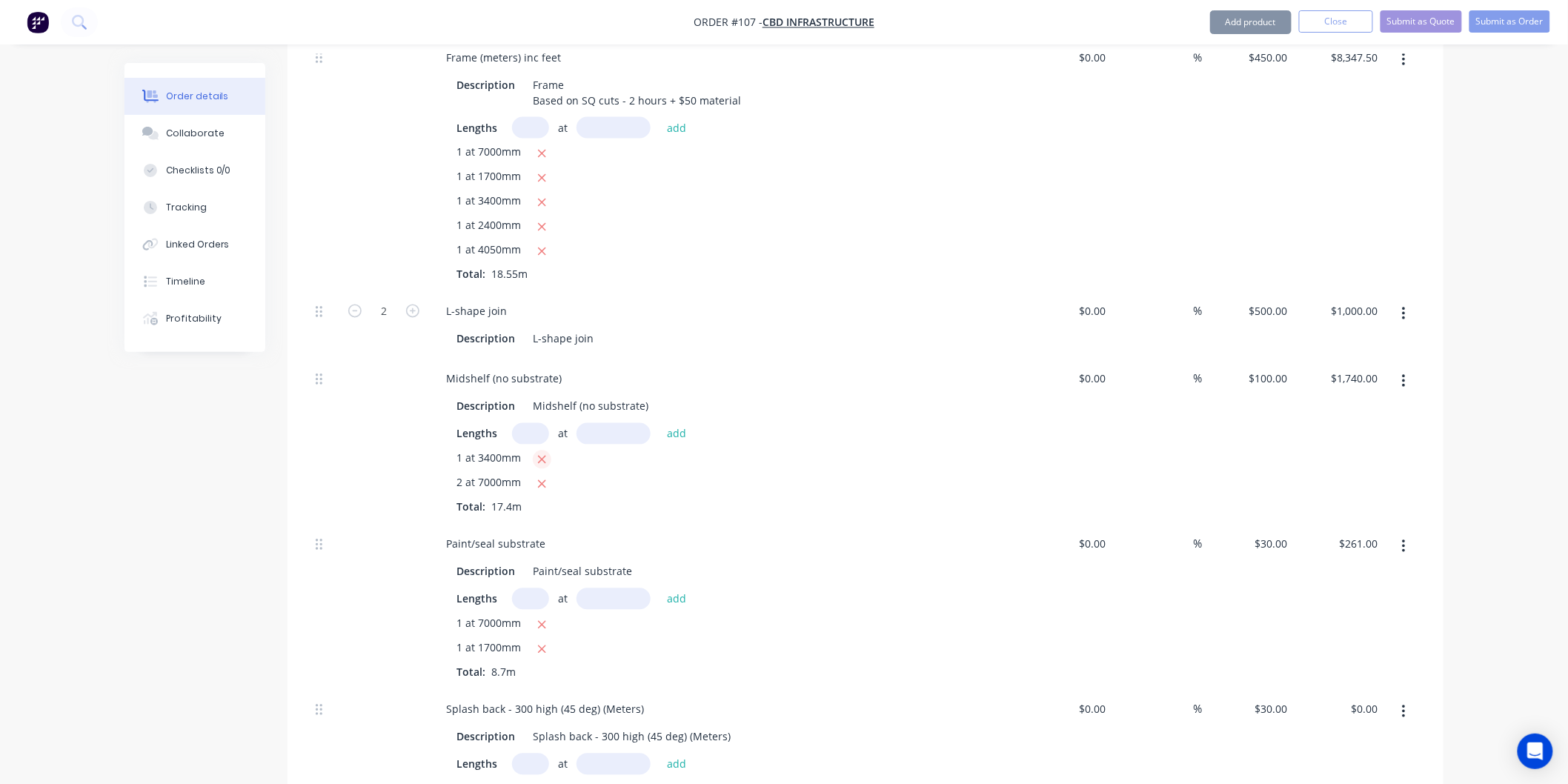
click at [540, 461] on icon "button" at bounding box center [542, 460] width 8 height 8
type input "$1,400.00"
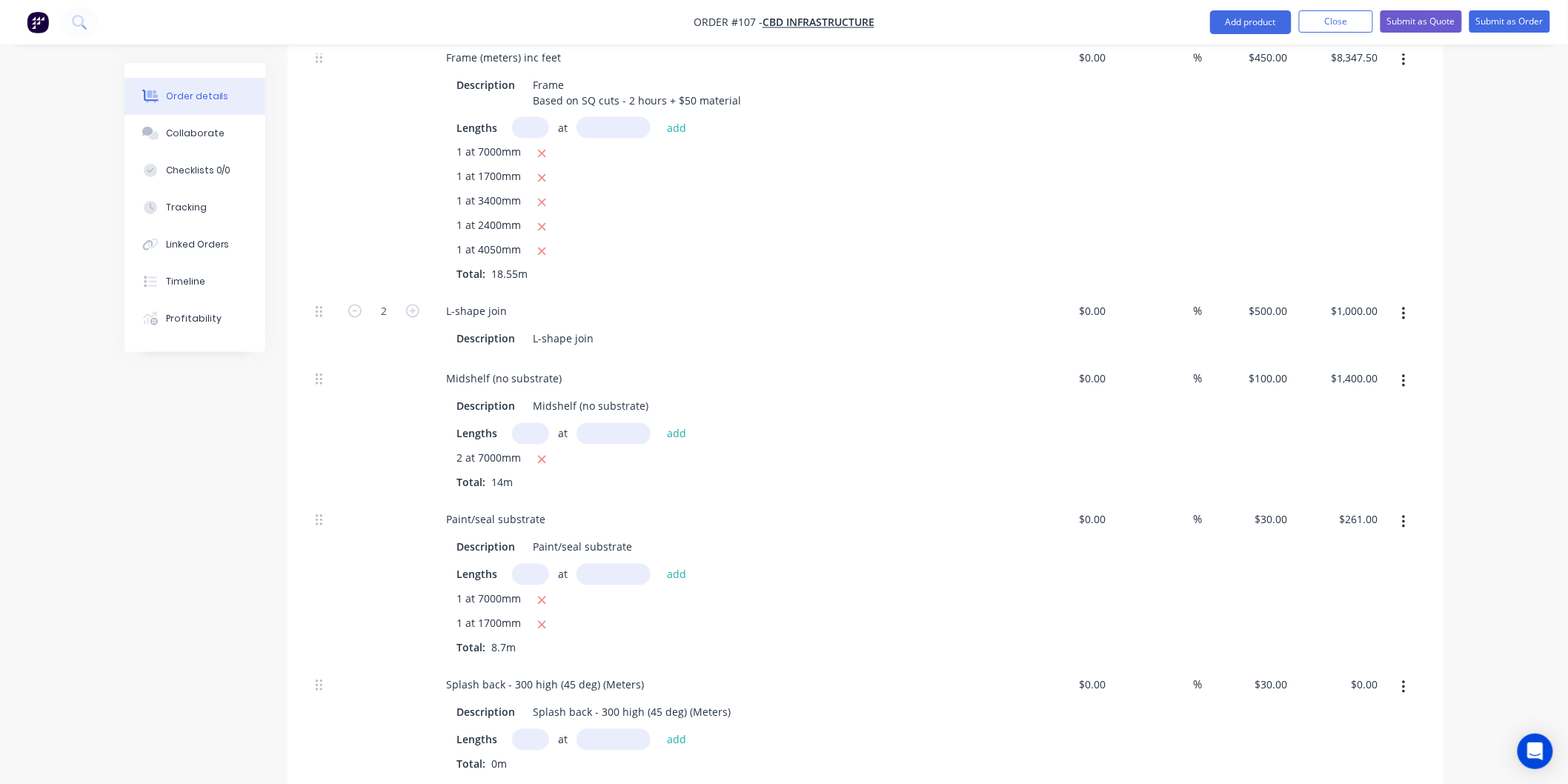
click at [529, 432] on input "text" at bounding box center [530, 434] width 37 height 22
type input "2"
click at [617, 434] on input "text" at bounding box center [613, 434] width 74 height 22
type input "2800mm"
click at [679, 431] on button "add" at bounding box center [676, 434] width 35 height 20
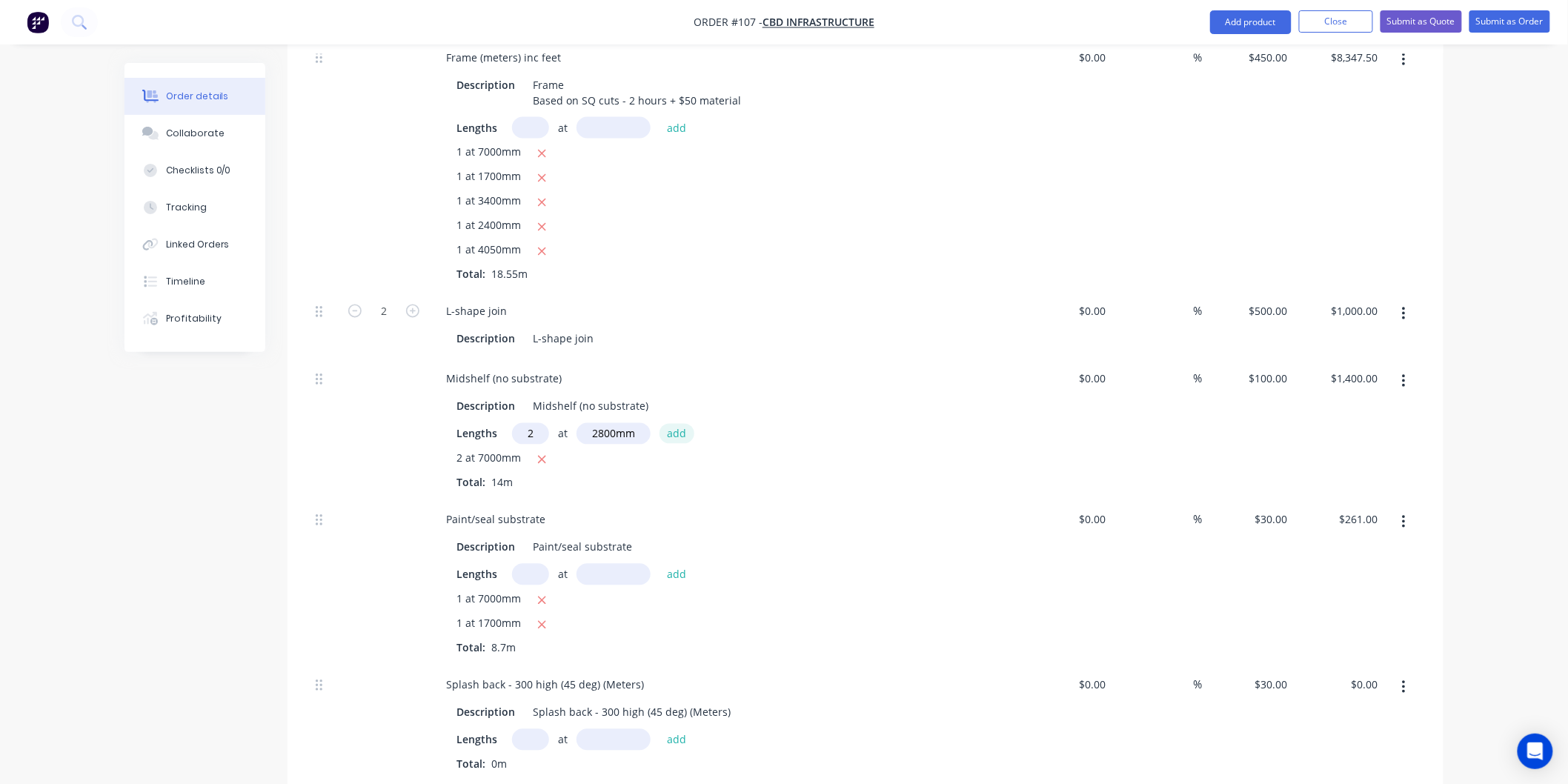
type input "$1,960.00"
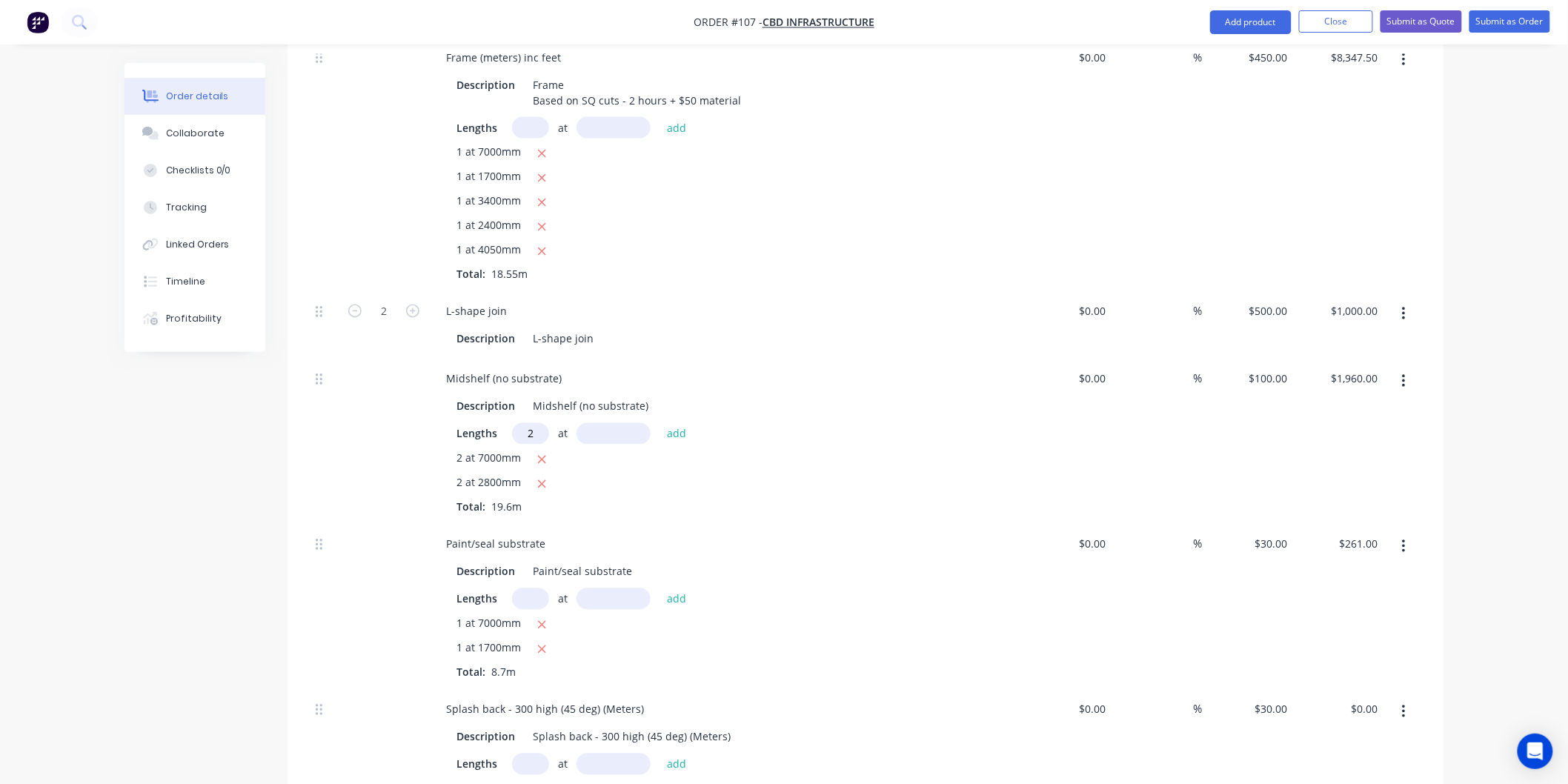
type input "2"
click at [604, 431] on input "text" at bounding box center [613, 434] width 74 height 22
type input "500mm"
click at [673, 437] on button "add" at bounding box center [676, 434] width 35 height 20
type input "$2,060.00"
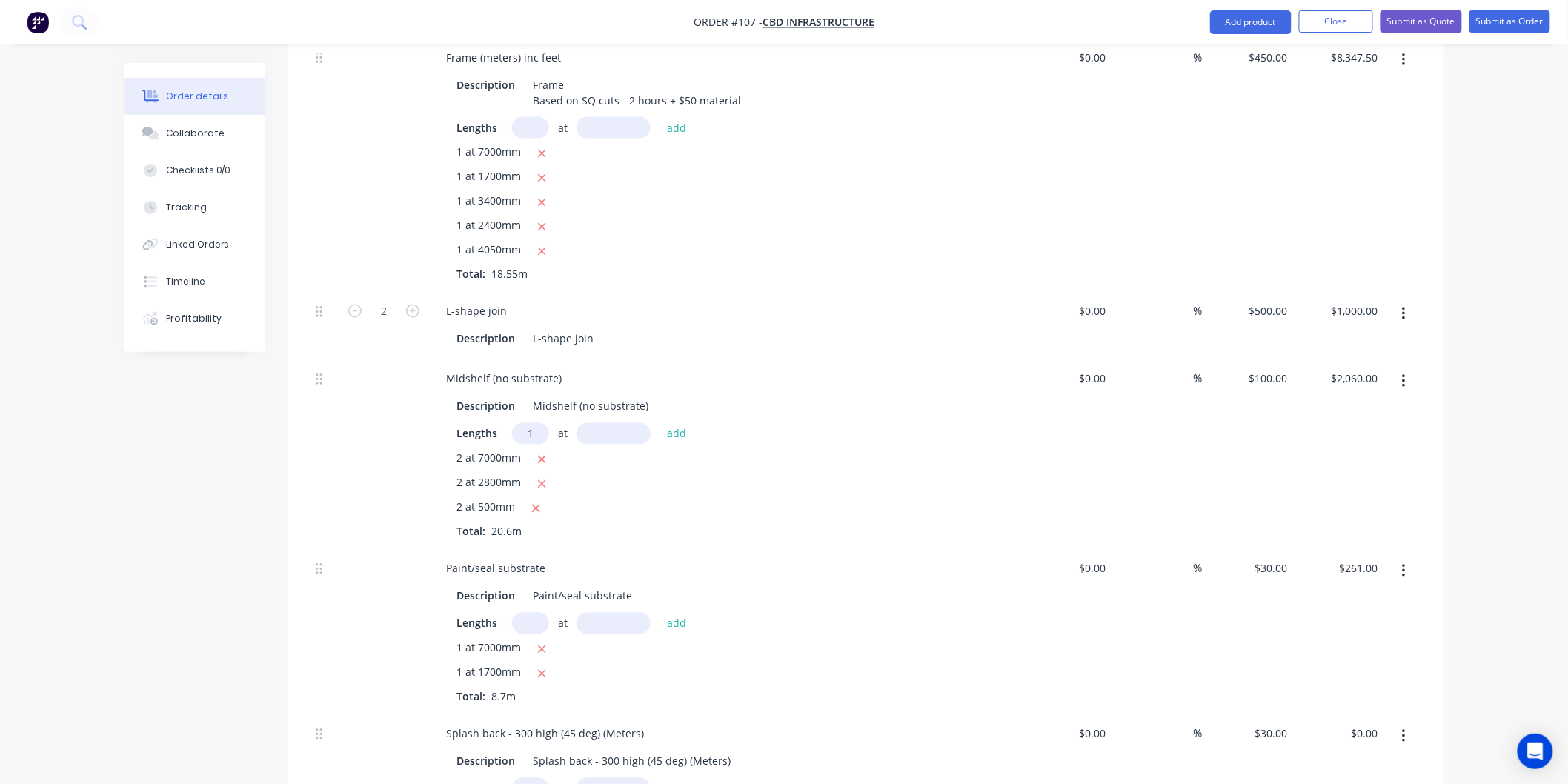
type input "1"
click at [608, 428] on input "text" at bounding box center [613, 434] width 74 height 22
type input "2400mm"
click at [676, 432] on button "add" at bounding box center [676, 434] width 35 height 20
type input "$2,300.00"
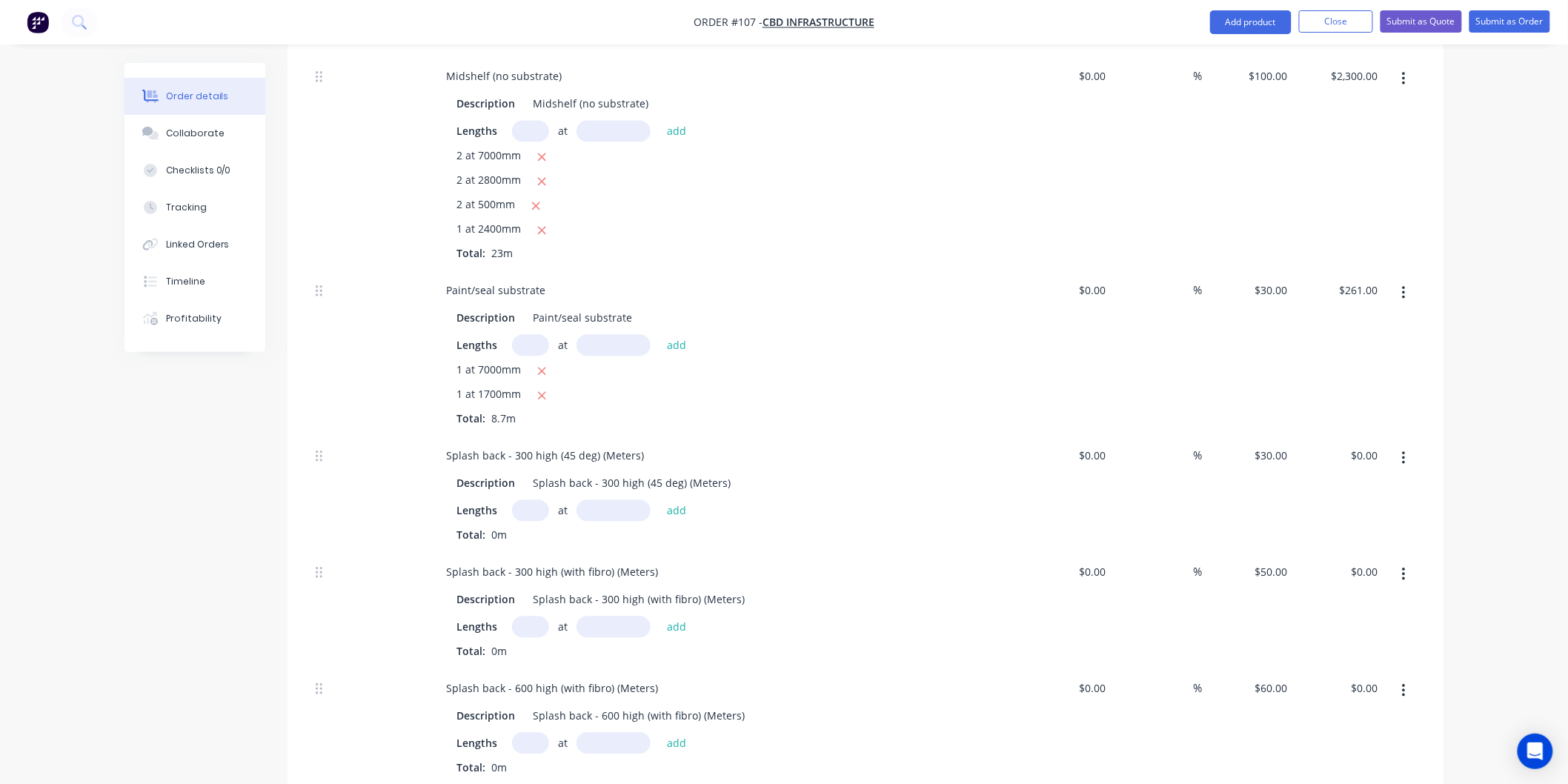
scroll to position [1357, 0]
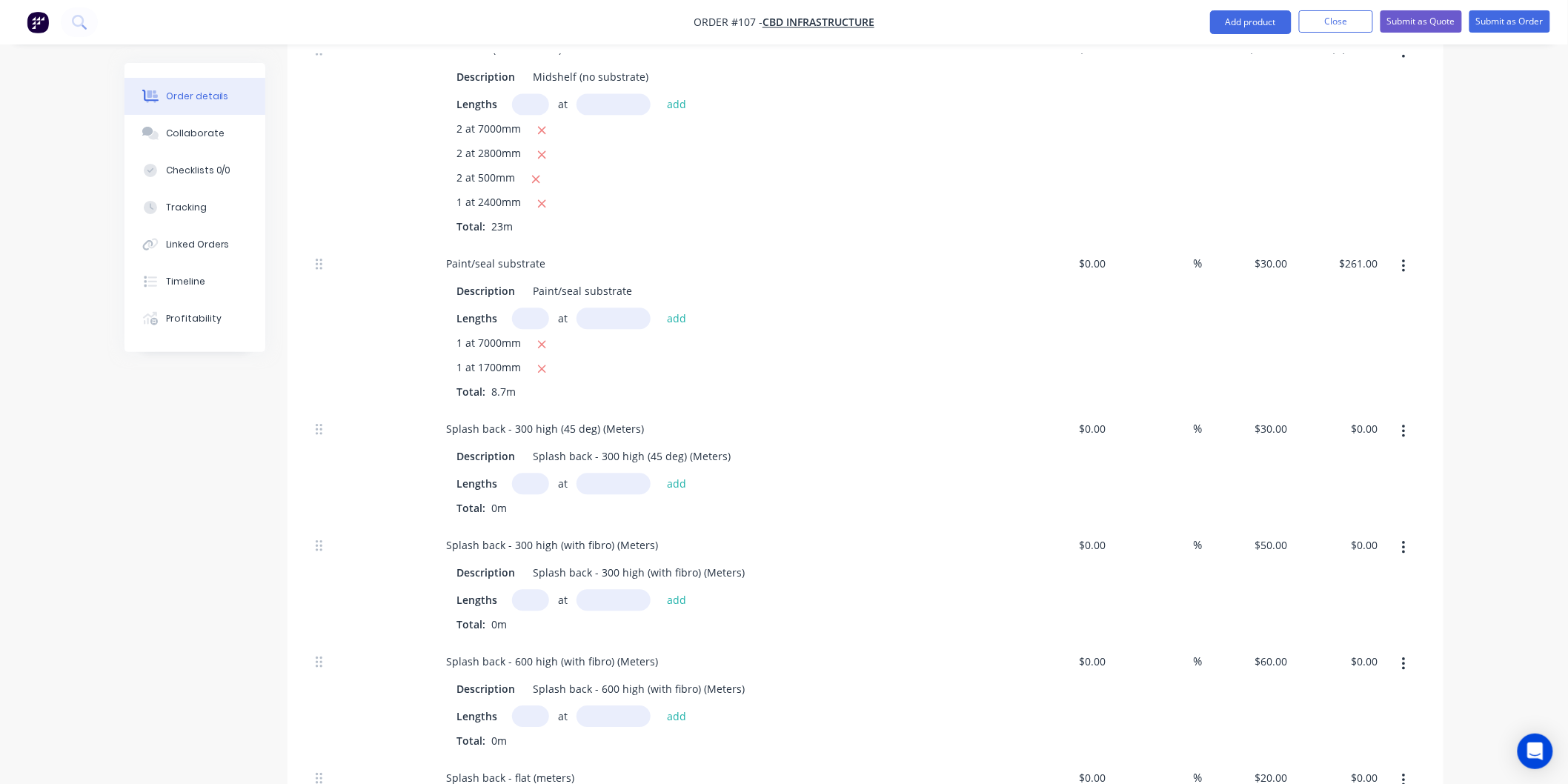
click at [530, 320] on input "text" at bounding box center [530, 318] width 37 height 22
type input "1"
click at [597, 315] on input "text" at bounding box center [613, 318] width 74 height 22
type input "3400mm"
click at [671, 314] on button "add" at bounding box center [676, 318] width 35 height 20
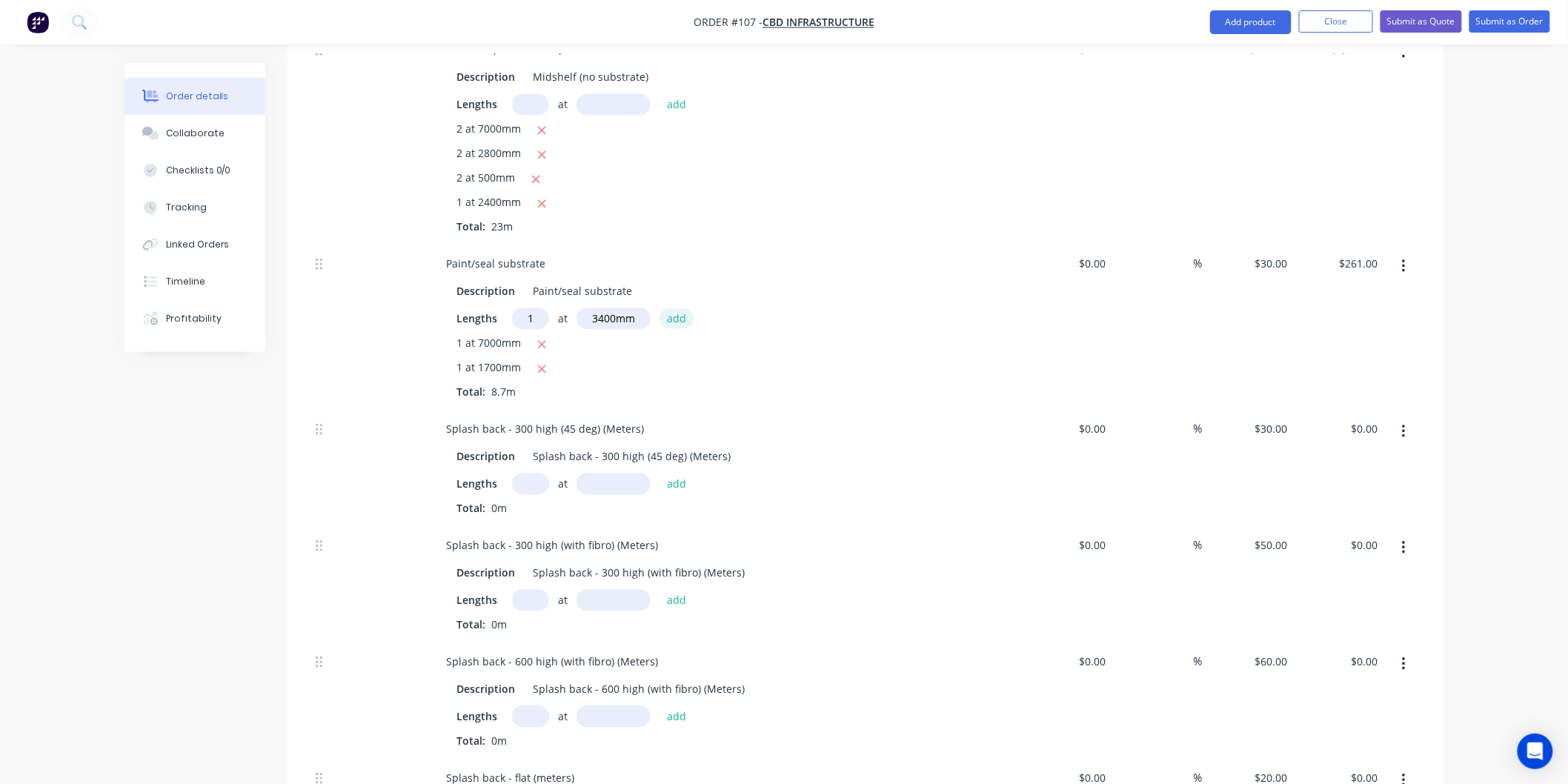
type input "$363.00"
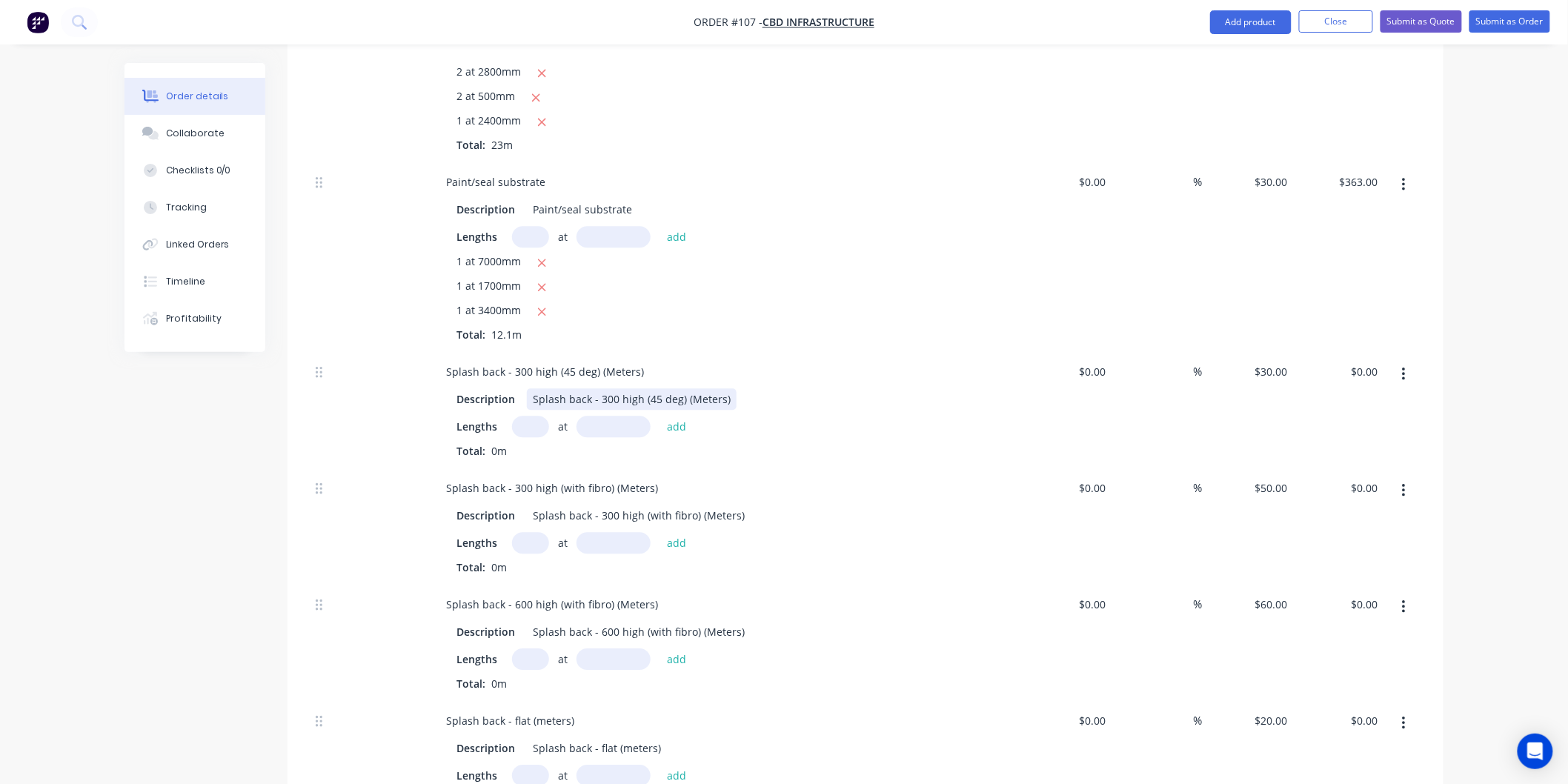
scroll to position [1439, 0]
type input "1"
click at [618, 233] on input "text" at bounding box center [613, 236] width 74 height 22
type input "2400mm"
click at [680, 235] on button "add" at bounding box center [676, 236] width 35 height 20
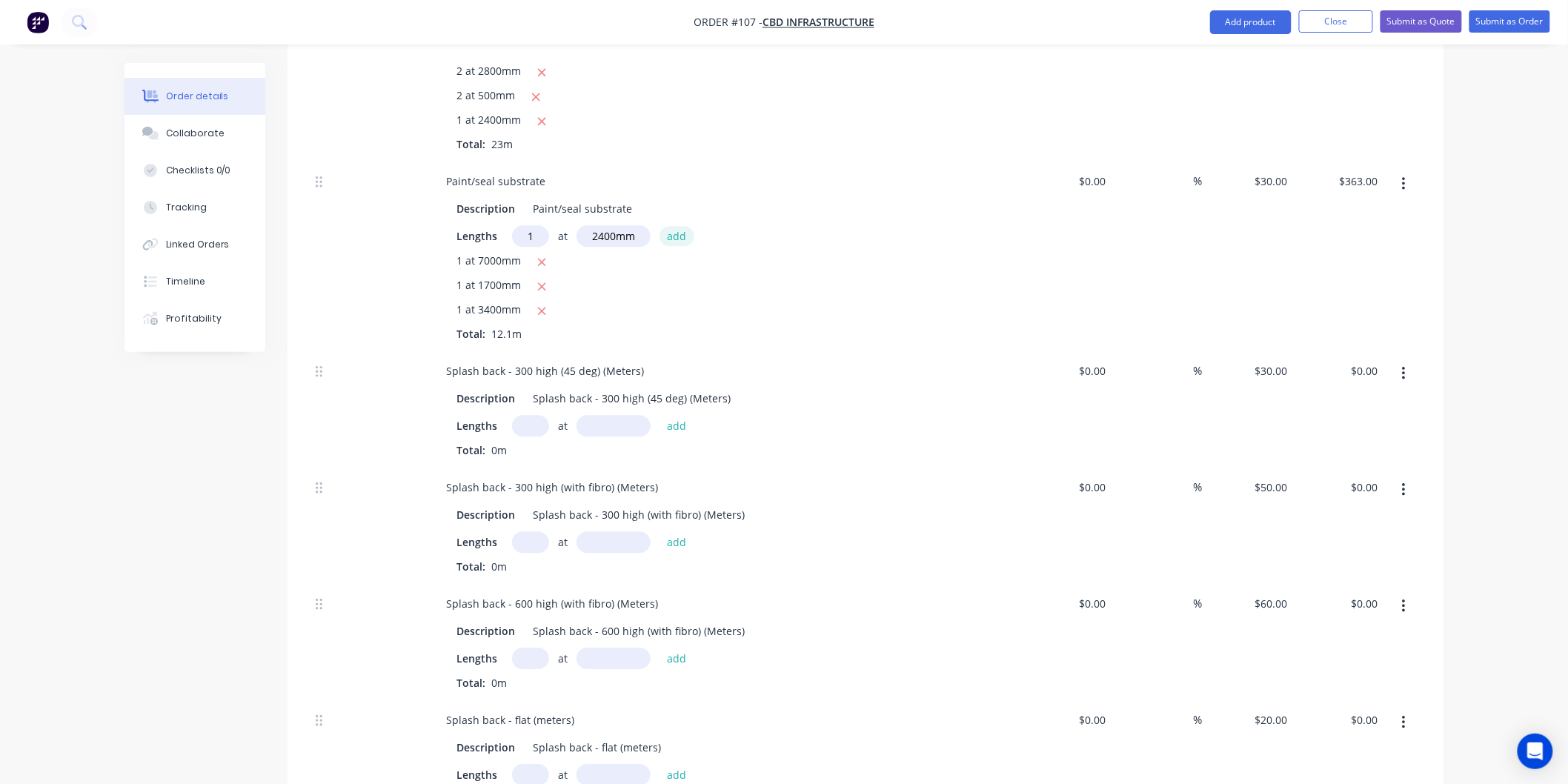
type input "$435.00"
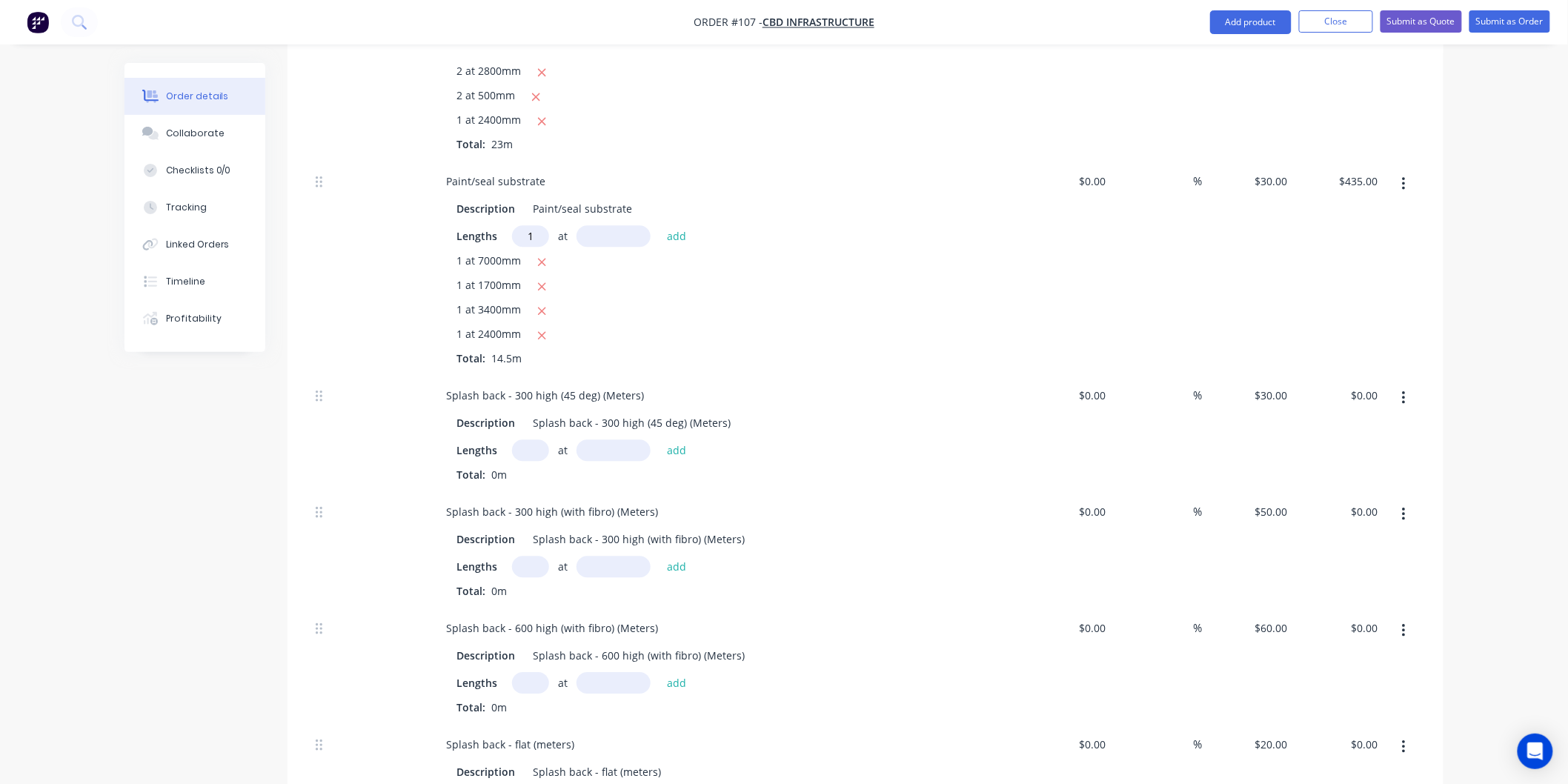
type input "1"
click at [612, 233] on input "text" at bounding box center [613, 236] width 74 height 22
type input "4050mm"
click at [684, 232] on button "add" at bounding box center [676, 236] width 35 height 20
type input "$556.50"
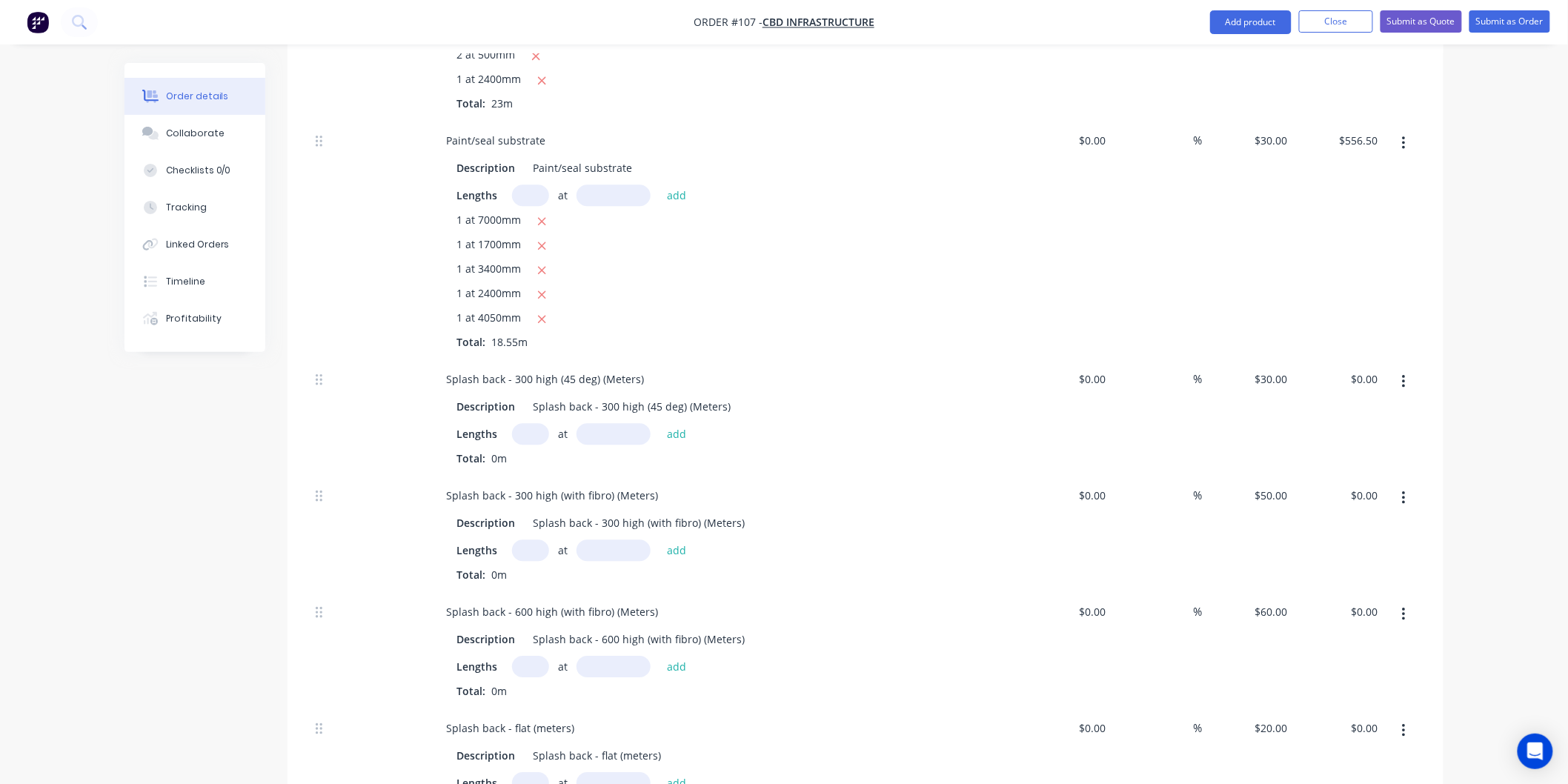
scroll to position [1525, 0]
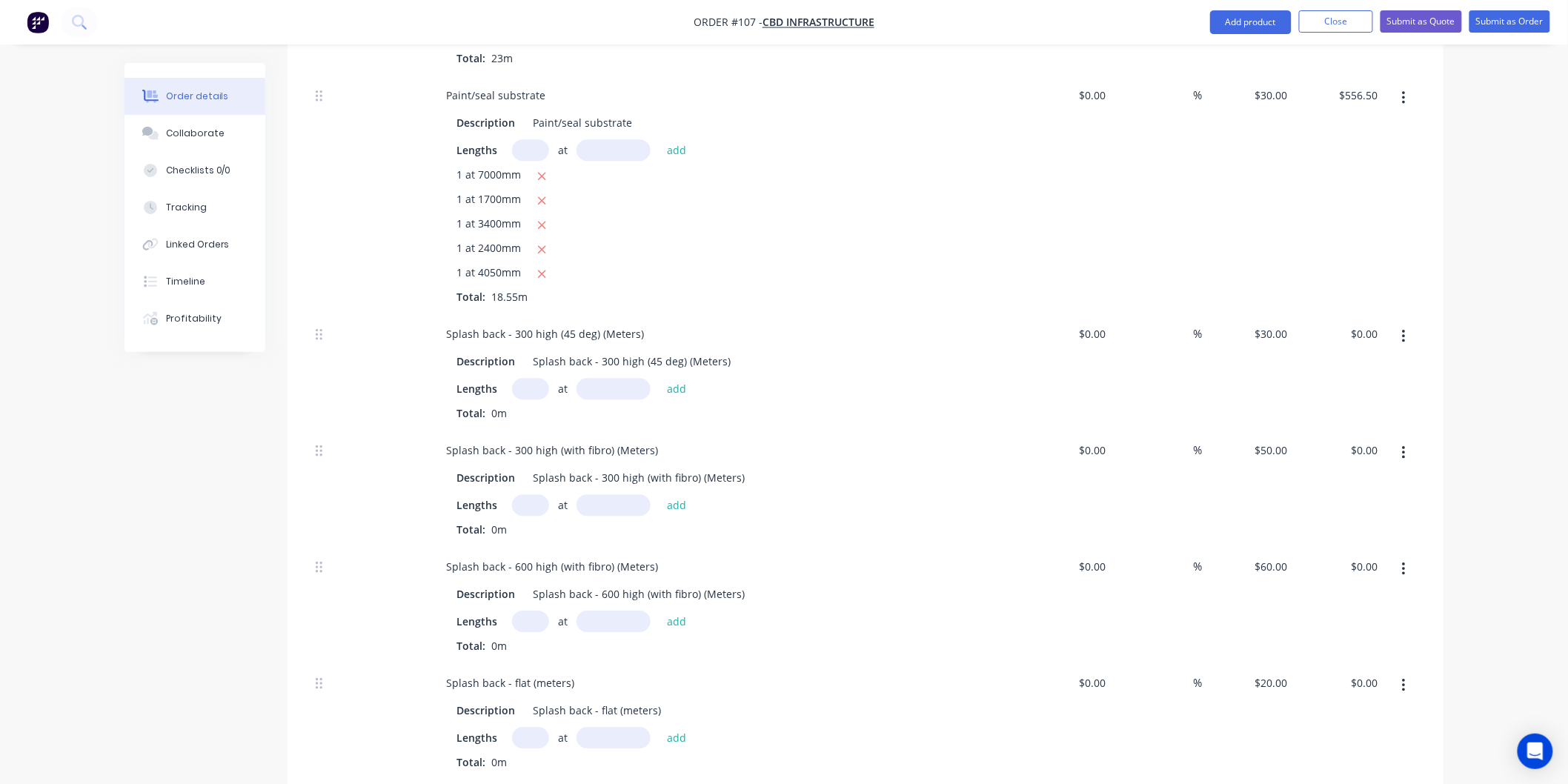
click at [530, 504] on input "text" at bounding box center [530, 505] width 37 height 22
type input "1"
click at [606, 499] on input "text" at bounding box center [613, 505] width 74 height 22
type input "4050mm"
click at [676, 505] on button "add" at bounding box center [676, 505] width 35 height 20
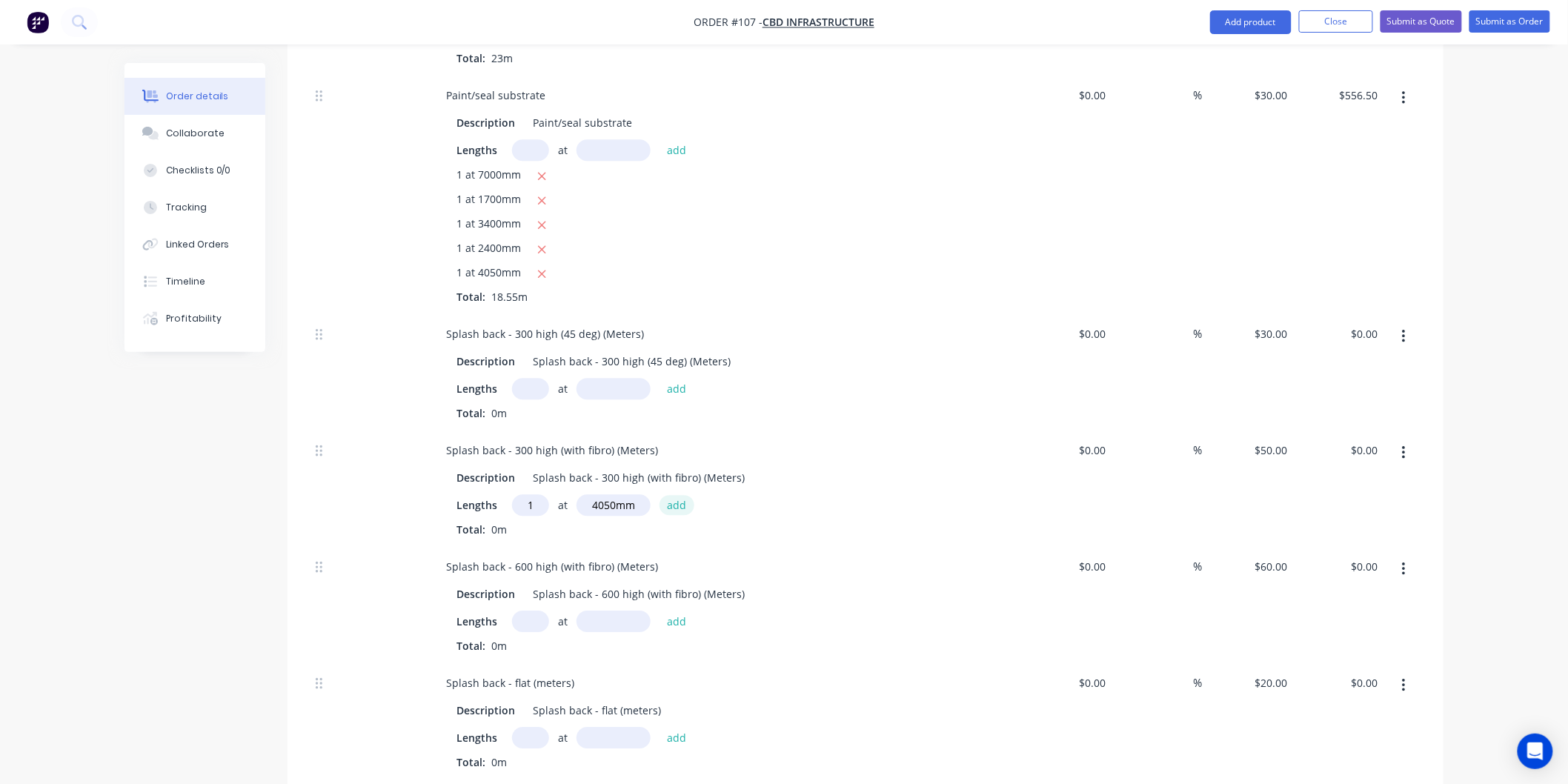
type input "$202.50"
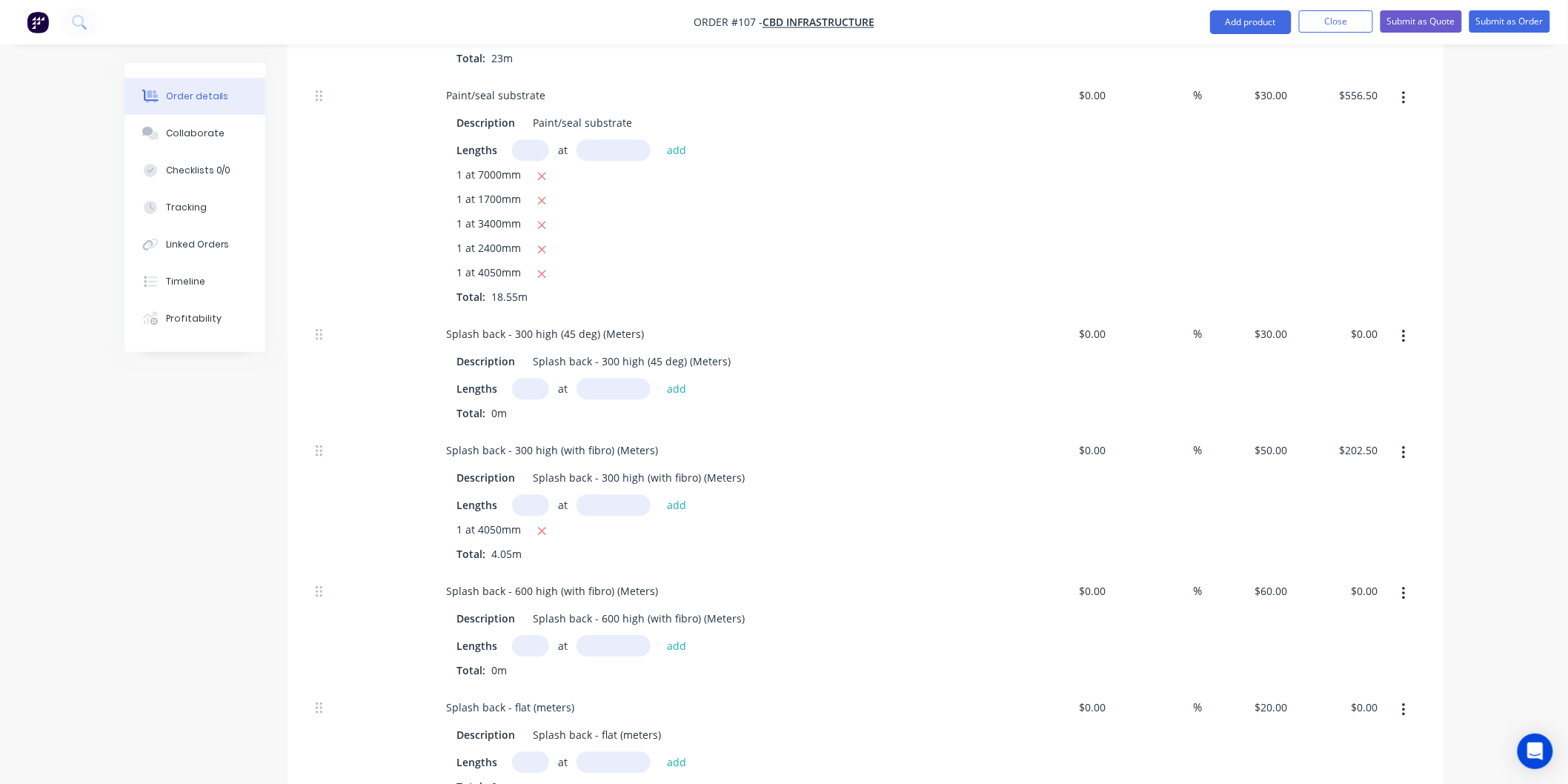
click at [531, 646] on input "text" at bounding box center [530, 646] width 37 height 22
type input "1"
click at [616, 641] on input "text" at bounding box center [613, 646] width 74 height 22
type input "1500mm"
click at [675, 647] on button "add" at bounding box center [676, 646] width 35 height 20
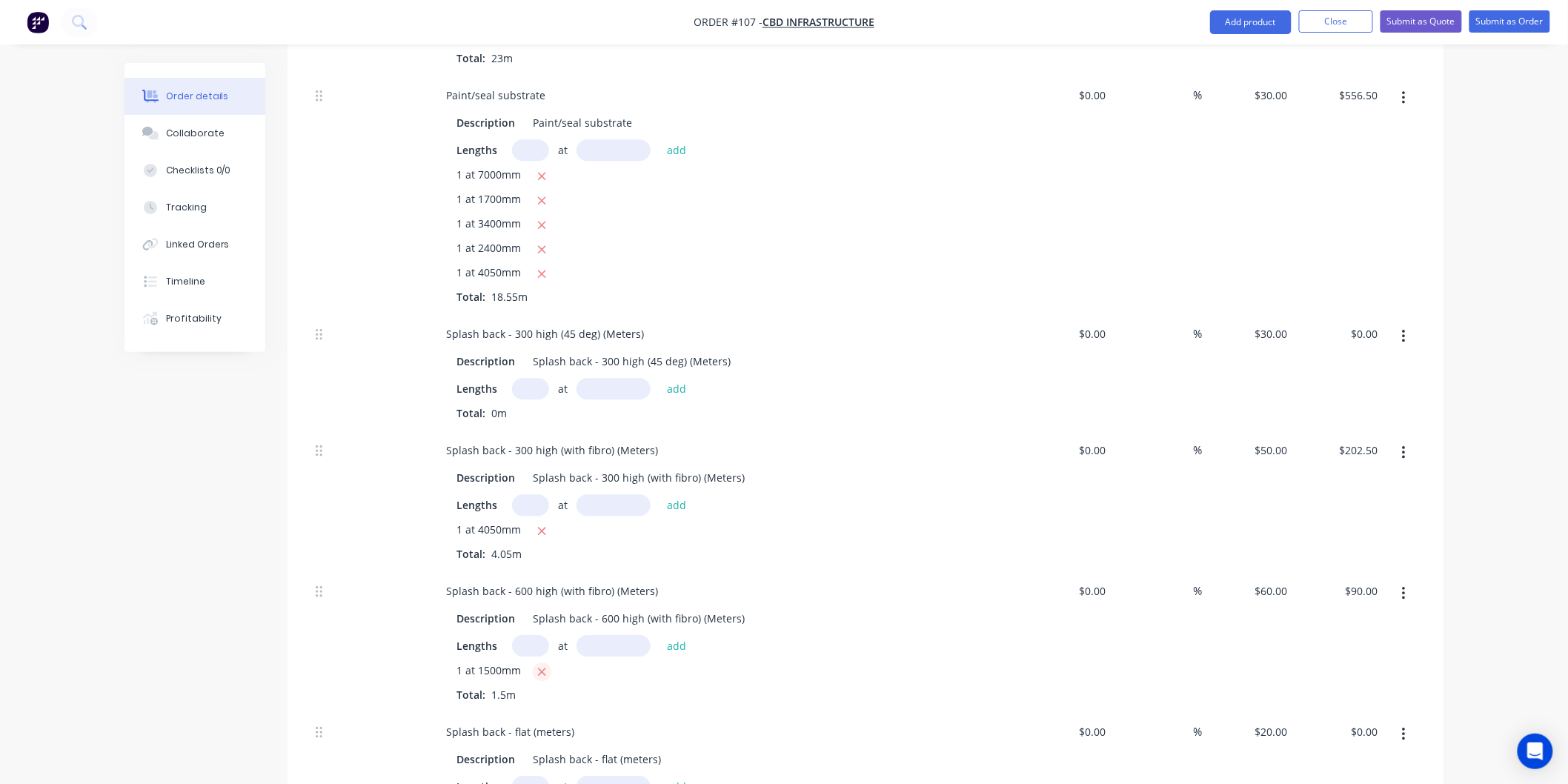
click at [541, 667] on icon "button" at bounding box center [543, 671] width 10 height 13
type input "$0.00"
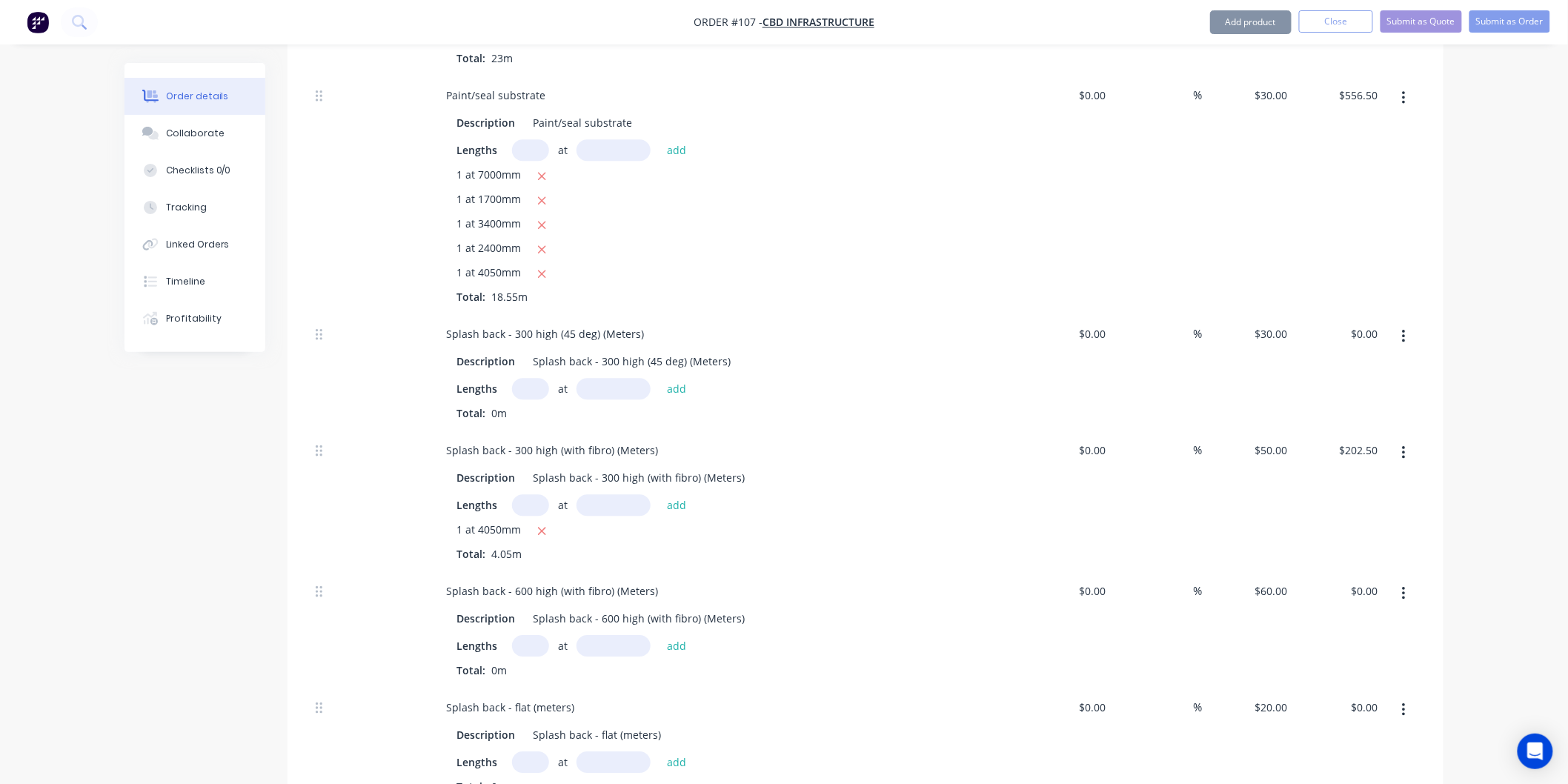
click at [535, 643] on input "text" at bounding box center [530, 646] width 37 height 22
type input "1"
click at [611, 651] on input "text" at bounding box center [613, 646] width 74 height 22
type input "3000mm"
click at [676, 644] on button "add" at bounding box center [676, 646] width 35 height 20
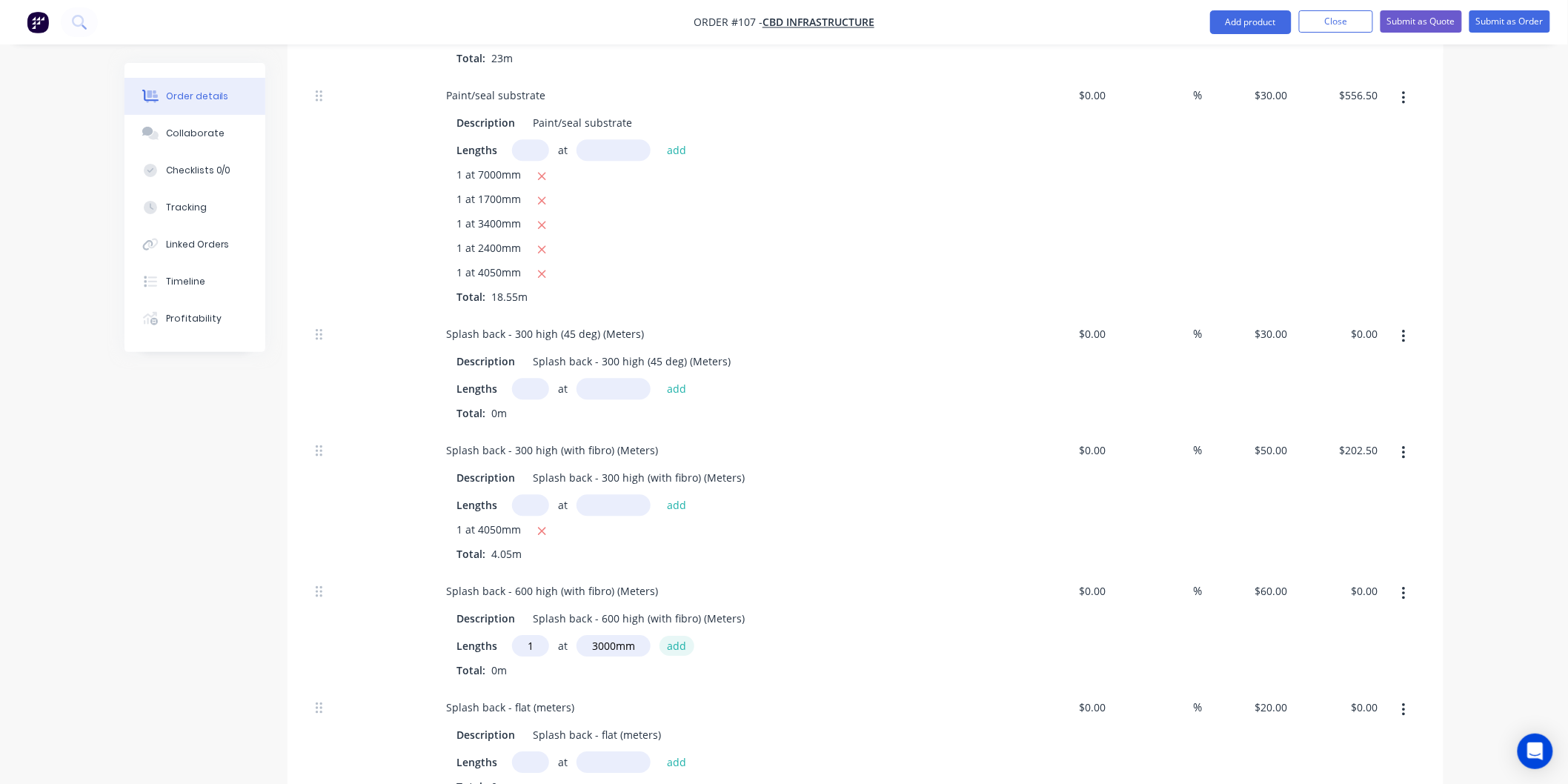
type input "$180.00"
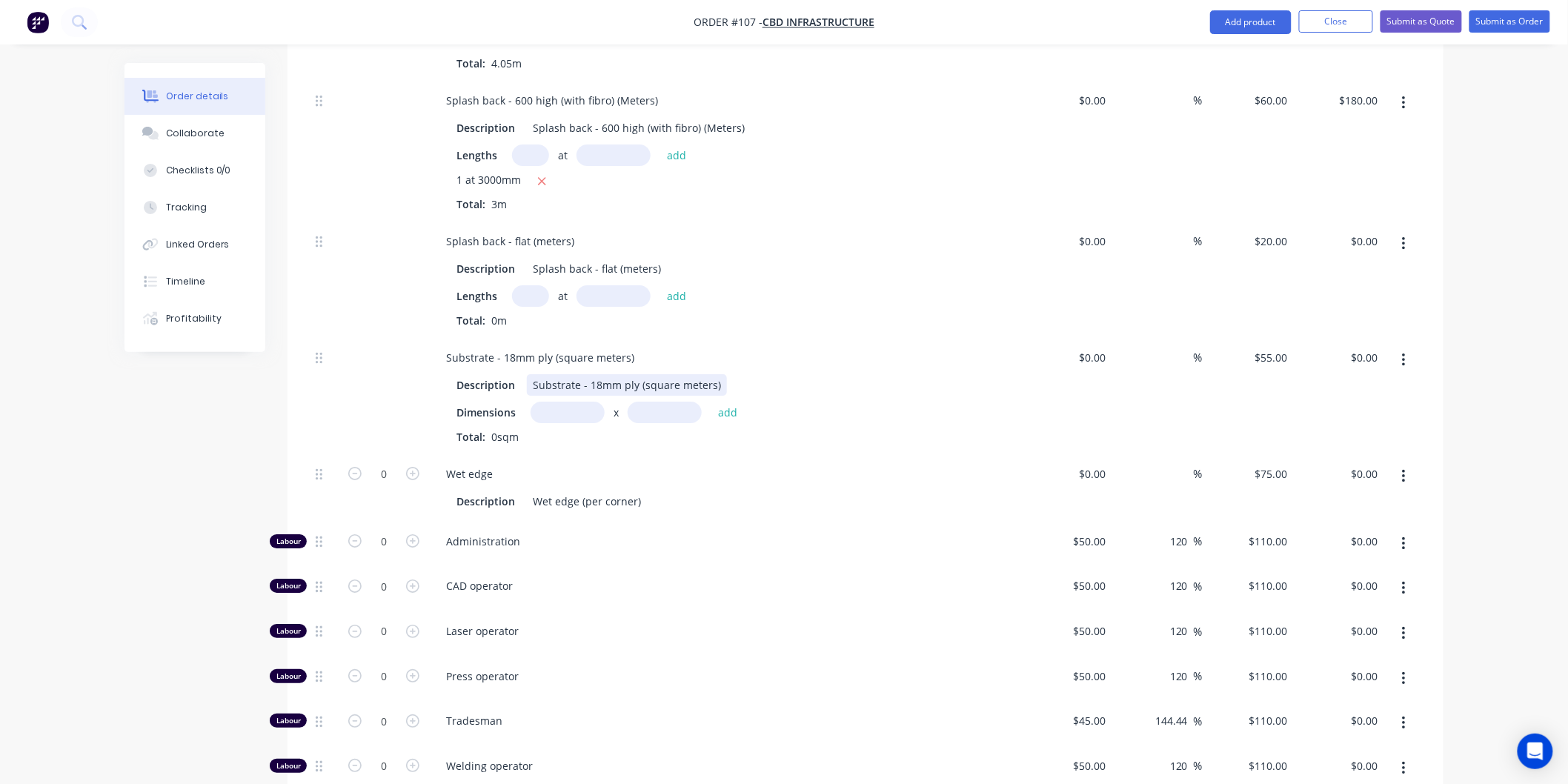
scroll to position [2020, 0]
click at [416, 470] on icon "button" at bounding box center [412, 470] width 13 height 13
type input "1"
type input "$75.00"
click at [416, 470] on icon "button" at bounding box center [412, 470] width 13 height 13
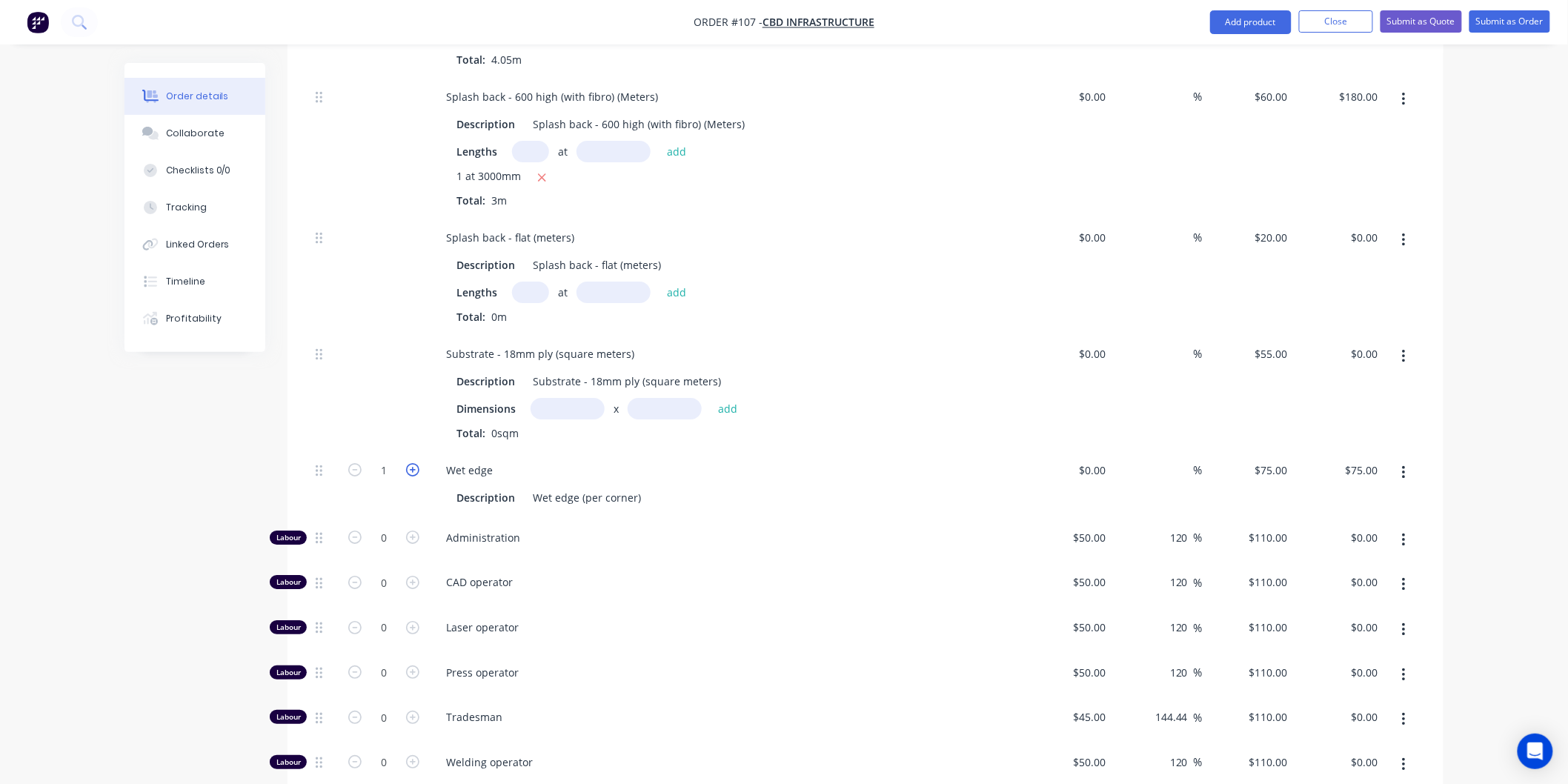
type input "2"
type input "$150.00"
click at [416, 470] on icon "button" at bounding box center [412, 470] width 13 height 13
type input "3"
type input "$225.00"
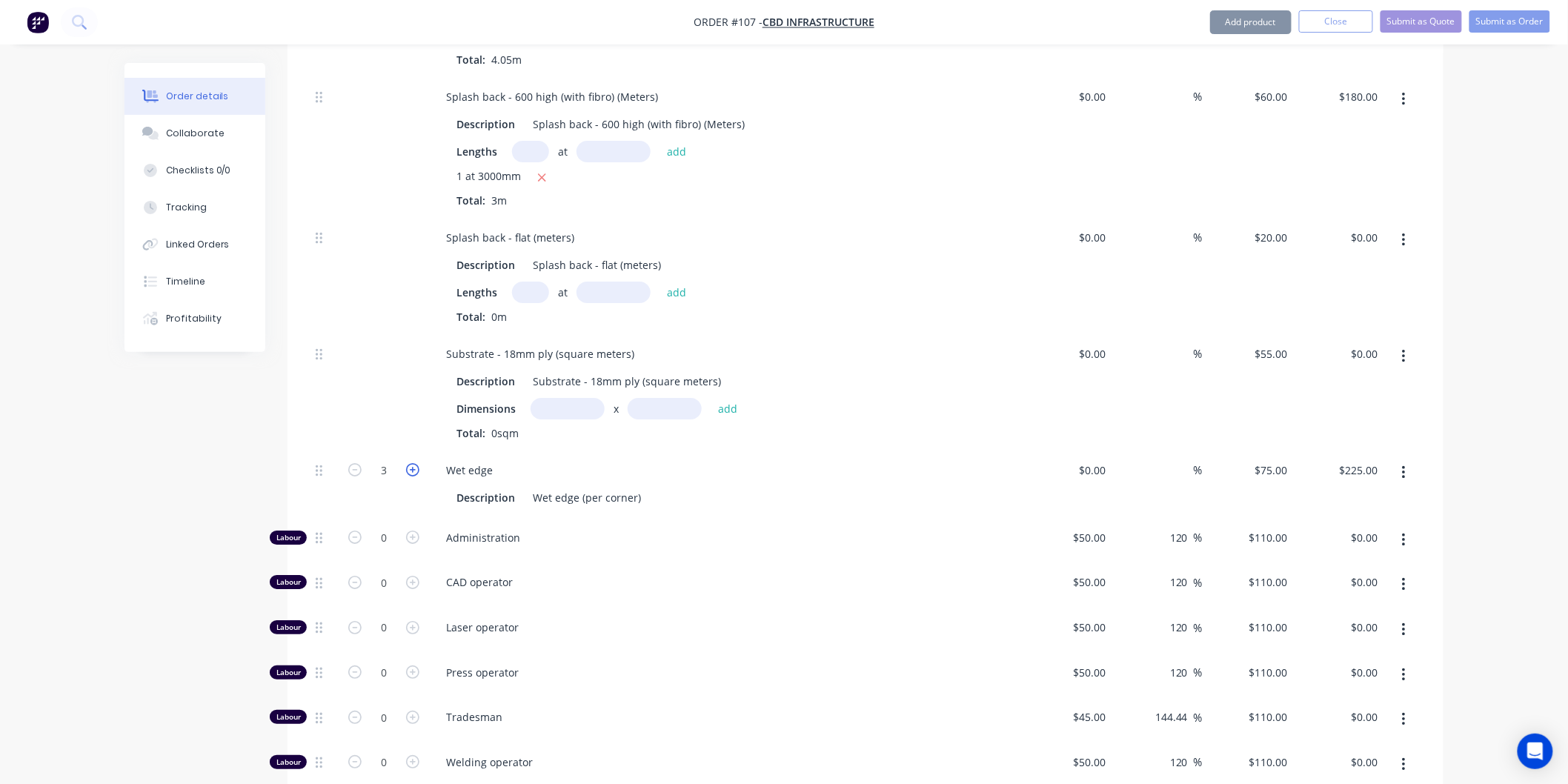
click at [416, 470] on icon "button" at bounding box center [412, 470] width 13 height 13
type input "4"
type input "$300.00"
click at [393, 534] on input "0" at bounding box center [384, 538] width 39 height 22
type input "6"
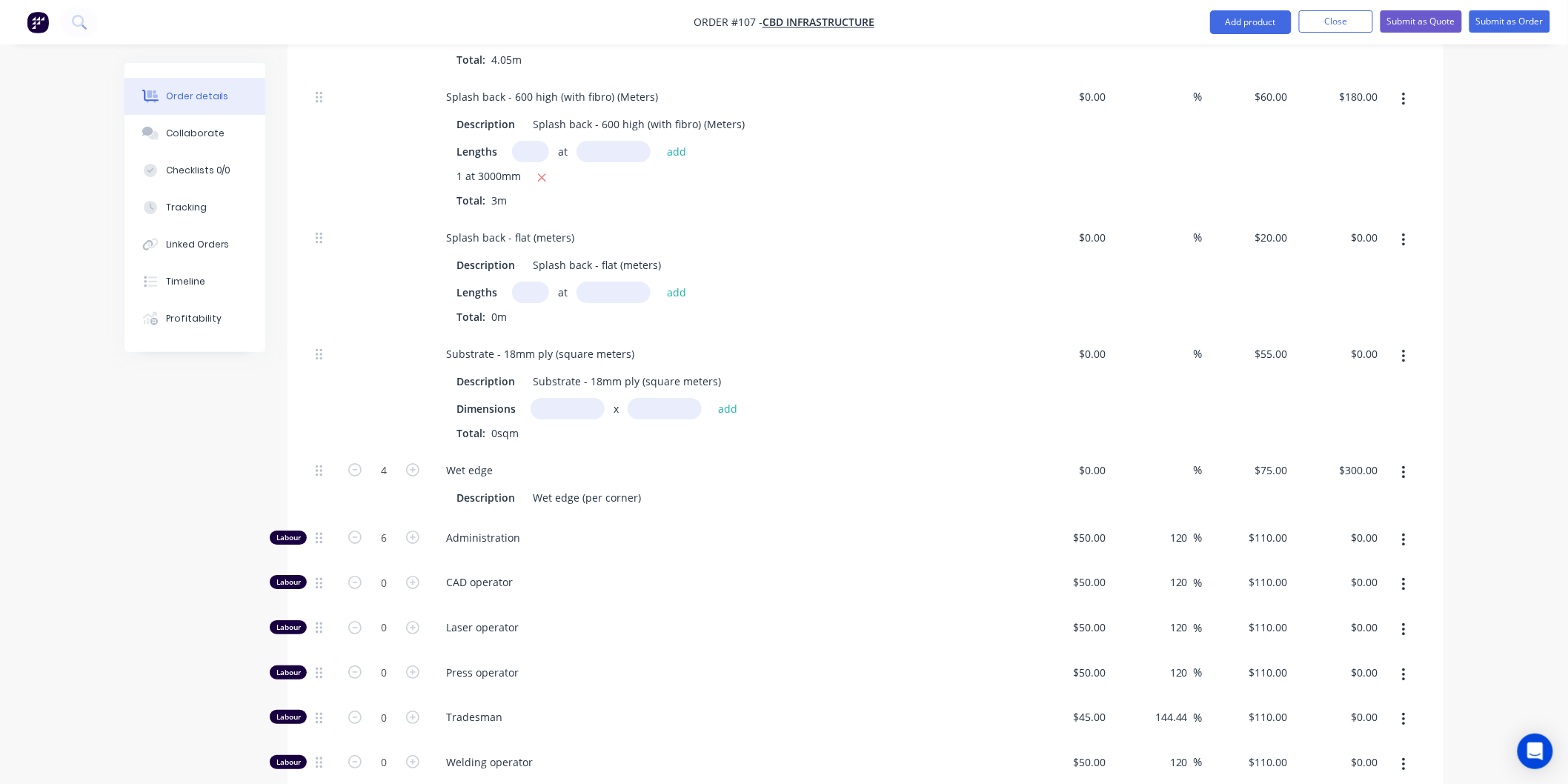
type input "$660.00"
click at [629, 552] on div "Administration" at bounding box center [725, 541] width 593 height 45
click at [402, 581] on input "0" at bounding box center [384, 582] width 39 height 22
type input "20"
type input "$2,200.00"
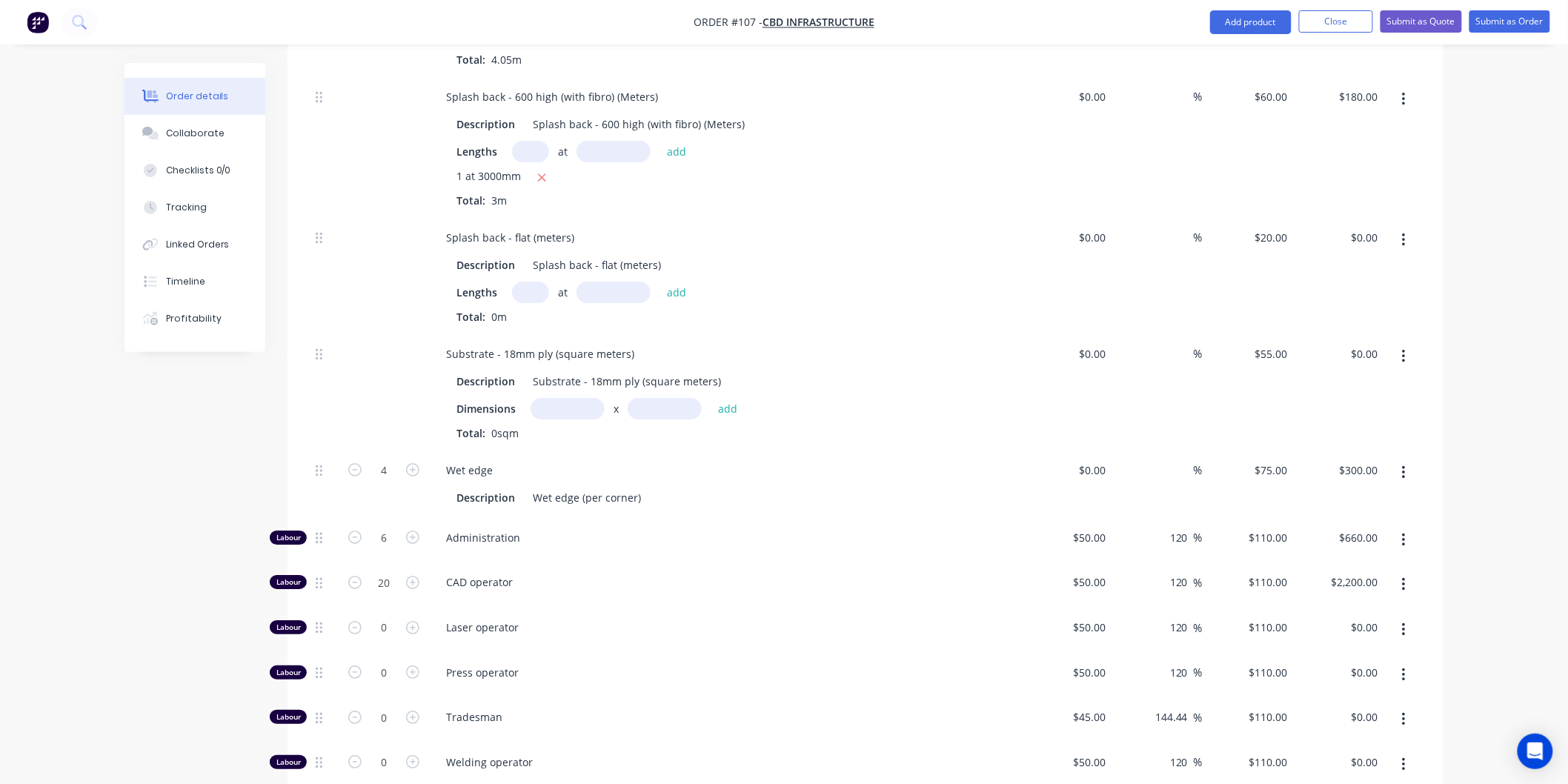
click at [598, 583] on span "CAD operator" at bounding box center [731, 582] width 569 height 16
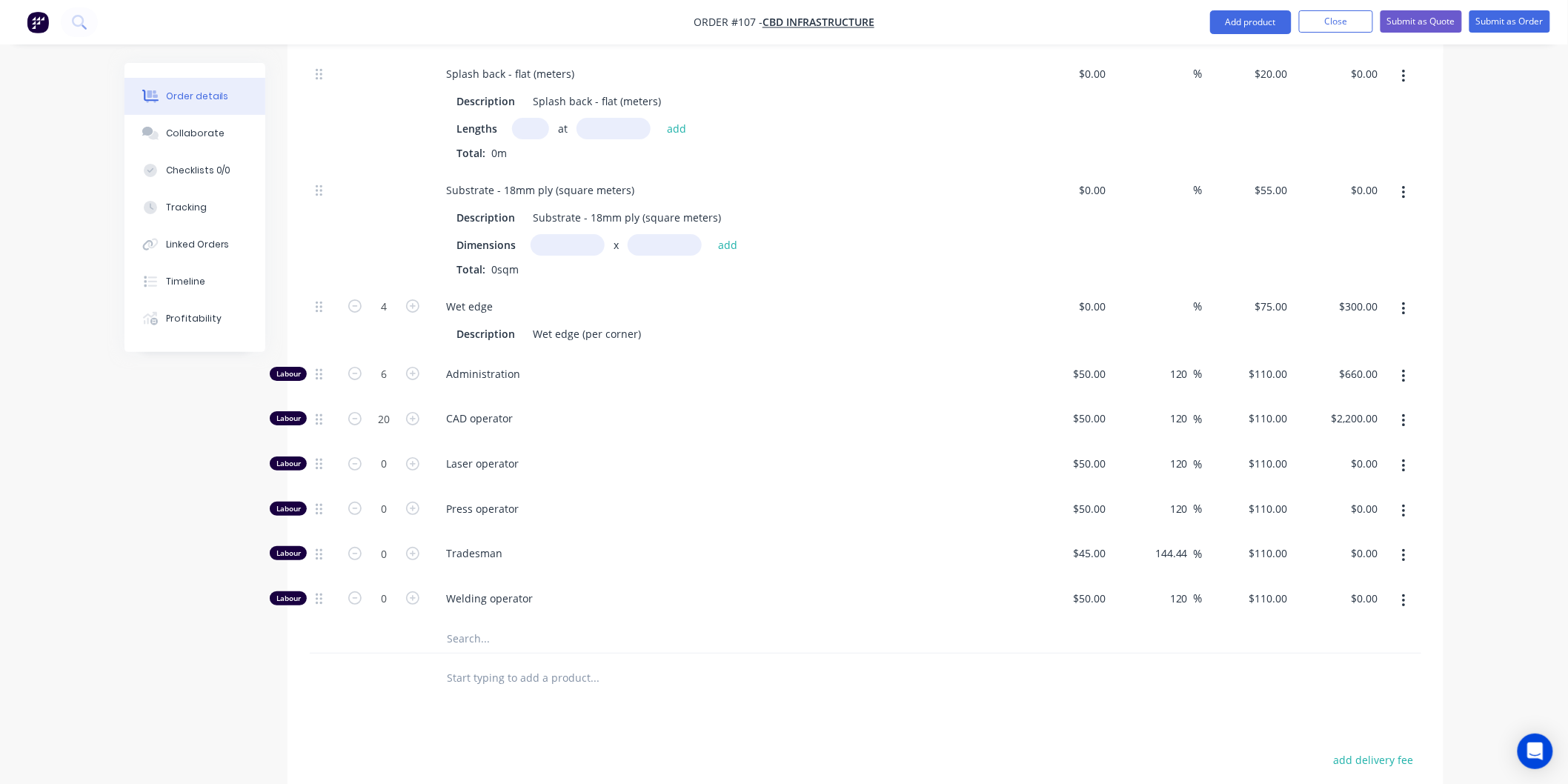
scroll to position [2184, 0]
click at [390, 462] on input "0" at bounding box center [384, 463] width 39 height 22
type input "4"
type input "$440.00"
drag, startPoint x: 602, startPoint y: 475, endPoint x: 565, endPoint y: 475, distance: 37.0
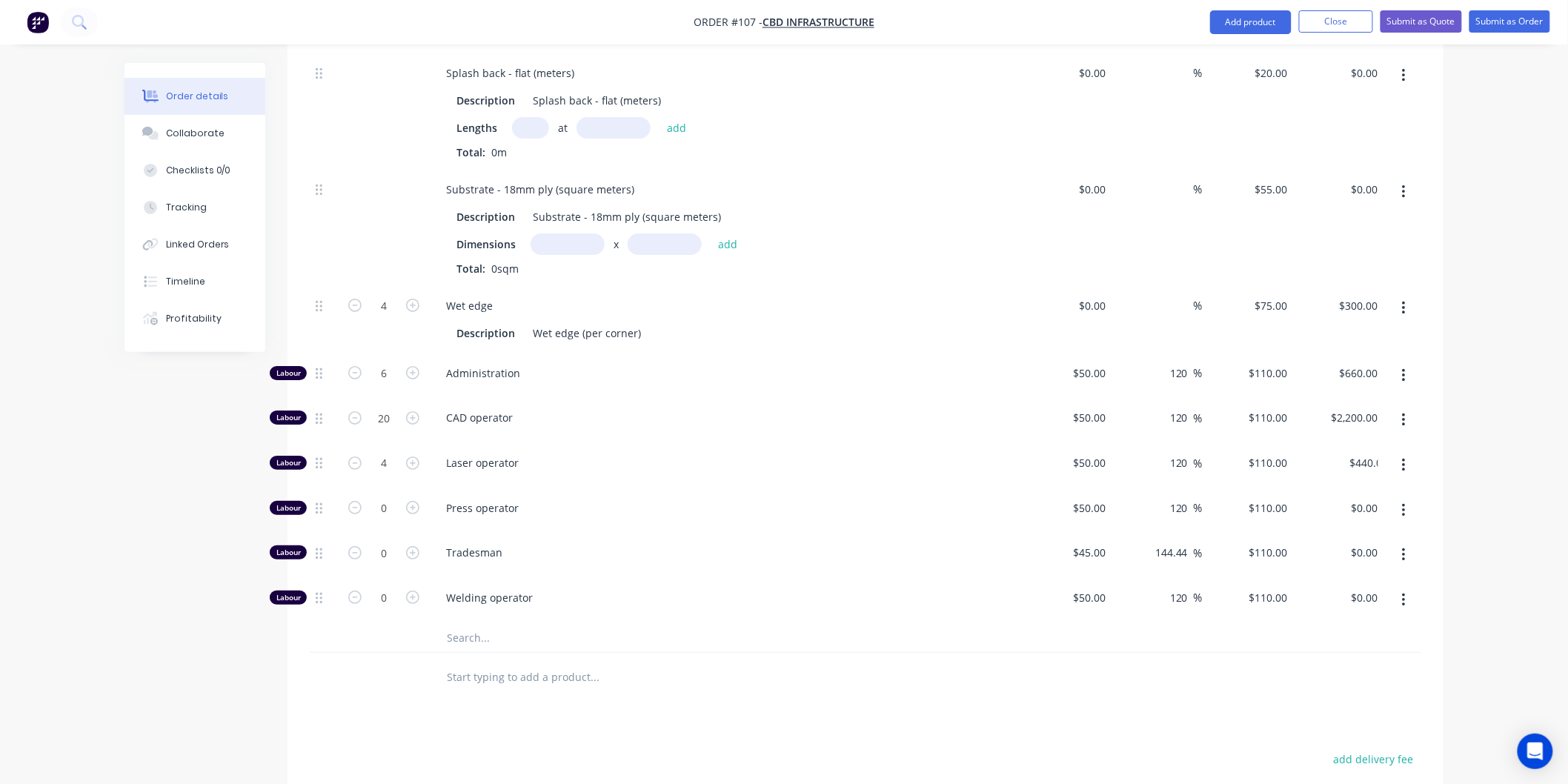
click at [603, 475] on div "Laser operator" at bounding box center [725, 466] width 593 height 45
click at [401, 502] on input "0" at bounding box center [384, 508] width 39 height 22
type input "8"
type input "$880.00"
click at [621, 534] on div "Tradesman" at bounding box center [725, 556] width 593 height 45
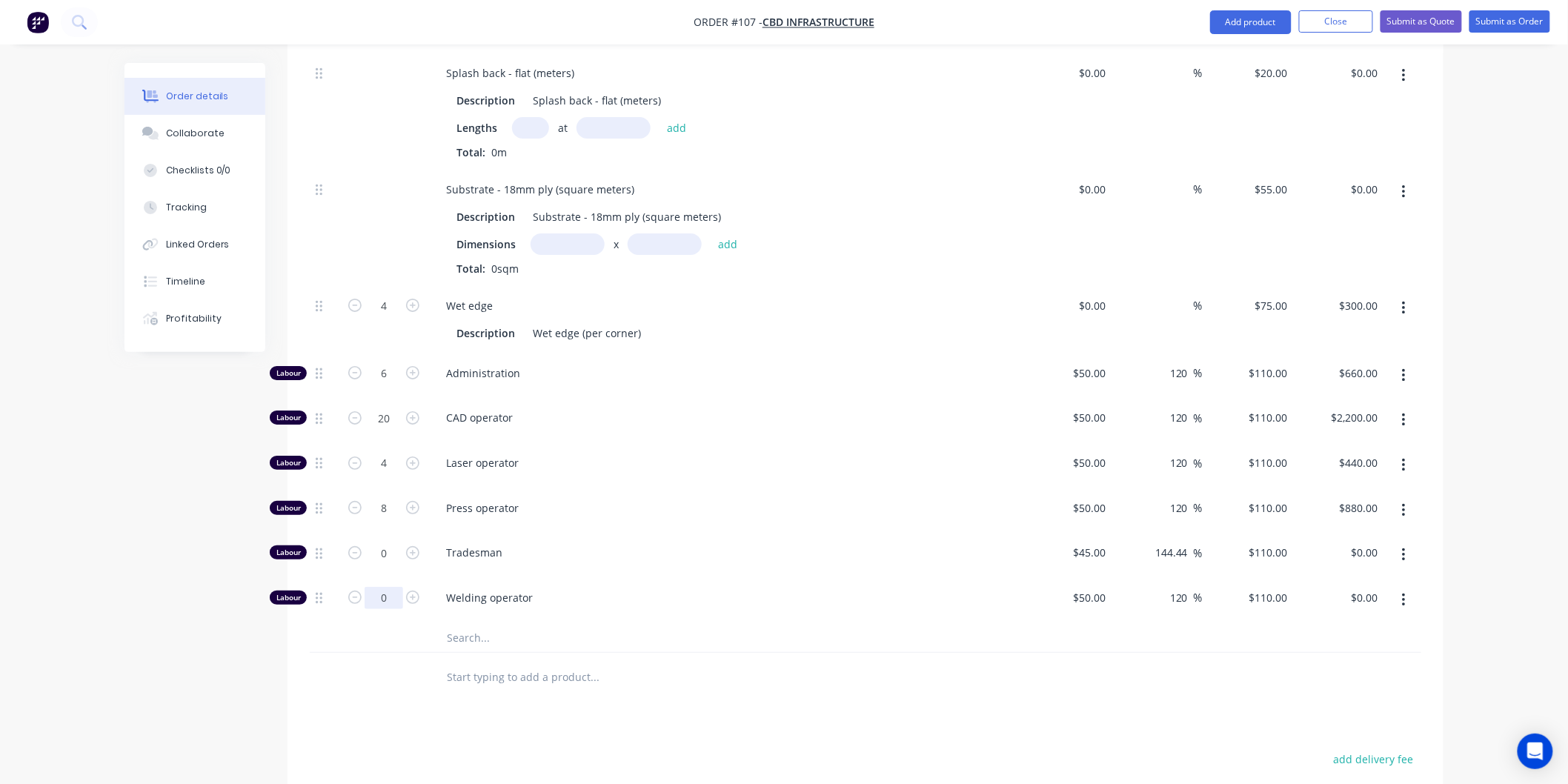
click at [392, 596] on input "0" at bounding box center [384, 598] width 39 height 22
click at [781, 566] on div "Tradesman" at bounding box center [725, 556] width 593 height 45
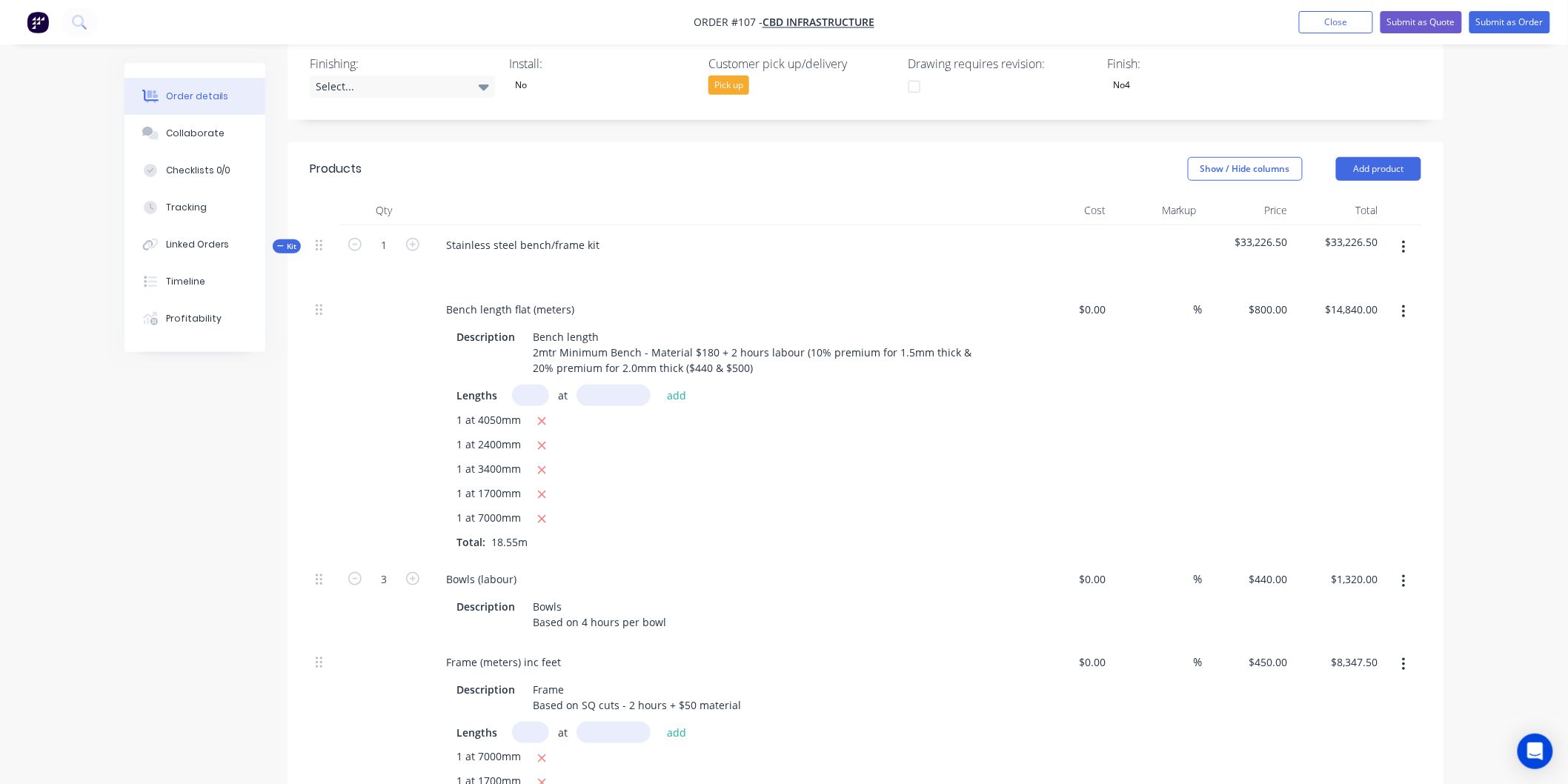
scroll to position [504, 0]
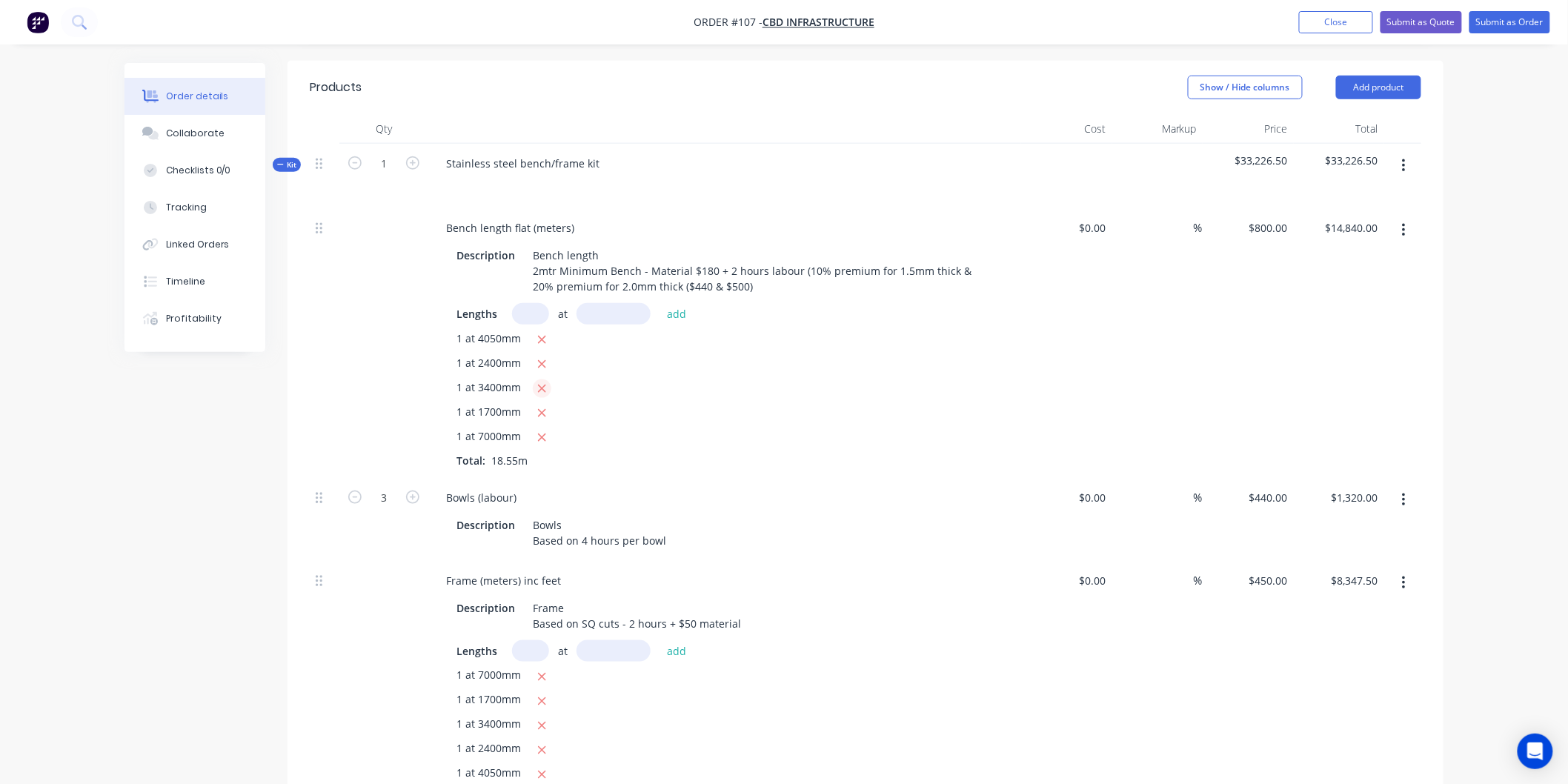
drag, startPoint x: 545, startPoint y: 409, endPoint x: 549, endPoint y: 393, distance: 16.5
click at [545, 409] on icon "button" at bounding box center [542, 413] width 8 height 8
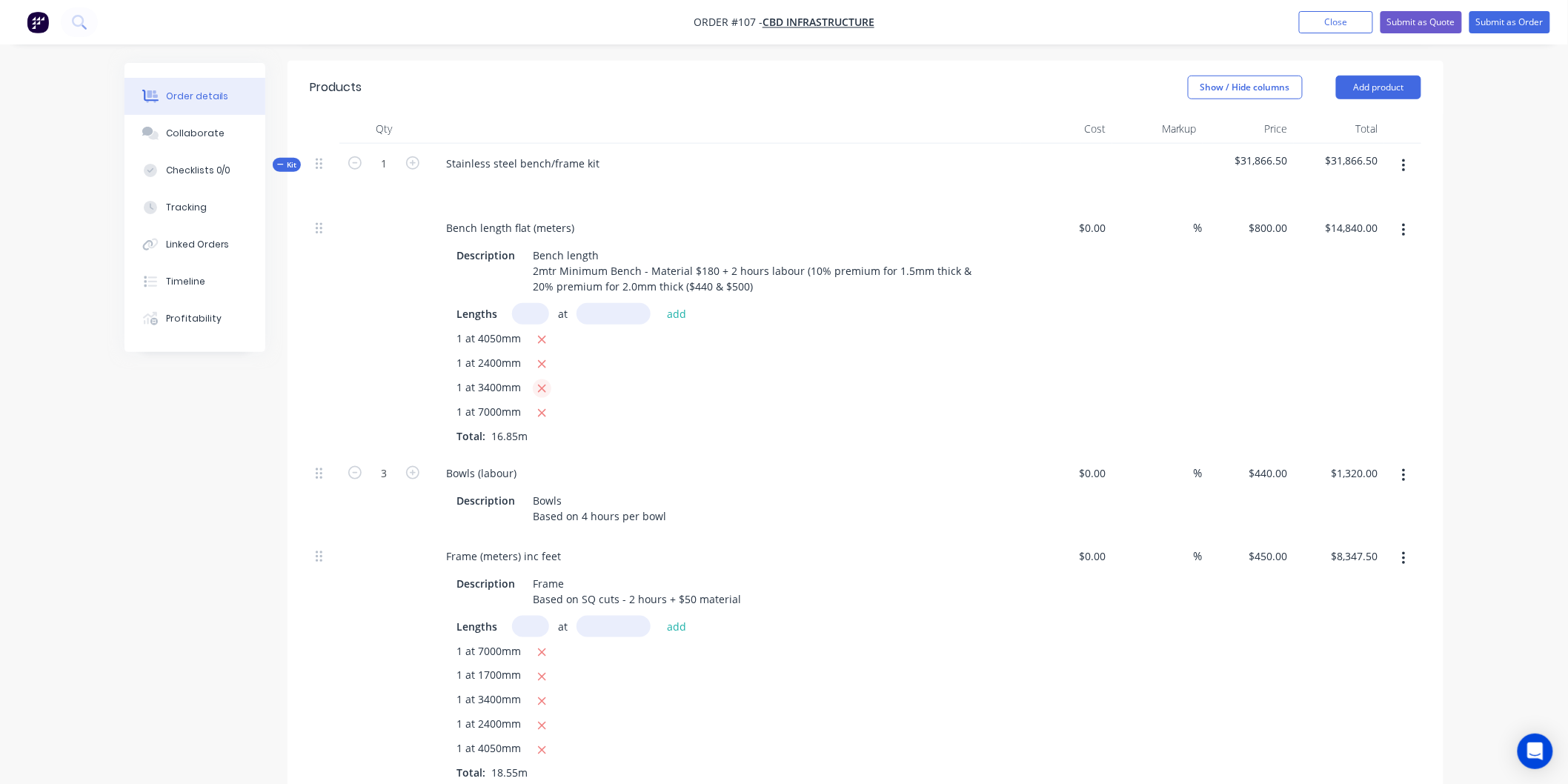
type input "$13,480.00"
click at [530, 308] on input "text" at bounding box center [530, 314] width 37 height 22
type input "1"
click at [601, 304] on input "text" at bounding box center [613, 314] width 74 height 22
type input "1100mm"
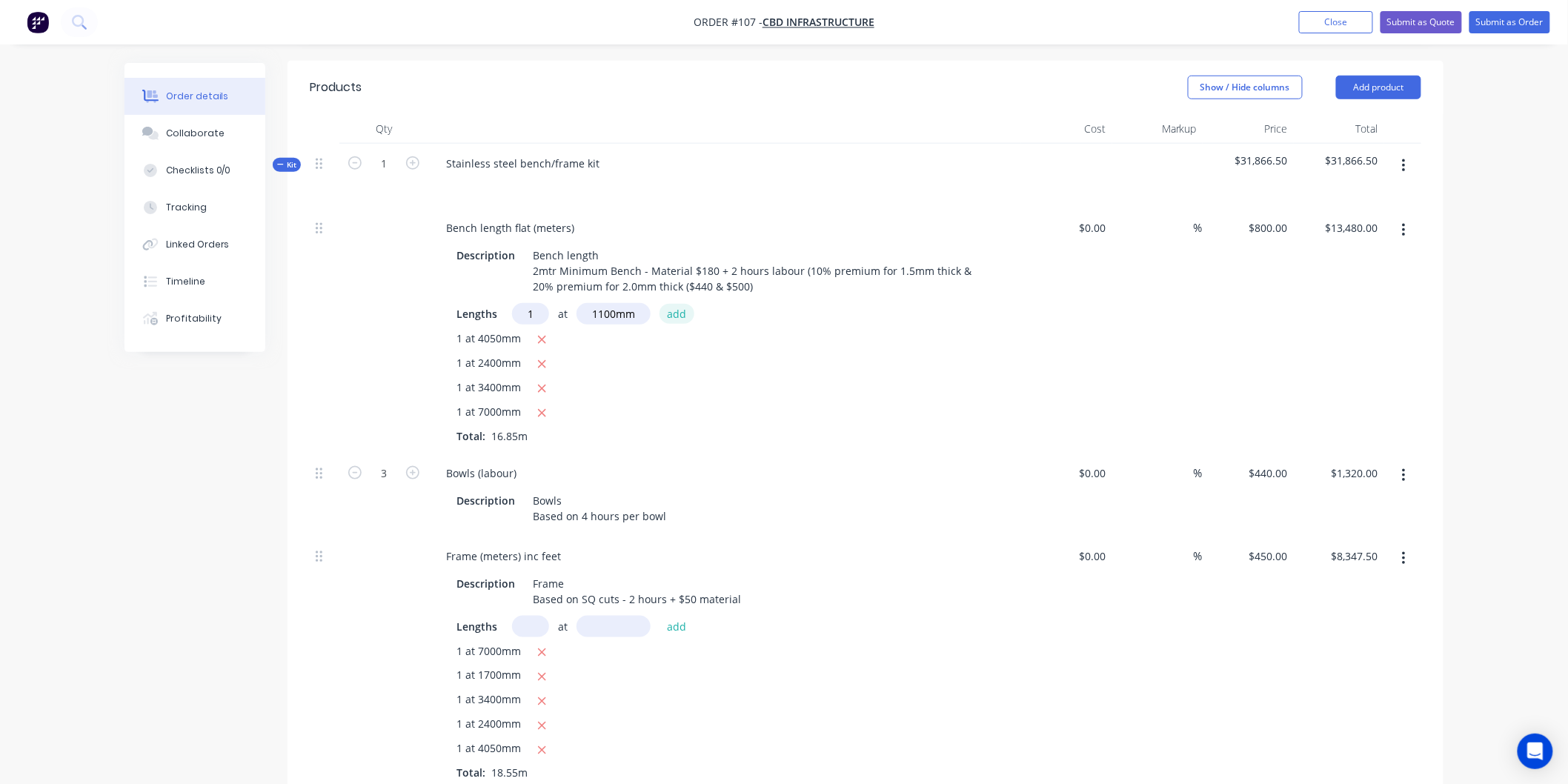
click at [677, 316] on button "add" at bounding box center [676, 313] width 35 height 20
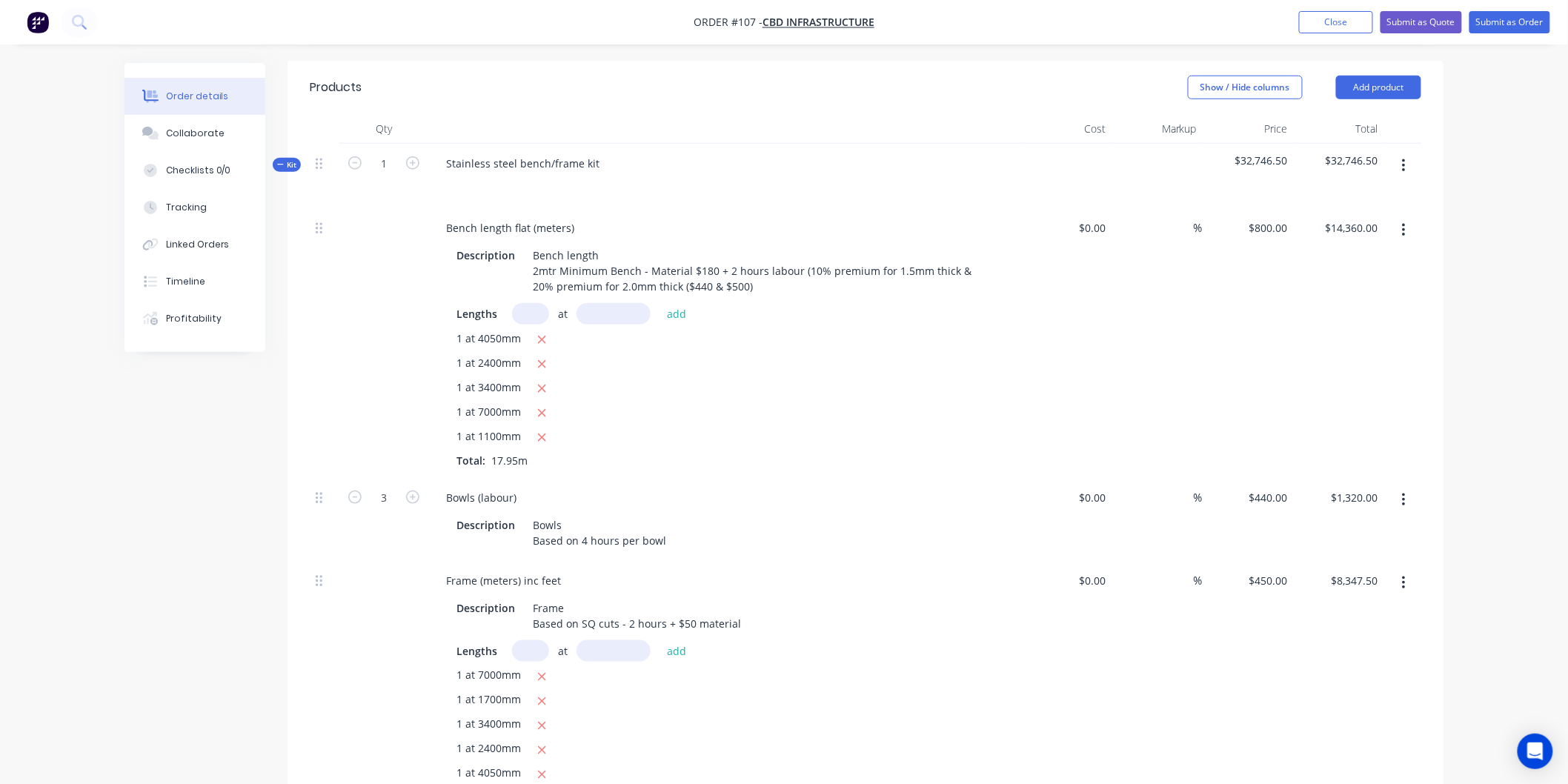
click at [952, 398] on div "1 at 4050mm 1 at 2400mm 1 at 3400mm 1 at 7000mm 1 at 1100mm Total: 17.95m" at bounding box center [725, 398] width 537 height 137
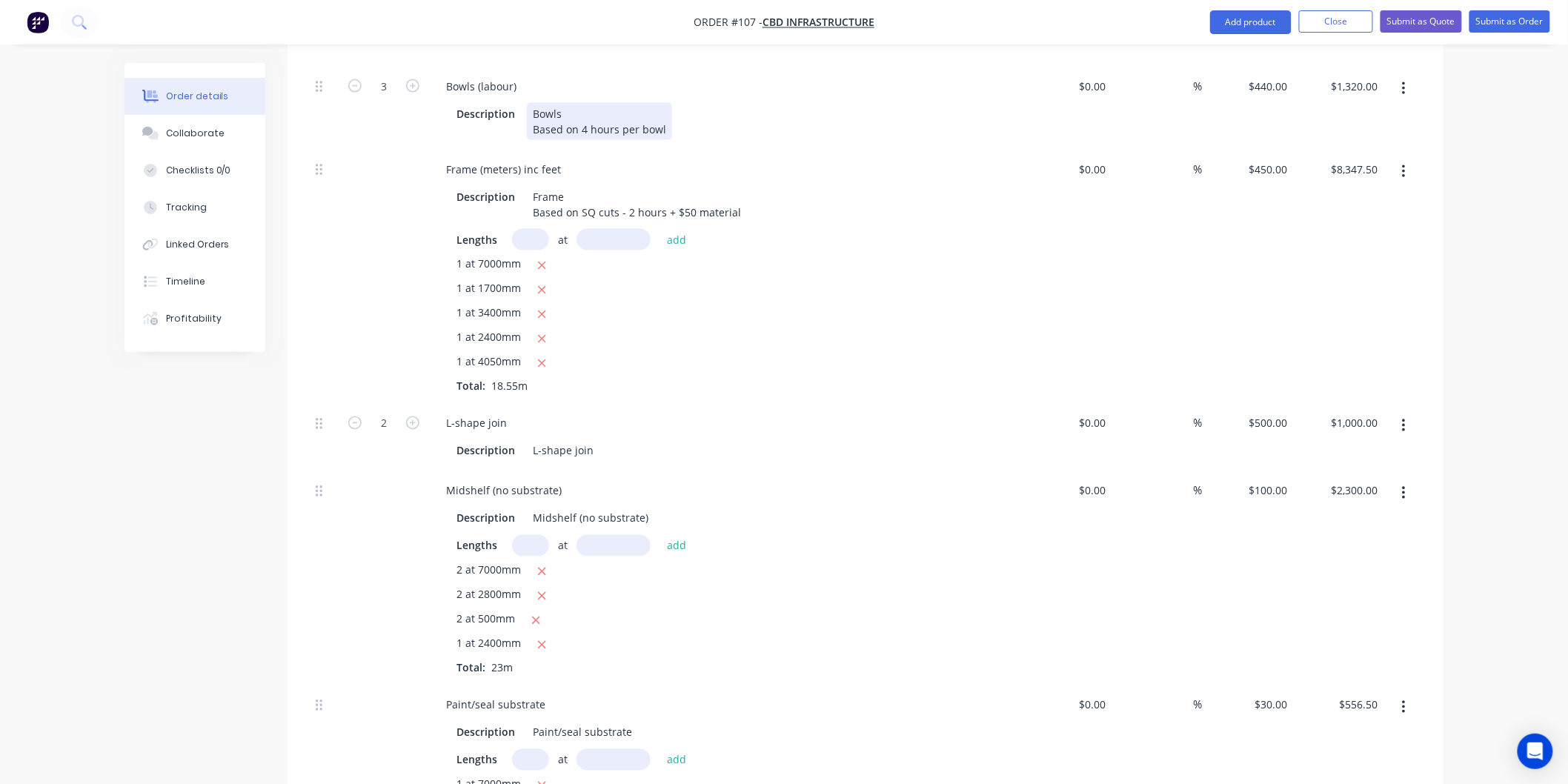
scroll to position [998, 0]
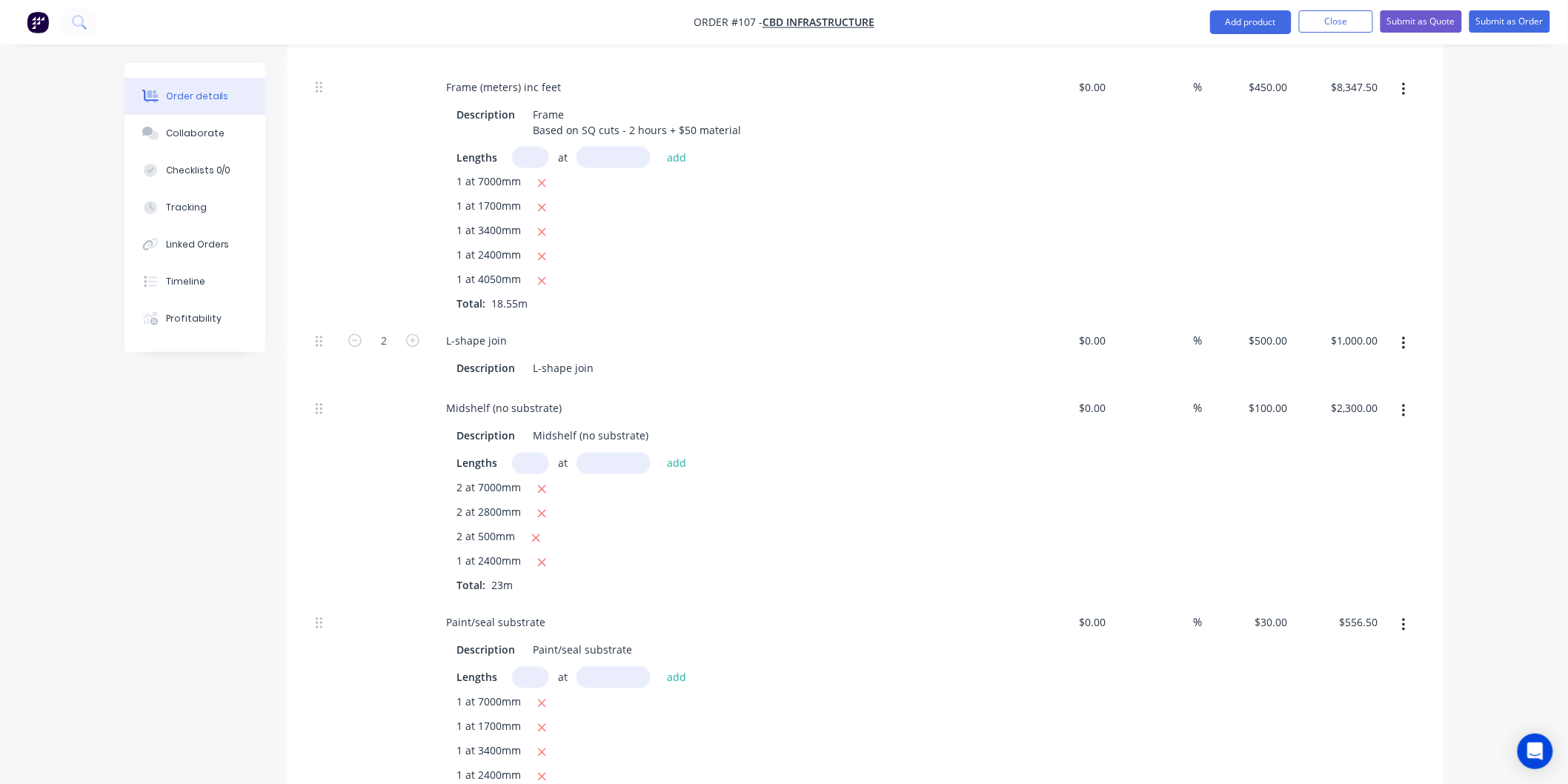
click at [532, 462] on input "text" at bounding box center [530, 464] width 37 height 22
click at [416, 339] on icon "button" at bounding box center [412, 340] width 13 height 13
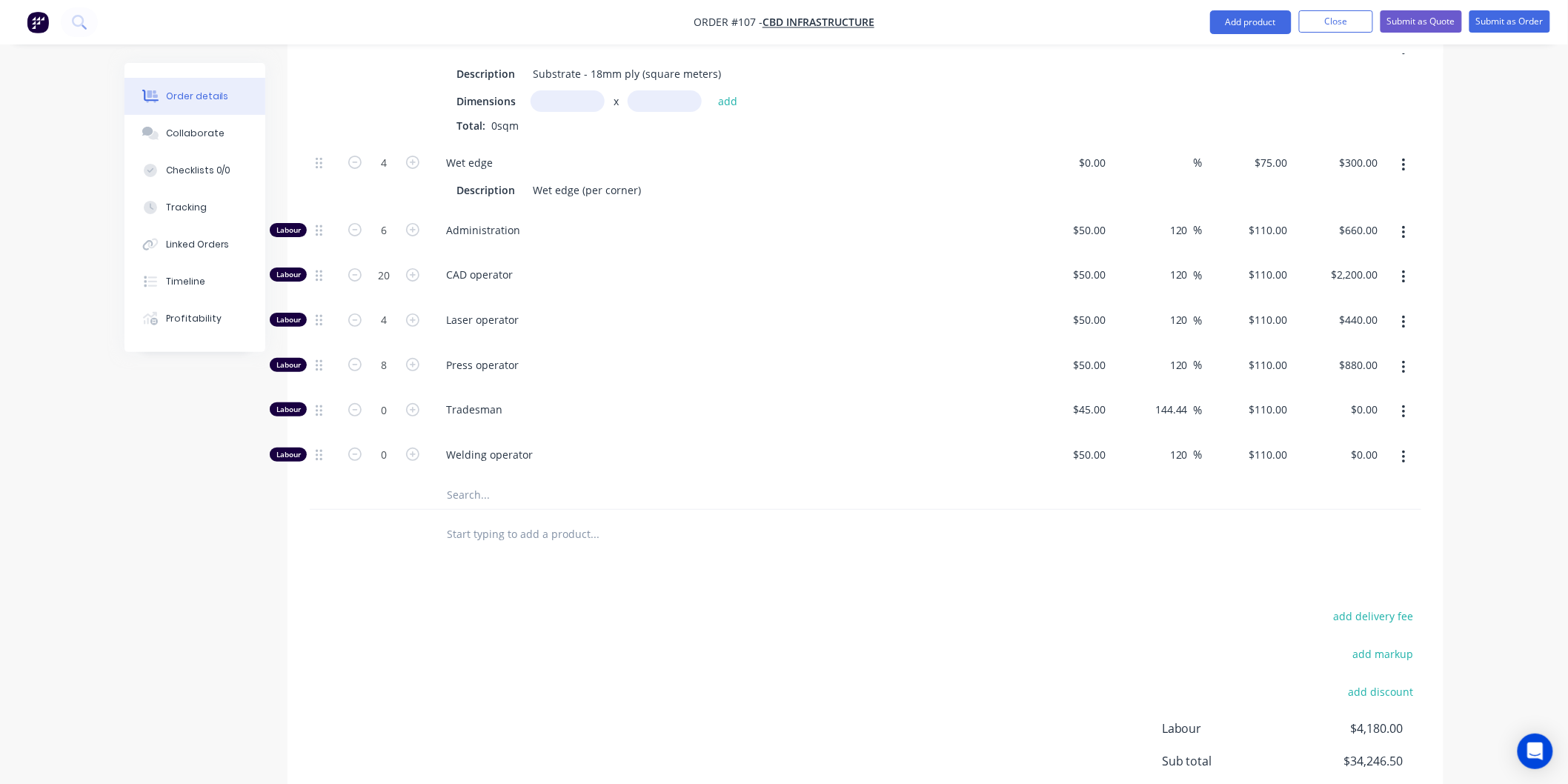
scroll to position [2480, 0]
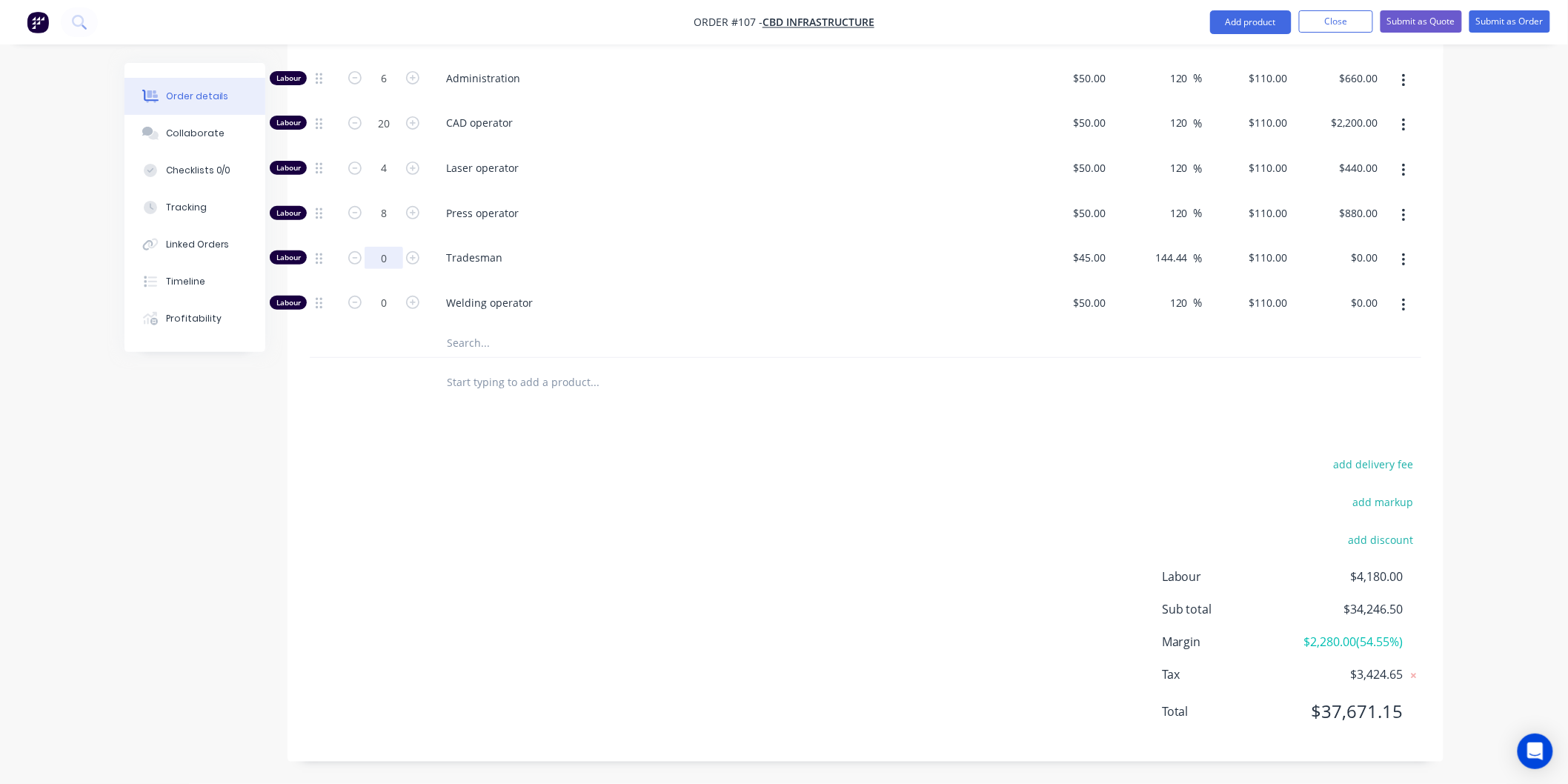
click at [393, 261] on input "0" at bounding box center [384, 258] width 39 height 22
click at [625, 278] on div "Tradesman" at bounding box center [725, 261] width 593 height 45
click at [195, 215] on button "Tracking" at bounding box center [195, 207] width 140 height 37
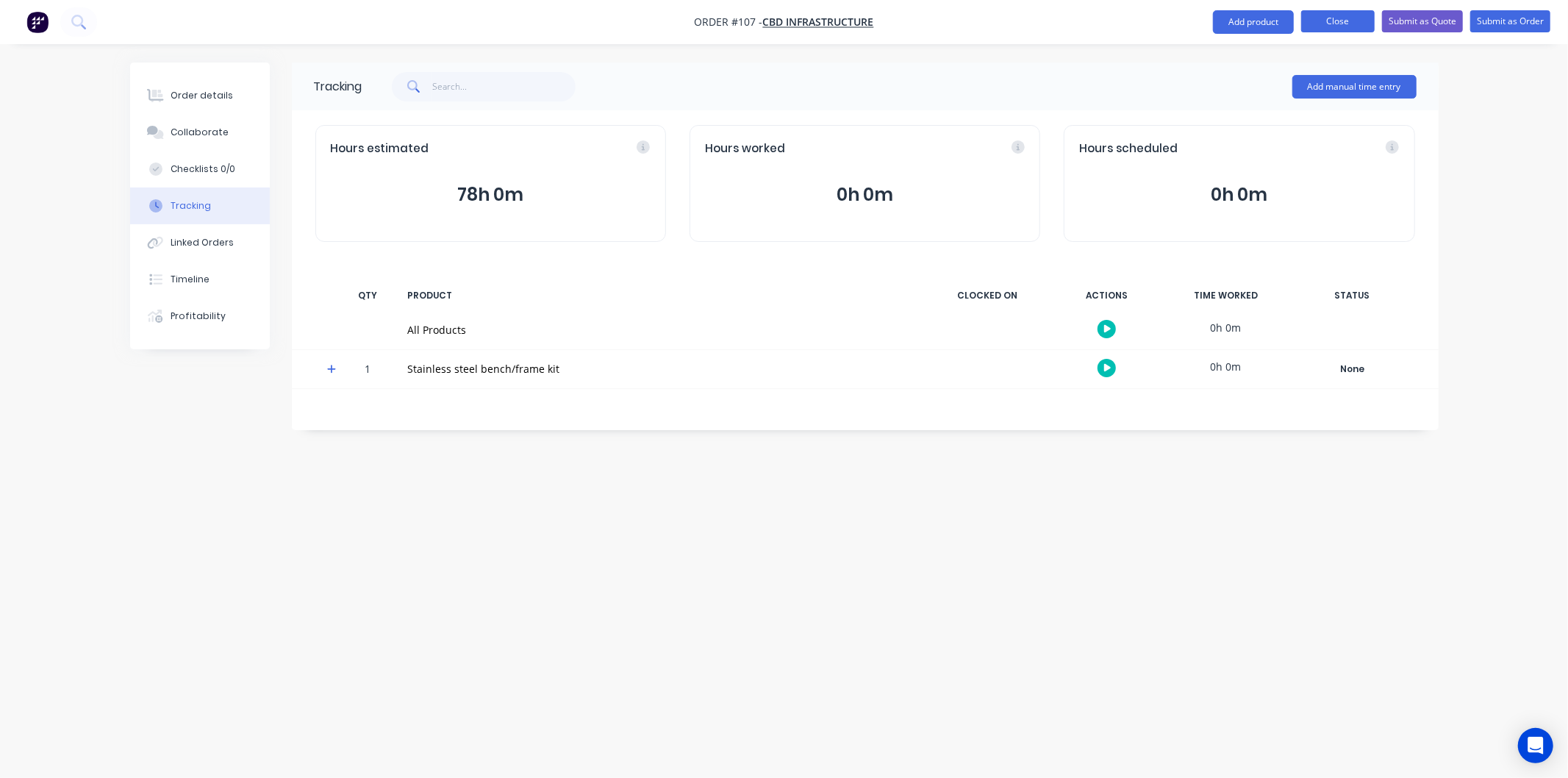
click at [1320, 21] on button "Close" at bounding box center [1338, 21] width 74 height 22
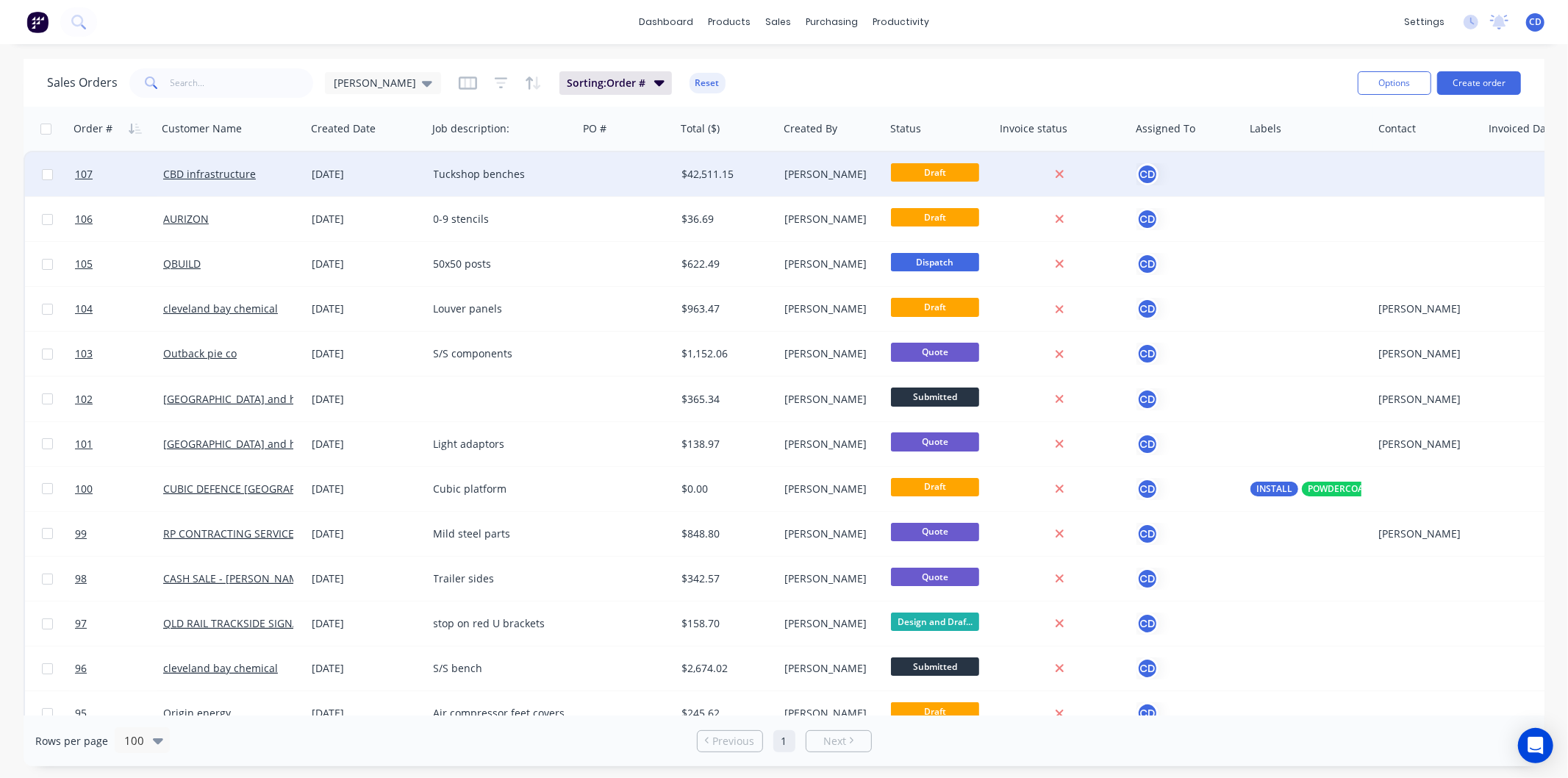
click at [349, 181] on div "08 Sep 2025" at bounding box center [368, 174] width 110 height 15
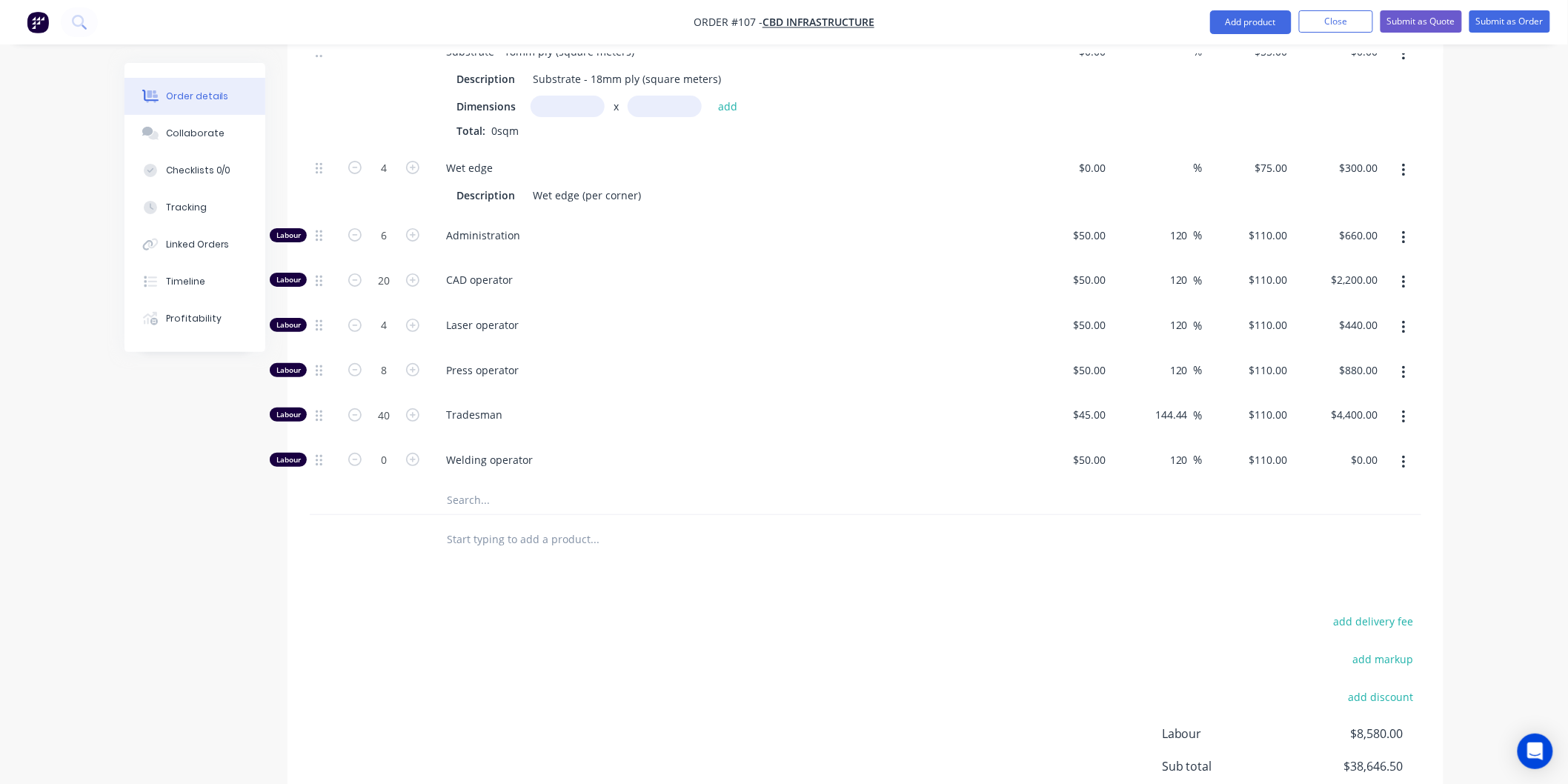
scroll to position [2315, 0]
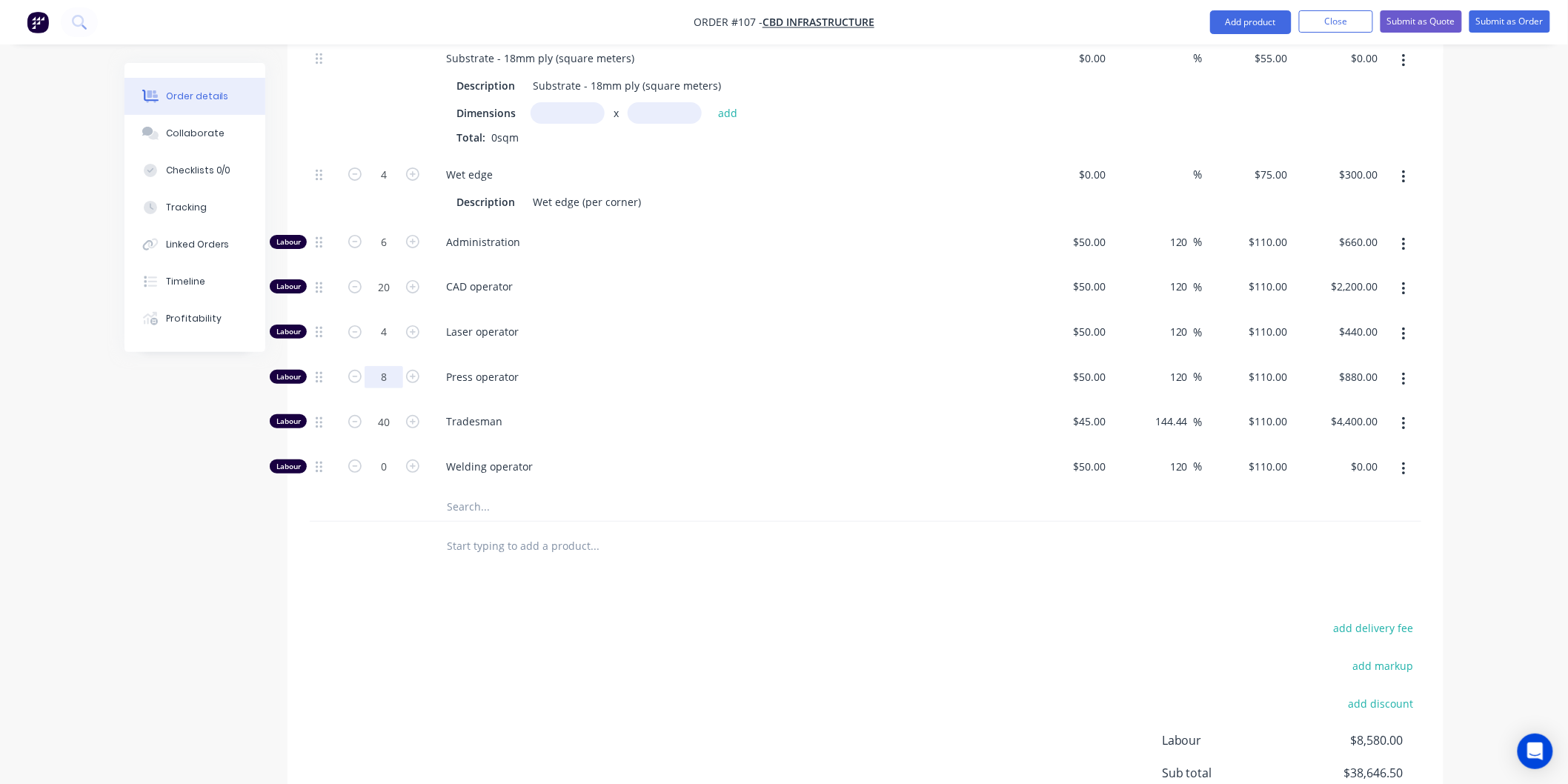
click at [390, 372] on input "8" at bounding box center [384, 377] width 39 height 22
click at [756, 363] on div "Press operator" at bounding box center [725, 380] width 593 height 45
click at [392, 240] on input "6" at bounding box center [384, 242] width 39 height 22
click at [654, 295] on div "CAD operator" at bounding box center [725, 290] width 593 height 45
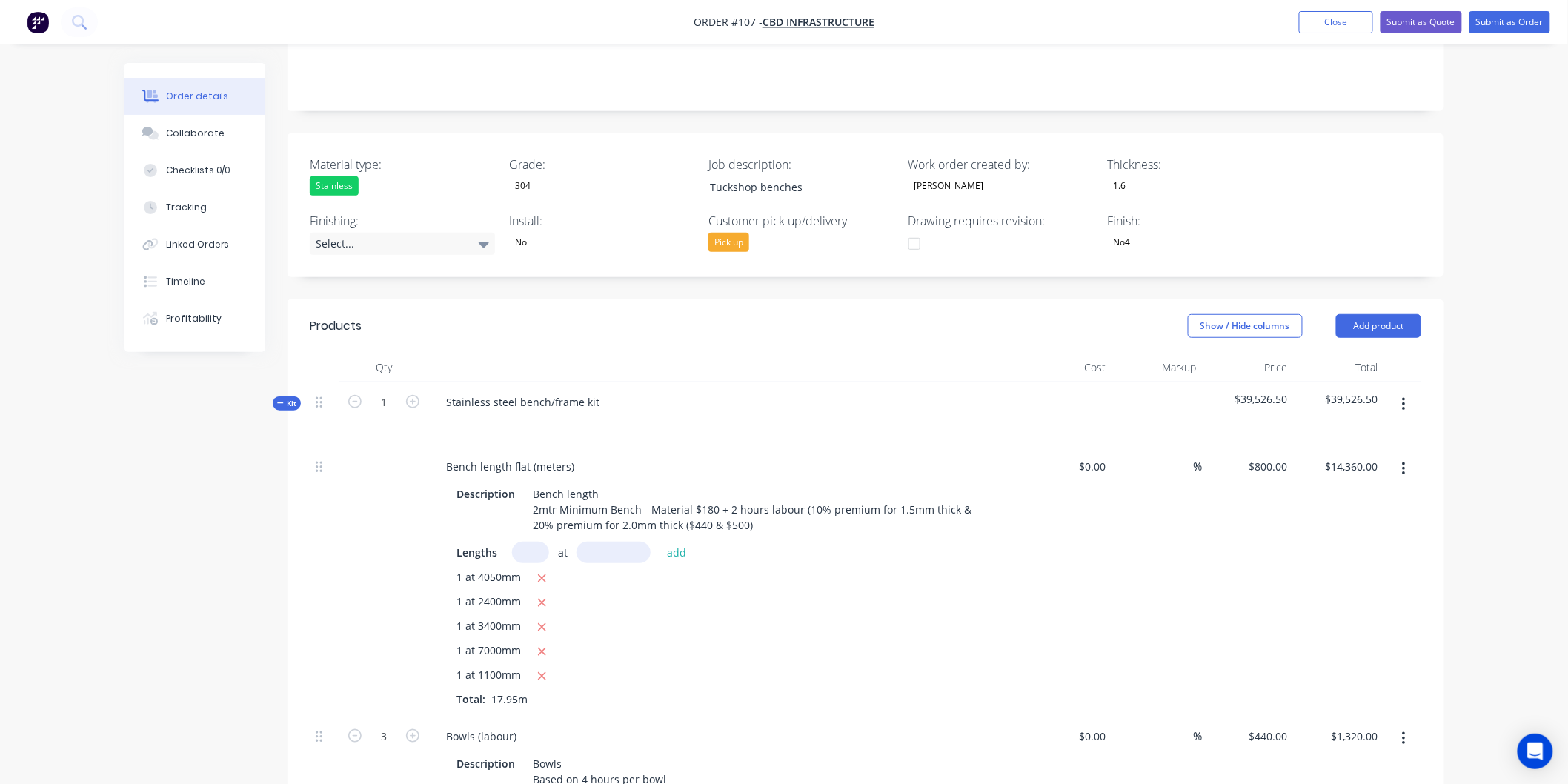
scroll to position [339, 0]
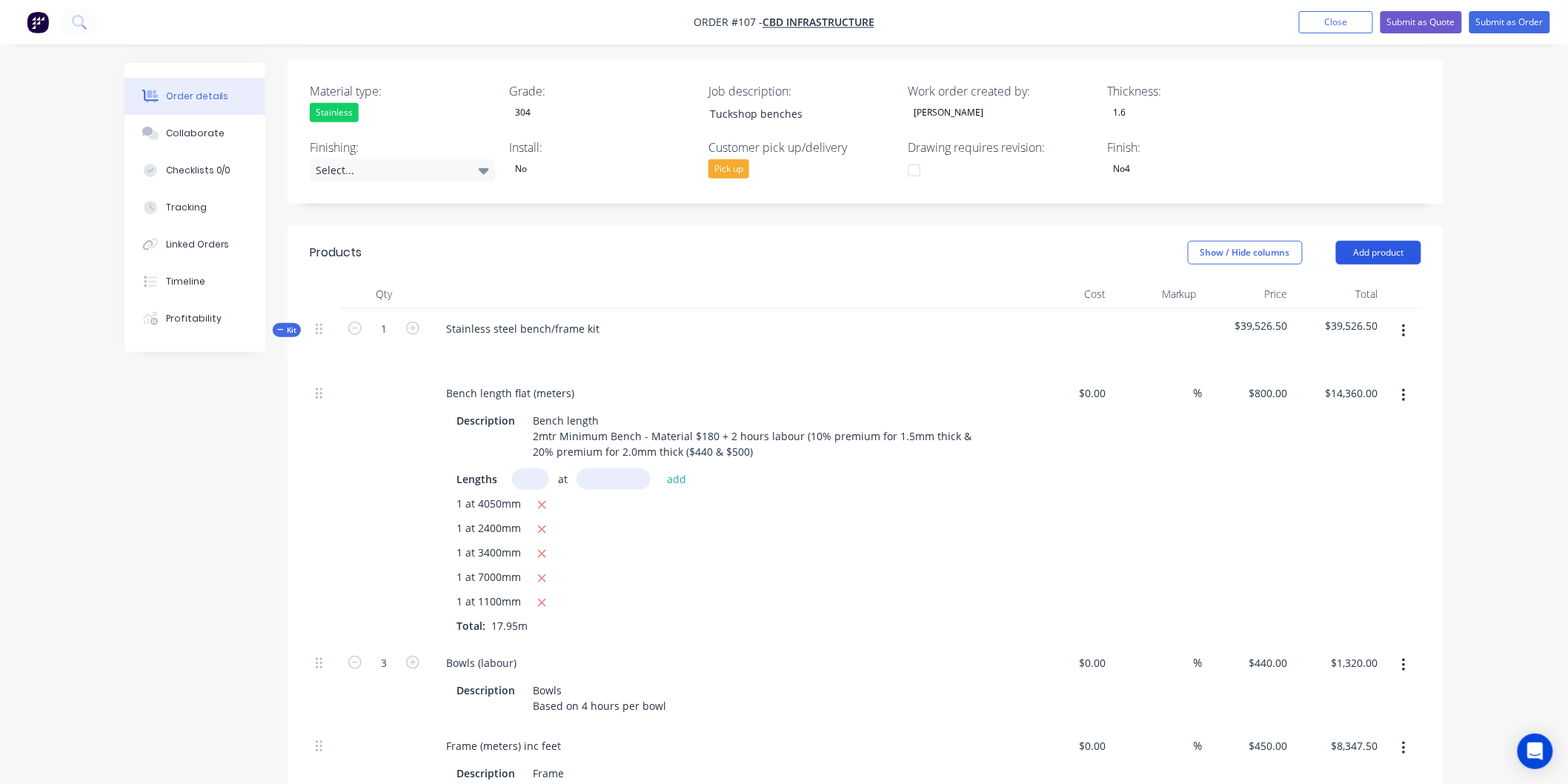
click at [1381, 258] on button "Add product" at bounding box center [1379, 253] width 85 height 24
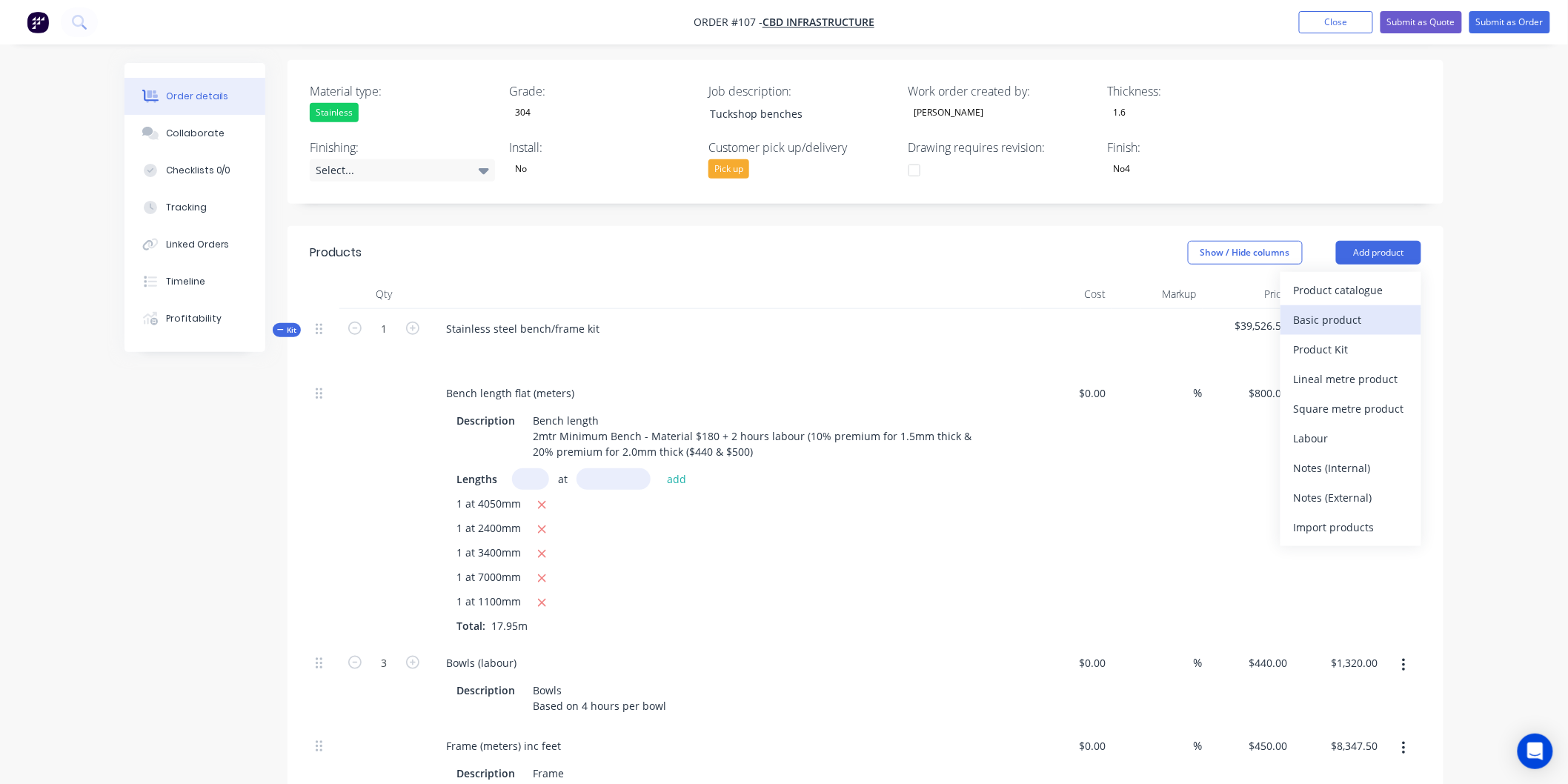
click at [1372, 312] on div "Basic product" at bounding box center [1350, 320] width 114 height 22
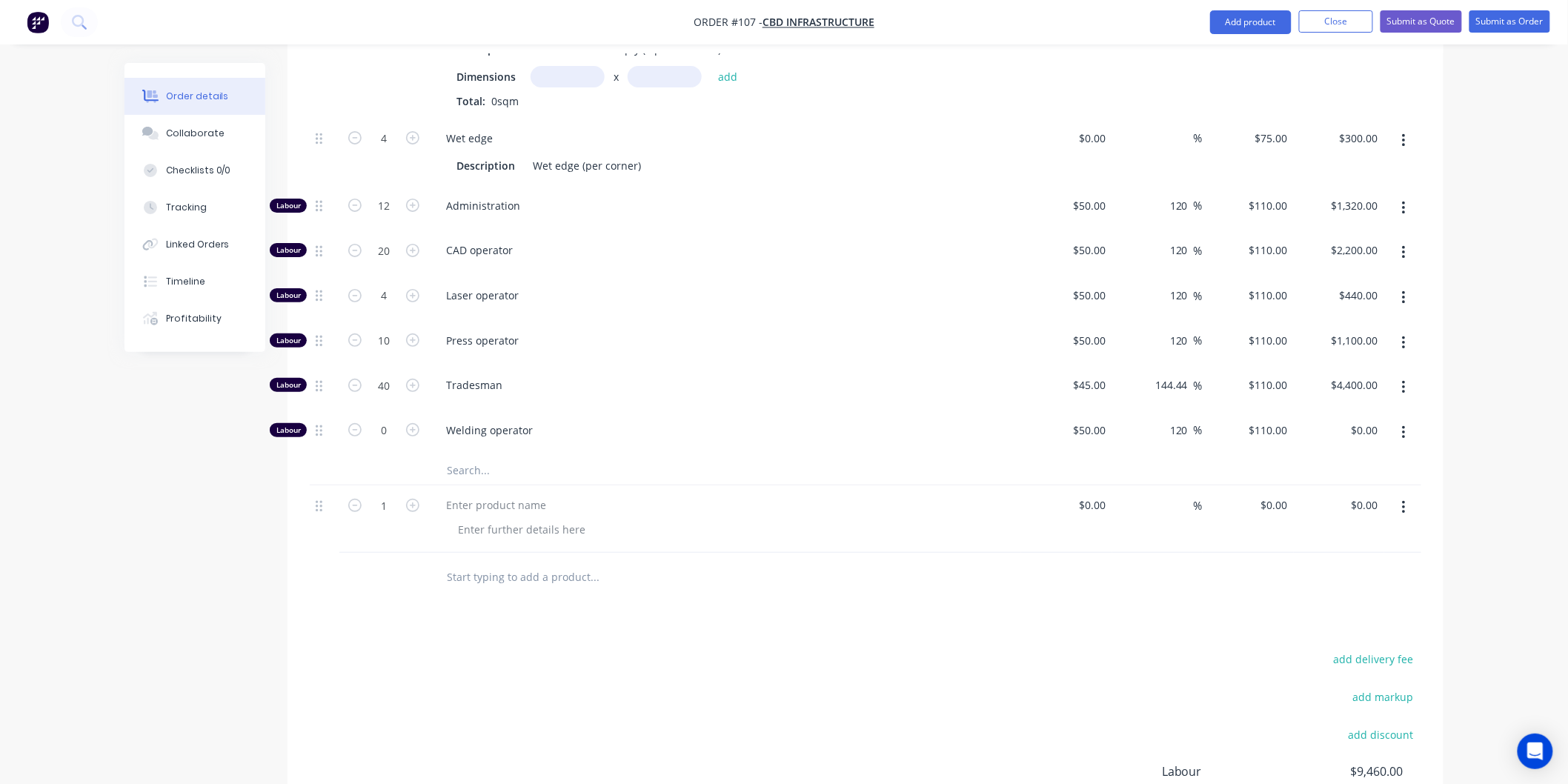
scroll to position [2548, 0]
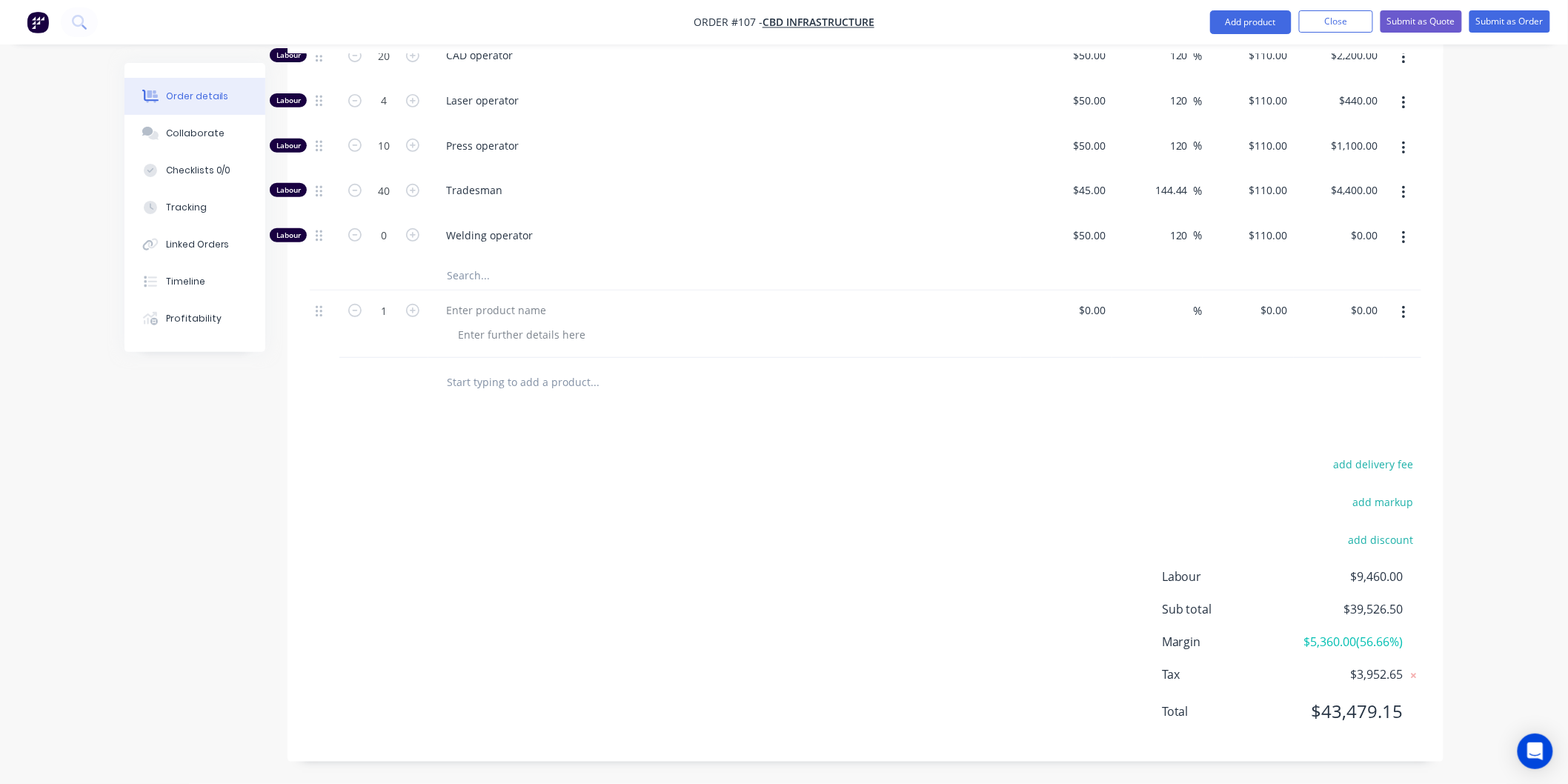
click at [1410, 309] on button "button" at bounding box center [1404, 312] width 35 height 27
click at [1346, 435] on div "Delete" at bounding box center [1350, 441] width 114 height 22
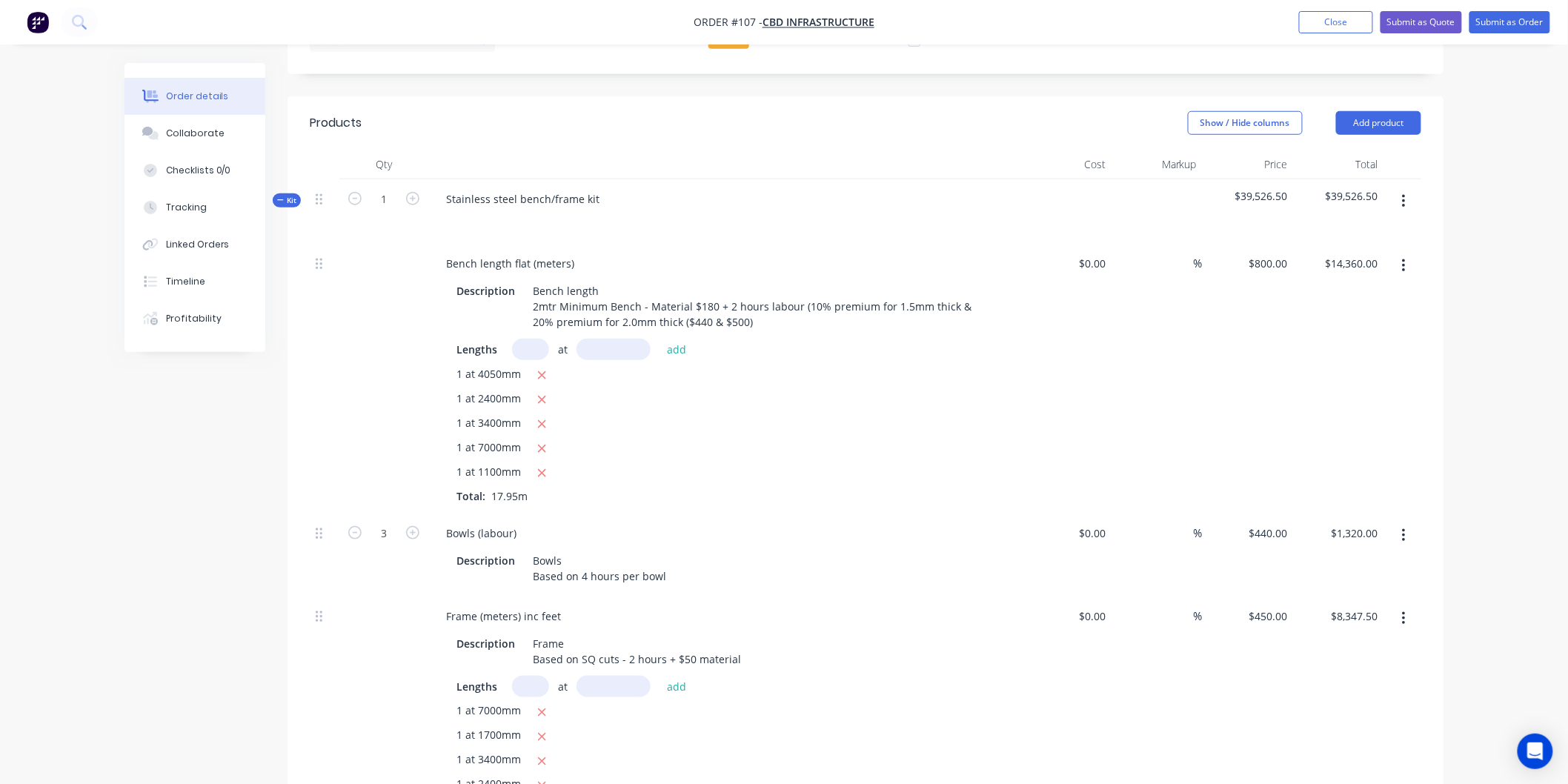
scroll to position [339, 0]
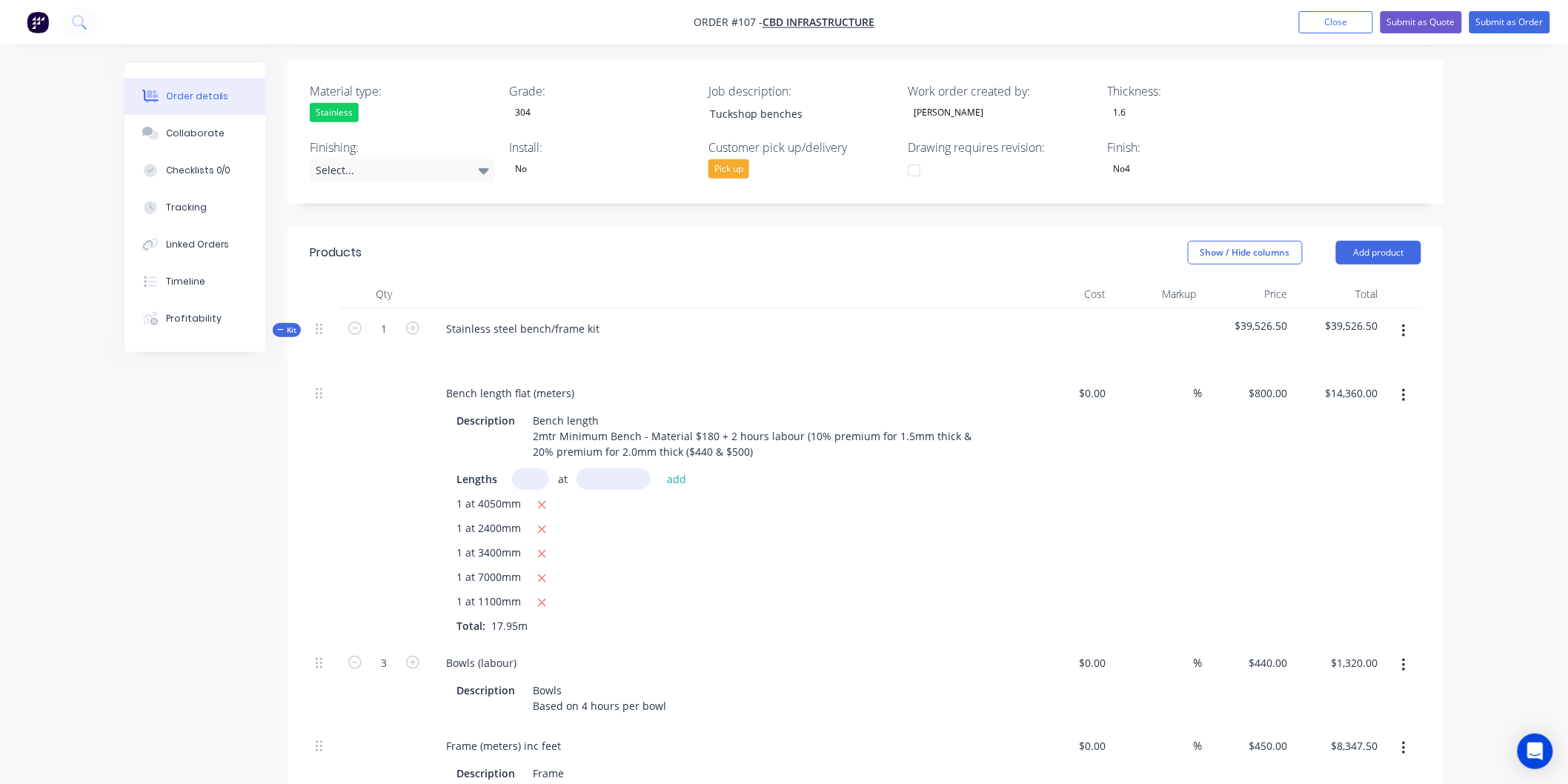
click at [1397, 324] on button "button" at bounding box center [1404, 331] width 35 height 27
click at [1378, 371] on div "Add product to kit" at bounding box center [1350, 371] width 114 height 22
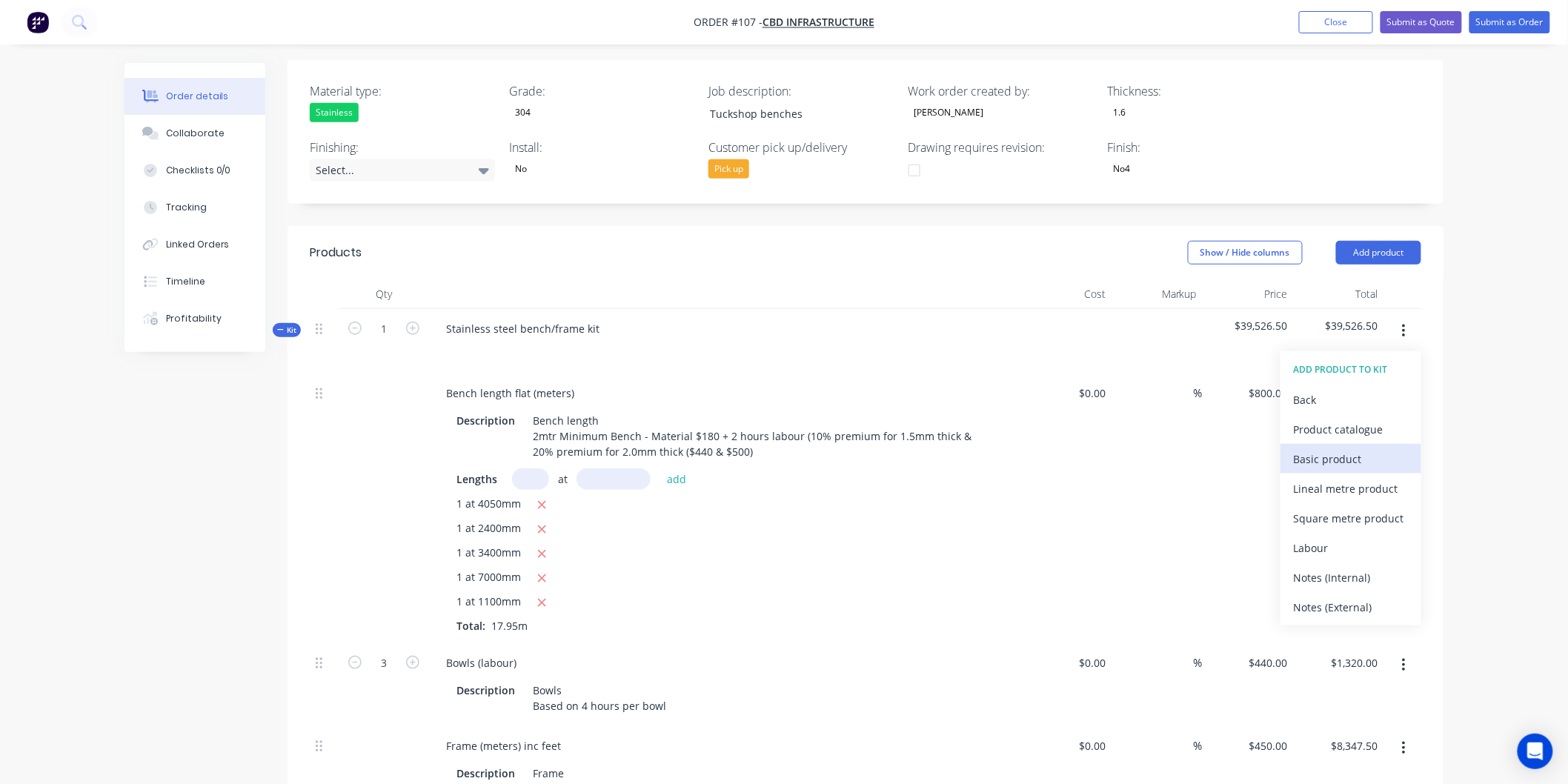
click at [1362, 452] on div "Basic product" at bounding box center [1350, 460] width 114 height 22
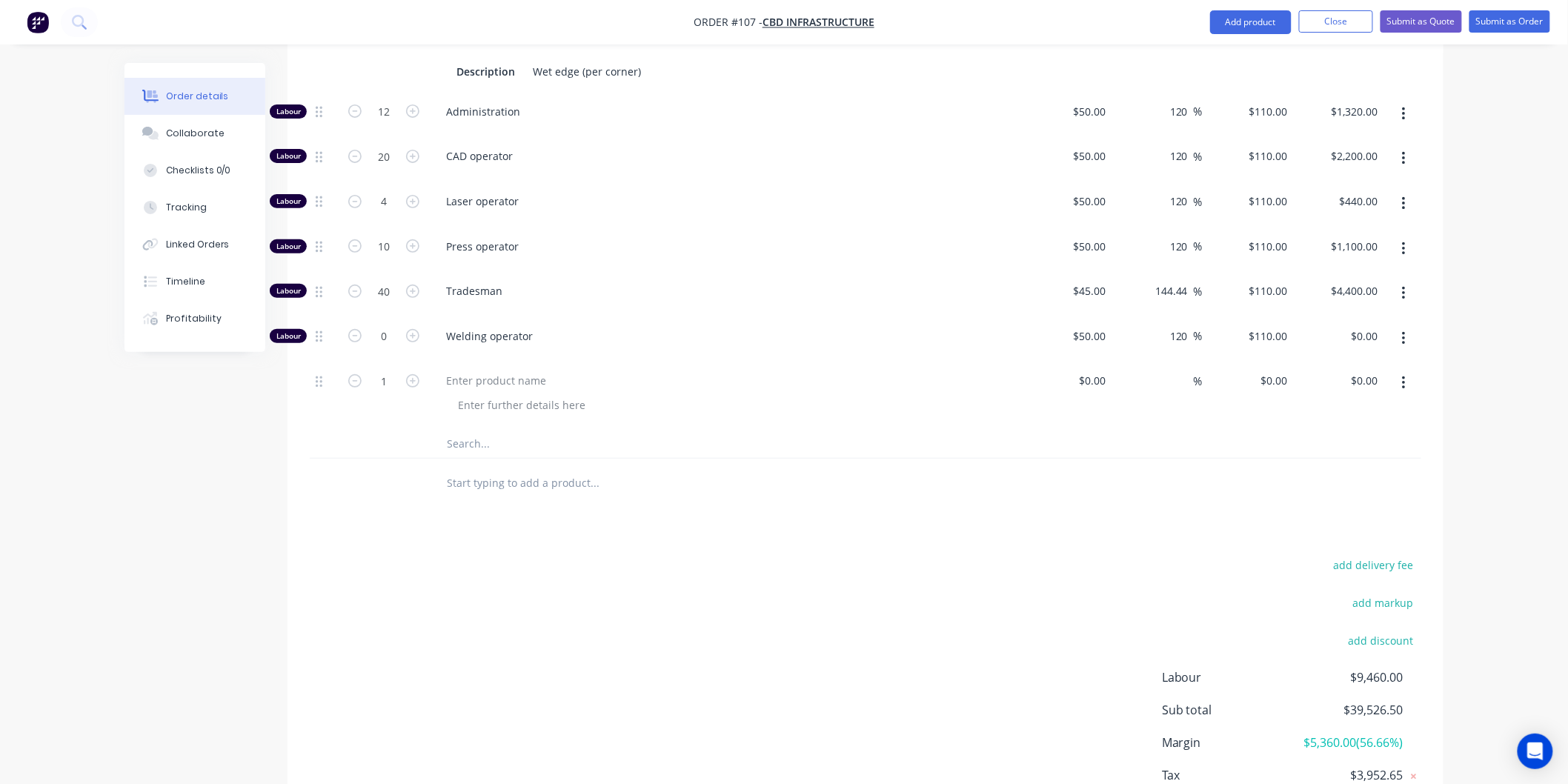
scroll to position [2548, 0]
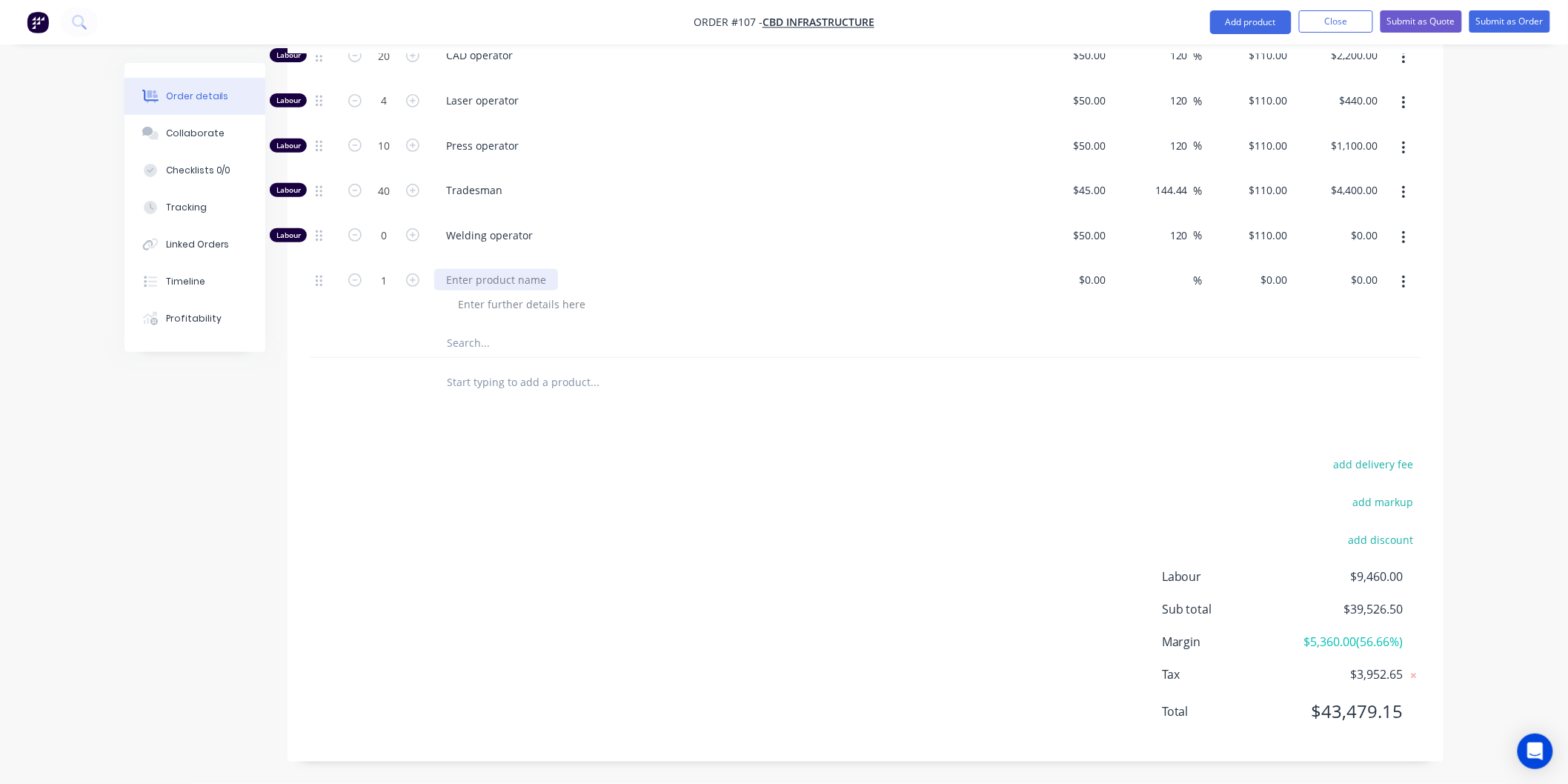
click at [511, 277] on div at bounding box center [495, 280] width 124 height 22
click at [413, 282] on icon "button" at bounding box center [412, 280] width 13 height 13
click at [349, 280] on icon "button" at bounding box center [354, 280] width 13 height 13
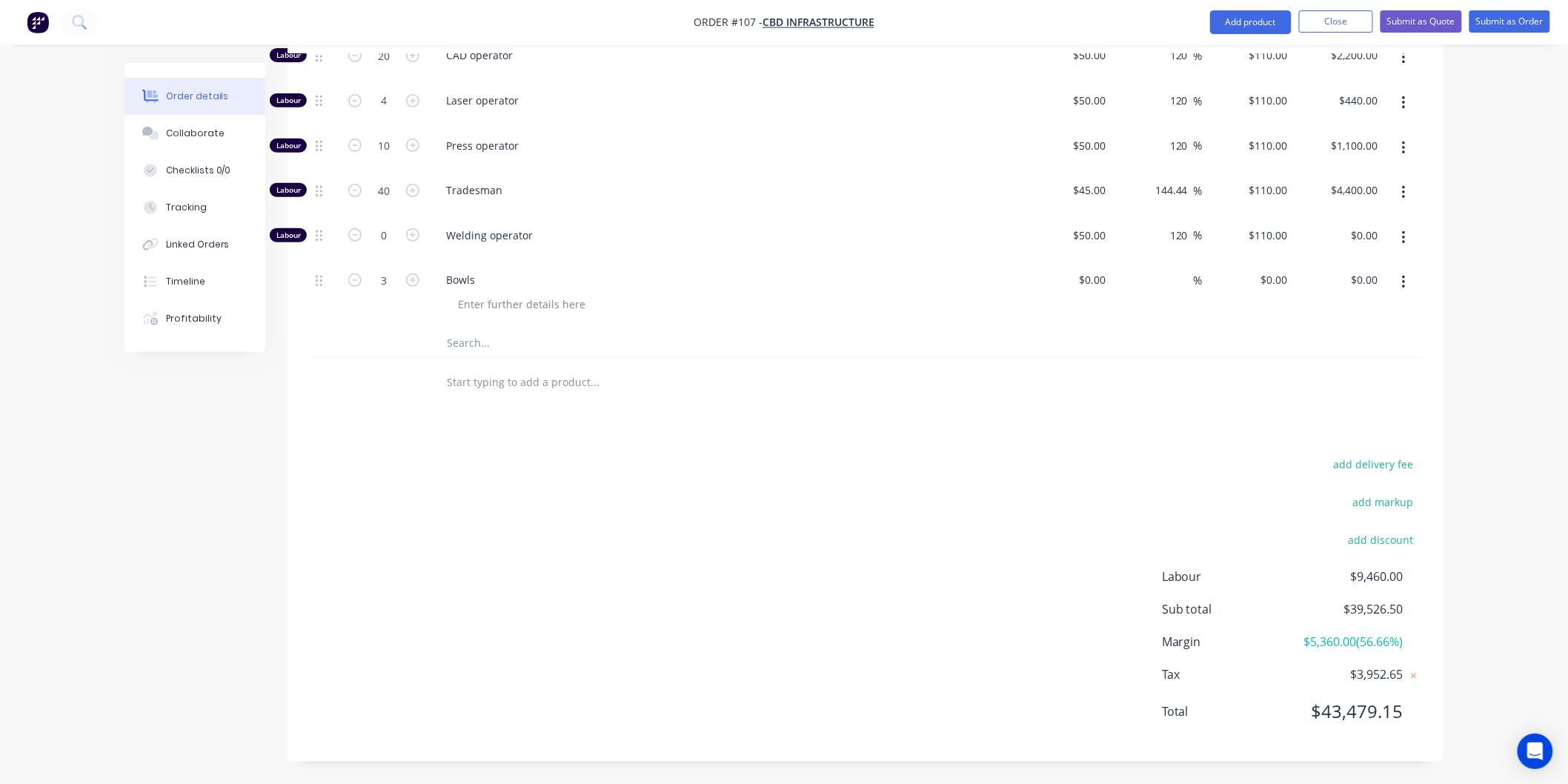
click at [356, 286] on icon "button" at bounding box center [354, 280] width 13 height 13
click at [1284, 283] on input "0" at bounding box center [1276, 280] width 34 height 22
click at [1150, 315] on div "%" at bounding box center [1158, 294] width 91 height 67
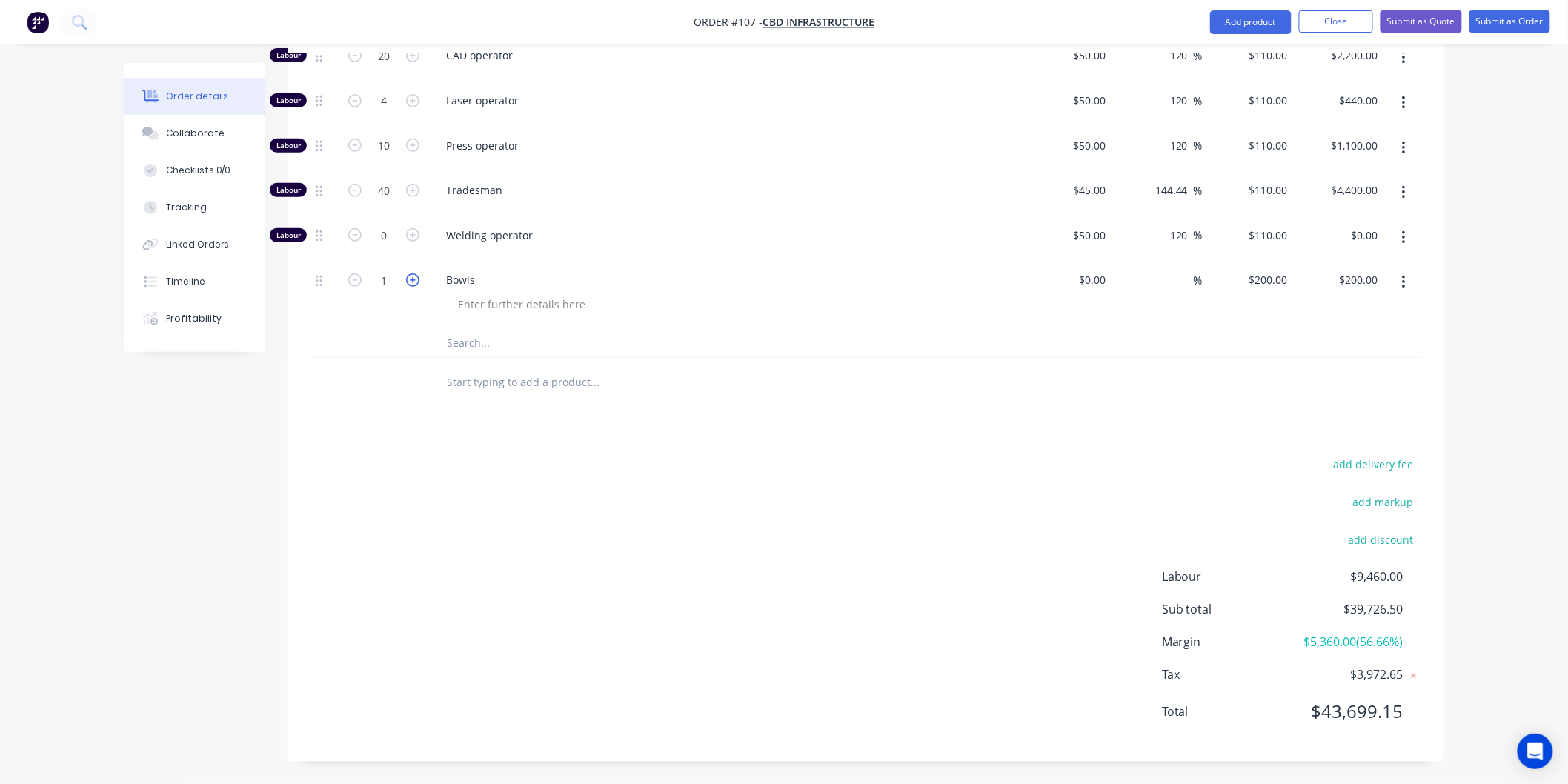
click at [410, 276] on icon "button" at bounding box center [412, 280] width 13 height 13
click at [884, 323] on div "Bowls" at bounding box center [725, 294] width 593 height 67
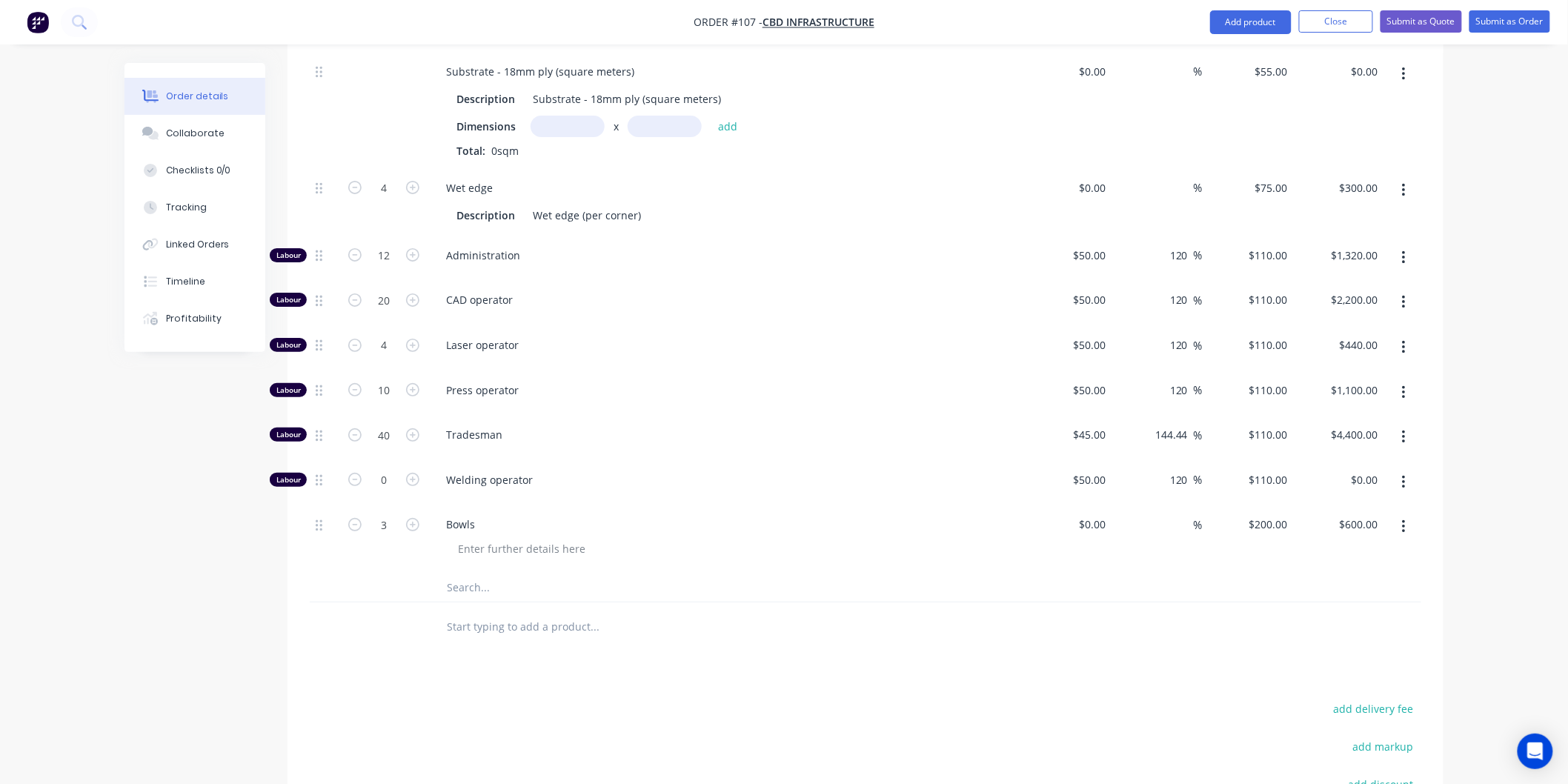
scroll to position [2301, 0]
click at [392, 437] on input "40" at bounding box center [384, 436] width 39 height 22
click at [705, 425] on div "Tradesman" at bounding box center [725, 439] width 593 height 45
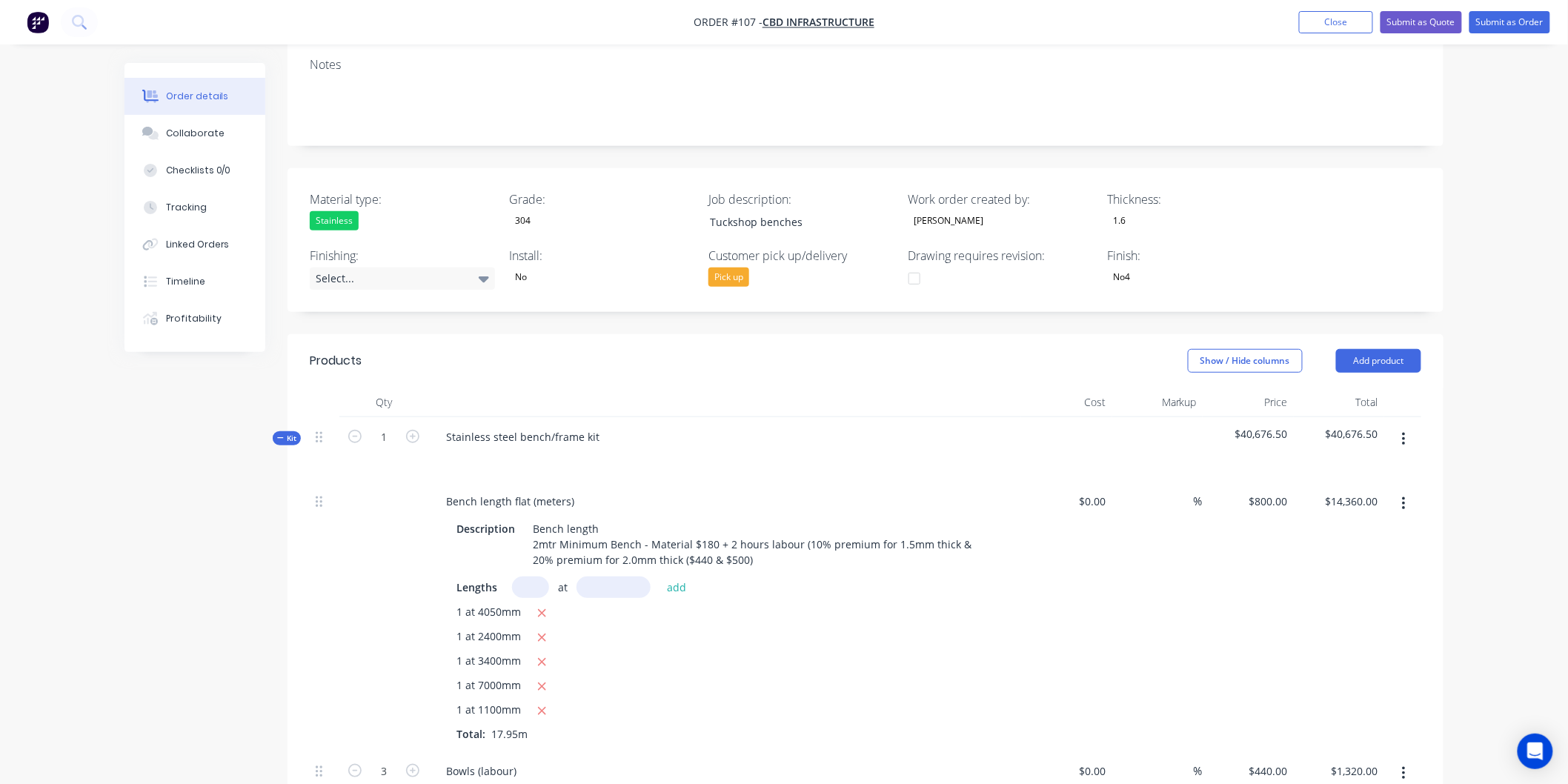
scroll to position [0, 0]
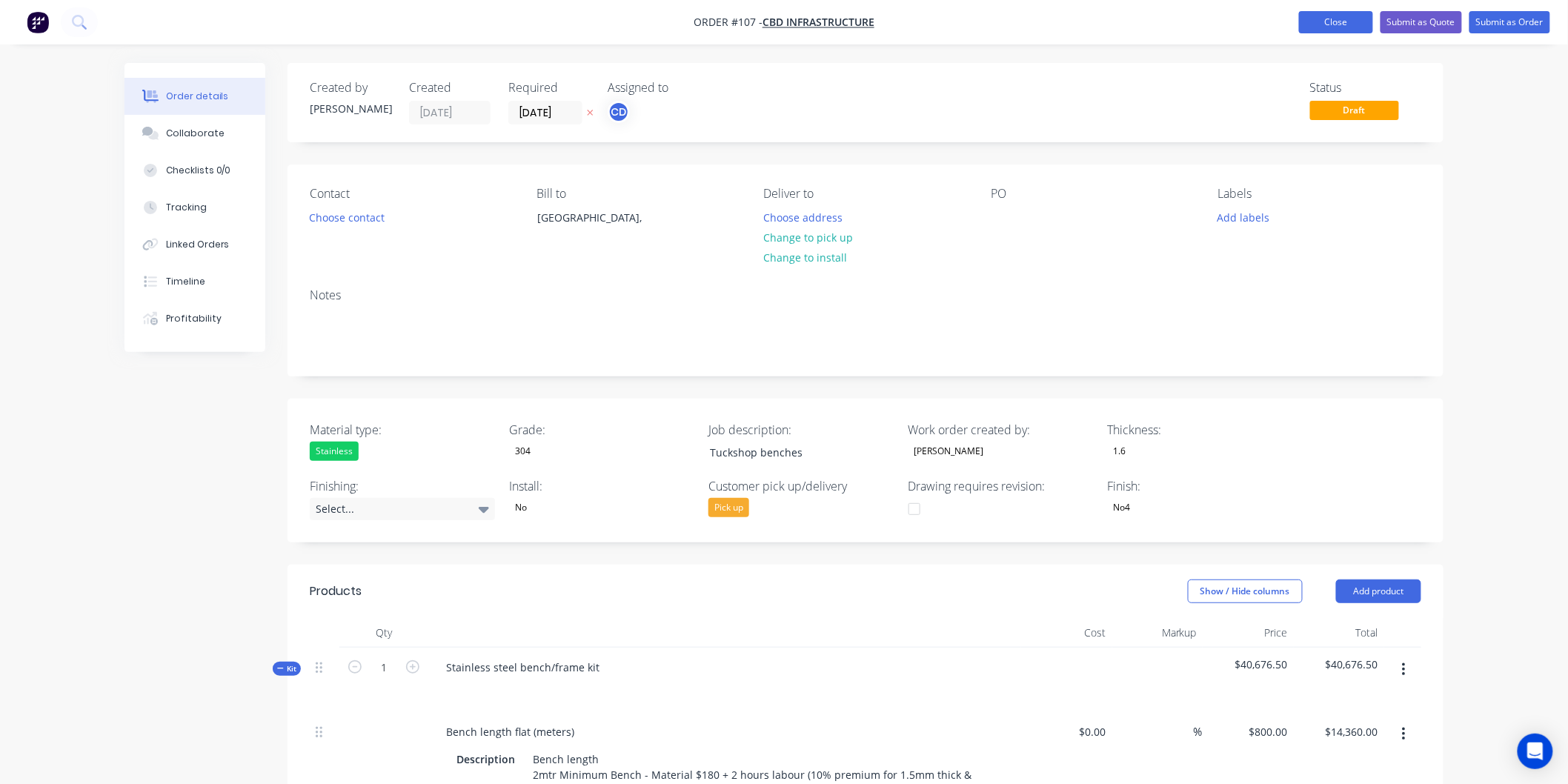
click at [1340, 32] on button "Close" at bounding box center [1336, 22] width 74 height 22
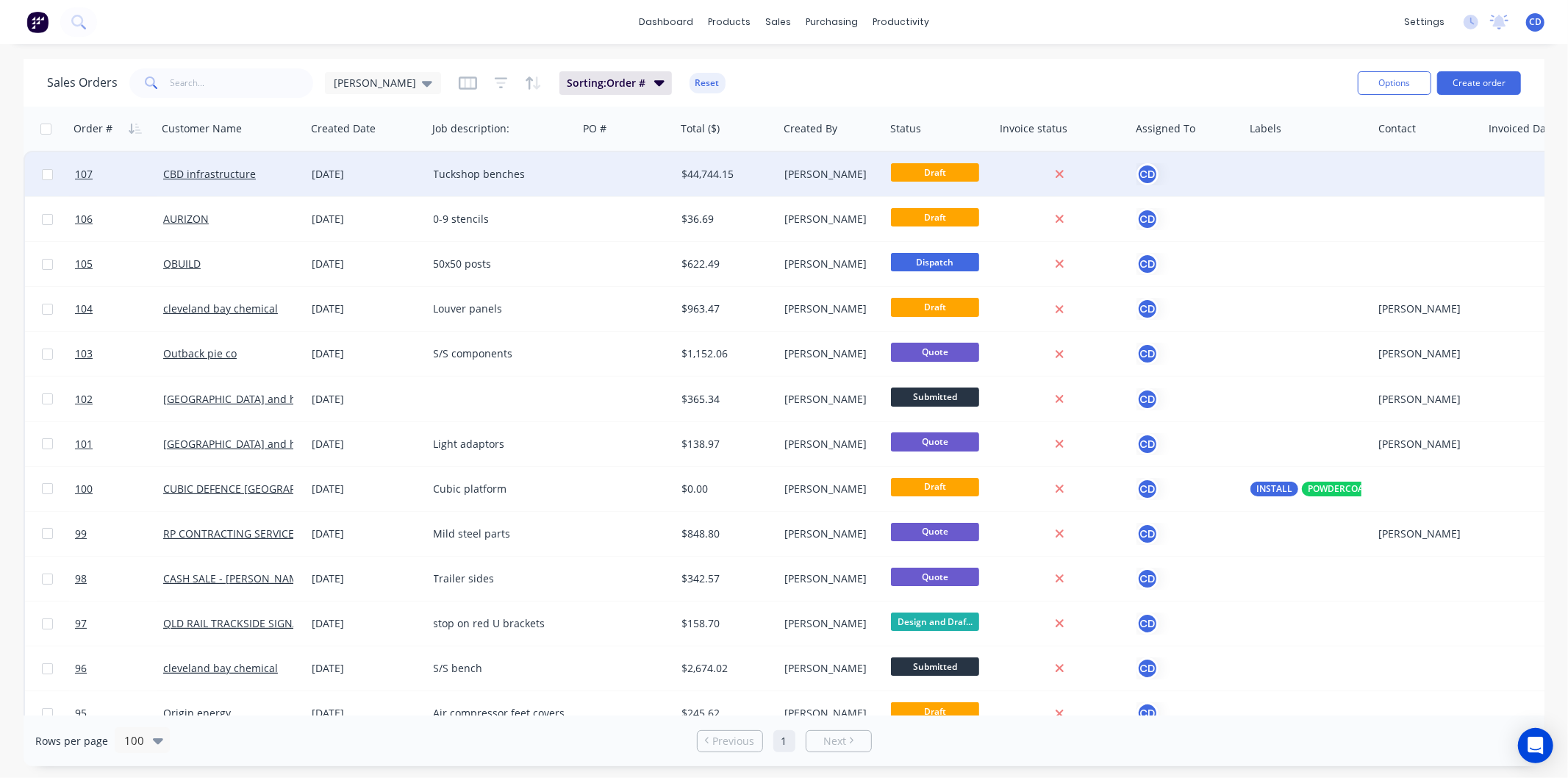
click at [342, 172] on div "08 Sep 2025" at bounding box center [368, 174] width 110 height 15
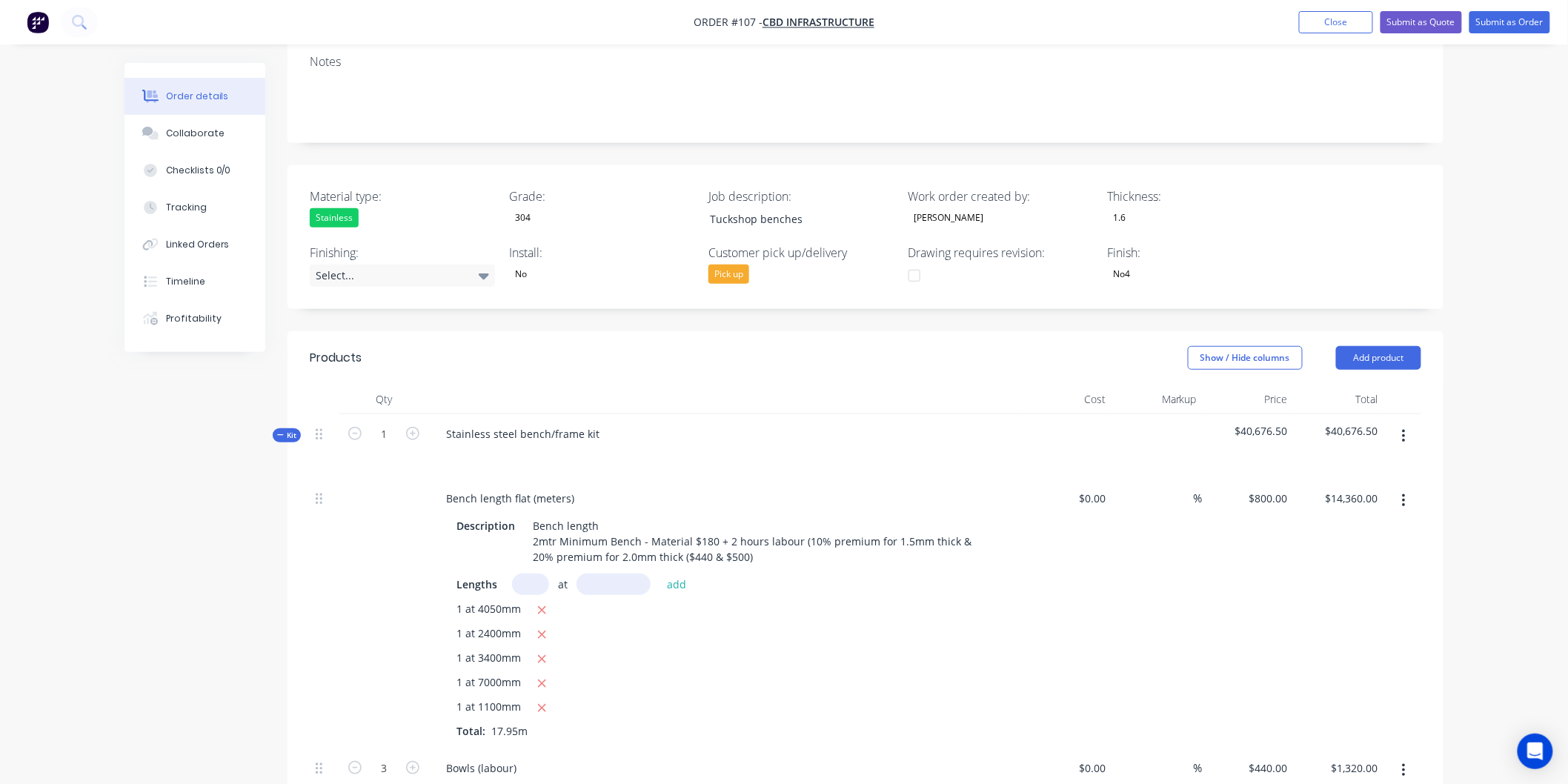
scroll to position [247, 0]
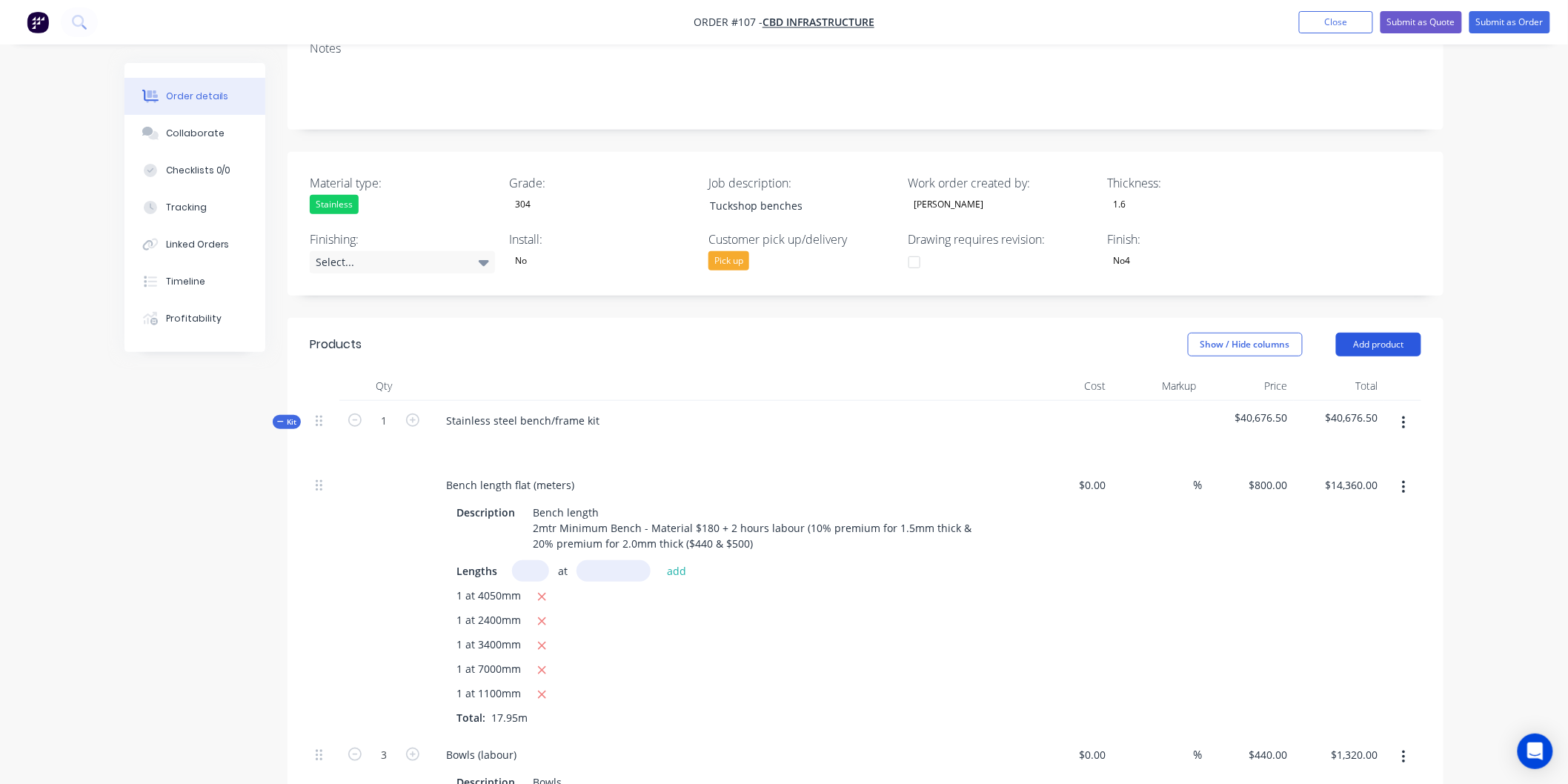
click at [1375, 341] on button "Add product" at bounding box center [1379, 345] width 85 height 24
click at [1405, 416] on icon "button" at bounding box center [1403, 422] width 3 height 13
click at [1360, 458] on div "Add product to kit" at bounding box center [1350, 463] width 114 height 22
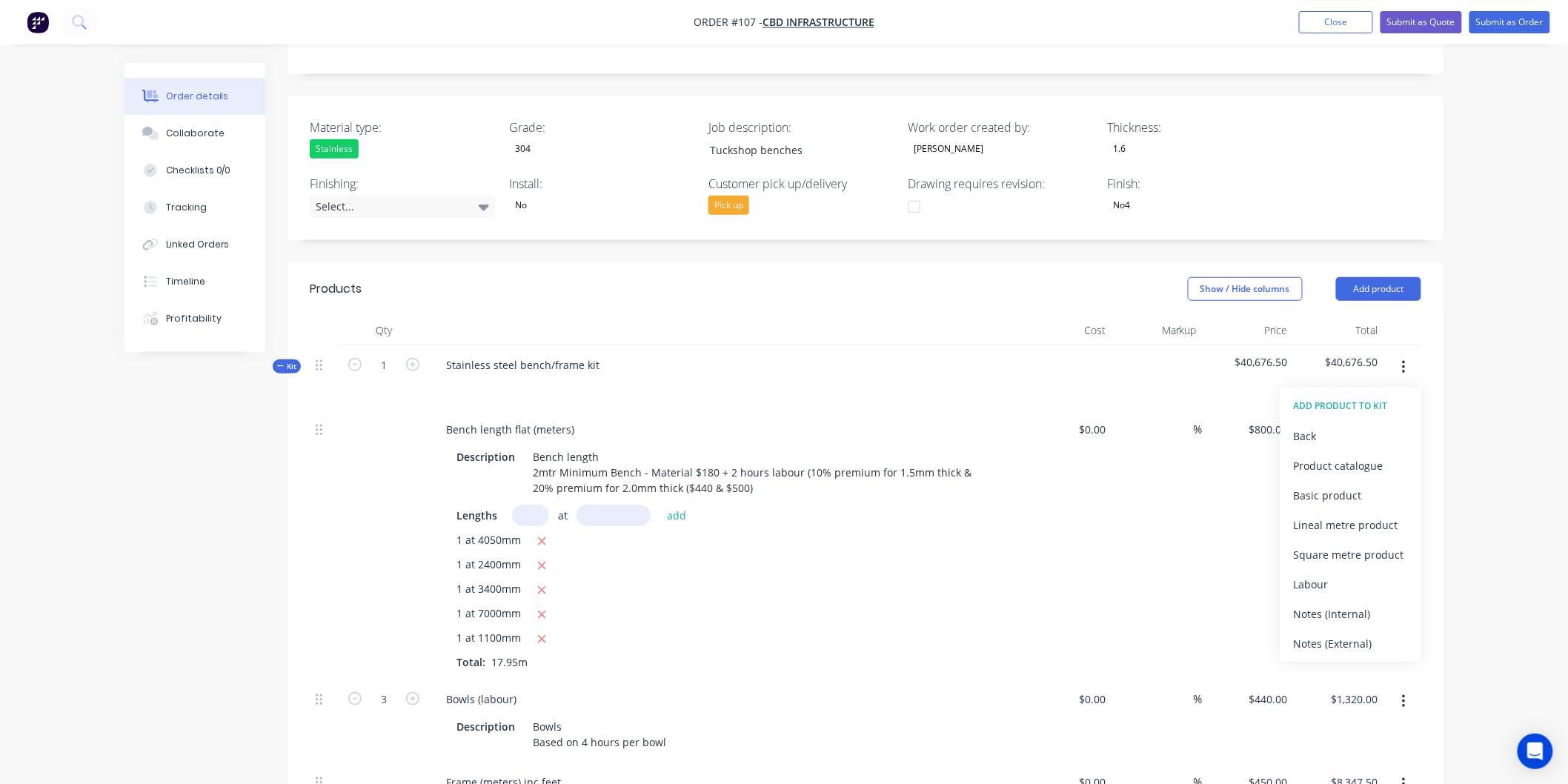
scroll to position [329, 0]
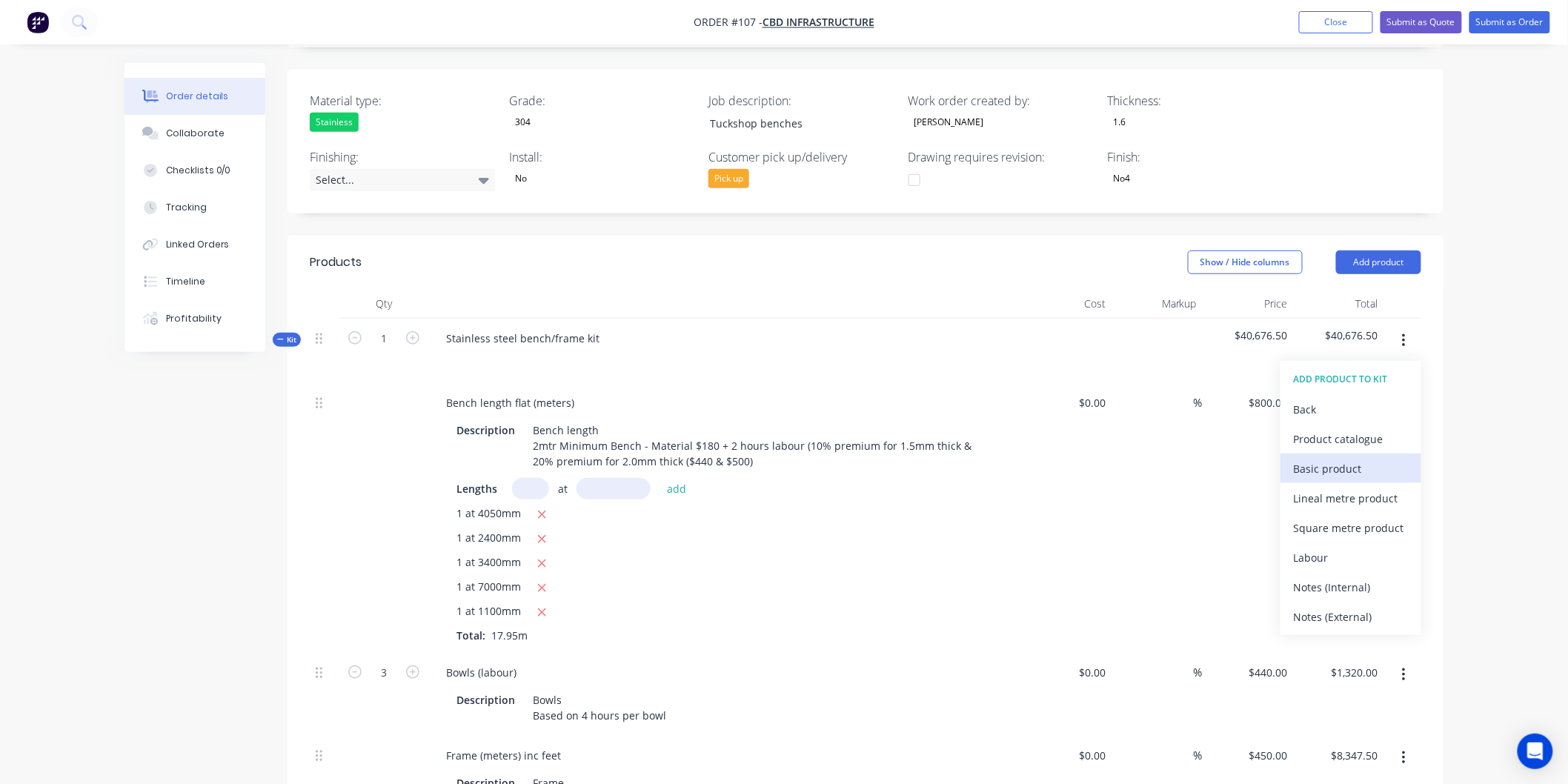
click at [1357, 464] on div "Basic product" at bounding box center [1350, 469] width 114 height 22
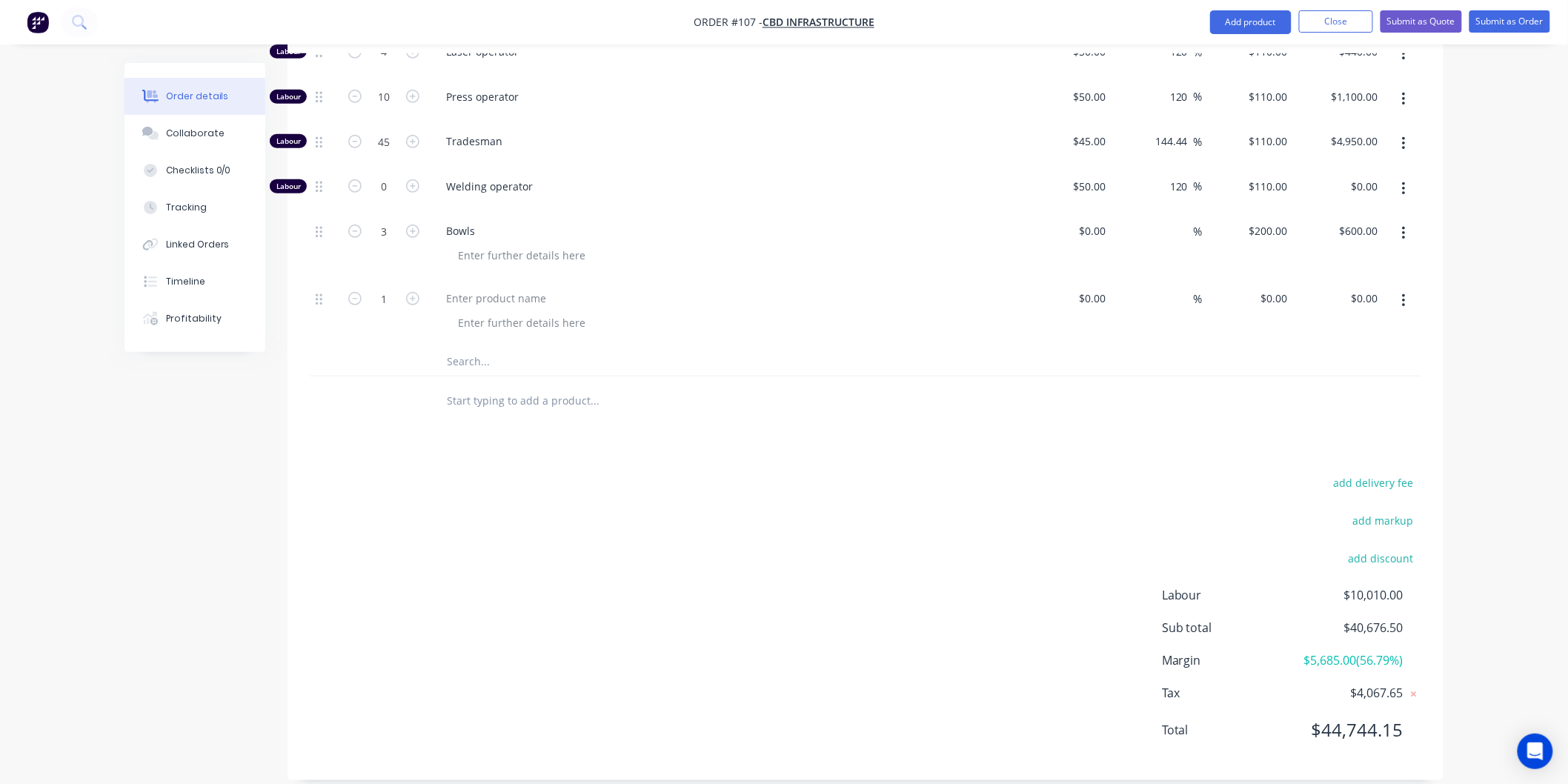
scroll to position [2615, 0]
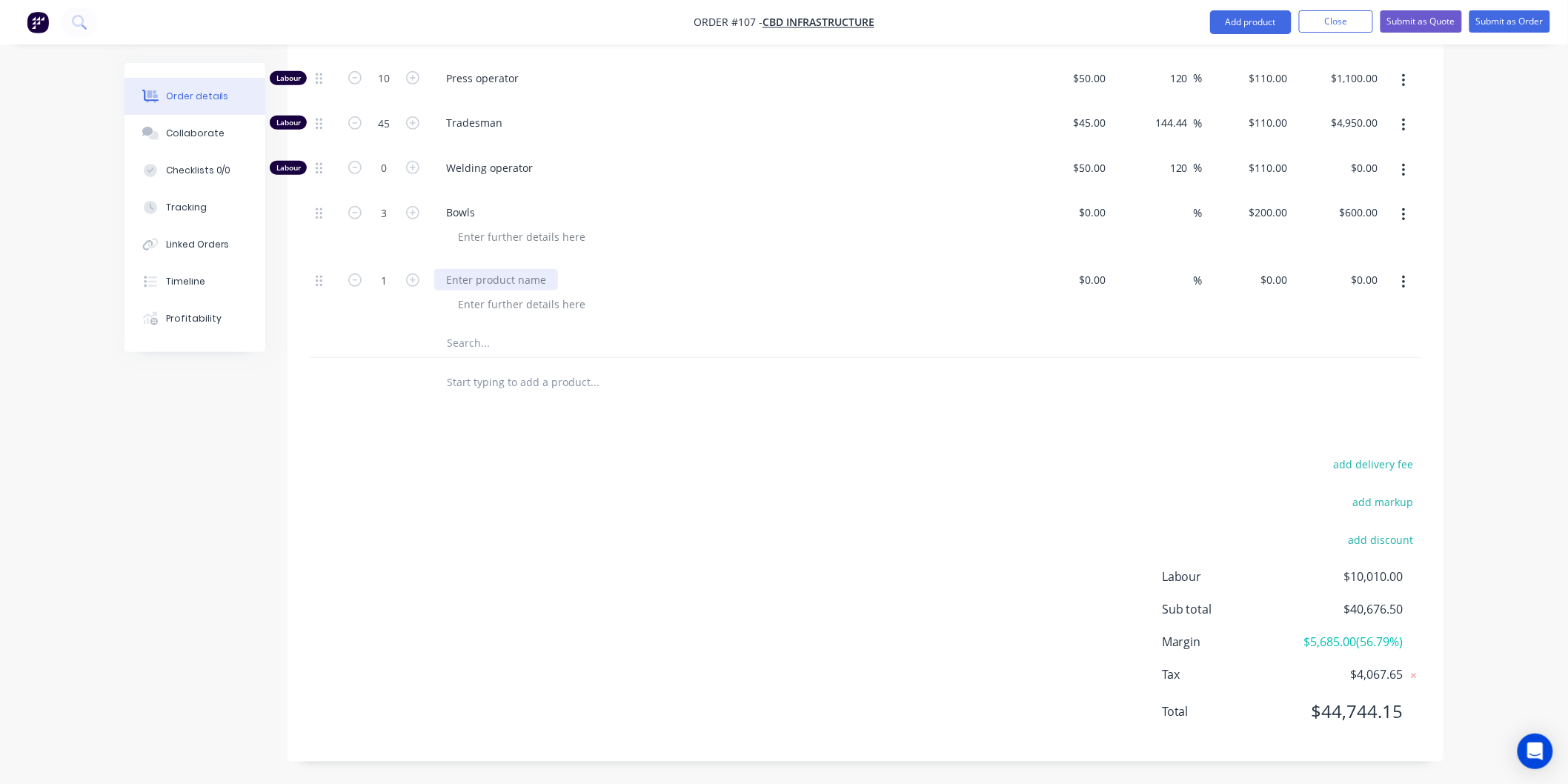
click at [481, 285] on div at bounding box center [495, 280] width 124 height 22
click at [688, 283] on div "castors" at bounding box center [725, 280] width 581 height 22
click at [1292, 269] on div "0 $0.00" at bounding box center [1276, 280] width 34 height 22
click at [1286, 277] on input "25" at bounding box center [1283, 280] width 19 height 22
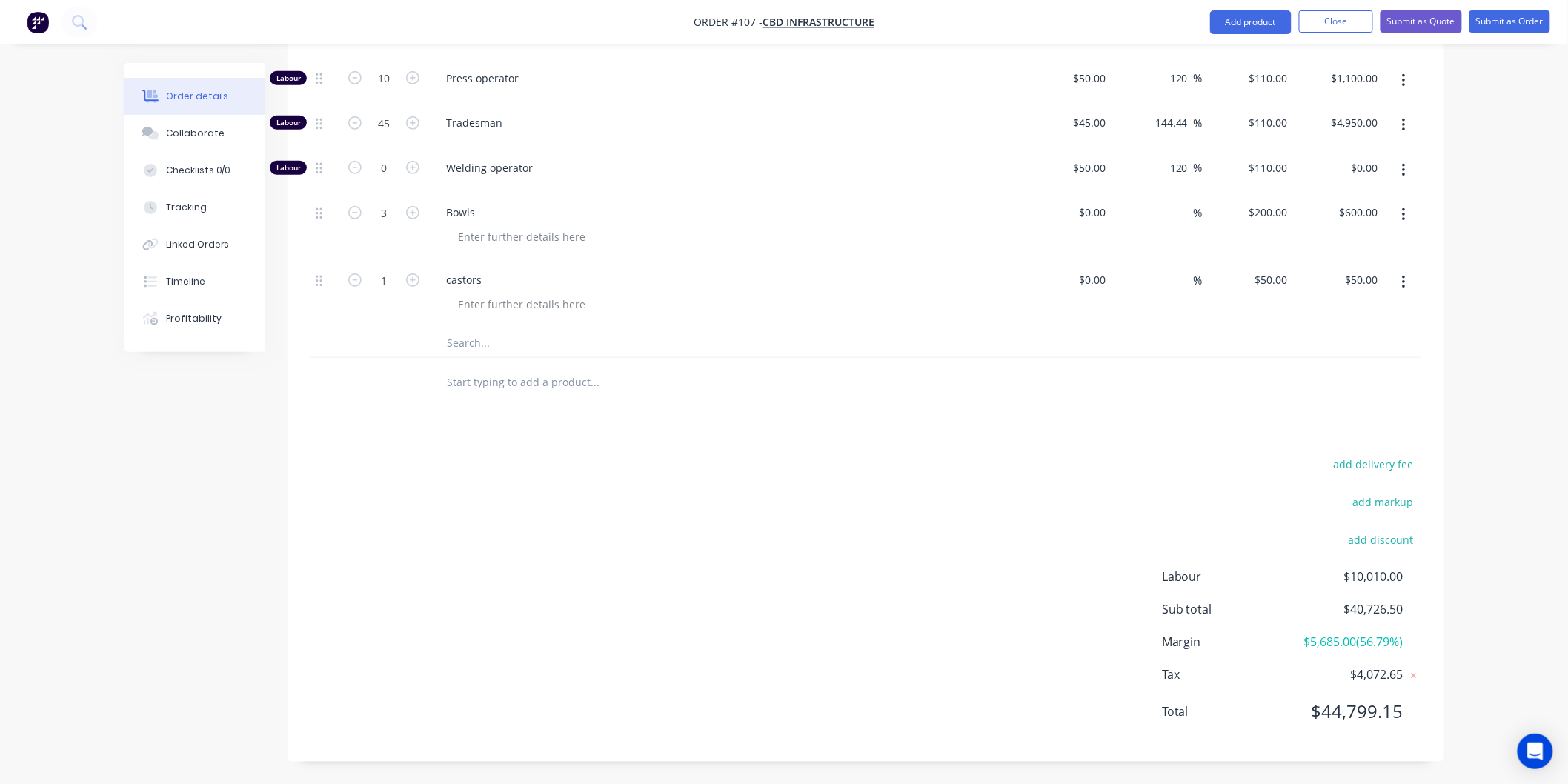
click at [929, 354] on div at bounding box center [695, 342] width 534 height 30
click at [419, 276] on button "button" at bounding box center [412, 279] width 19 height 16
click at [810, 555] on div "add delivery fee add markup add discount Labour $10,010.00 Sub total $40,876.50…" at bounding box center [865, 596] width 1112 height 286
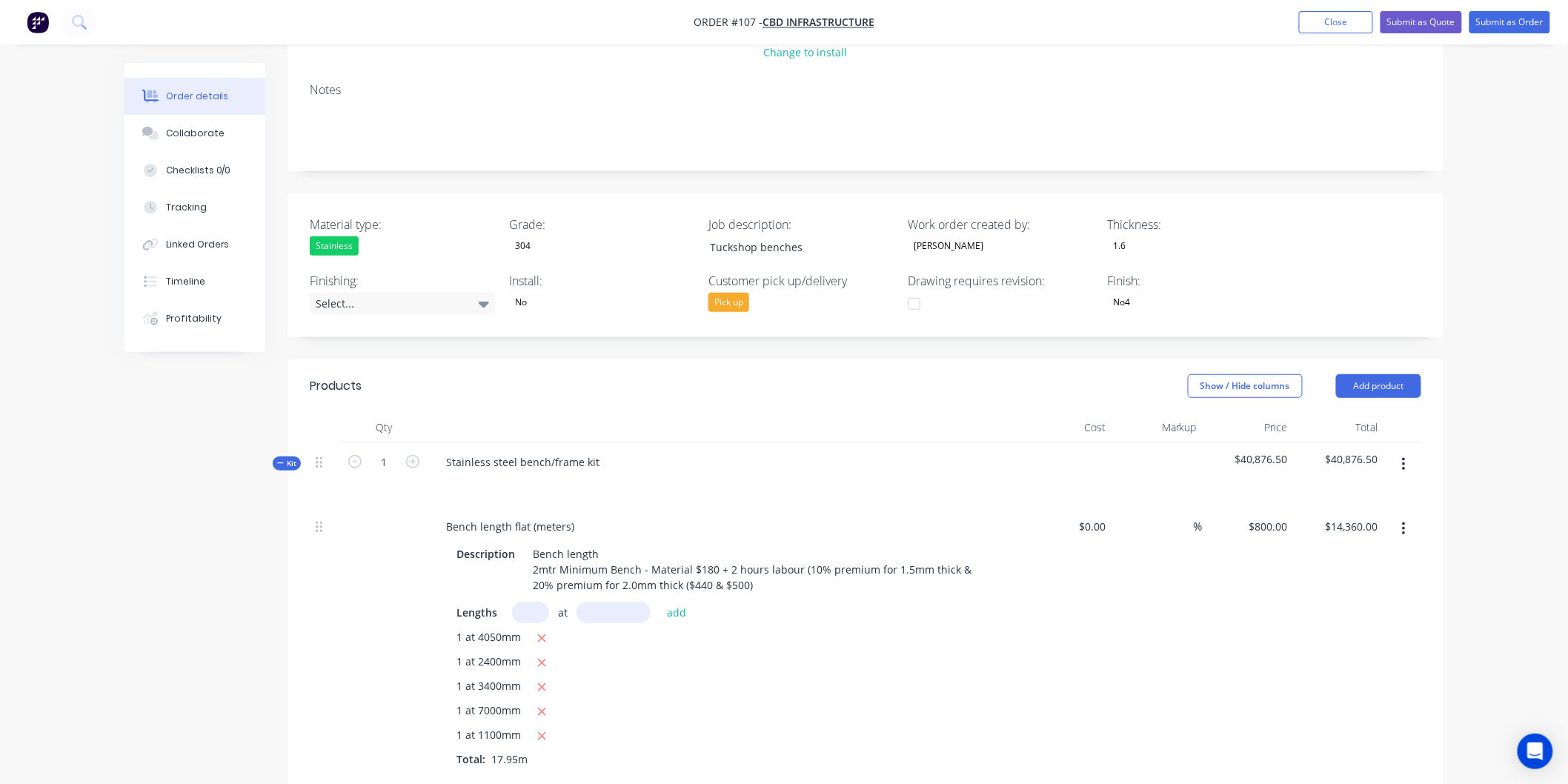
scroll to position [329, 0]
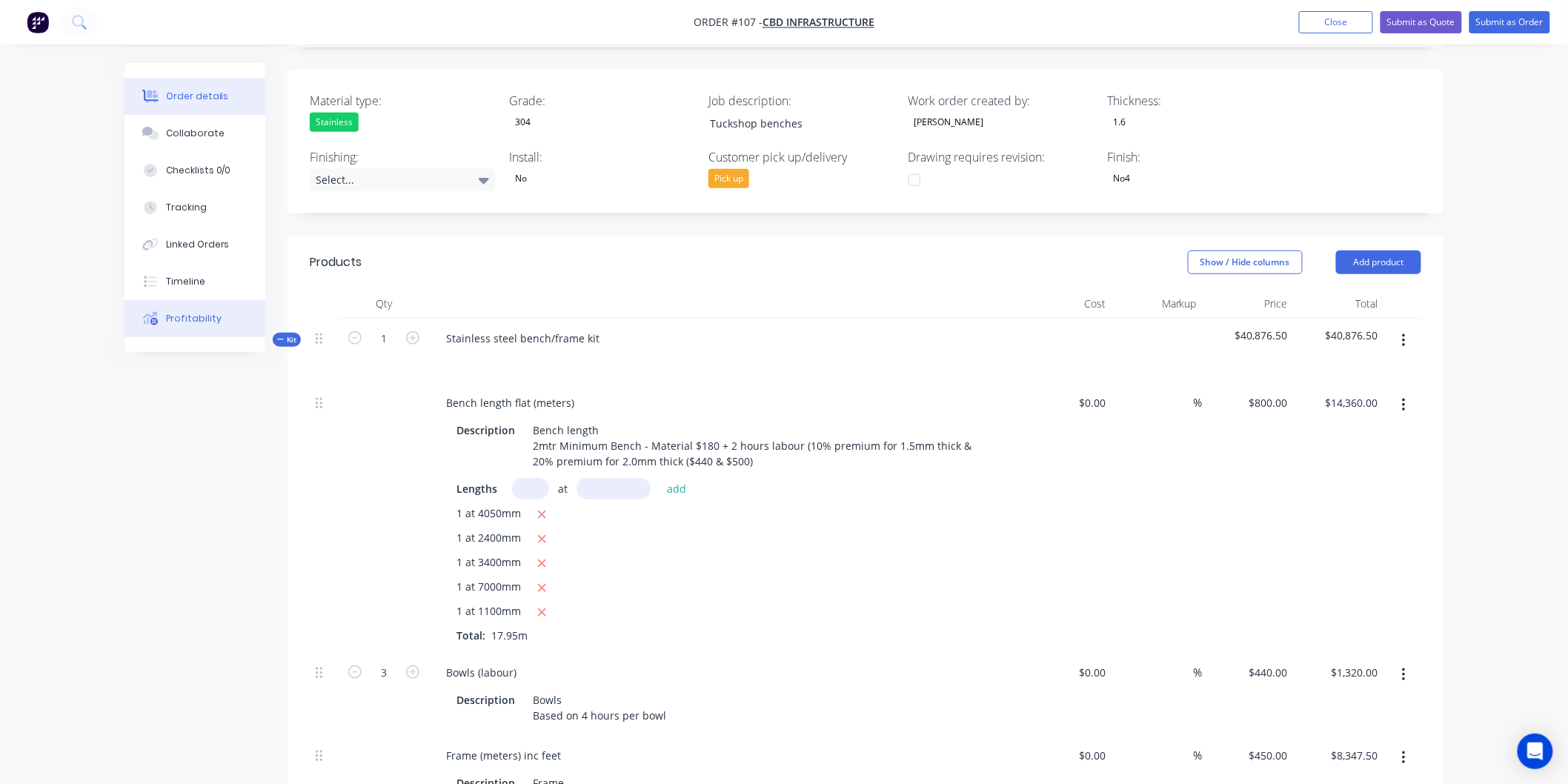
click at [194, 312] on div "Profitability" at bounding box center [194, 318] width 55 height 13
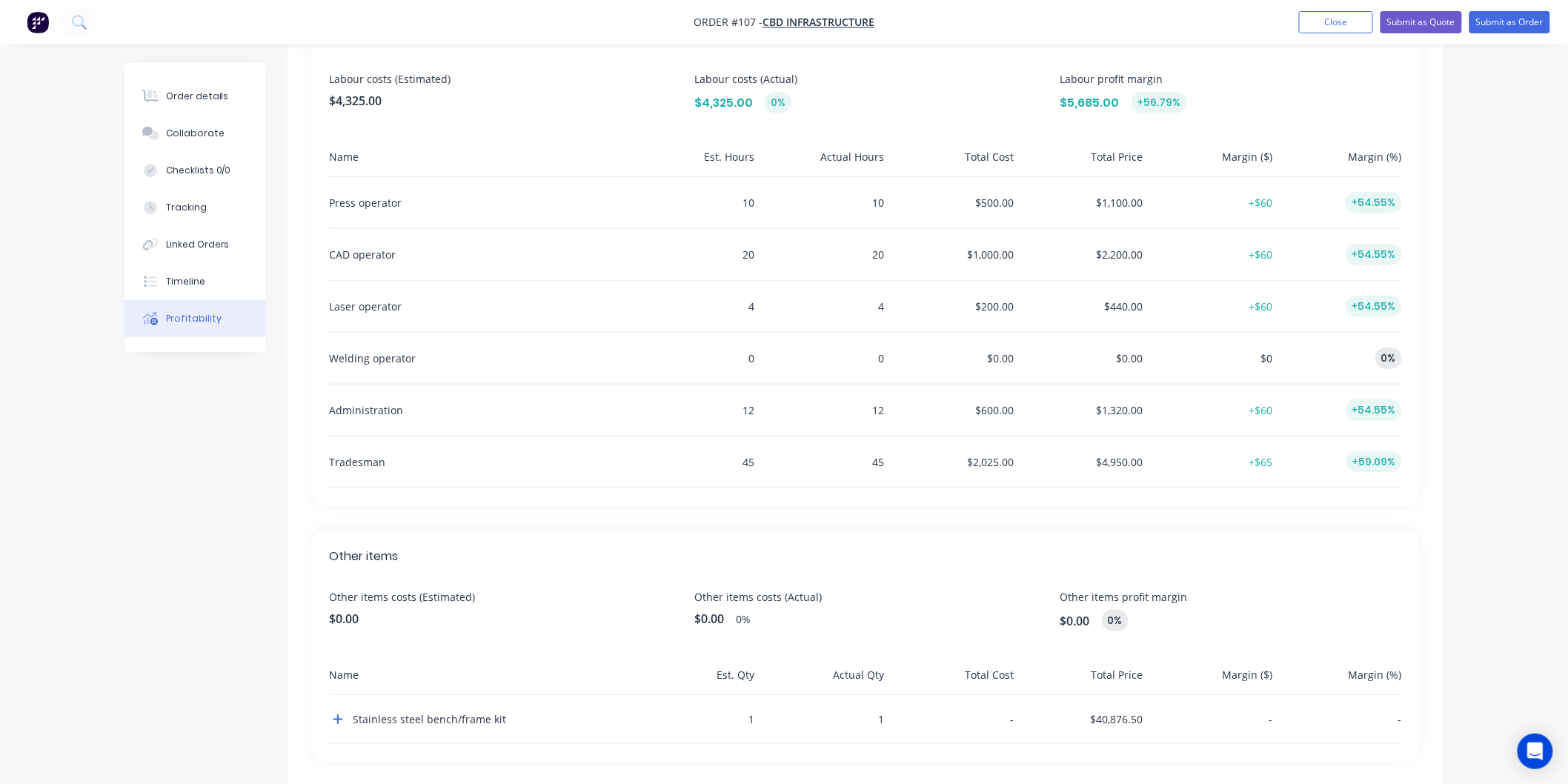
scroll to position [464, 0]
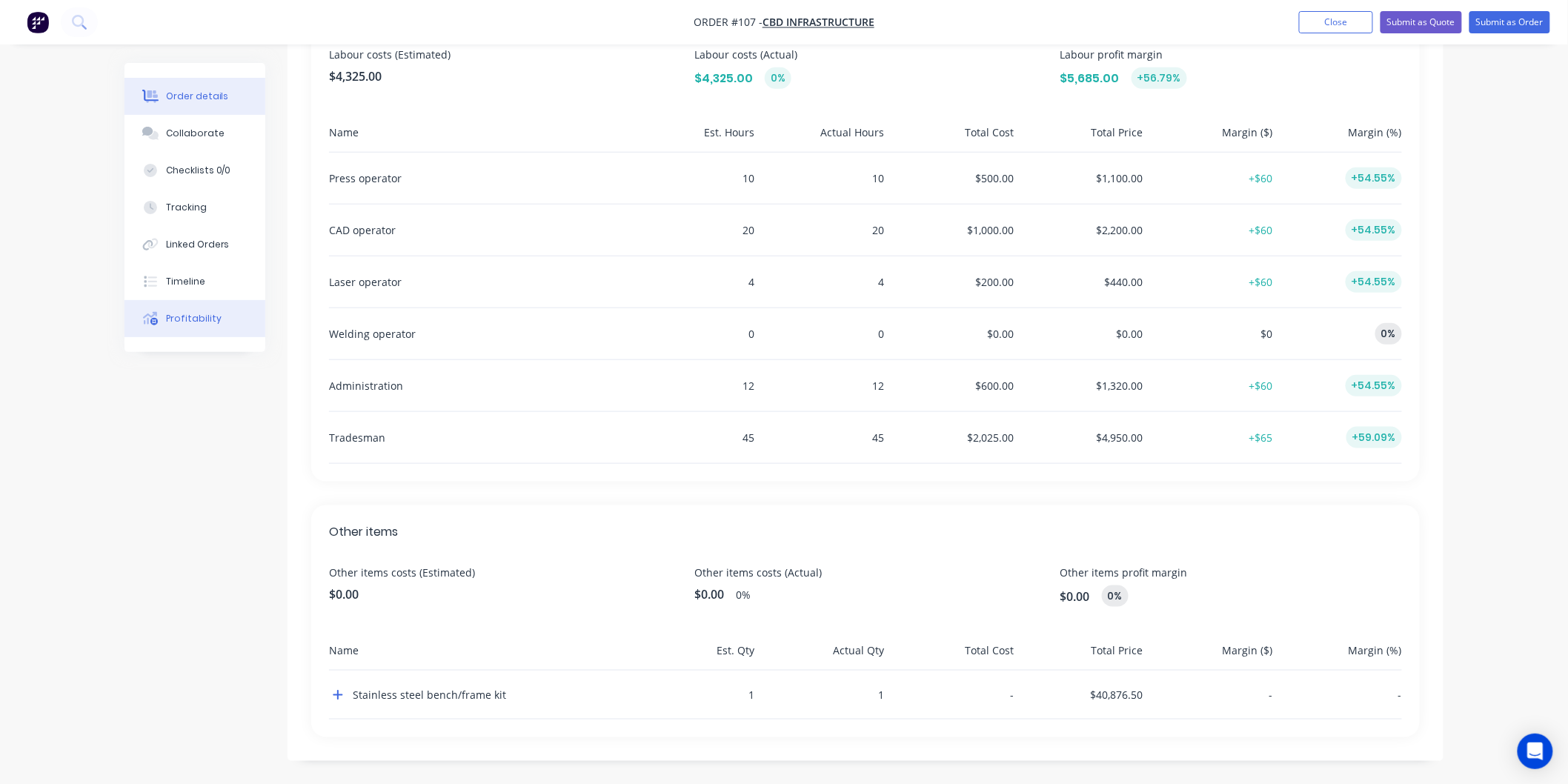
click at [206, 95] on div "Order details" at bounding box center [198, 96] width 63 height 13
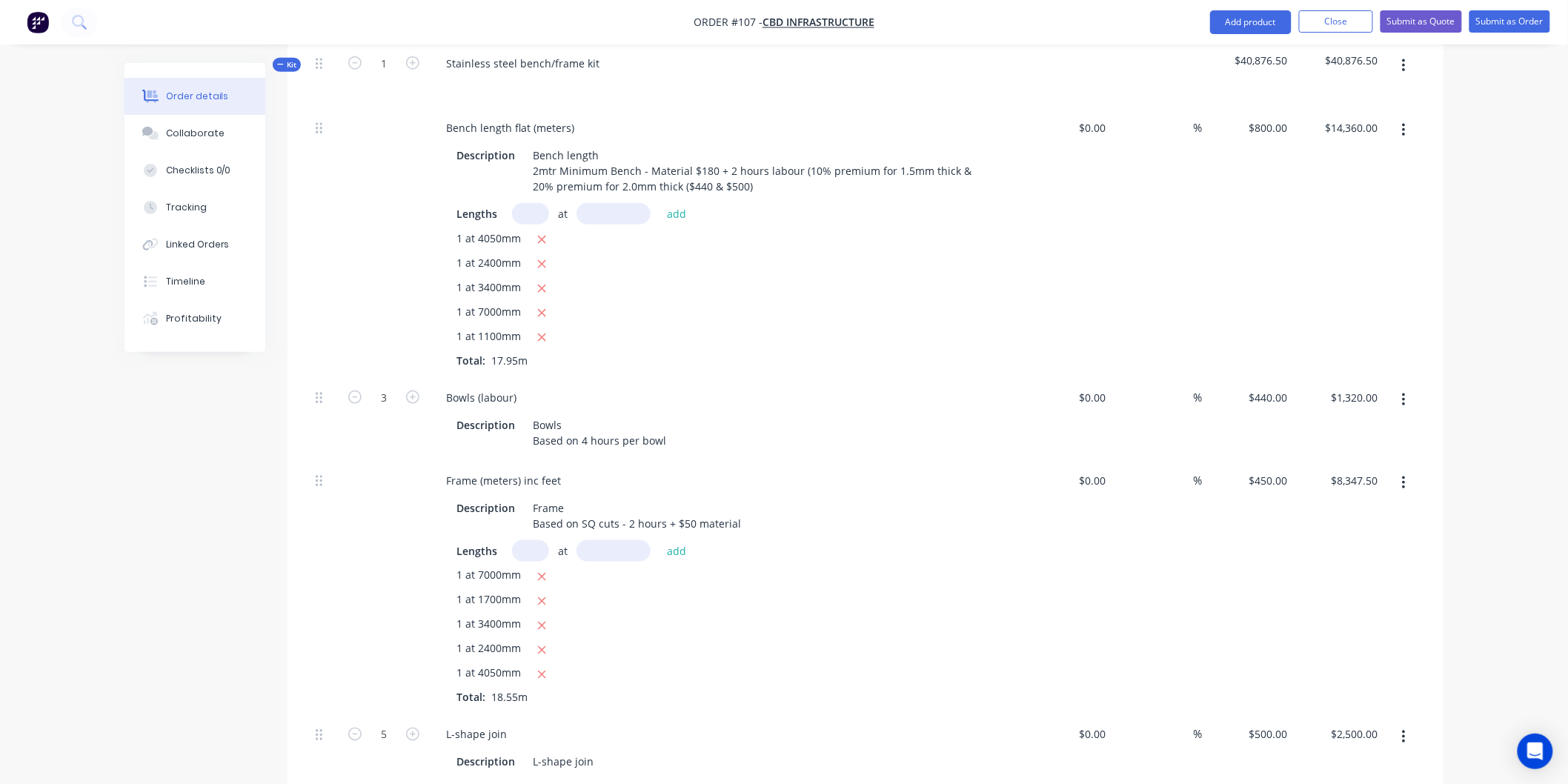
scroll to position [381, 0]
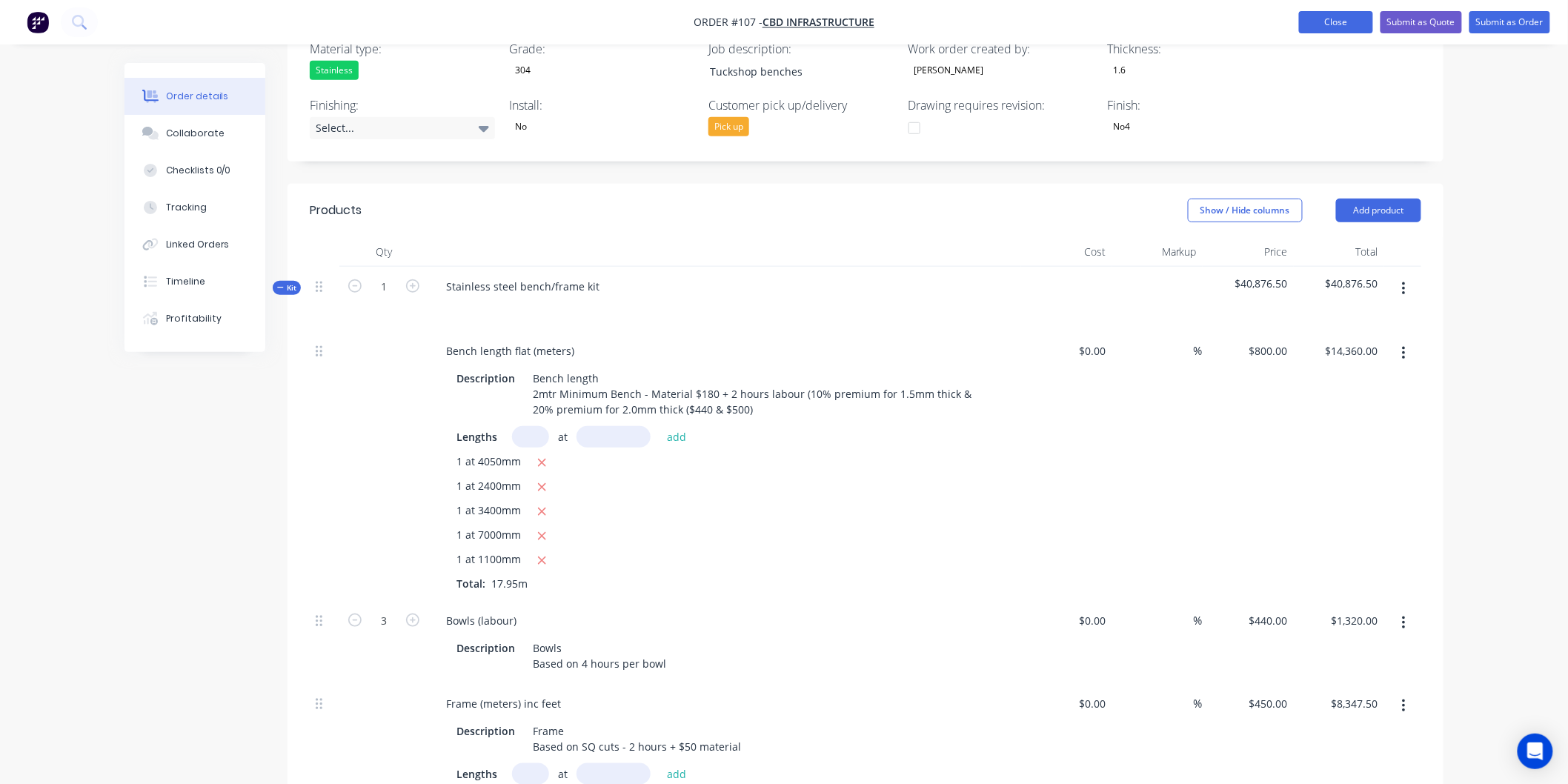
click at [1320, 20] on button "Close" at bounding box center [1336, 22] width 74 height 22
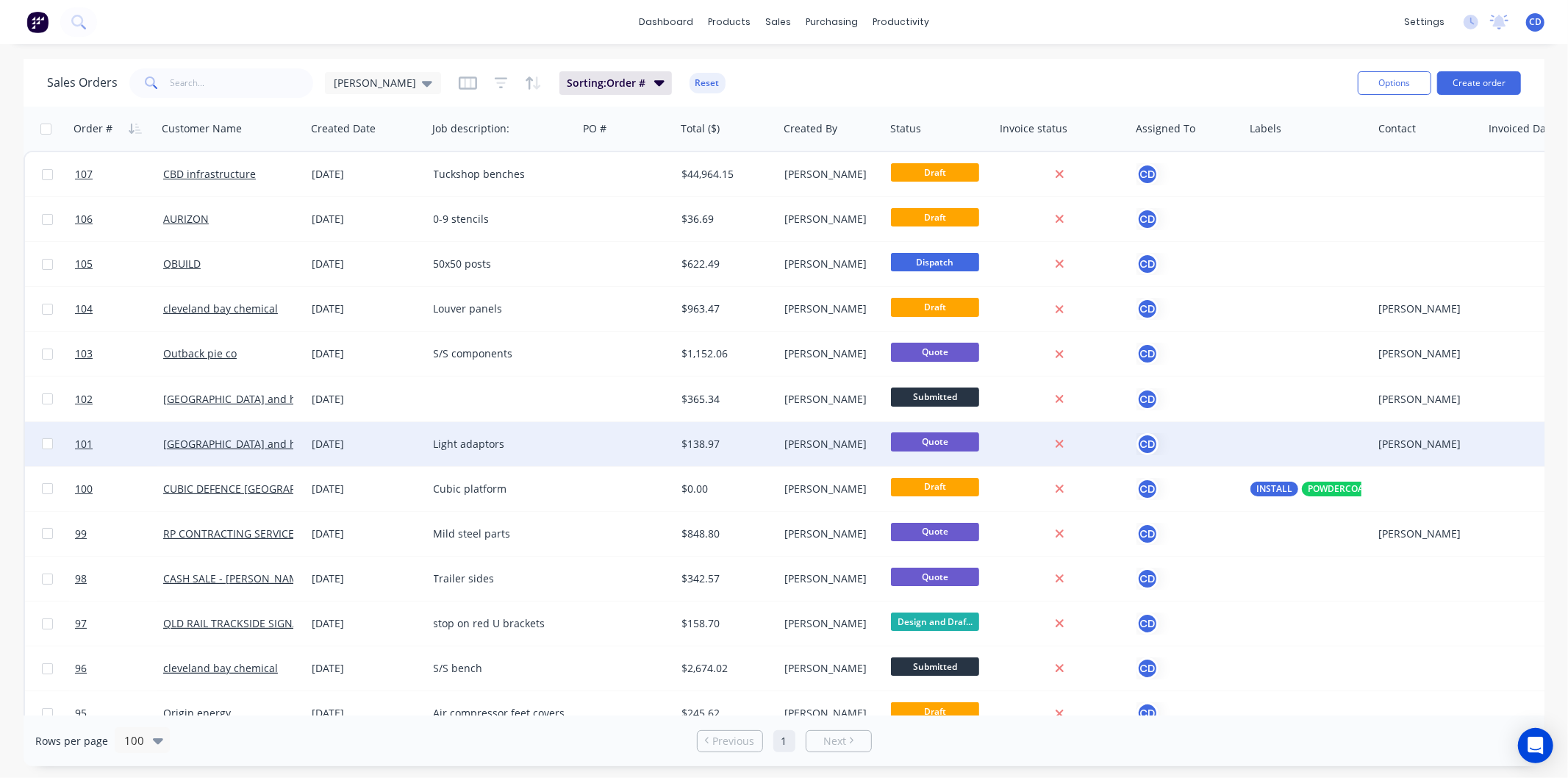
click at [356, 434] on div "03 Sep 2025" at bounding box center [368, 443] width 122 height 44
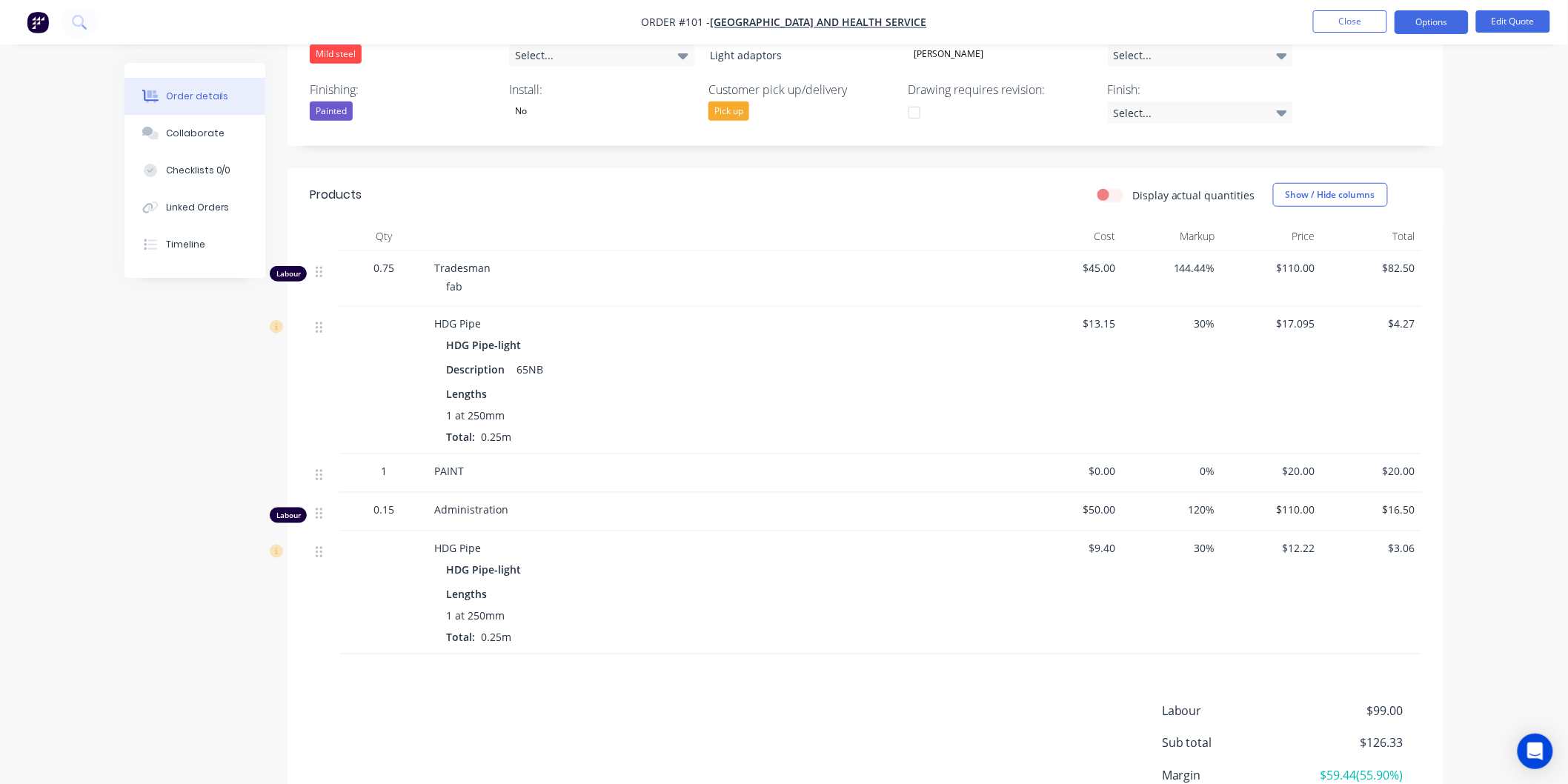
scroll to position [383, 0]
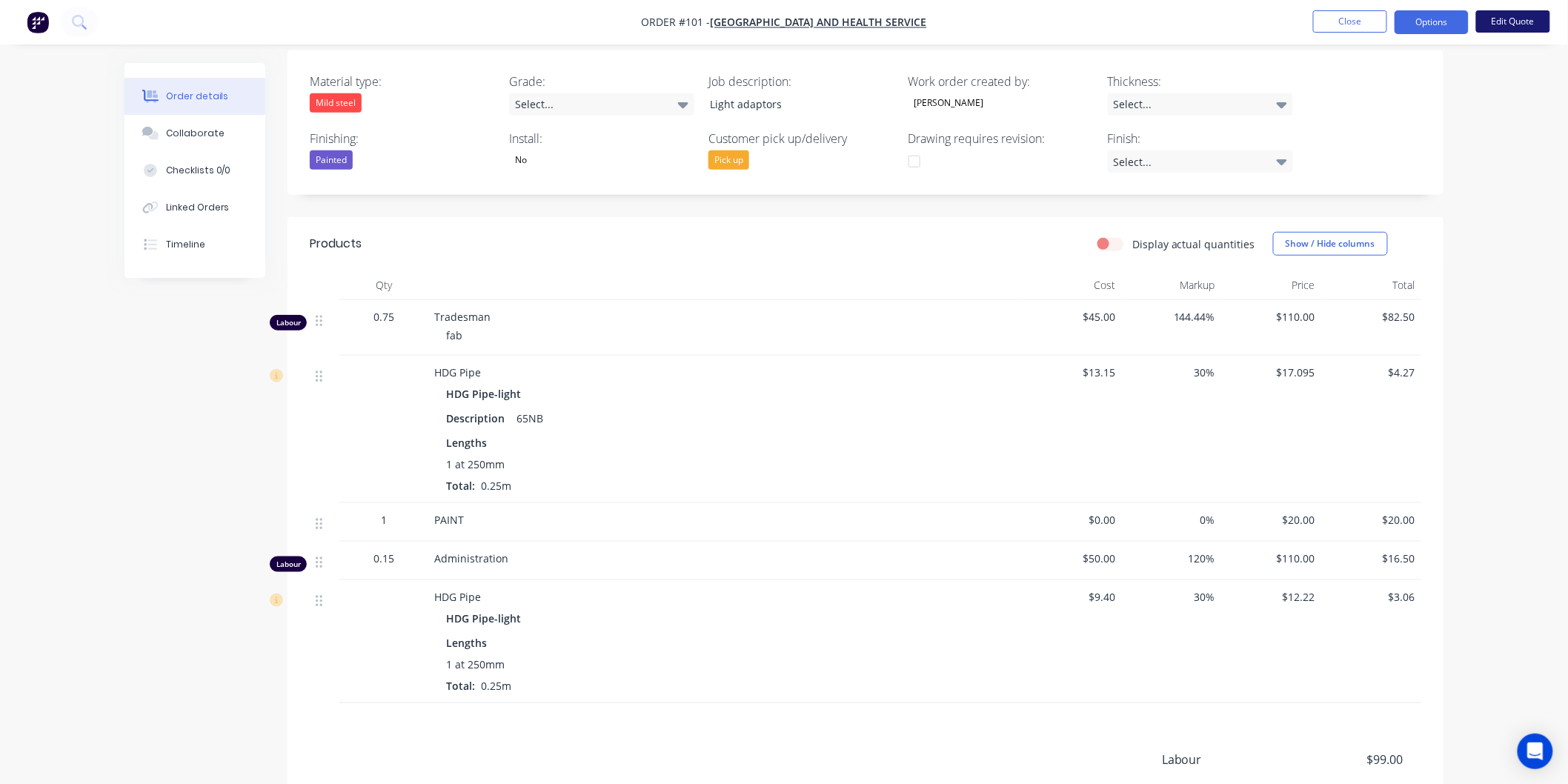
click at [1506, 25] on button "Edit Quote" at bounding box center [1513, 21] width 74 height 22
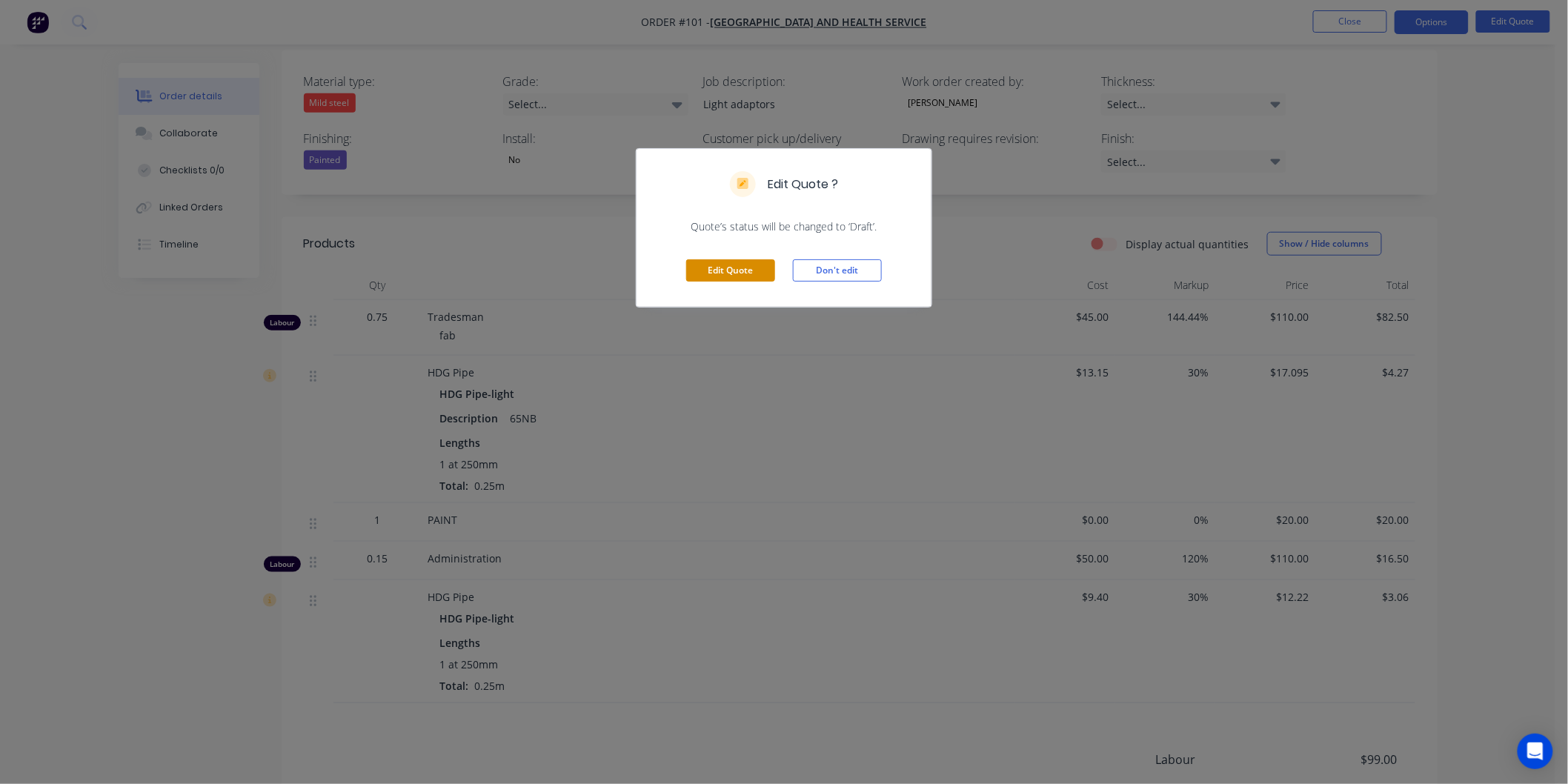
click at [702, 268] on button "Edit Quote" at bounding box center [731, 270] width 89 height 22
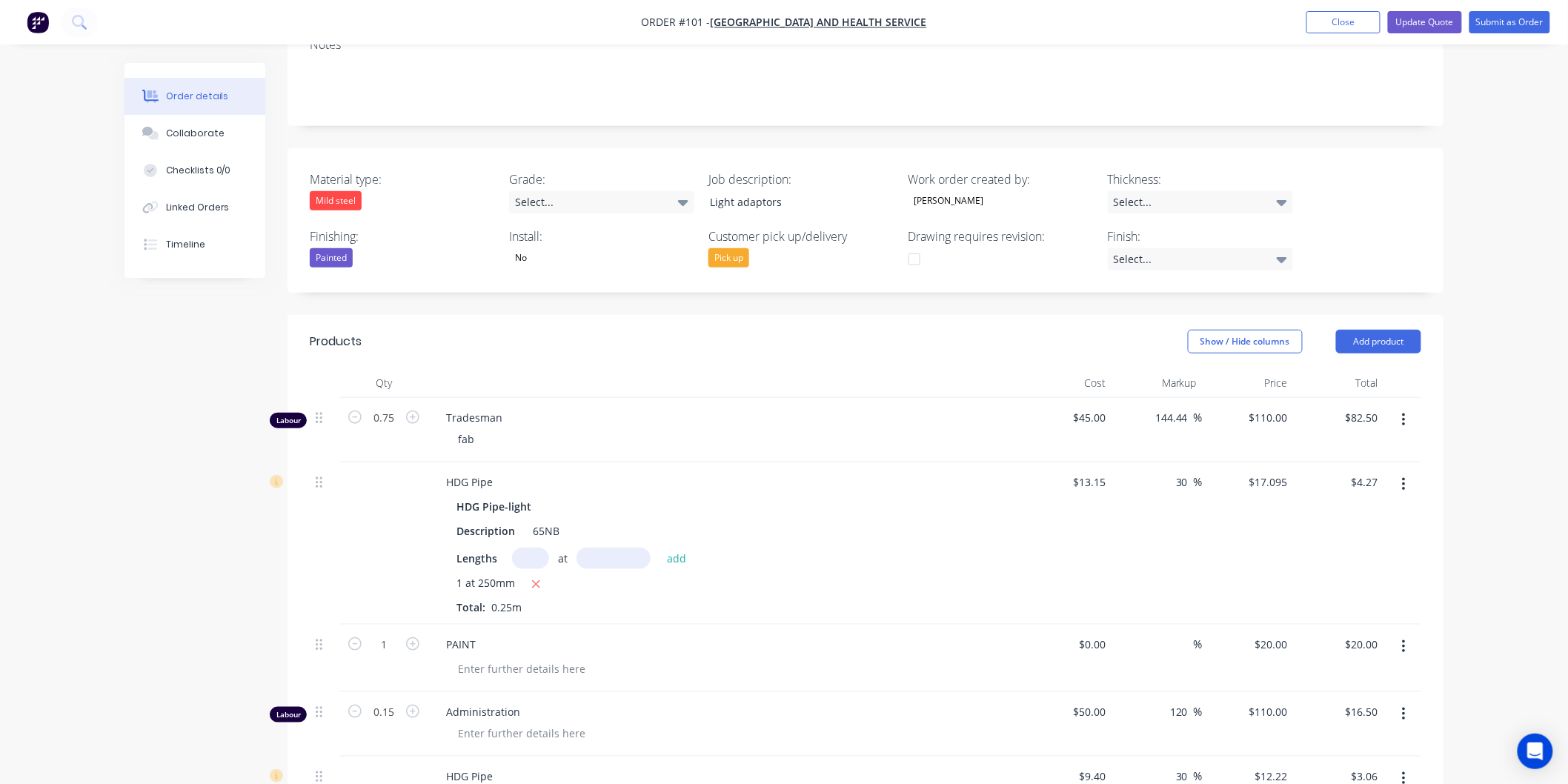
scroll to position [493, 0]
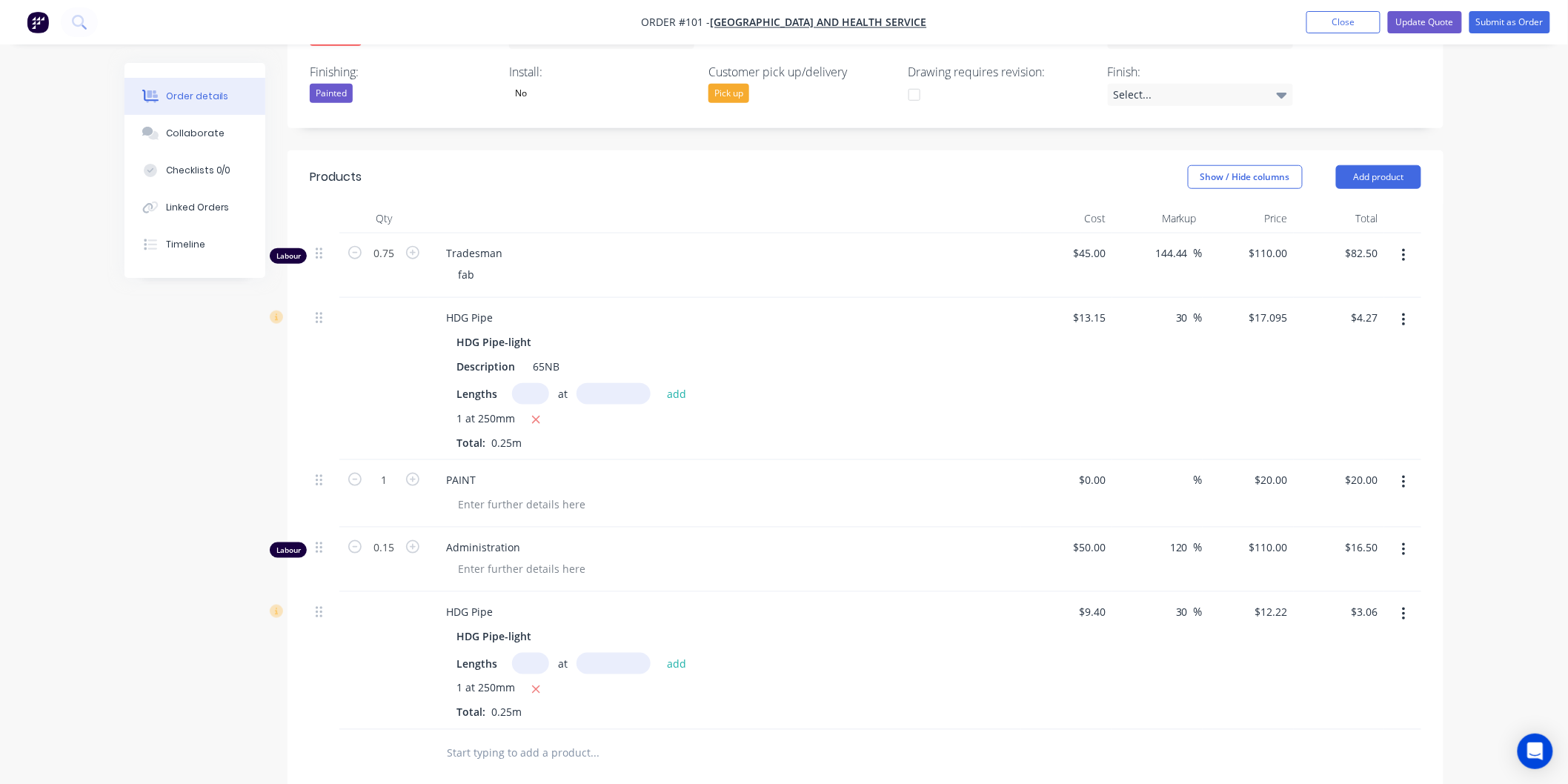
click at [1406, 601] on button "button" at bounding box center [1404, 614] width 35 height 27
click at [1351, 16] on button "Close" at bounding box center [1344, 22] width 74 height 22
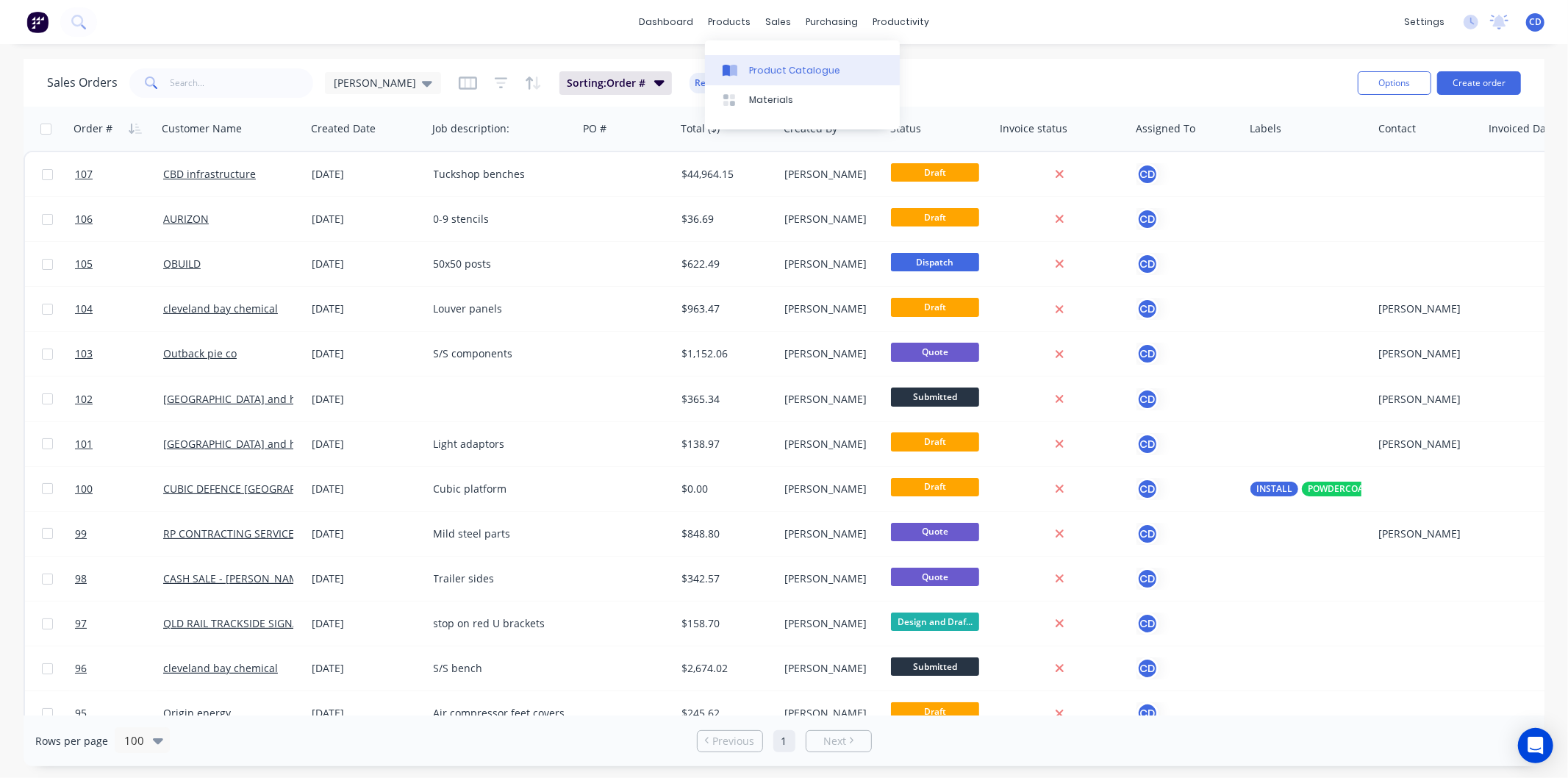
click at [774, 71] on div "Product Catalogue" at bounding box center [794, 70] width 91 height 13
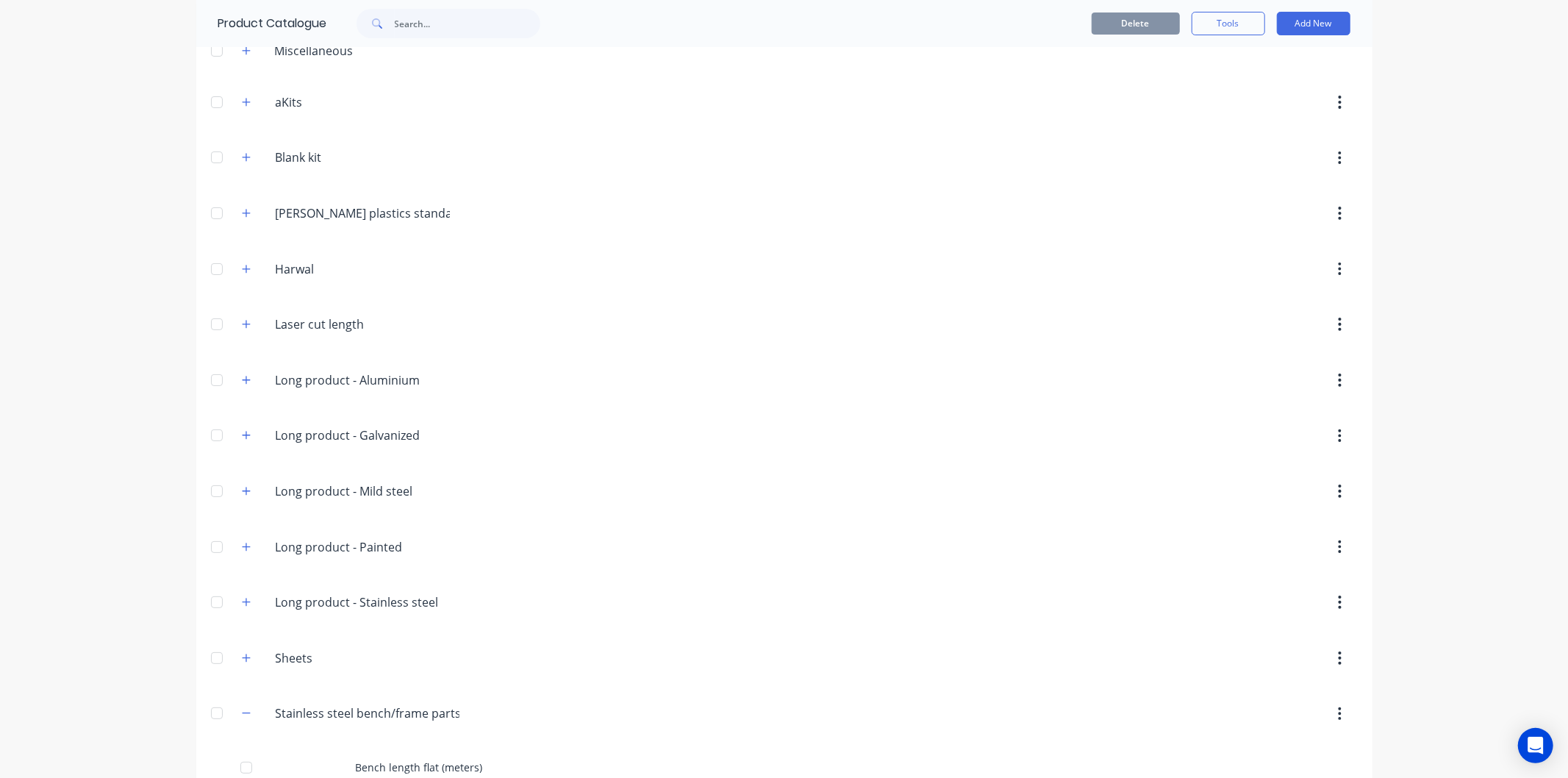
scroll to position [245, 0]
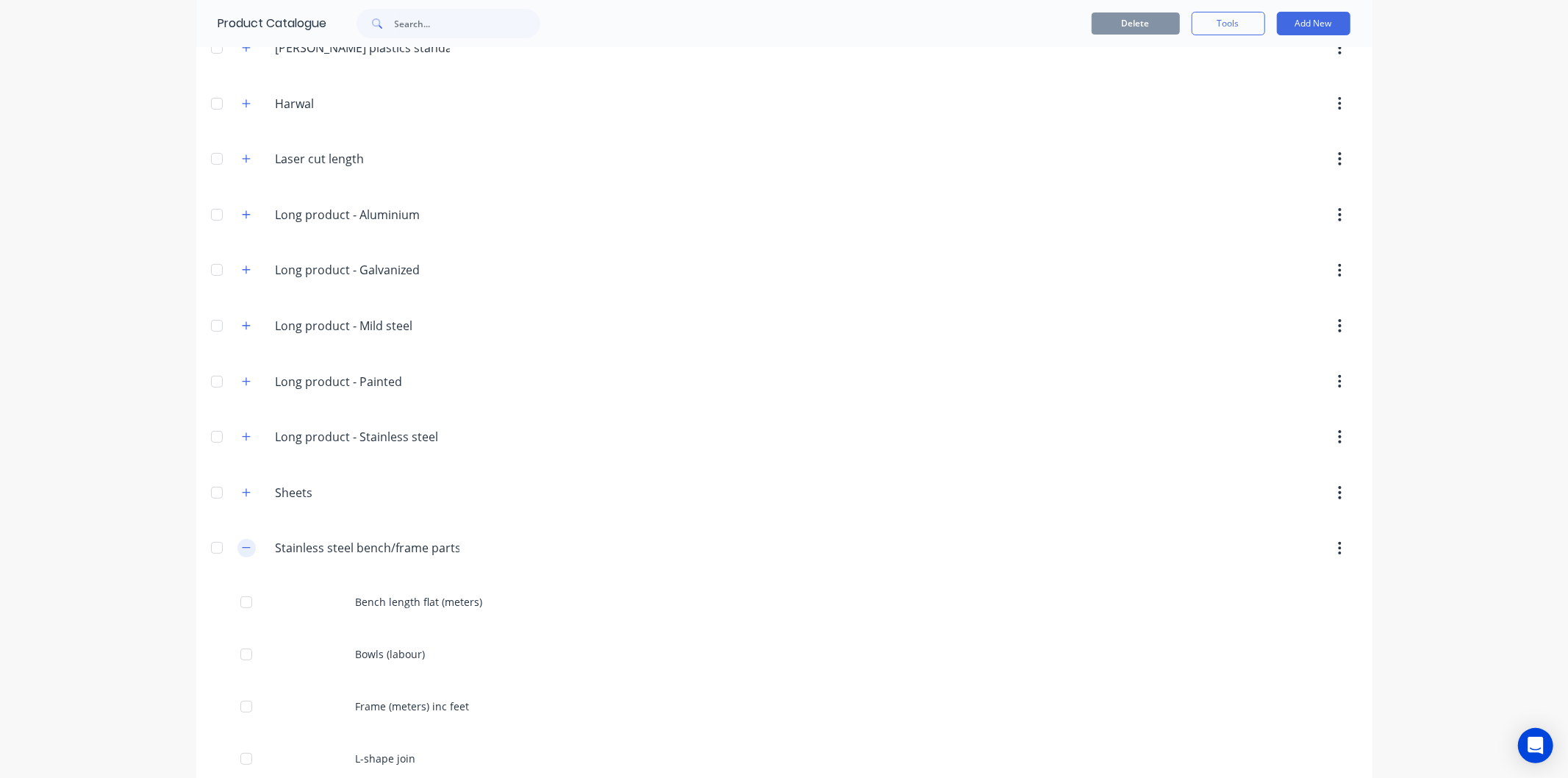
click at [247, 549] on button "button" at bounding box center [246, 548] width 19 height 19
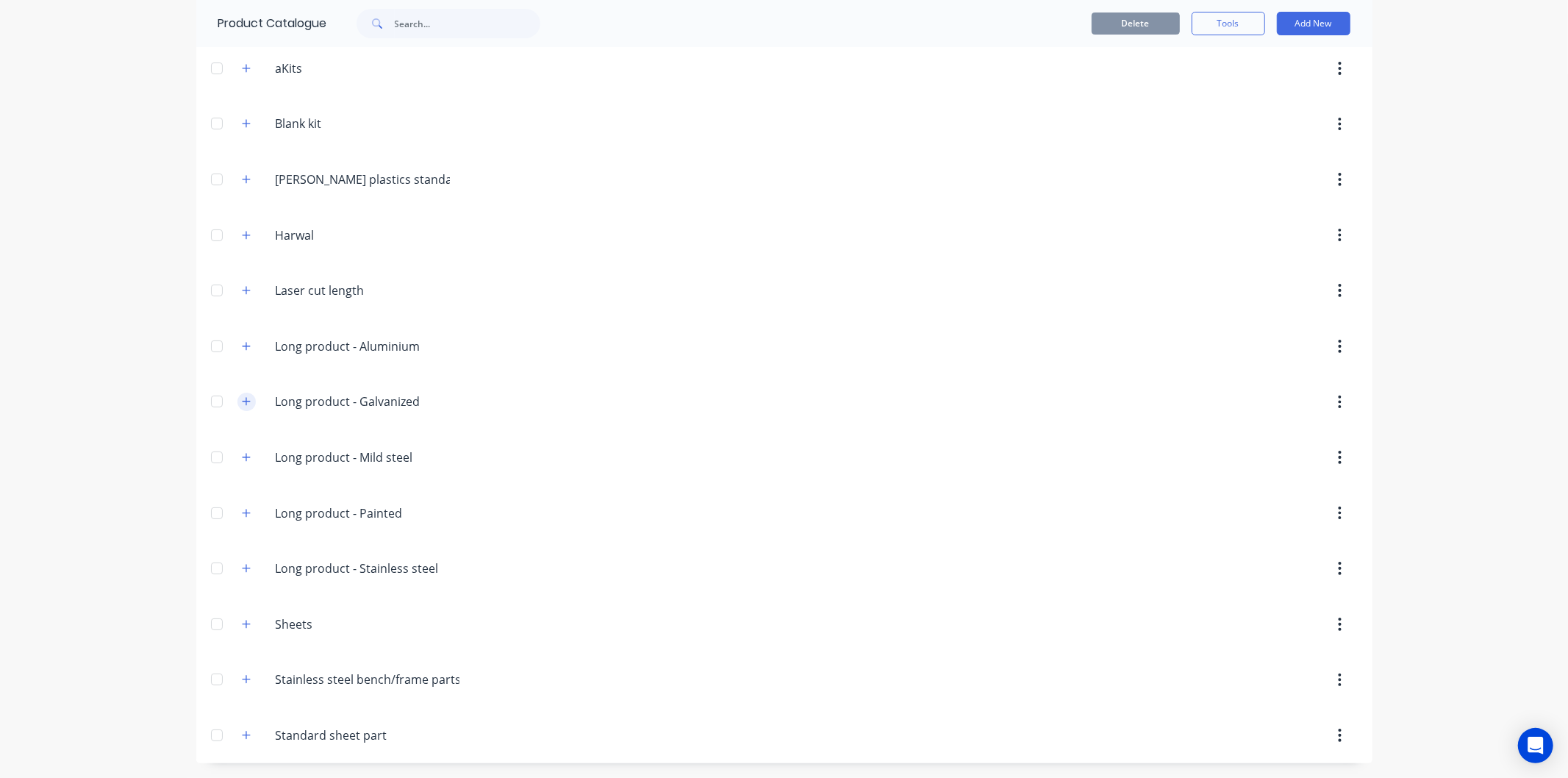
click at [242, 403] on icon "button" at bounding box center [246, 401] width 9 height 10
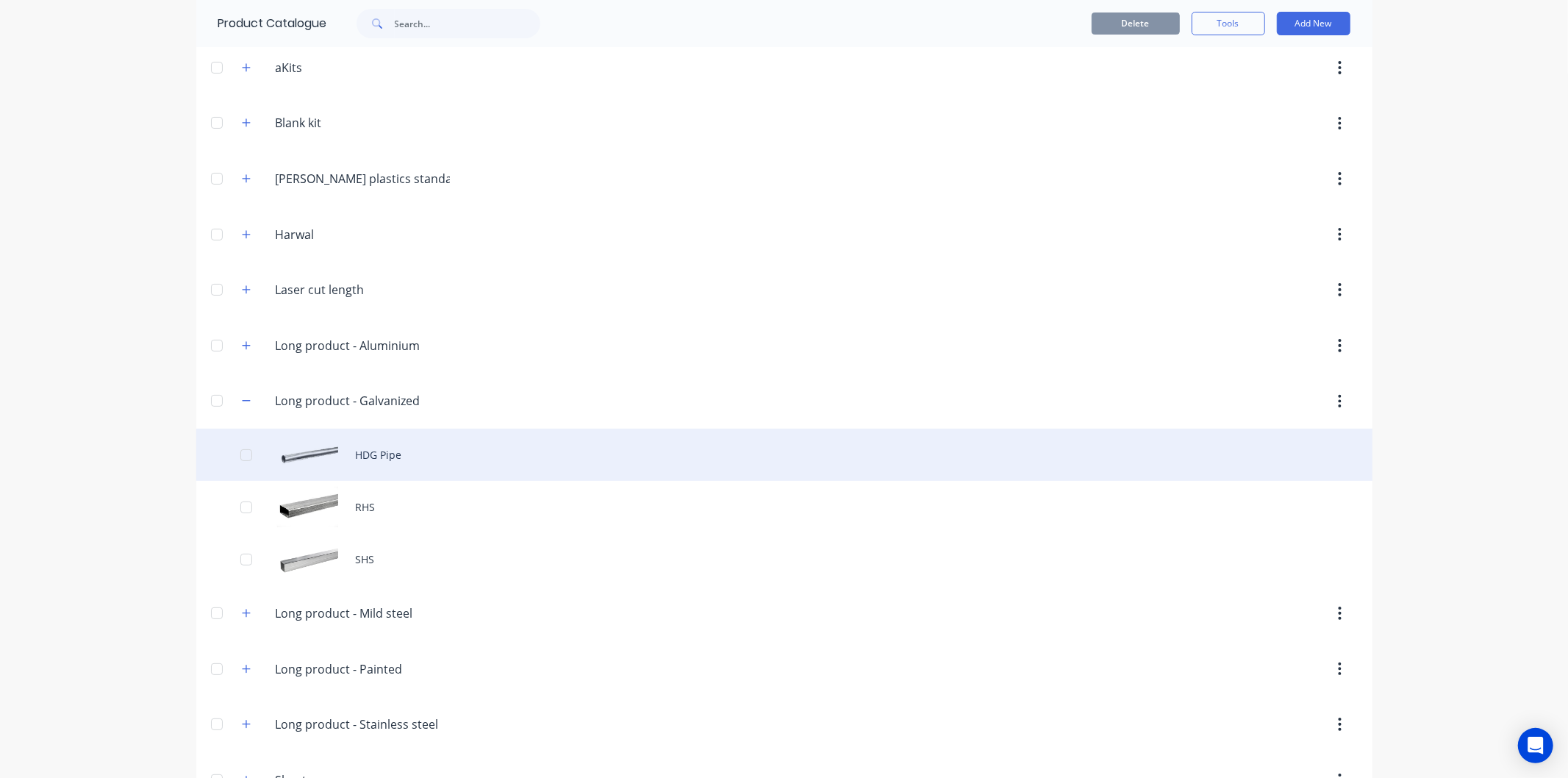
click at [351, 449] on div "HDG Pipe" at bounding box center [784, 454] width 1176 height 52
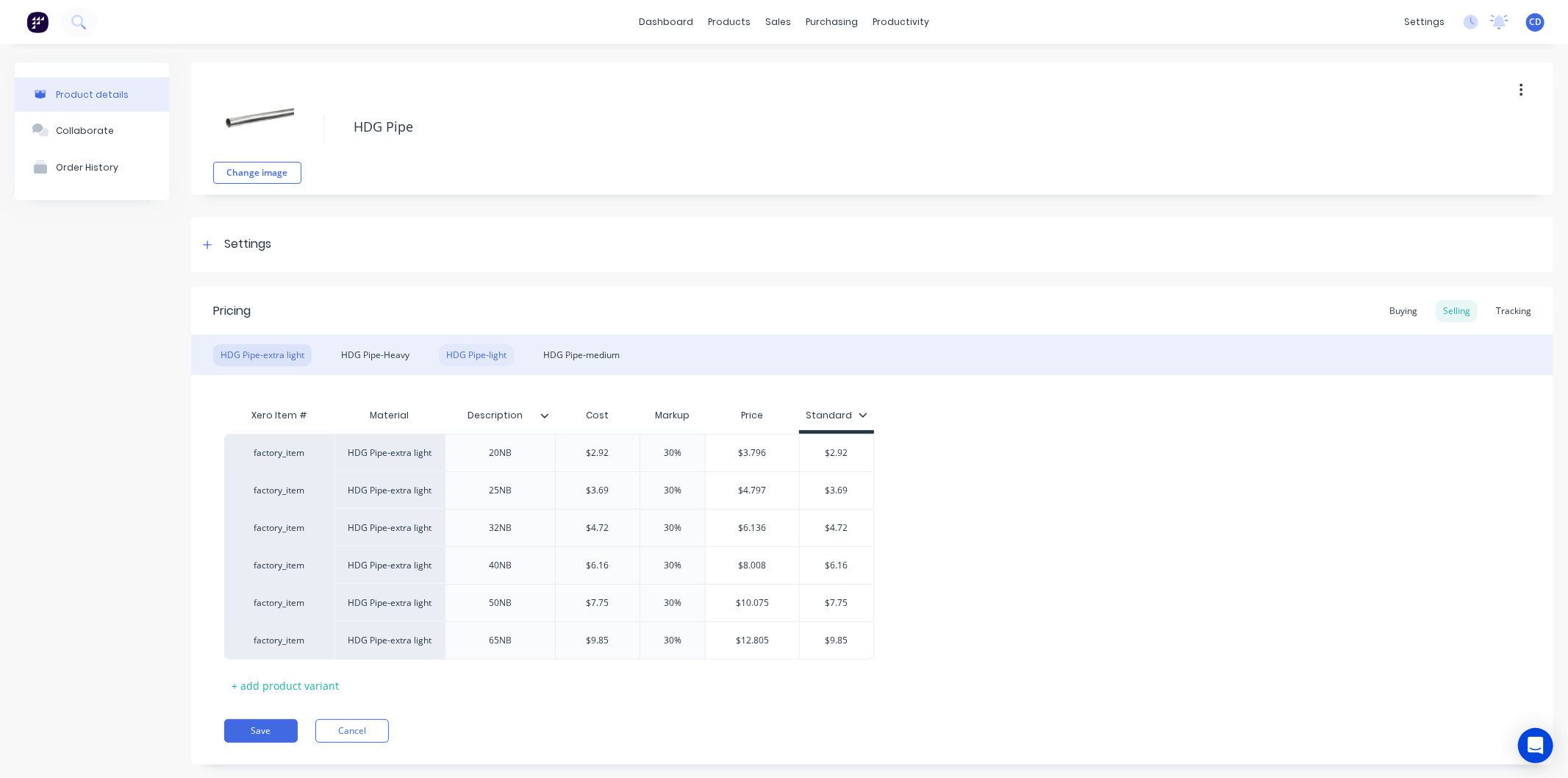
click at [481, 357] on div "HDG Pipe-light" at bounding box center [477, 355] width 75 height 22
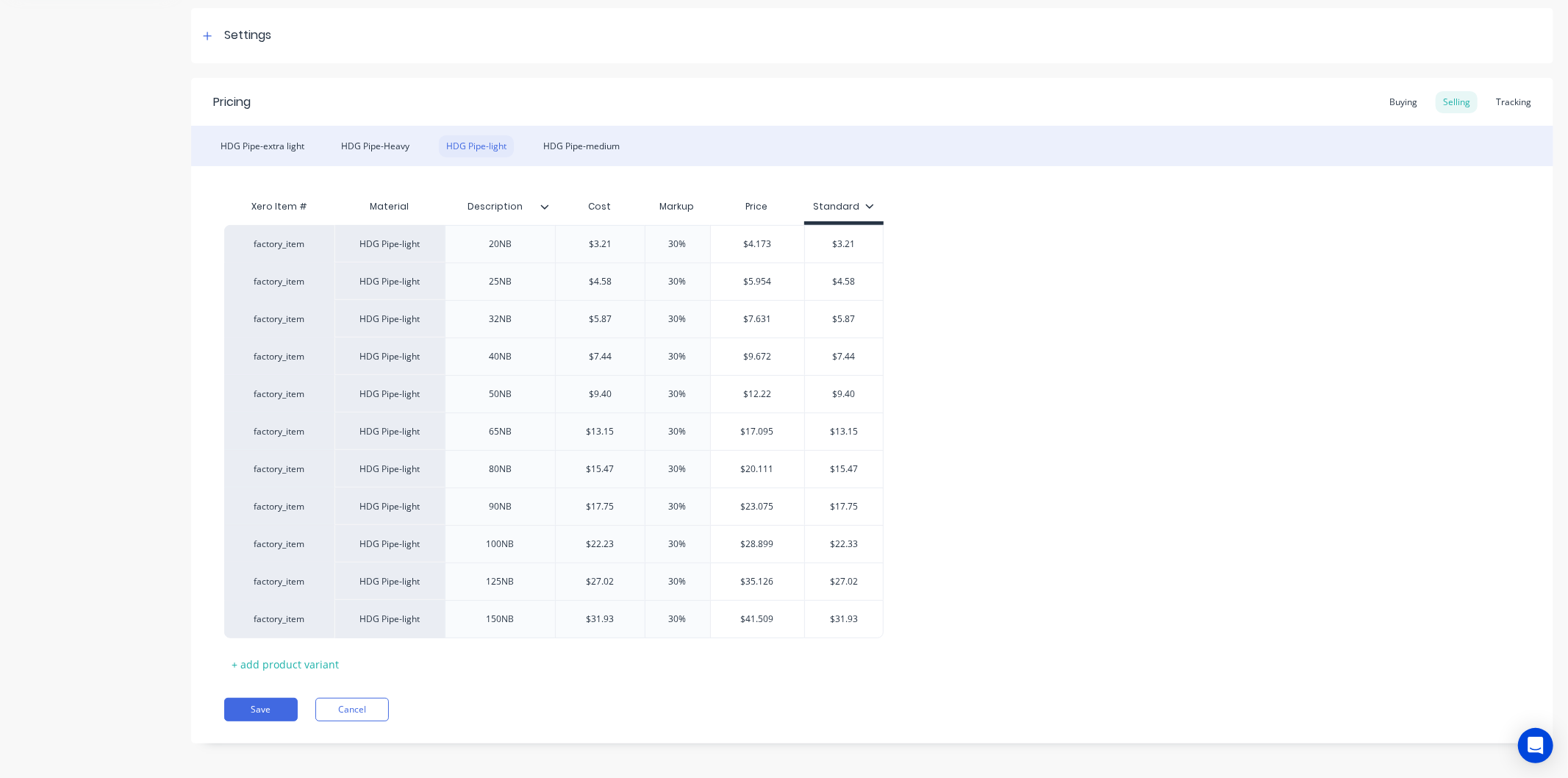
scroll to position [215, 0]
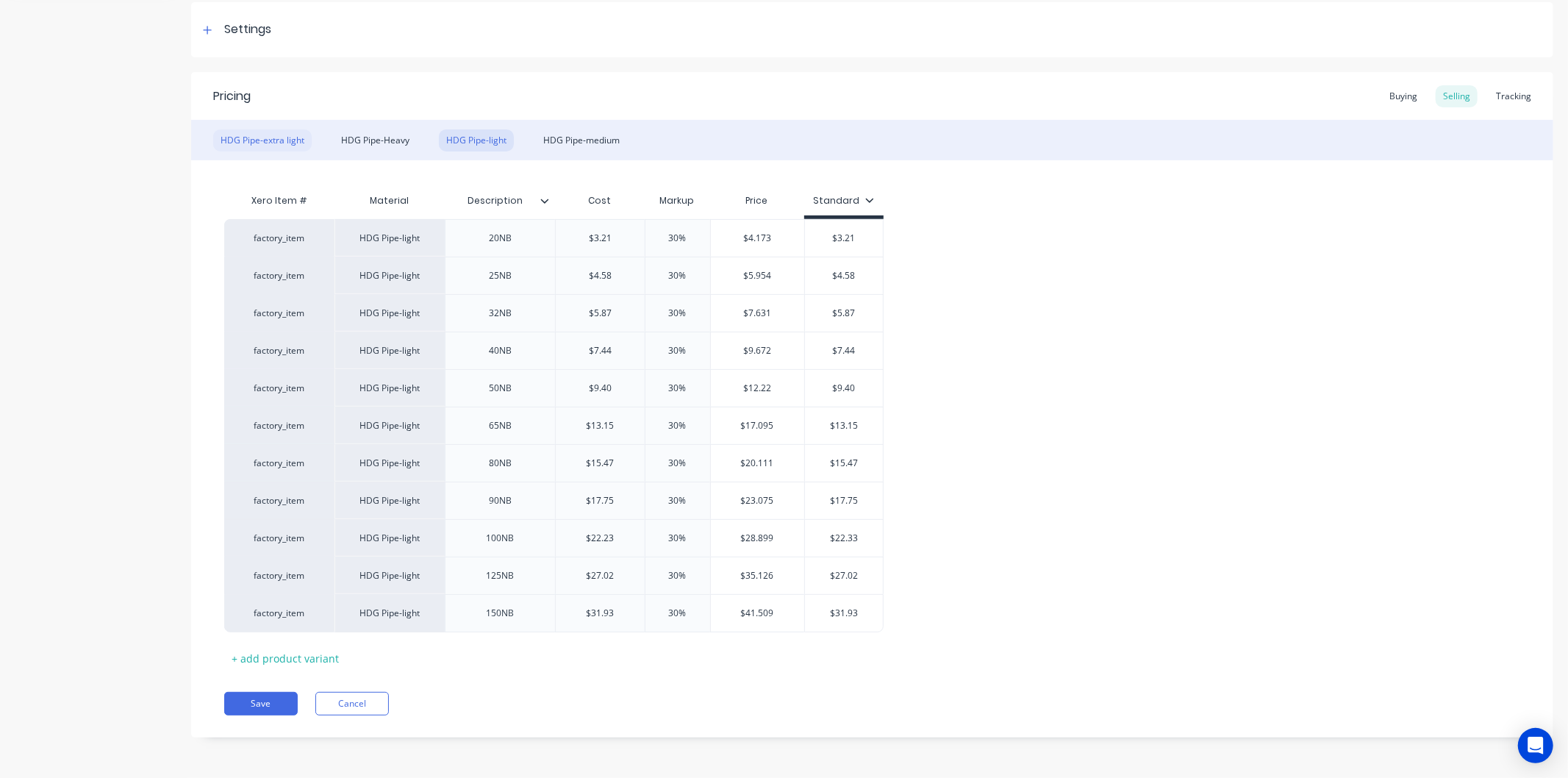
click at [269, 134] on div "HDG Pipe-extra light" at bounding box center [262, 140] width 98 height 22
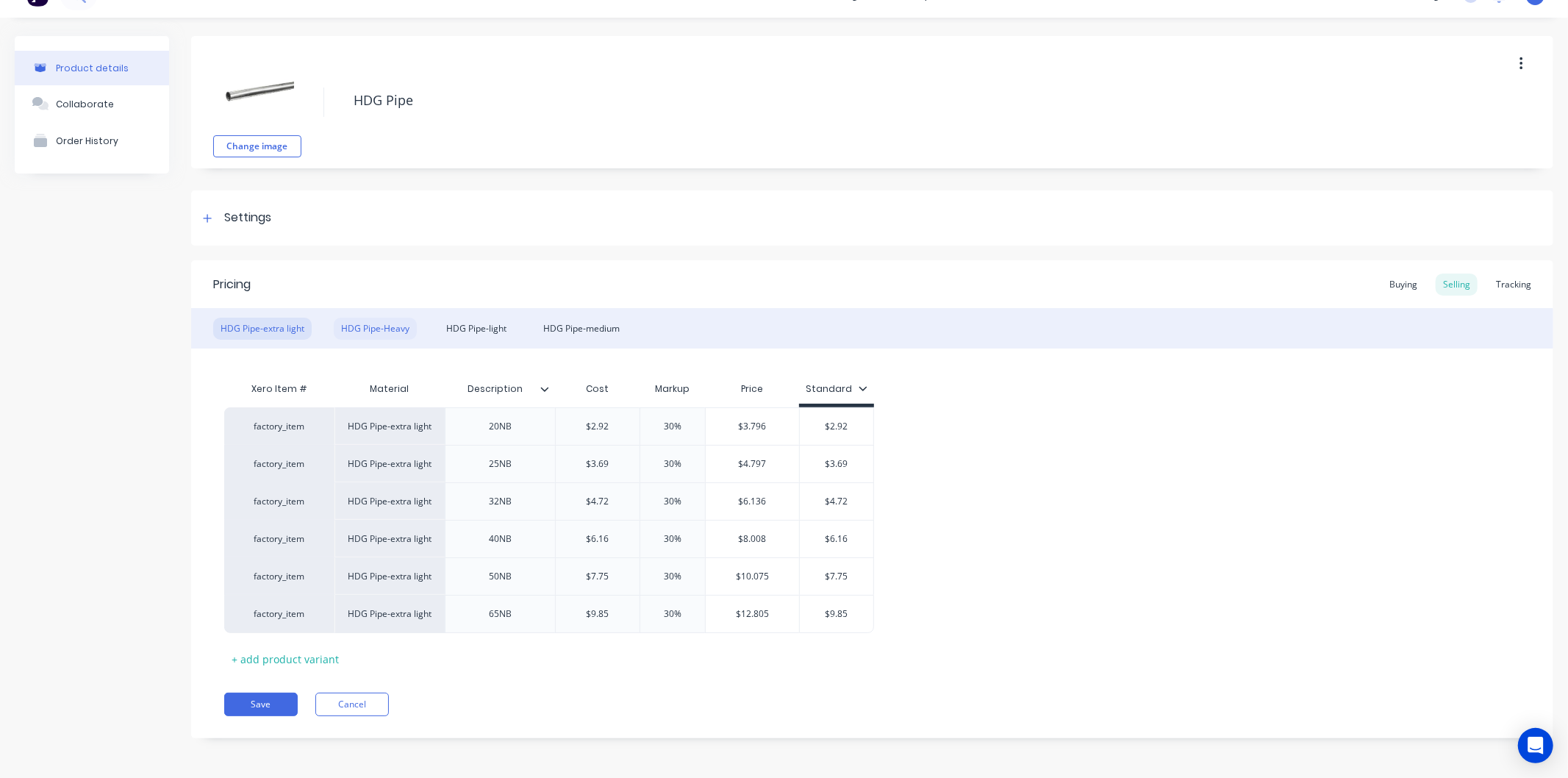
click at [398, 328] on div "HDG Pipe-Heavy" at bounding box center [375, 329] width 83 height 22
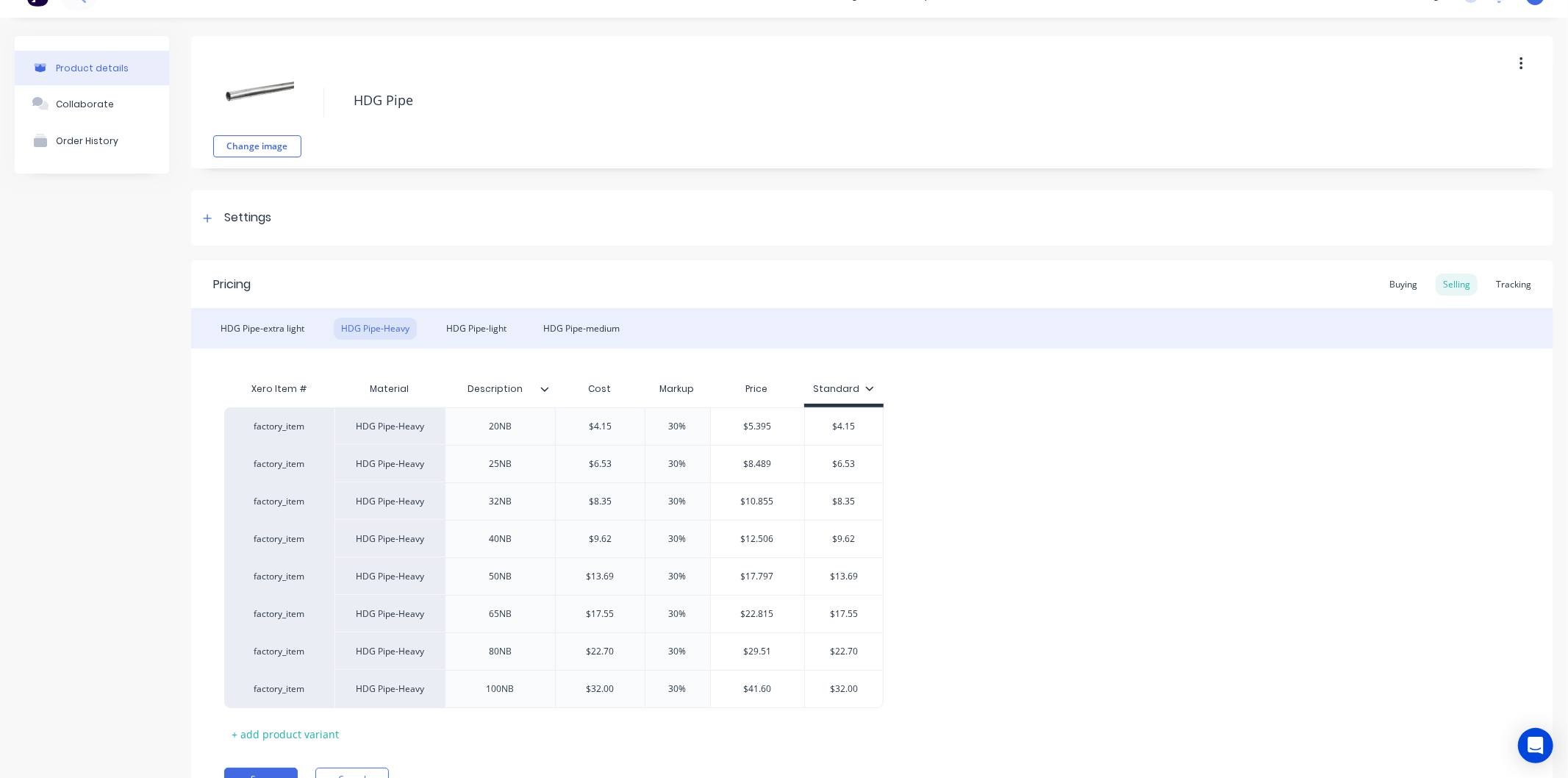
scroll to position [101, 0]
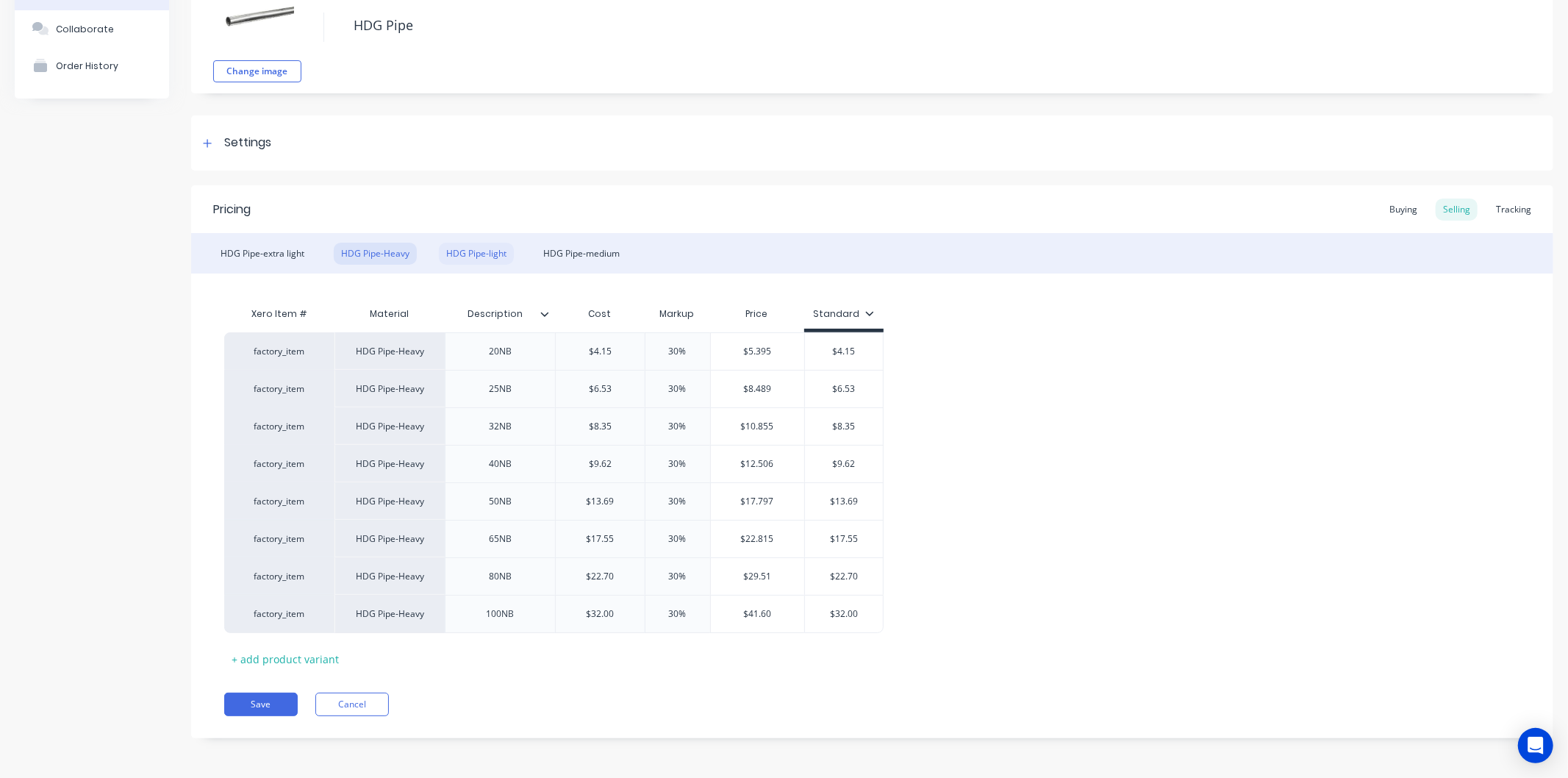
click at [487, 251] on div "HDG Pipe-light" at bounding box center [477, 253] width 75 height 22
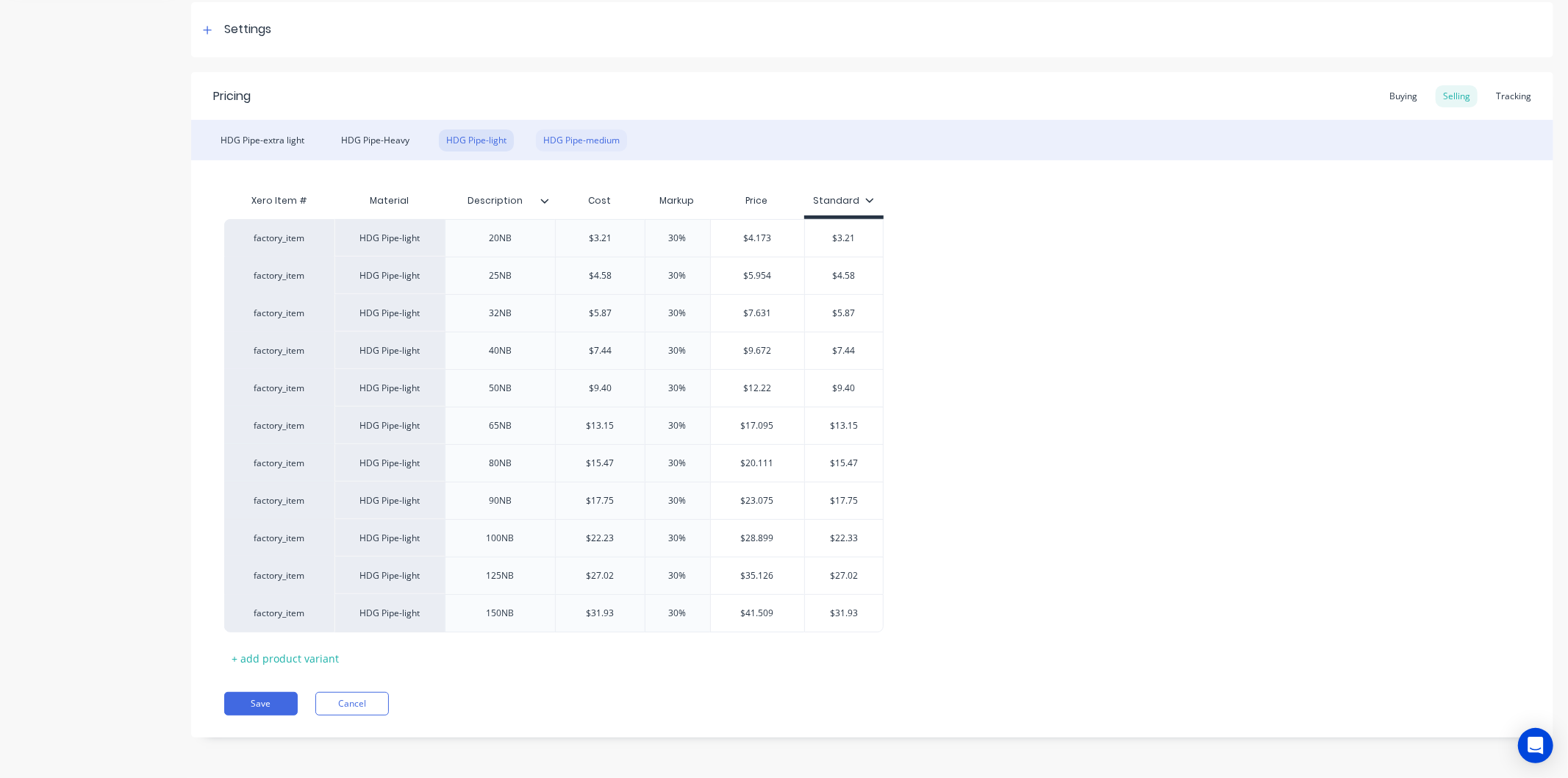
click at [561, 142] on div "HDG Pipe-medium" at bounding box center [582, 140] width 91 height 22
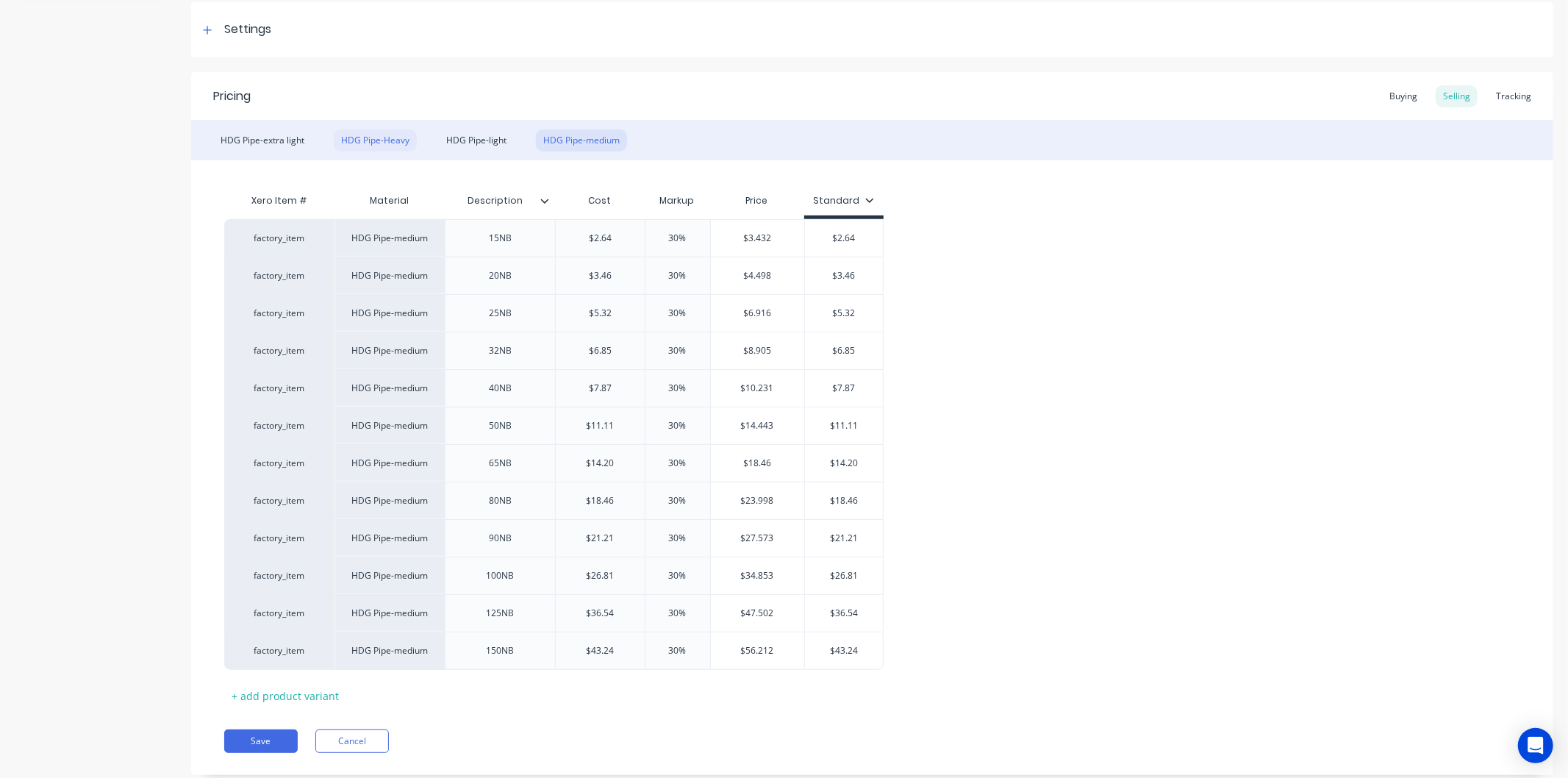
click at [373, 135] on div "HDG Pipe-Heavy" at bounding box center [375, 140] width 83 height 22
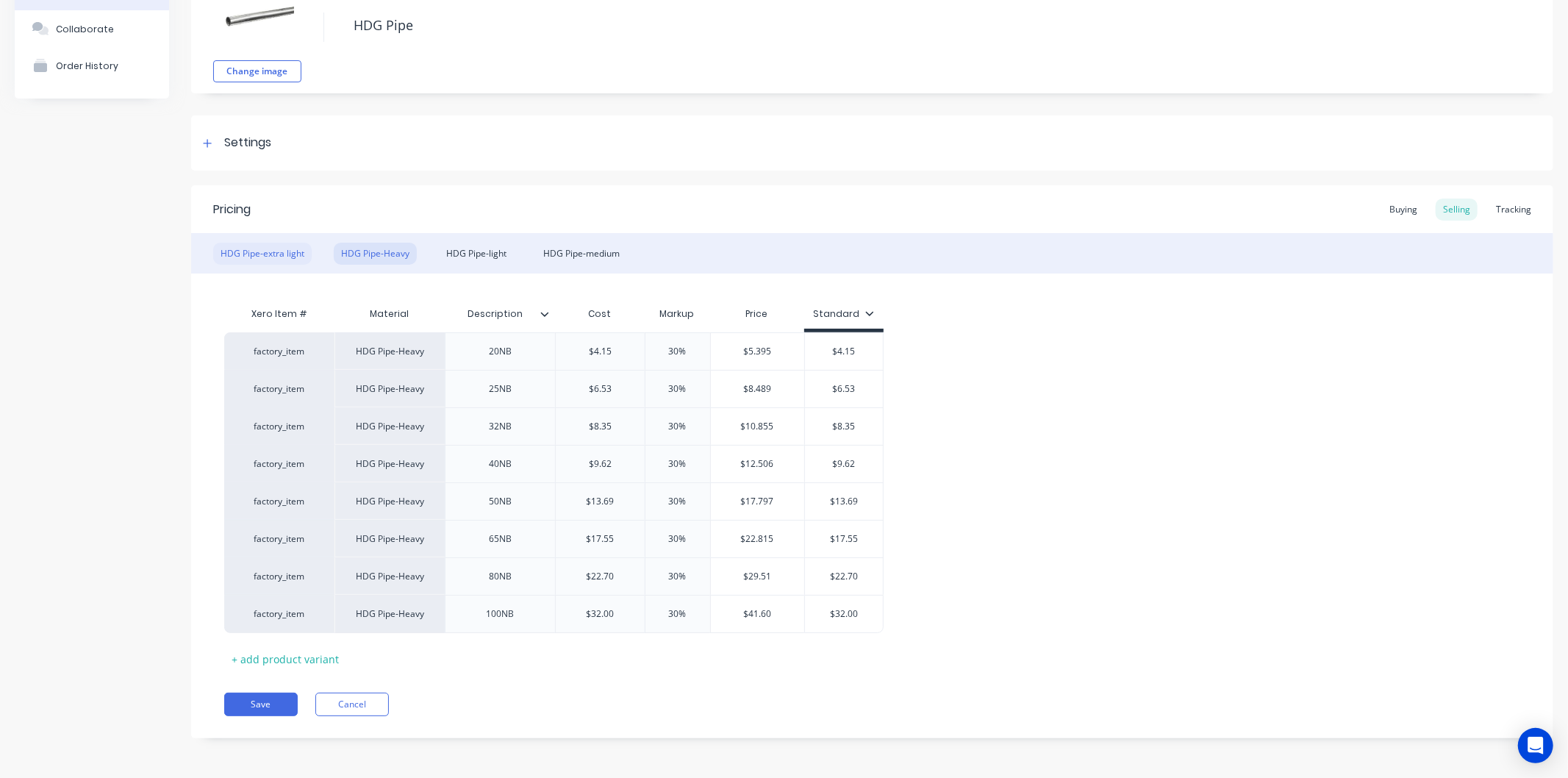
click at [263, 254] on div "HDG Pipe-extra light" at bounding box center [262, 253] width 98 height 22
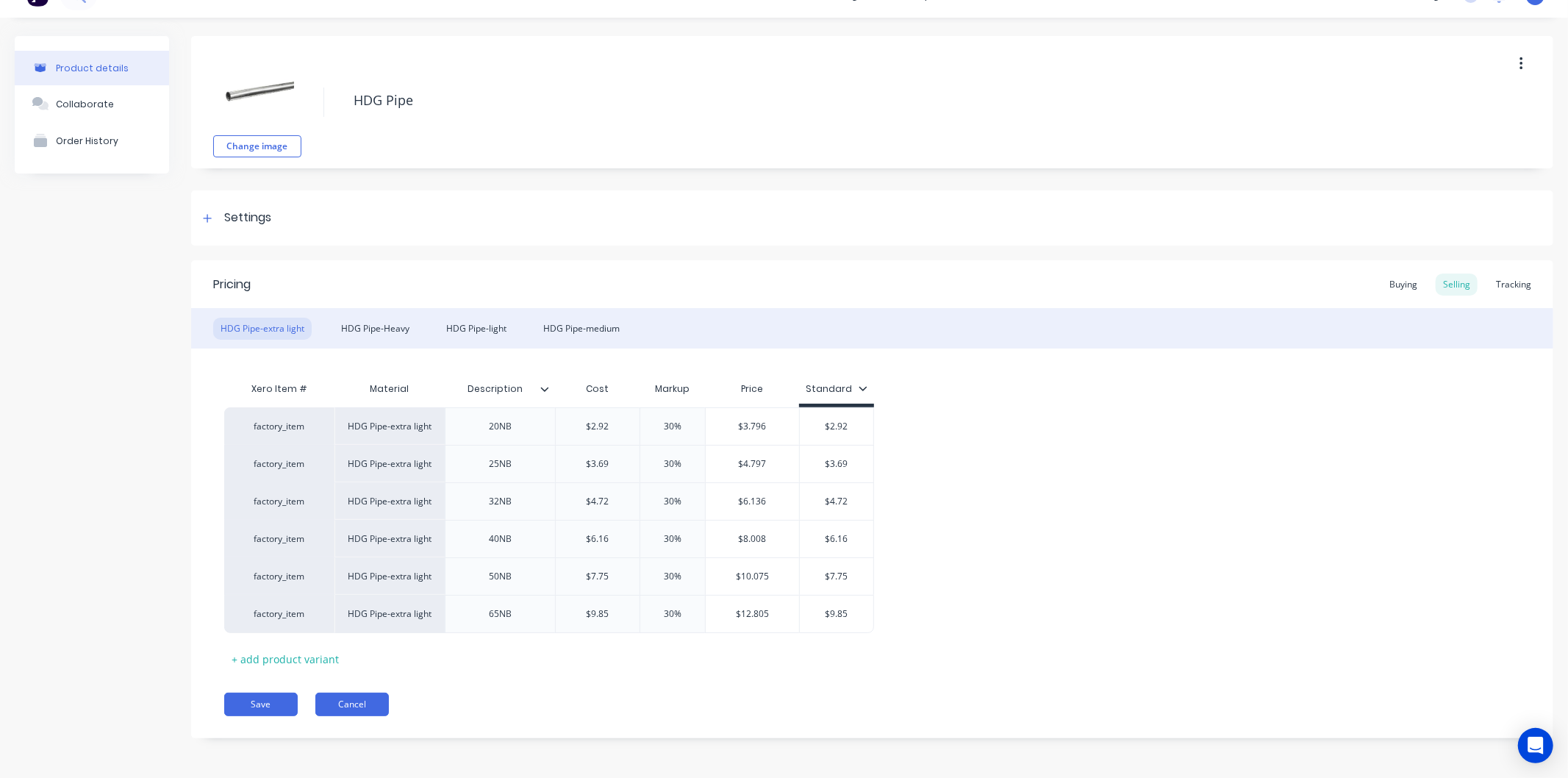
click at [366, 713] on button "Cancel" at bounding box center [352, 704] width 74 height 24
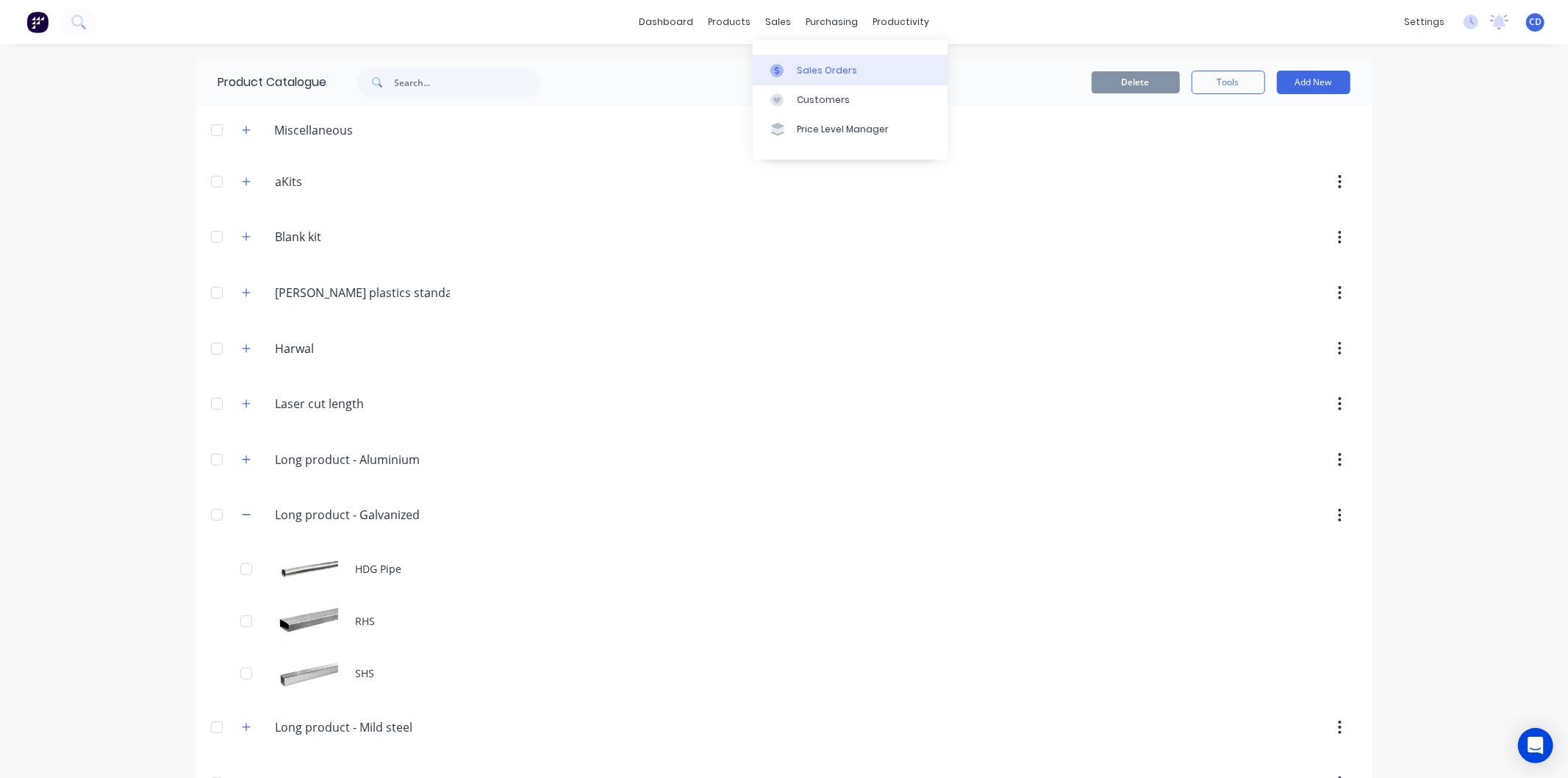
click at [809, 78] on link "Sales Orders" at bounding box center [850, 70] width 195 height 29
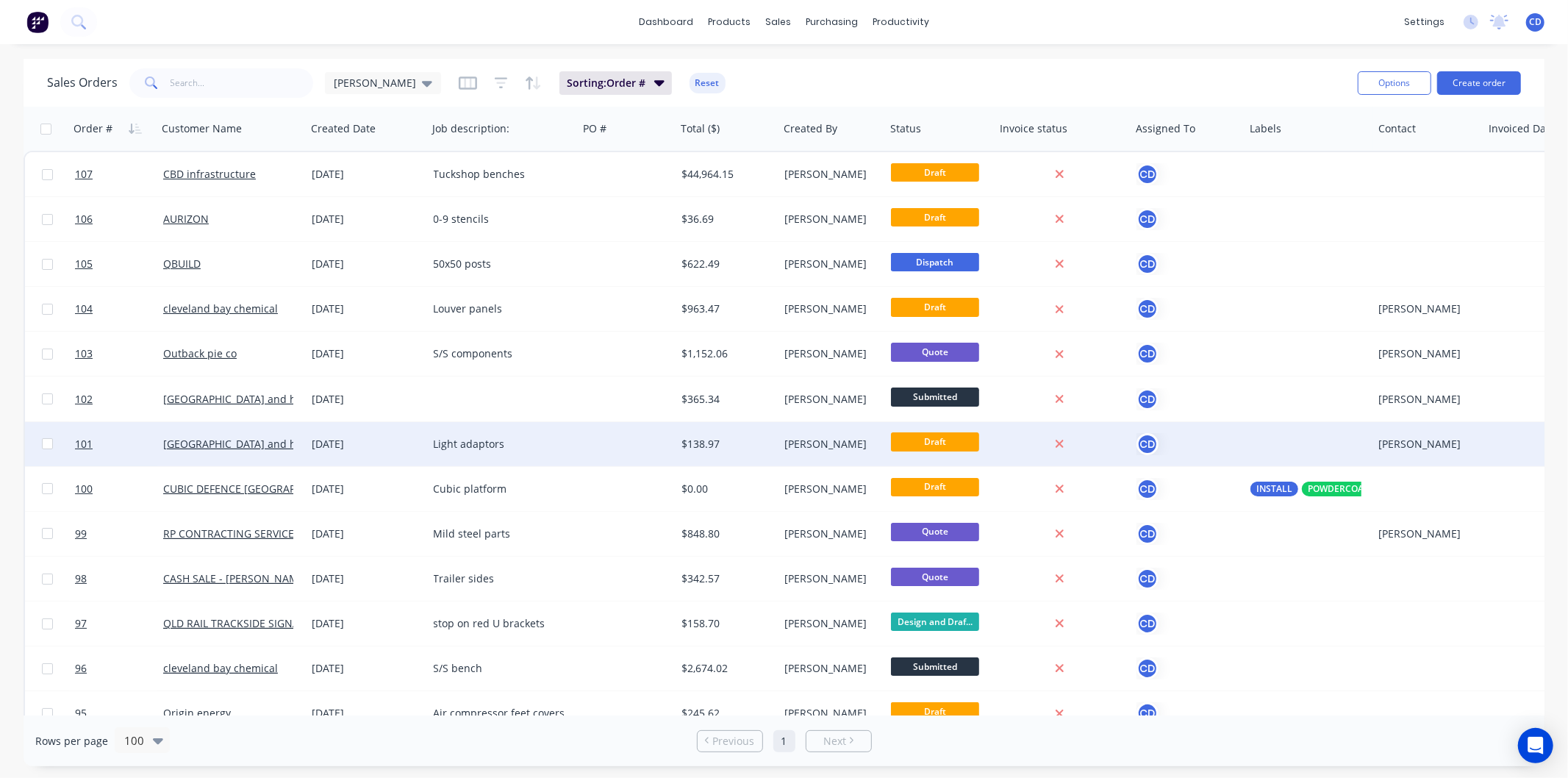
click at [344, 438] on div "03 Sep 2025" at bounding box center [368, 443] width 110 height 15
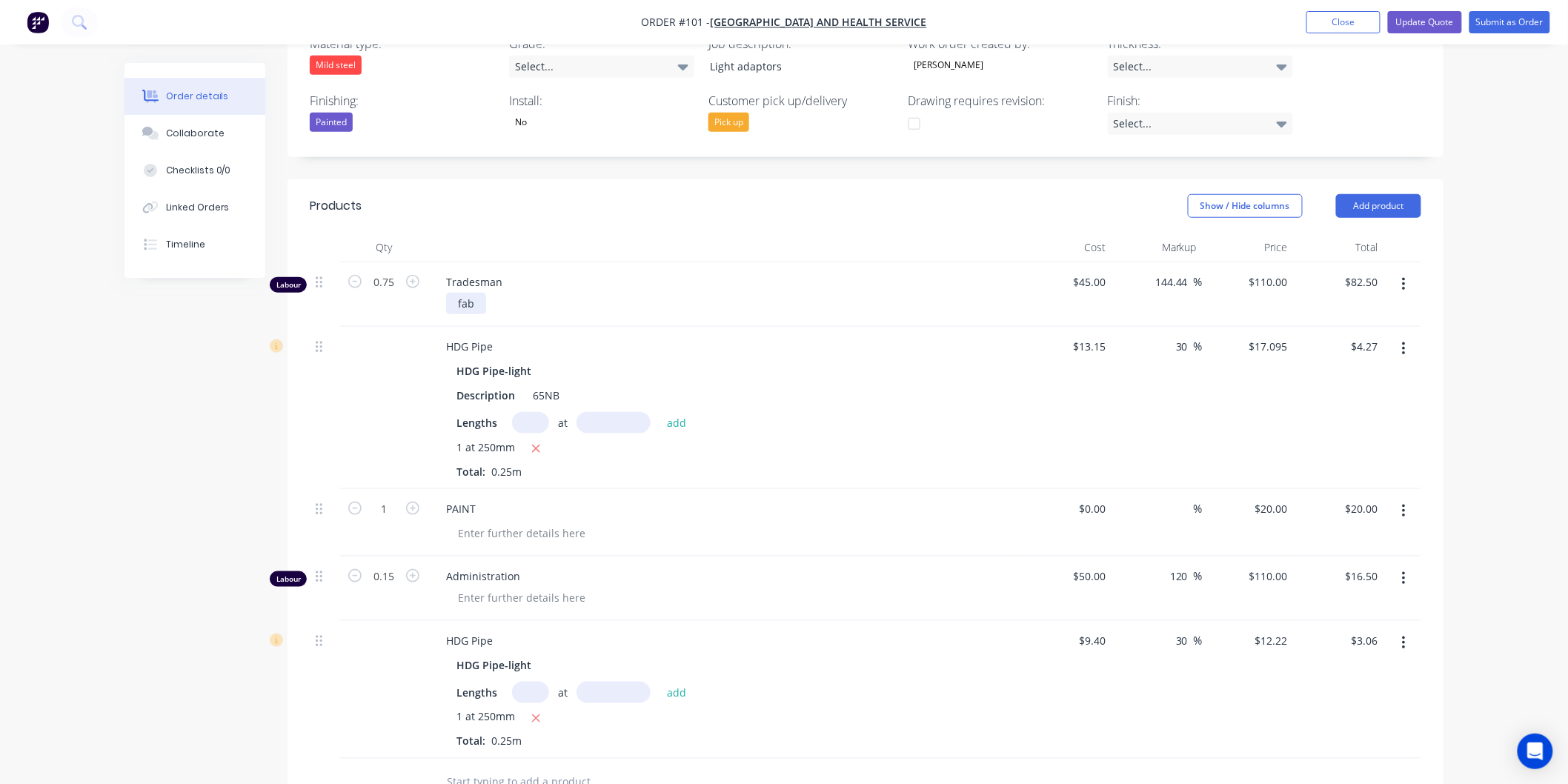
scroll to position [493, 0]
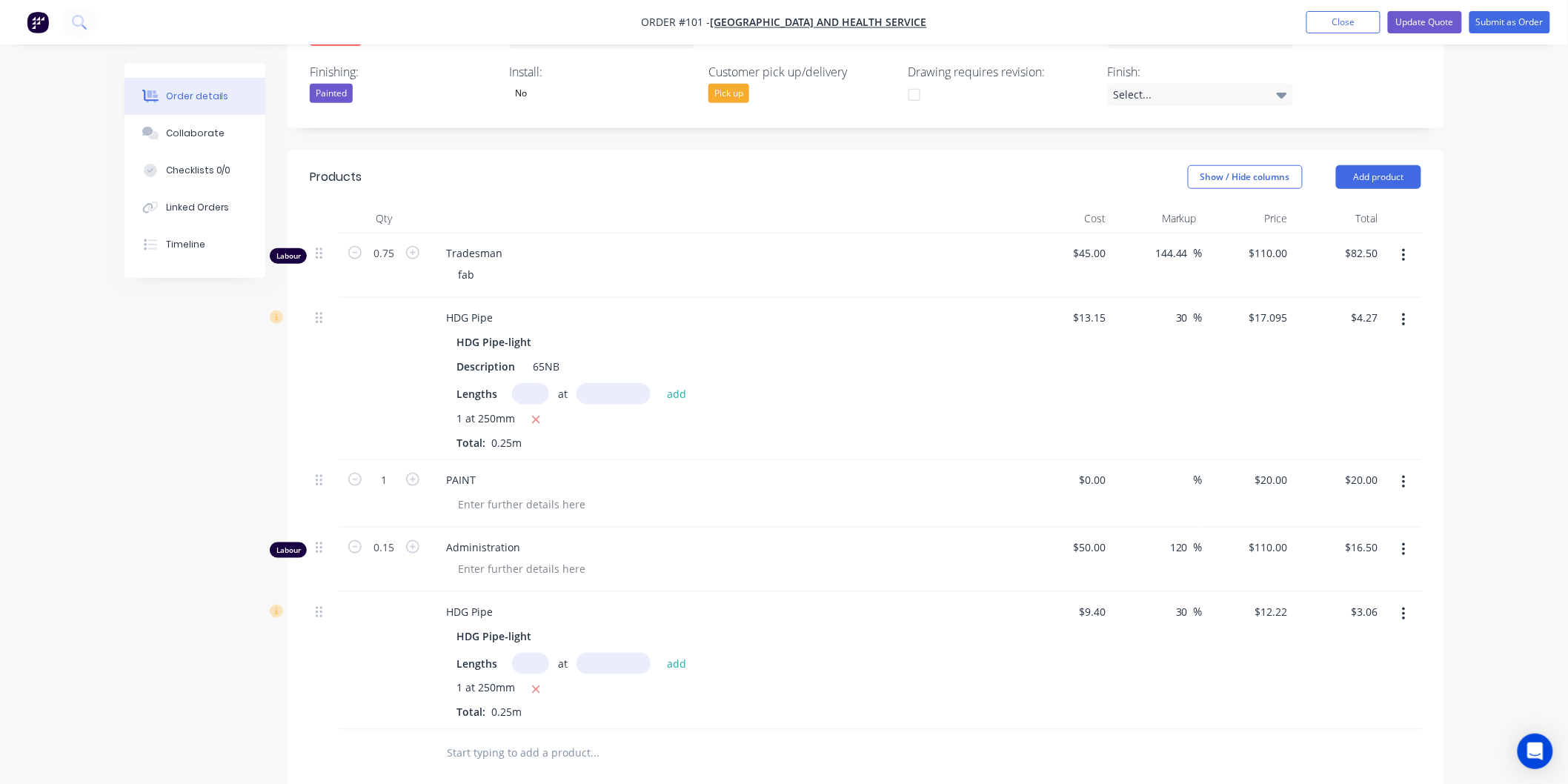
click at [519, 626] on div "HDG Pipe-light" at bounding box center [497, 637] width 81 height 22
click at [1405, 608] on icon "button" at bounding box center [1403, 614] width 3 height 13
click at [1345, 732] on div "Delete" at bounding box center [1350, 742] width 114 height 22
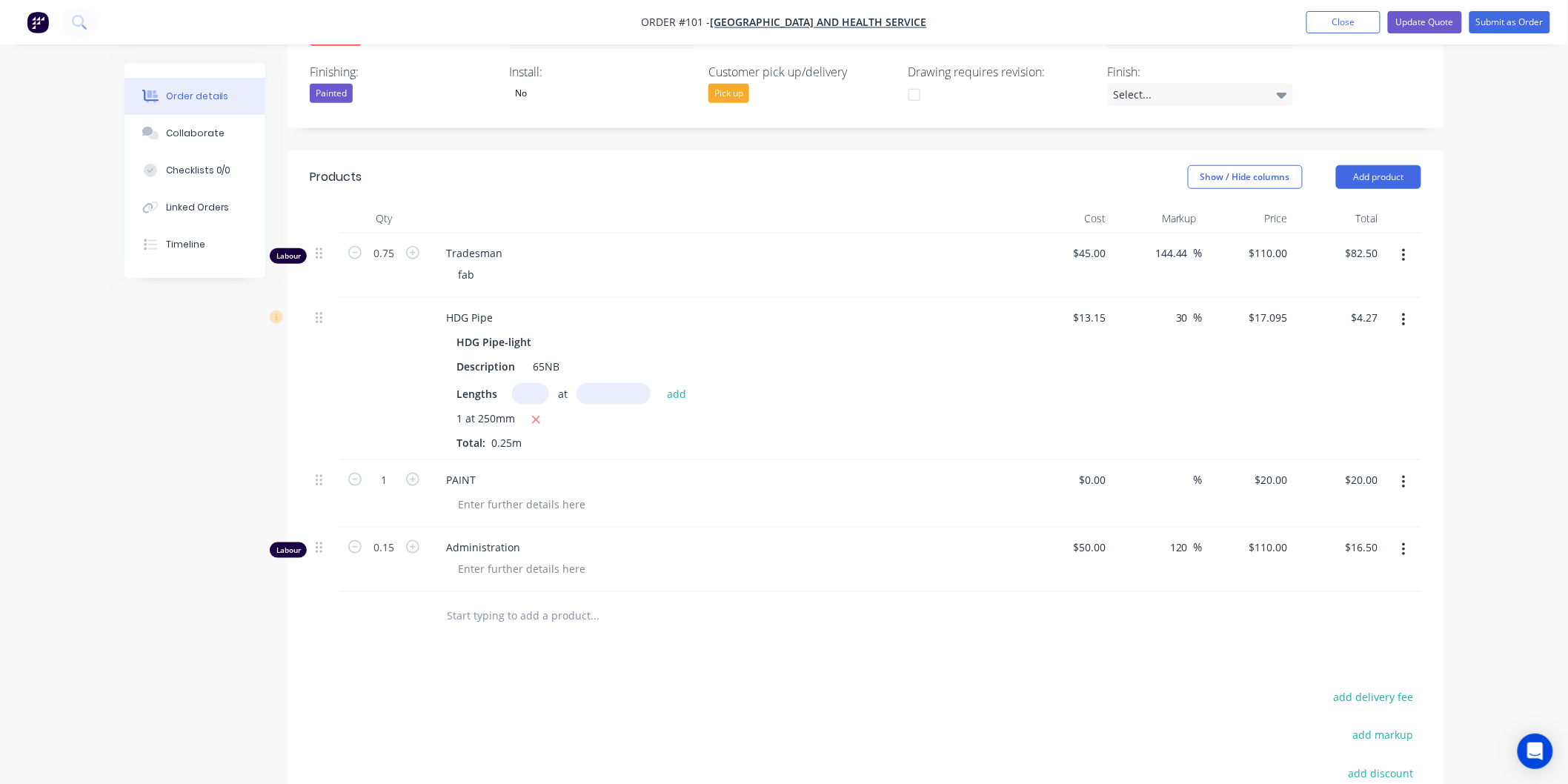
click at [1402, 247] on icon "button" at bounding box center [1404, 255] width 4 height 16
click at [1476, 193] on div "Order details Collaborate Checklists 0/0 Linked Orders Timeline Order details C…" at bounding box center [784, 262] width 1568 height 1512
click at [1407, 242] on button "button" at bounding box center [1404, 255] width 35 height 27
click at [1383, 165] on button "Add product" at bounding box center [1379, 177] width 85 height 24
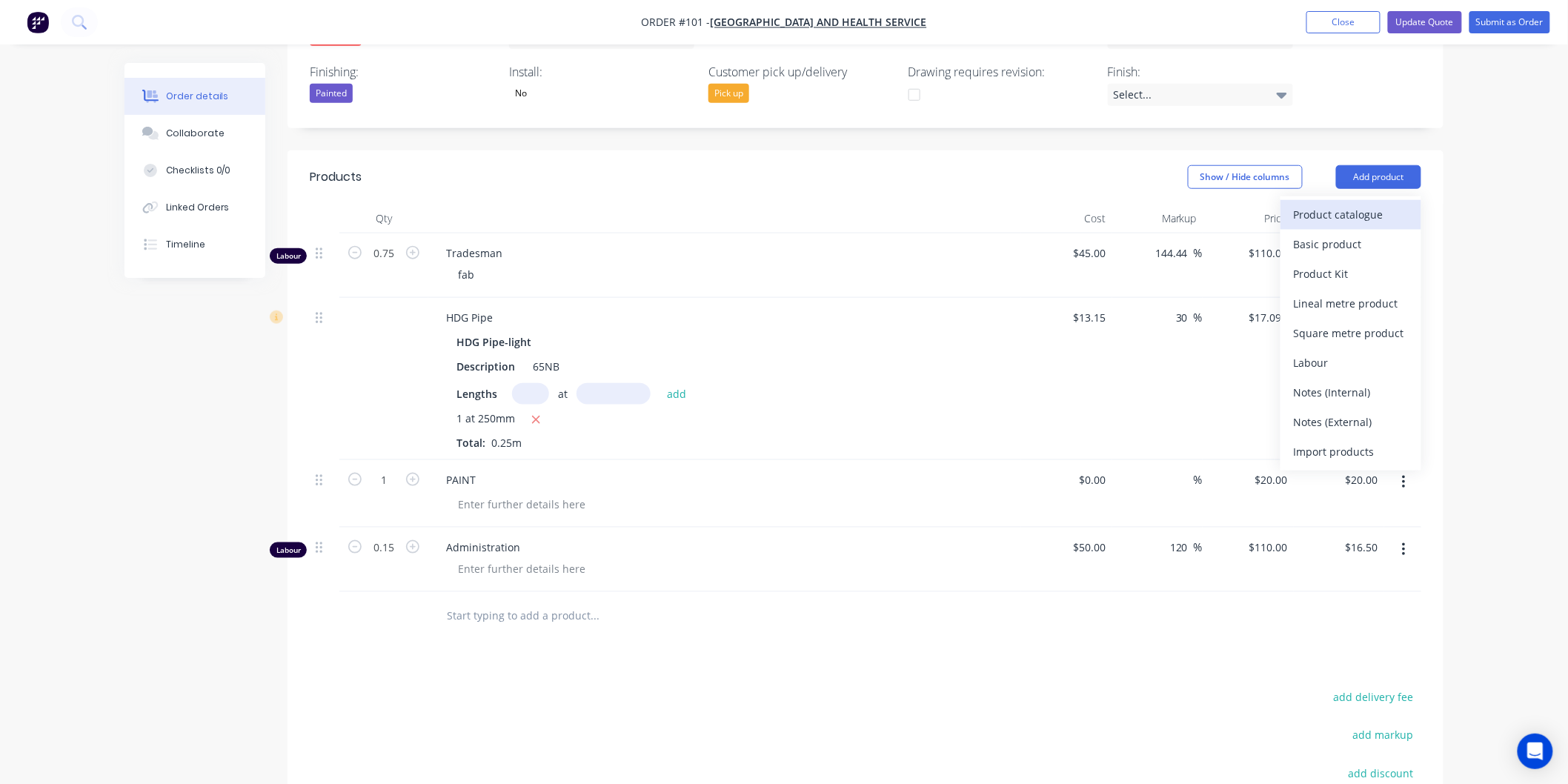
click at [1354, 204] on div "Product catalogue" at bounding box center [1350, 215] width 114 height 22
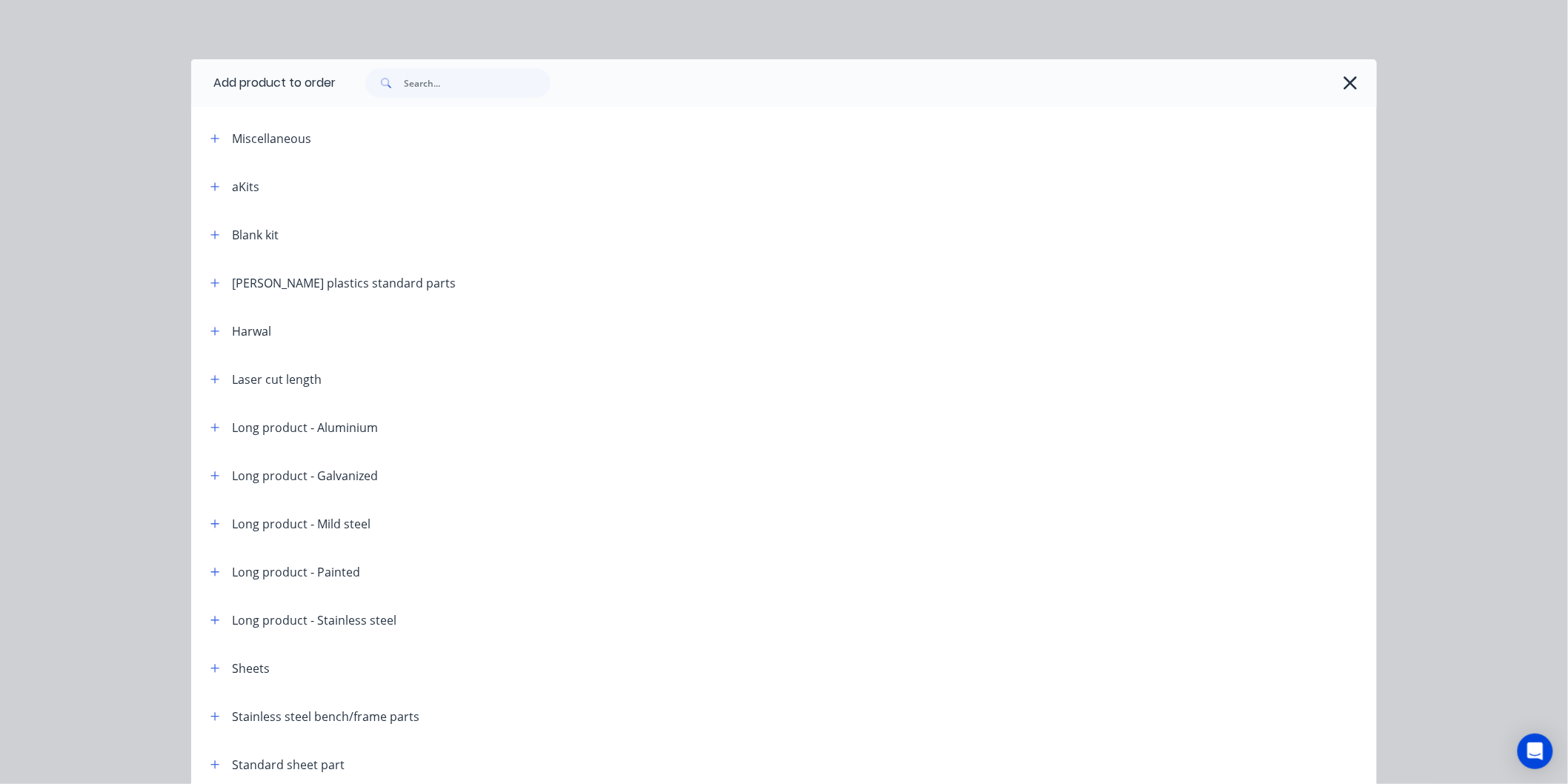
scroll to position [69, 0]
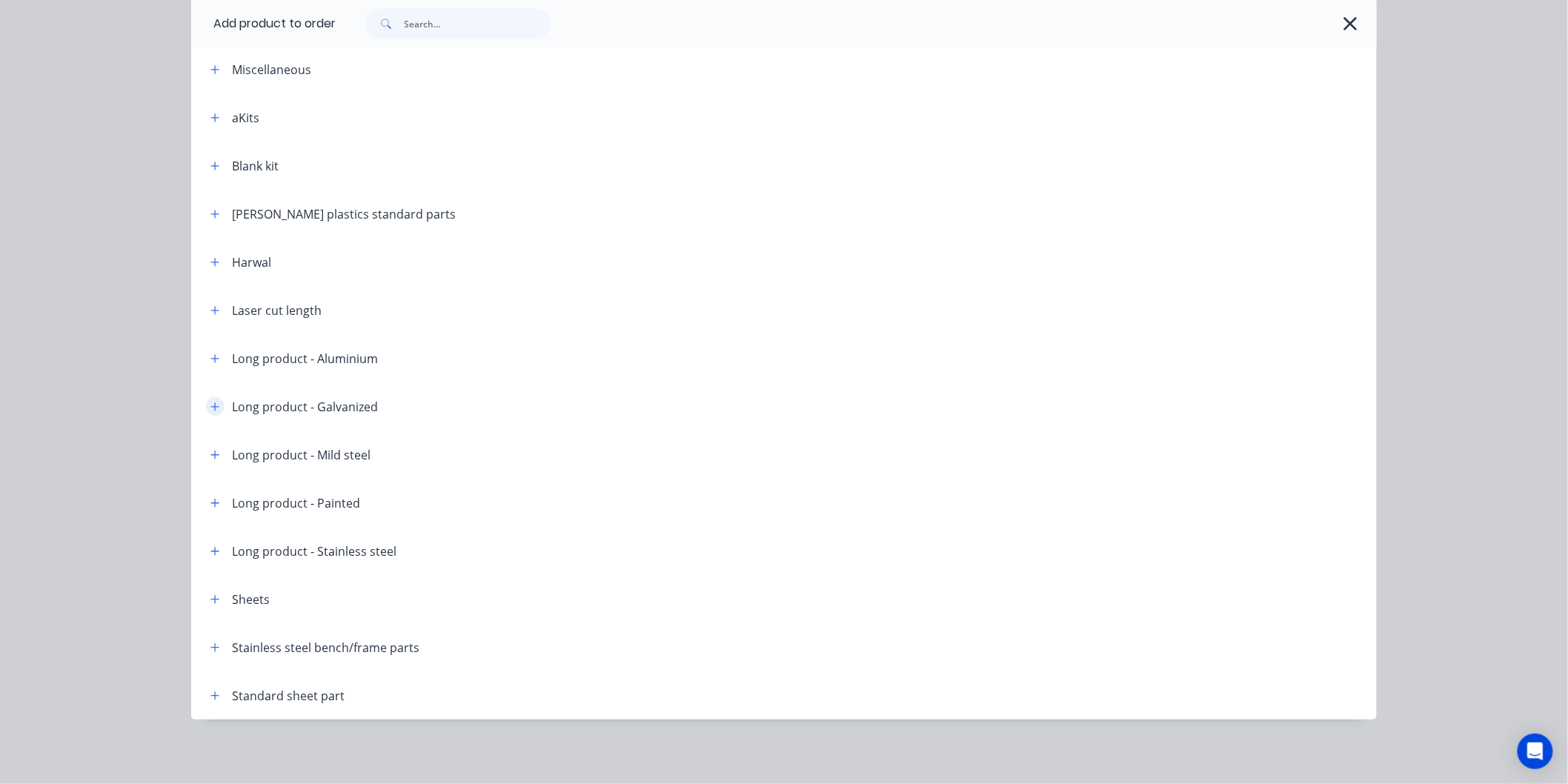
click at [212, 404] on icon "button" at bounding box center [215, 406] width 9 height 10
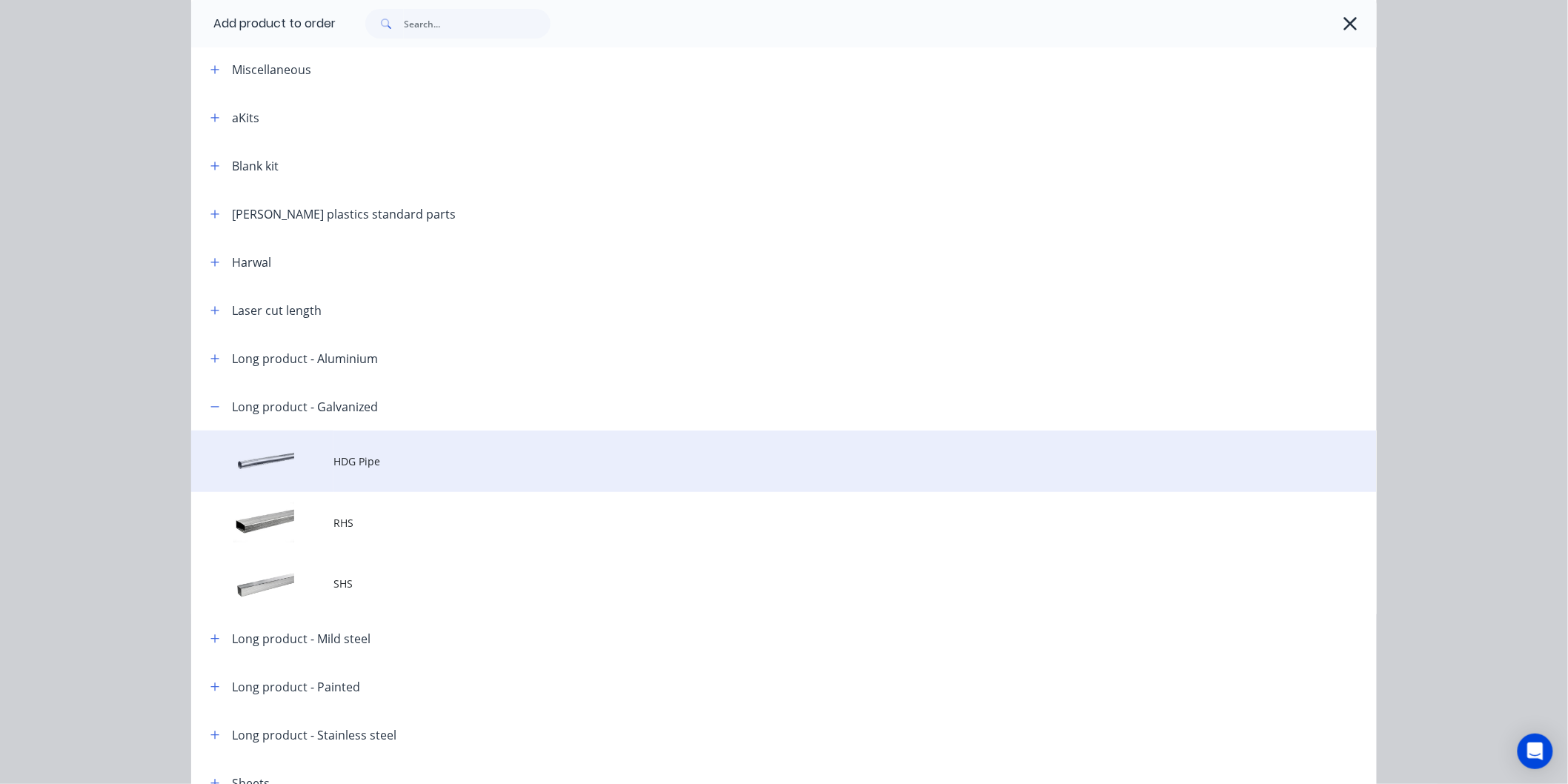
click at [345, 464] on span "HDG Pipe" at bounding box center [750, 462] width 834 height 16
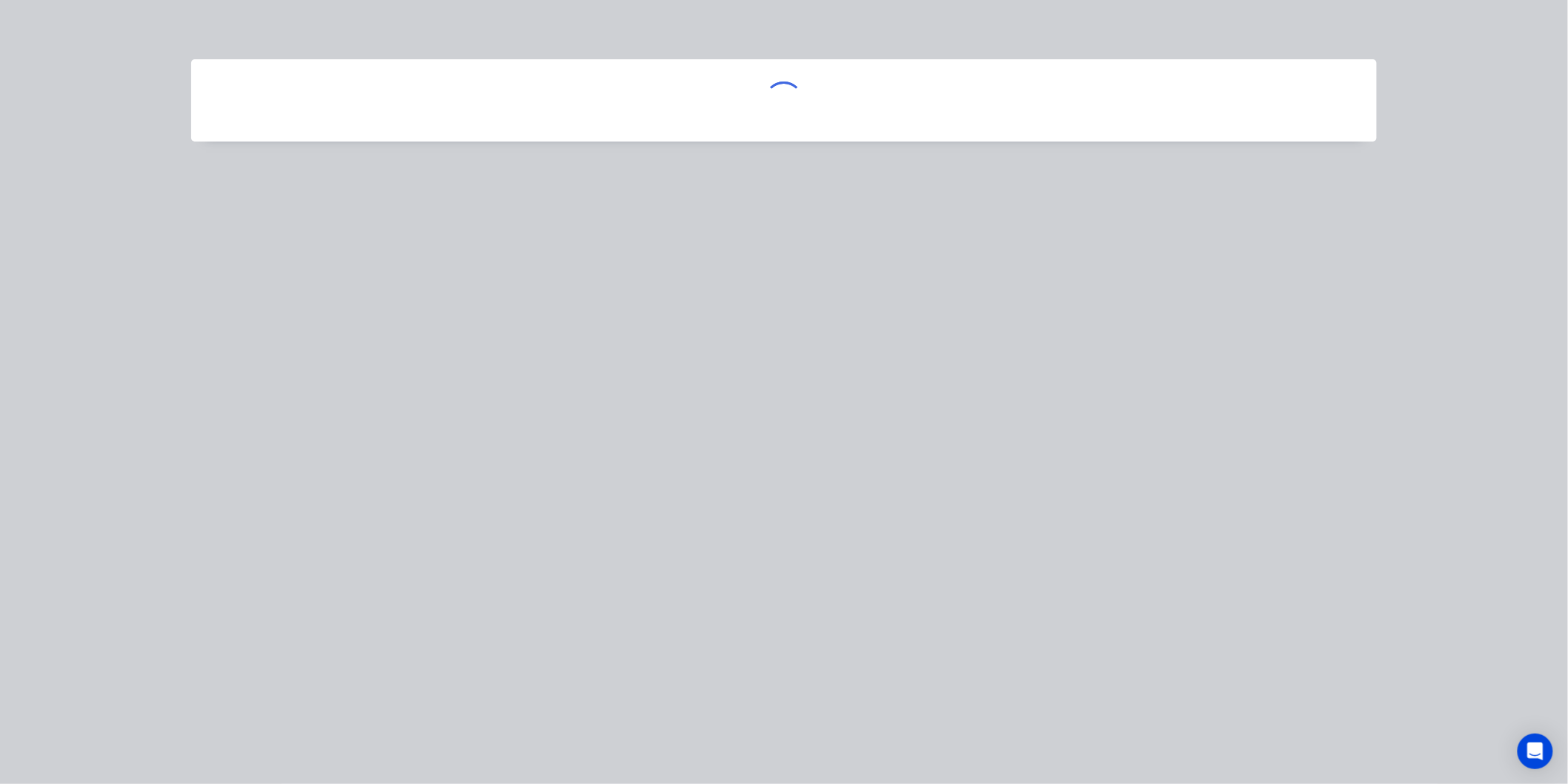
scroll to position [0, 0]
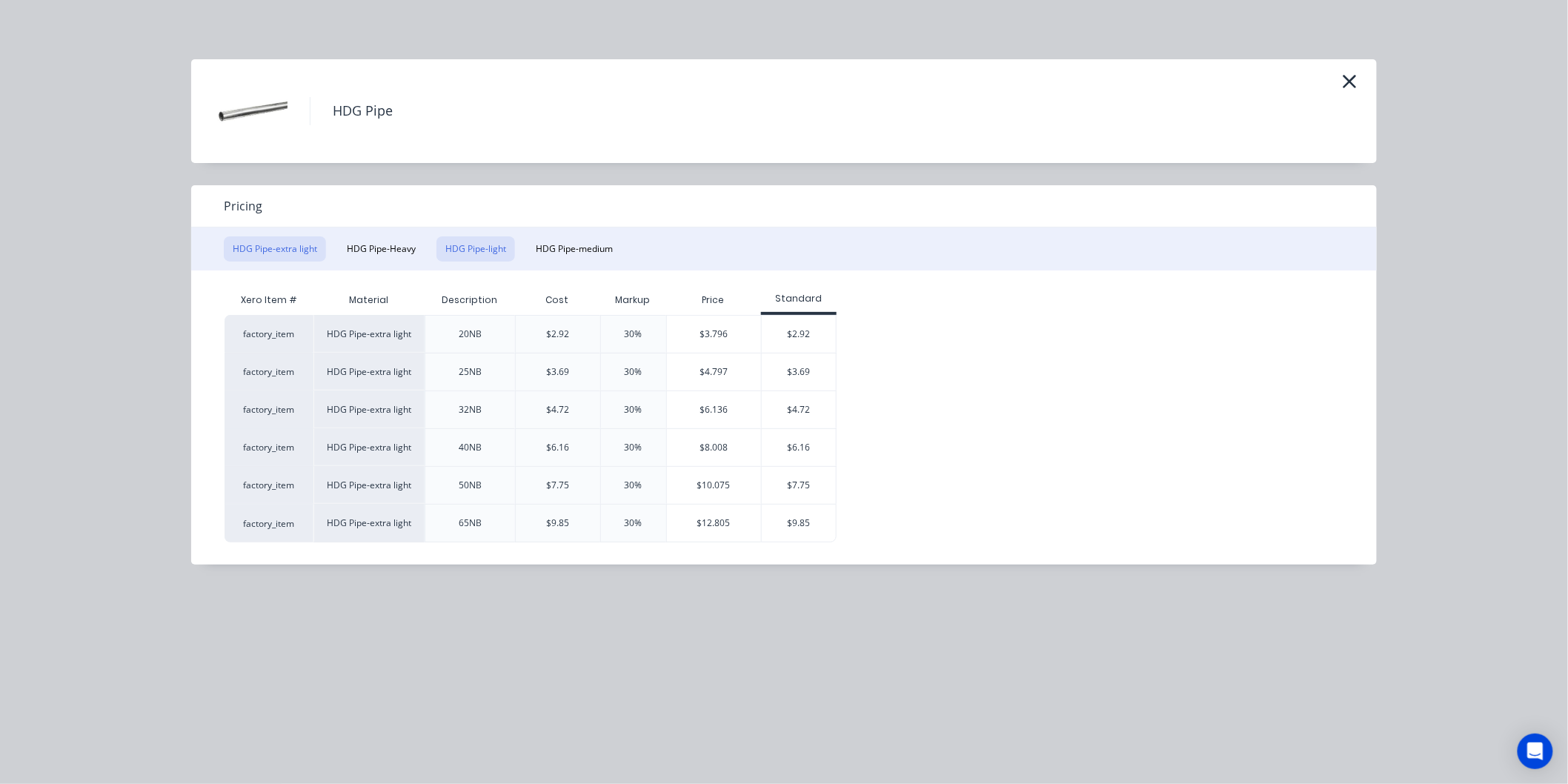
click at [462, 249] on button "HDG Pipe-light" at bounding box center [476, 248] width 78 height 25
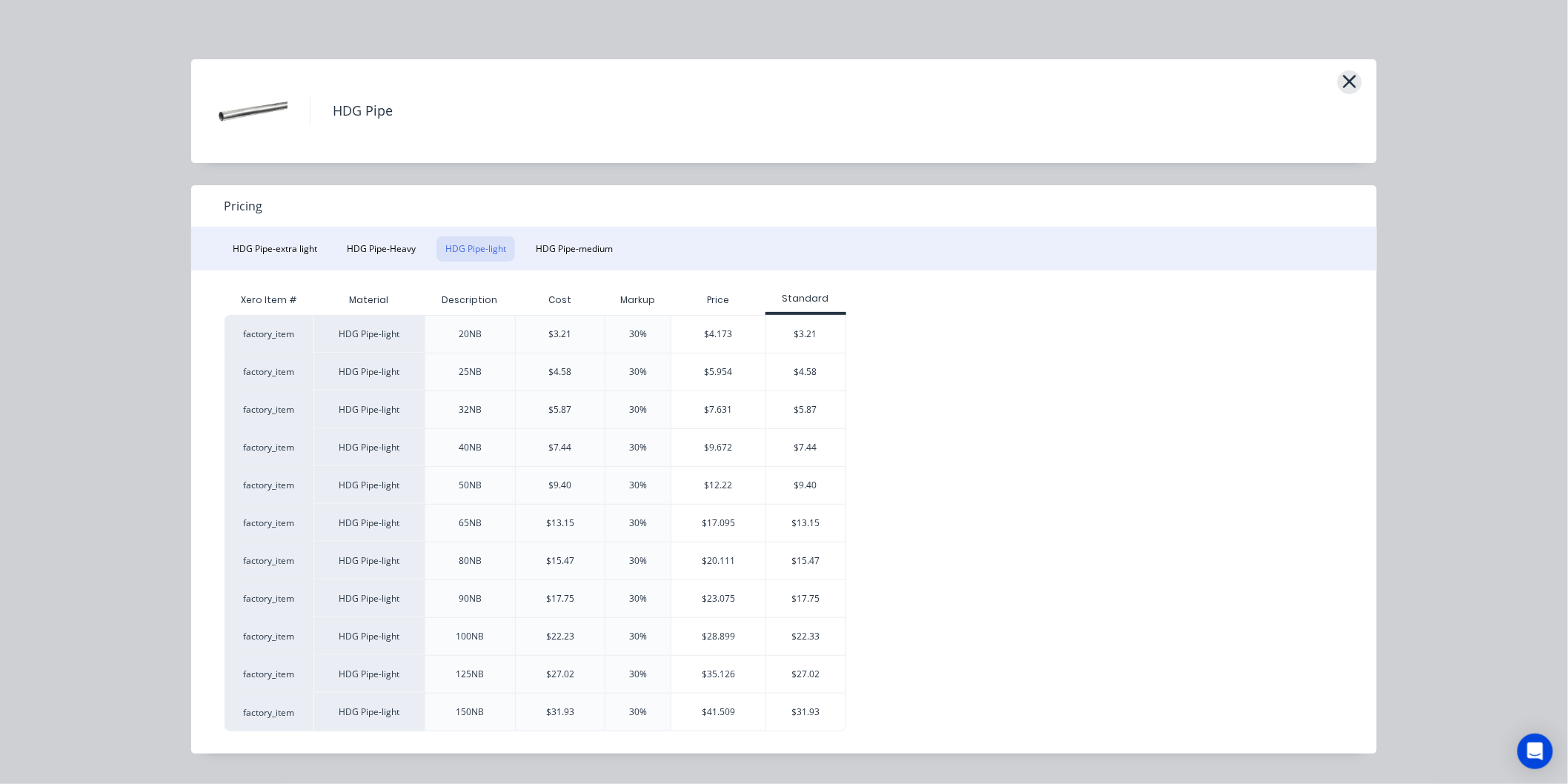
click at [1351, 75] on icon "button" at bounding box center [1350, 81] width 16 height 21
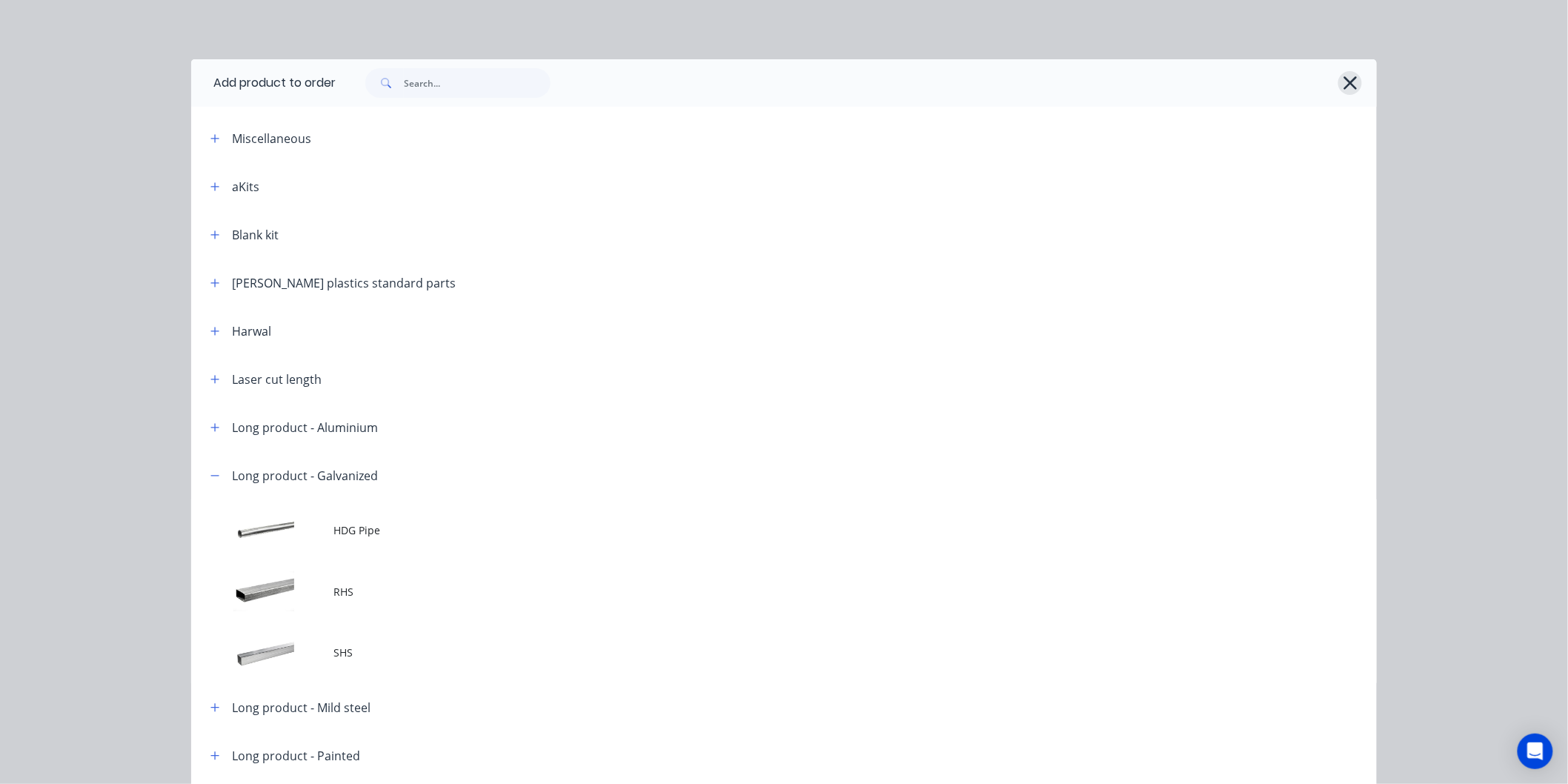
click at [1346, 77] on icon "button" at bounding box center [1350, 82] width 16 height 21
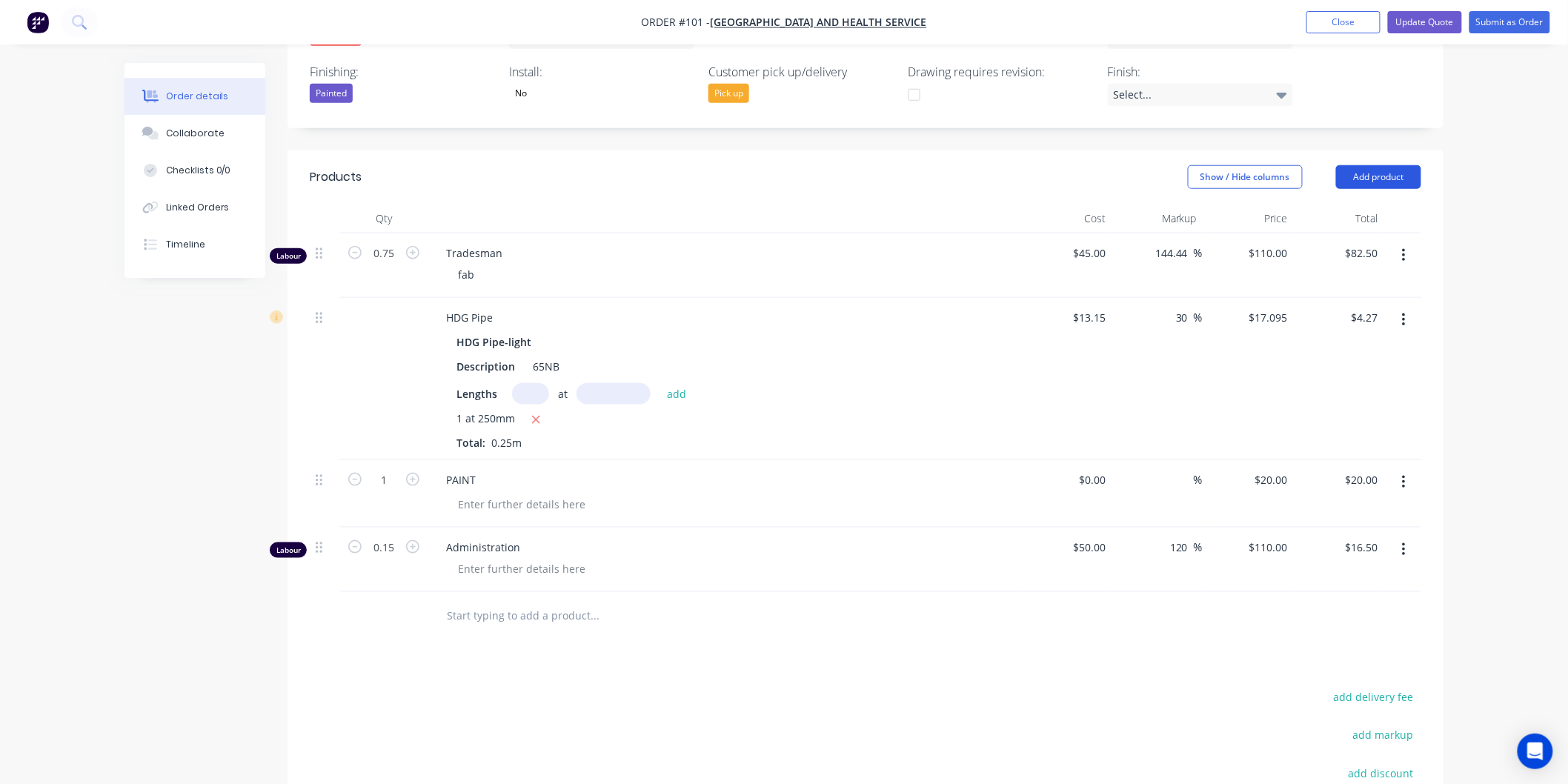
click at [1395, 165] on button "Add product" at bounding box center [1379, 177] width 85 height 24
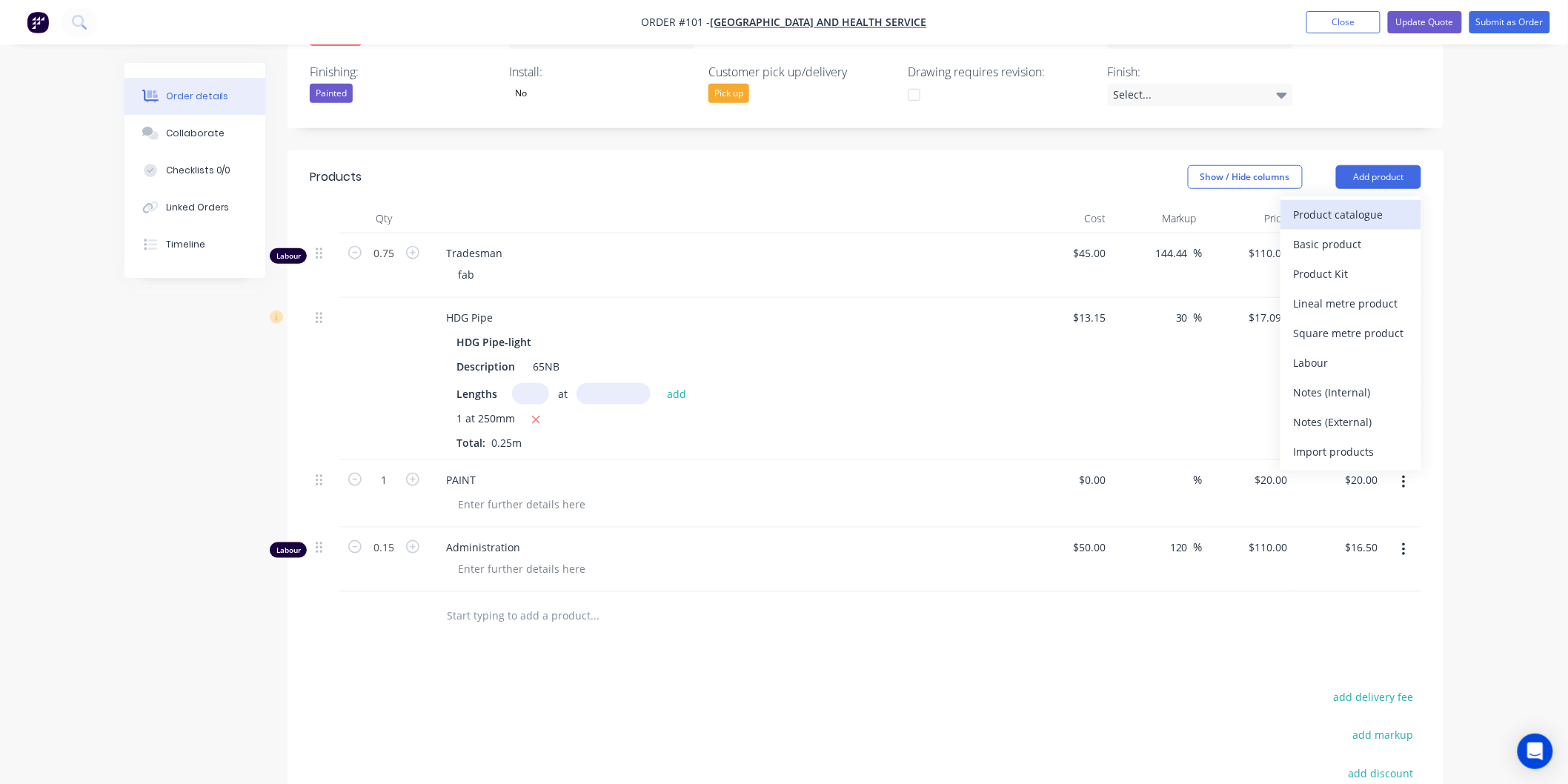
click at [1347, 204] on div "Product catalogue" at bounding box center [1350, 215] width 114 height 22
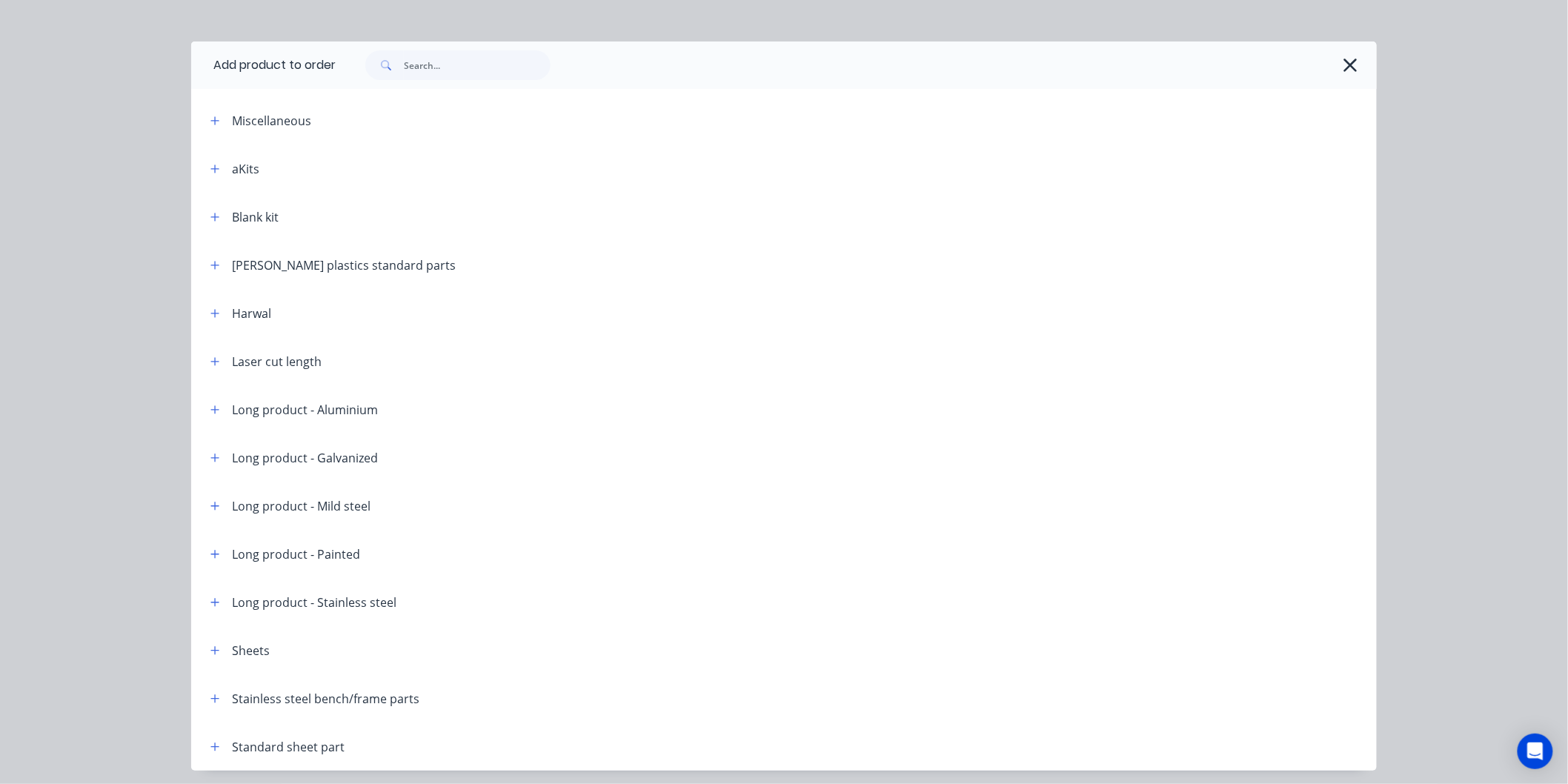
scroll to position [69, 0]
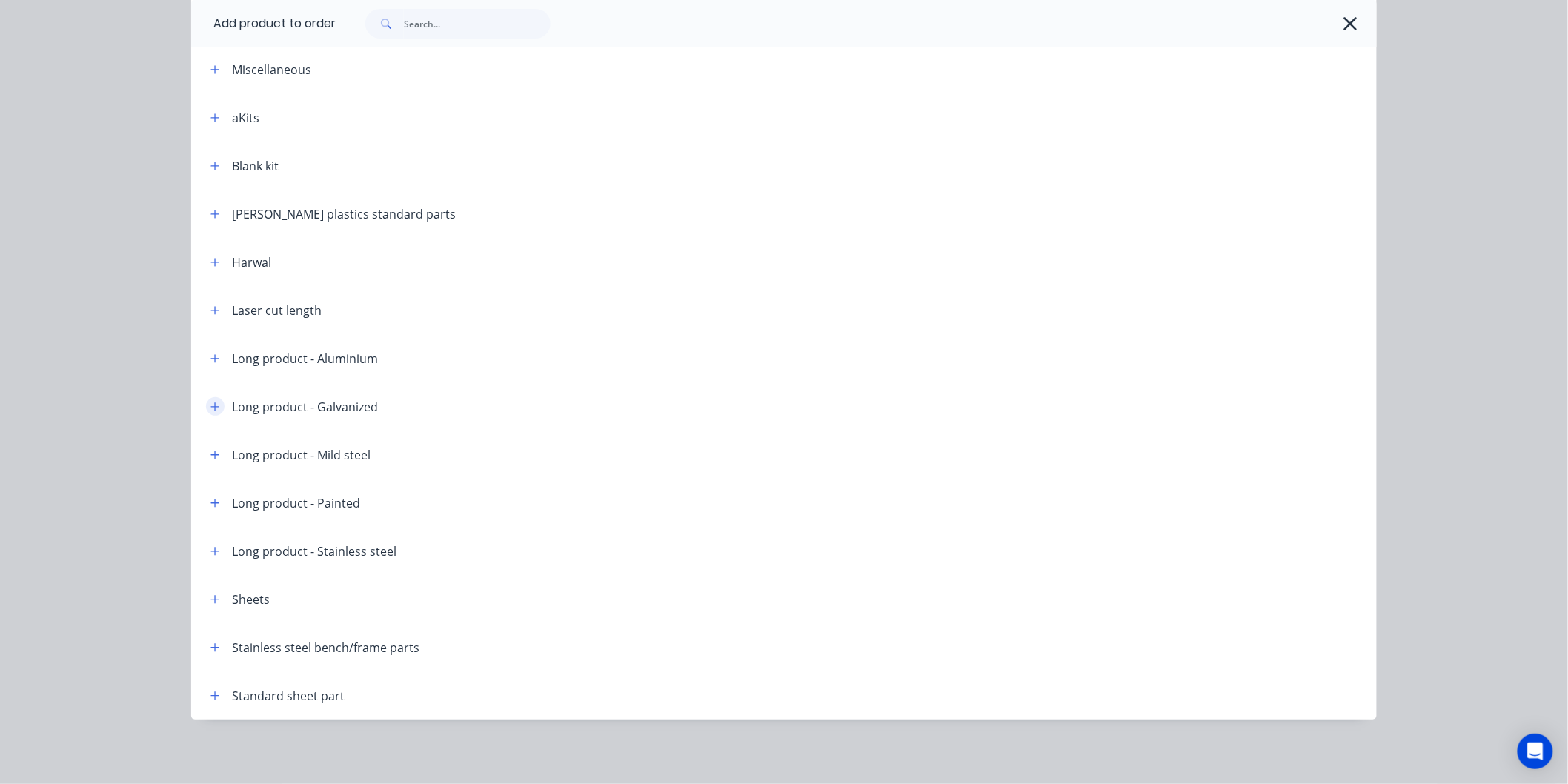
click at [211, 404] on icon "button" at bounding box center [215, 406] width 9 height 10
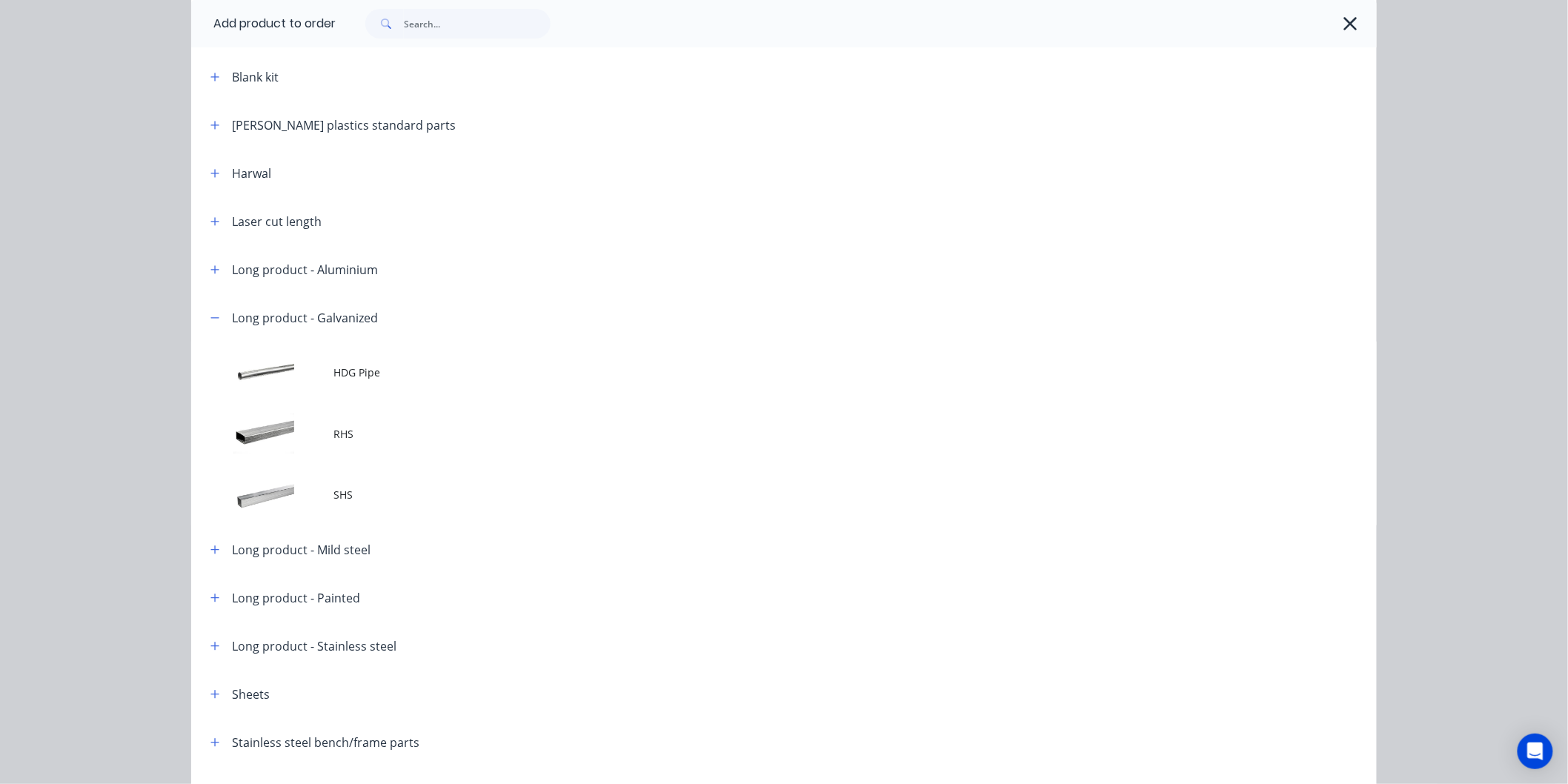
scroll to position [253, 0]
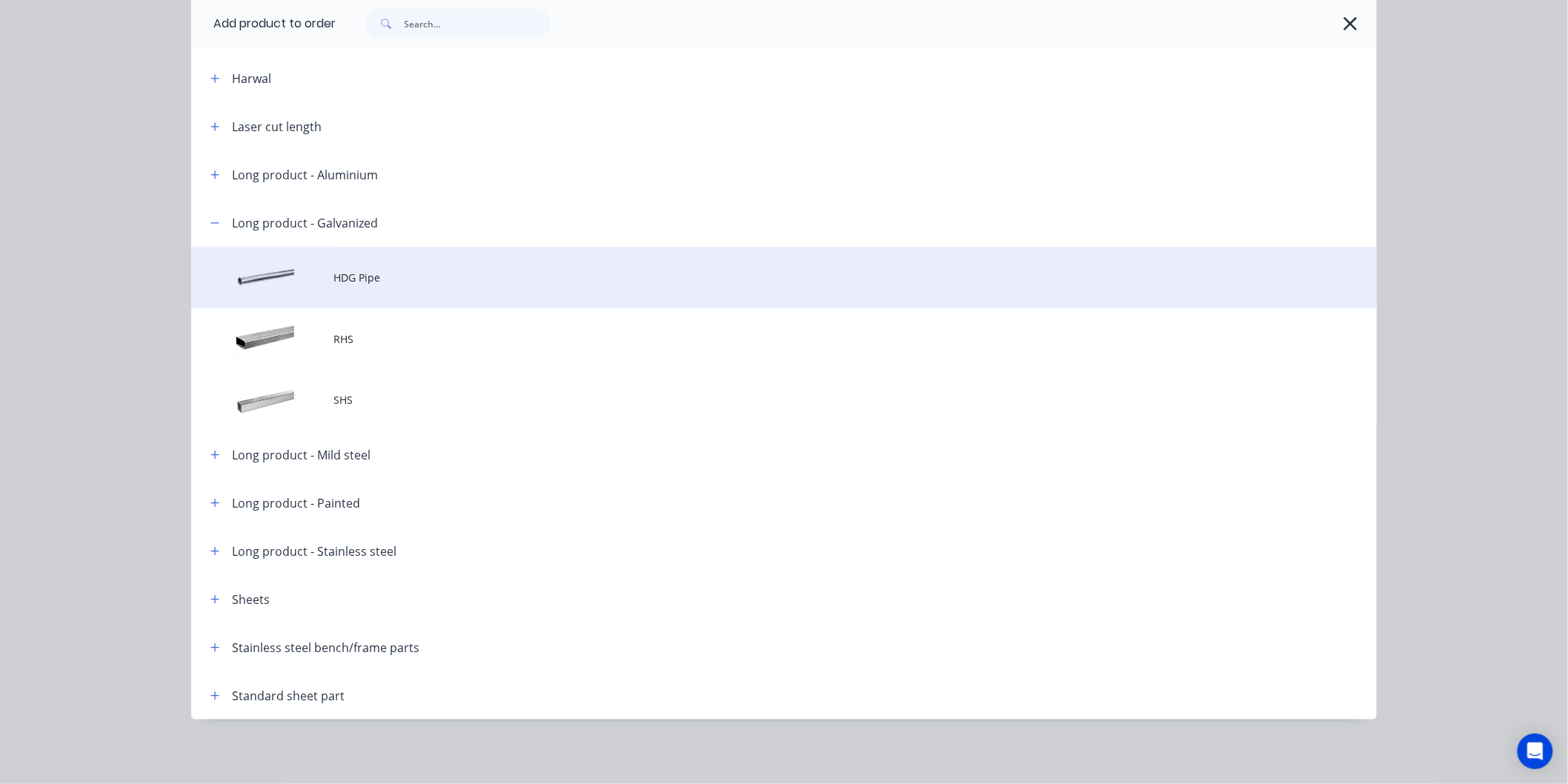
click at [350, 287] on td "HDG Pipe" at bounding box center [855, 278] width 1044 height 61
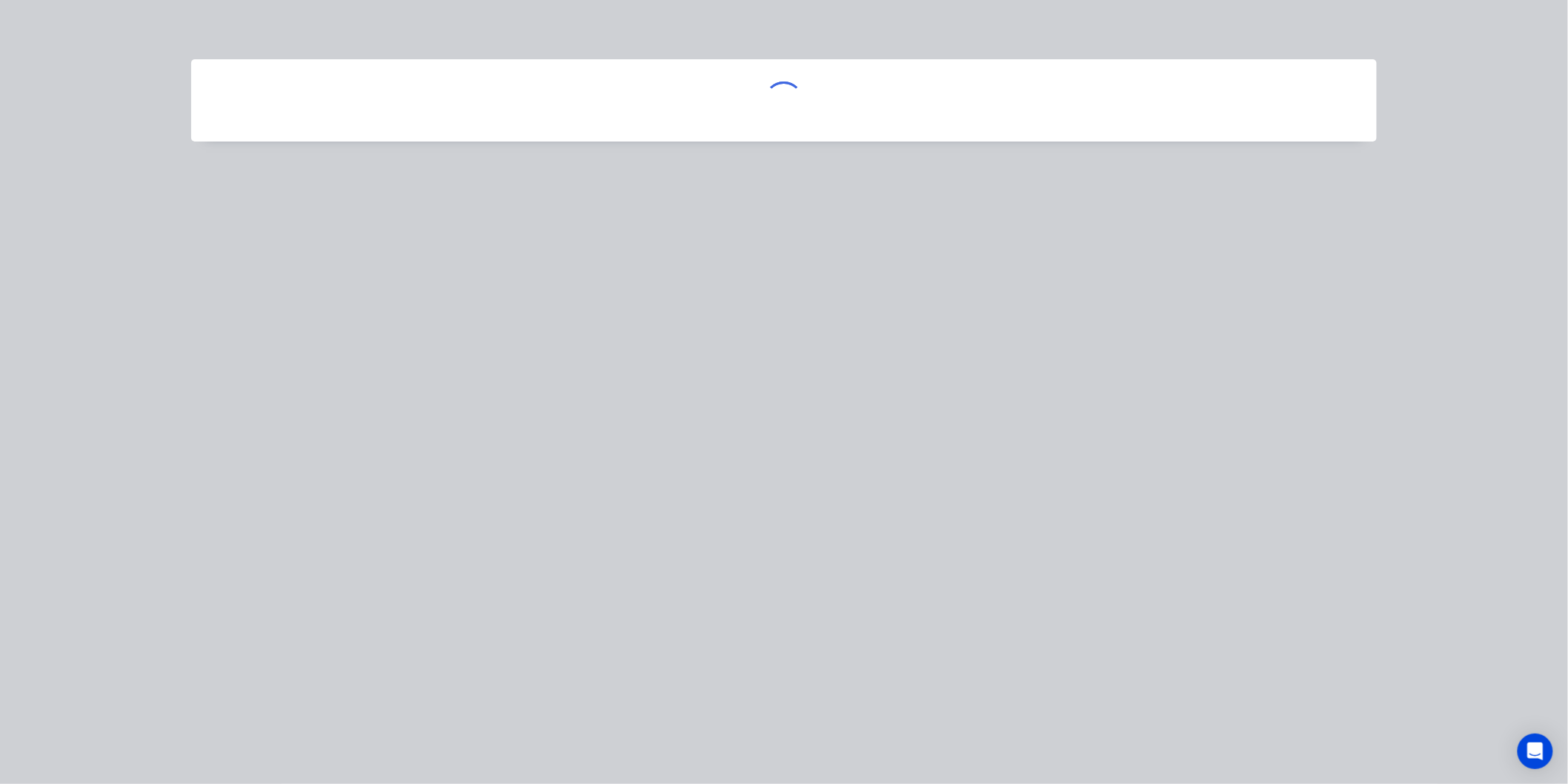
scroll to position [0, 0]
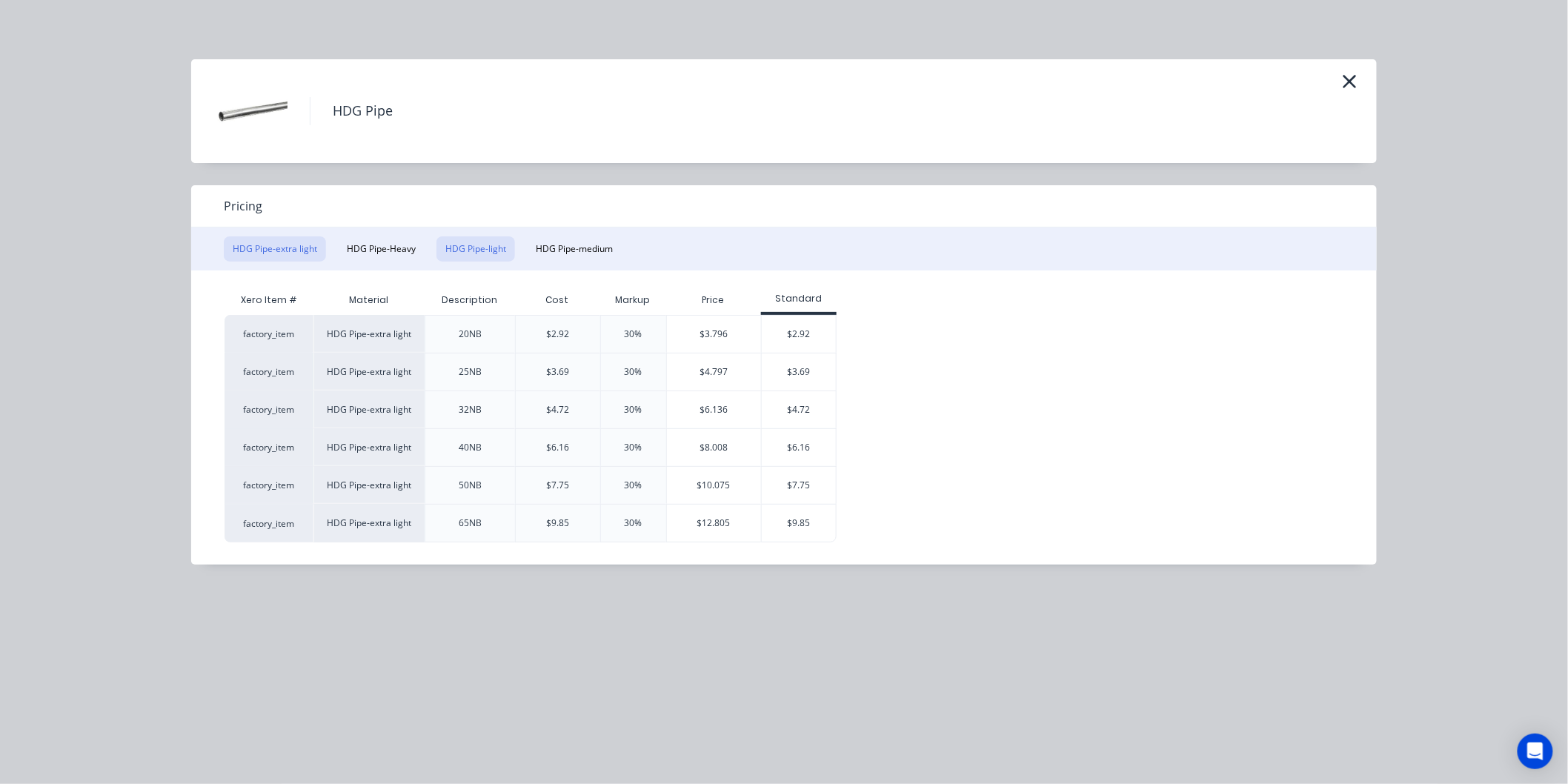
click at [452, 243] on button "HDG Pipe-light" at bounding box center [476, 248] width 78 height 25
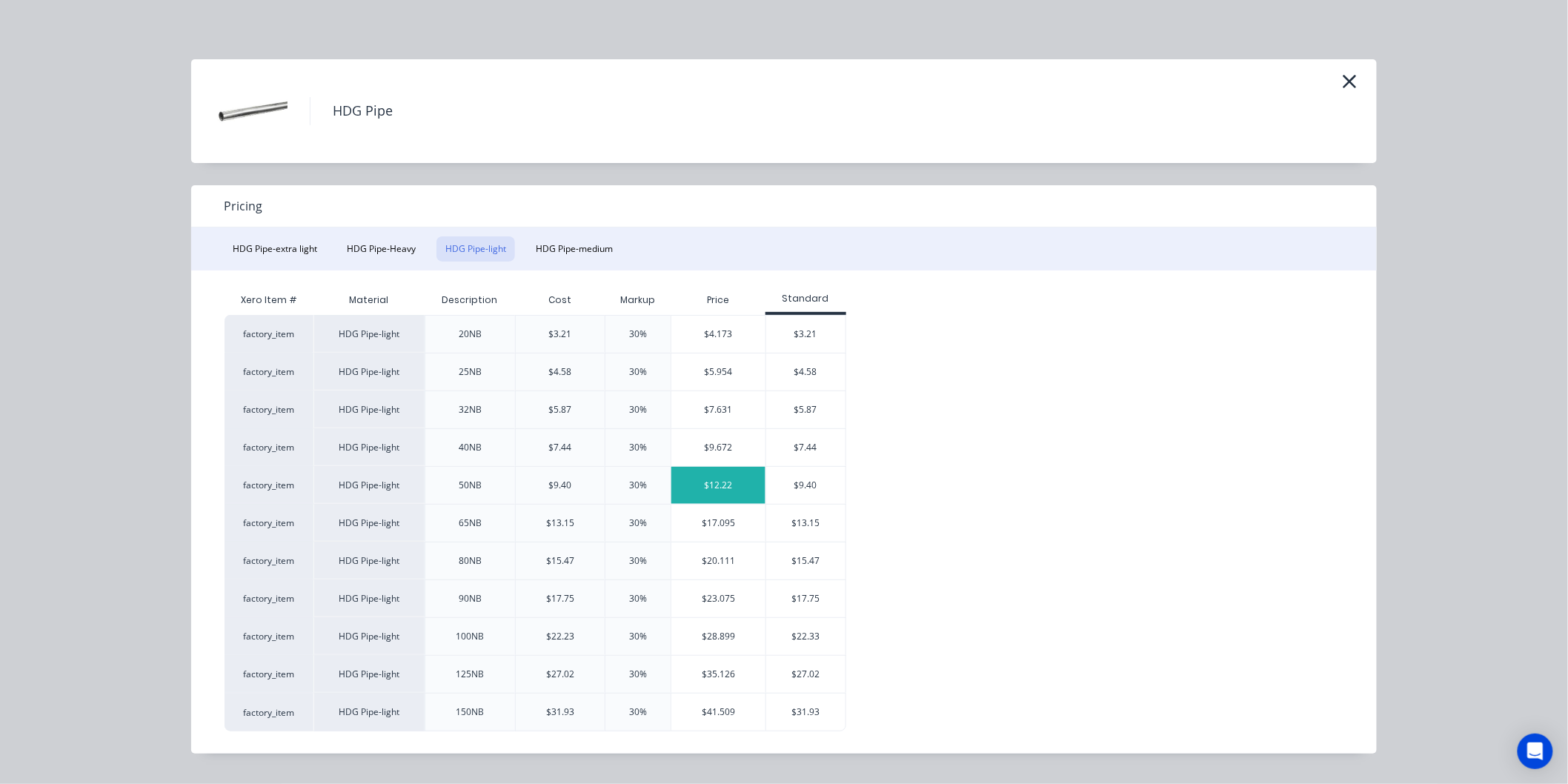
click at [736, 489] on div "$12.22" at bounding box center [718, 484] width 94 height 37
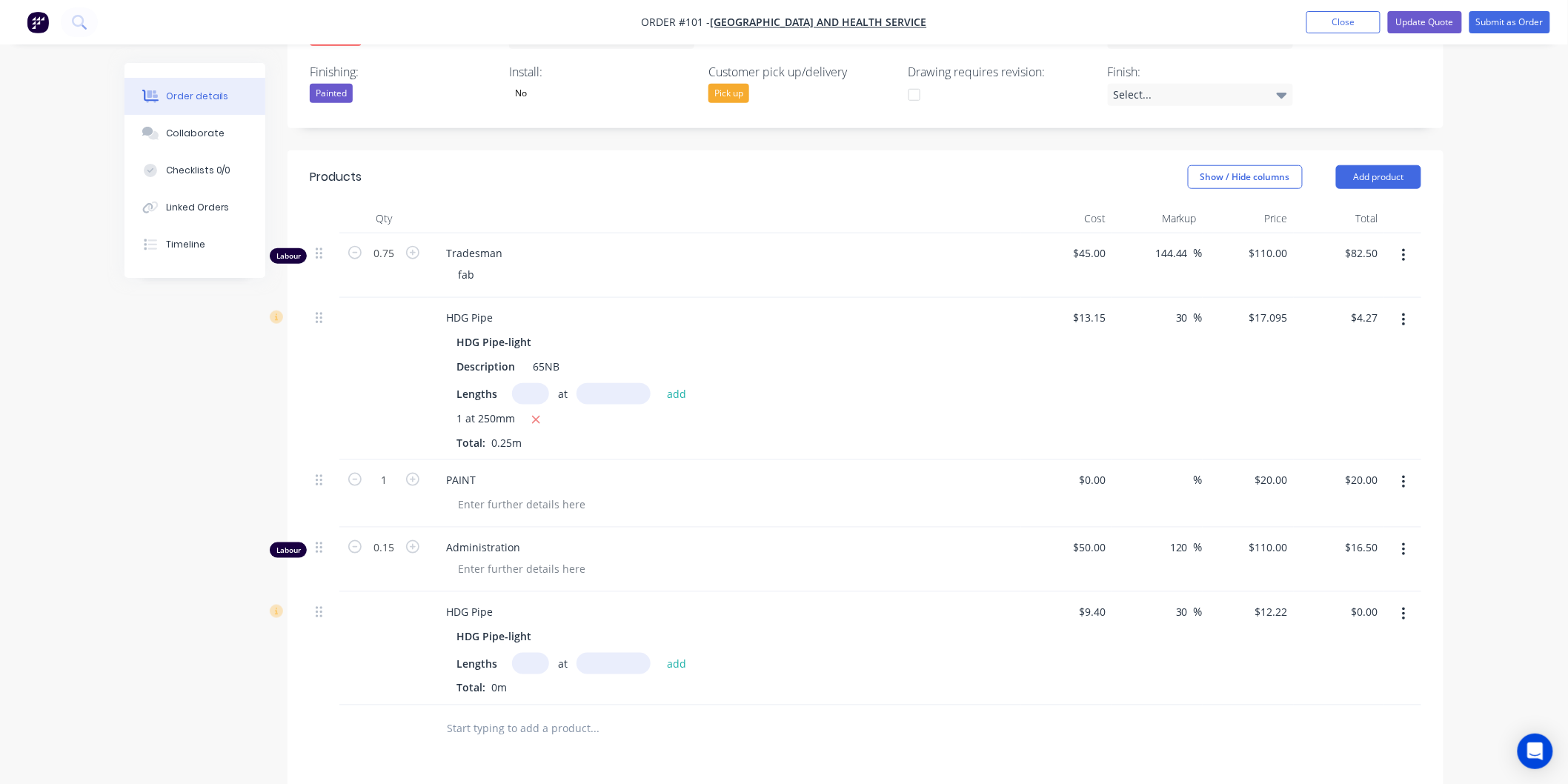
click at [1406, 601] on button "button" at bounding box center [1404, 614] width 35 height 27
click at [1337, 732] on div "Delete" at bounding box center [1350, 742] width 114 height 22
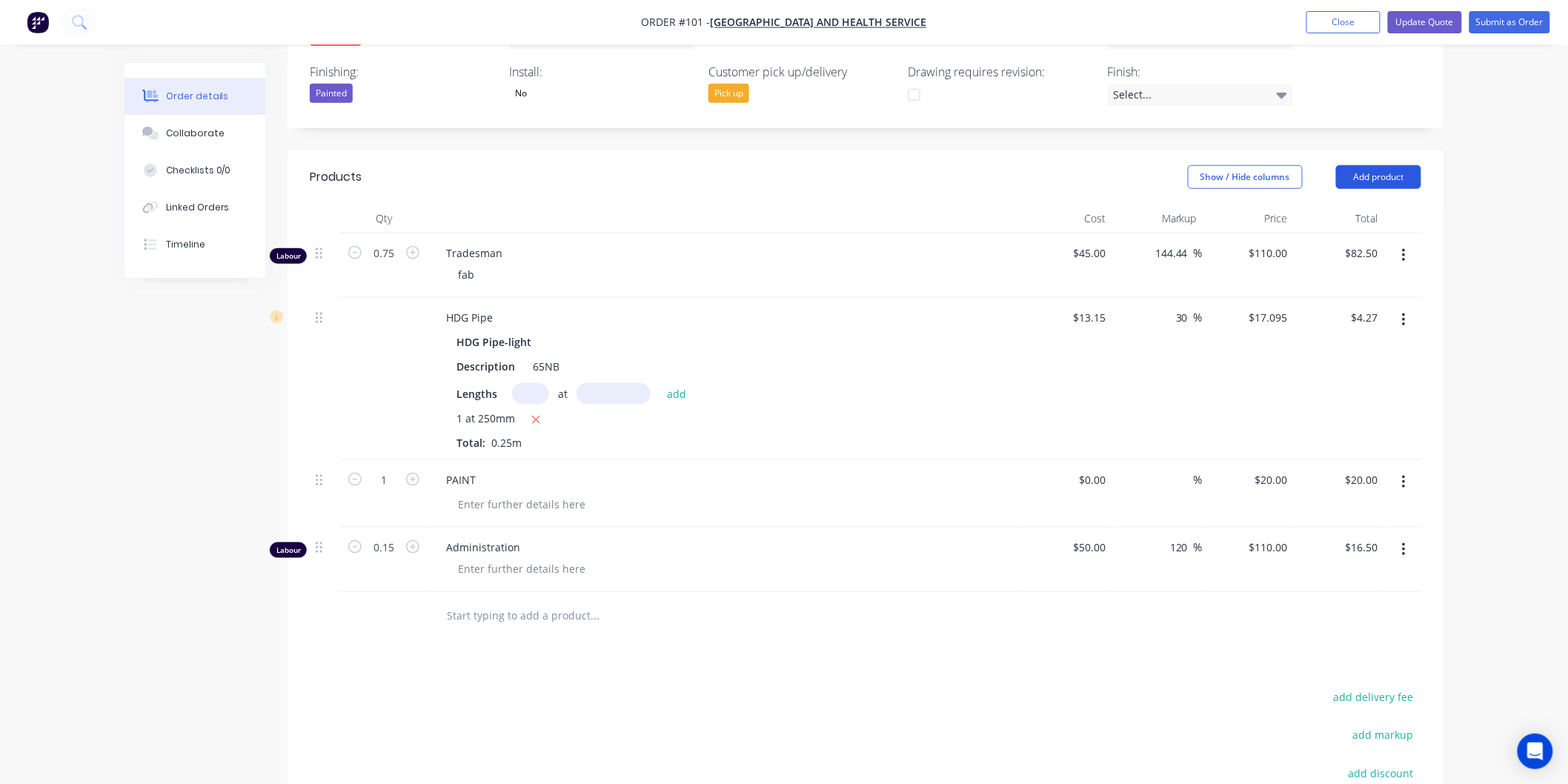
click at [1396, 165] on button "Add product" at bounding box center [1379, 177] width 85 height 24
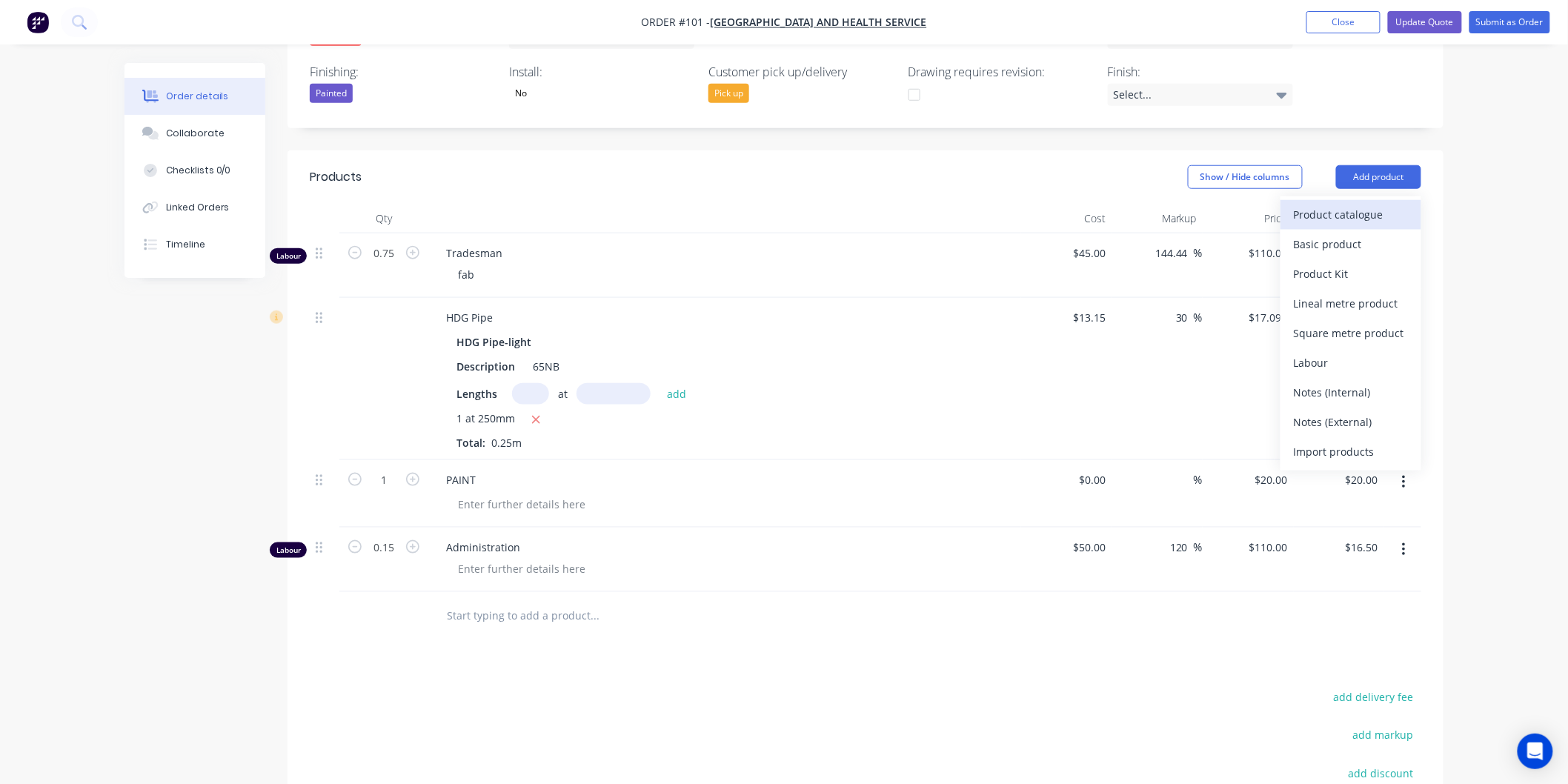
click at [1382, 204] on div "Product catalogue" at bounding box center [1350, 215] width 114 height 22
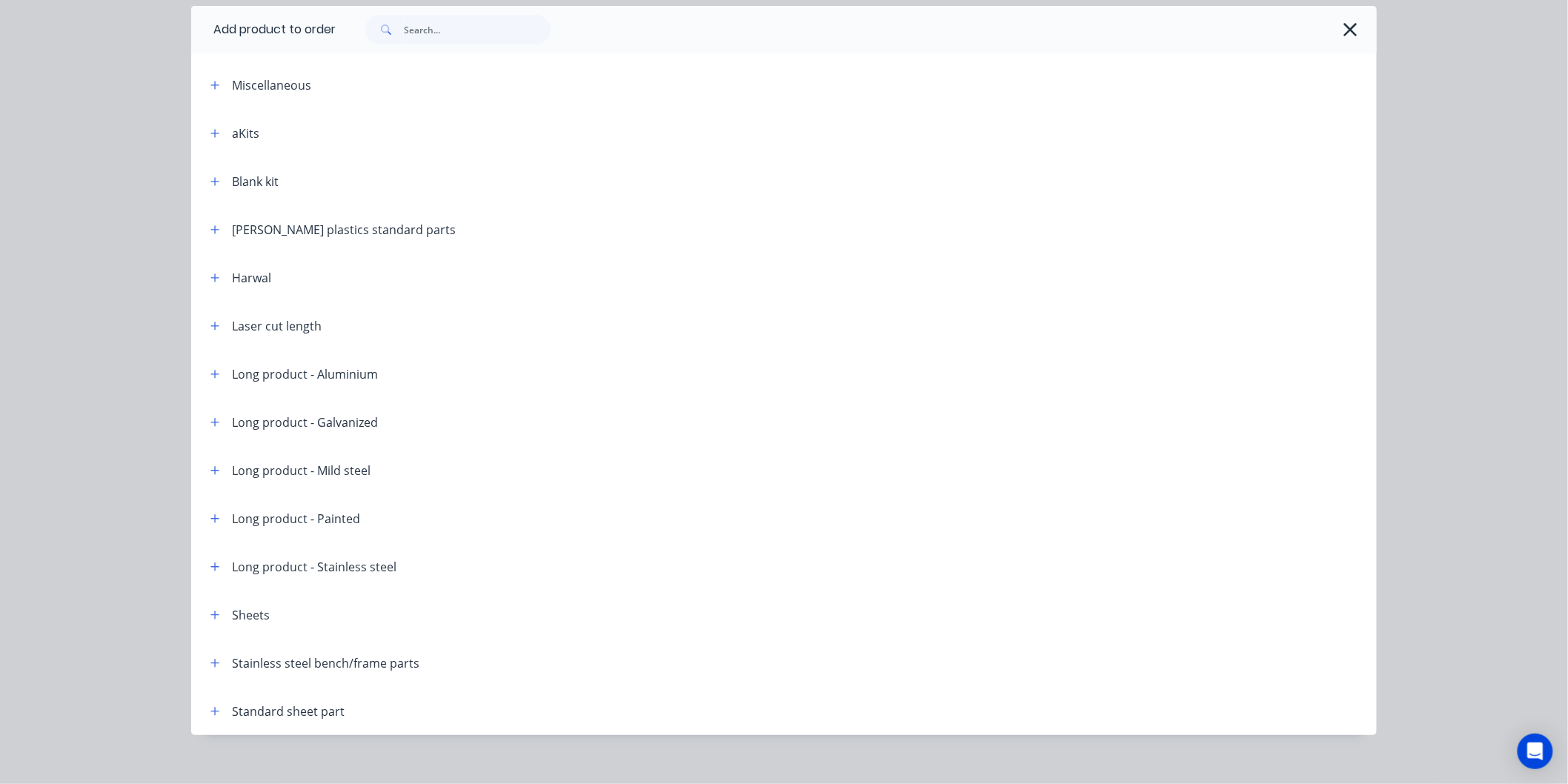
scroll to position [69, 0]
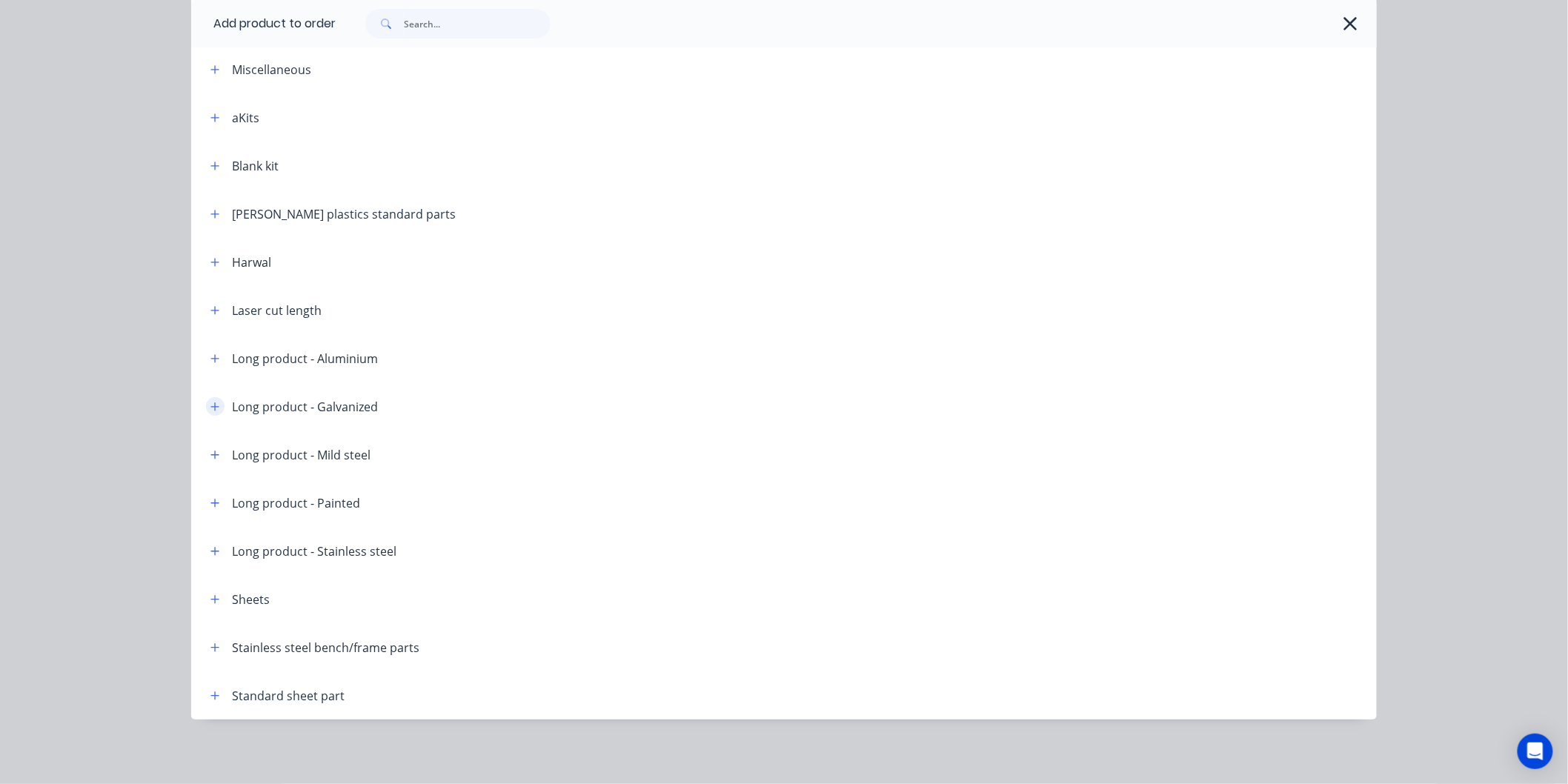
click at [212, 404] on icon "button" at bounding box center [215, 406] width 9 height 10
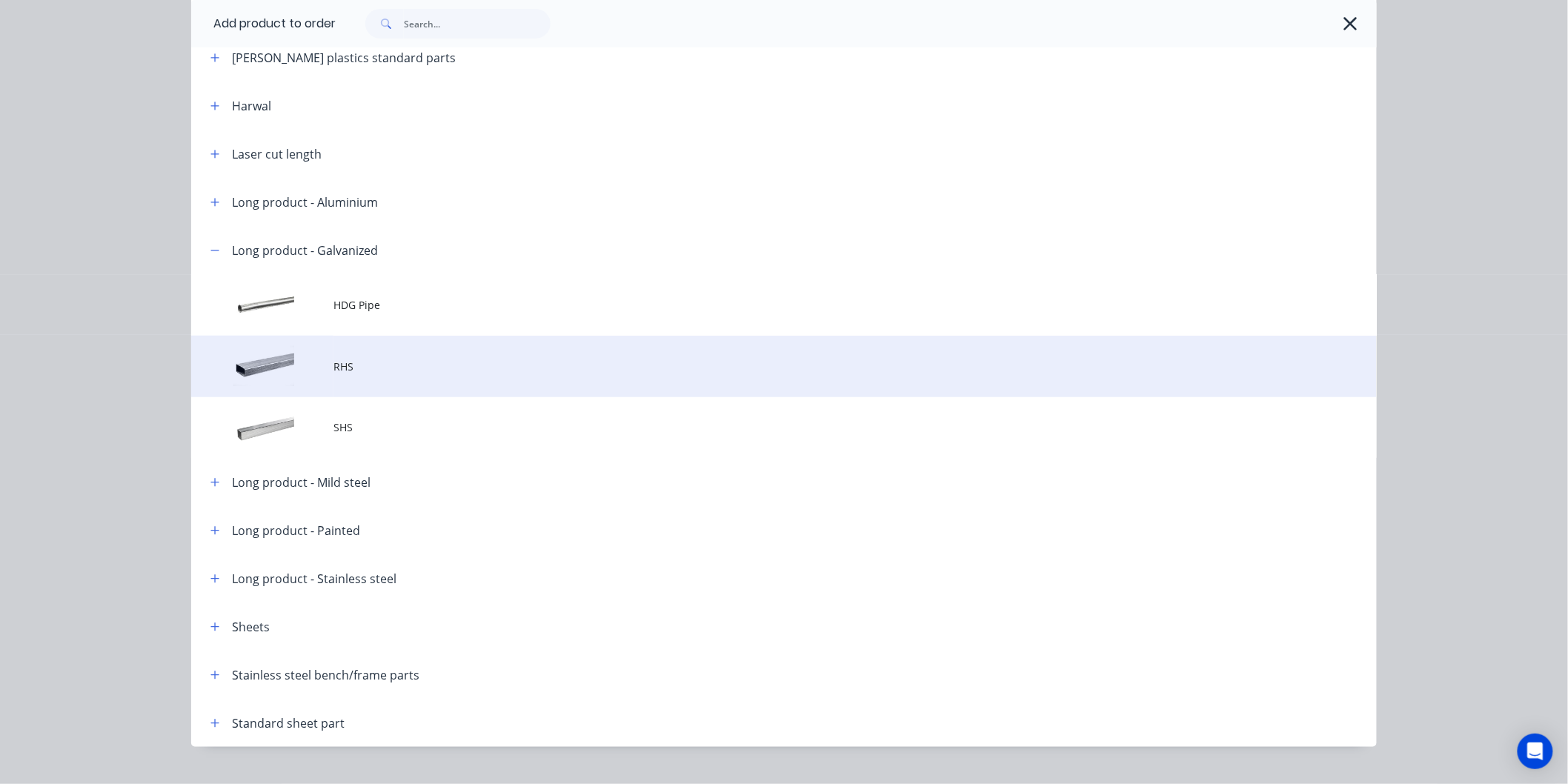
scroll to position [253, 0]
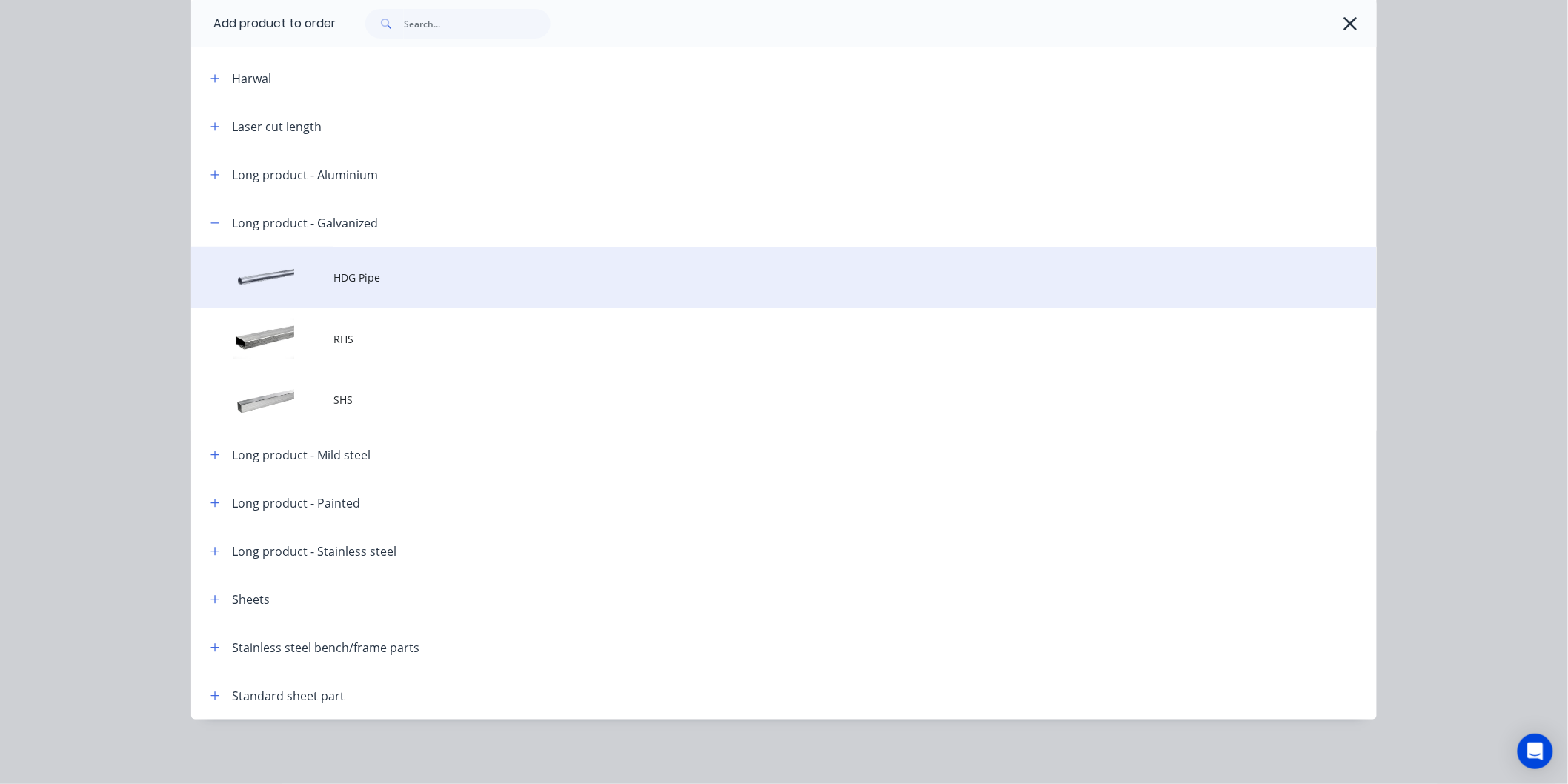
click at [333, 283] on span "HDG Pipe" at bounding box center [750, 278] width 834 height 16
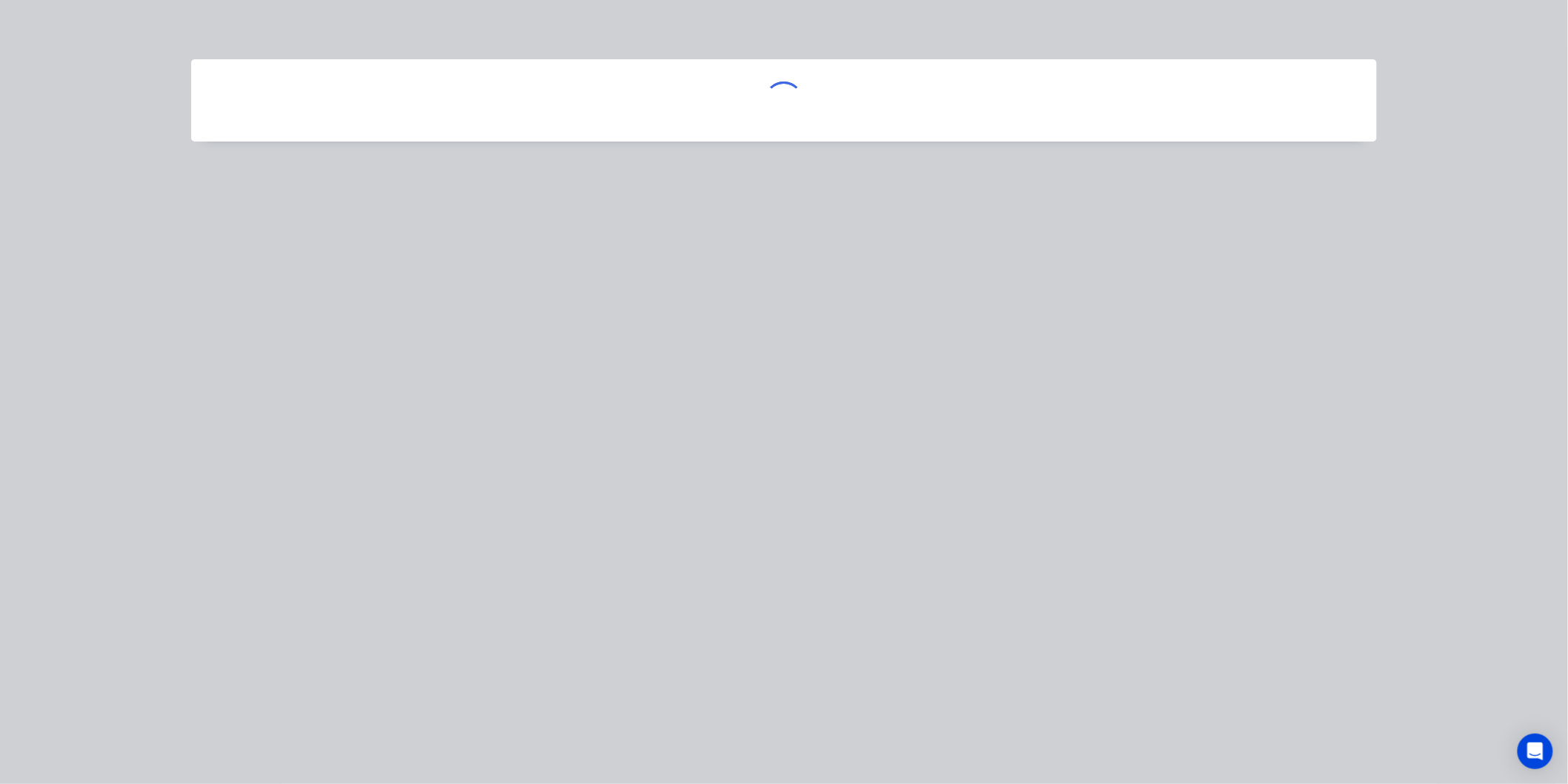
scroll to position [0, 0]
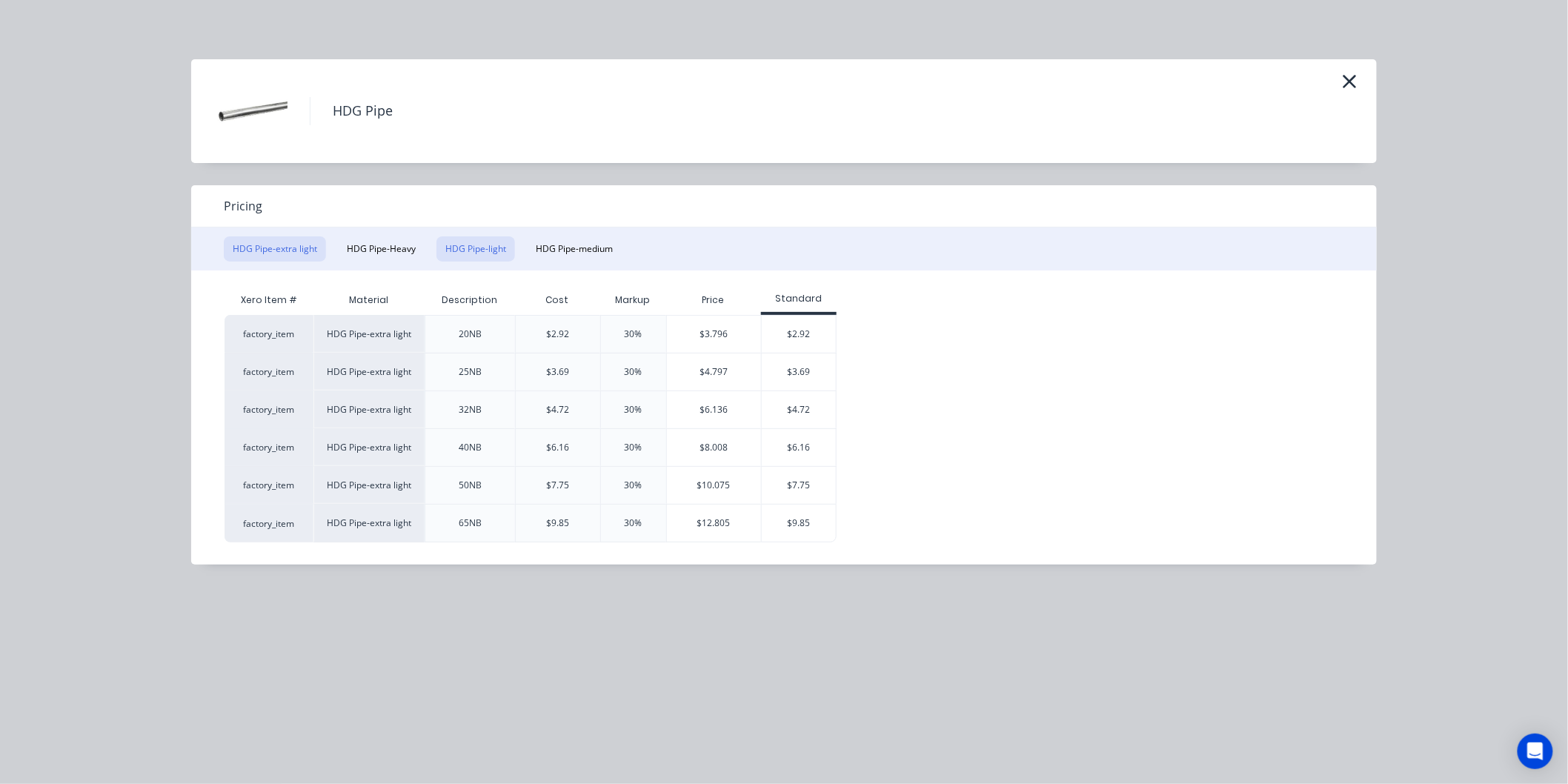
click at [454, 250] on button "HDG Pipe-light" at bounding box center [476, 248] width 78 height 25
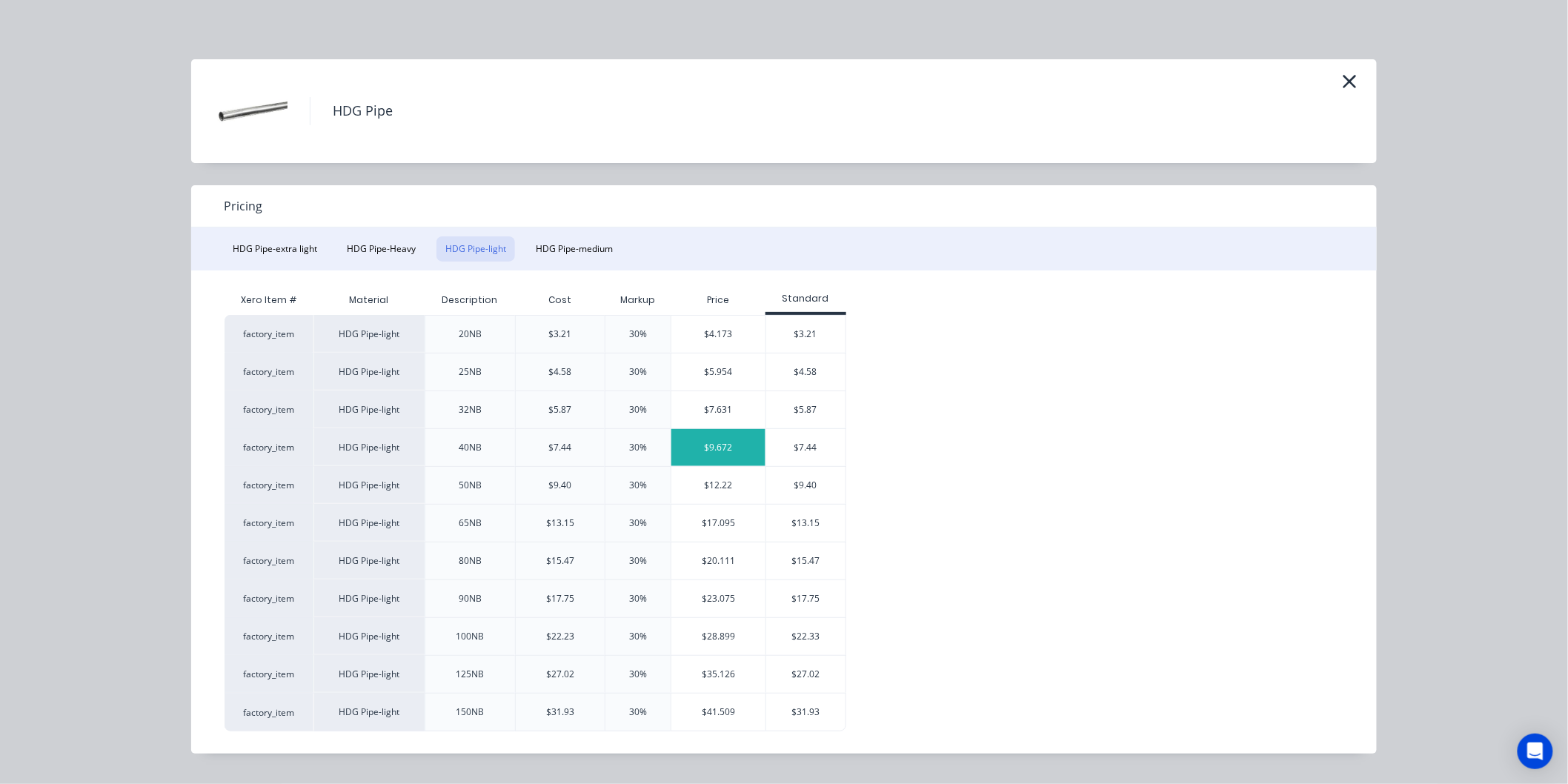
click at [702, 449] on div "$9.672" at bounding box center [718, 447] width 94 height 37
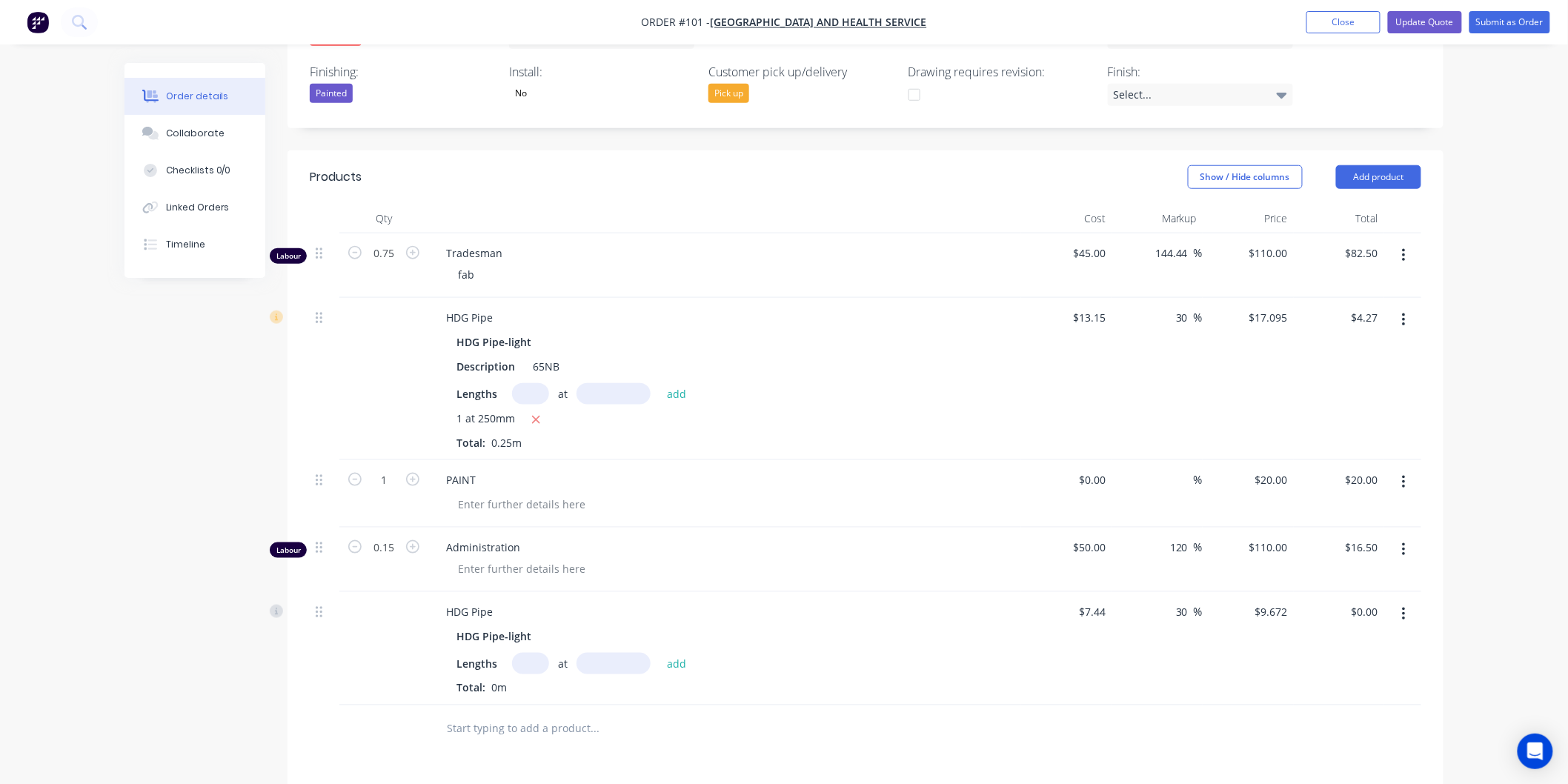
click at [1407, 601] on button "button" at bounding box center [1404, 614] width 35 height 27
click at [1342, 643] on div "Edit" at bounding box center [1350, 653] width 114 height 22
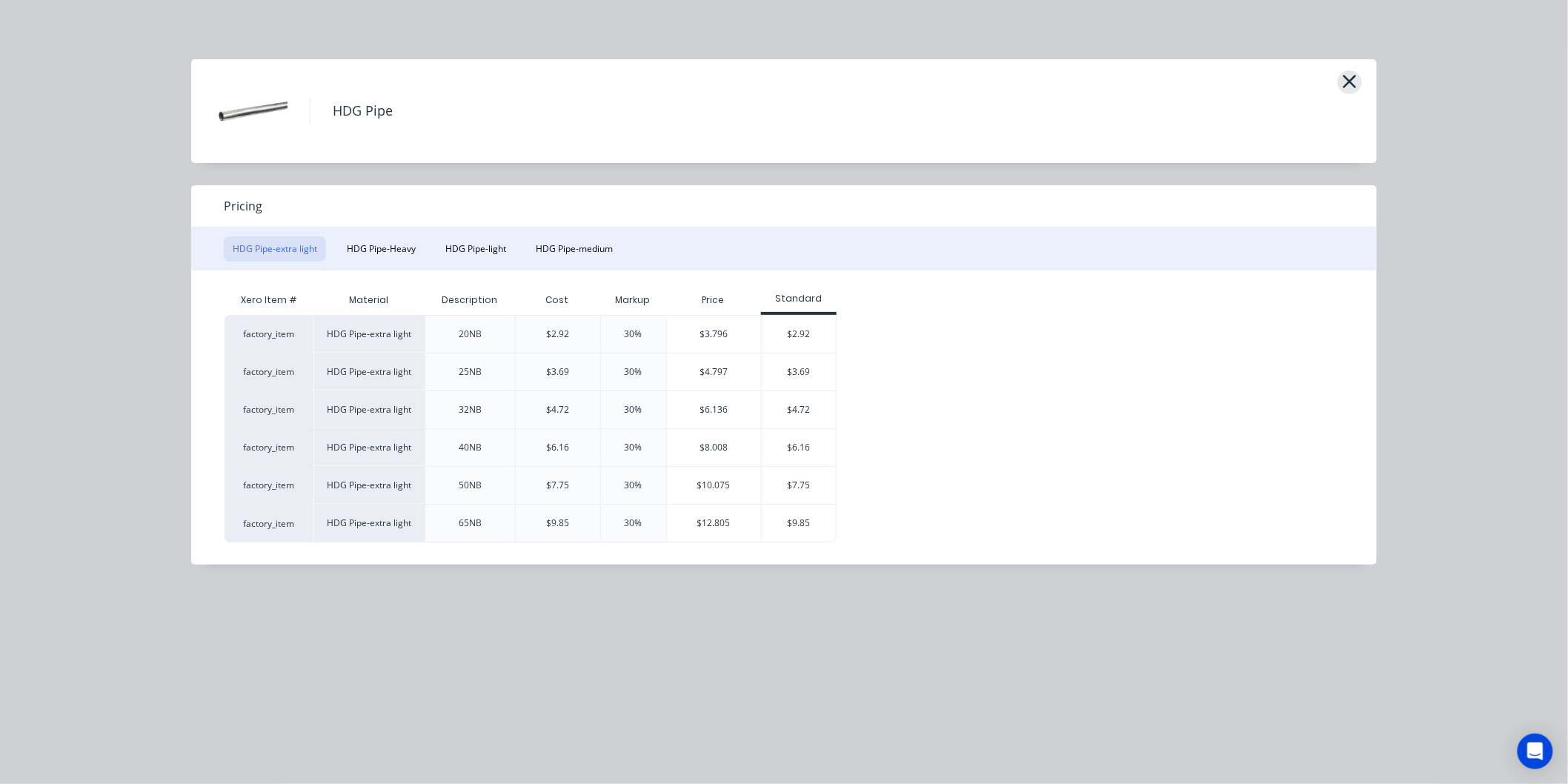
click at [1356, 80] on icon "button" at bounding box center [1350, 81] width 16 height 21
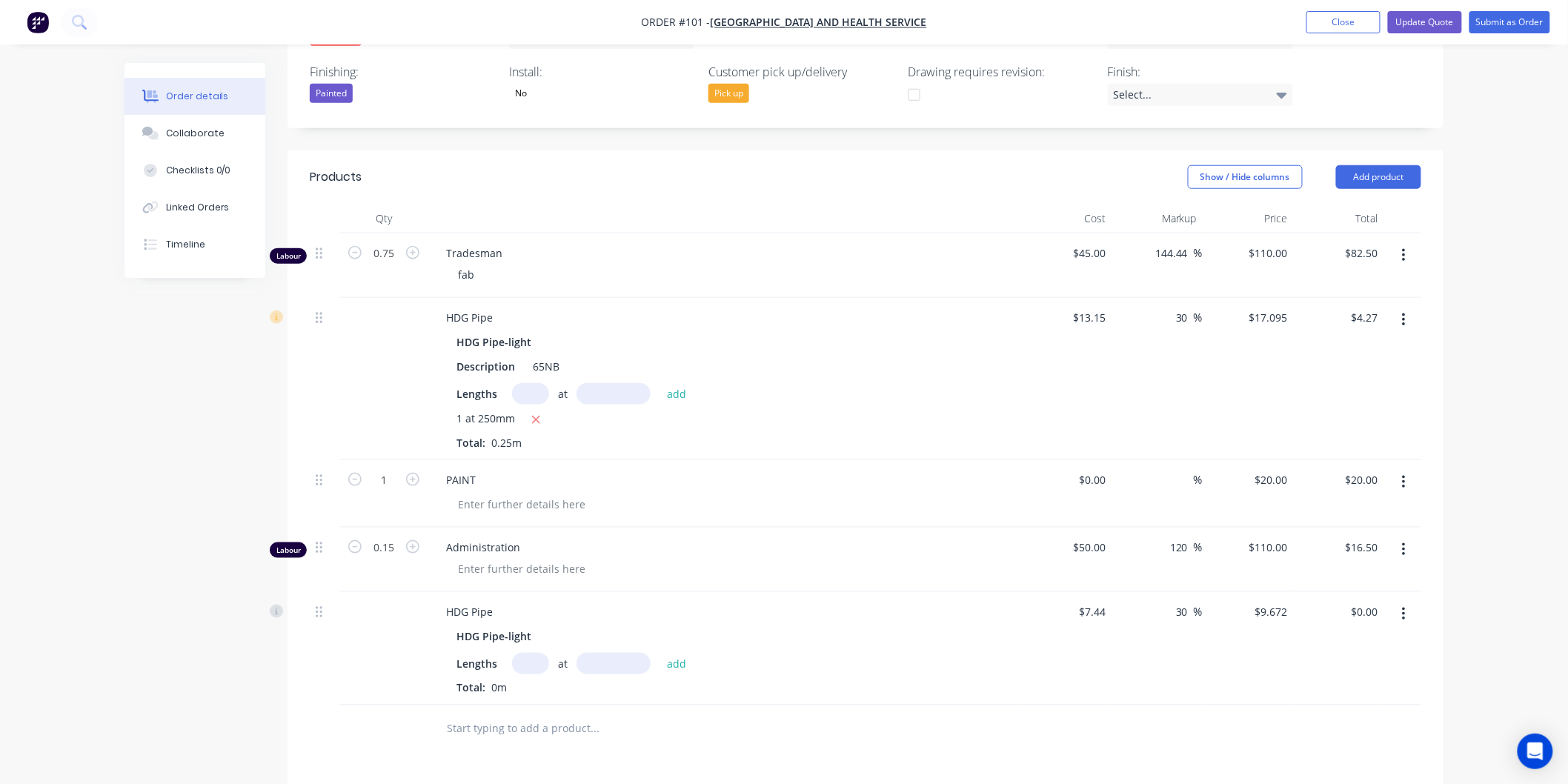
click at [1405, 606] on icon "button" at bounding box center [1404, 614] width 4 height 16
click at [1336, 732] on div "Delete" at bounding box center [1350, 742] width 114 height 22
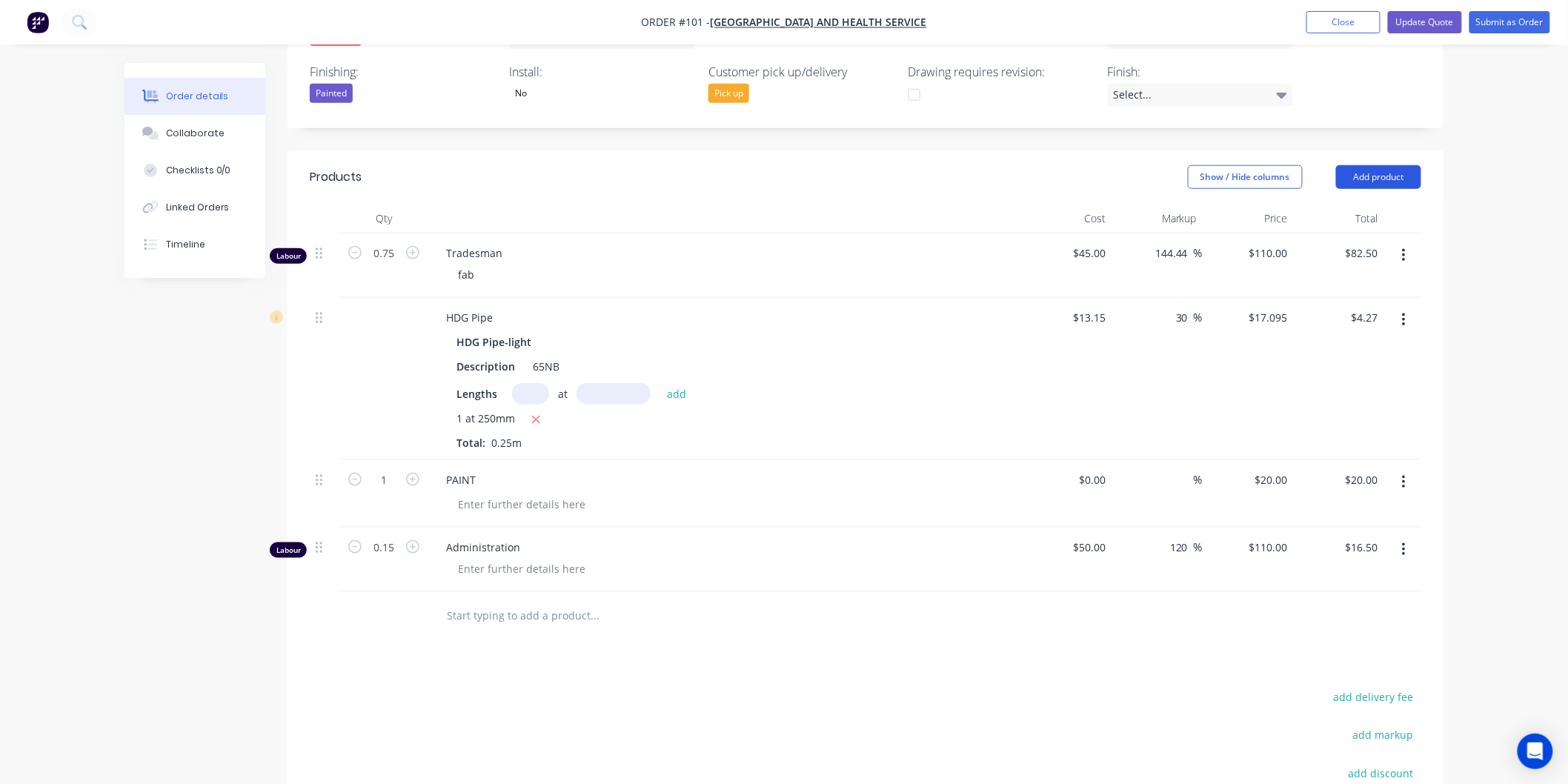
click at [1394, 165] on button "Add product" at bounding box center [1379, 177] width 85 height 24
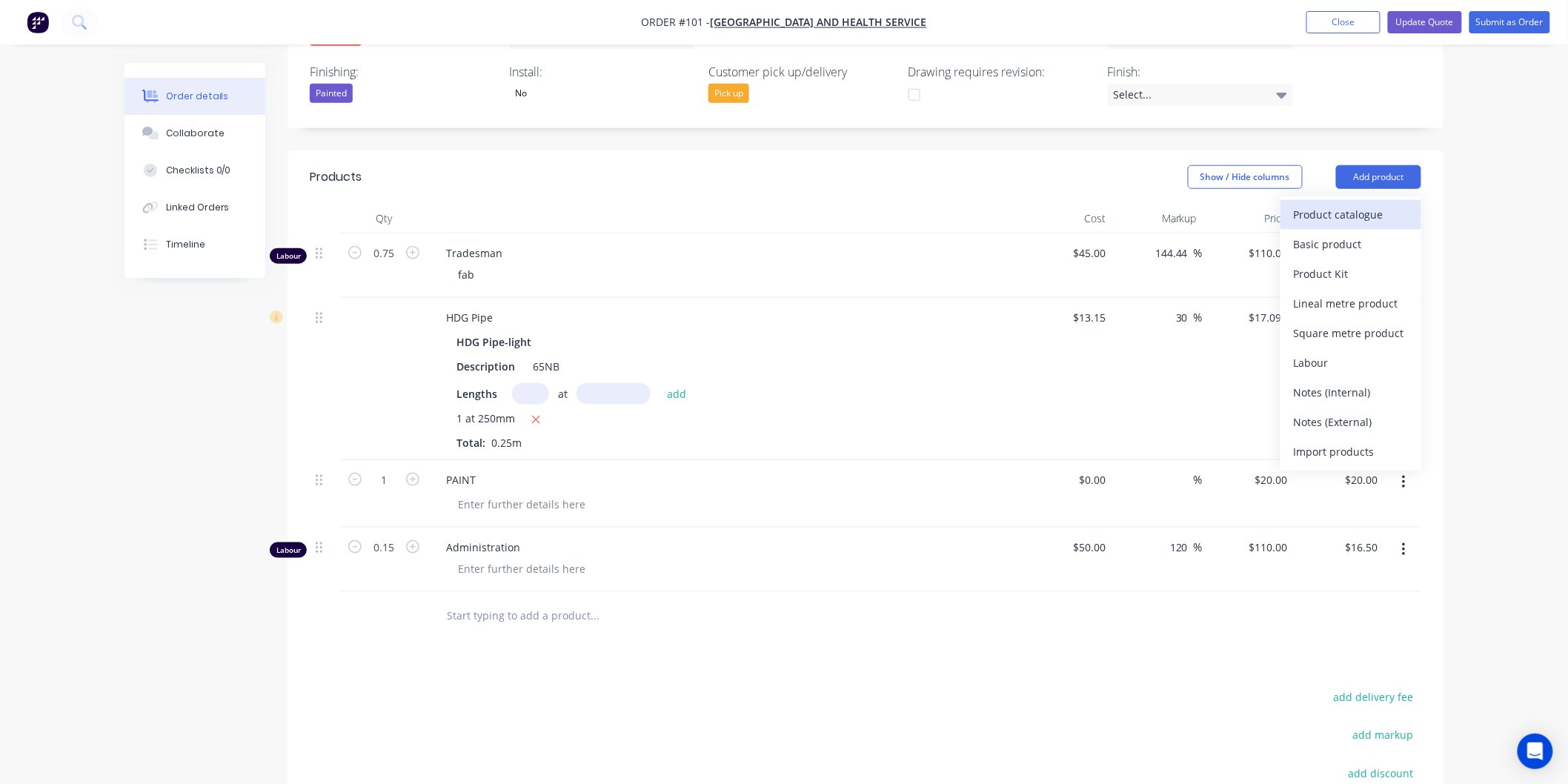
click at [1328, 204] on div "Product catalogue" at bounding box center [1350, 215] width 114 height 22
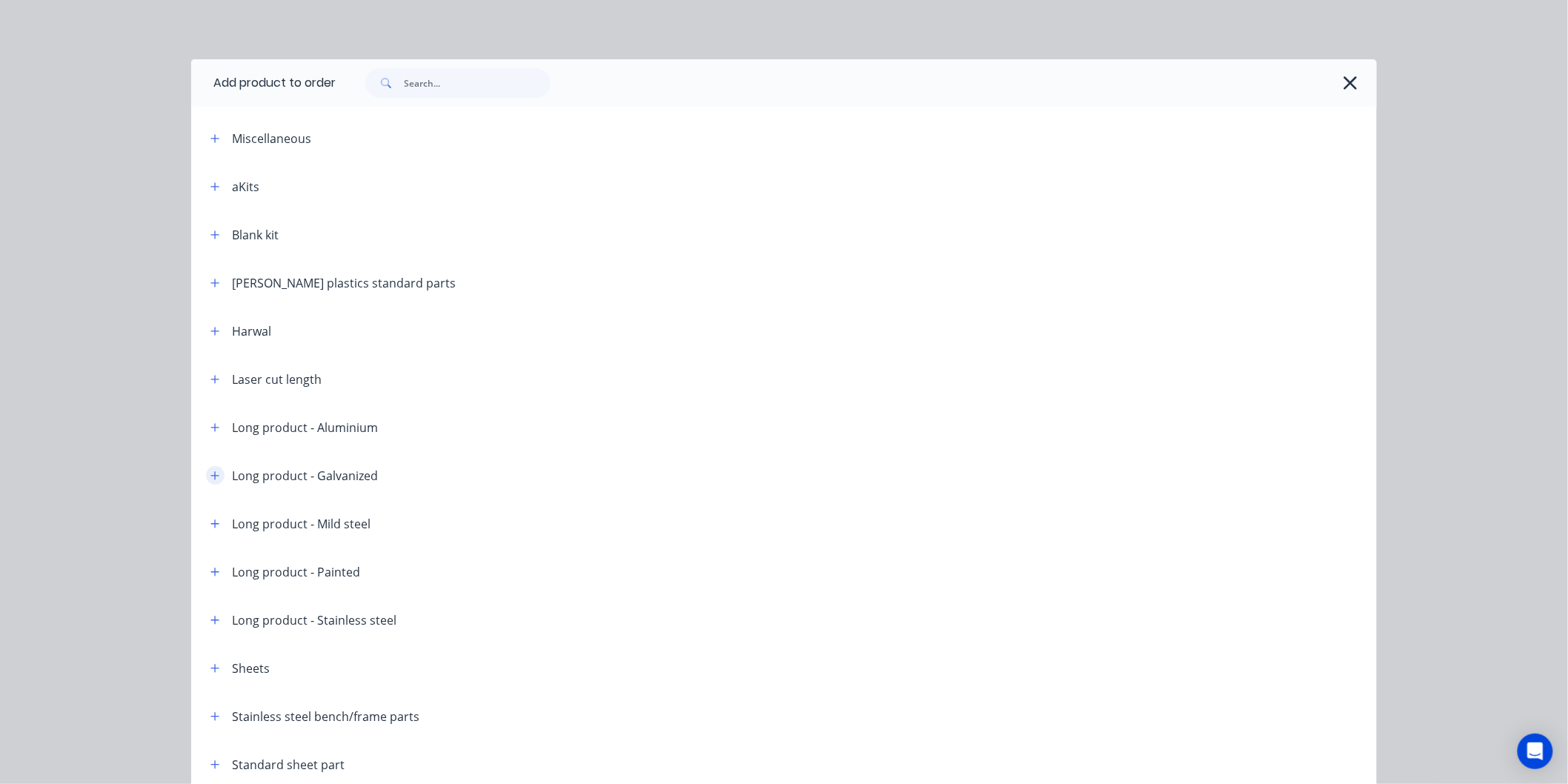
click at [216, 476] on button "button" at bounding box center [215, 476] width 19 height 19
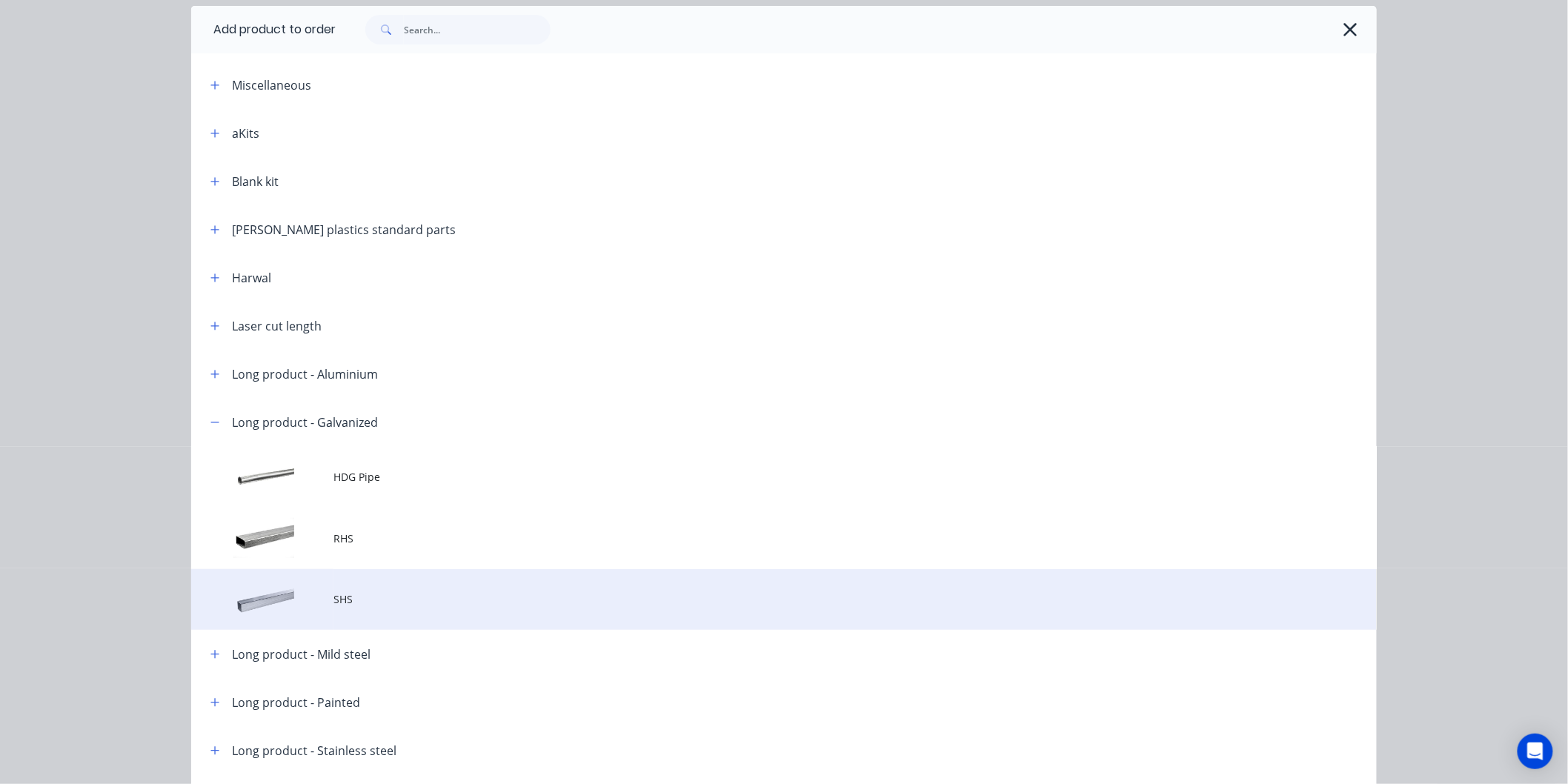
scroll to position [82, 0]
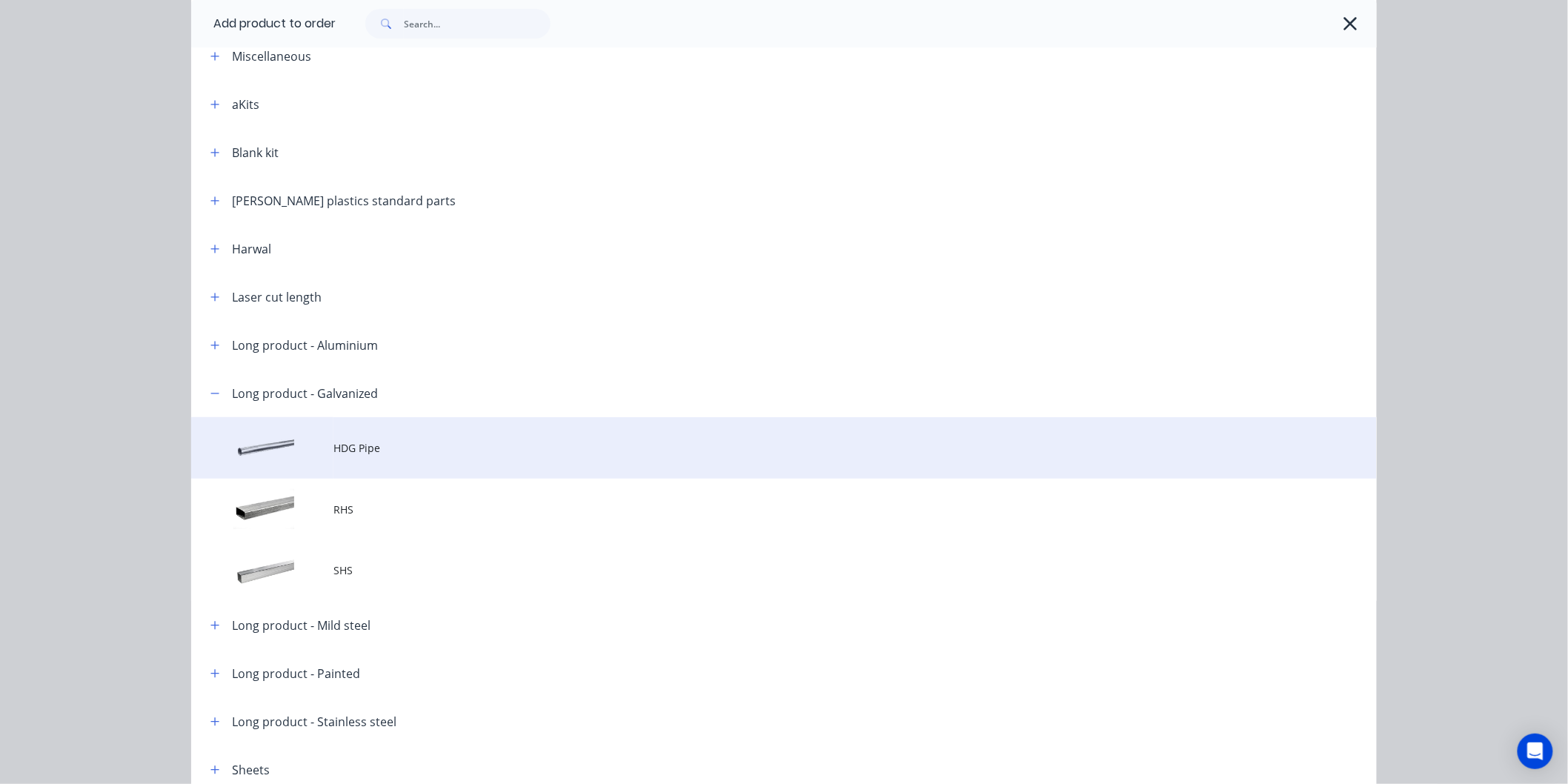
click at [343, 450] on span "HDG Pipe" at bounding box center [750, 448] width 834 height 16
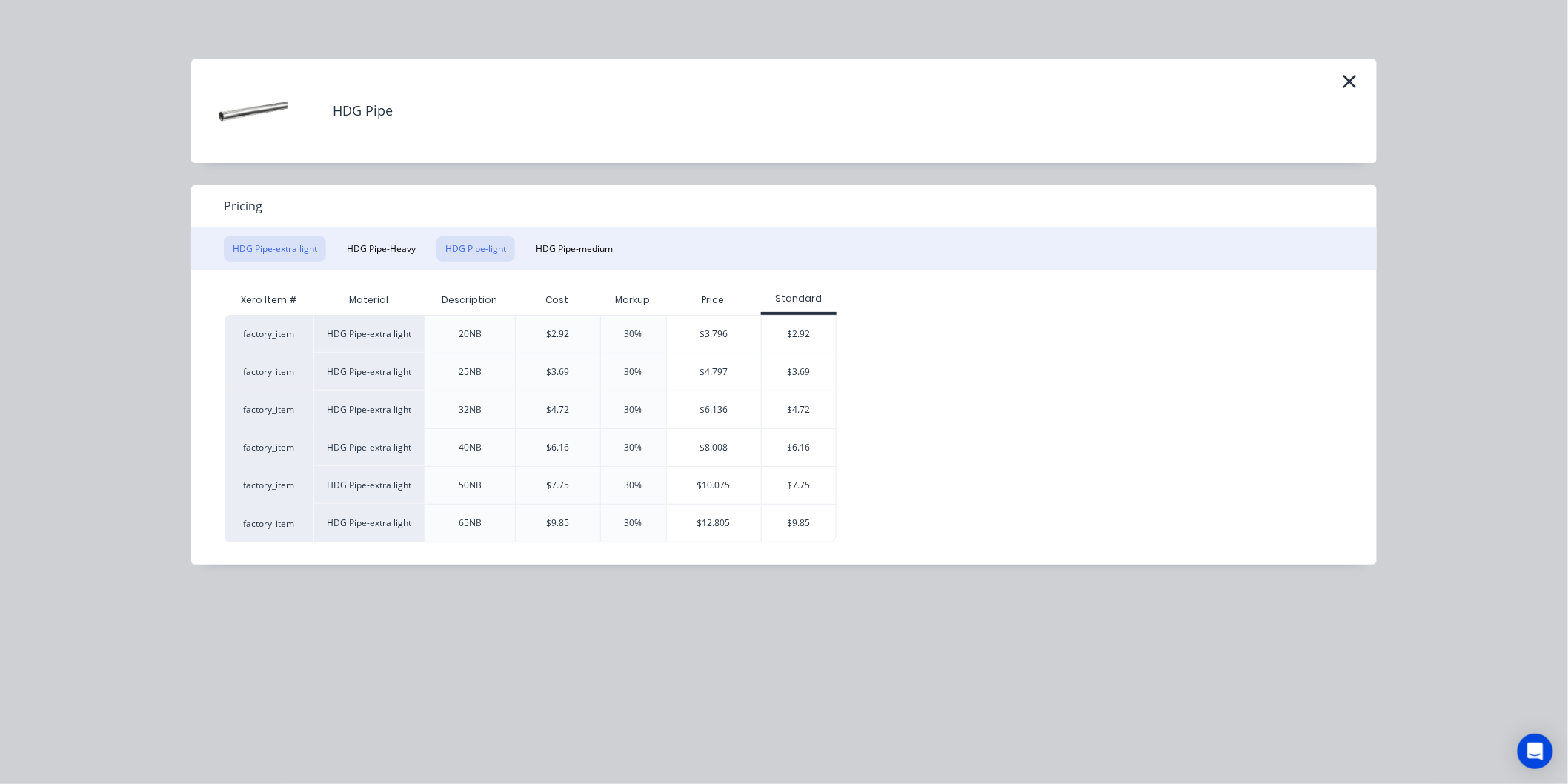
click at [455, 247] on button "HDG Pipe-light" at bounding box center [476, 248] width 78 height 25
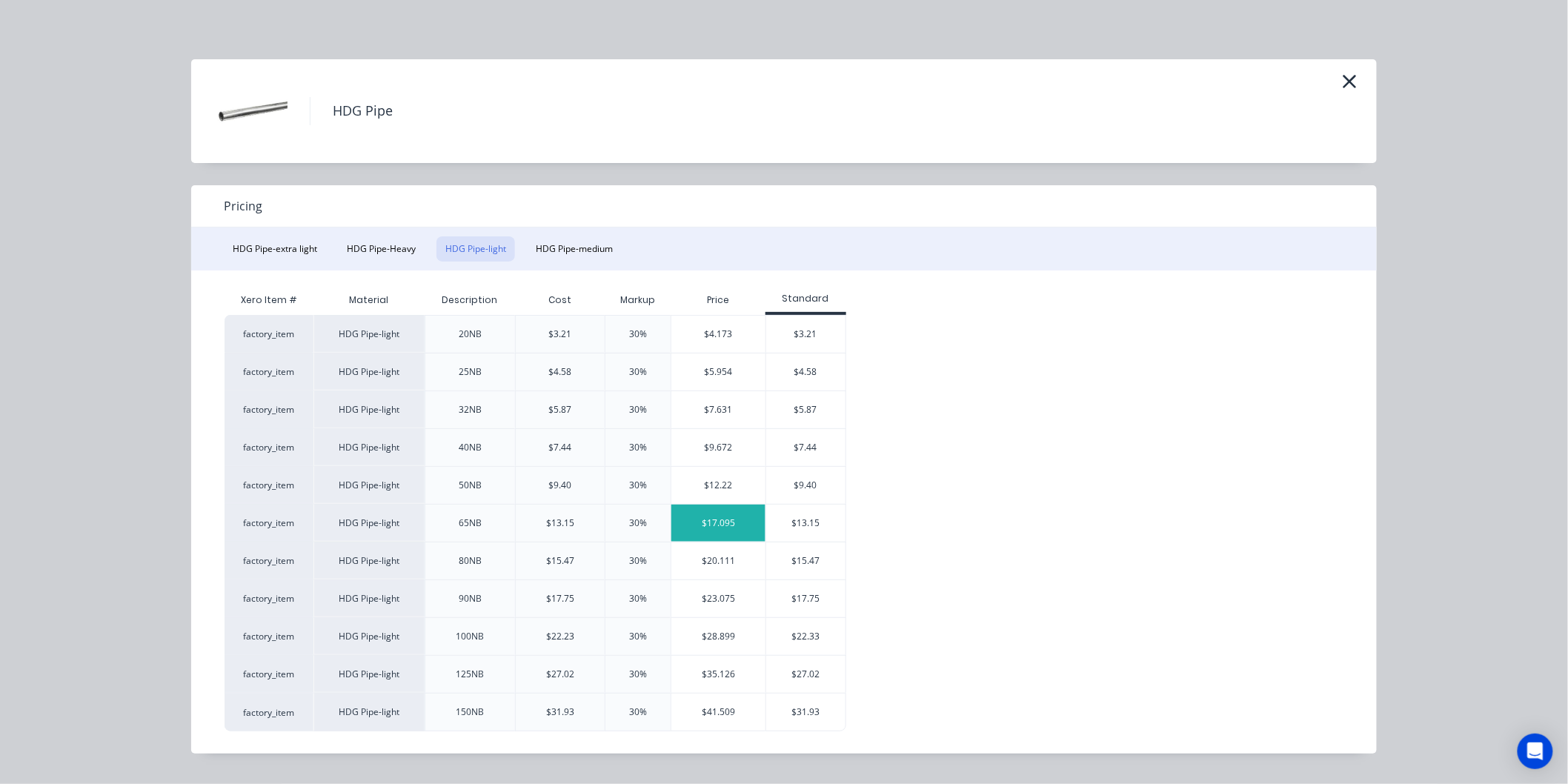
click at [731, 521] on div "$17.095" at bounding box center [718, 523] width 94 height 37
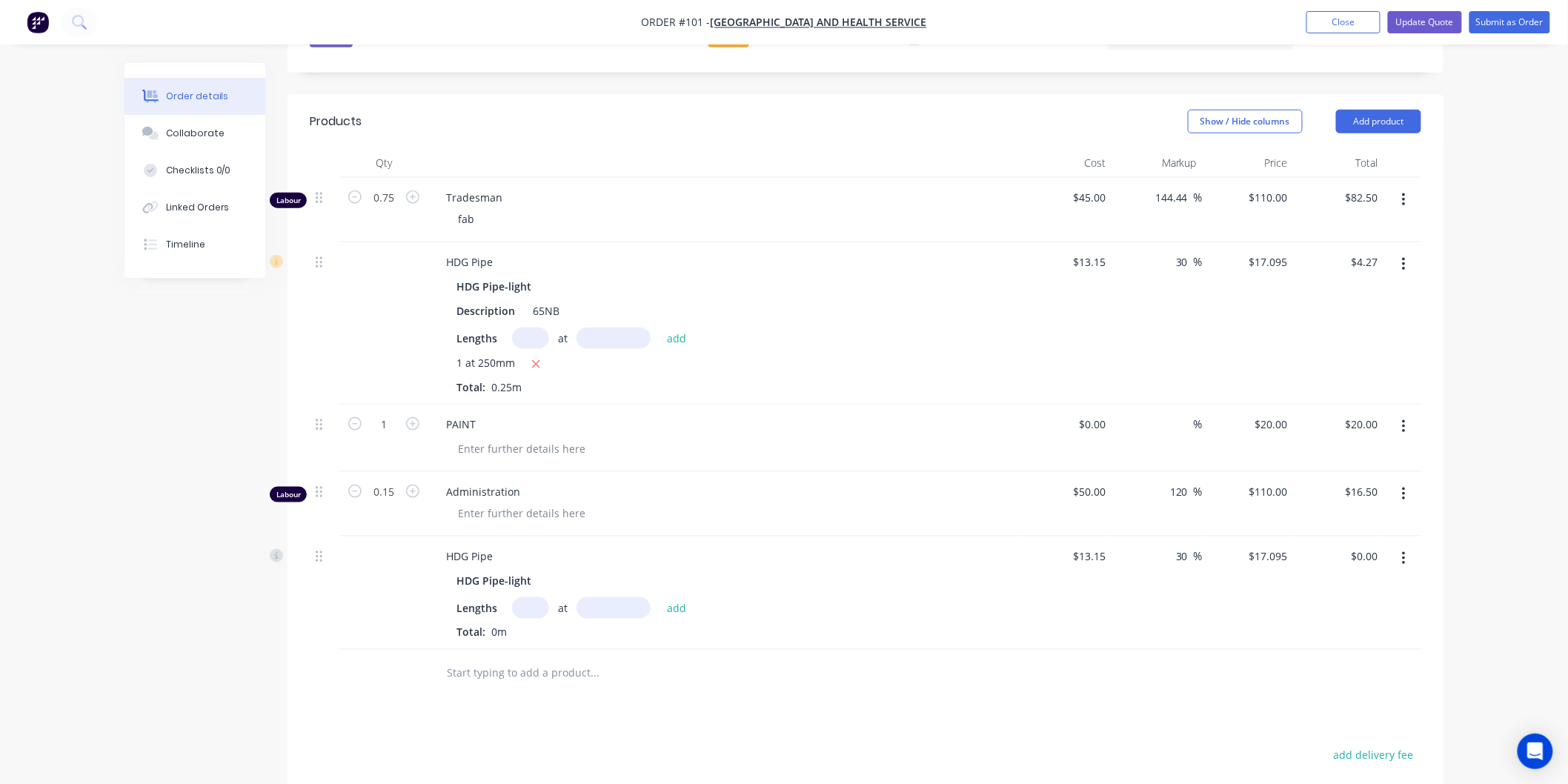
scroll to position [576, 0]
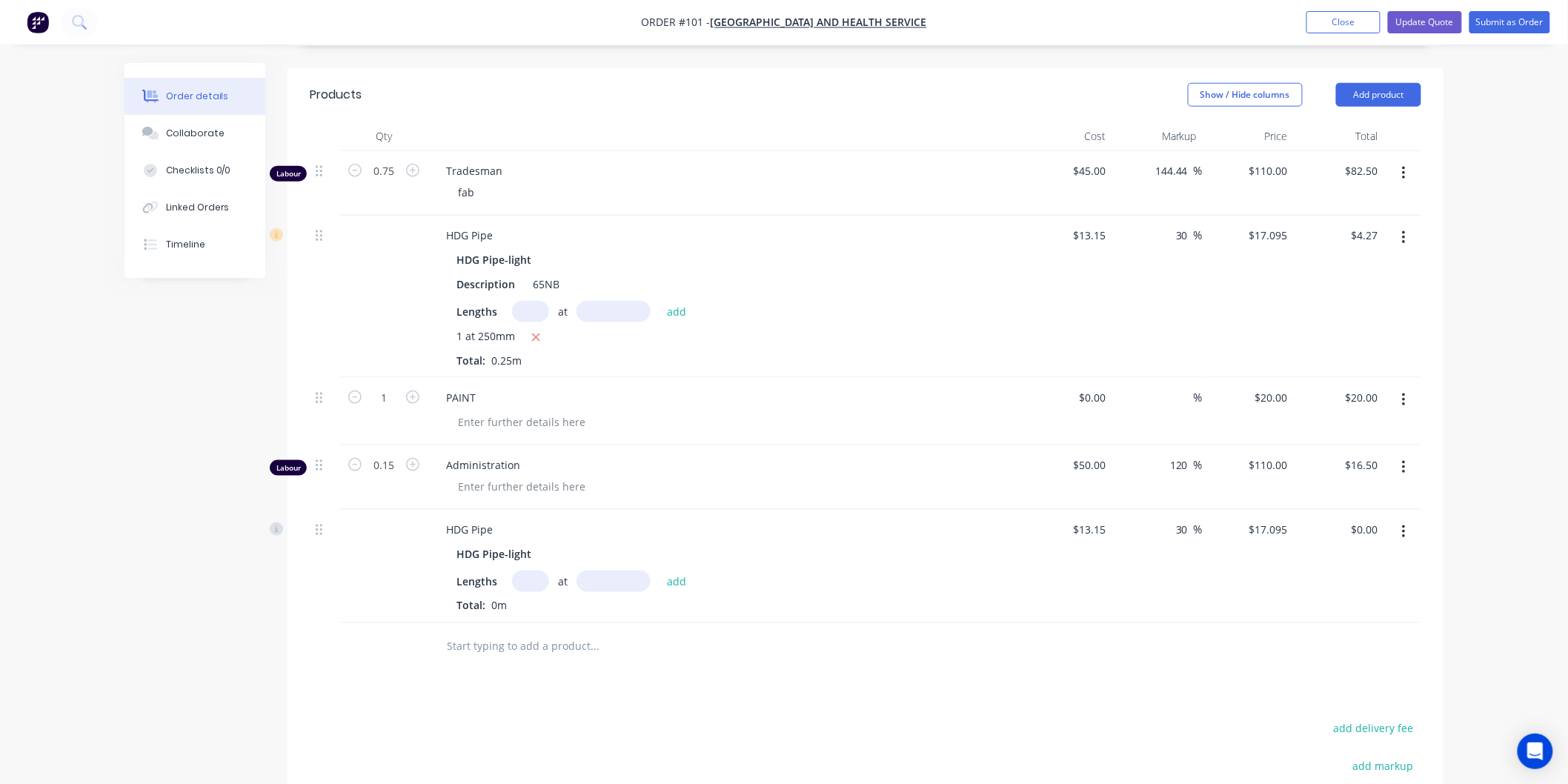
click at [523, 570] on input "text" at bounding box center [530, 581] width 37 height 22
click at [1402, 524] on icon "button" at bounding box center [1404, 532] width 4 height 16
click at [1334, 650] on div "Delete" at bounding box center [1350, 660] width 114 height 22
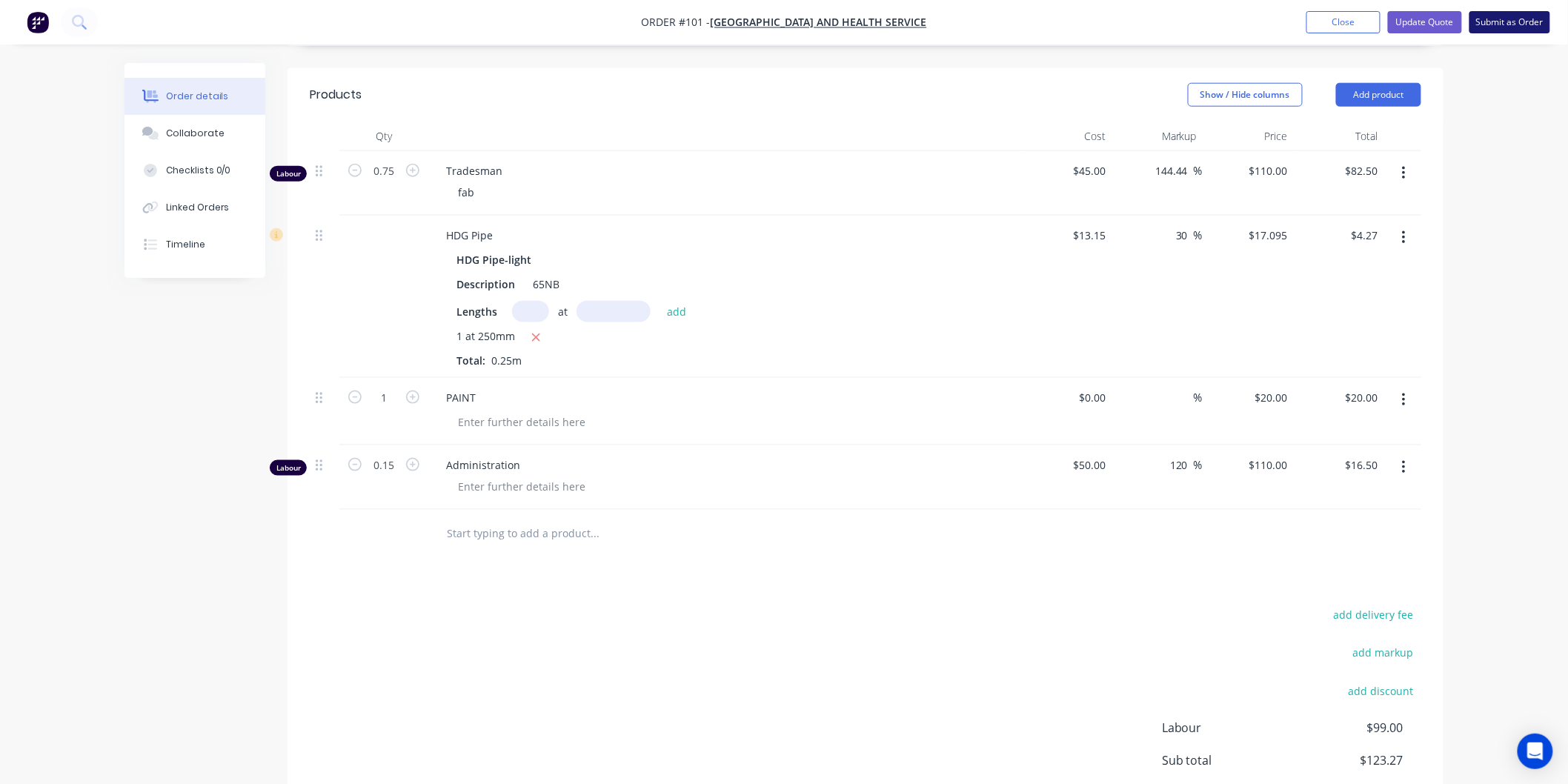
click at [1502, 25] on button "Submit as Order" at bounding box center [1511, 22] width 81 height 22
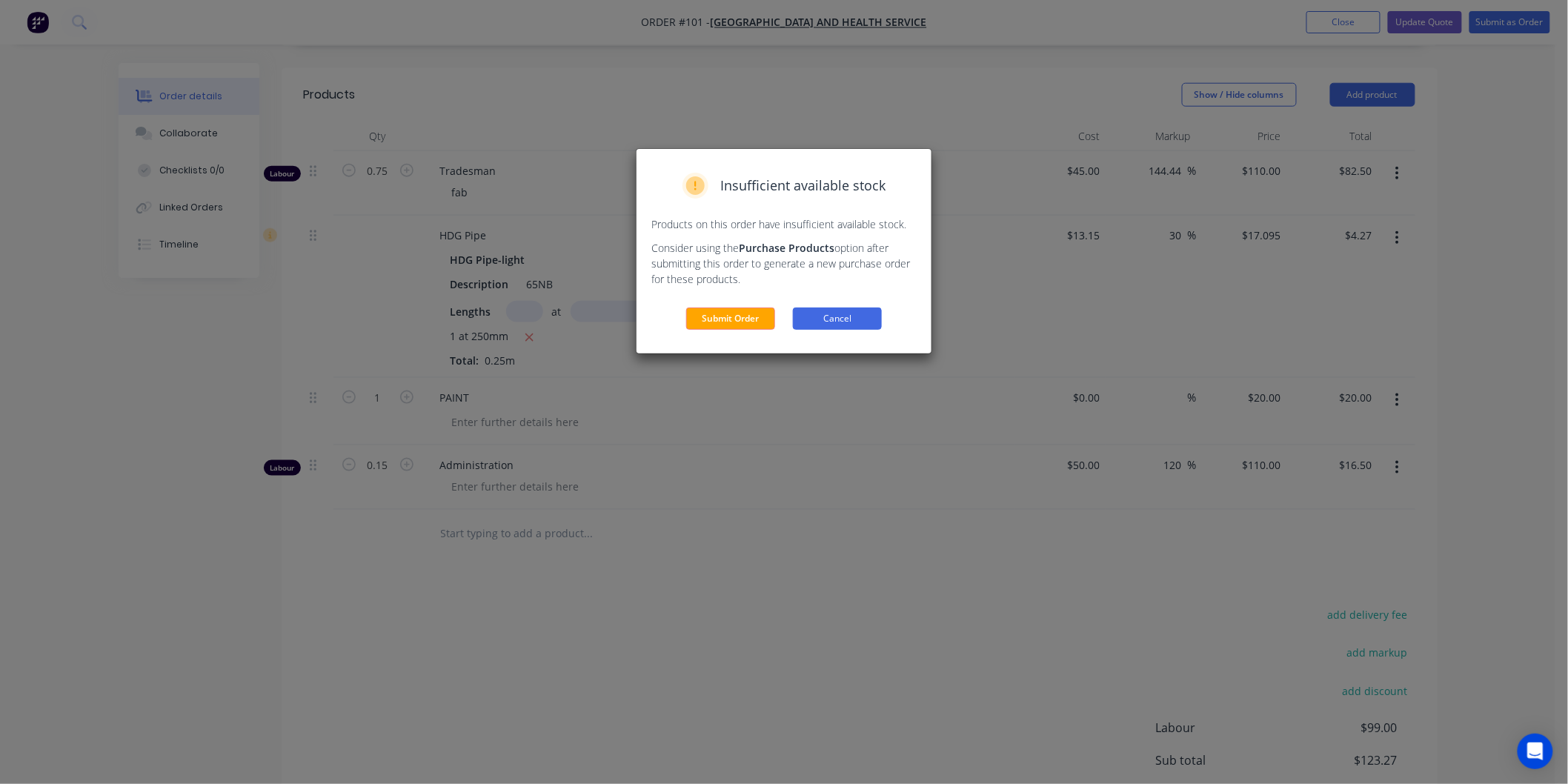
click at [851, 321] on button "Cancel" at bounding box center [837, 318] width 89 height 22
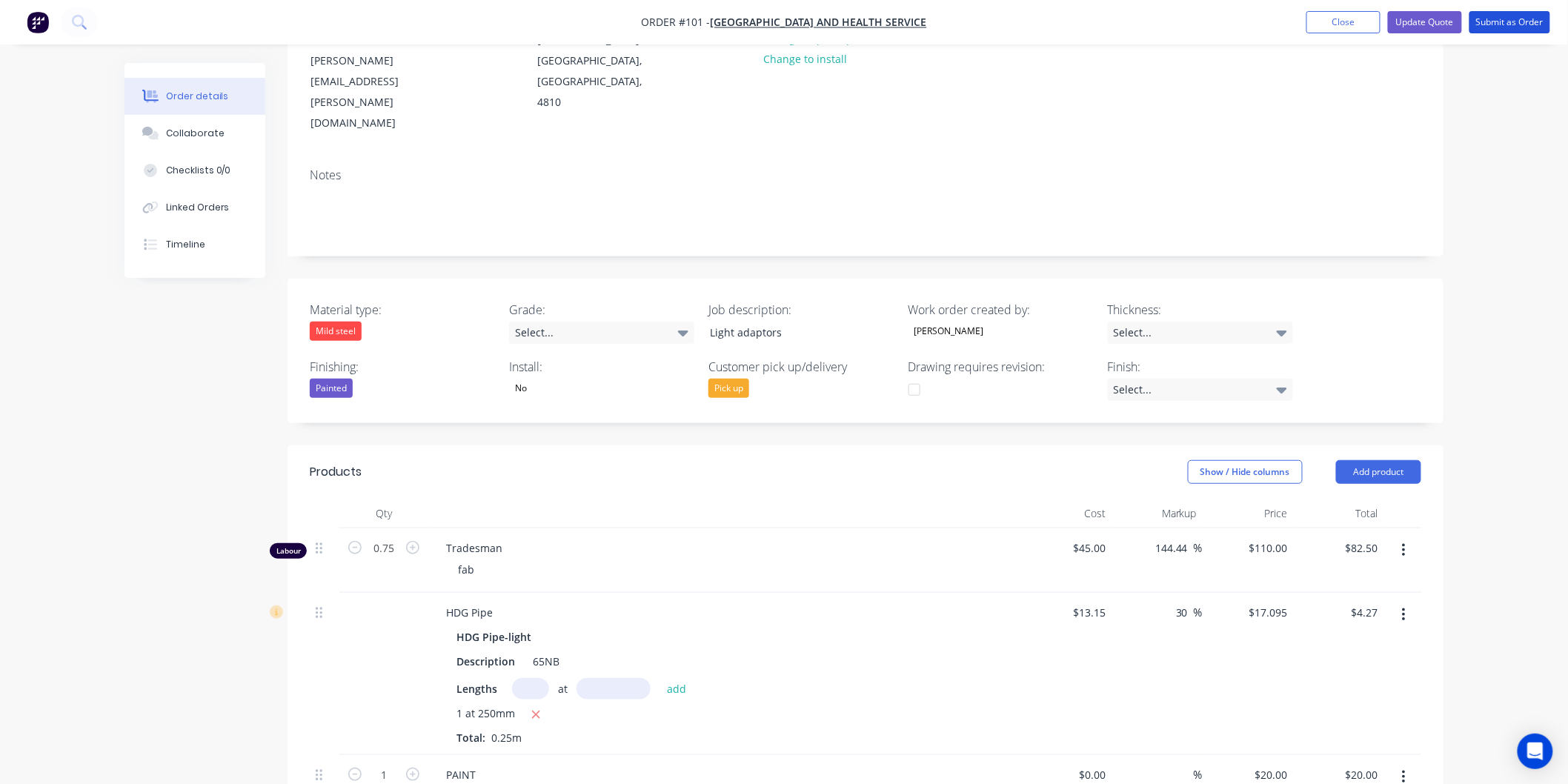
scroll to position [164, 0]
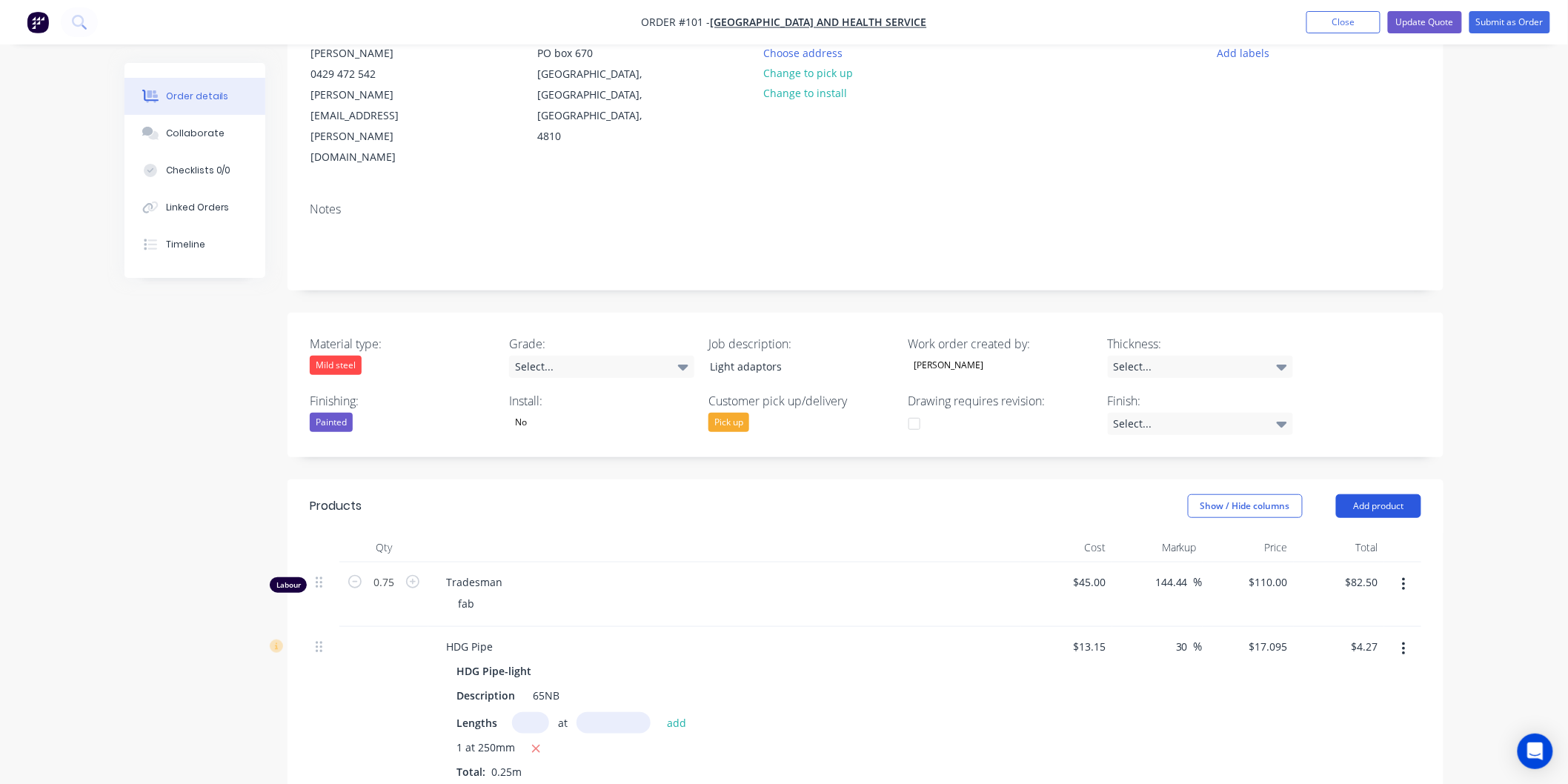
click at [1396, 494] on button "Add product" at bounding box center [1379, 506] width 85 height 24
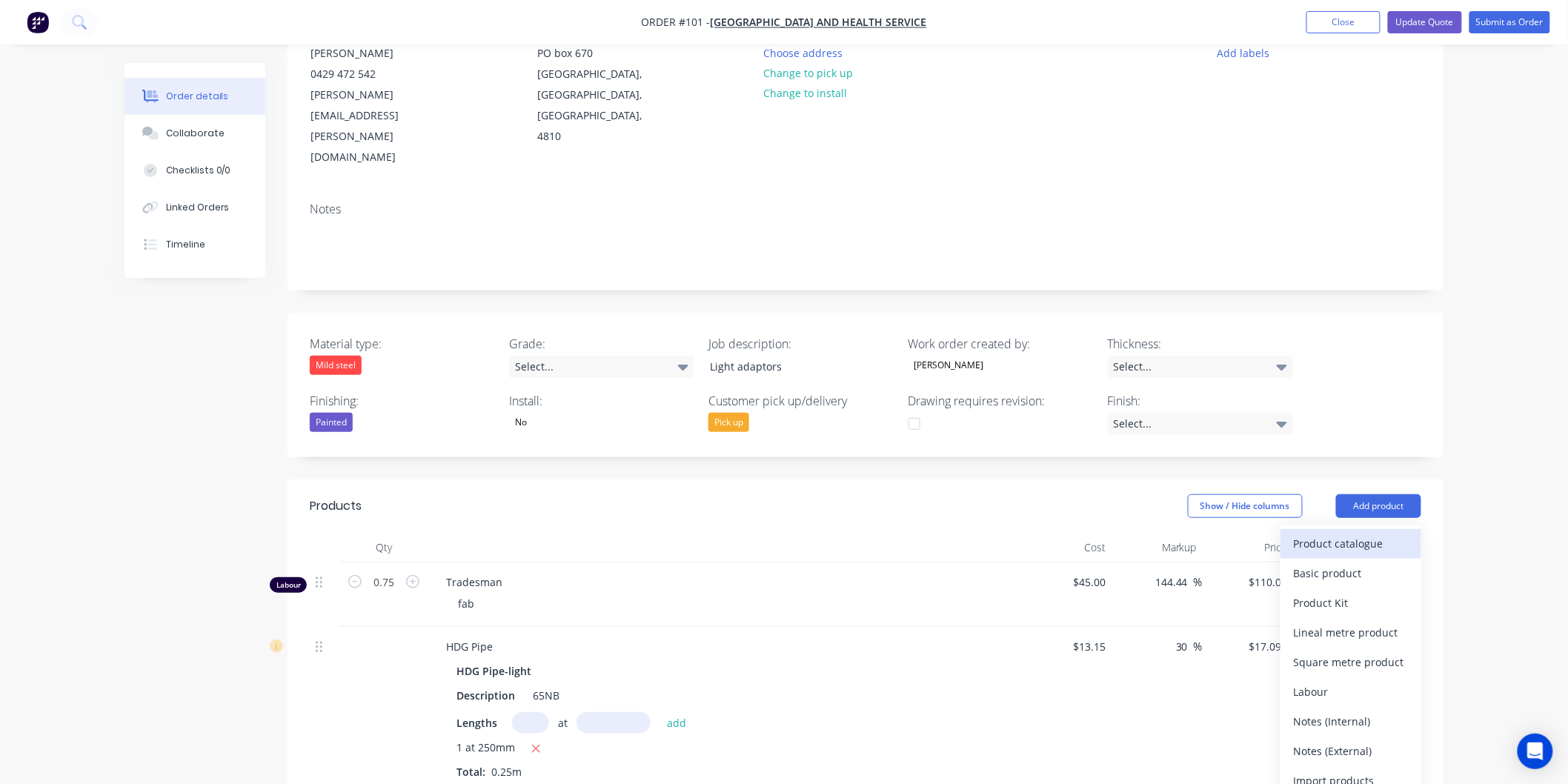
click at [1379, 533] on div "Product catalogue" at bounding box center [1350, 544] width 114 height 22
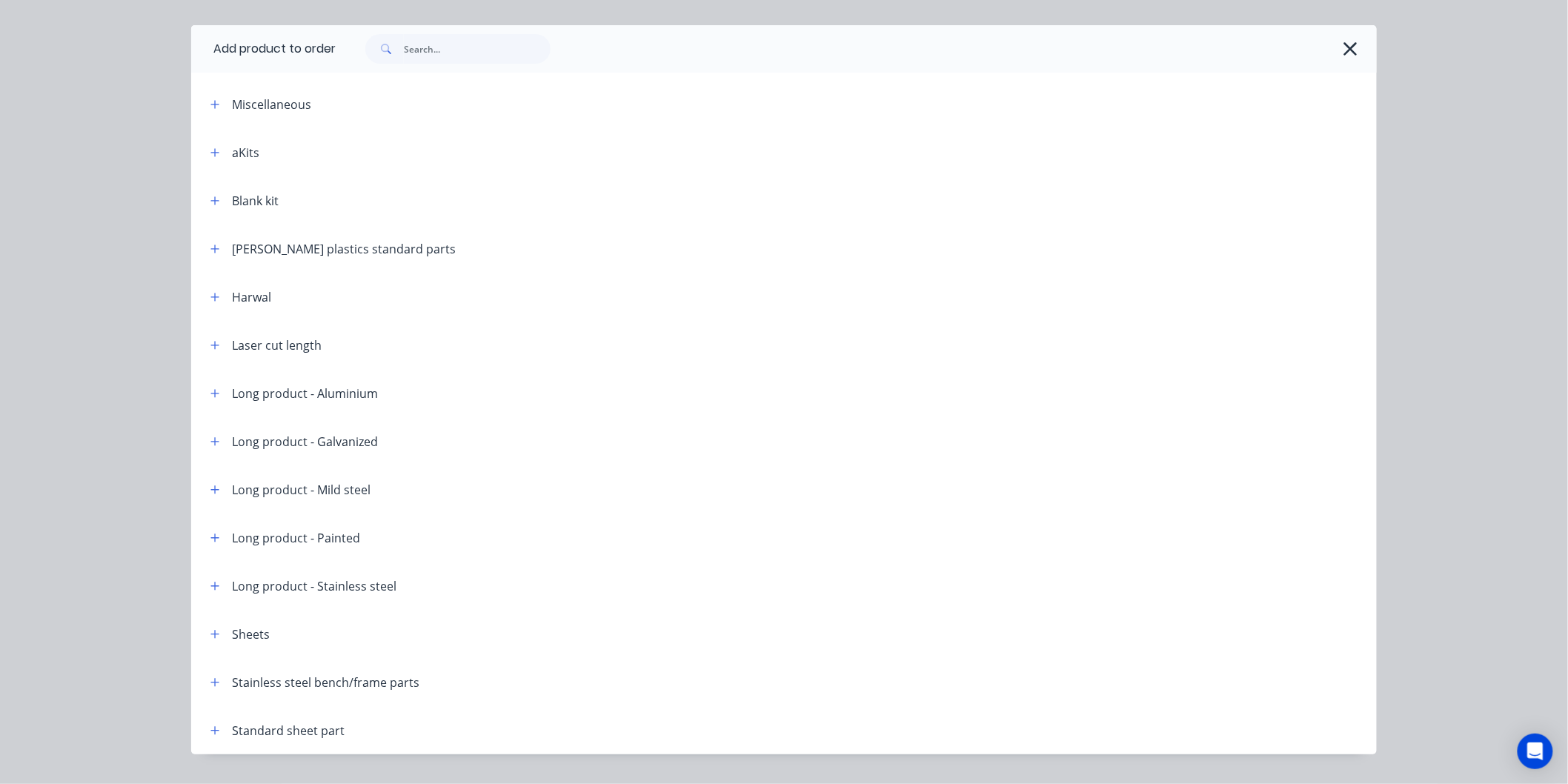
scroll to position [69, 0]
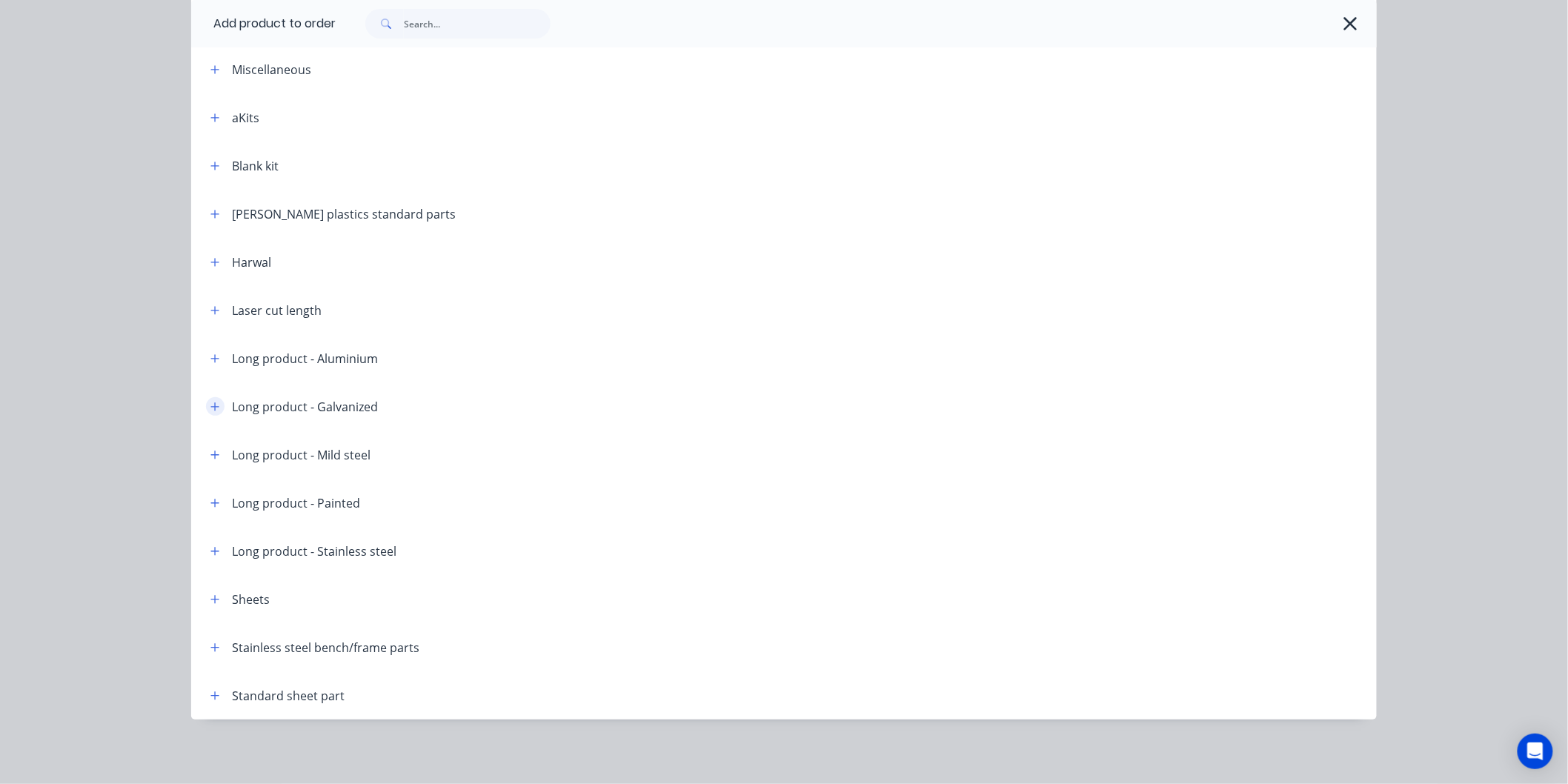
click at [211, 408] on icon "button" at bounding box center [215, 406] width 9 height 10
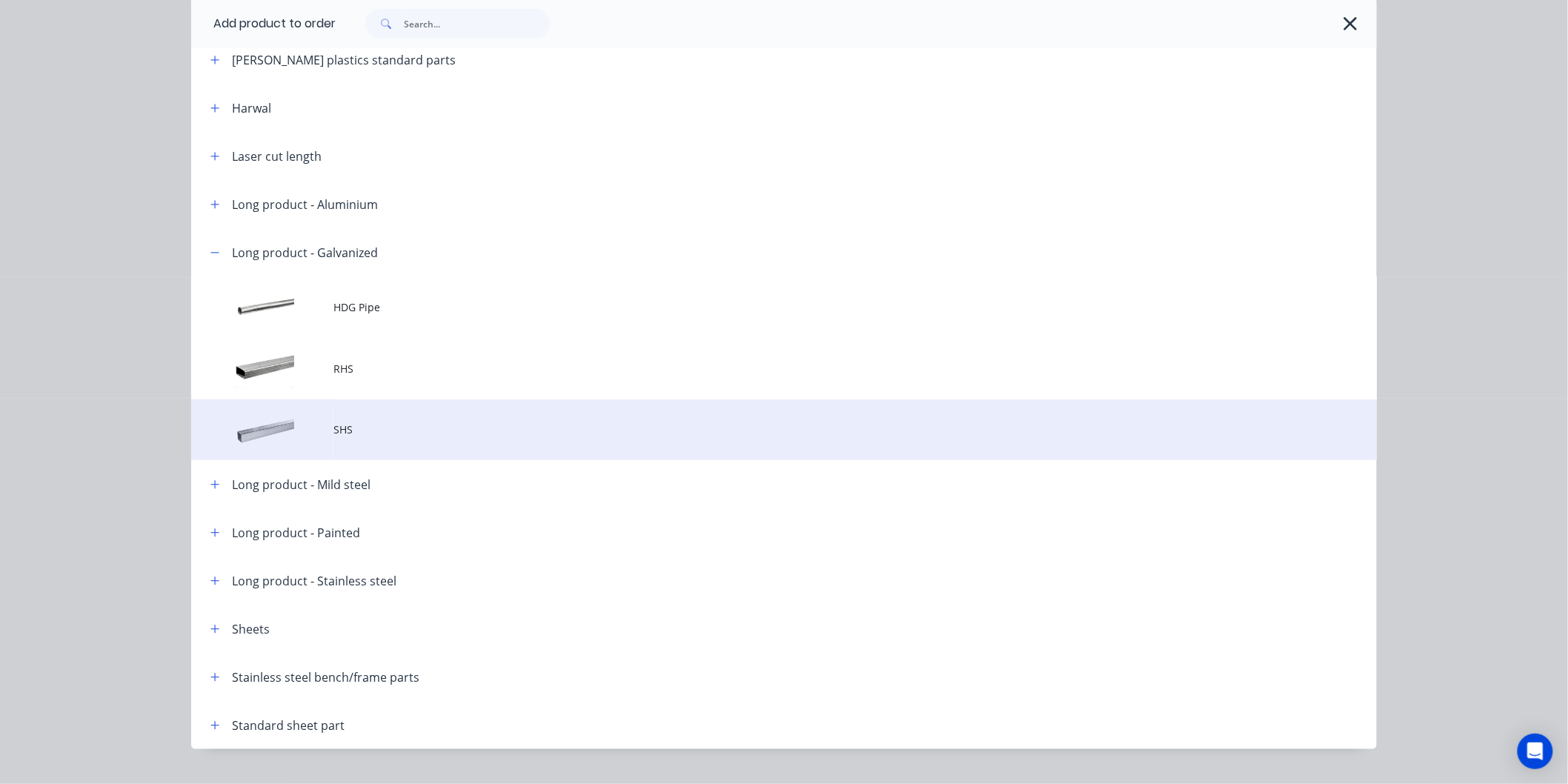
scroll to position [233, 0]
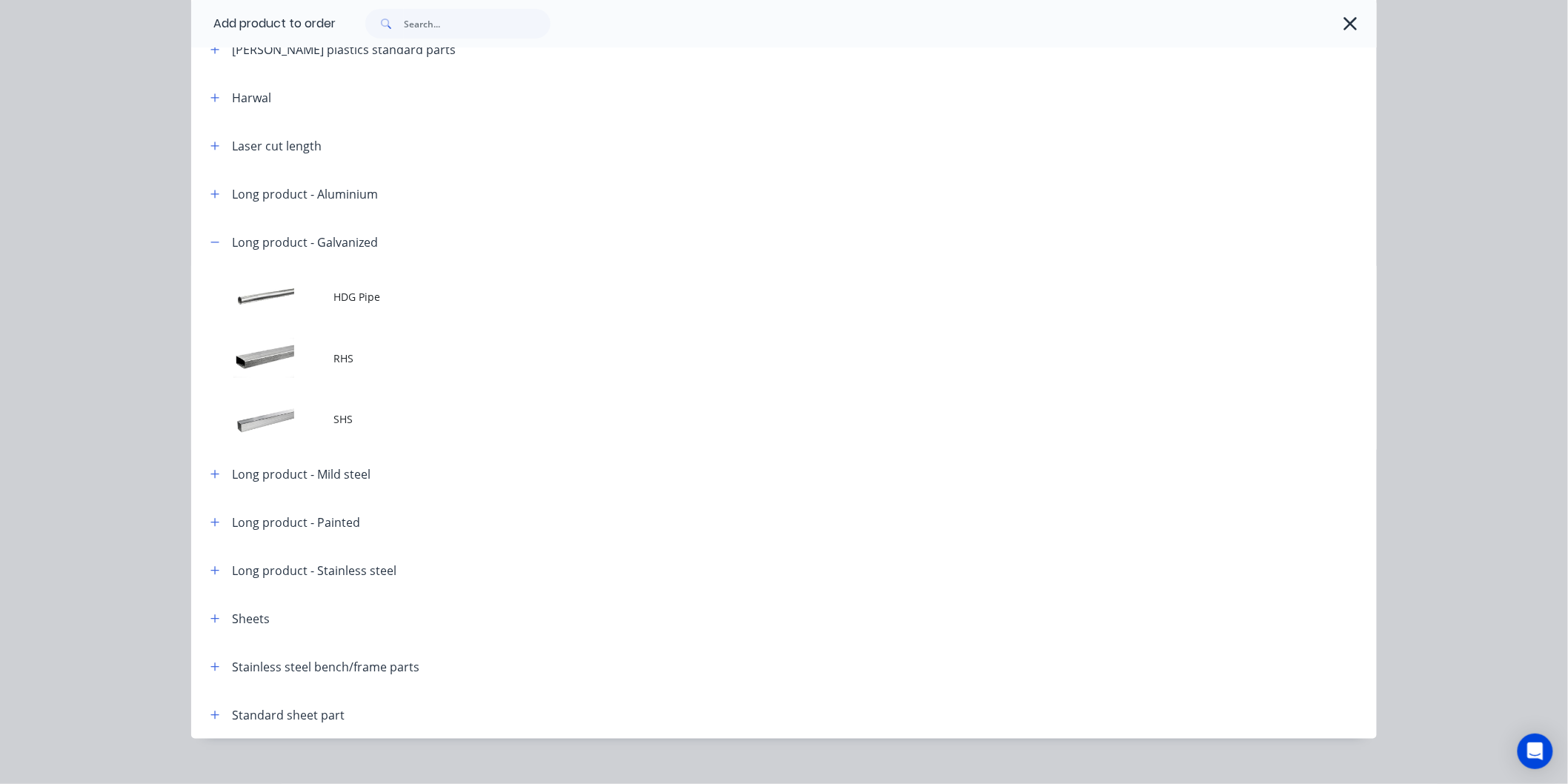
click at [349, 284] on td "HDG Pipe" at bounding box center [855, 297] width 1044 height 61
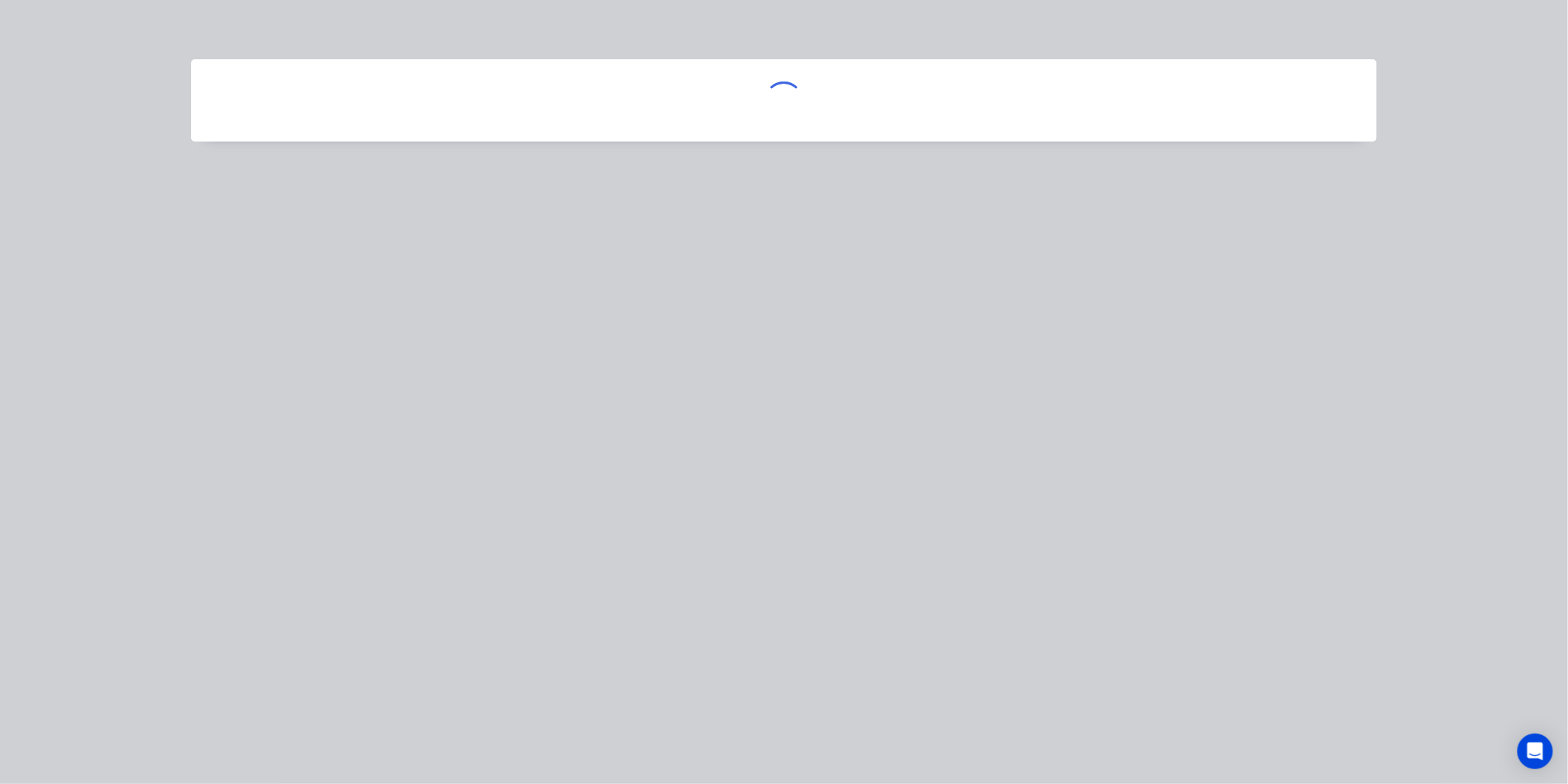
scroll to position [0, 0]
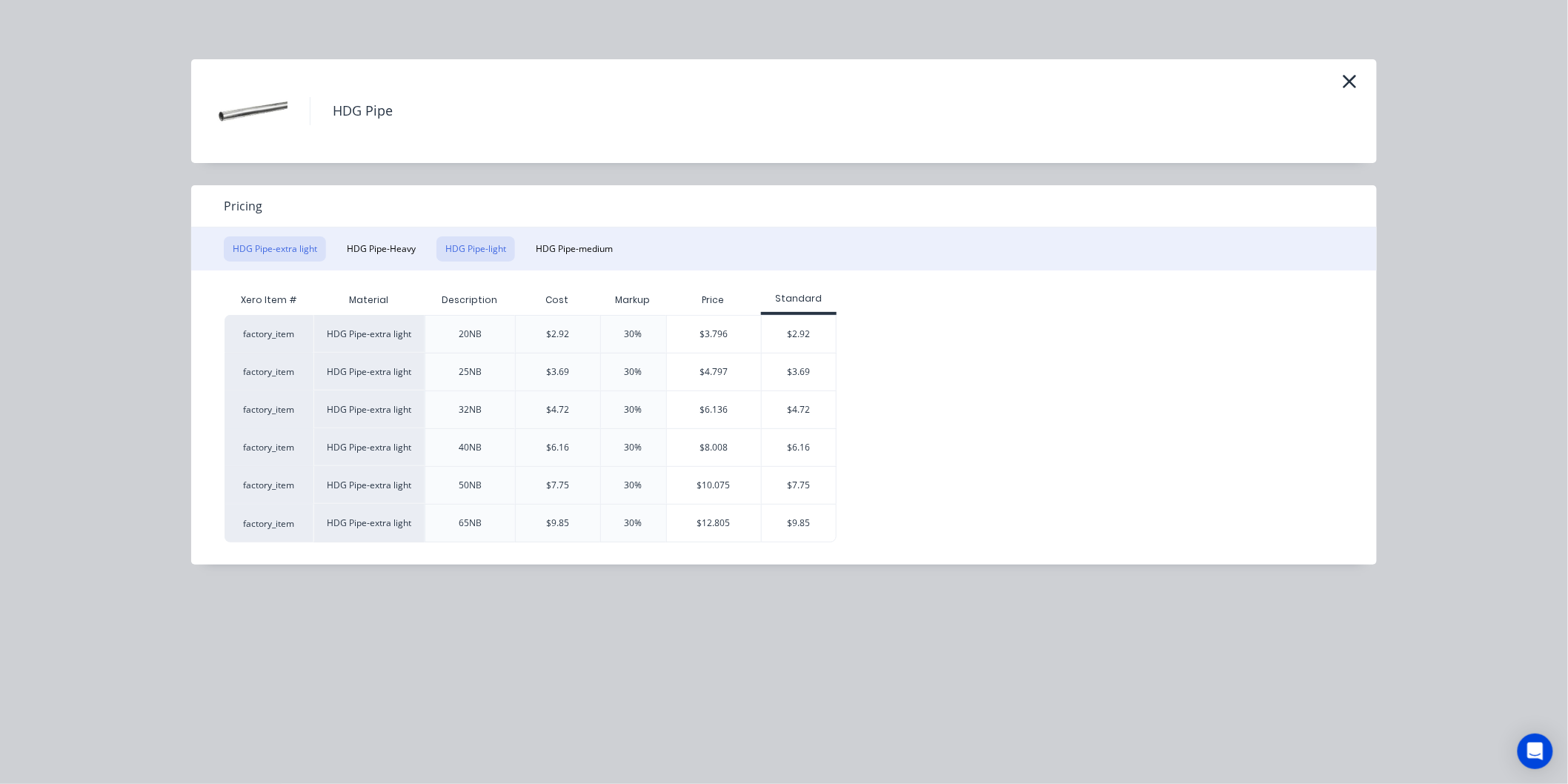
click at [473, 250] on button "HDG Pipe-light" at bounding box center [476, 248] width 78 height 25
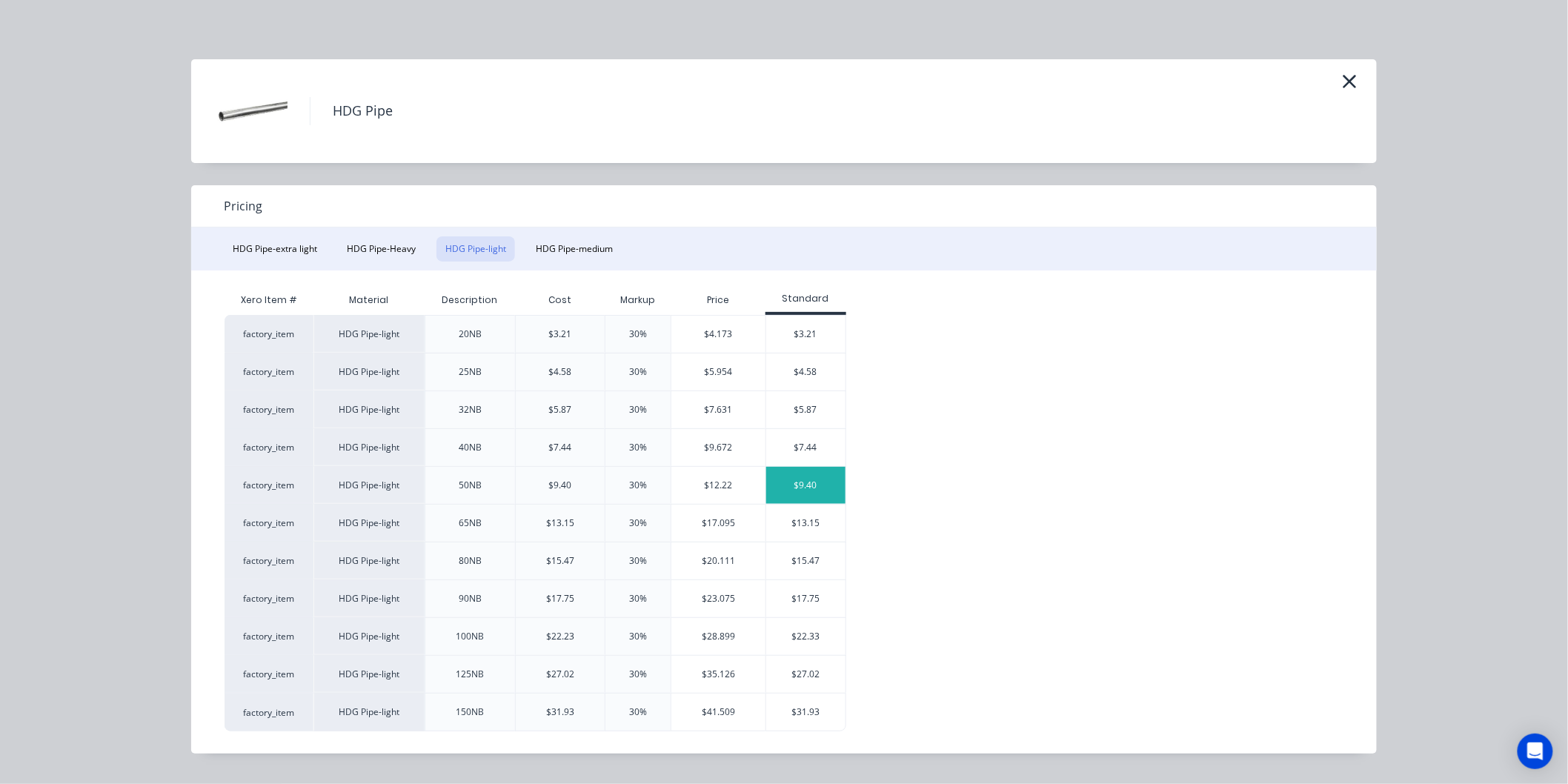
click at [813, 486] on div "$9.40" at bounding box center [806, 484] width 79 height 37
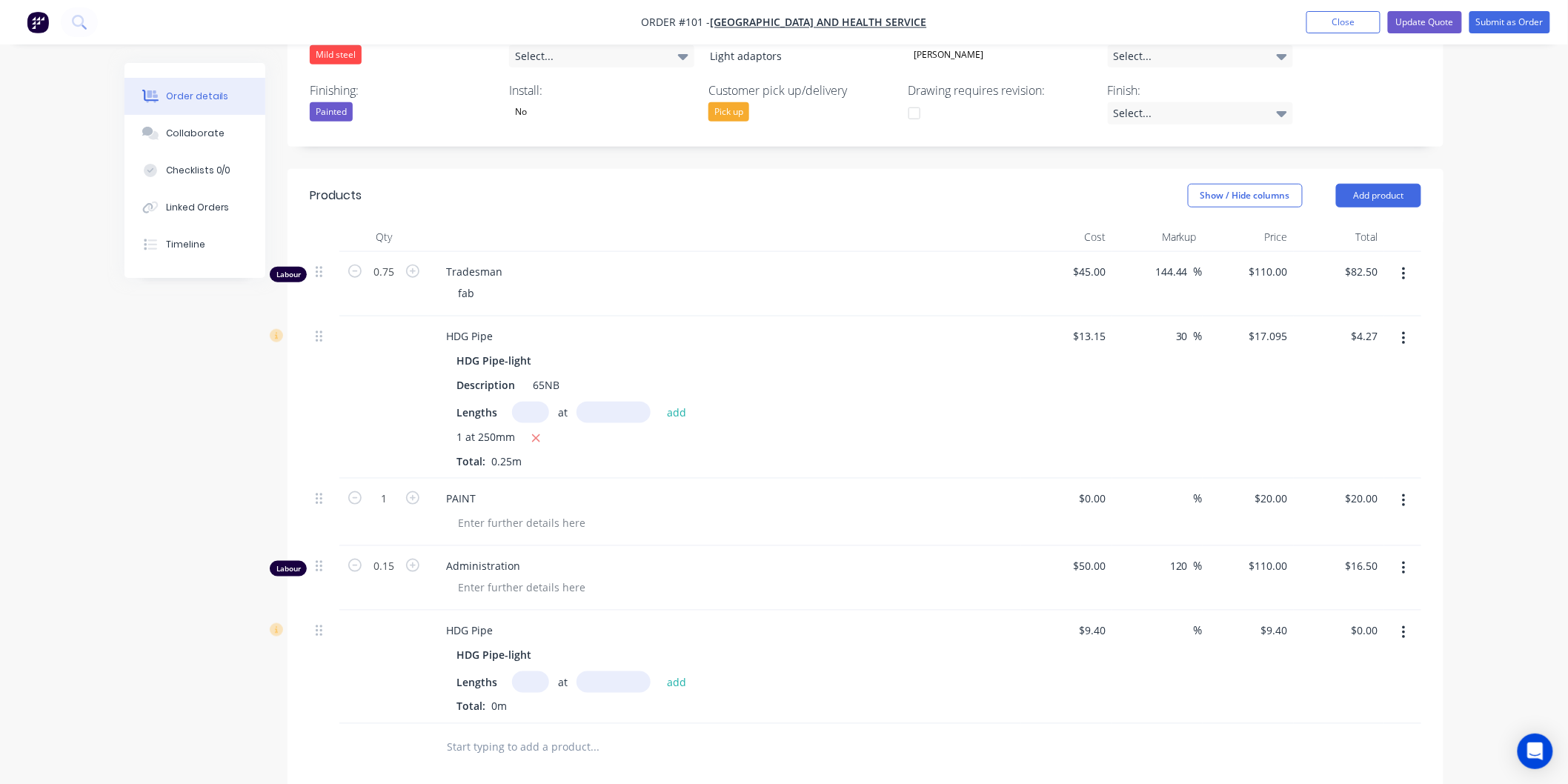
scroll to position [493, 0]
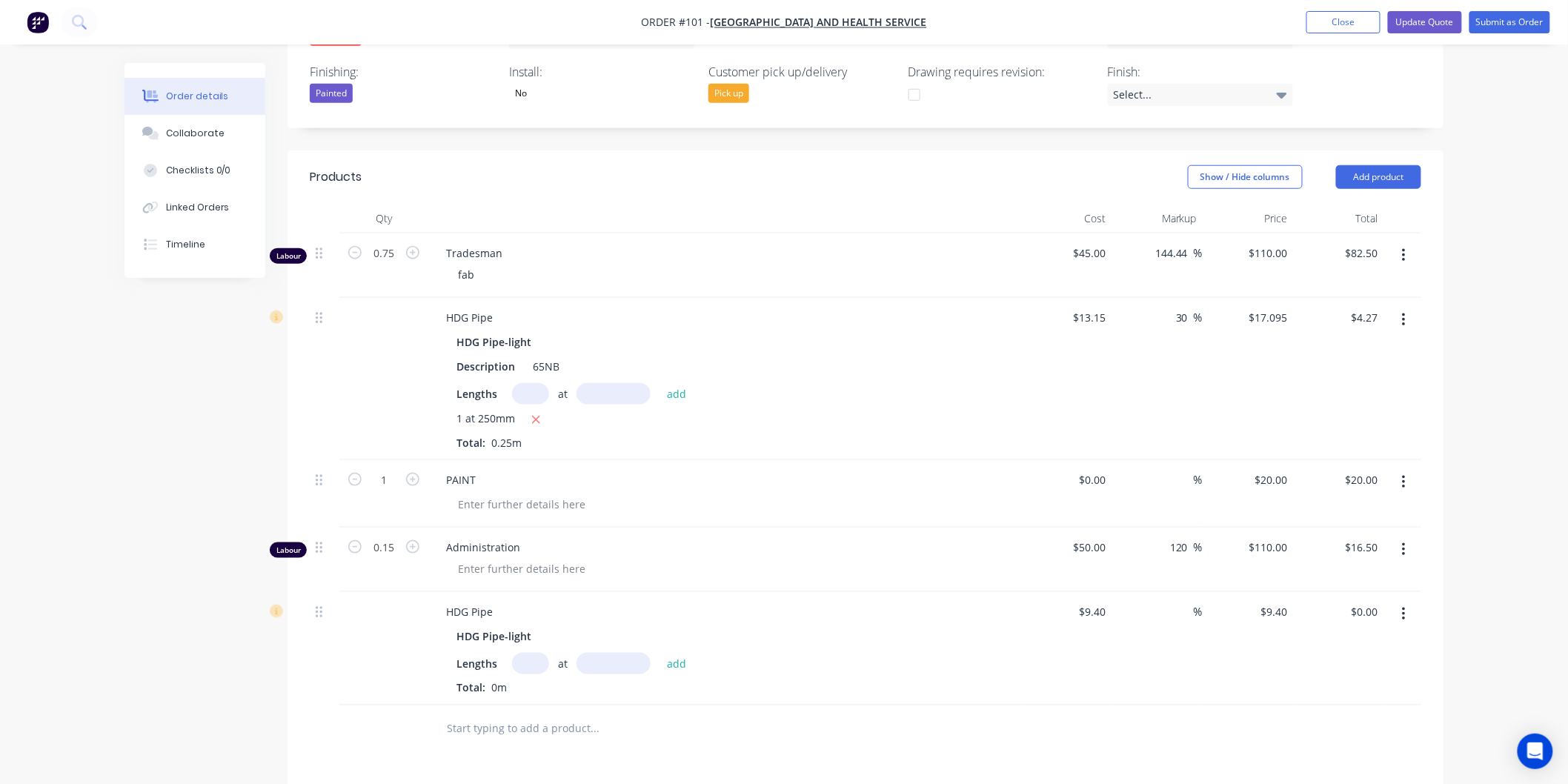
click at [1403, 608] on icon "button" at bounding box center [1403, 614] width 3 height 13
click at [1360, 732] on div "Delete" at bounding box center [1350, 742] width 114 height 22
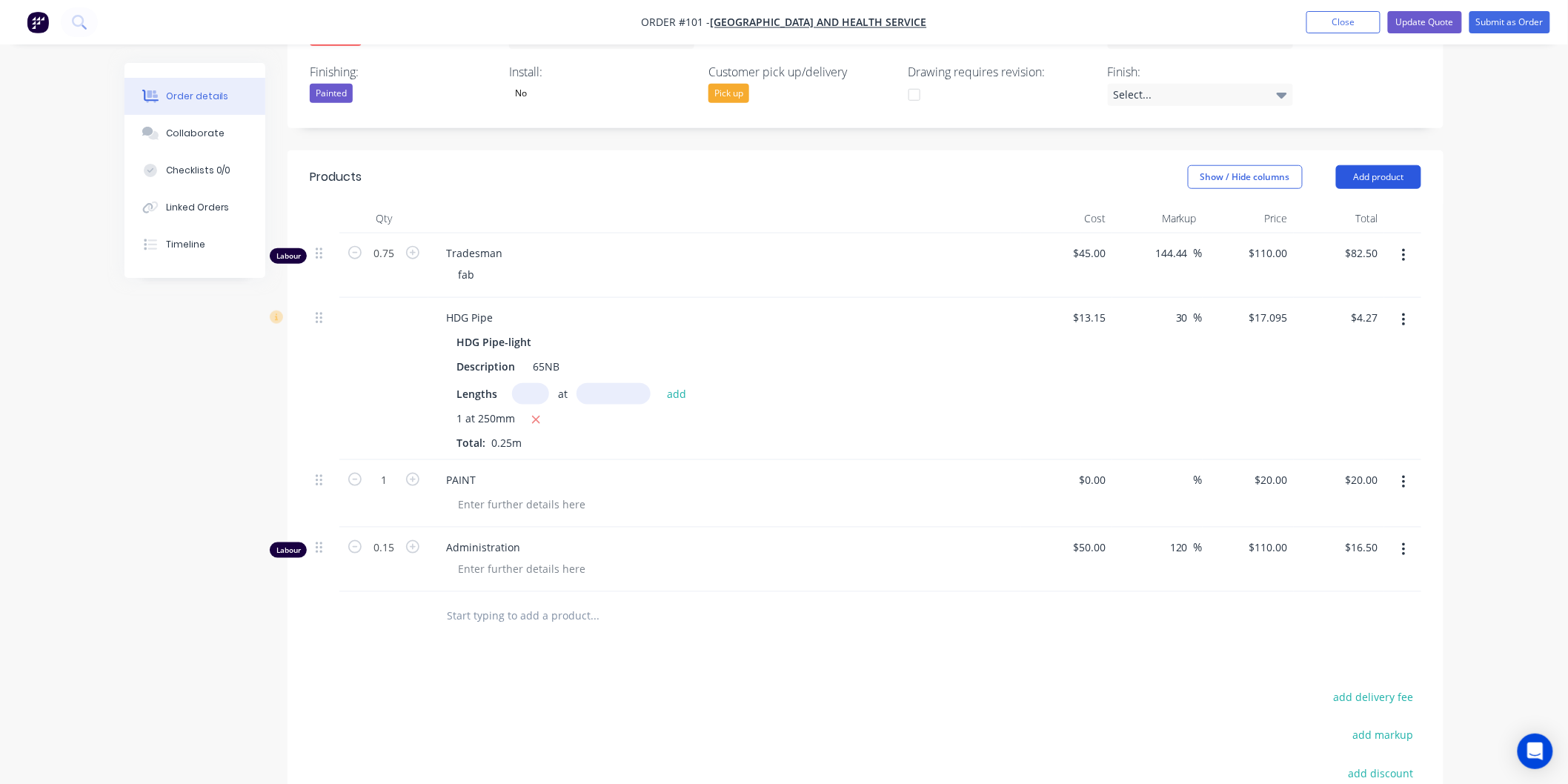
click at [1375, 165] on button "Add product" at bounding box center [1379, 177] width 85 height 24
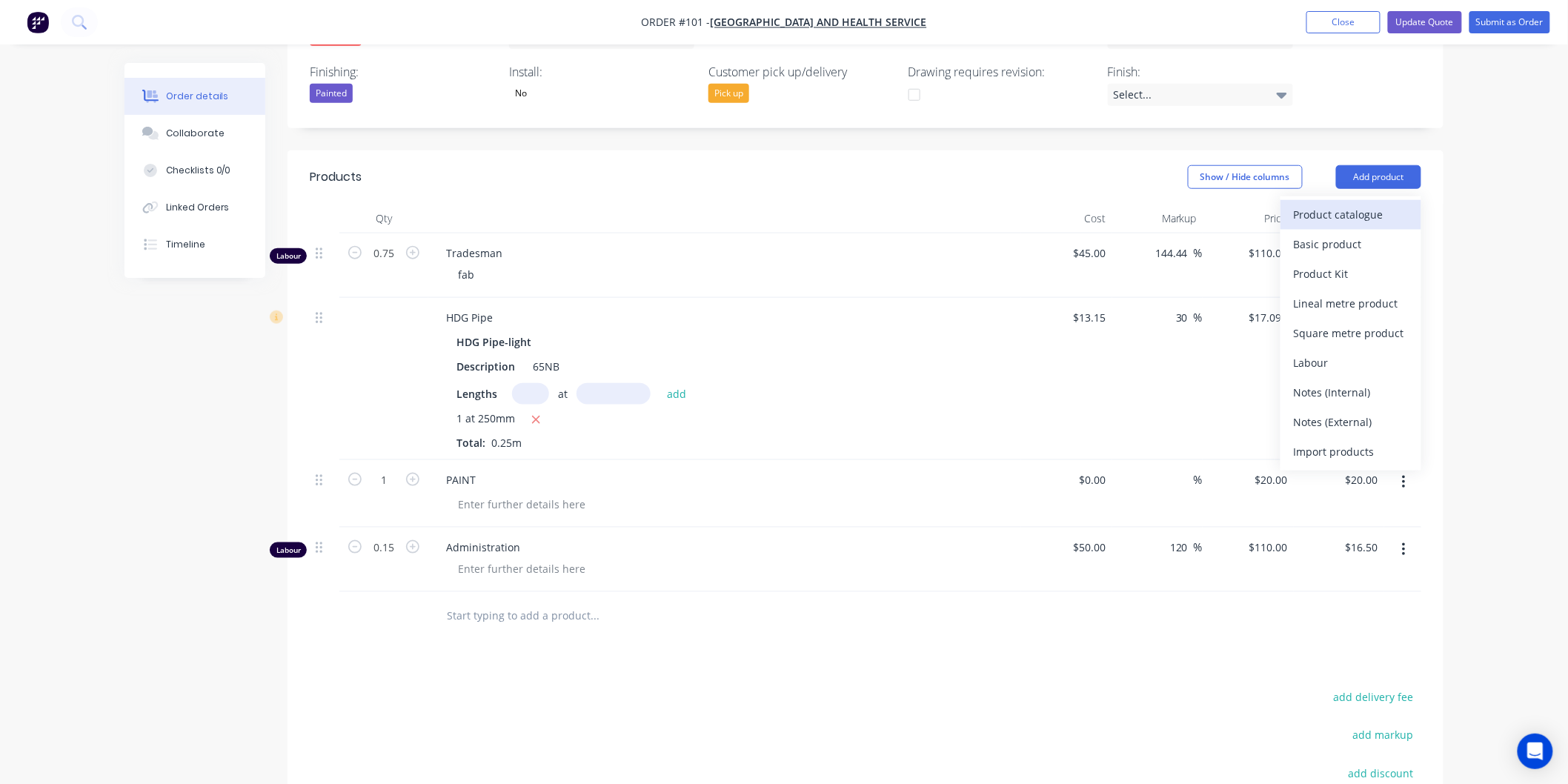
click at [1344, 204] on div "Product catalogue" at bounding box center [1350, 215] width 114 height 22
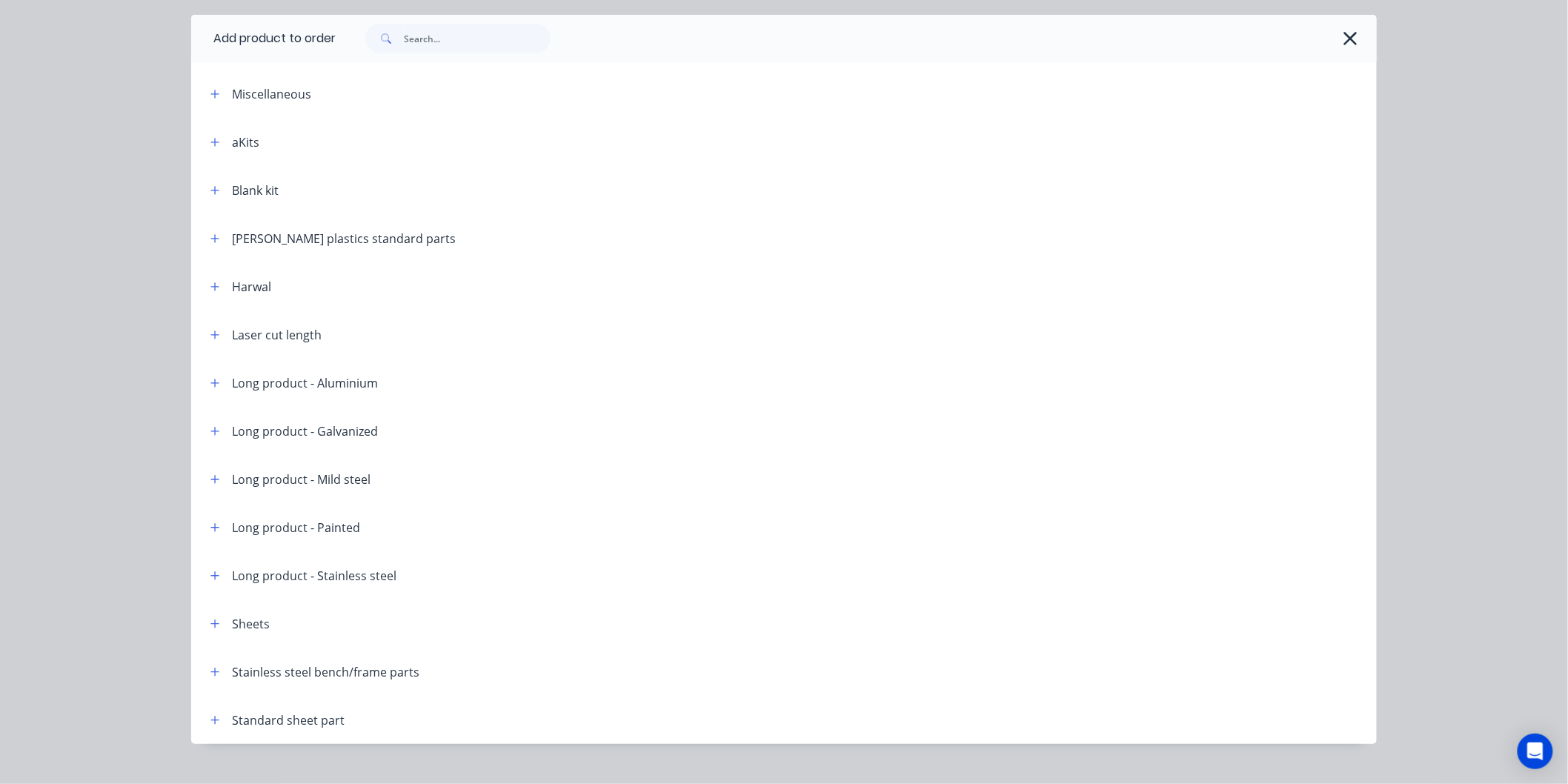
scroll to position [69, 0]
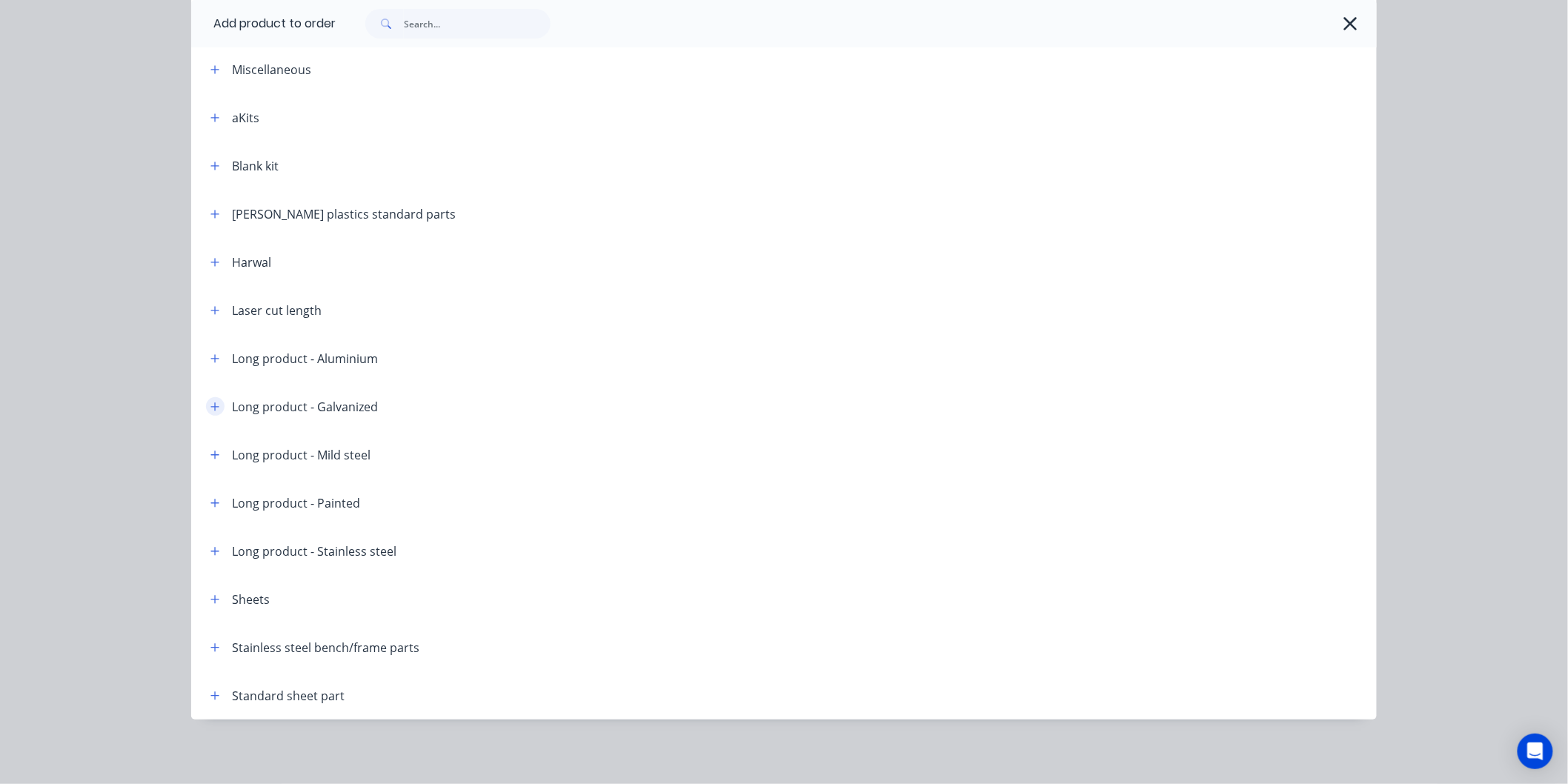
click at [206, 410] on button "button" at bounding box center [215, 406] width 19 height 19
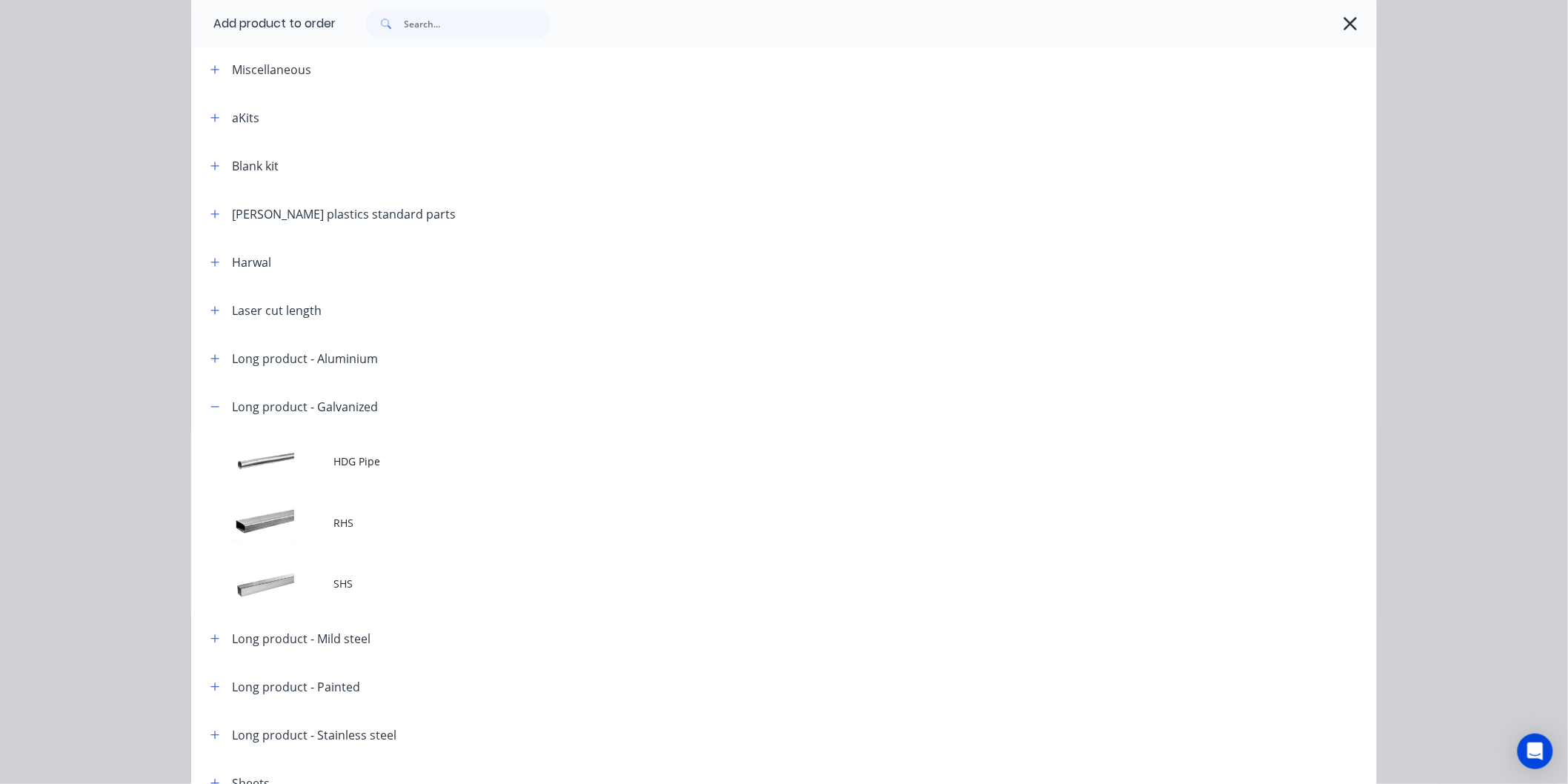
click at [402, 465] on span "HDG Pipe" at bounding box center [750, 462] width 834 height 16
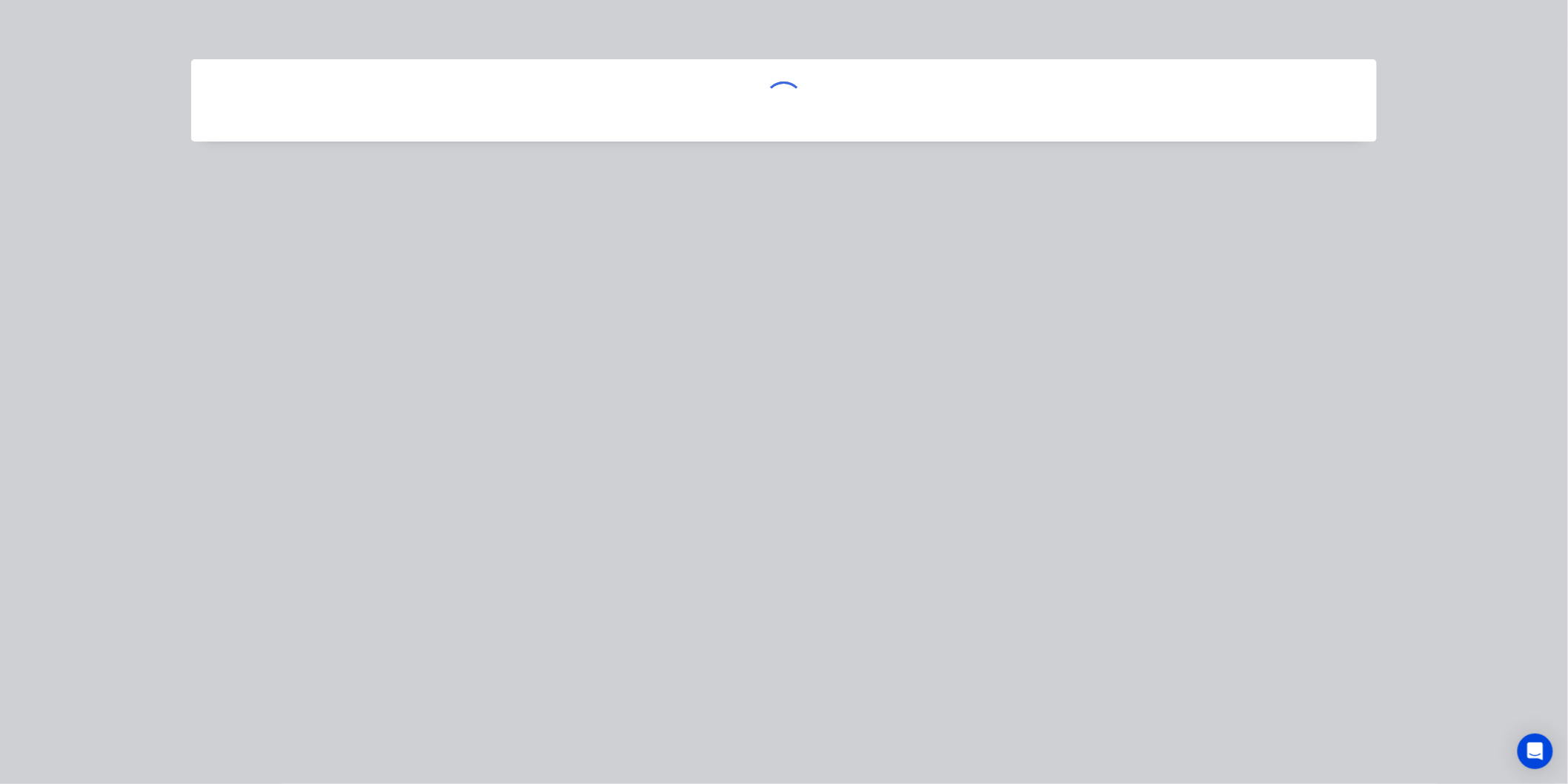
scroll to position [0, 0]
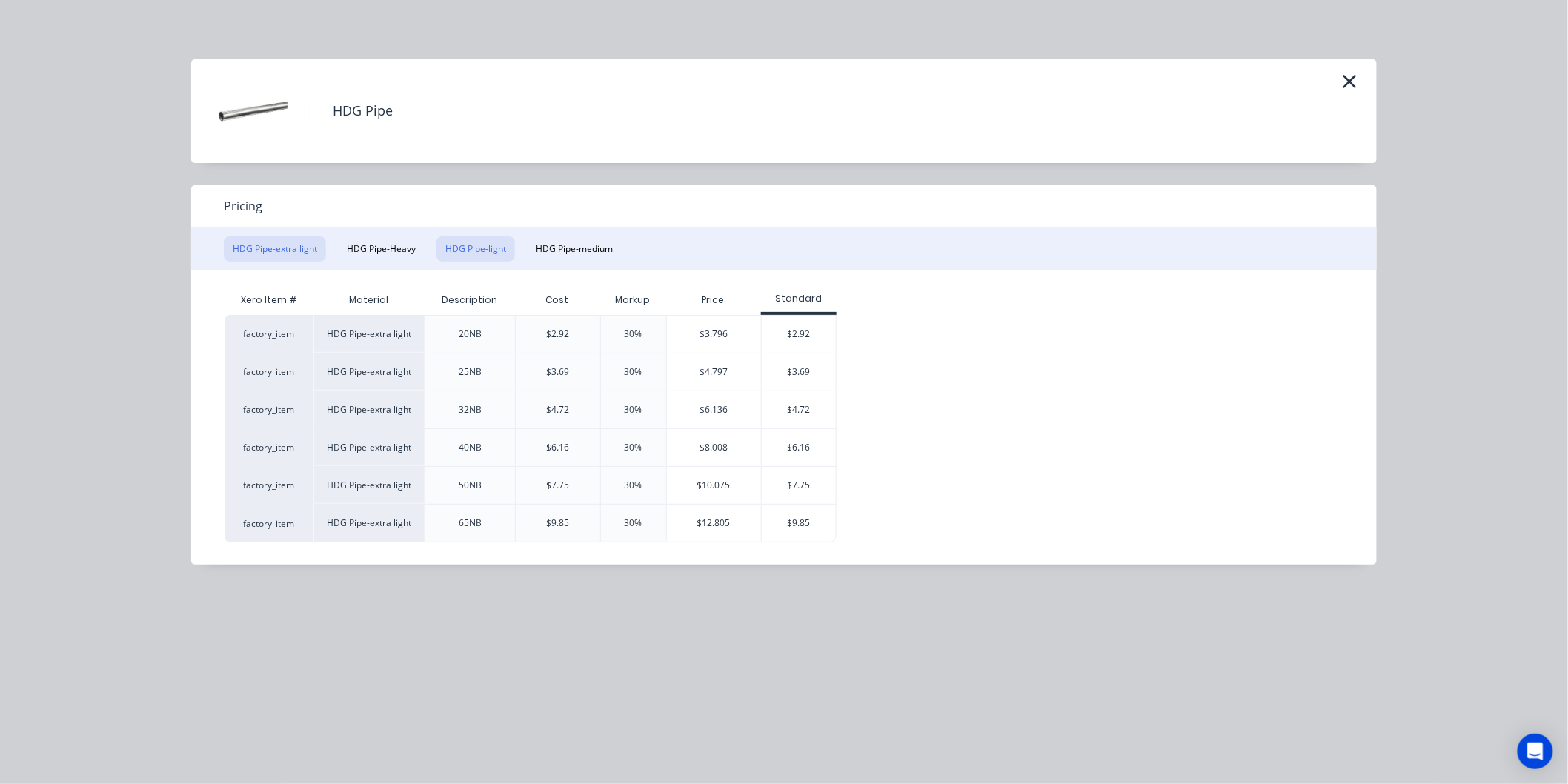
click at [466, 249] on button "HDG Pipe-light" at bounding box center [476, 248] width 78 height 25
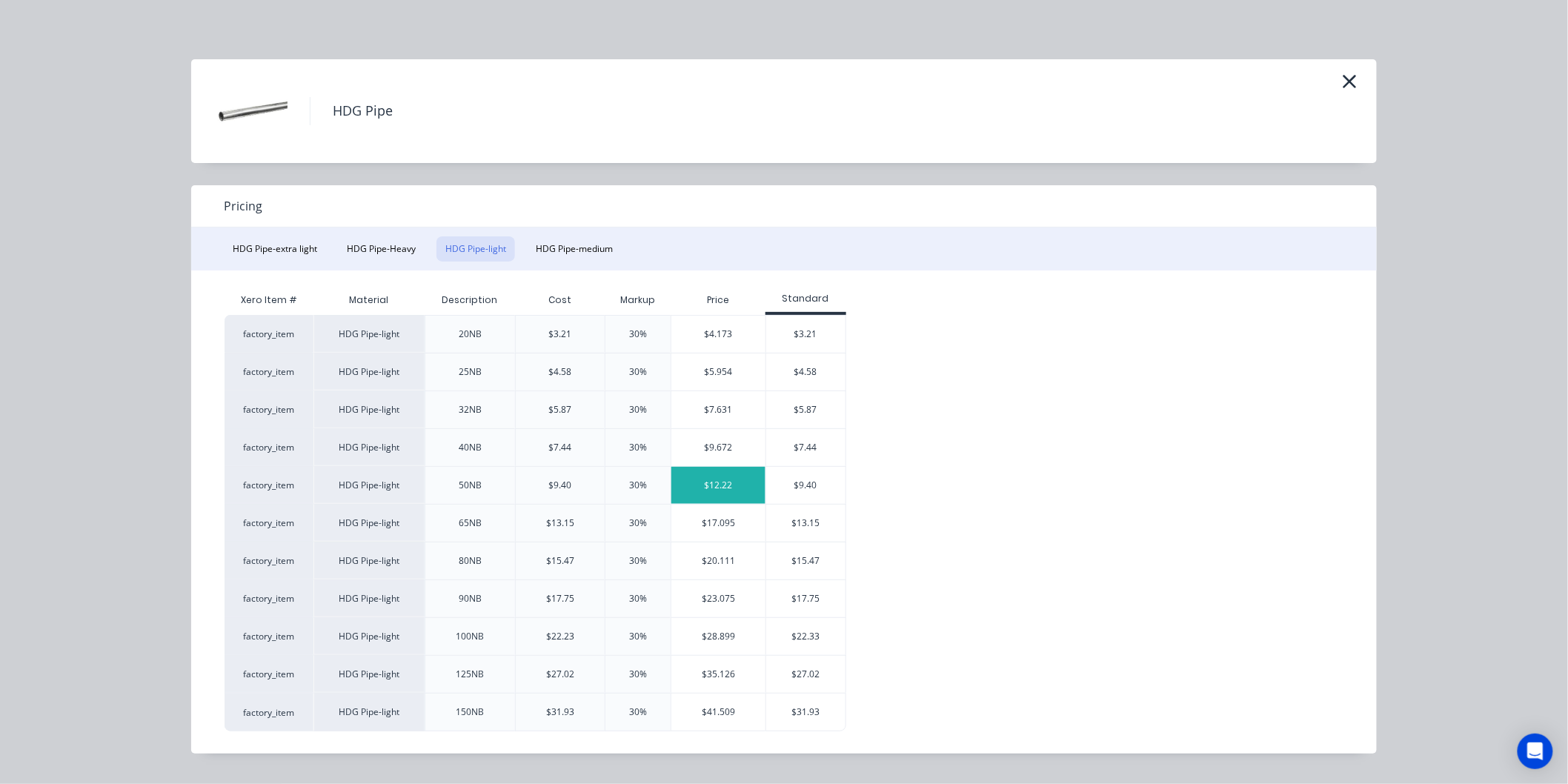
click at [699, 479] on div "$12.22" at bounding box center [718, 484] width 94 height 37
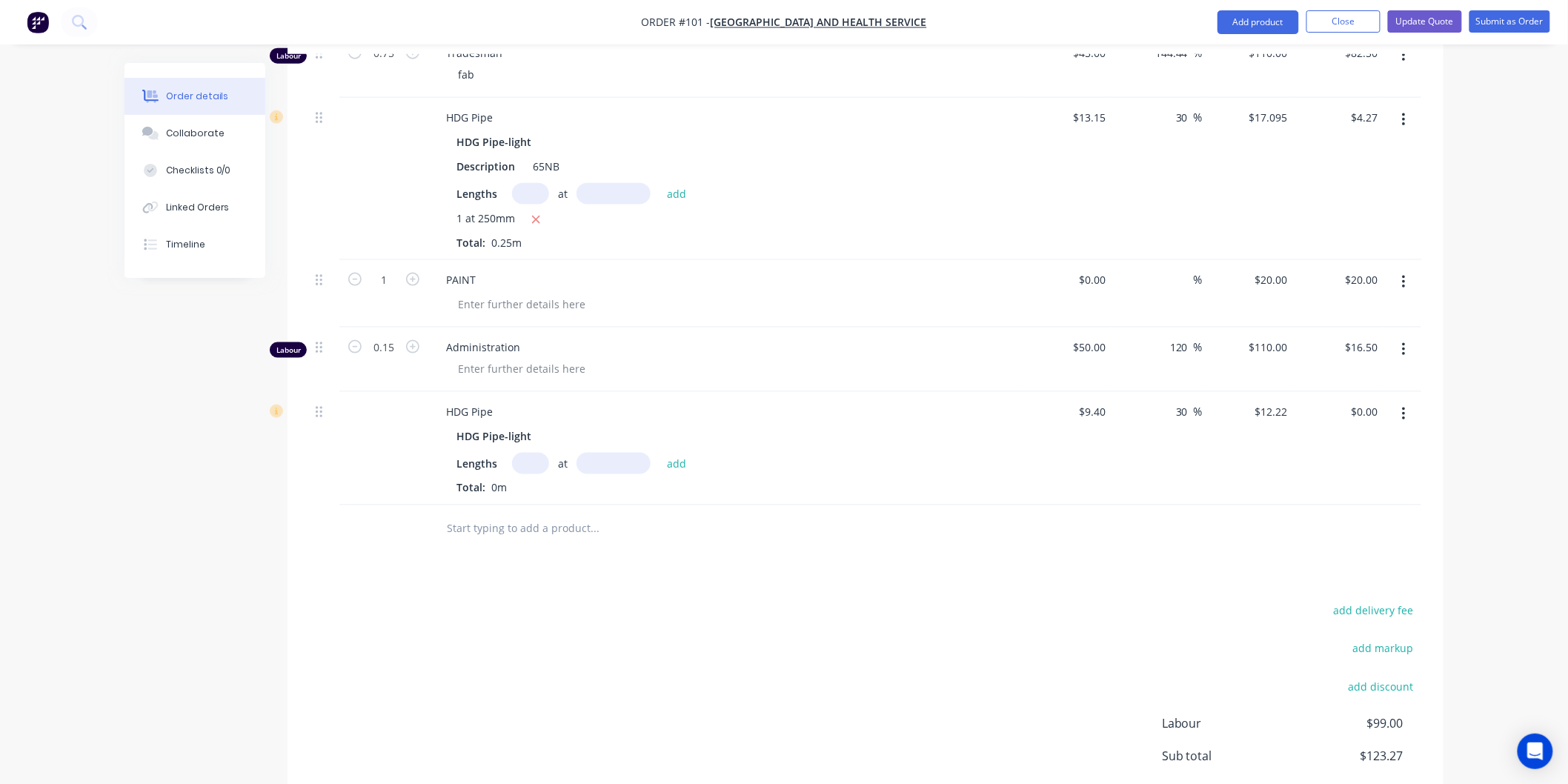
scroll to position [741, 0]
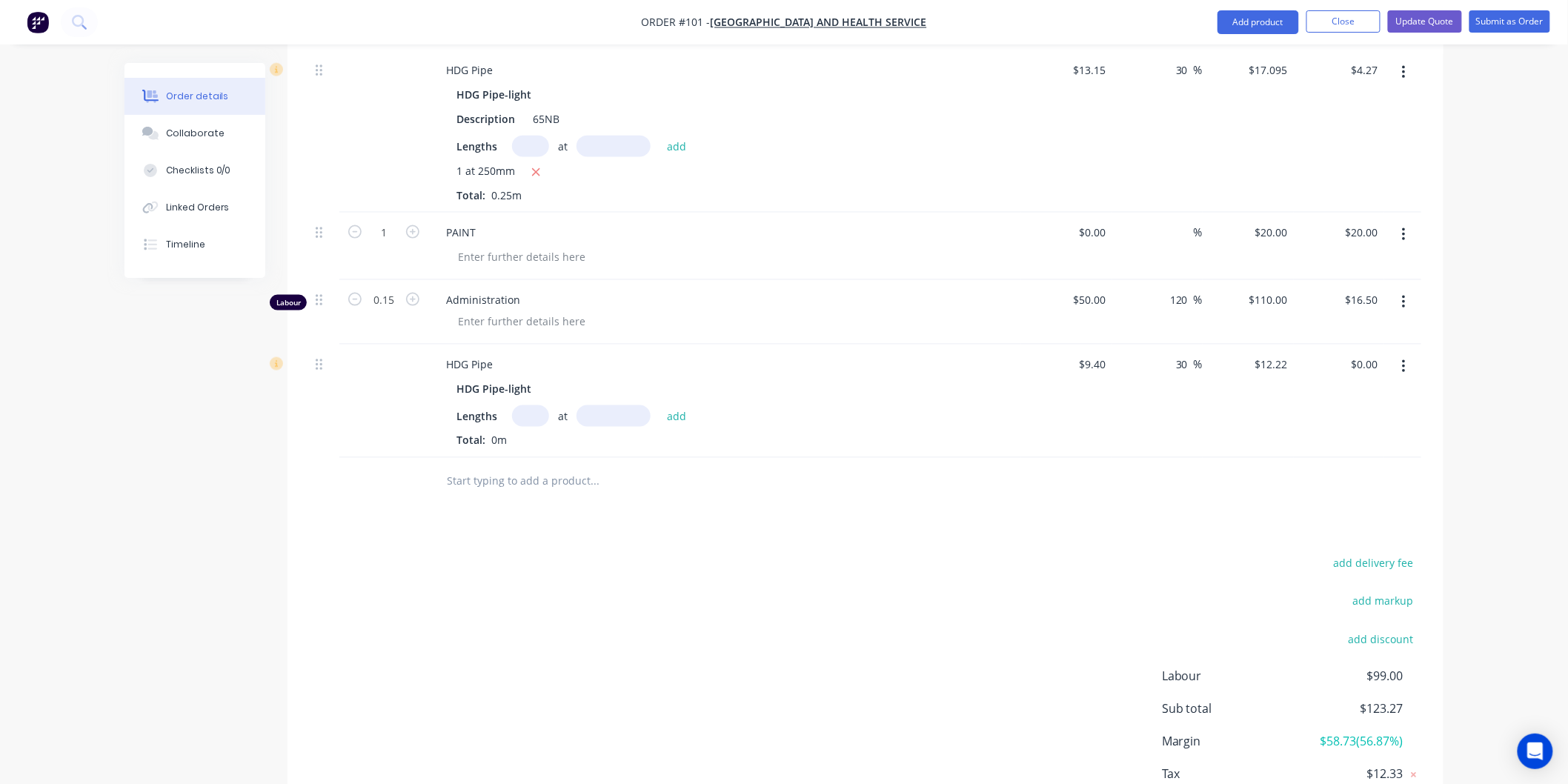
click at [537, 405] on input "text" at bounding box center [530, 416] width 37 height 22
click at [631, 405] on input "text" at bounding box center [613, 416] width 74 height 22
click at [679, 406] on button "add" at bounding box center [676, 416] width 35 height 20
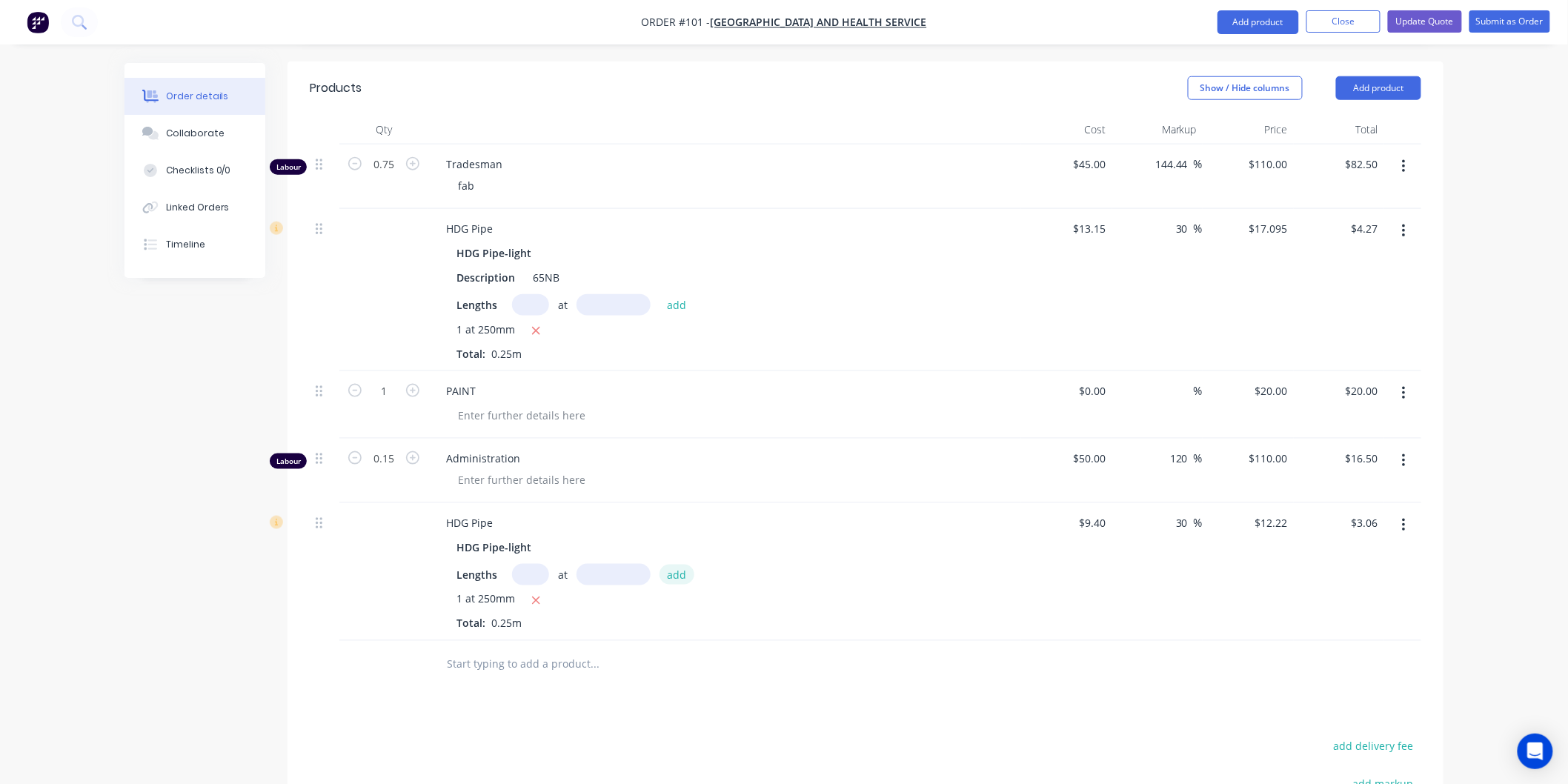
scroll to position [576, 0]
click at [1398, 224] on button "button" at bounding box center [1404, 237] width 35 height 27
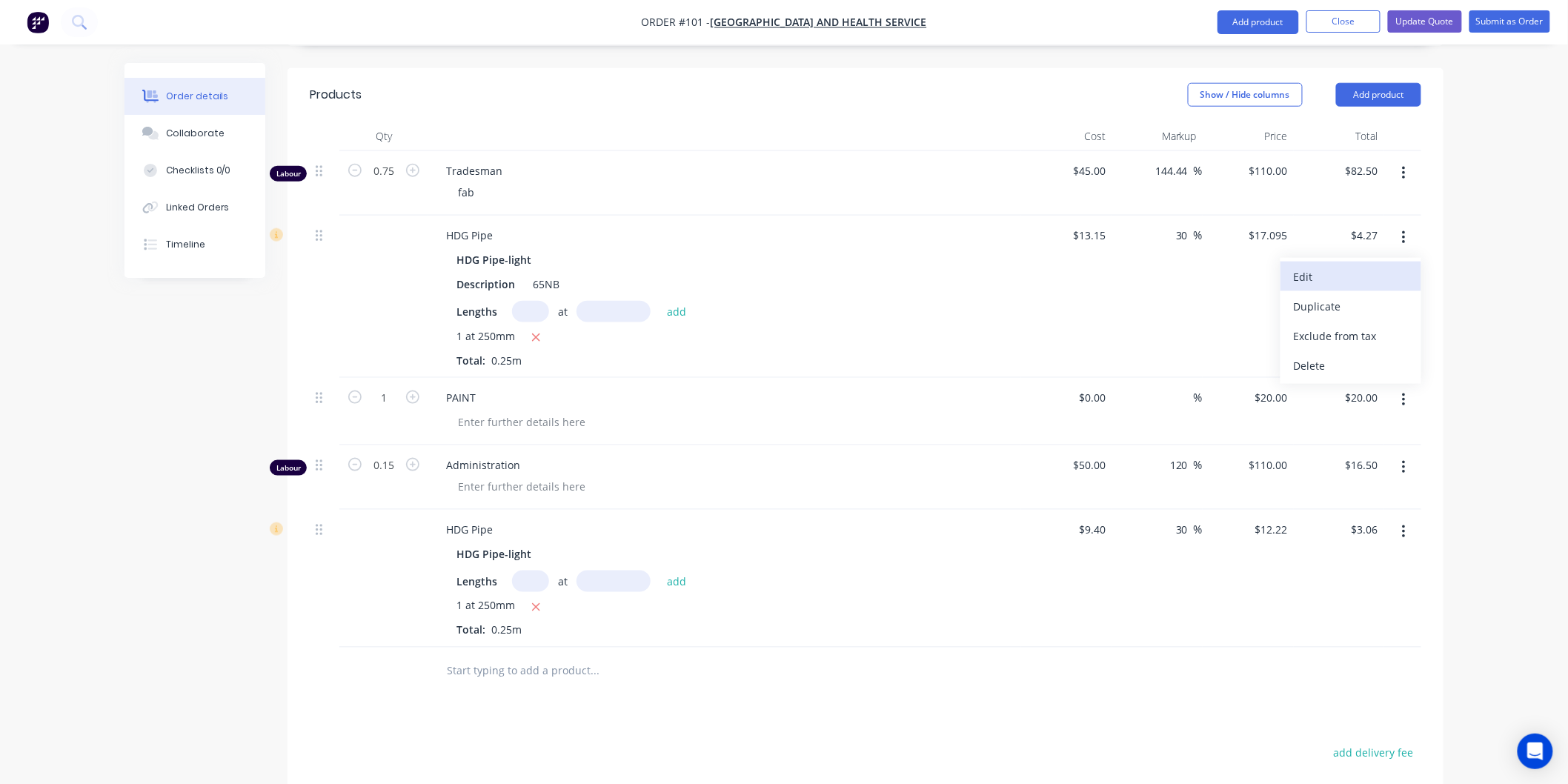
click at [1365, 266] on div "Edit" at bounding box center [1350, 277] width 114 height 22
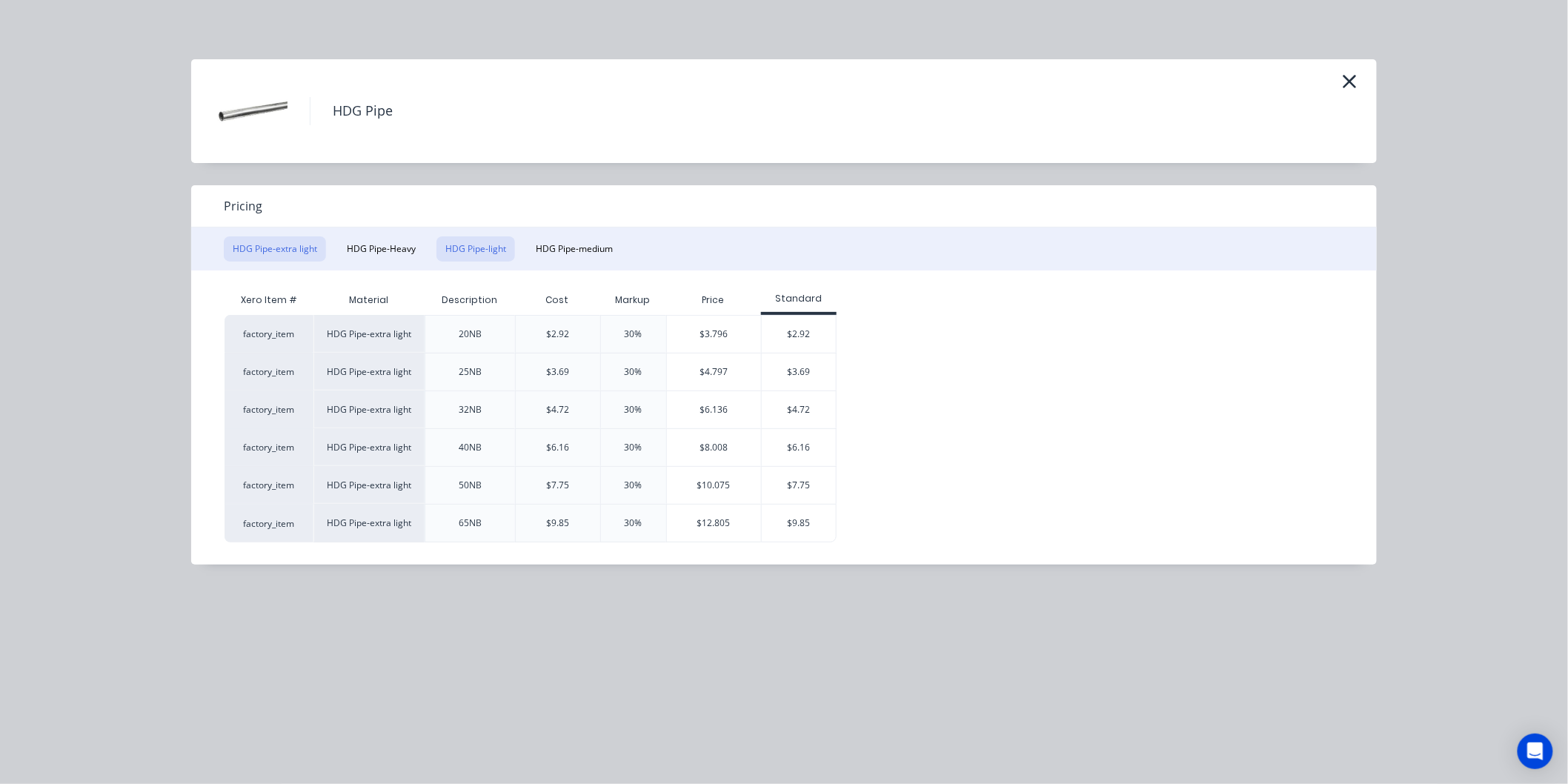
click at [453, 247] on button "HDG Pipe-light" at bounding box center [476, 248] width 78 height 25
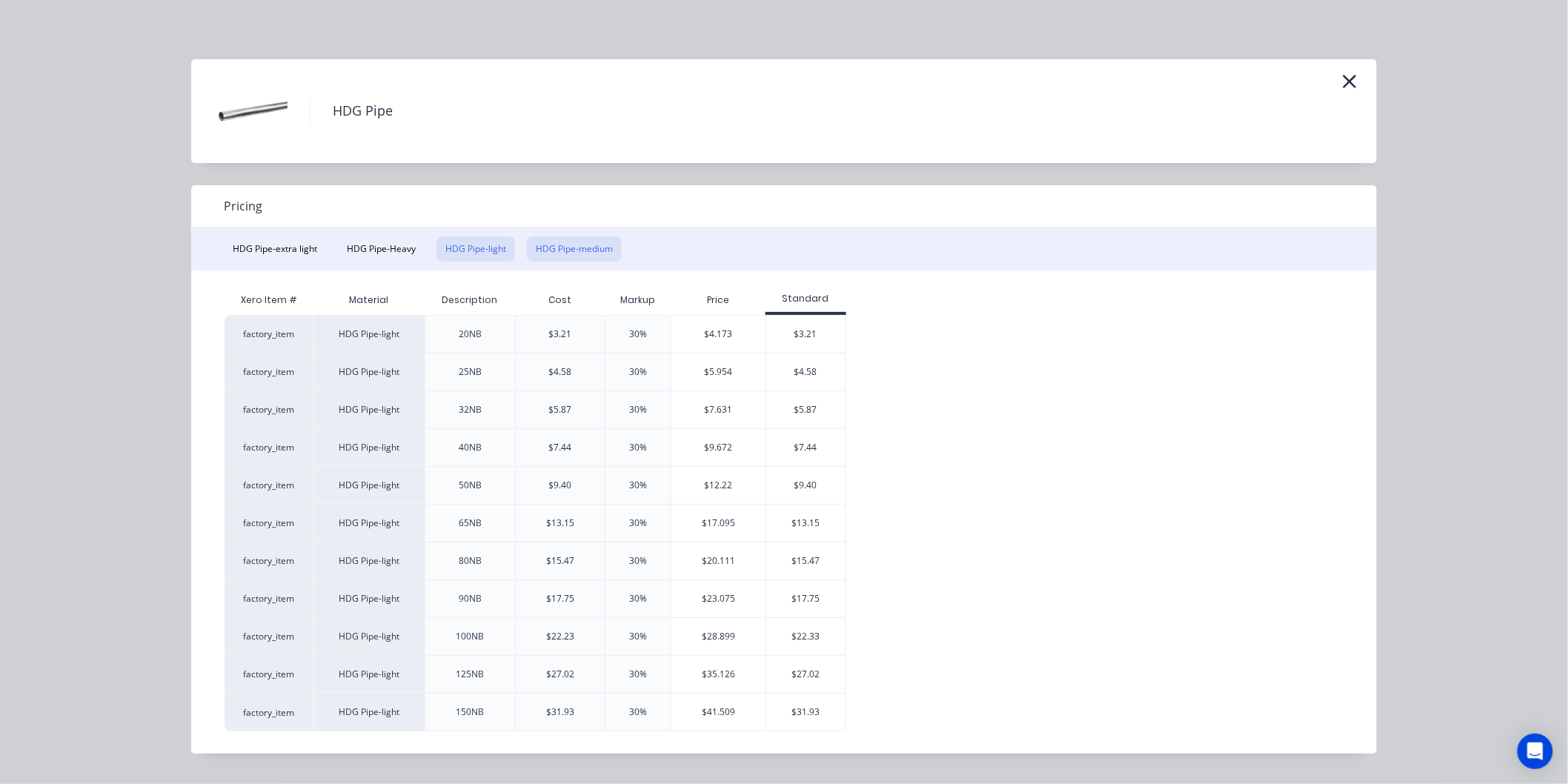
click at [556, 241] on button "HDG Pipe-medium" at bounding box center [574, 248] width 95 height 25
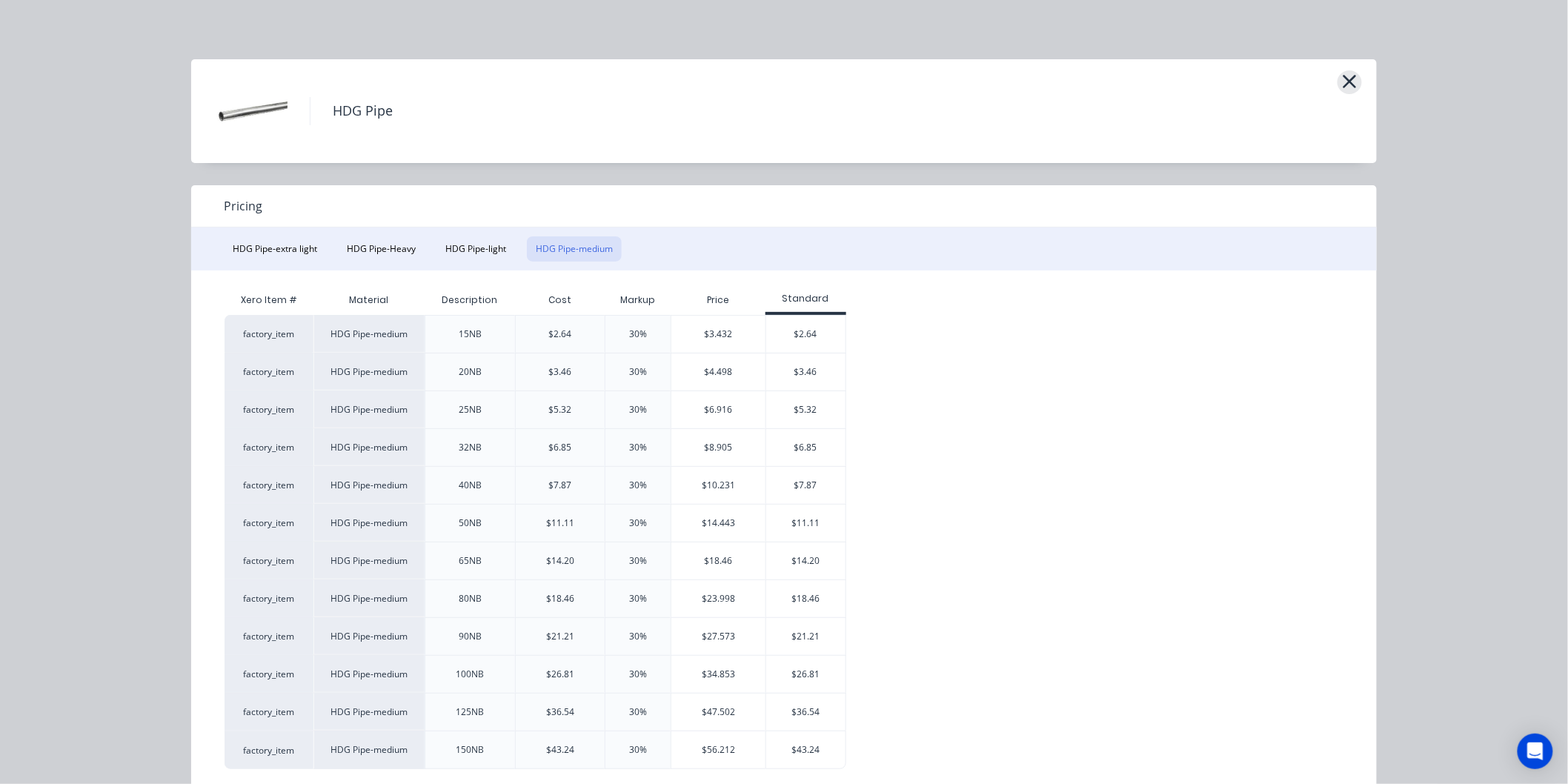
click at [1353, 84] on button "button" at bounding box center [1350, 82] width 25 height 24
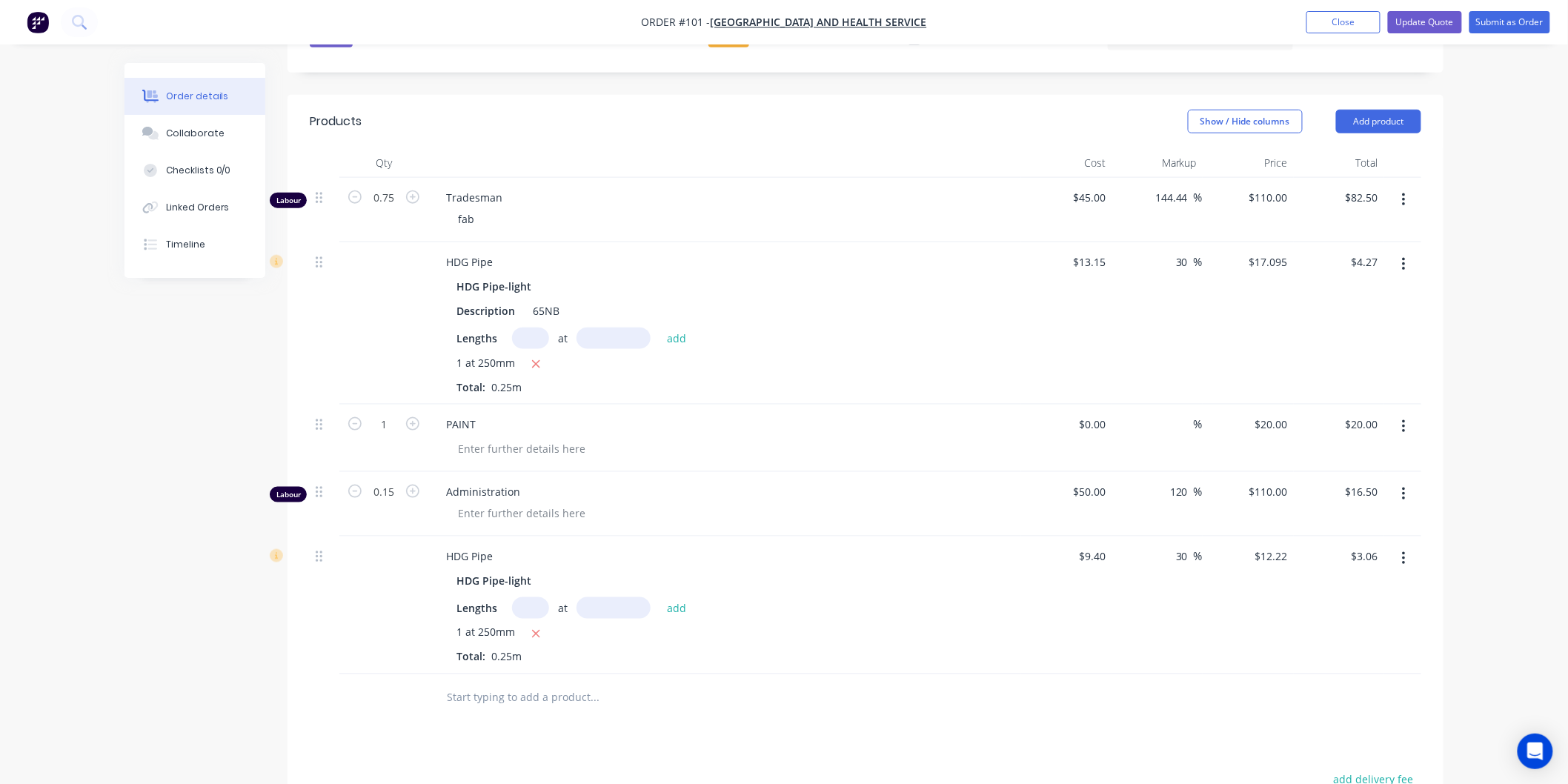
scroll to position [556, 0]
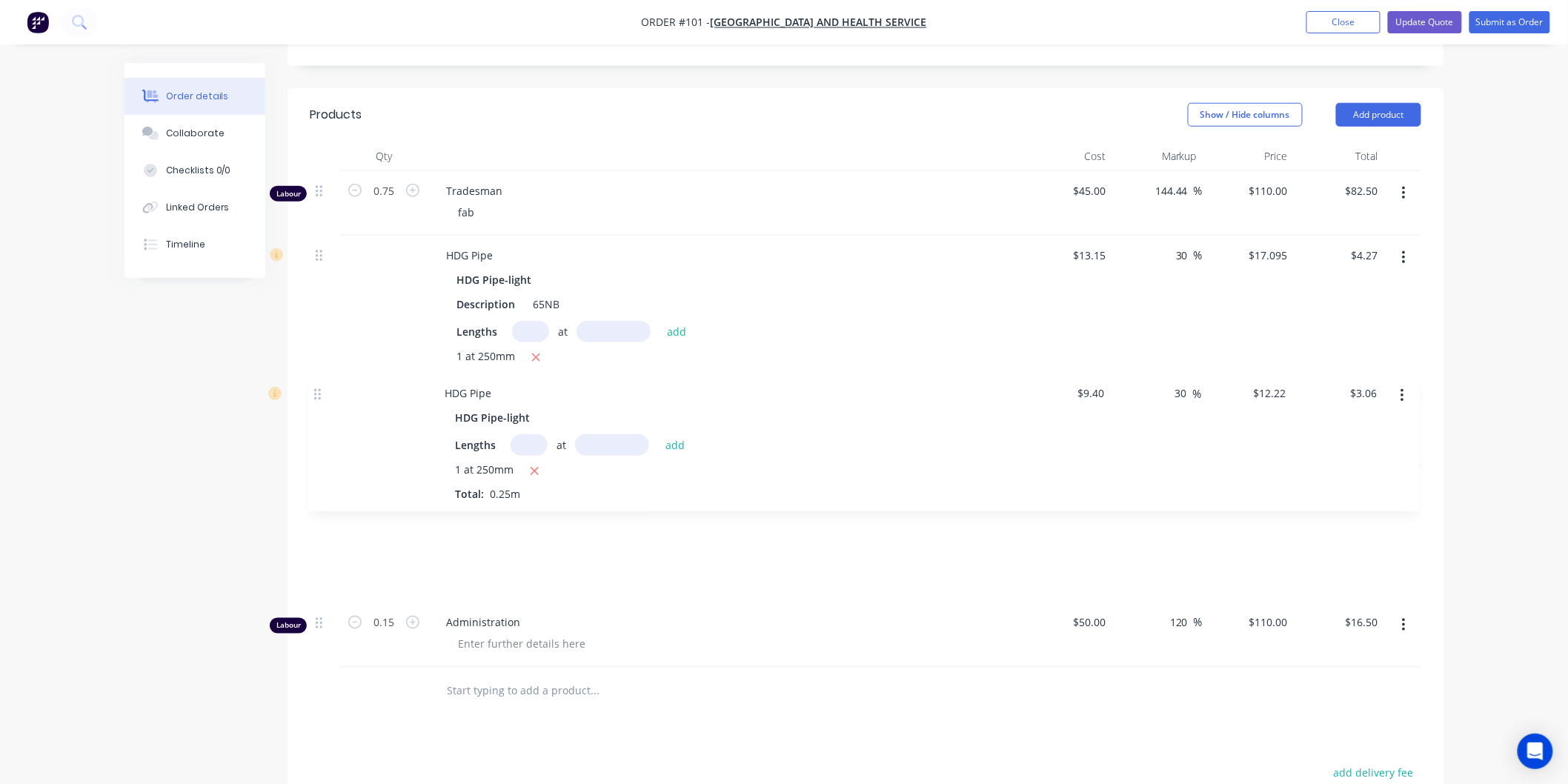
drag, startPoint x: 321, startPoint y: 491, endPoint x: 318, endPoint y: 391, distance: 100.0
click at [318, 391] on div "Labour 0.75 Tradesman fab $45.00 $45.00 144.44 144.44 % $110.00 $110.00 $82.50 …" at bounding box center [865, 419] width 1112 height 496
drag, startPoint x: 318, startPoint y: 353, endPoint x: 312, endPoint y: 494, distance: 141.1
click at [312, 494] on div "Labour 0.75 Tradesman fab $45.00 $45.00 144.44 144.44 % $110.00 $110.00 $82.50 …" at bounding box center [865, 419] width 1112 height 496
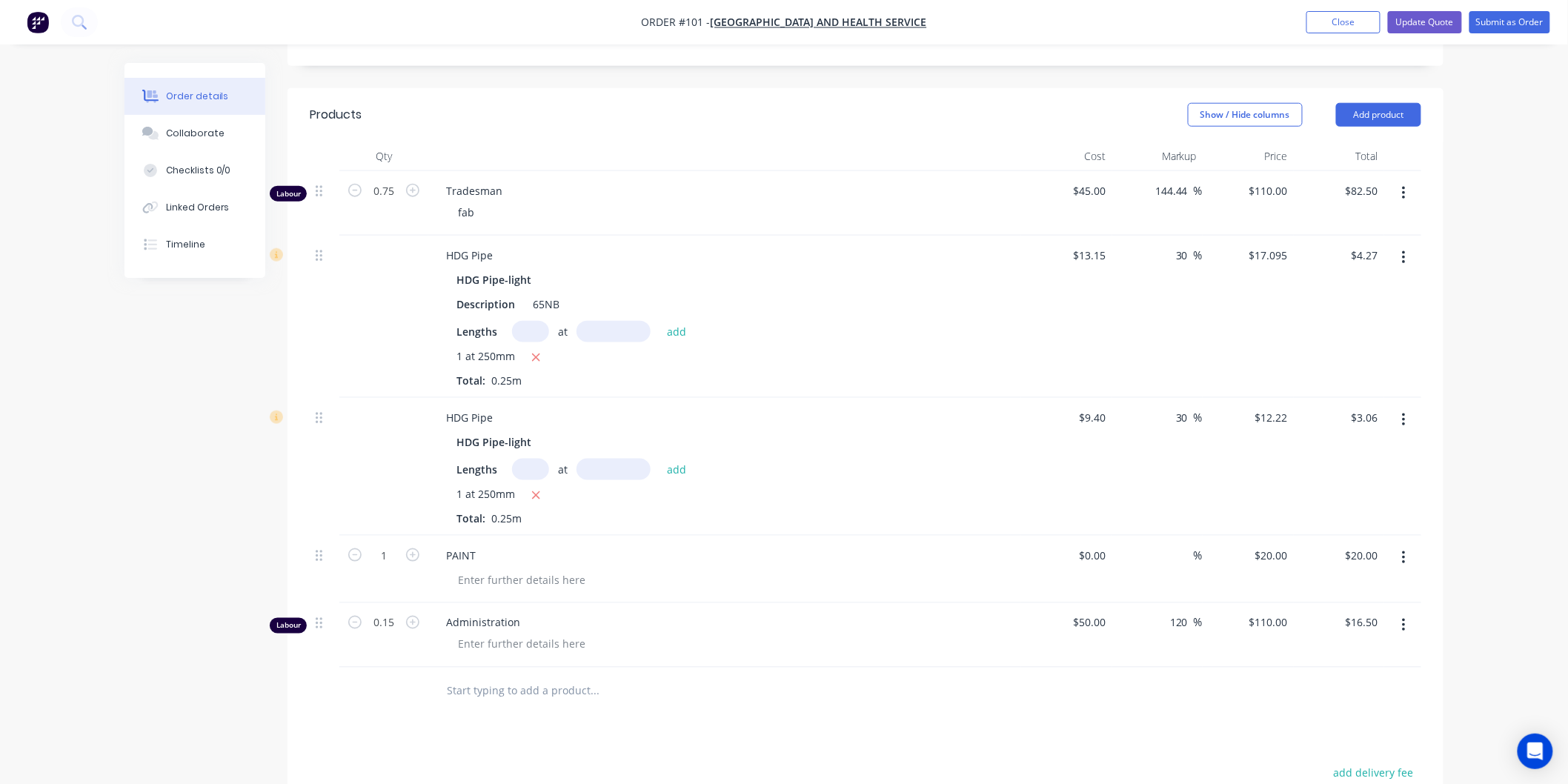
click at [509, 431] on div "HDG Pipe-light" at bounding box center [497, 442] width 81 height 22
click at [536, 431] on div "HDG Pipe-light" at bounding box center [725, 442] width 537 height 22
click at [501, 407] on div "HDG Pipe" at bounding box center [469, 418] width 70 height 22
click at [1364, 20] on button "Close" at bounding box center [1344, 22] width 74 height 22
